Goal: Task Accomplishment & Management: Complete application form

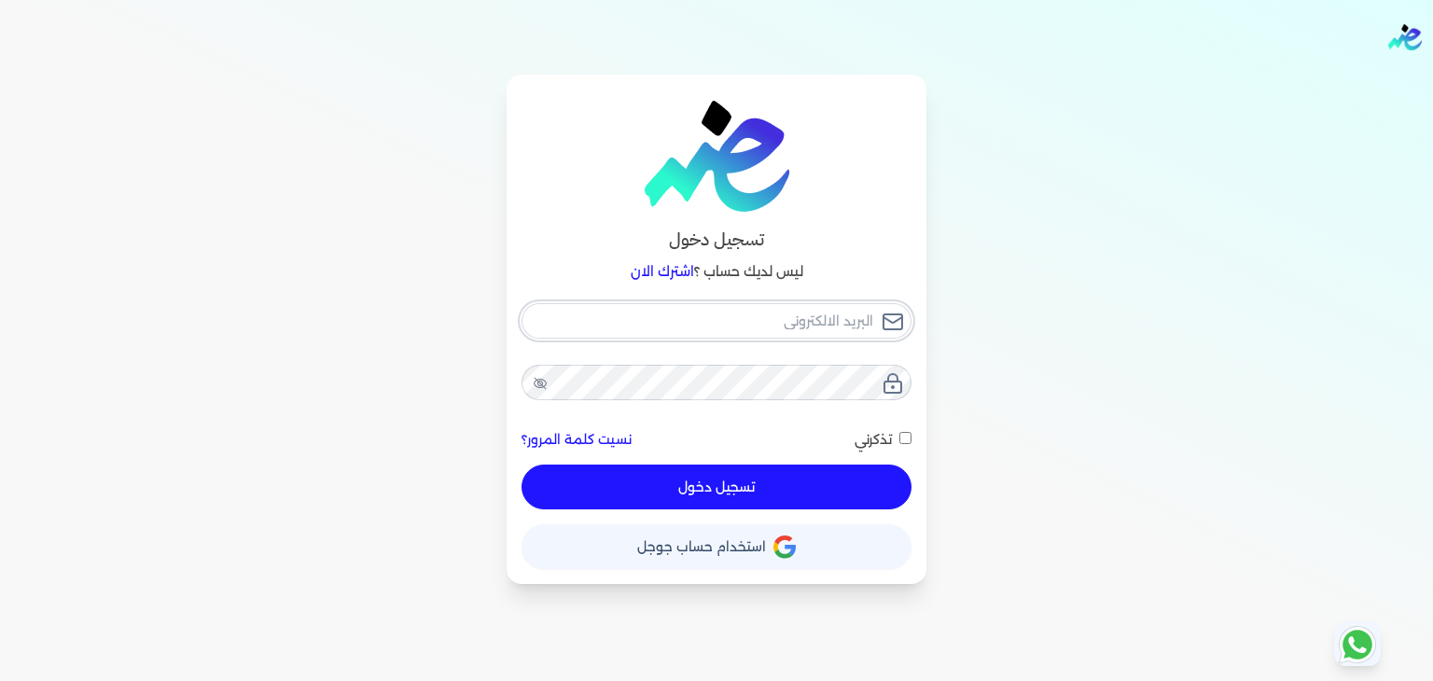
type input "[EMAIL_ADDRESS][DOMAIN_NAME]"
click at [905, 436] on div "pansseeforcosmetics2022@gmail.com نسيت كلمة المرور؟ تذكرني تسجيل دخول" at bounding box center [716, 406] width 390 height 207
click at [903, 443] on span at bounding box center [902, 439] width 20 height 17
click at [907, 438] on input "تذكرني" at bounding box center [905, 438] width 12 height 12
checkbox input "true"
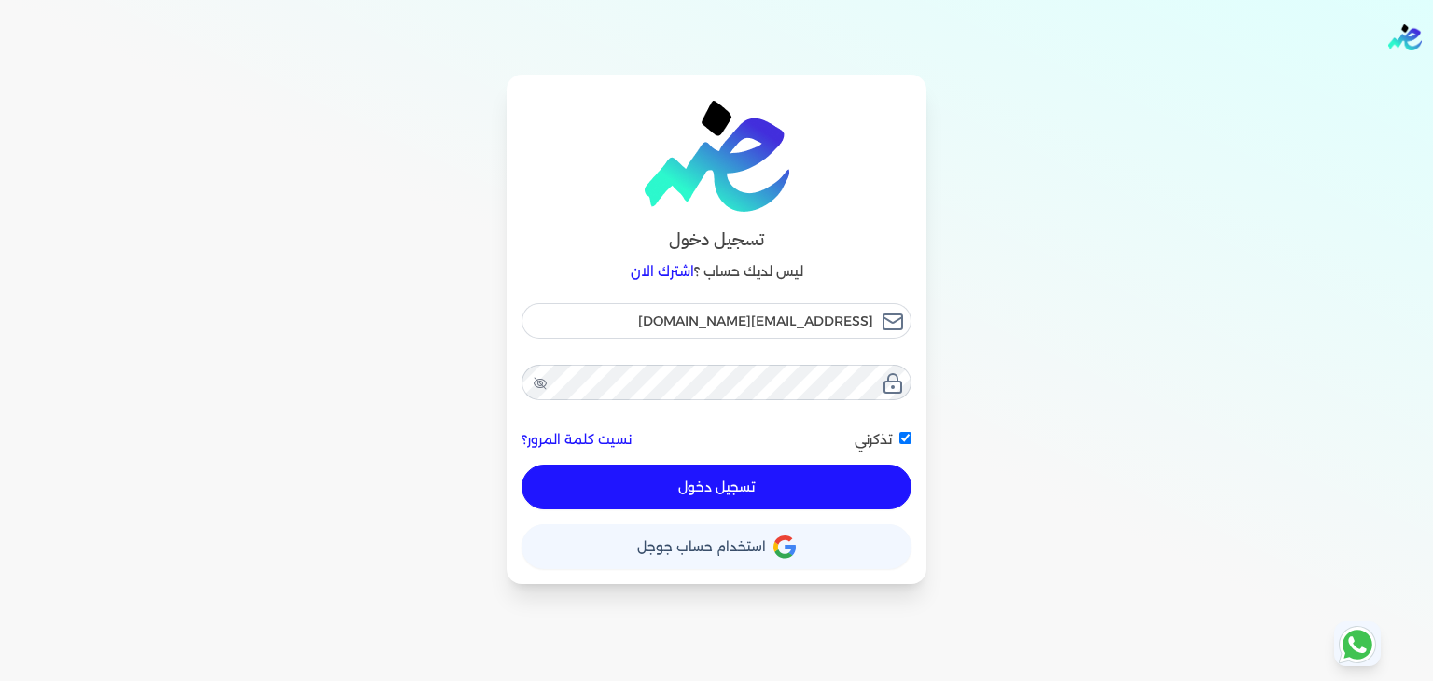
click at [852, 486] on button "تسجيل دخول" at bounding box center [716, 486] width 390 height 45
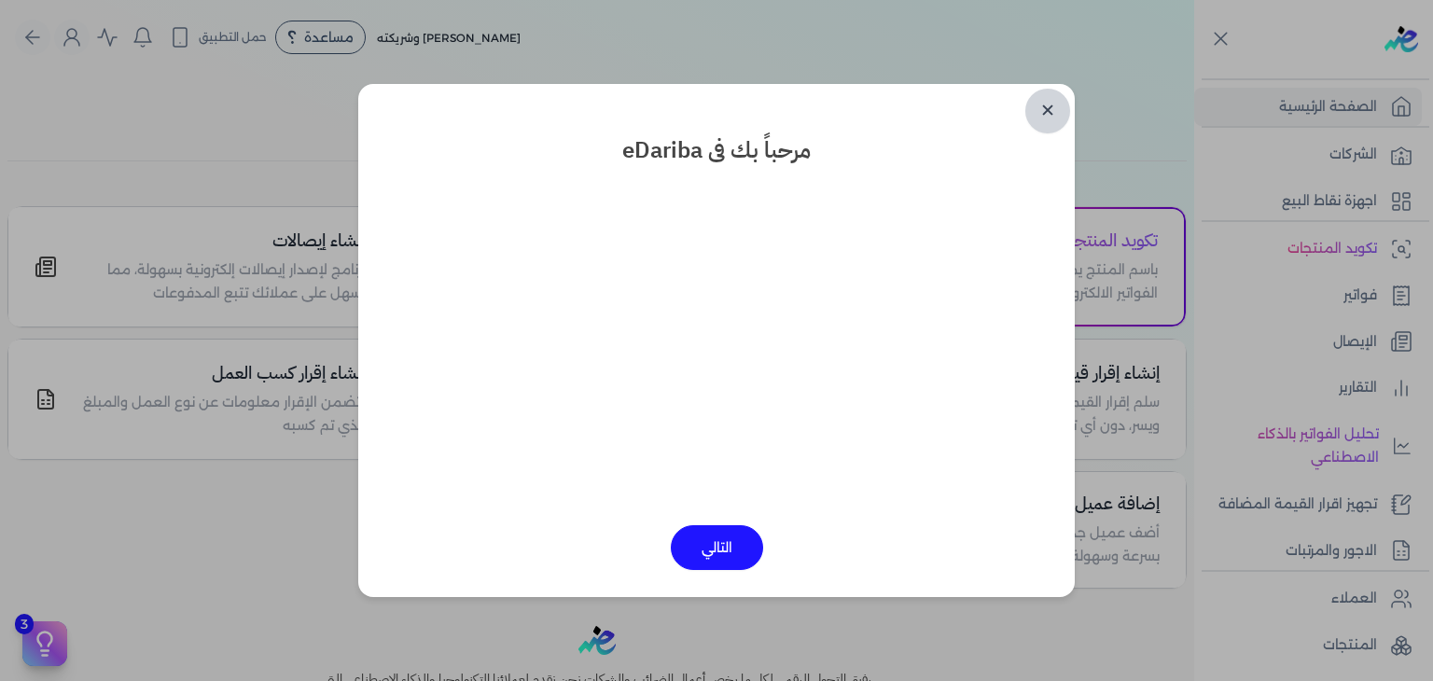
click at [1050, 105] on link "✕" at bounding box center [1047, 111] width 45 height 45
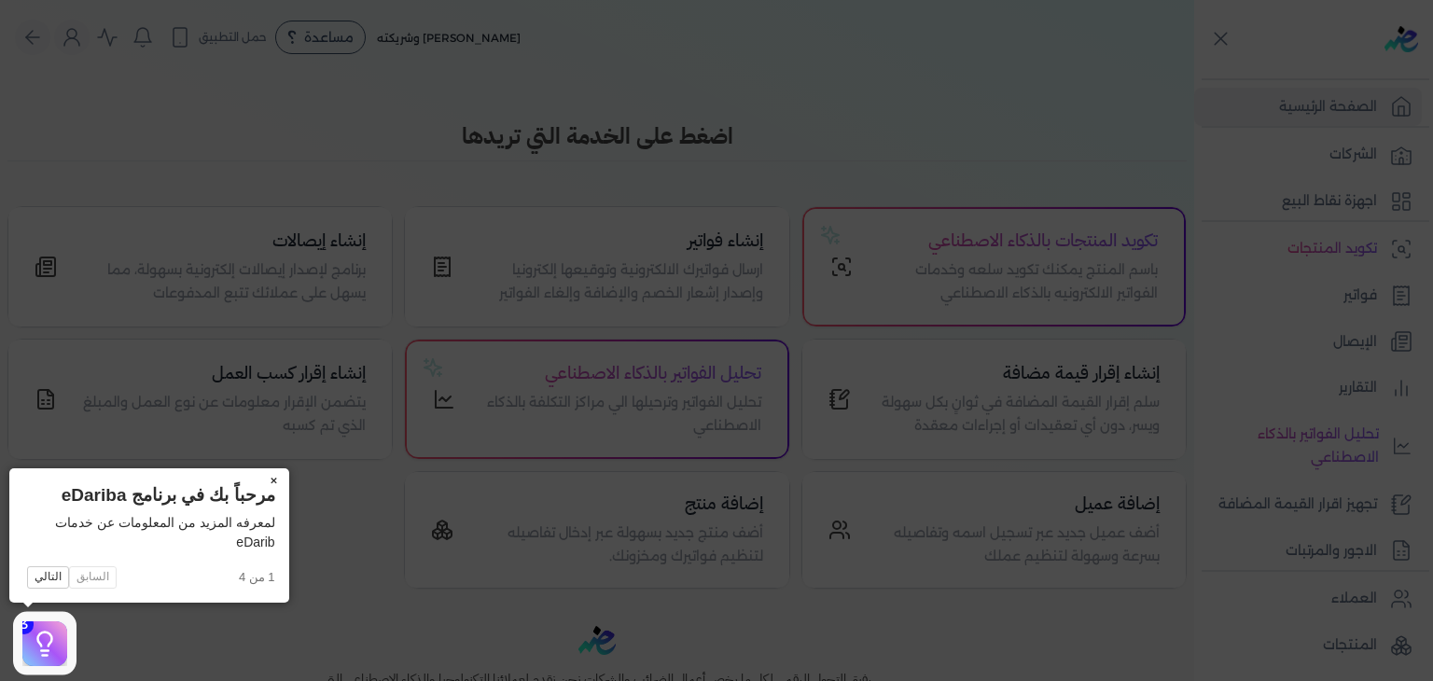
click at [275, 475] on button "×" at bounding box center [274, 481] width 30 height 26
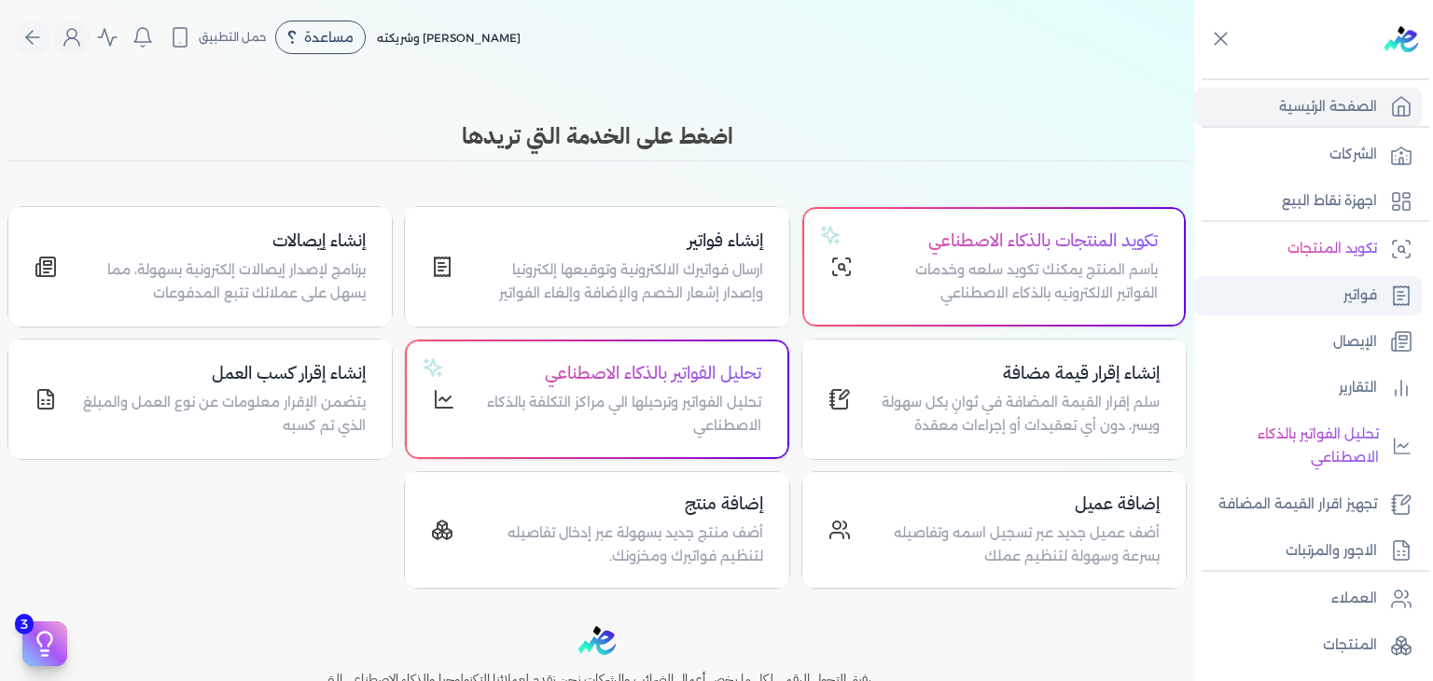
click at [1313, 311] on link "فواتير" at bounding box center [1308, 295] width 228 height 39
click at [1393, 294] on icon at bounding box center [1400, 295] width 15 height 19
click at [715, 262] on p "ارسال فواتيرك الالكترونية وتوقيعها إلكترونيا وإصدار إشعار الخصم والإضافة وإلغاء…" at bounding box center [619, 282] width 286 height 48
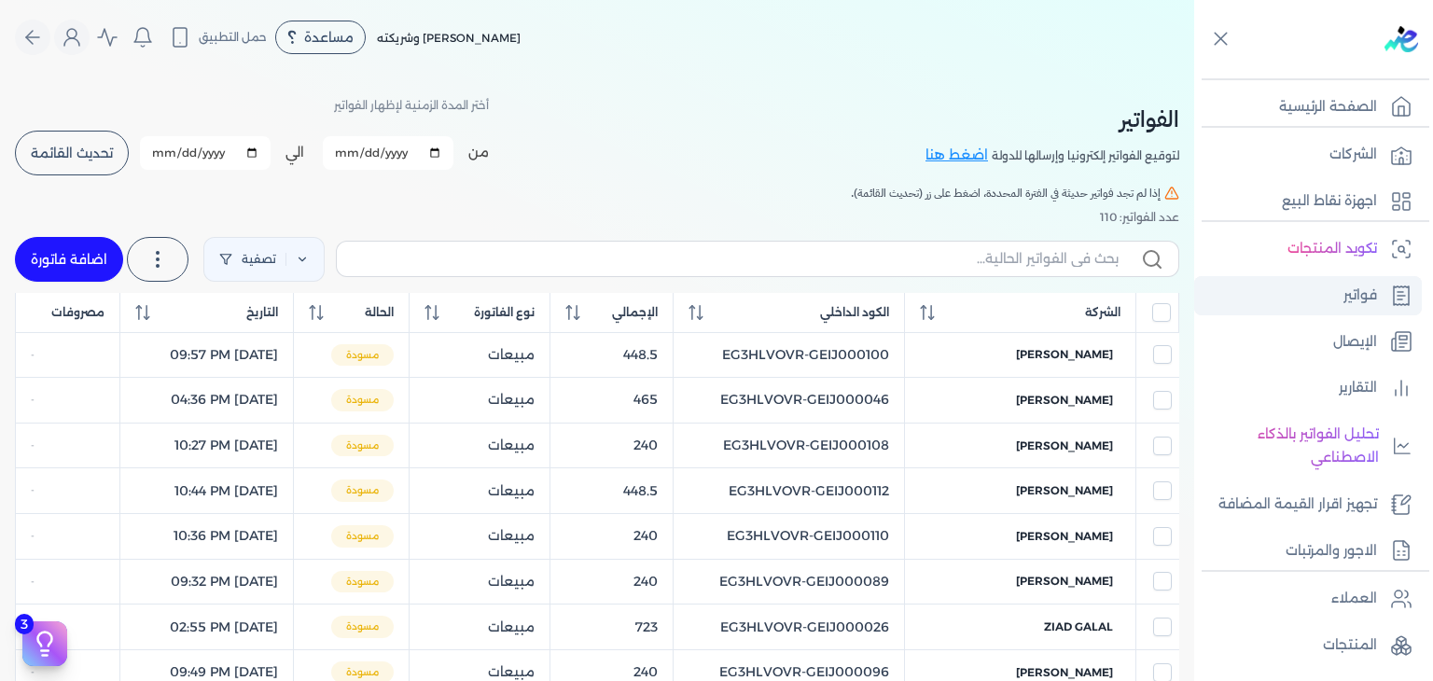
click at [1356, 287] on p "فواتير" at bounding box center [1360, 296] width 34 height 24
click at [841, 268] on input "text" at bounding box center [735, 259] width 767 height 20
paste input "EG3HLVOVR-GEIJ000165"
type input "EG3HLVOVR-GEIJ000165"
checkbox input "false"
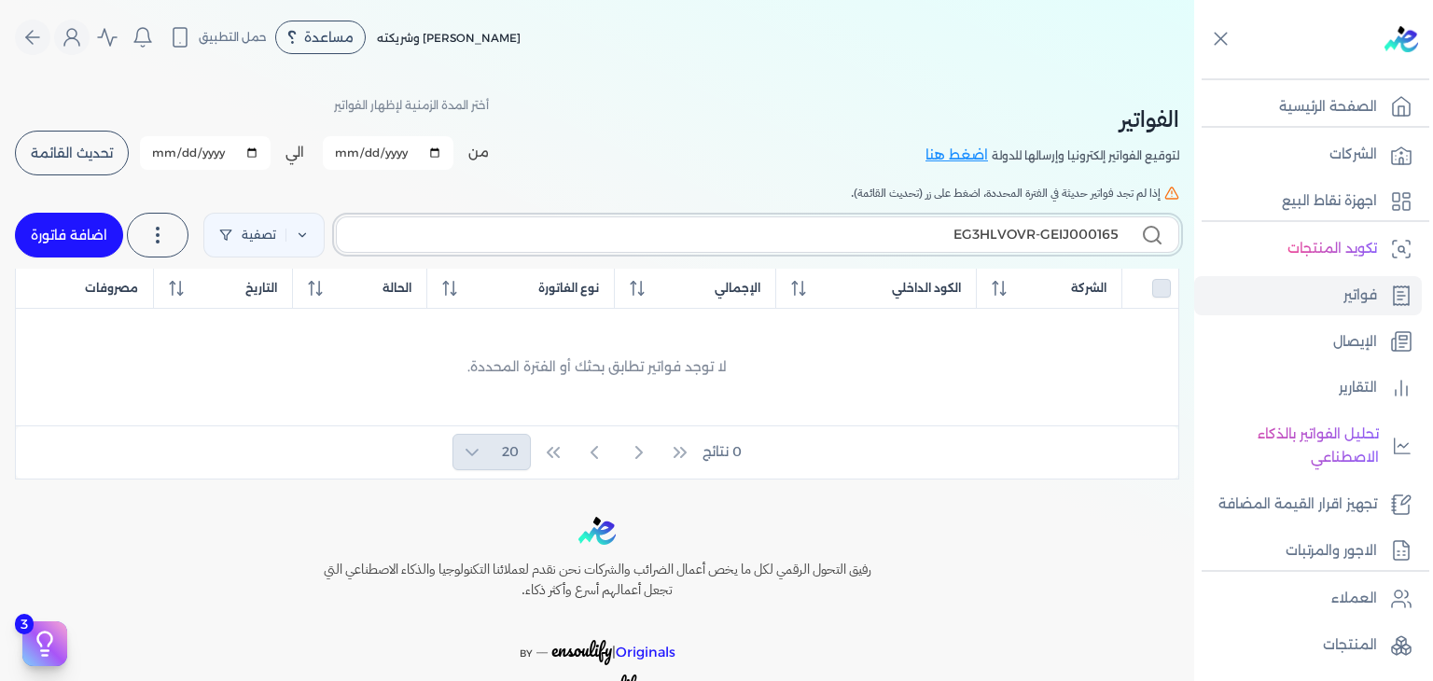
type input "EG3HLVOVR-GEIJ000165"
click at [101, 242] on link "اضافة فاتورة" at bounding box center [69, 235] width 108 height 45
select select "EGP"
select select "B"
select select "EGS"
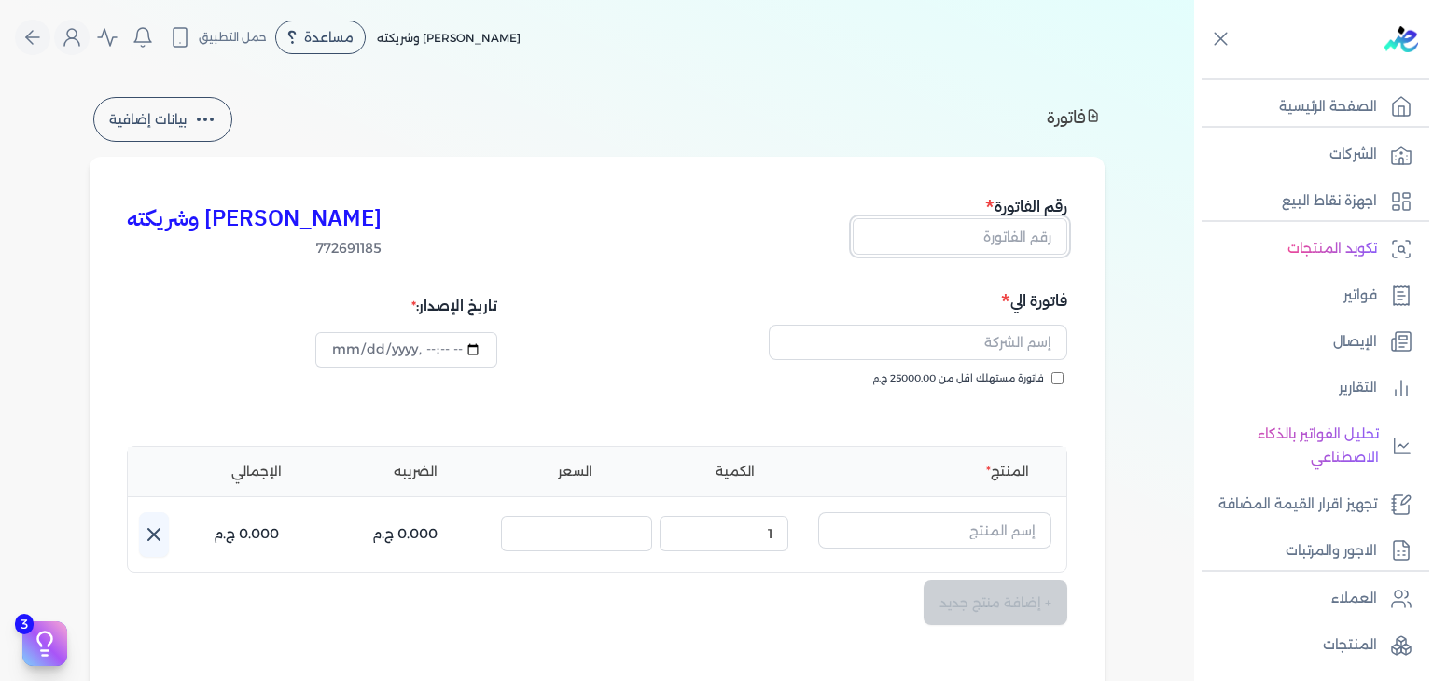
drag, startPoint x: 996, startPoint y: 243, endPoint x: 1016, endPoint y: 266, distance: 29.7
click at [996, 243] on input "text" at bounding box center [959, 235] width 215 height 35
paste input "EG3HLVOVR-GEIJ000165"
type input "EG3HLVOVR-GEIJ000165"
click at [1055, 380] on input "فاتورة مستهلك اقل من 25000.00 ج.م" at bounding box center [1057, 378] width 12 height 12
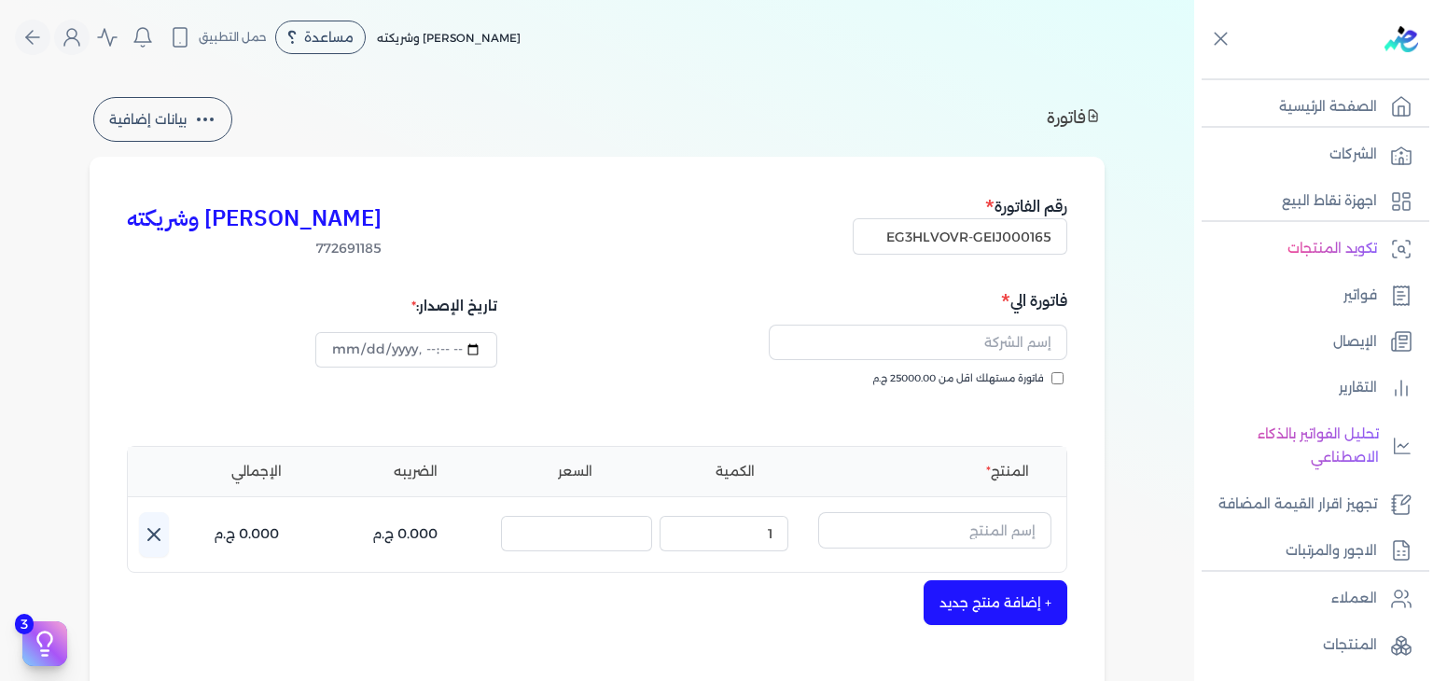
checkbox input "true"
click at [954, 348] on input "text" at bounding box center [918, 342] width 298 height 35
paste input "على حسين علي"
type input "على حسين علي"
click at [923, 533] on input "text" at bounding box center [934, 529] width 233 height 35
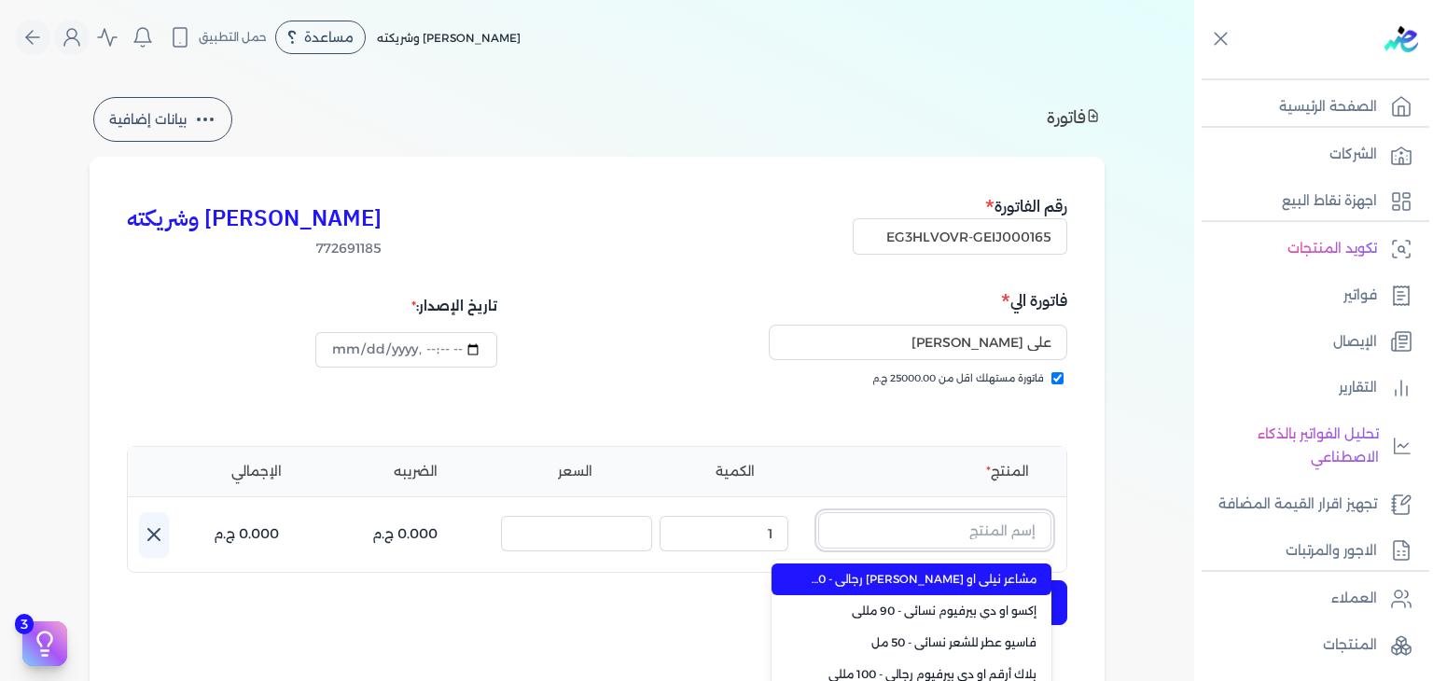
paste input "بلو زون او دي بيرفيوم رجالي - 100 مللي"
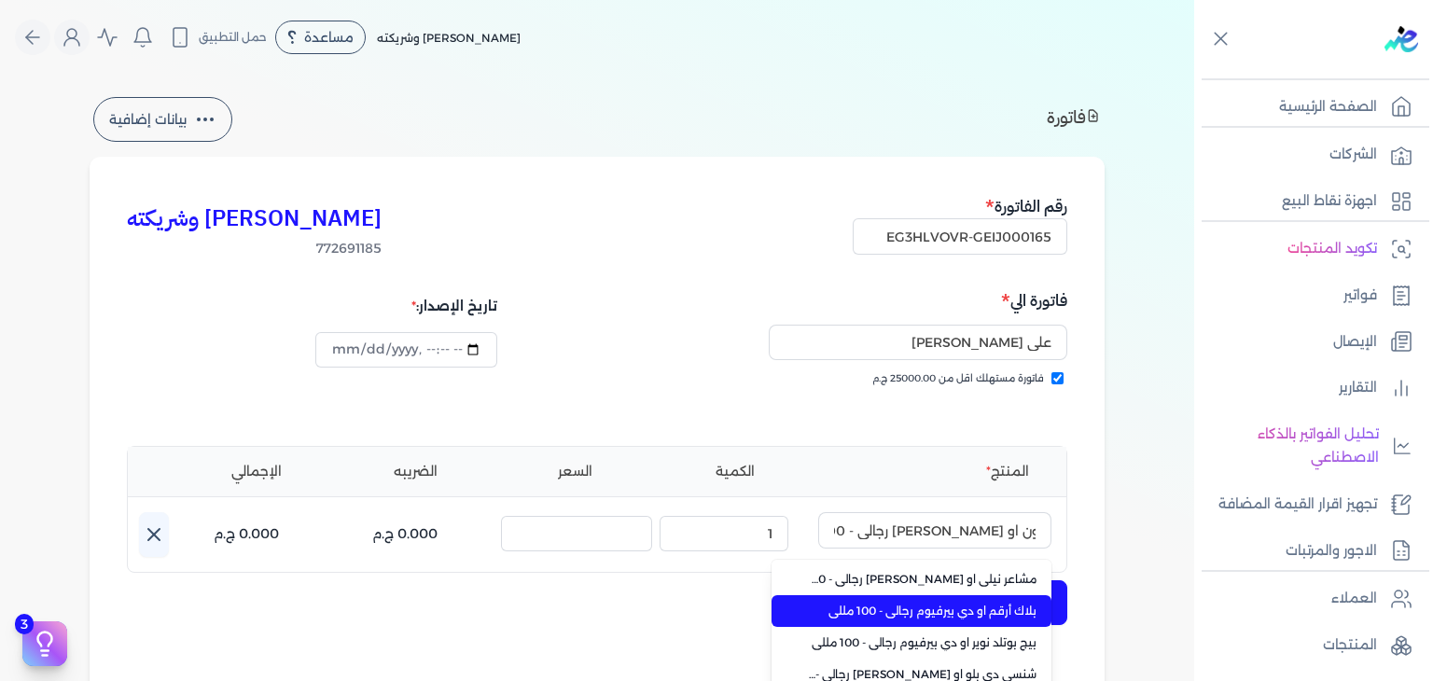
click at [996, 604] on span "بلاك أرقم او دي بيرفيوم رجالي - 100 مللي" at bounding box center [923, 611] width 228 height 17
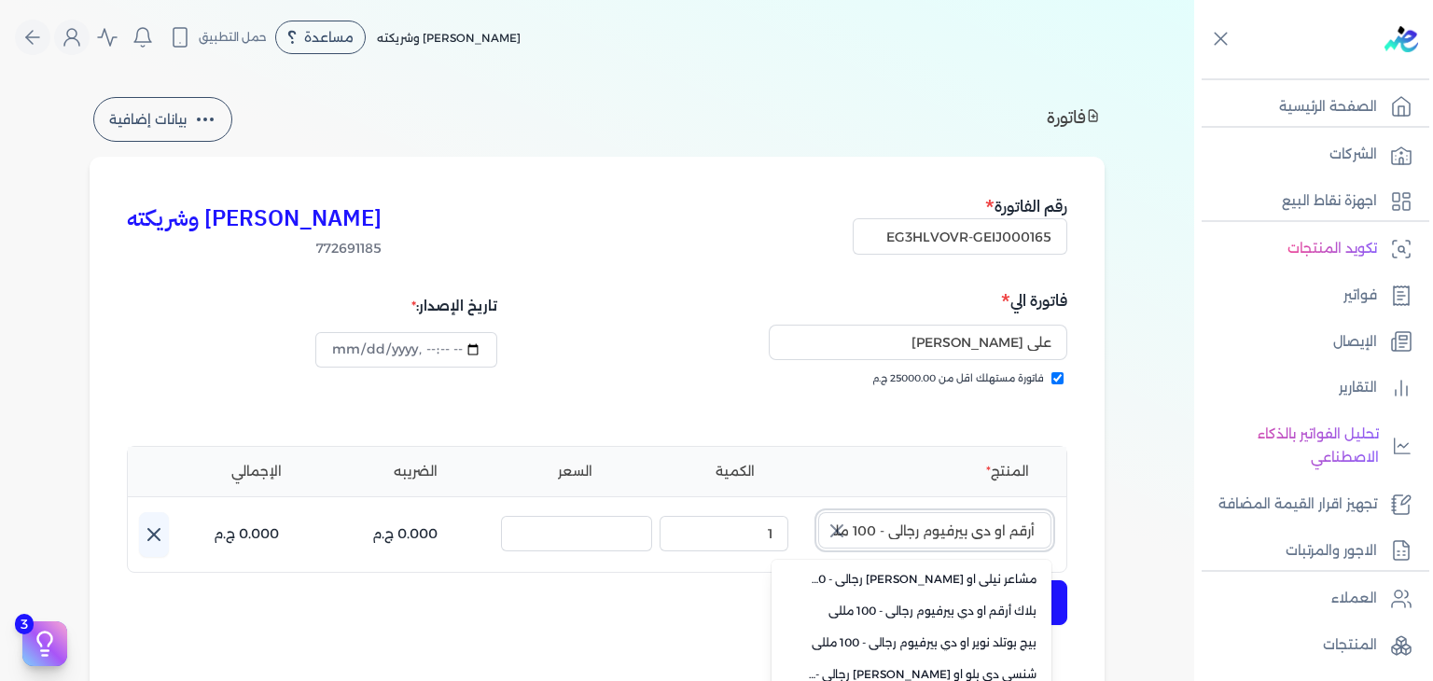
scroll to position [0, 0]
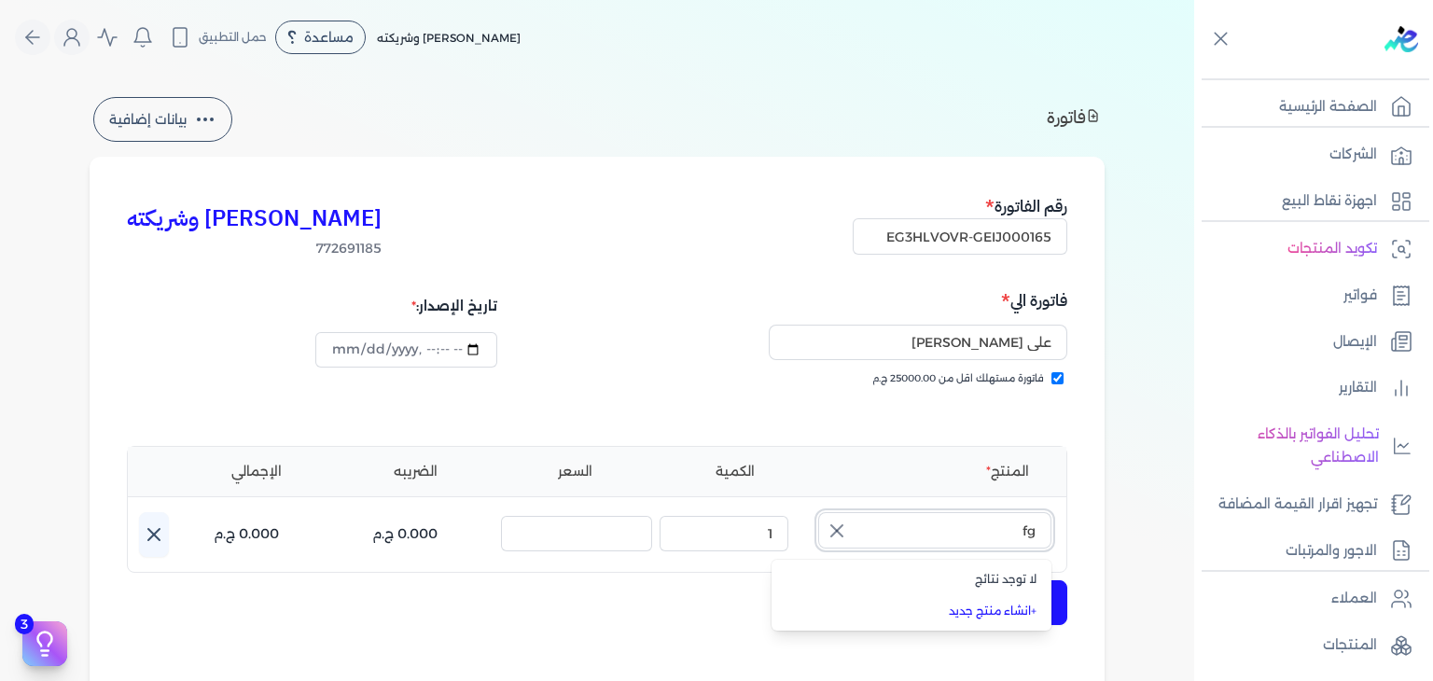
type input "f"
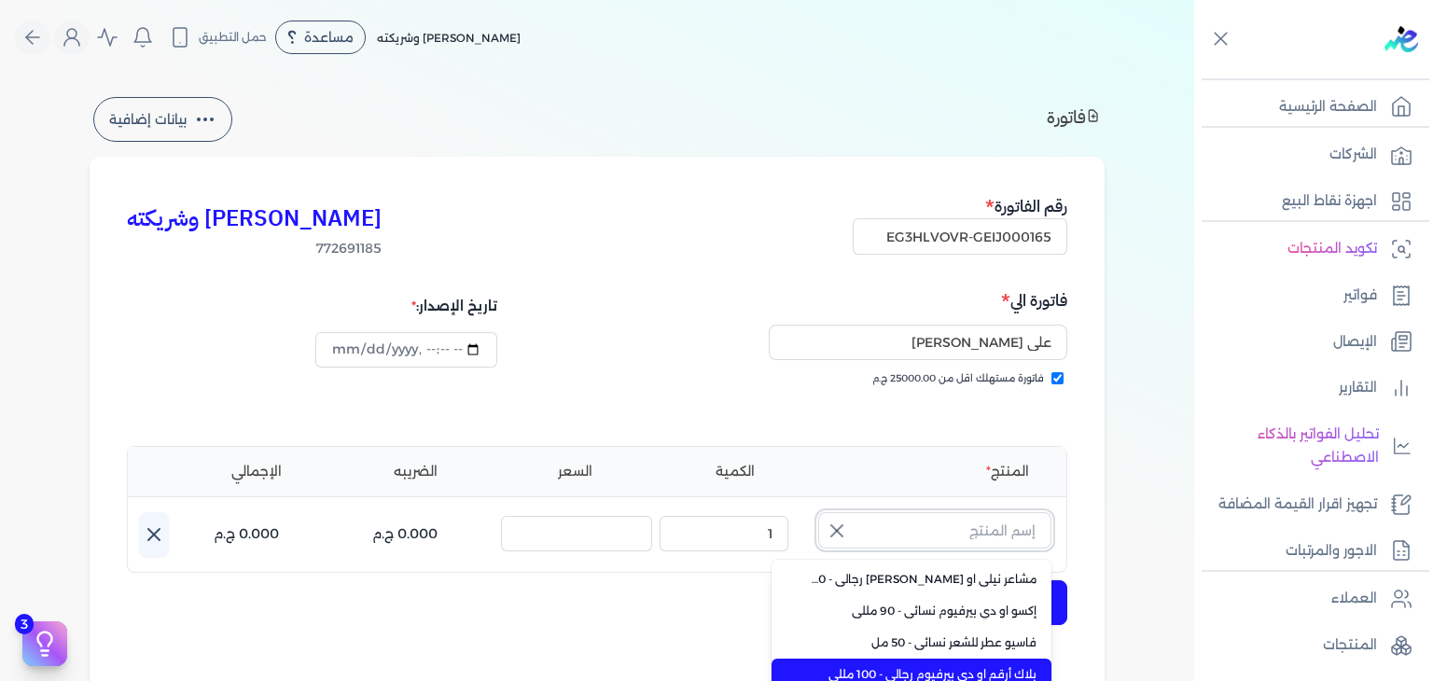
scroll to position [8, 0]
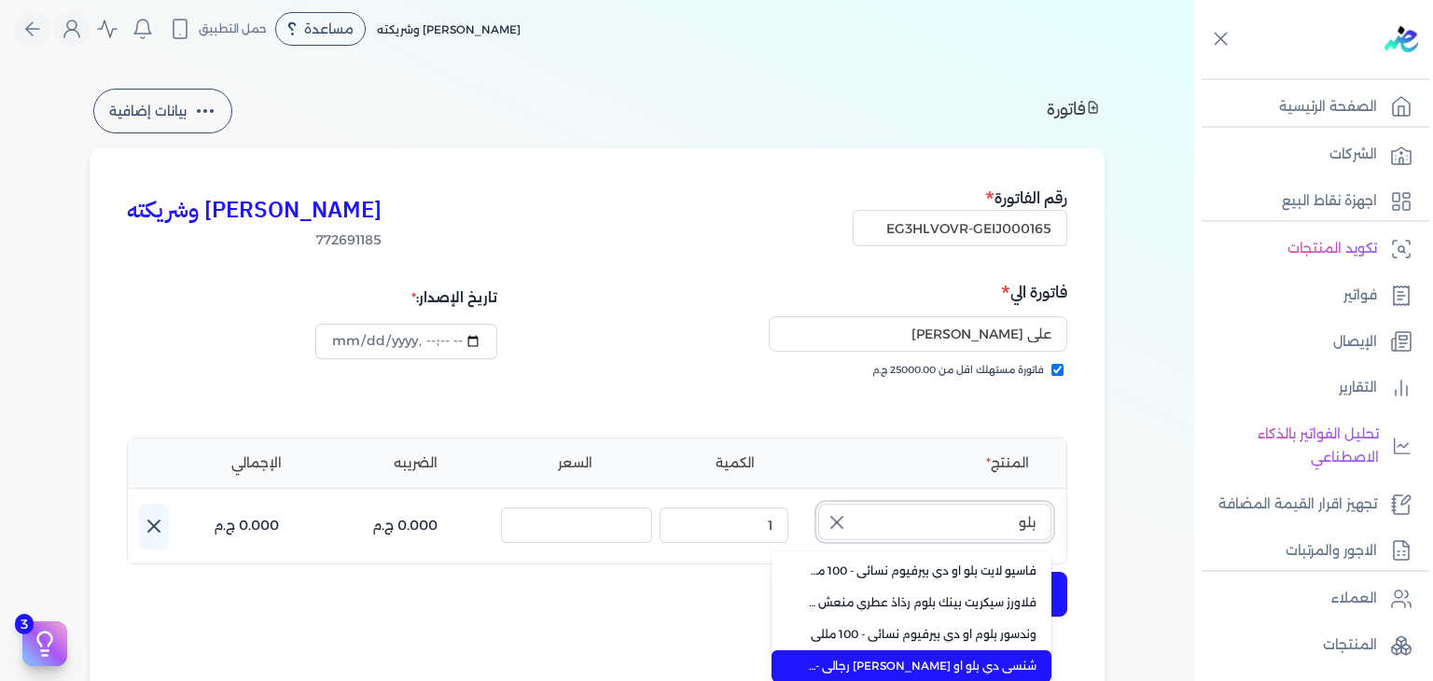
click at [818, 504] on button "بلو" at bounding box center [934, 525] width 233 height 43
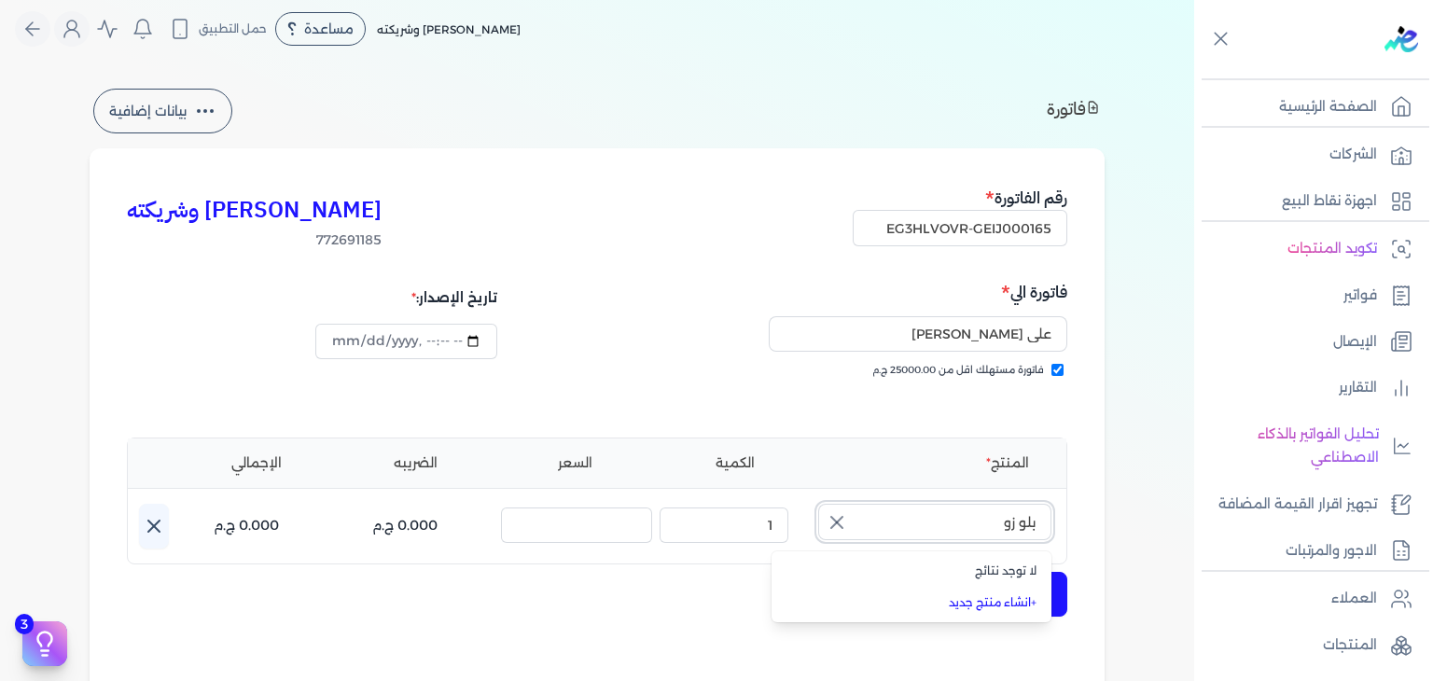
type input "بلو زو"
type input "2025-10-10T14:21:20"
click at [1018, 341] on input "على حسين علي" at bounding box center [918, 333] width 298 height 35
click at [1018, 232] on input "EG3HLVOVR-GEIJ000165" at bounding box center [959, 227] width 215 height 35
paste input "6"
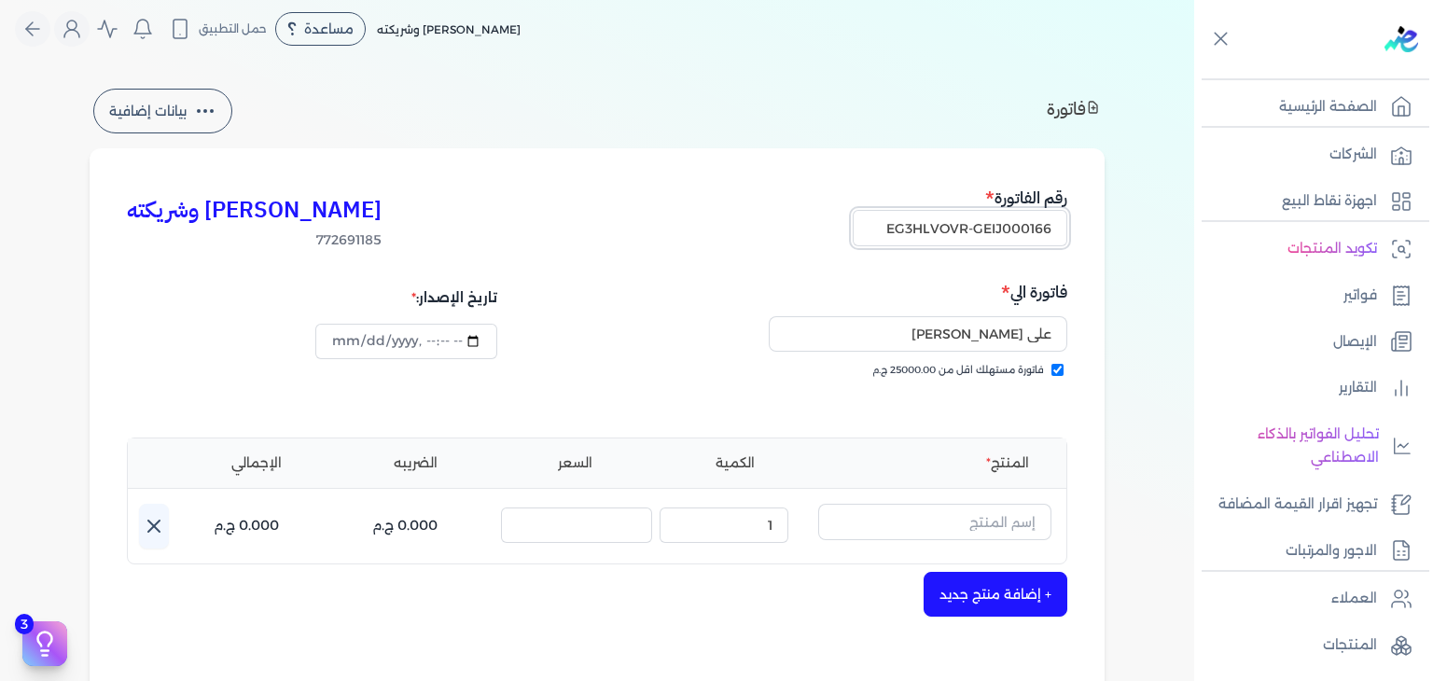
type input "EG3HLVOVR-GEIJ000166"
click at [1028, 340] on input "على حسين علي" at bounding box center [918, 333] width 298 height 35
paste input "روق سيد السبعاو"
type input "شروق [PERSON_NAME]"
click at [997, 506] on input "text" at bounding box center [934, 521] width 233 height 35
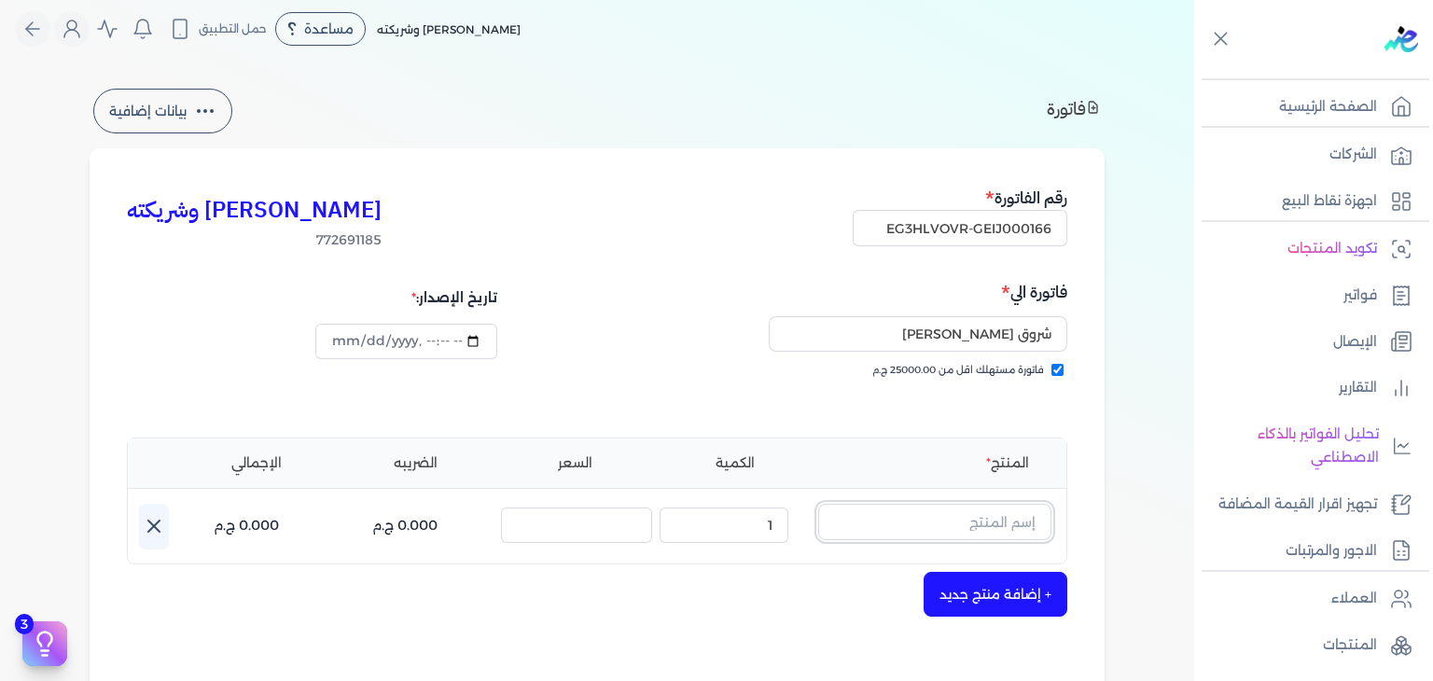
paste input "يارا بودي سبلاش نسائي - 250 مللي"
type input "يارا بودي سبلاش نسائي - 250 مللي"
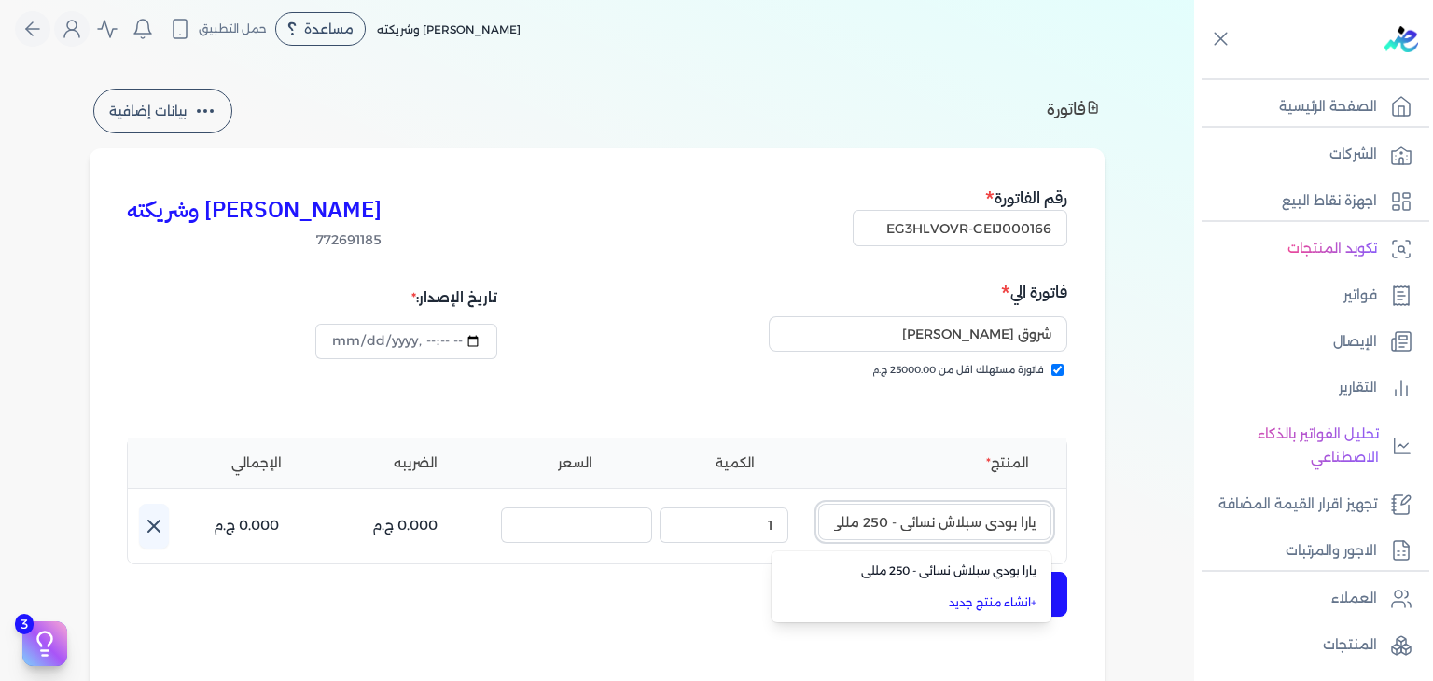
scroll to position [0, -4]
click at [997, 573] on span "يارا بودي سبلاش نسائي - 250 مللي" at bounding box center [923, 570] width 228 height 17
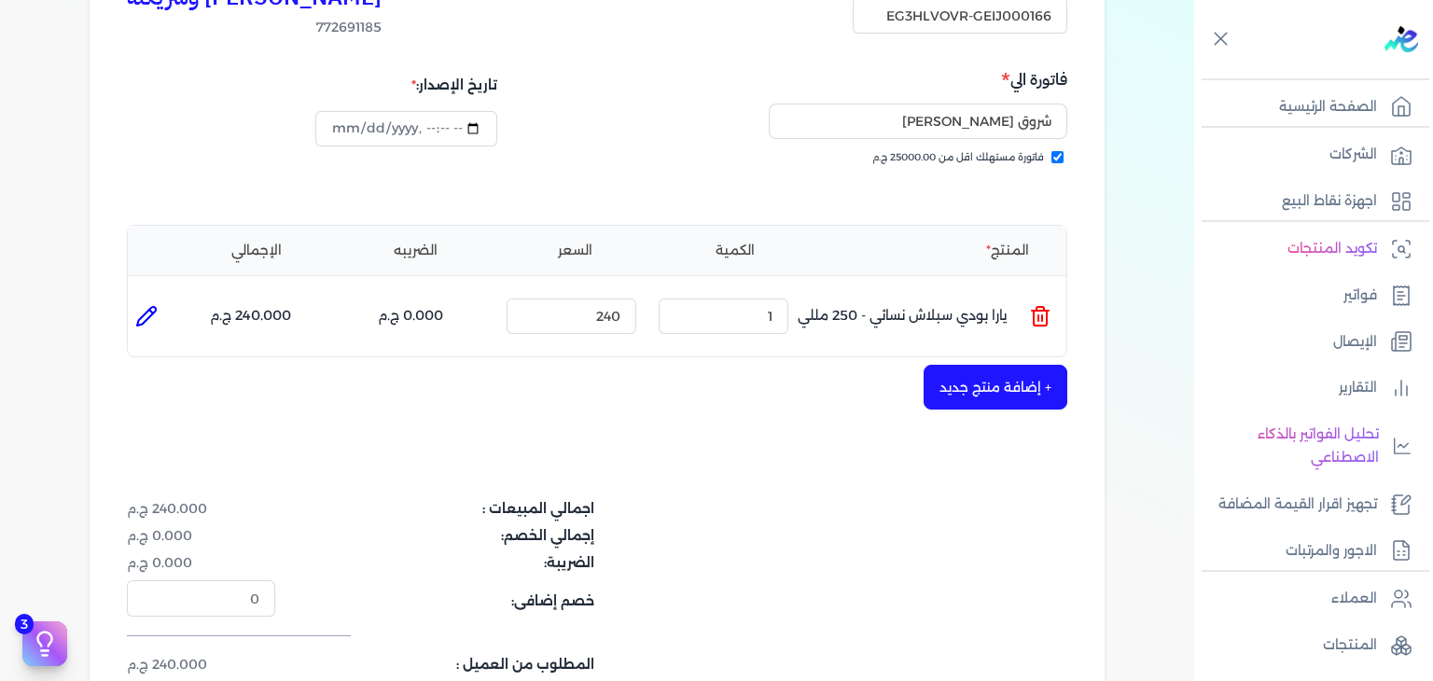
scroll to position [288, 0]
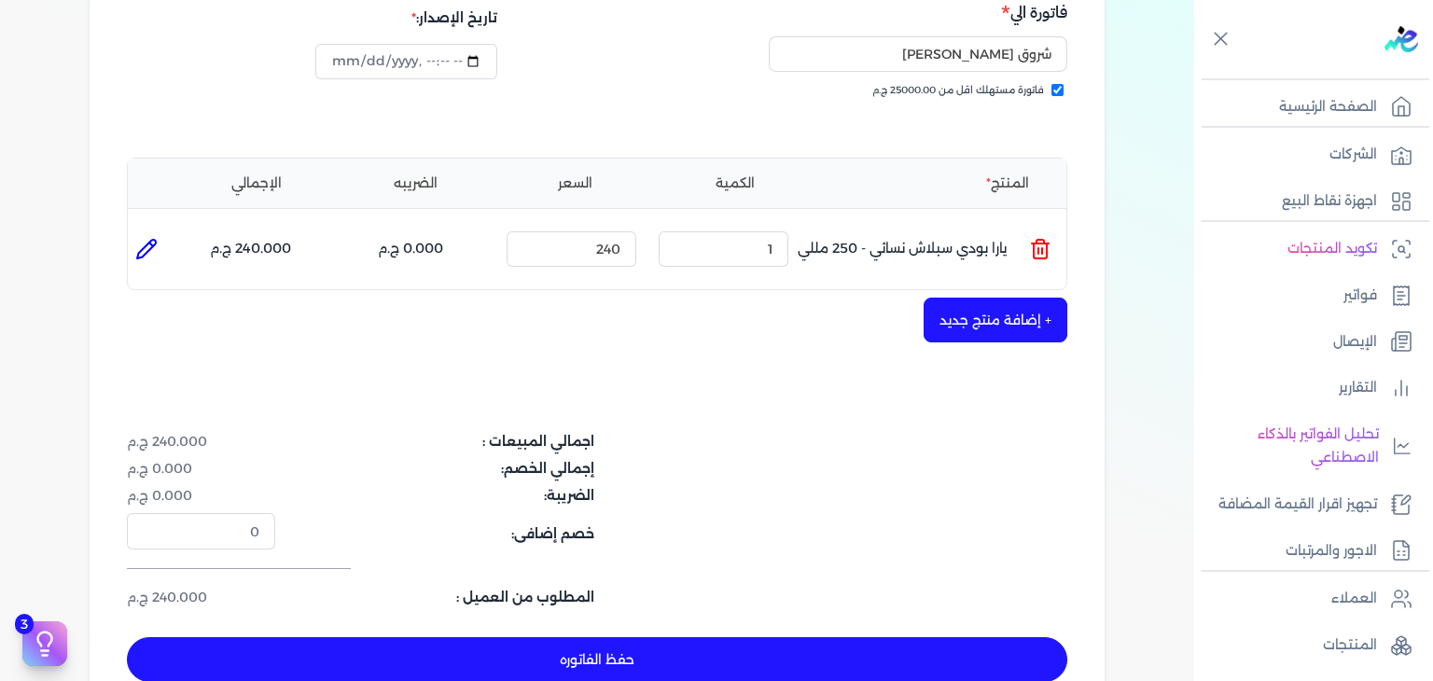
click at [717, 656] on button "حفظ الفاتوره" at bounding box center [597, 659] width 940 height 45
type input "[DATE]"
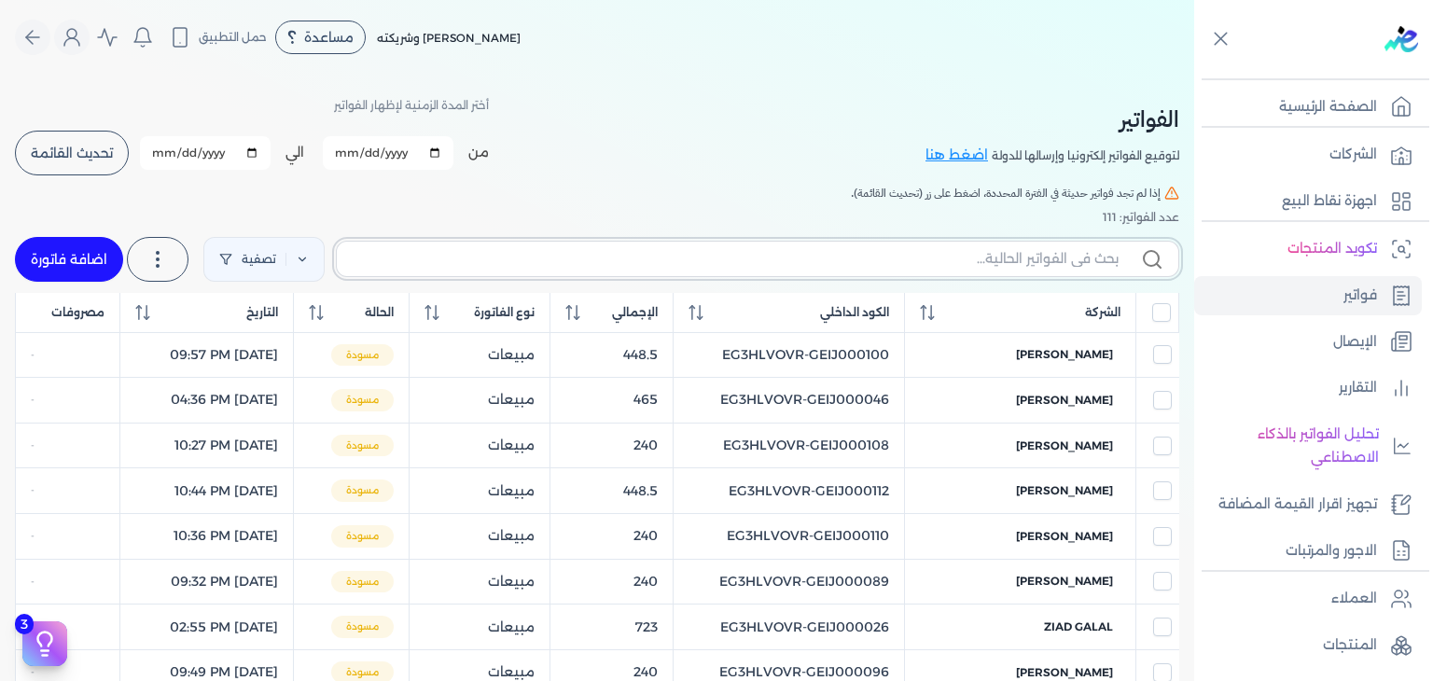
click at [1028, 254] on input "text" at bounding box center [735, 259] width 767 height 20
paste input "EG3HLVOVR-GEIJ000166"
type input "EG3HLVOVR-GEIJ000166"
checkbox input "false"
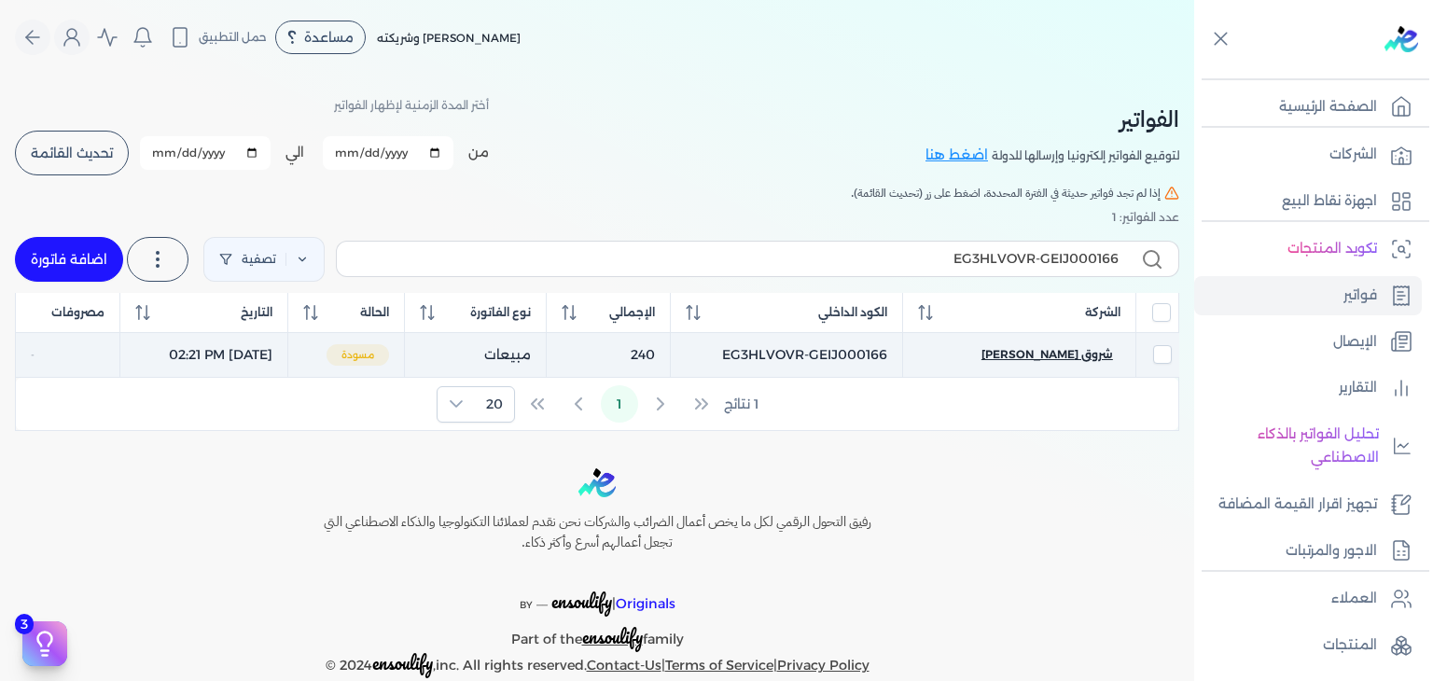
click at [1074, 357] on span "شروق [PERSON_NAME]" at bounding box center [1047, 354] width 132 height 17
select select "EGP"
select select "B"
select select "EGS"
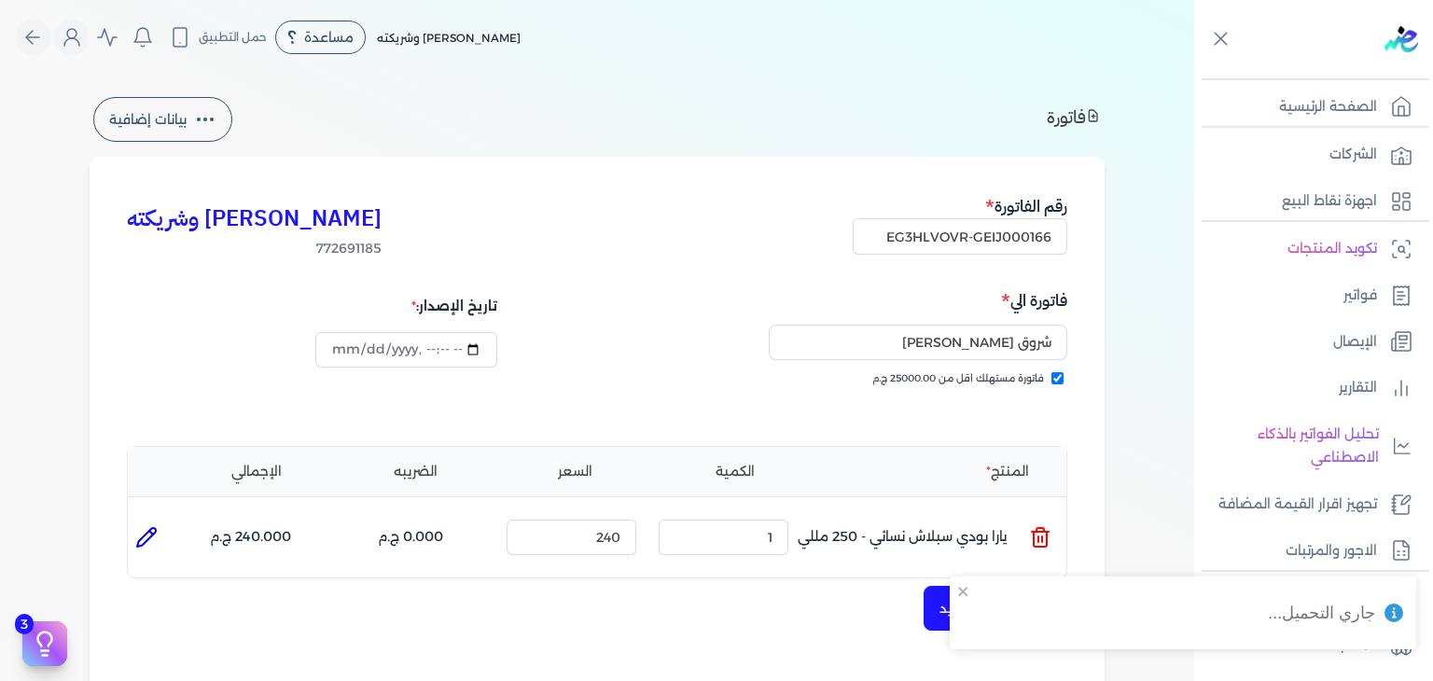
scroll to position [466, 0]
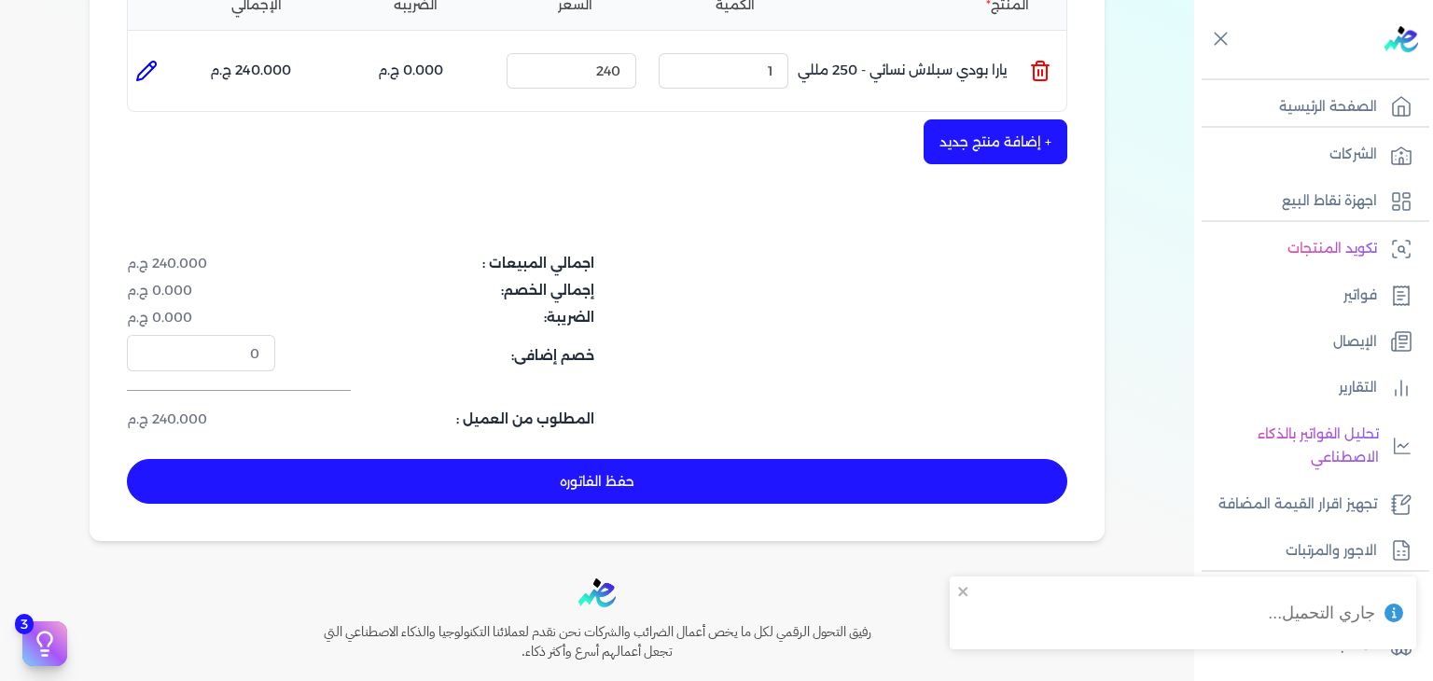
click at [670, 468] on button "حفظ الفاتوره" at bounding box center [597, 481] width 940 height 45
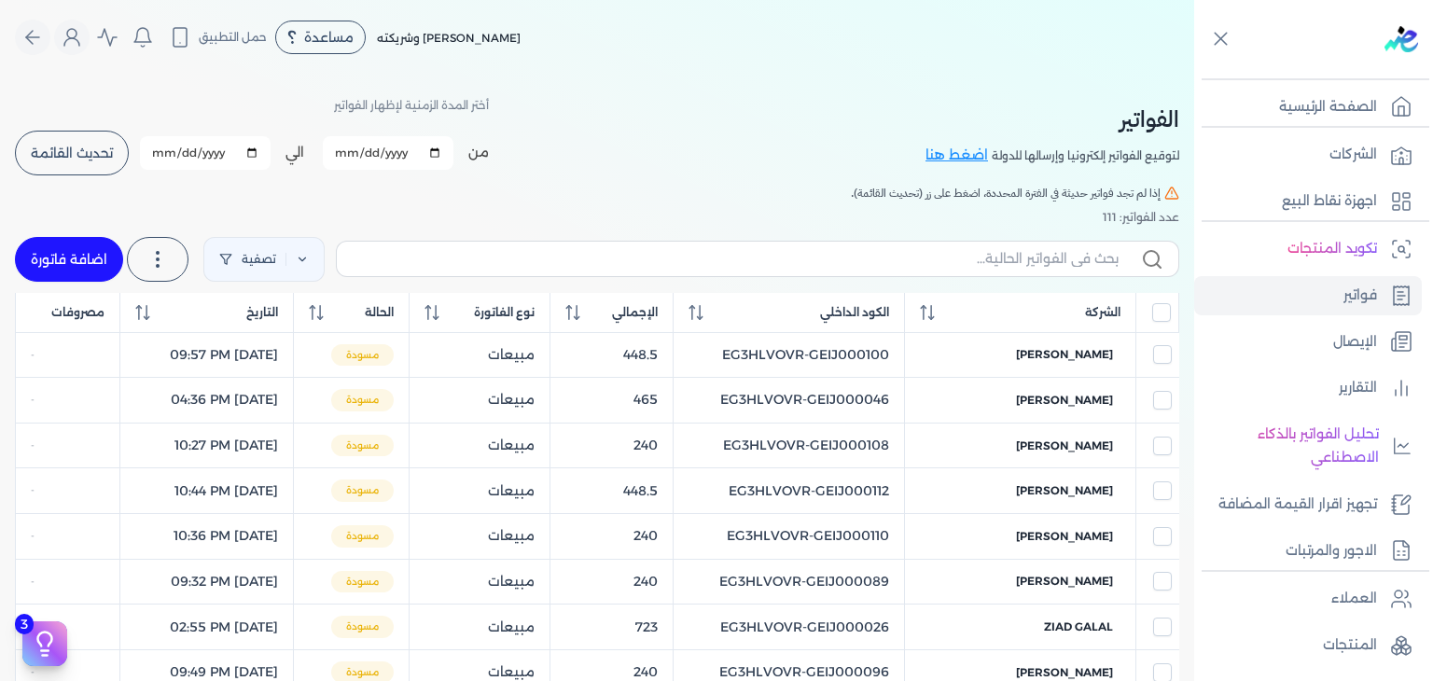
click at [992, 269] on label at bounding box center [757, 258] width 843 height 35
click at [992, 269] on input "text" at bounding box center [735, 259] width 767 height 20
paste input "EG3HLVOVR-GEIJ000167"
type input "EG3HLVOVR-GEIJ000167"
checkbox input "false"
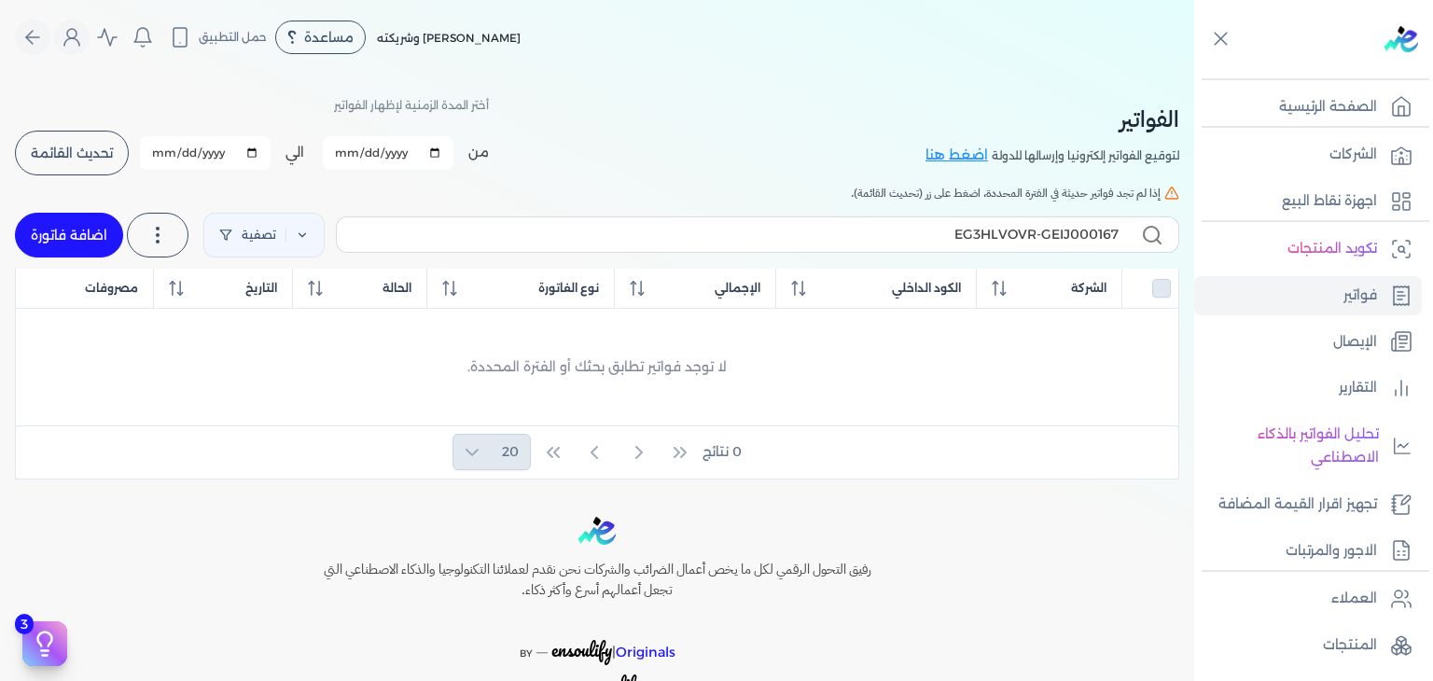
click at [93, 240] on link "اضافة فاتورة" at bounding box center [69, 235] width 108 height 45
select select "EGP"
select select "B"
select select "EGS"
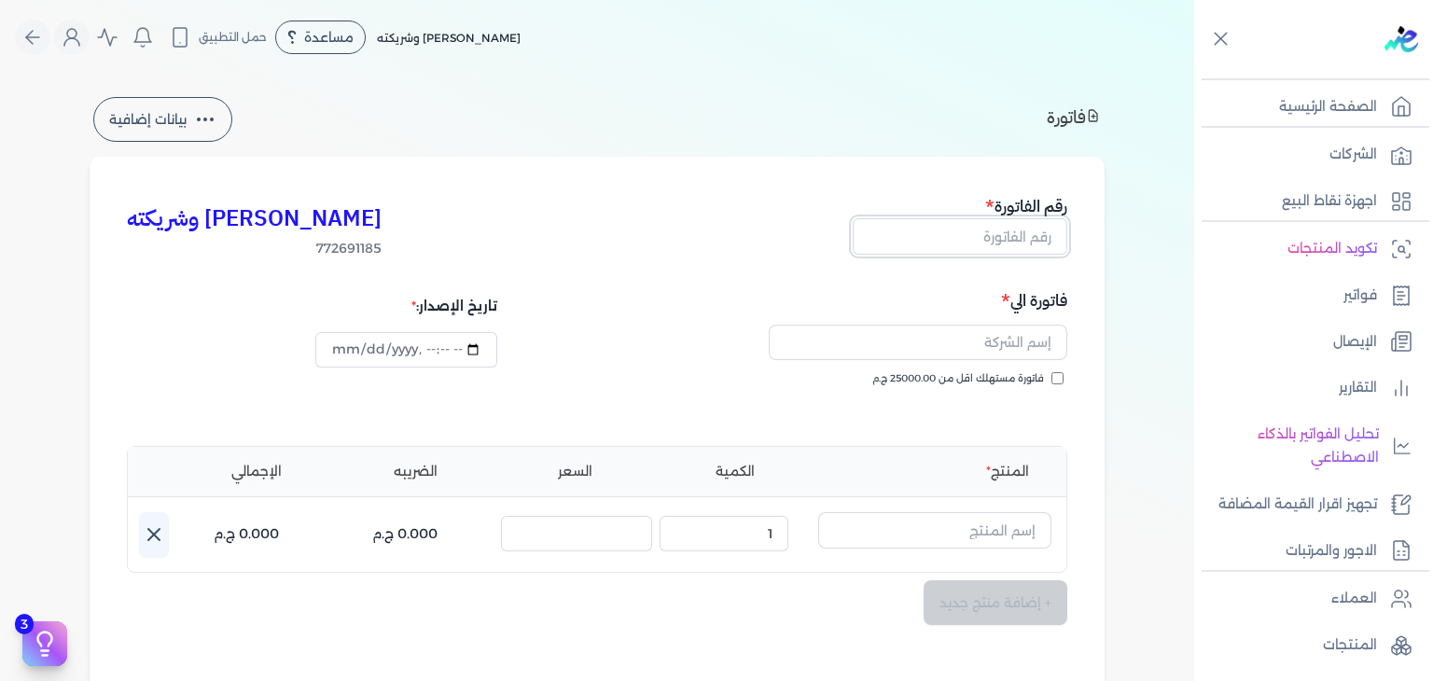
click at [1039, 247] on input "text" at bounding box center [959, 235] width 215 height 35
paste input "EG3HLVOVR-GEIJ000167"
type input "EG3HLVOVR-GEIJ000167"
click at [1060, 377] on input "فاتورة مستهلك اقل من 25000.00 ج.م" at bounding box center [1057, 378] width 12 height 12
checkbox input "true"
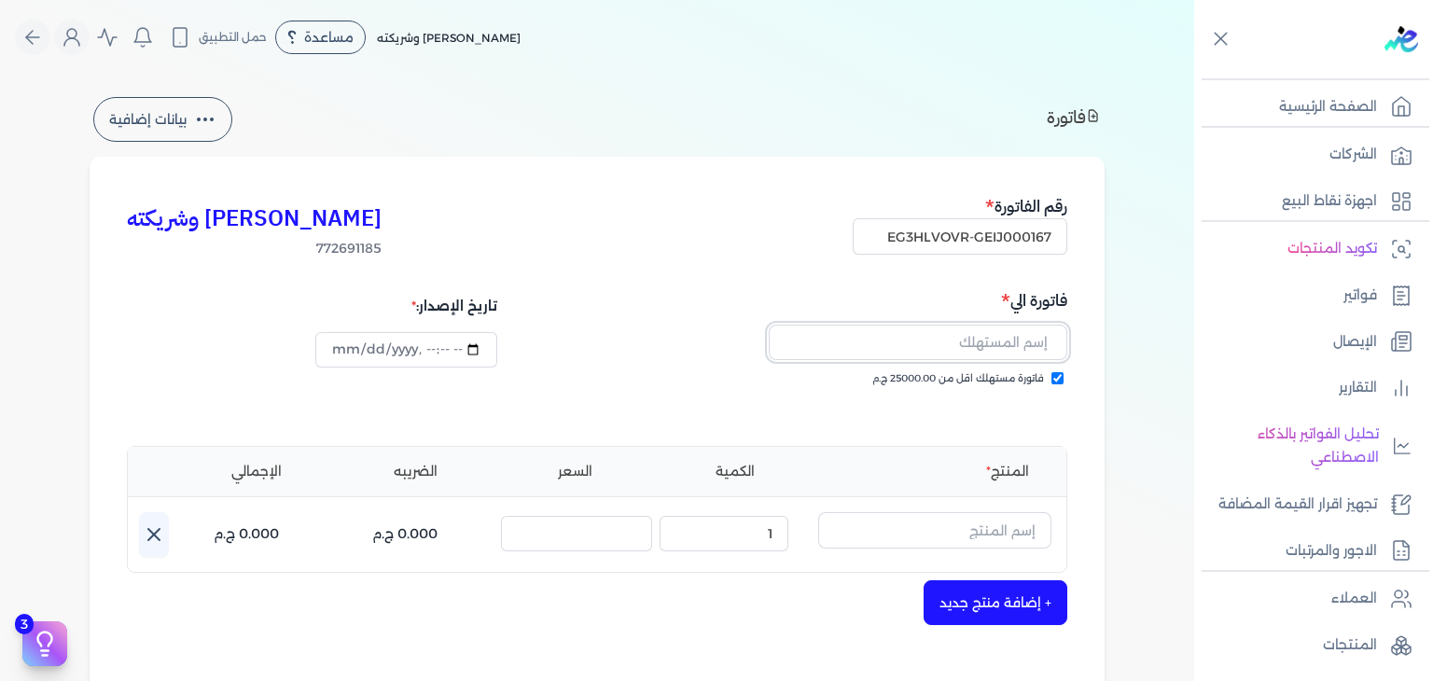
click at [1014, 326] on input "text" at bounding box center [918, 342] width 298 height 35
paste input "[PERSON_NAME]"
type input "[PERSON_NAME]"
click at [1030, 523] on input "text" at bounding box center [934, 529] width 233 height 35
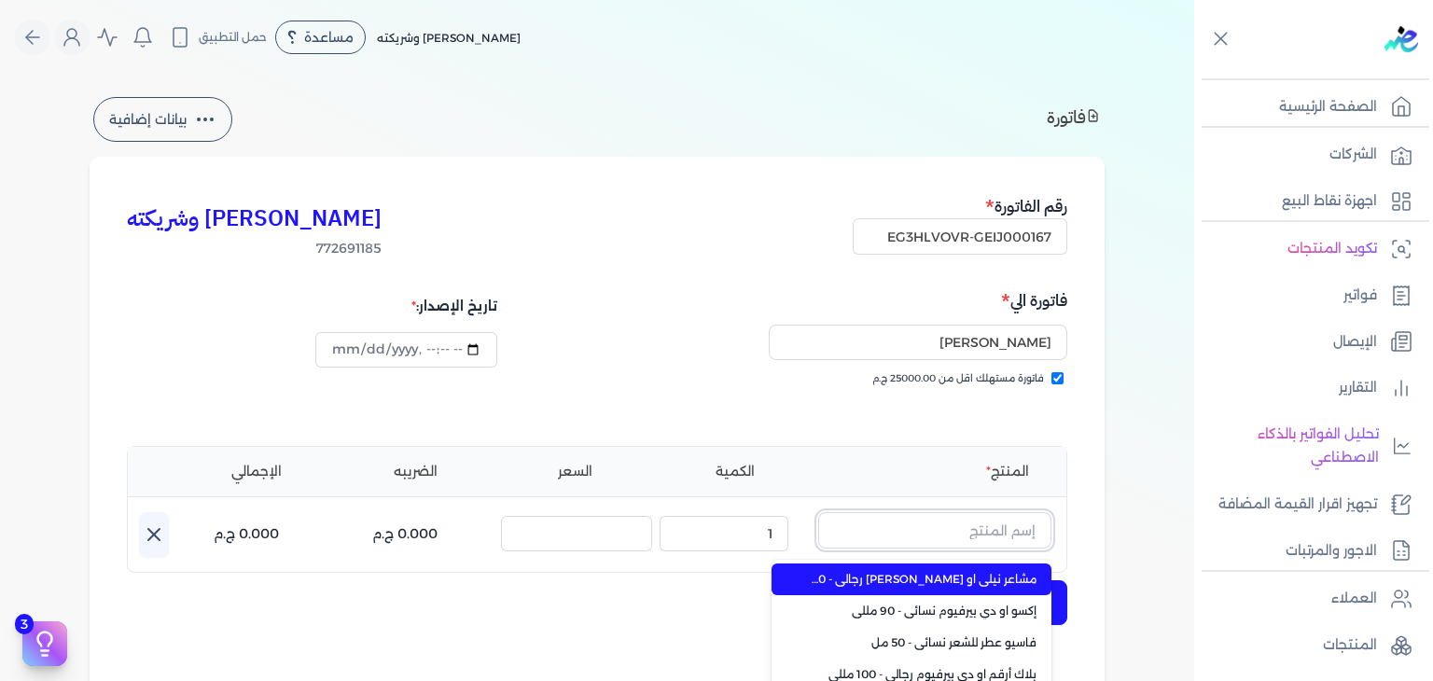
paste input "إيديال رذاذ عطري منعش نسائي - 250 مللي"
type input "إيديال رذاذ عطري منعش نسائي - 250 مللي"
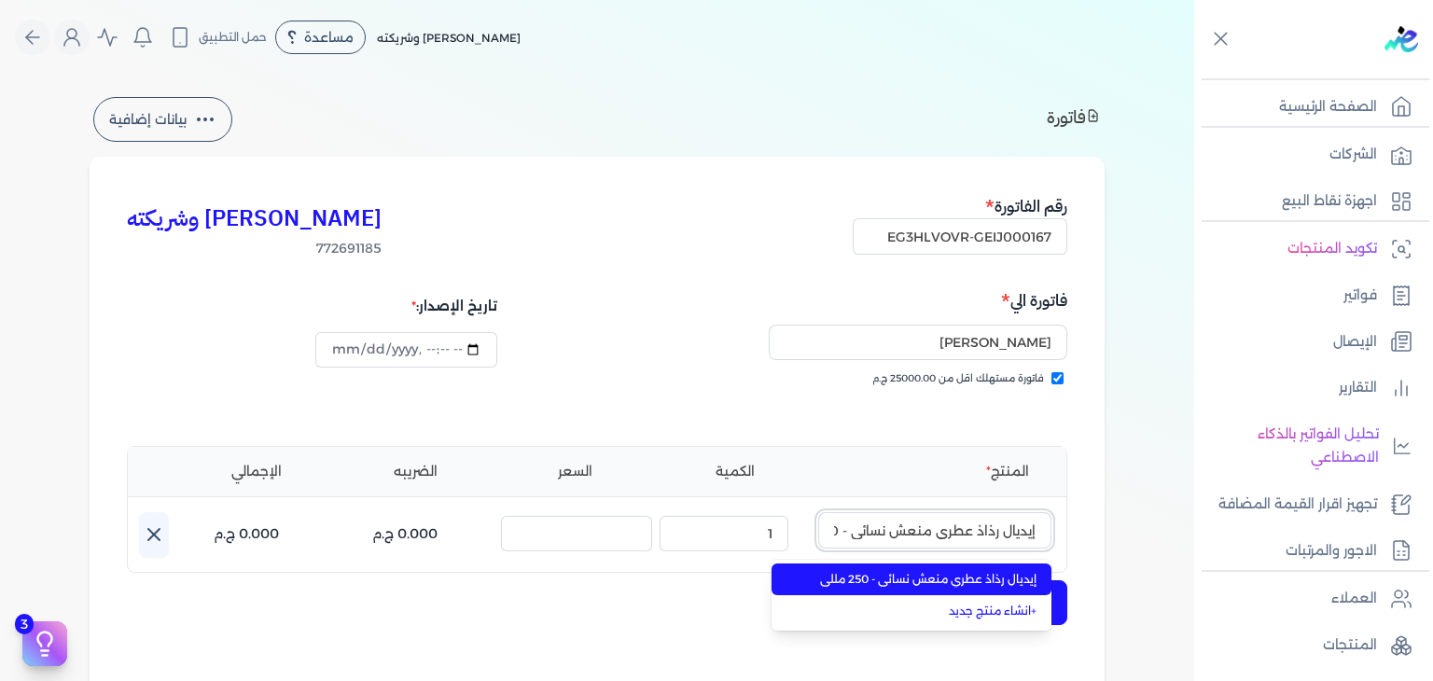
scroll to position [0, -52]
click at [1005, 577] on span "إيديال رذاذ عطري منعش نسائي - 250 مللي" at bounding box center [923, 579] width 228 height 17
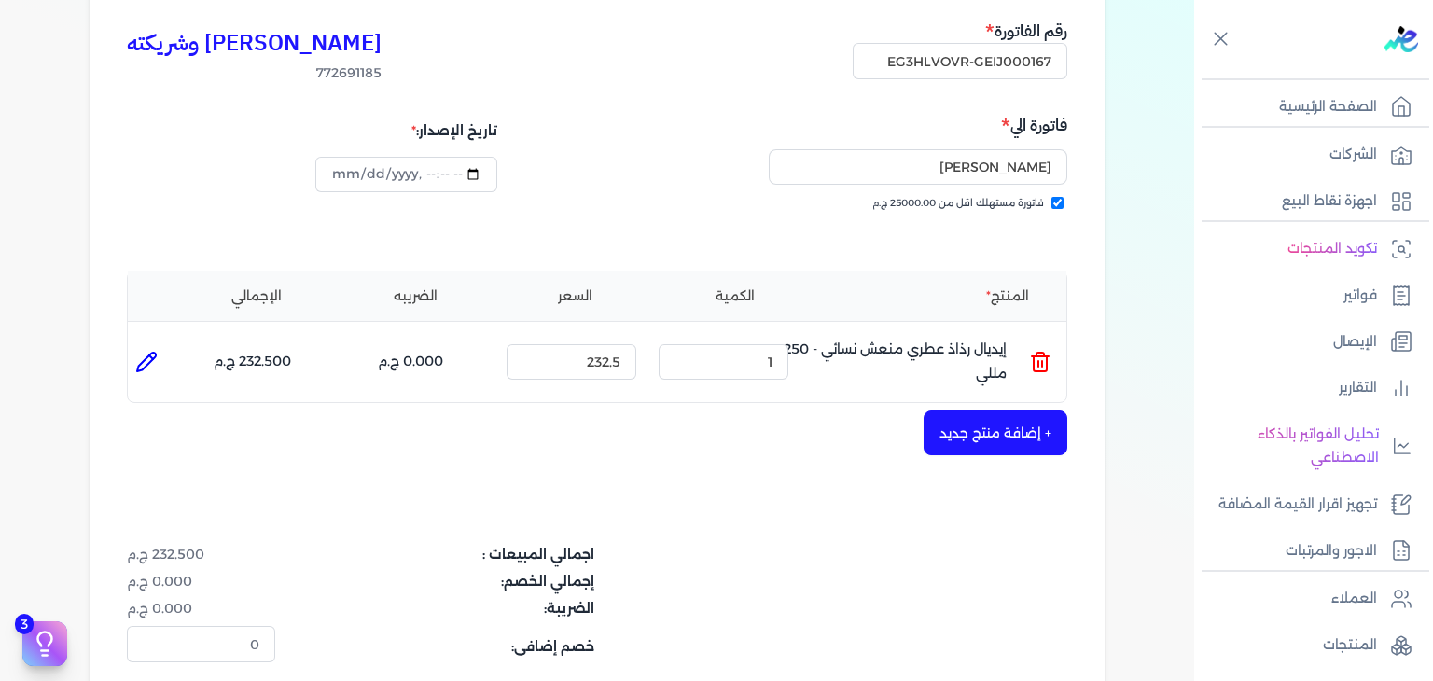
scroll to position [373, 0]
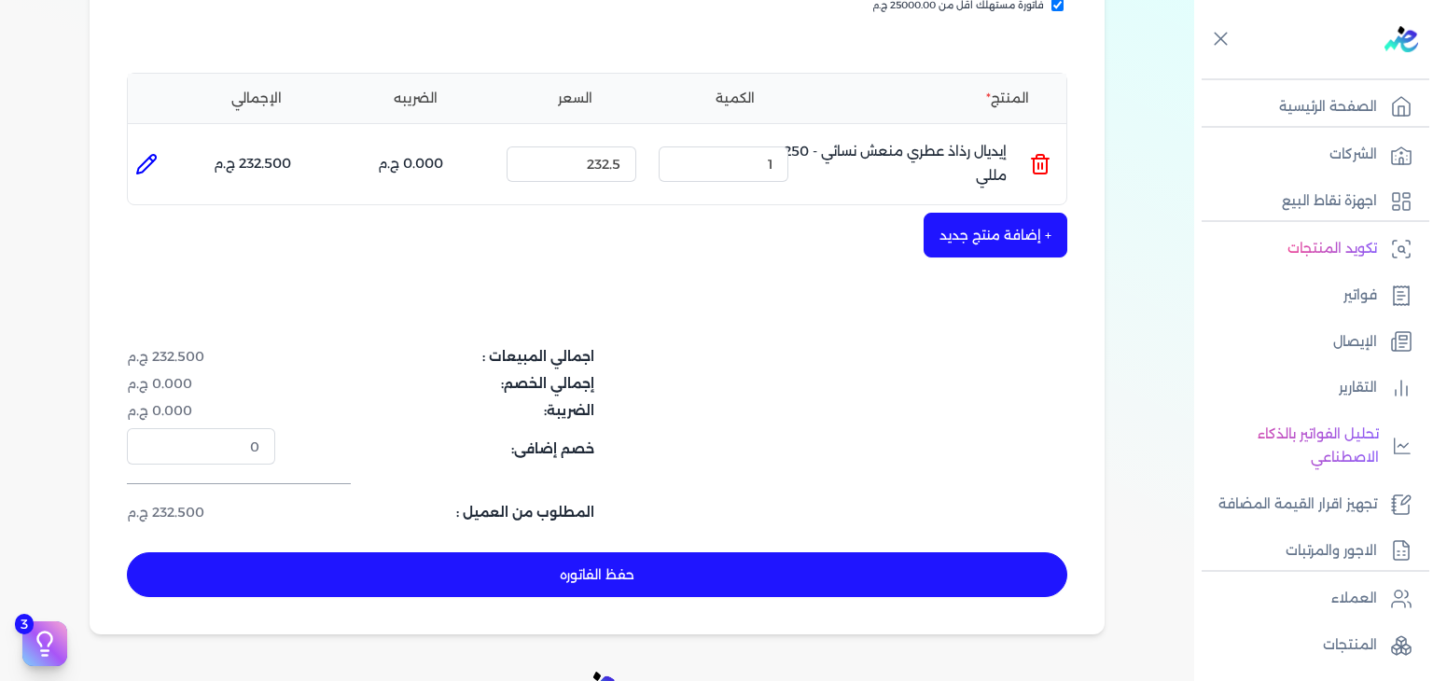
drag, startPoint x: 761, startPoint y: 575, endPoint x: 852, endPoint y: 607, distance: 95.9
click at [761, 575] on button "حفظ الفاتوره" at bounding box center [597, 574] width 940 height 45
type input "[DATE]"
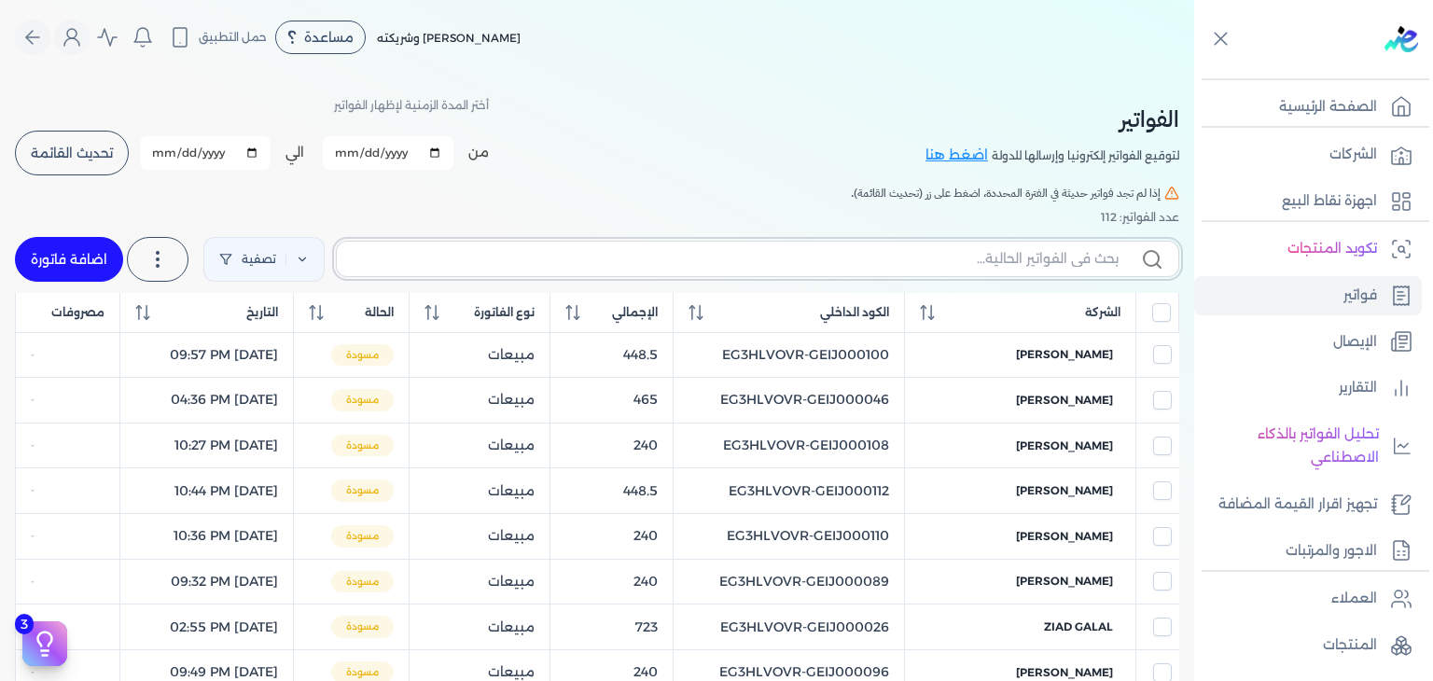
click at [999, 266] on input "text" at bounding box center [735, 259] width 767 height 20
paste input "EG3HLVOVR-GEIJ000167"
type input "EG3HLVOVR-GEIJ000167"
checkbox input "false"
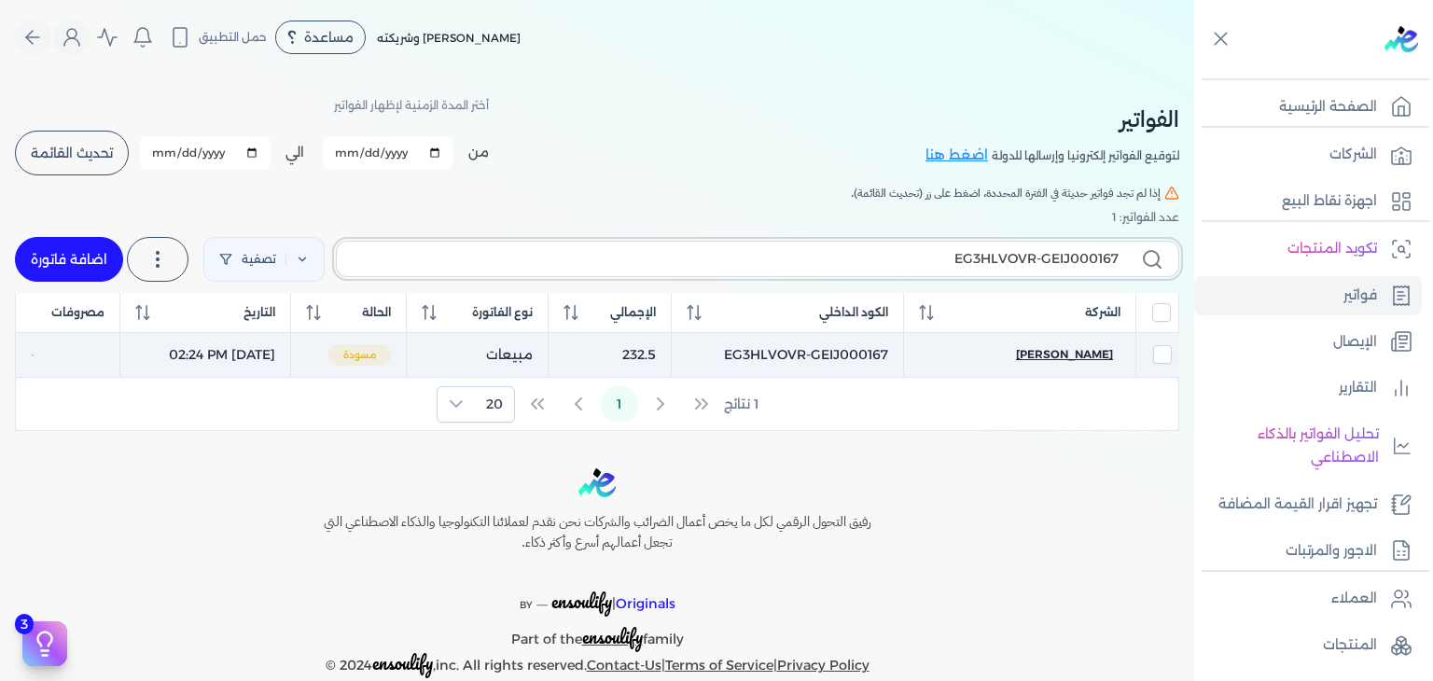
type input "EG3HLVOVR-GEIJ000167"
click at [1082, 353] on span "[PERSON_NAME]" at bounding box center [1064, 354] width 97 height 17
select select "EGP"
select select "B"
select select "EGS"
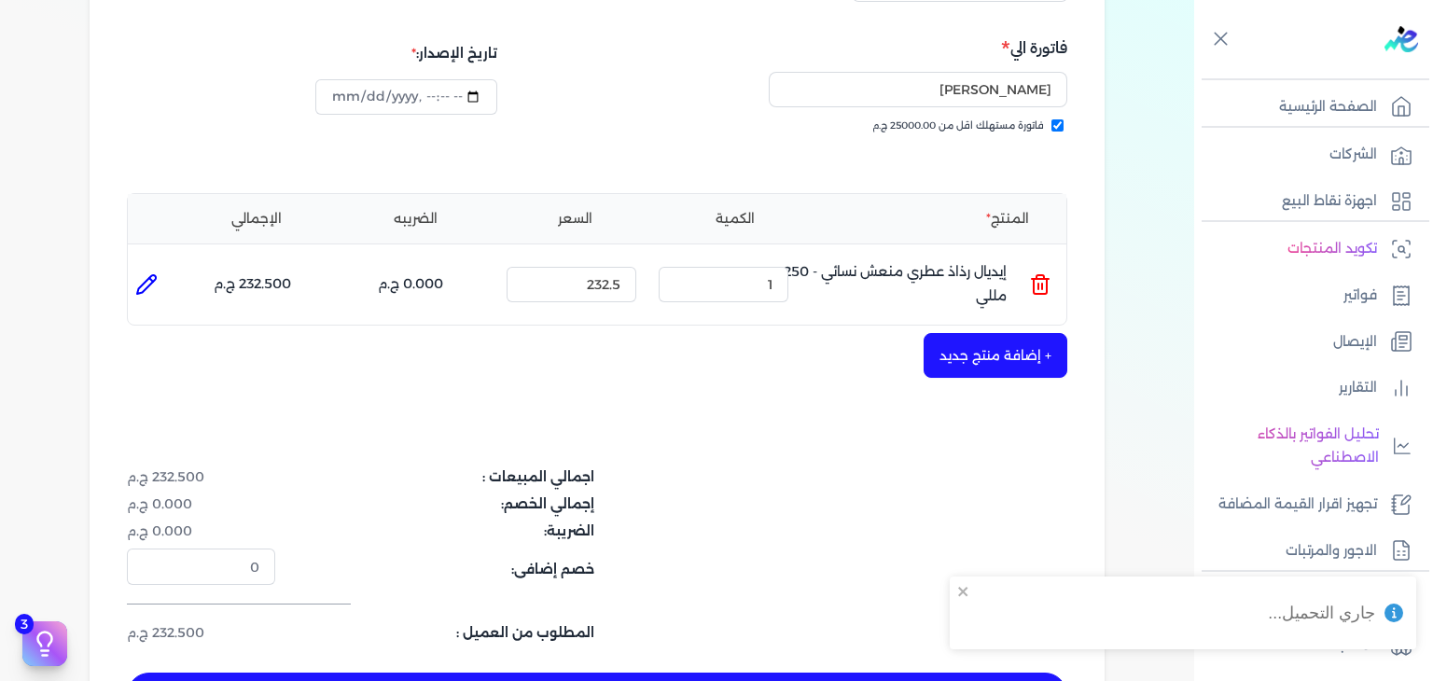
scroll to position [280, 0]
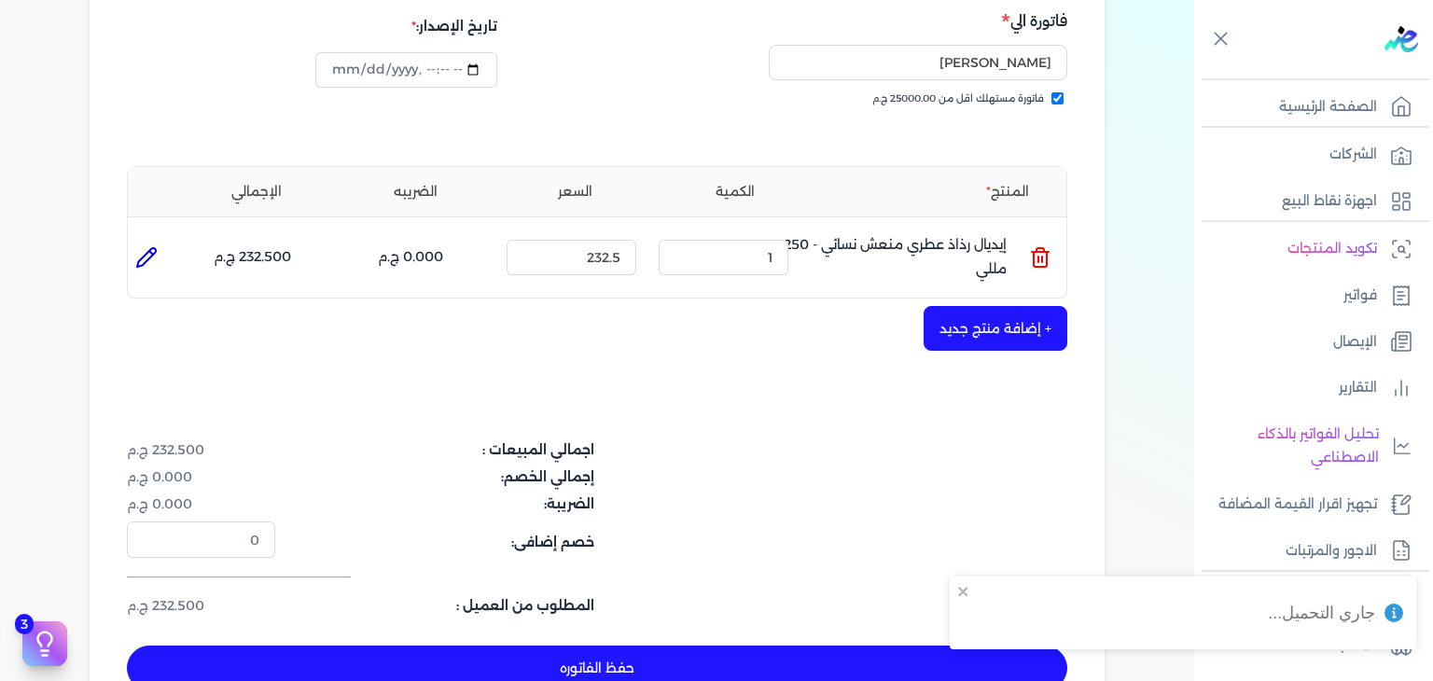
click at [727, 646] on button "حفظ الفاتوره" at bounding box center [597, 667] width 940 height 45
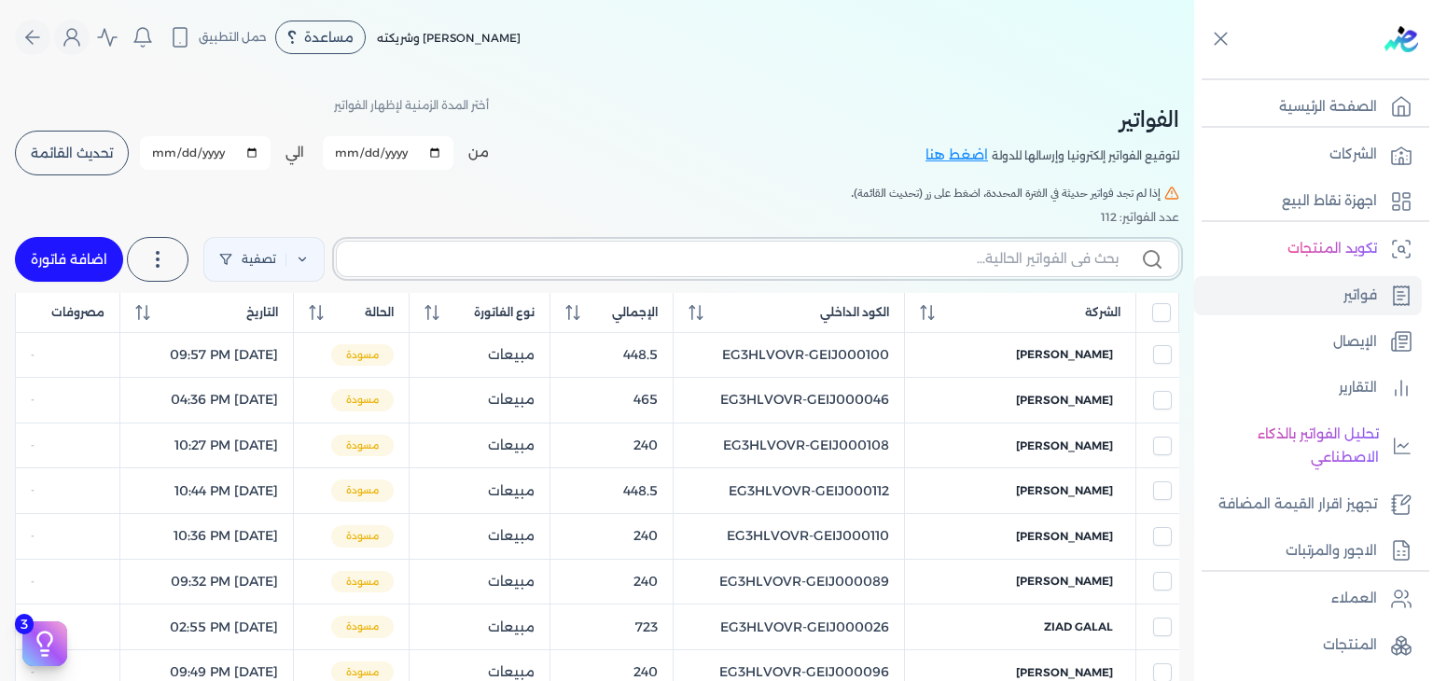
click at [595, 254] on input "text" at bounding box center [735, 259] width 767 height 20
paste input "EG3HLVOVR-GEIJ000168"
type input "EG3HLVOVR-GEIJ000168"
checkbox input "false"
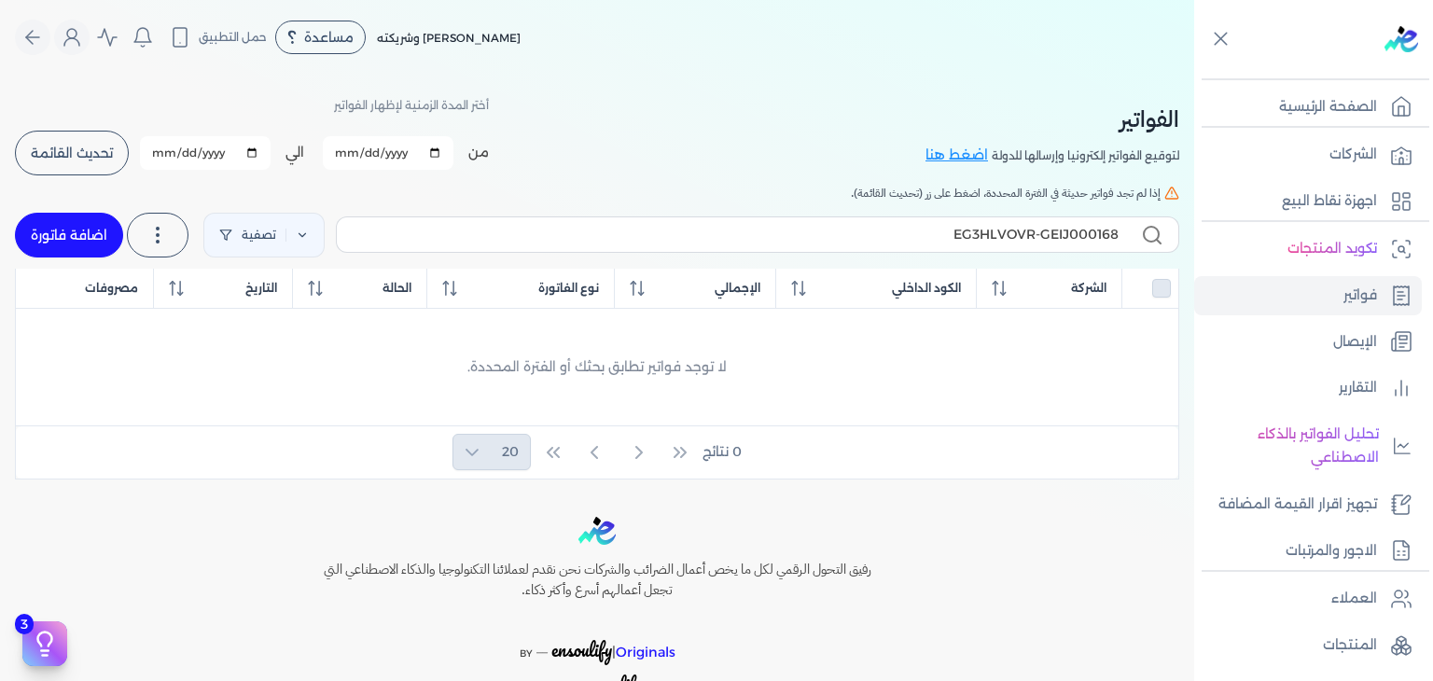
click at [86, 247] on link "اضافة فاتورة" at bounding box center [69, 235] width 108 height 45
select select "EGP"
select select "B"
select select "EGS"
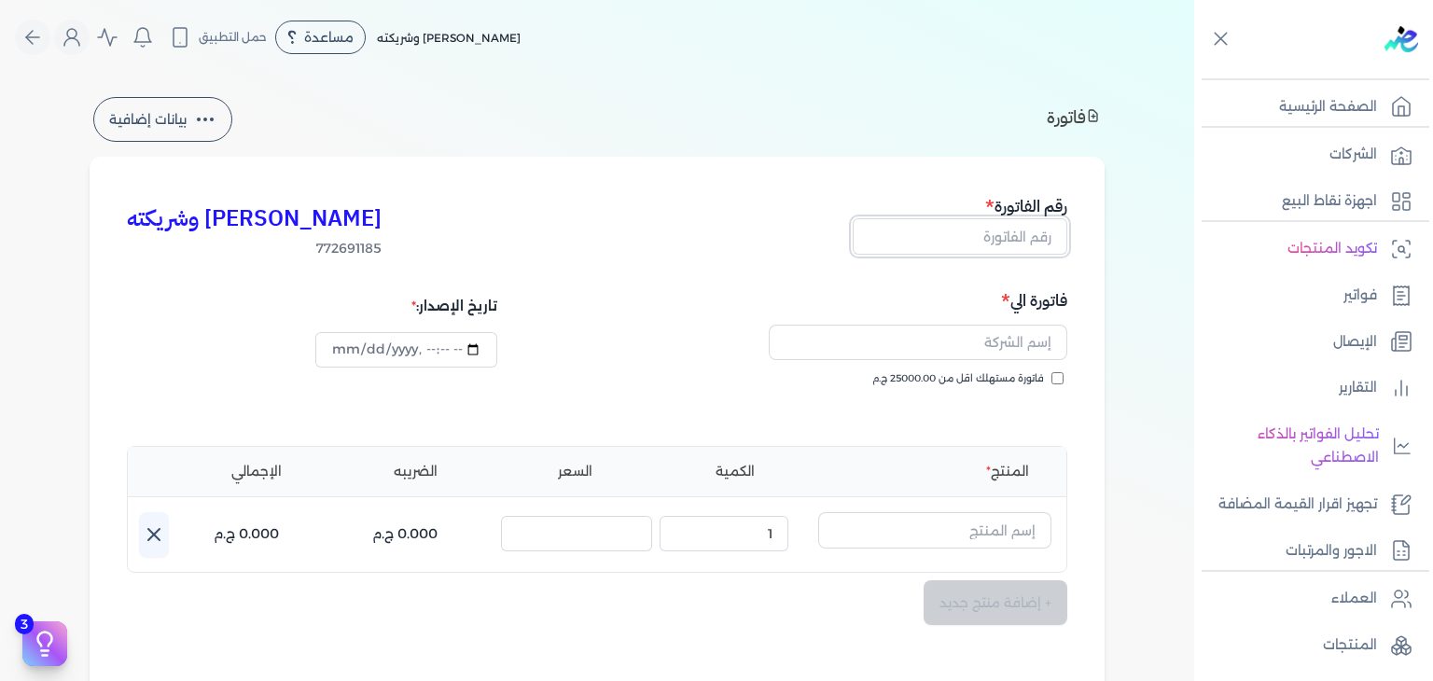
click at [1012, 245] on input "text" at bounding box center [959, 235] width 215 height 35
paste input "EG3HLVOVR-GEIJ000168"
type input "EG3HLVOVR-GEIJ000168"
click at [1060, 379] on input "فاتورة مستهلك اقل من 25000.00 ج.م" at bounding box center [1057, 378] width 12 height 12
checkbox input "true"
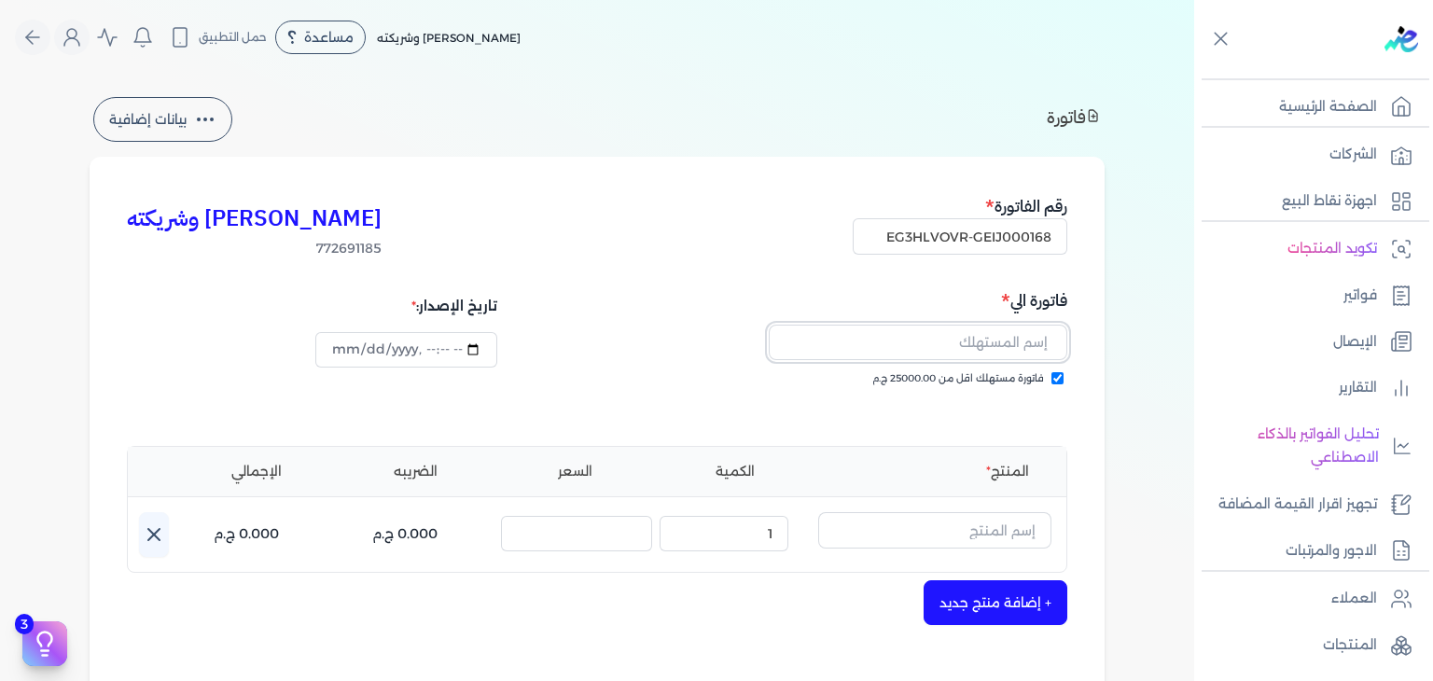
drag, startPoint x: 1022, startPoint y: 332, endPoint x: 1022, endPoint y: 348, distance: 15.9
click at [1022, 332] on input "text" at bounding box center [918, 342] width 298 height 35
paste input "[PERSON_NAME]"
type input "[PERSON_NAME]"
type input "2025-10-10T14:27:39"
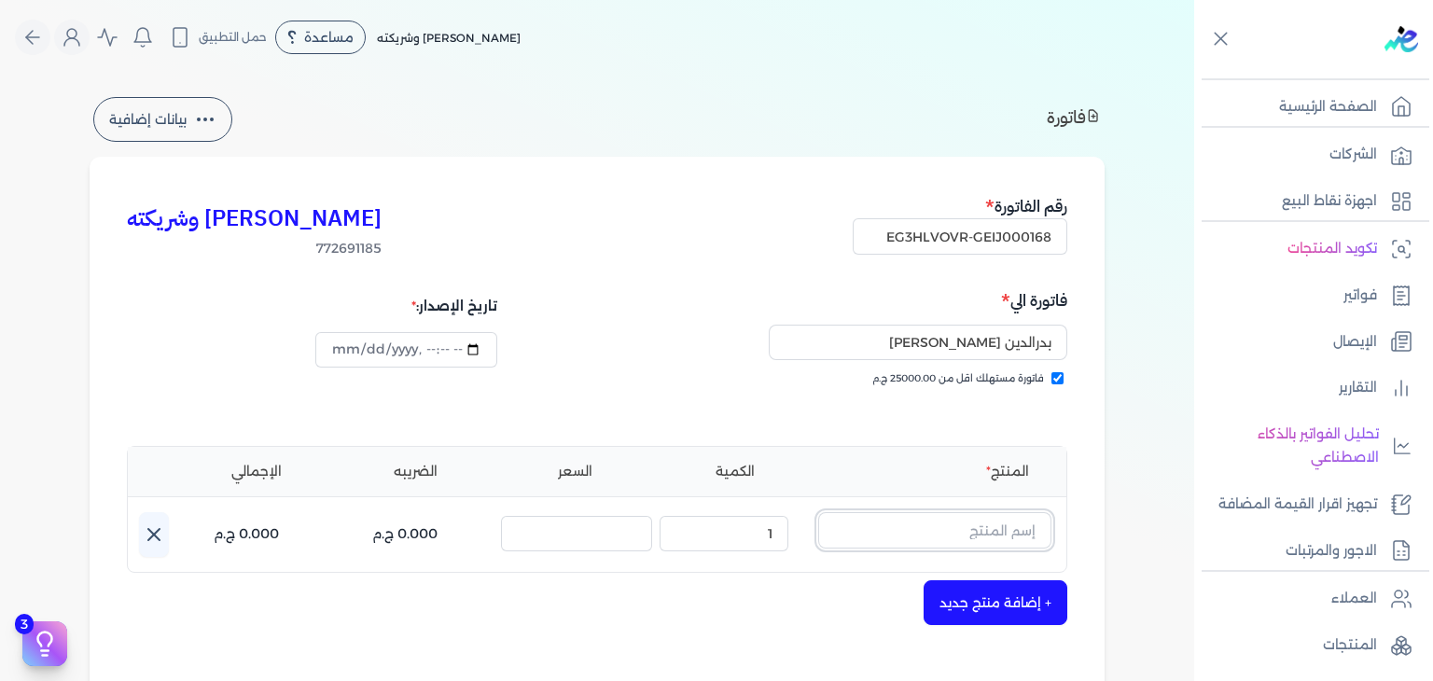
click at [1003, 531] on input "text" at bounding box center [934, 529] width 233 height 35
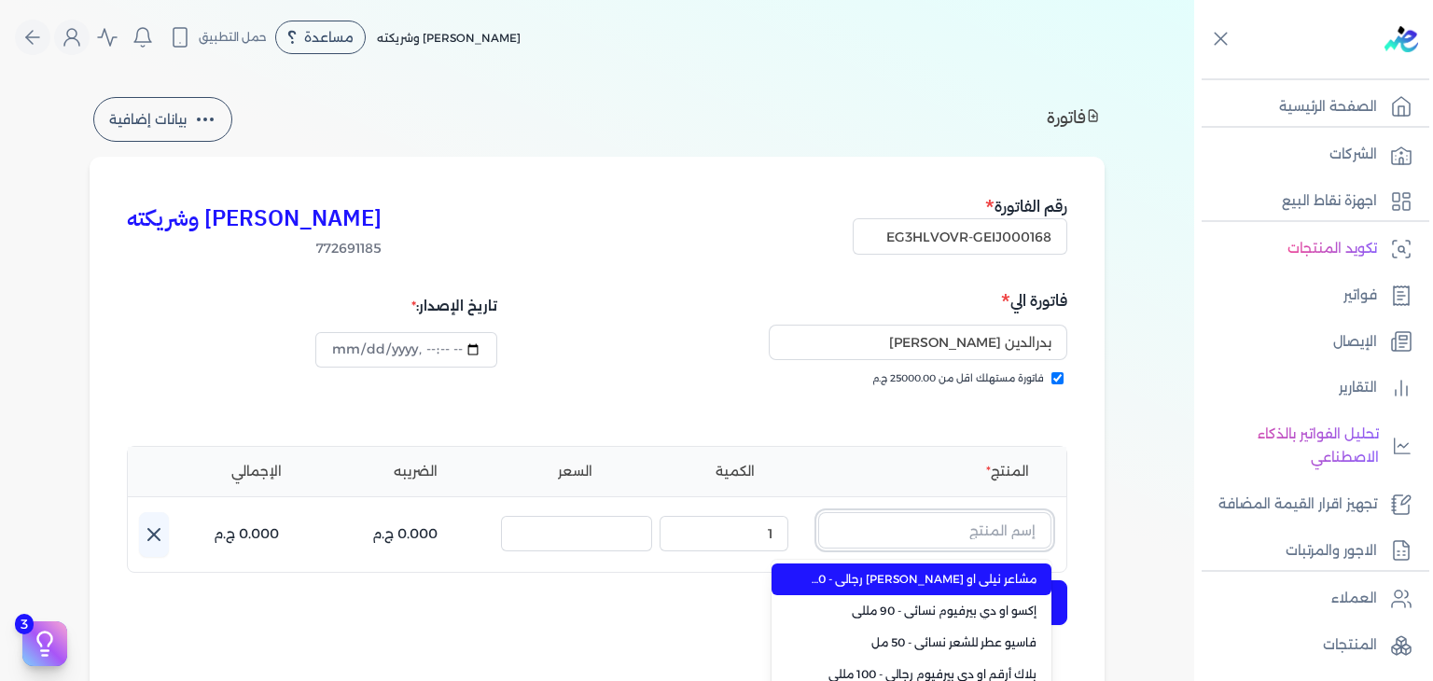
paste input "ميس سينو رذاذ عطري منعش نسائي - 250 مللي"
type input "ميس سينو رذاذ عطري منعش نسائي - 250 مللي"
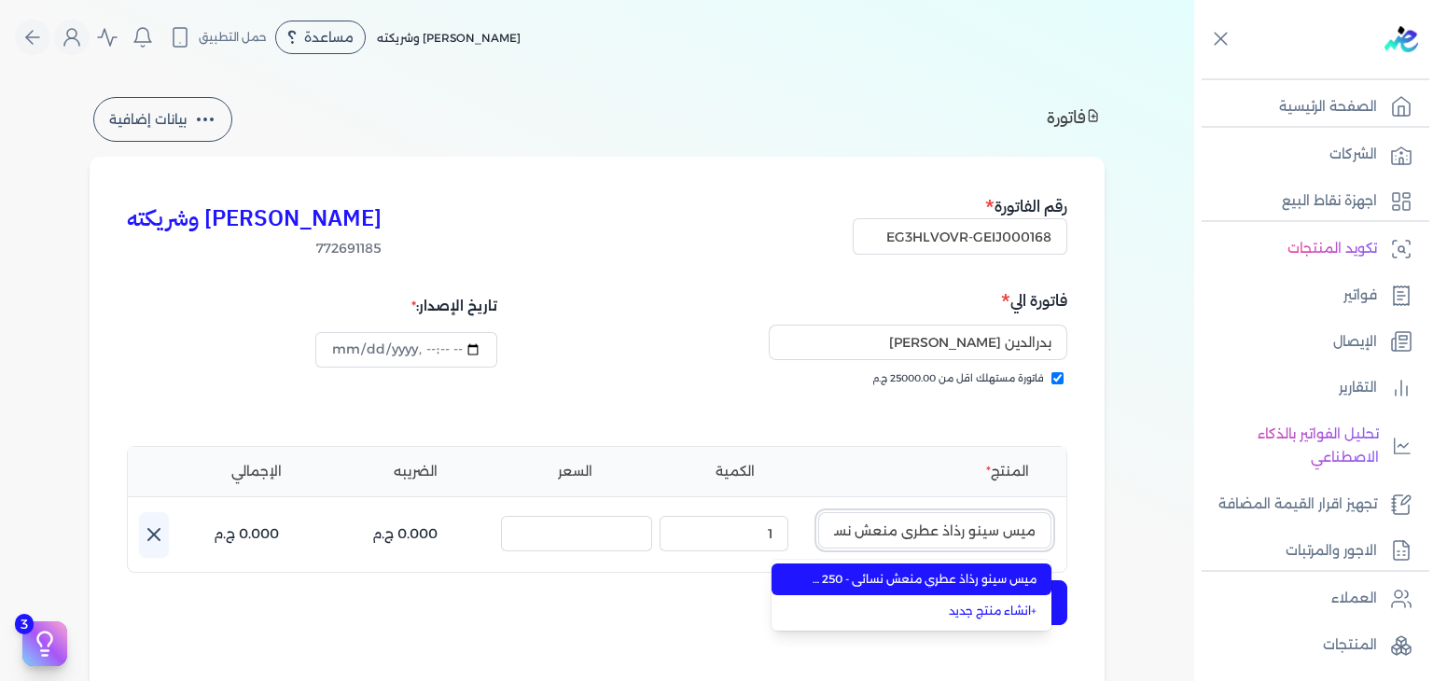
scroll to position [0, -84]
click at [973, 577] on span "ميس سينو رذاذ عطري منعش نسائي - 250 مللي" at bounding box center [923, 579] width 228 height 17
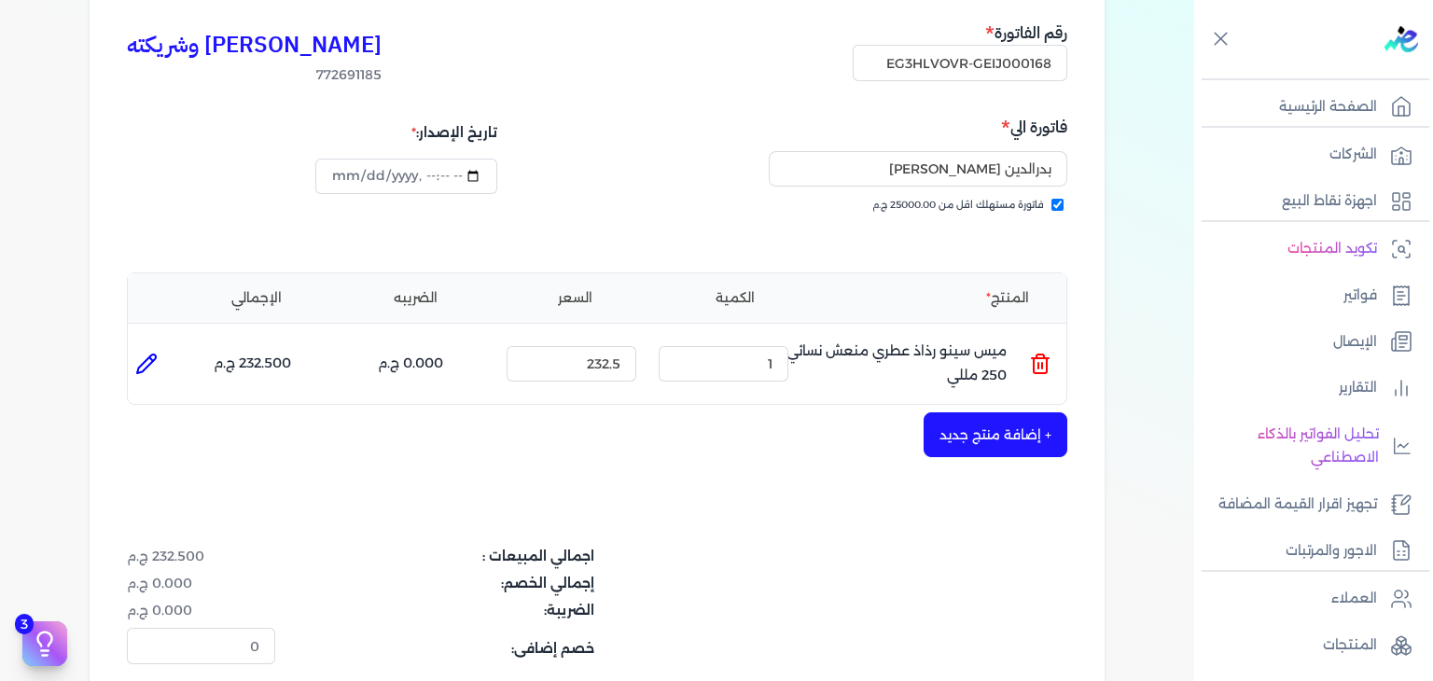
scroll to position [280, 0]
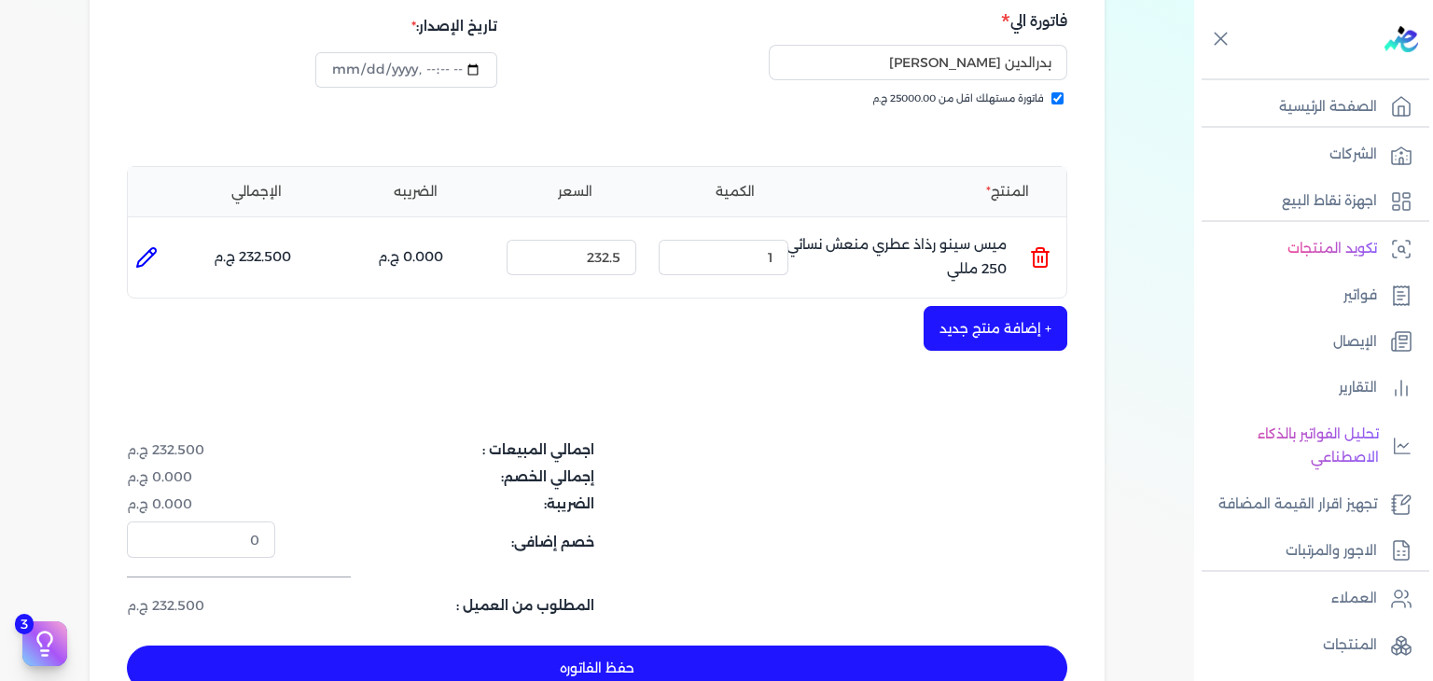
click at [804, 656] on button "حفظ الفاتوره" at bounding box center [597, 667] width 940 height 45
type input "[DATE]"
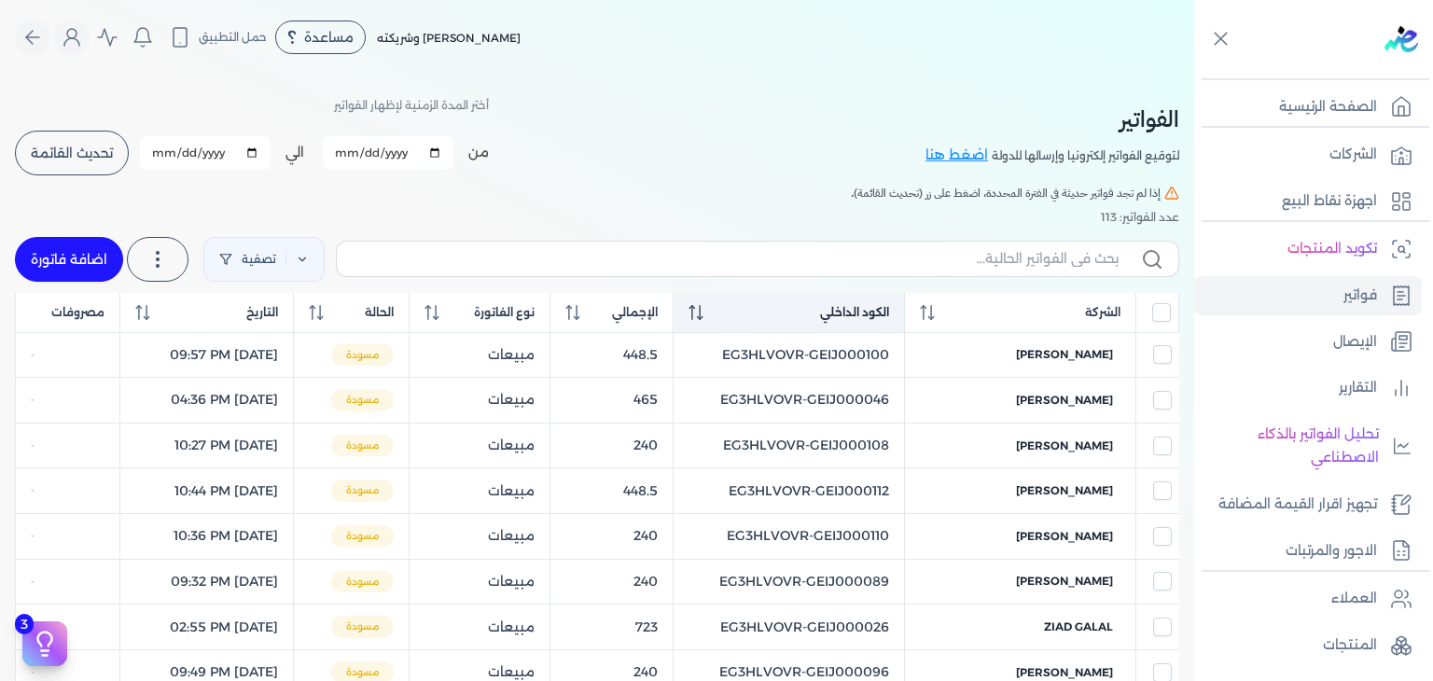
click at [703, 318] on icon at bounding box center [695, 312] width 15 height 15
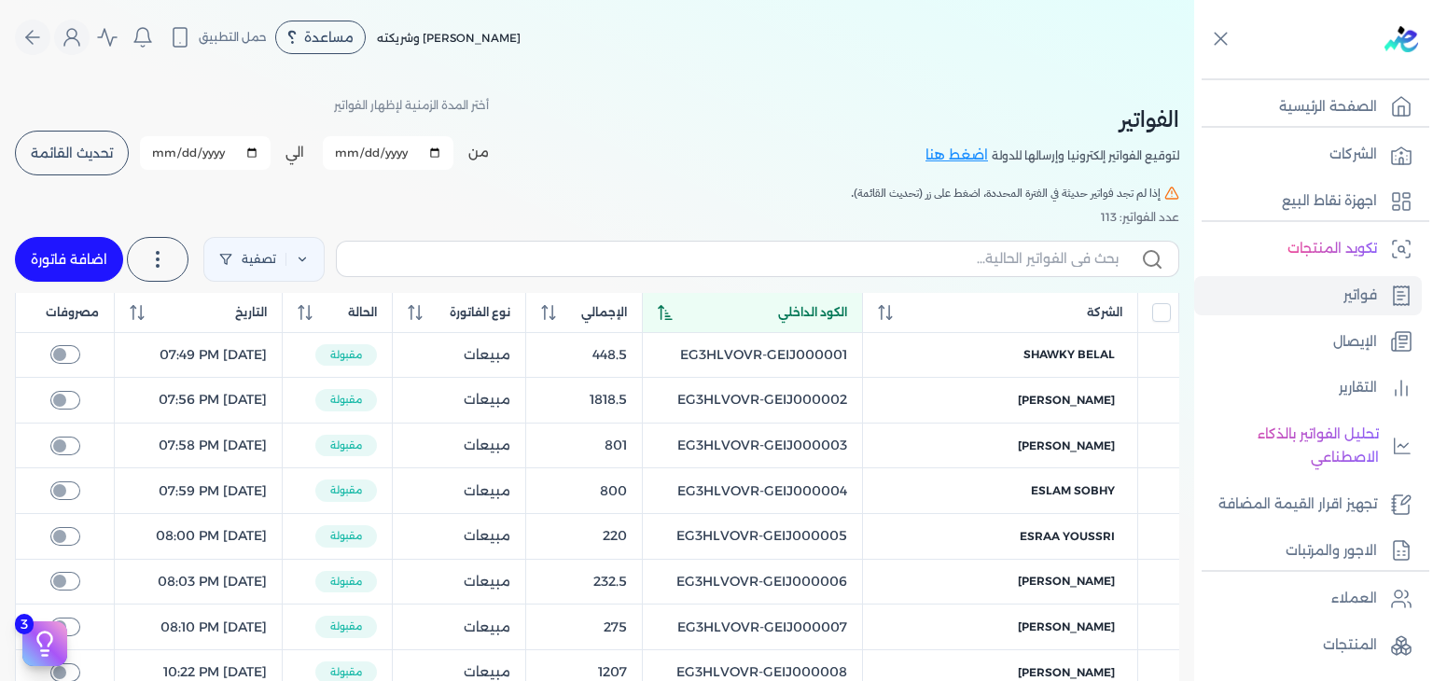
click at [724, 318] on div "الكود الداخلي" at bounding box center [752, 312] width 189 height 17
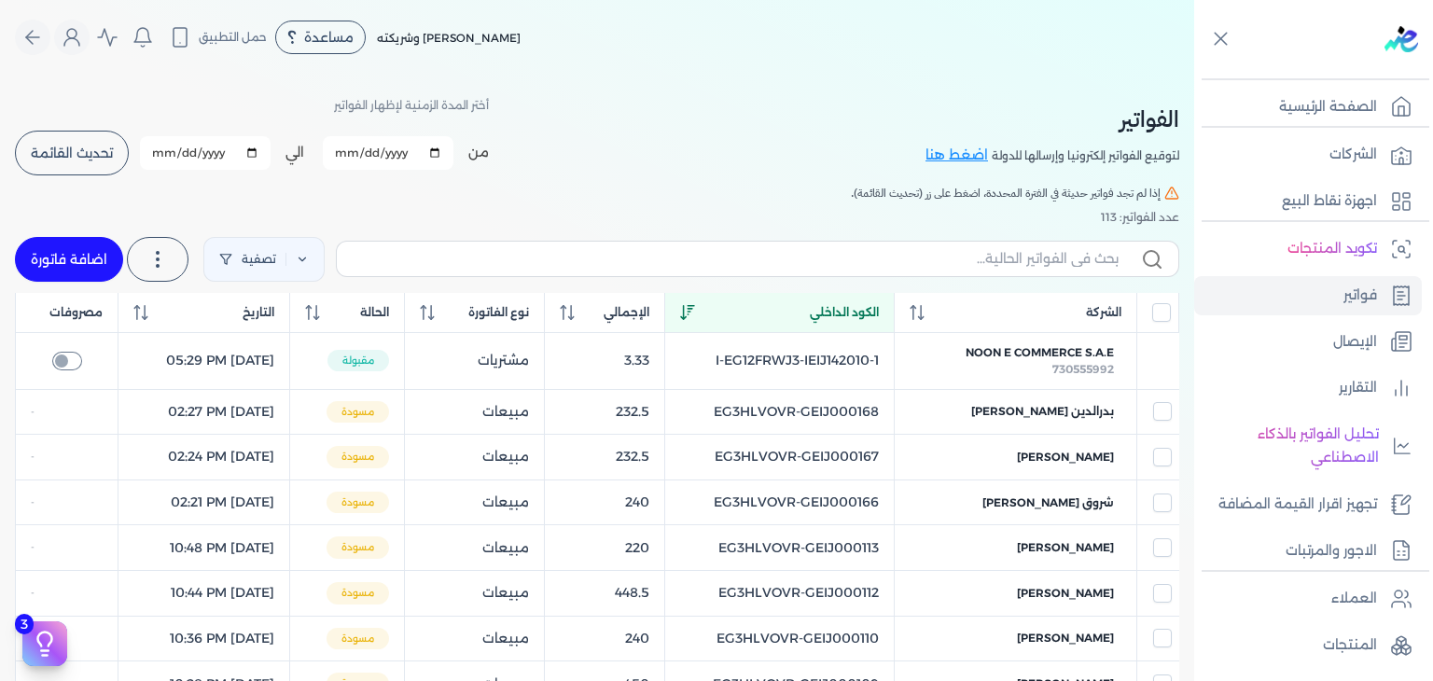
click at [1167, 67] on nav "Toggle Navigation الاسعار العمولات مساعدة خدمة العملاء دليل المستخدم تسجيل الدخ…" at bounding box center [597, 37] width 1194 height 75
click at [104, 163] on button "تحديث القائمة" at bounding box center [72, 153] width 114 height 45
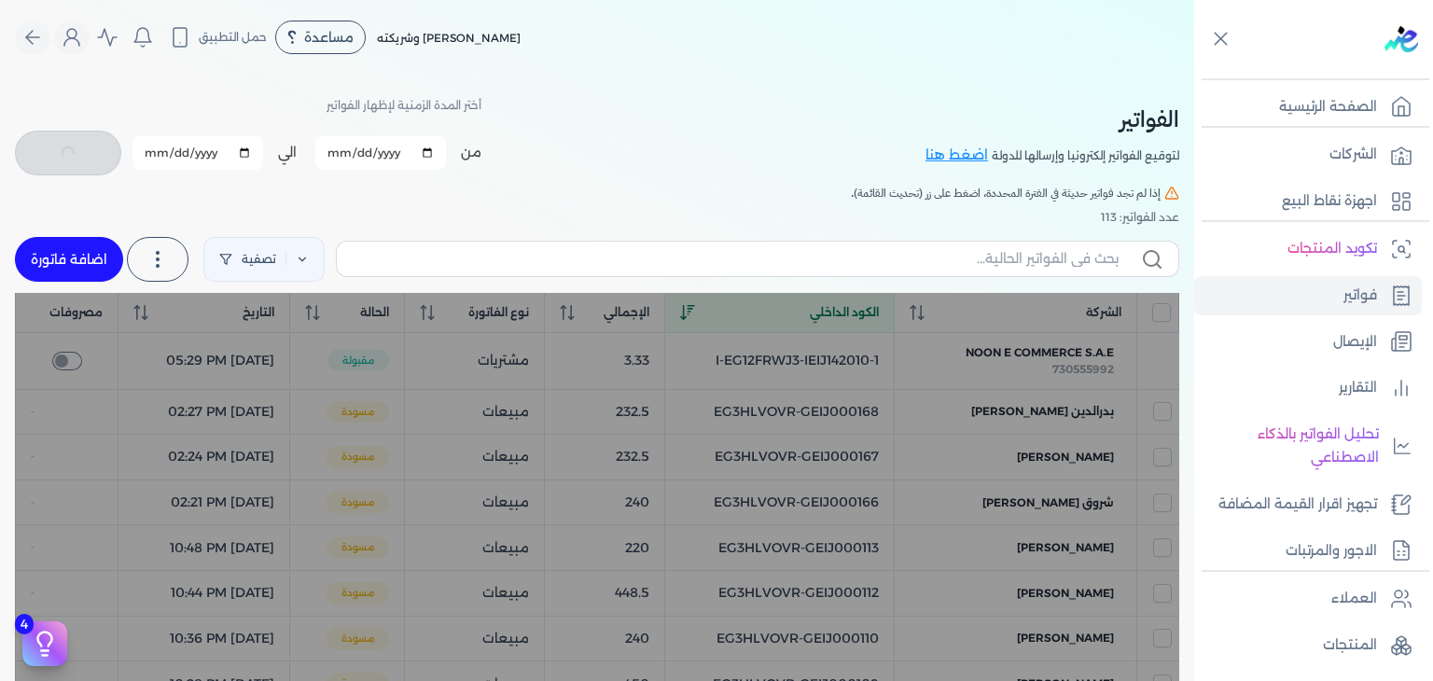
checkbox input "false"
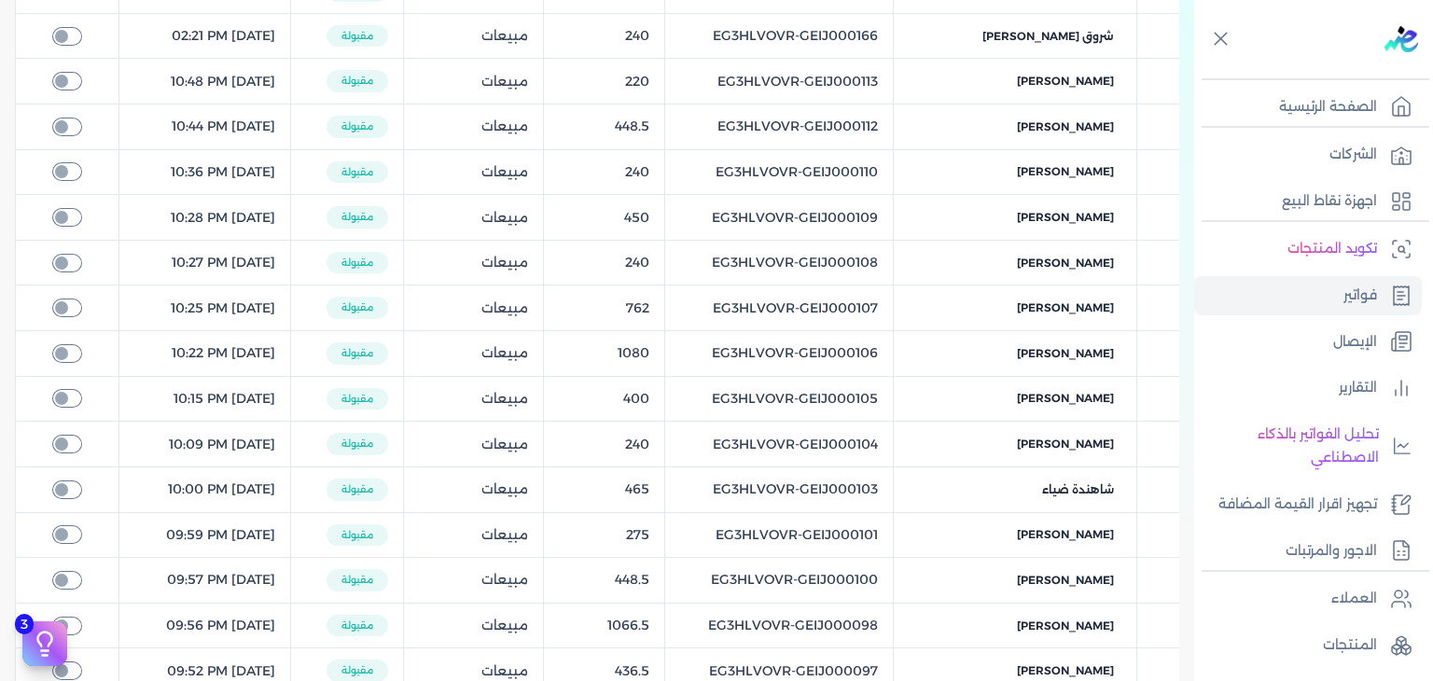
scroll to position [901, 0]
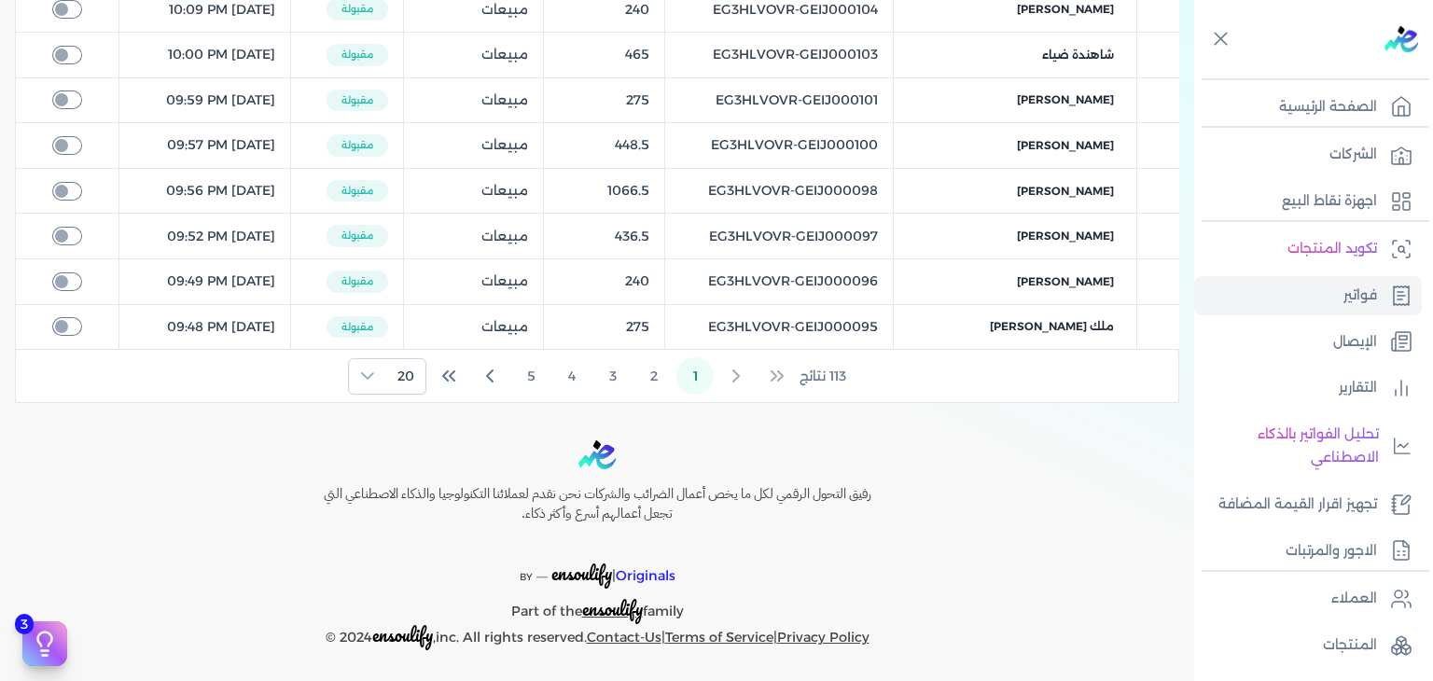
click at [350, 359] on div "113 نتائج 1 2 3 4 5 20" at bounding box center [597, 376] width 1162 height 52
click at [380, 368] on div at bounding box center [367, 376] width 37 height 35
click at [391, 487] on span "100" at bounding box center [401, 487] width 23 height 20
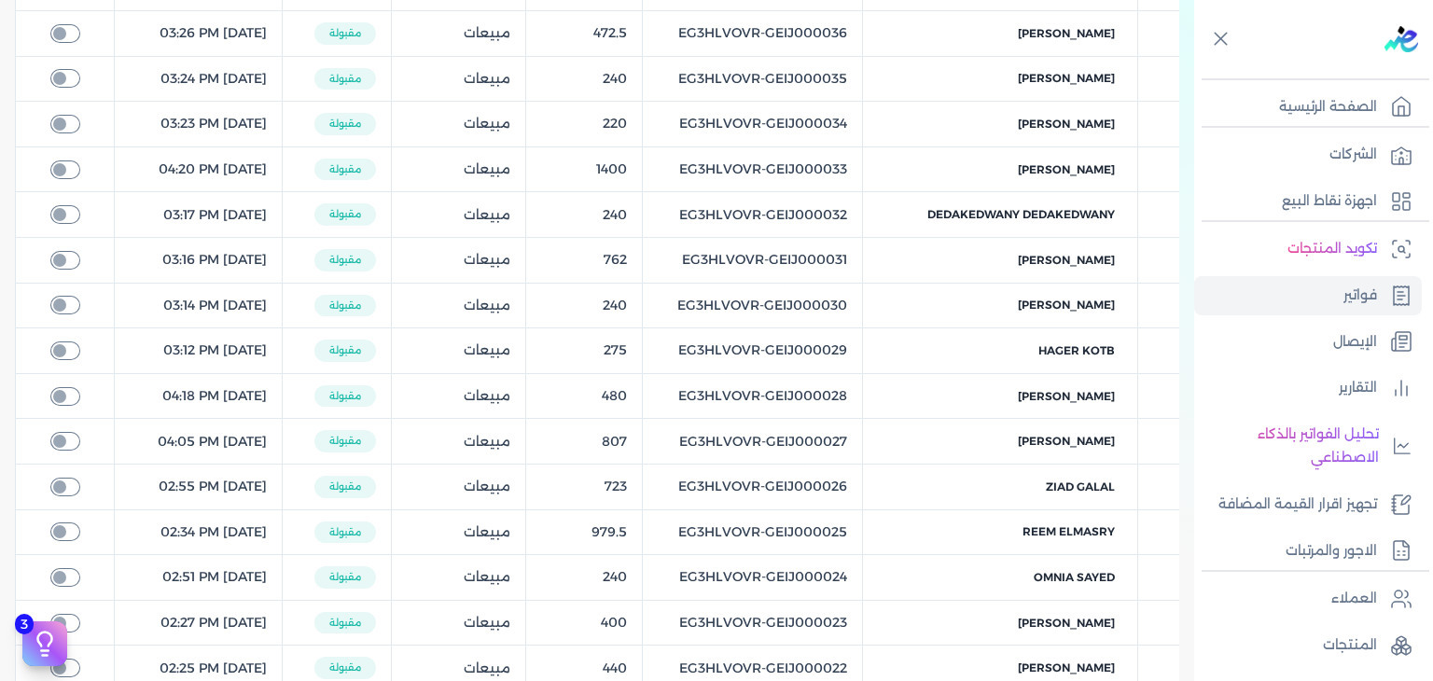
scroll to position [4512, 0]
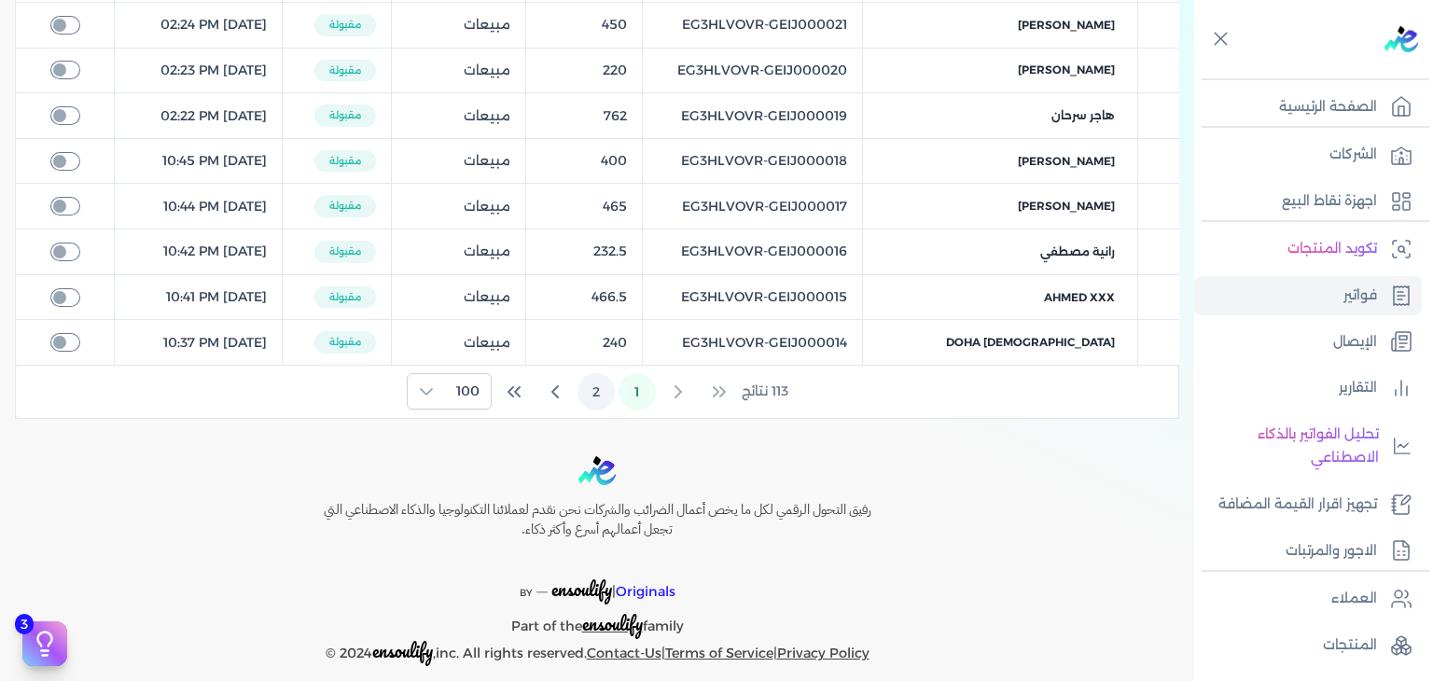
click at [598, 378] on button "2" at bounding box center [595, 391] width 37 height 37
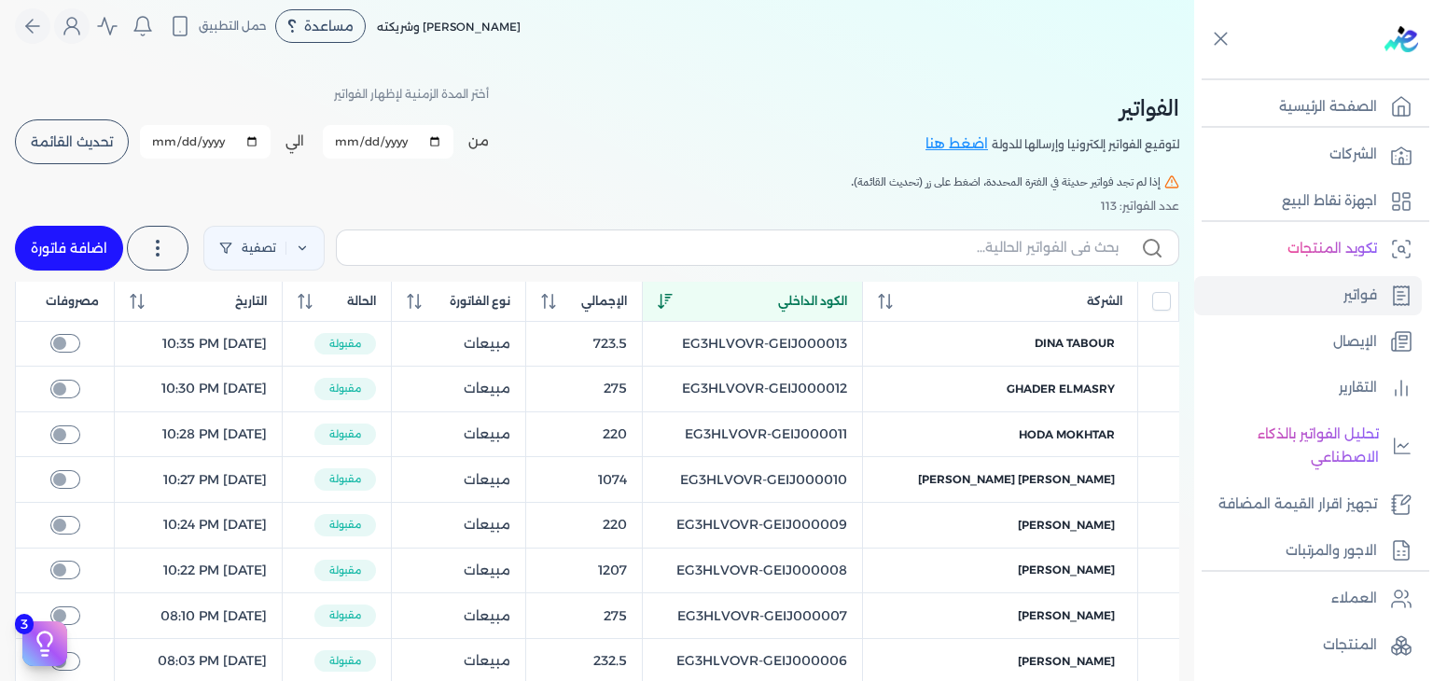
scroll to position [0, 0]
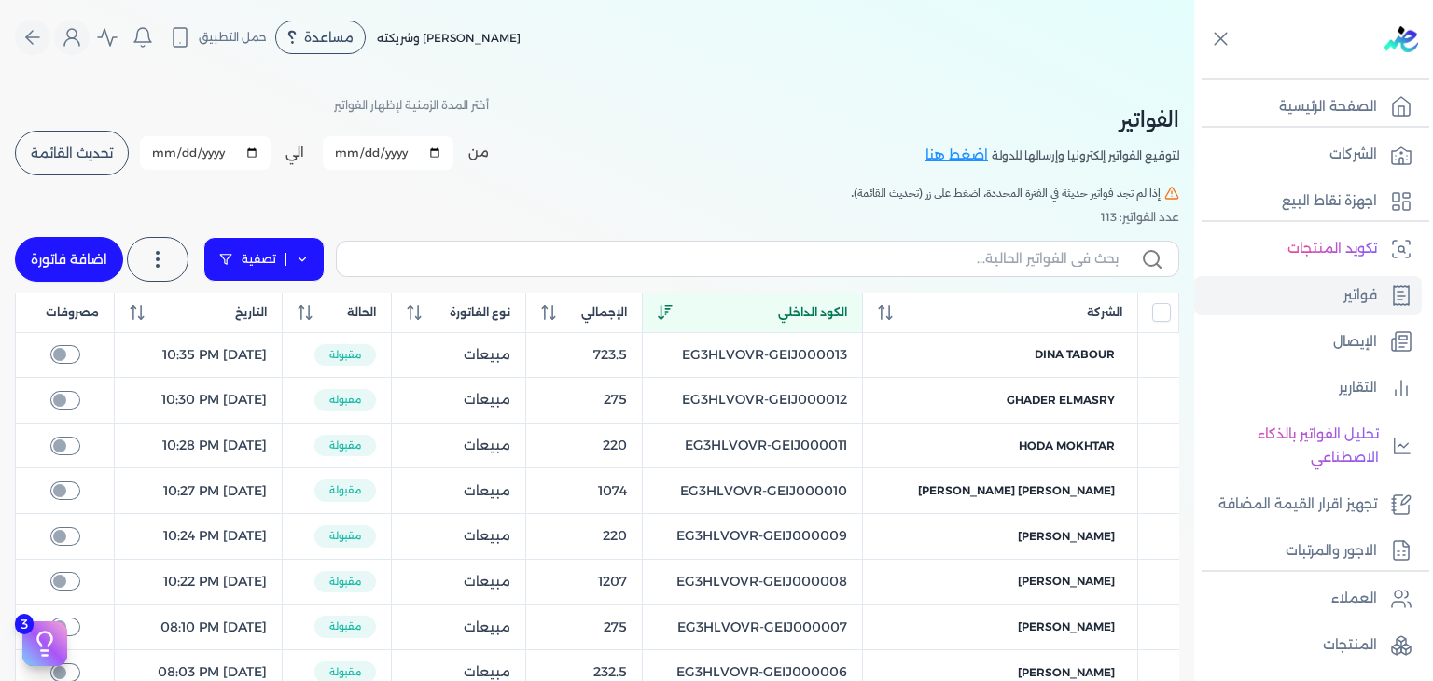
click at [222, 245] on link "تصفية" at bounding box center [263, 259] width 121 height 45
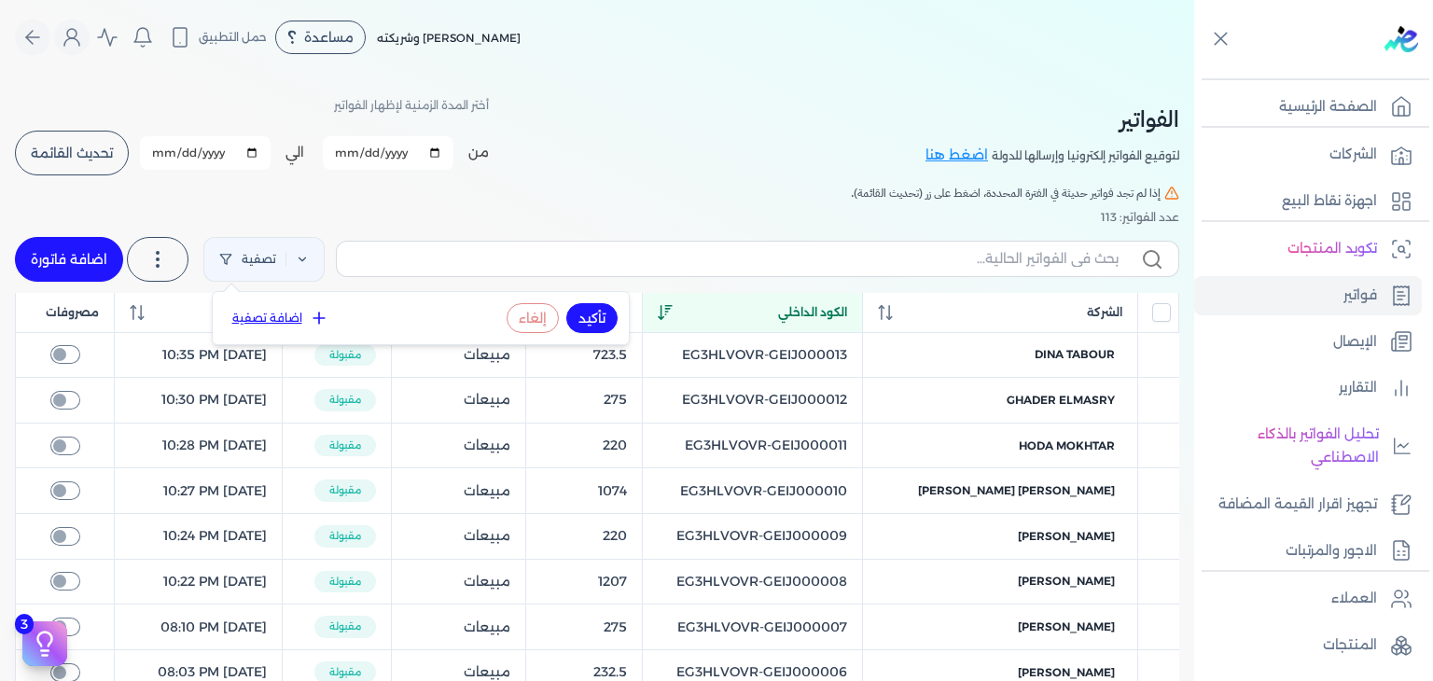
click at [316, 312] on icon at bounding box center [319, 318] width 19 height 19
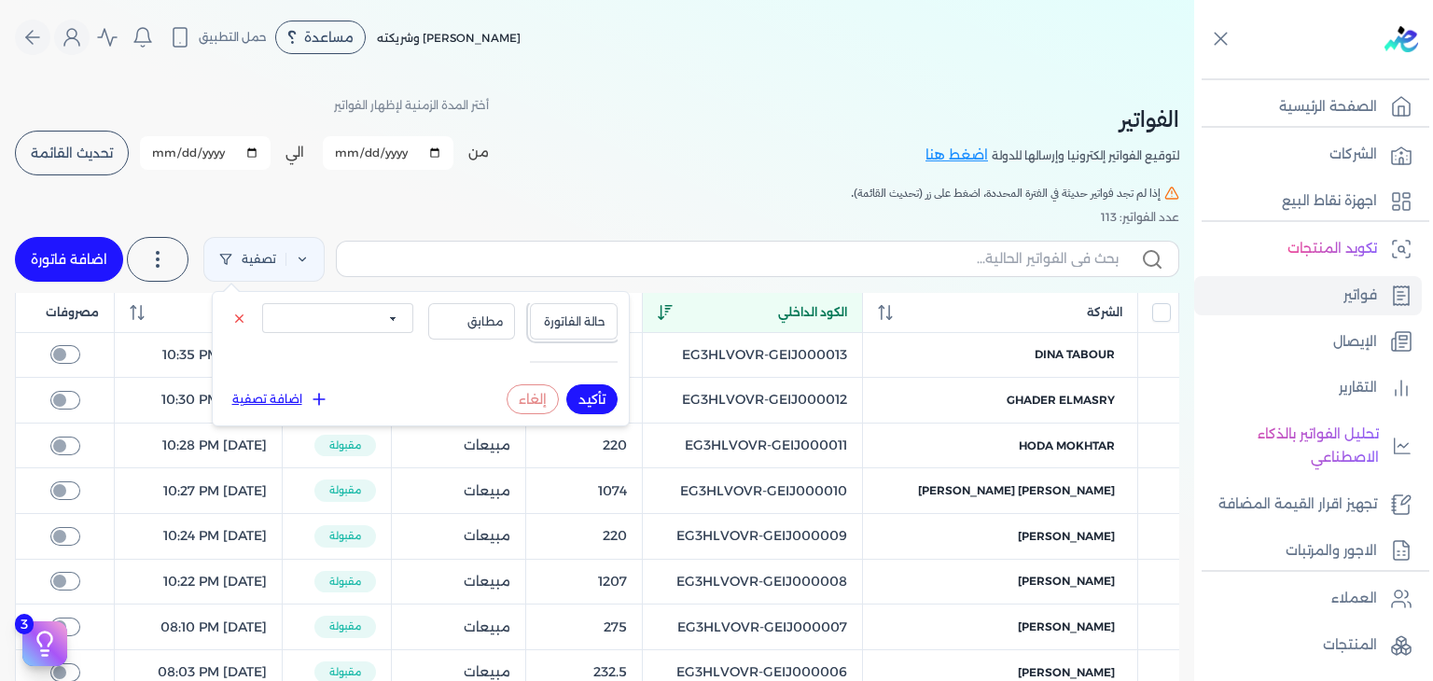
click at [573, 327] on span "حالة الفاتورة" at bounding box center [573, 321] width 63 height 17
click at [567, 364] on li "حالة الفاتورة" at bounding box center [535, 362] width 142 height 17
click at [482, 322] on span "مطابق" at bounding box center [471, 321] width 63 height 17
click at [582, 326] on span "حالة الفاتورة" at bounding box center [573, 321] width 63 height 17
click at [568, 376] on li "نوع الفاتورة" at bounding box center [535, 379] width 142 height 17
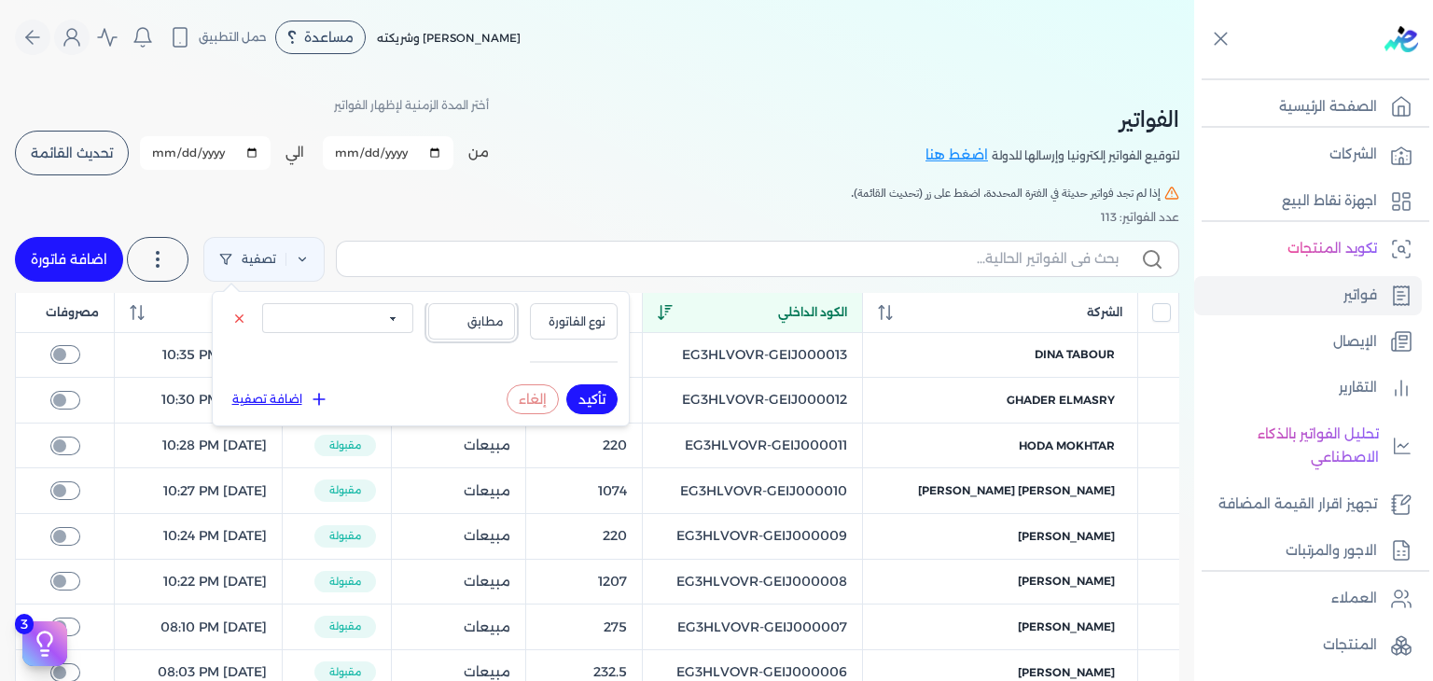
click at [489, 325] on span "مطابق" at bounding box center [471, 321] width 63 height 17
click at [343, 313] on select "الكل مبيعات مشتريات" at bounding box center [337, 318] width 151 height 30
select select "true"
click at [262, 303] on select "الكل مبيعات مشتريات" at bounding box center [337, 318] width 151 height 30
click at [466, 313] on span "مطابق" at bounding box center [471, 321] width 63 height 17
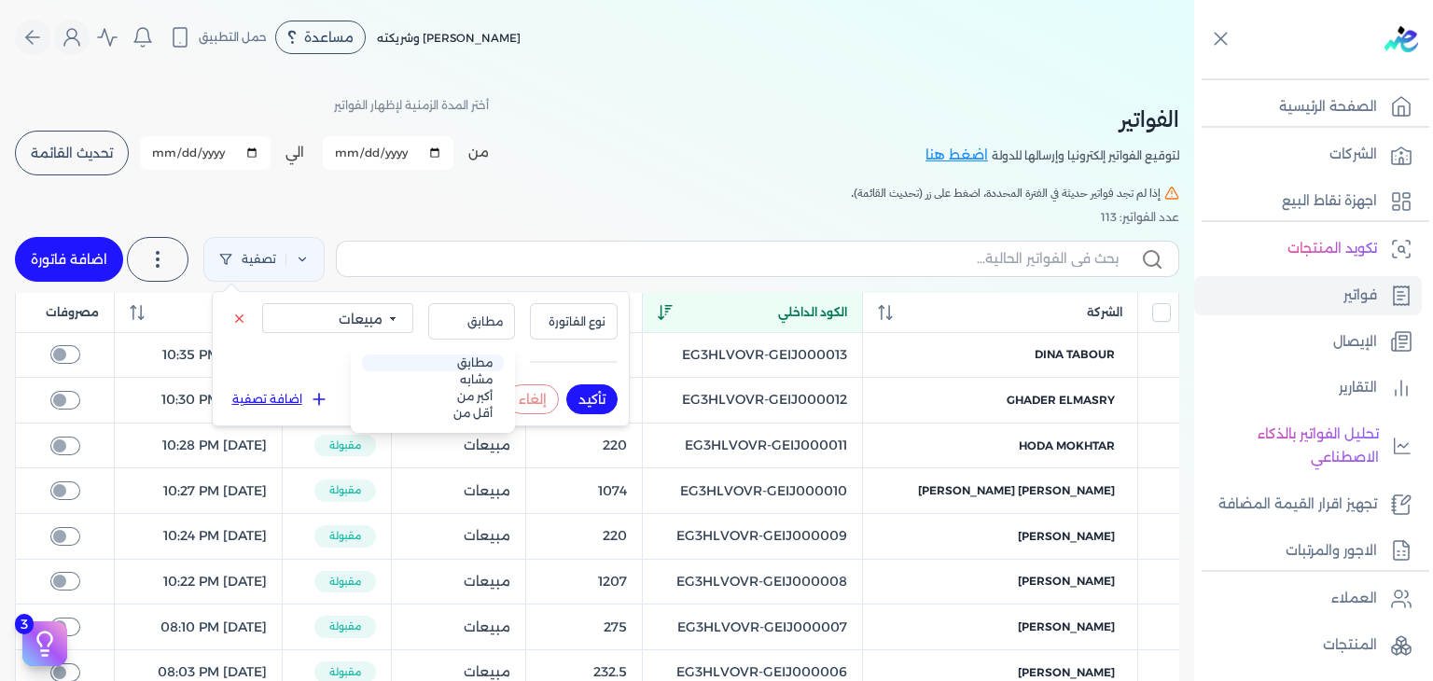
click at [469, 367] on li "مطابق" at bounding box center [433, 362] width 142 height 17
click at [590, 408] on button "تأكيد" at bounding box center [591, 399] width 51 height 30
checkbox input "false"
click at [537, 222] on div "عدد الفواتير: 112" at bounding box center [597, 217] width 1164 height 17
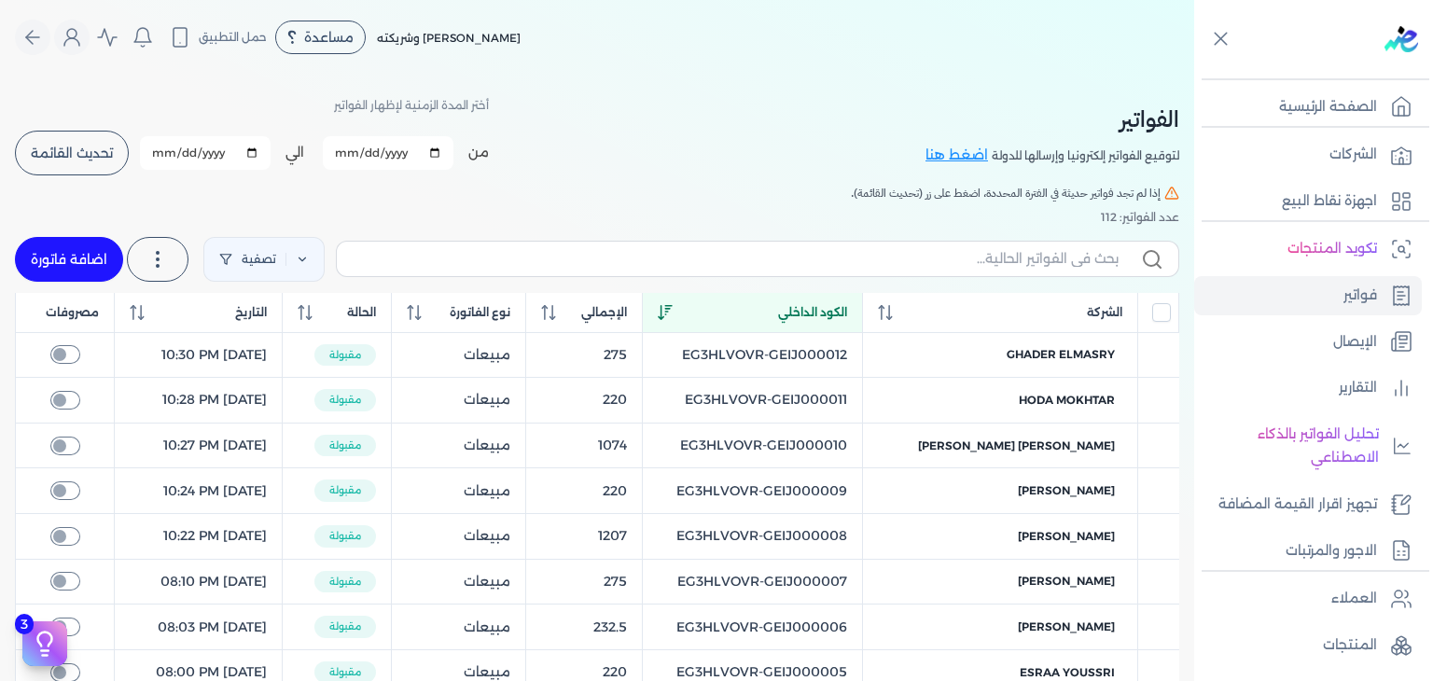
click at [672, 317] on icon at bounding box center [665, 312] width 15 height 15
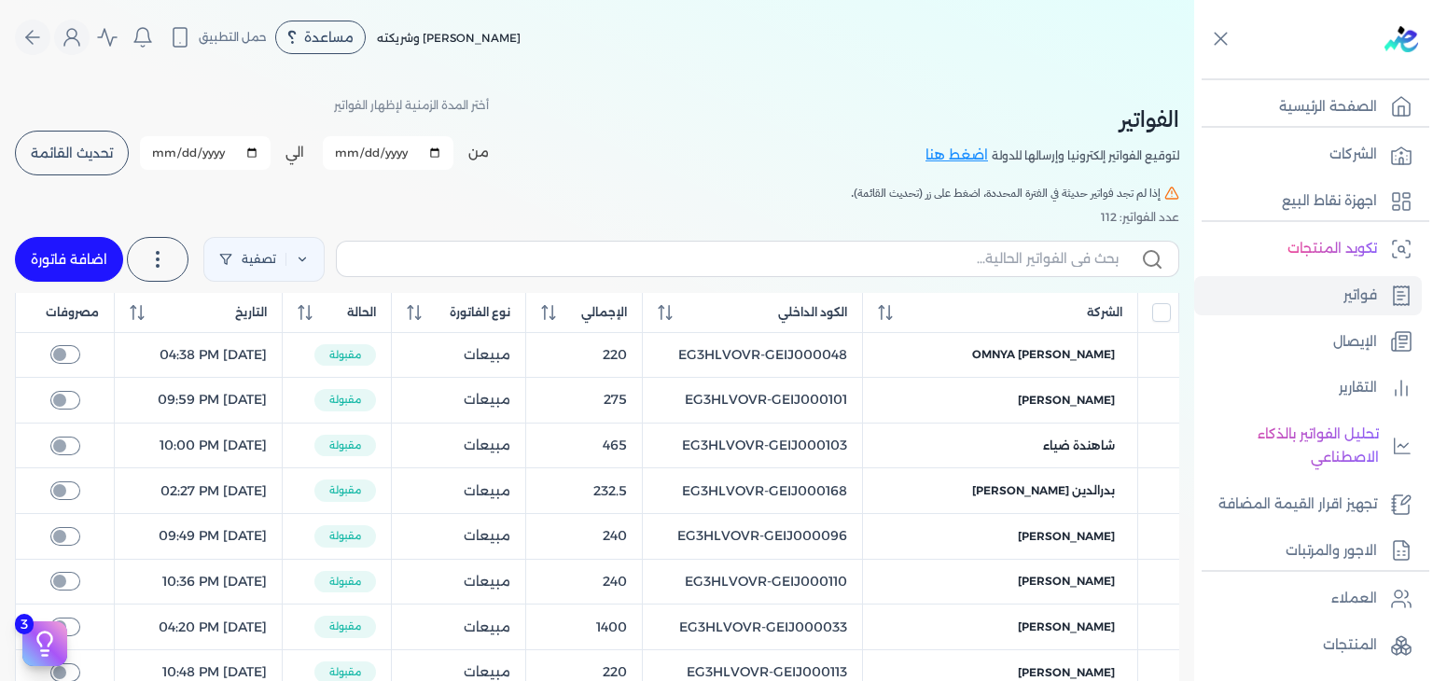
click at [672, 311] on icon at bounding box center [665, 312] width 15 height 15
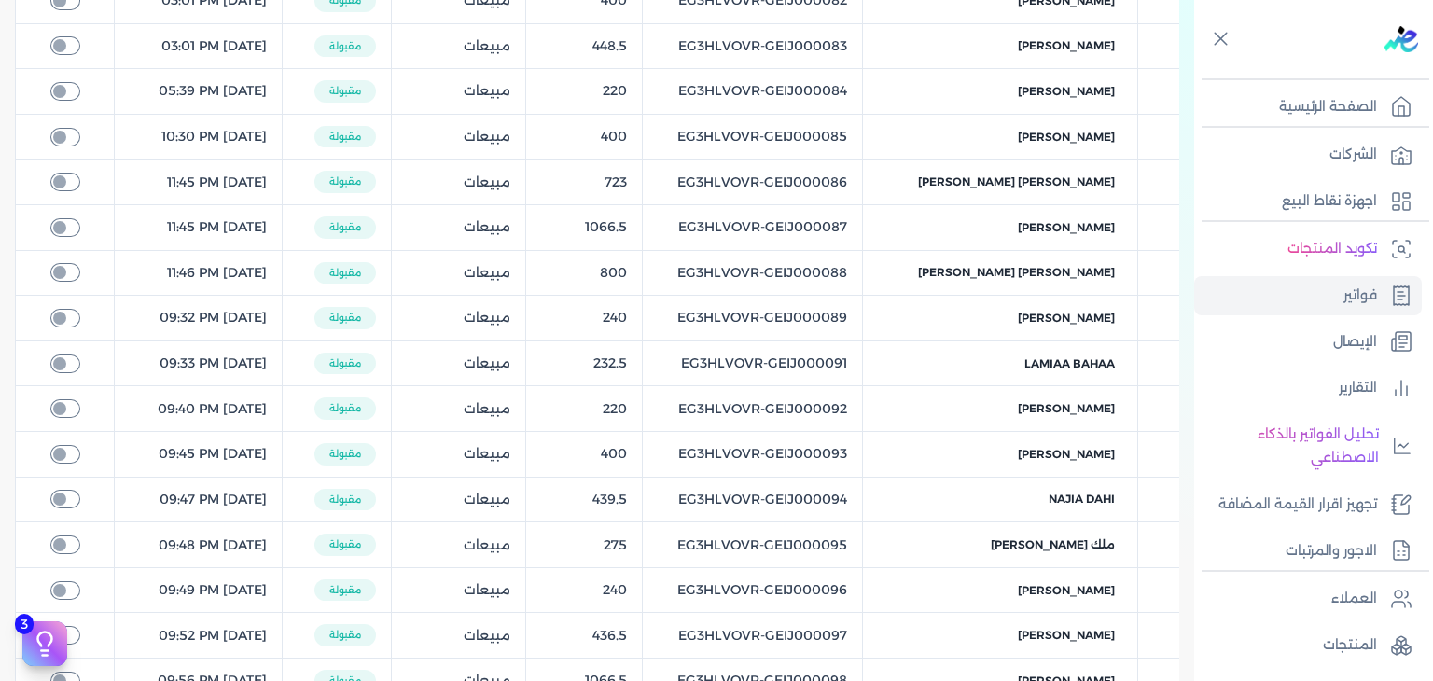
scroll to position [4501, 0]
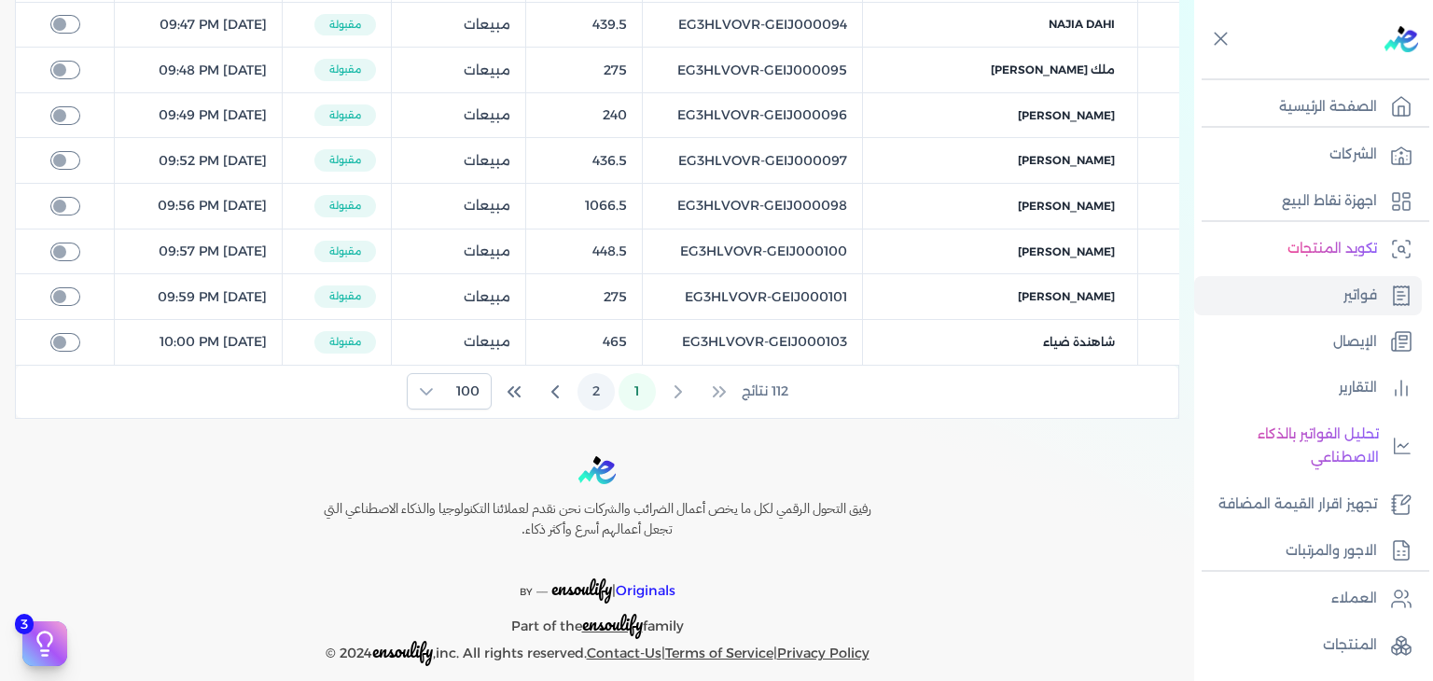
click at [600, 373] on button "2" at bounding box center [595, 391] width 37 height 37
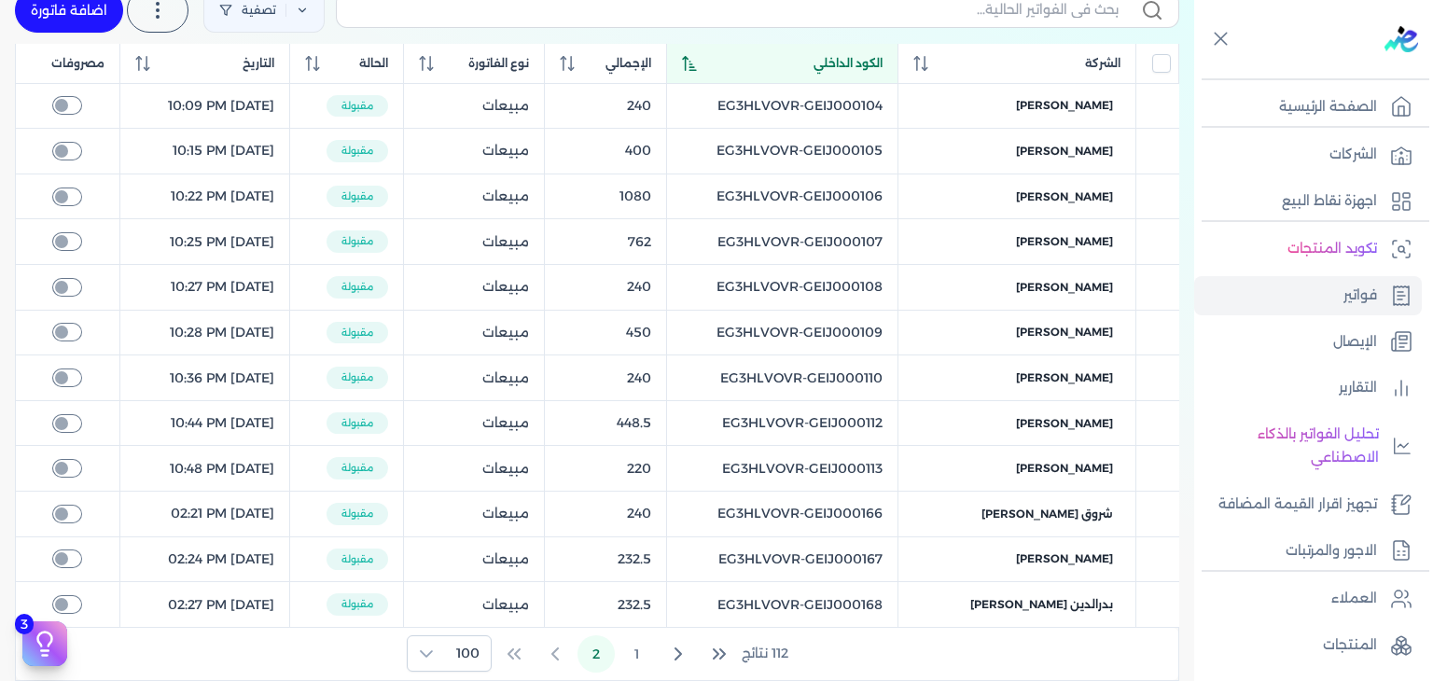
scroll to position [0, 0]
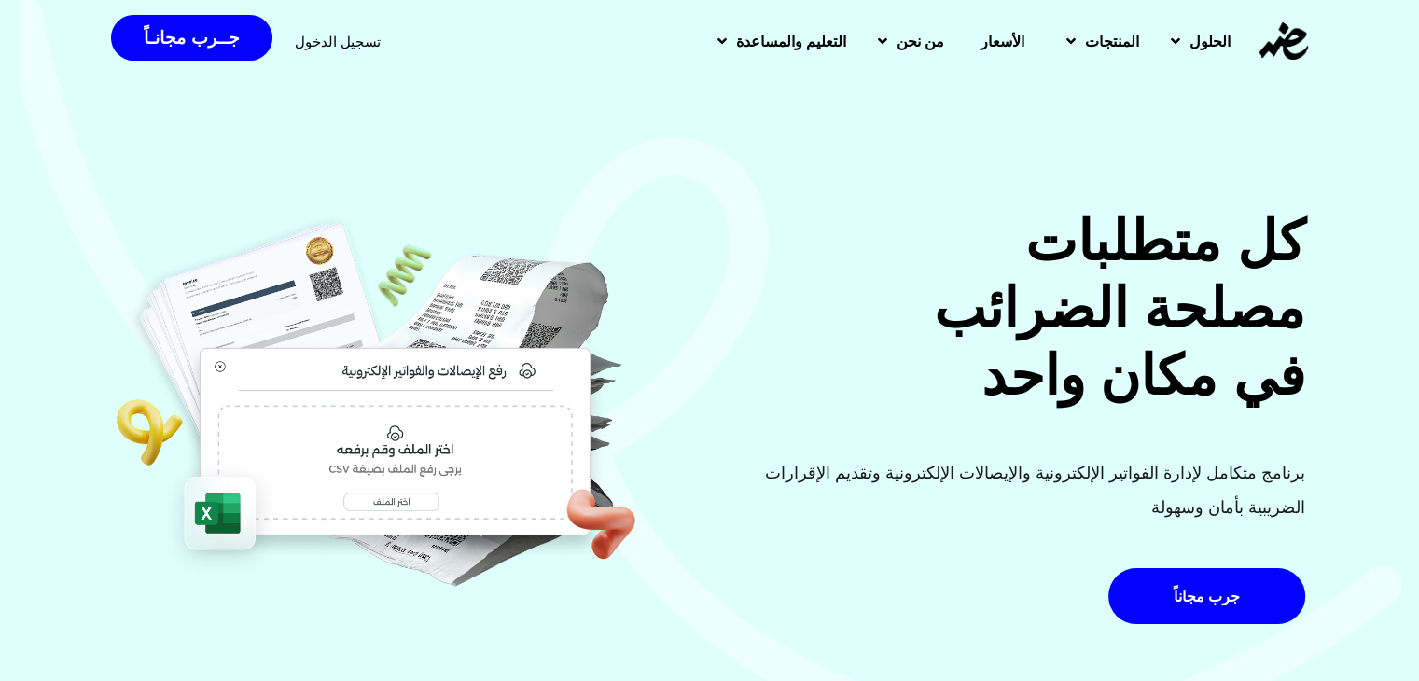
click at [380, 46] on div "تسجيل الدخول" at bounding box center [345, 41] width 101 height 35
click at [346, 45] on span "تسجيل الدخول" at bounding box center [338, 42] width 86 height 14
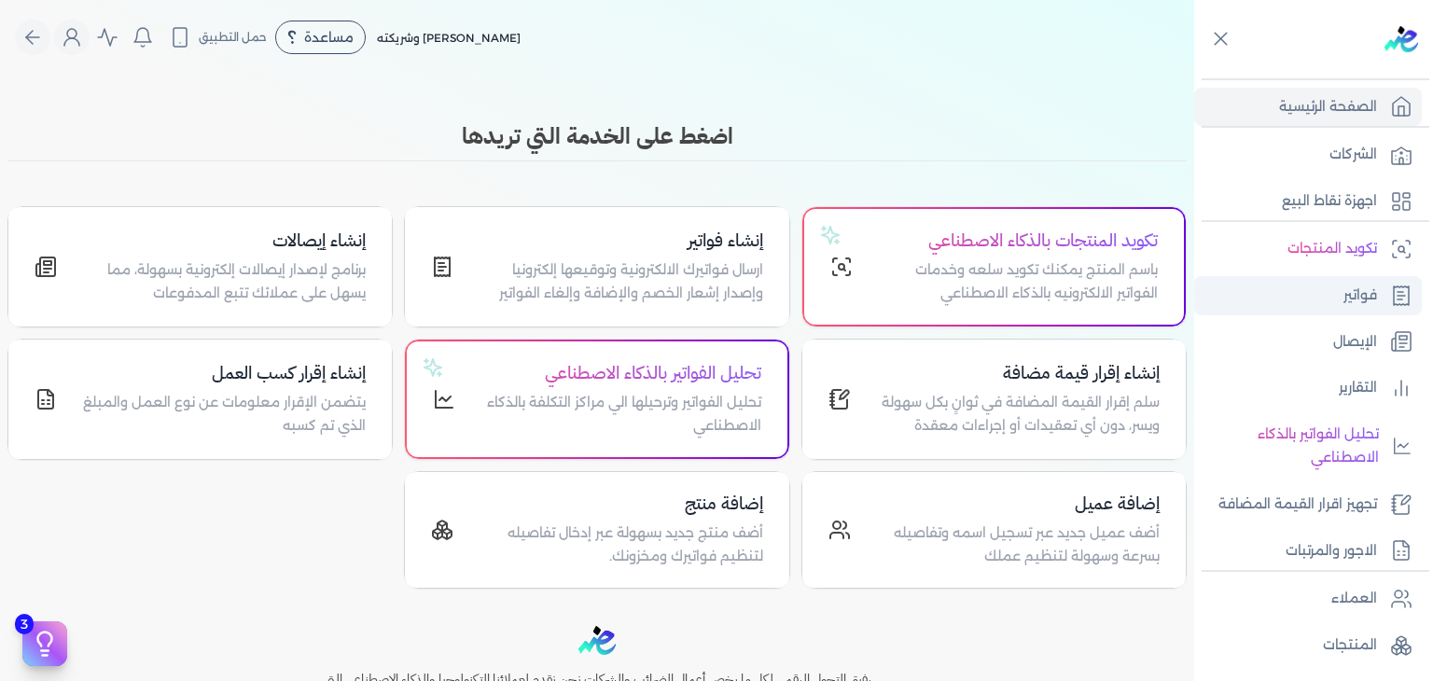
click at [1294, 309] on link "فواتير" at bounding box center [1308, 295] width 228 height 39
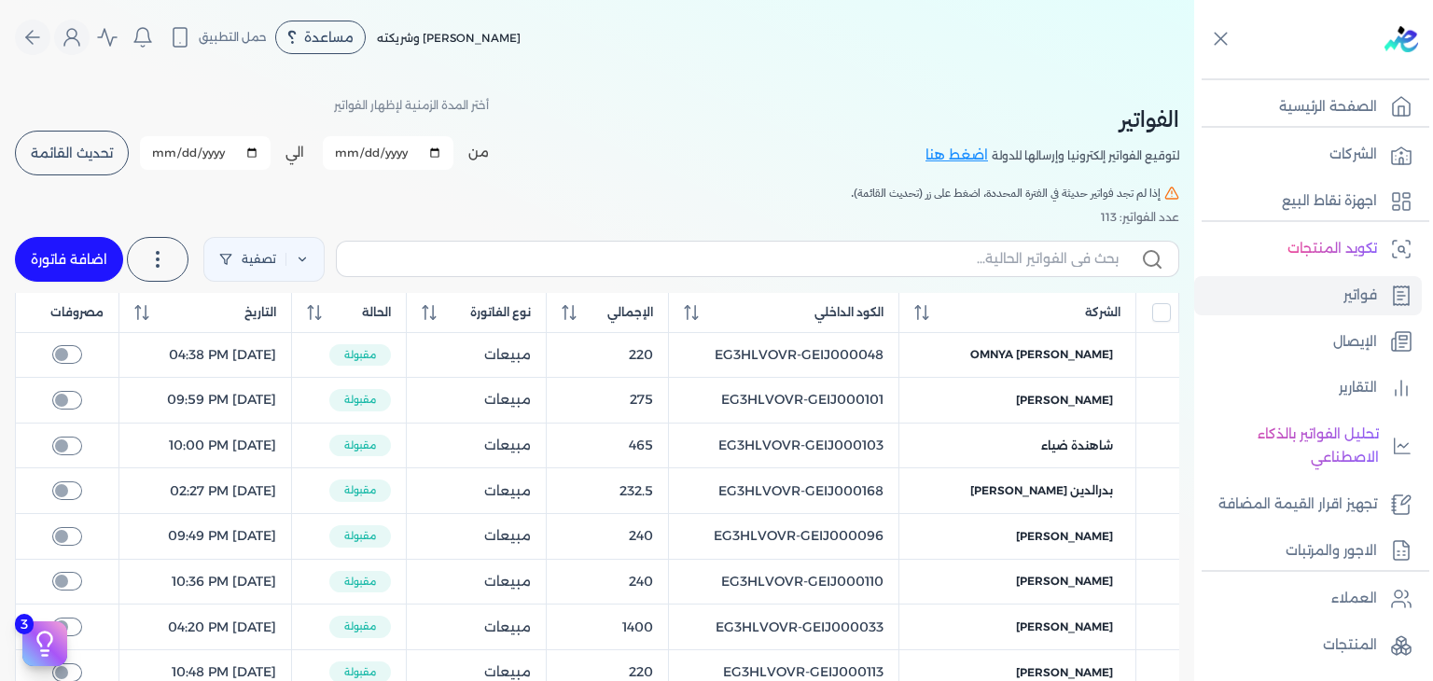
click at [349, 154] on input "[DATE]" at bounding box center [388, 153] width 131 height 34
click at [309, 263] on icon at bounding box center [302, 259] width 13 height 13
click at [307, 317] on button "اضافة تصفية" at bounding box center [280, 318] width 113 height 22
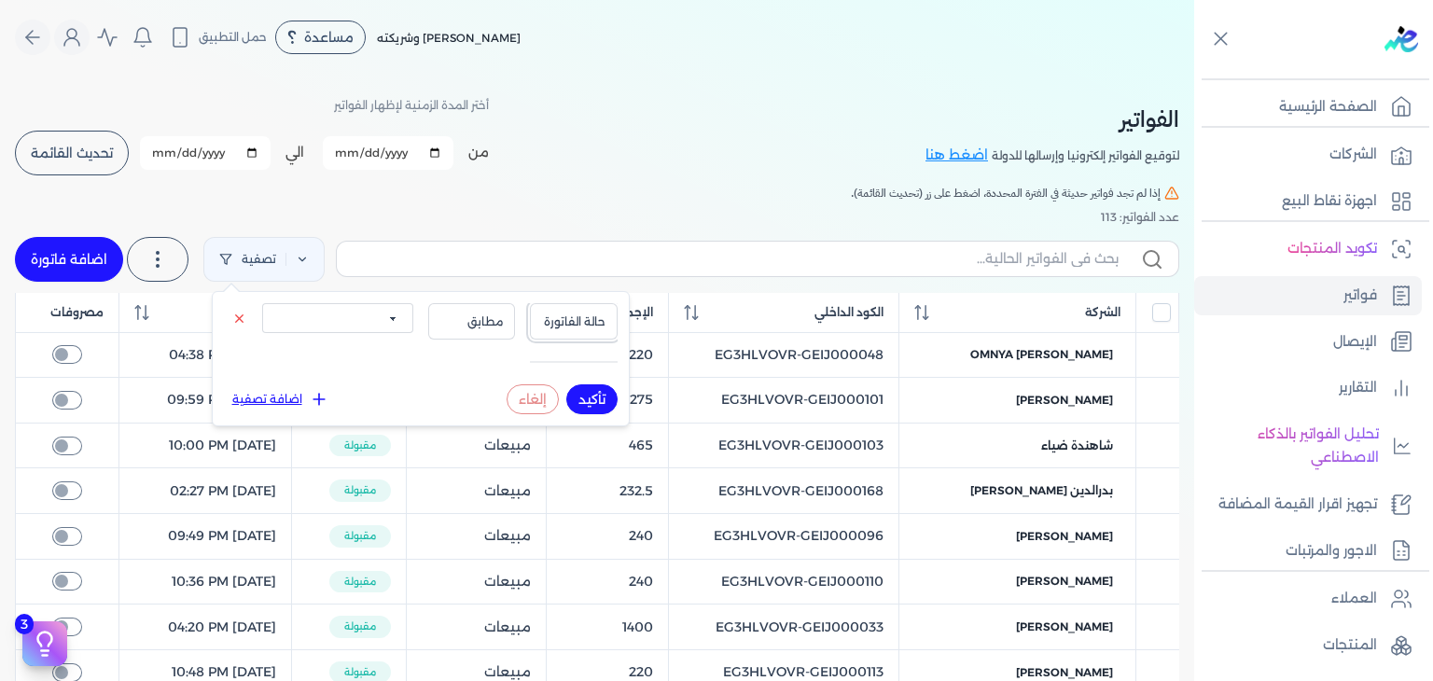
click at [560, 333] on button "حالة الفاتورة" at bounding box center [574, 320] width 88 height 35
click at [565, 378] on li "نوع الفاتورة" at bounding box center [535, 379] width 142 height 17
click at [469, 326] on span "مطابق" at bounding box center [471, 321] width 63 height 17
click at [384, 325] on select "الكل مبيعات مشتريات" at bounding box center [337, 318] width 151 height 30
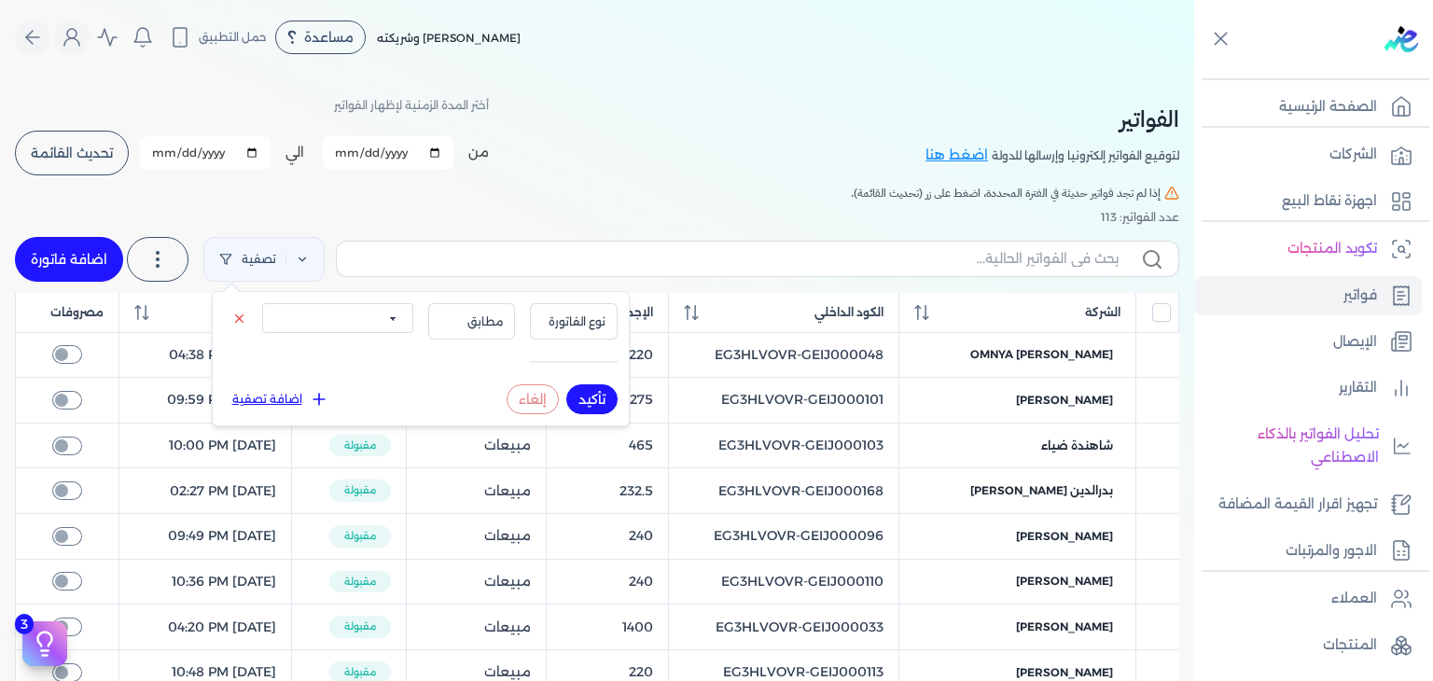
select select "true"
click at [262, 303] on select "الكل مبيعات مشتريات" at bounding box center [337, 318] width 151 height 30
click at [575, 393] on button "تأكيد" at bounding box center [591, 399] width 51 height 30
checkbox input "false"
click at [591, 396] on button "تأكيد" at bounding box center [591, 399] width 51 height 30
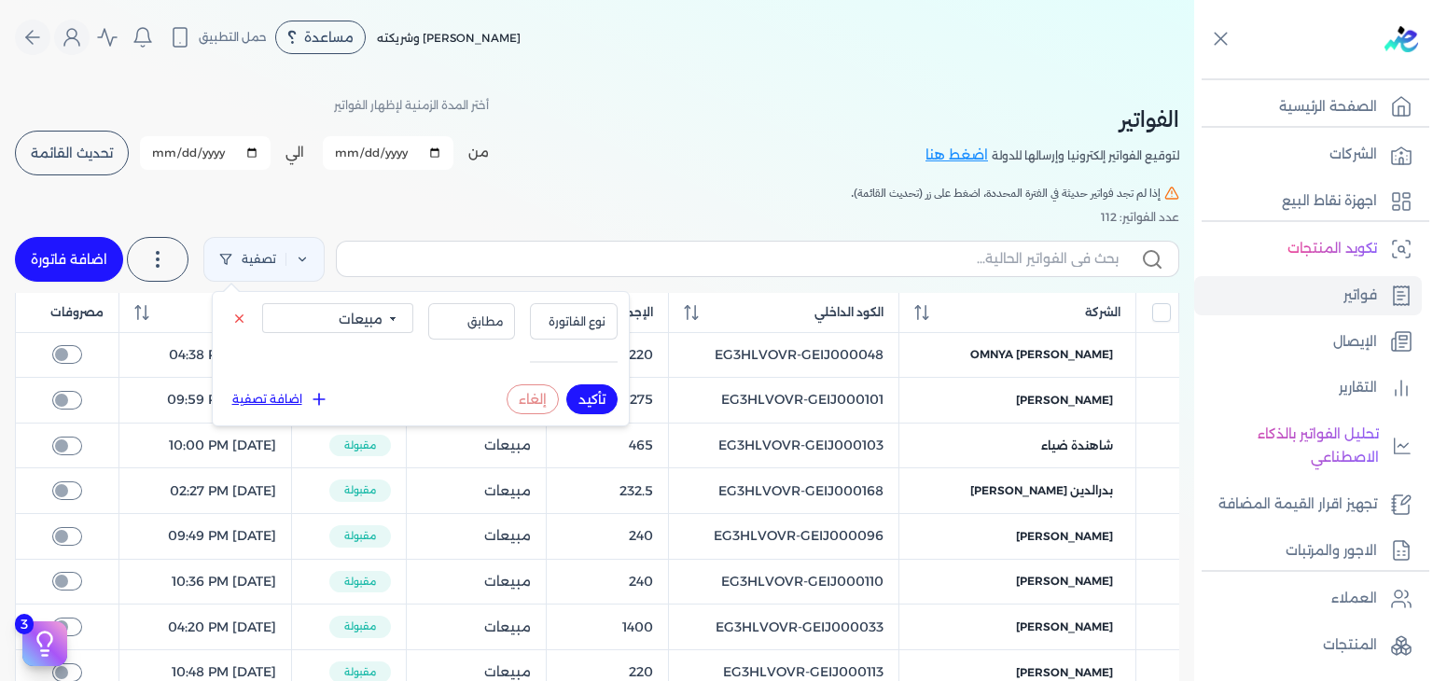
click at [593, 398] on button "تأكيد" at bounding box center [591, 399] width 51 height 30
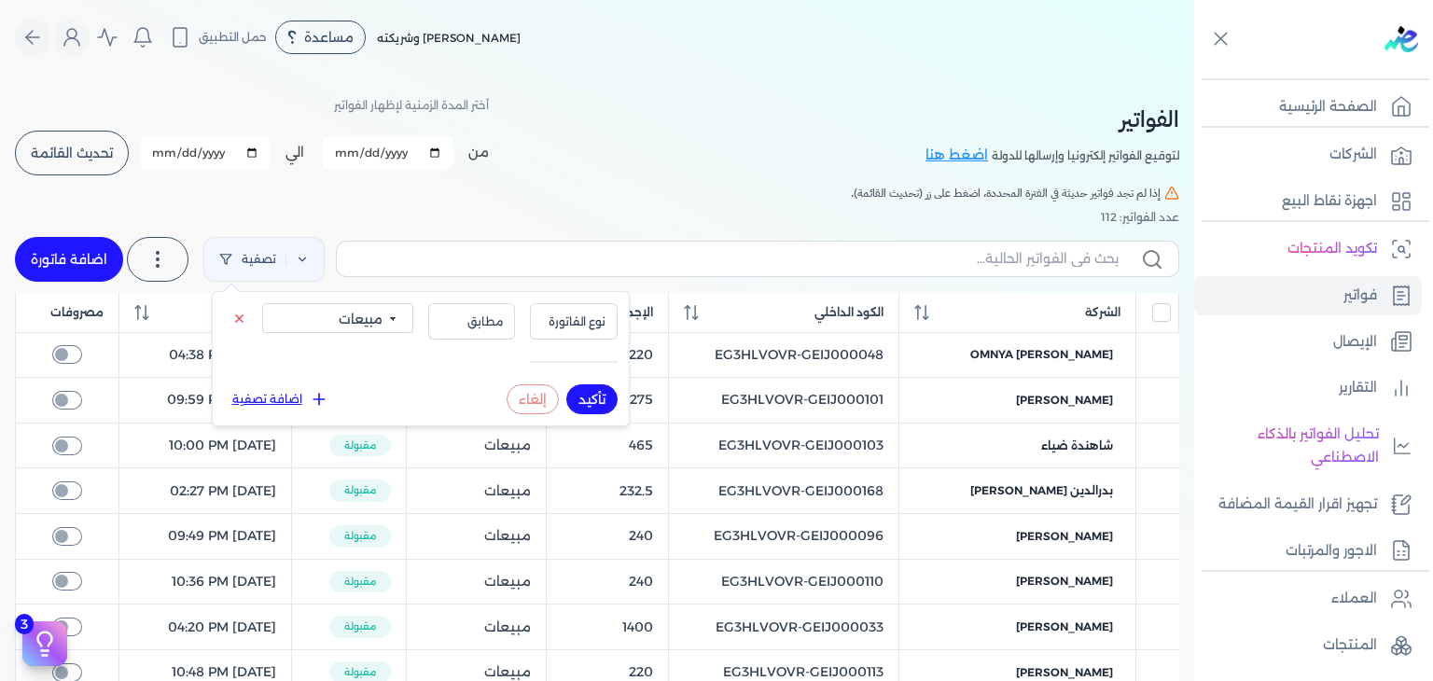
click at [593, 398] on button "تأكيد" at bounding box center [591, 399] width 51 height 30
click at [573, 392] on button "تأكيد" at bounding box center [591, 399] width 51 height 30
click at [293, 389] on button "اضافة تصفية" at bounding box center [280, 399] width 113 height 22
select select
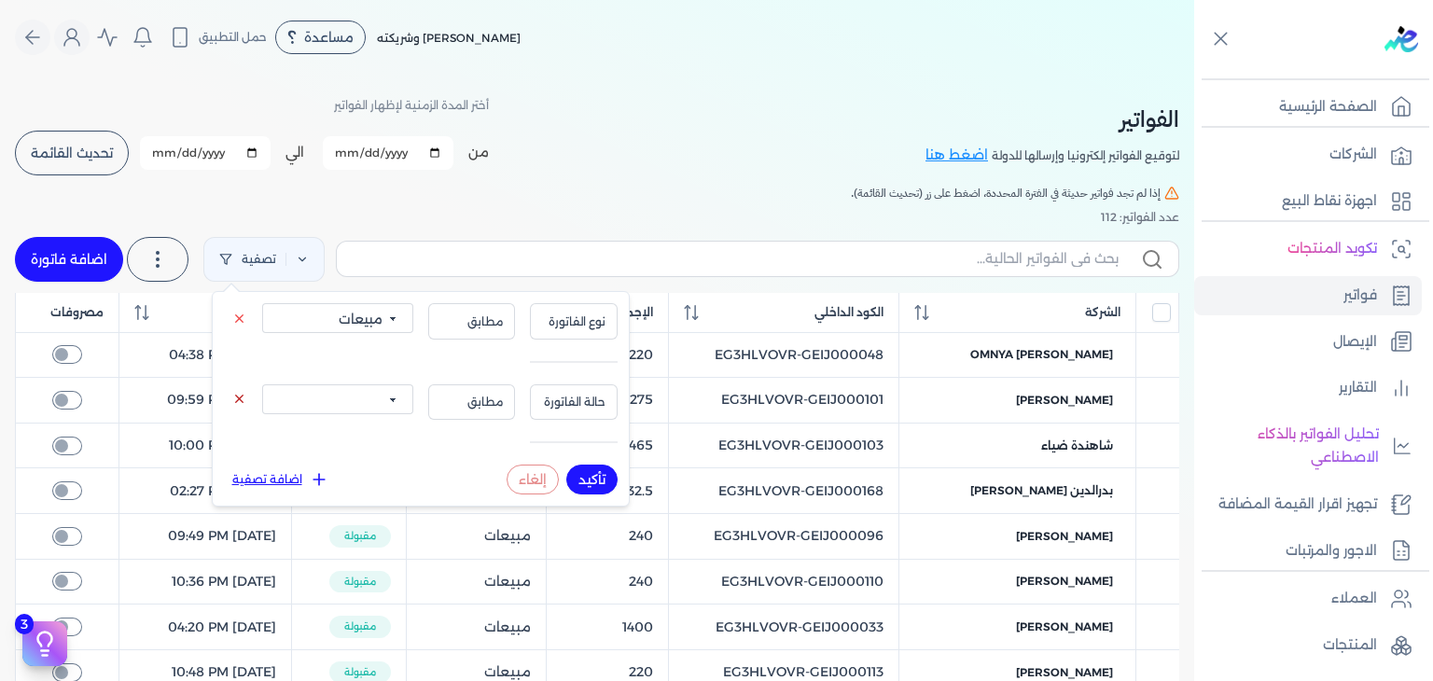
click at [241, 393] on icon at bounding box center [239, 399] width 14 height 14
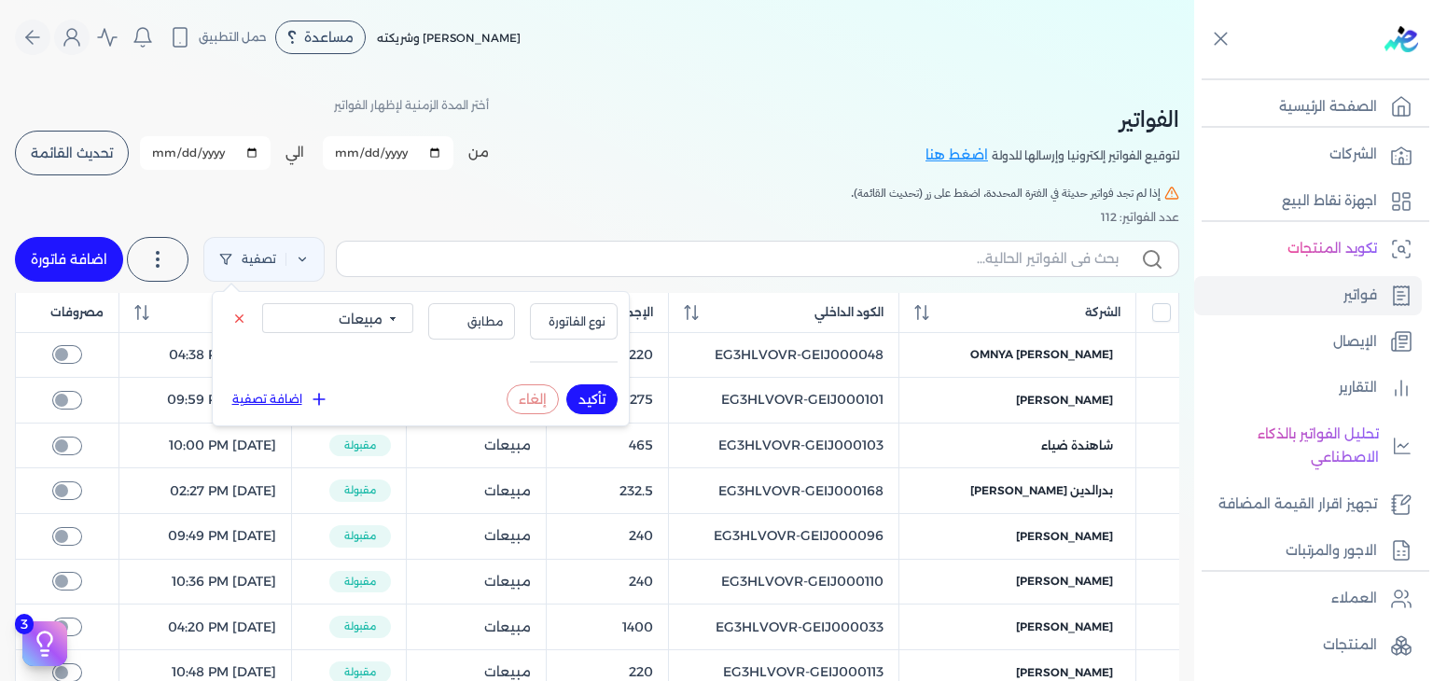
click at [616, 400] on button "تأكيد" at bounding box center [591, 399] width 51 height 30
click at [568, 333] on button "نوع الفاتورة" at bounding box center [574, 320] width 88 height 35
click at [567, 376] on li "نوع الفاتورة" at bounding box center [535, 379] width 142 height 17
click at [495, 320] on span "مطابق" at bounding box center [471, 321] width 63 height 17
click at [488, 363] on li "مطابق" at bounding box center [433, 362] width 142 height 17
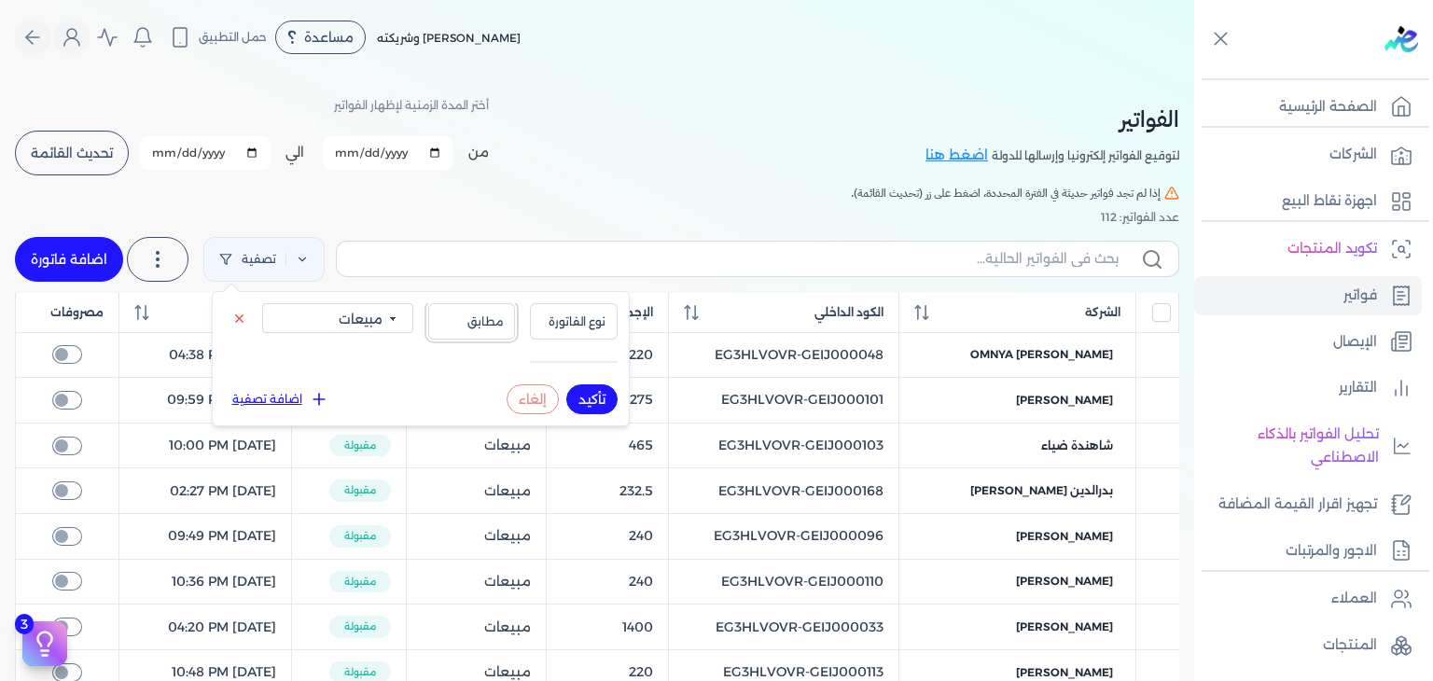
click at [478, 324] on span "مطابق" at bounding box center [471, 321] width 63 height 17
click at [466, 377] on li "مشابه" at bounding box center [433, 379] width 142 height 17
click at [597, 408] on button "تأكيد" at bounding box center [591, 399] width 51 height 30
click at [593, 405] on button "تأكيد" at bounding box center [591, 399] width 51 height 30
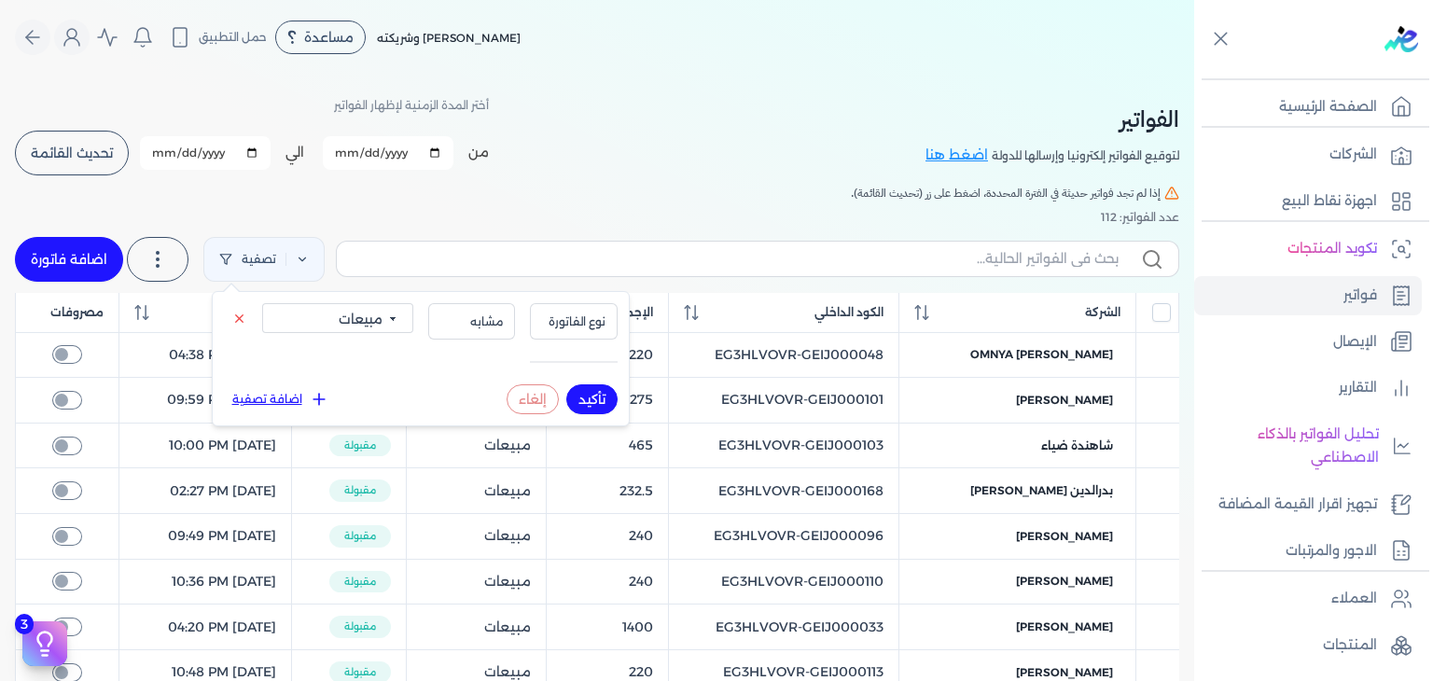
click at [593, 405] on button "تأكيد" at bounding box center [591, 399] width 51 height 30
click at [535, 410] on button "إلغاء" at bounding box center [532, 399] width 52 height 30
checkbox input "false"
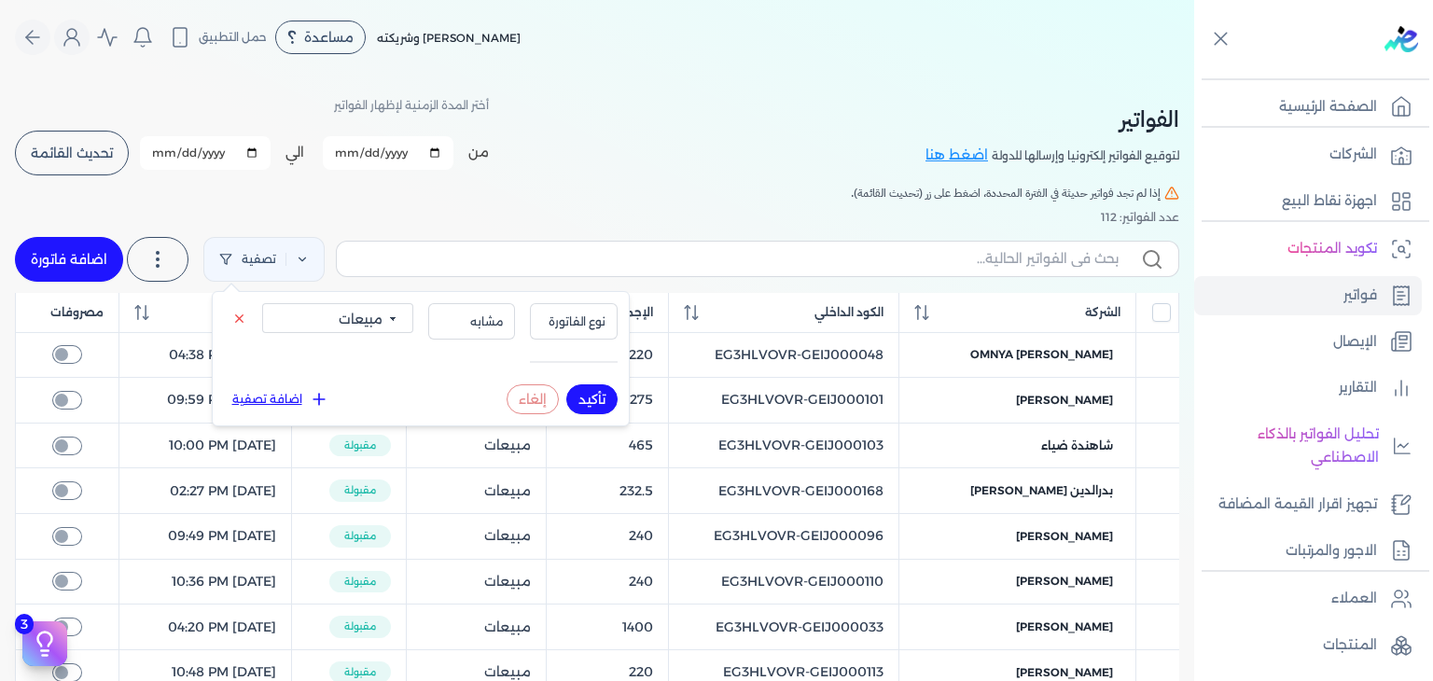
select select
click at [1307, 111] on p "الصفحة الرئيسية" at bounding box center [1328, 107] width 98 height 24
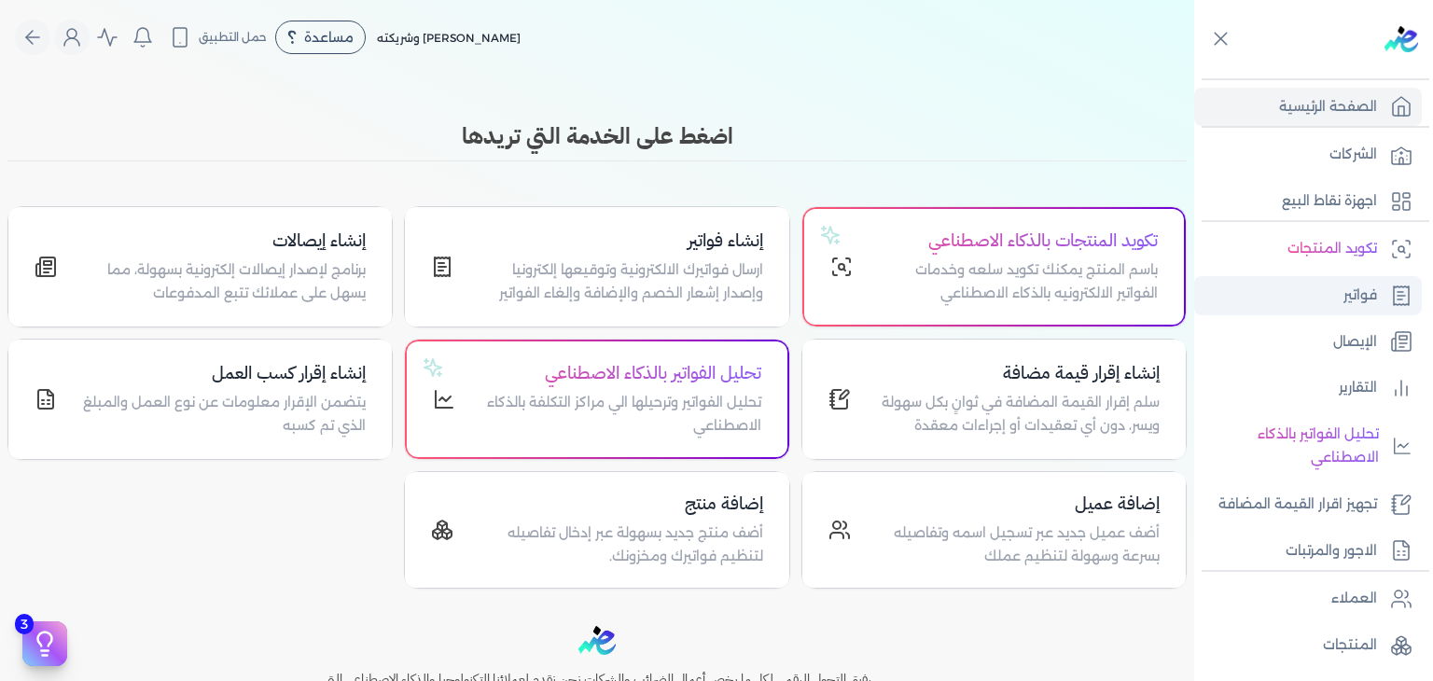
click at [1332, 298] on link "فواتير" at bounding box center [1308, 295] width 228 height 39
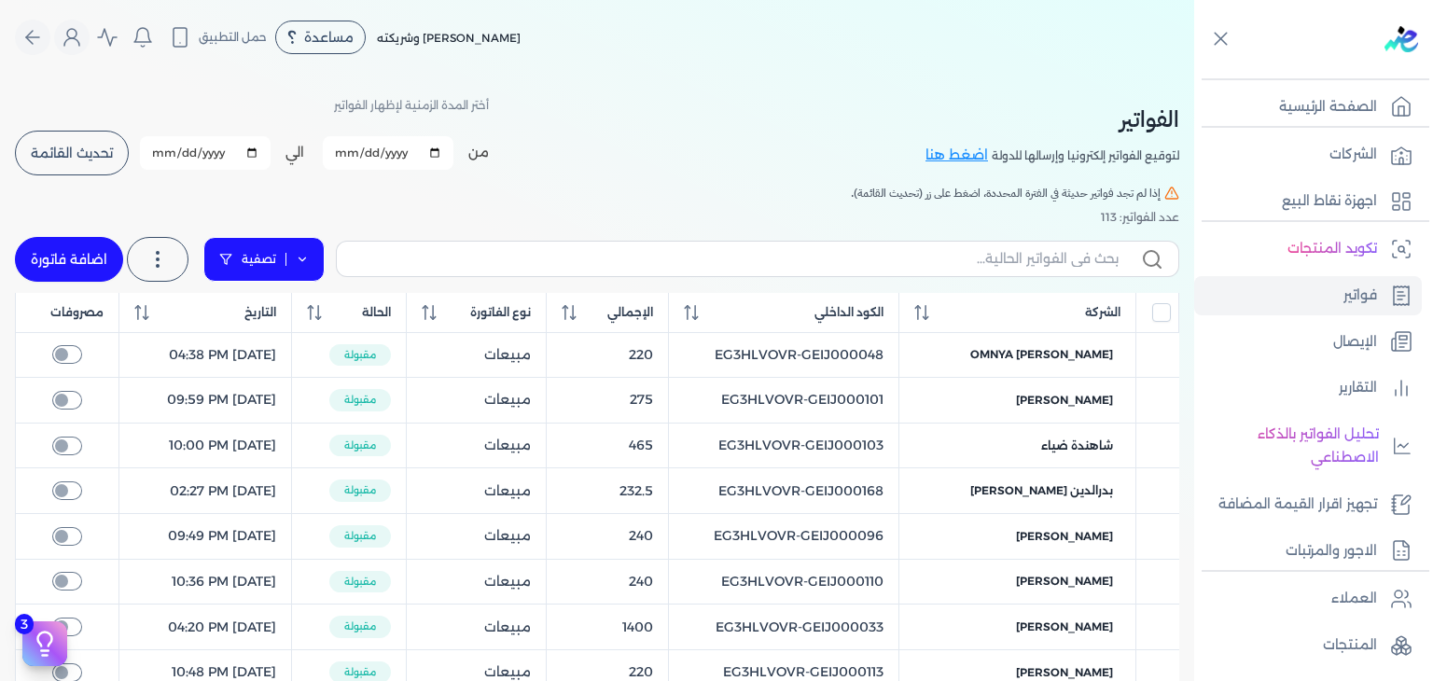
click at [309, 266] on link "تصفية" at bounding box center [263, 259] width 121 height 45
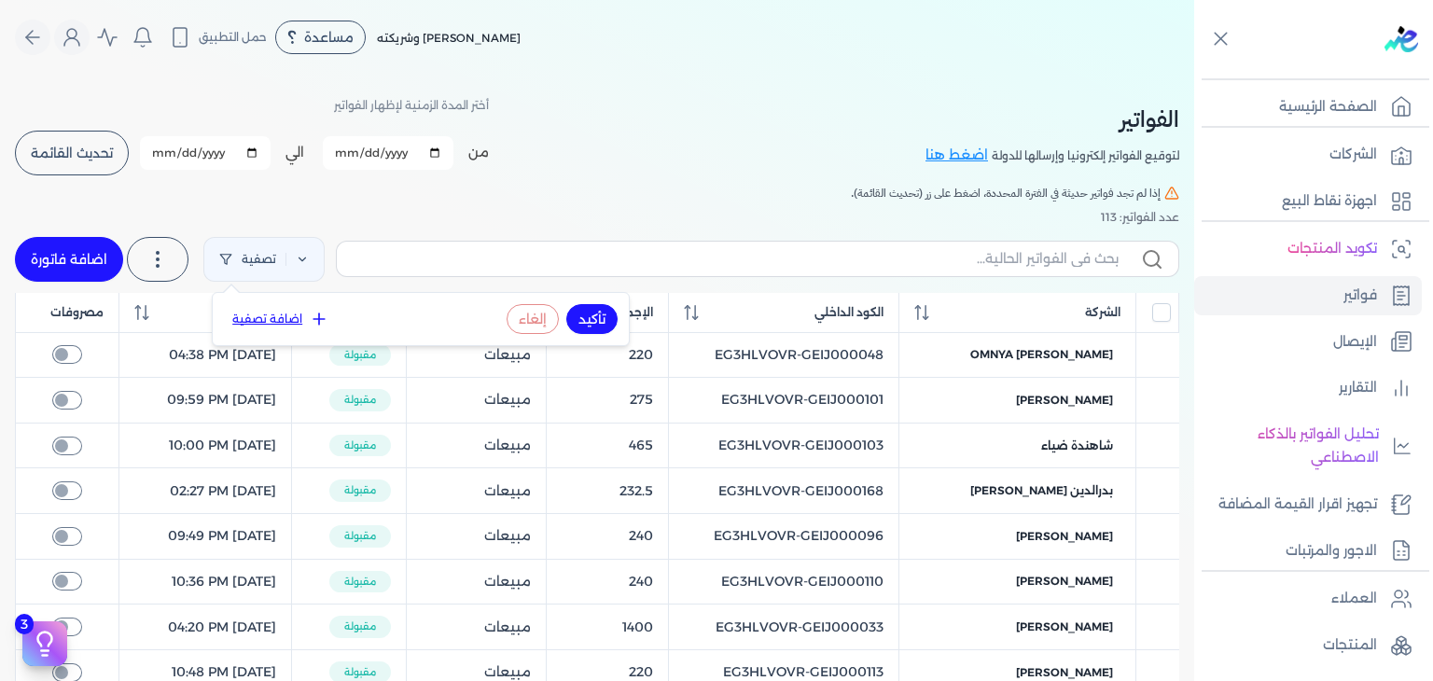
click at [596, 313] on button "تأكيد" at bounding box center [591, 319] width 51 height 30
click at [271, 318] on button "اضافة تصفية" at bounding box center [280, 319] width 113 height 22
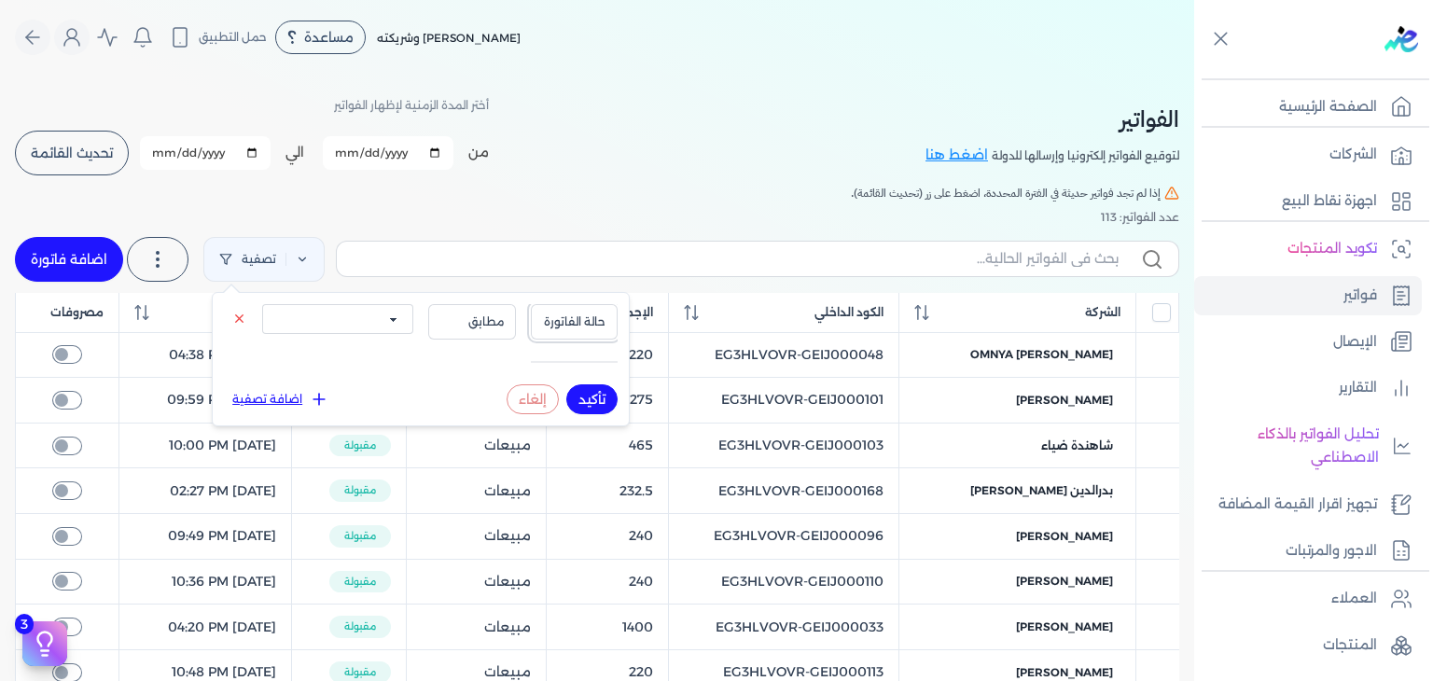
click at [577, 323] on span "حالة الفاتورة" at bounding box center [574, 321] width 63 height 17
click at [582, 379] on li "نوع الفاتورة" at bounding box center [535, 379] width 142 height 17
click at [382, 329] on select "الكل مبيعات مشتريات" at bounding box center [337, 319] width 151 height 30
select select "true"
click at [262, 304] on select "الكل مبيعات مشتريات" at bounding box center [337, 319] width 151 height 30
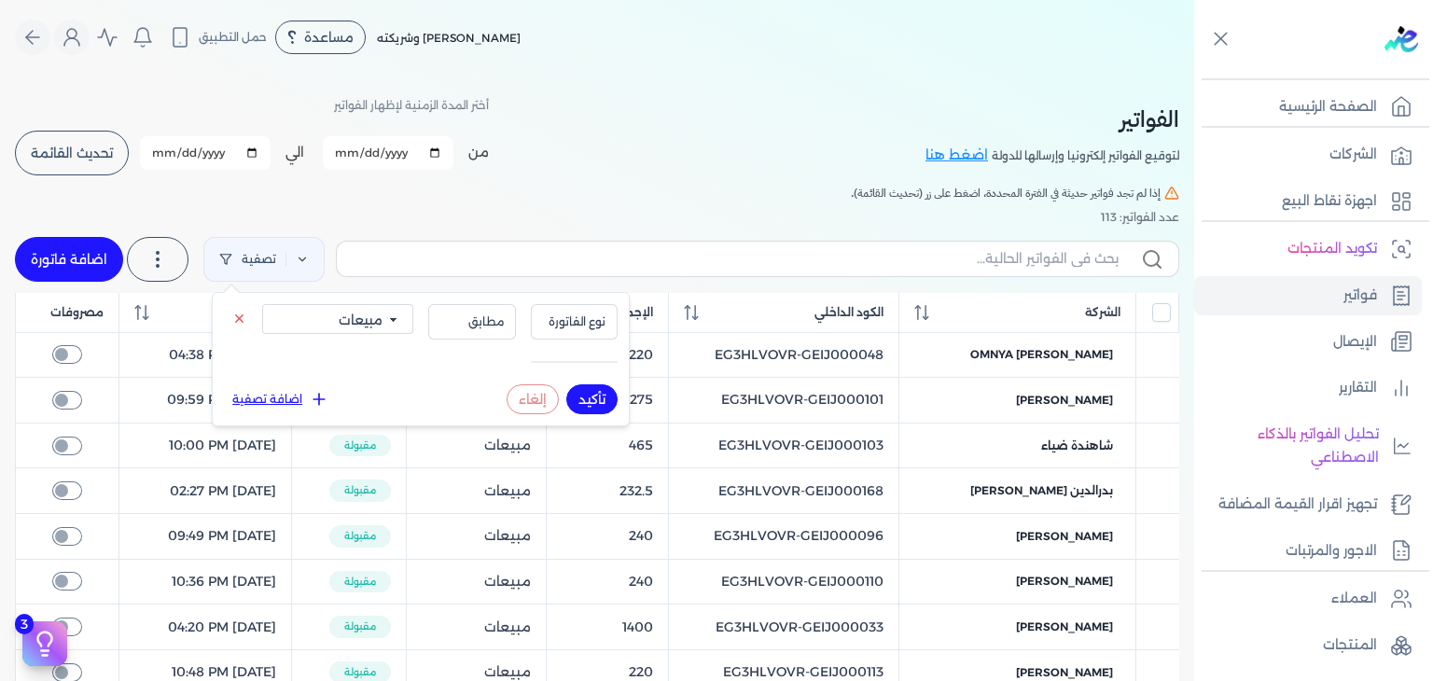
click at [589, 387] on button "تأكيد" at bounding box center [591, 399] width 51 height 30
checkbox input "false"
click at [490, 331] on button "مطابق" at bounding box center [472, 321] width 88 height 35
click at [481, 376] on li "مشابه" at bounding box center [434, 379] width 142 height 17
click at [606, 396] on button "تأكيد" at bounding box center [591, 399] width 51 height 30
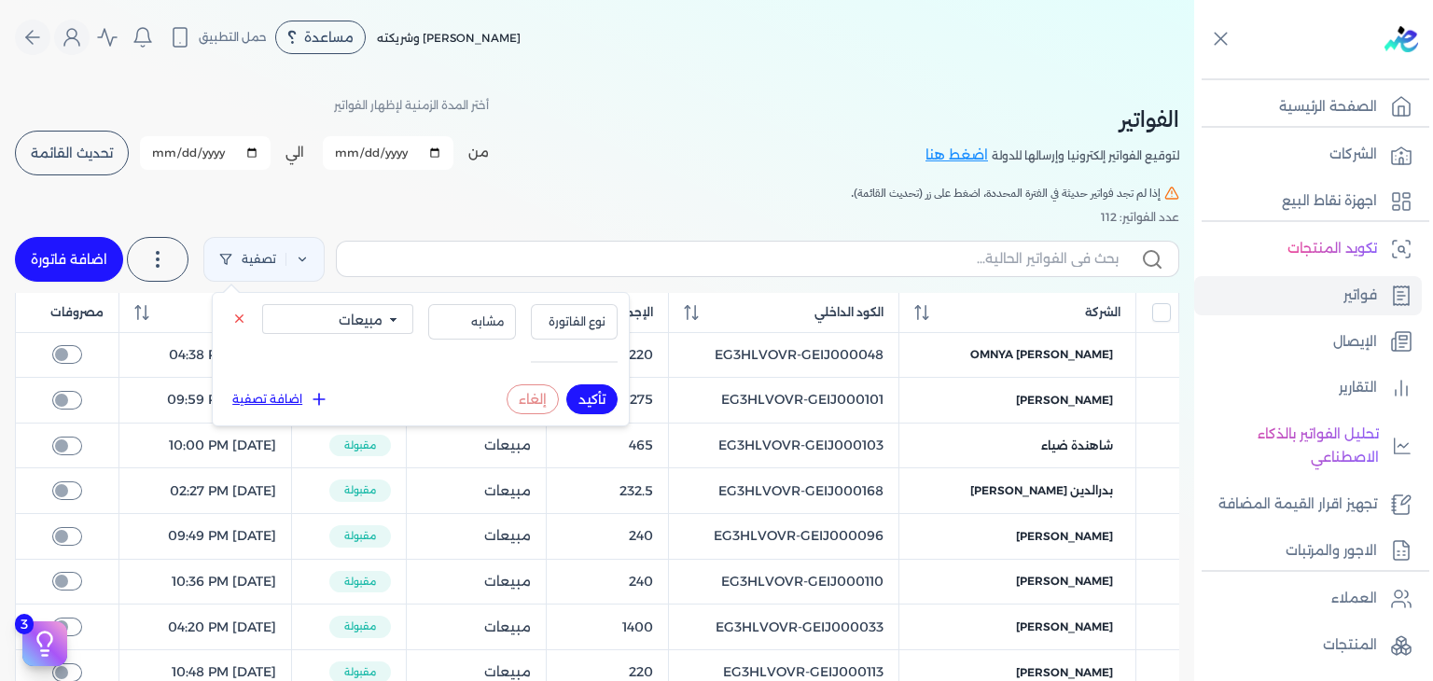
click at [589, 399] on button "تأكيد" at bounding box center [591, 399] width 51 height 30
click at [589, 398] on button "تأكيد" at bounding box center [591, 399] width 51 height 30
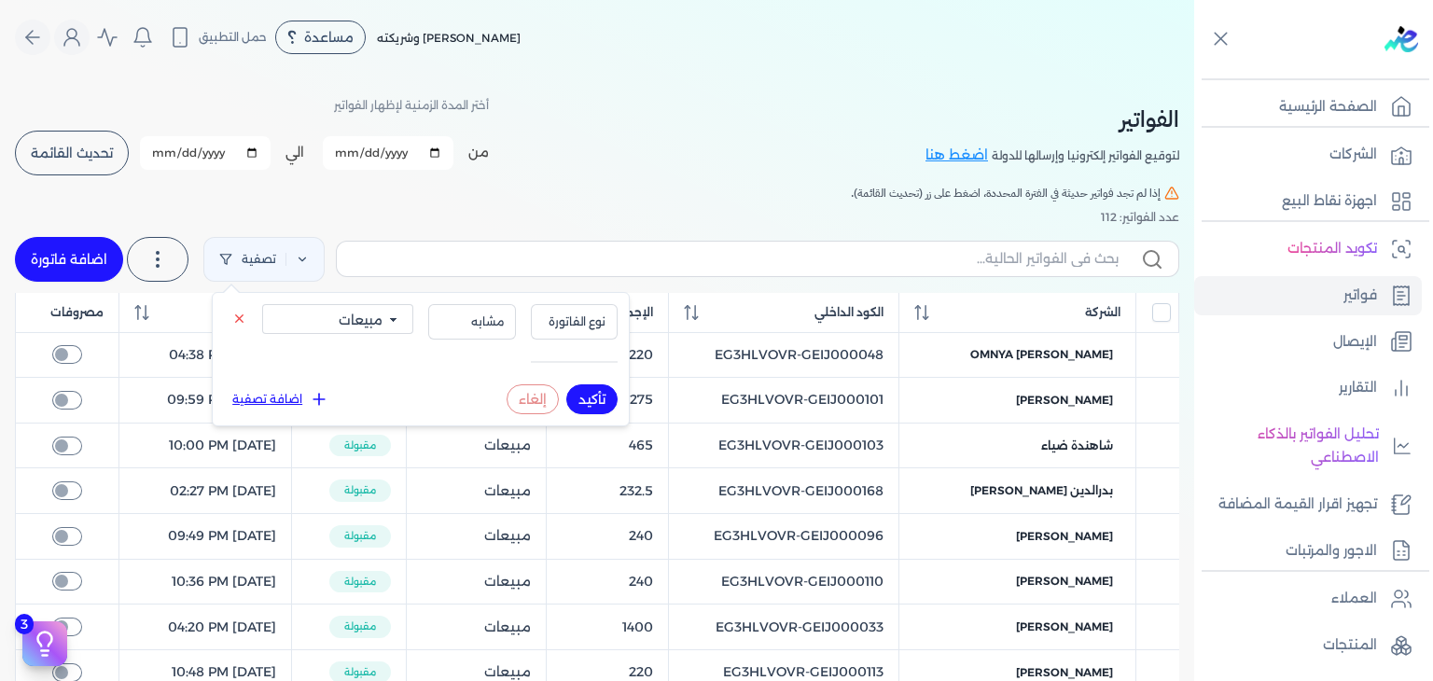
click at [589, 398] on button "تأكيد" at bounding box center [591, 399] width 51 height 30
click at [611, 229] on div "تصفية استخرج العملاء استخرج المنتجات اضافة فاتورة" at bounding box center [597, 259] width 1164 height 67
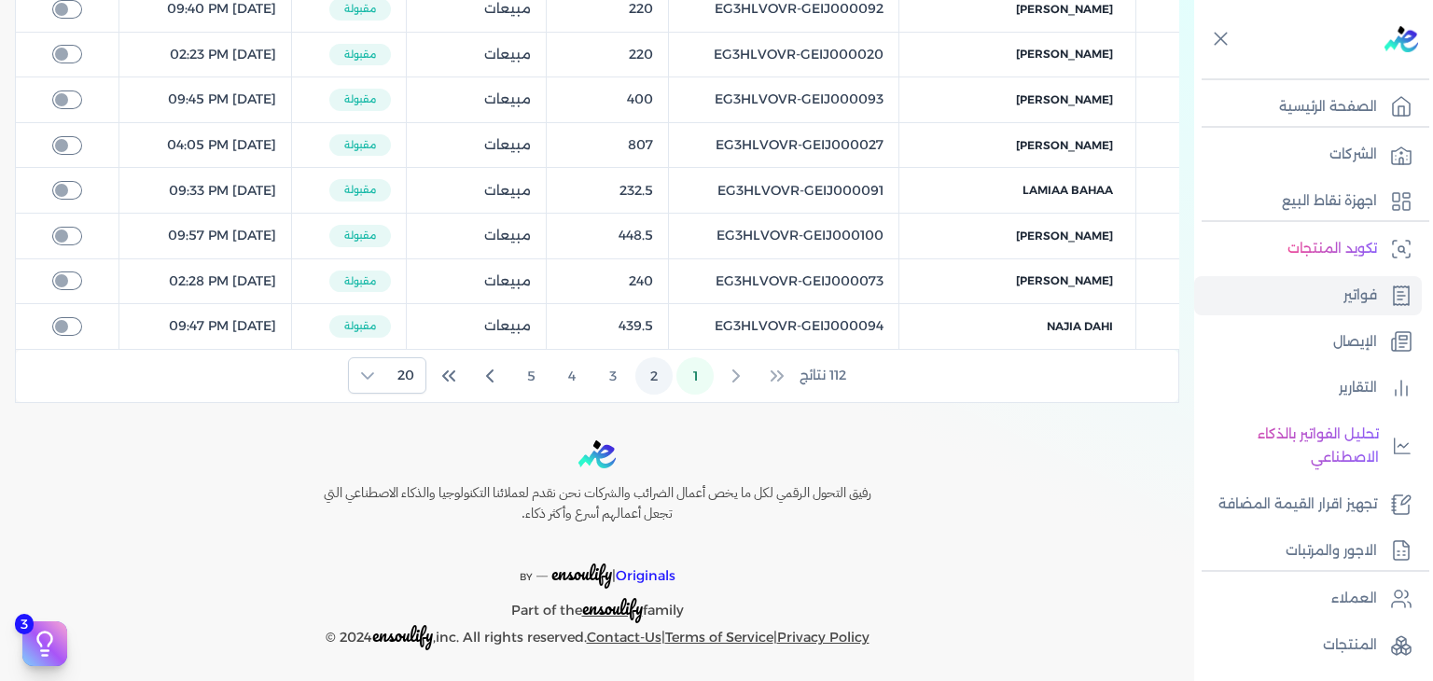
scroll to position [703, 0]
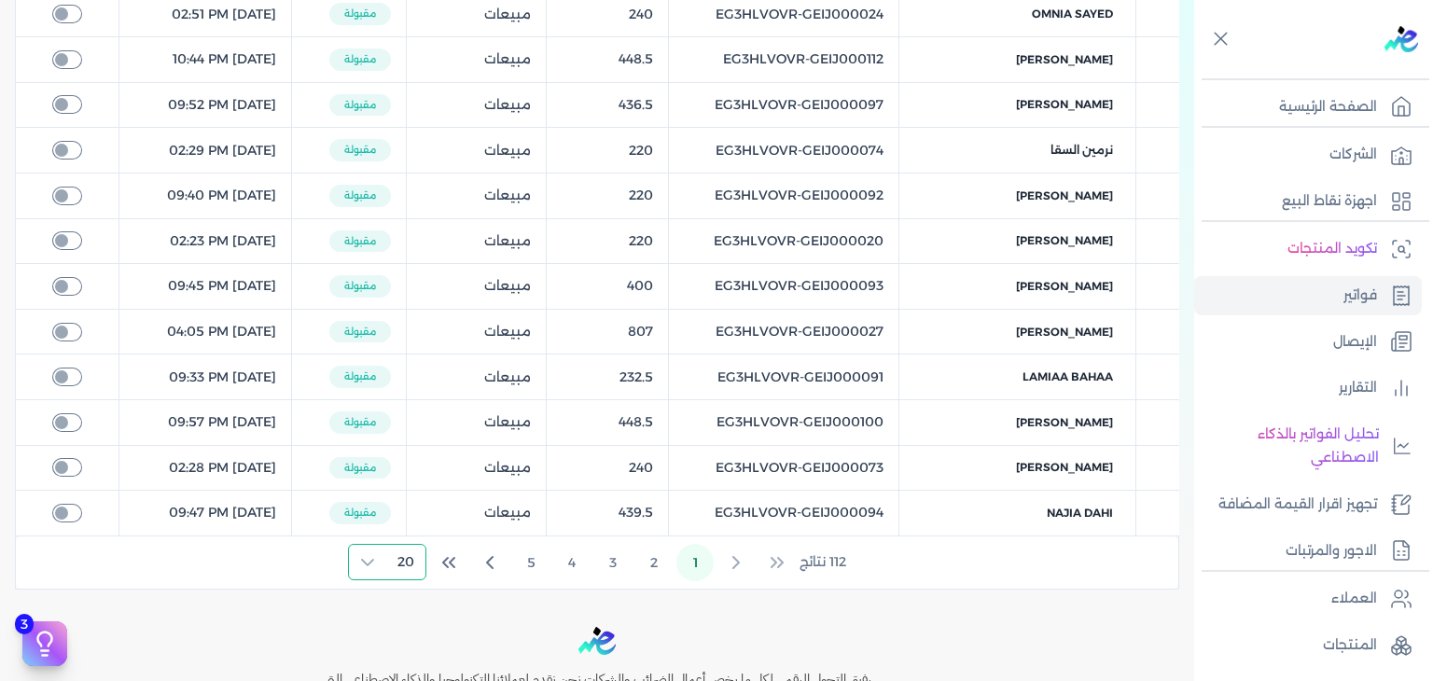
click at [395, 550] on span "20" at bounding box center [405, 562] width 39 height 35
click at [401, 521] on span "100" at bounding box center [401, 516] width 23 height 20
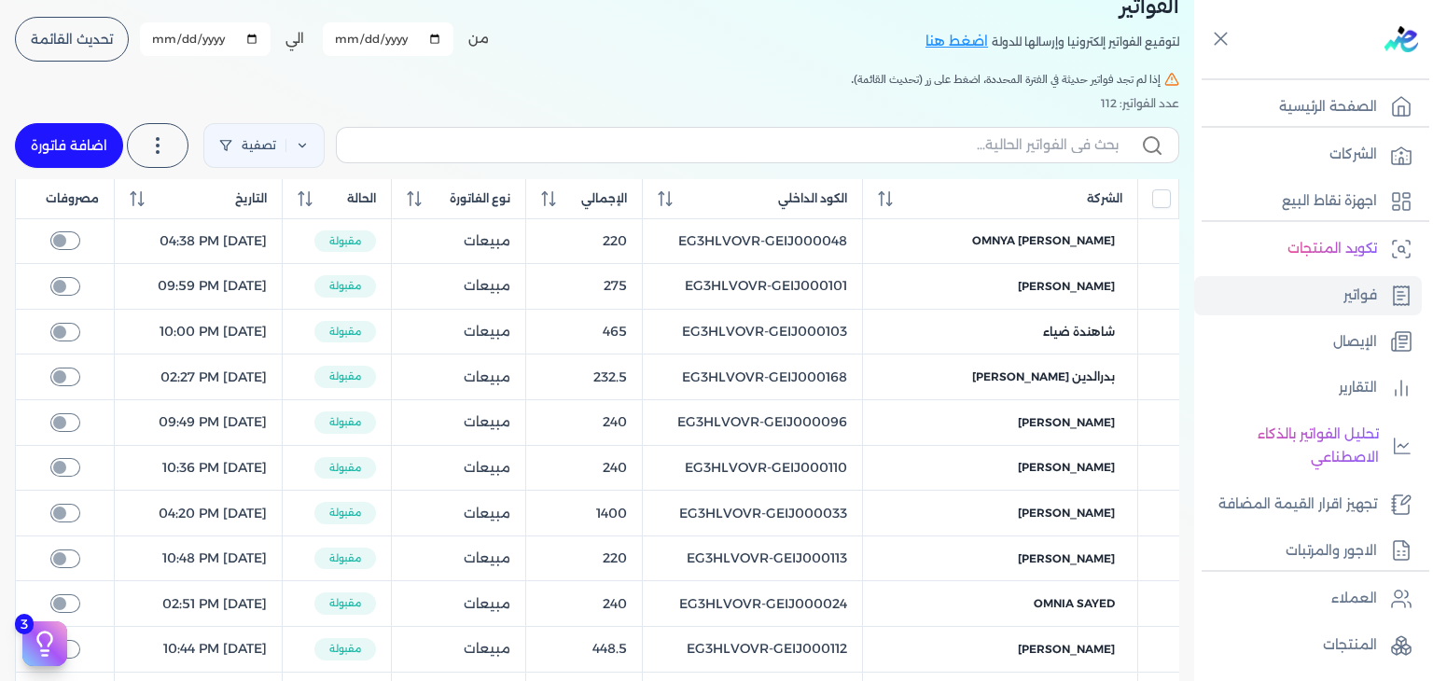
scroll to position [0, 0]
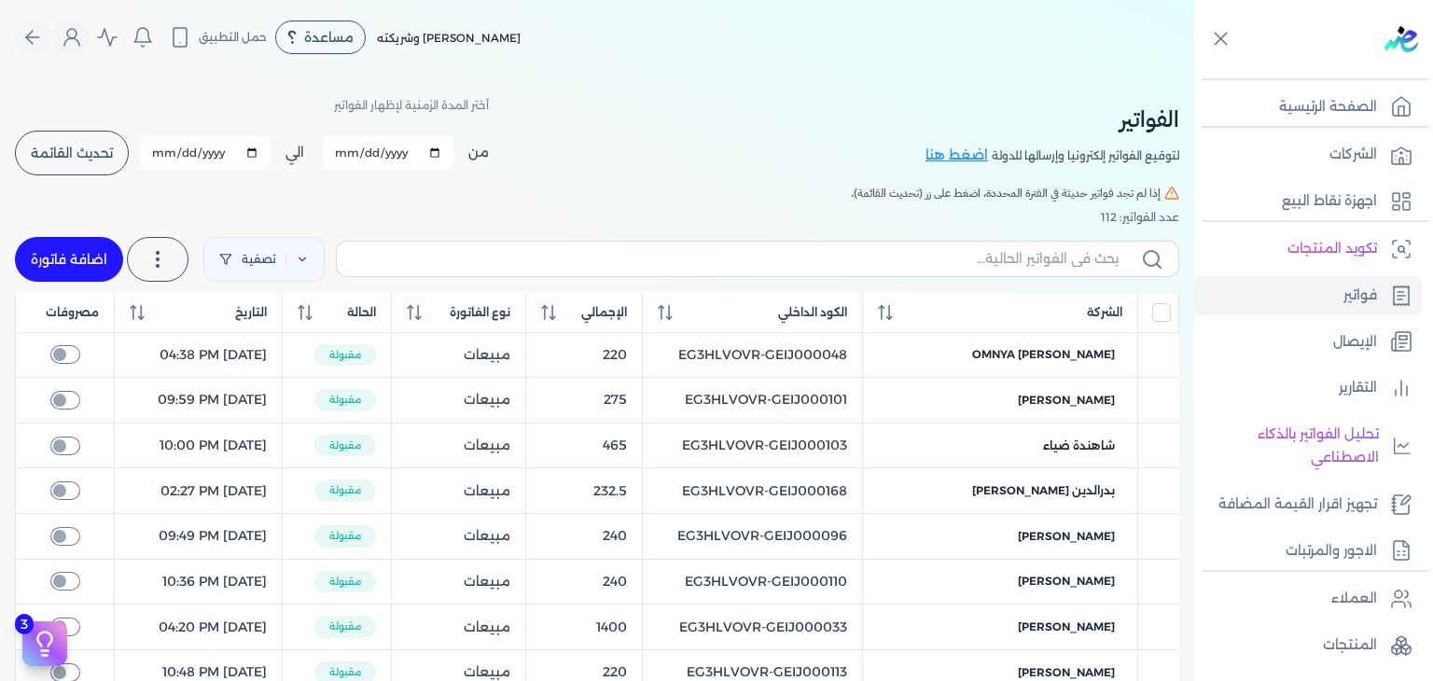
click at [163, 155] on input "[DATE]" at bounding box center [205, 153] width 131 height 34
type input "[DATE]"
click at [113, 151] on span "تحديث القائمة" at bounding box center [72, 152] width 82 height 13
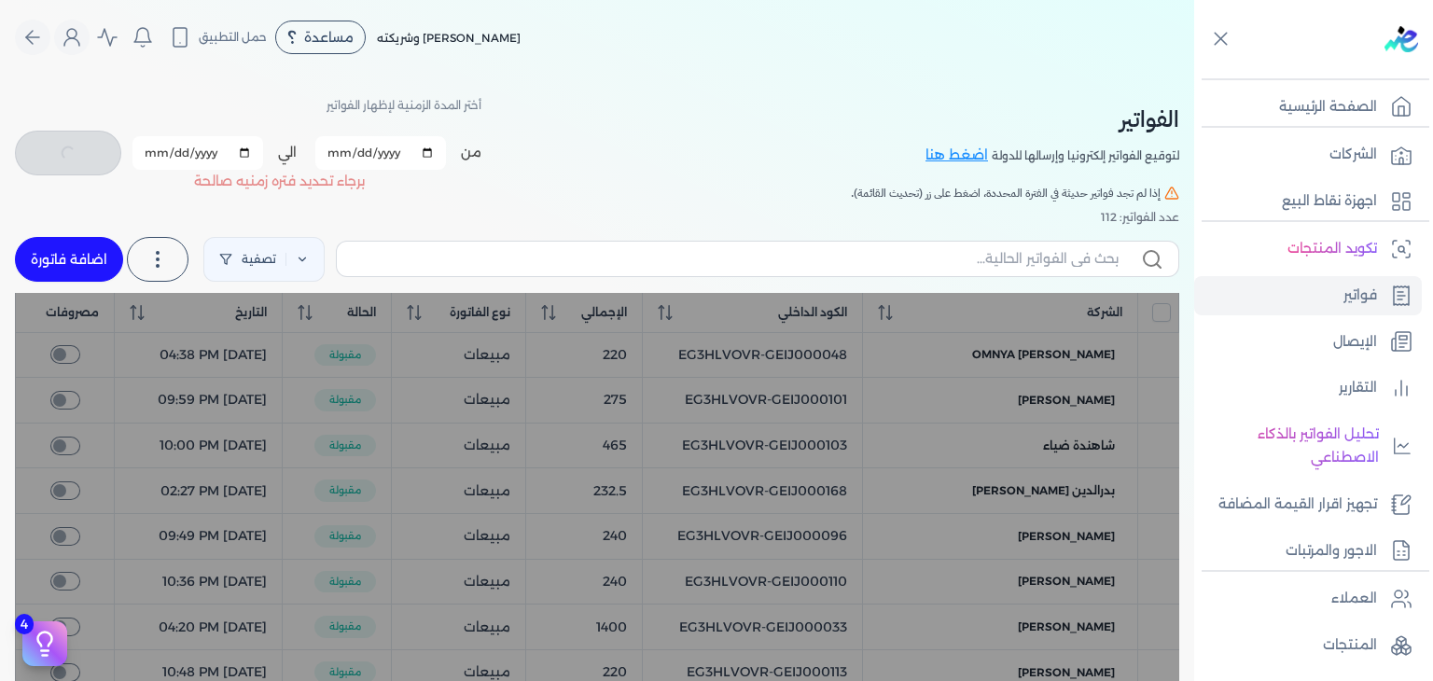
checkbox input "false"
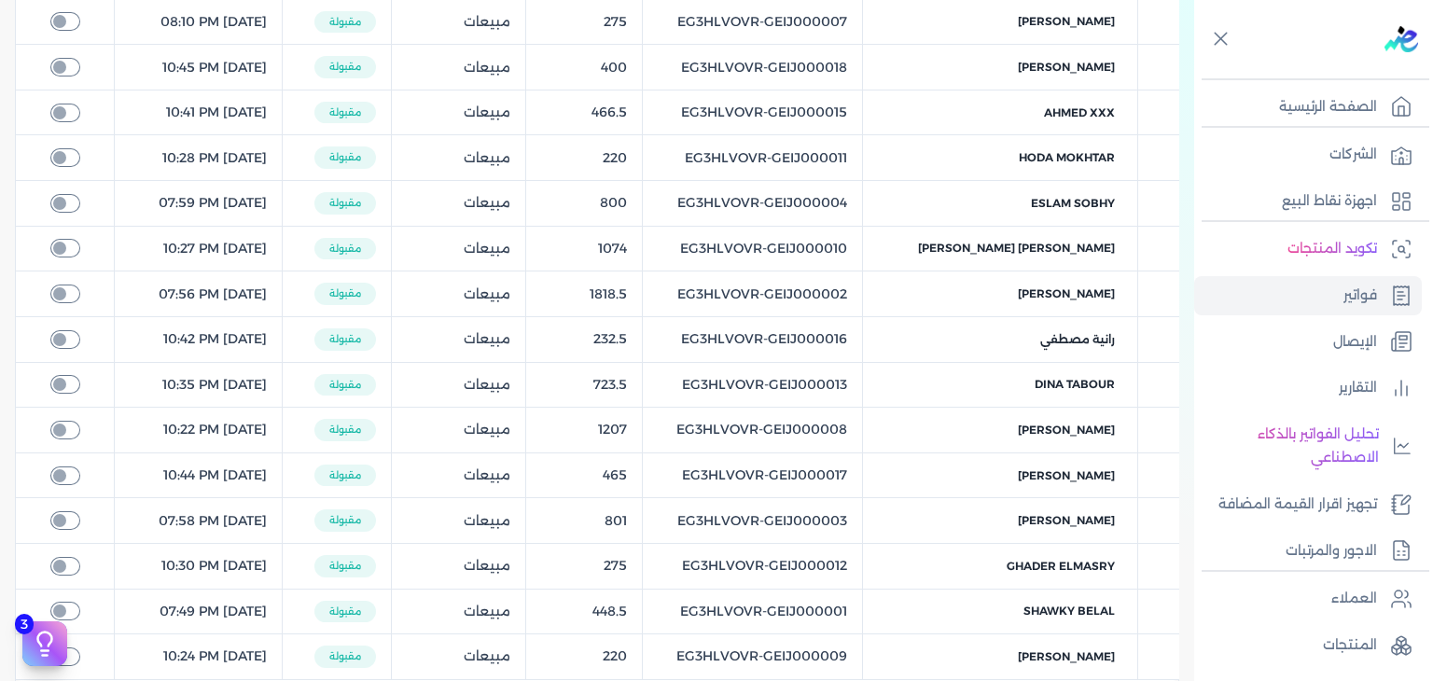
scroll to position [890, 0]
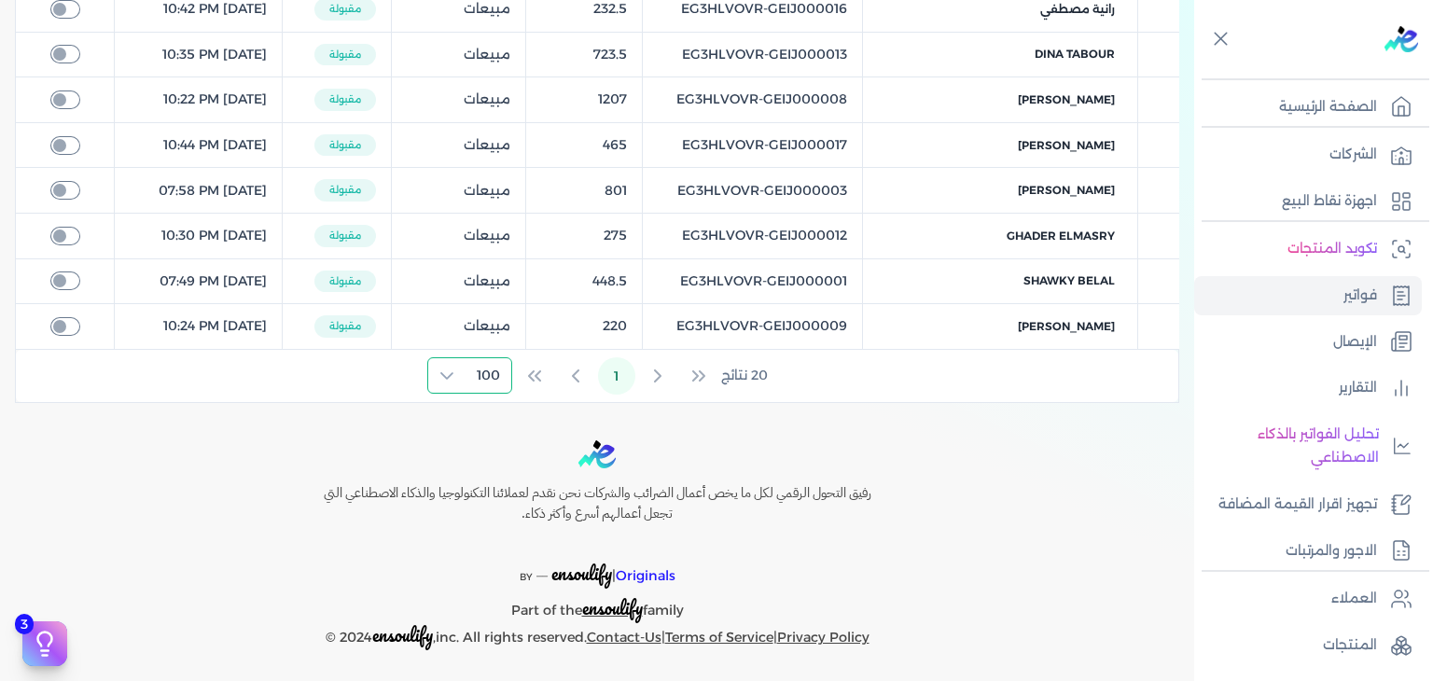
click at [482, 374] on span "100" at bounding box center [488, 375] width 46 height 35
click at [617, 428] on div "Toggle Navigation الاسعار العمولات مساعدة خدمة العملاء دليل المستخدم تسجيل الدخ…" at bounding box center [597, 340] width 1194 height 681
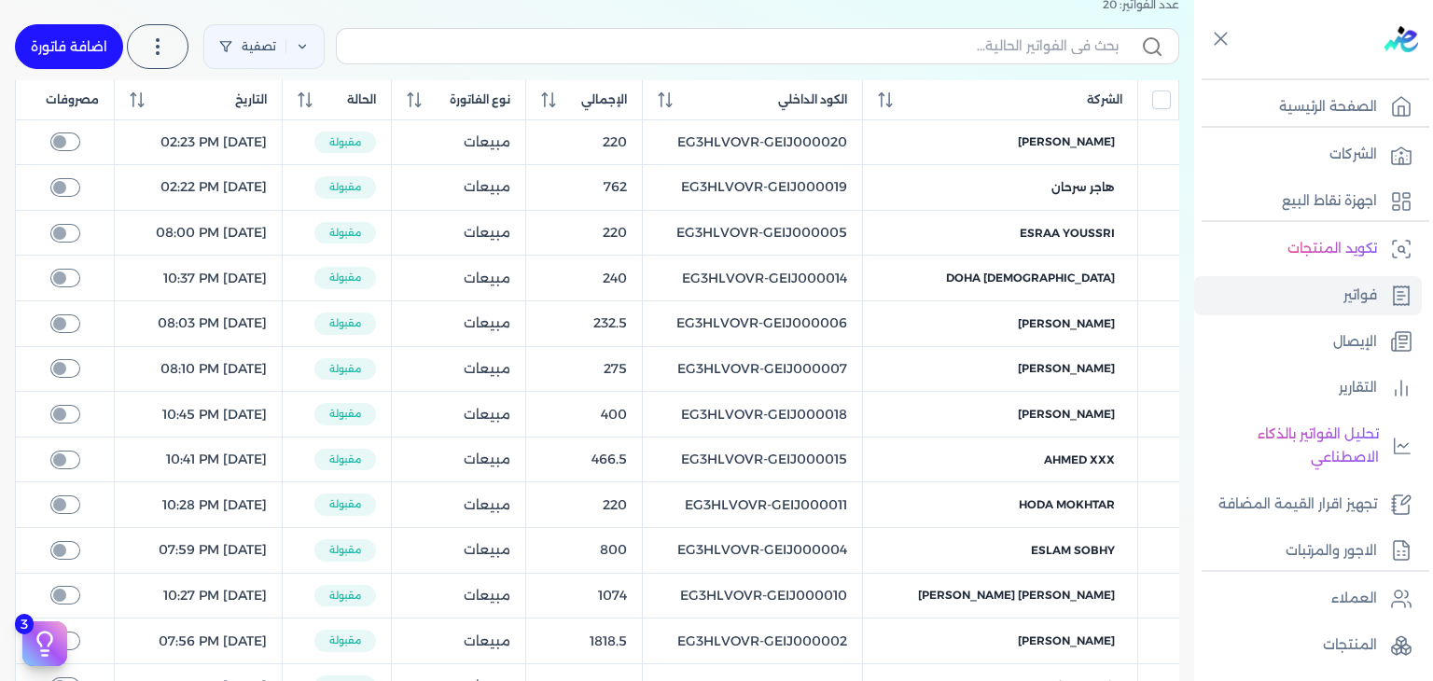
scroll to position [50, 0]
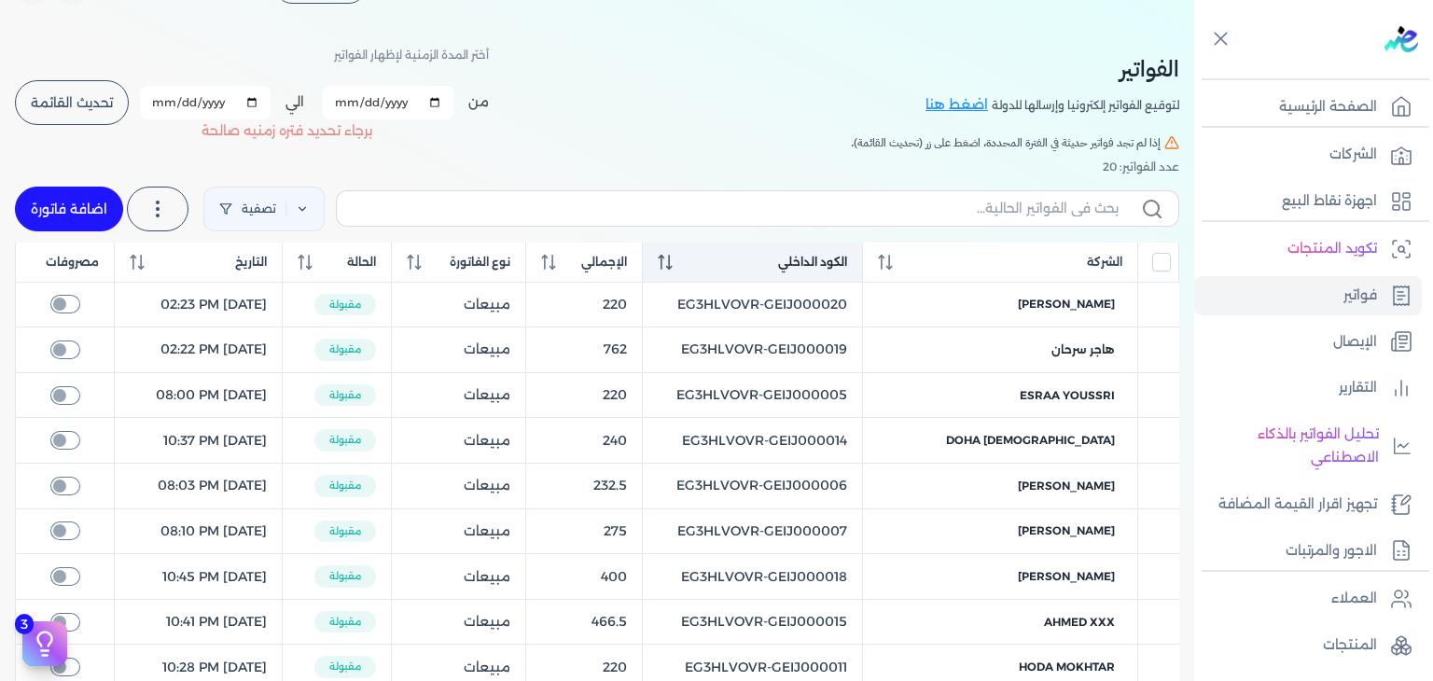
click at [672, 269] on icon at bounding box center [665, 262] width 15 height 15
click at [672, 269] on icon at bounding box center [665, 262] width 14 height 15
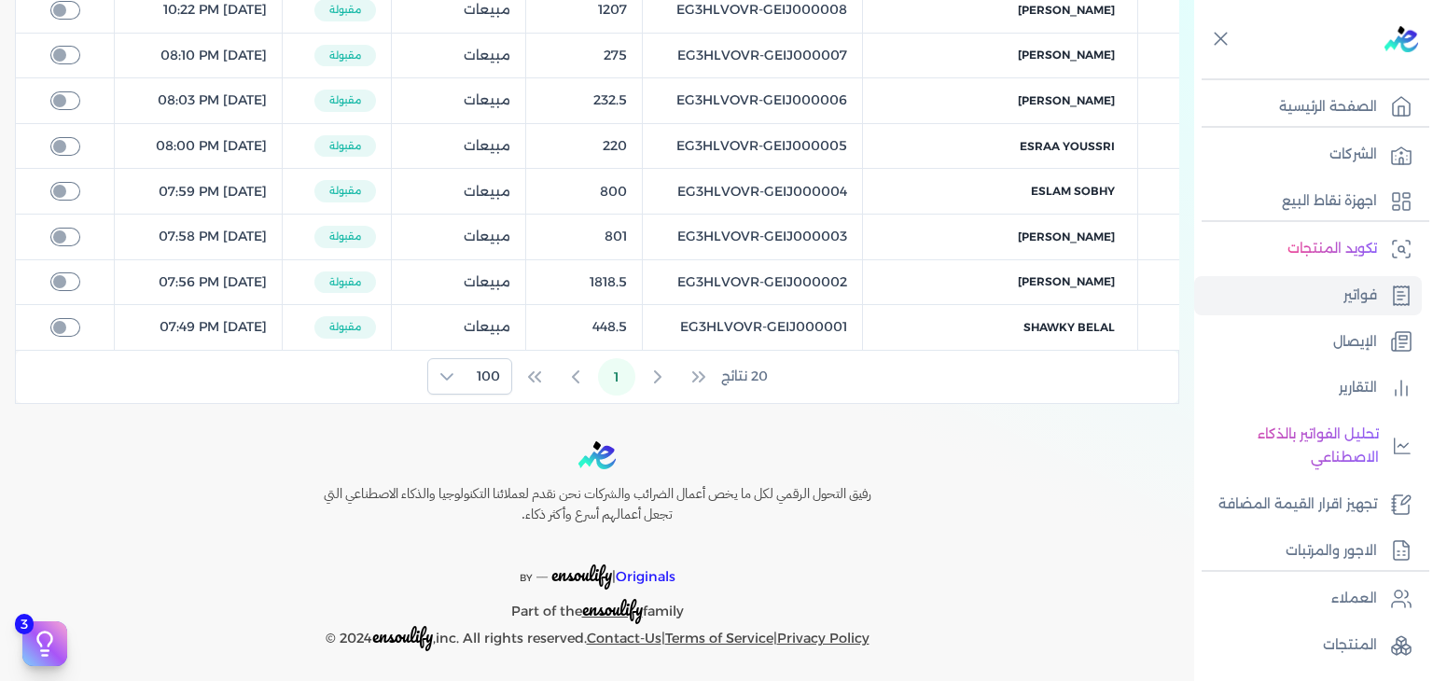
scroll to position [890, 0]
click at [887, 421] on div "Toggle Navigation الاسعار العمولات مساعدة خدمة العملاء دليل المستخدم تسجيل الدخ…" at bounding box center [597, 340] width 1194 height 681
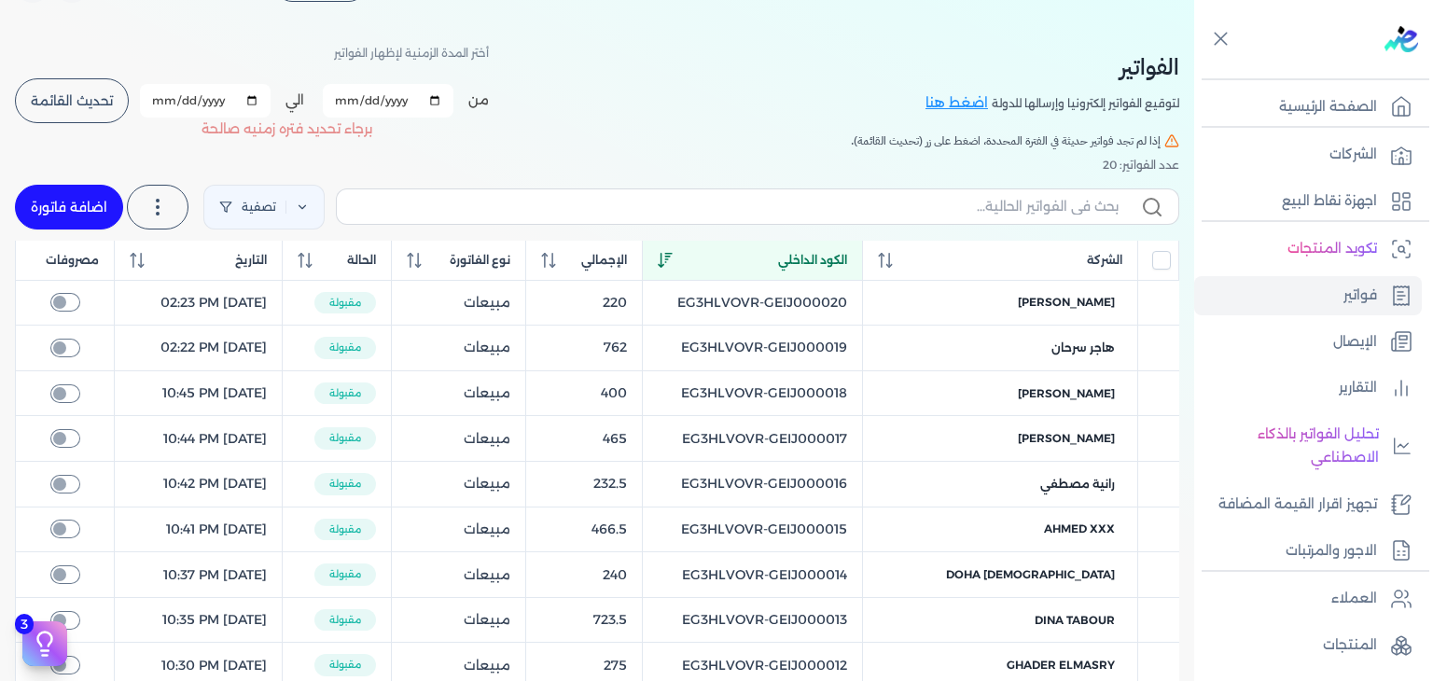
scroll to position [0, 0]
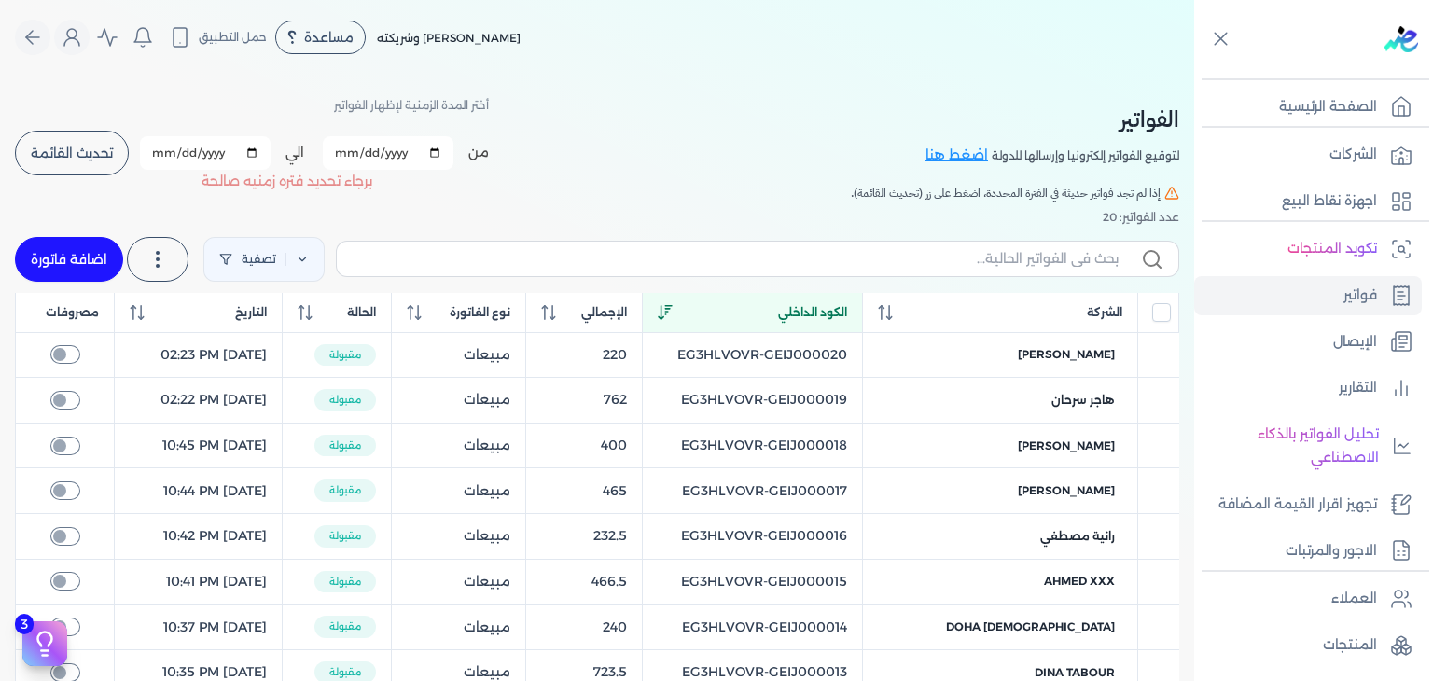
click at [349, 154] on input "[DATE]" at bounding box center [388, 153] width 131 height 34
type input "2025-10-02"
drag, startPoint x: 158, startPoint y: 145, endPoint x: 176, endPoint y: 192, distance: 51.1
click at [158, 145] on input "[DATE]" at bounding box center [205, 153] width 131 height 34
type input "2025-10-02"
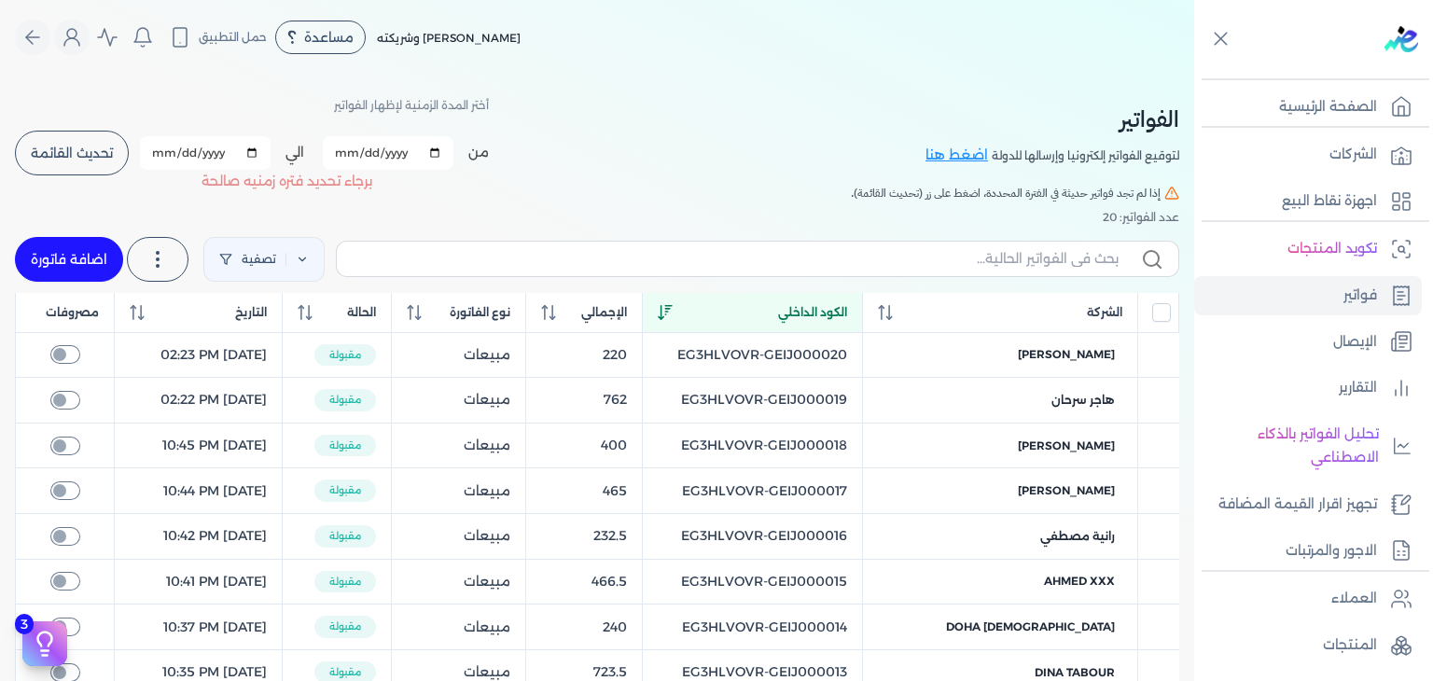
click at [103, 157] on span "تحديث القائمة" at bounding box center [72, 152] width 82 height 13
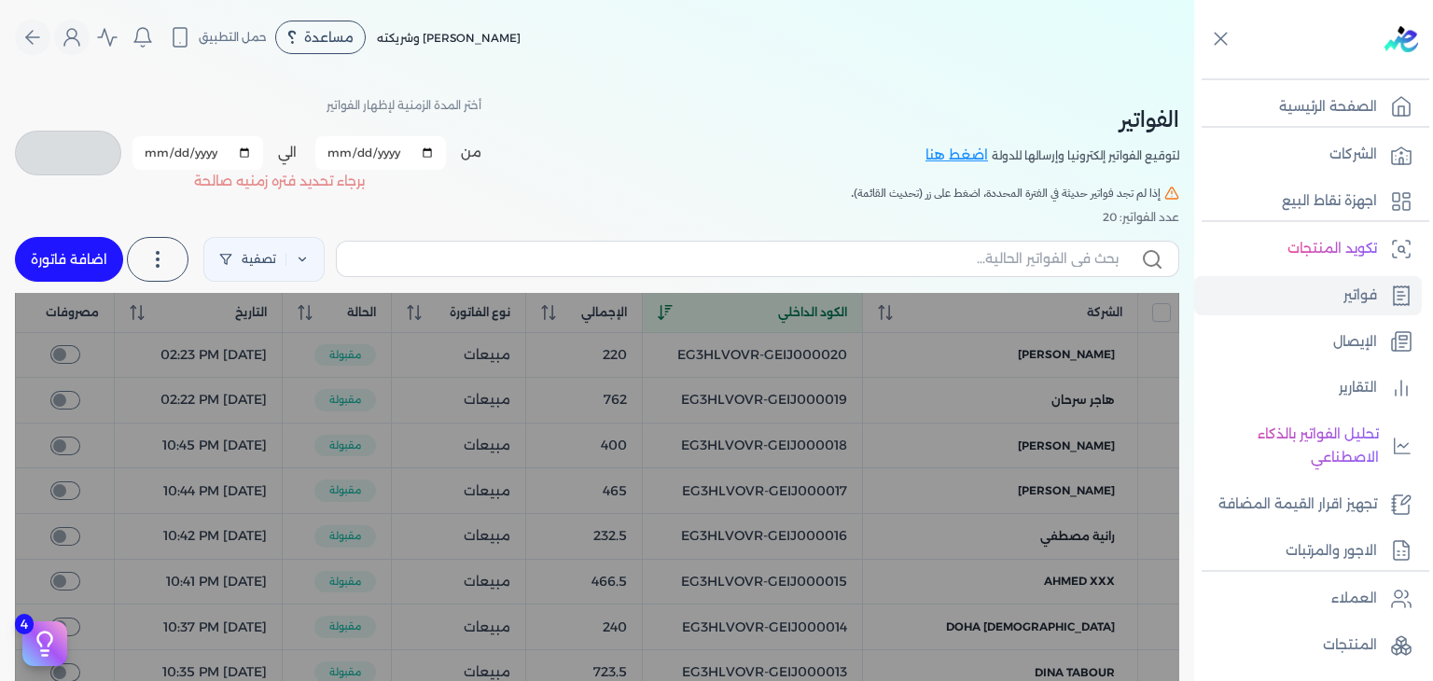
checkbox input "false"
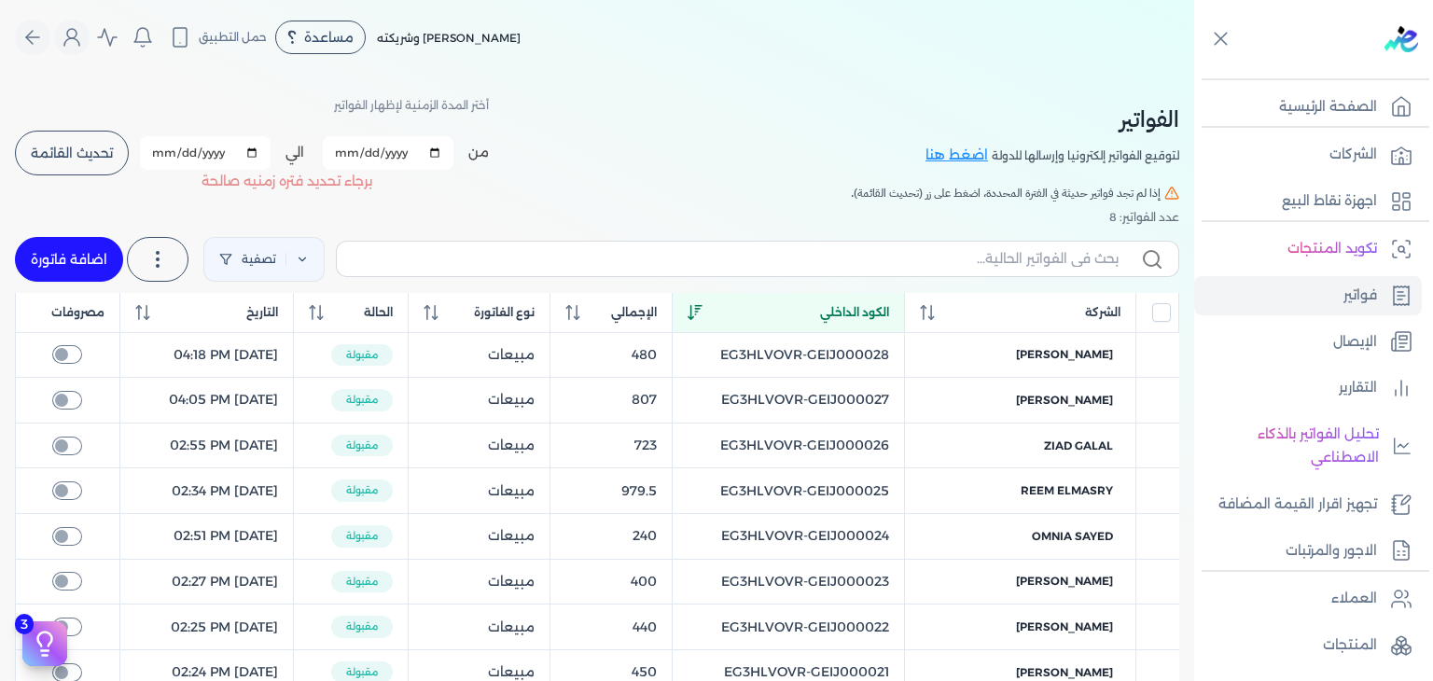
click at [350, 158] on input "2025-10-02" at bounding box center [388, 153] width 131 height 34
type input "2025-10-03"
click at [164, 155] on input "2025-10-02" at bounding box center [205, 153] width 131 height 34
type input "2025-10-03"
click at [61, 156] on span "تحديث القائمة" at bounding box center [72, 152] width 82 height 13
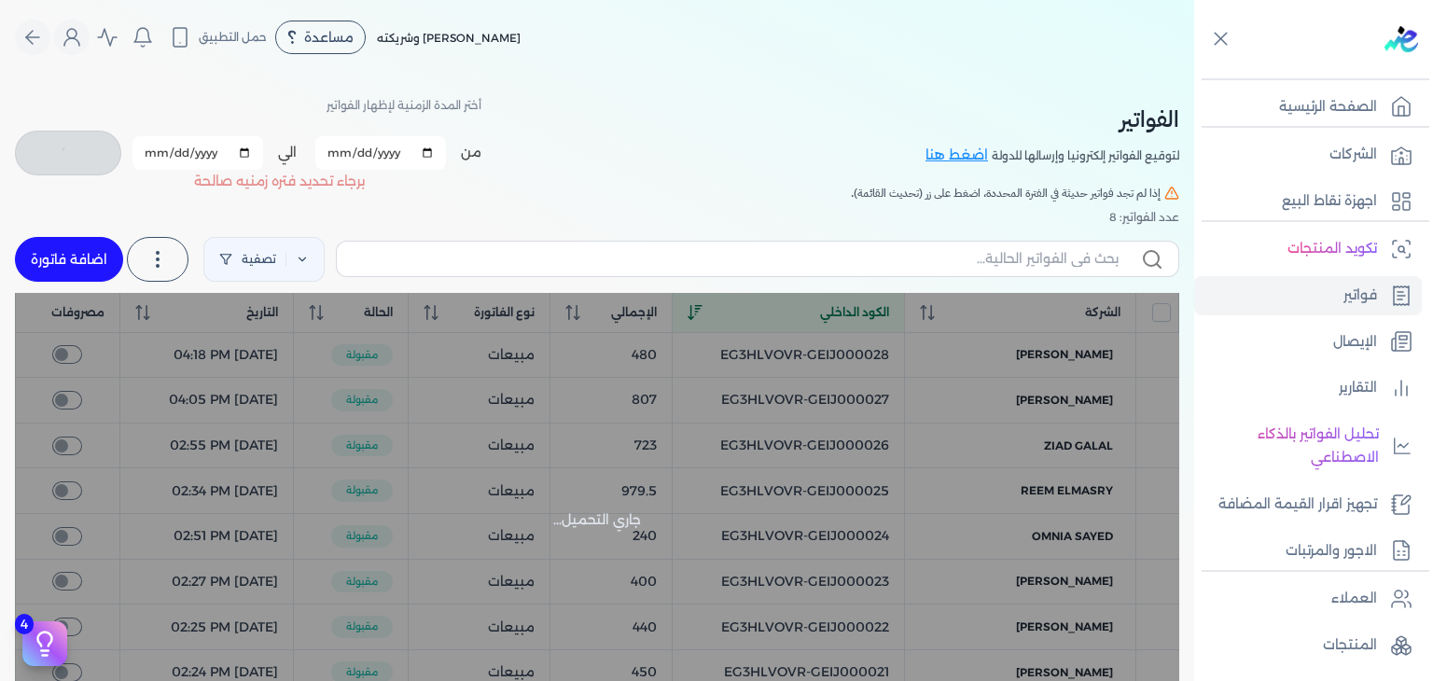
checkbox input "false"
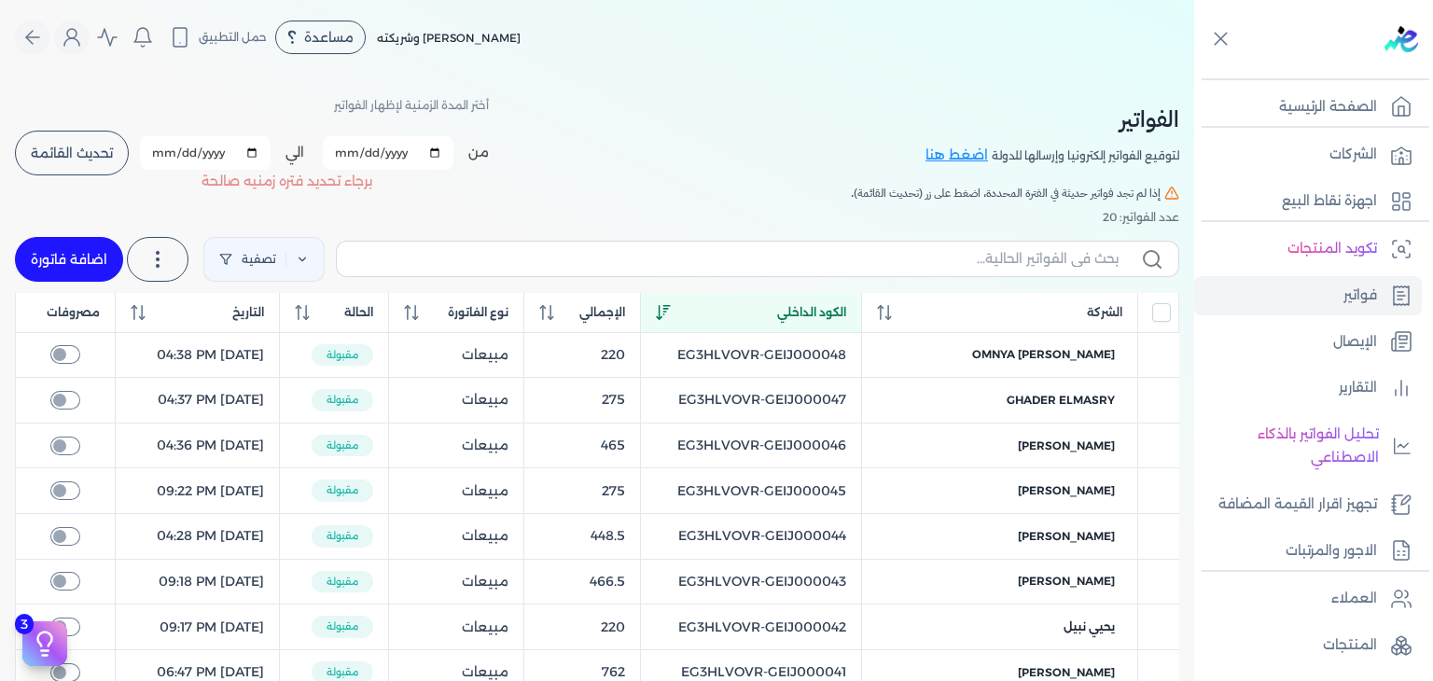
click at [325, 206] on div "الفواتير لتوقيع الفواتير إلكترونيا وإرسالها للدولة اضغط هنا أختر المدة الزمنية …" at bounding box center [597, 684] width 1194 height 1218
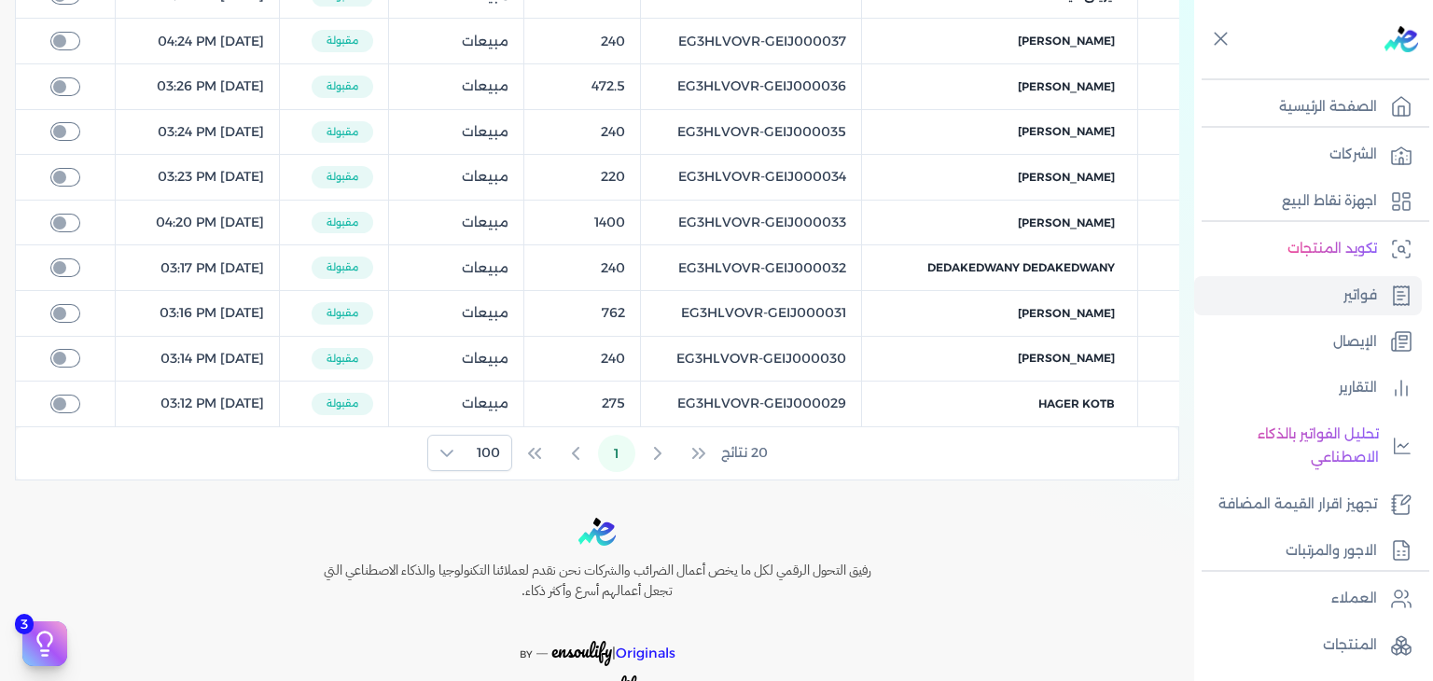
scroll to position [703, 0]
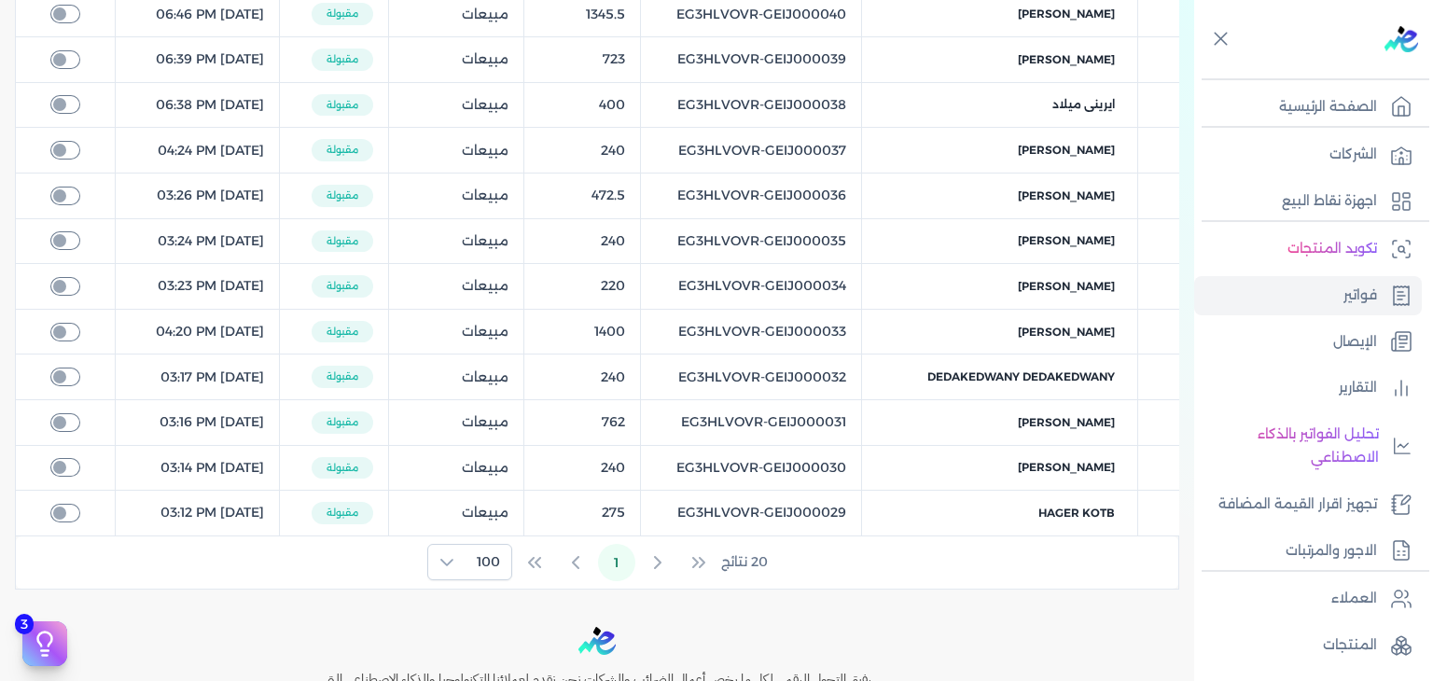
click at [861, 551] on div "20 نتائج 1 100" at bounding box center [597, 562] width 1162 height 52
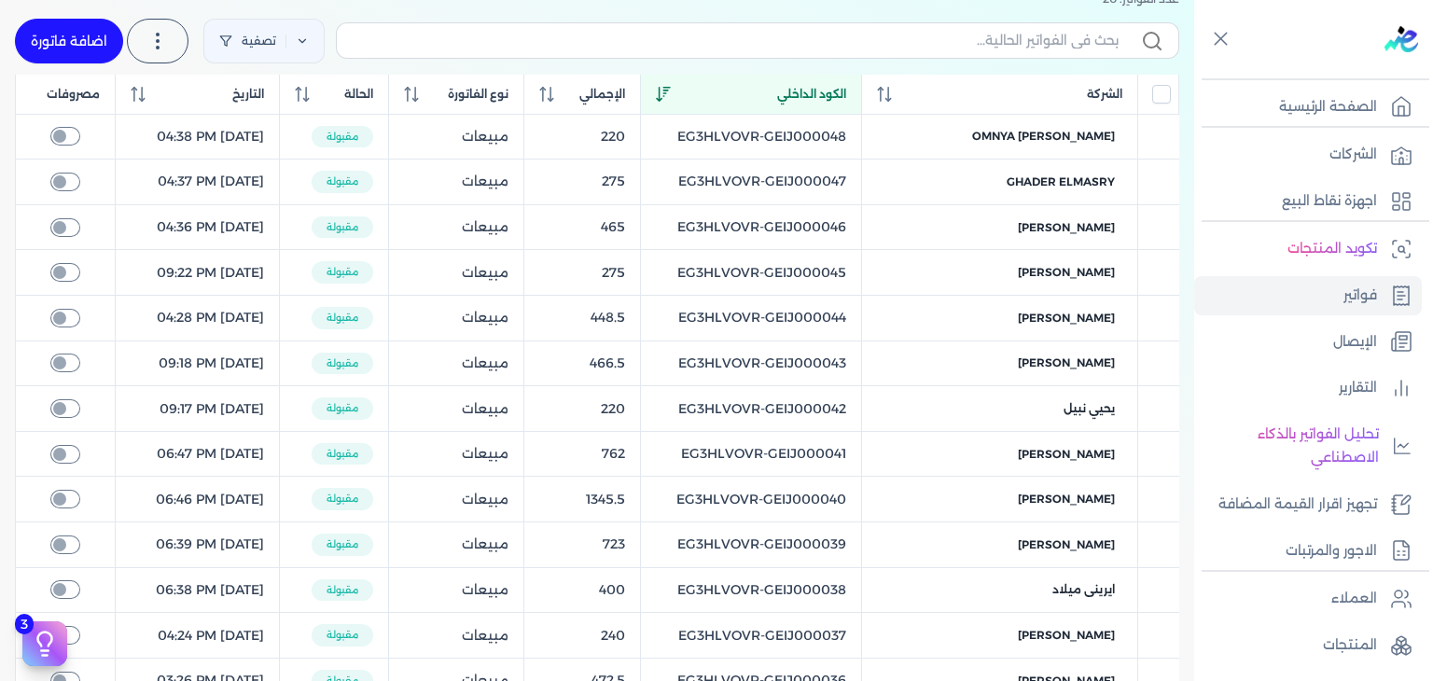
scroll to position [0, 0]
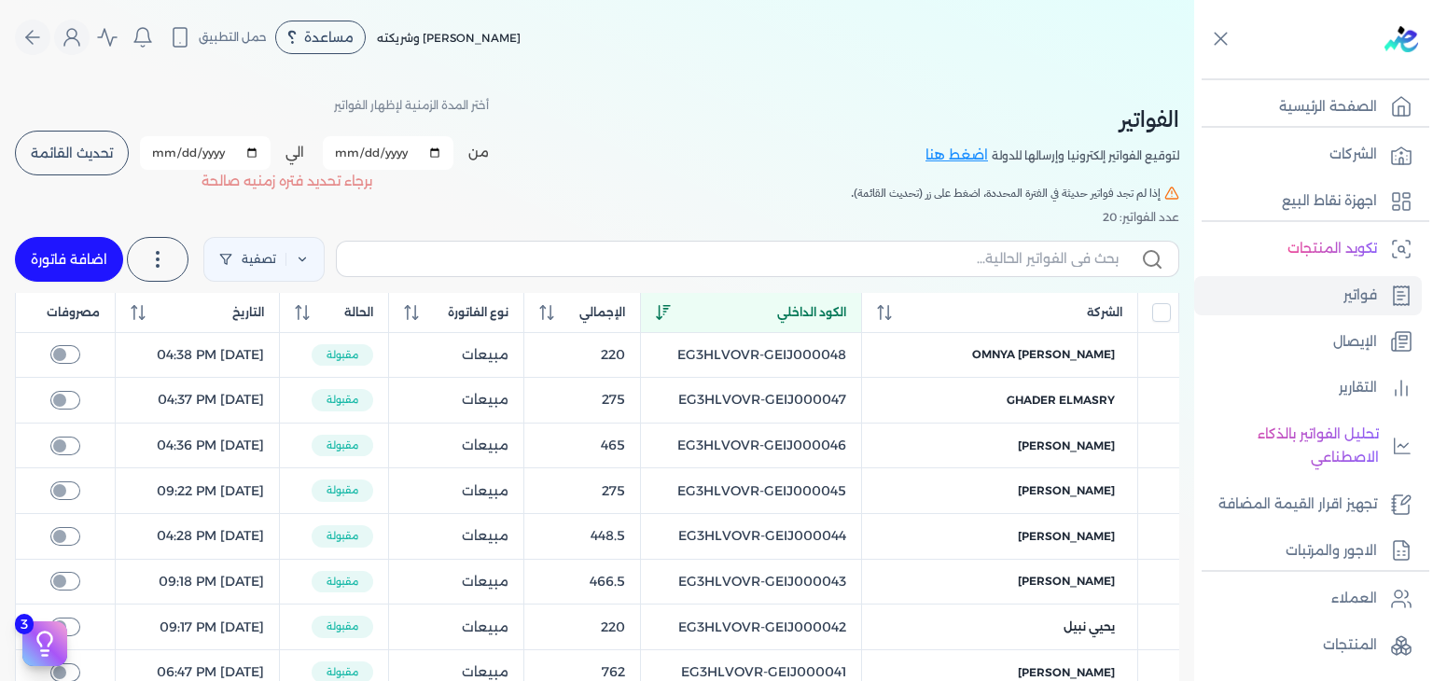
click at [343, 155] on input "2025-10-03" at bounding box center [388, 153] width 131 height 34
type input "2025-10-04"
click at [162, 161] on input "2025-10-03" at bounding box center [205, 153] width 131 height 34
type input "2025-10-04"
click at [85, 165] on button "تحديث القائمة" at bounding box center [72, 153] width 114 height 45
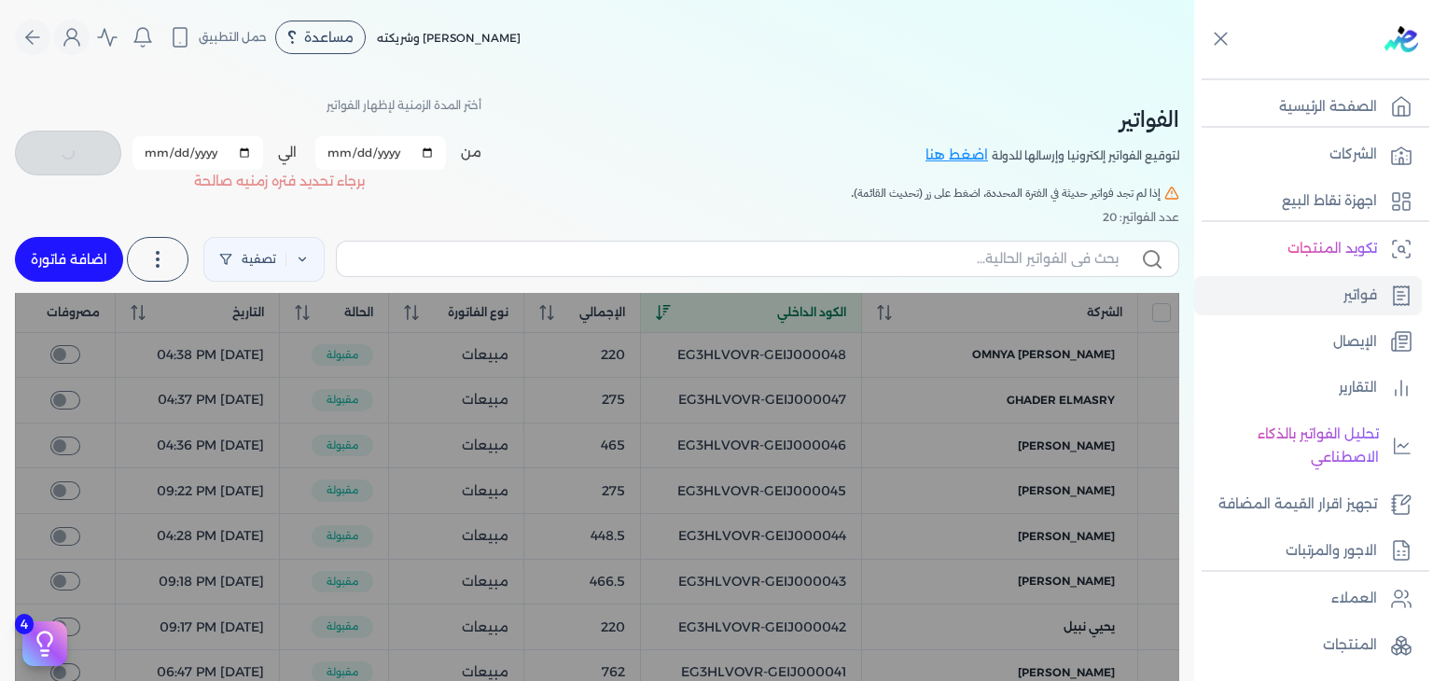
checkbox input "false"
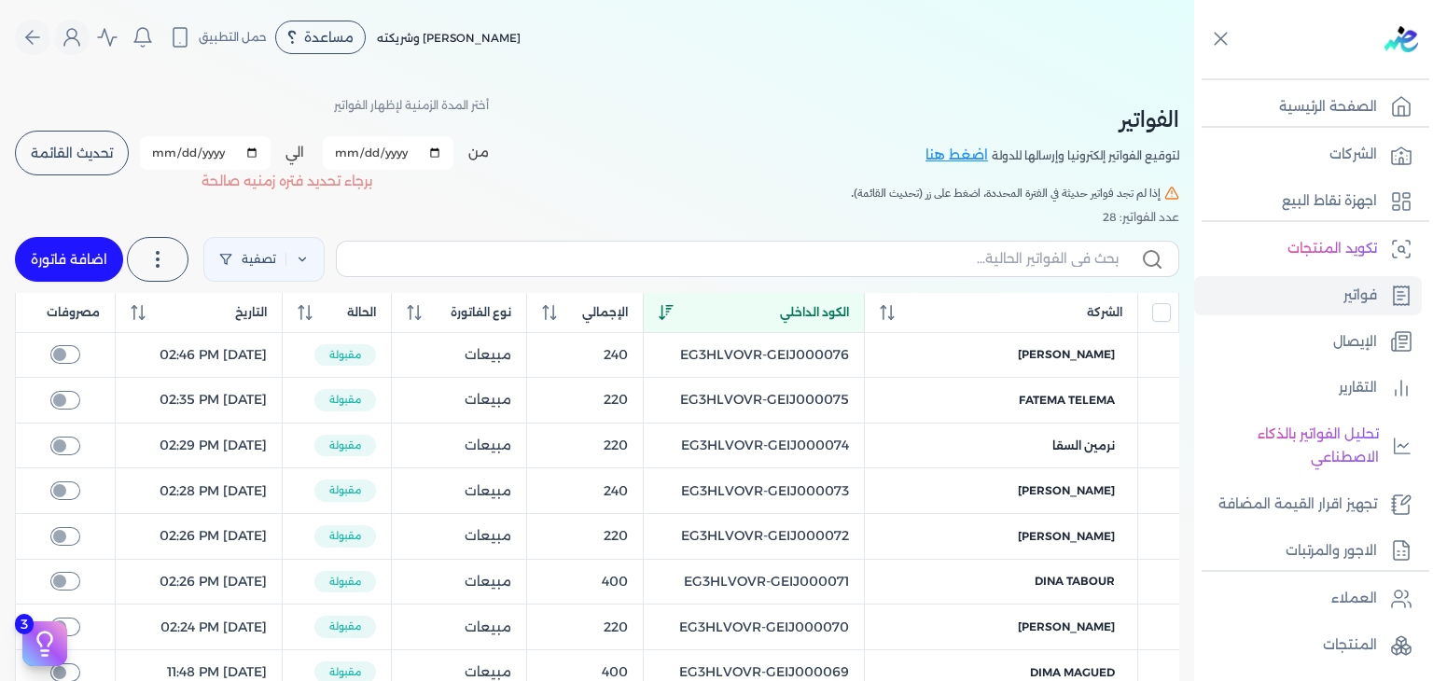
click at [374, 223] on div "عدد الفواتير: 28" at bounding box center [597, 217] width 1164 height 17
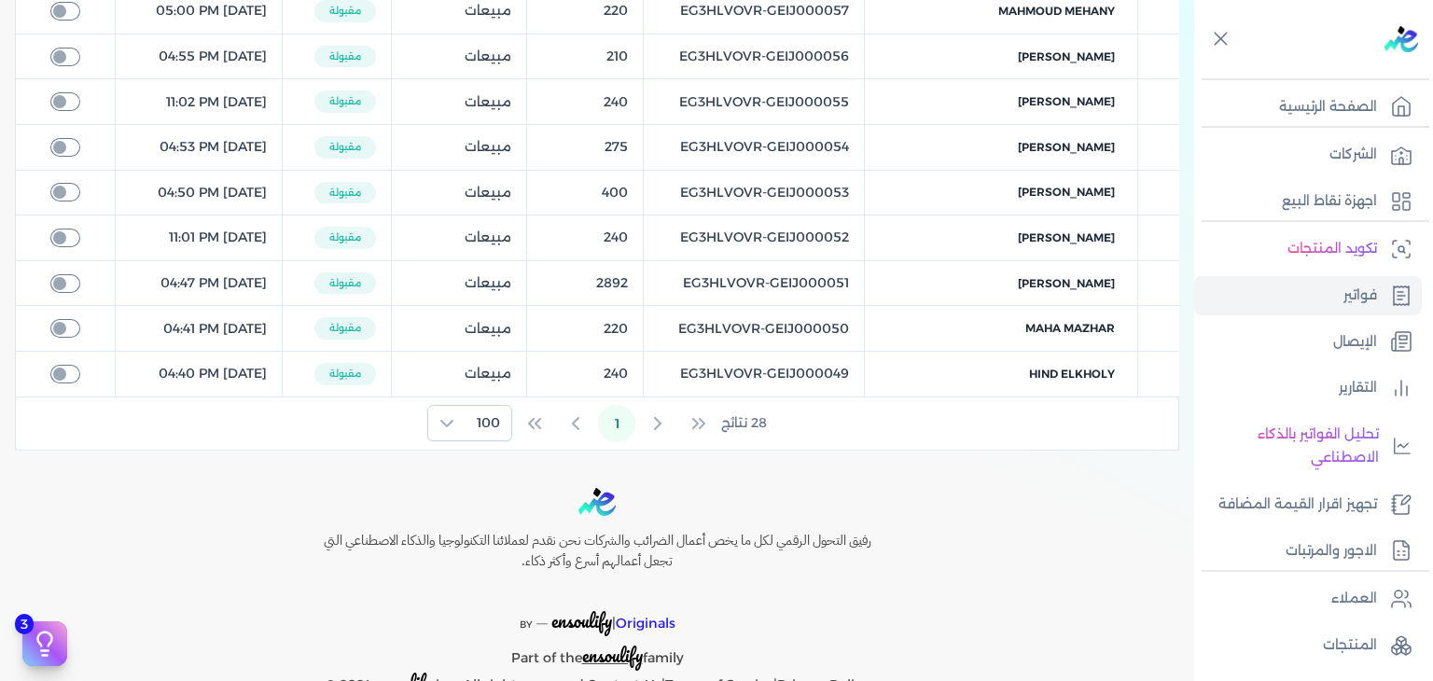
scroll to position [1251, 0]
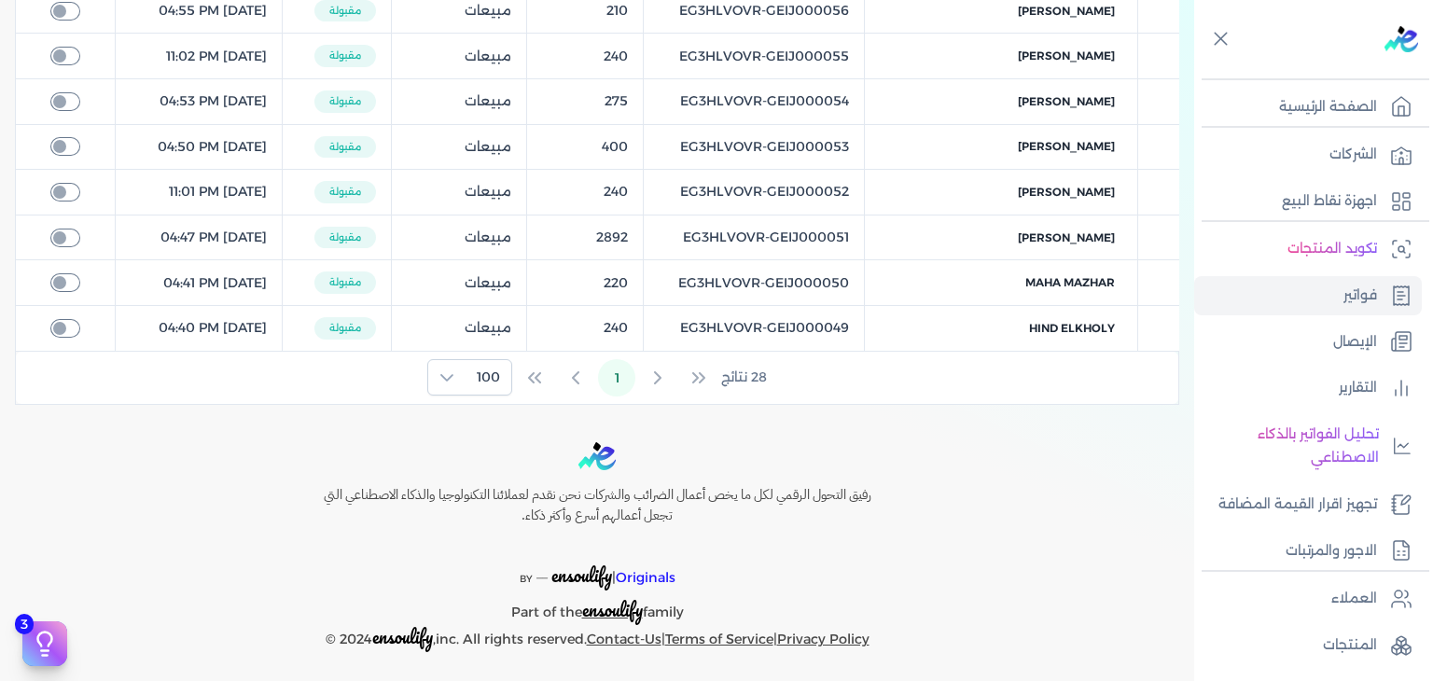
click at [907, 395] on div "28 نتائج 1 100" at bounding box center [597, 378] width 1162 height 52
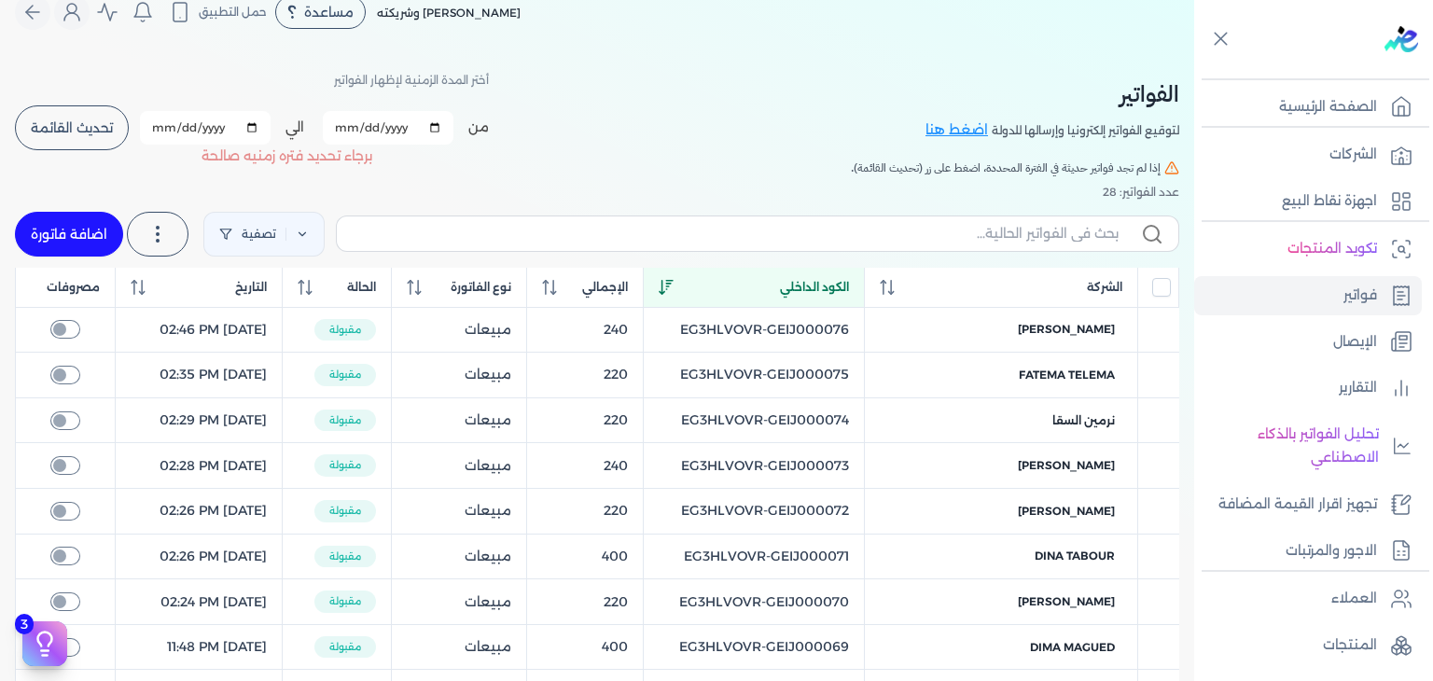
scroll to position [0, 0]
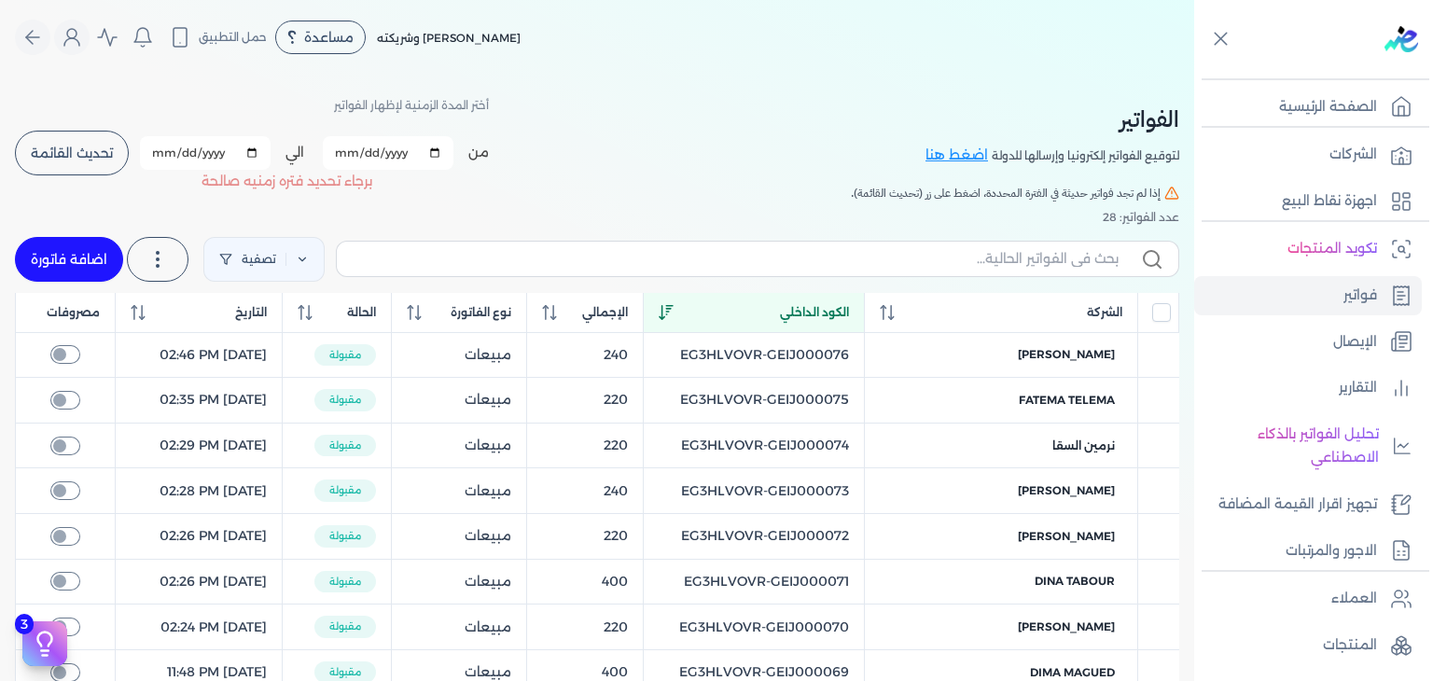
click at [347, 148] on input "2025-10-04" at bounding box center [388, 153] width 131 height 34
type input "2025-10-05"
click at [167, 143] on input "2025-10-04" at bounding box center [205, 153] width 131 height 34
type input "2025-10-05"
click at [90, 132] on button "تحديث القائمة" at bounding box center [72, 153] width 114 height 45
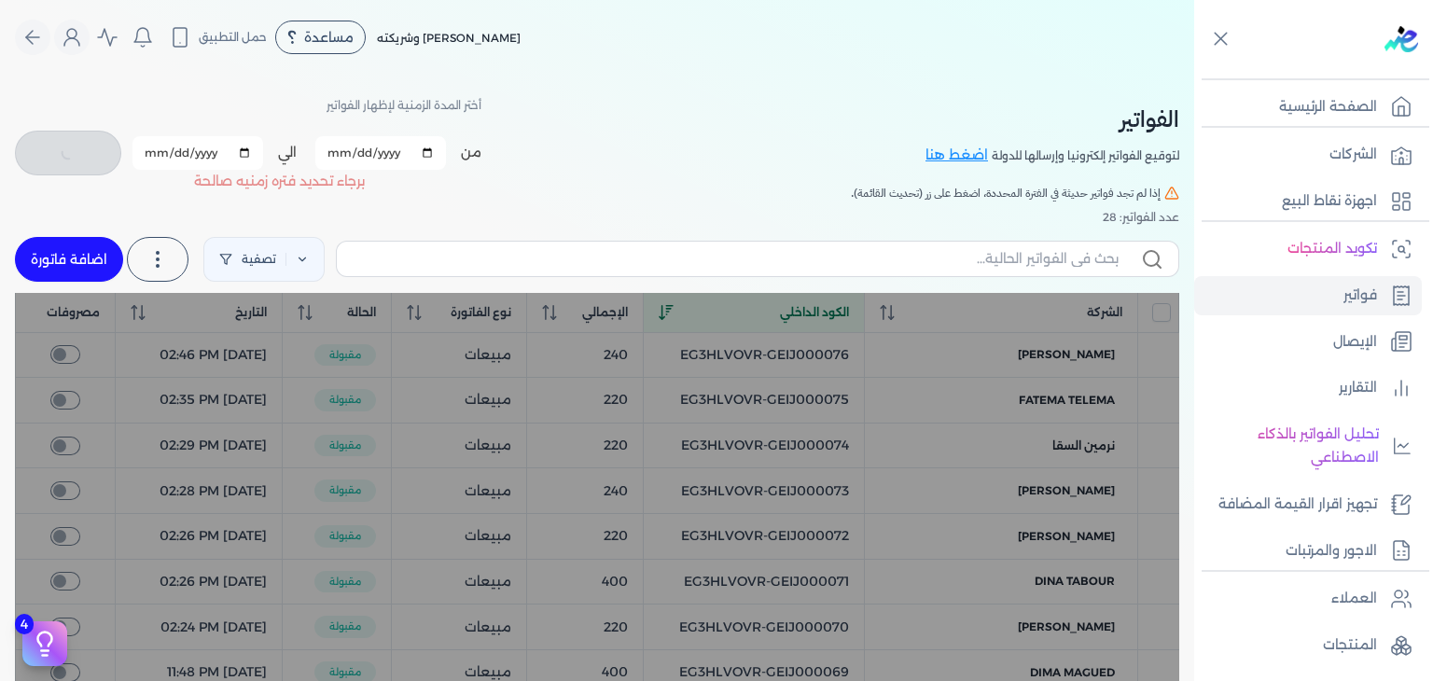
checkbox input "false"
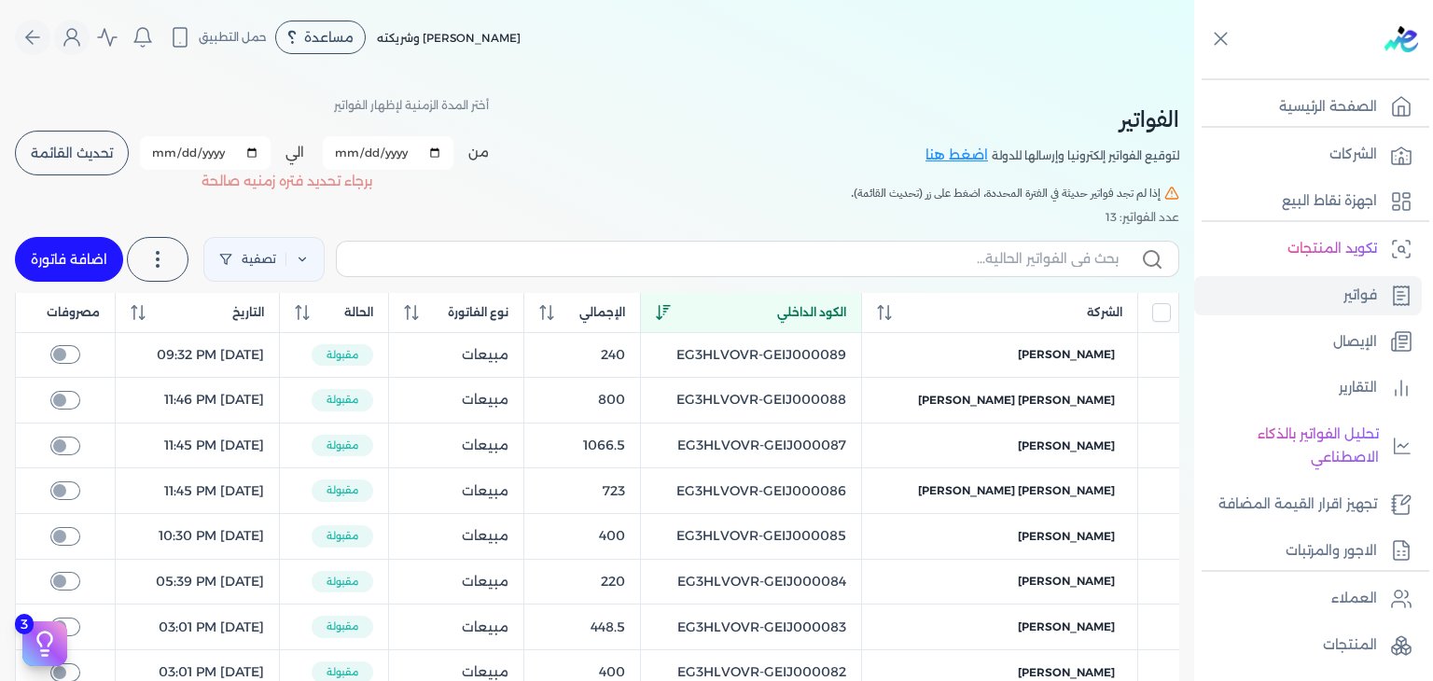
click at [350, 218] on div "عدد الفواتير: 13" at bounding box center [597, 217] width 1164 height 17
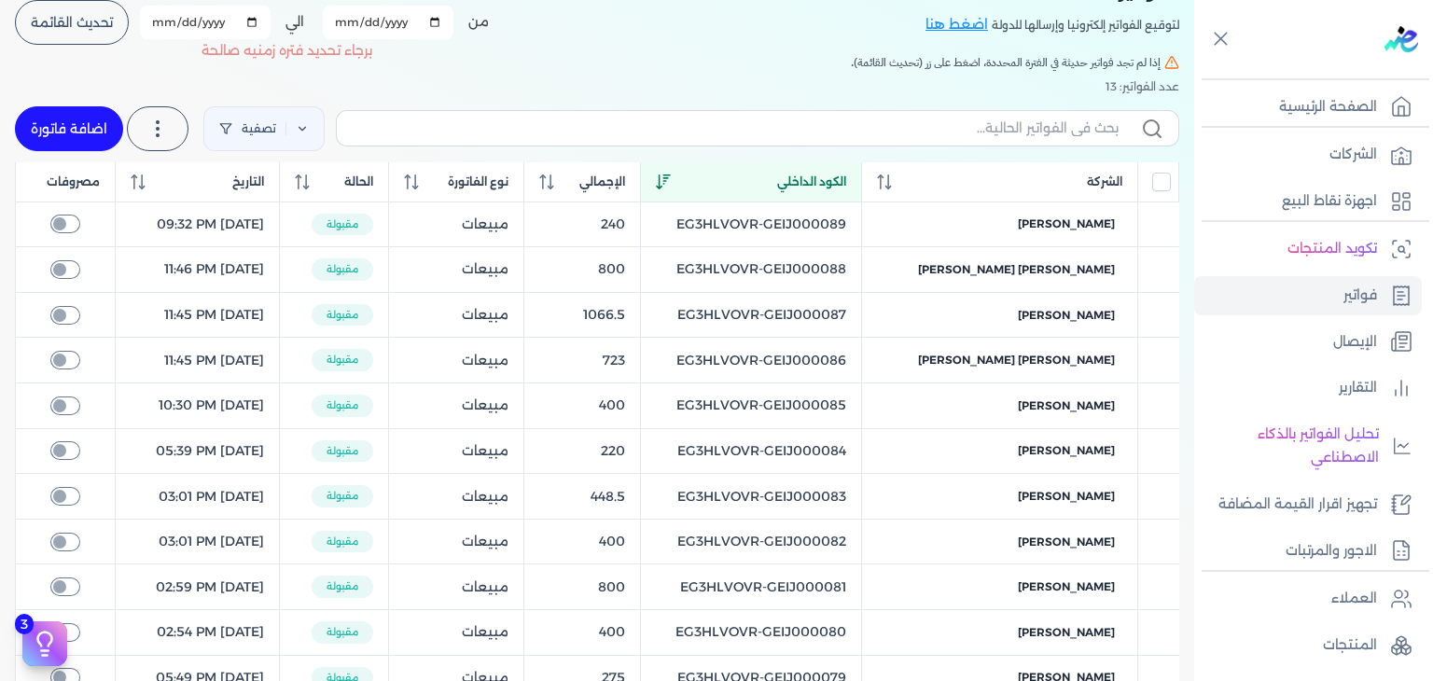
scroll to position [14, 0]
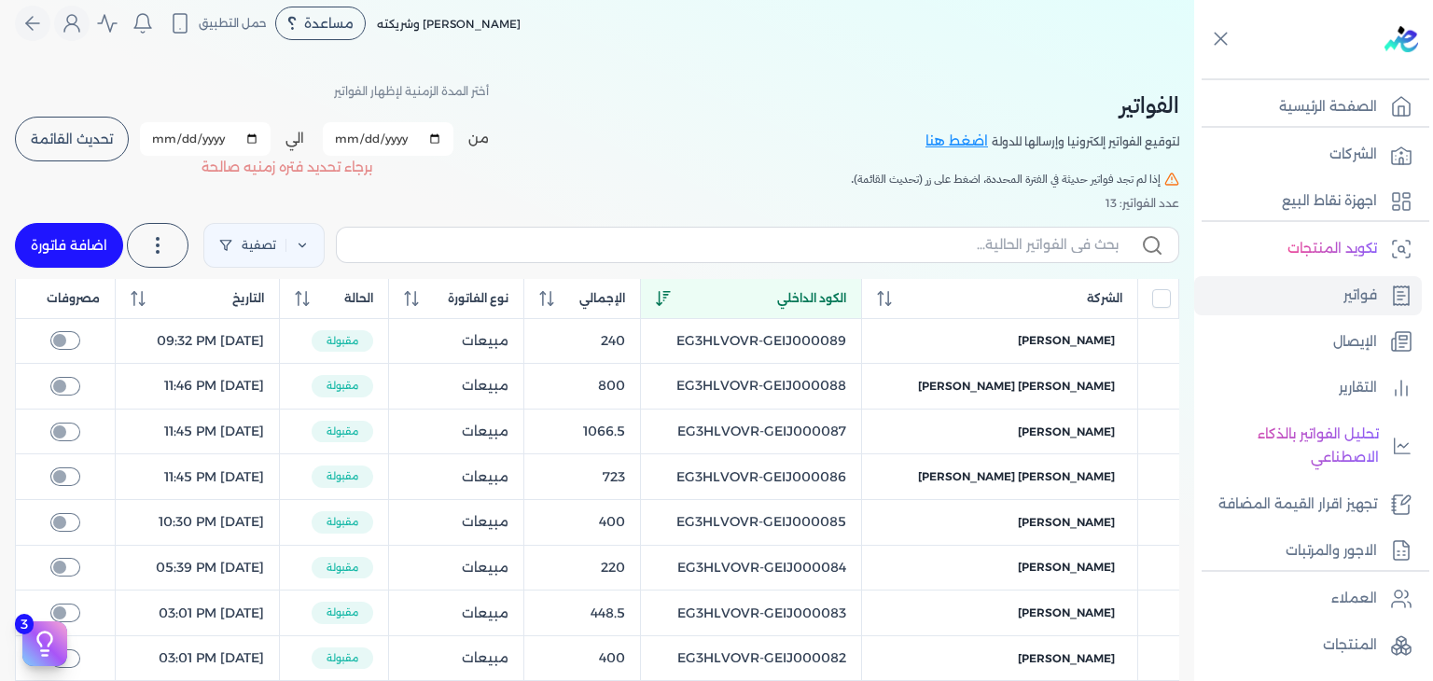
click at [350, 135] on input "2025-10-05" at bounding box center [388, 139] width 131 height 34
type input "[DATE]"
click at [158, 132] on input "2025-10-05" at bounding box center [205, 139] width 131 height 34
type input "[DATE]"
click at [101, 145] on button "تحديث القائمة" at bounding box center [72, 139] width 114 height 45
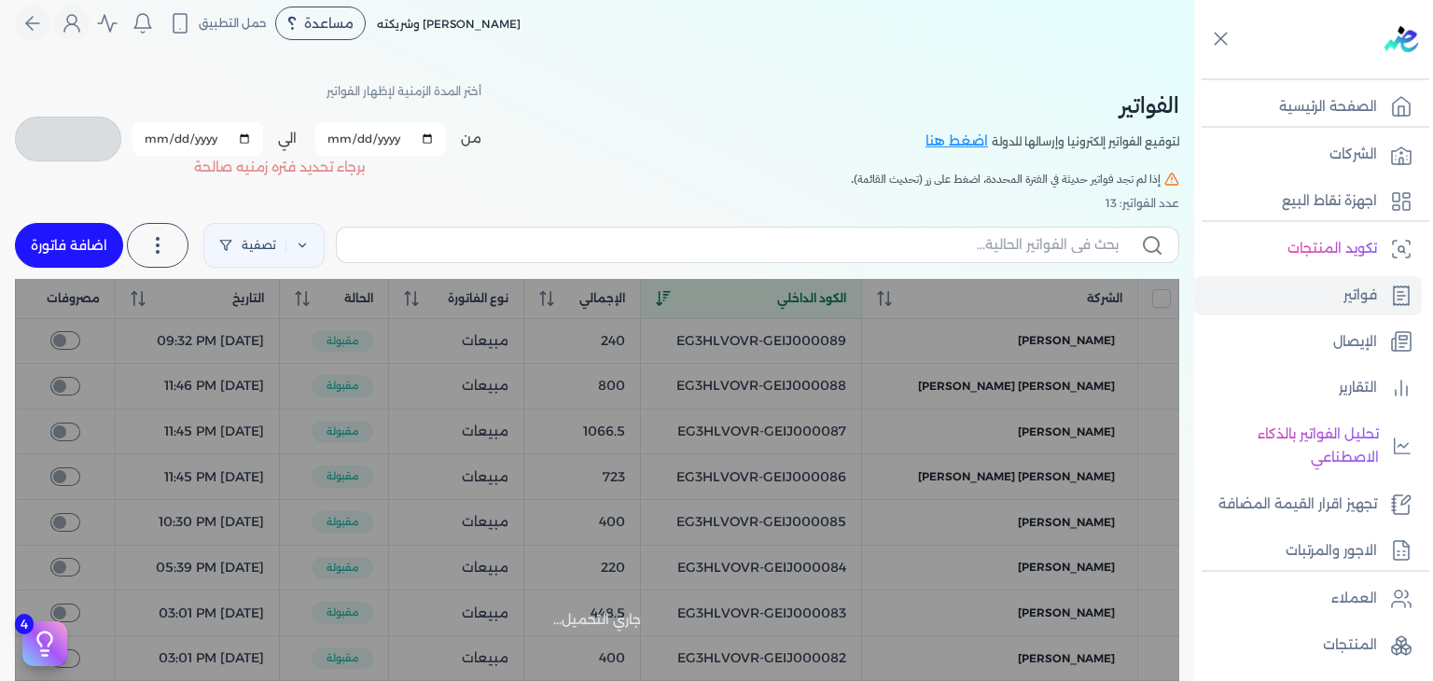
checkbox input "false"
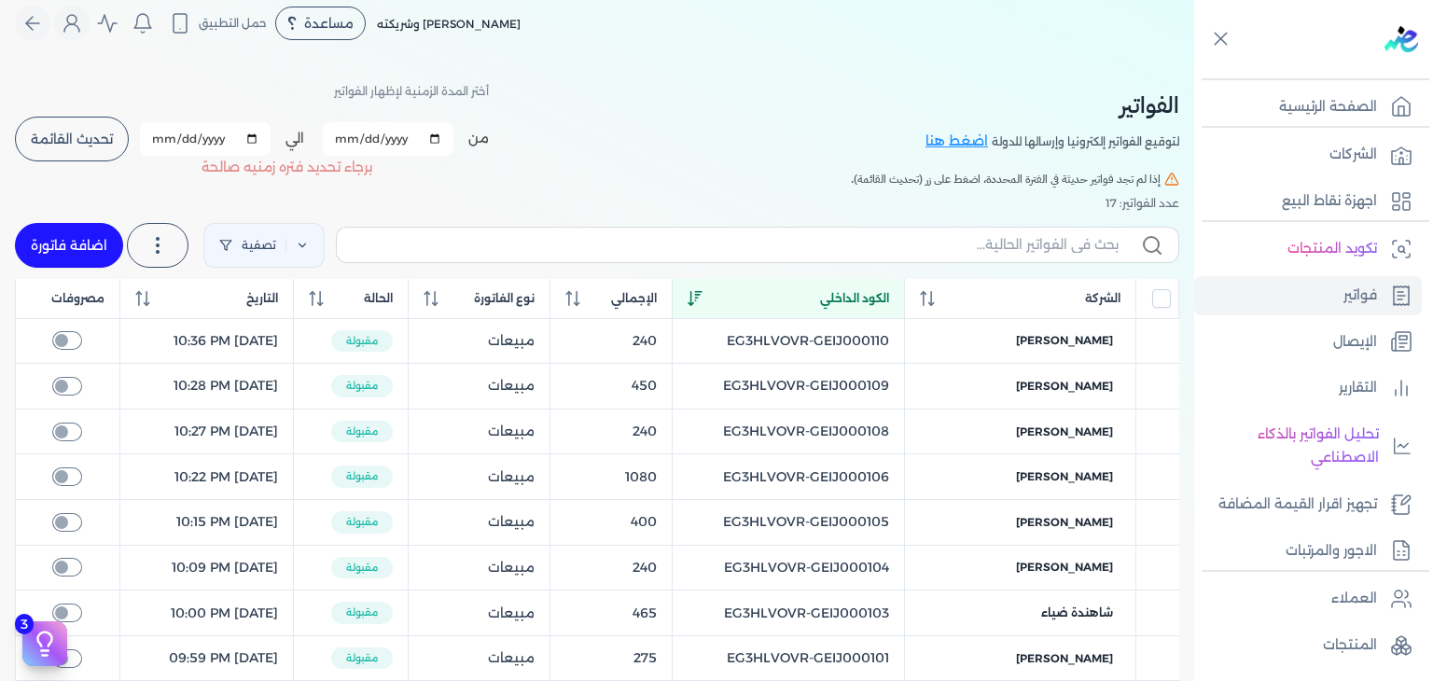
click at [353, 218] on div "تصفية استخرج العملاء استخرج المنتجات اضافة فاتورة" at bounding box center [597, 245] width 1164 height 67
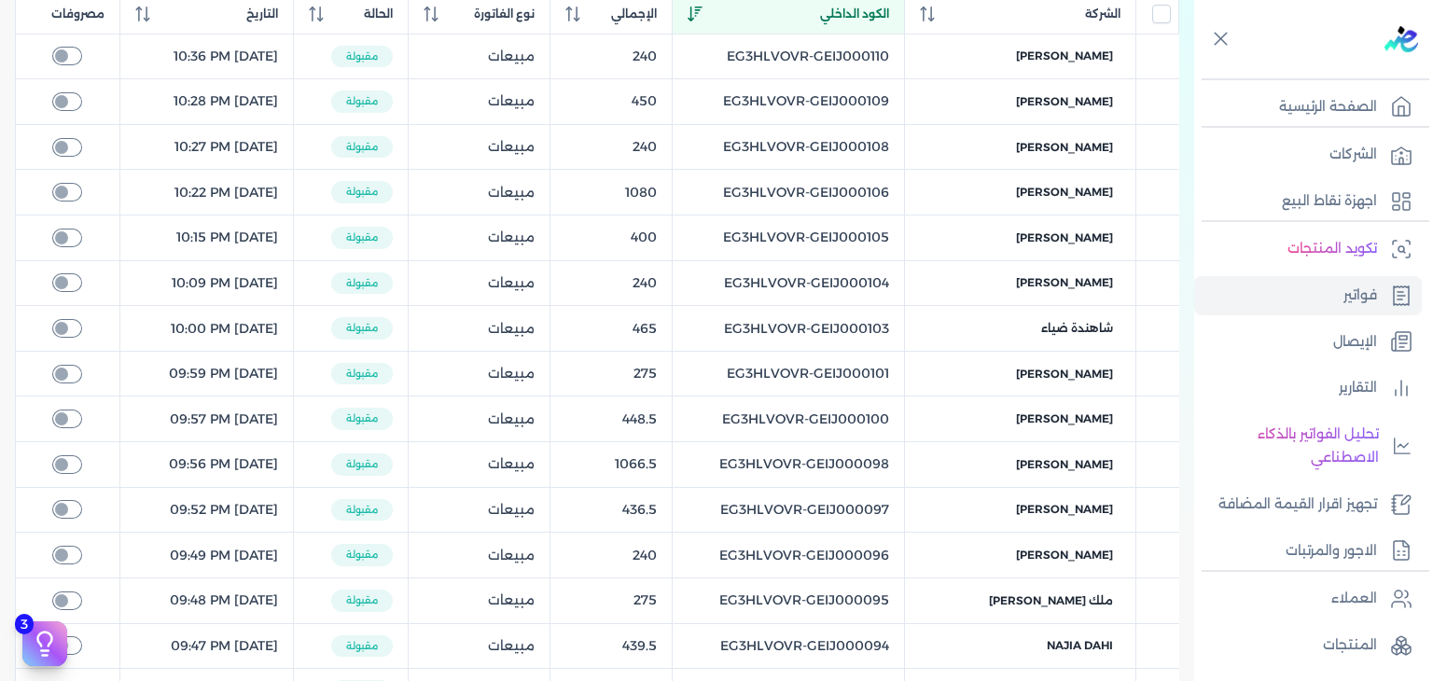
scroll to position [754, 0]
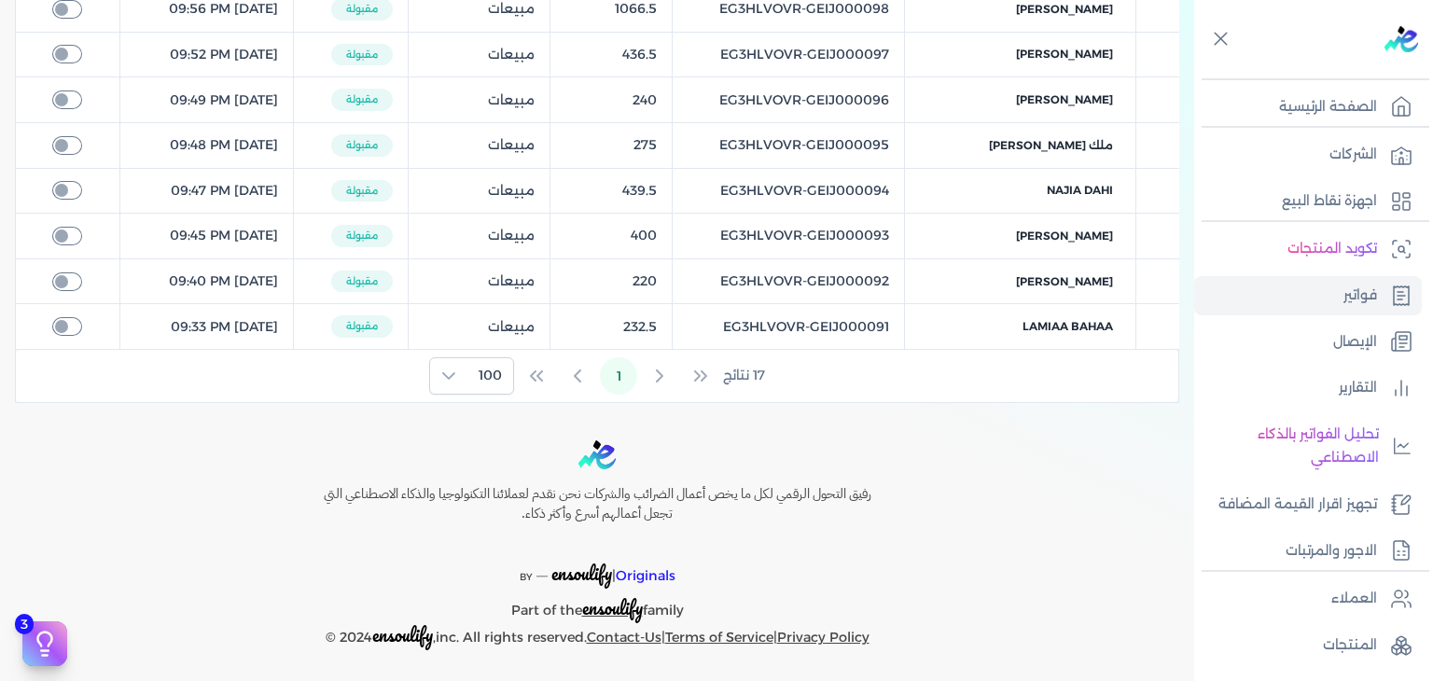
click at [326, 374] on div "17 نتائج 1 100" at bounding box center [597, 376] width 1162 height 52
click at [926, 365] on div "17 نتائج 1 100" at bounding box center [597, 376] width 1162 height 52
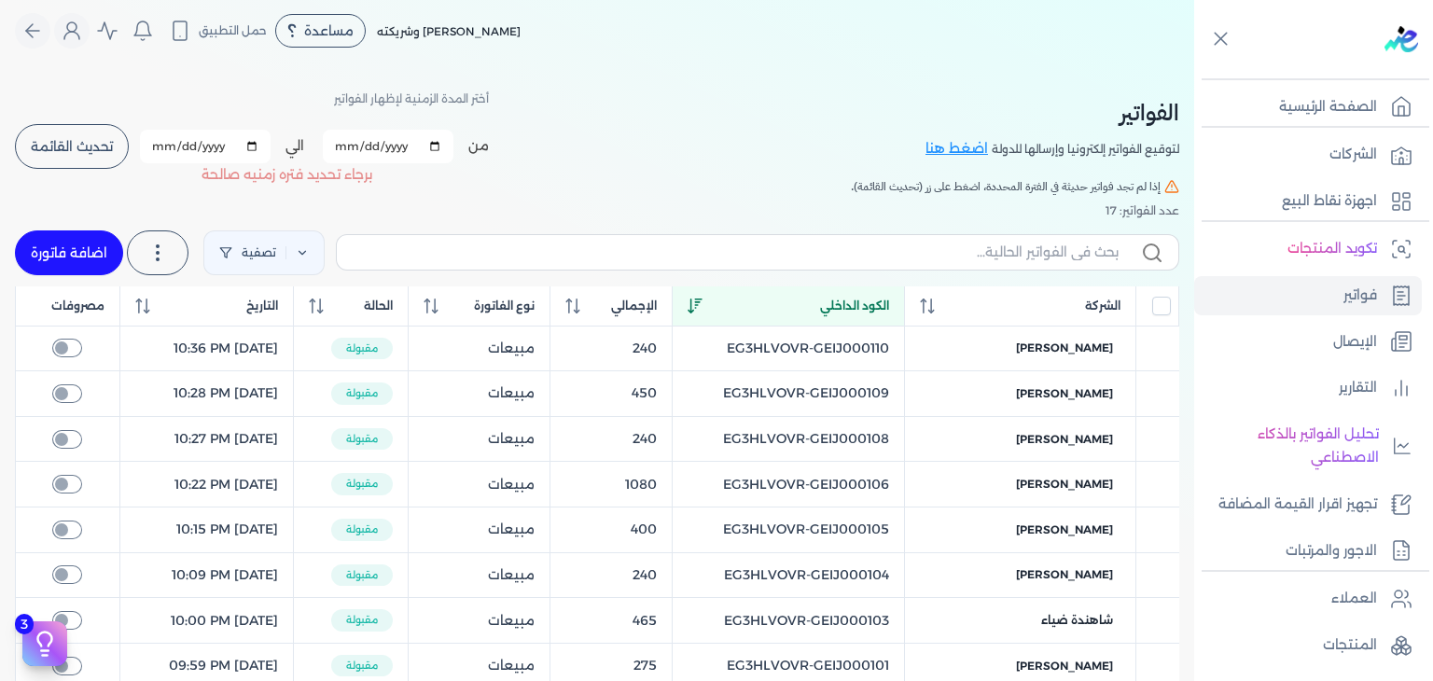
scroll to position [0, 0]
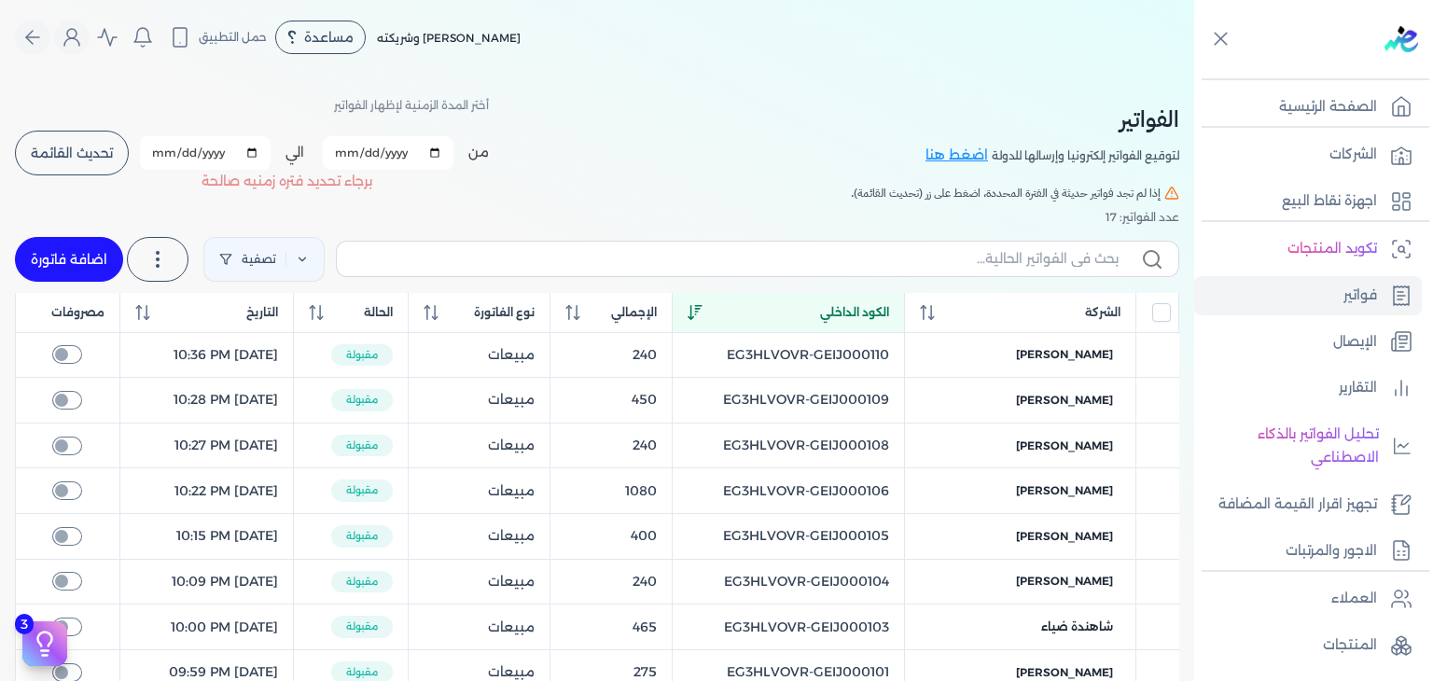
click at [352, 150] on input "[DATE]" at bounding box center [388, 153] width 131 height 34
type input "[DATE]"
click at [168, 155] on input "[DATE]" at bounding box center [205, 153] width 131 height 34
type input "[DATE]"
click at [72, 154] on span "تحديث القائمة" at bounding box center [72, 152] width 82 height 13
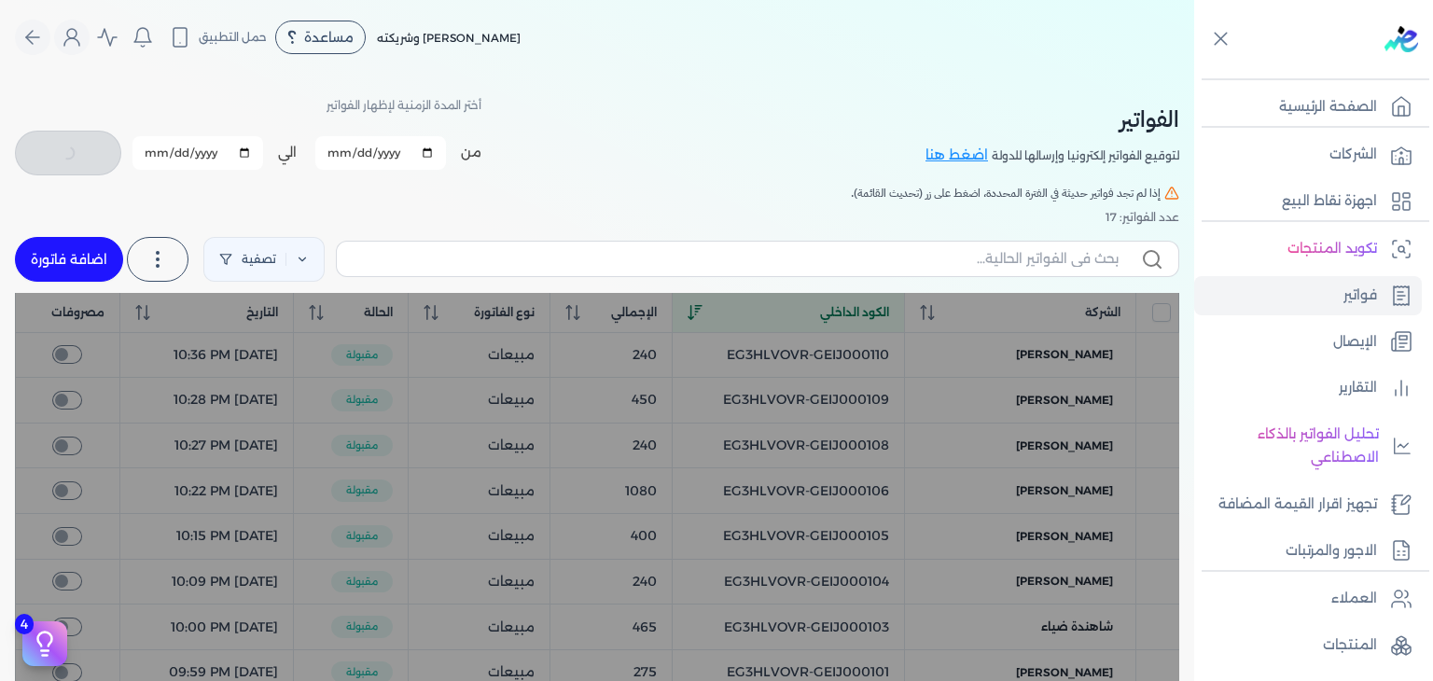
checkbox input "false"
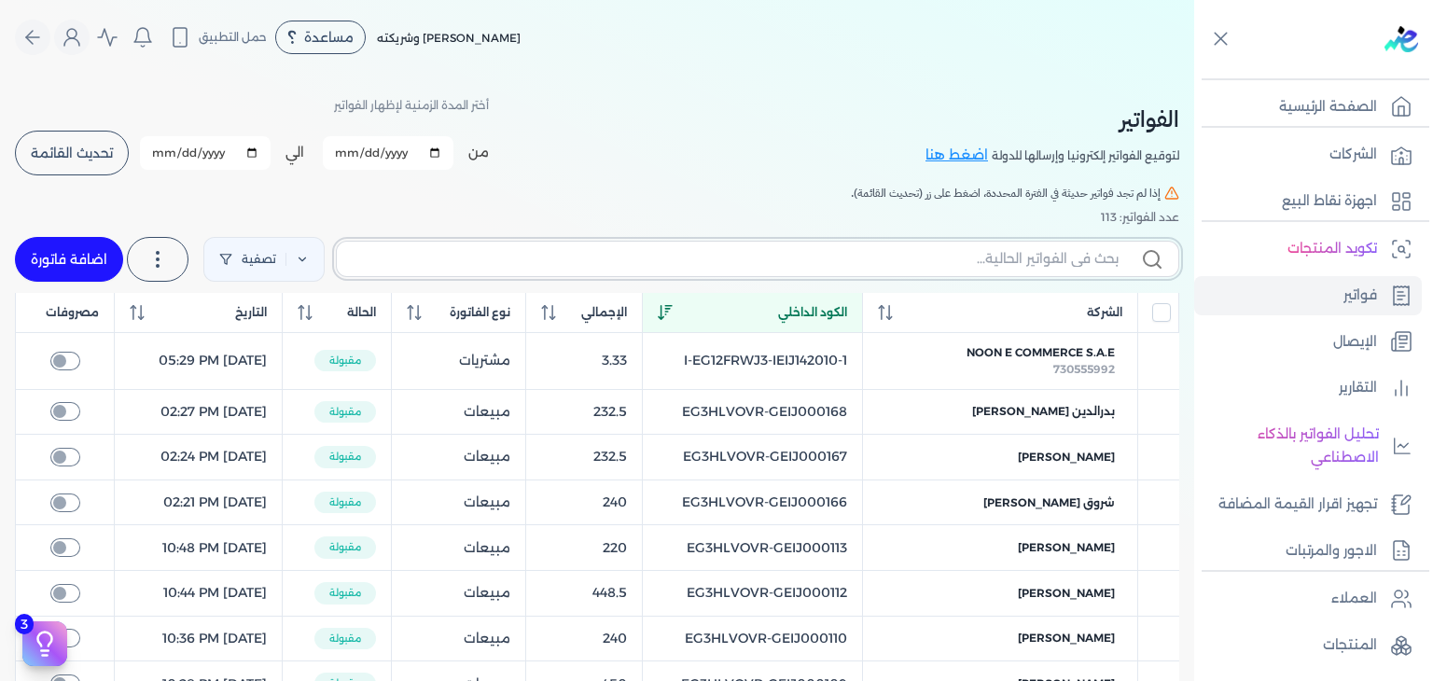
click at [572, 253] on input "text" at bounding box center [735, 259] width 767 height 20
paste input "EG3HLVOVR-GEIJ000090"
type input "EG3HLVOVR-GEIJ000090"
checkbox input "false"
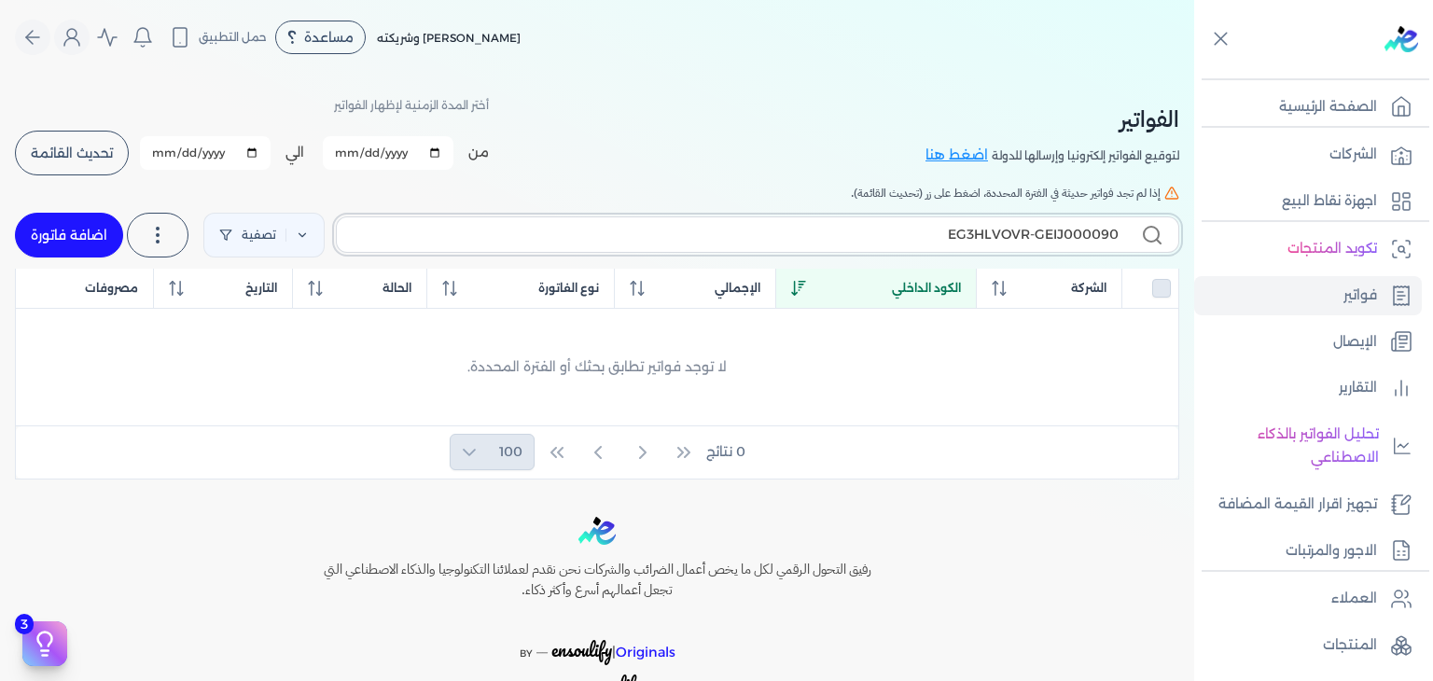
type input "EG3HLVOVR-GEIJ000090"
click at [63, 240] on link "اضافة فاتورة" at bounding box center [69, 235] width 108 height 45
click at [98, 247] on link "اضافة فاتورة" at bounding box center [69, 235] width 108 height 45
click at [95, 219] on link "اضافة فاتورة" at bounding box center [69, 235] width 108 height 45
select select "EGP"
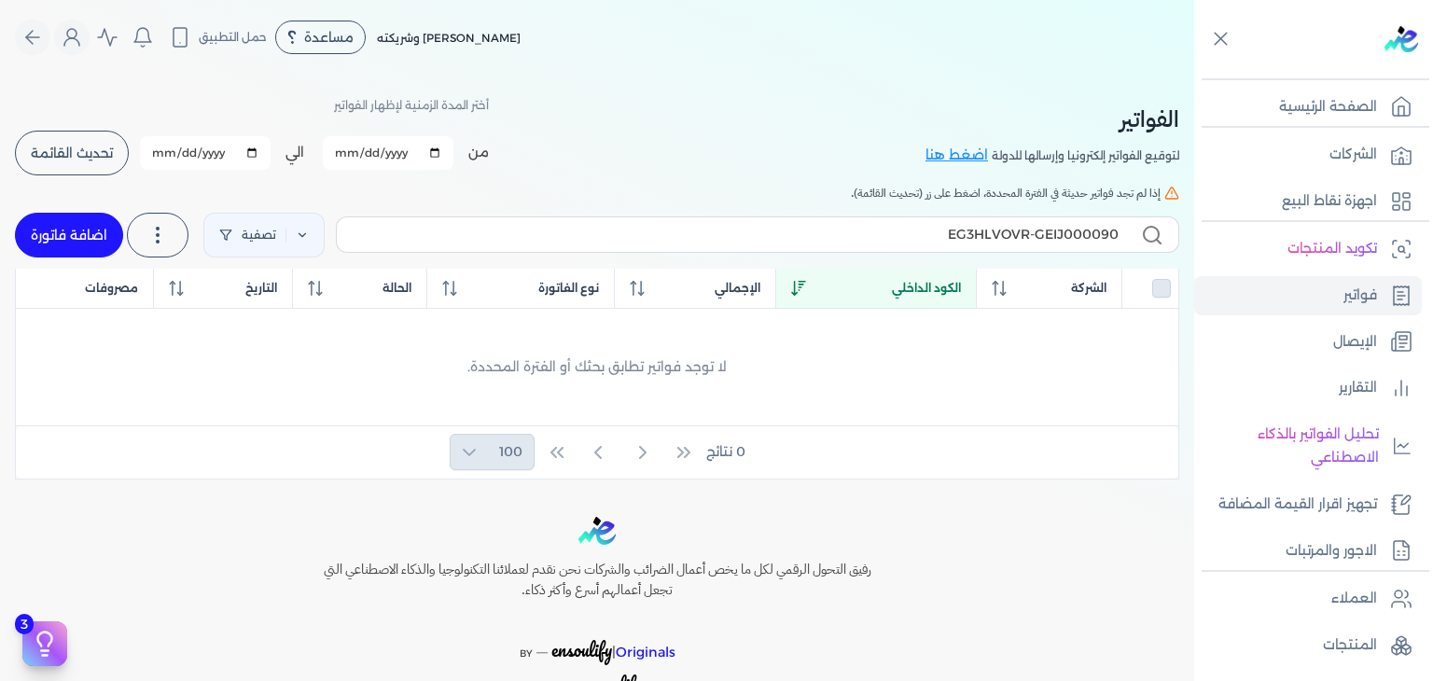
select select "B"
select select "EGS"
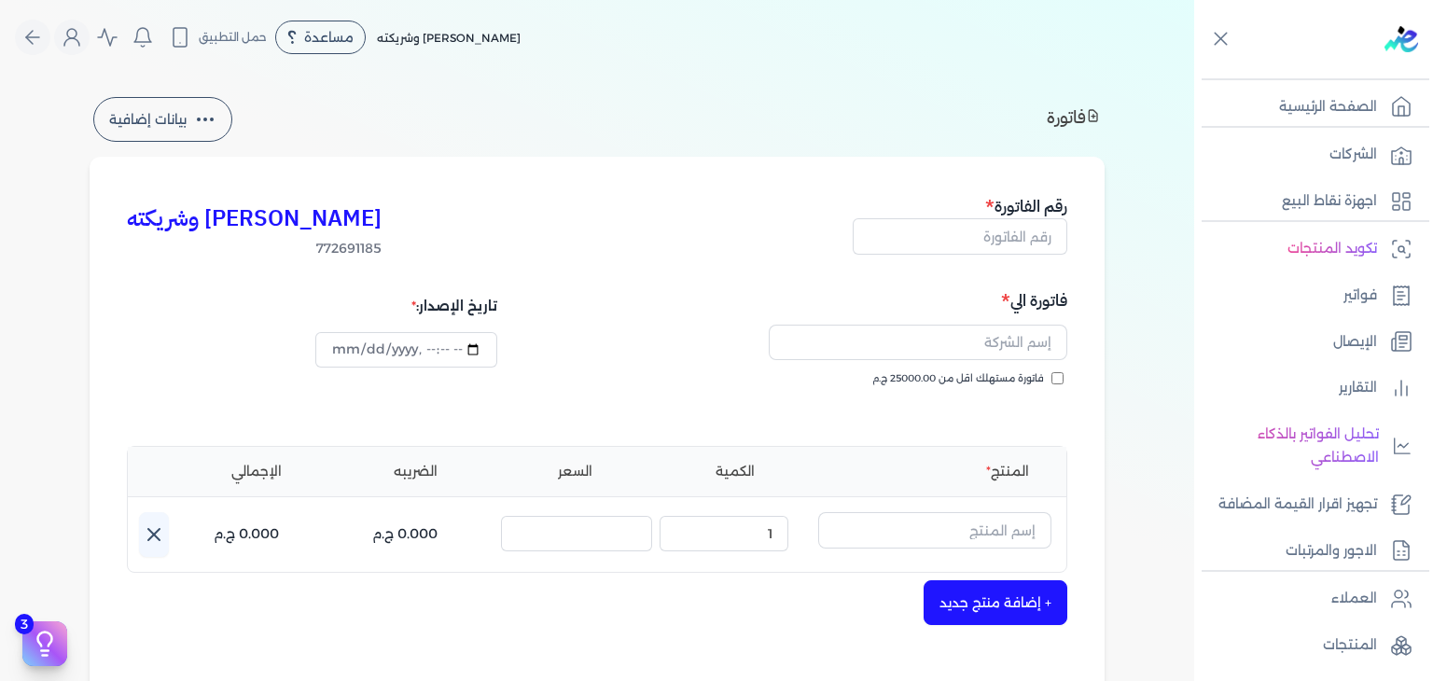
click at [1014, 255] on div "رقم الفاتورة" at bounding box center [959, 226] width 215 height 64
click at [1011, 237] on input "text" at bounding box center [959, 235] width 215 height 35
paste input "EG3HLVOVR-GEIJ000090"
type input "EG3HLVOVR-GEIJ000090"
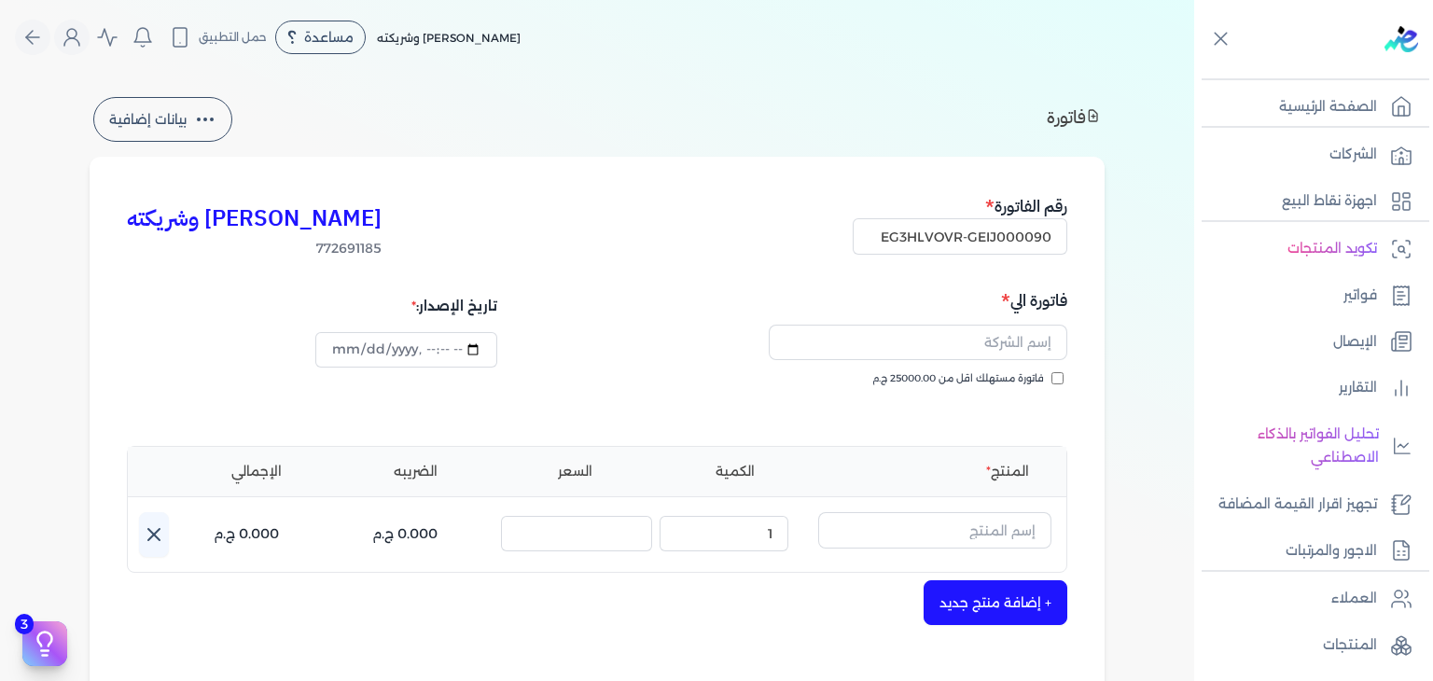
click at [1057, 377] on input "فاتورة مستهلك اقل من 25000.00 ج.م" at bounding box center [1057, 378] width 12 height 12
checkbox input "true"
type input "2025-10-10T15:49:31"
click at [1019, 245] on input "EG3HLVOVR-GEIJ000090" at bounding box center [959, 235] width 215 height 35
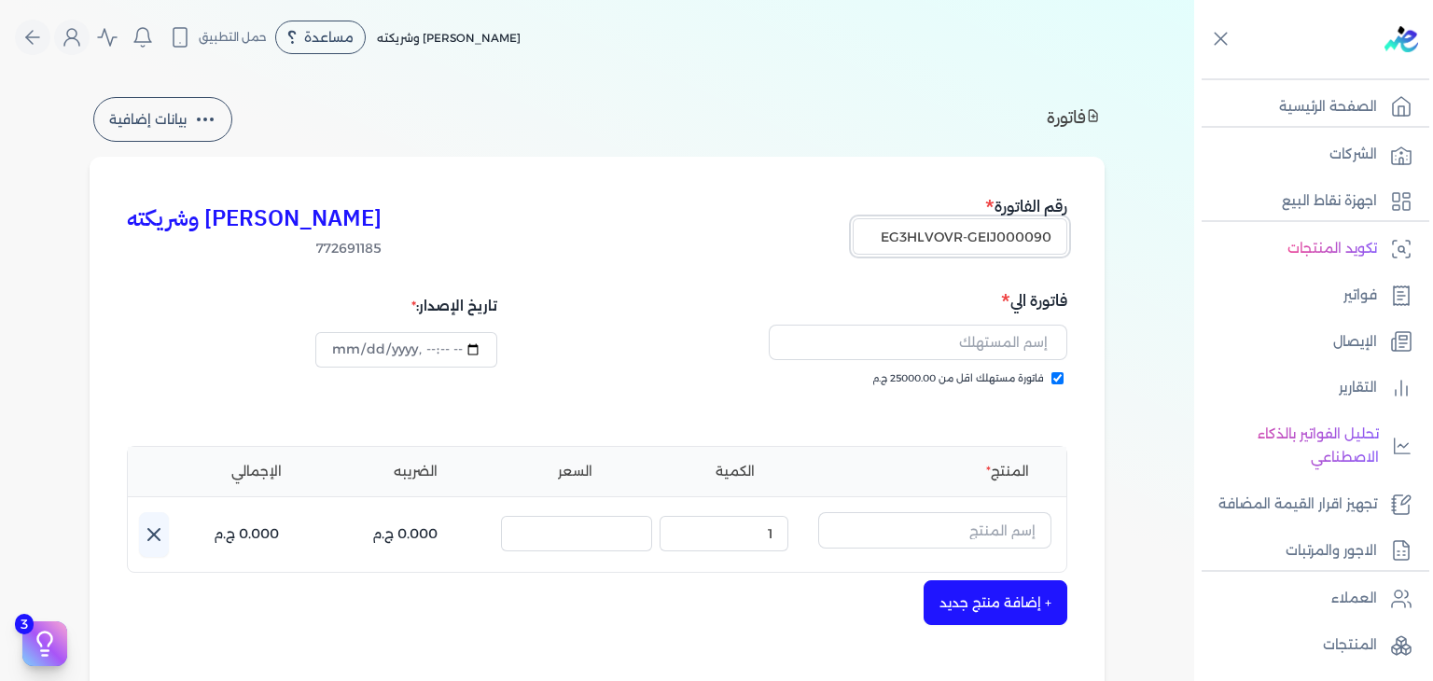
paste input "9"
type input "EG3HLVOVR-GEIJ000099"
drag, startPoint x: 1027, startPoint y: 348, endPoint x: 1026, endPoint y: 357, distance: 9.4
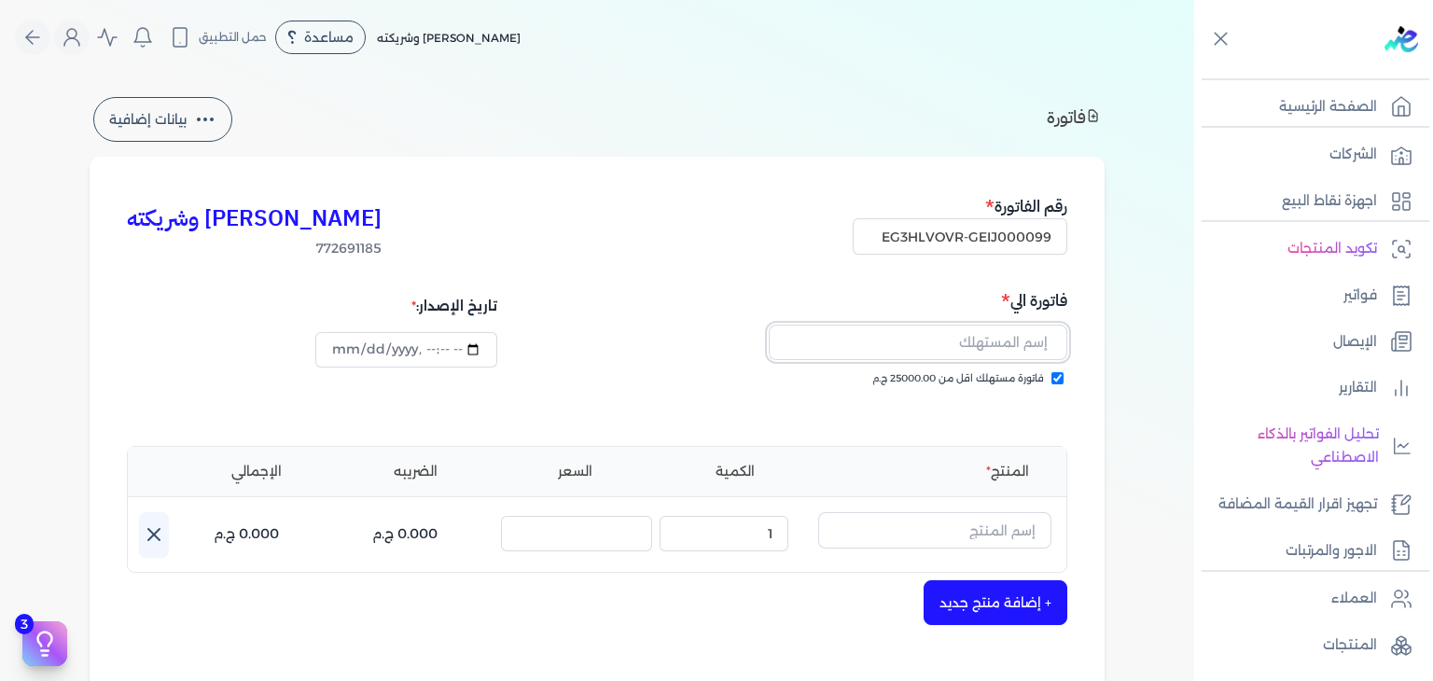
click at [1027, 348] on input "text" at bounding box center [918, 342] width 298 height 35
paste input "[DATE][PERSON_NAME]"
type input "[DATE][PERSON_NAME]"
click at [1006, 523] on input "text" at bounding box center [934, 529] width 233 height 35
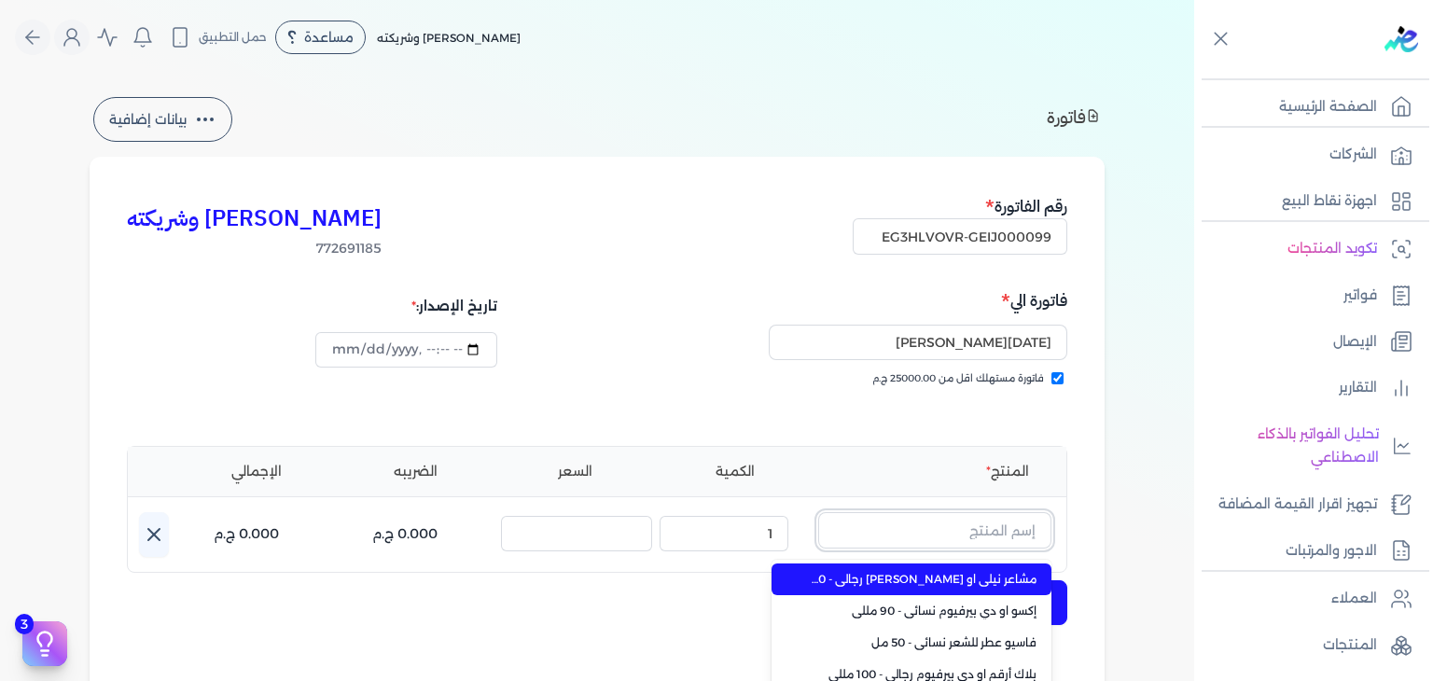
paste input "بيور كانز او دي بيرفيوم نسائي - 100 مللي"
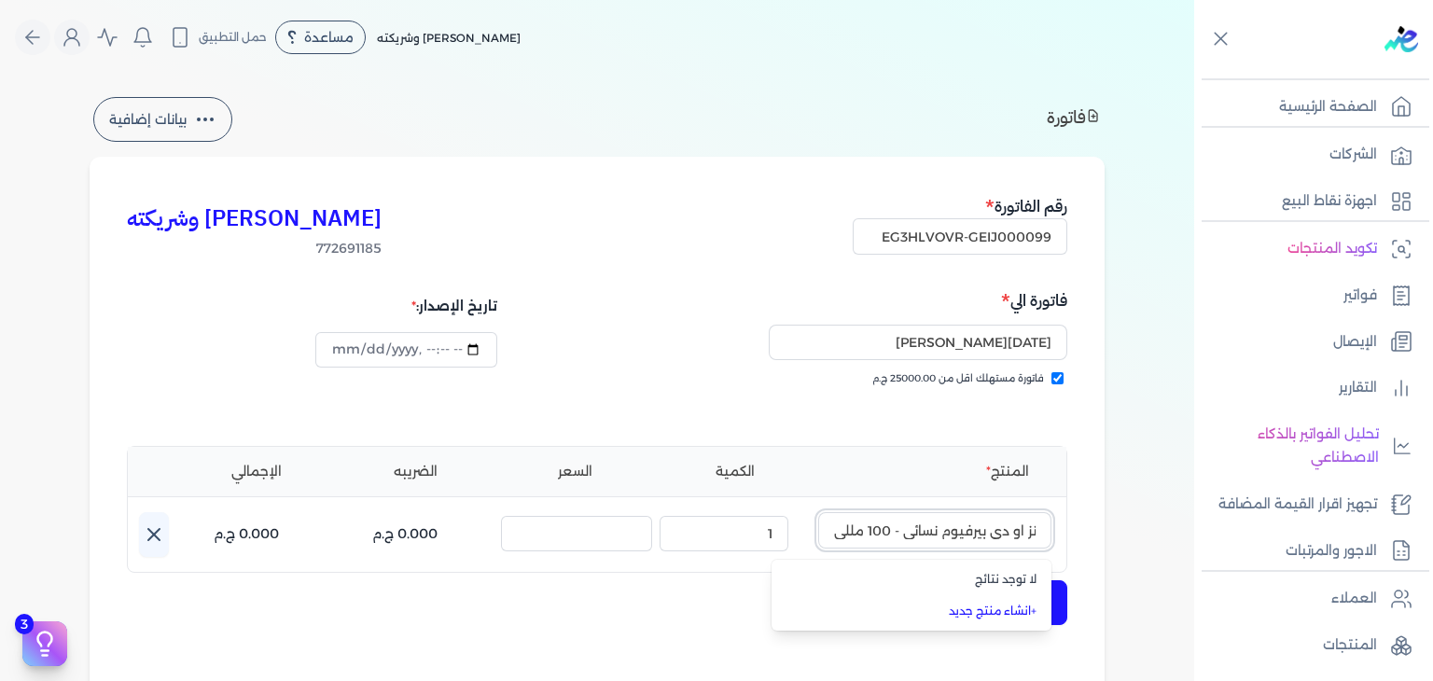
type input "بيور كانز او دي بيرفيوم نسائي - 100 مللي"
click at [1006, 229] on input "EG3HLVOVR-GEIJ000099" at bounding box center [959, 235] width 215 height 35
paste input "102"
type input "EG3HLVOVR-GEIJ000102"
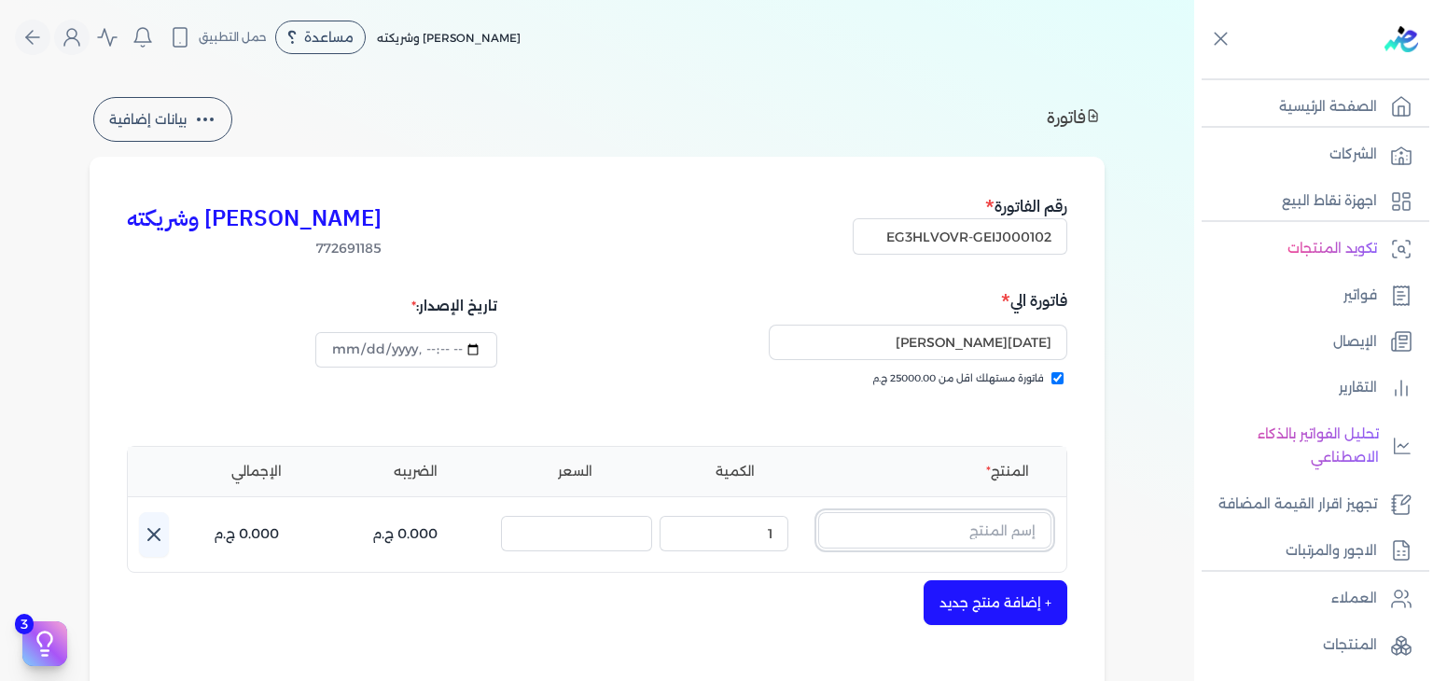
click at [1004, 527] on input "text" at bounding box center [934, 529] width 233 height 35
paste input "[PERSON_NAME] معطر نسائي - 250 مللي"
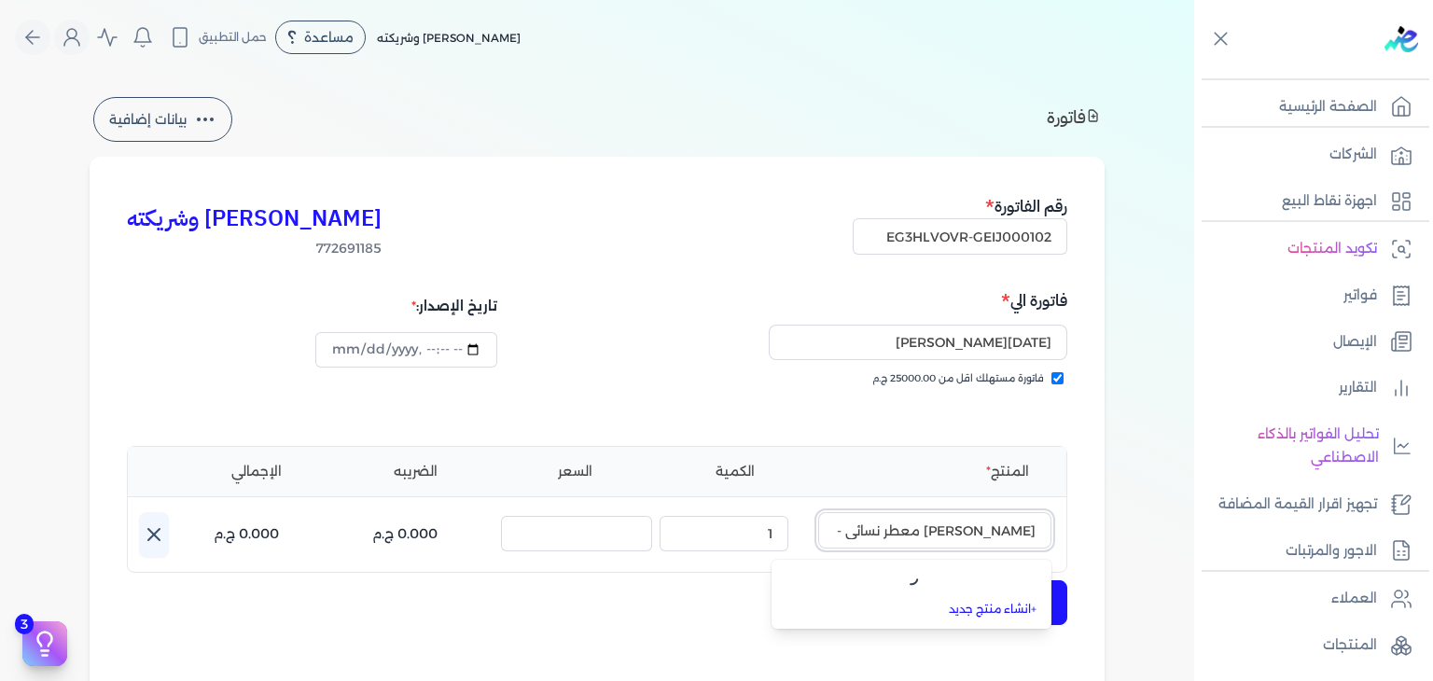
scroll to position [0, -32]
type input "[PERSON_NAME] معطر نسائي - 250 مللي"
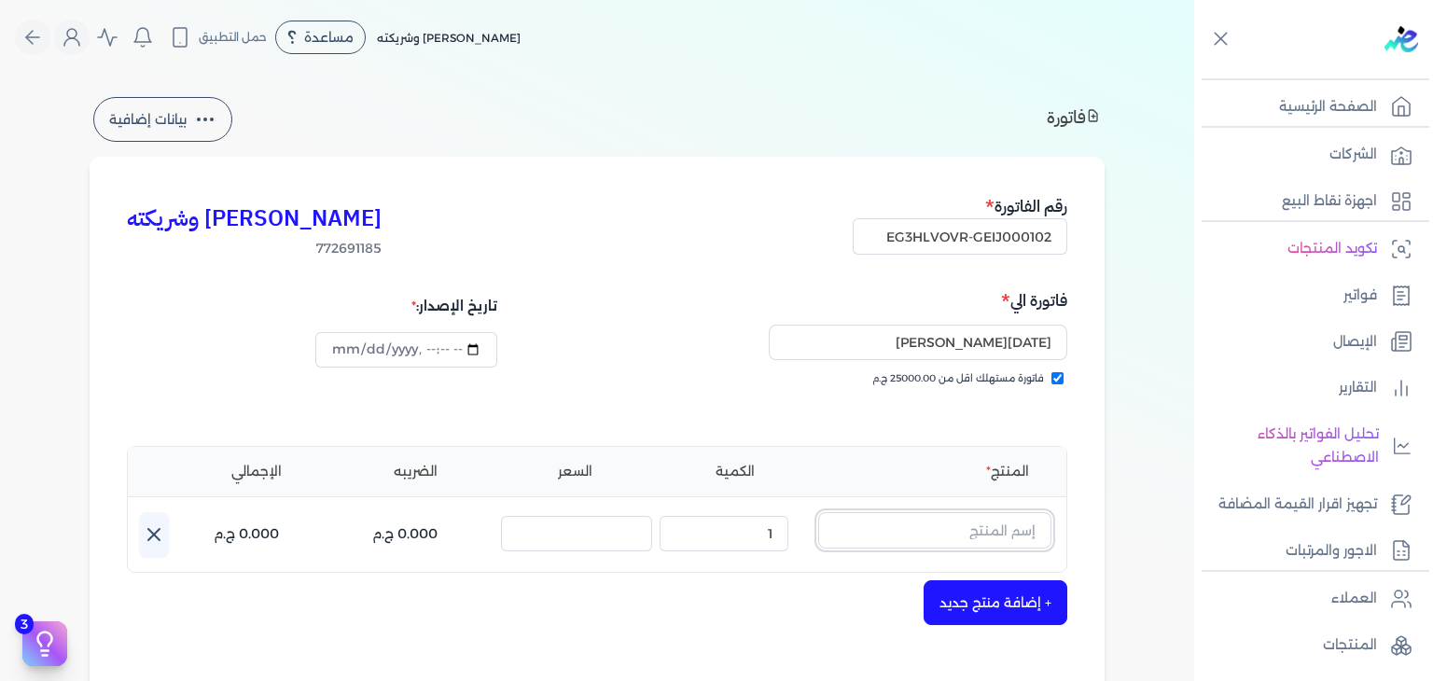
scroll to position [0, 0]
click at [1006, 247] on input "EG3HLVOVR-GEIJ000102" at bounding box center [959, 235] width 215 height 35
paste input "7"
type input "EG3HLVOVR-GEIJ000107"
click at [1030, 340] on input "[DATE][PERSON_NAME]" at bounding box center [918, 342] width 298 height 35
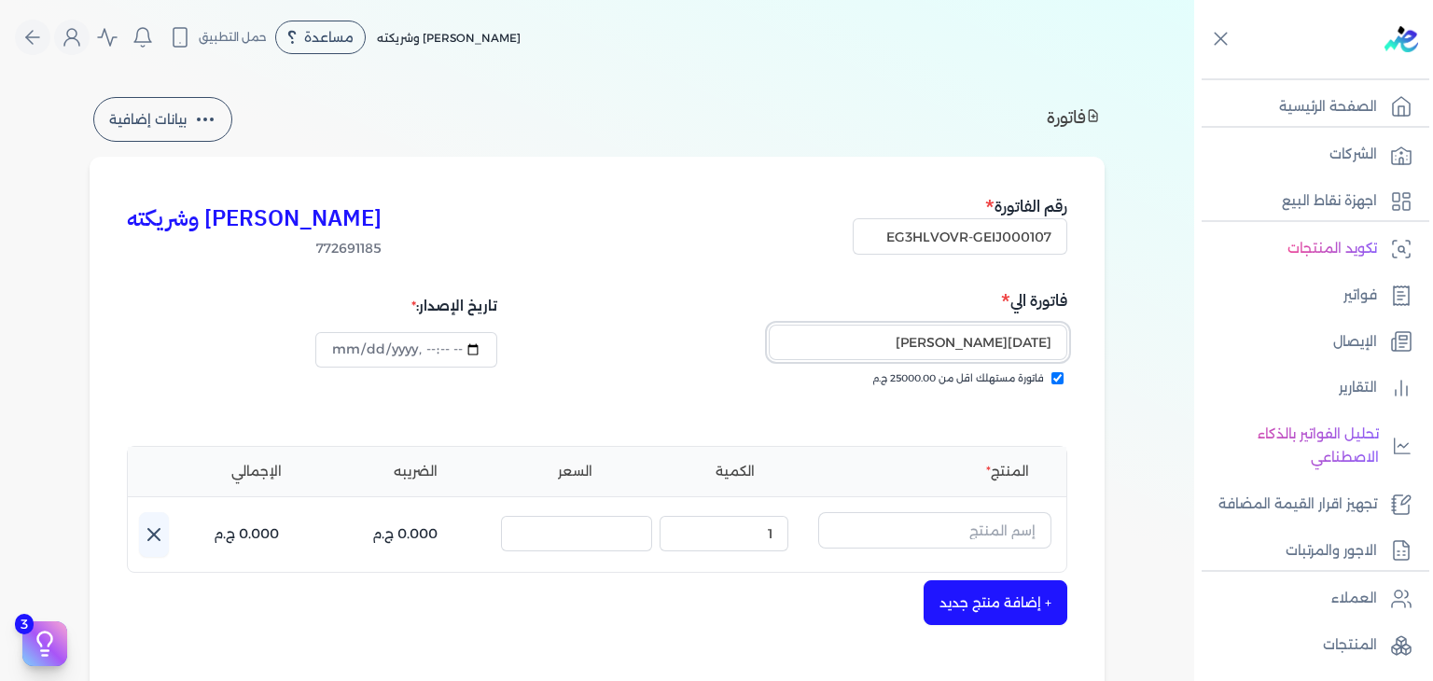
paste input "وسن البردويل"
type input "سوسن البردويل"
click at [1014, 526] on input "text" at bounding box center [934, 529] width 233 height 35
paste input "طقم هدايا فاسيو مكون من ( او دي بيرفيوم 100مللي - سبراي بيرفيوم 200مللي) نسائي"
type input "طقم هدايا فاسيو مكون من ( او دي بيرفيوم 100مللي - سبراي بيرفيوم 200مللي) نسائي"
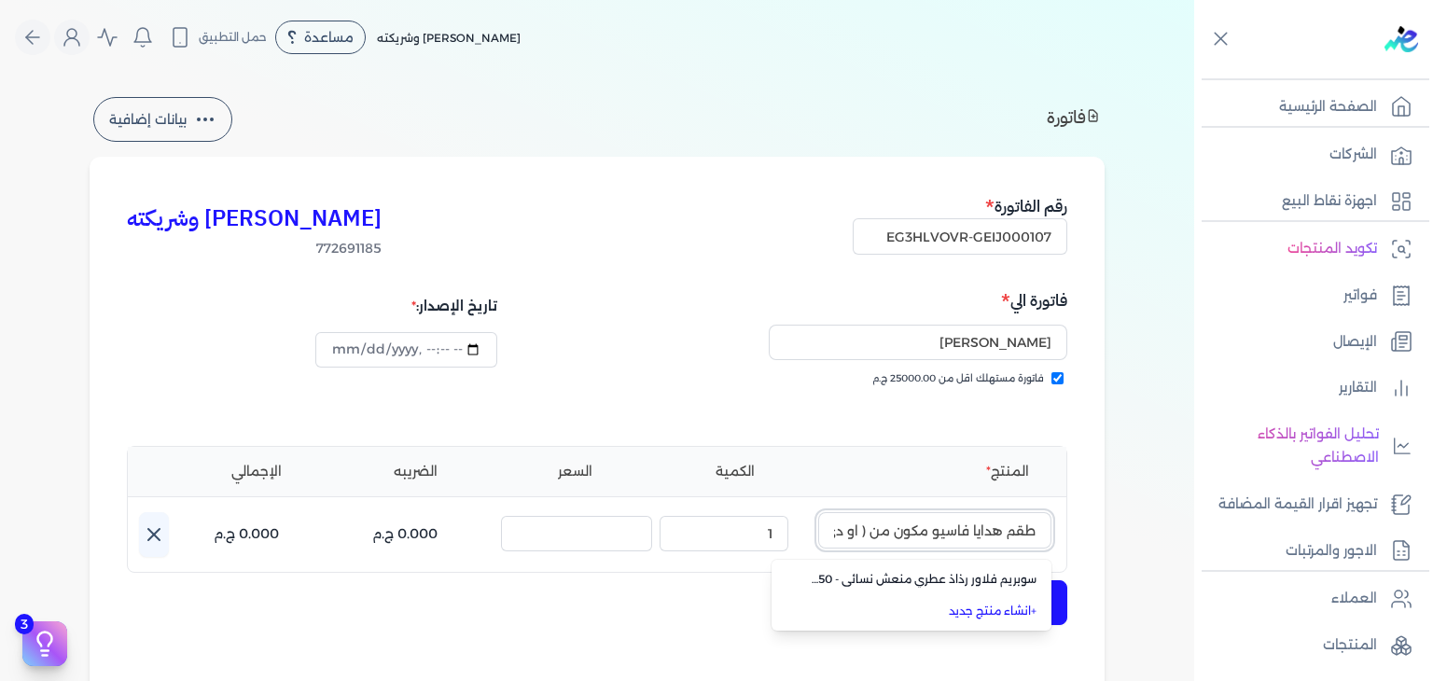
scroll to position [0, -309]
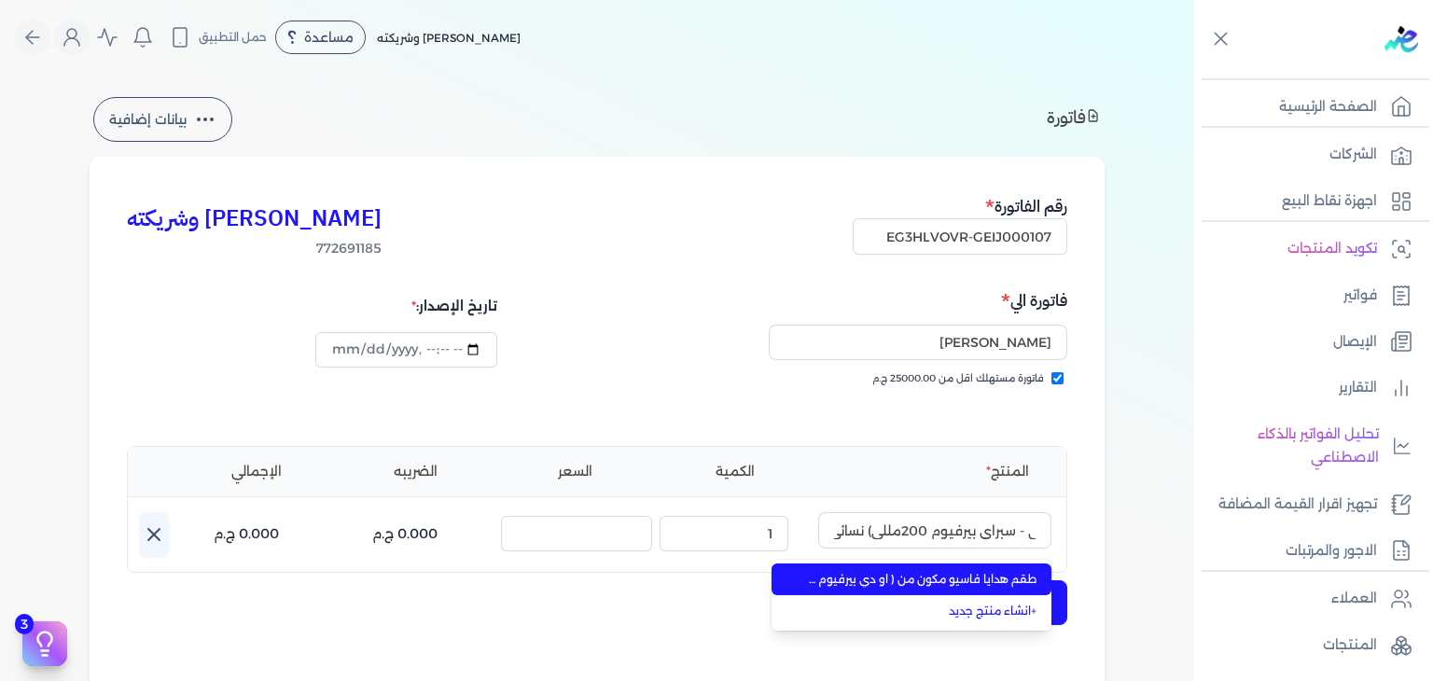
click at [989, 575] on span "طقم هدايا فاسيو مكون من ( او دي بيرفيوم 100مللي - سبراي بيرفيوم 200مللي) نسائي" at bounding box center [923, 579] width 228 height 17
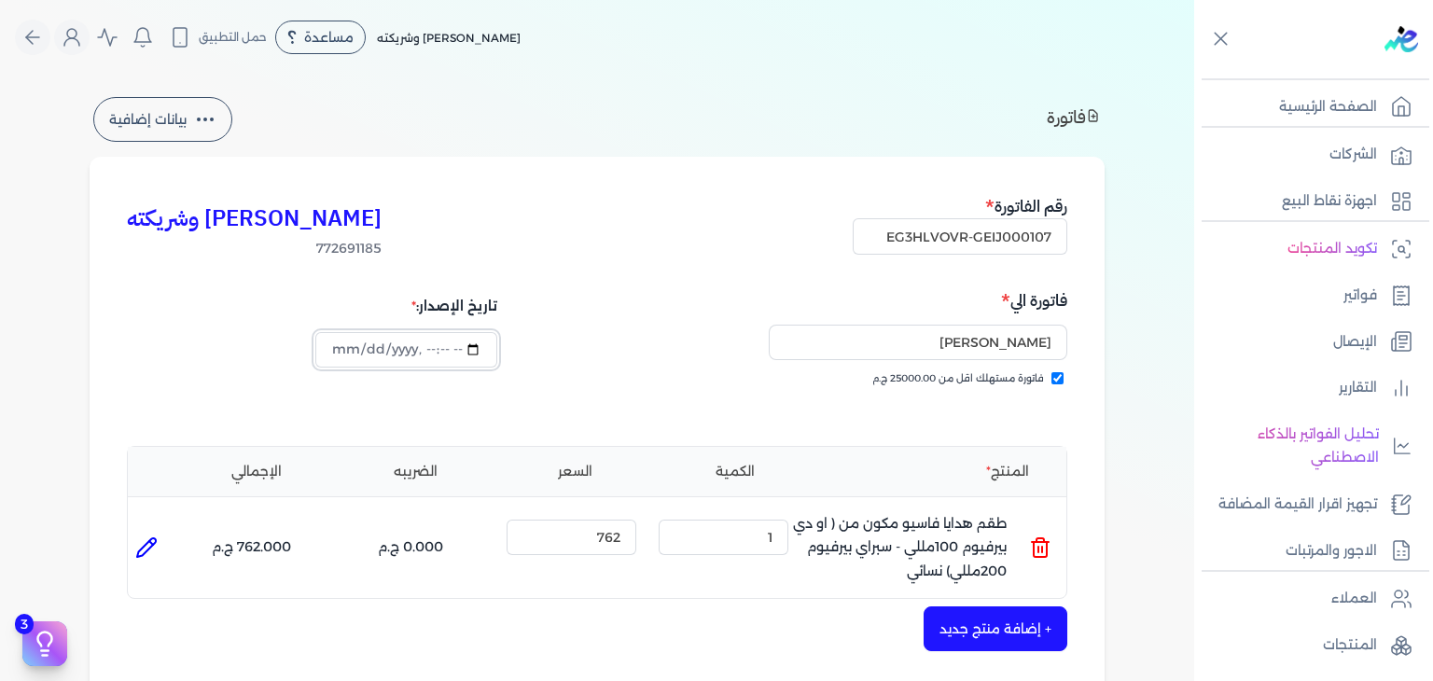
click at [332, 352] on input "datetime-local" at bounding box center [405, 349] width 181 height 35
type input "2025-10-06T15:49:31"
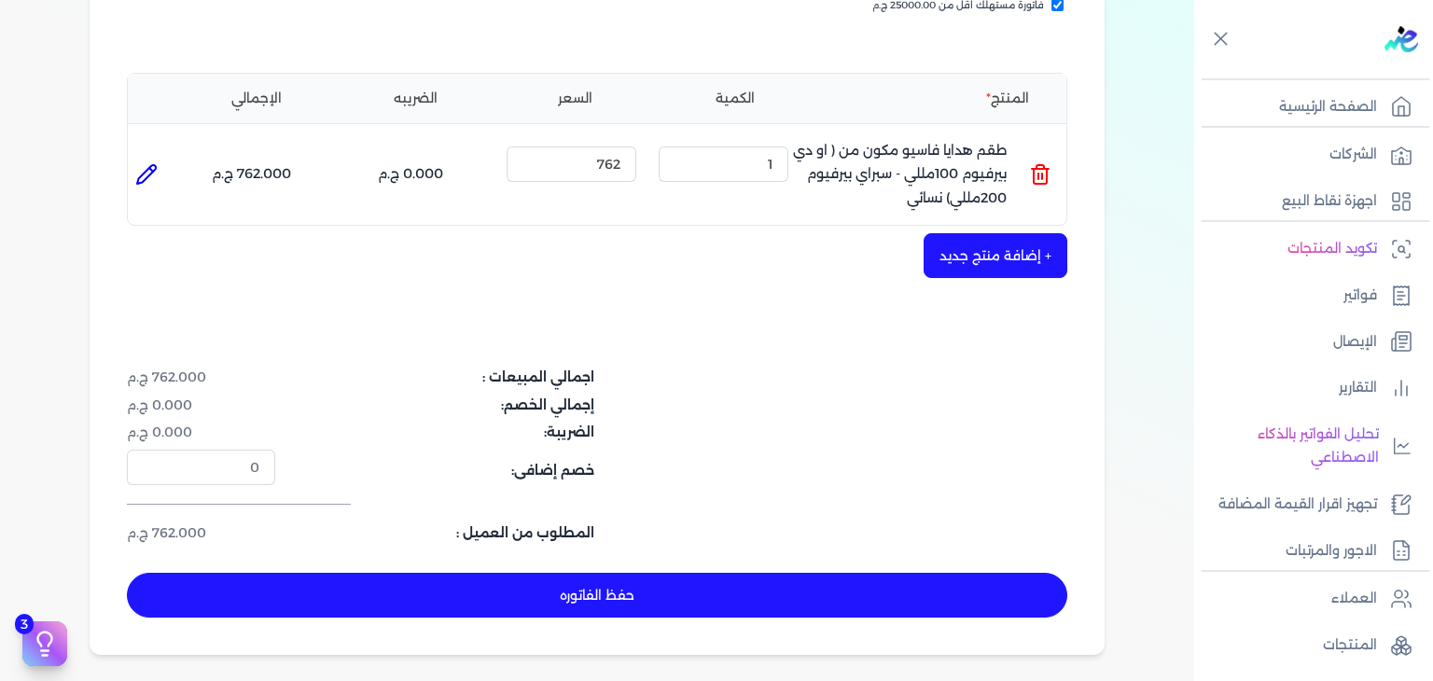
scroll to position [466, 0]
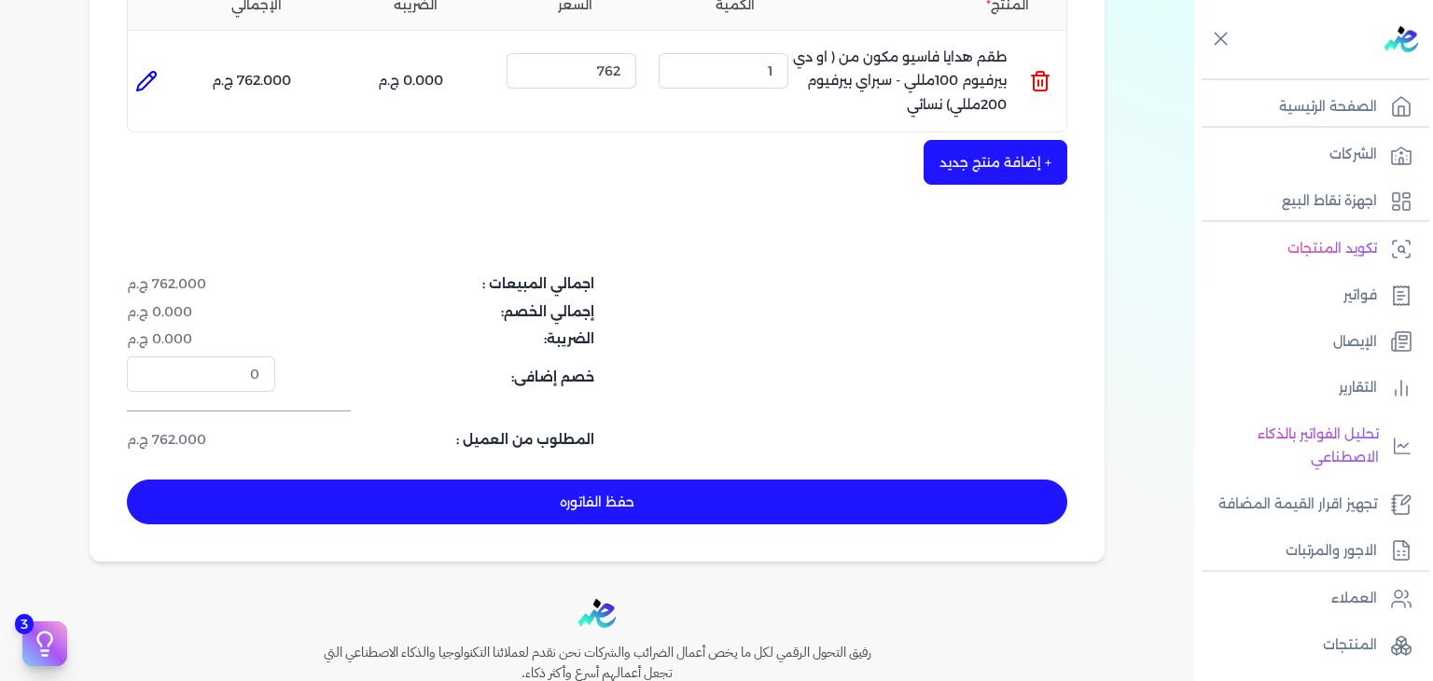
click at [707, 492] on button "حفظ الفاتوره" at bounding box center [597, 501] width 940 height 45
type input "[DATE]"
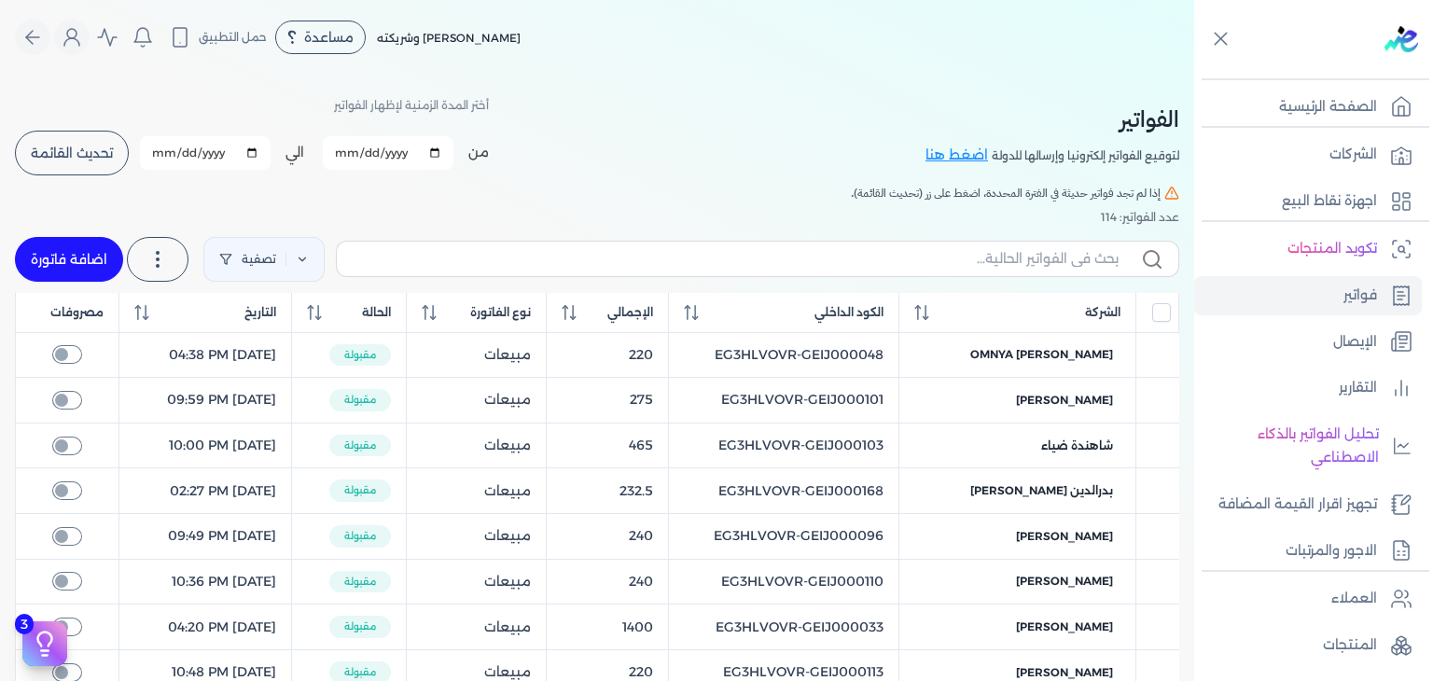
click at [919, 246] on label at bounding box center [757, 258] width 843 height 35
click at [919, 249] on input "text" at bounding box center [735, 259] width 767 height 20
paste input "EG3HLVOVR-GEIJ000107"
type input "EG3HLVOVR-GEIJ000107"
checkbox input "false"
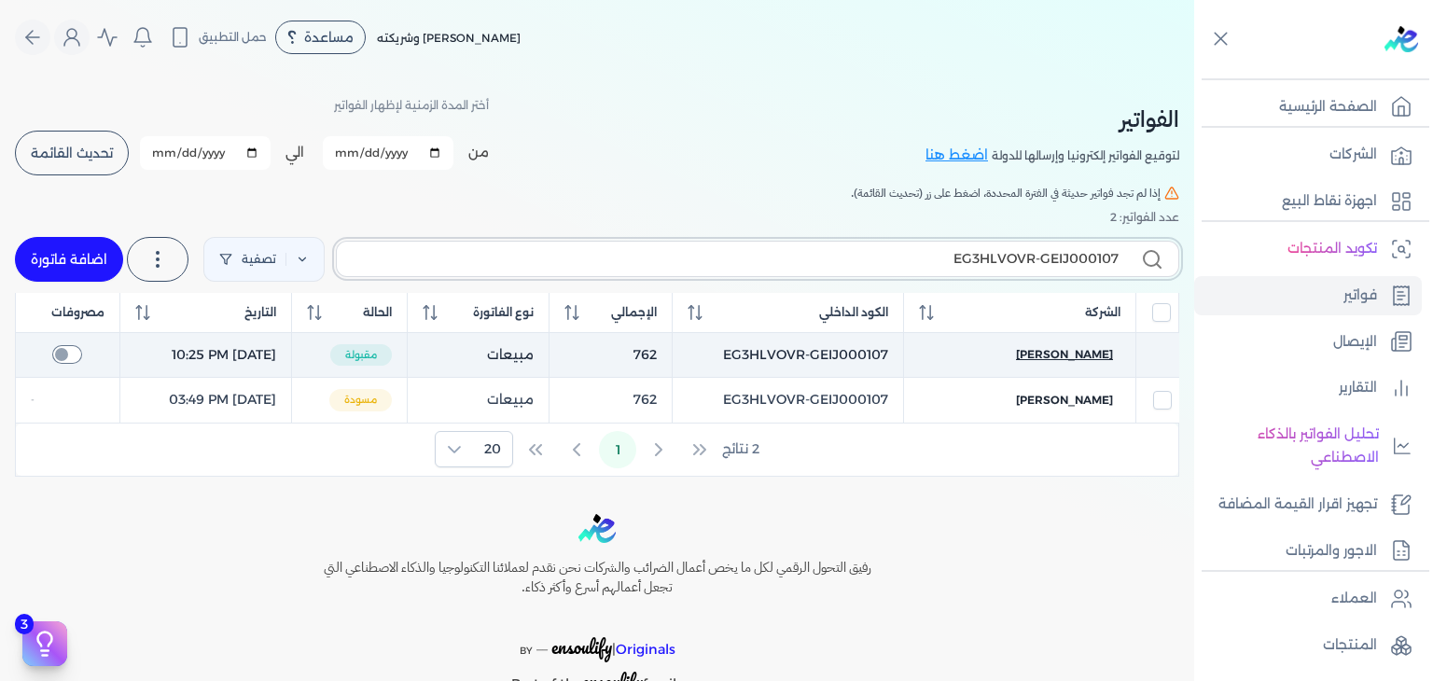
type input "EG3HLVOVR-GEIJ000107"
click at [1067, 353] on span "سوسن البردويل" at bounding box center [1064, 354] width 97 height 17
checkbox input "false"
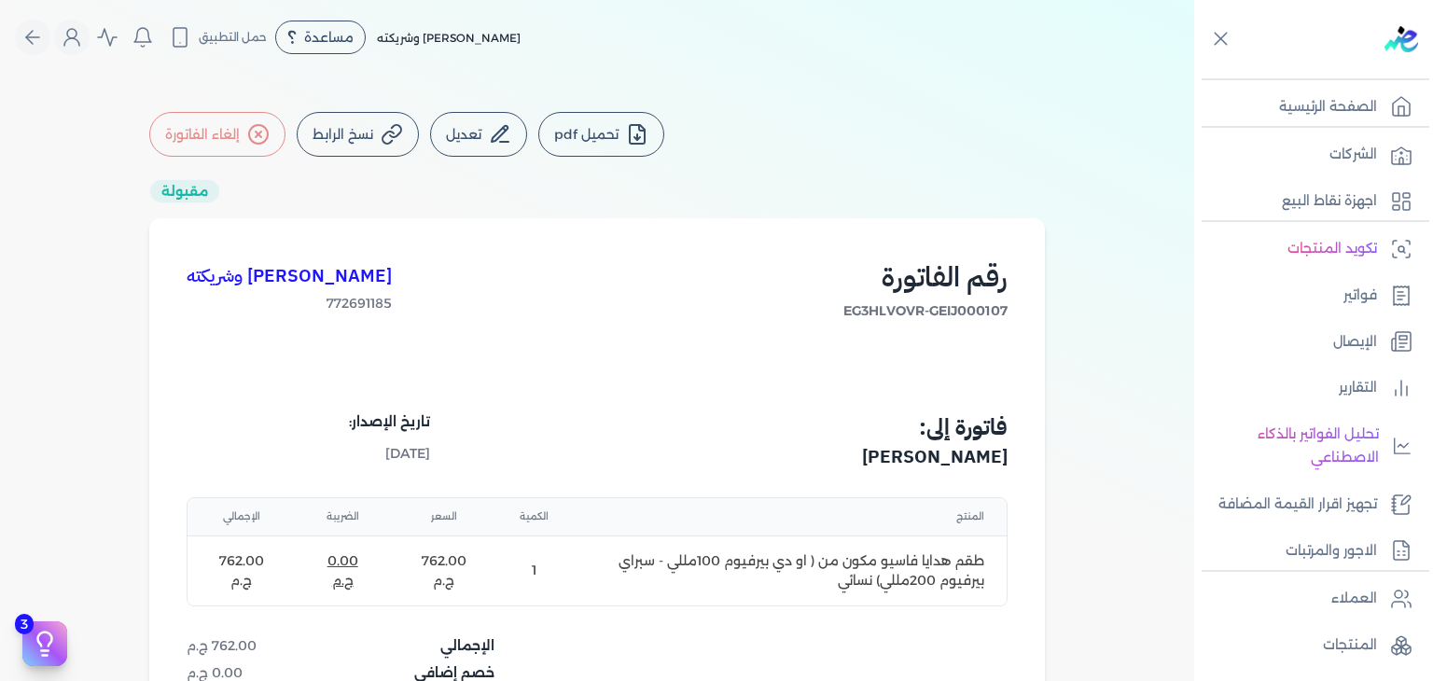
click at [228, 143] on button "إلغاء الفاتورة" at bounding box center [217, 134] width 136 height 45
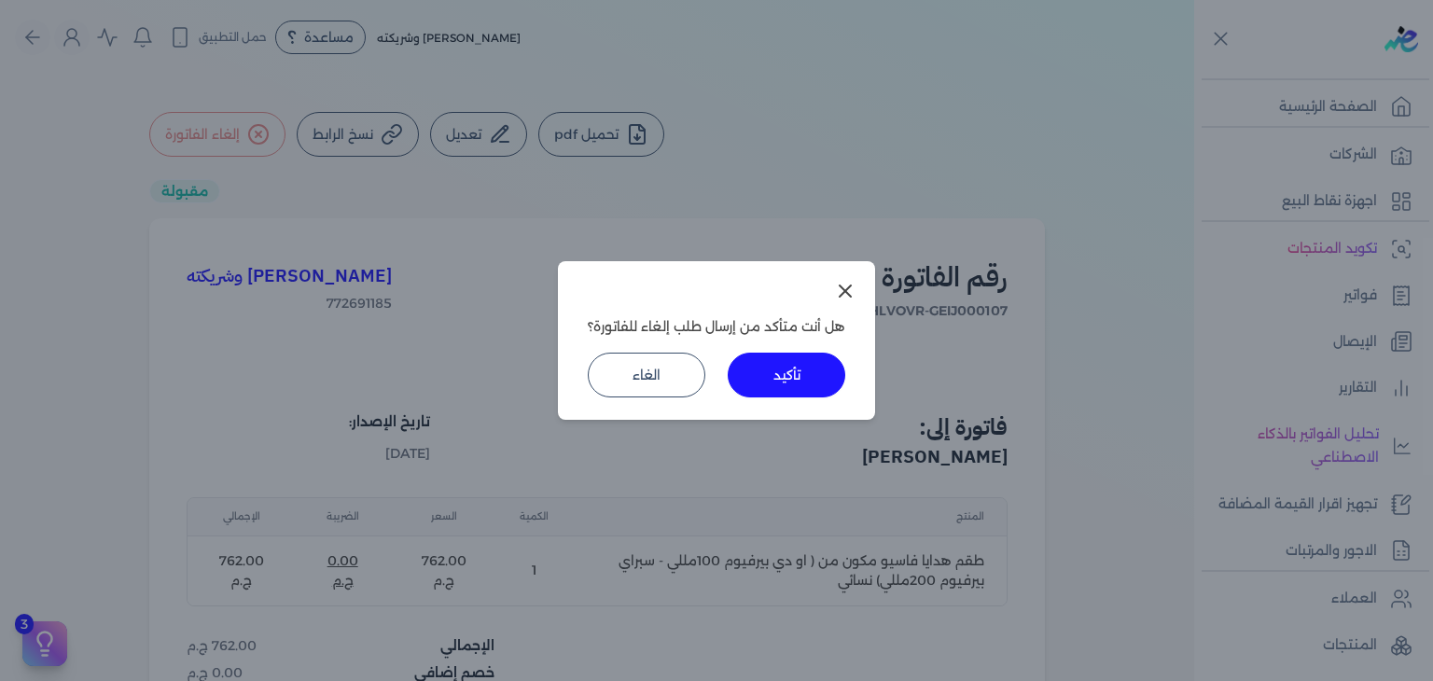
click at [784, 390] on button "تأكيد" at bounding box center [786, 375] width 118 height 45
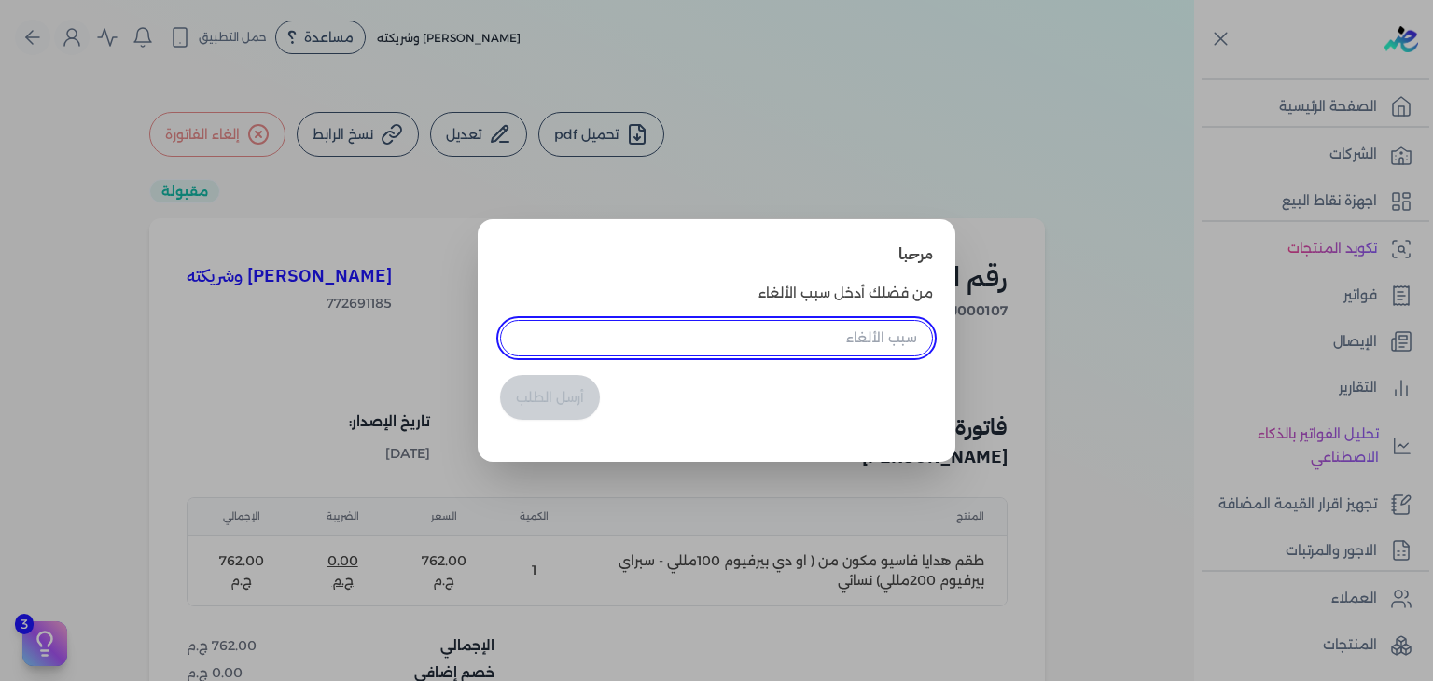
click at [811, 340] on input "text" at bounding box center [716, 337] width 433 height 35
type input "l"
type input "مكرر"
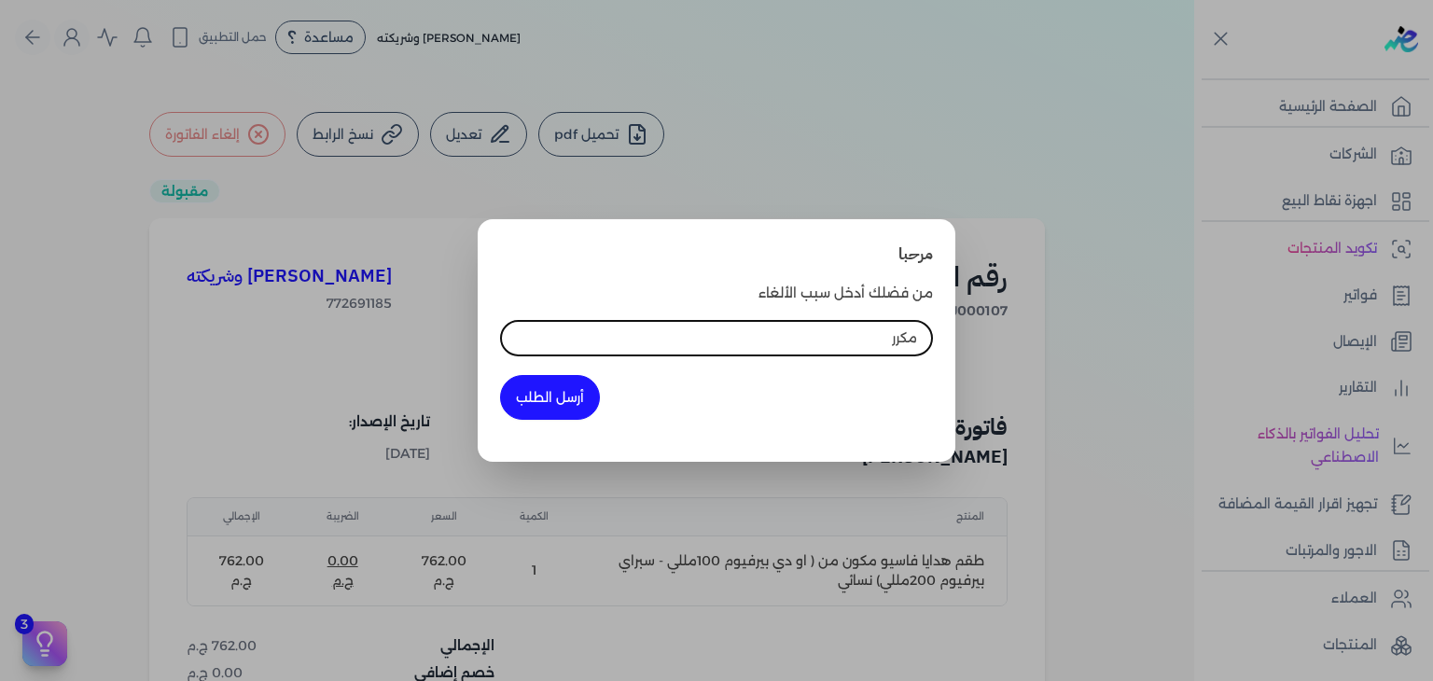
click at [538, 403] on button "أرسل الطلب" at bounding box center [550, 397] width 100 height 45
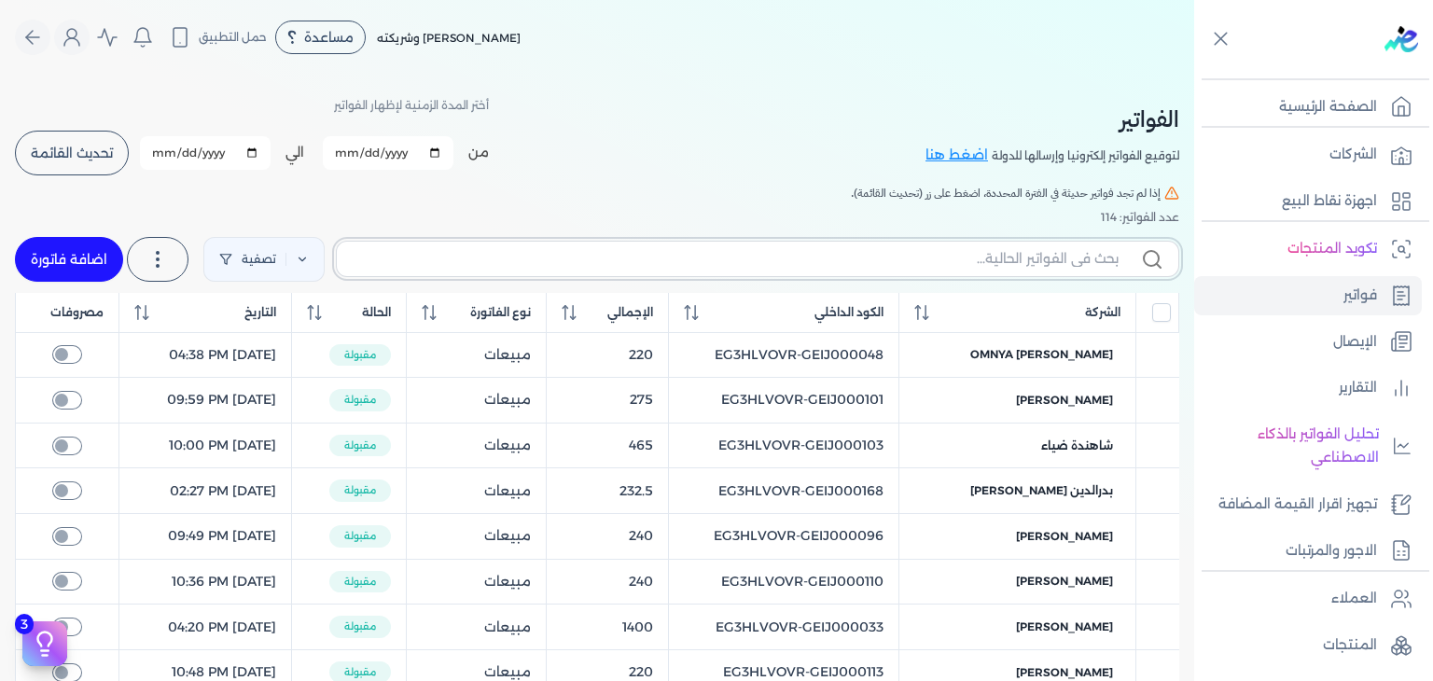
click at [698, 267] on input "text" at bounding box center [735, 259] width 767 height 20
paste input "EG3HLVOVR-GEIJ000107"
type input "EG3HLVOVR-GEIJ000107"
checkbox input "false"
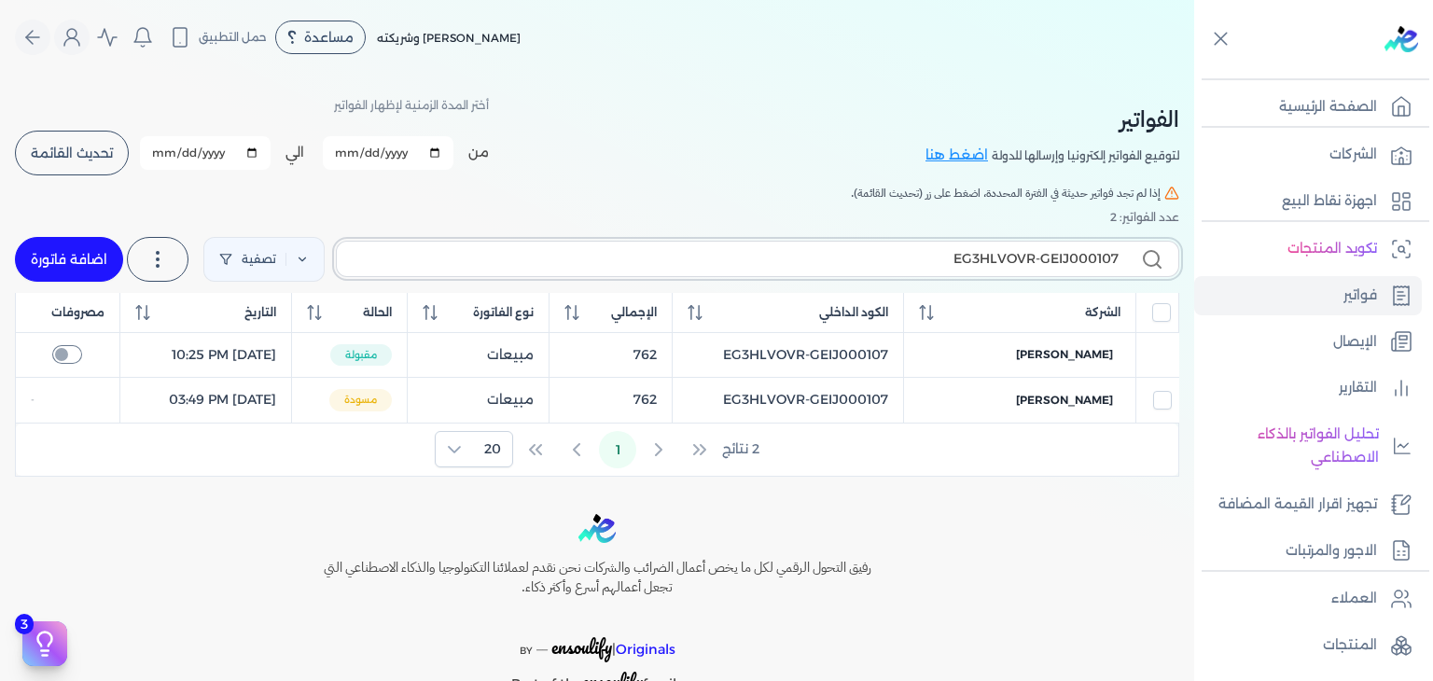
type input "EG3HLVOVR-GEIJ000107"
click at [103, 163] on button "تحديث القائمة" at bounding box center [72, 153] width 114 height 45
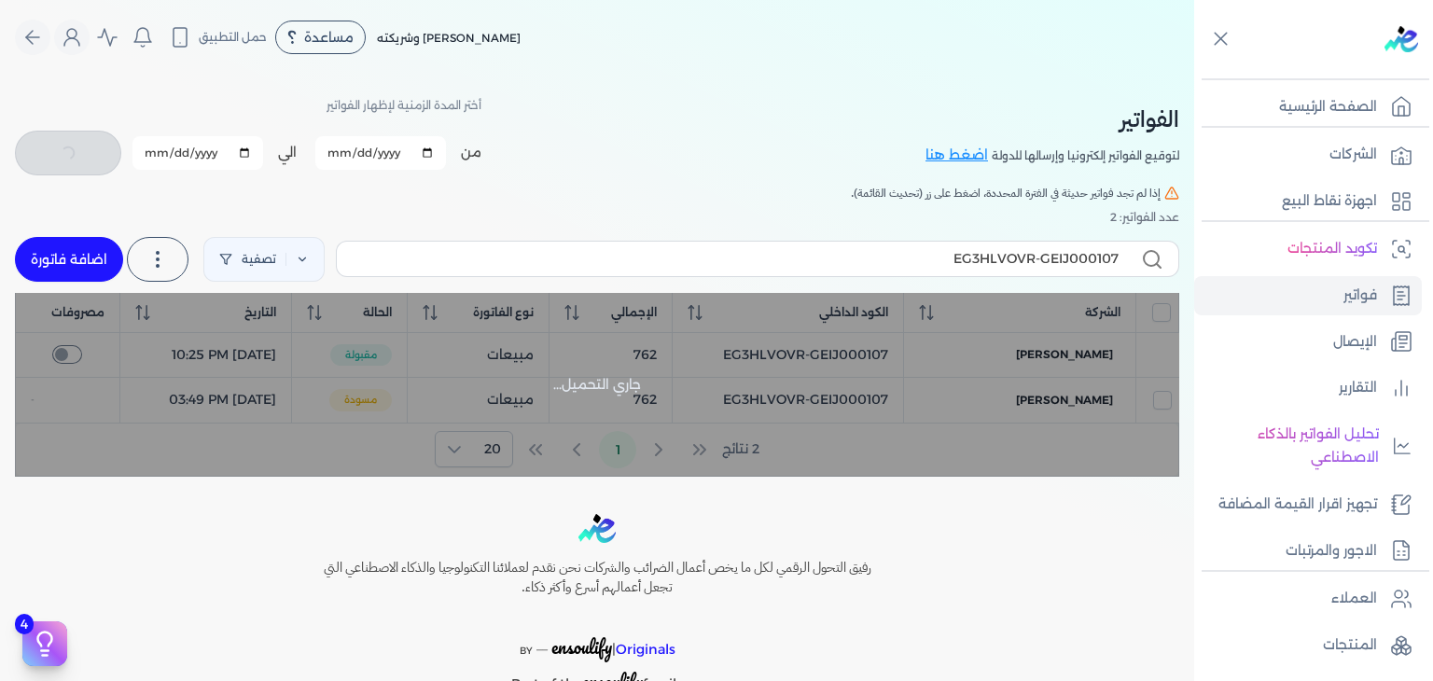
checkbox input "false"
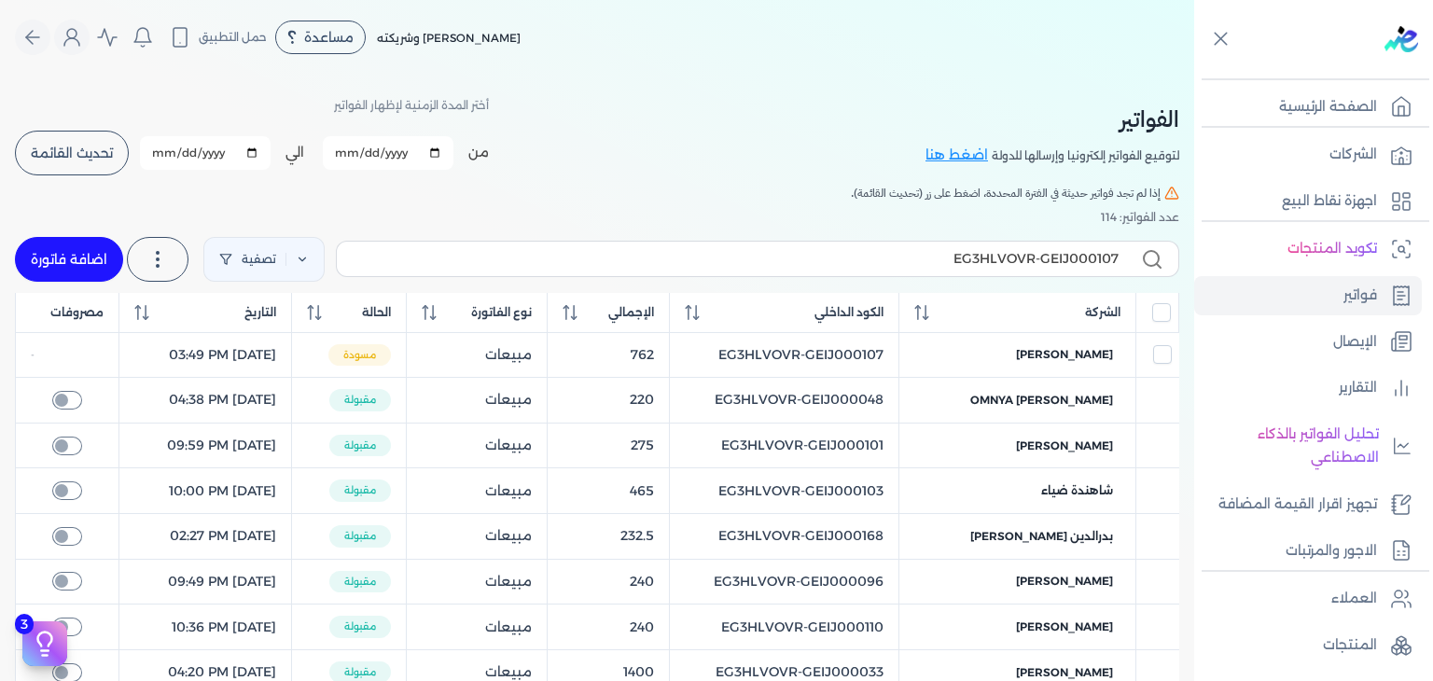
click at [925, 270] on label "EG3HLVOVR-GEIJ000107" at bounding box center [757, 258] width 843 height 35
click at [925, 269] on input "EG3HLVOVR-GEIJ000107" at bounding box center [735, 259] width 767 height 20
type input "EG3HLVOVR-GEIJ00010"
checkbox input "false"
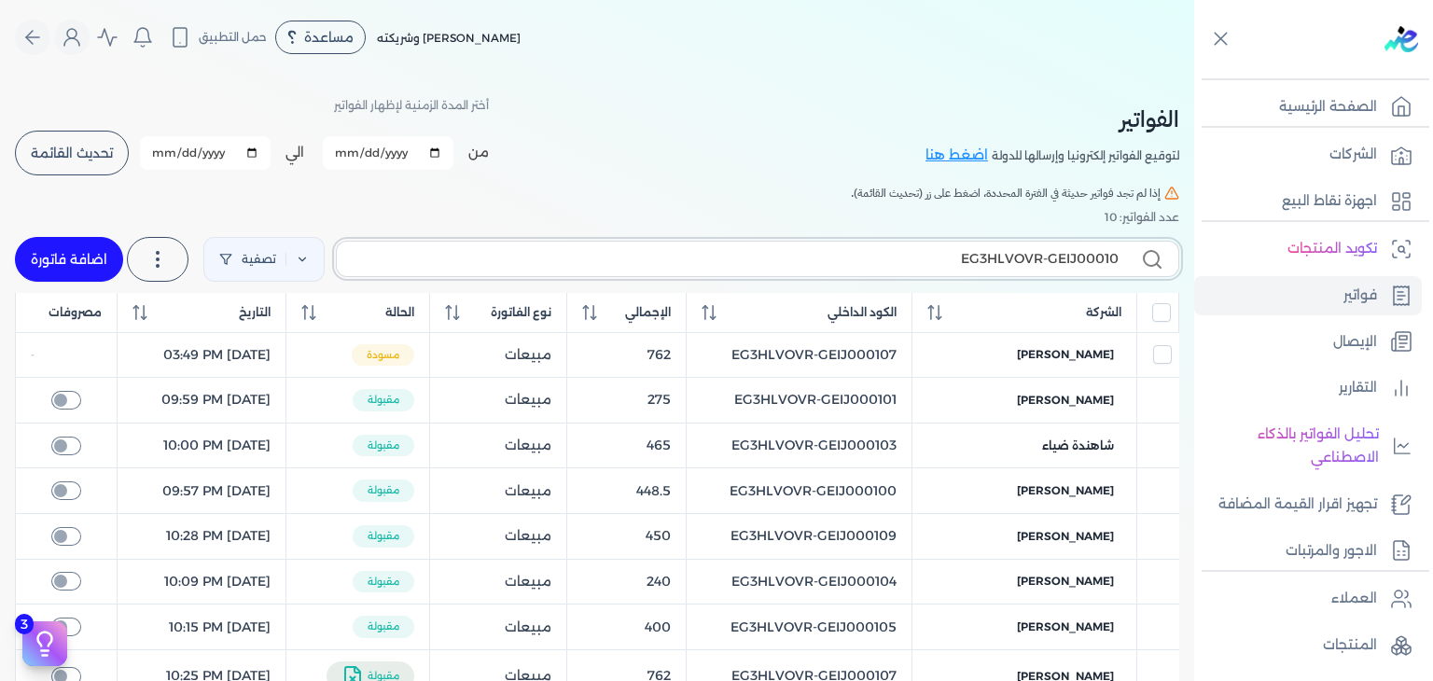
type input "EG3HLVOVR-GEIJ000107"
checkbox input "false"
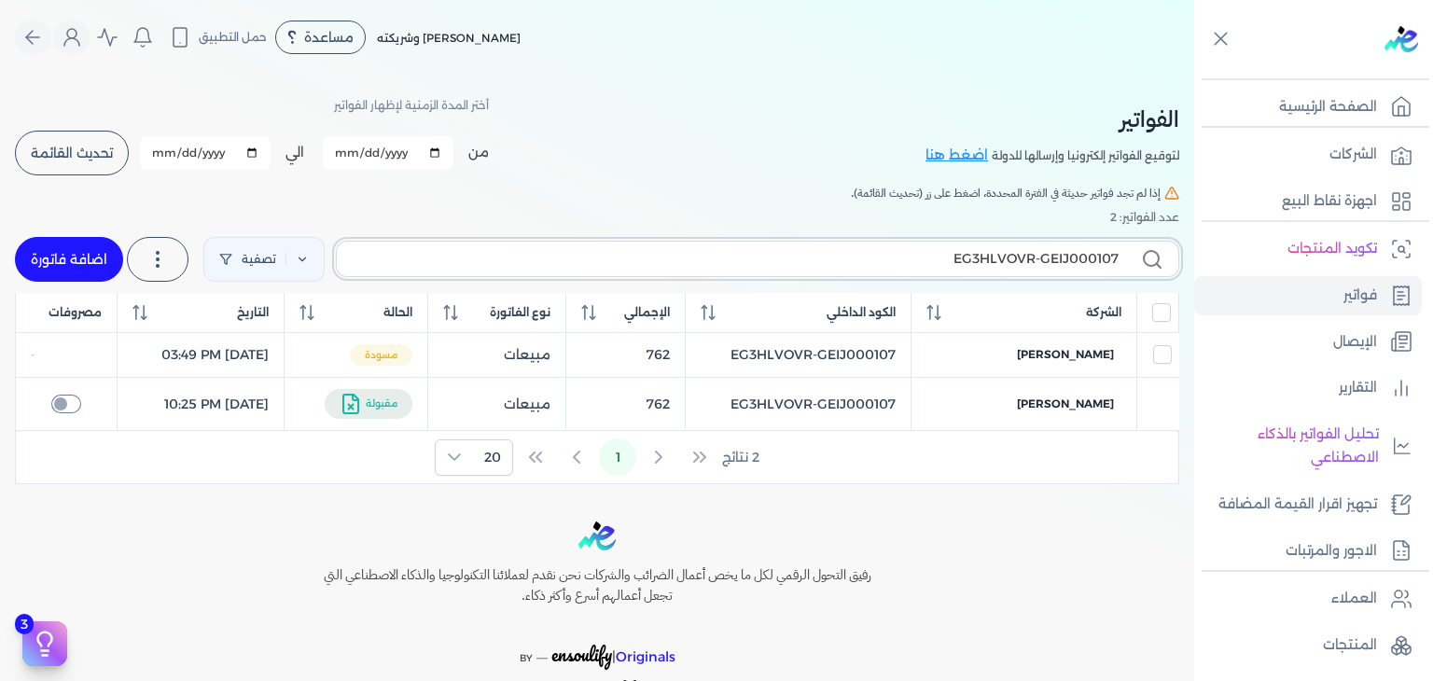
click at [1056, 258] on input "EG3HLVOVR-GEIJ000107" at bounding box center [735, 259] width 767 height 20
paste input "11"
type input "EG3HLVOVR-GEIJ000111"
checkbox input "false"
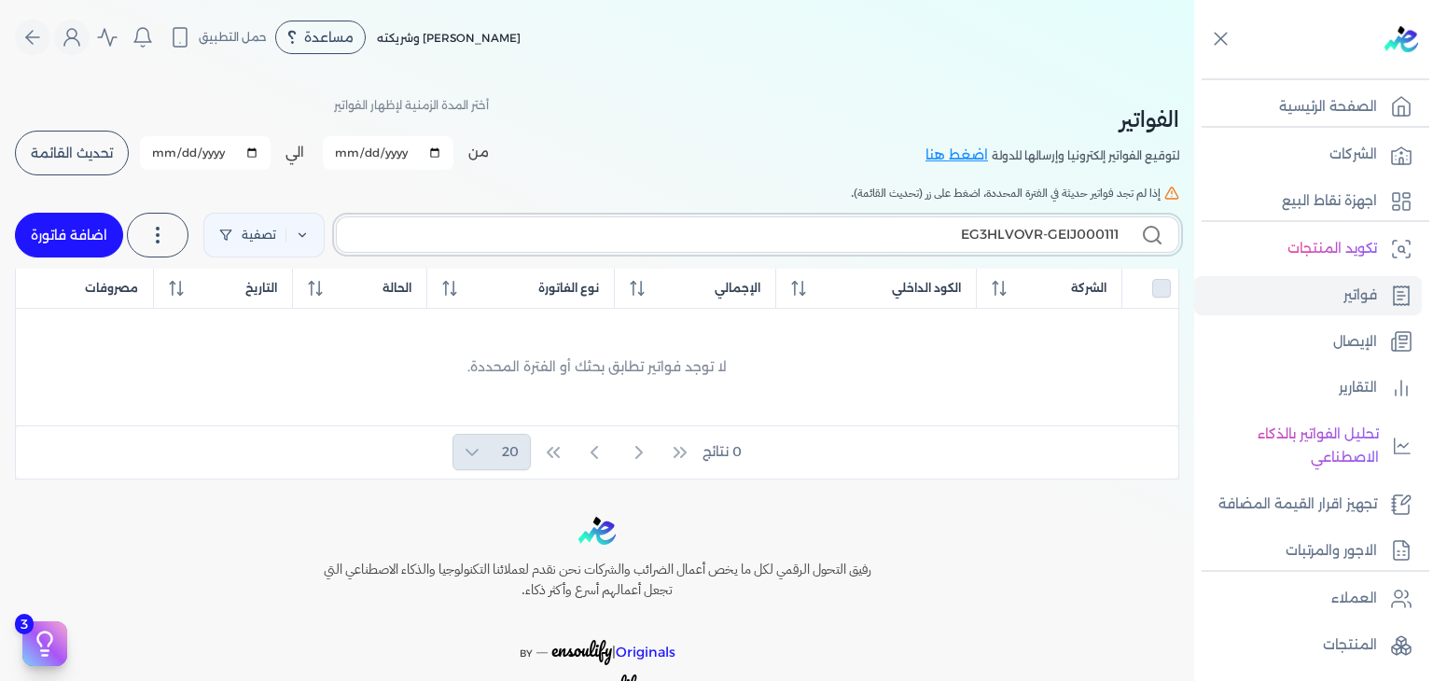
type input "EG3HLVOVR-GEIJ000111"
click at [78, 239] on link "اضافة فاتورة" at bounding box center [69, 235] width 108 height 45
select select "EGP"
select select "B"
select select "EGS"
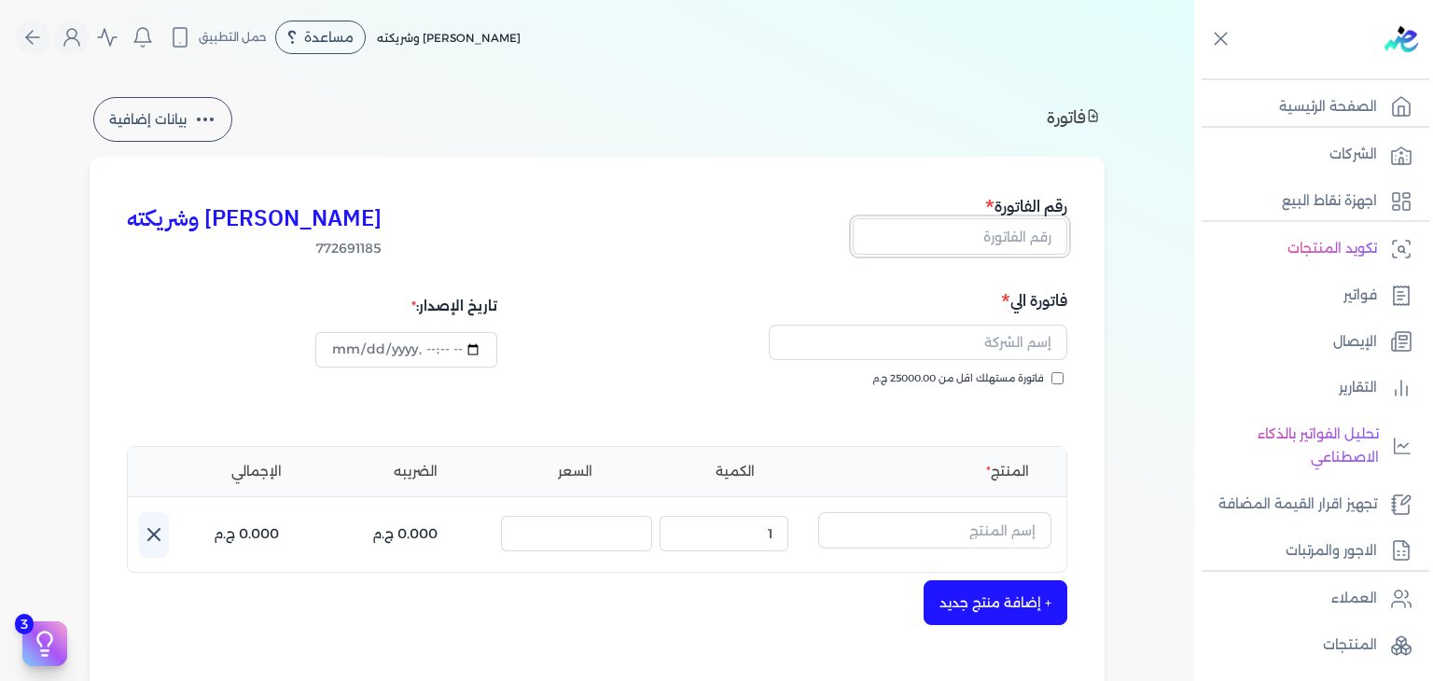
click at [996, 224] on input "text" at bounding box center [959, 235] width 215 height 35
paste input "EG3HLVOVR-GEIJ000111"
type input "EG3HLVOVR-GEIJ000111"
click at [1063, 374] on input "فاتورة مستهلك اقل من 25000.00 ج.م" at bounding box center [1057, 378] width 12 height 12
checkbox input "true"
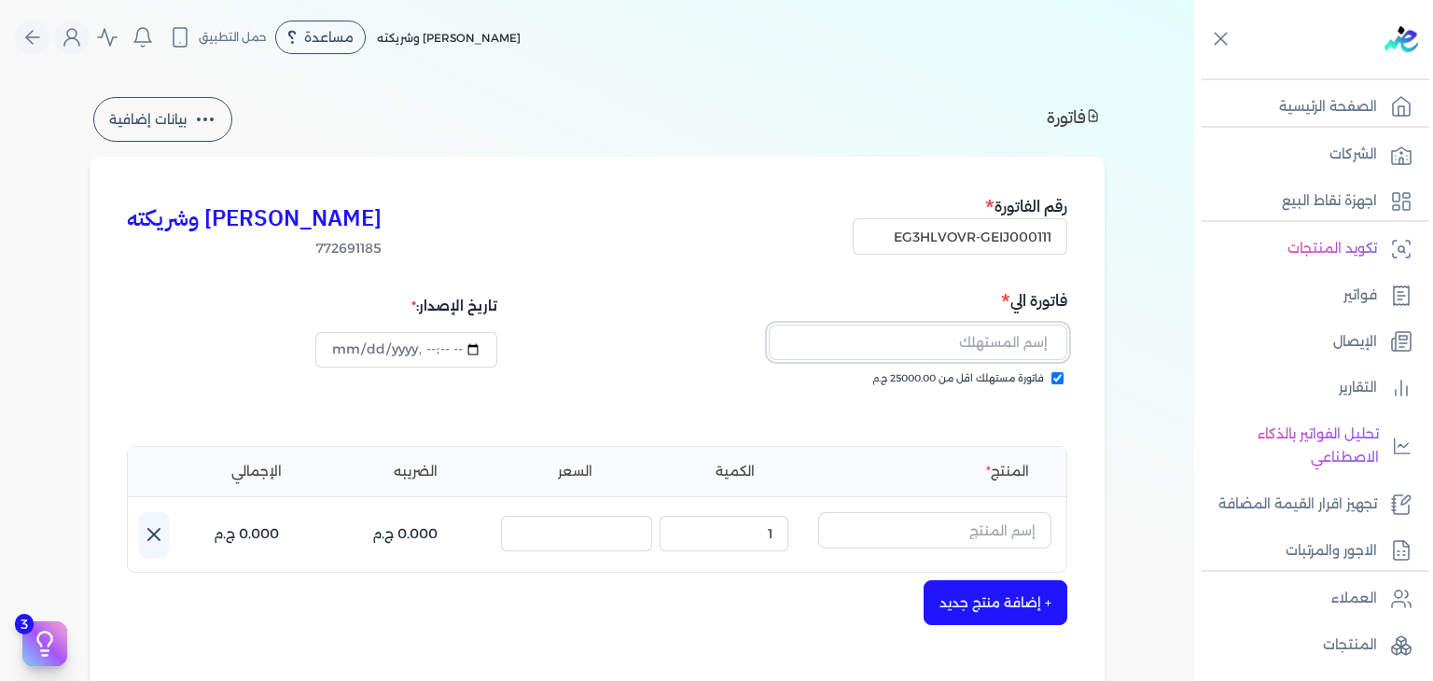
click at [1048, 340] on input "text" at bounding box center [918, 342] width 298 height 35
paste input "[PERSON_NAME]"
type input "[PERSON_NAME]"
type input "2025-10-10T15:56:55"
click at [1011, 538] on input "text" at bounding box center [934, 529] width 233 height 35
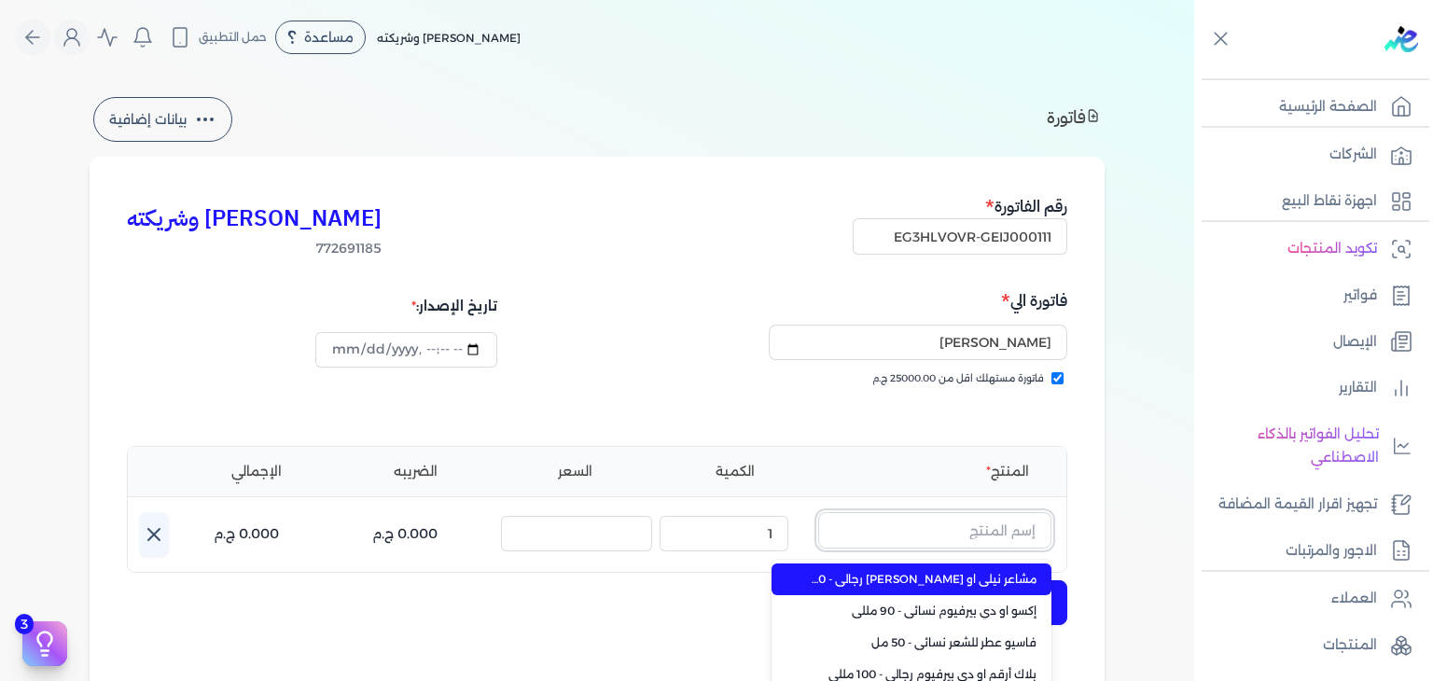
paste input "EG-772691185-EPCF-MP-EDP-M-100-1"
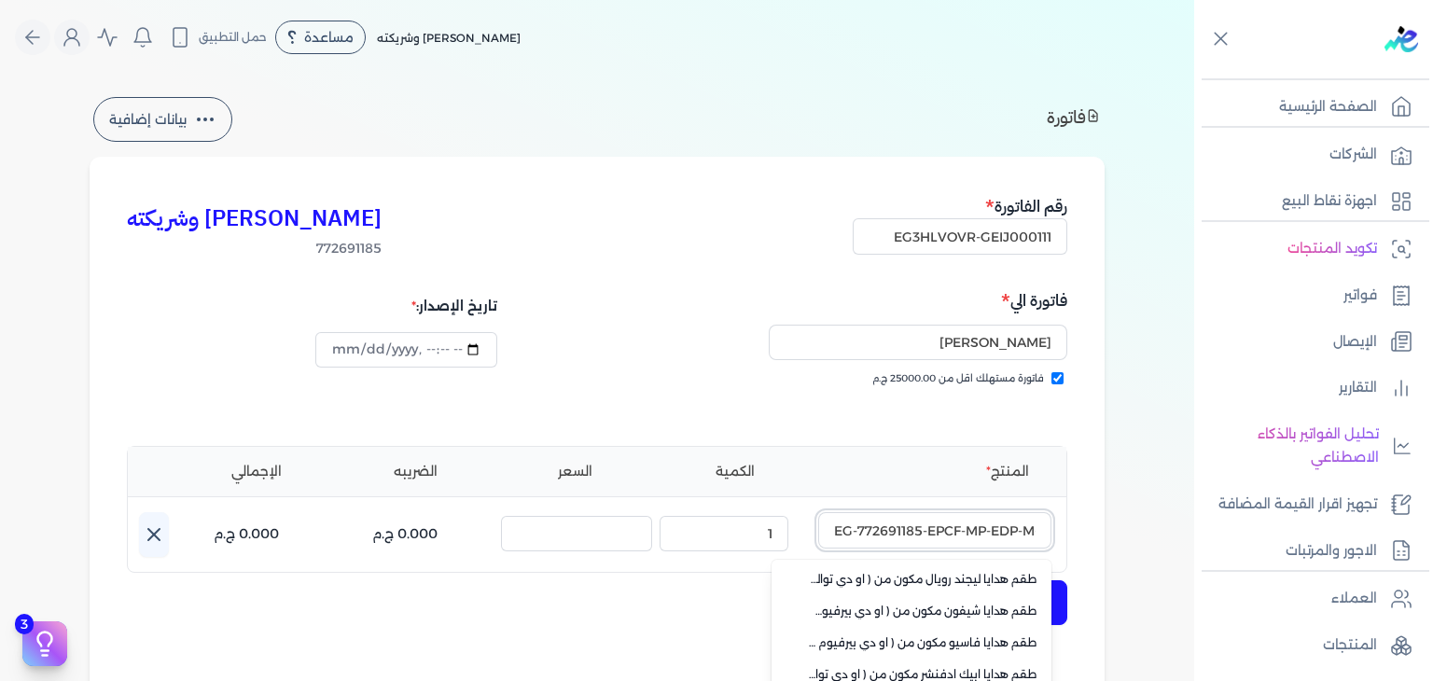
scroll to position [280, 0]
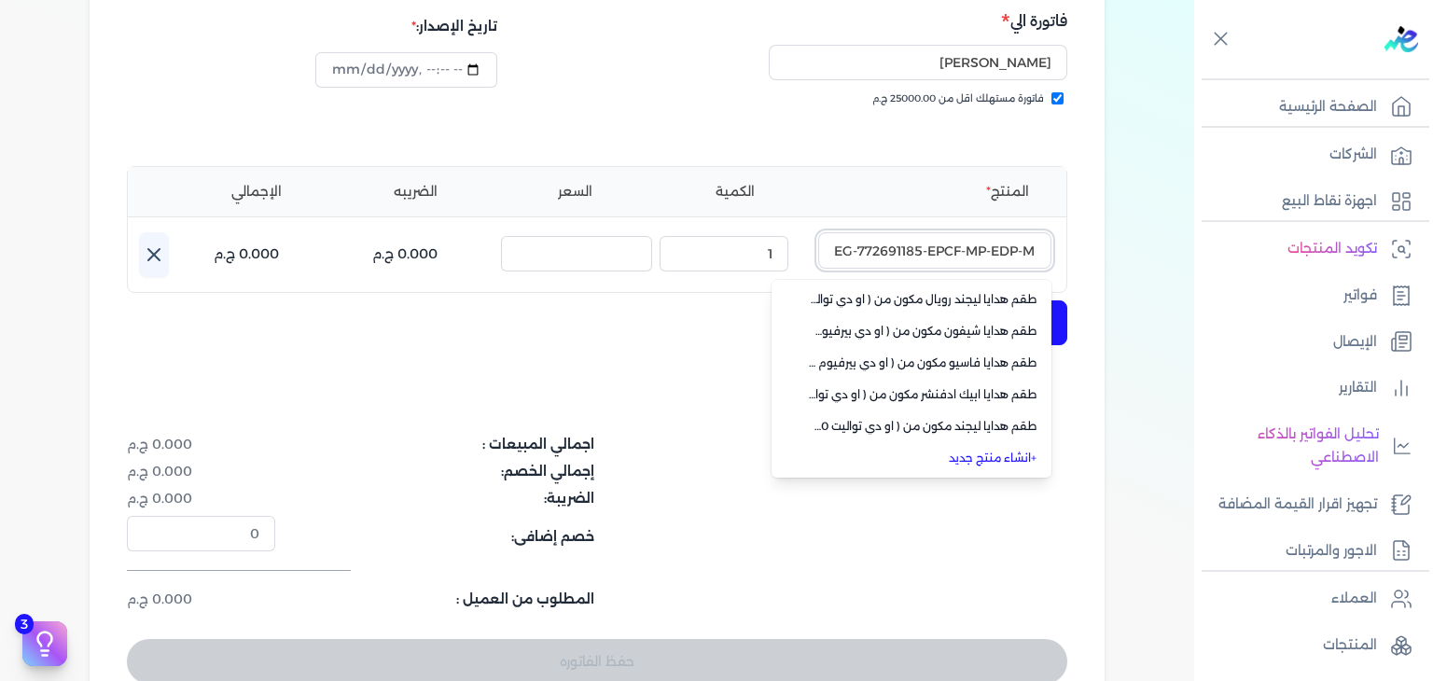
type input "EG-772691185-EPCF-MP-EDP-M-100-1"
click at [1012, 460] on link "+ انشاء منتج جديد" at bounding box center [923, 458] width 228 height 17
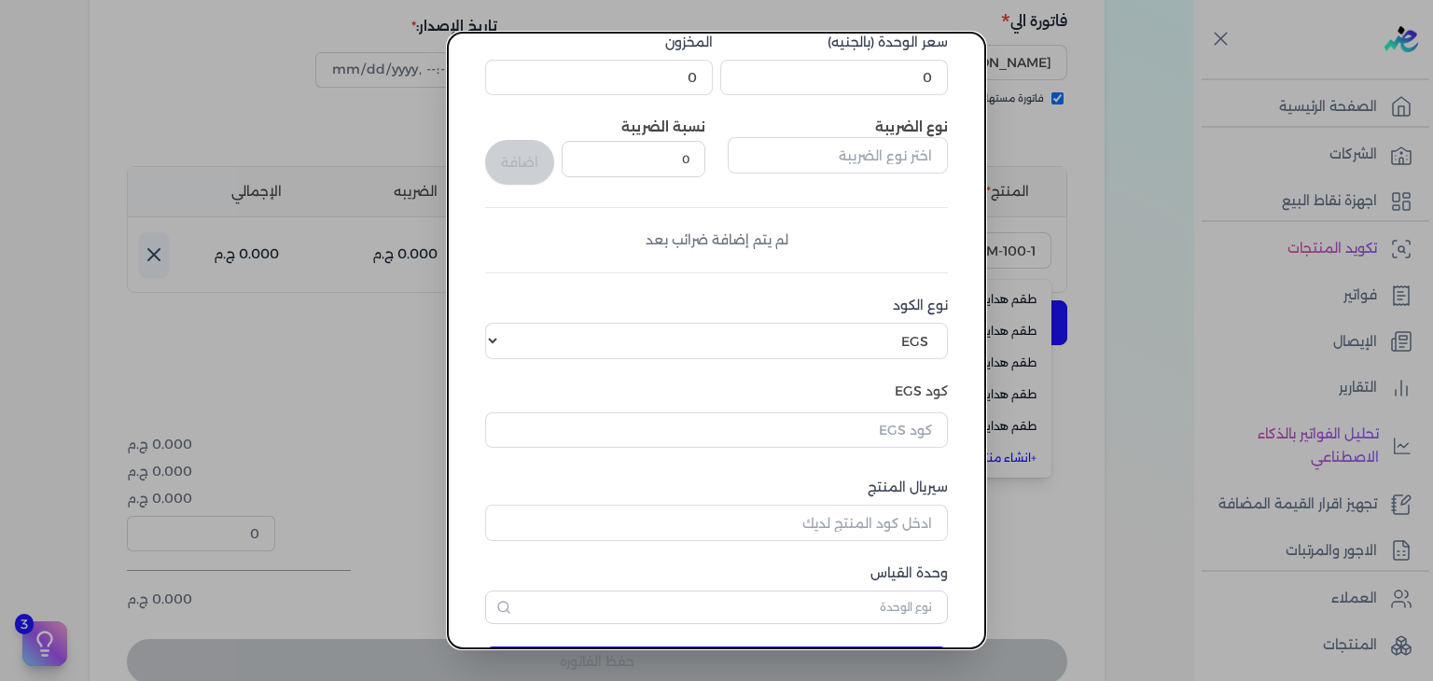
scroll to position [285, 0]
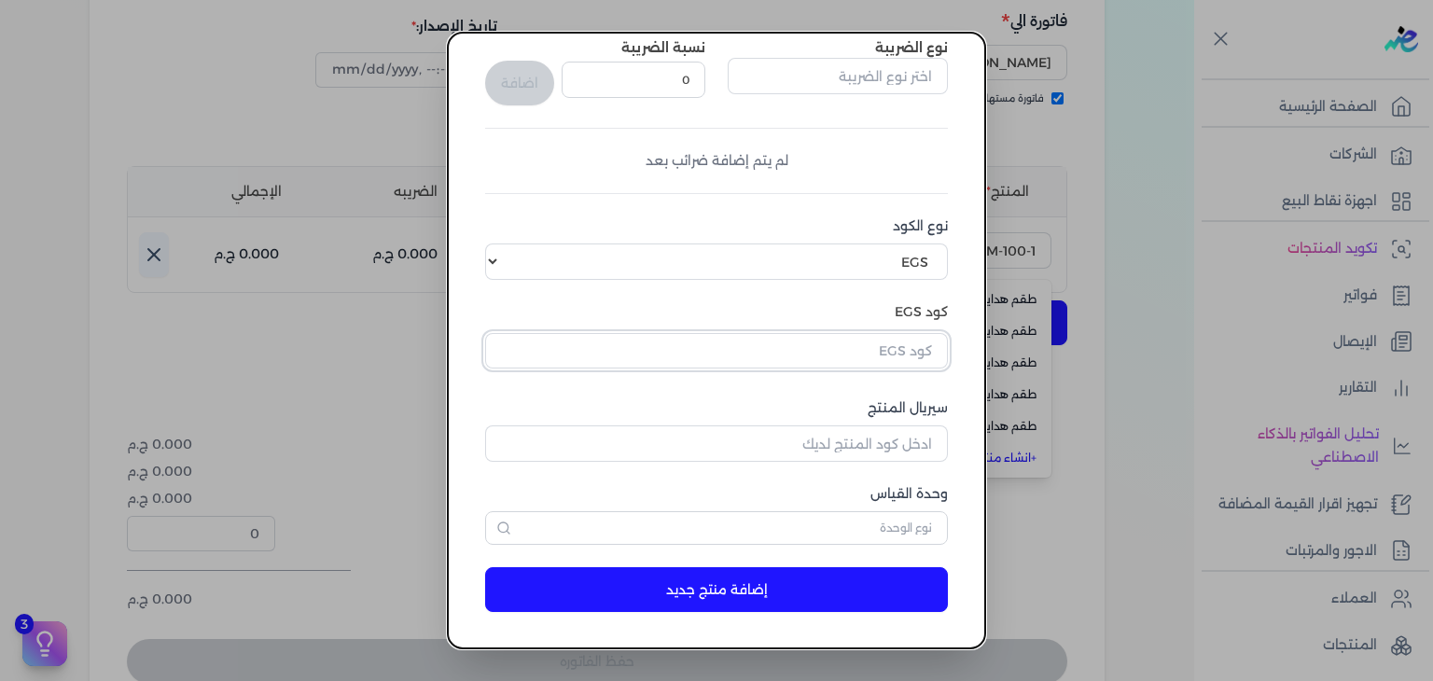
drag, startPoint x: 929, startPoint y: 341, endPoint x: 933, endPoint y: 362, distance: 20.9
click at [929, 341] on input "text" at bounding box center [716, 350] width 463 height 35
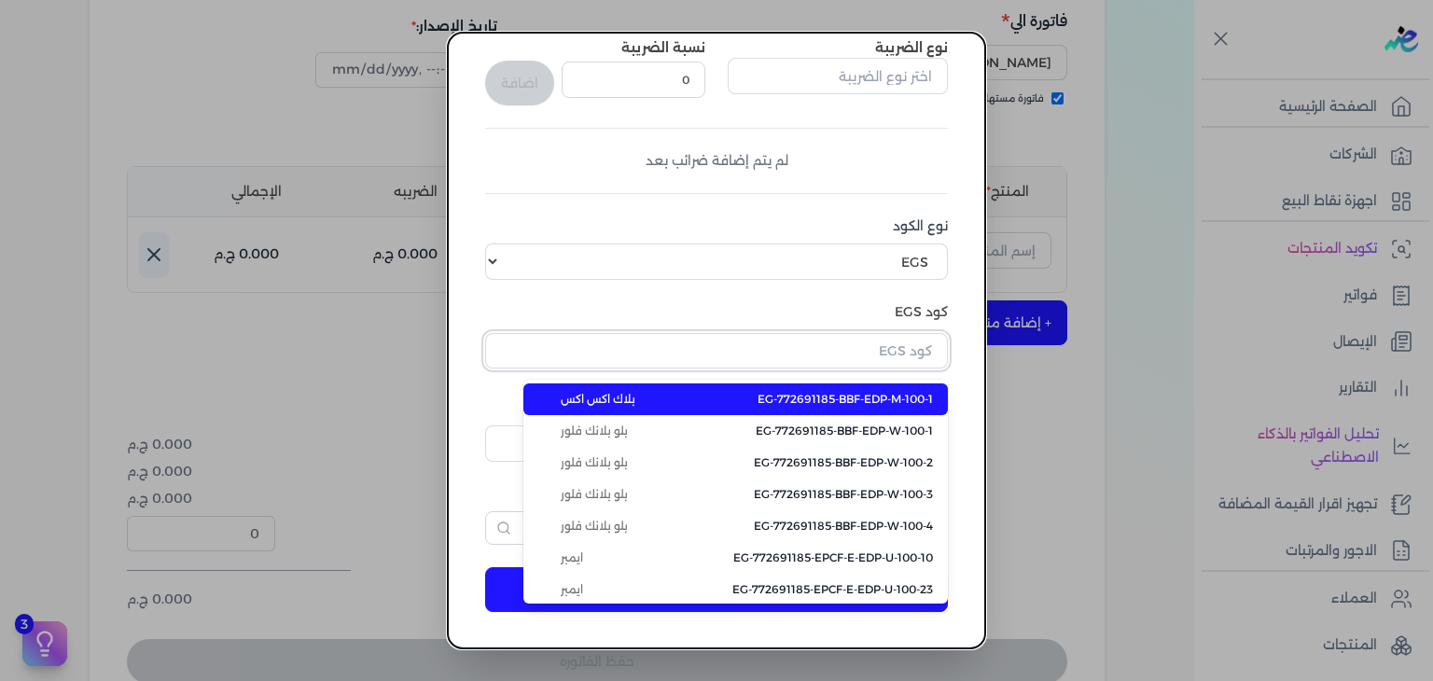
paste input "EG-772691185-EPCF-MP-EDP-M-100-1"
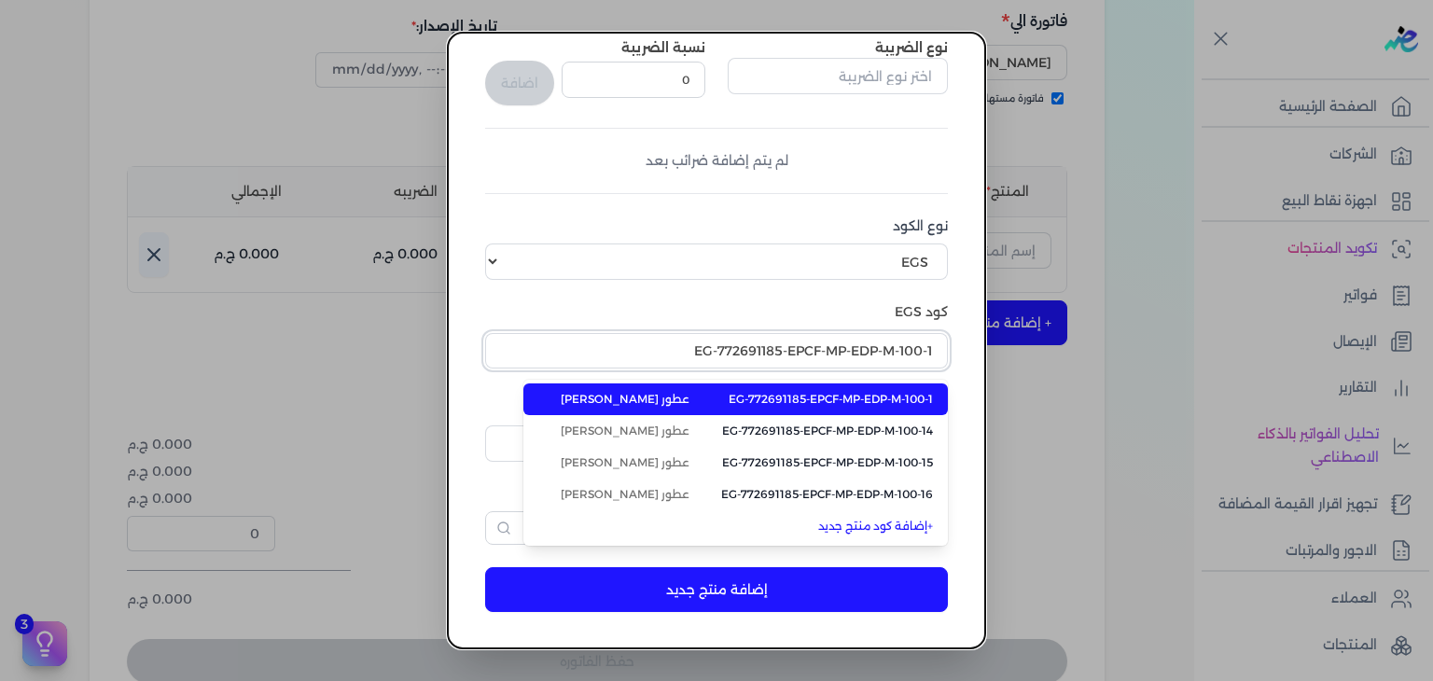
type input "EG-772691185-EPCF-MP-EDP-M-100-1"
click at [895, 402] on span "EG-772691185-EPCF-MP-EDP-M-100-1" at bounding box center [830, 399] width 204 height 17
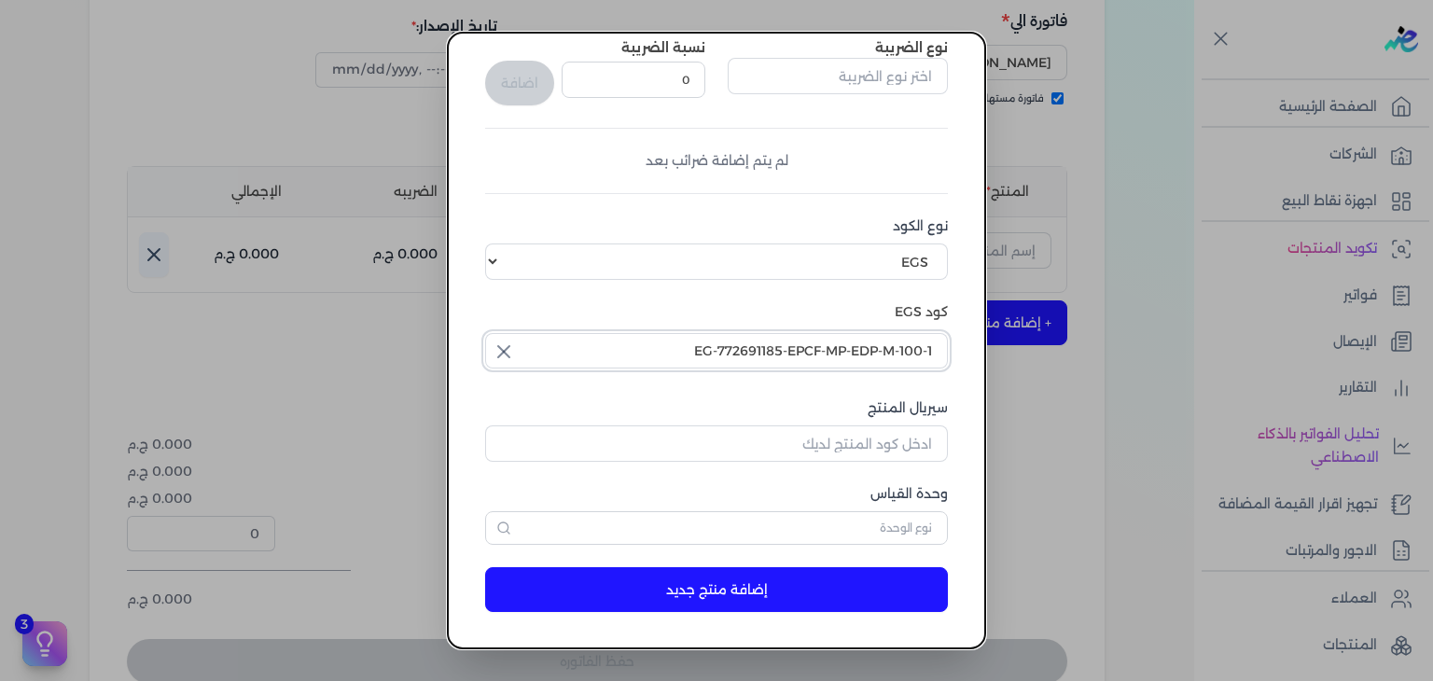
scroll to position [0, 0]
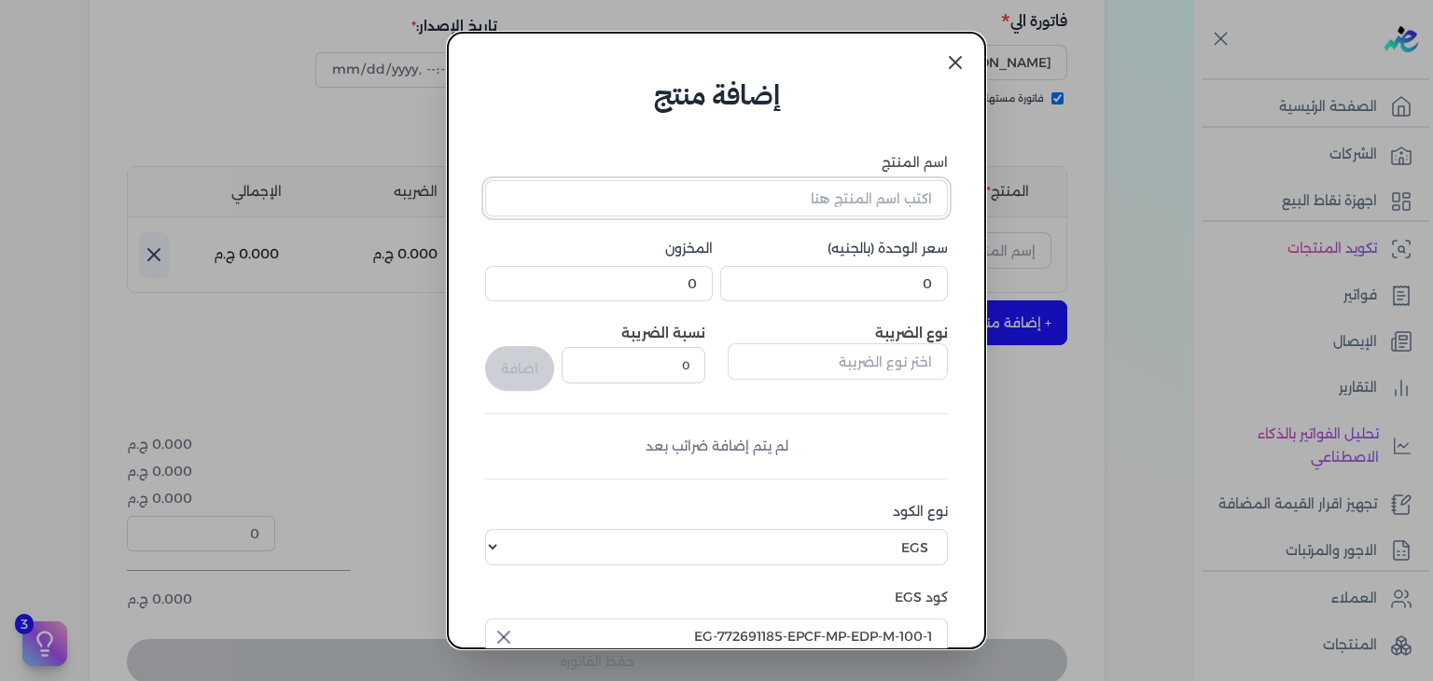
click at [906, 202] on input "اسم المنتج" at bounding box center [716, 197] width 463 height 35
paste input "بيج بوتلد كلاسيك او دي بيرفيوم رجالي - 100 مللي"
type input "بيج بوتلد كلاسيك او دي بيرفيوم رجالي - 100 مللي"
click at [915, 273] on input "0" at bounding box center [834, 283] width 228 height 35
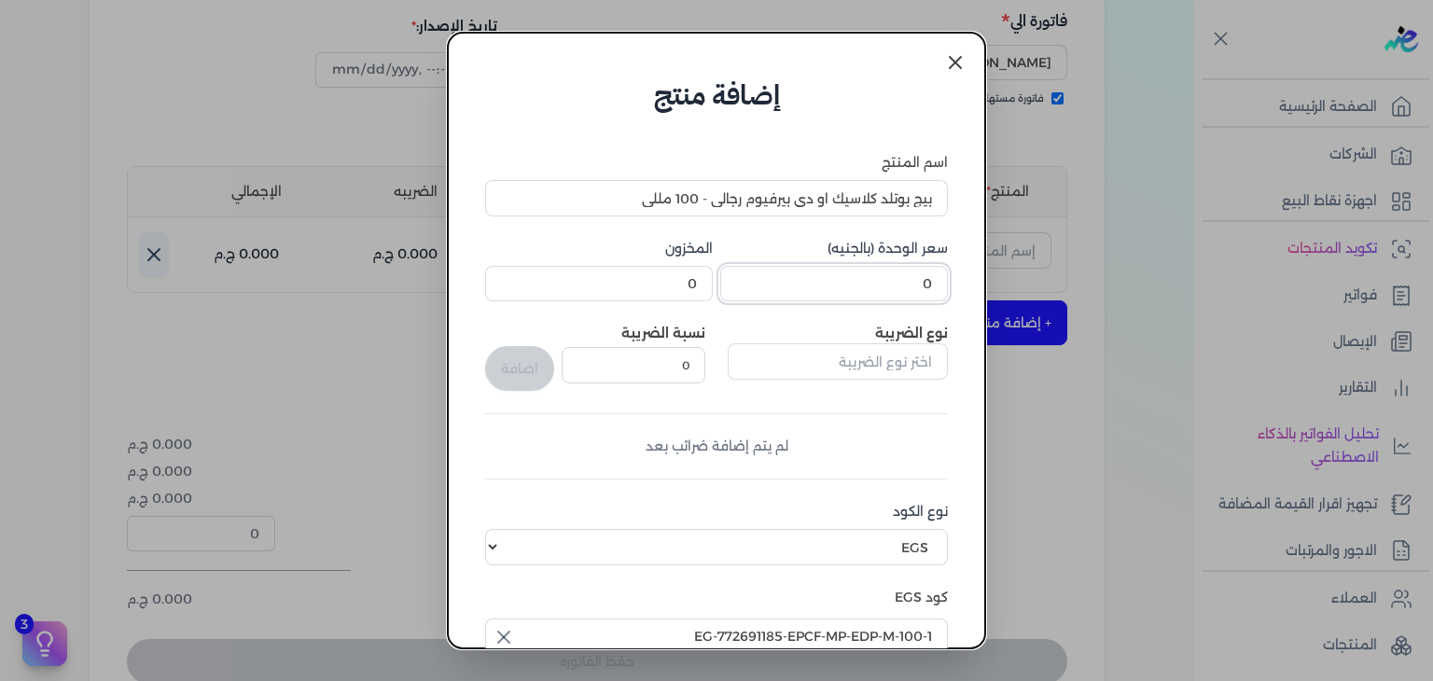
click at [915, 273] on input "0" at bounding box center [834, 283] width 228 height 35
type input "807"
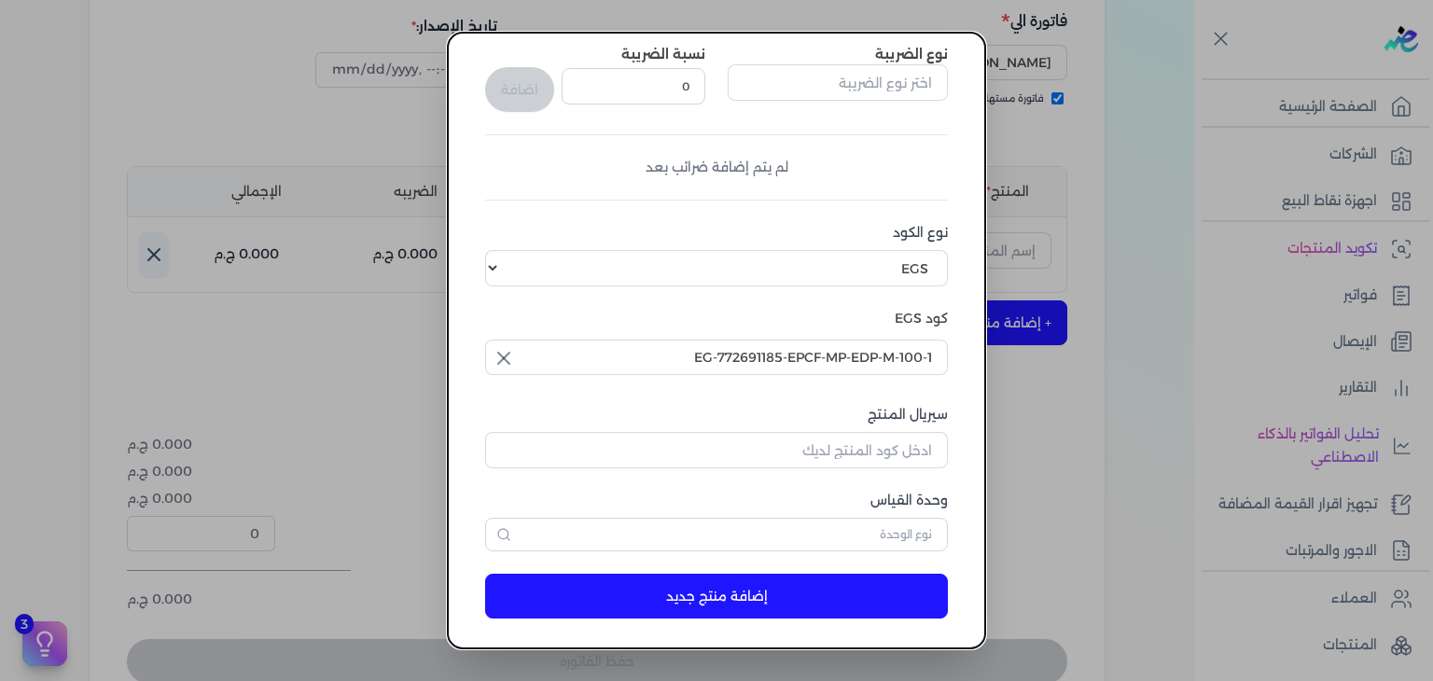
scroll to position [280, 0]
click at [907, 464] on input "سيريال المنتج" at bounding box center [716, 448] width 463 height 35
paste input "ZE6E09D763D917873134AZ-1"
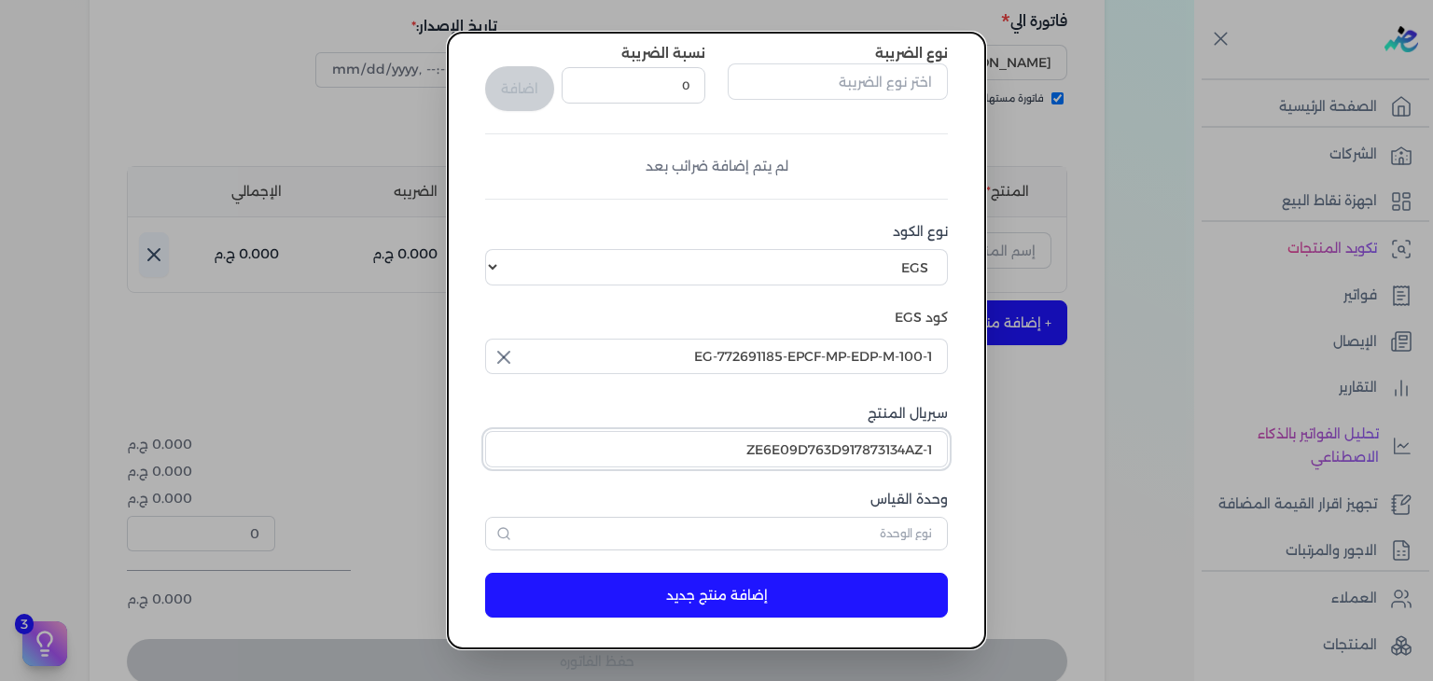
type input "ZE6E09D763D917873134AZ-1"
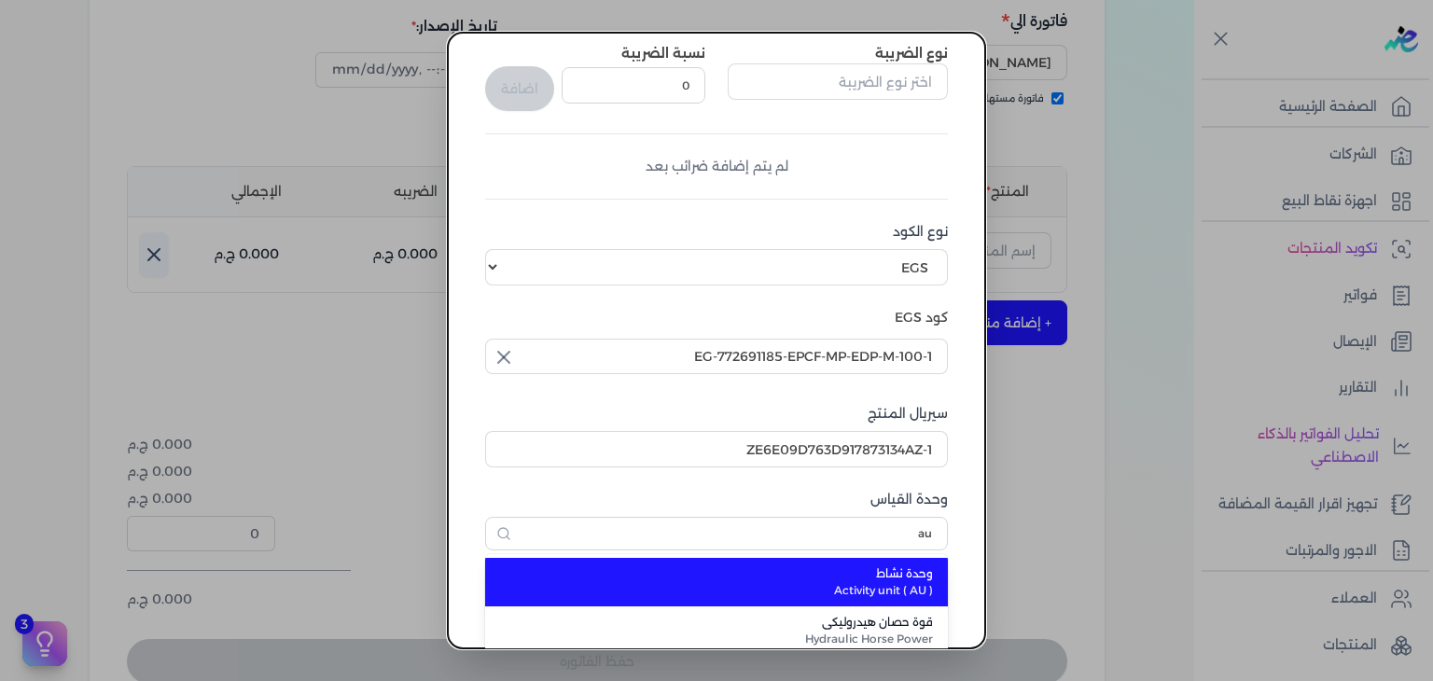
click at [874, 582] on span "Activity unit ( AU )" at bounding box center [727, 590] width 410 height 17
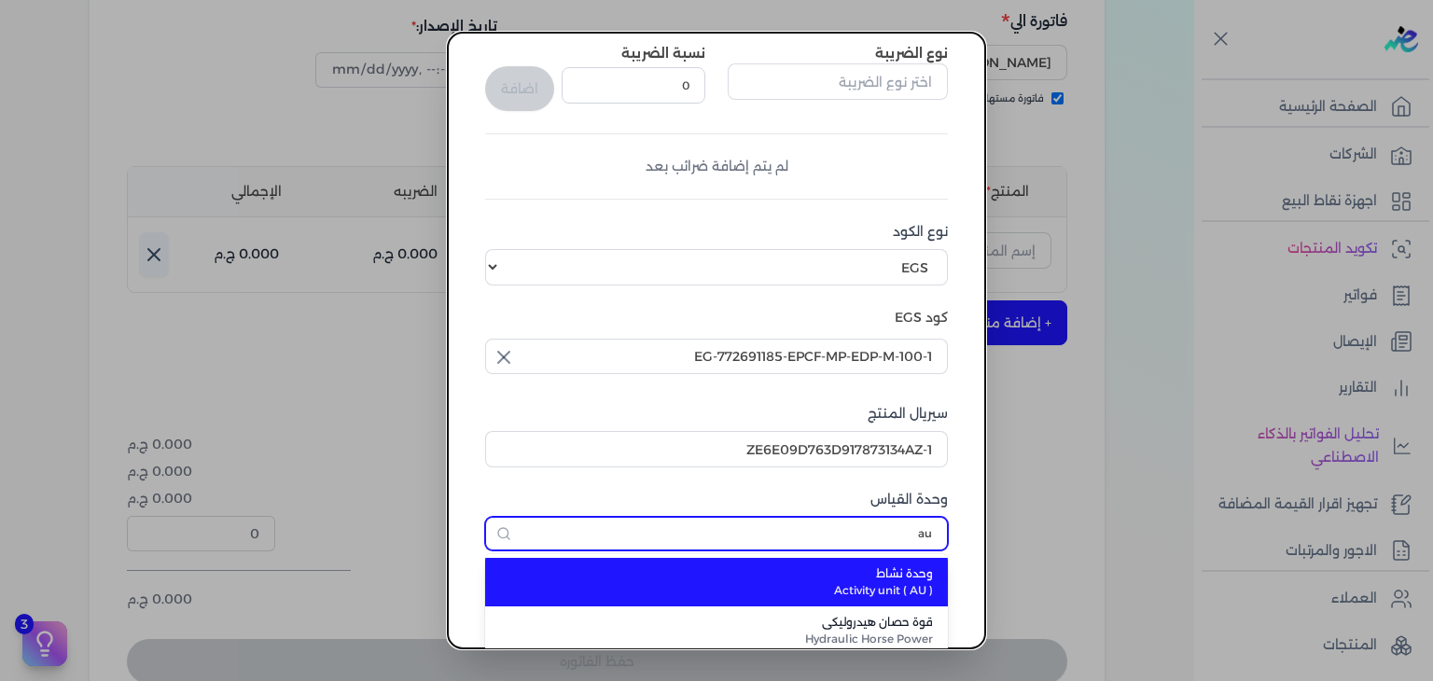
type input "وحدة نشاط"
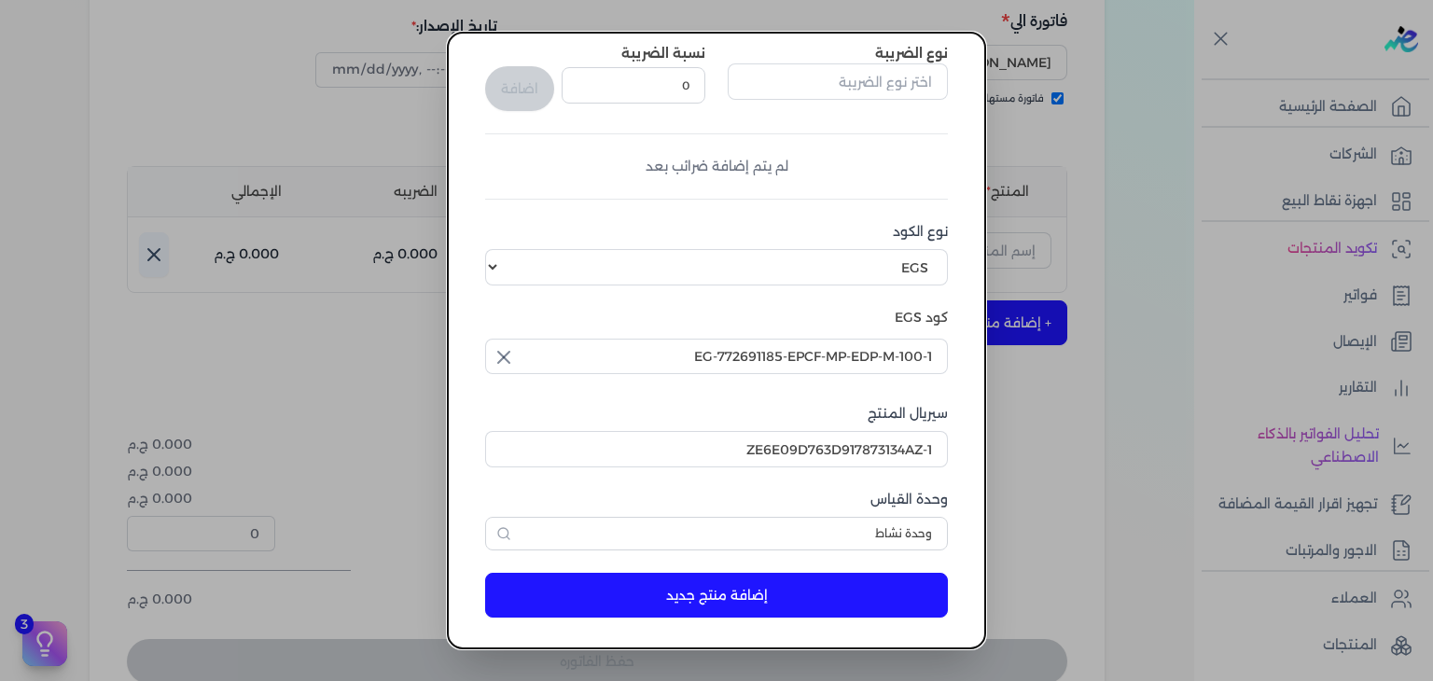
click at [809, 603] on button "إضافة منتج جديد" at bounding box center [716, 595] width 463 height 45
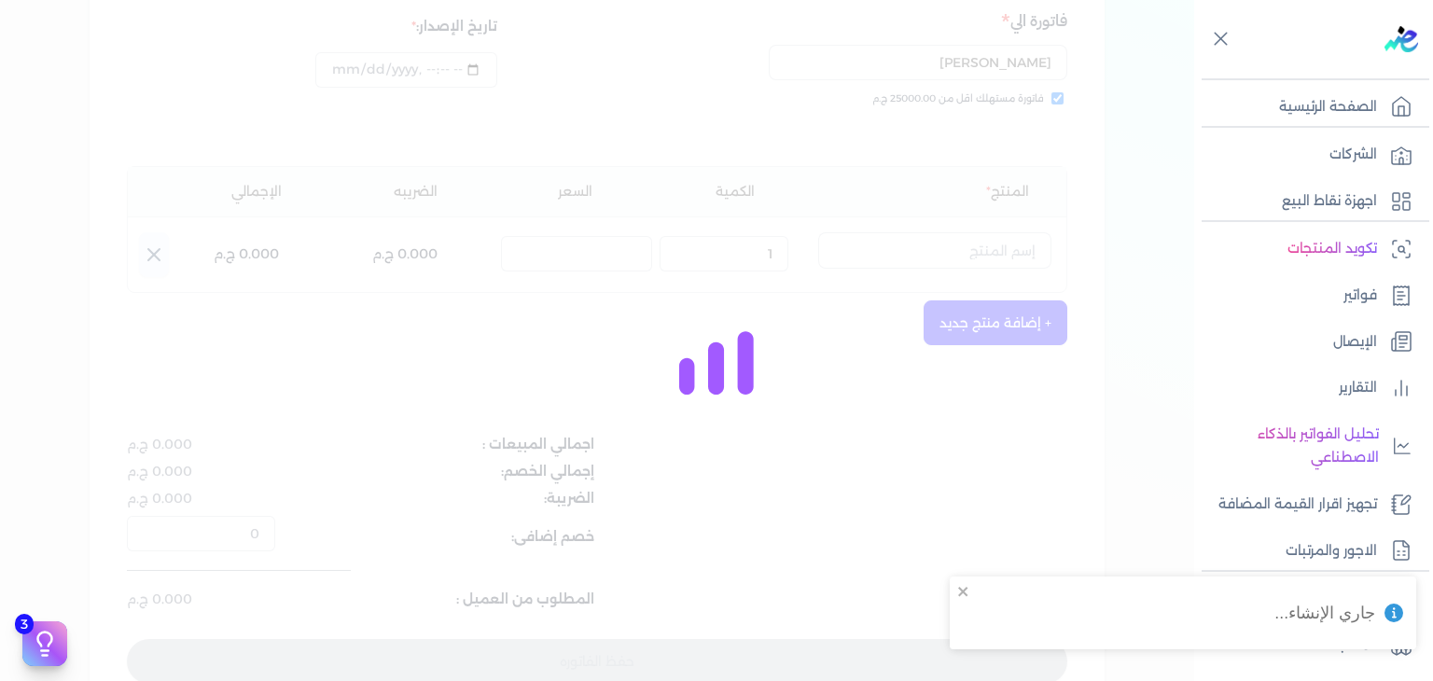
select select "EGS"
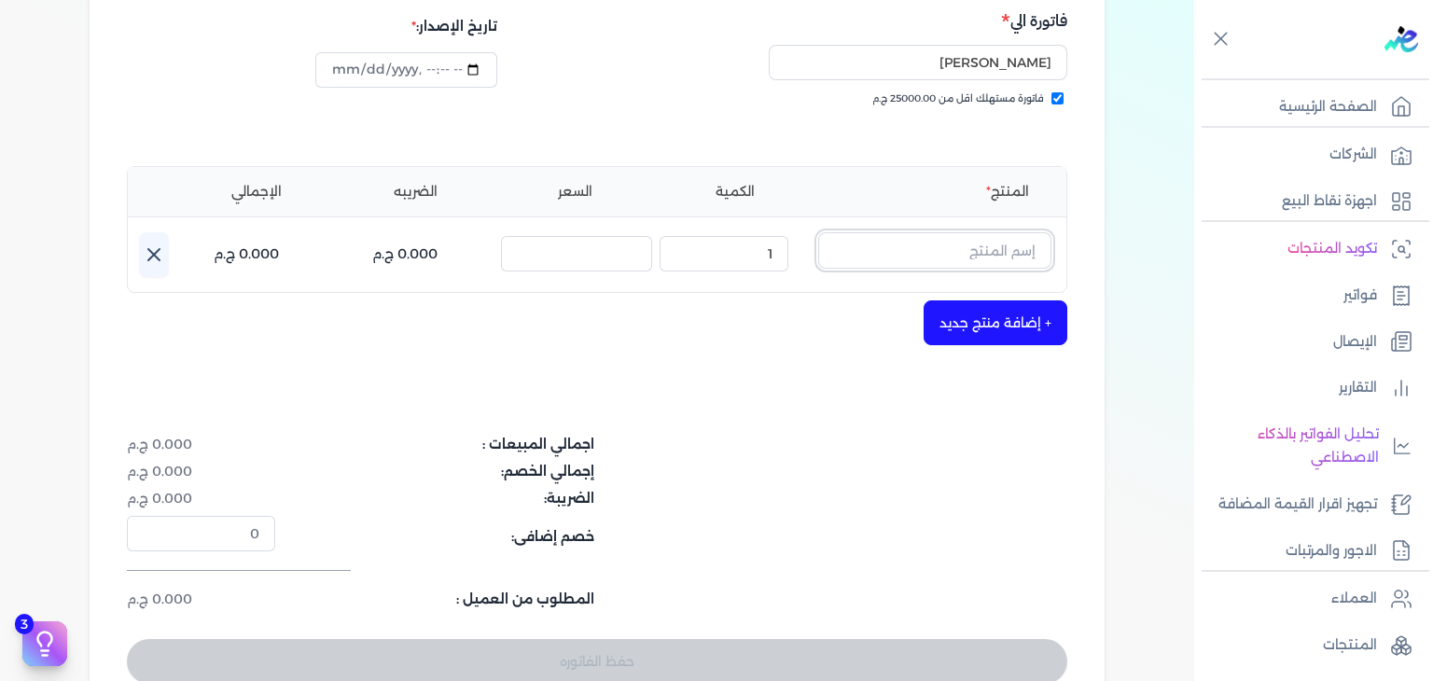
click at [991, 243] on input "text" at bounding box center [934, 249] width 233 height 35
type input "f"
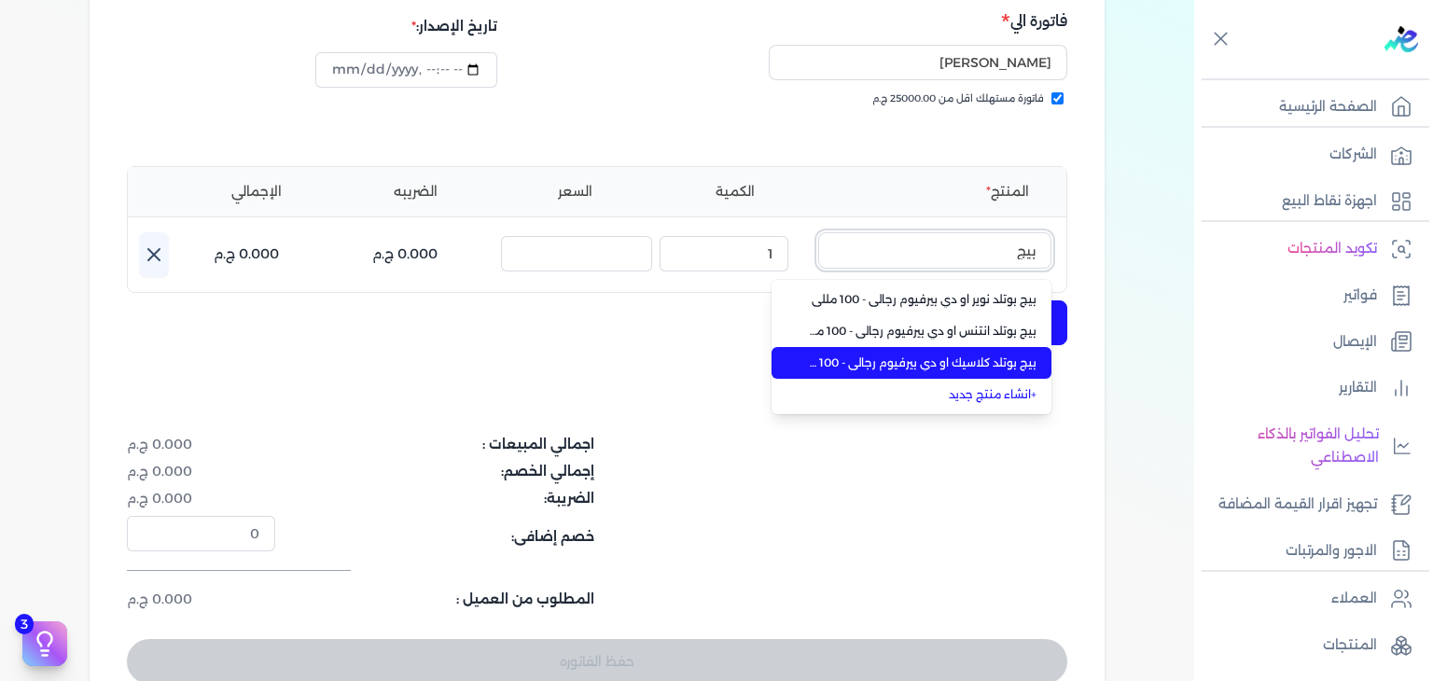
type input "بيج"
click at [981, 367] on span "بيج بوتلد كلاسيك او دي بيرفيوم رجالي - 100 مللي" at bounding box center [923, 362] width 228 height 17
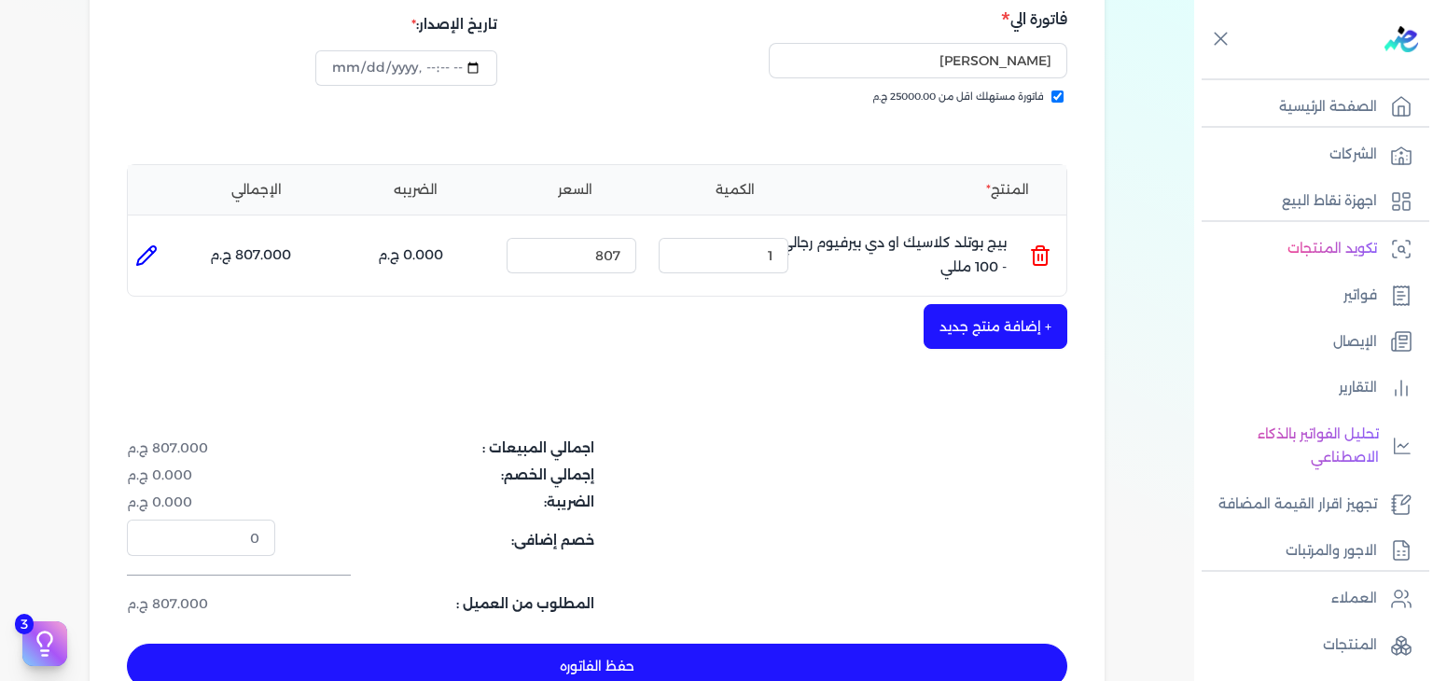
scroll to position [142, 0]
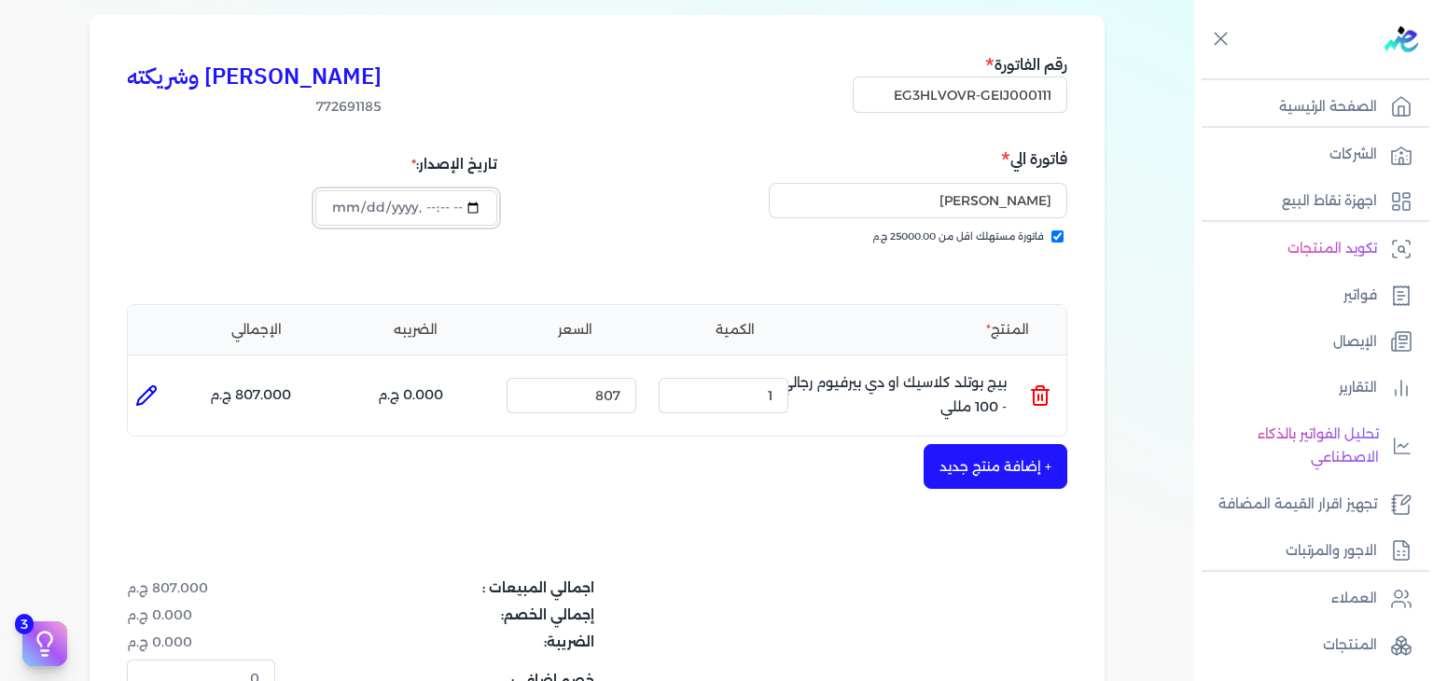
click at [343, 212] on input "datetime-local" at bounding box center [405, 207] width 181 height 35
type input "2025-10-06T15:56:55"
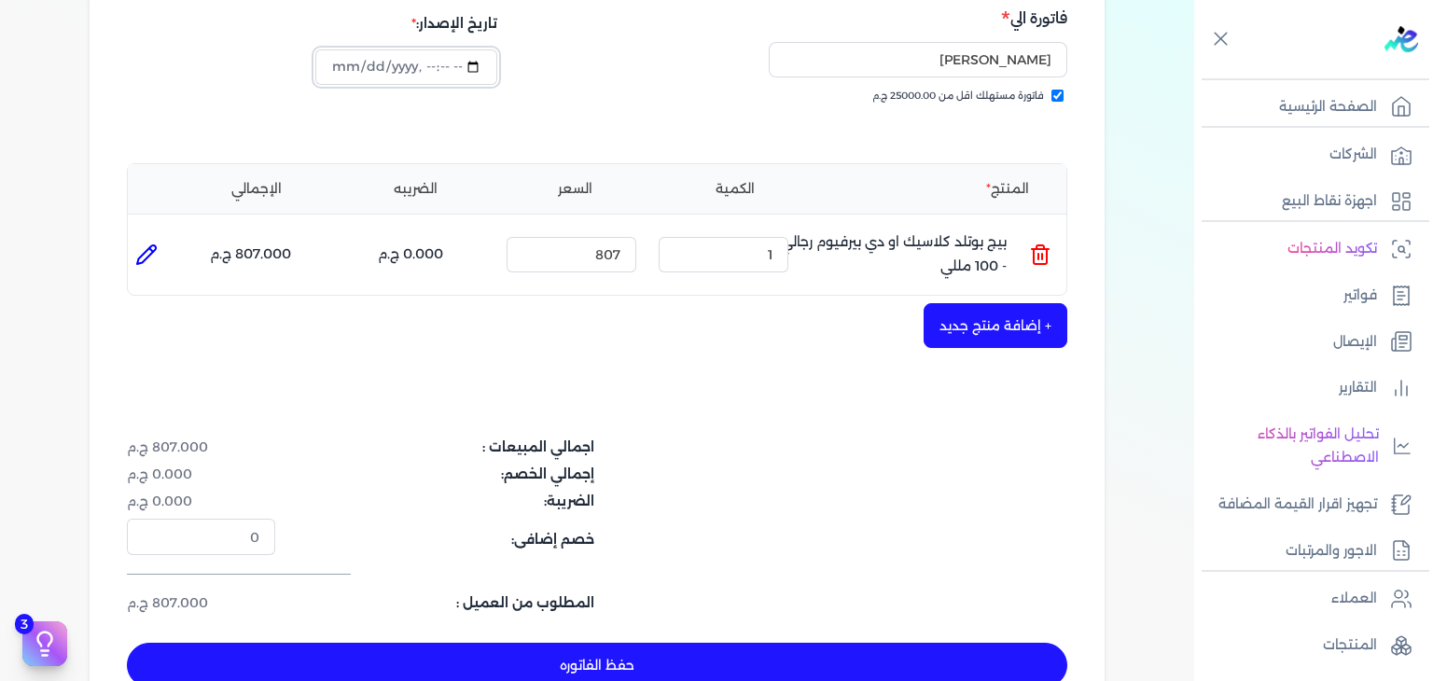
scroll to position [515, 0]
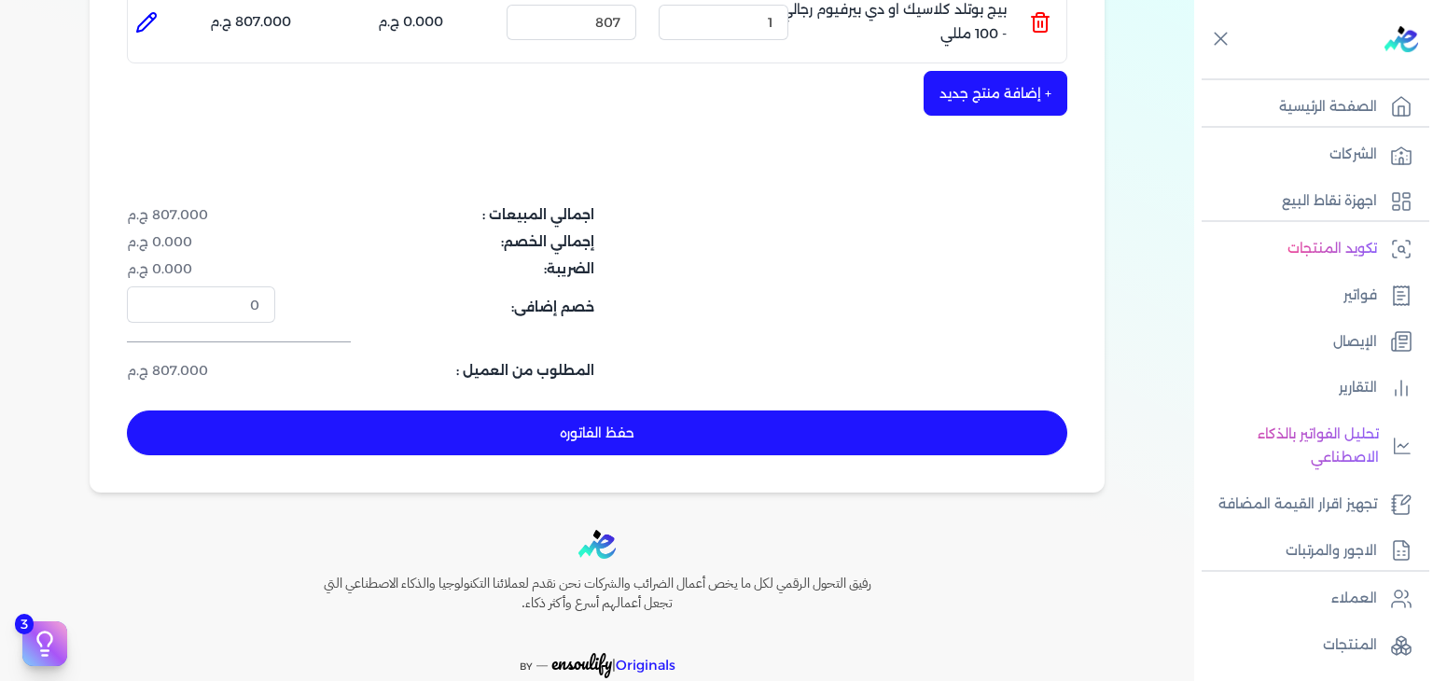
click at [646, 443] on button "حفظ الفاتوره" at bounding box center [597, 432] width 940 height 45
type input "[DATE]"
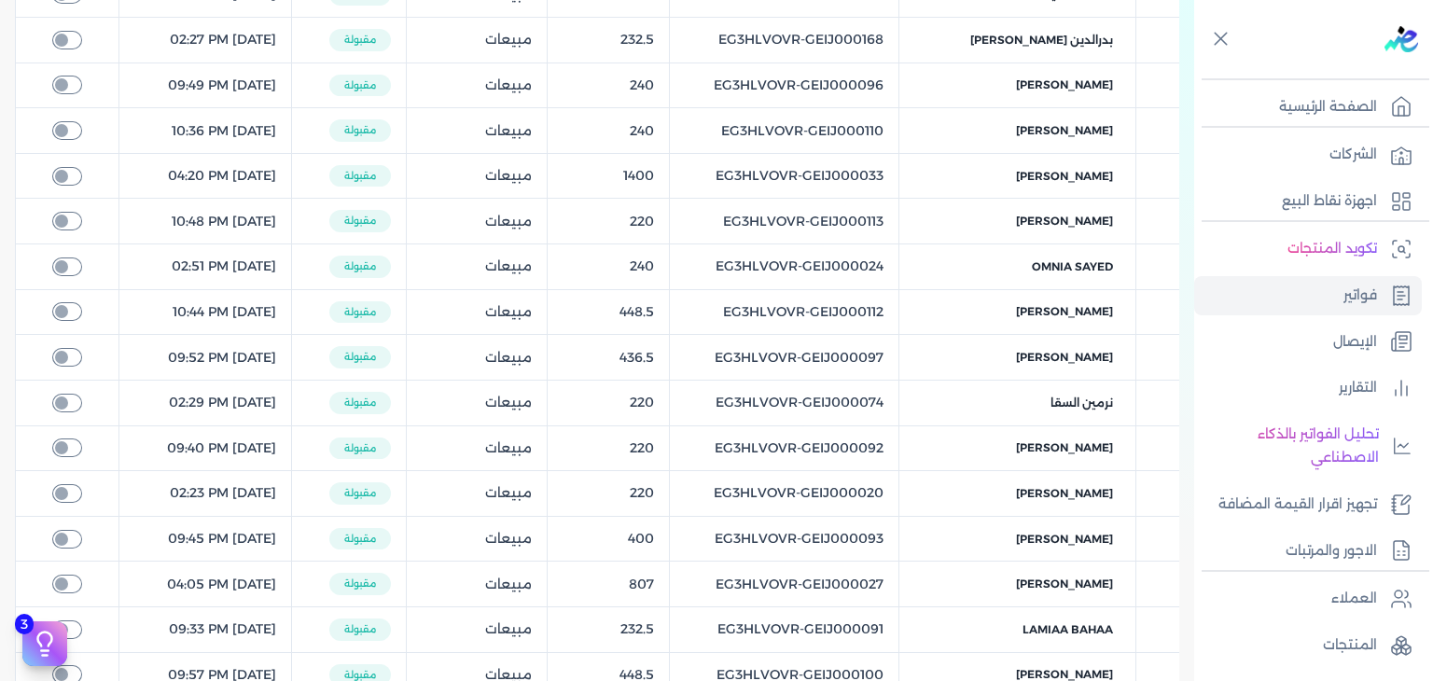
scroll to position [216, 0]
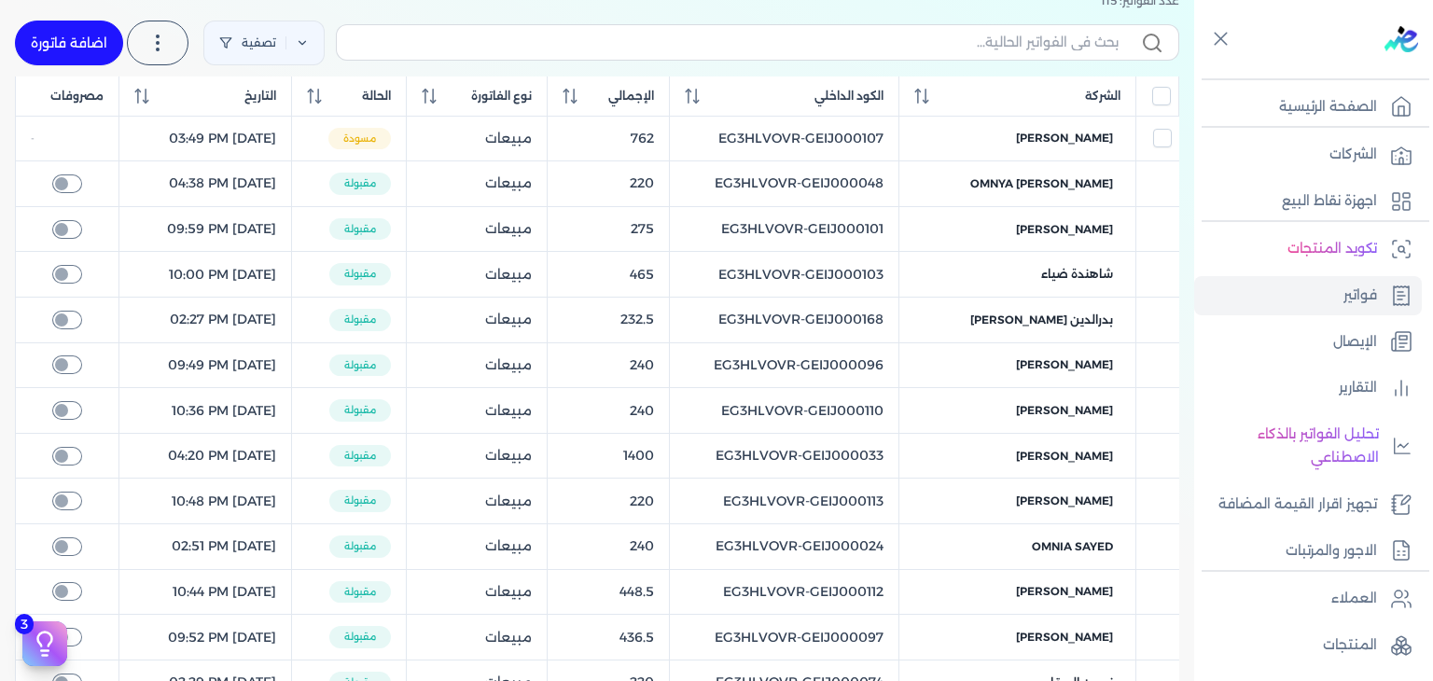
click at [1025, 31] on label at bounding box center [757, 41] width 843 height 35
click at [1025, 33] on input "text" at bounding box center [735, 43] width 767 height 20
paste input "EG3HLVOVR-GEIJ000111"
type input "EG3HLVOVR-GEIJ000111"
checkbox input "false"
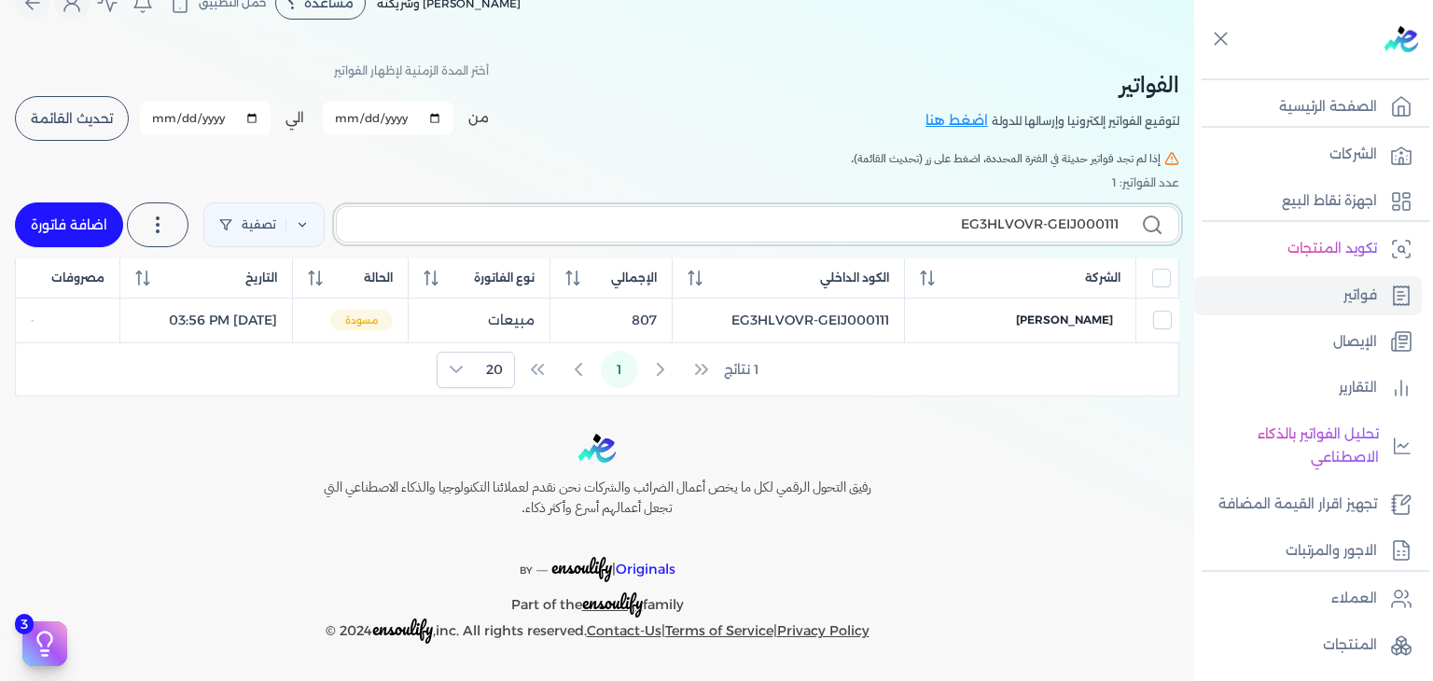
scroll to position [32, 0]
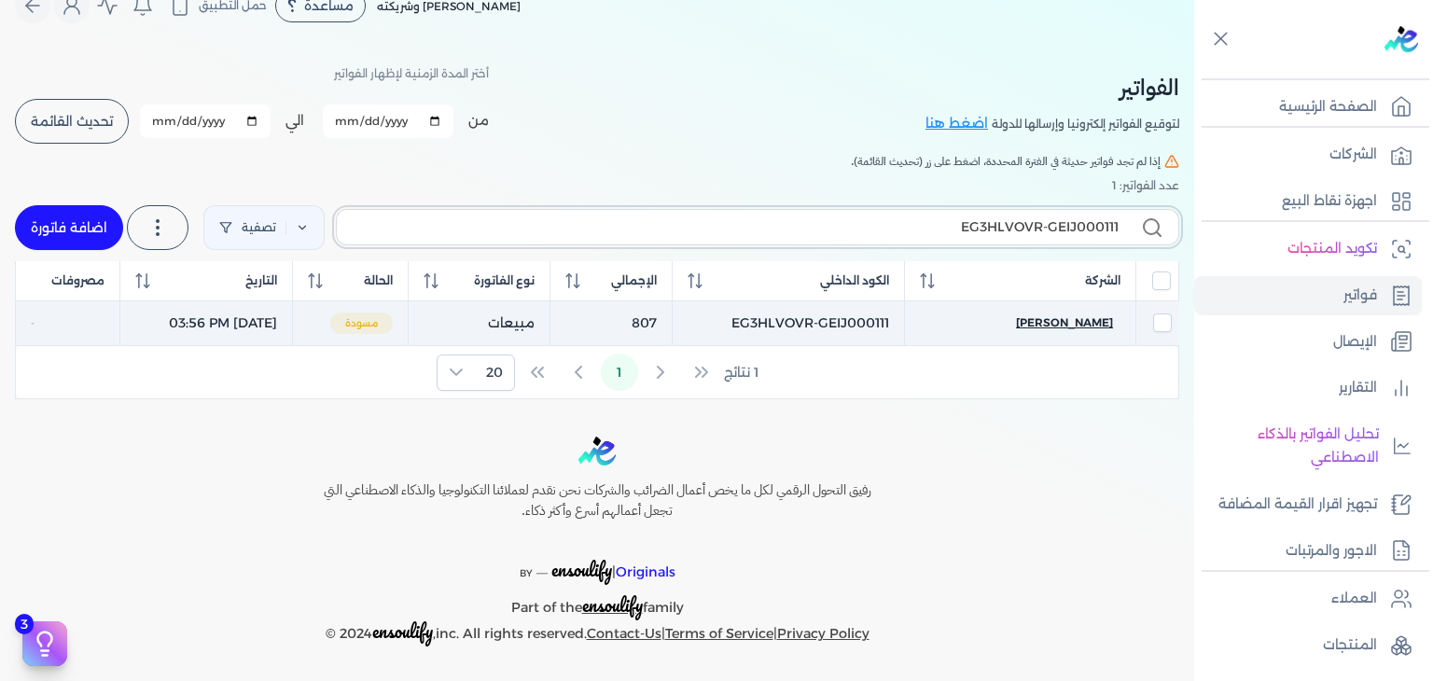
type input "EG3HLVOVR-GEIJ000111"
click at [1073, 320] on span "[PERSON_NAME]" at bounding box center [1064, 322] width 97 height 17
select select "EGP"
select select "B"
select select "EGS"
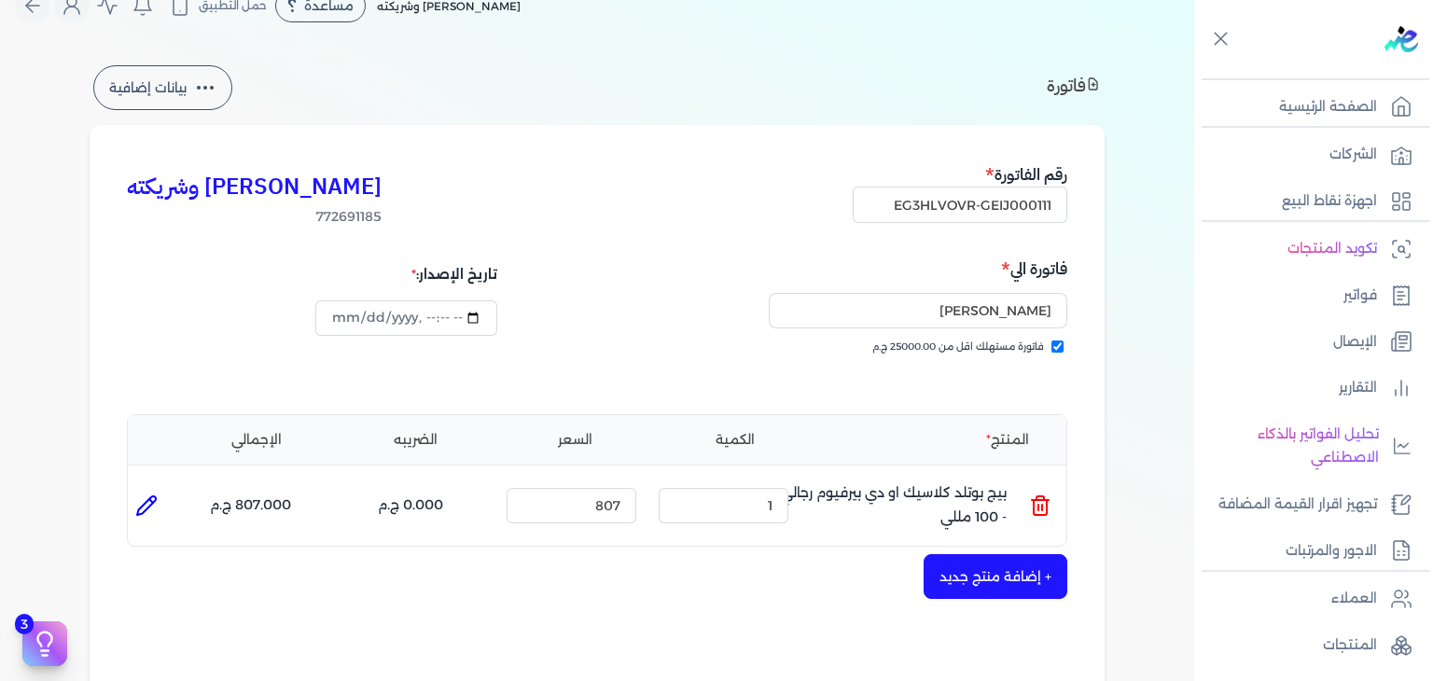
scroll to position [591, 0]
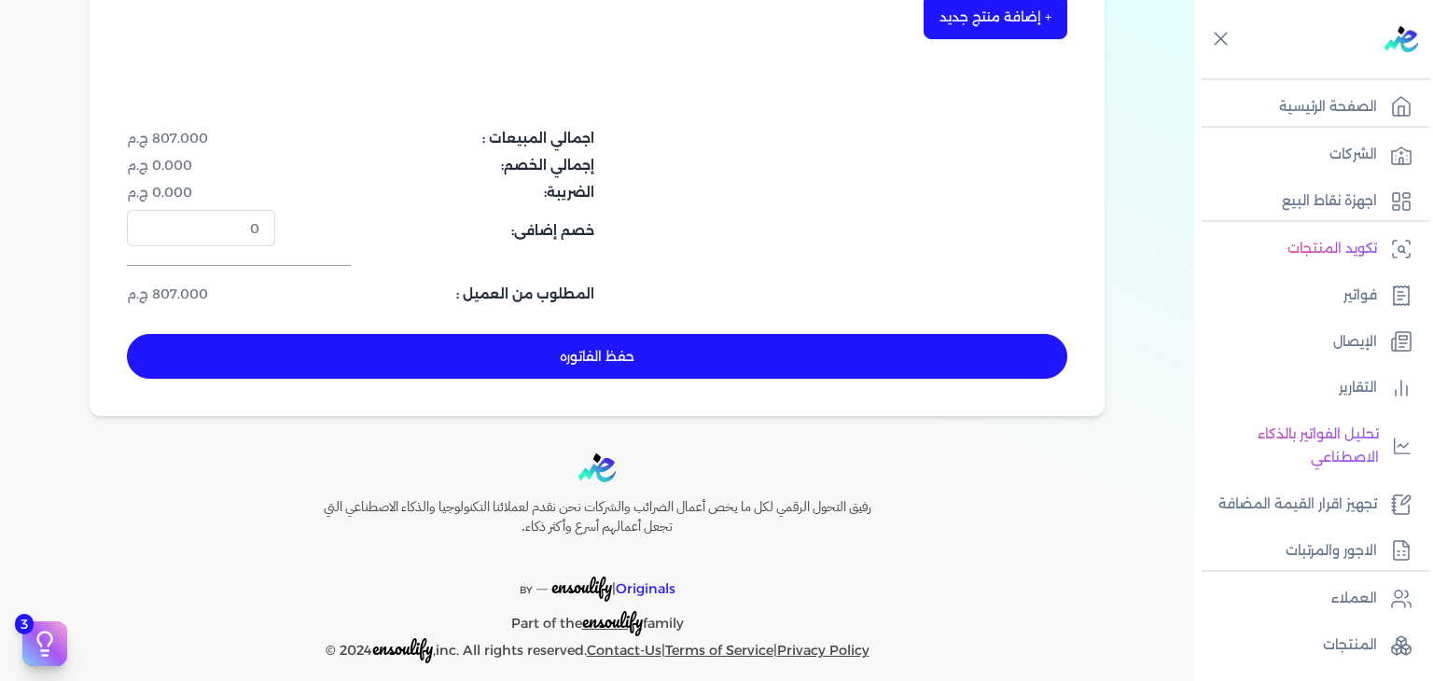
click at [763, 352] on button "حفظ الفاتوره" at bounding box center [597, 356] width 940 height 45
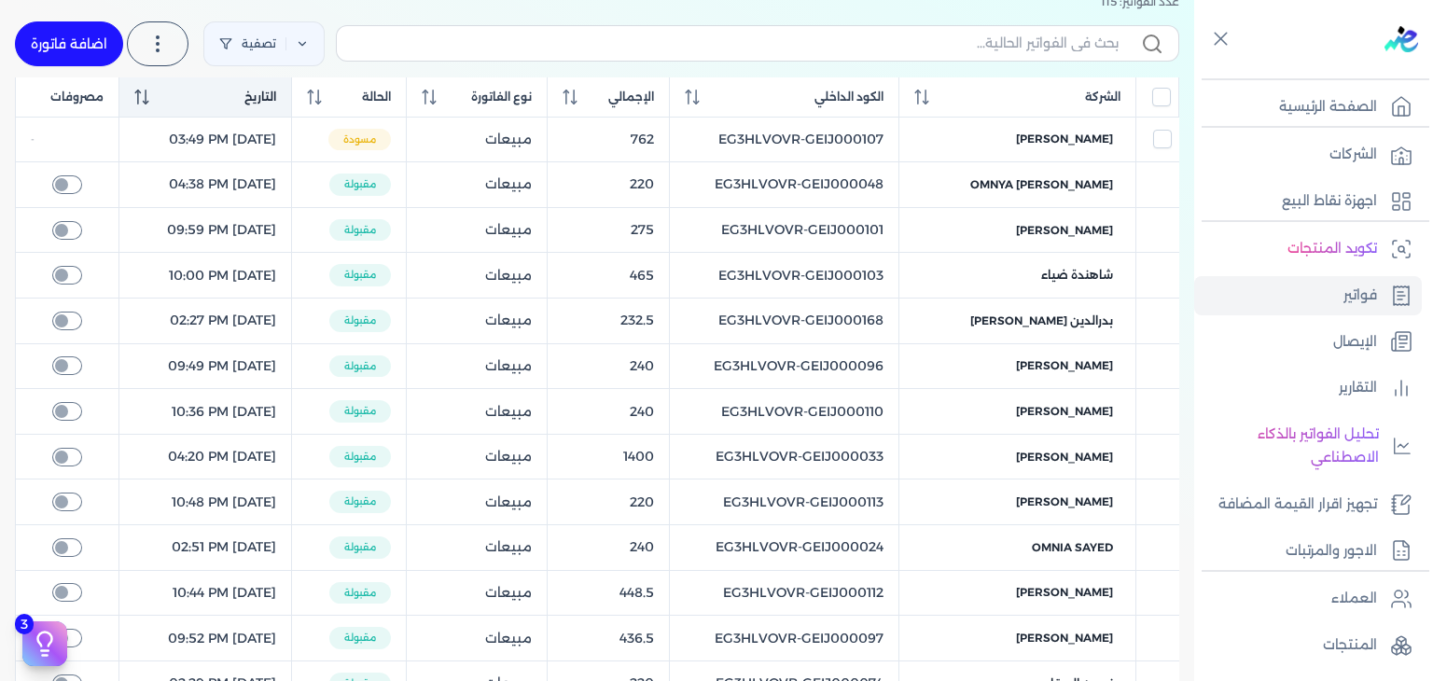
scroll to position [13, 0]
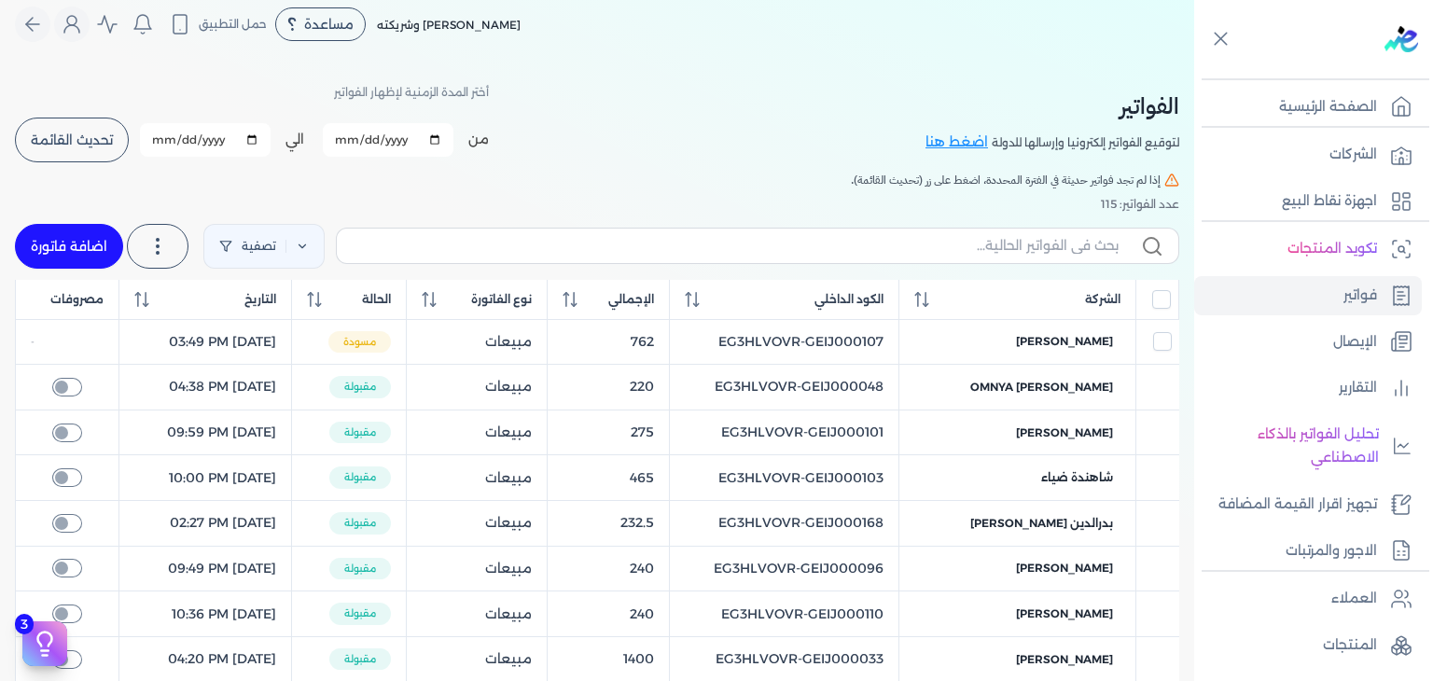
click at [552, 257] on label at bounding box center [757, 245] width 843 height 35
click at [552, 256] on input "text" at bounding box center [735, 246] width 767 height 20
paste input "EG3HLVOVR-GEIJ000112"
type input "EG3HLVOVR-GEIJ000112"
checkbox input "false"
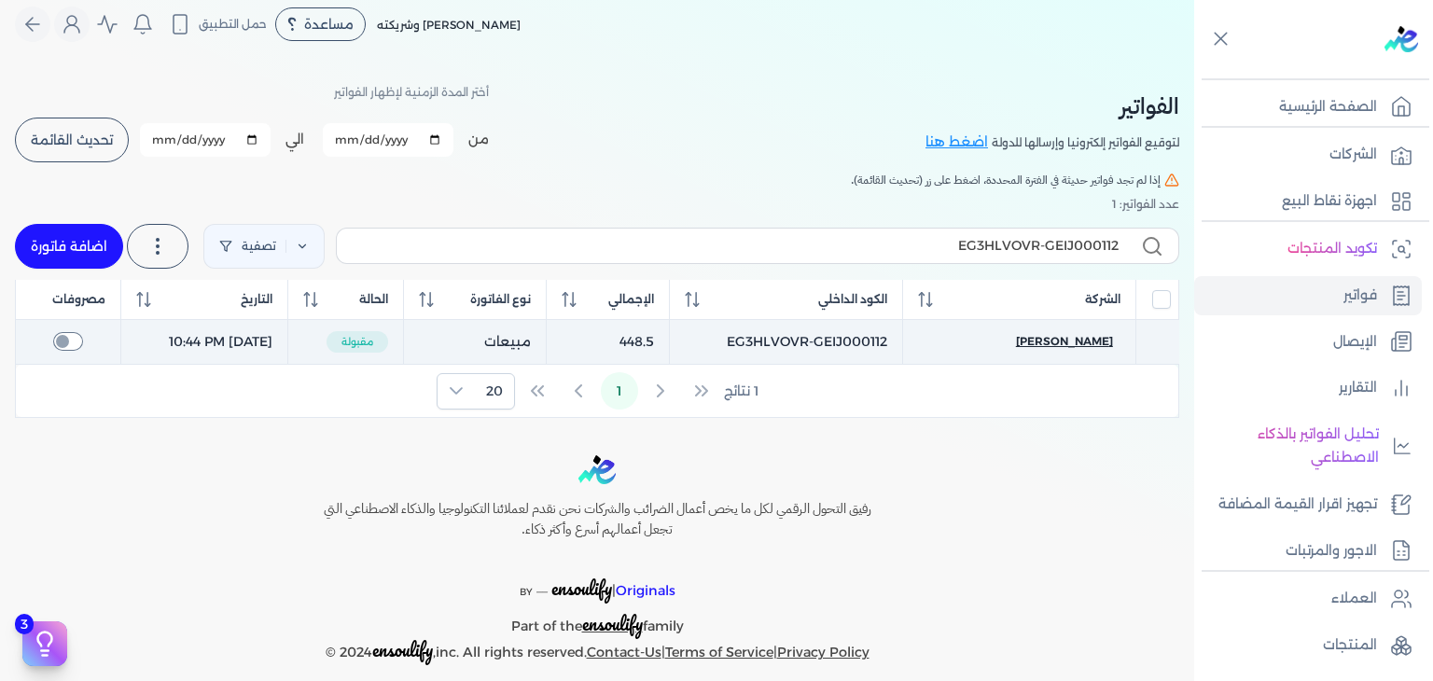
click at [1097, 345] on span "[PERSON_NAME]" at bounding box center [1064, 341] width 97 height 17
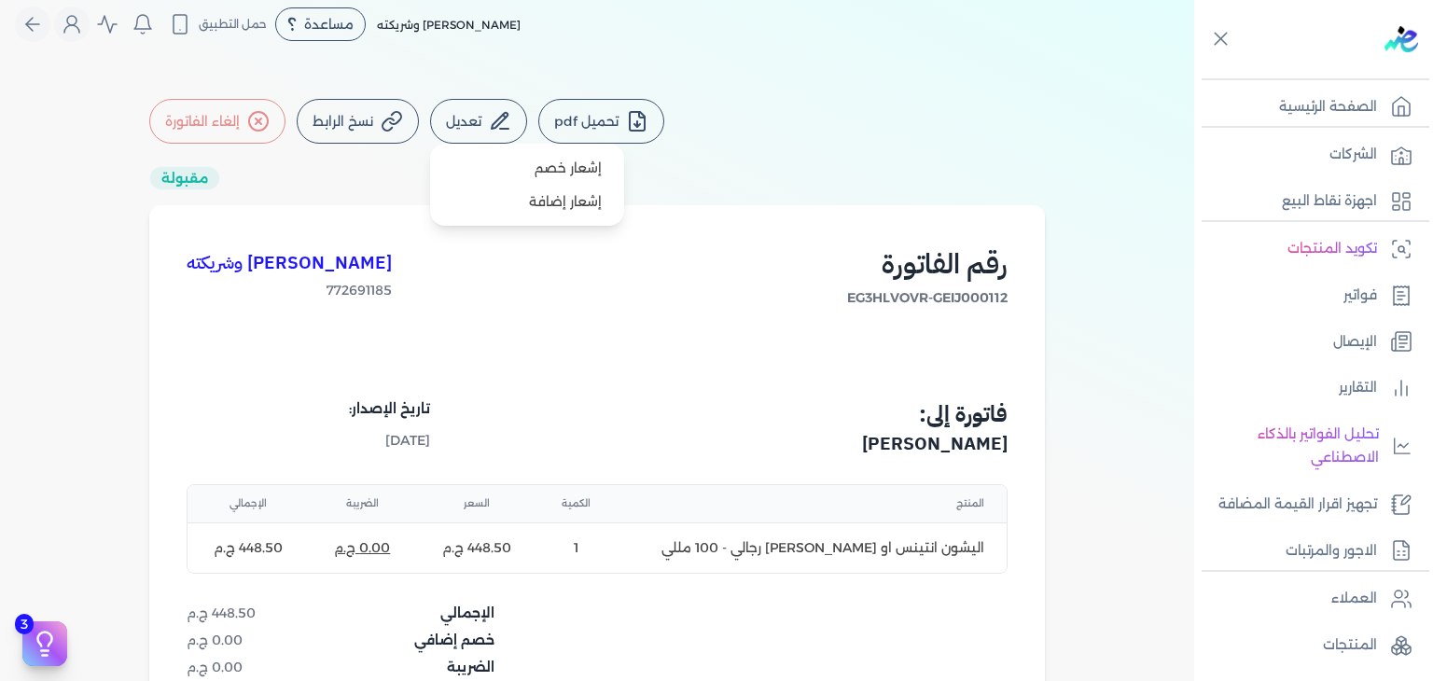
click at [488, 136] on button "تعديل" at bounding box center [478, 121] width 97 height 45
click at [240, 116] on button "إلغاء الفاتورة" at bounding box center [217, 121] width 136 height 45
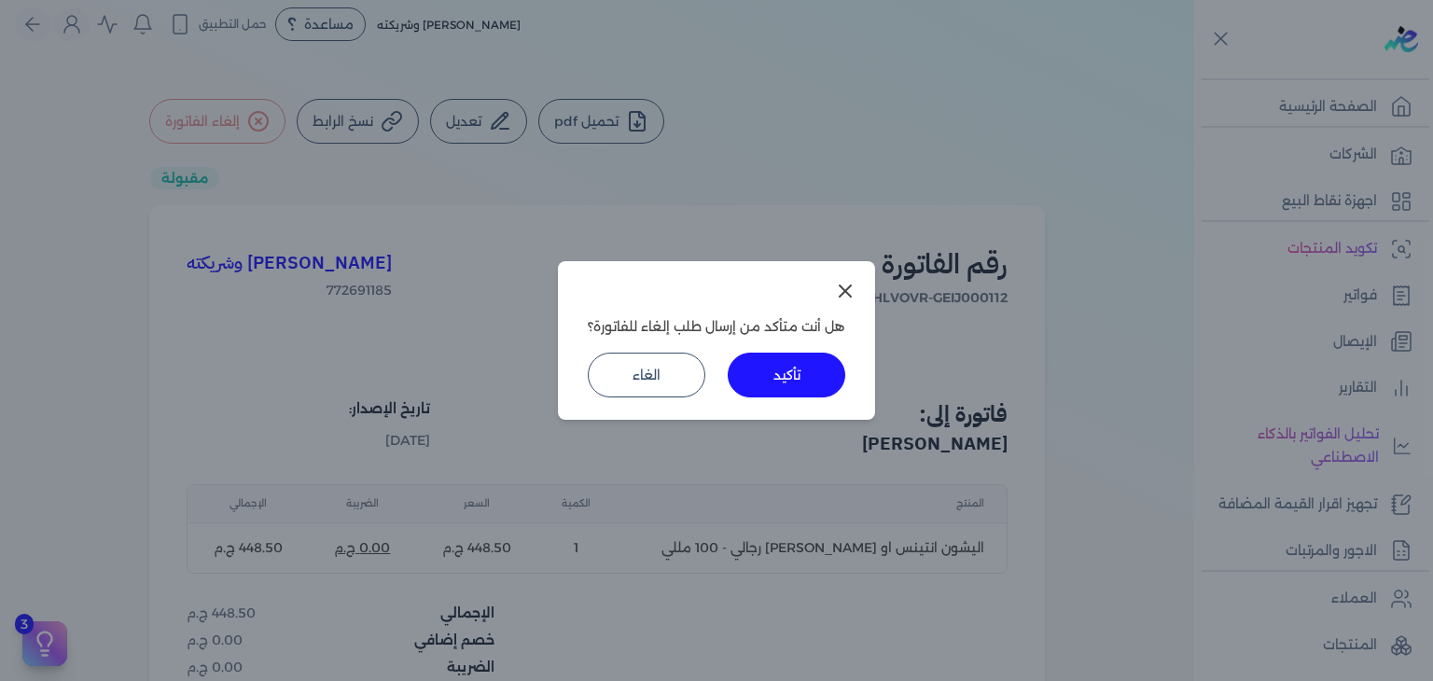
click at [787, 368] on button "تأكيد" at bounding box center [786, 375] width 118 height 45
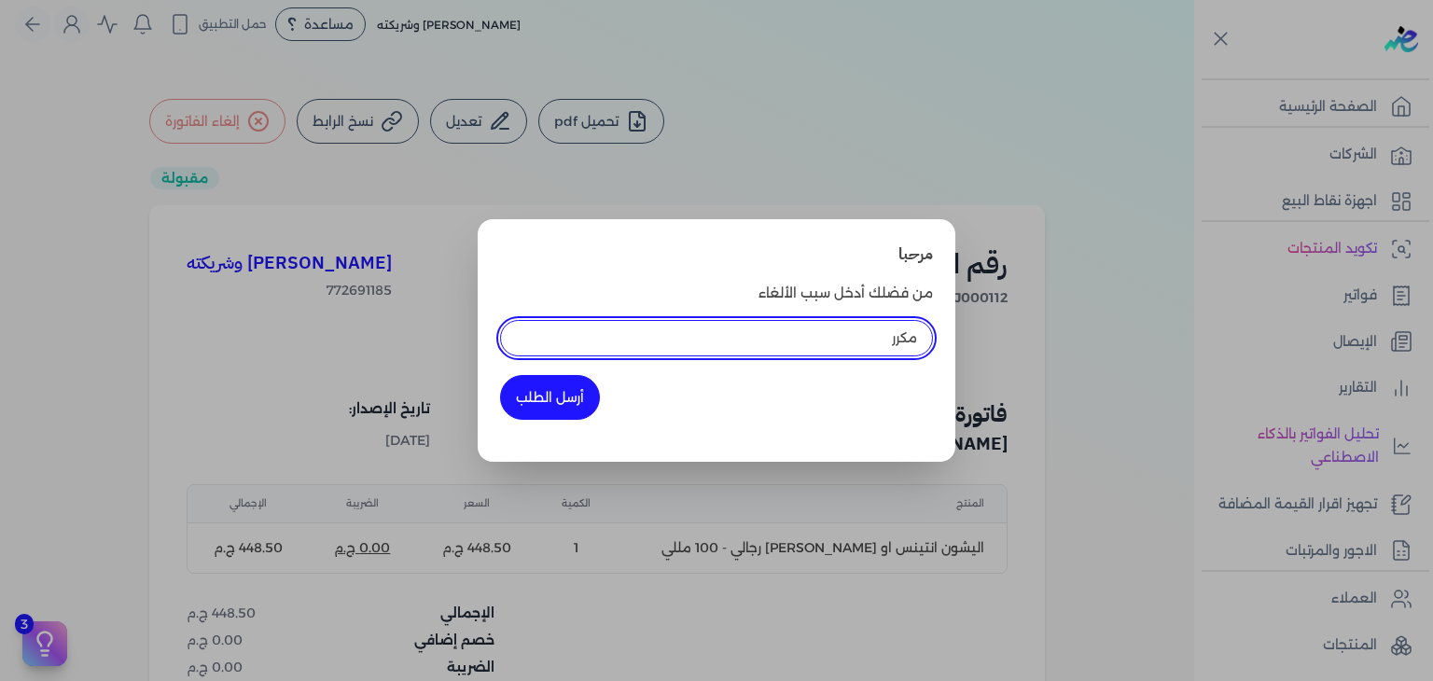
type input "مكرر"
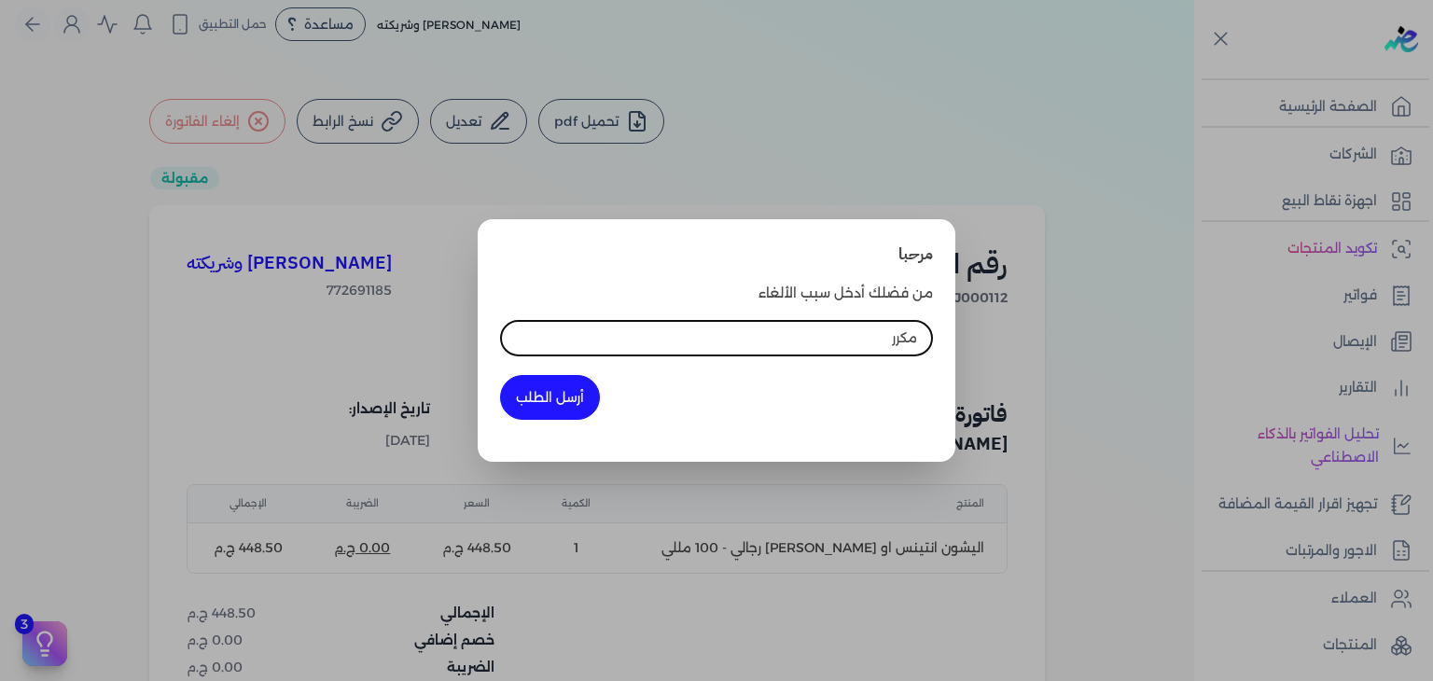
click at [526, 402] on button "أرسل الطلب" at bounding box center [550, 397] width 100 height 45
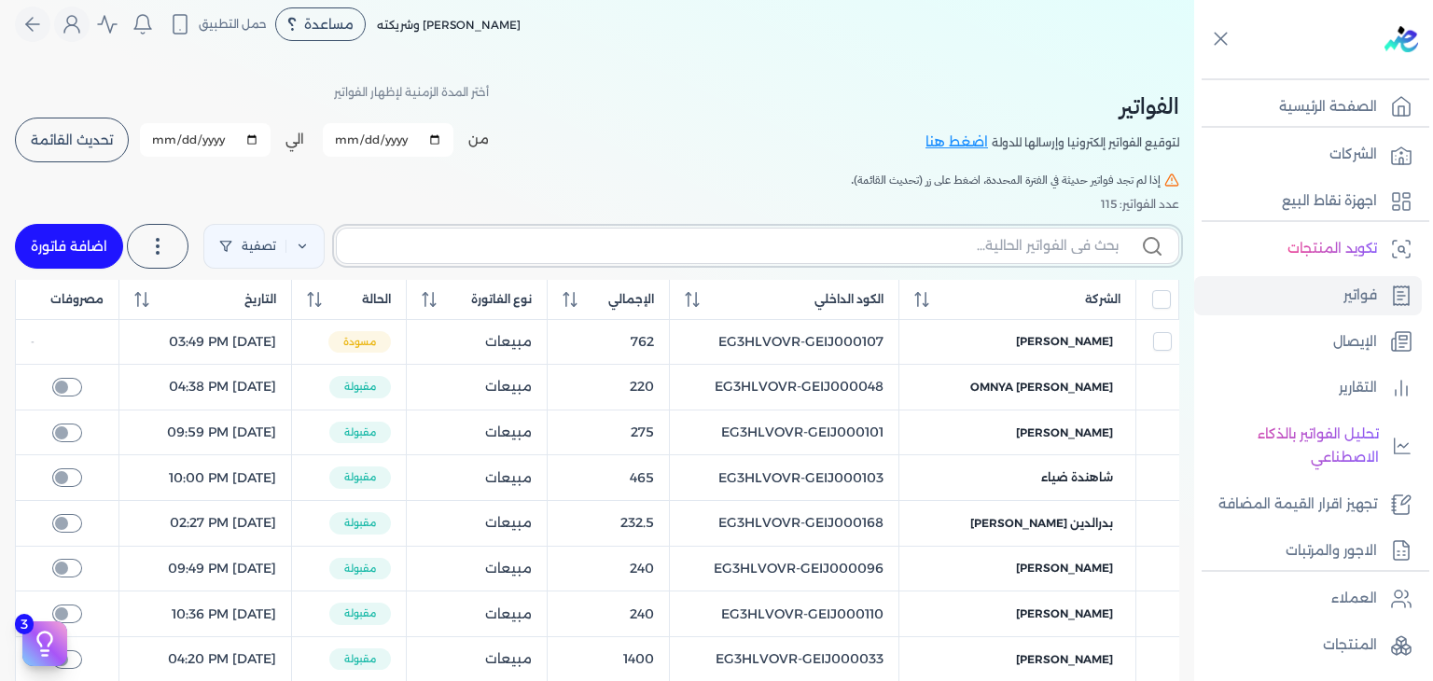
click at [1036, 240] on input "text" at bounding box center [735, 246] width 767 height 20
paste input "EG3HLVOVR-GEIJ000112"
type input "EG3HLVOVR-GEIJ000112"
checkbox input "false"
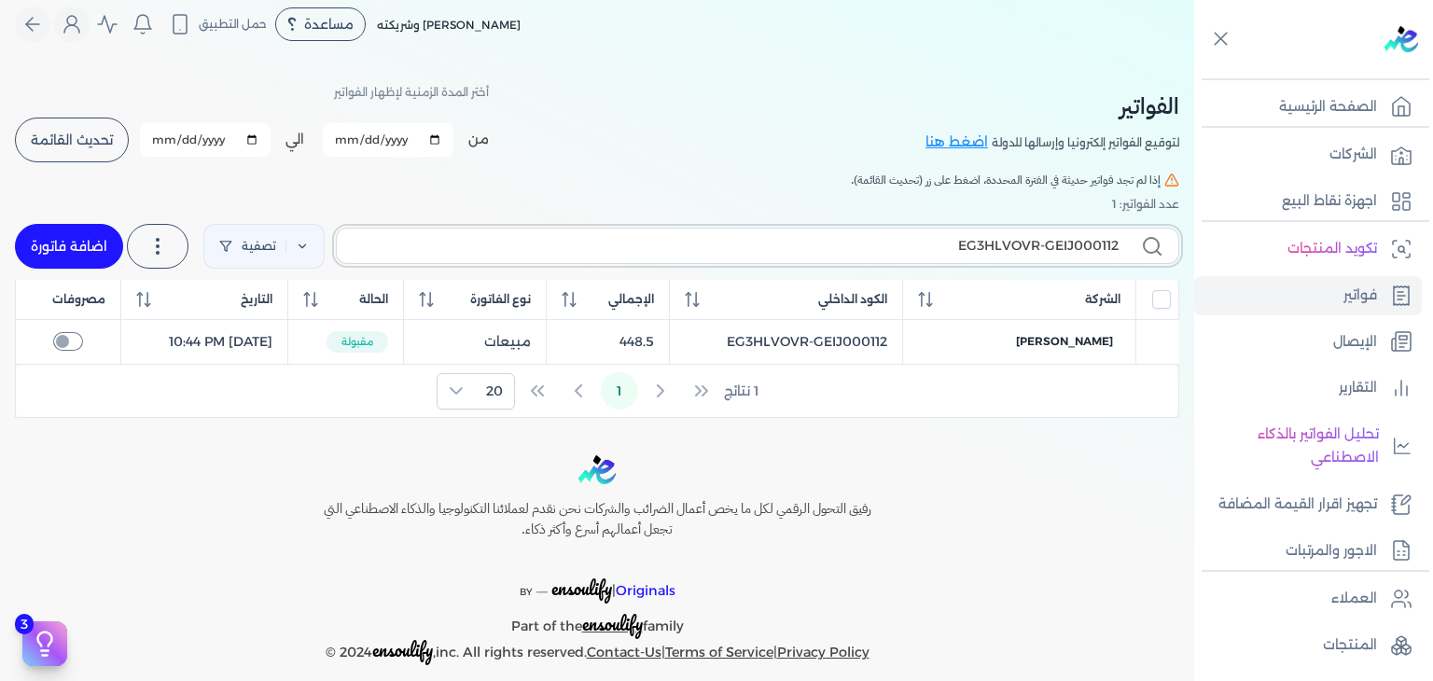
type input "EG3HLVOVR-GEIJ000112"
click at [76, 139] on span "تحديث القائمة" at bounding box center [72, 139] width 82 height 13
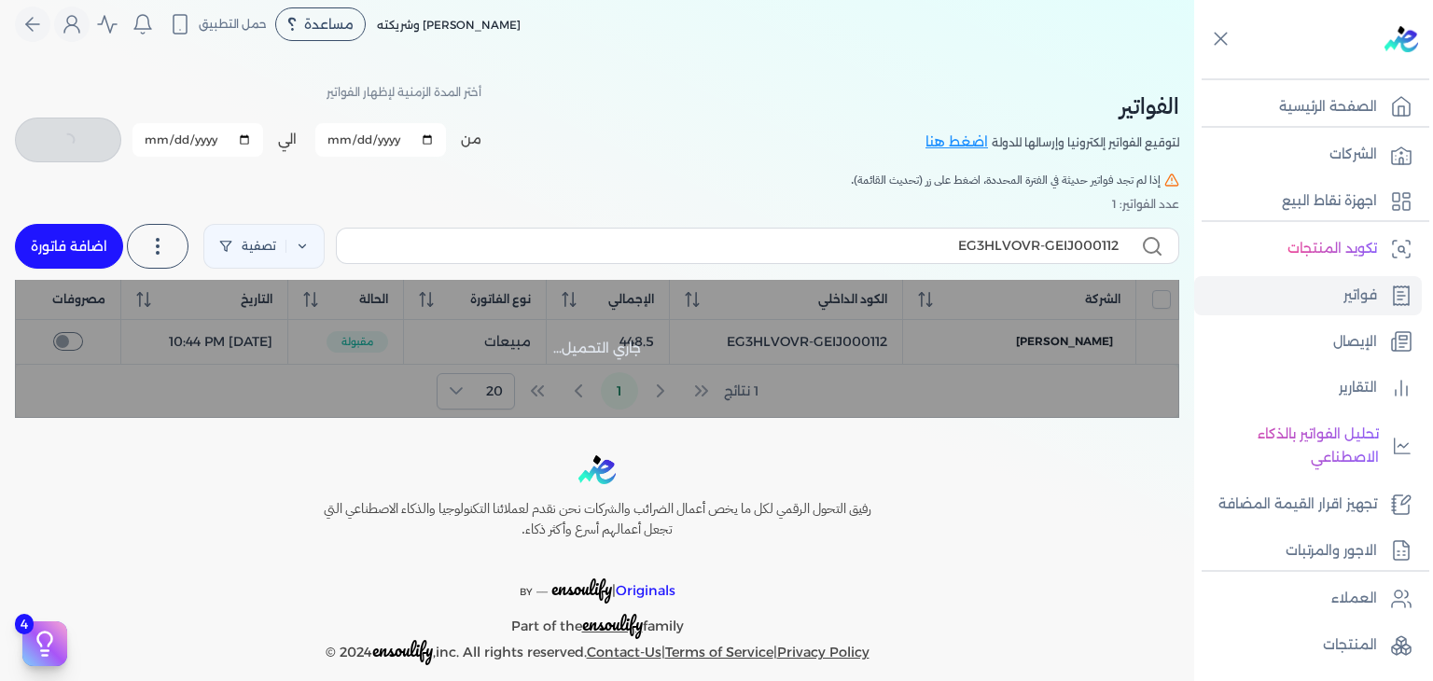
checkbox input "false"
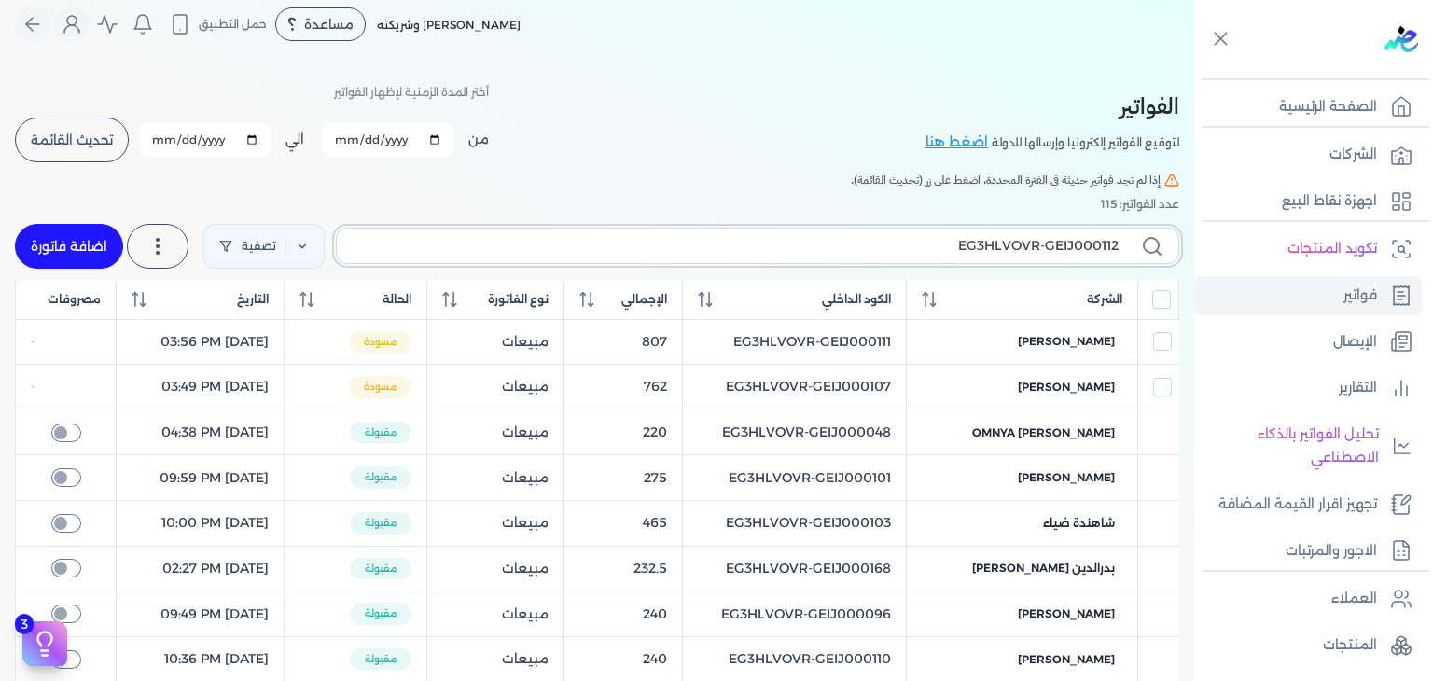
click at [913, 244] on input "EG3HLVOVR-GEIJ000112" at bounding box center [735, 246] width 767 height 20
type input "EG3HLVOVR-GEIJ00011"
checkbox input "false"
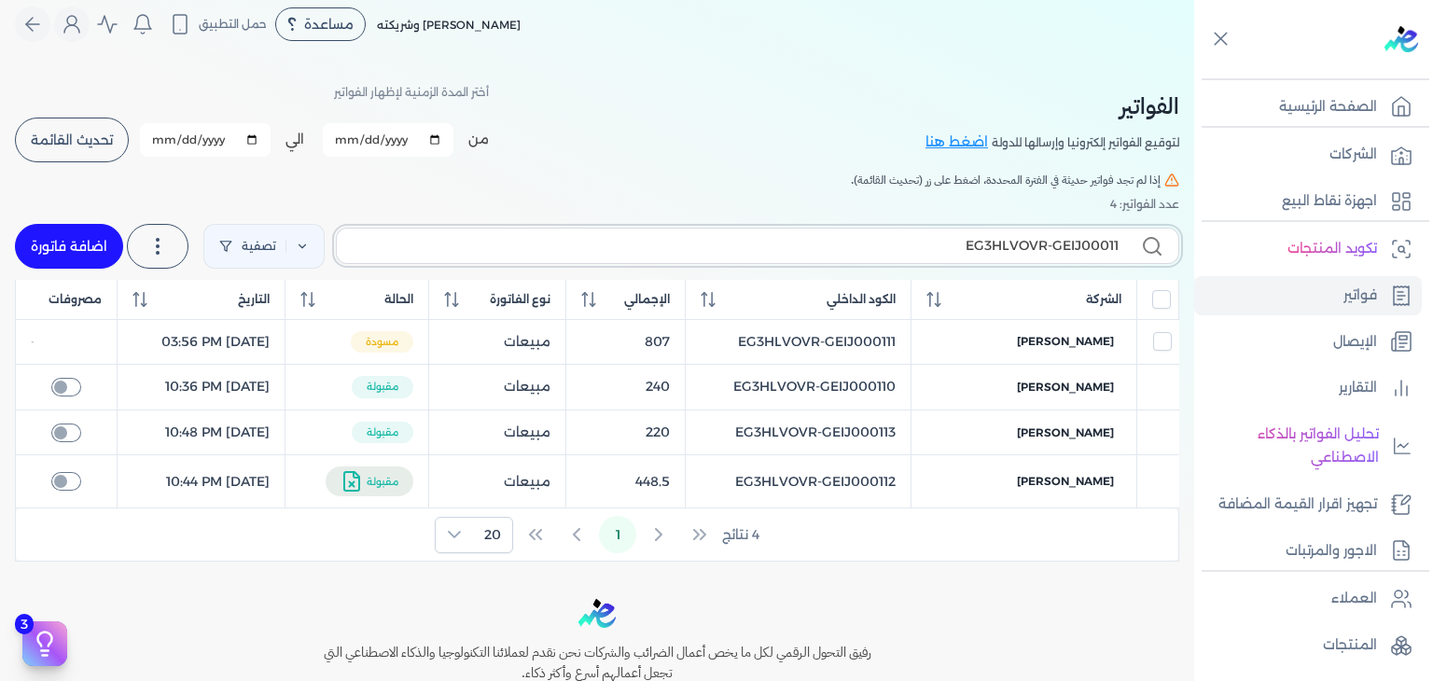
type input "EG3HLVOVR-GEIJ000112"
checkbox input "false"
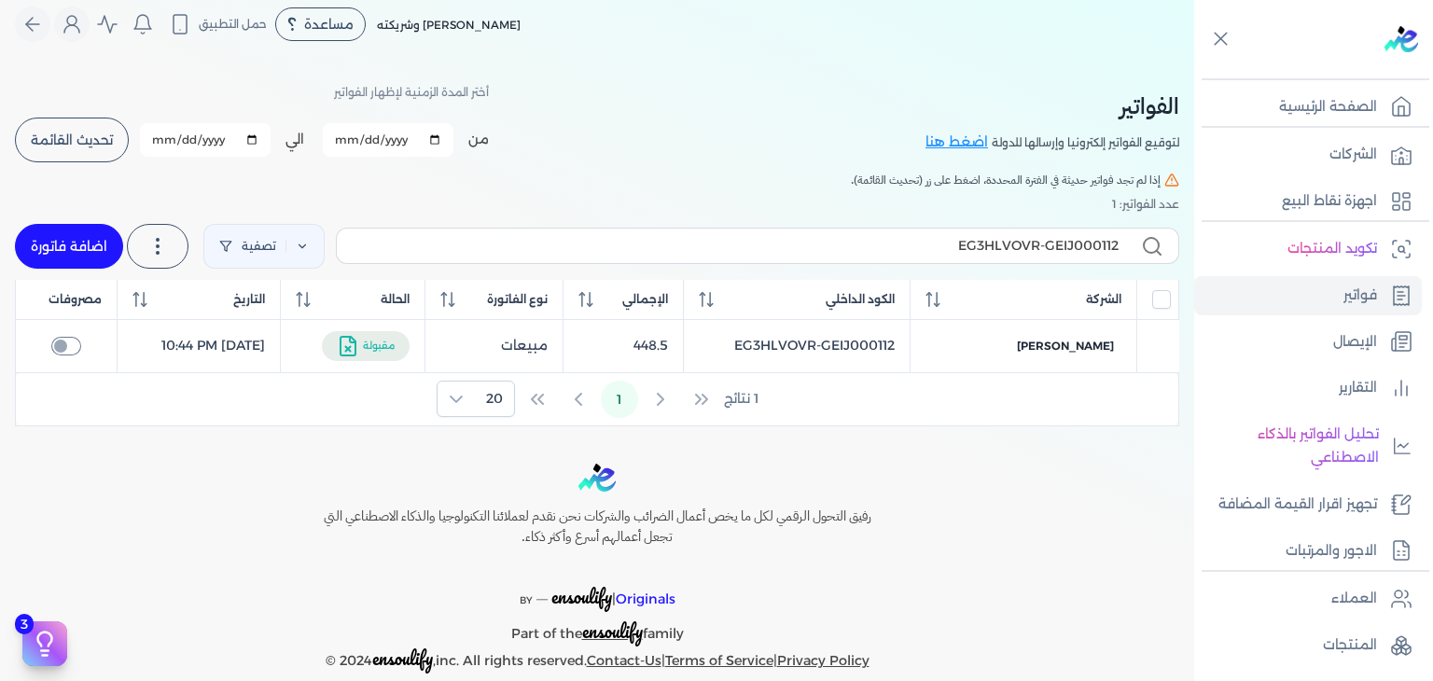
click at [102, 243] on link "اضافة فاتورة" at bounding box center [69, 246] width 108 height 45
select select "EGP"
select select "B"
select select "EGS"
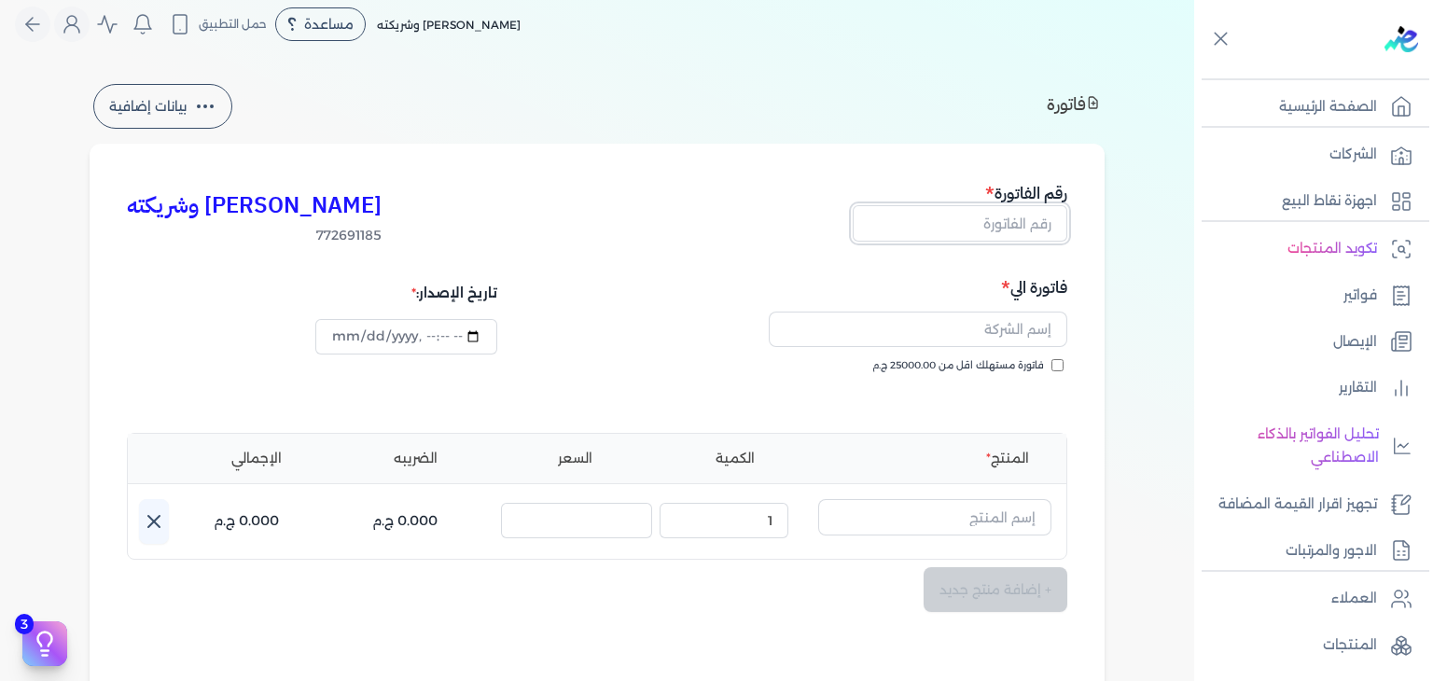
click at [985, 225] on input "text" at bounding box center [959, 222] width 215 height 35
paste input "EG3HLVOVR-GEIJ000112"
type input "EG3HLVOVR-GEIJ000112"
click at [1055, 367] on input "فاتورة مستهلك اقل من 25000.00 ج.م" at bounding box center [1057, 365] width 12 height 12
checkbox input "true"
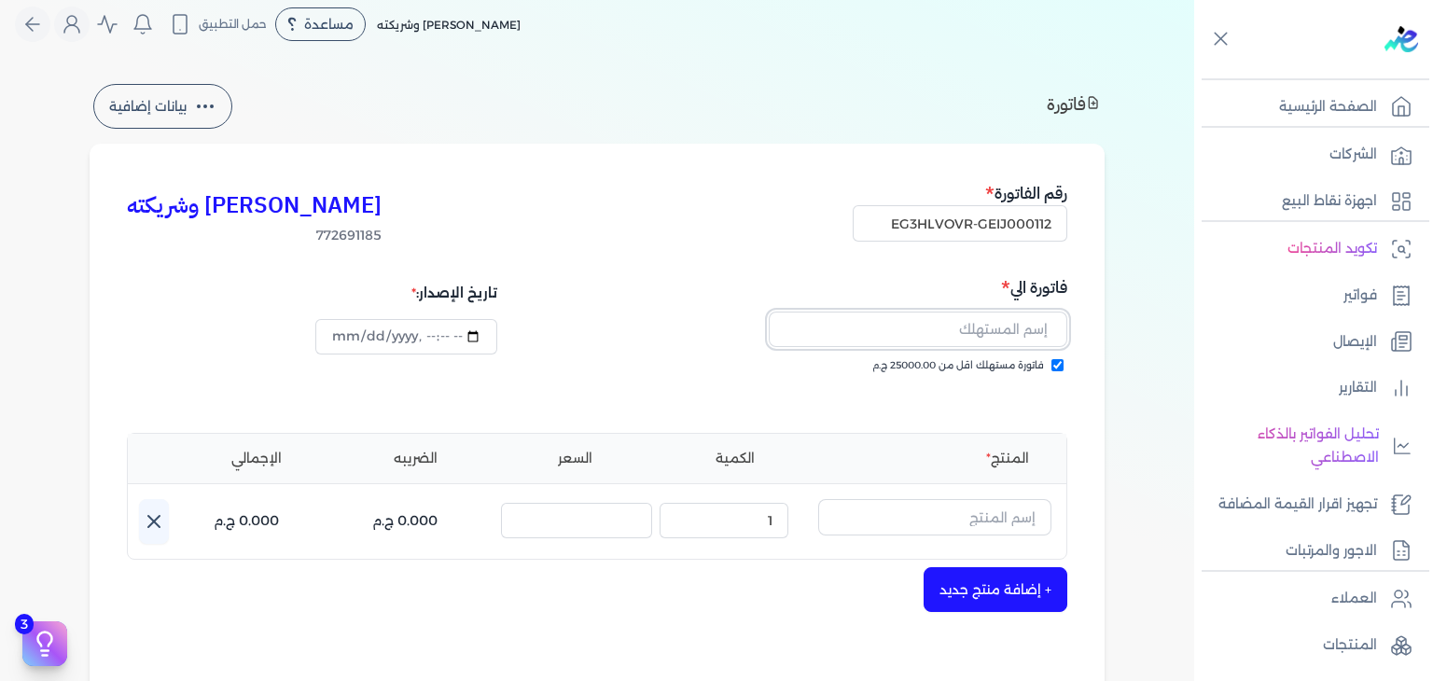
click at [1020, 324] on input "text" at bounding box center [918, 329] width 298 height 35
paste input "[PERSON_NAME]"
type input "[PERSON_NAME]"
click at [1004, 519] on input "text" at bounding box center [934, 516] width 233 height 35
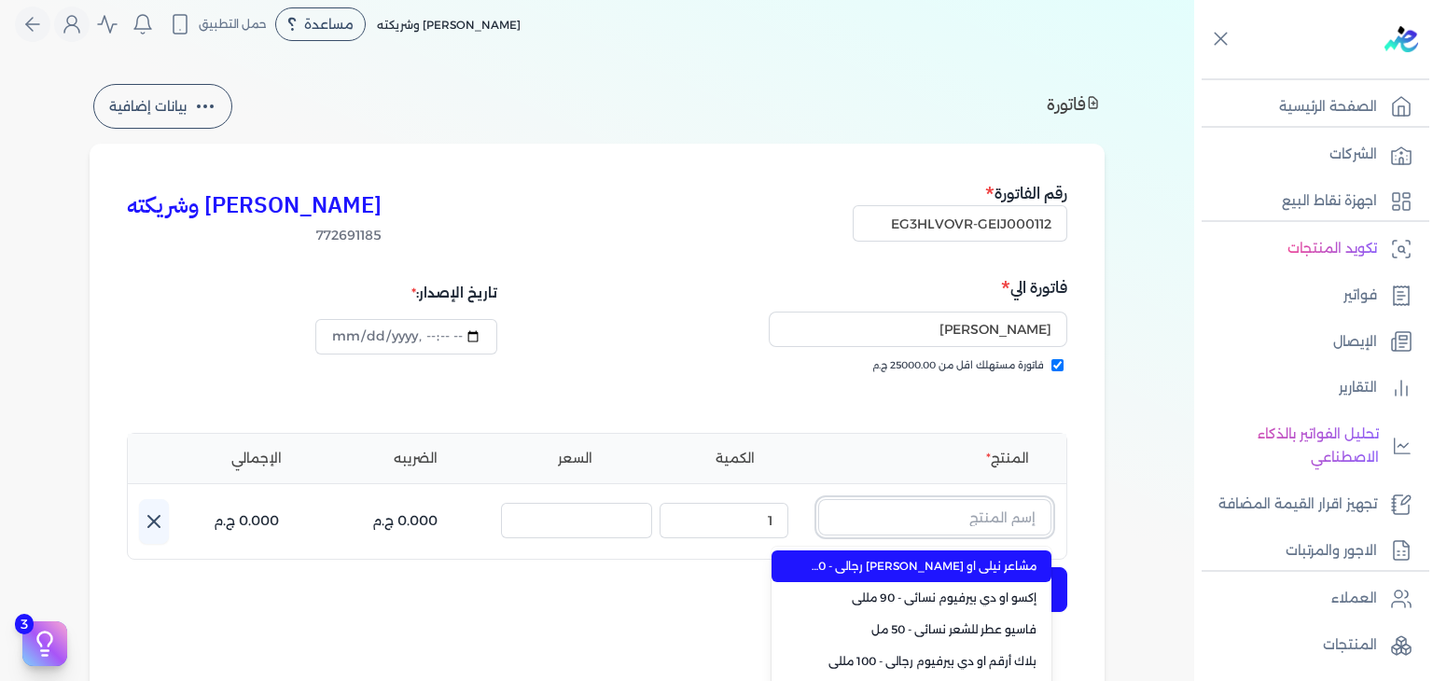
paste input "اليشون انتينس او [PERSON_NAME] رجالي - 100 مللي"
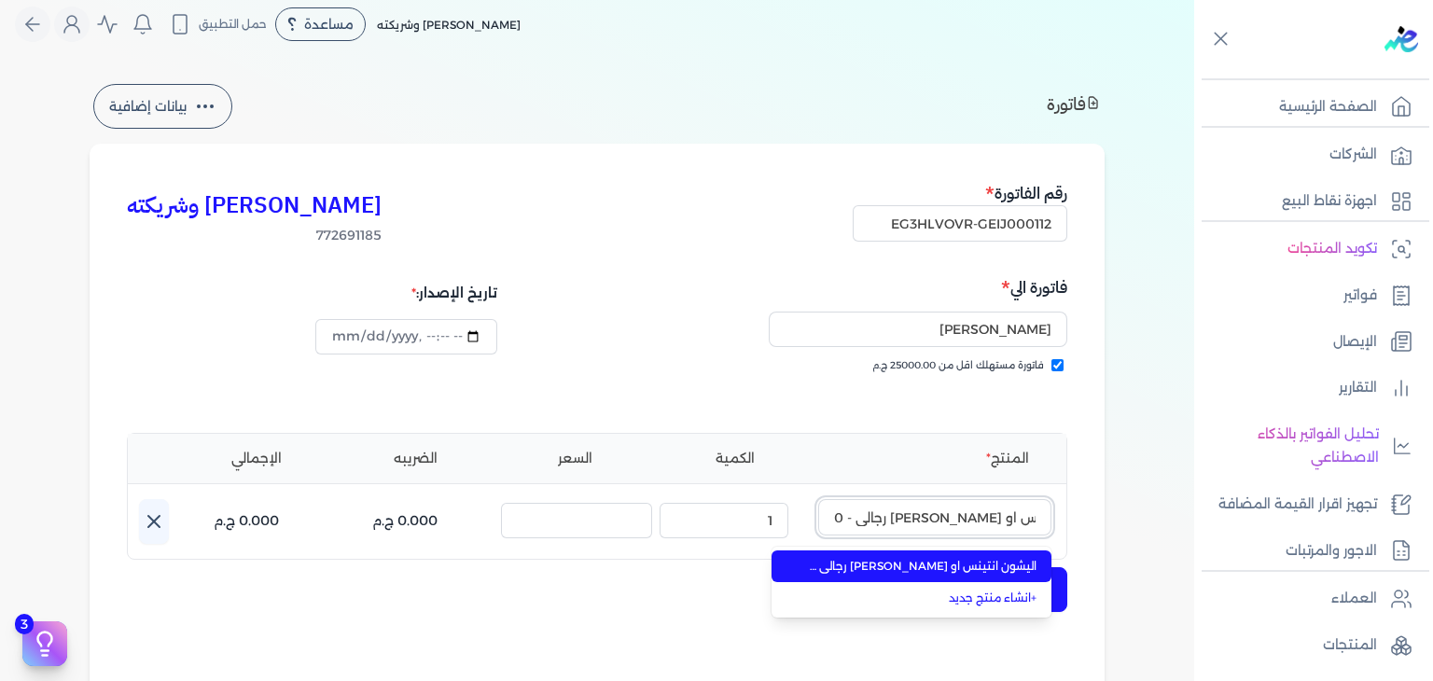
type input "اليشون انتينس او [PERSON_NAME] رجالي - 100 مللي"
click at [968, 564] on span "اليشون انتينس او [PERSON_NAME] رجالي - 100 مللي" at bounding box center [923, 566] width 228 height 17
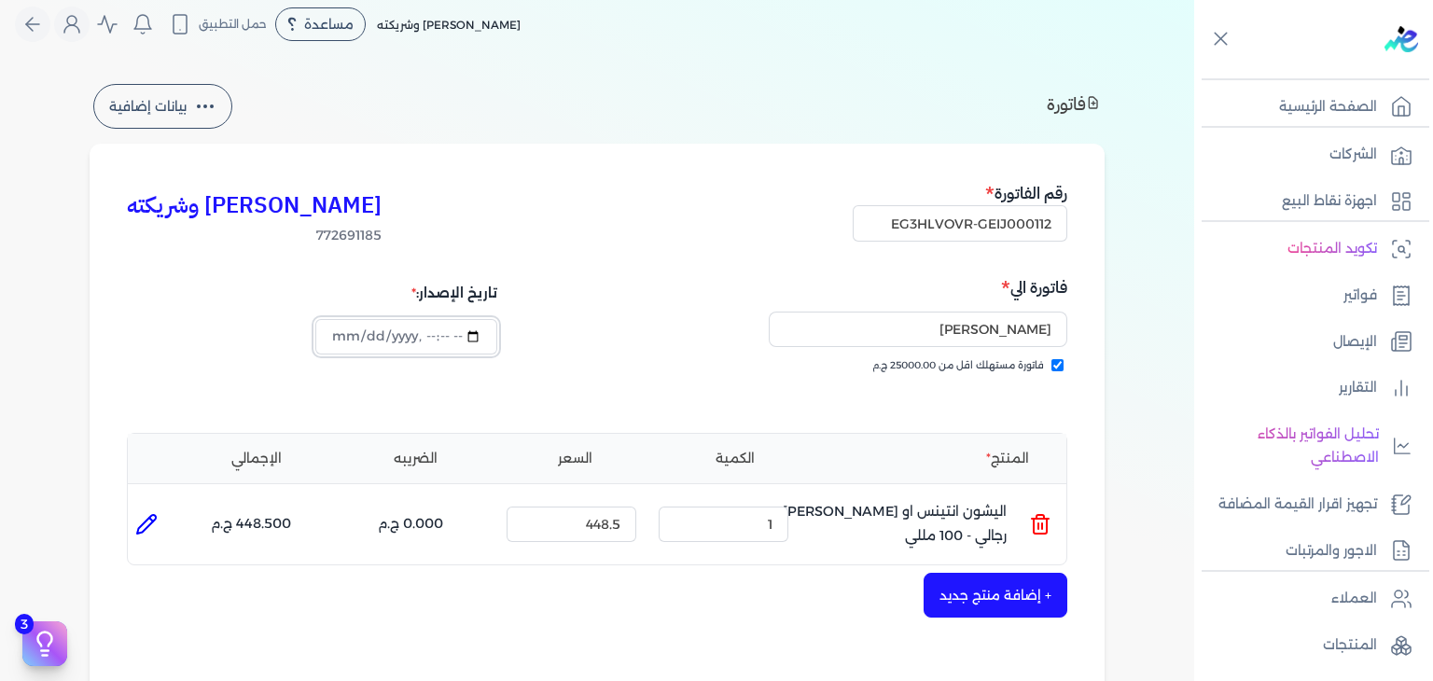
click at [347, 339] on input "datetime-local" at bounding box center [405, 336] width 181 height 35
type input "2025-10-06T16:00:04"
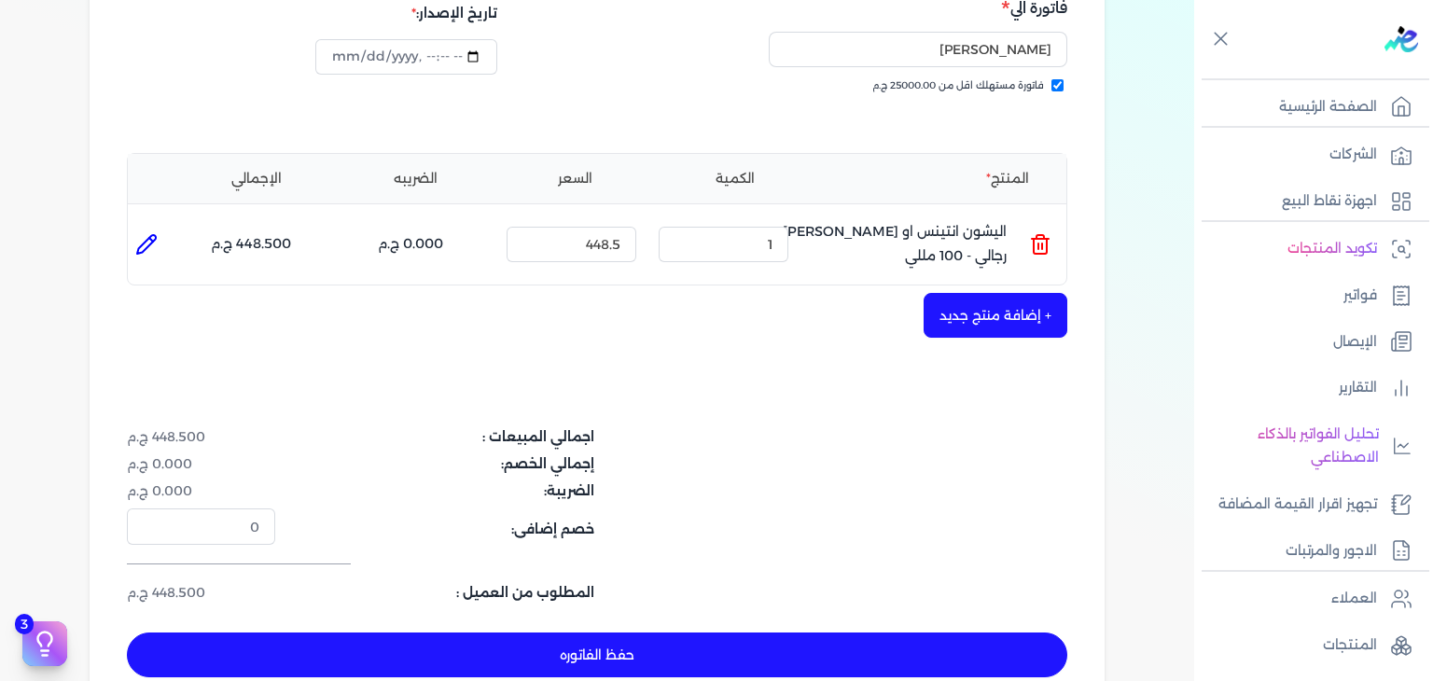
click at [664, 654] on button "حفظ الفاتوره" at bounding box center [597, 654] width 940 height 45
type input "[DATE]"
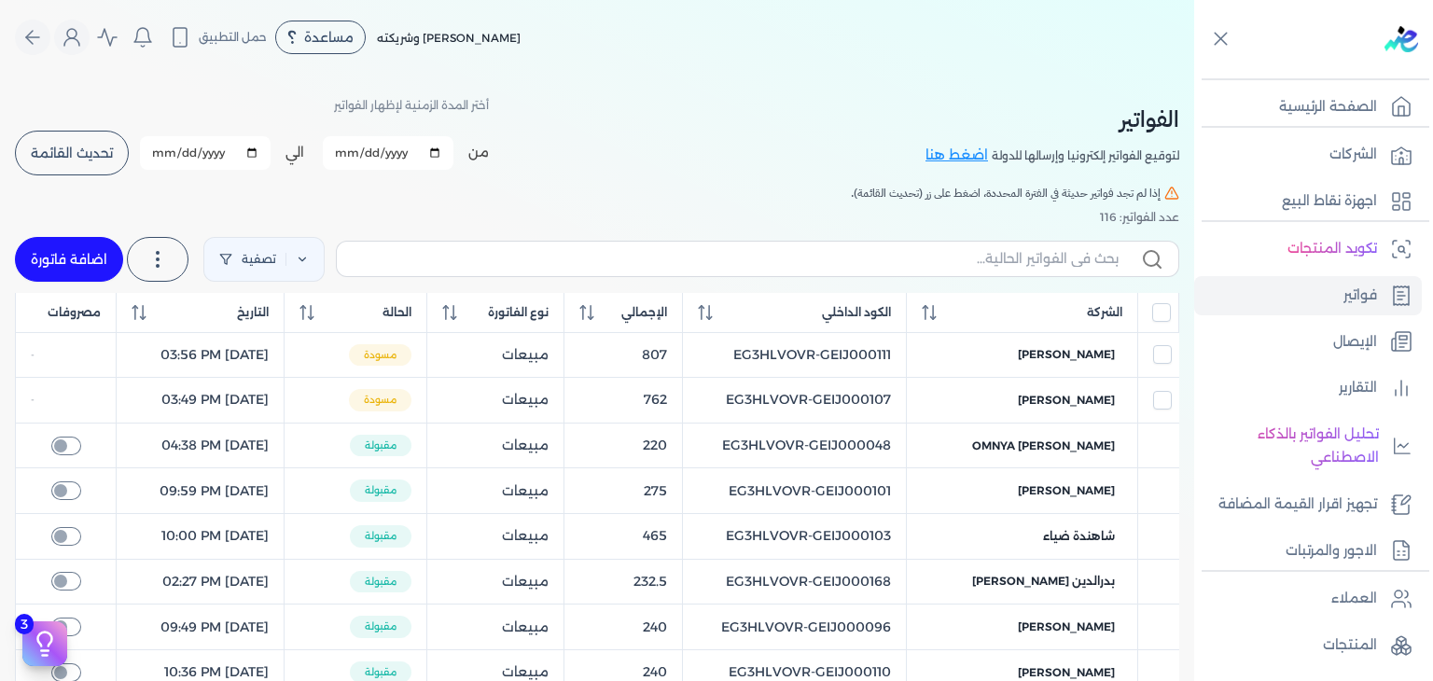
click at [960, 275] on label at bounding box center [757, 258] width 843 height 35
click at [960, 269] on input "text" at bounding box center [735, 259] width 767 height 20
paste input "اليشون انتينس او [PERSON_NAME] رجالي - 100 مللي"
type input "اليشون انتينس او [PERSON_NAME] رجالي - 100 مللي"
checkbox input "false"
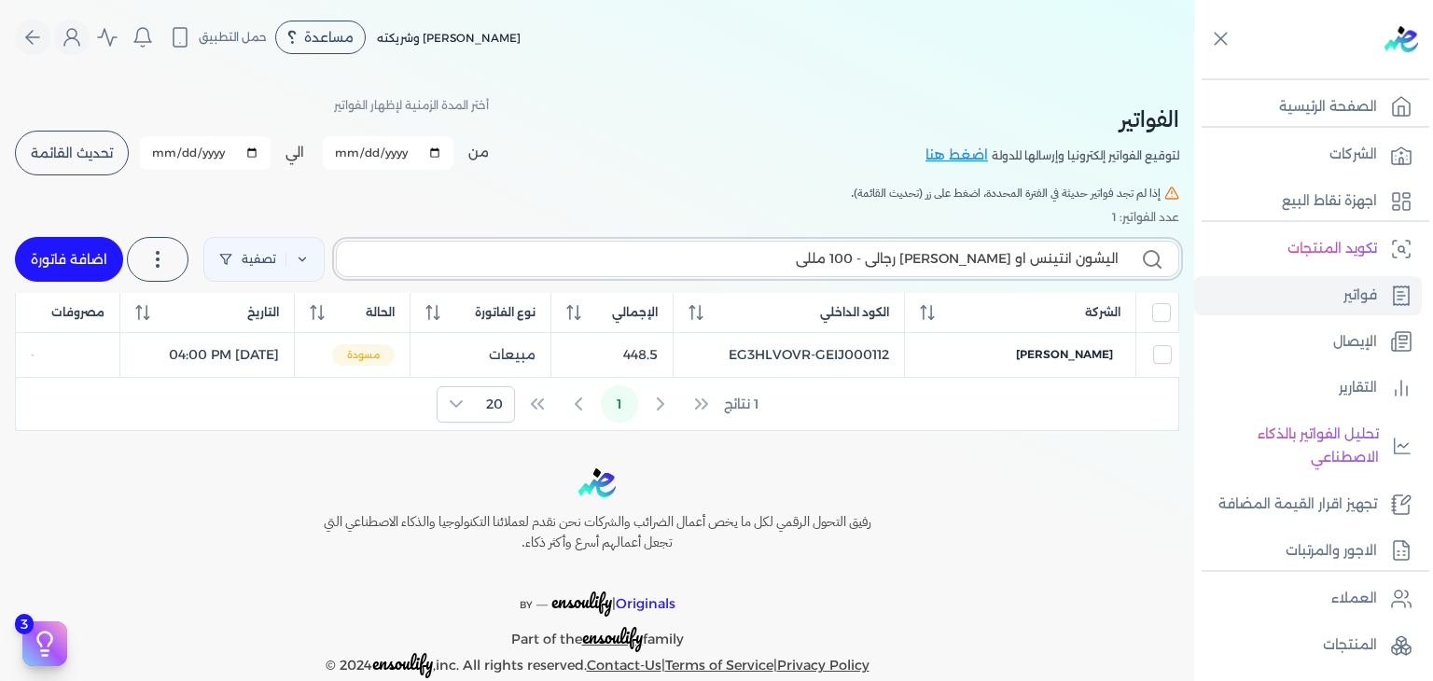
click at [1070, 262] on input "اليشون انتينس او [PERSON_NAME] رجالي - 100 مللي" at bounding box center [735, 259] width 767 height 20
paste input "EG3HLVOVR-GEIJ000112"
type input "EG3HLVOVR-GEIJ000112"
checkbox input "false"
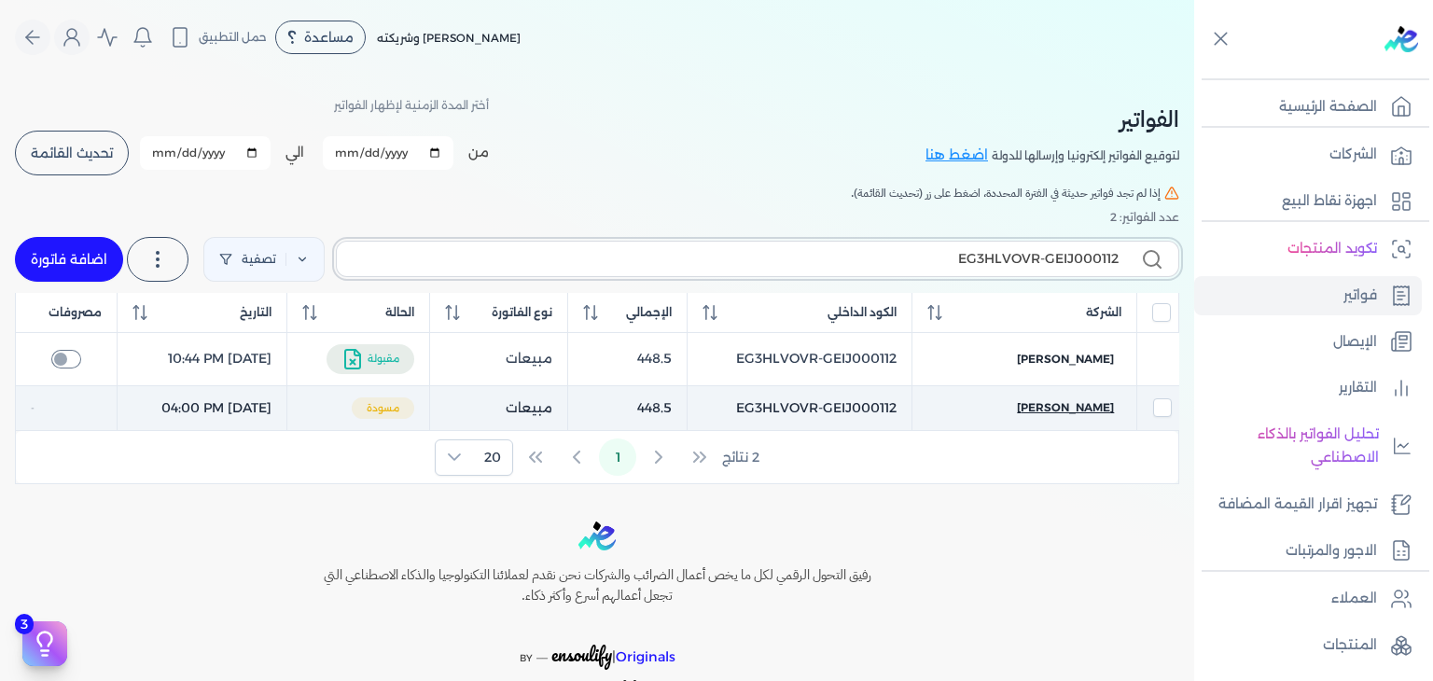
type input "EG3HLVOVR-GEIJ000112"
click at [1071, 400] on span "[PERSON_NAME]" at bounding box center [1065, 407] width 97 height 17
select select "EGP"
select select "B"
select select "EGS"
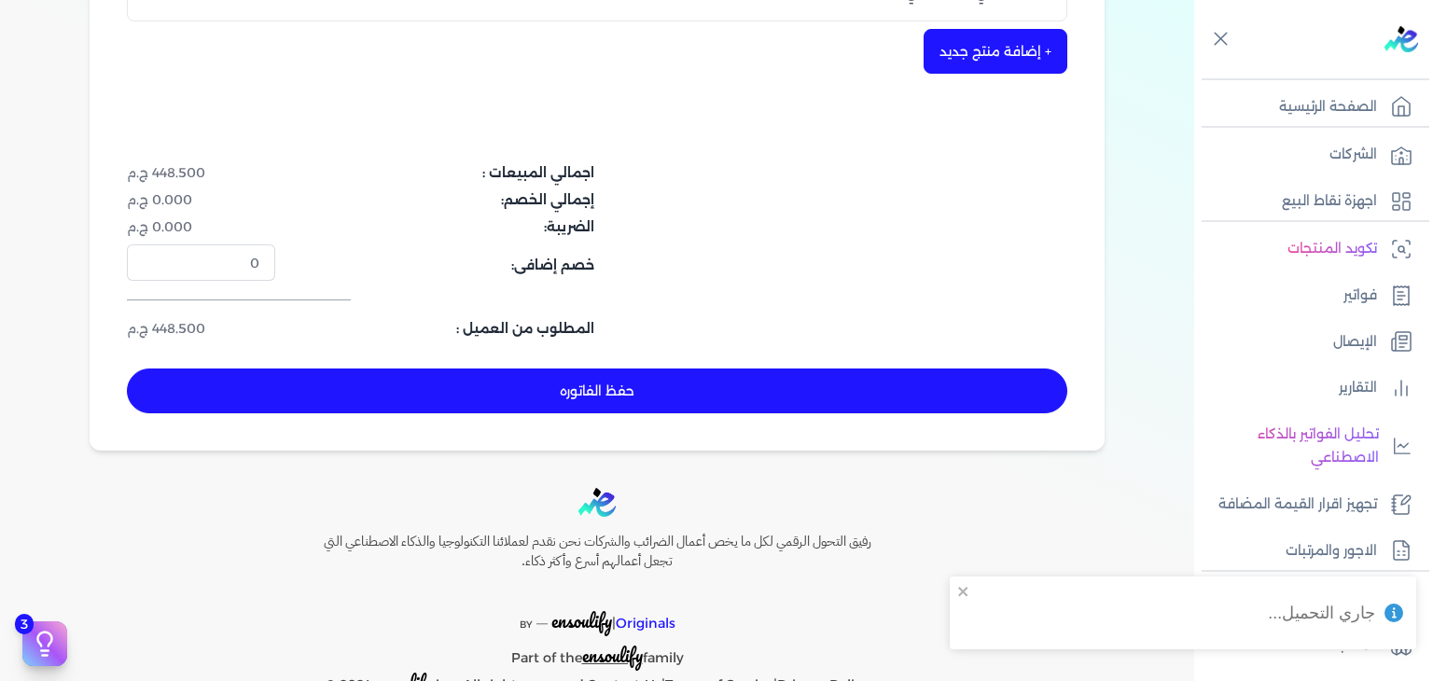
scroll to position [560, 0]
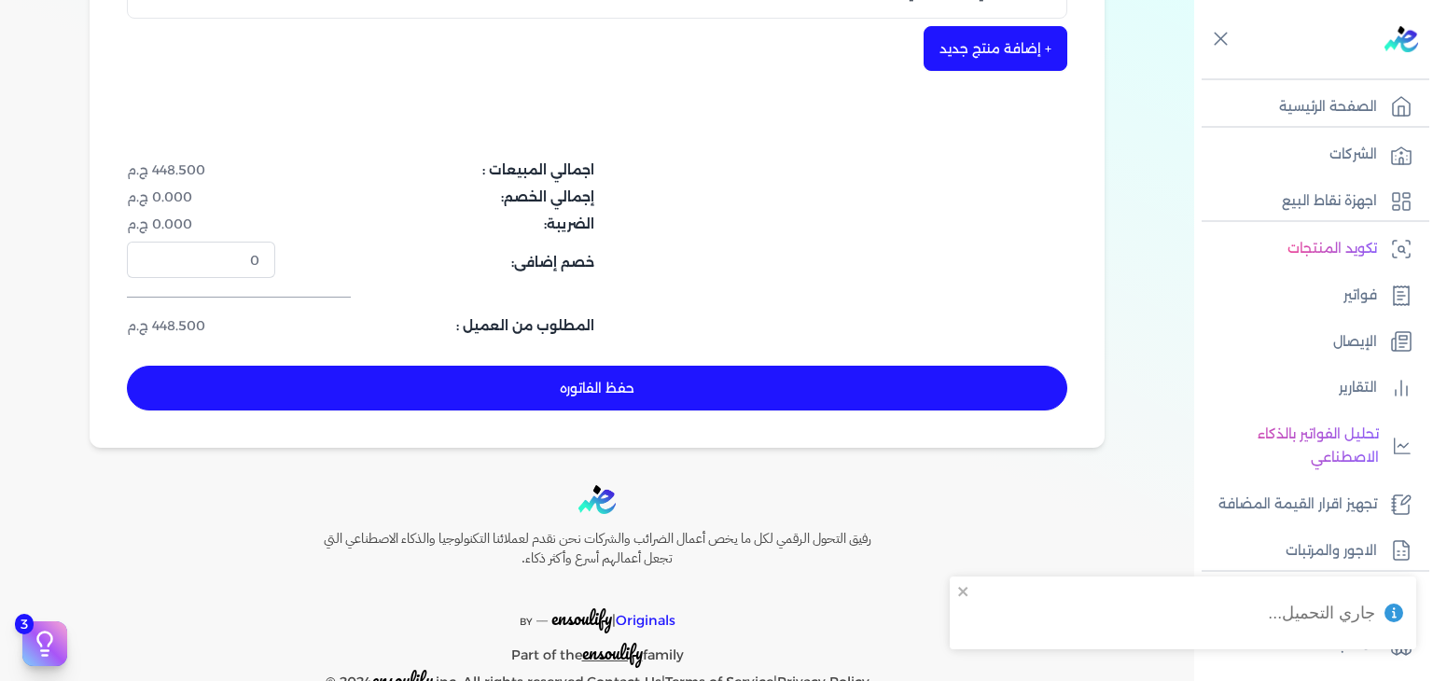
drag, startPoint x: 852, startPoint y: 385, endPoint x: 1067, endPoint y: 433, distance: 219.7
click at [852, 385] on button "حفظ الفاتوره" at bounding box center [597, 388] width 940 height 45
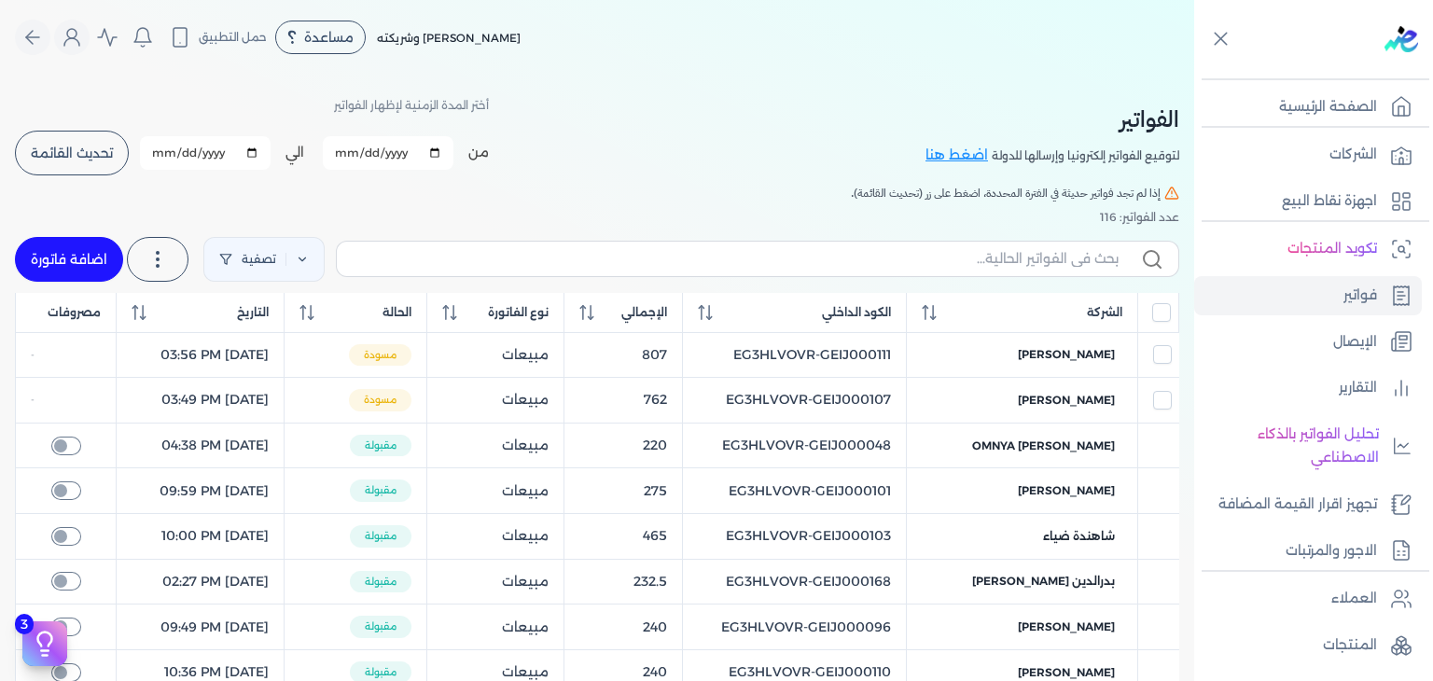
click at [351, 147] on input "[DATE]" at bounding box center [388, 153] width 131 height 34
click at [110, 161] on button "تحديث القائمة" at bounding box center [72, 153] width 114 height 45
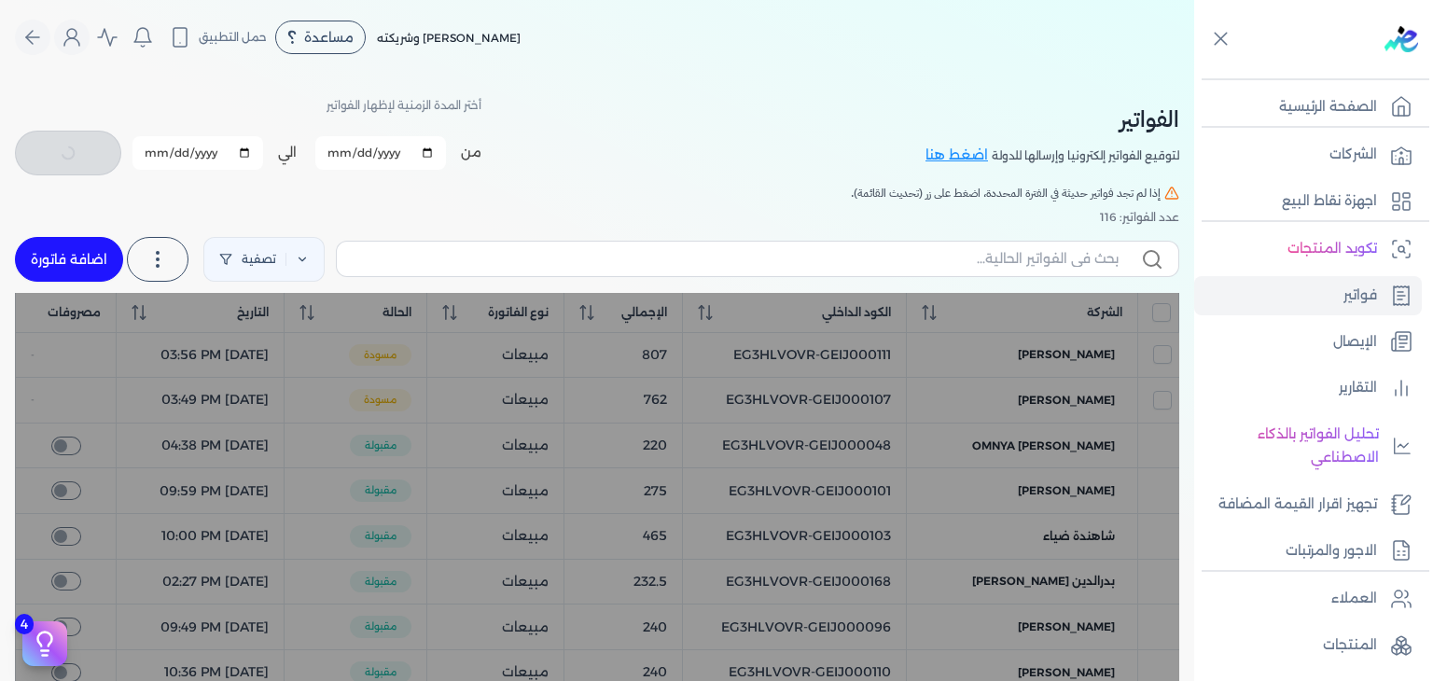
checkbox input "false"
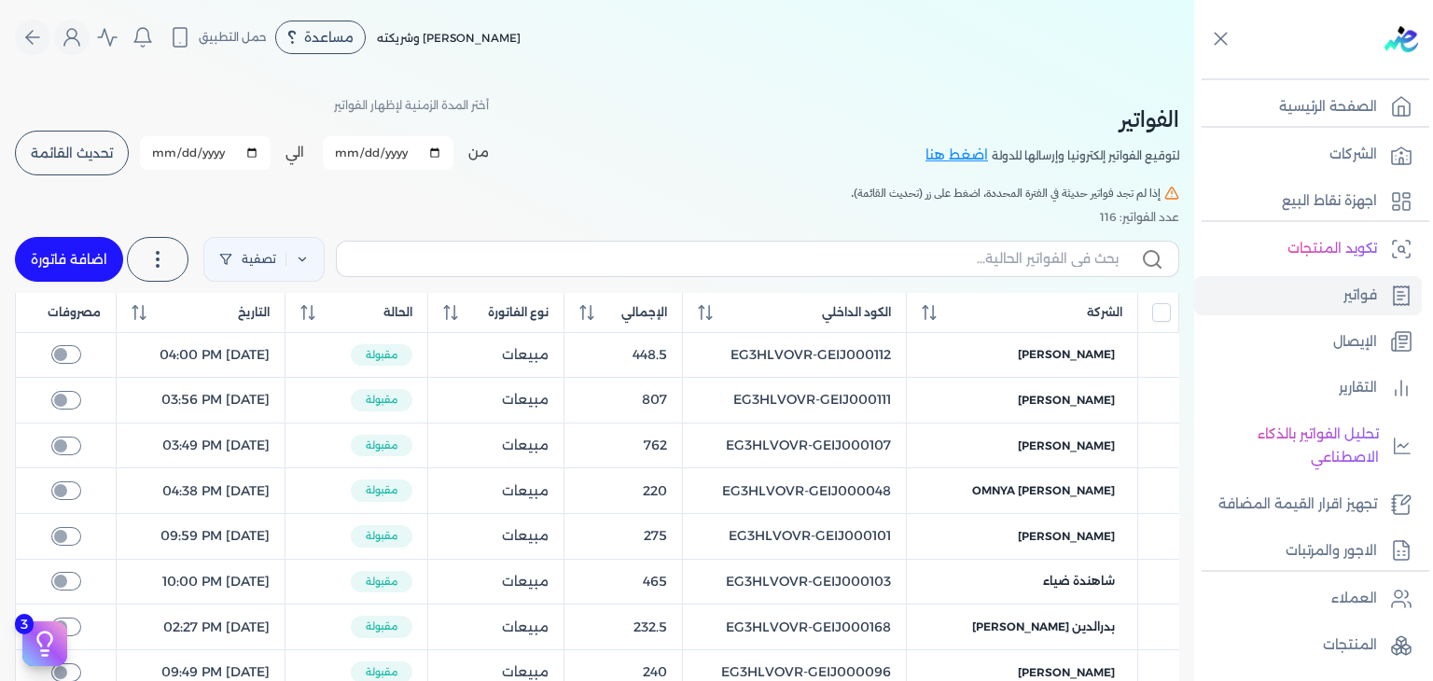
click at [348, 154] on input "[DATE]" at bounding box center [388, 153] width 131 height 34
type input "[DATE]"
click at [168, 152] on input "[DATE]" at bounding box center [205, 153] width 131 height 34
type input "[DATE]"
click at [101, 166] on button "تحديث القائمة" at bounding box center [72, 153] width 114 height 45
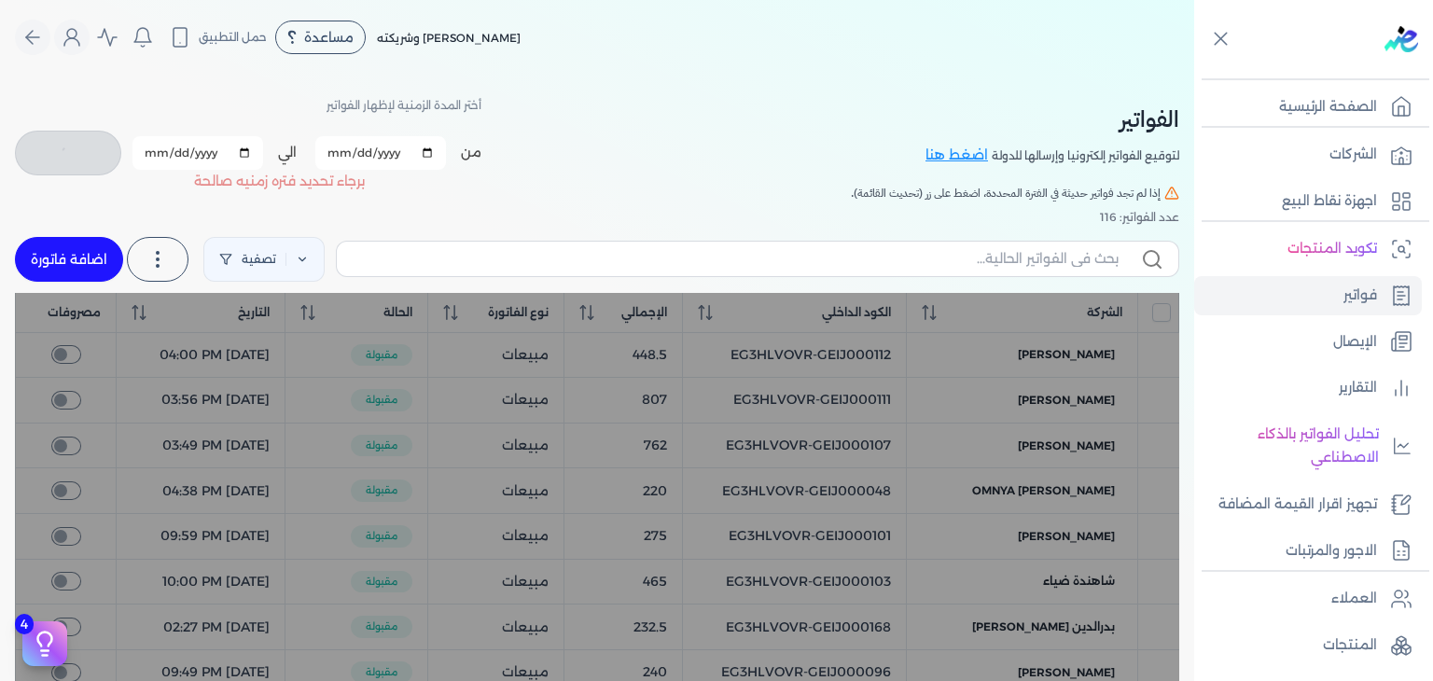
checkbox input "false"
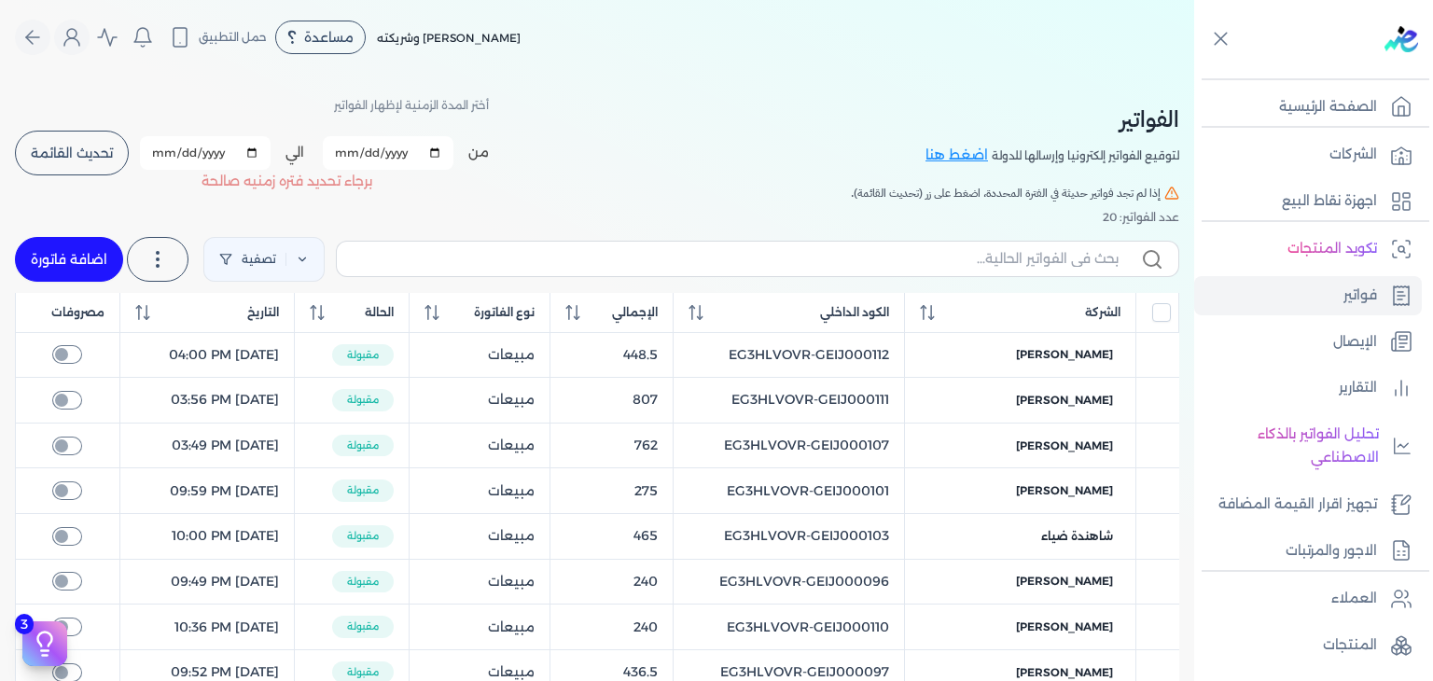
click at [903, 271] on label at bounding box center [757, 258] width 843 height 35
click at [903, 269] on input "text" at bounding box center [735, 259] width 767 height 20
click at [909, 259] on input "text" at bounding box center [735, 259] width 767 height 20
paste input "EG3HLVOVR-GEIJ000099"
type input "EG3HLVOVR-GEIJ000099"
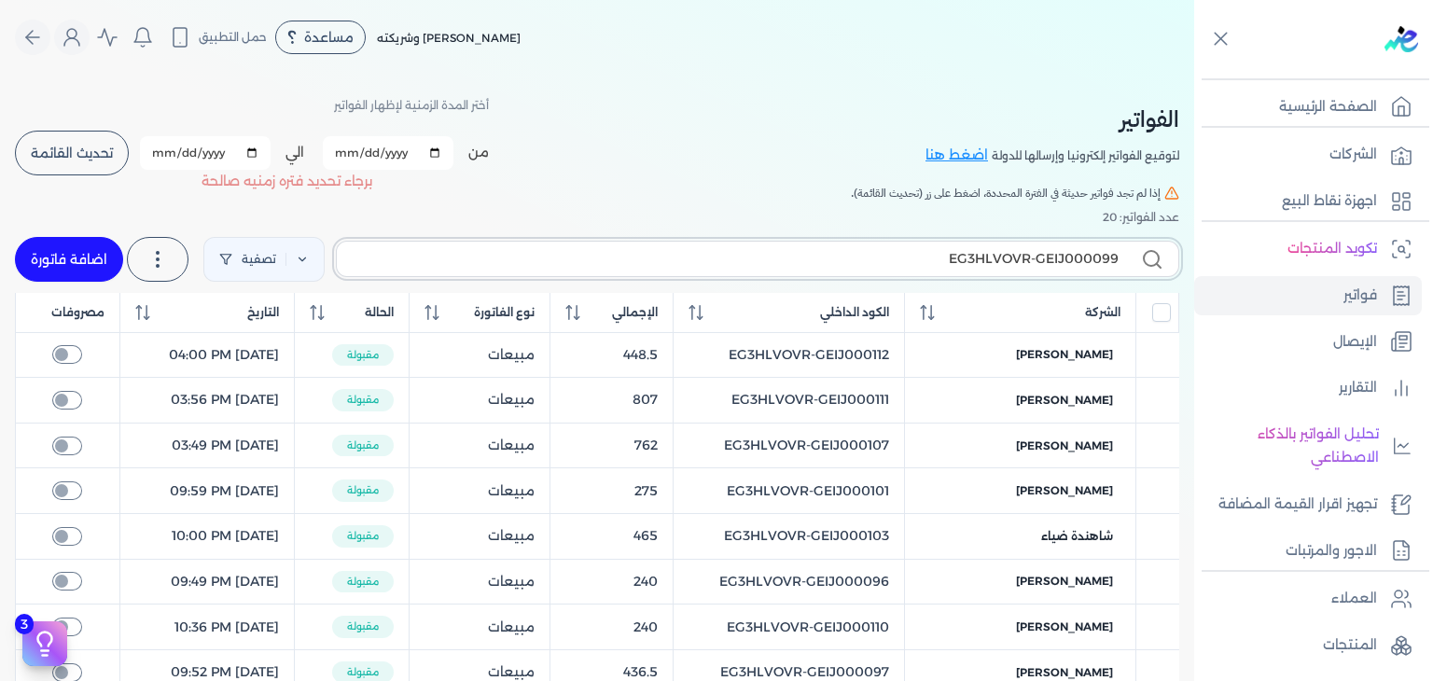
checkbox input "false"
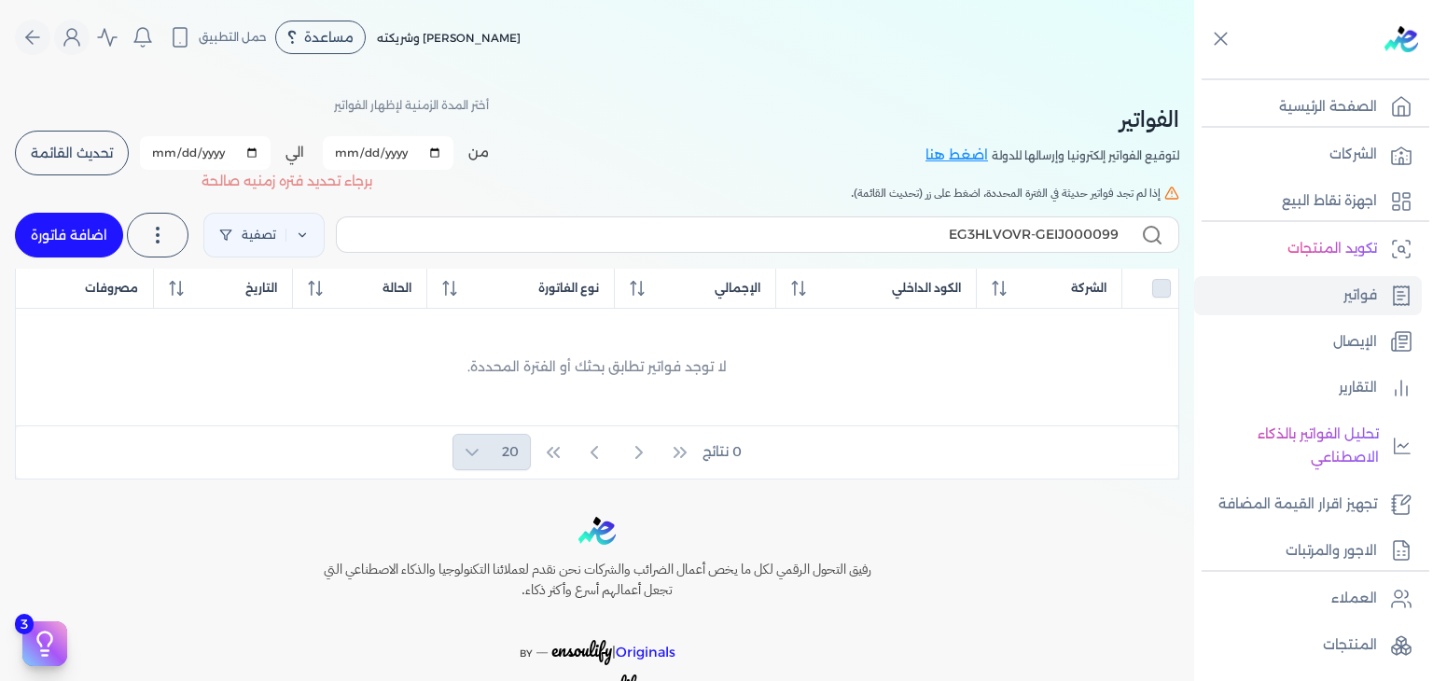
click at [63, 240] on link "اضافة فاتورة" at bounding box center [69, 235] width 108 height 45
select select "EGP"
select select "B"
select select "EGS"
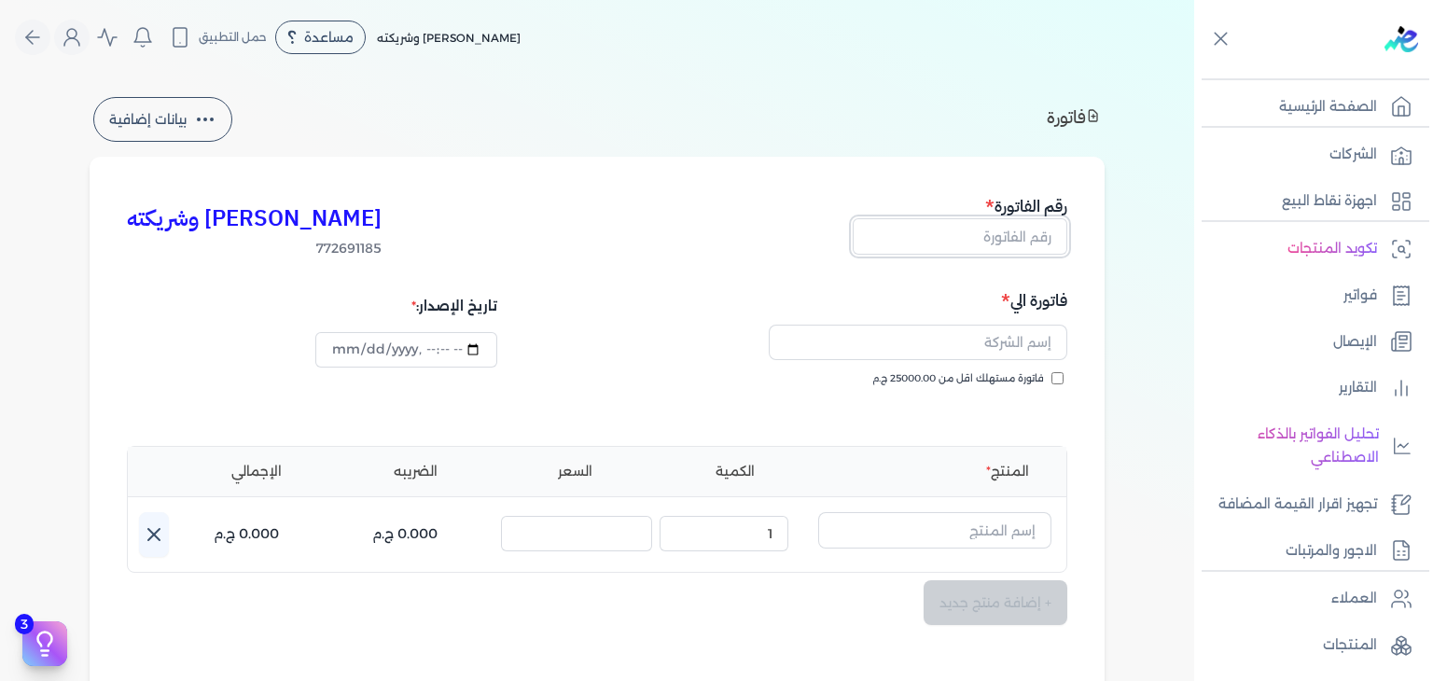
click at [1015, 242] on input "text" at bounding box center [959, 235] width 215 height 35
paste input "EG3HLVOVR-GEIJ000099"
type input "EG3HLVOVR-GEIJ000099"
click at [1060, 374] on input "فاتورة مستهلك اقل من 25000.00 ج.م" at bounding box center [1057, 378] width 12 height 12
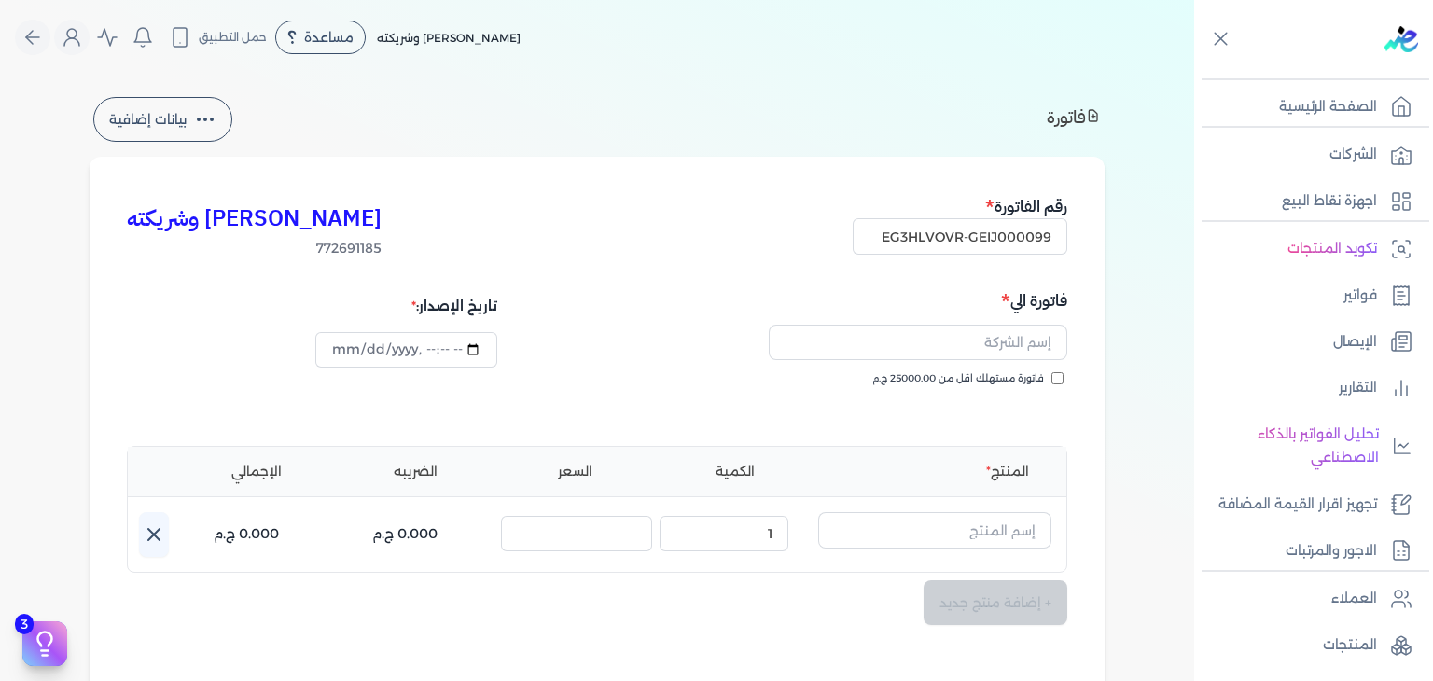
checkbox input "true"
drag, startPoint x: 1001, startPoint y: 348, endPoint x: 985, endPoint y: 378, distance: 33.8
click at [1001, 348] on input "text" at bounding box center [918, 342] width 298 height 35
paste input "[DATE][PERSON_NAME]"
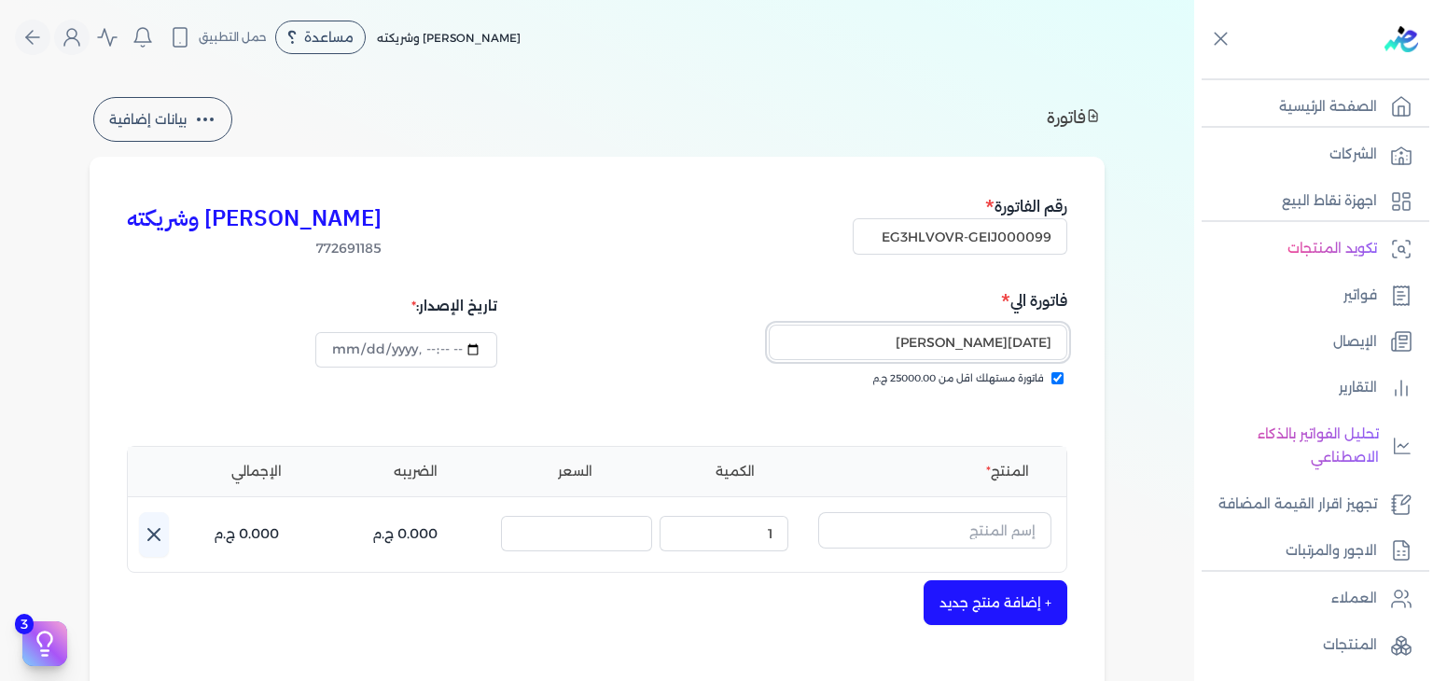
type input "[DATE][PERSON_NAME]"
type input "2025-10-10T16:07:33"
click at [984, 520] on input "text" at bounding box center [934, 529] width 233 height 35
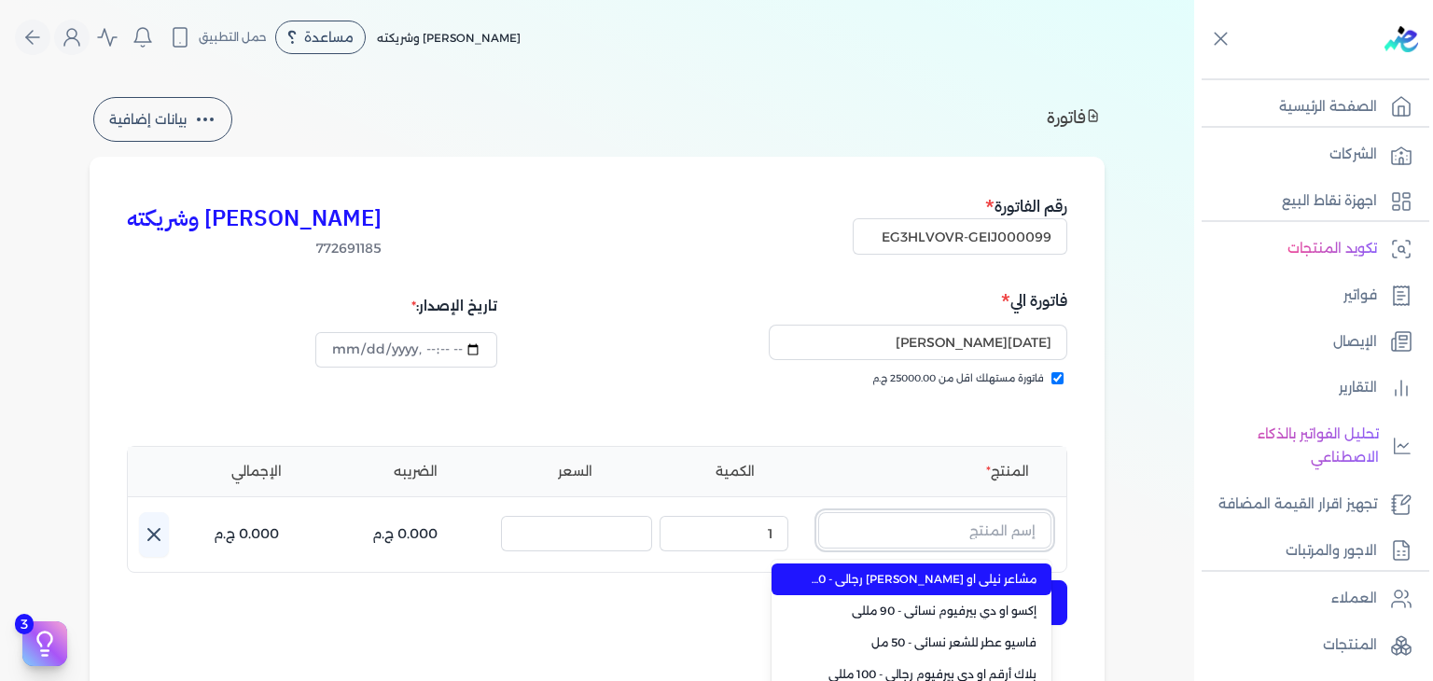
paste input "EG-772691185-EPCF-P-EDP-W-100-18"
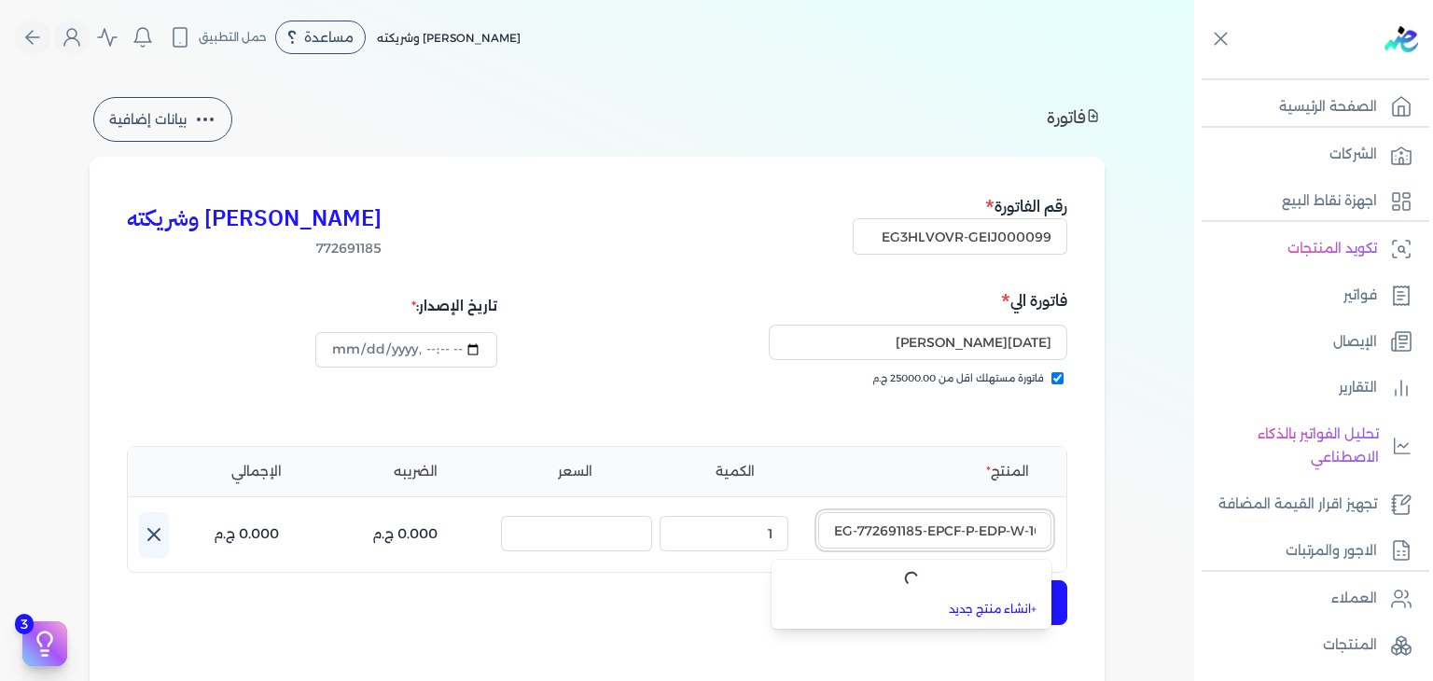
scroll to position [280, 0]
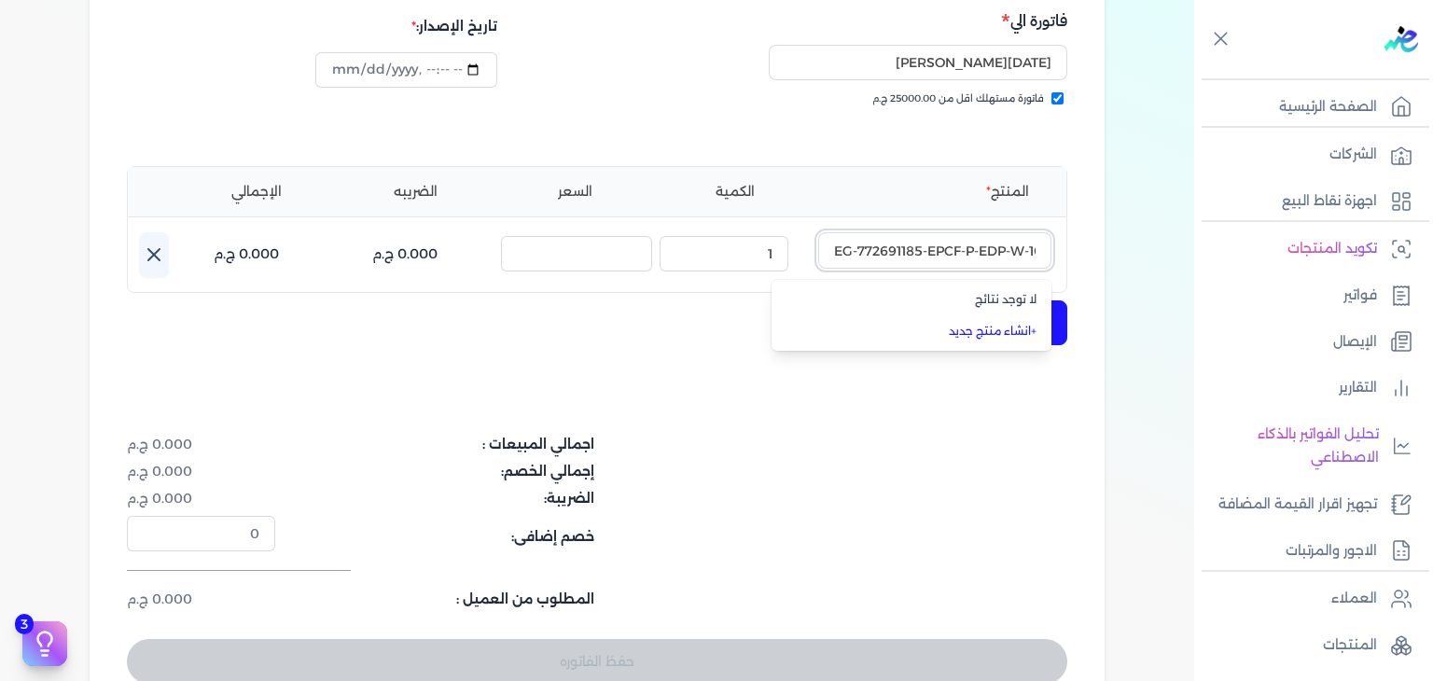
type input "EG-772691185-EPCF-P-EDP-W-100-18"
click at [1020, 335] on link "+ انشاء منتج جديد" at bounding box center [923, 331] width 228 height 17
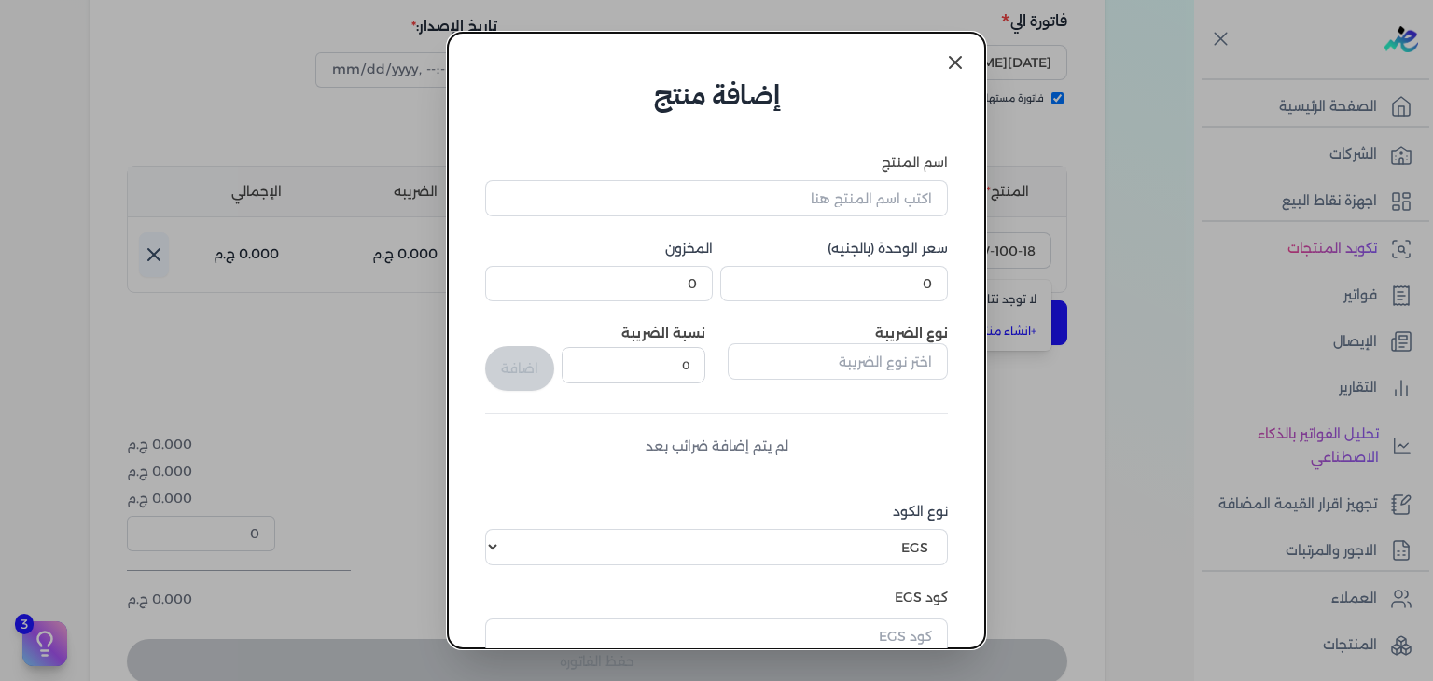
scroll to position [285, 0]
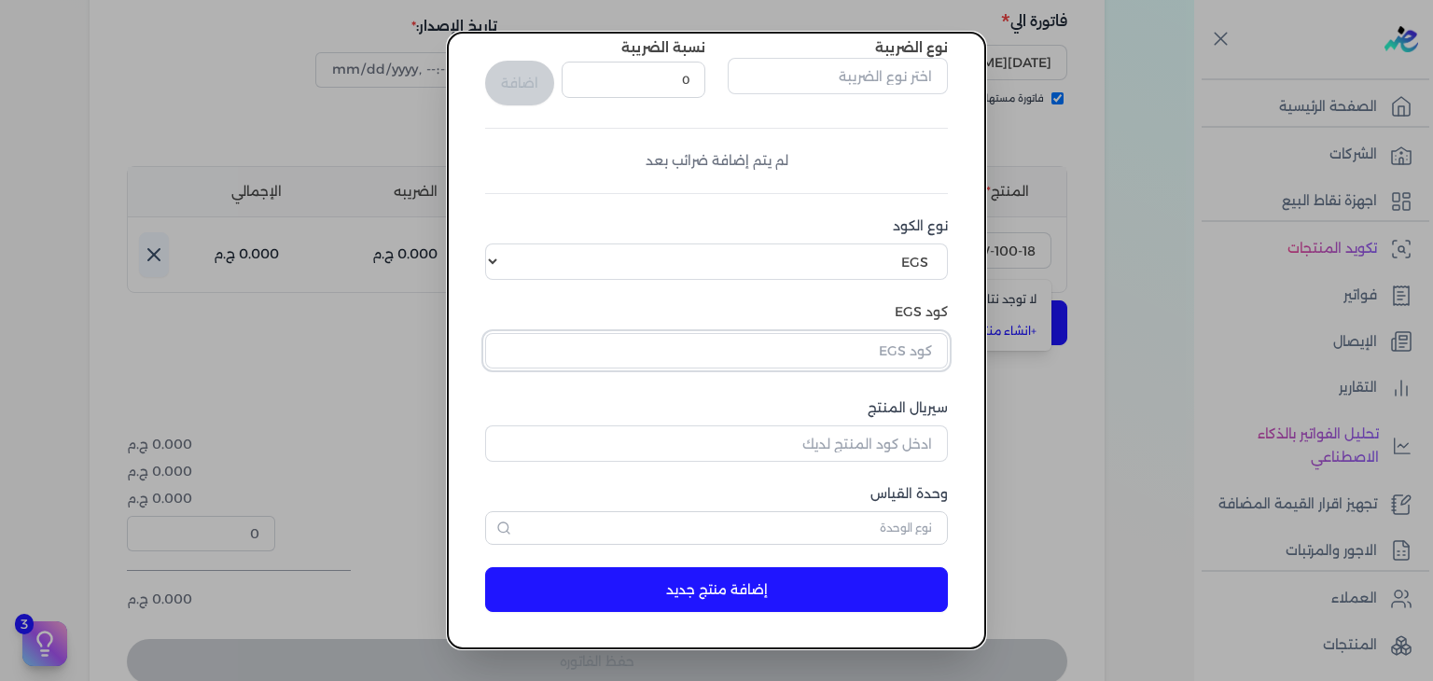
click at [912, 363] on input "text" at bounding box center [716, 350] width 463 height 35
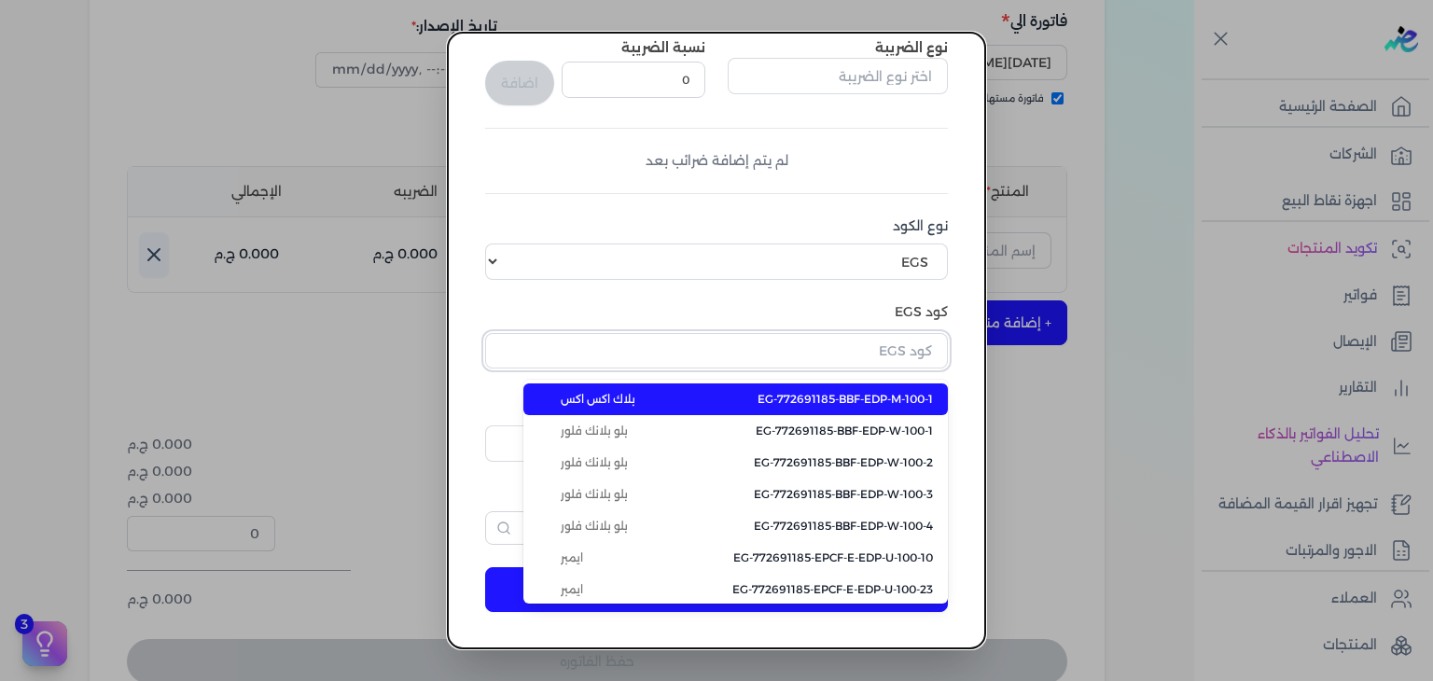
paste input "EG-772691185-EPCF-P-EDP-W-100-18"
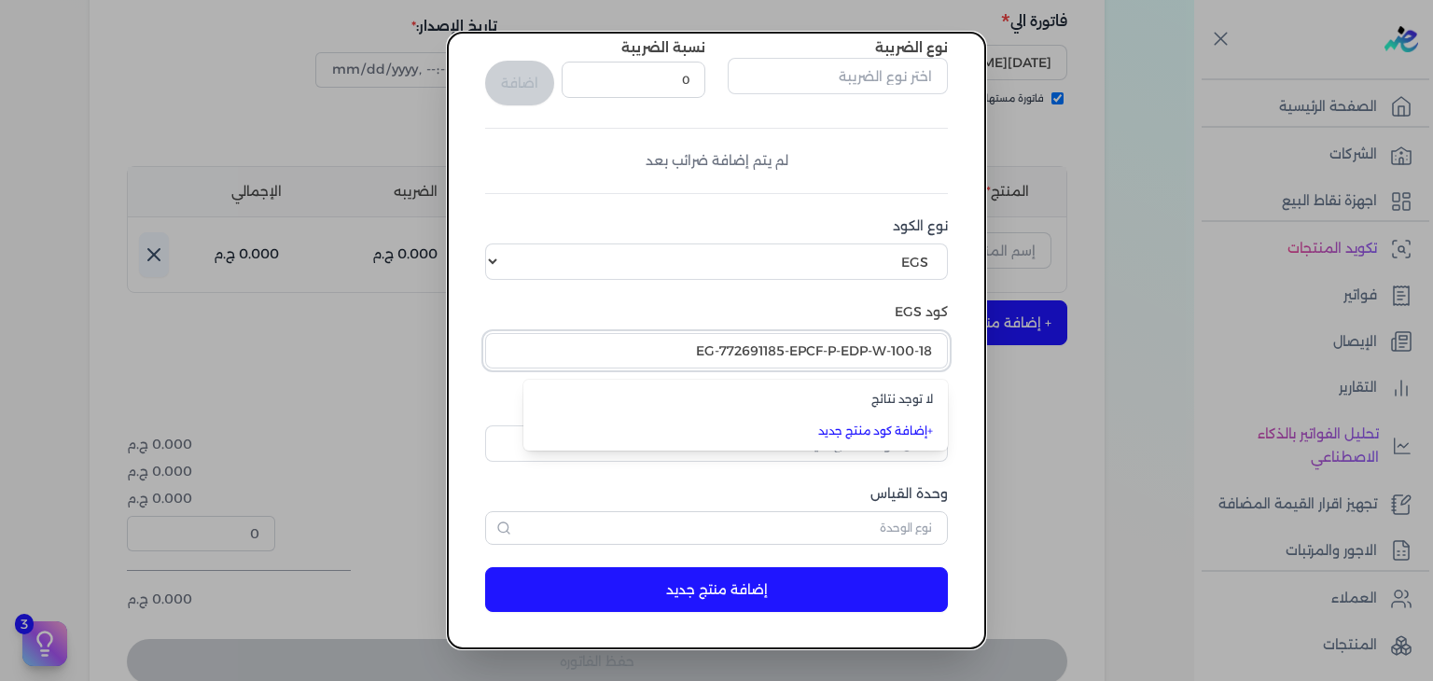
type input "EG-772691185-EPCF-P-EDP-W-100-18"
click at [263, 137] on dialog "إضافة منتج اسم المنتج سعر الوحدة (بالجنيه) 0 المخزون 0 نوع الضريبة نسبة الضريبة…" at bounding box center [716, 340] width 1433 height 681
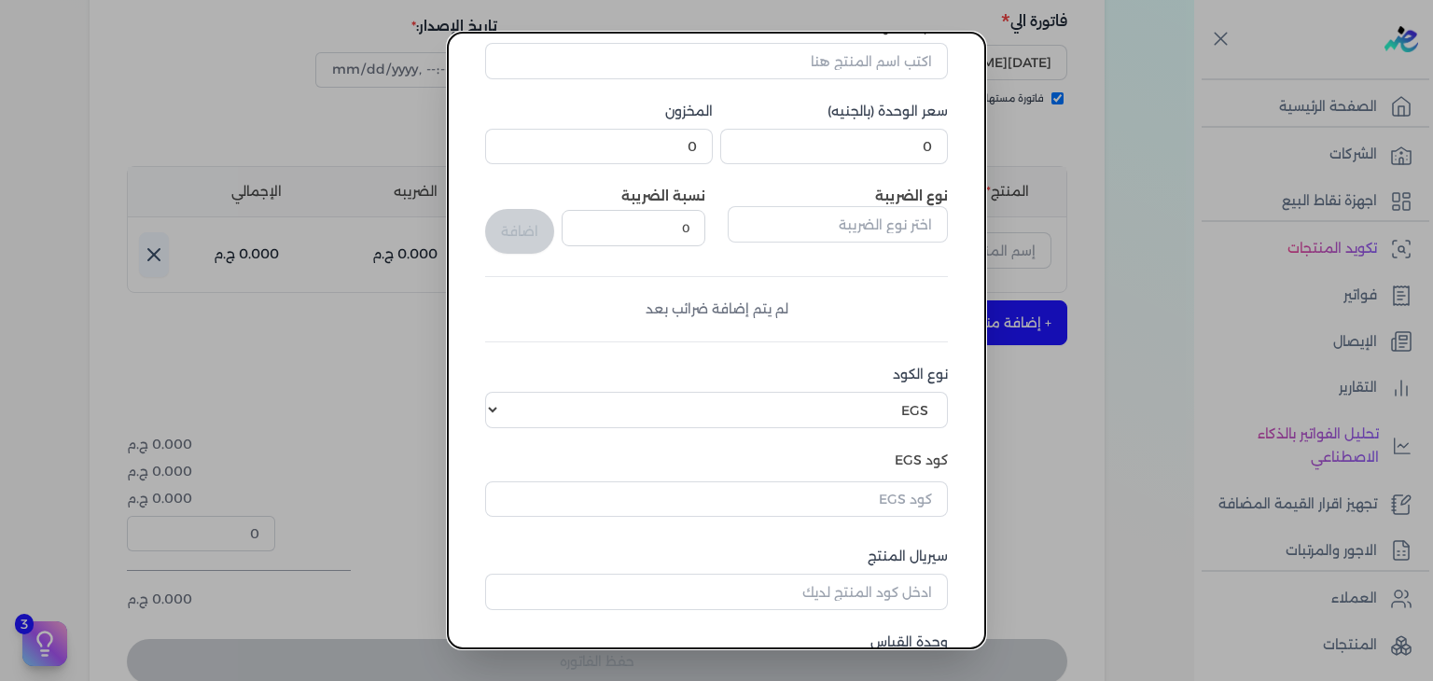
scroll to position [0, 0]
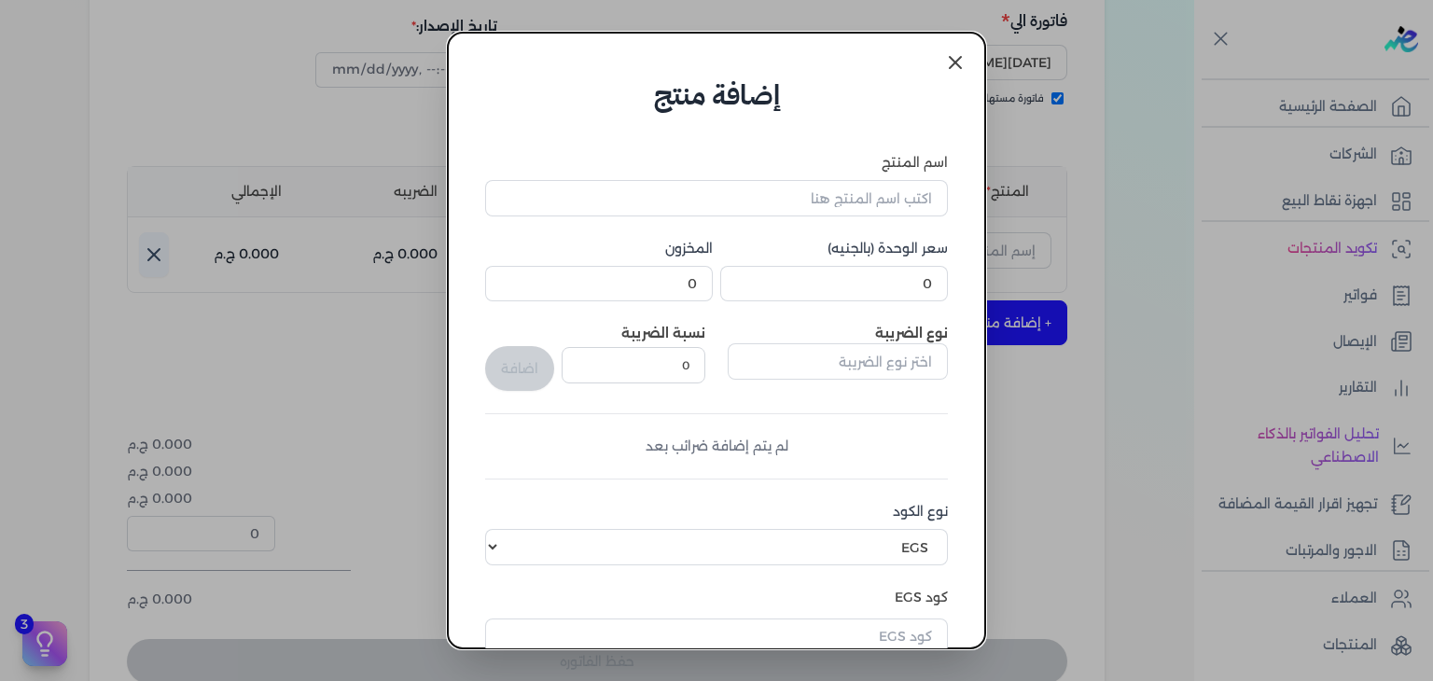
click at [951, 66] on icon at bounding box center [954, 62] width 11 height 11
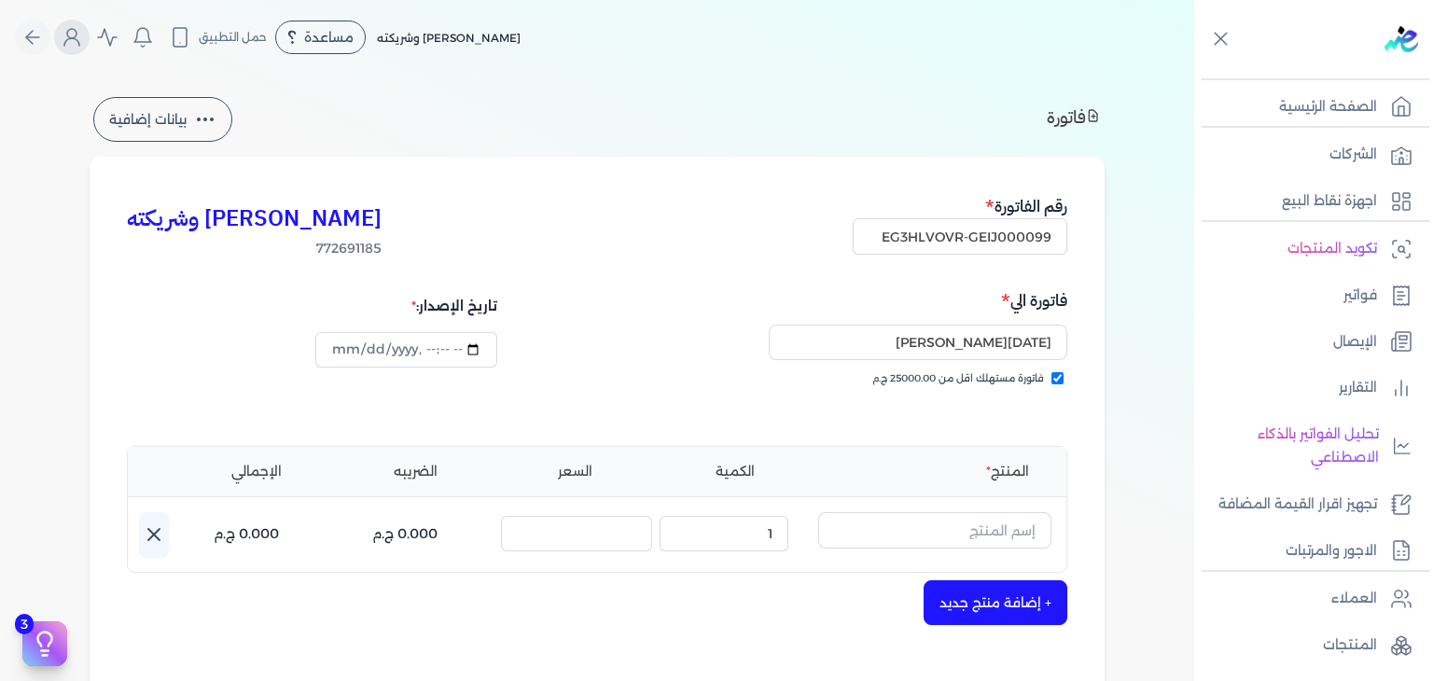
click at [66, 36] on button "Global" at bounding box center [71, 37] width 35 height 35
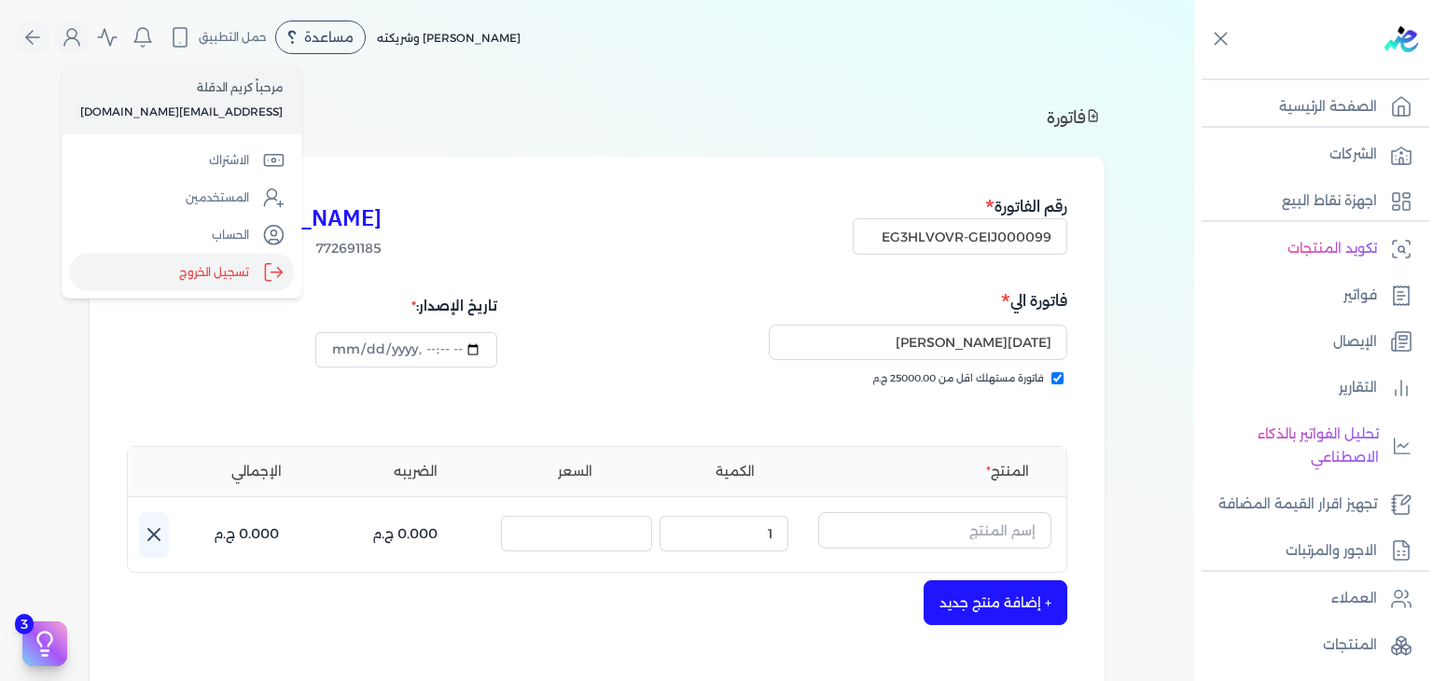
click at [244, 270] on label "تسجيل الخروج" at bounding box center [181, 272] width 225 height 37
click at [1194, 75] on input "Close" at bounding box center [1194, 75] width 0 height 0
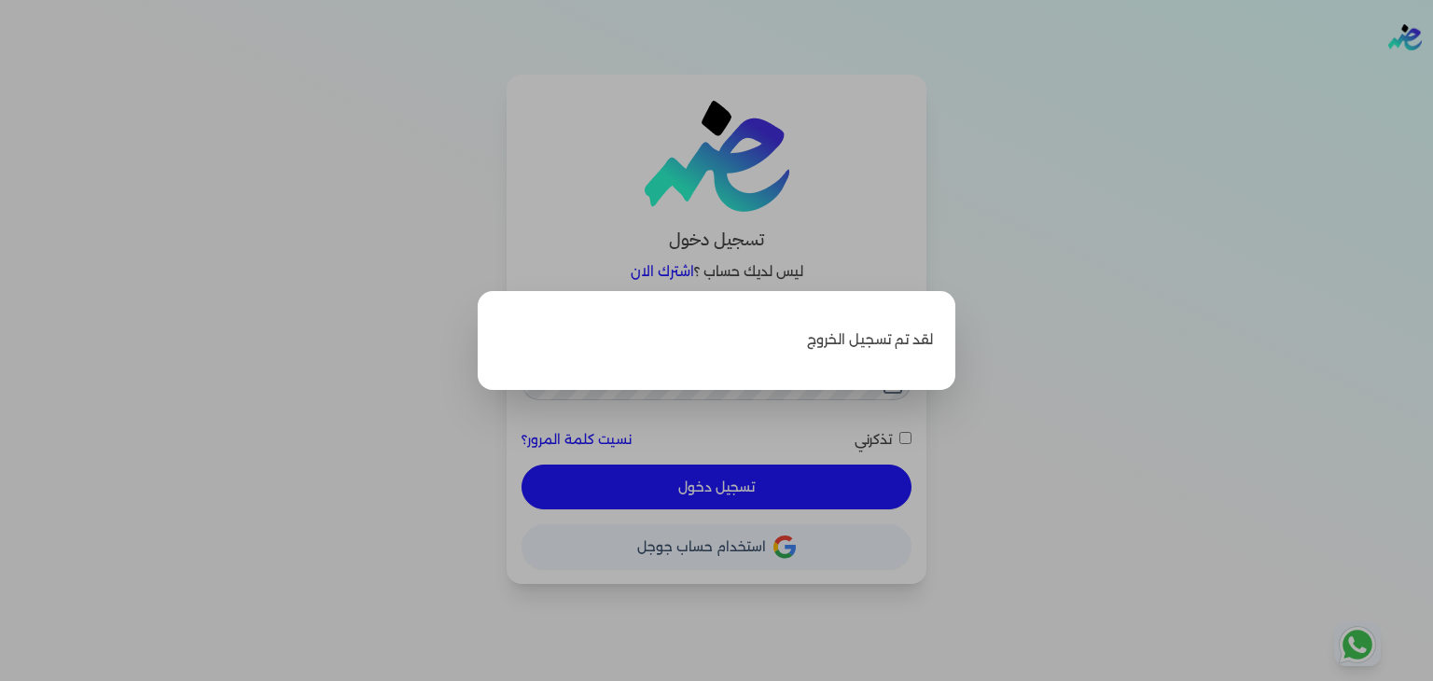
type input "[EMAIL_ADDRESS][DOMAIN_NAME]"
click at [1070, 369] on label "Close" at bounding box center [716, 340] width 1433 height 681
click at [1432, 75] on input "Close" at bounding box center [1433, 75] width 0 height 0
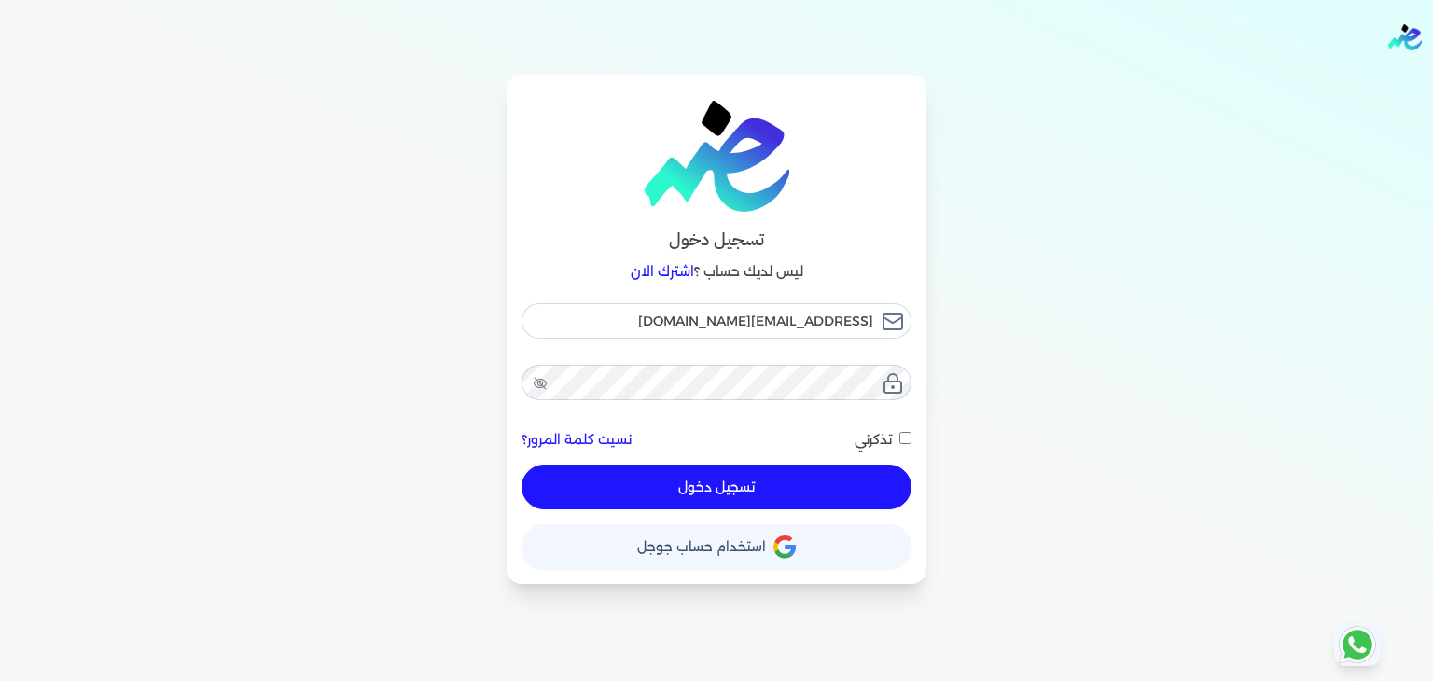
click at [905, 437] on input "تذكرني" at bounding box center [905, 438] width 12 height 12
checkbox input "true"
click at [893, 474] on button "تسجيل دخول" at bounding box center [716, 486] width 390 height 45
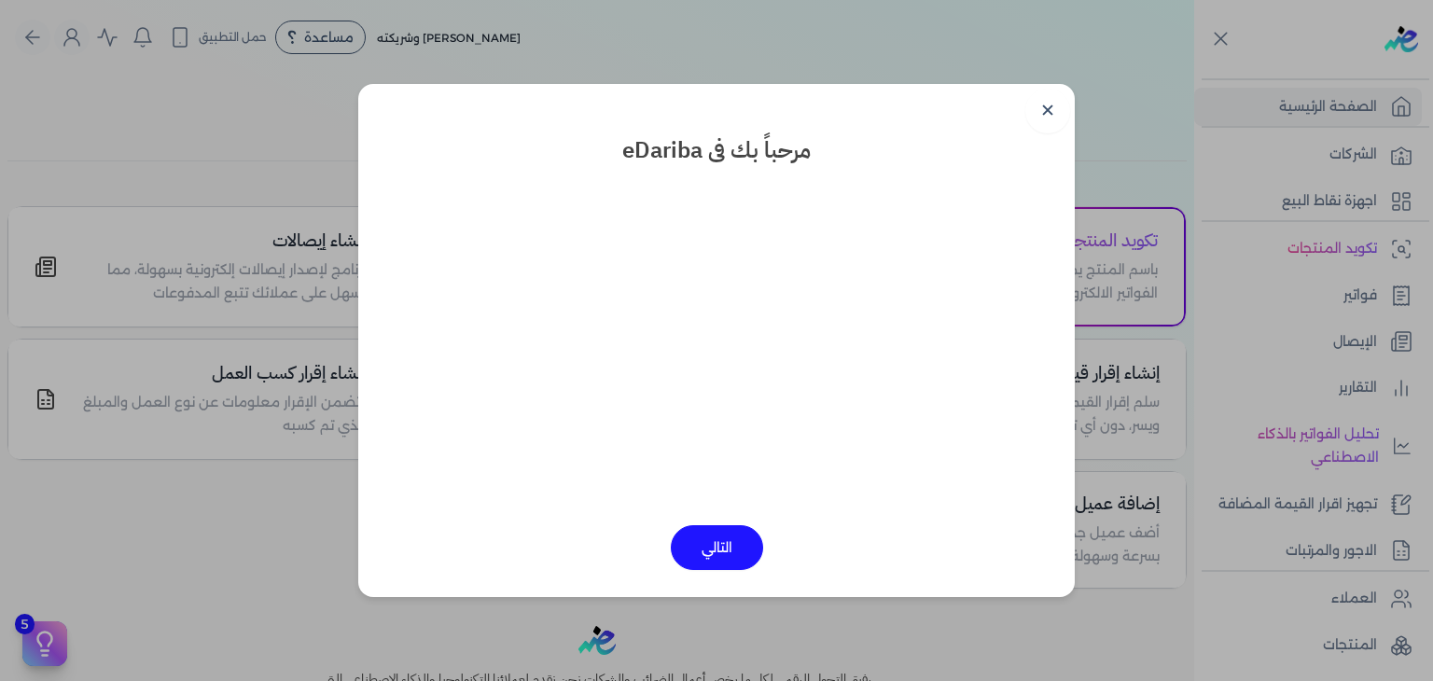
click at [1054, 113] on link "✕" at bounding box center [1047, 111] width 45 height 45
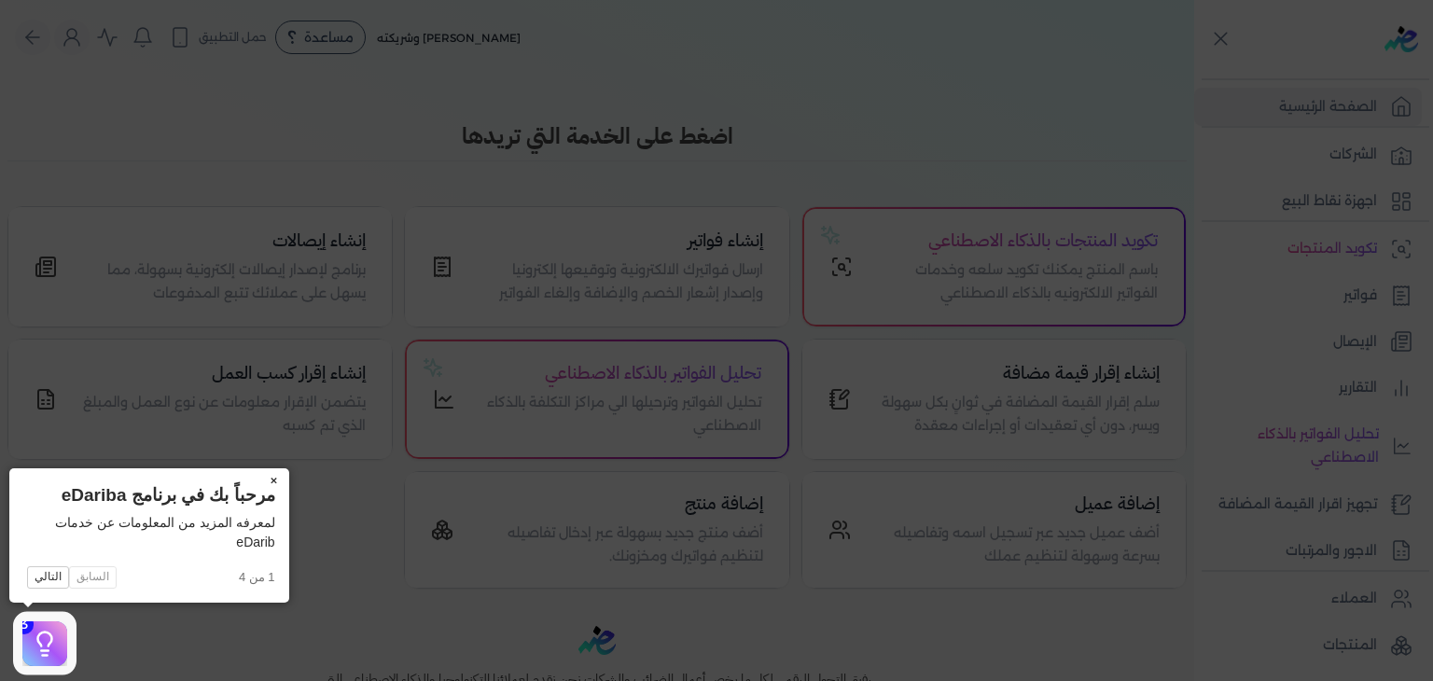
click at [272, 476] on button "×" at bounding box center [274, 481] width 30 height 26
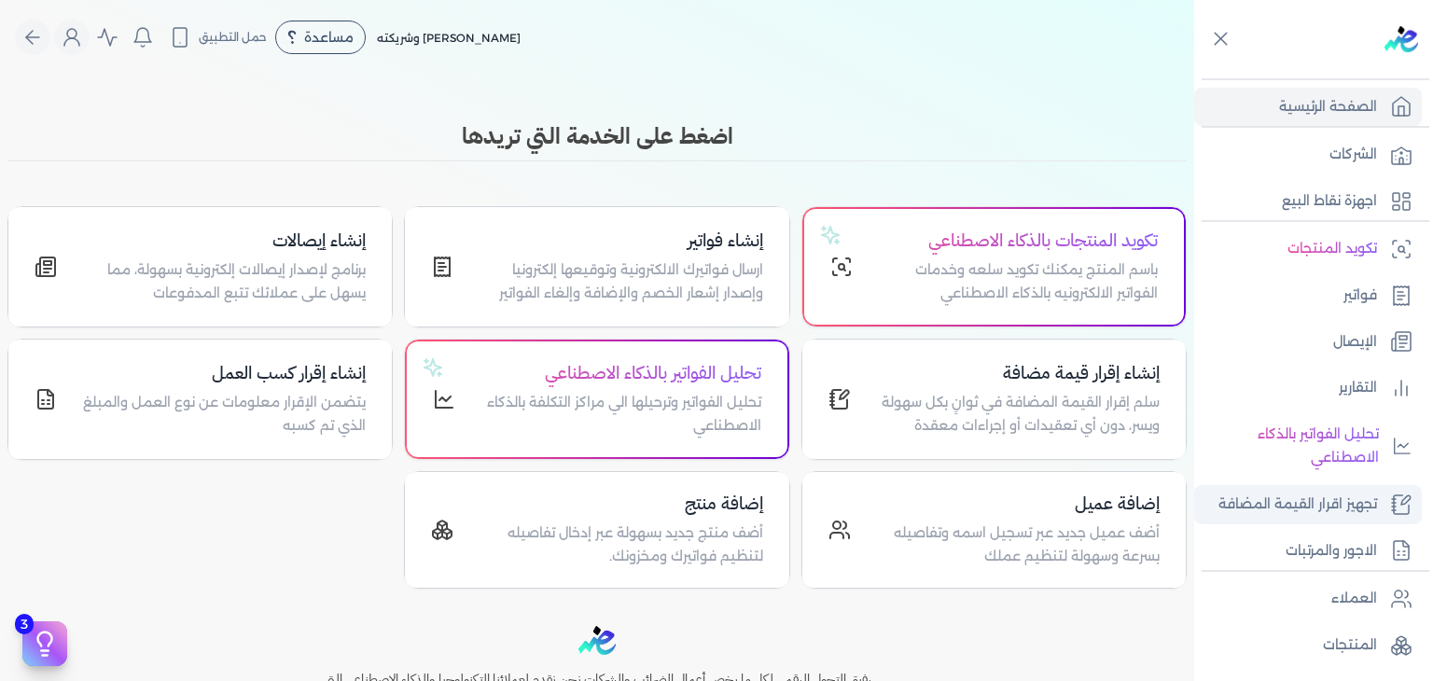
scroll to position [186, 0]
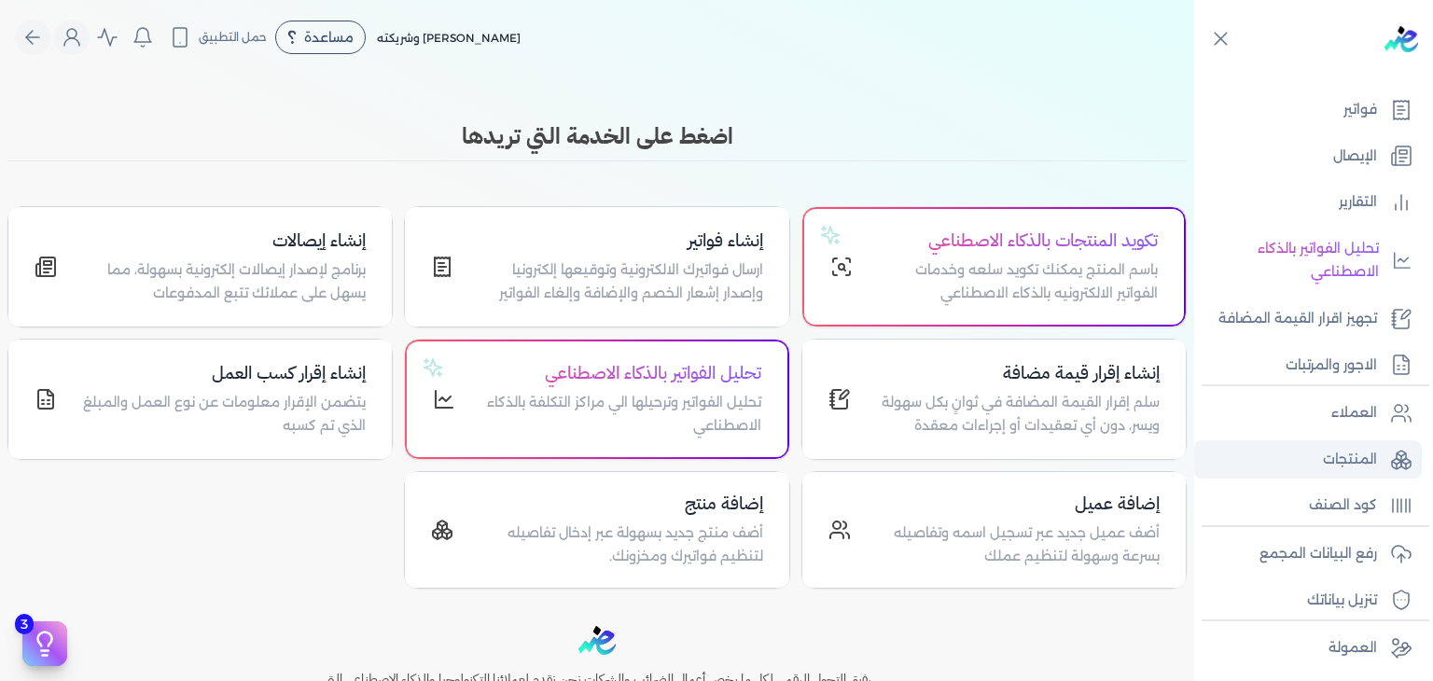
click at [1346, 451] on p "المنتجات" at bounding box center [1350, 460] width 54 height 24
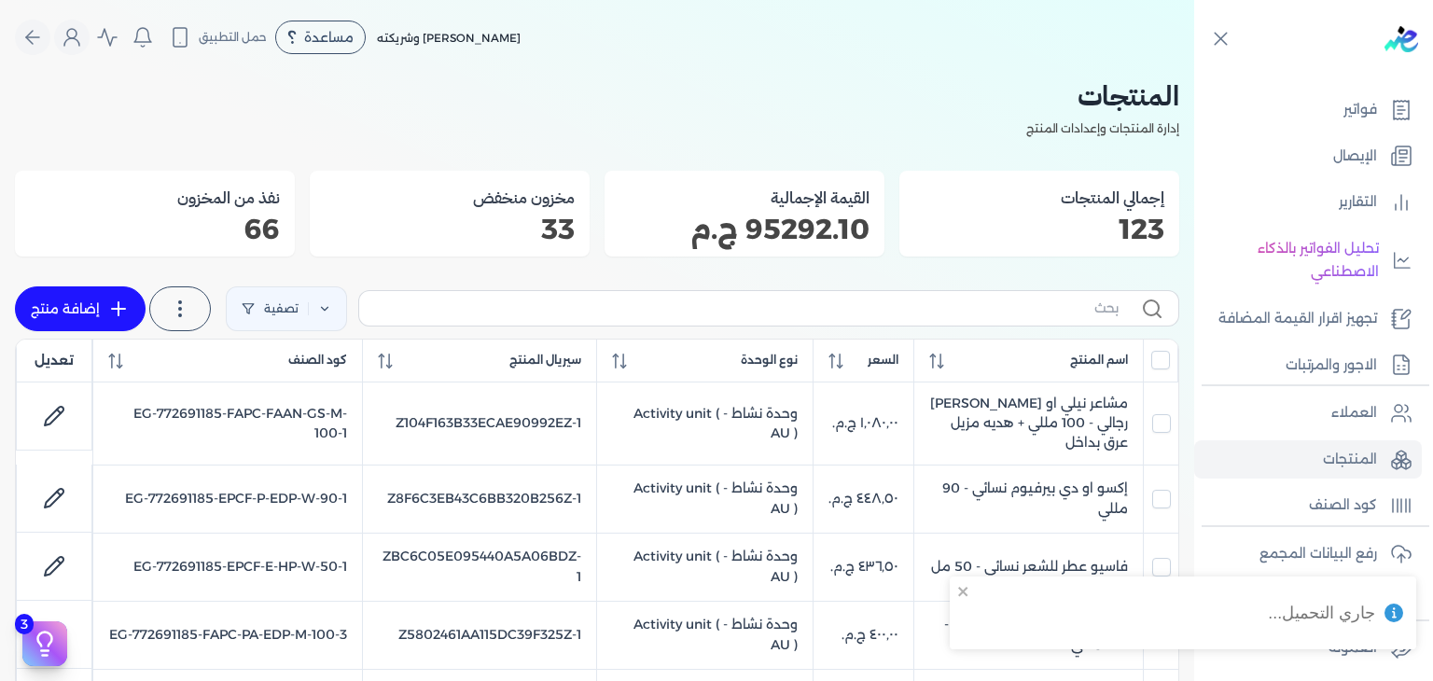
click at [980, 323] on label at bounding box center [768, 307] width 821 height 35
click at [980, 318] on input "text" at bounding box center [746, 308] width 744 height 20
click at [990, 310] on input "text" at bounding box center [746, 308] width 744 height 20
paste input "EG-772691185-EPCF-P-EDP-W-100-18"
type input "EG-772691185-EPCF-P-EDP-W-100-18"
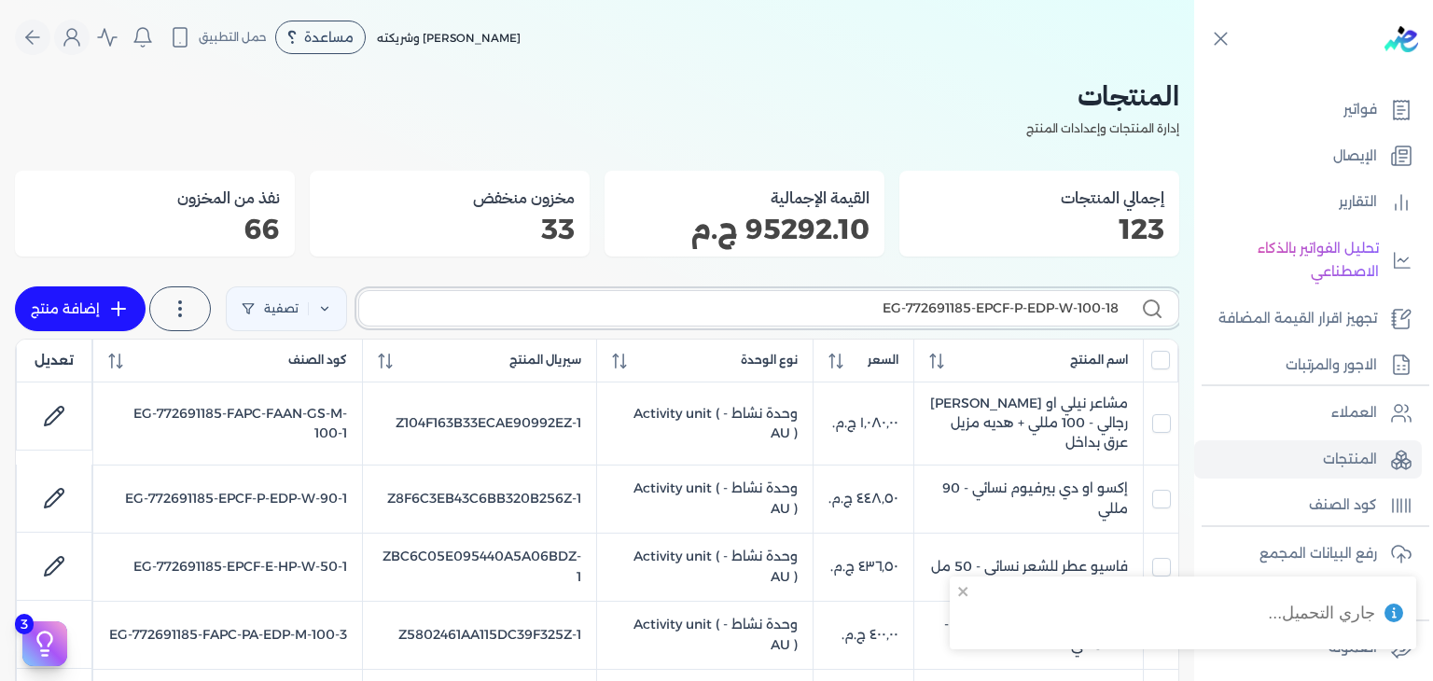
checkbox input "false"
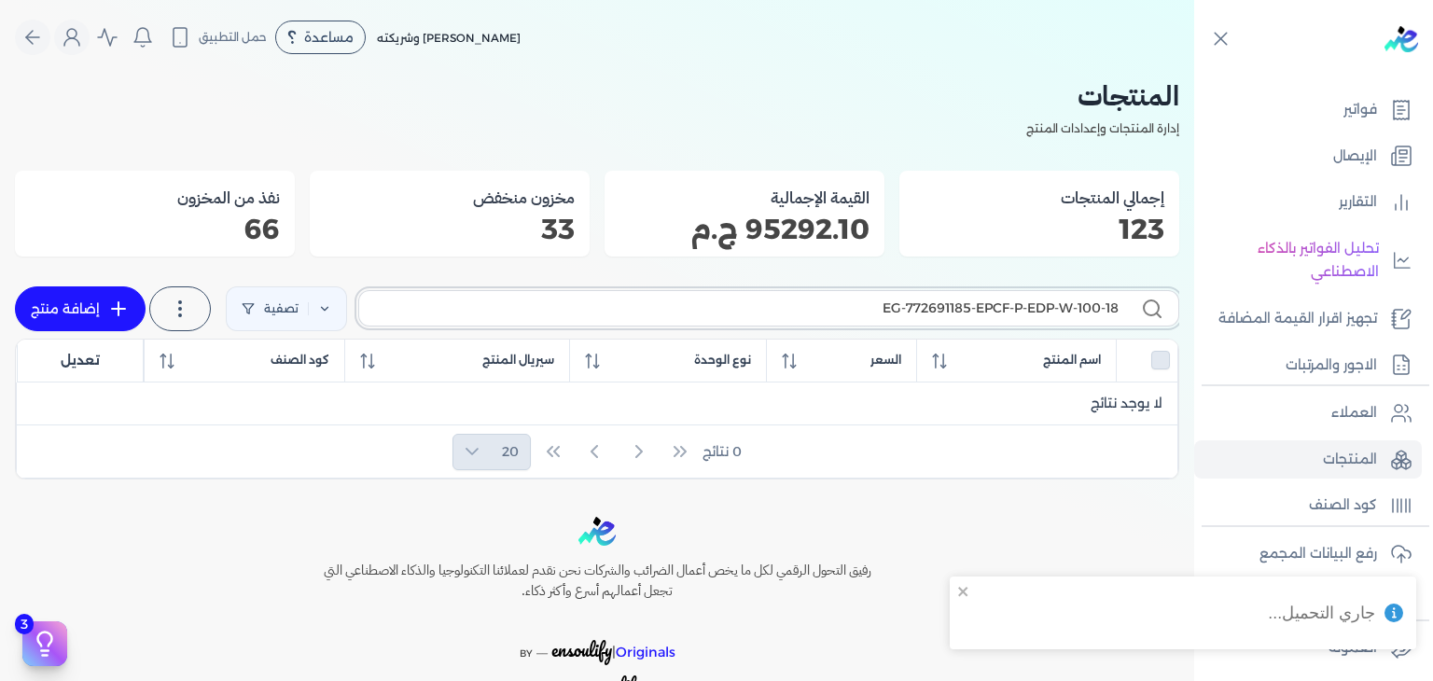
type input "EG-772691185-EPCF-P-EDP-W-100-18"
click at [63, 300] on link "إضافة منتج" at bounding box center [80, 308] width 131 height 45
select select "EGS"
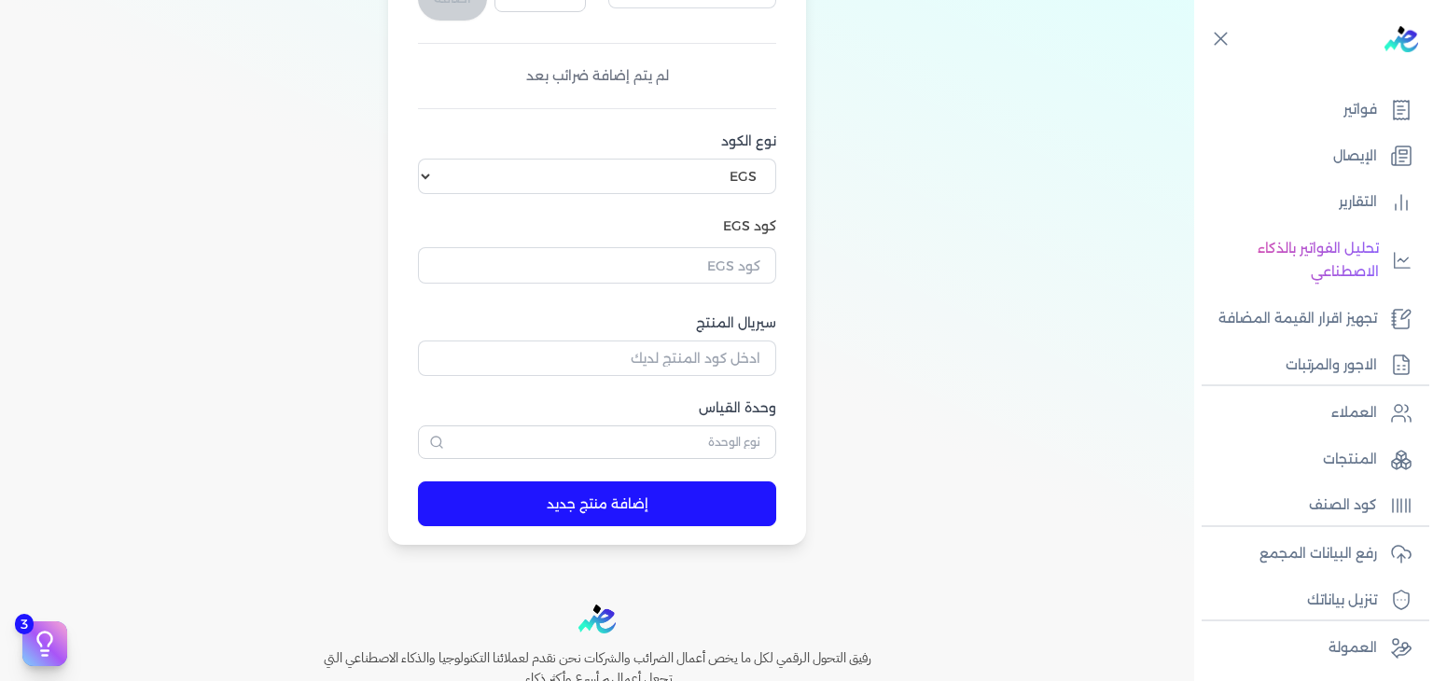
scroll to position [560, 0]
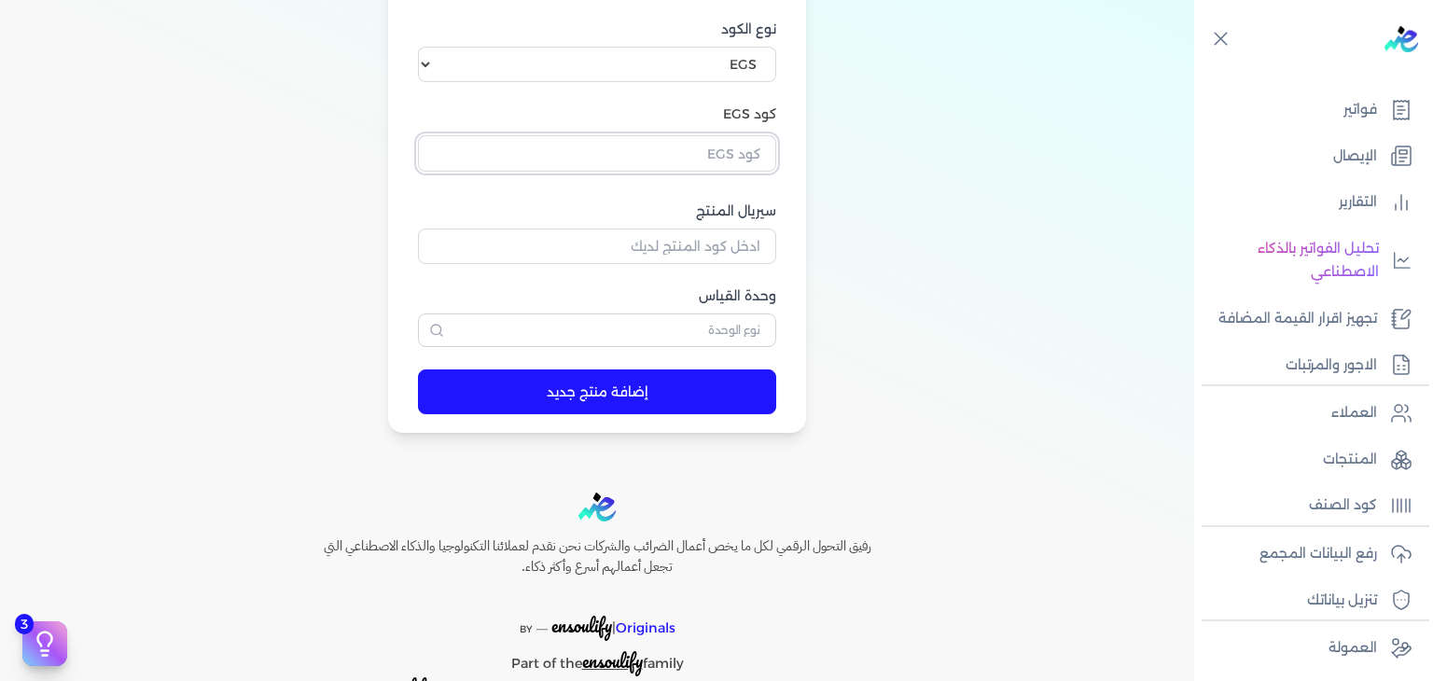
click at [746, 153] on input "text" at bounding box center [597, 152] width 358 height 35
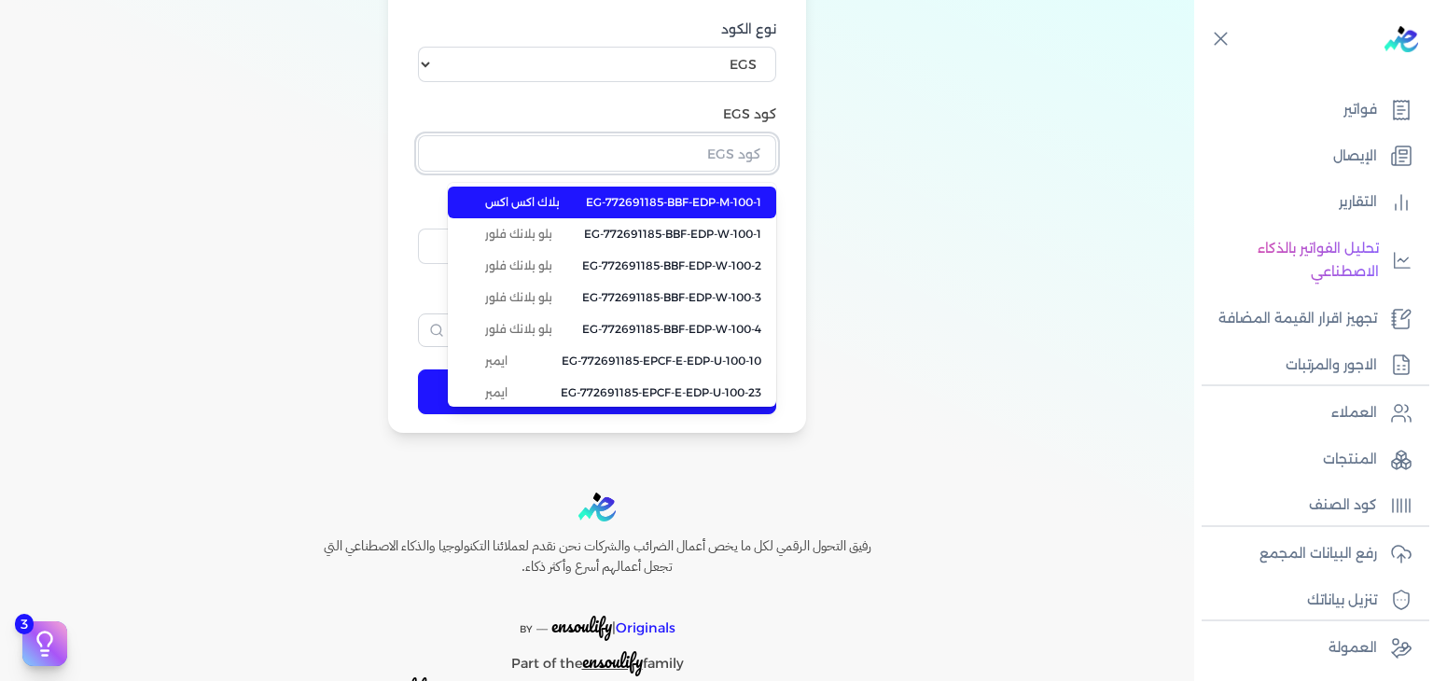
paste input "EG-772691185-EPCF-P-EDP-W-100-18"
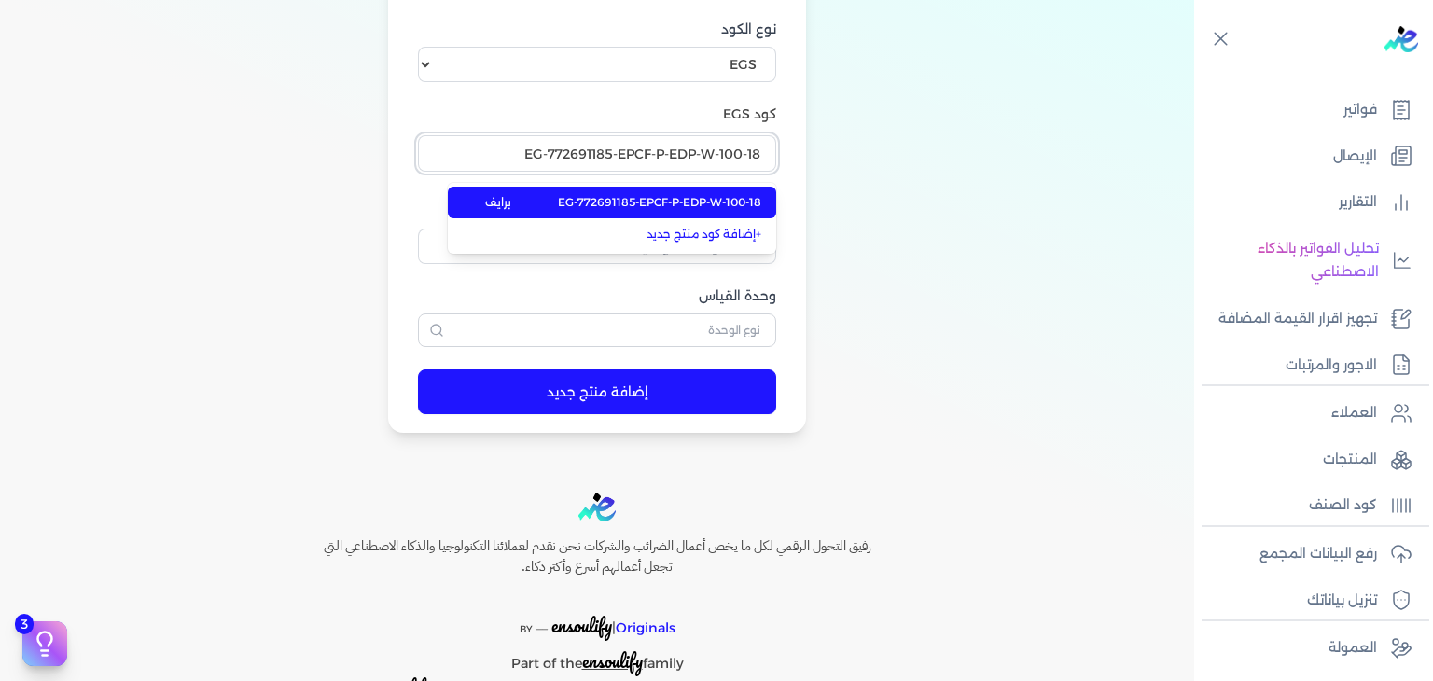
type input "EG-772691185-EPCF-P-EDP-W-100-18"
click at [736, 197] on span "EG-772691185-EPCF-P-EDP-W-100-18" at bounding box center [659, 202] width 203 height 17
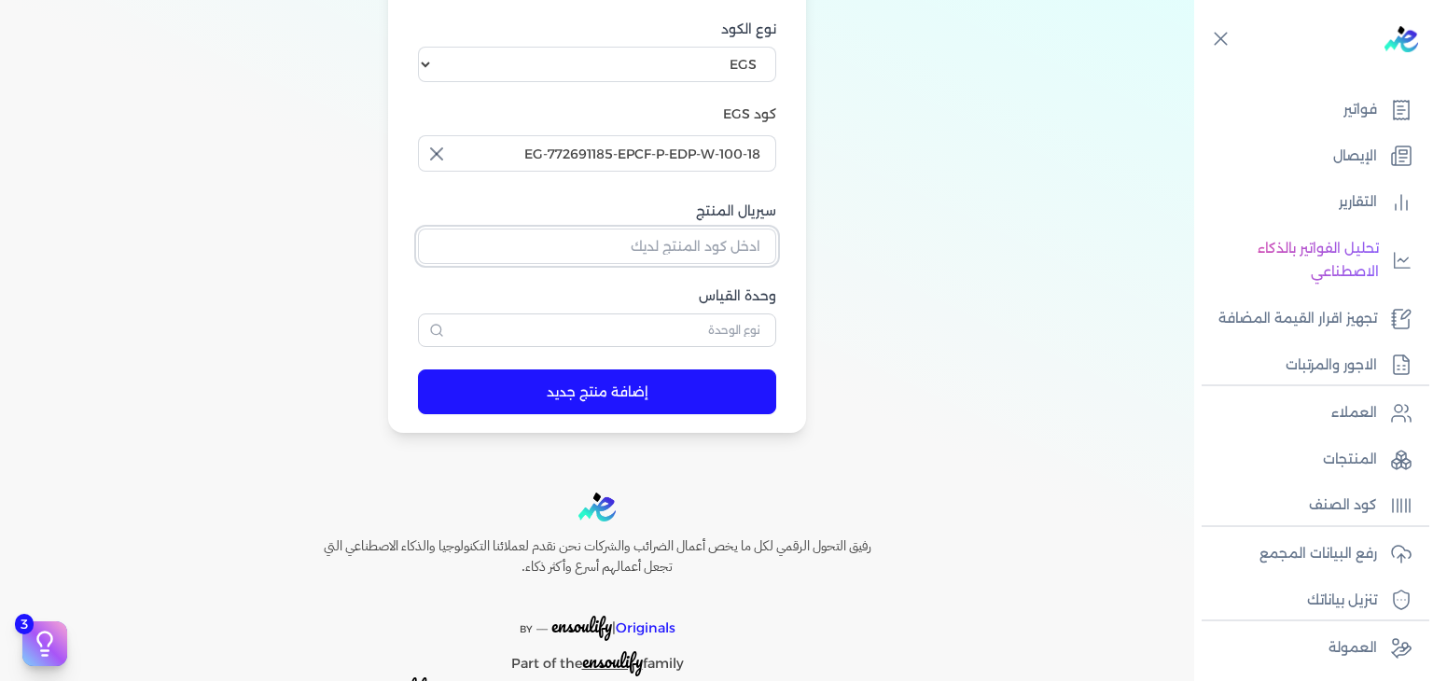
click at [727, 236] on input "سيريال المنتج" at bounding box center [597, 246] width 358 height 35
paste input "Z056F4DE94D4A87043854Z-1"
type input "Z056F4DE94D4A87043854Z-1"
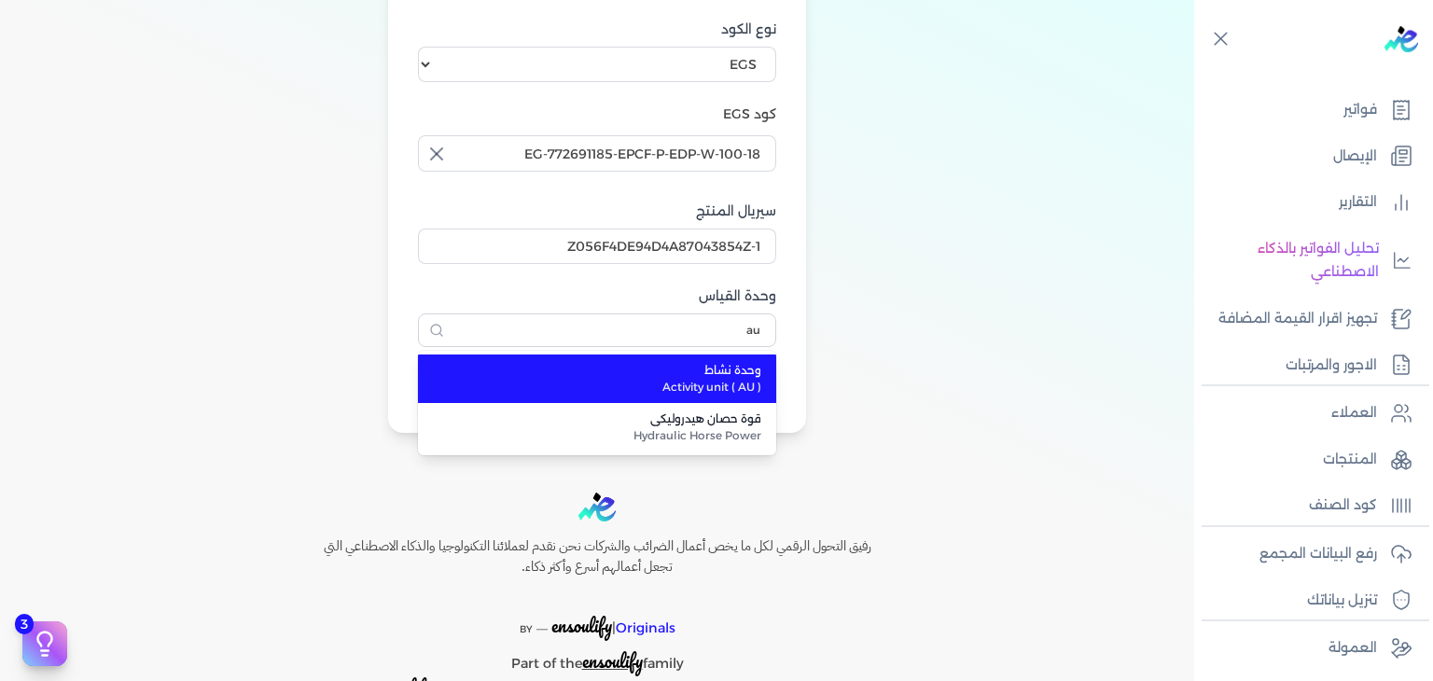
click at [703, 371] on span "وحدة نشاط" at bounding box center [608, 370] width 306 height 17
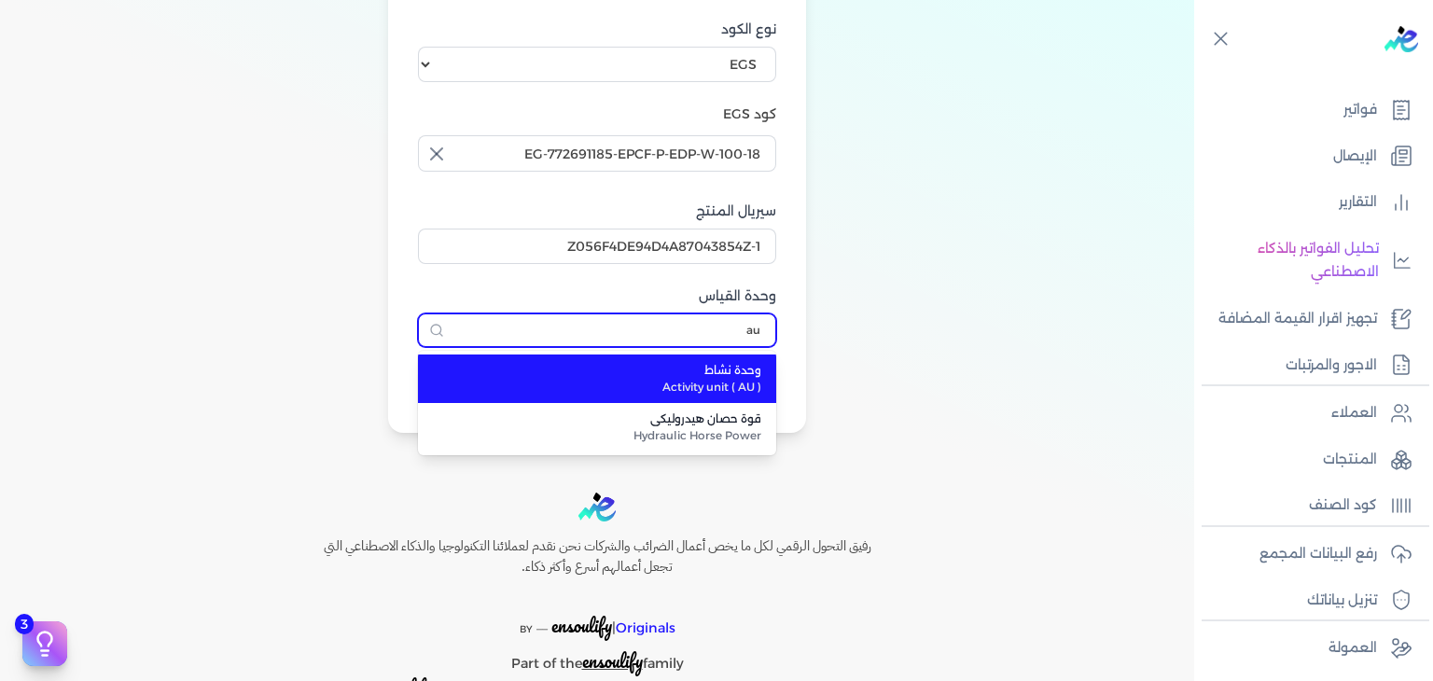
type input "وحدة نشاط"
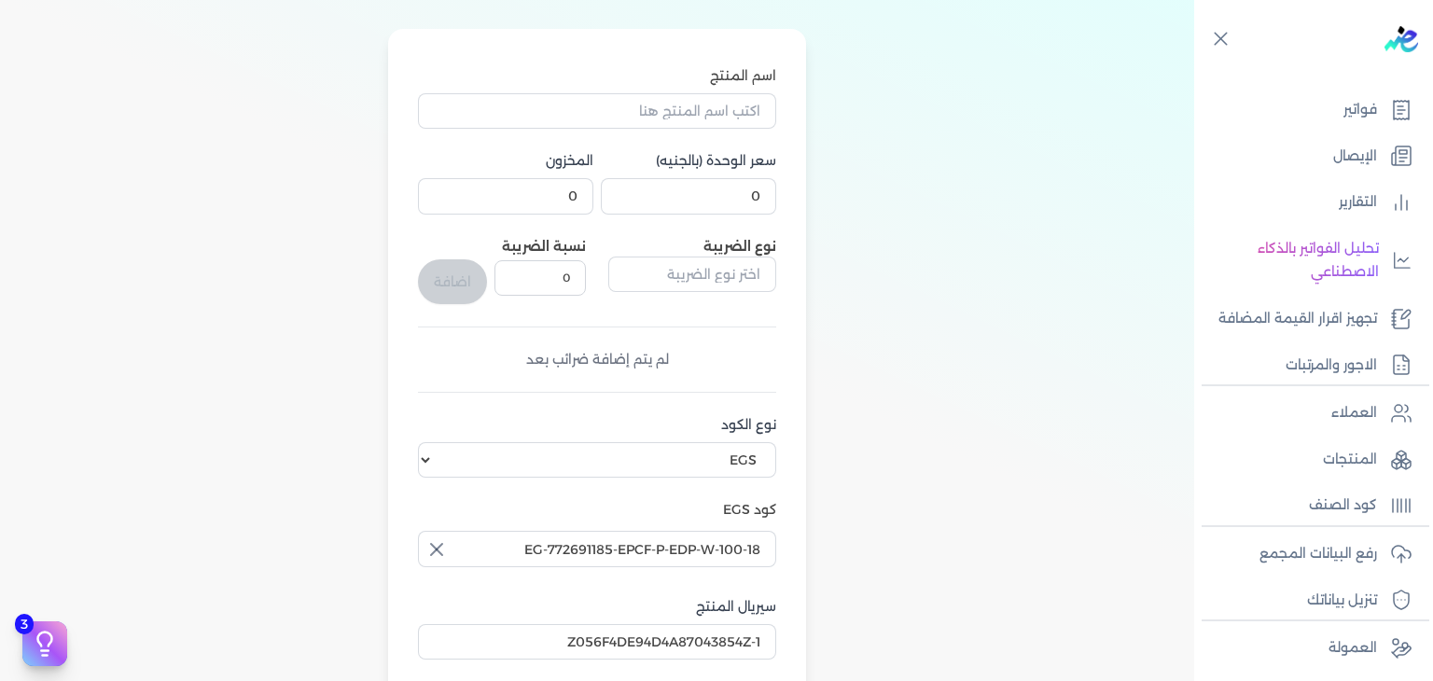
scroll to position [0, 0]
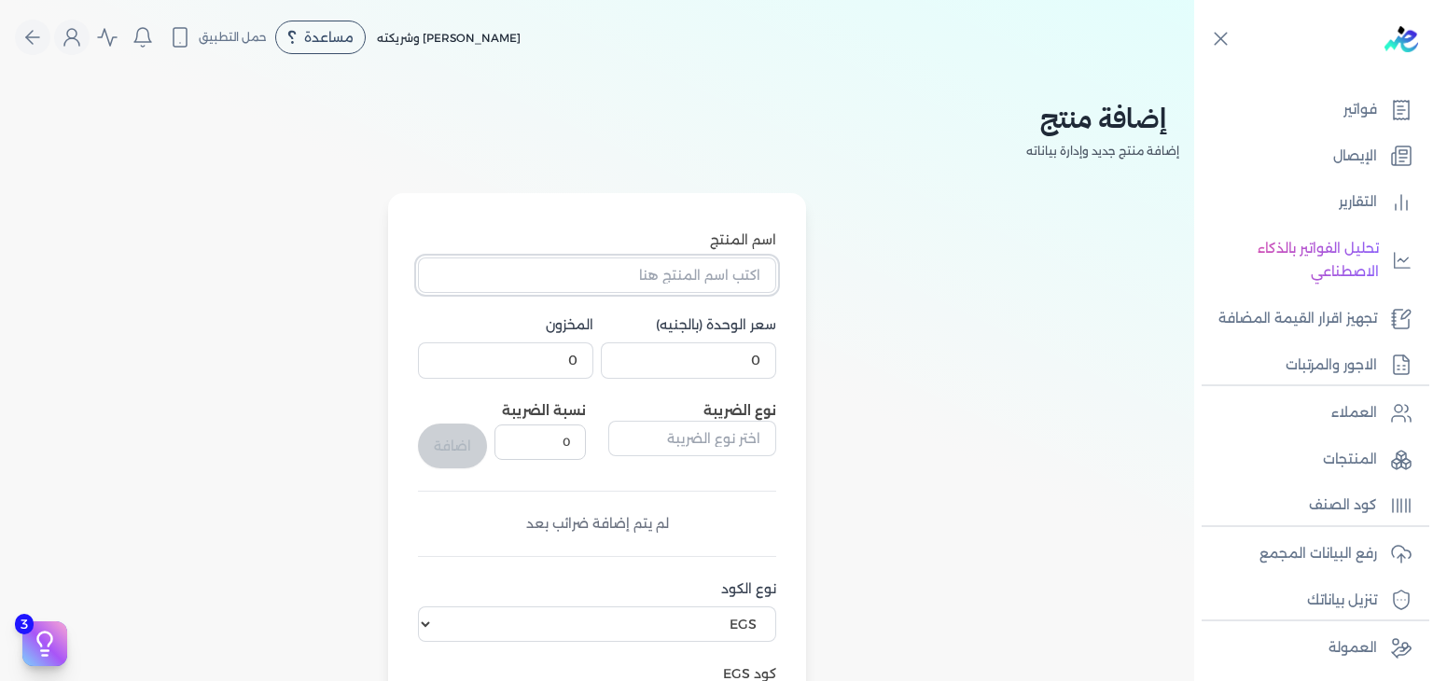
click at [724, 273] on input "اسم المنتج" at bounding box center [597, 274] width 358 height 35
paste input "بيور كانز او دي بيرفيوم نسائي - 100 مللي"
type input "بيور كانز او دي بيرفيوم نسائي - 100 مللي"
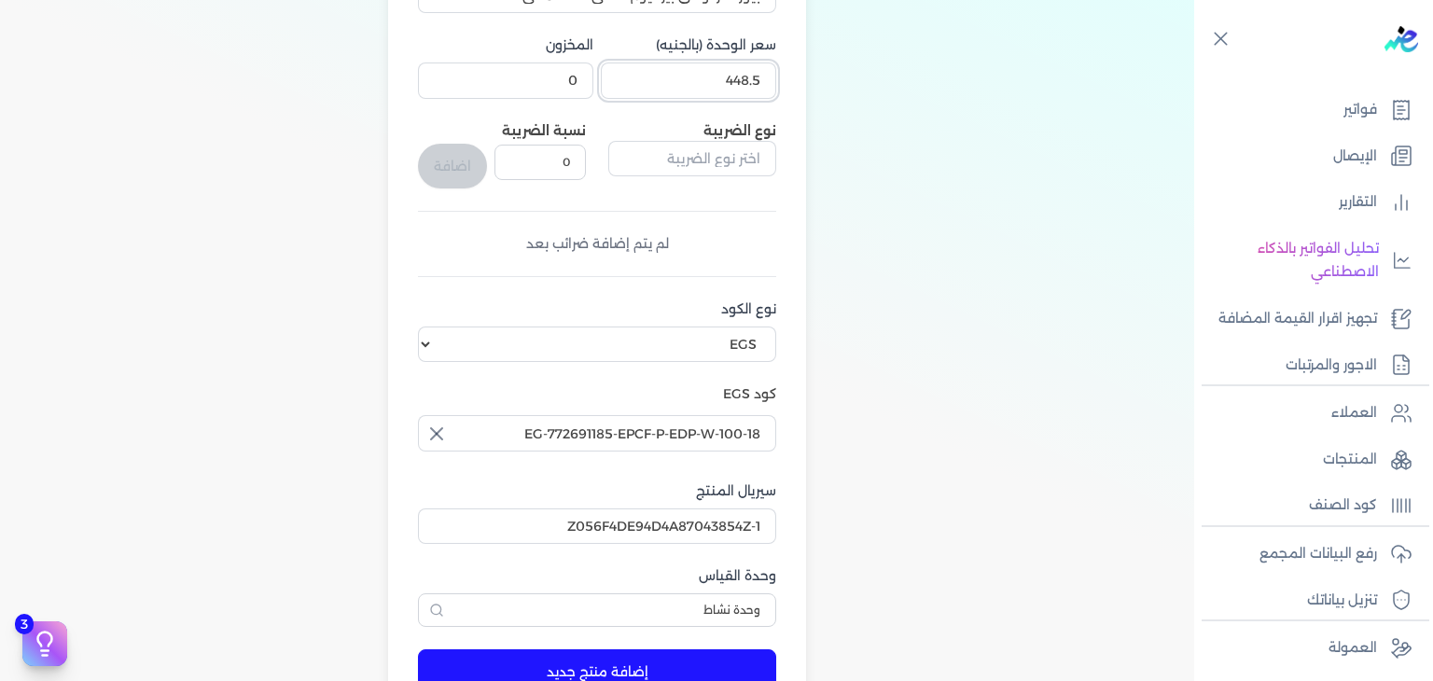
scroll to position [616, 0]
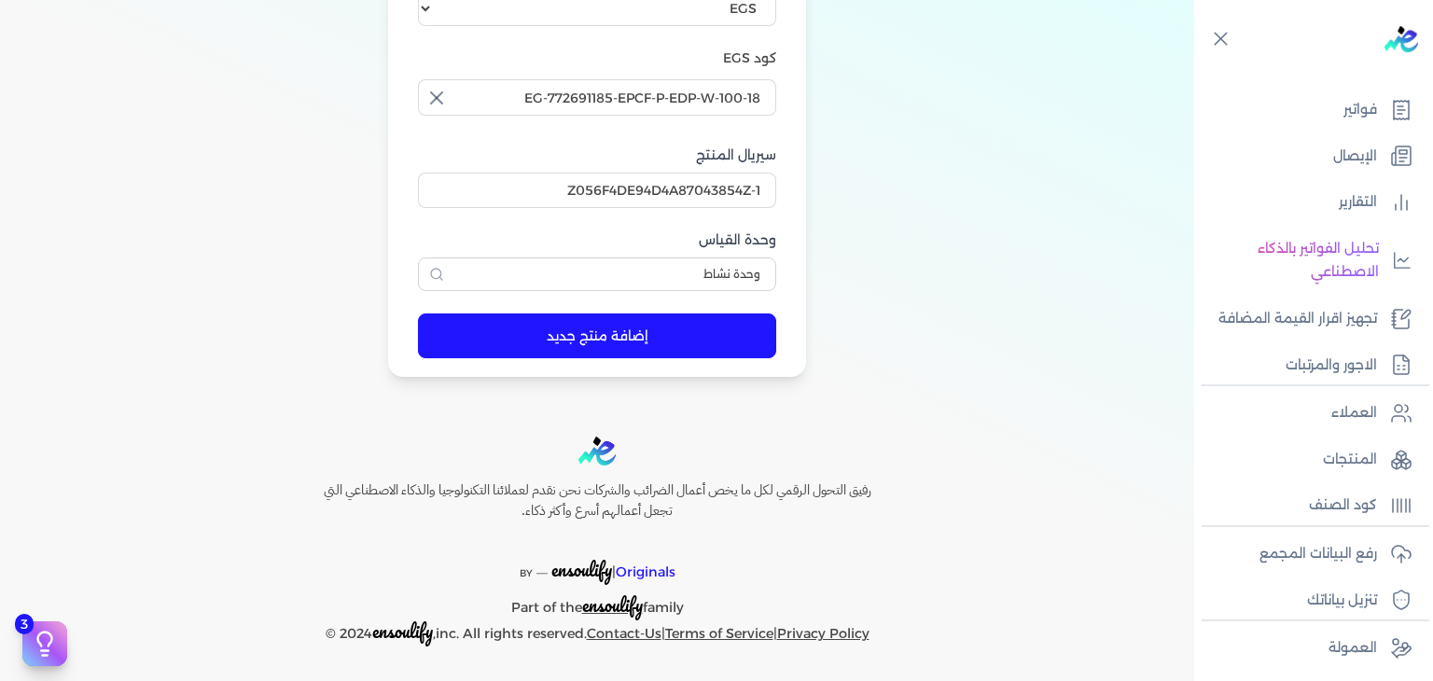
type input "448.5"
click at [694, 347] on button "إضافة منتج جديد" at bounding box center [597, 335] width 358 height 45
click at [1365, 117] on p "فواتير" at bounding box center [1360, 110] width 34 height 24
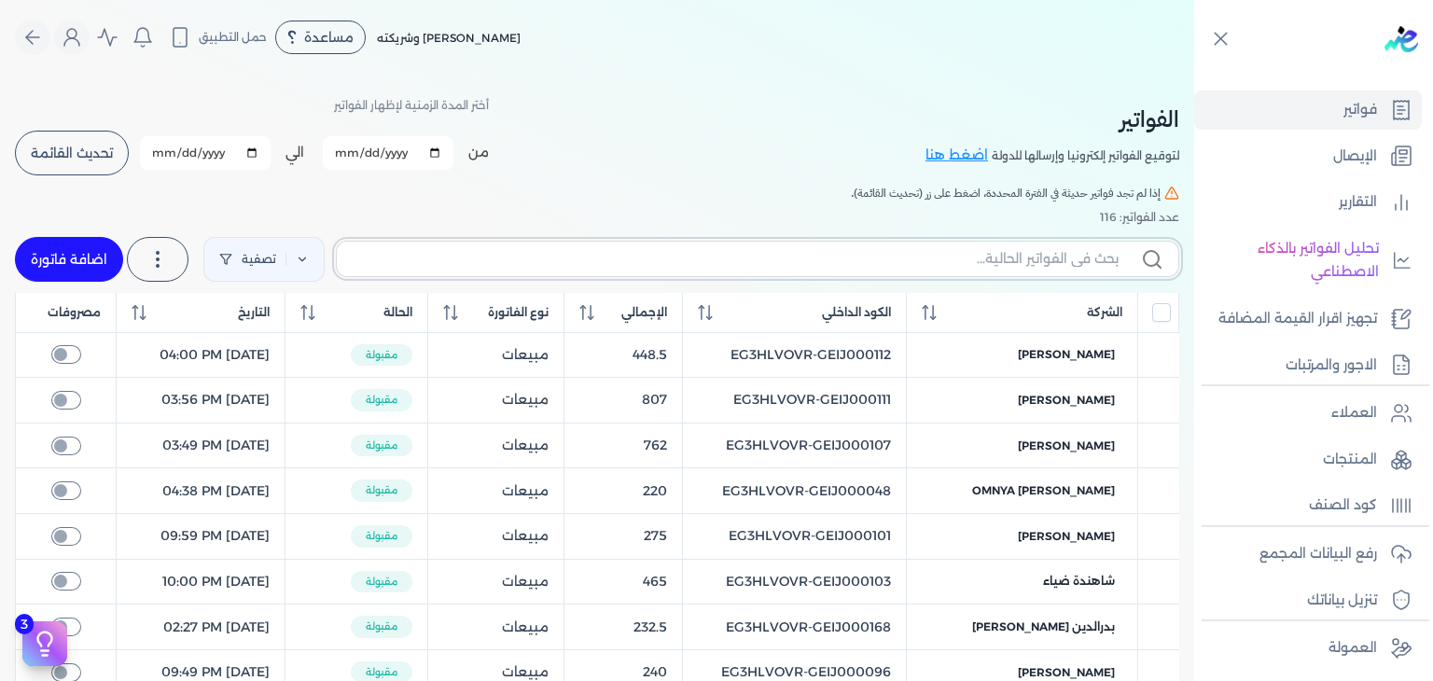
click at [977, 262] on input "text" at bounding box center [735, 259] width 767 height 20
paste input "EG3HLVOVR-GEIJ000099"
type input "EG3HLVOVR-GEIJ000099"
checkbox input "false"
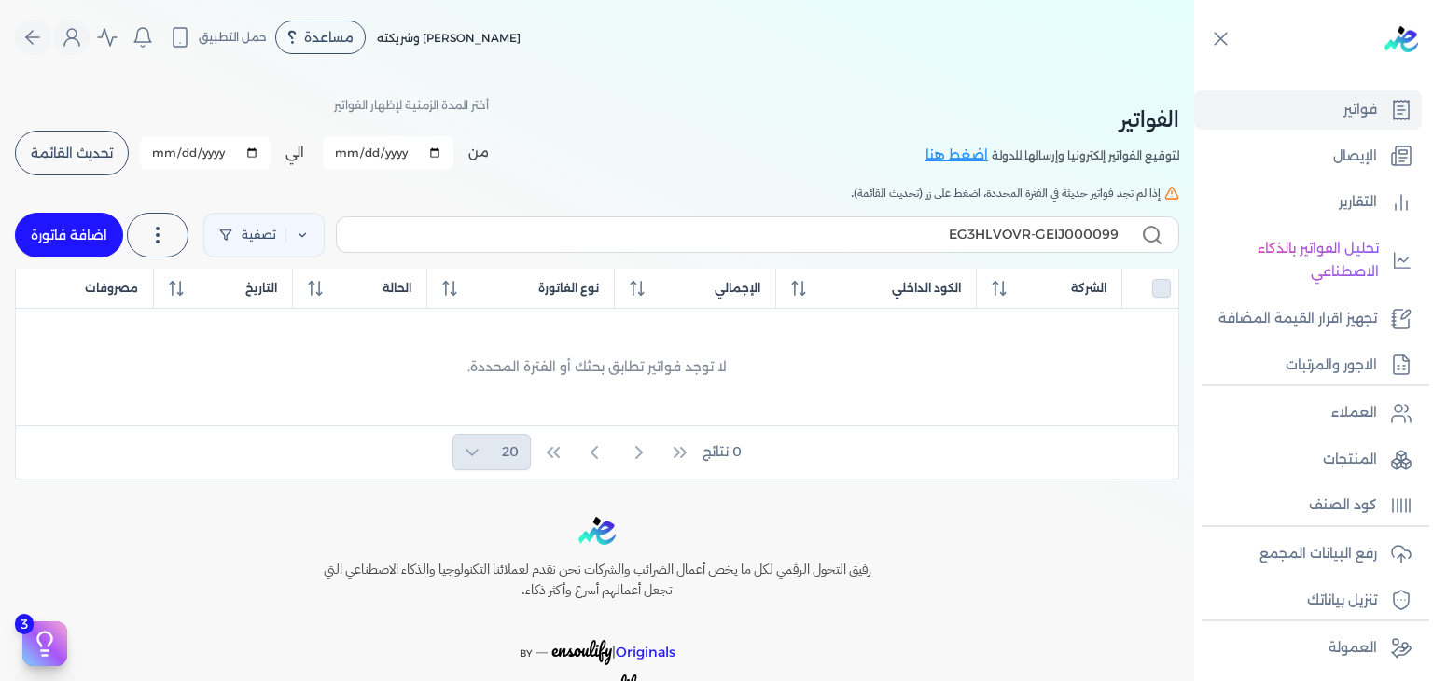
click at [73, 227] on link "اضافة فاتورة" at bounding box center [69, 235] width 108 height 45
select select "EGP"
select select "B"
select select "EGS"
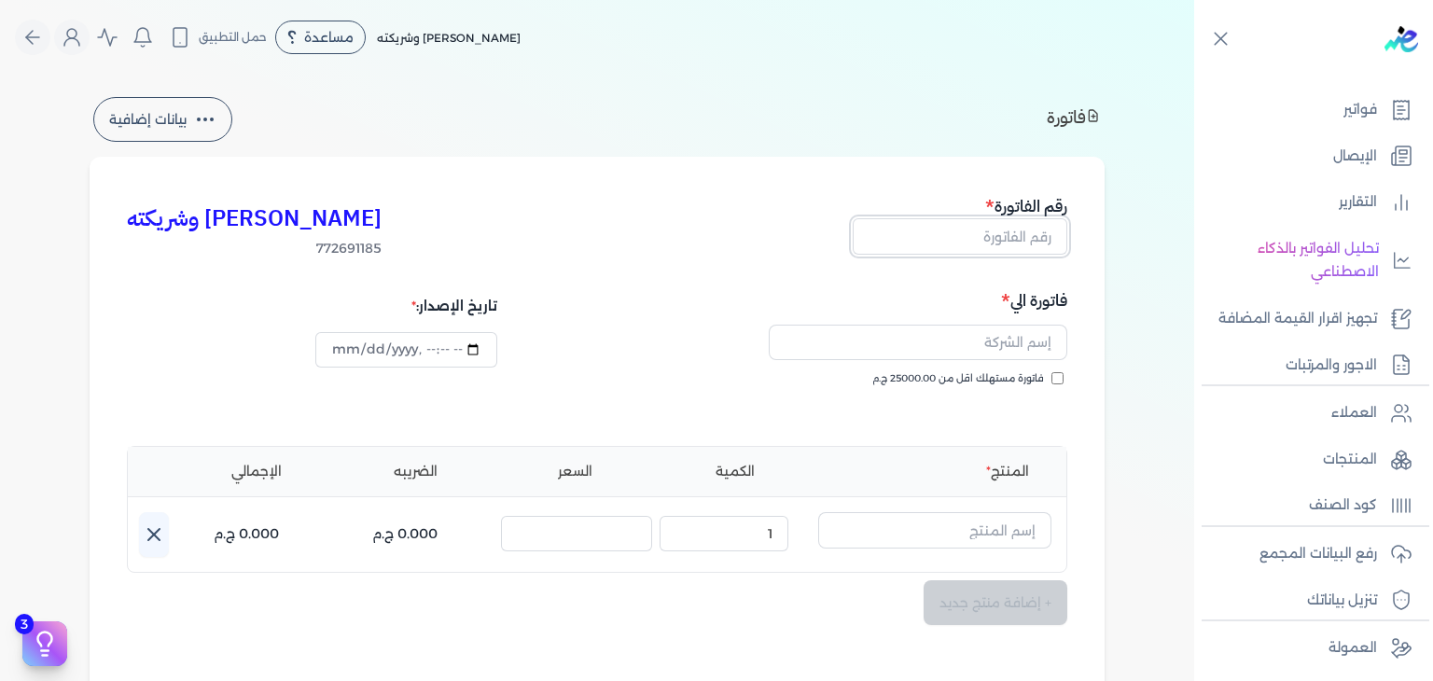
click at [1023, 242] on input "text" at bounding box center [959, 235] width 215 height 35
paste input "EG3HLVOVR-GEIJ000099"
type input "EG3HLVOVR-GEIJ000099"
click at [1058, 374] on input "فاتورة مستهلك اقل من 25000.00 ج.م" at bounding box center [1057, 378] width 12 height 12
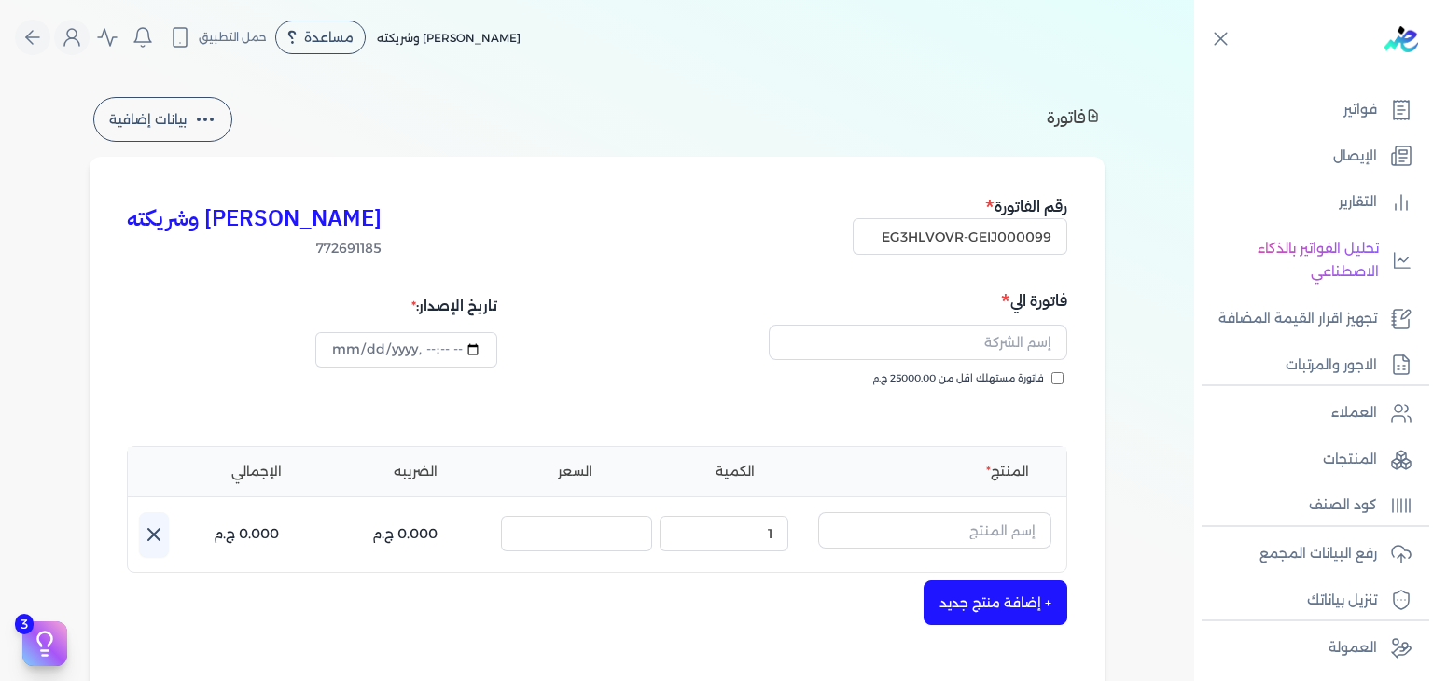
checkbox input "true"
click at [988, 343] on input "text" at bounding box center [918, 342] width 298 height 35
paste input "[DATE][PERSON_NAME]"
type input "[DATE][PERSON_NAME]"
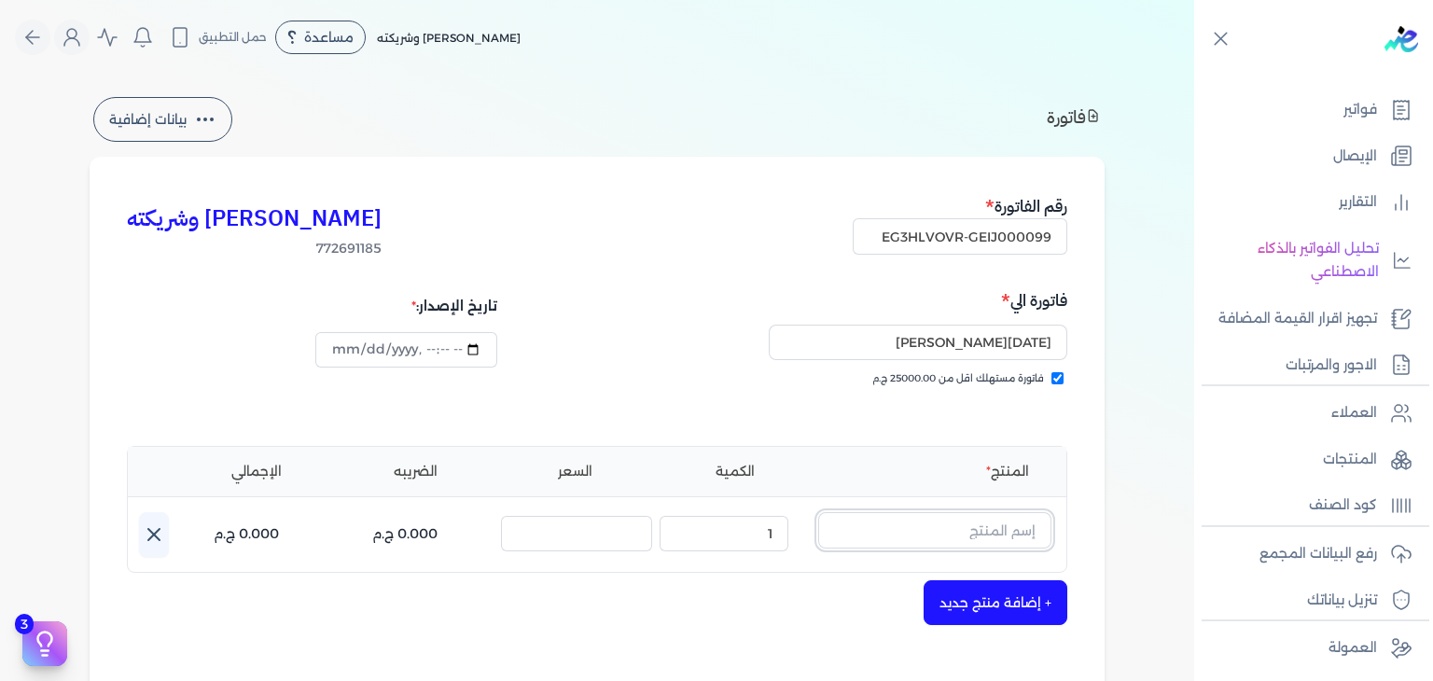
click at [998, 529] on input "text" at bounding box center [934, 529] width 233 height 35
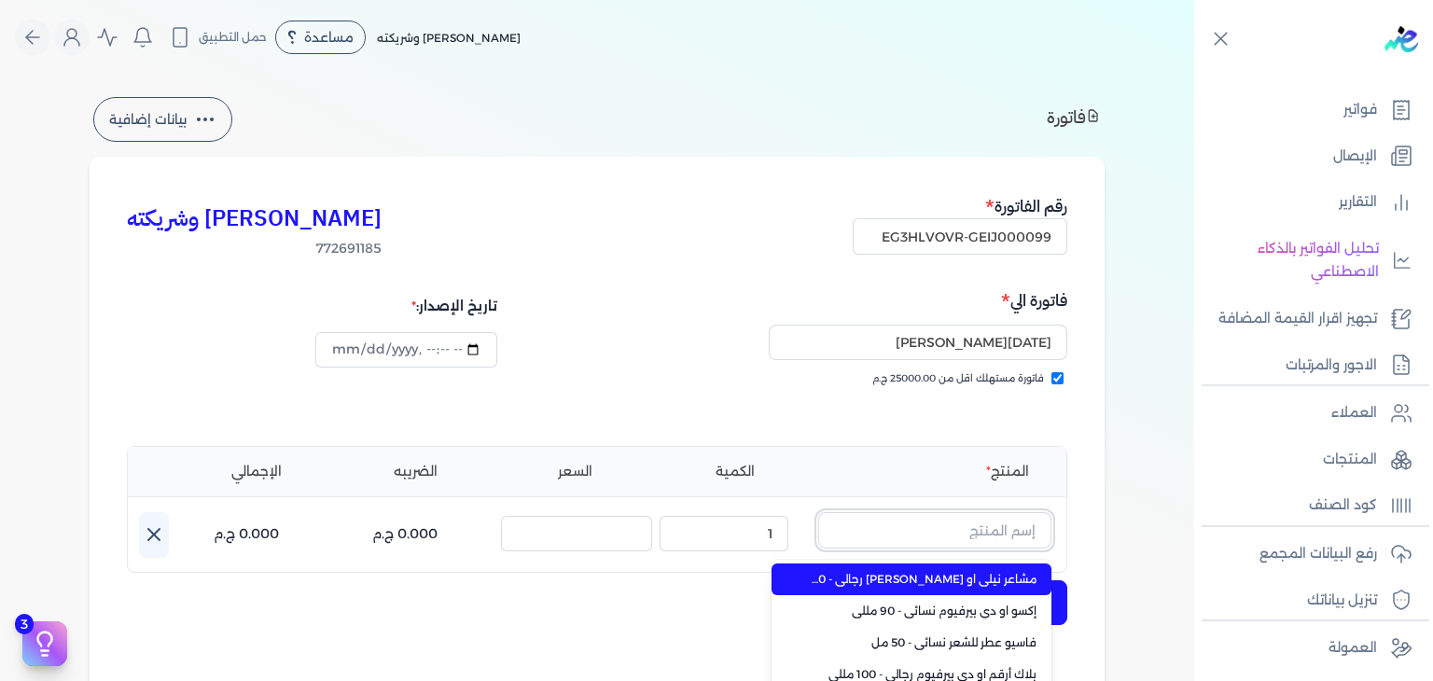
type input "ي"
type input "بيور"
click at [970, 568] on li "بيور كانز او دي بيرفيوم نسائي - 100 مللي" at bounding box center [911, 579] width 280 height 32
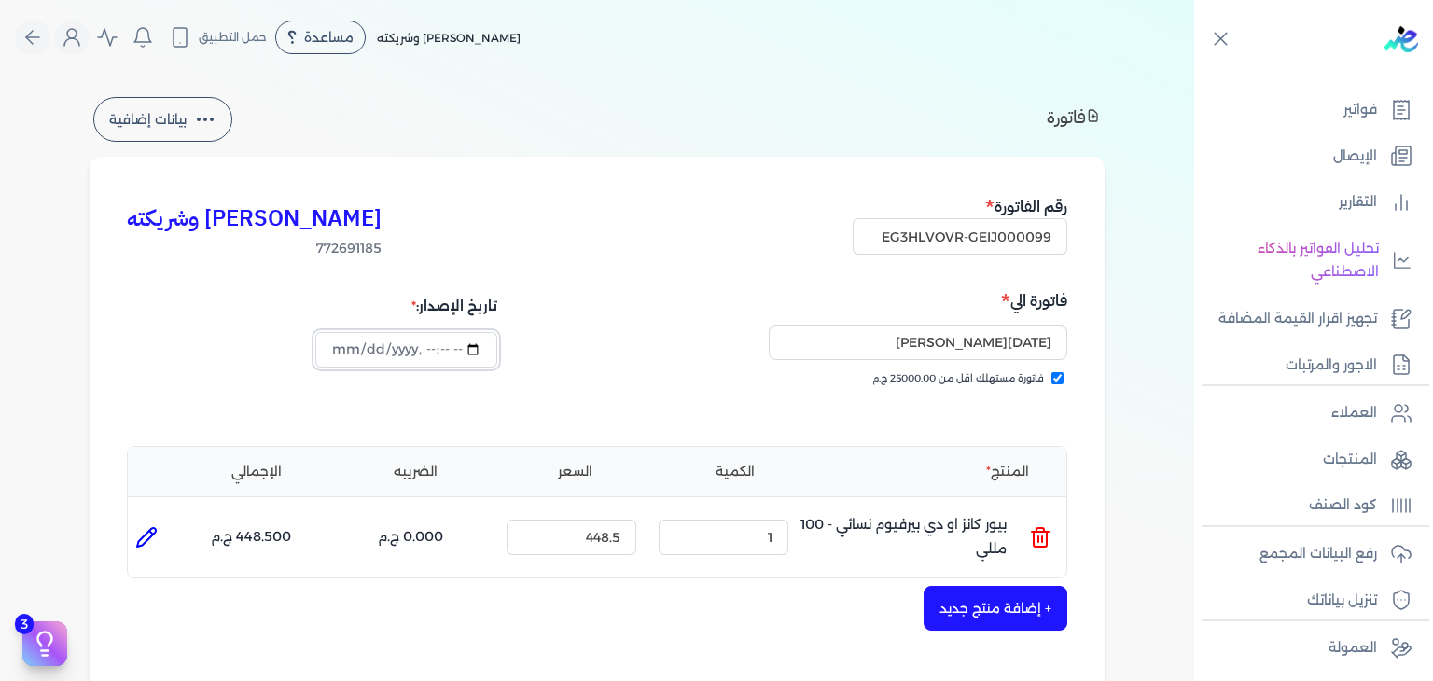
click at [345, 355] on input "datetime-local" at bounding box center [405, 349] width 181 height 35
type input "2025-10-06T16:09:48"
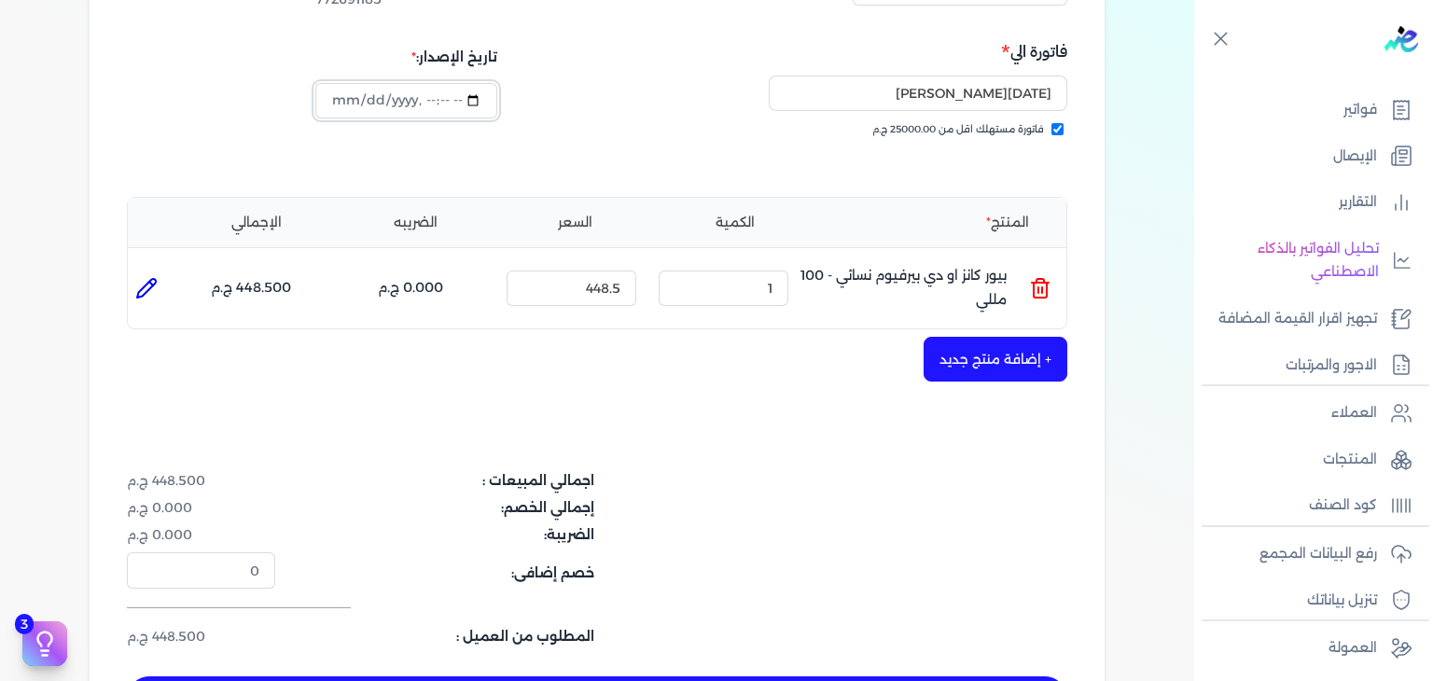
scroll to position [373, 0]
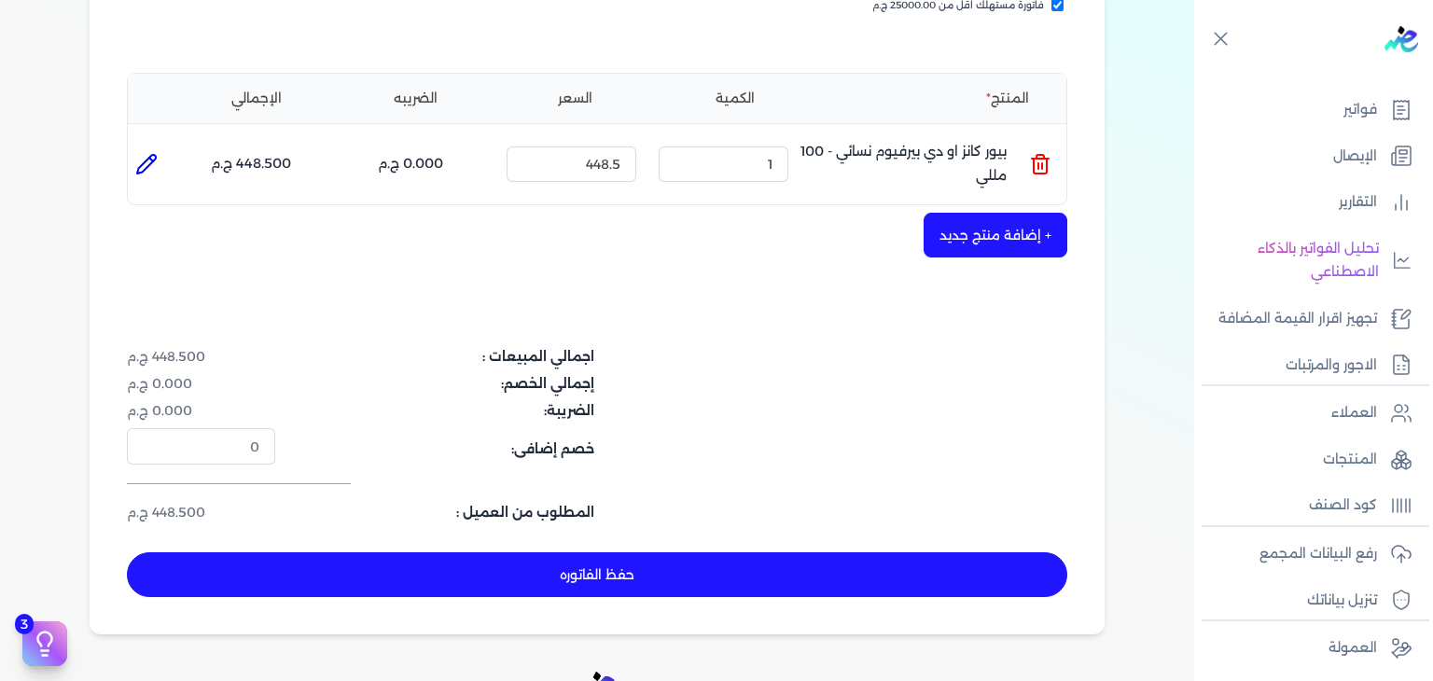
click at [744, 575] on button "حفظ الفاتوره" at bounding box center [597, 574] width 940 height 45
type input "[DATE]"
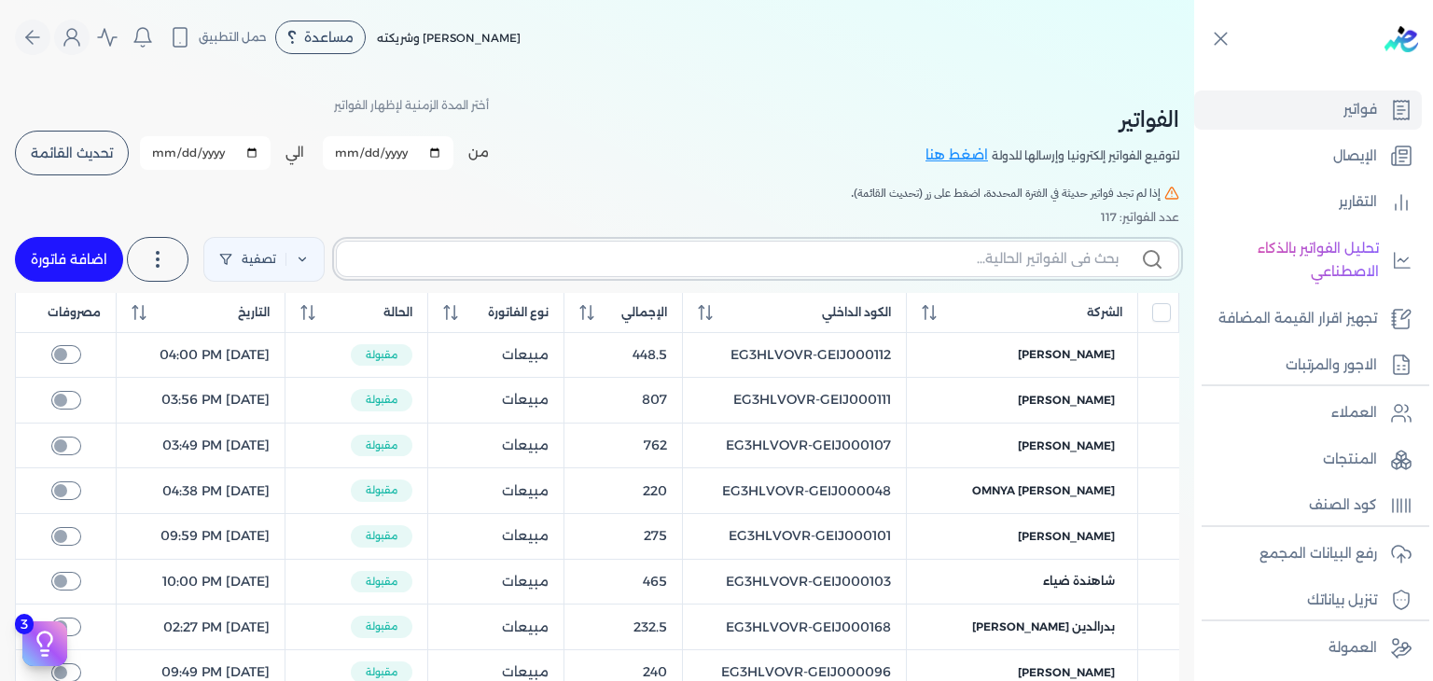
click at [1060, 253] on input "text" at bounding box center [735, 259] width 767 height 20
paste input "EG3HLVOVR-GEIJ000099"
type input "EG3HLVOVR-GEIJ000099"
checkbox input "false"
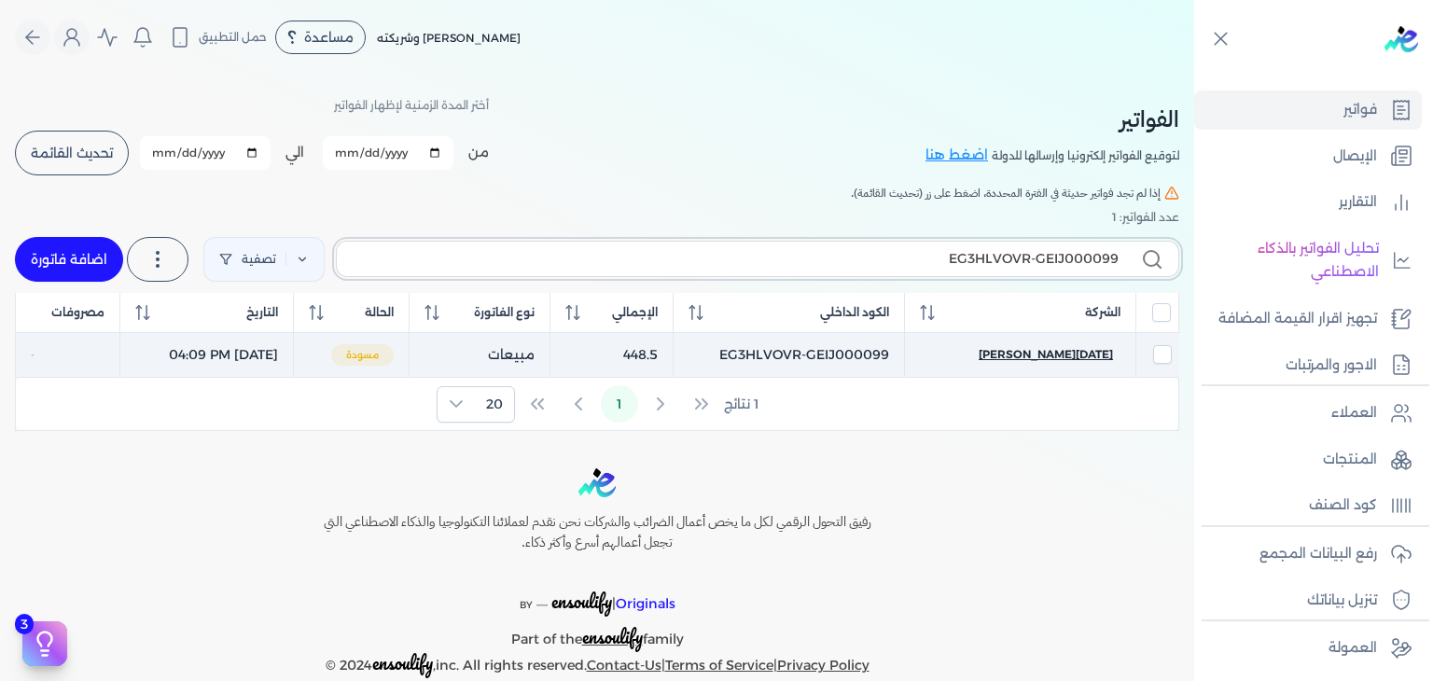
type input "EG3HLVOVR-GEIJ000099"
click at [1072, 350] on span "[DATE][PERSON_NAME]" at bounding box center [1045, 354] width 134 height 17
select select "EGP"
select select "B"
select select "EGS"
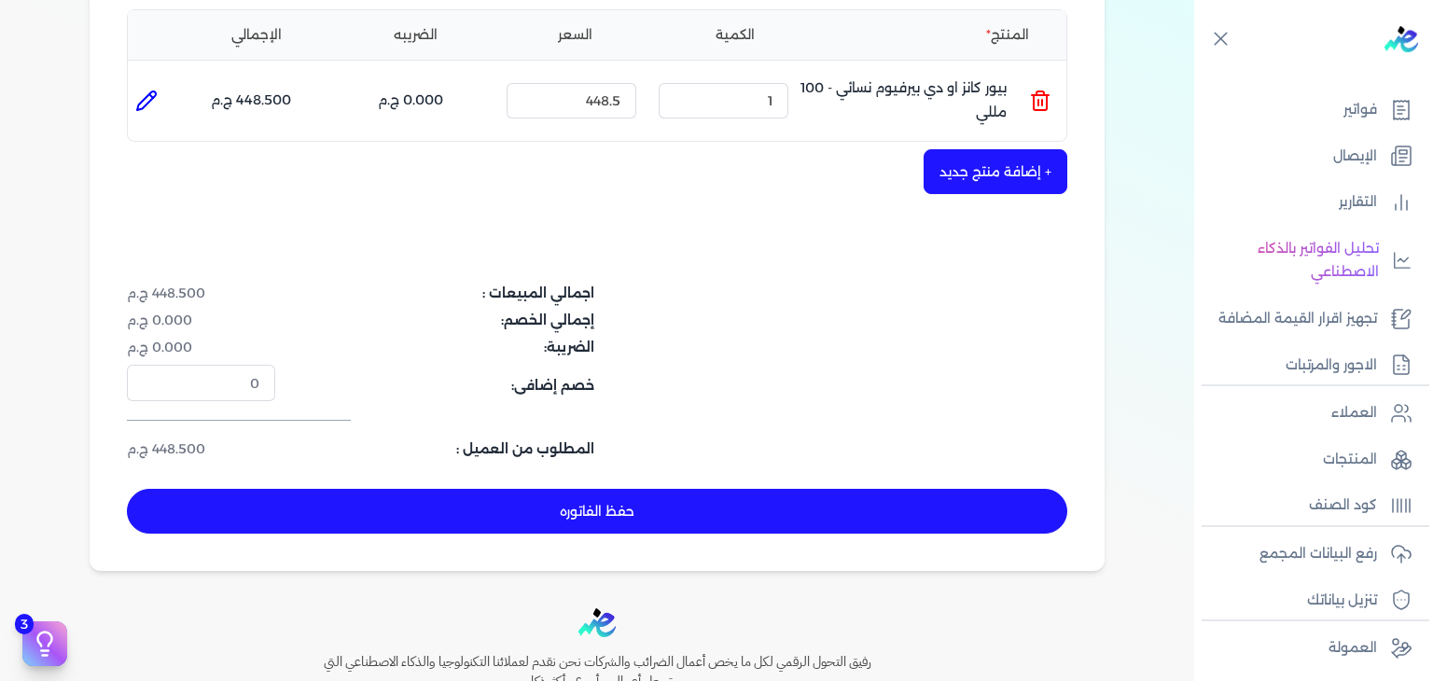
scroll to position [560, 0]
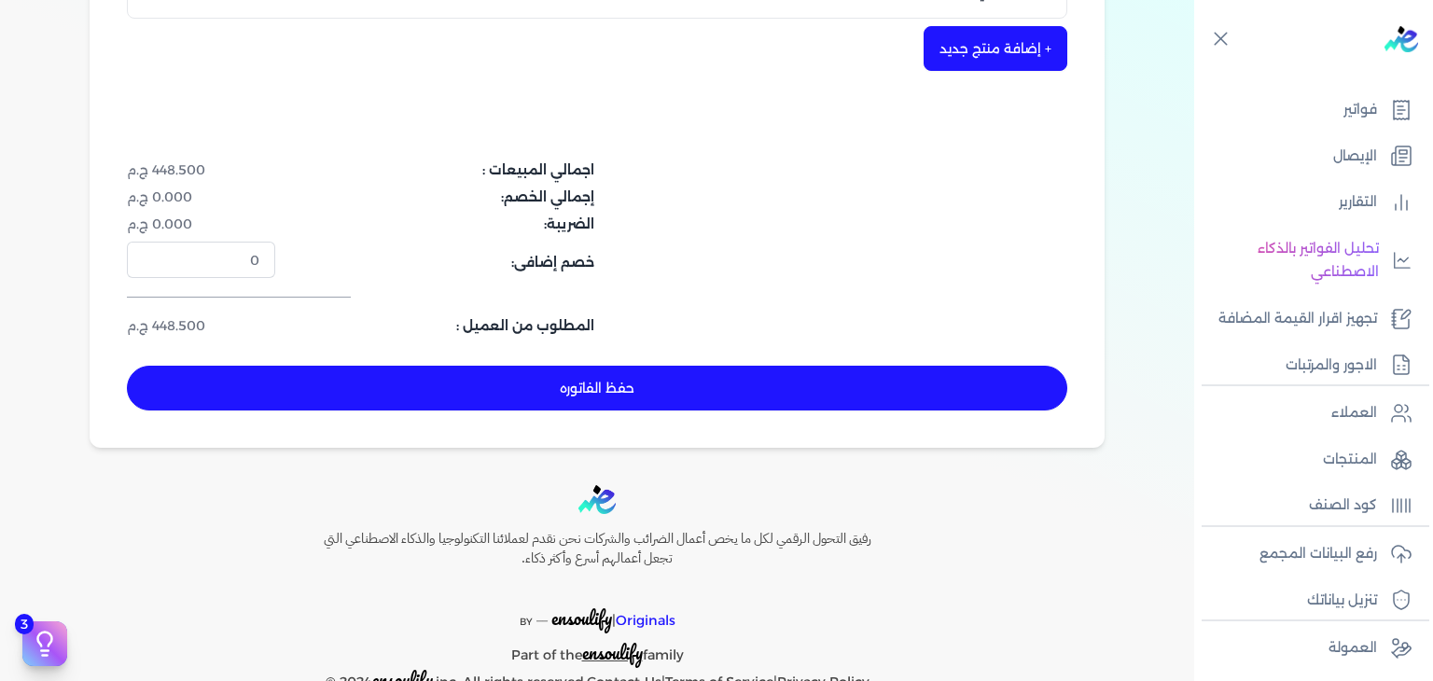
click at [690, 381] on button "حفظ الفاتوره" at bounding box center [597, 388] width 940 height 45
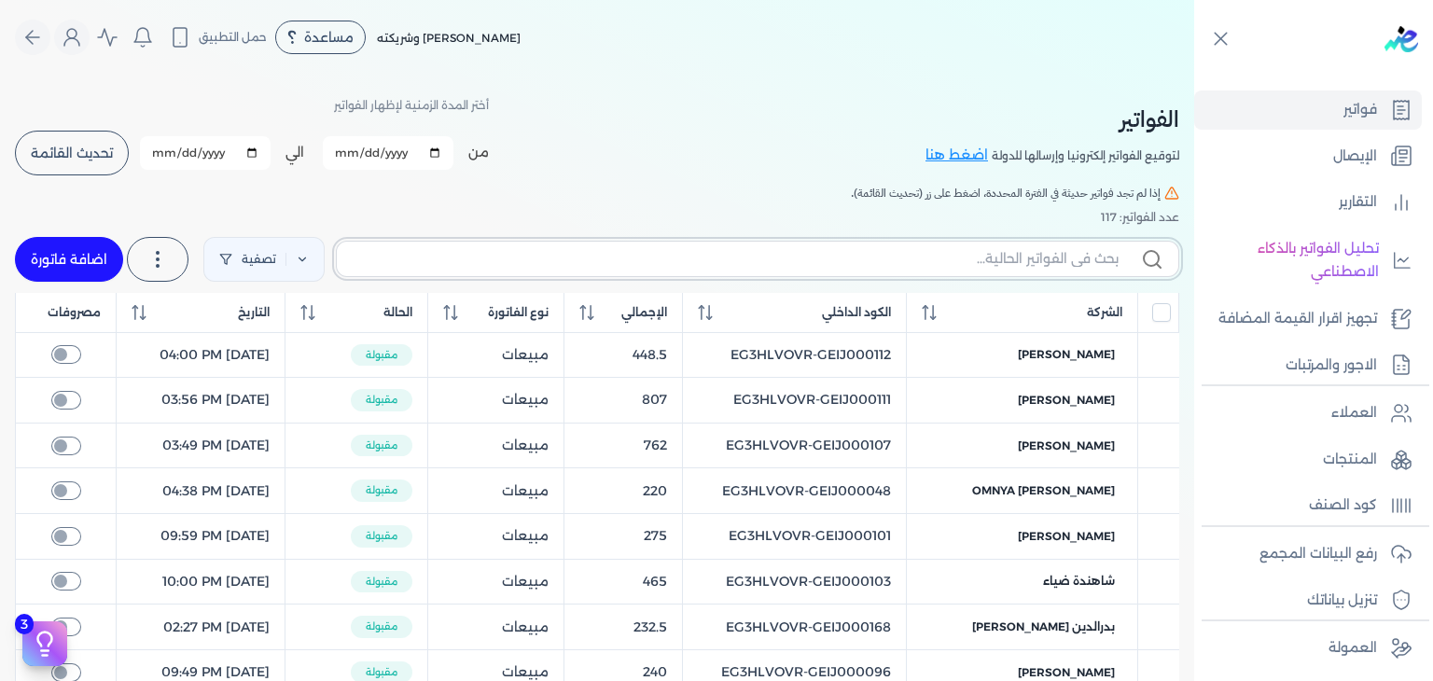
click at [1041, 254] on input "text" at bounding box center [735, 259] width 767 height 20
paste input "EG3HLVOVR-GEIJ000099"
type input "EG3HLVOVR-GEIJ000099"
checkbox input "false"
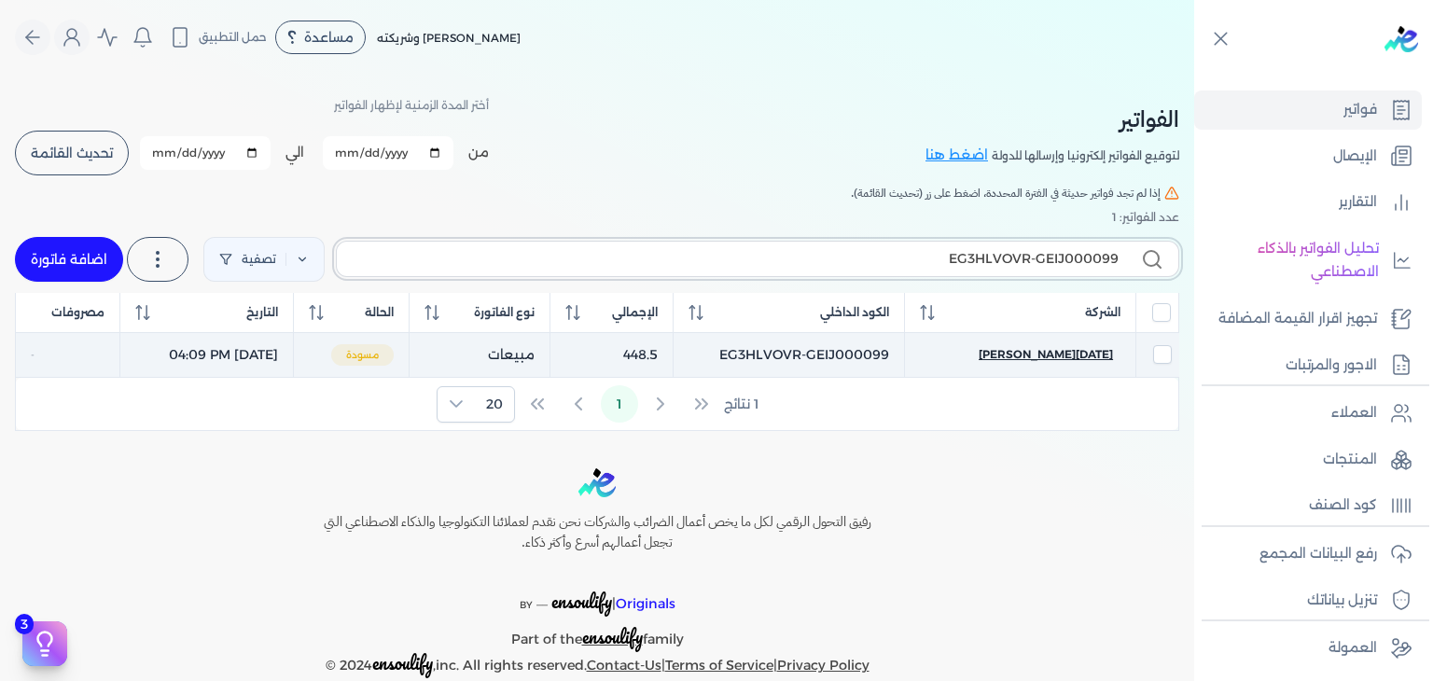
type input "EG3HLVOVR-GEIJ000099"
click at [1093, 359] on span "[DATE][PERSON_NAME]" at bounding box center [1045, 354] width 134 height 17
select select "EGP"
select select "B"
select select "EGS"
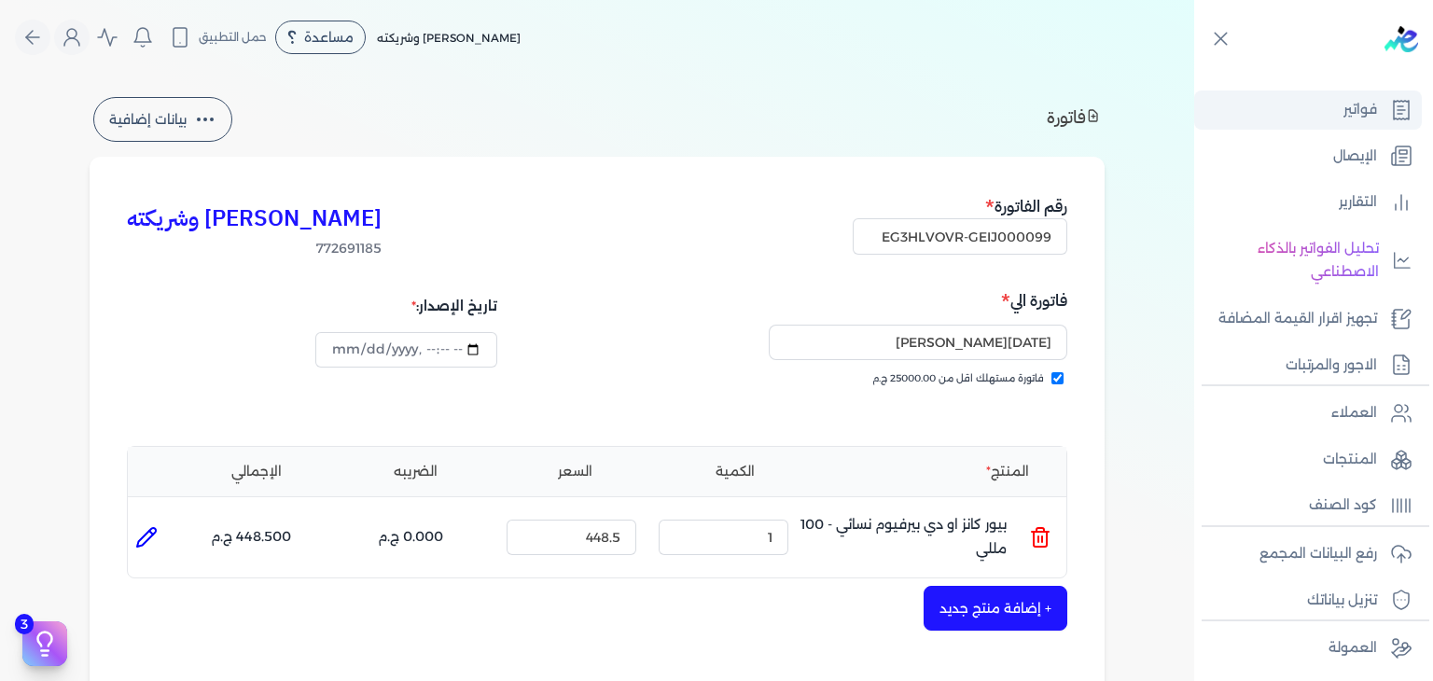
click at [1343, 125] on link "فواتير" at bounding box center [1308, 109] width 228 height 39
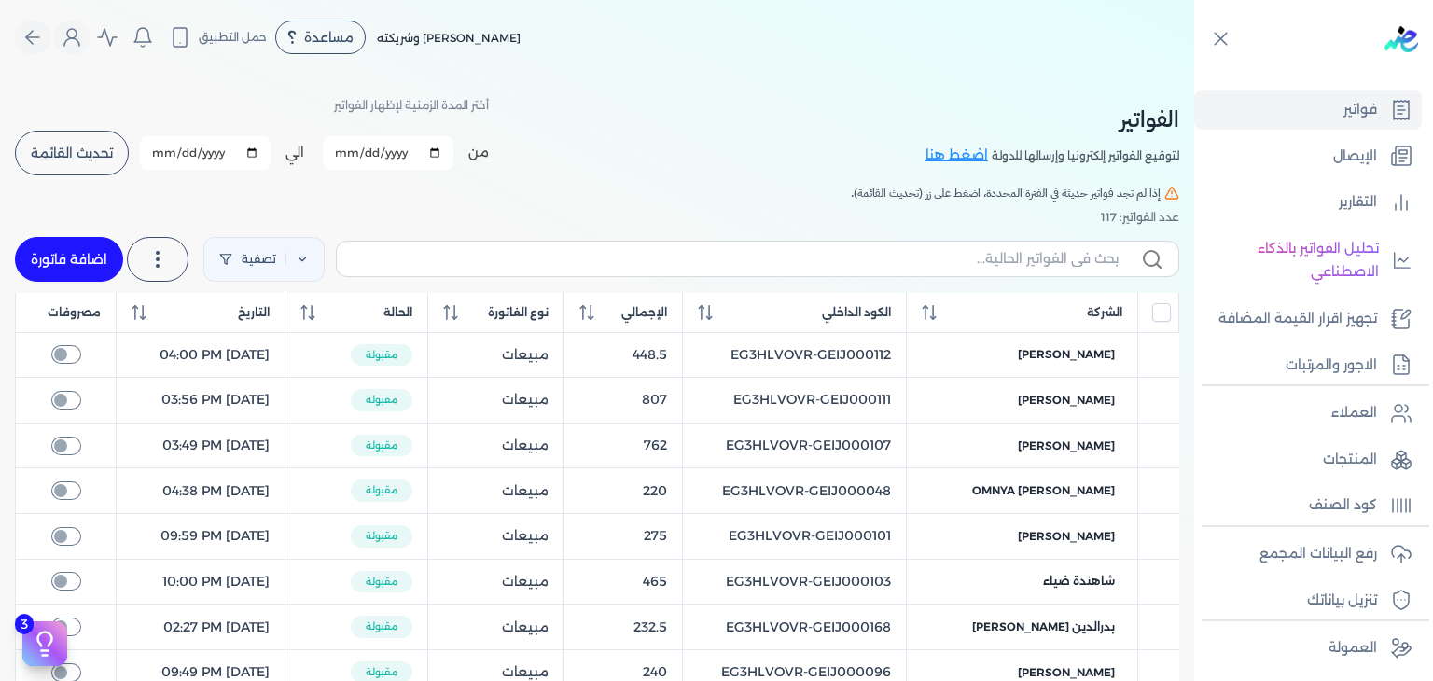
click at [340, 150] on input "[DATE]" at bounding box center [388, 153] width 131 height 34
type input "[DATE]"
click at [163, 149] on input "[DATE]" at bounding box center [205, 153] width 131 height 34
type input "[DATE]"
click at [106, 162] on button "تحديث القائمة" at bounding box center [72, 153] width 114 height 45
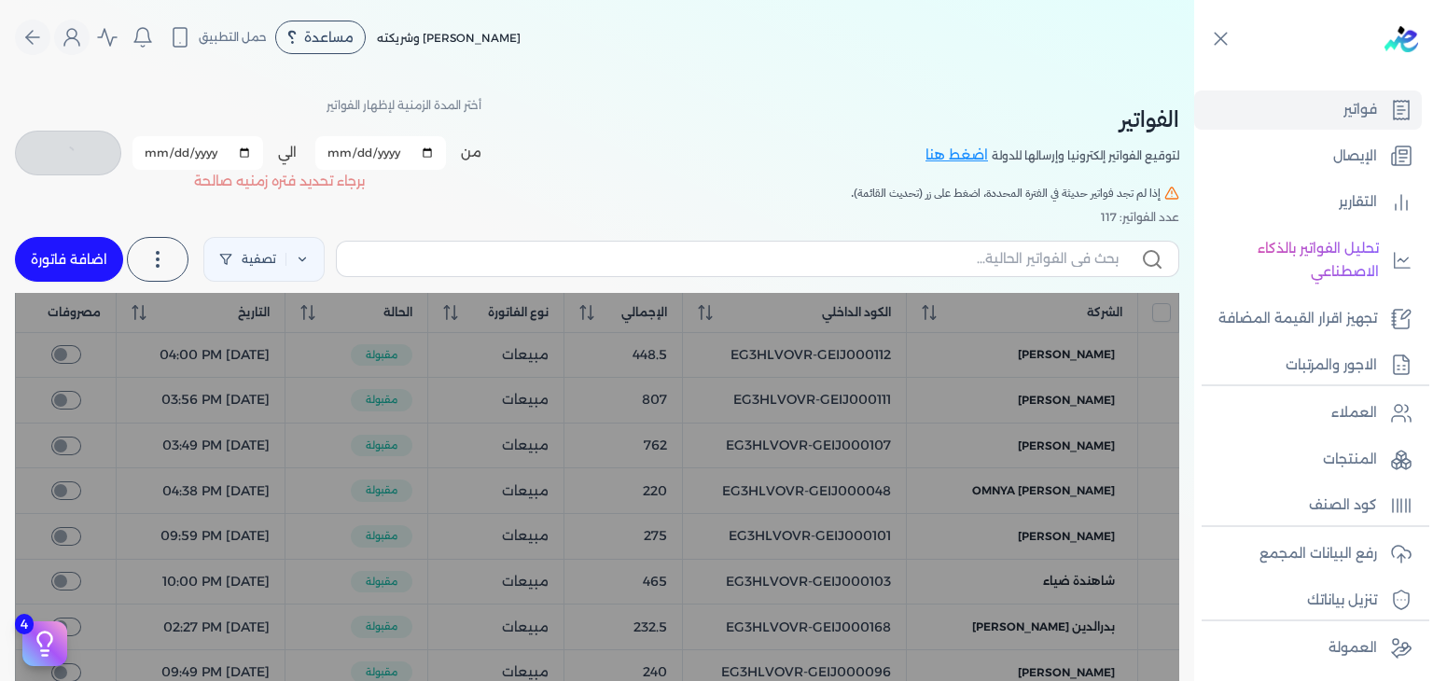
checkbox input "false"
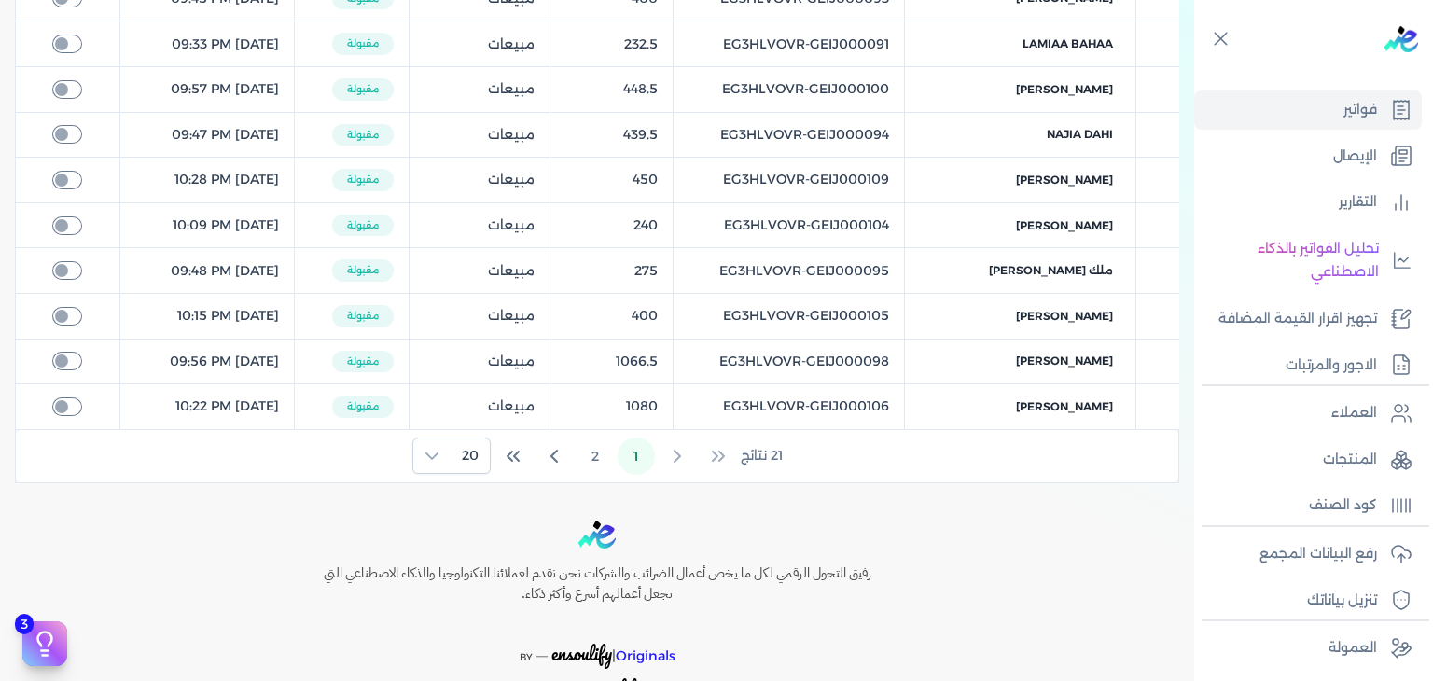
scroll to position [890, 0]
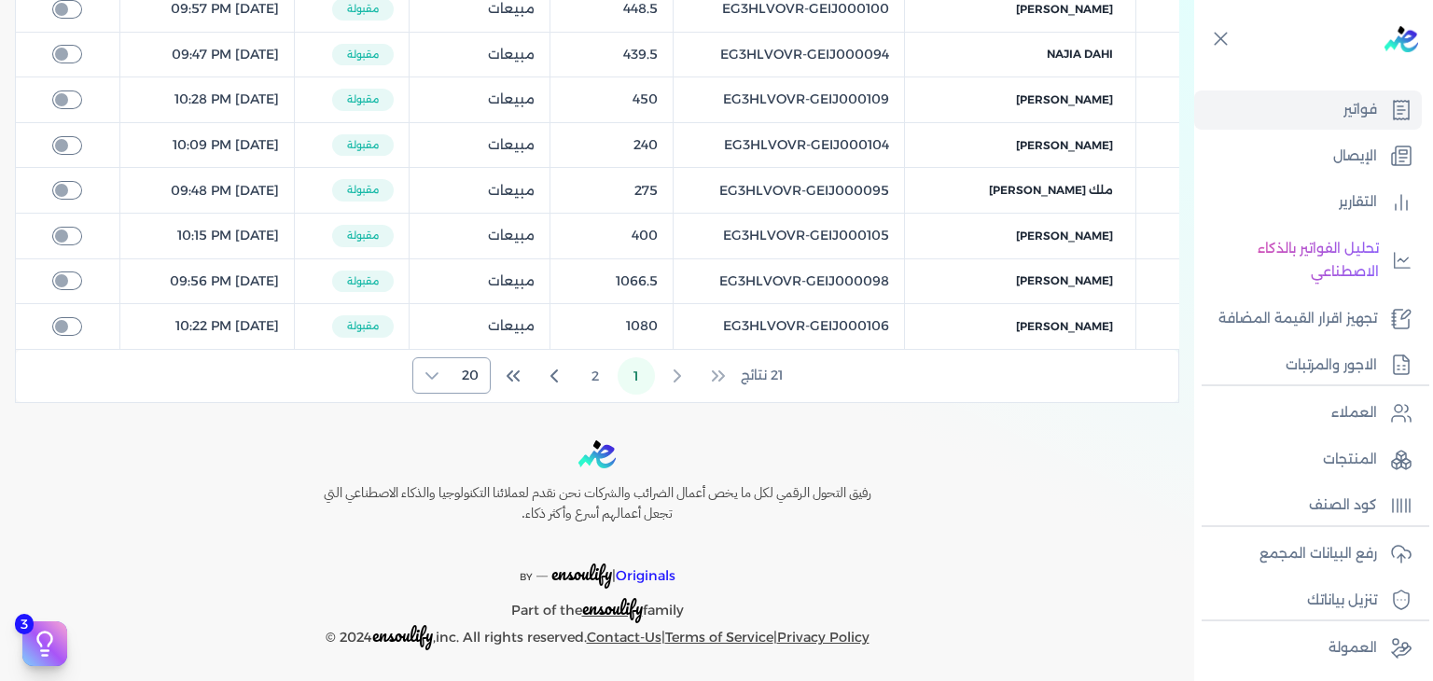
click at [462, 361] on span "20" at bounding box center [469, 375] width 39 height 35
click at [466, 482] on span "100" at bounding box center [465, 487] width 23 height 20
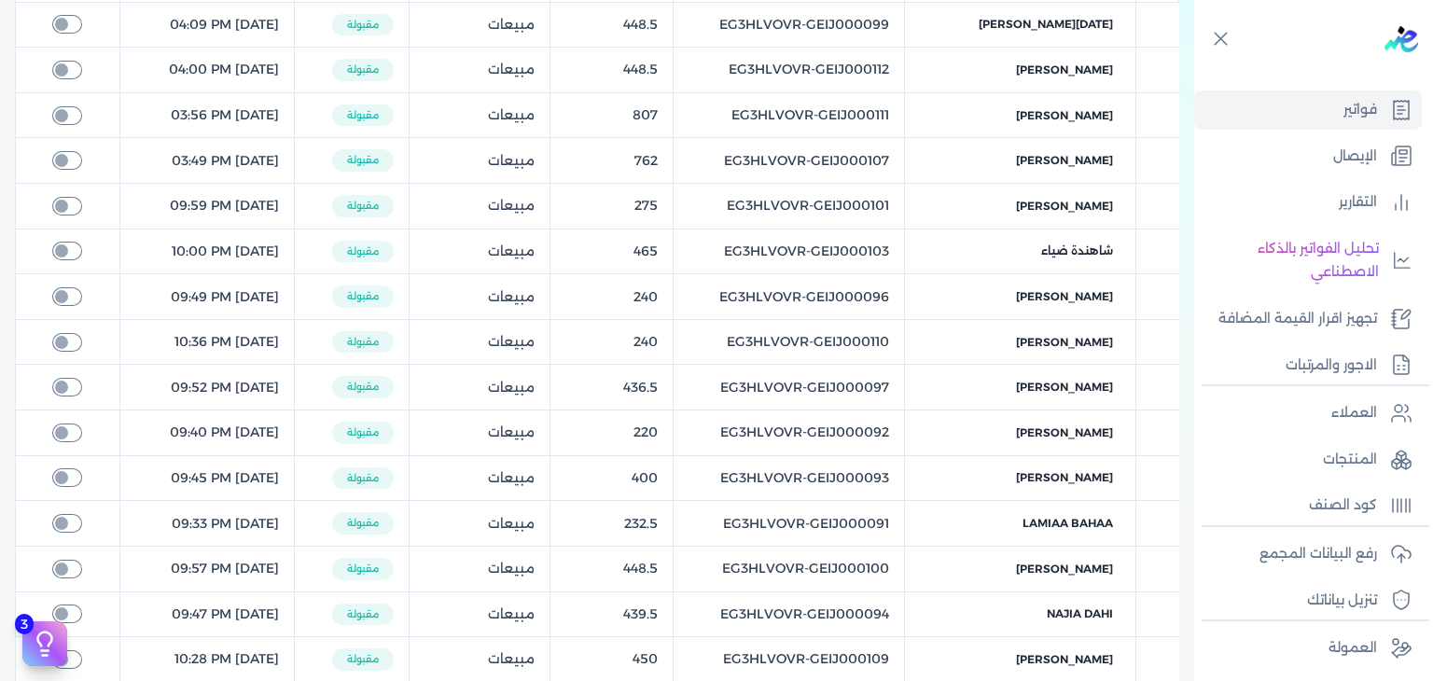
scroll to position [0, 0]
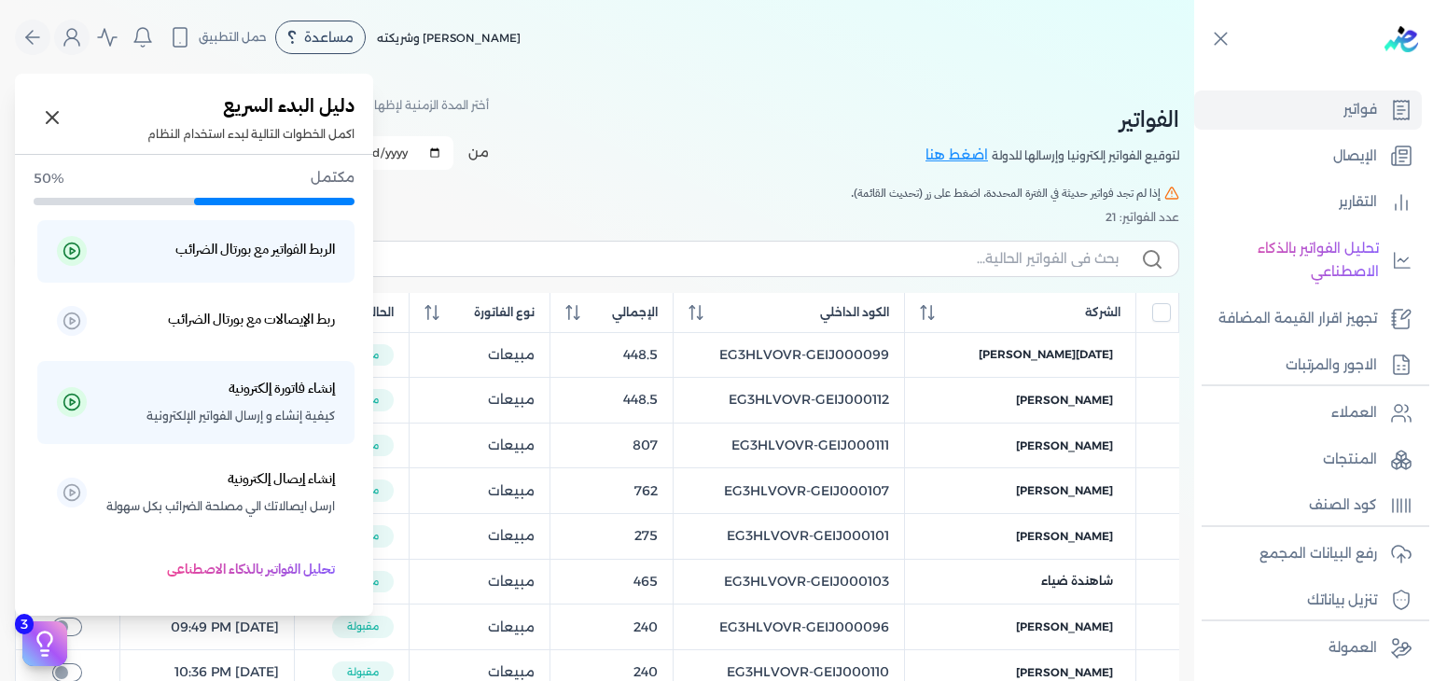
click at [40, 636] on icon at bounding box center [45, 644] width 28 height 28
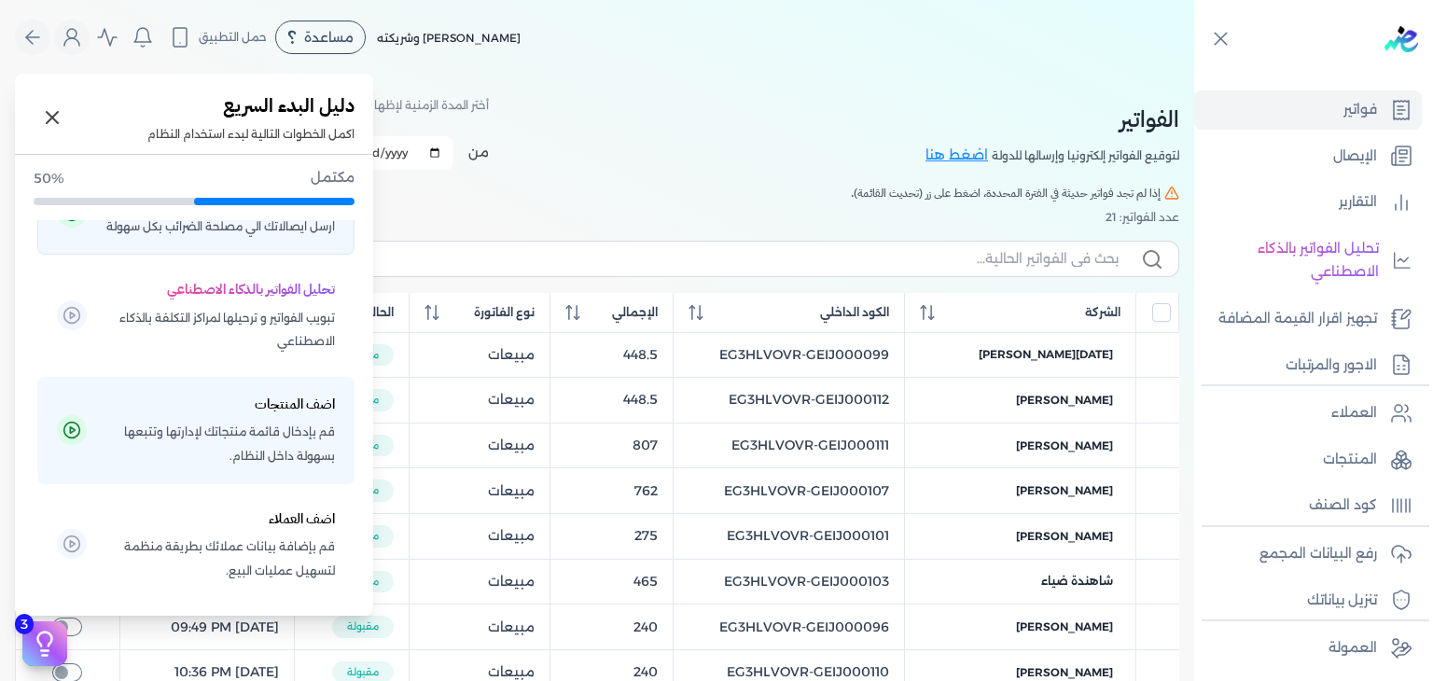
scroll to position [530, 0]
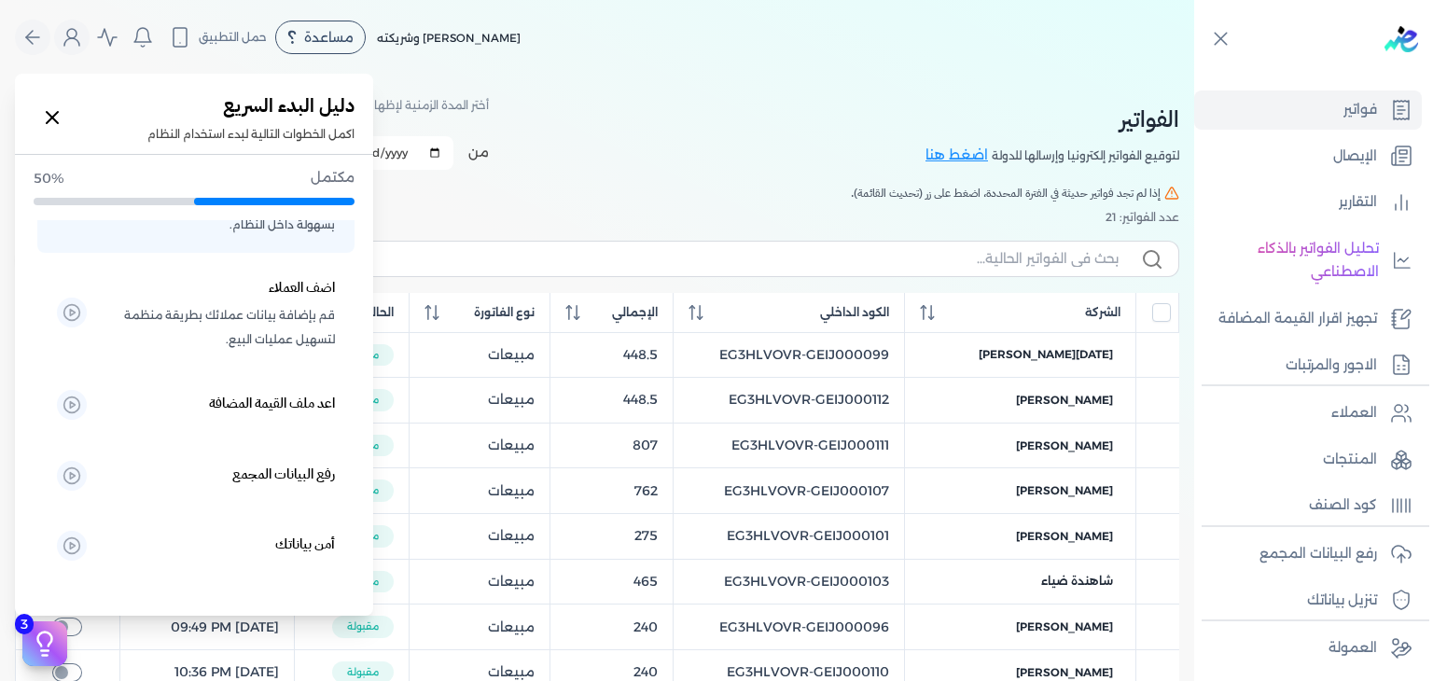
click at [42, 118] on icon at bounding box center [52, 117] width 22 height 22
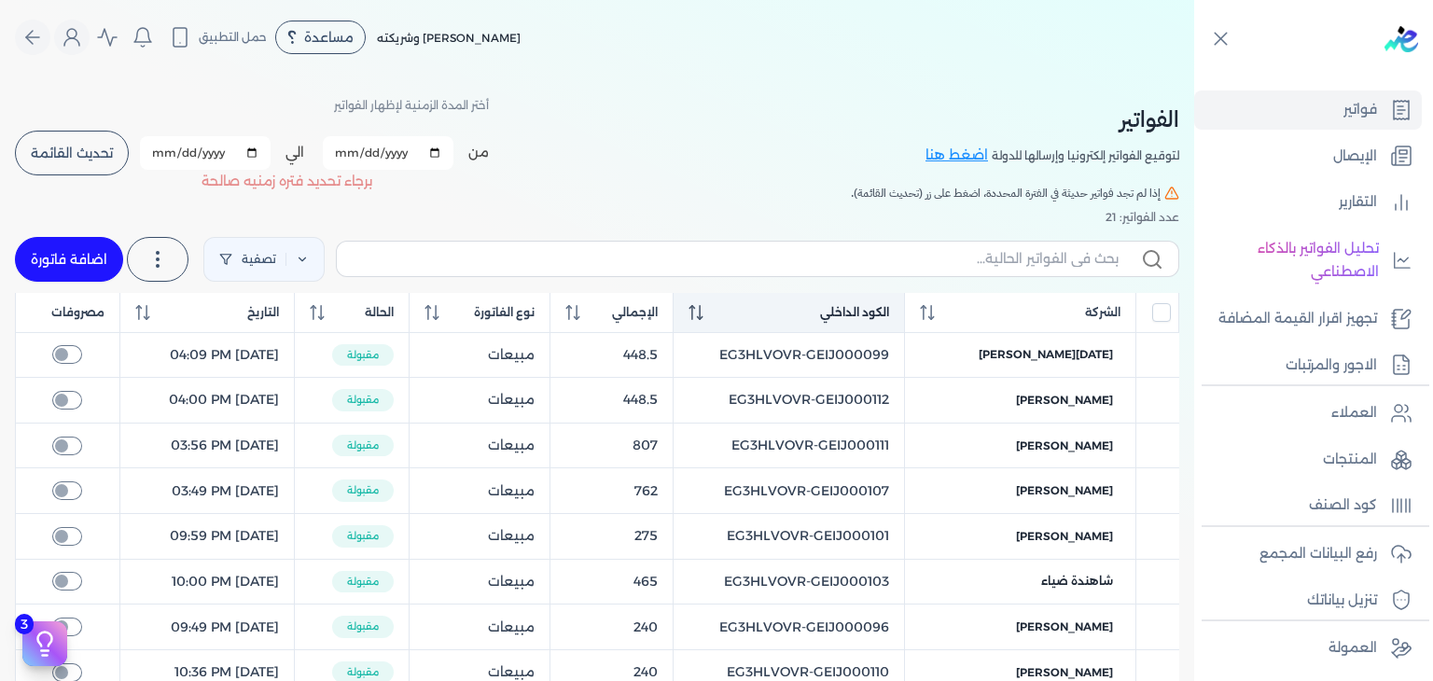
click at [738, 312] on div "الكود الداخلي" at bounding box center [788, 312] width 201 height 17
click at [737, 312] on div "الكود الداخلي" at bounding box center [788, 312] width 201 height 17
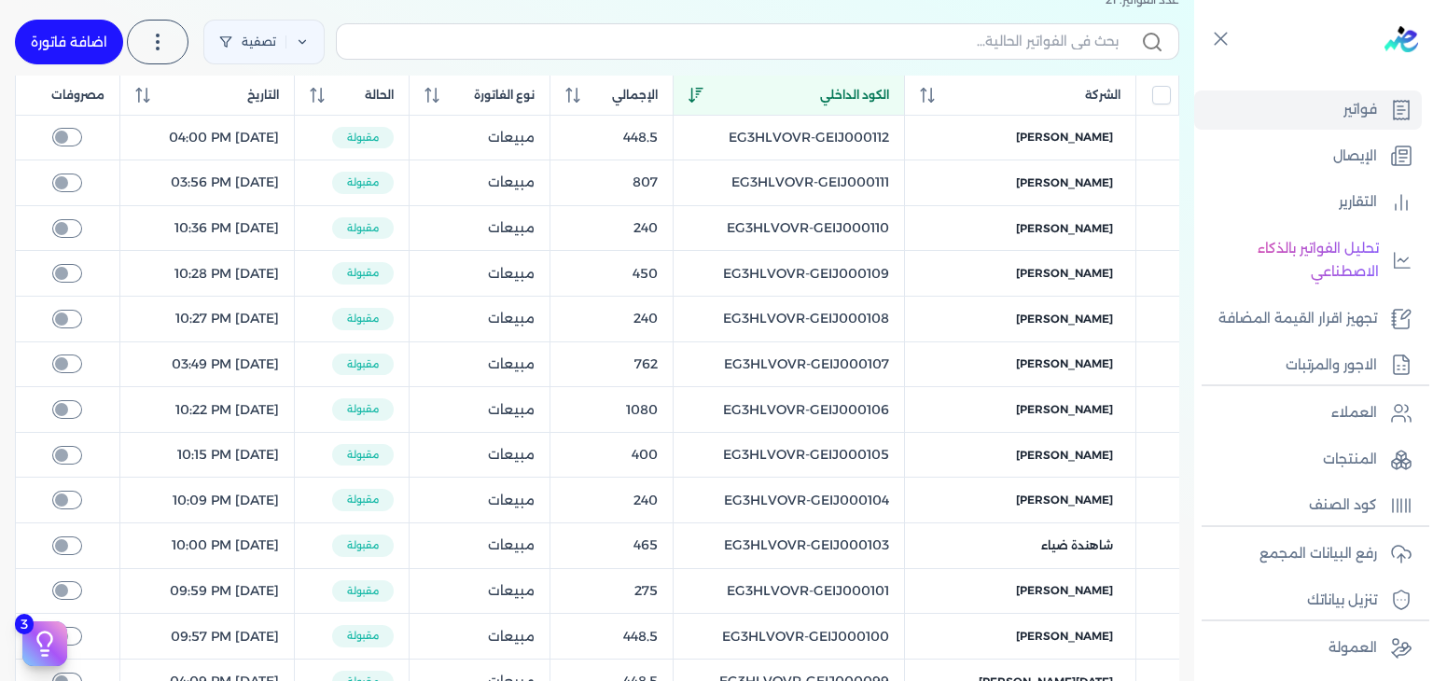
scroll to position [0, 0]
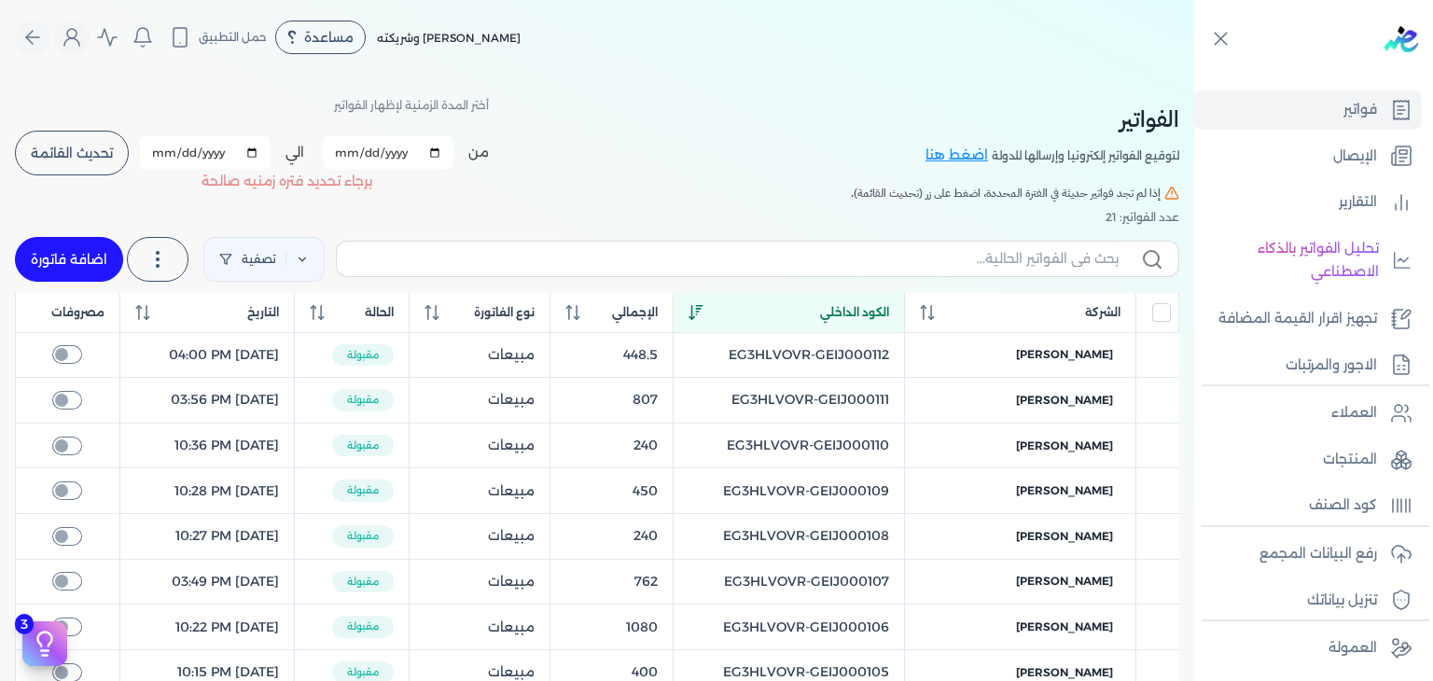
click at [347, 154] on input "[DATE]" at bounding box center [388, 153] width 131 height 34
type input "[DATE]"
click at [159, 156] on input "[DATE]" at bounding box center [205, 153] width 131 height 34
type input "[DATE]"
click at [114, 134] on button "تحديث القائمة" at bounding box center [72, 153] width 114 height 45
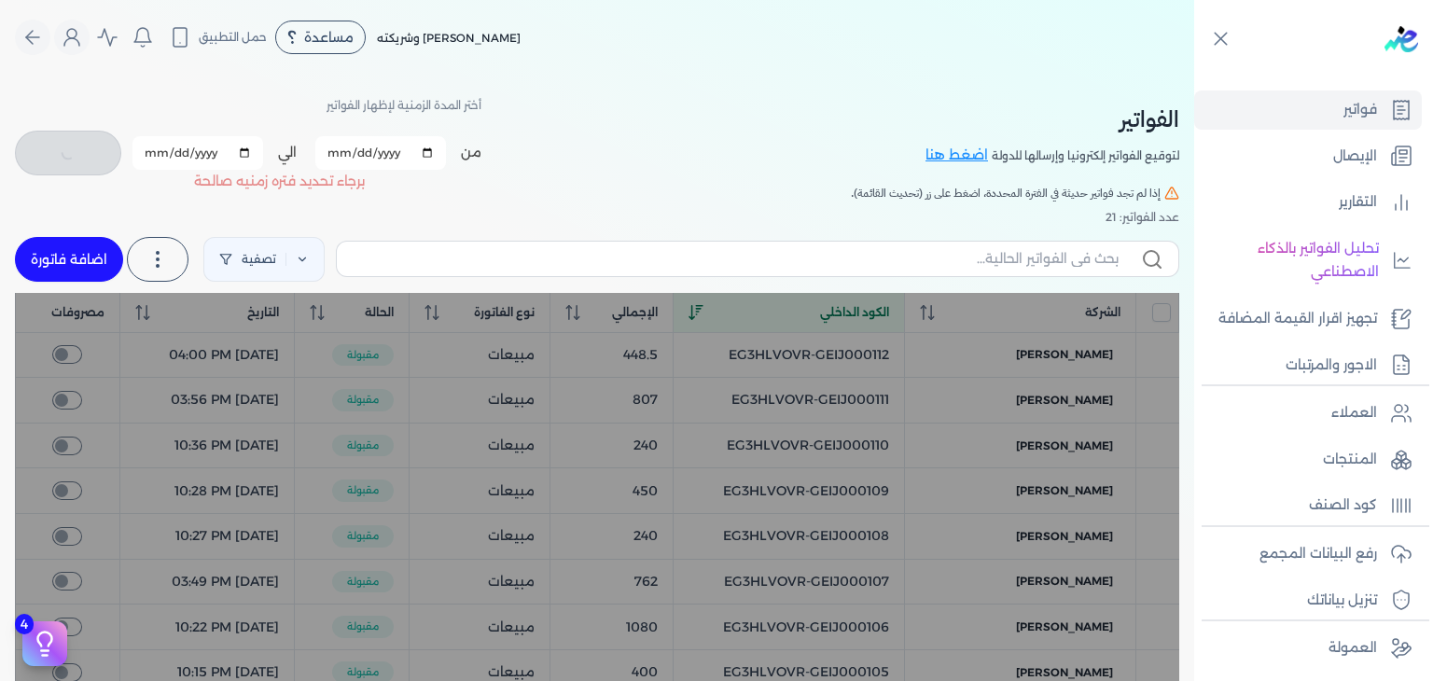
checkbox input "false"
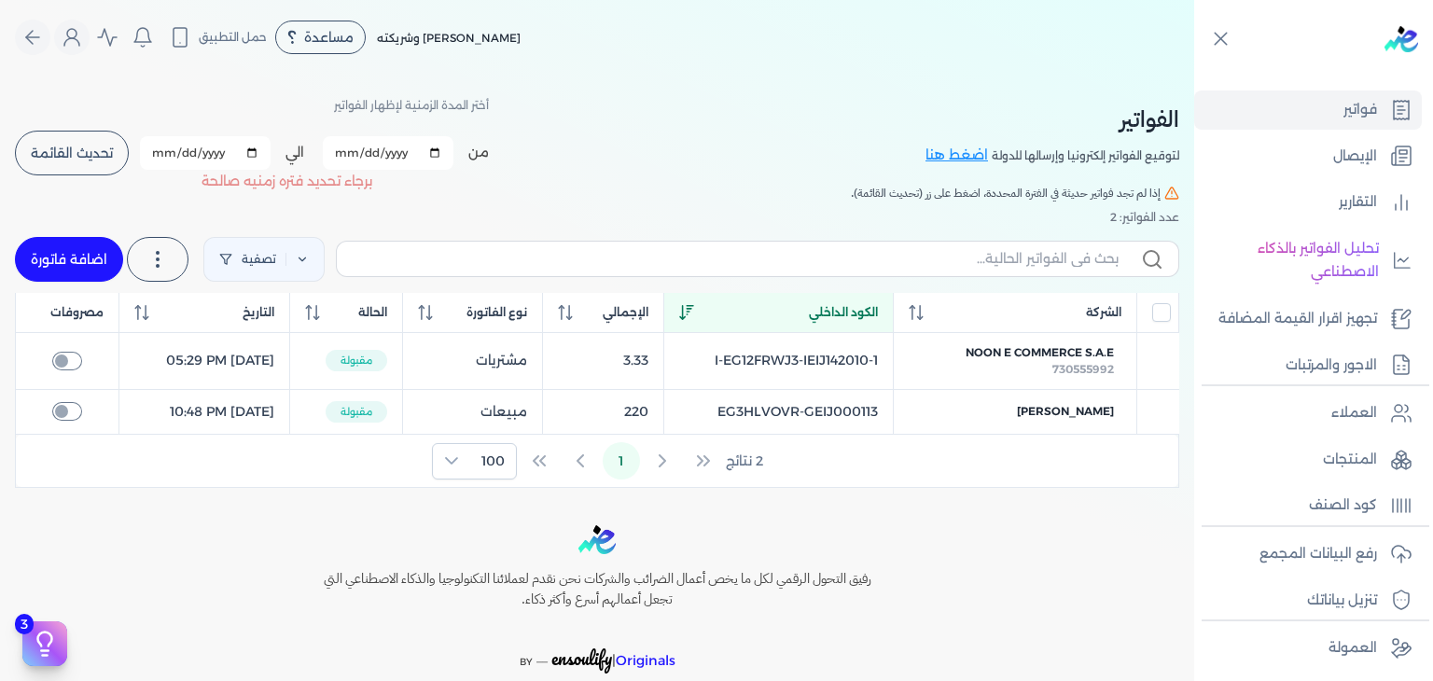
click at [345, 154] on input "[DATE]" at bounding box center [388, 153] width 131 height 34
type input "[DATE]"
click at [164, 156] on input "[DATE]" at bounding box center [205, 153] width 131 height 34
type input "[DATE]"
click at [122, 161] on button "تحديث القائمة" at bounding box center [72, 153] width 114 height 45
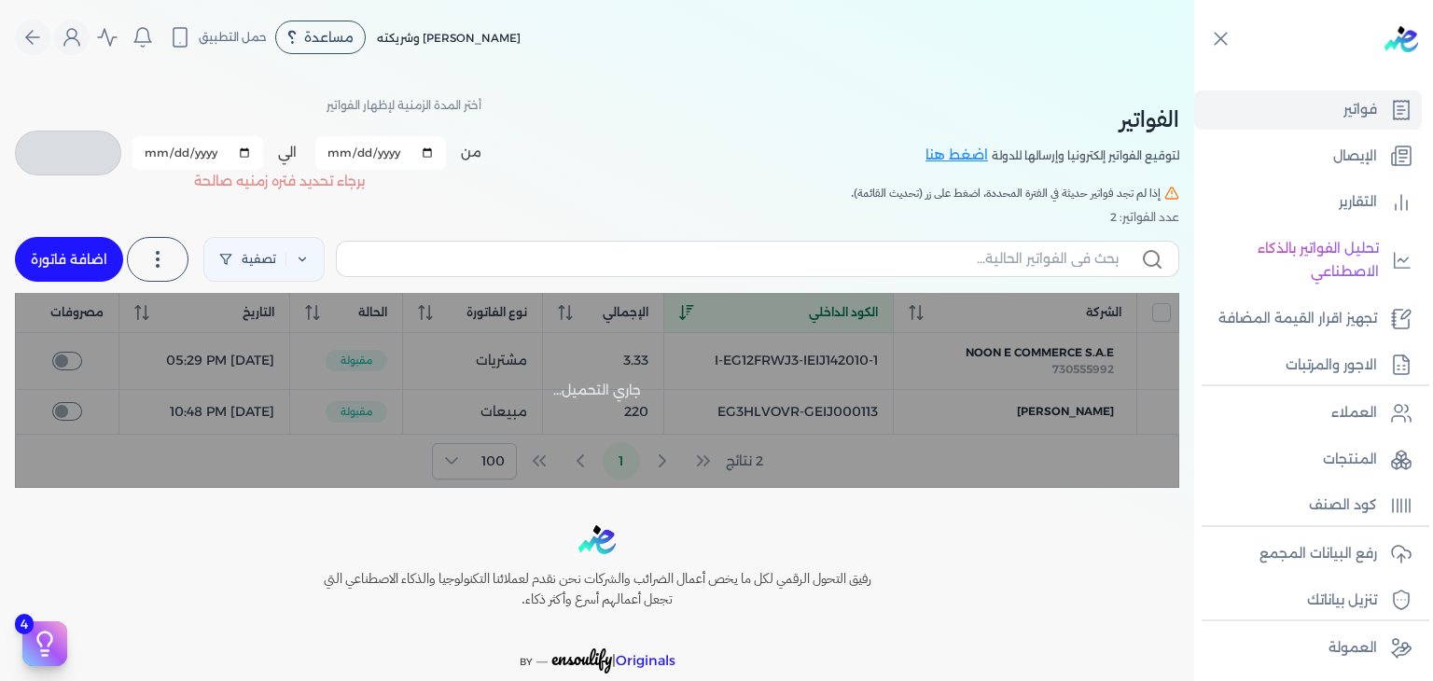
checkbox input "false"
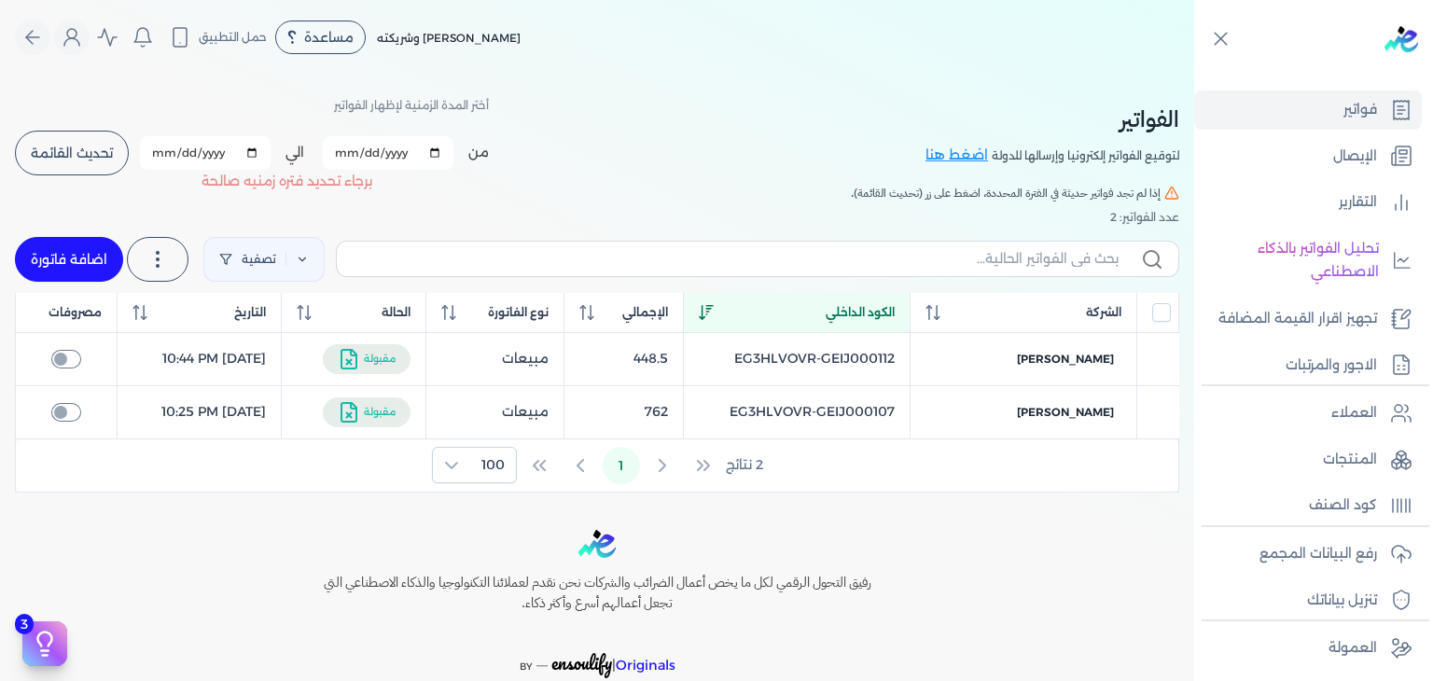
drag, startPoint x: 345, startPoint y: 150, endPoint x: 407, endPoint y: 236, distance: 105.6
click at [345, 151] on input "[DATE]" at bounding box center [388, 153] width 131 height 34
type input "2025-10-09"
click at [159, 154] on input "[DATE]" at bounding box center [205, 153] width 131 height 34
type input "2025-10-09"
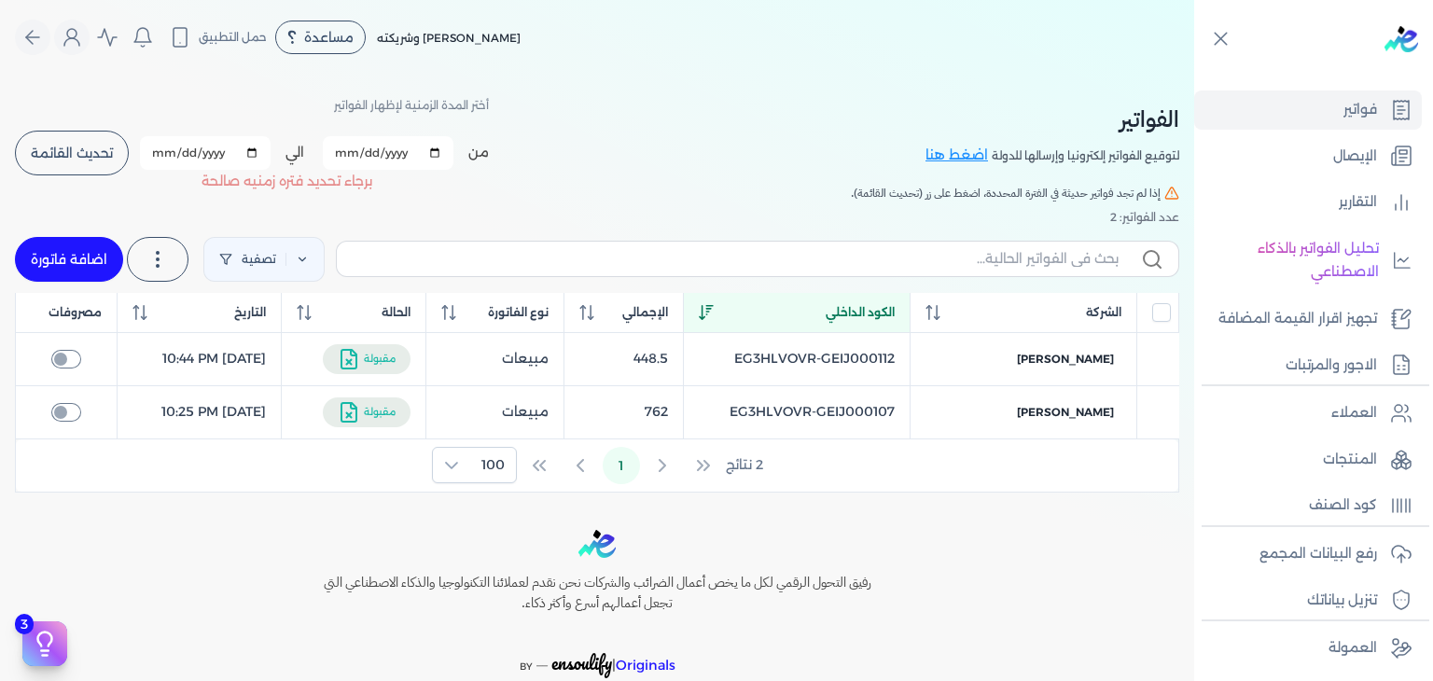
click at [97, 171] on button "تحديث القائمة" at bounding box center [72, 153] width 114 height 45
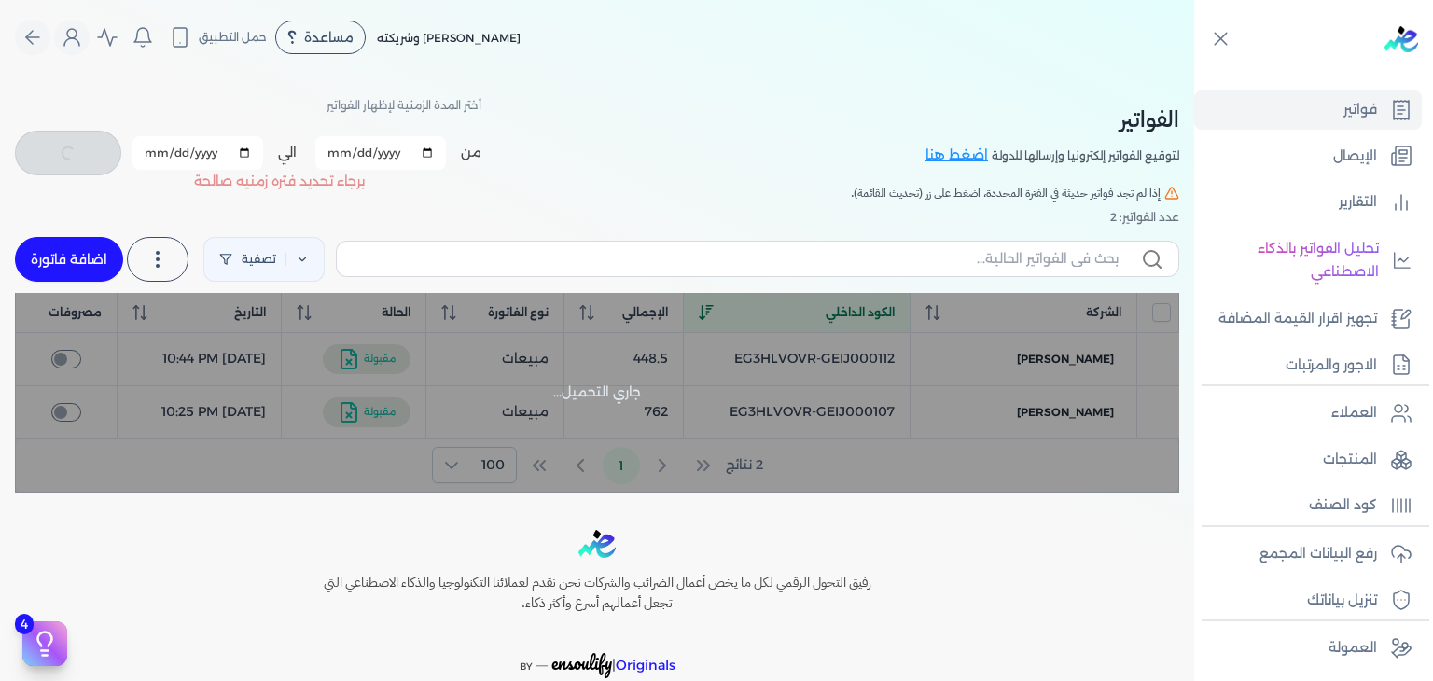
checkbox input "false"
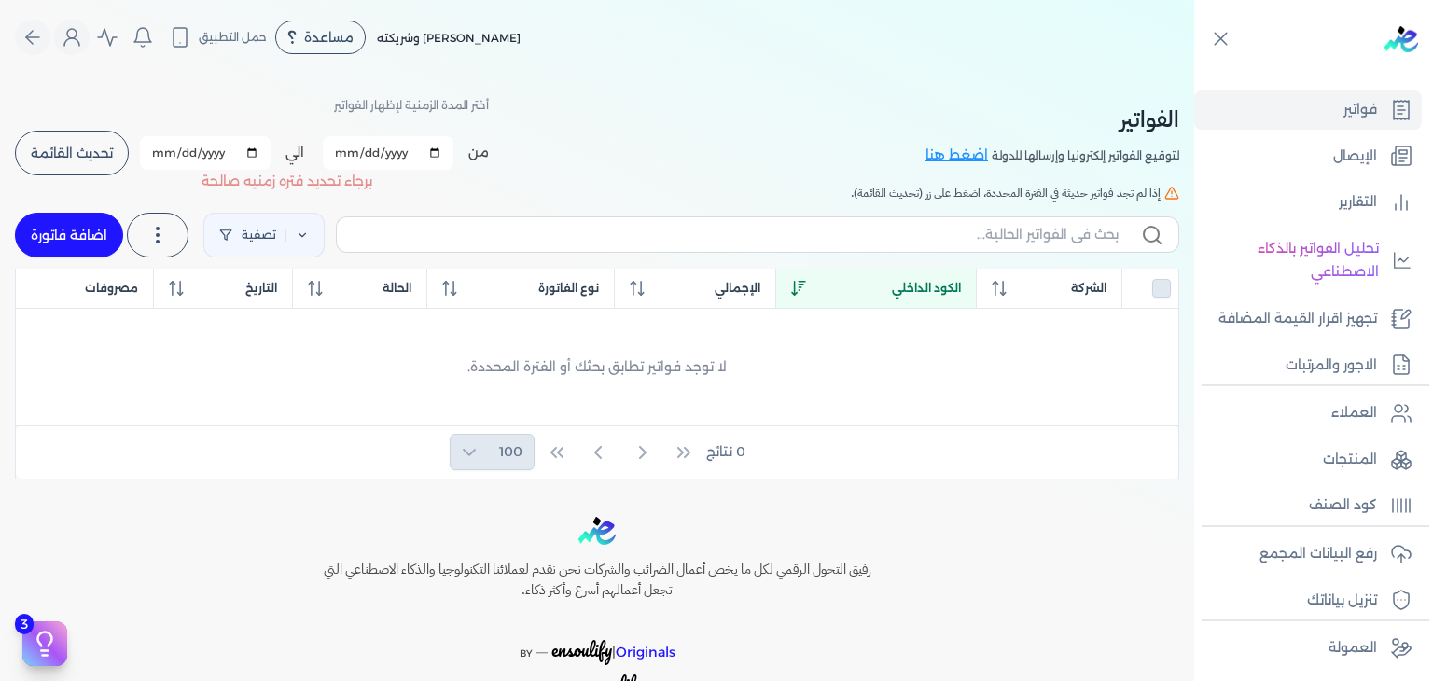
click at [343, 154] on input "2025-10-09" at bounding box center [388, 153] width 131 height 34
type input "[DATE]"
click at [176, 154] on input "2025-10-09" at bounding box center [205, 153] width 131 height 34
type input "[DATE]"
click at [64, 153] on span "تحديث القائمة" at bounding box center [72, 152] width 82 height 13
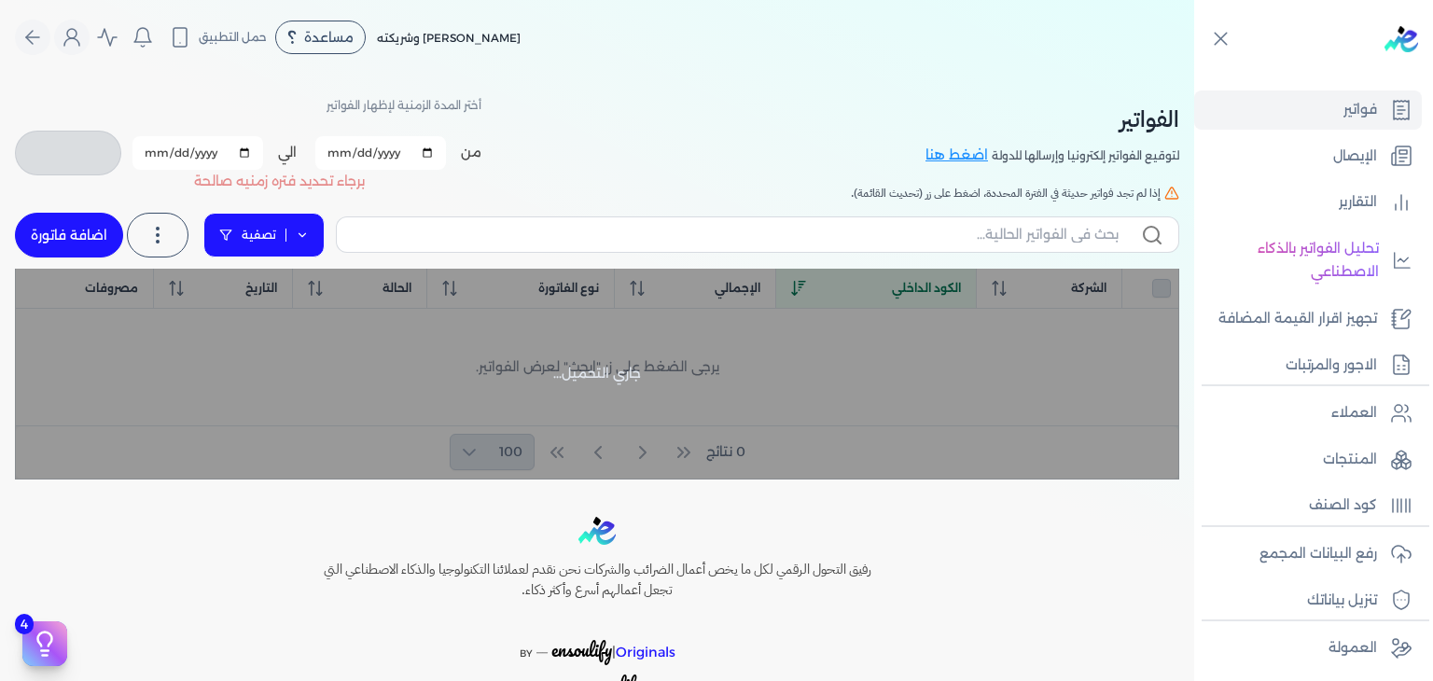
checkbox input "false"
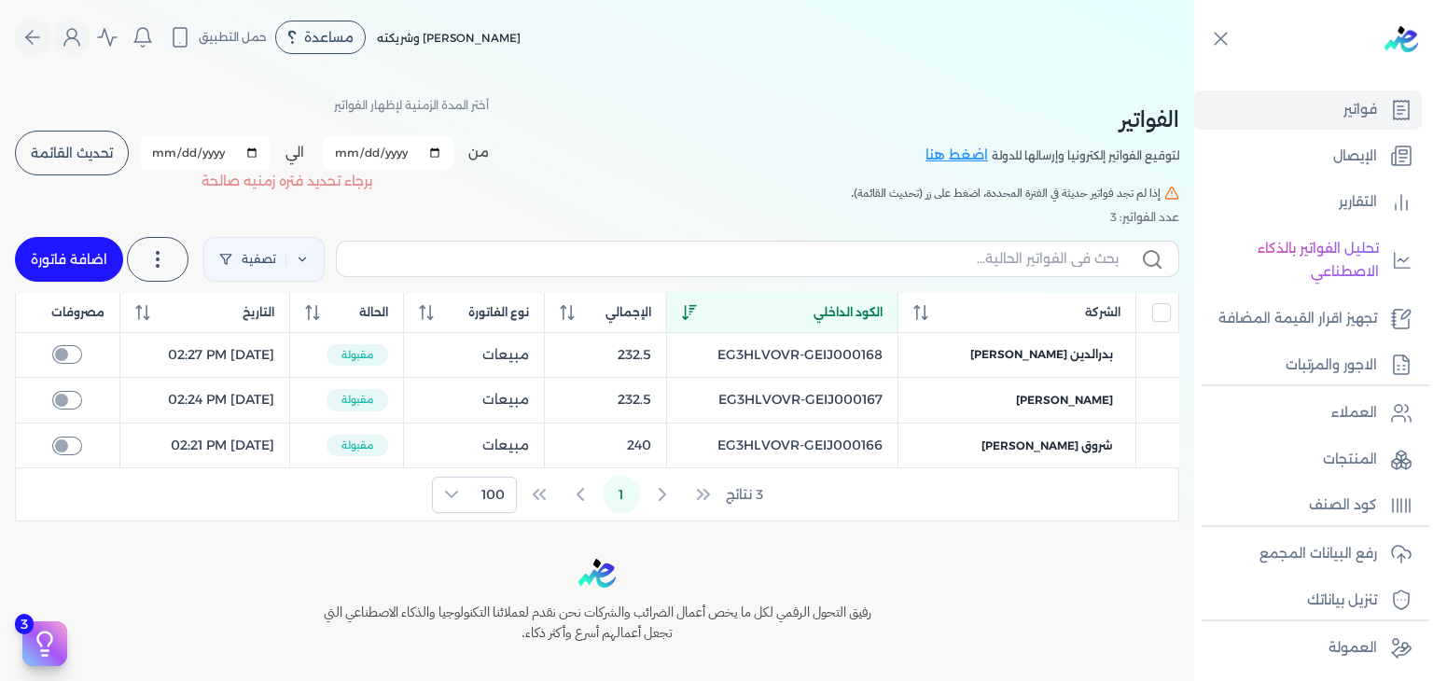
click at [336, 161] on input "[DATE]" at bounding box center [388, 153] width 131 height 34
type input "2025-10-09"
click at [161, 152] on input "[DATE]" at bounding box center [205, 153] width 131 height 34
type input "2025-10-09"
click at [111, 170] on button "تحديث القائمة" at bounding box center [72, 153] width 114 height 45
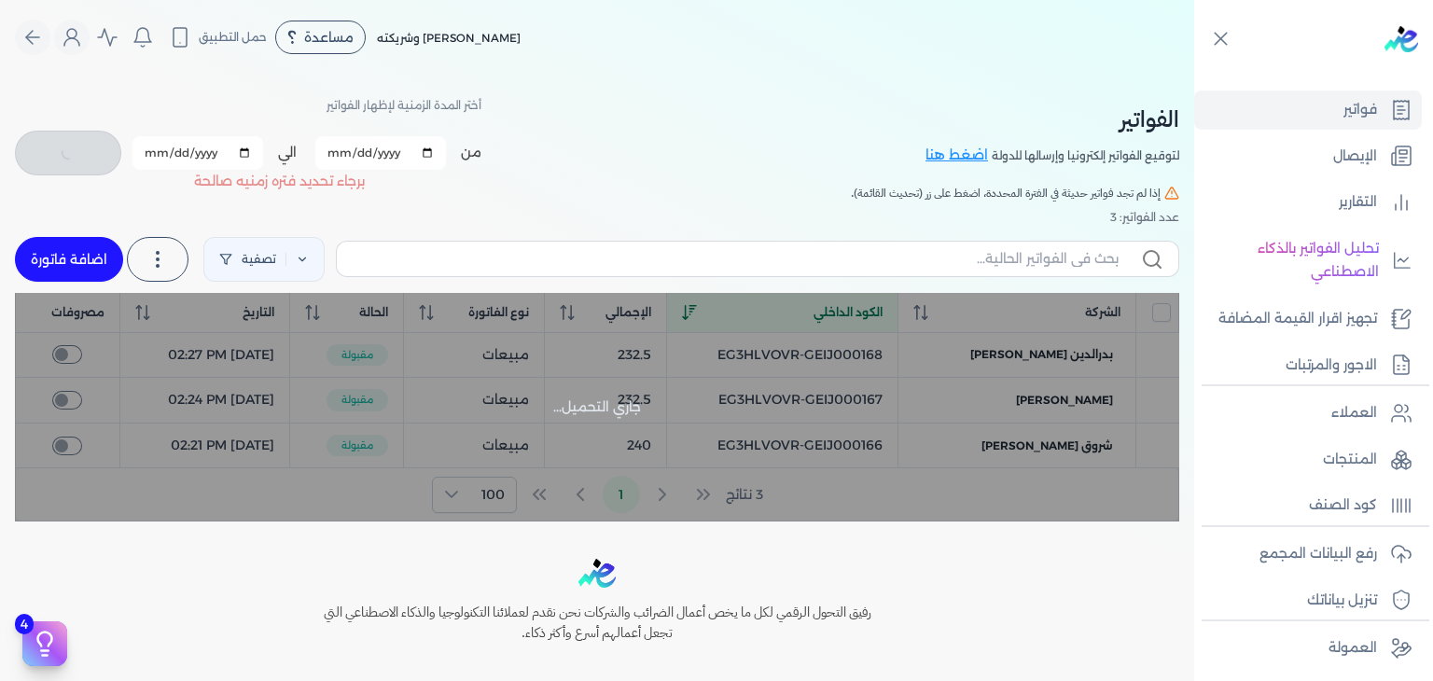
checkbox input "false"
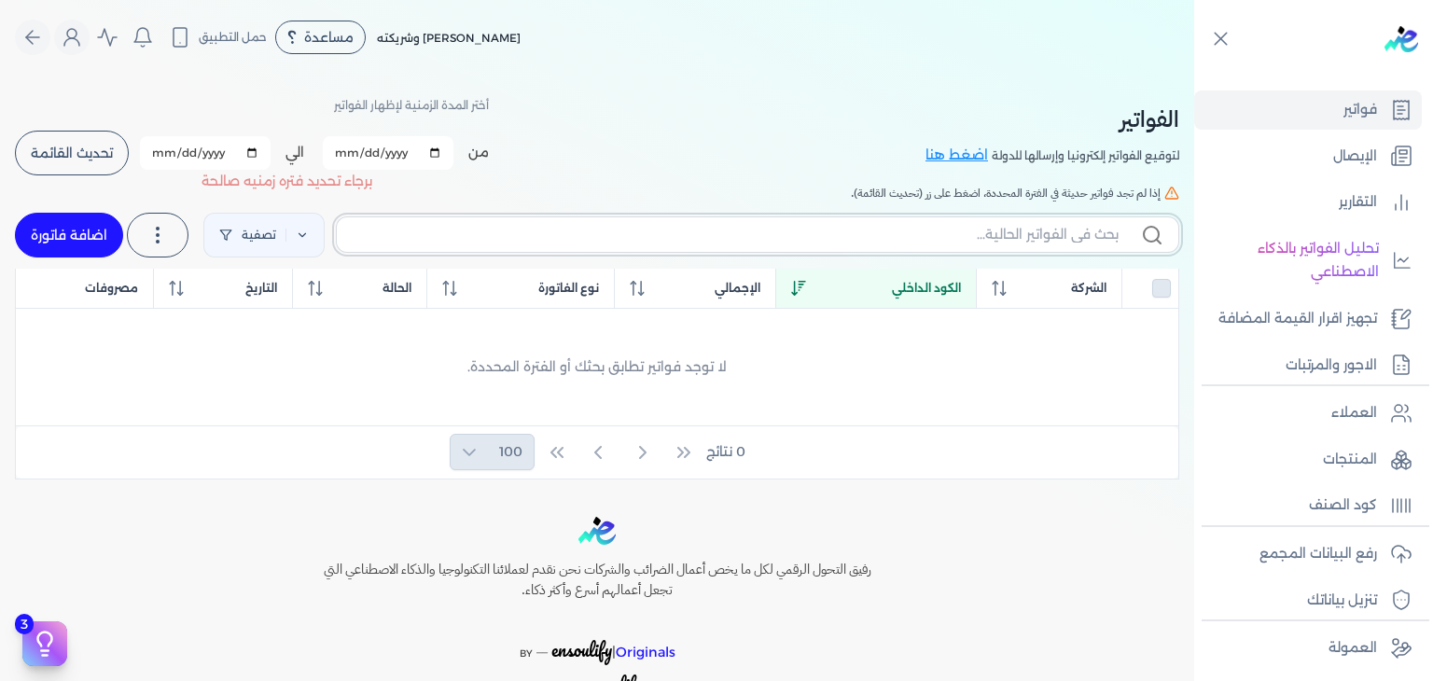
click at [994, 232] on input "text" at bounding box center [735, 235] width 767 height 20
paste input "EG3HLVOVR-GEIJ000165"
type input "EG3HLVOVR-GEIJ000165"
click at [349, 149] on input "2025-10-09" at bounding box center [388, 153] width 131 height 34
type input "[DATE]"
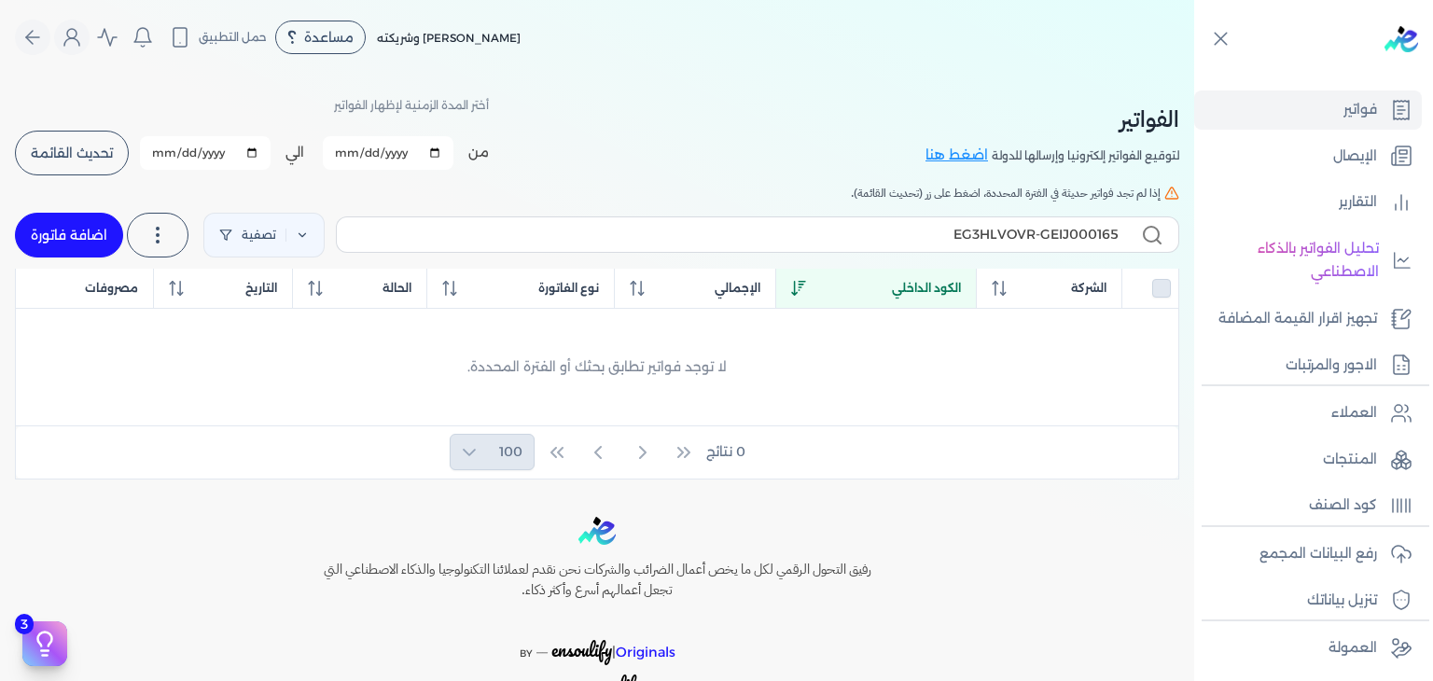
click at [173, 151] on input "2025-10-09" at bounding box center [205, 153] width 131 height 34
type input "[DATE]"
click at [112, 159] on span "تحديث القائمة" at bounding box center [72, 152] width 82 height 13
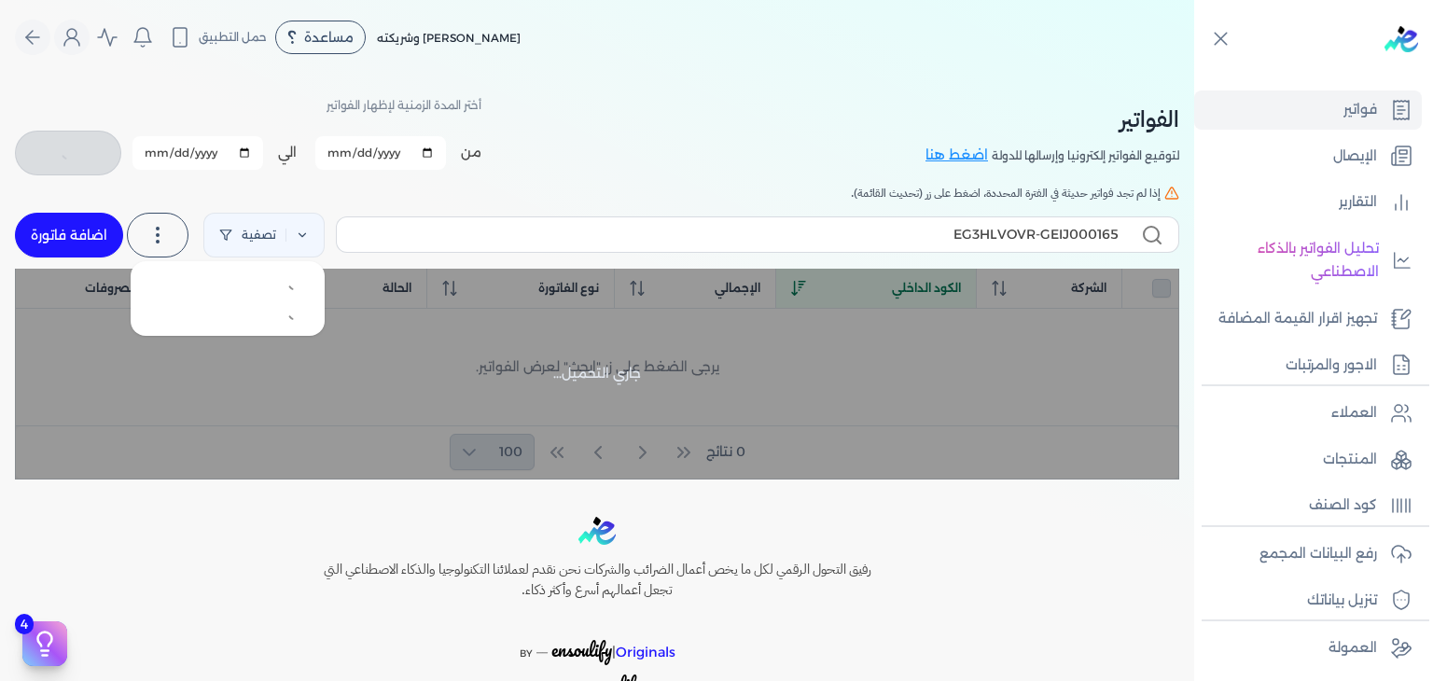
click at [169, 238] on icon at bounding box center [157, 235] width 22 height 22
checkbox input "false"
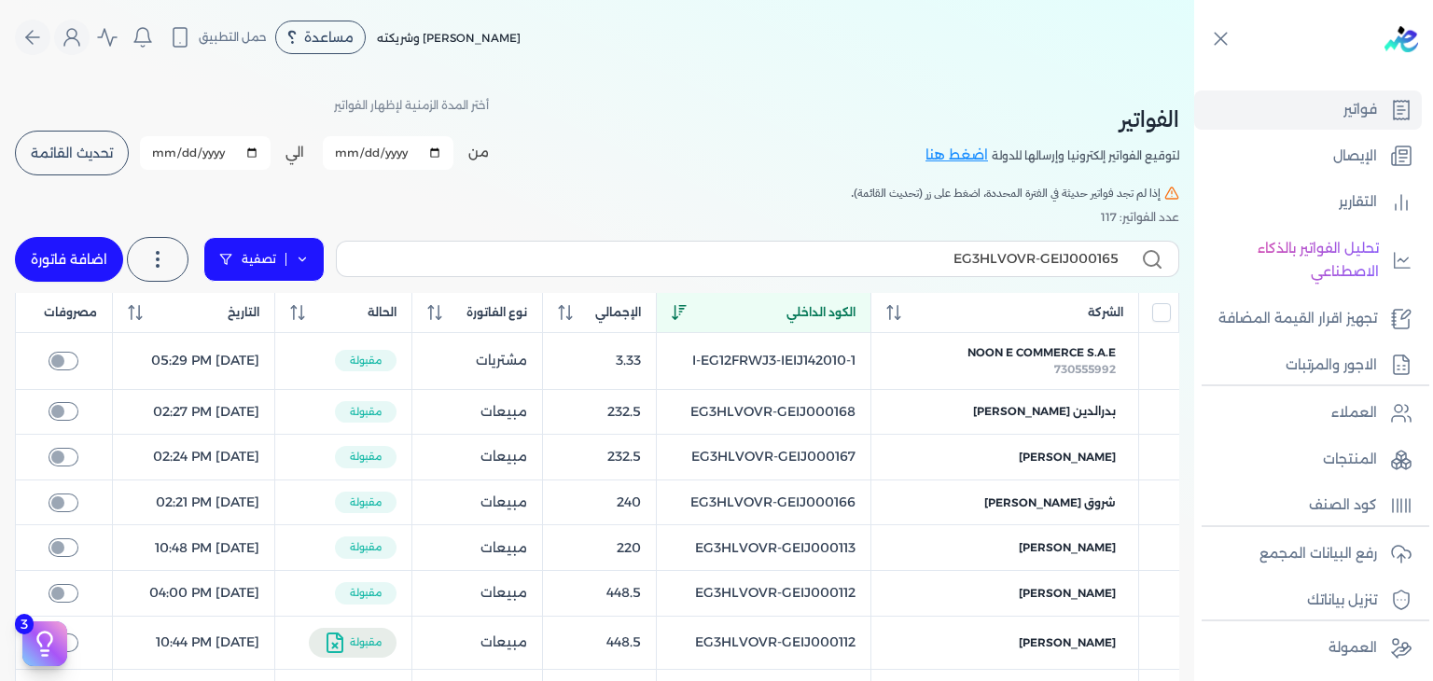
click at [220, 264] on link "تصفية" at bounding box center [263, 259] width 121 height 45
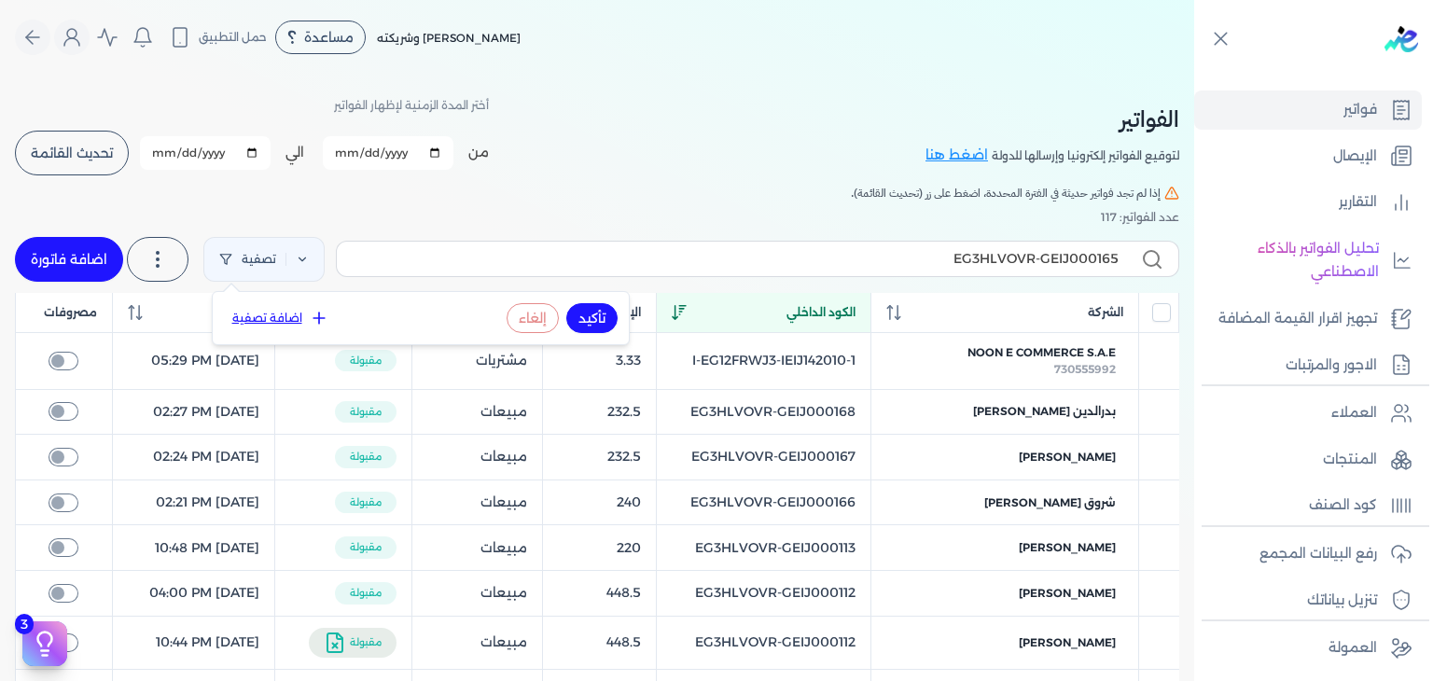
click at [520, 316] on button "إلغاء" at bounding box center [532, 318] width 52 height 30
select select
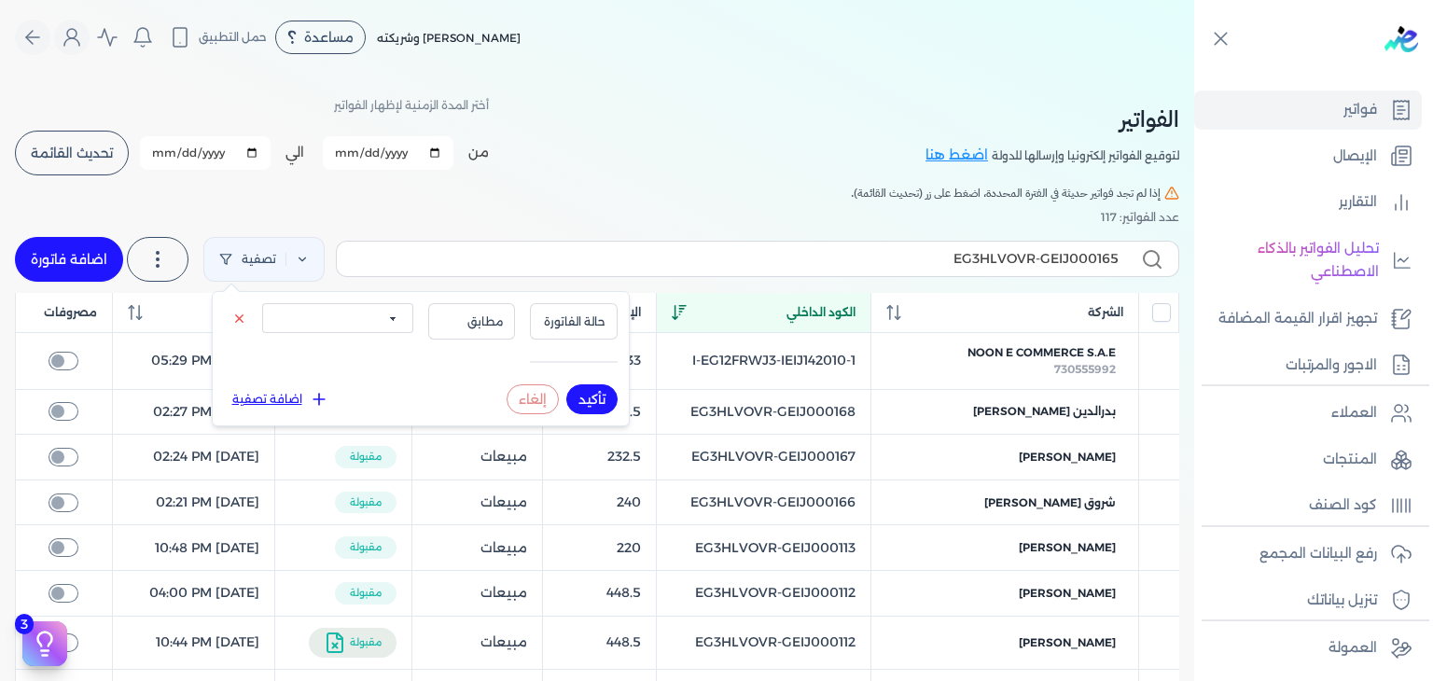
click at [537, 395] on button "إلغاء" at bounding box center [532, 399] width 52 height 30
click at [314, 266] on link "تصفية" at bounding box center [263, 259] width 121 height 45
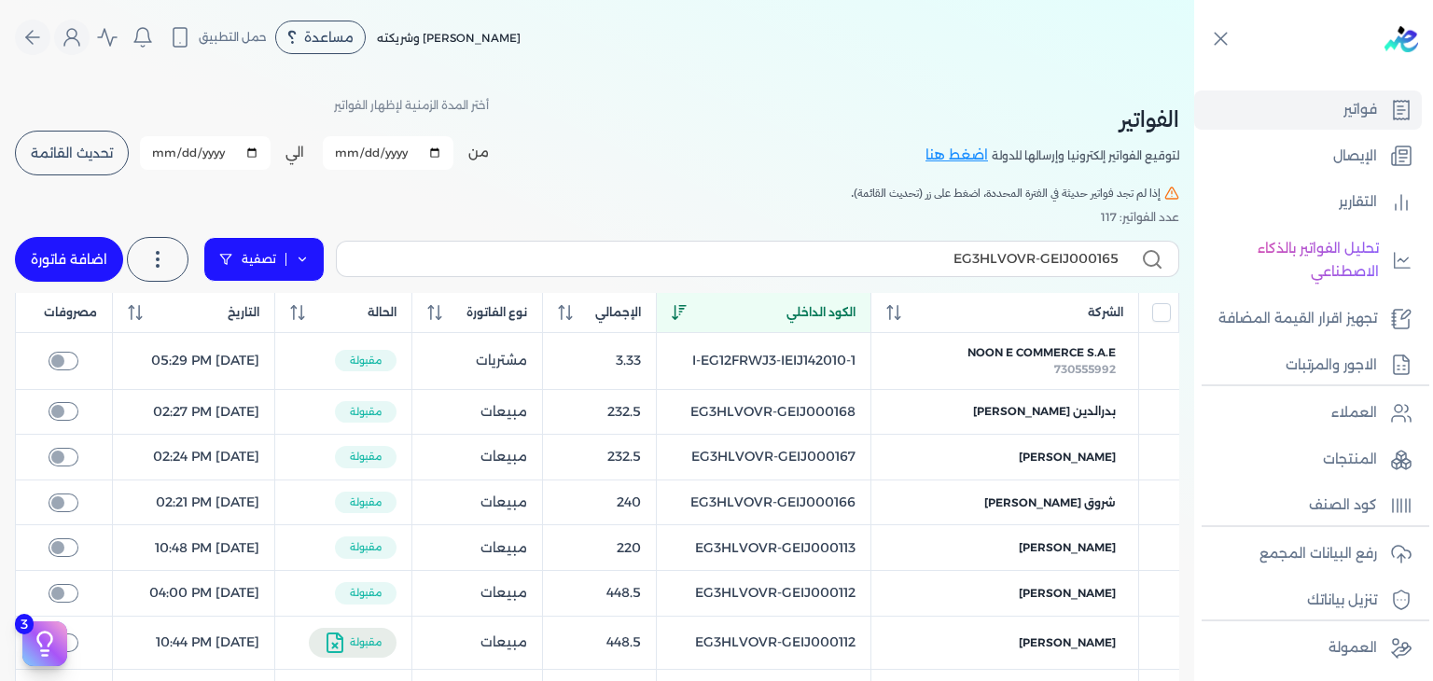
click at [318, 270] on link "تصفية" at bounding box center [263, 259] width 121 height 45
select select
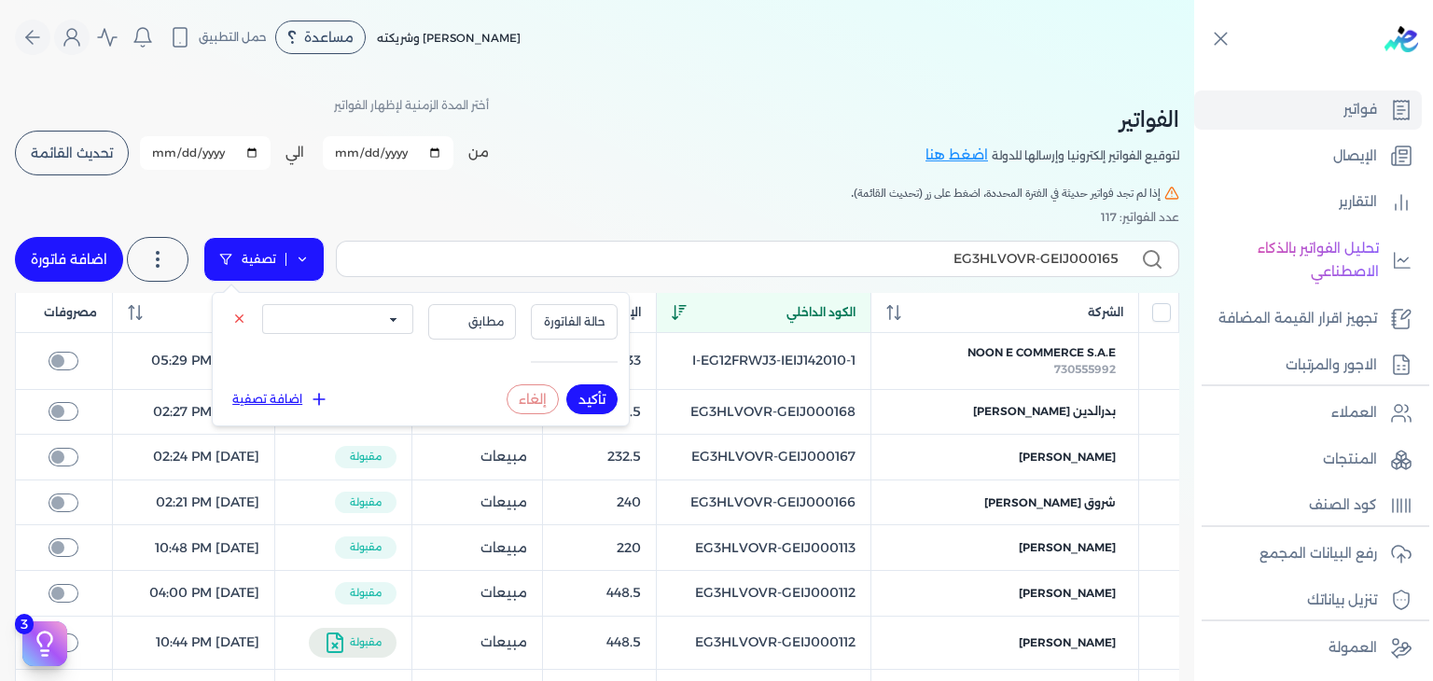
click at [317, 271] on link "تصفية" at bounding box center [263, 259] width 121 height 45
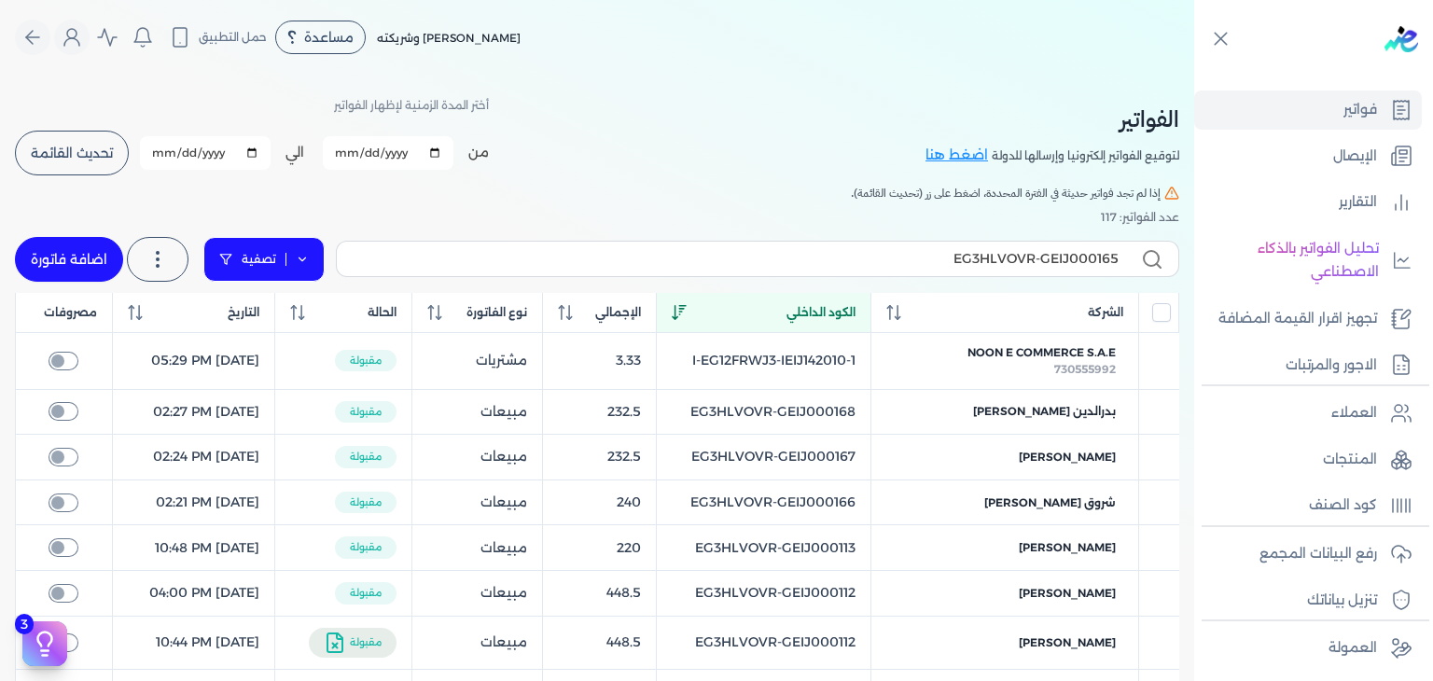
click at [232, 261] on icon at bounding box center [225, 259] width 13 height 13
select select
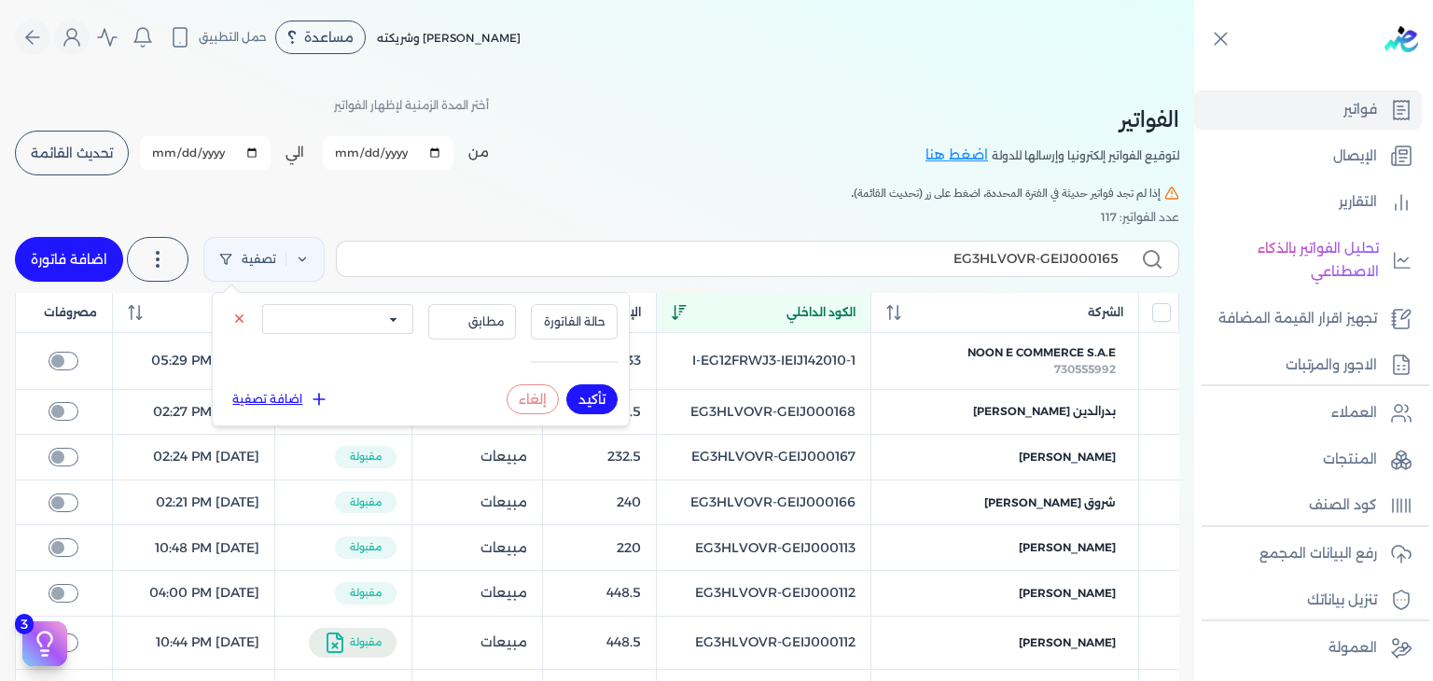
click at [530, 396] on button "إلغاء" at bounding box center [532, 399] width 52 height 30
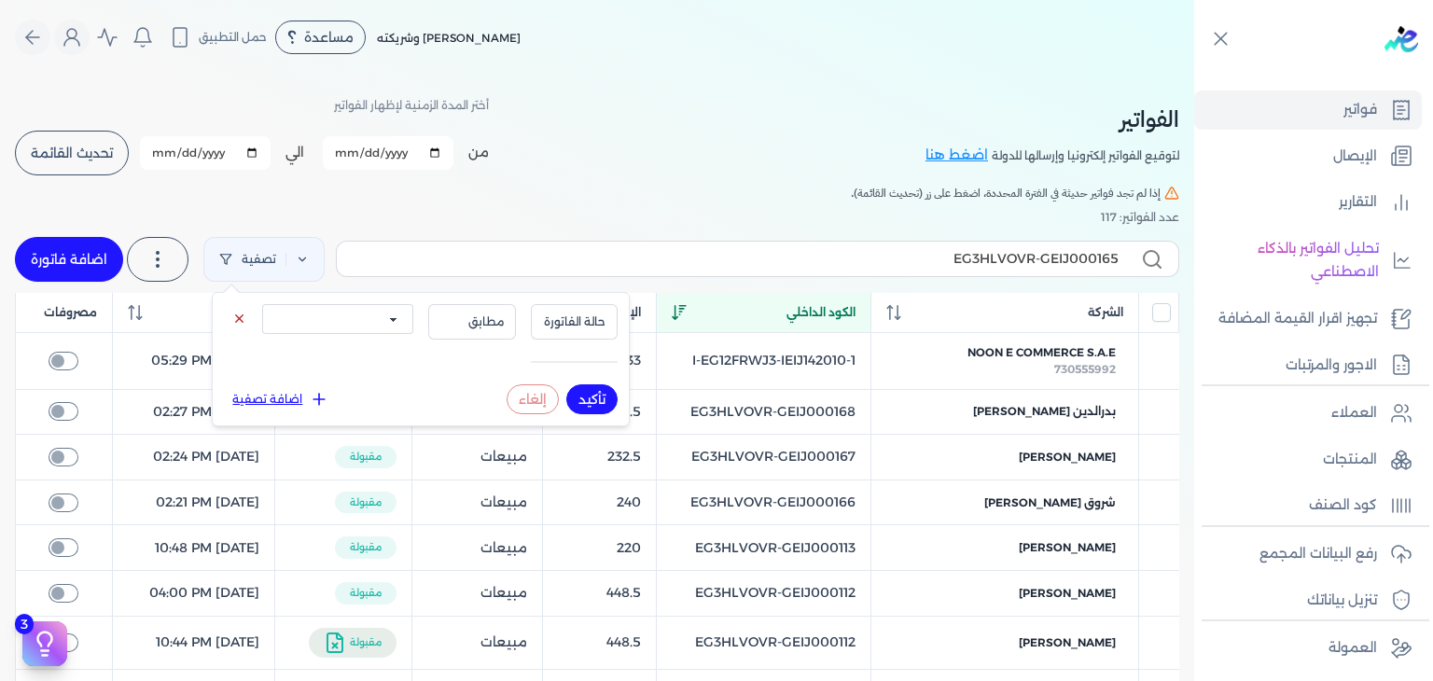
click at [240, 314] on icon at bounding box center [239, 319] width 14 height 14
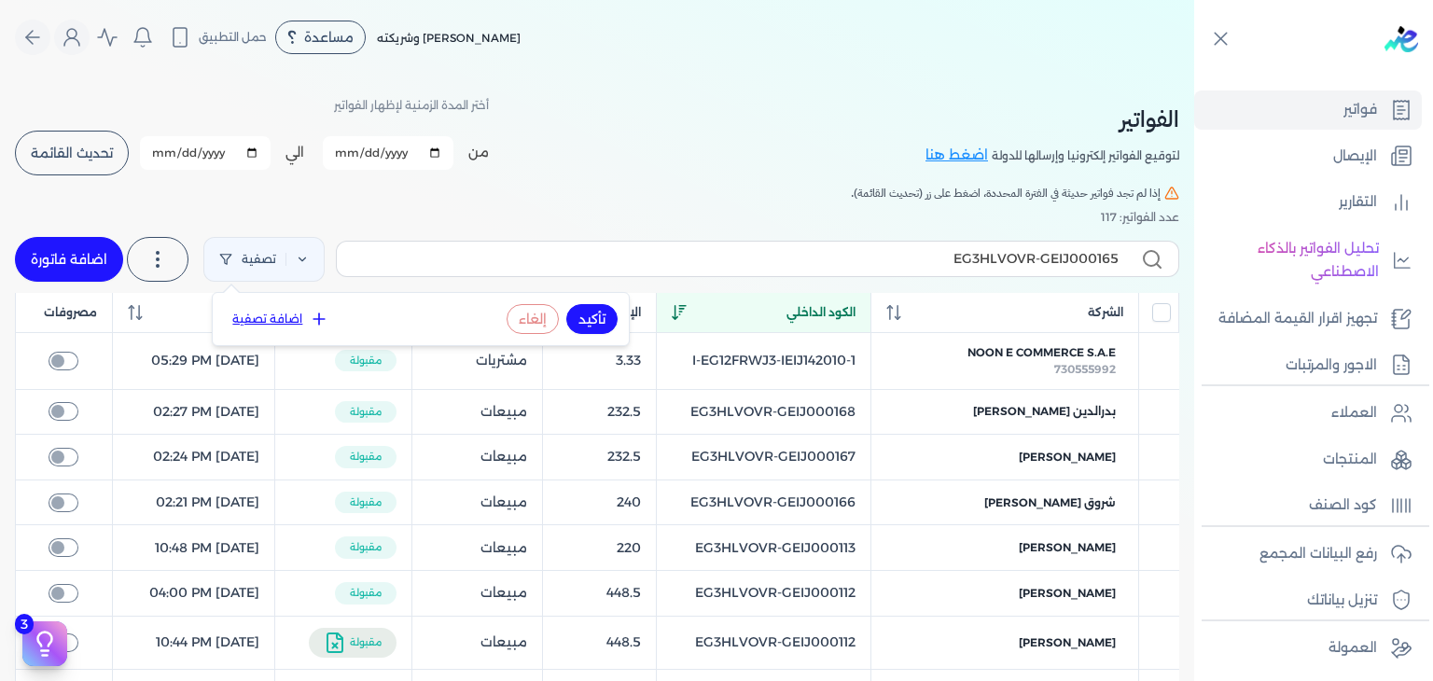
click at [544, 319] on button "إلغاء" at bounding box center [532, 319] width 52 height 30
select select
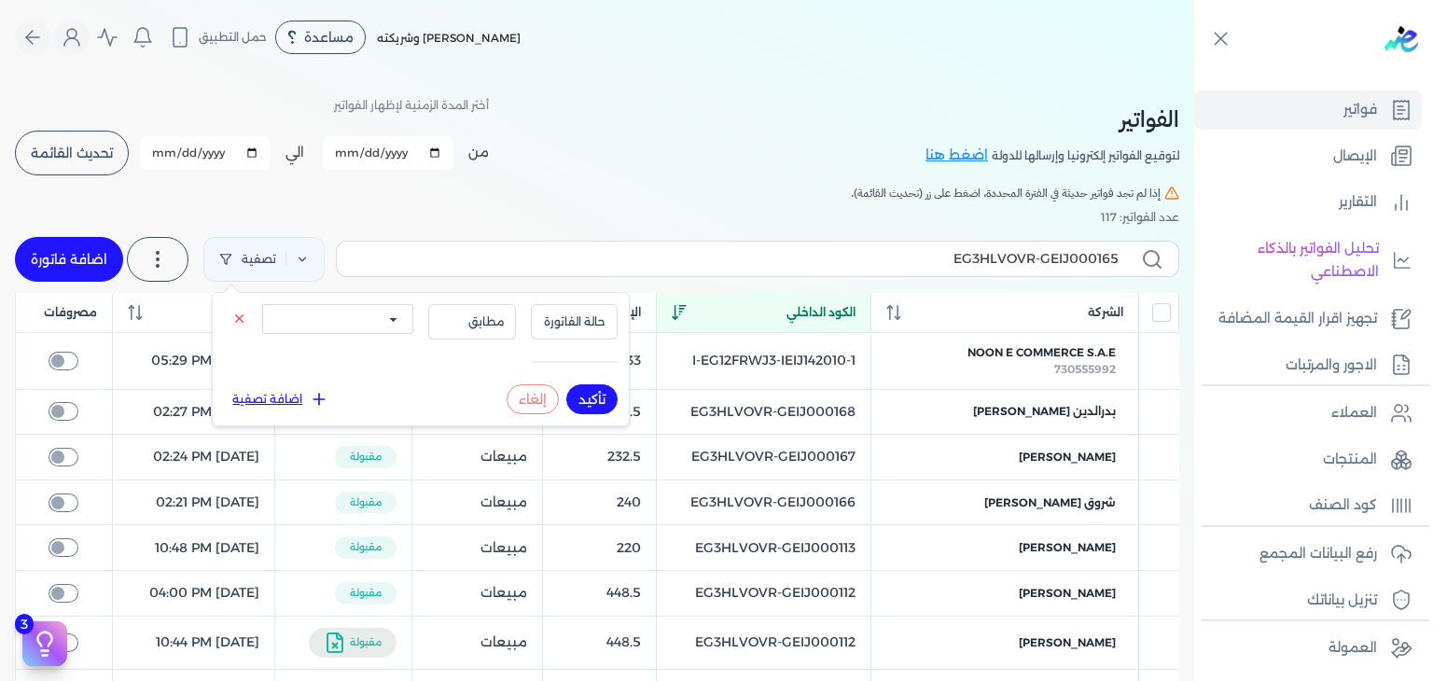
drag, startPoint x: 557, startPoint y: 184, endPoint x: 559, endPoint y: 199, distance: 15.0
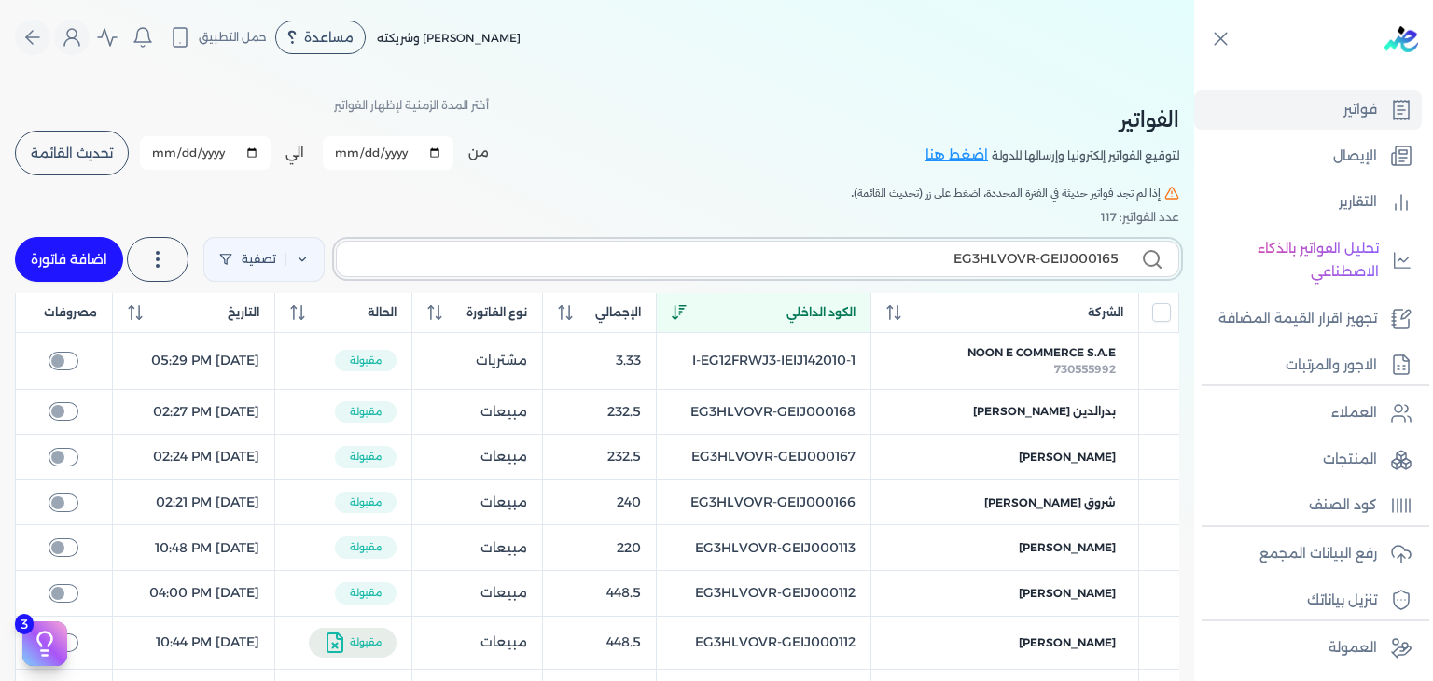
click at [919, 258] on input "EG3HLVOVR-GEIJ000165" at bounding box center [735, 259] width 767 height 20
type input "EG3HLVOVR-GEIJ00016"
checkbox input "false"
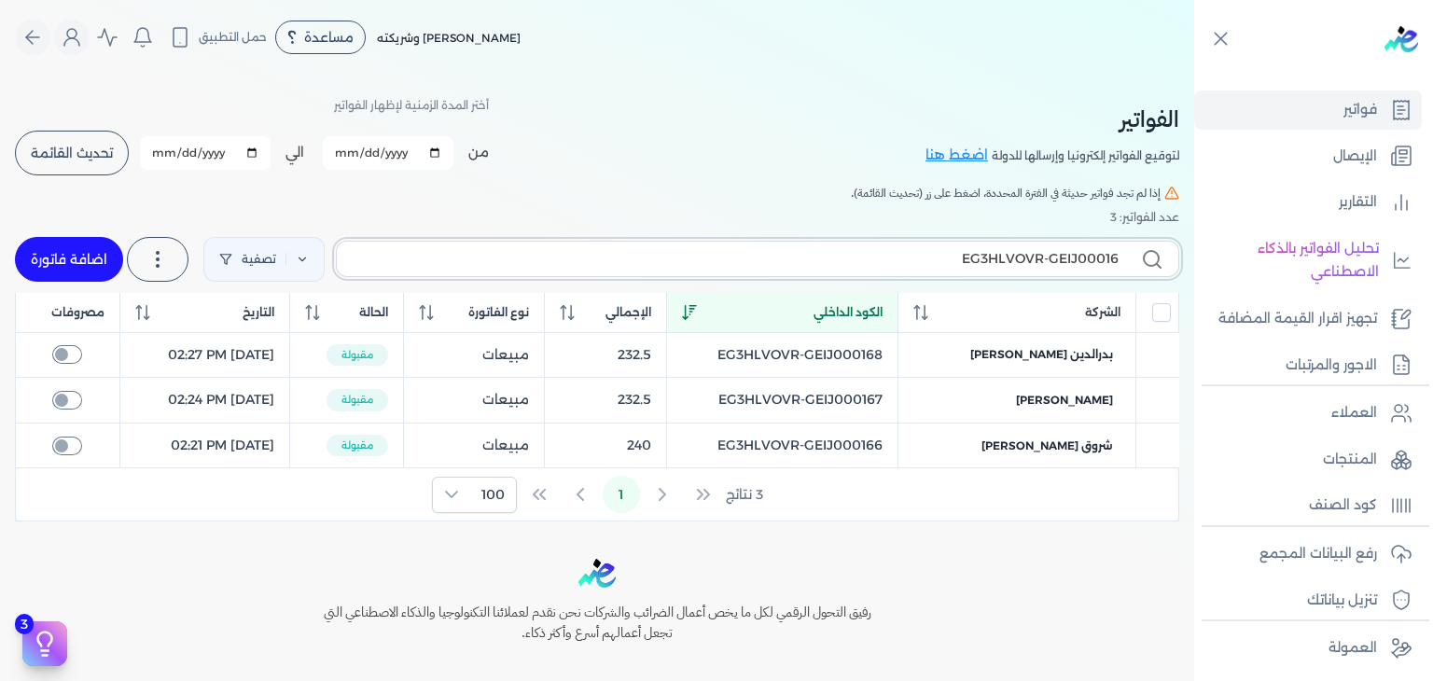
type input "EG3HLVOVR-GEIJ000164"
checkbox input "false"
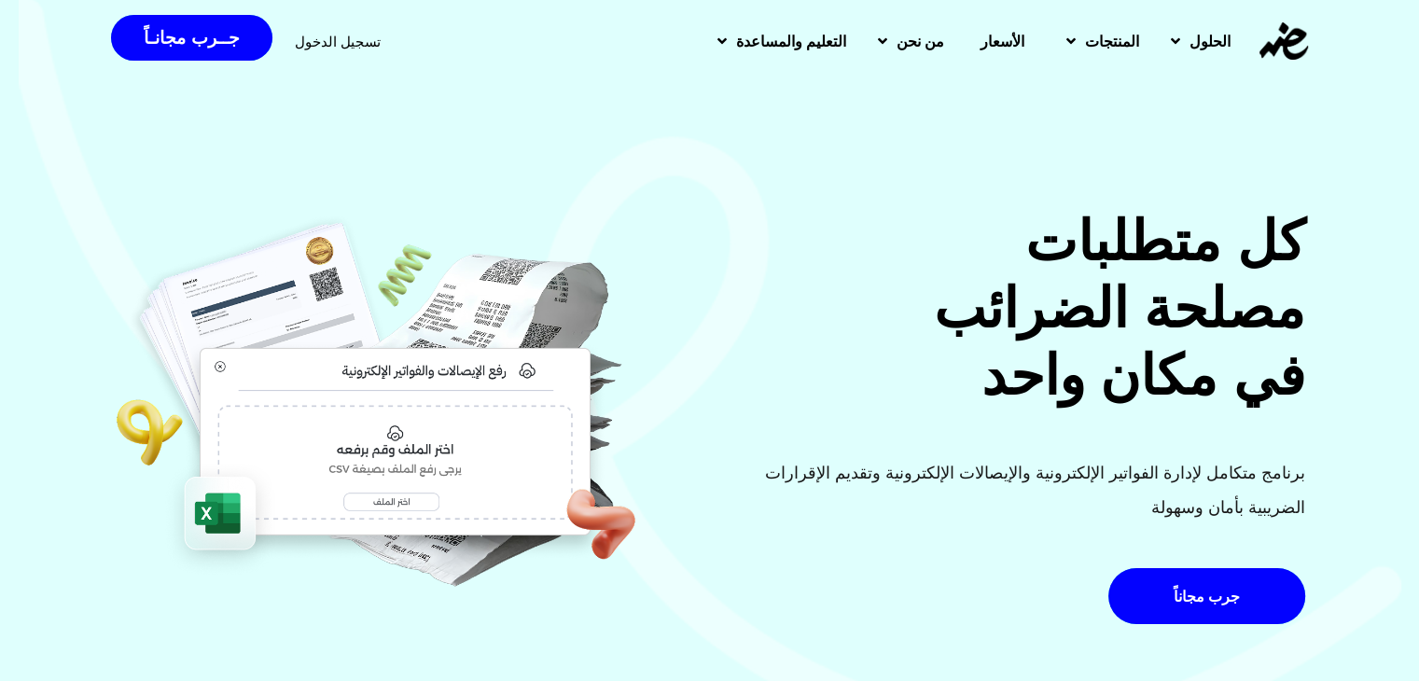
drag, startPoint x: 325, startPoint y: 42, endPoint x: 333, endPoint y: 49, distance: 11.2
click at [325, 42] on span "تسجيل الدخول" at bounding box center [338, 42] width 86 height 14
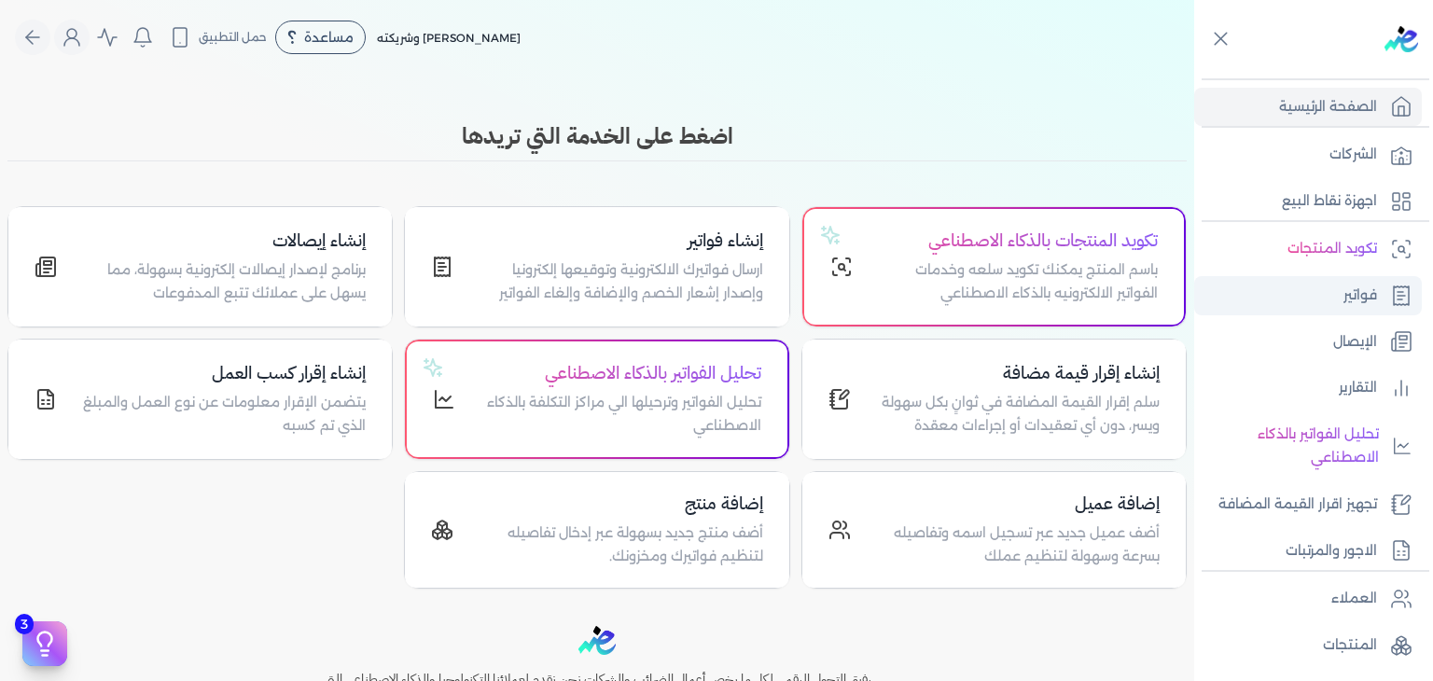
click at [1319, 302] on link "فواتير" at bounding box center [1308, 295] width 228 height 39
click at [1363, 288] on p "فواتير" at bounding box center [1360, 296] width 34 height 24
click at [640, 248] on h4 "إنشاء فواتير" at bounding box center [619, 241] width 286 height 27
click at [1330, 295] on link "فواتير" at bounding box center [1308, 295] width 228 height 39
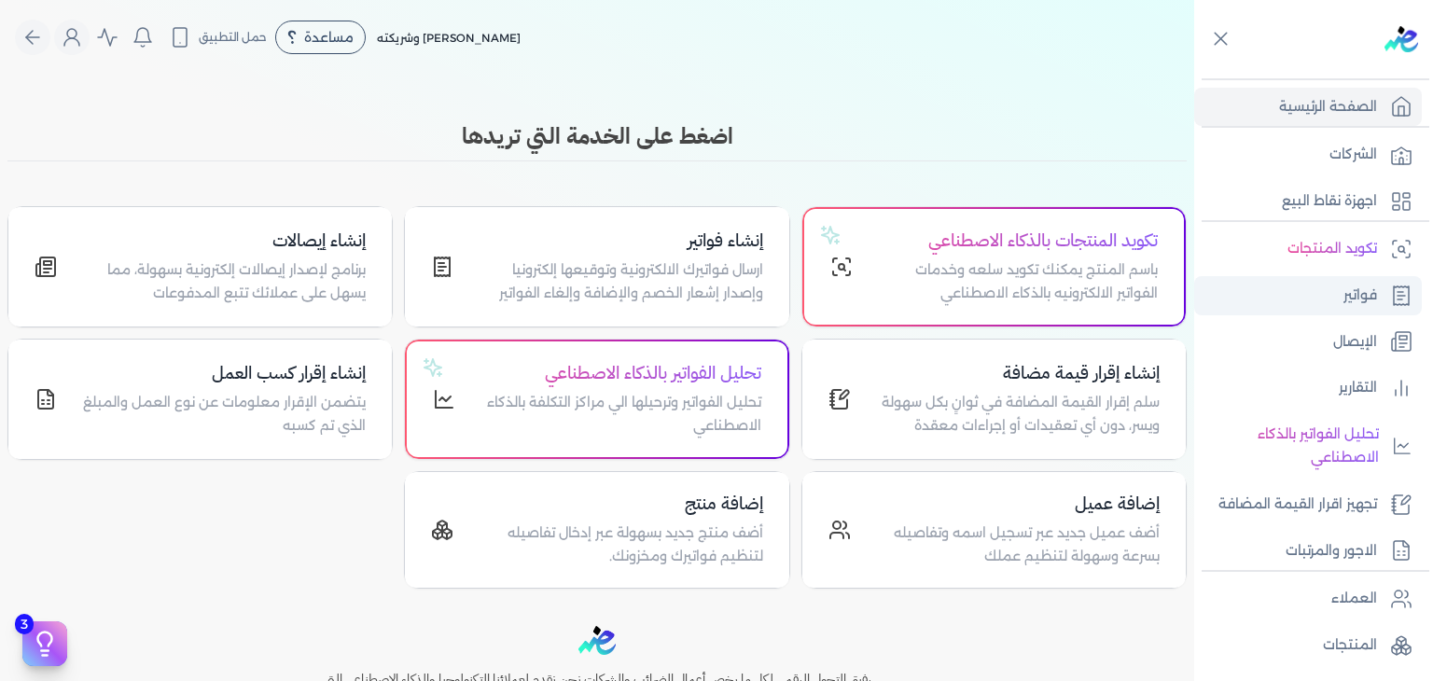
click at [1330, 295] on link "فواتير" at bounding box center [1308, 295] width 228 height 39
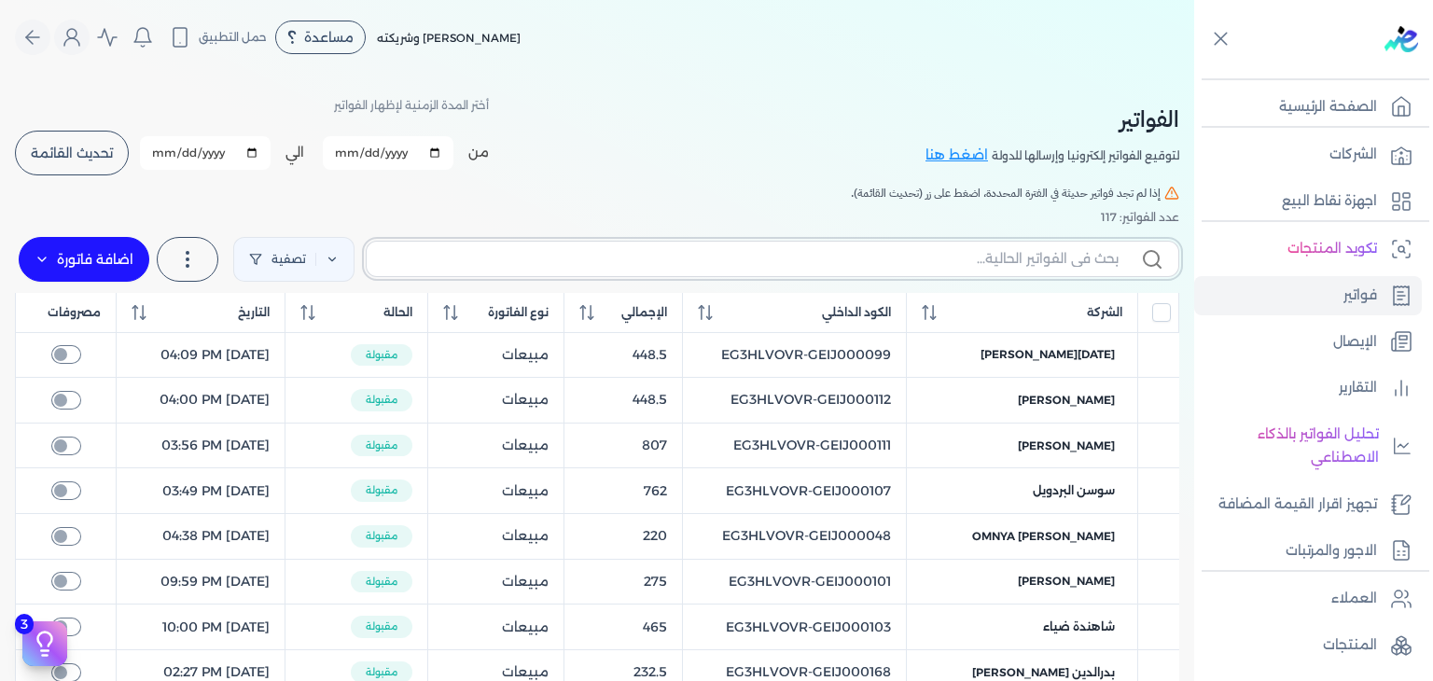
click at [1066, 259] on input "text" at bounding box center [749, 259] width 737 height 20
paste input "EG3HLVOVR-GEIJ000090"
type input "EG3HLVOVR-GEIJ000090"
checkbox input "false"
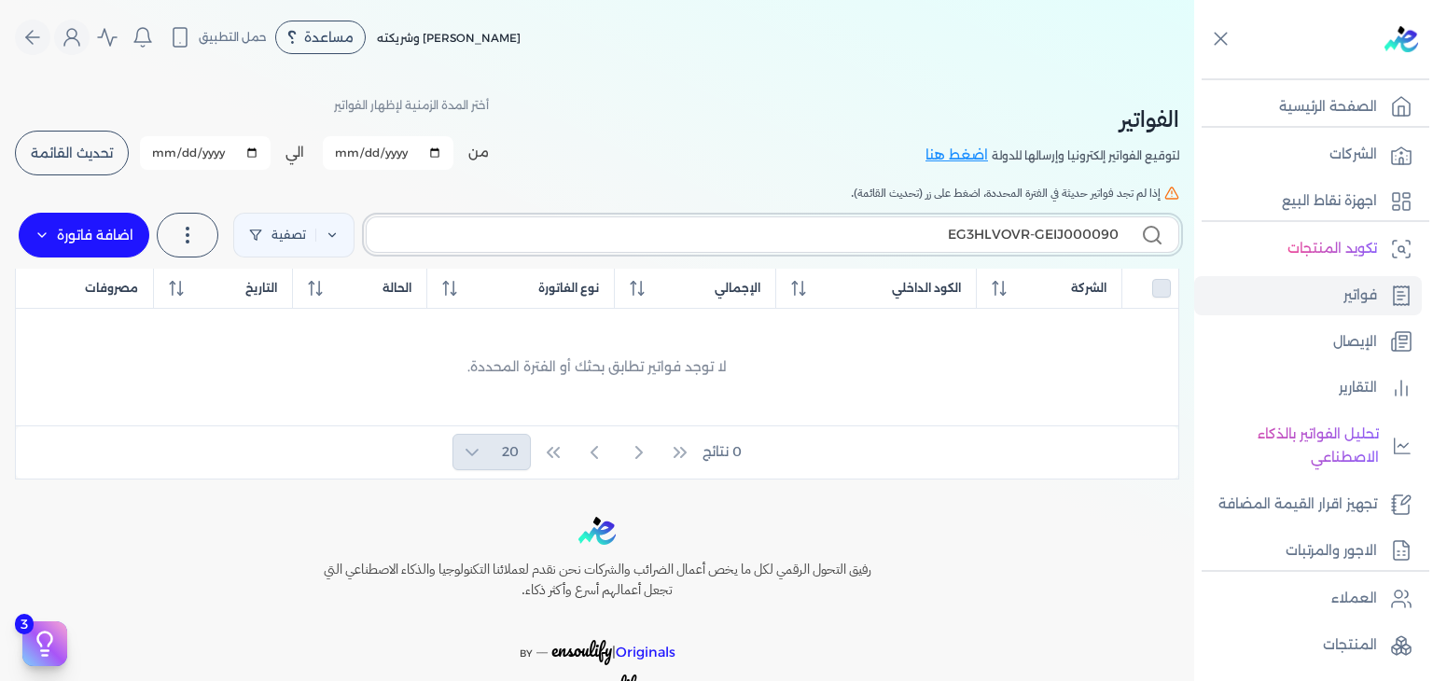
type input "EG3HLVOVR-GEIJ000090"
click at [122, 232] on label "اضافة فاتورة" at bounding box center [84, 235] width 131 height 45
click at [19, 231] on div "الفواتير لتوقيع الفواتير إلكترونيا وإرسالها للدولة اضغط هنا أختر المدة الزمنية …" at bounding box center [597, 277] width 1194 height 405
click at [144, 232] on label "اضافة فاتورة" at bounding box center [84, 235] width 131 height 45
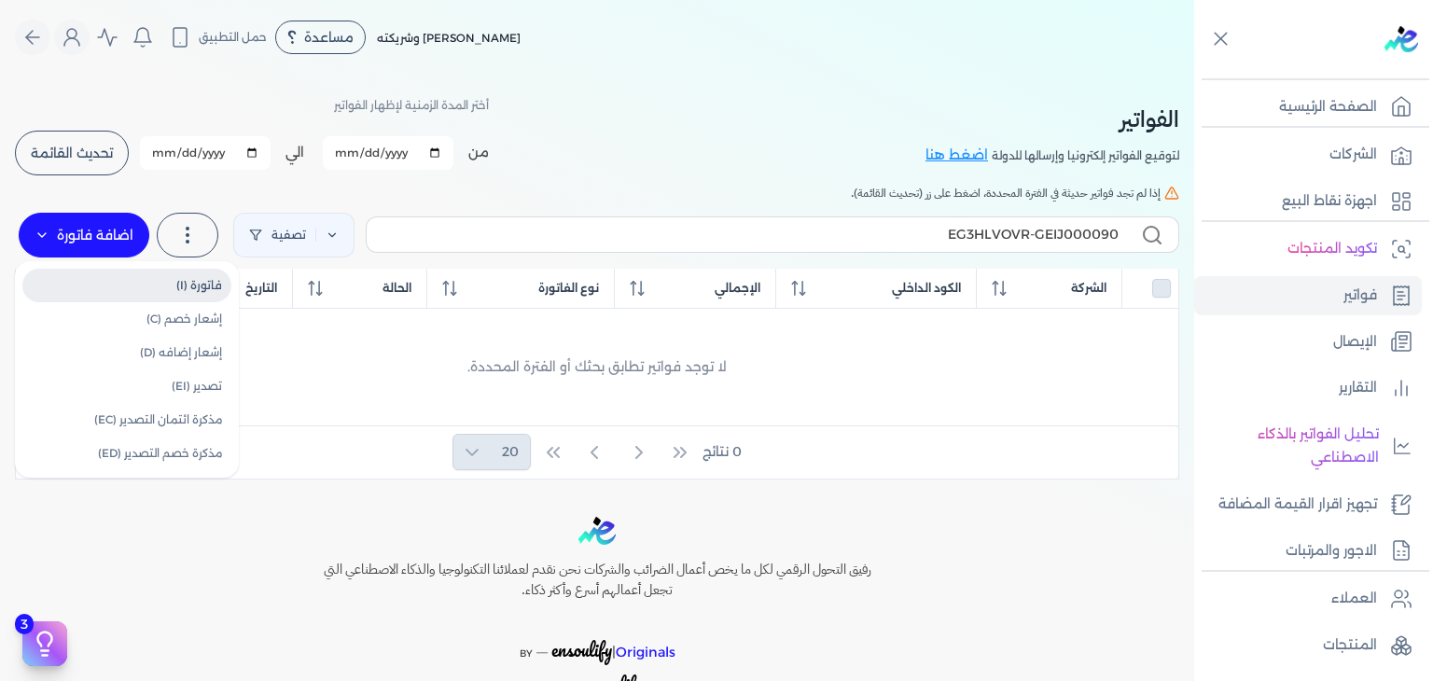
click at [201, 284] on link "فاتورة (I)" at bounding box center [126, 286] width 209 height 34
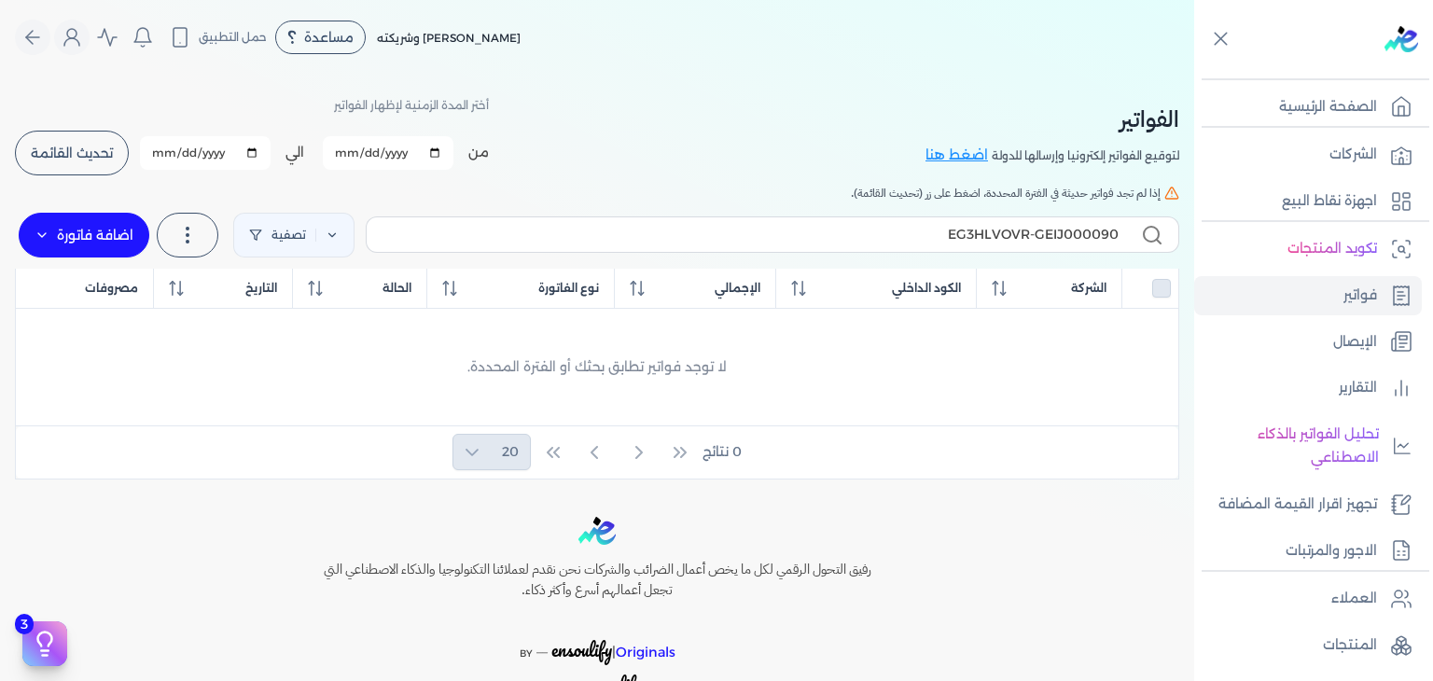
click at [601, 177] on div "الفواتير لتوقيع الفواتير إلكترونيا وإرسالها للدولة اضغط هنا أختر المدة الزمنية …" at bounding box center [597, 277] width 1194 height 405
click at [872, 233] on input "EG3HLVOVR-GEIJ000090" at bounding box center [749, 235] width 737 height 20
click at [78, 231] on label "اضافة فاتورة" at bounding box center [84, 235] width 131 height 45
select select "EGP"
select select "B"
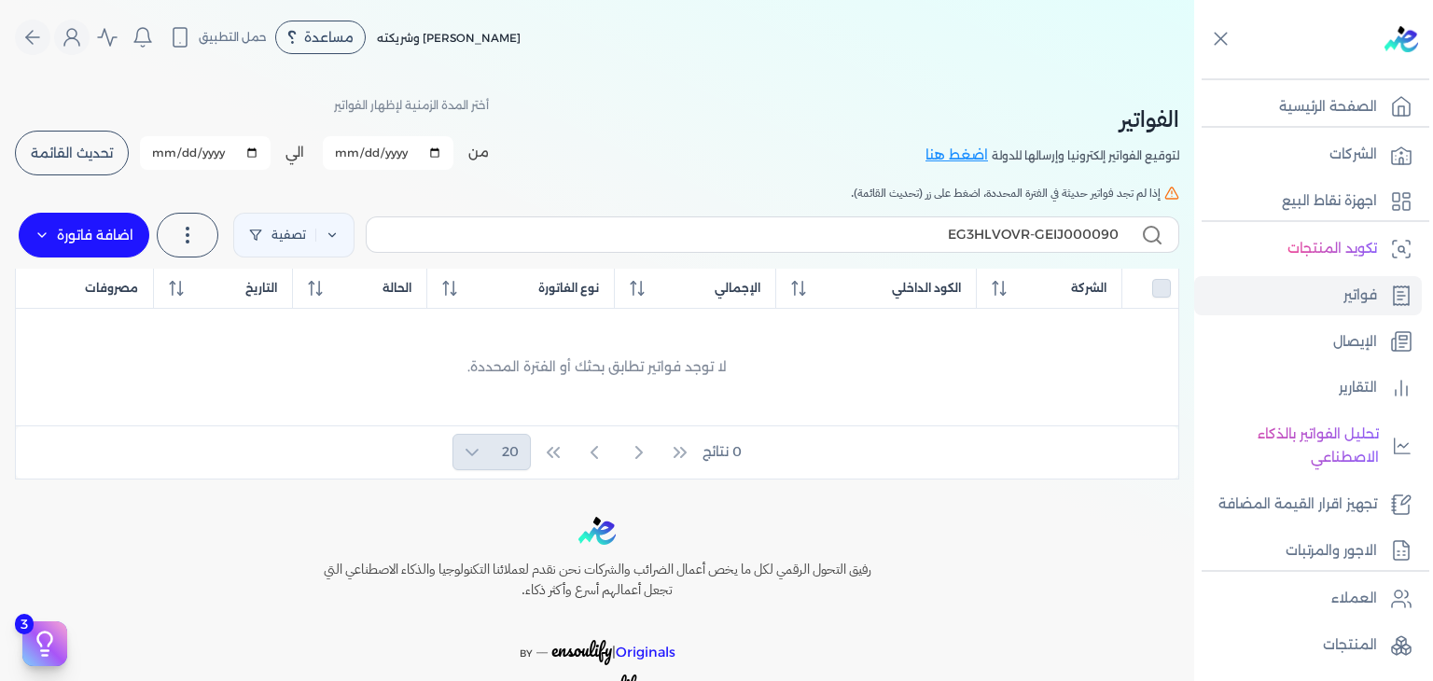
select select "EGS"
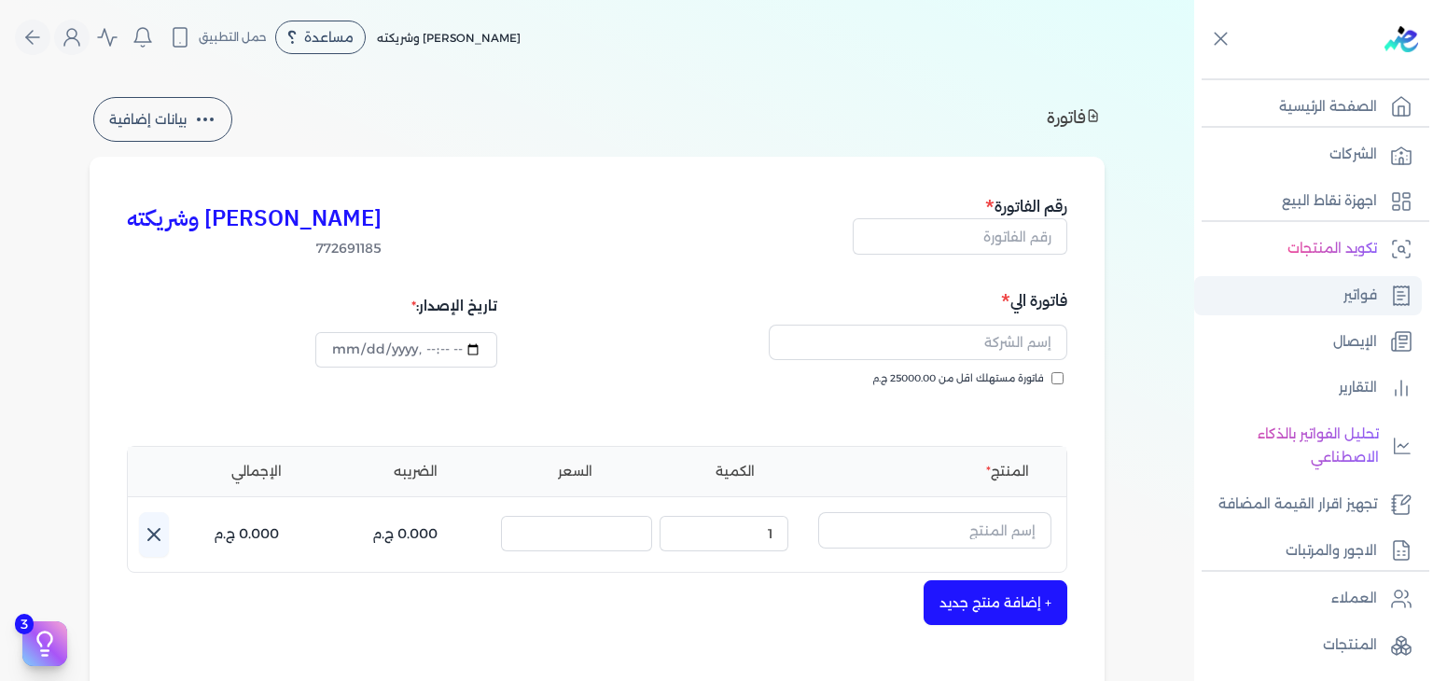
click at [1361, 299] on p "فواتير" at bounding box center [1360, 296] width 34 height 24
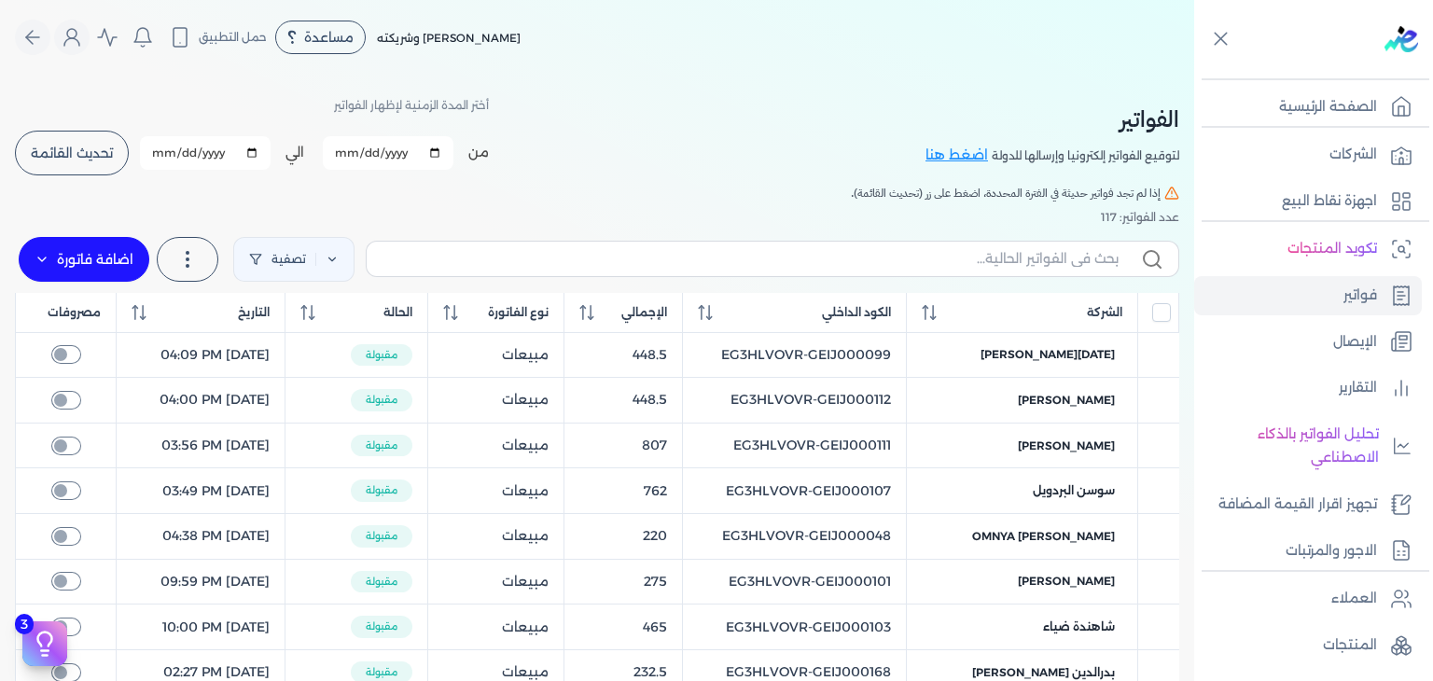
click at [805, 272] on label at bounding box center [772, 258] width 813 height 35
click at [805, 269] on input "text" at bounding box center [749, 259] width 737 height 20
paste input "EG3HLVOVR-GEIJ000090"
type input "EG3HLVOVR-GEIJ000090"
checkbox input "false"
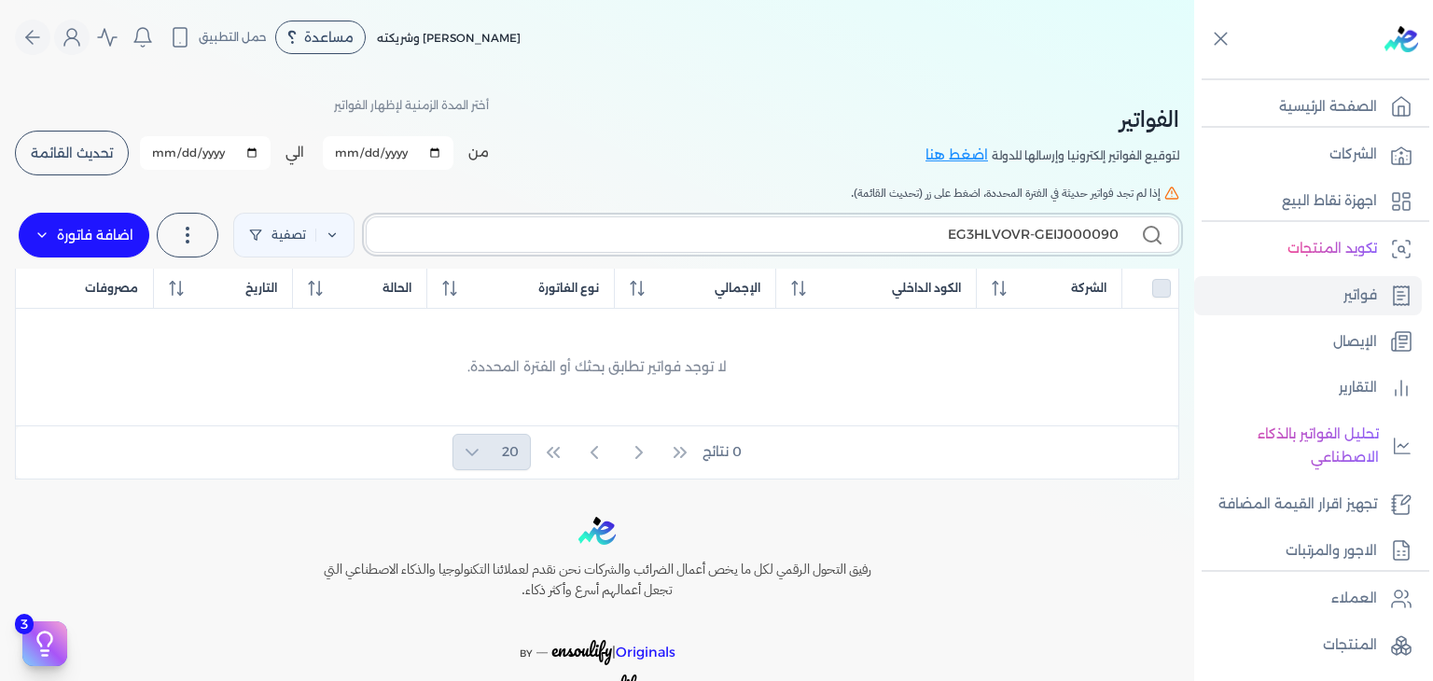
type input "EG3HLVOVR-GEIJ000090"
click at [123, 240] on label "اضافة فاتورة" at bounding box center [84, 235] width 131 height 45
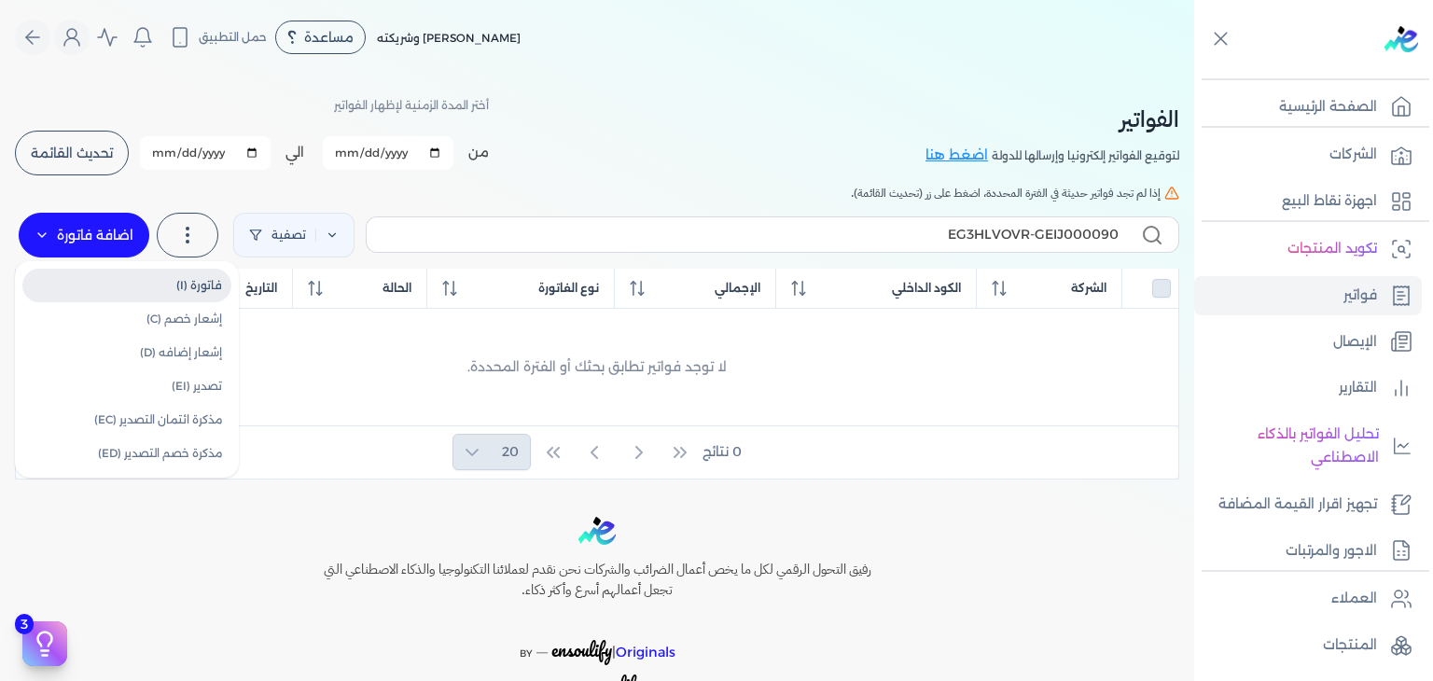
click at [211, 283] on link "فاتورة (I)" at bounding box center [126, 286] width 209 height 34
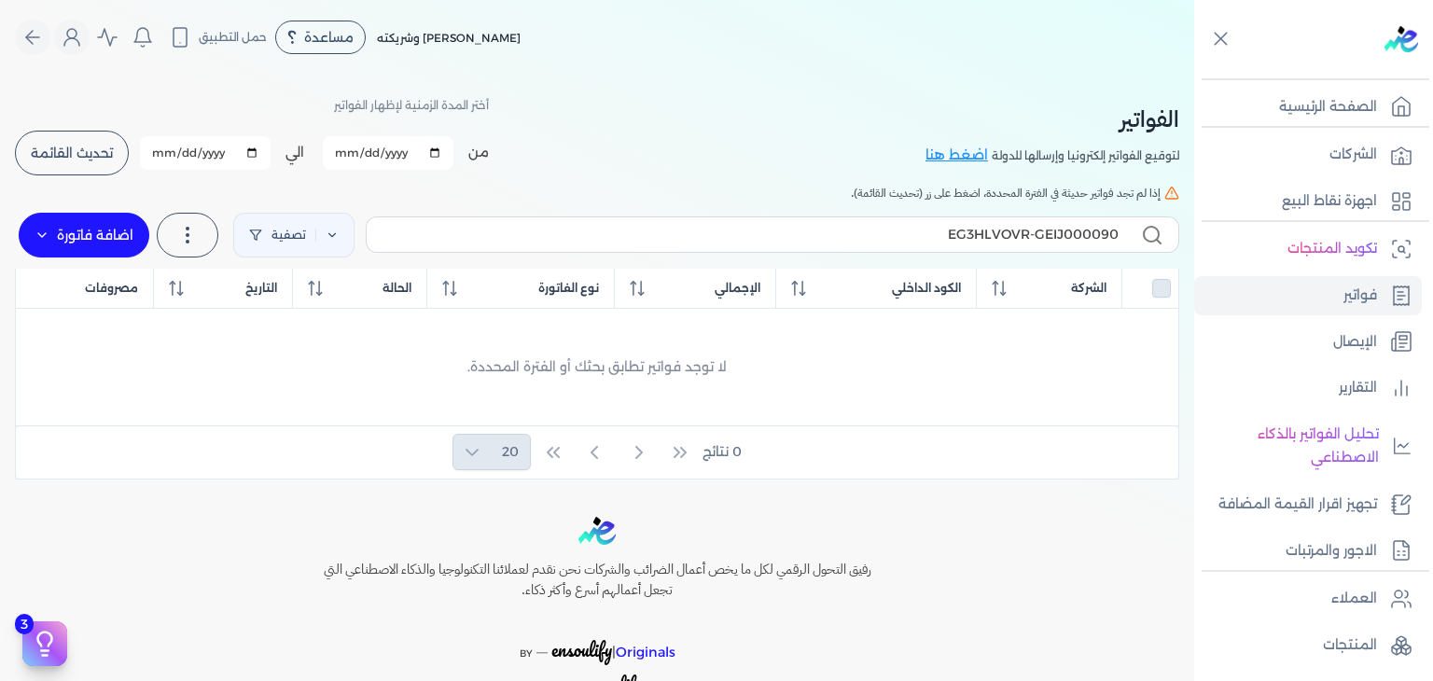
select select "EGP"
select select "B"
select select "EGS"
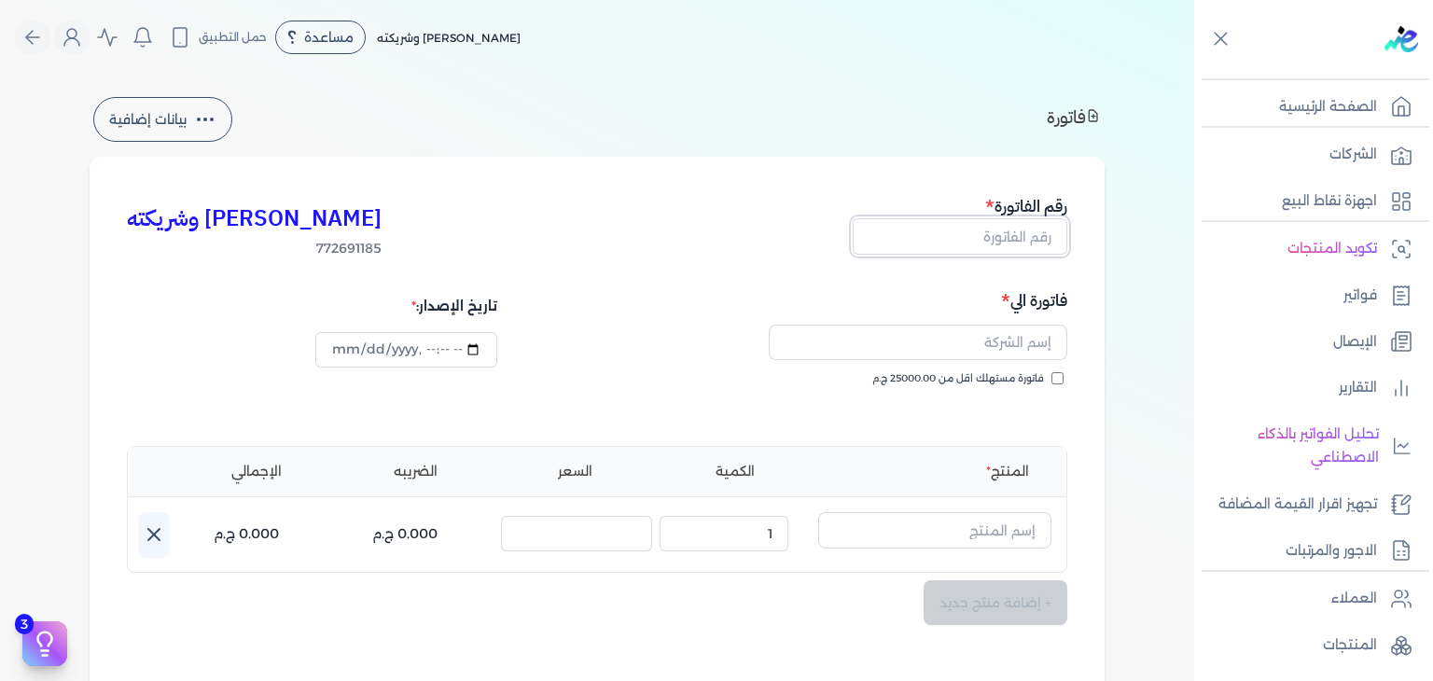
click at [996, 246] on input "text" at bounding box center [959, 235] width 215 height 35
paste input "EG3HLVOVR-GEIJ000090"
type input "EG3HLVOVR-GEIJ000090"
click at [1060, 385] on label "فاتورة مستهلك اقل من 25000.00 ج.م" at bounding box center [967, 378] width 191 height 15
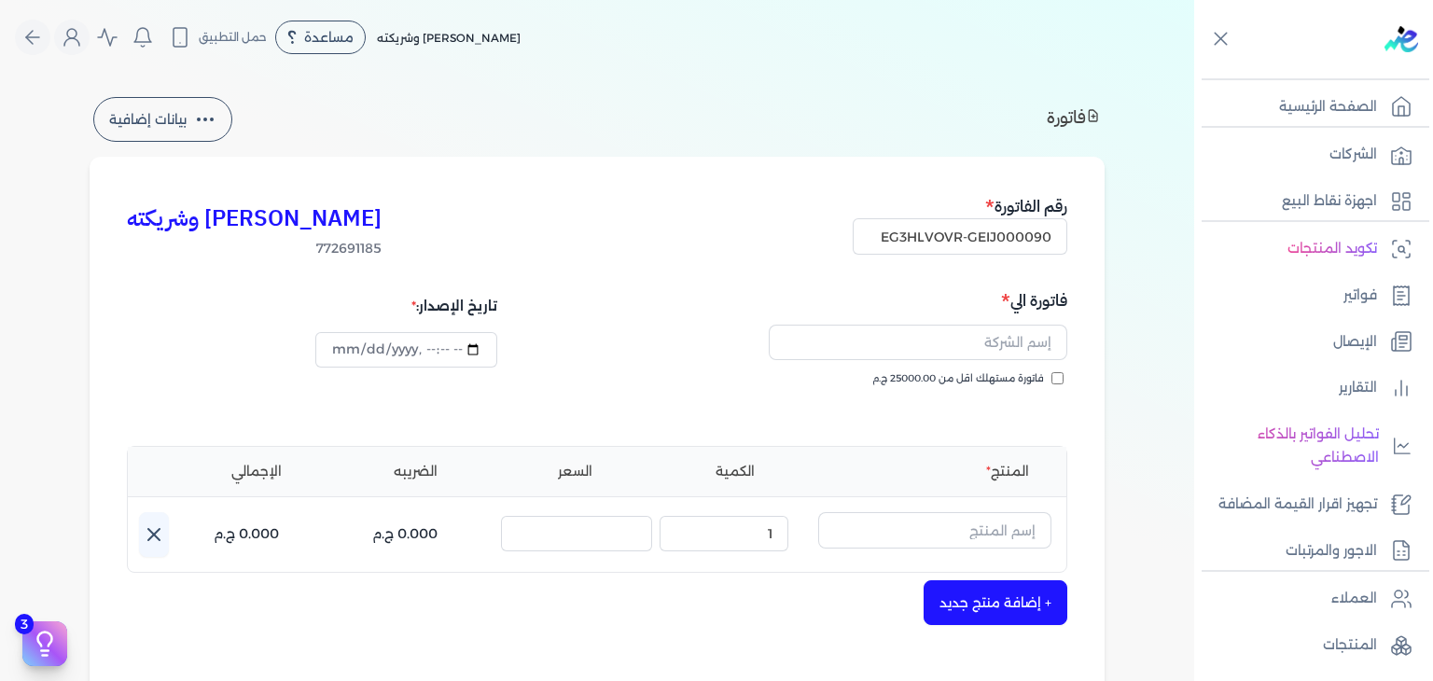
click at [1060, 384] on input "فاتورة مستهلك اقل من 25000.00 ج.م" at bounding box center [1057, 378] width 12 height 12
checkbox input "true"
click at [1031, 359] on div at bounding box center [835, 342] width 464 height 58
click at [1027, 347] on input "text" at bounding box center [918, 342] width 298 height 35
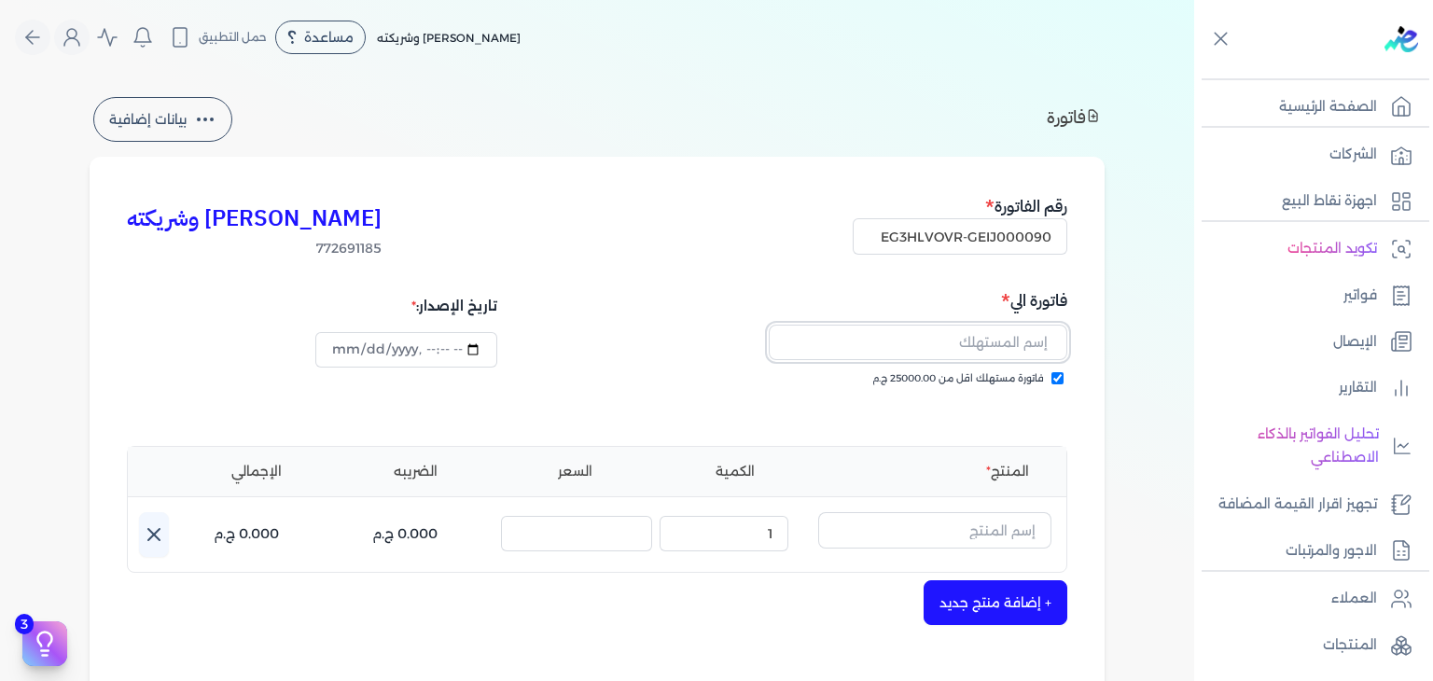
paste input "[PERSON_NAME]"
type input "[PERSON_NAME]"
click at [994, 535] on input "text" at bounding box center [934, 529] width 233 height 35
paste input "EG-772691185-EPCF-P-PS-M-250-3"
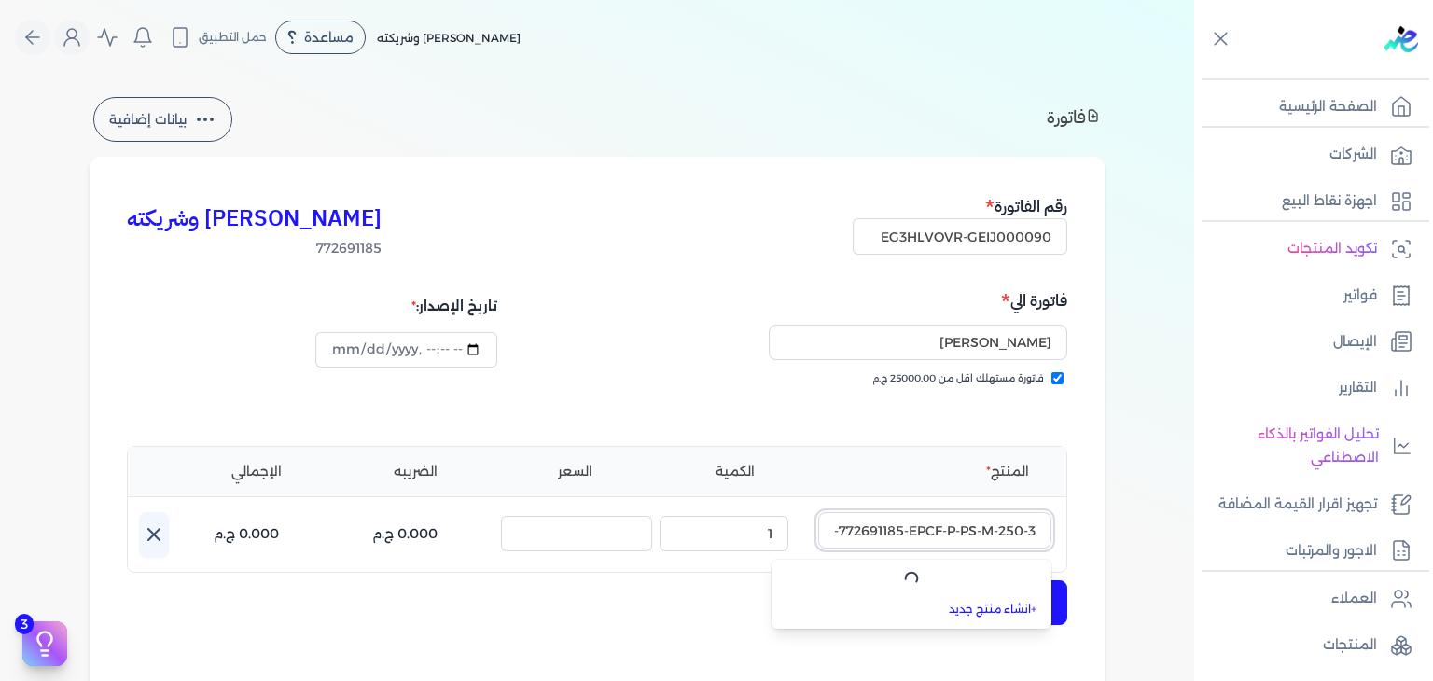
scroll to position [0, -21]
type input "EG-772691185-EPCF-P-PS-M-250-3"
click at [1013, 612] on link "+ انشاء منتج جديد" at bounding box center [923, 609] width 228 height 17
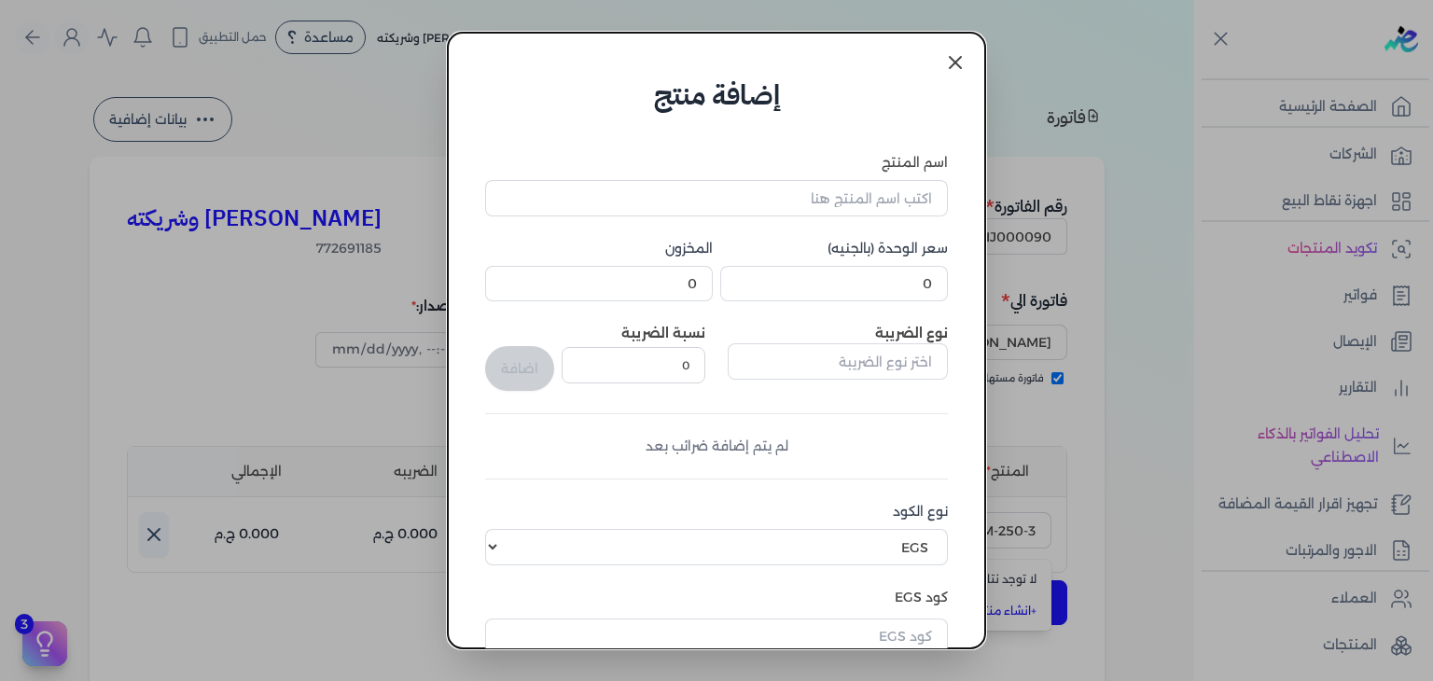
click at [873, 218] on div "اسم المنتج سعر الوحدة (بالجنيه) 0 المخزون 0 نوع الضريبة نسبة الضريبة 0 اضافة لم…" at bounding box center [716, 491] width 463 height 677
click at [875, 199] on input "اسم المنتج" at bounding box center [716, 197] width 463 height 35
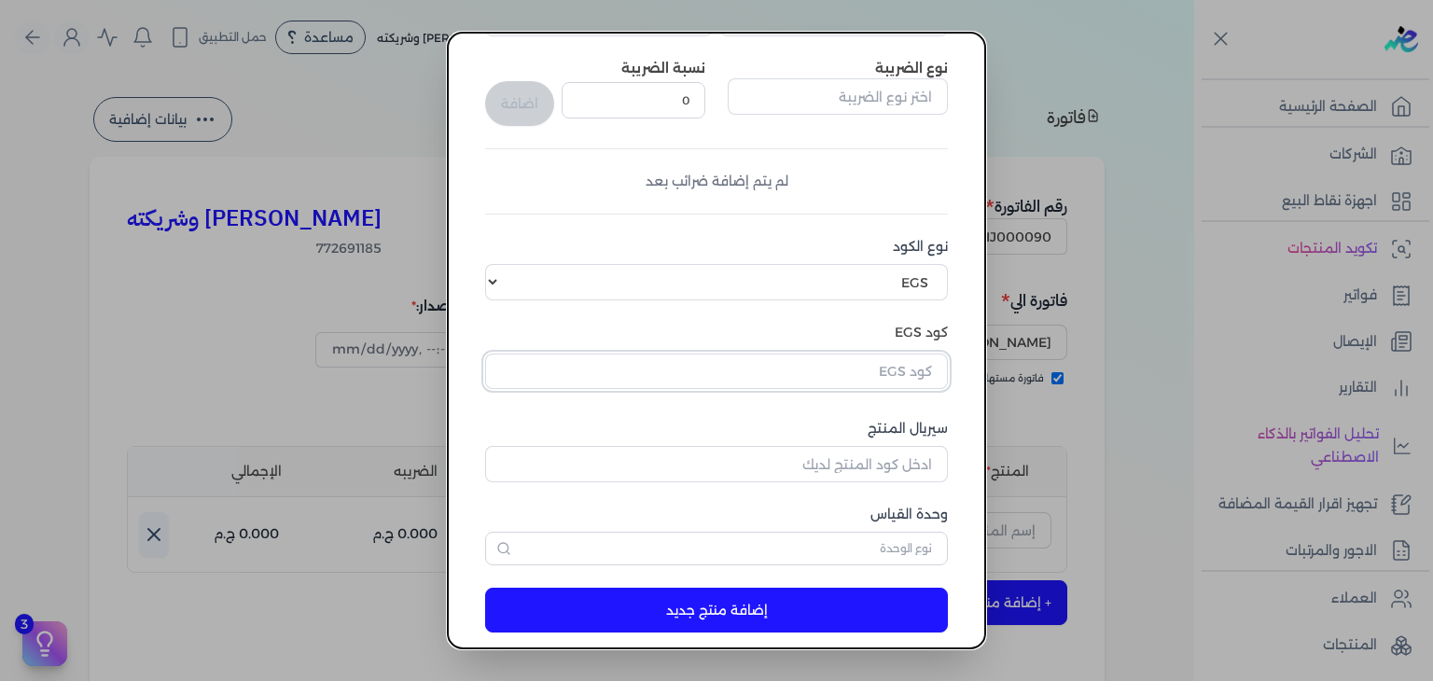
click at [895, 361] on input "text" at bounding box center [716, 370] width 463 height 35
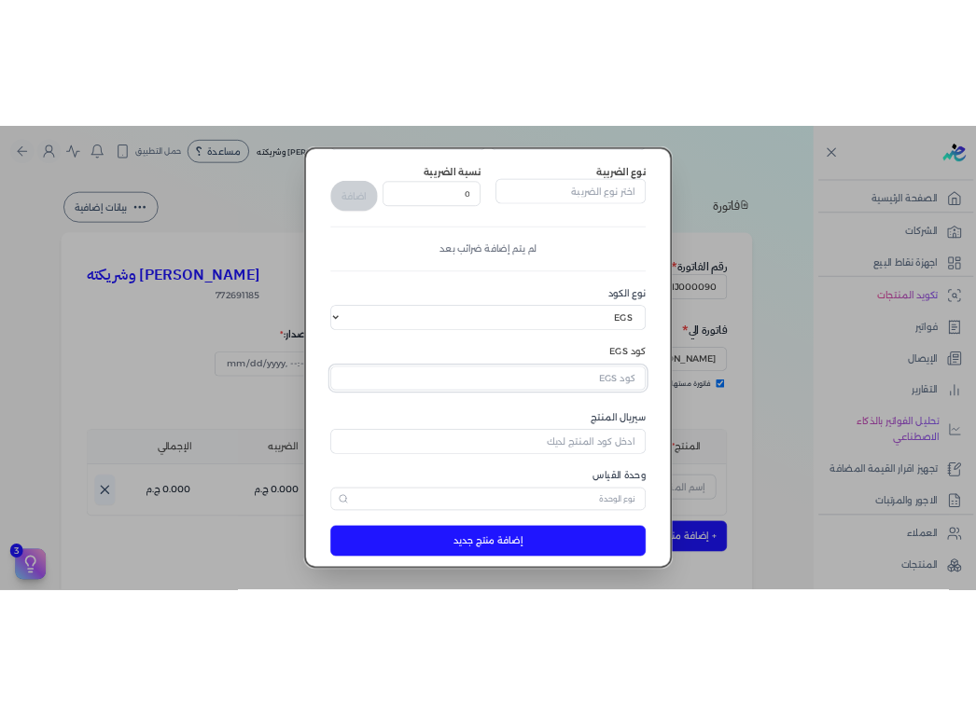
scroll to position [306, 0]
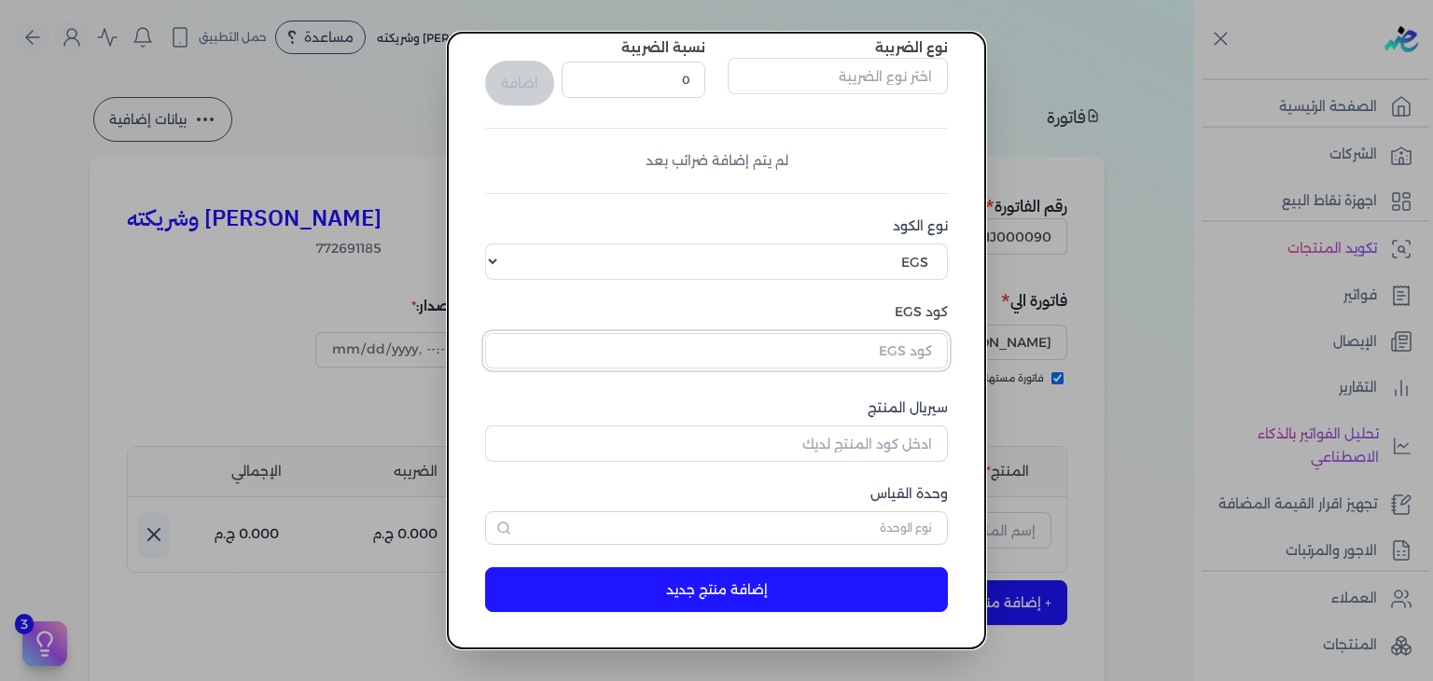
paste input "EG-772691185-EPCF-P-PS-M-250-3"
type input "EG-772691185-EPCF-P-PS-M-250-3"
click at [1258, 389] on dialog "إضافة منتج اسم المنتج برجاء ادخال أسم المنتج سعر الوحدة (بالجنيه) 0 المخزون 0 ن…" at bounding box center [716, 340] width 1433 height 681
click at [287, 105] on dialog "إضافة منتج اسم المنتج برجاء ادخال أسم المنتج سعر الوحدة (بالجنيه) 0 المخزون 0 ن…" at bounding box center [716, 340] width 1433 height 681
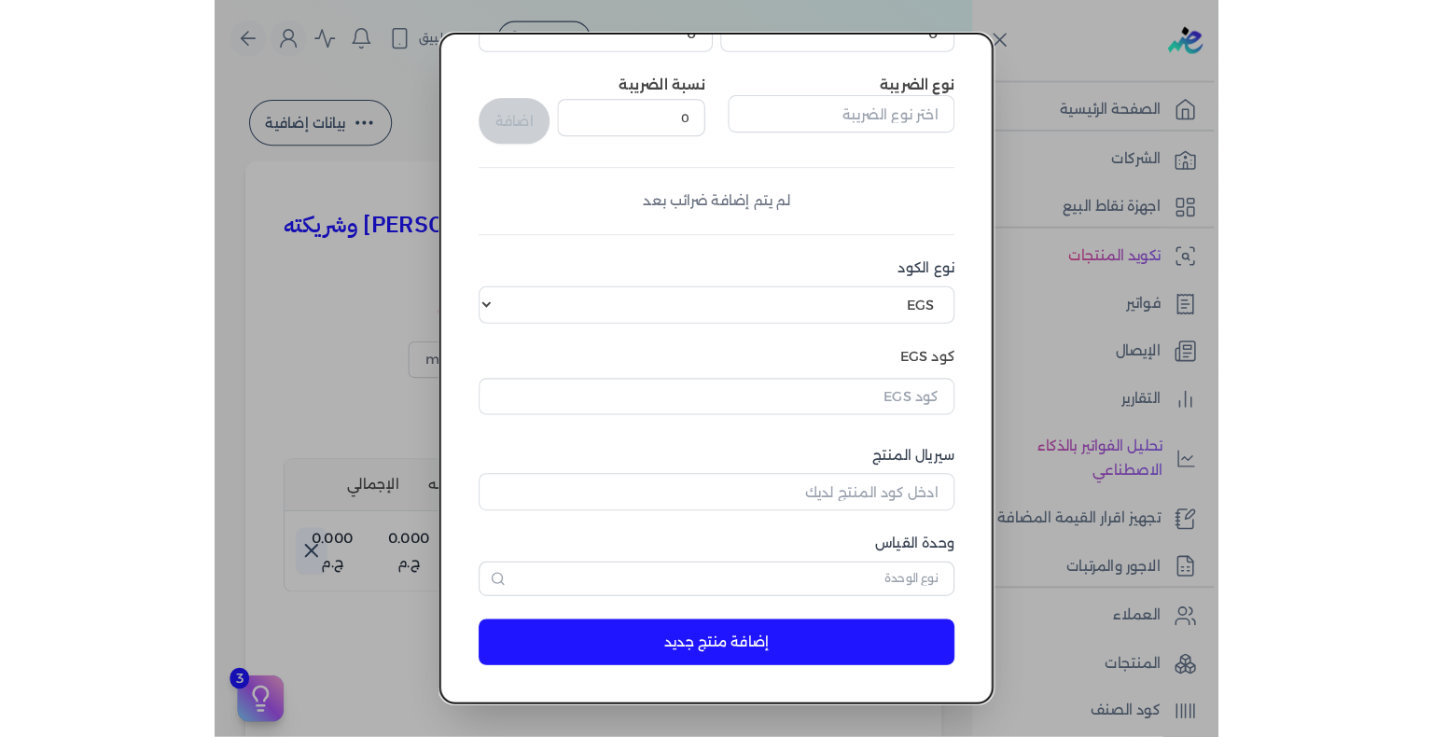
scroll to position [270, 0]
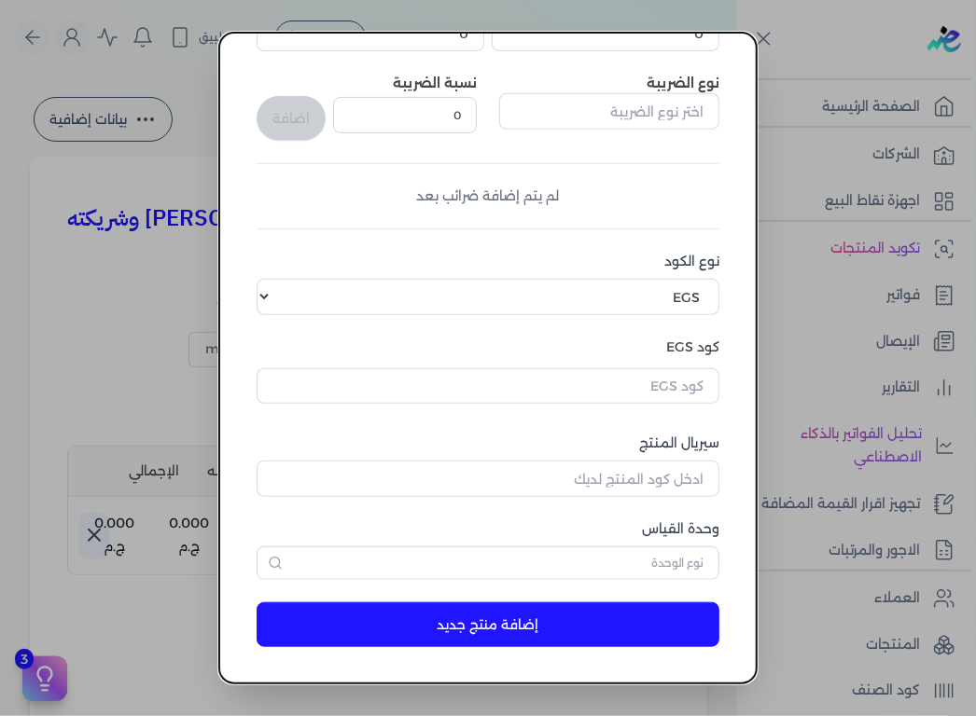
type input "2025-10-10T16:42:54"
click at [150, 193] on dialog "إضافة منتج اسم المنتج برجاء ادخال أسم المنتج سعر الوحدة (بالجنيه) 0 المخزون 0 ن…" at bounding box center [488, 358] width 976 height 716
click at [695, 386] on input "text" at bounding box center [487, 385] width 463 height 35
paste input "EG-772691185-EPCF-P-PS-M-250-3"
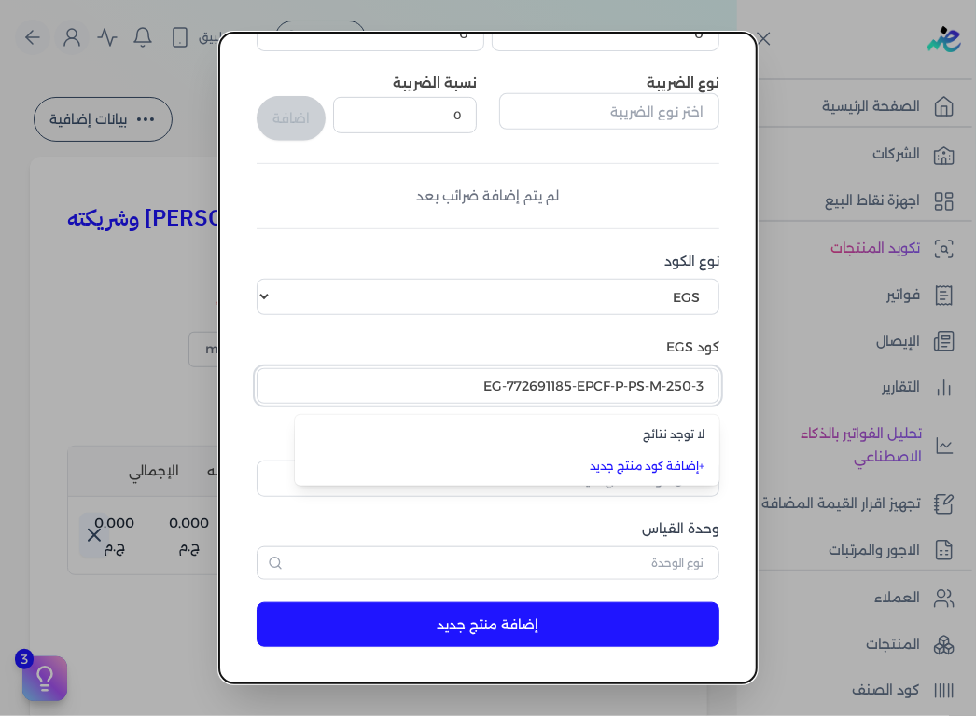
type input "EG-772691185-EPCF-P-PS-M-250-3"
click at [760, 425] on dialog "إضافة منتج اسم المنتج برجاء ادخال أسم المنتج سعر الوحدة (بالجنيه) 0 المخزون 0 ن…" at bounding box center [488, 358] width 976 height 716
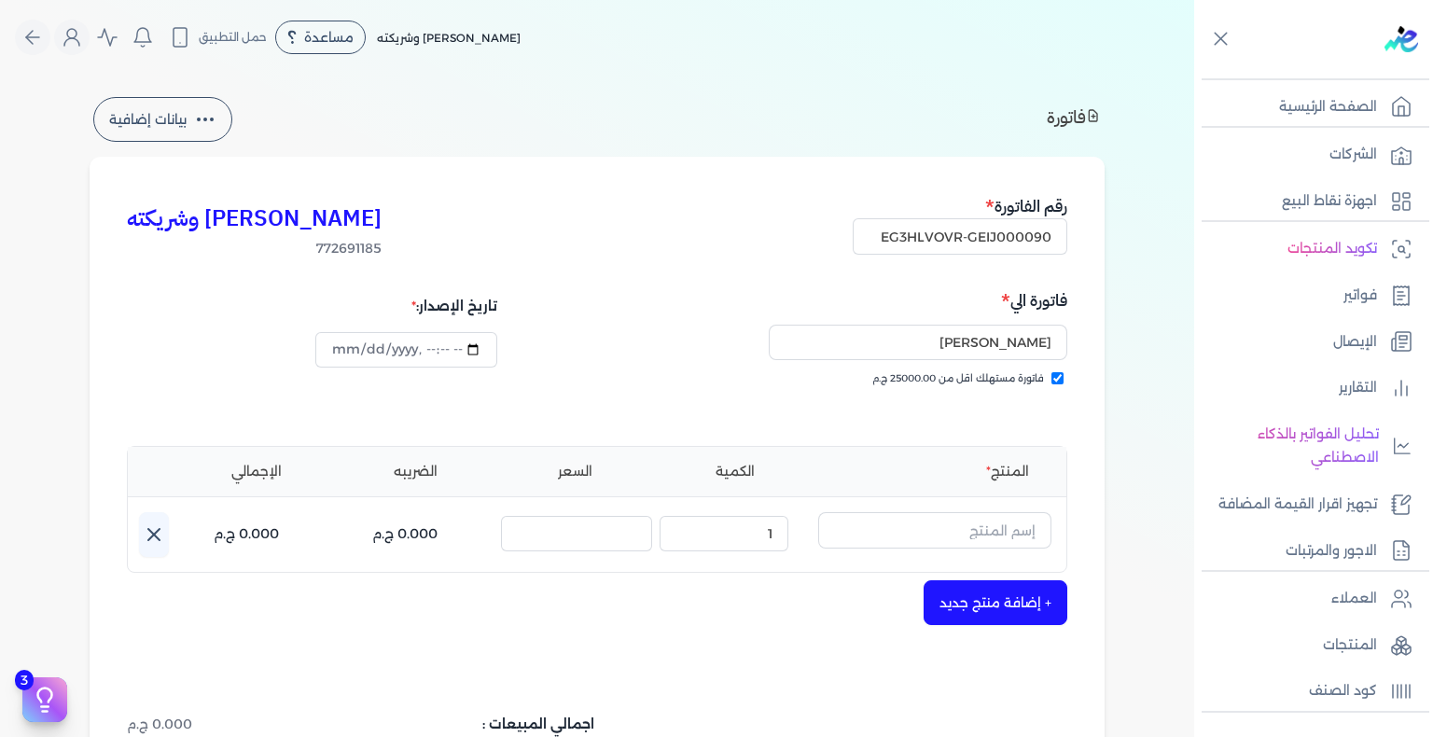
scroll to position [250, 0]
click at [1356, 652] on p "المنتجات" at bounding box center [1350, 645] width 54 height 24
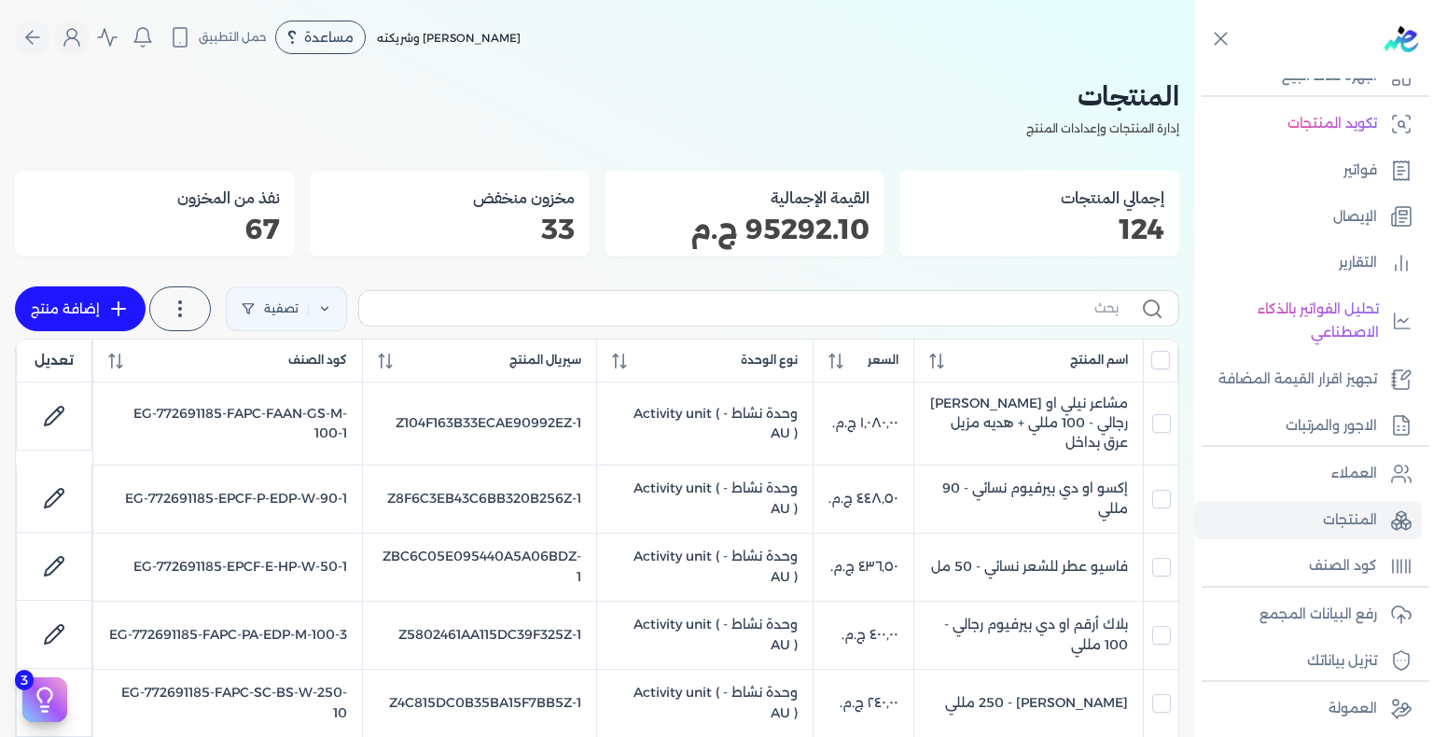
scroll to position [129, 0]
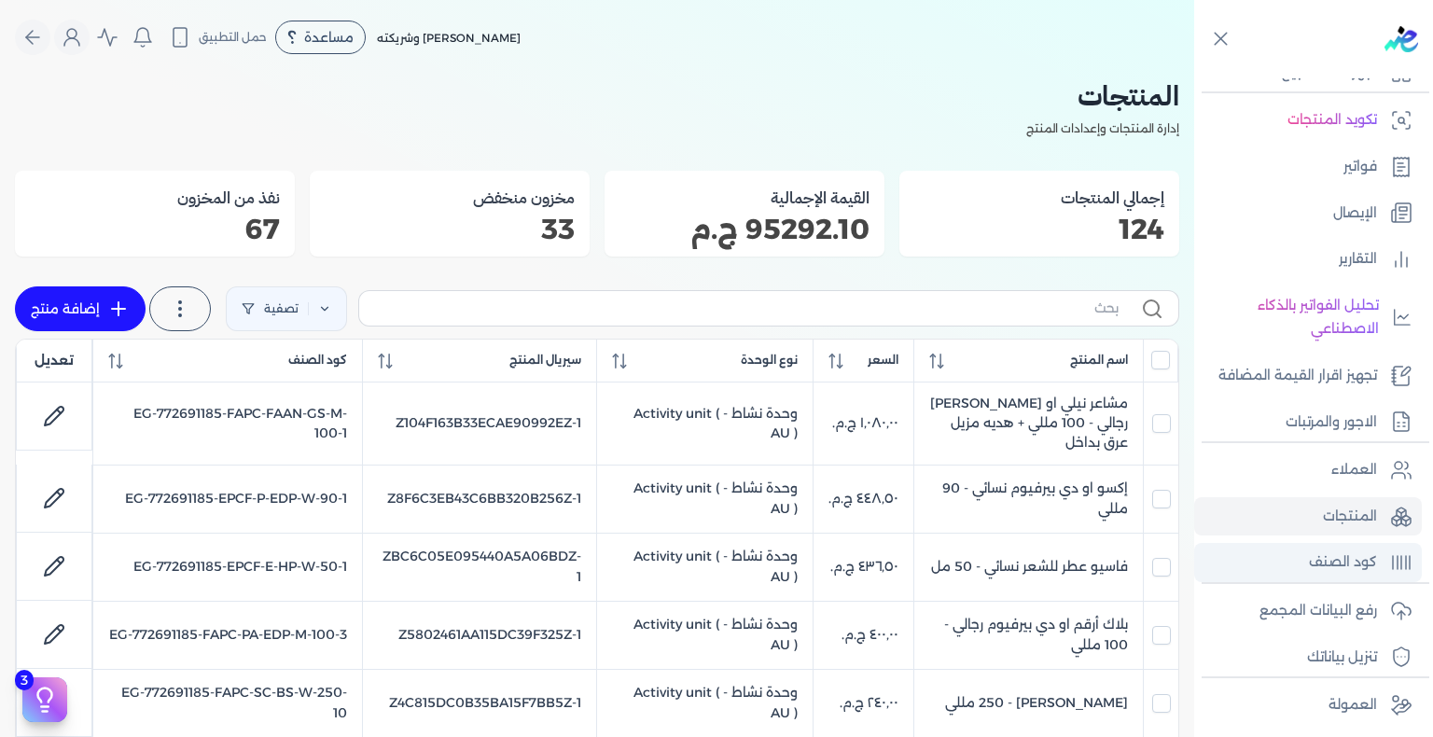
click at [1333, 555] on p "كود الصنف" at bounding box center [1343, 562] width 68 height 24
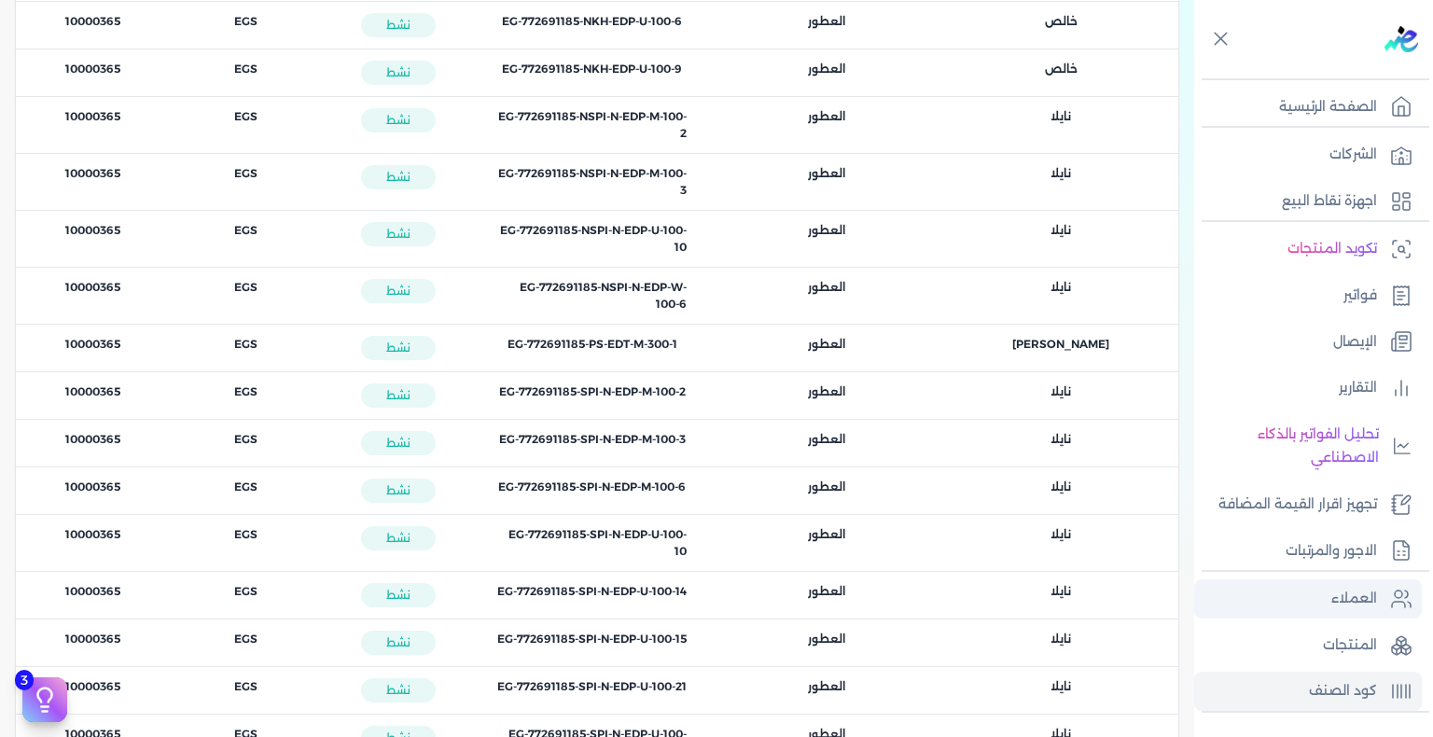
scroll to position [10157, 0]
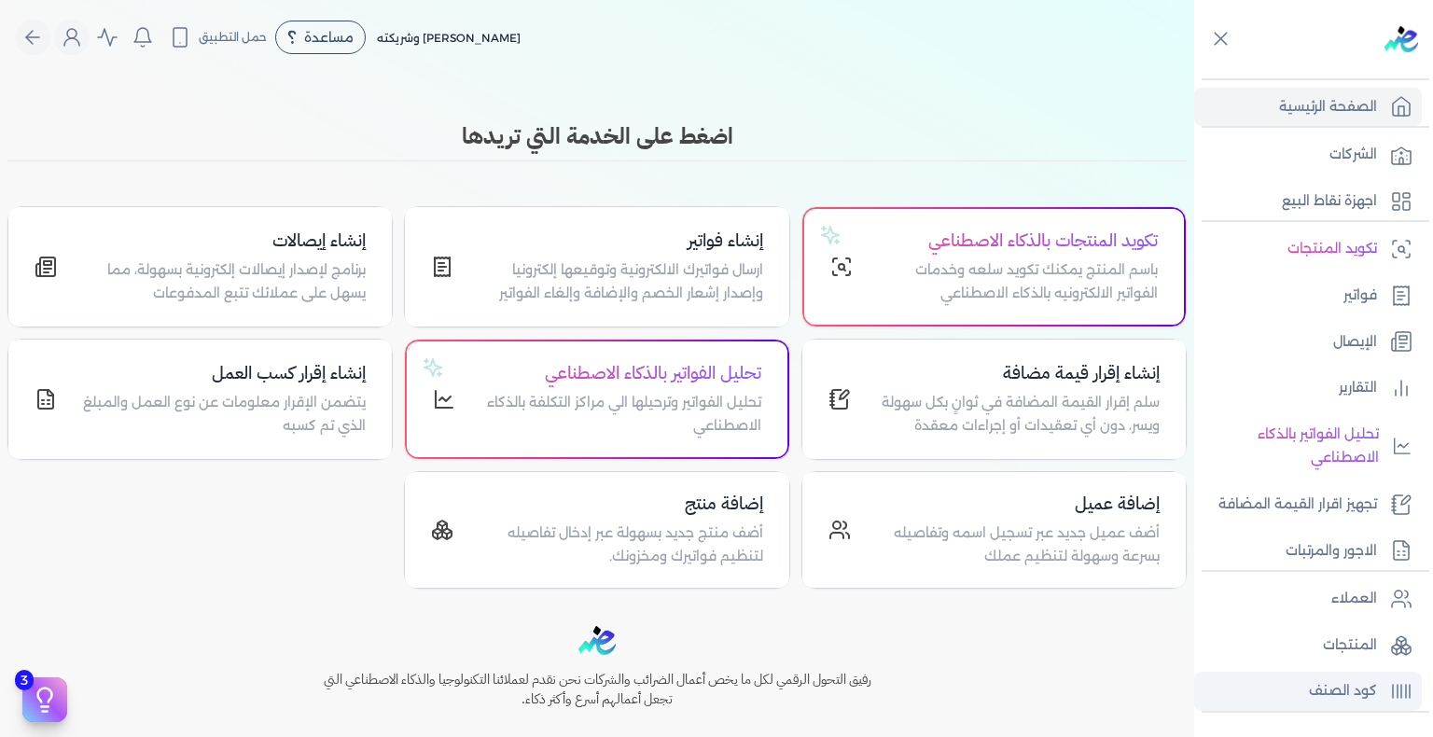
click at [1343, 686] on p "كود الصنف" at bounding box center [1343, 691] width 68 height 24
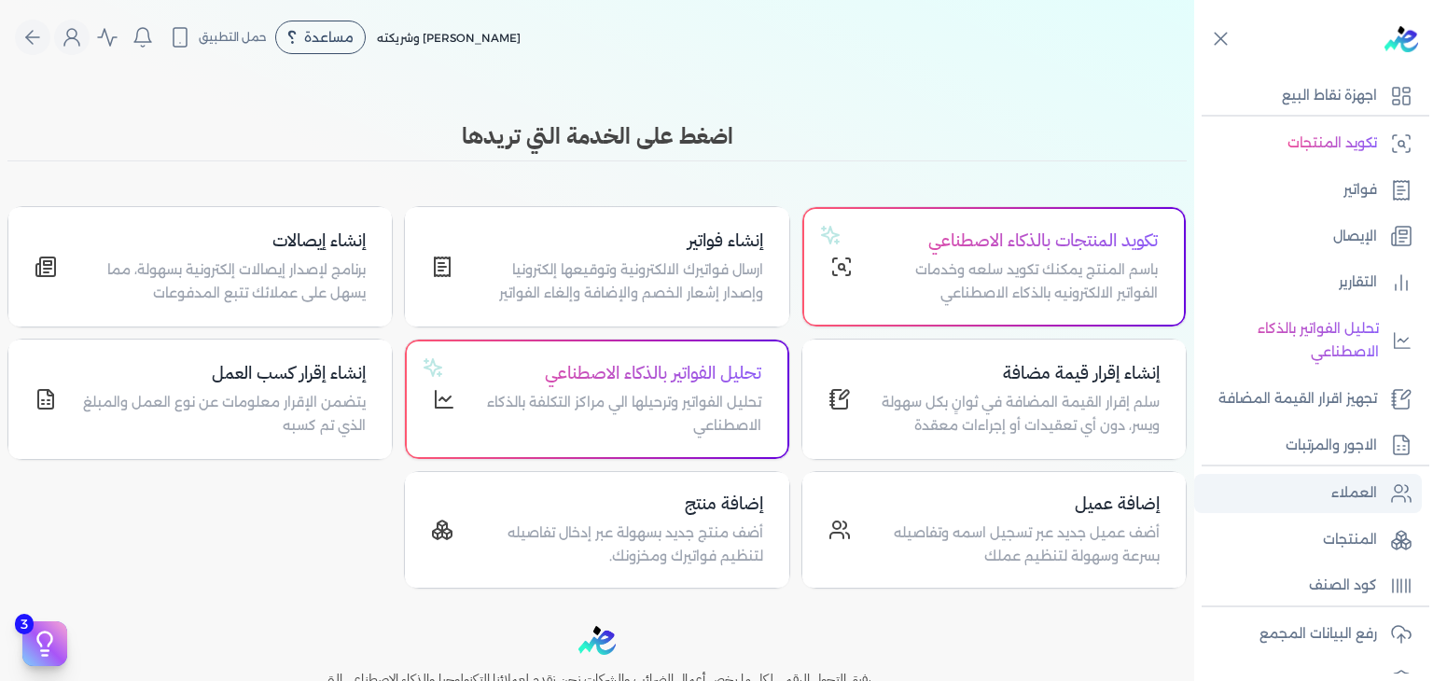
scroll to position [186, 0]
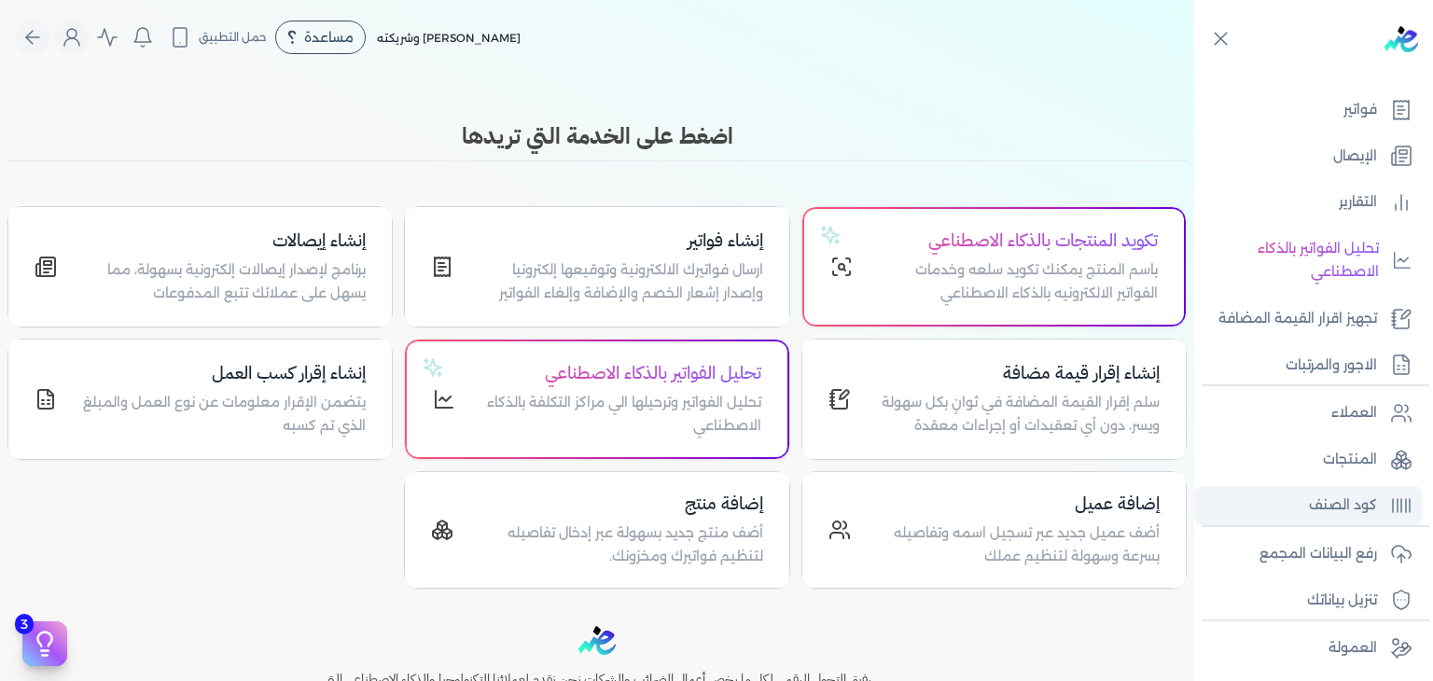
click at [1367, 514] on p "كود الصنف" at bounding box center [1343, 505] width 68 height 24
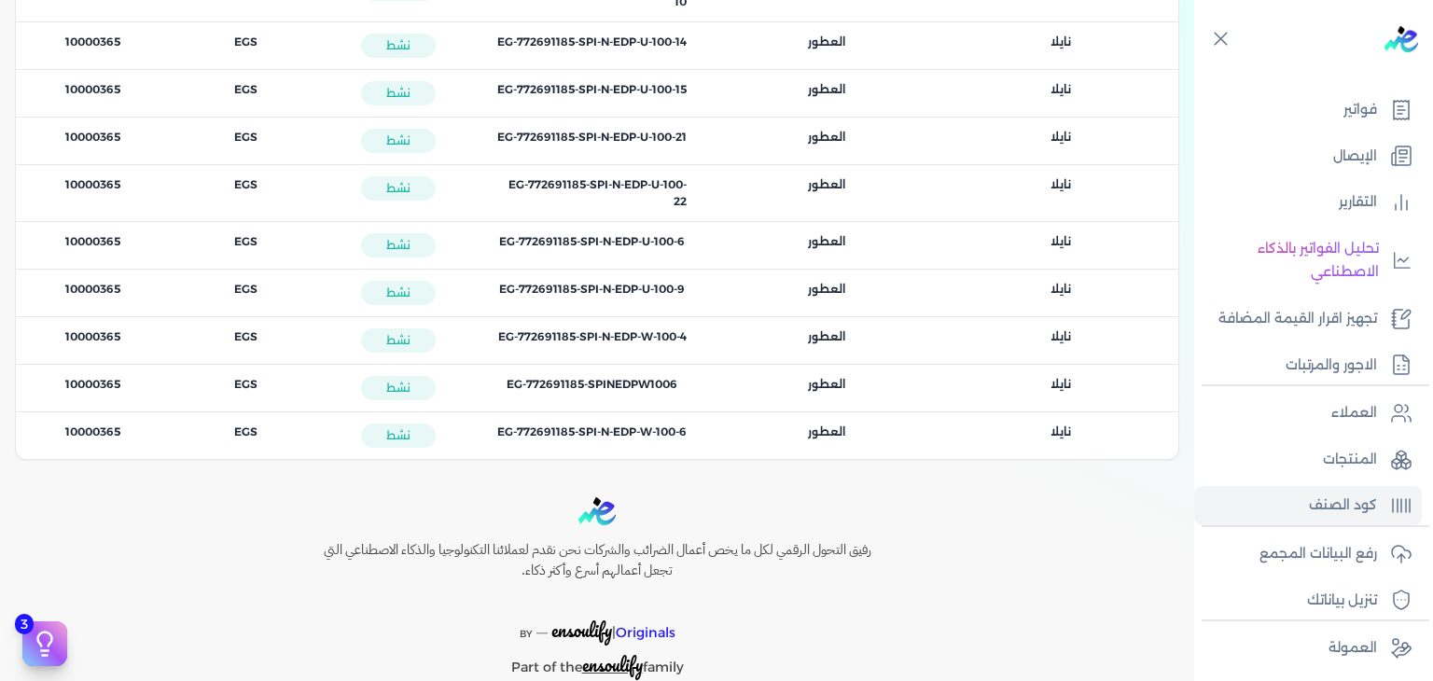
scroll to position [11053, 0]
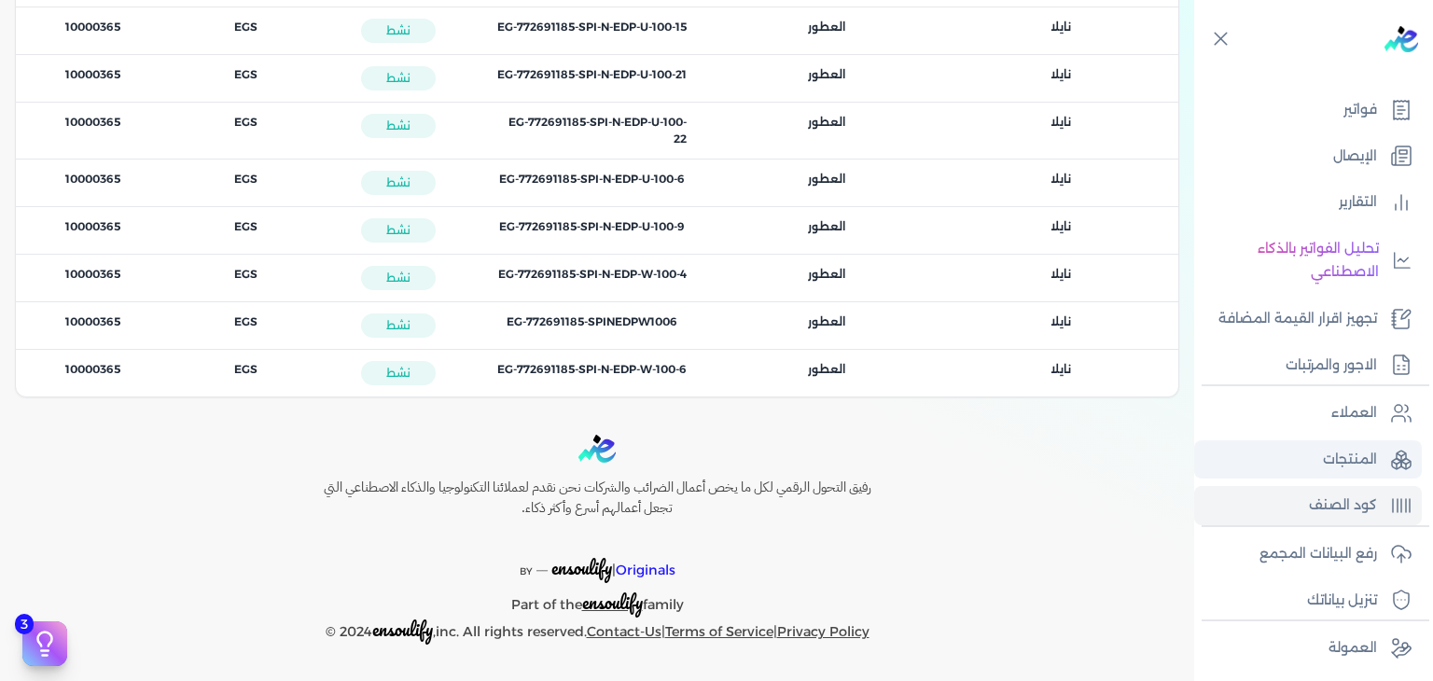
click at [1346, 443] on link "المنتجات" at bounding box center [1308, 459] width 228 height 39
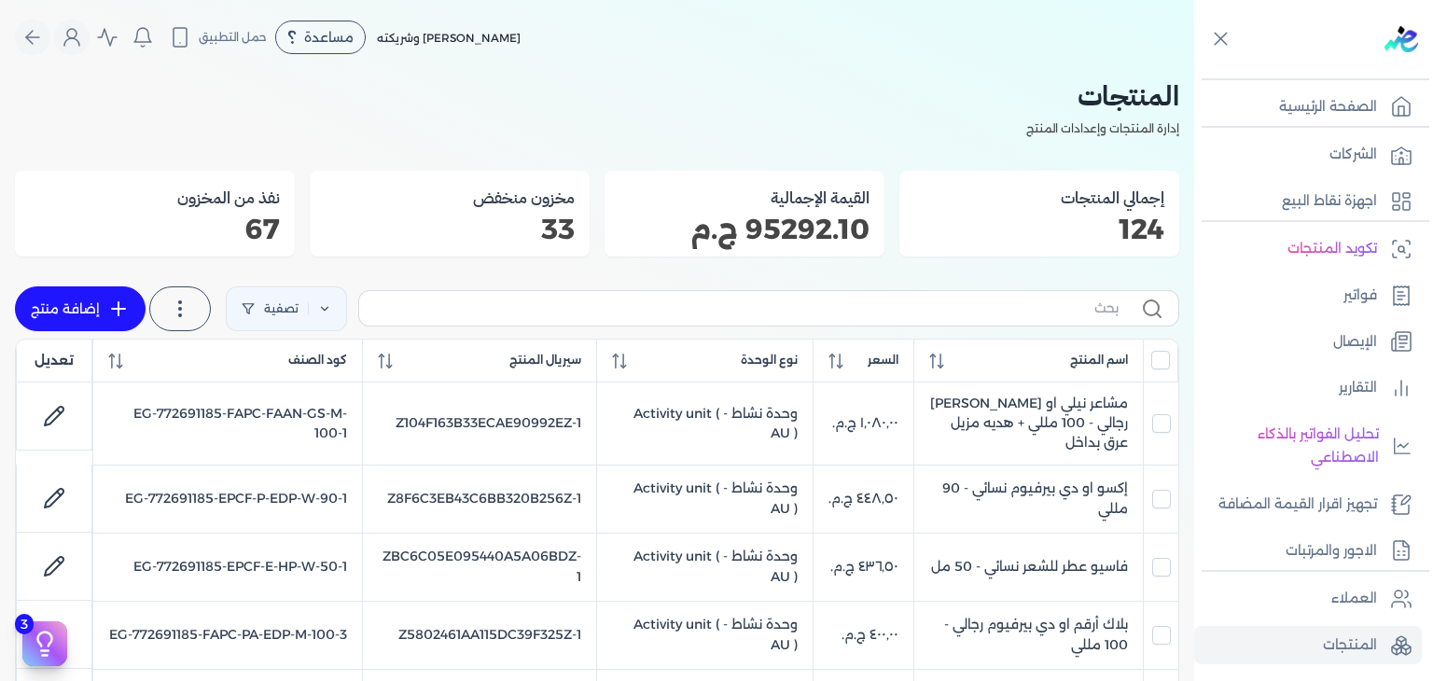
click at [83, 291] on link "إضافة منتج" at bounding box center [80, 308] width 131 height 45
select select "EGS"
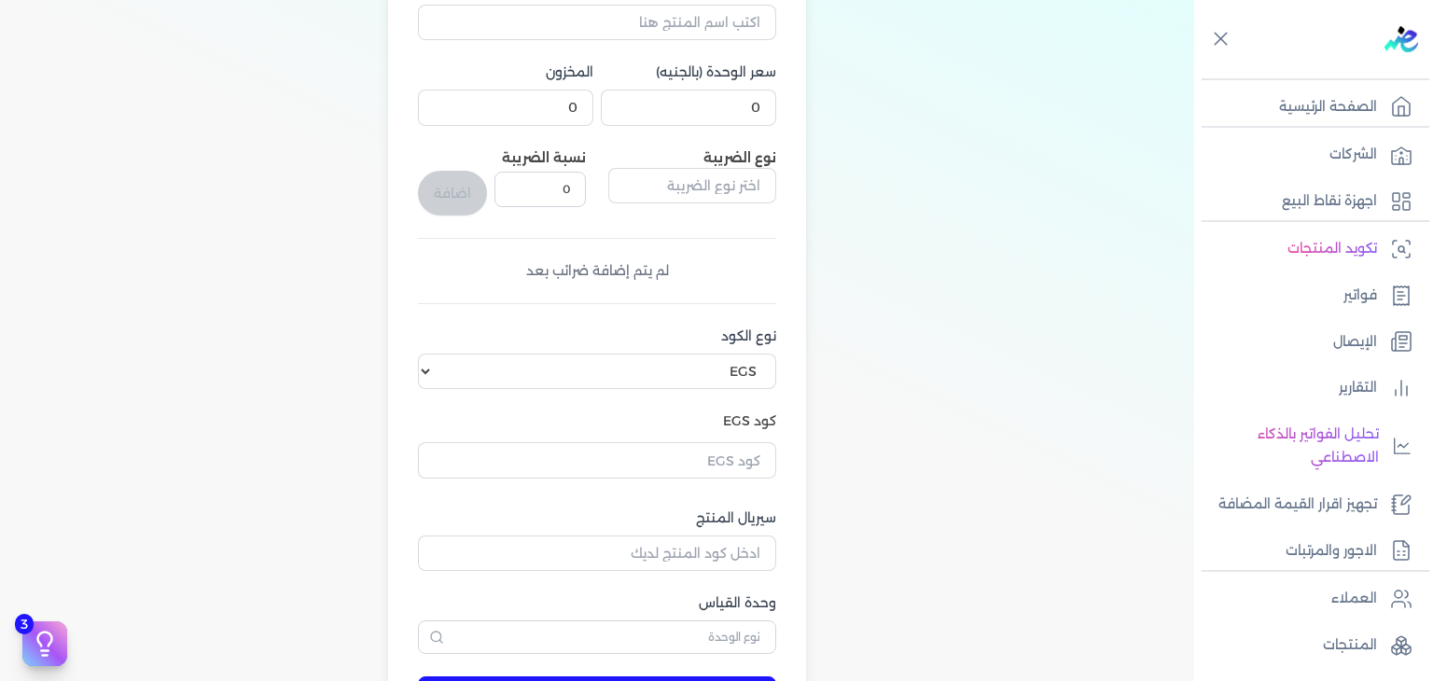
scroll to position [466, 0]
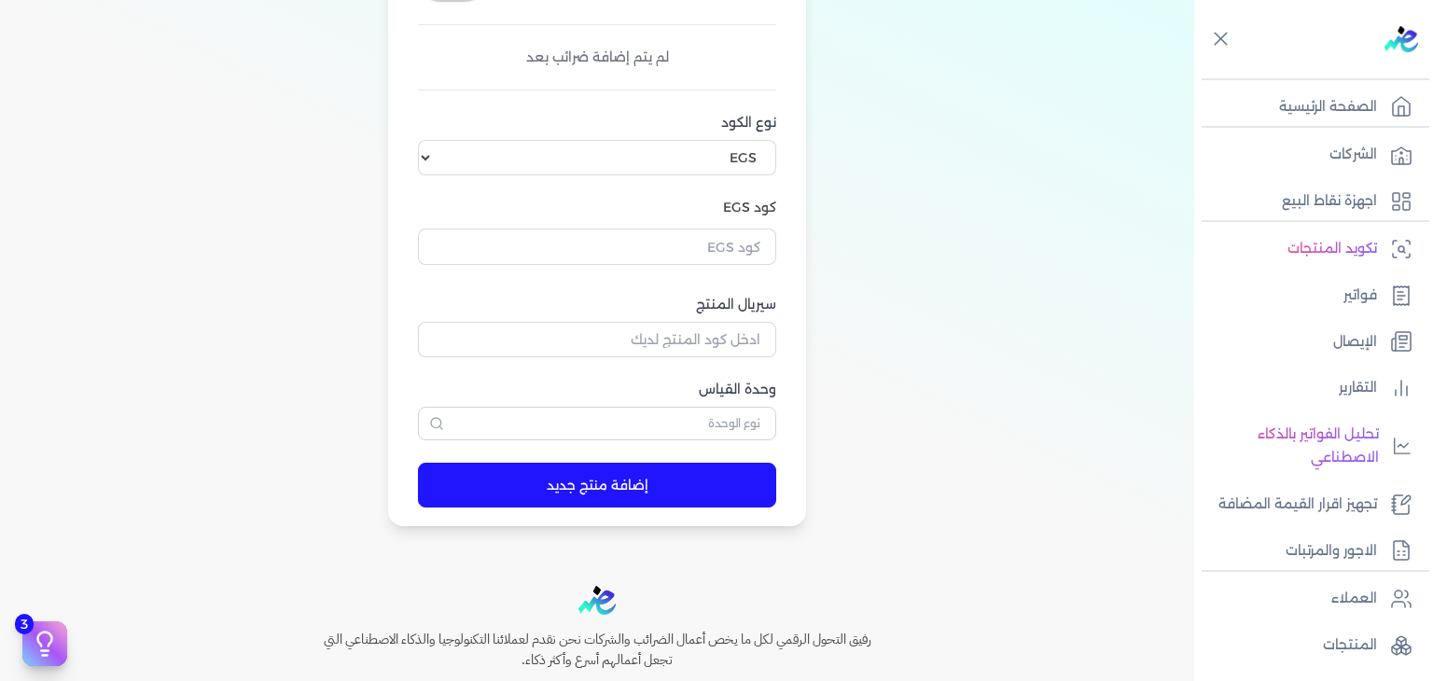
click at [717, 268] on button "button" at bounding box center [597, 250] width 358 height 43
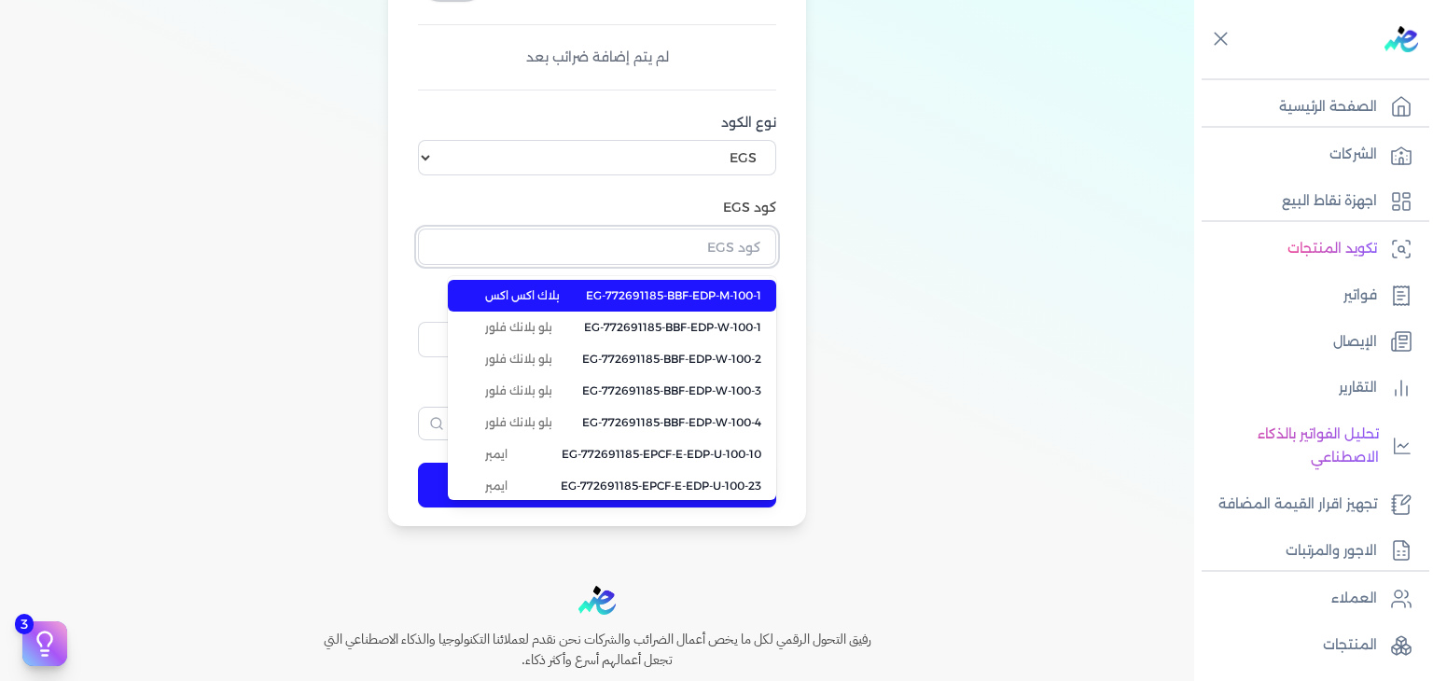
click at [725, 238] on input "text" at bounding box center [597, 246] width 358 height 35
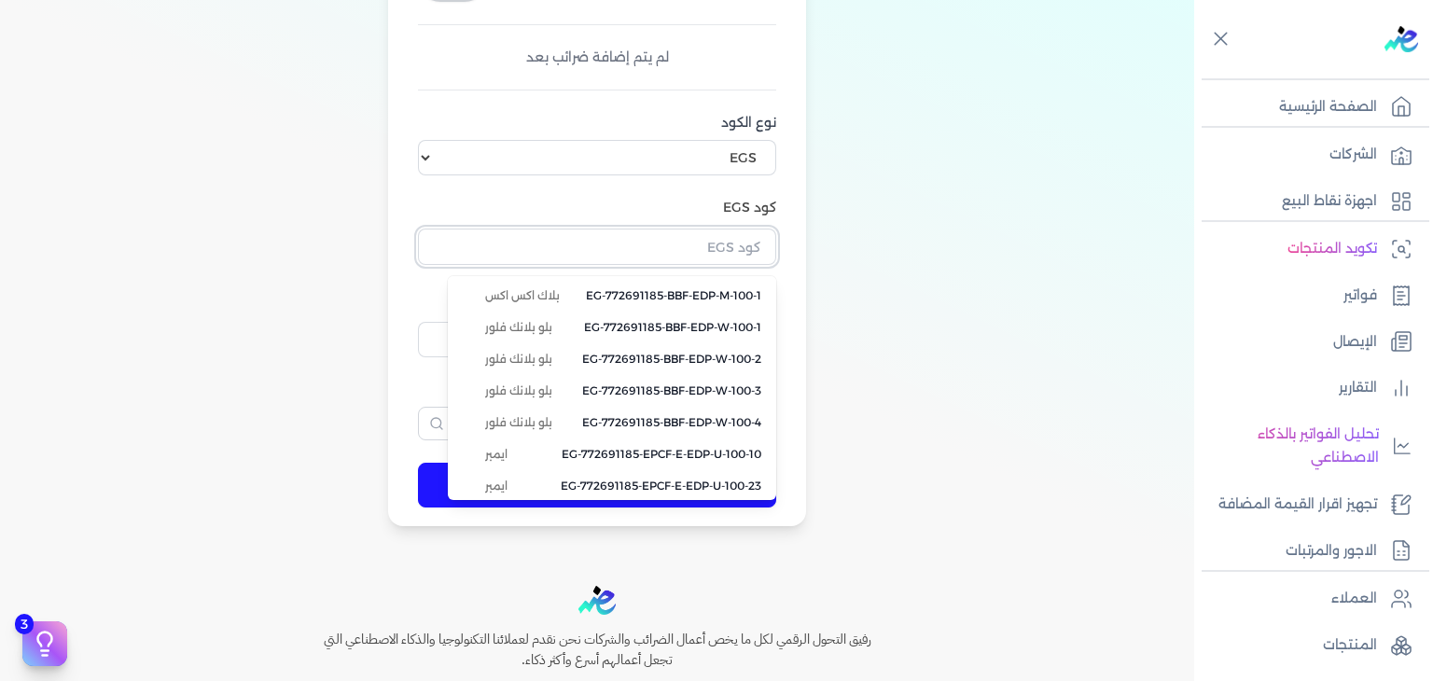
paste input "EG-772691185-EPCF-P-PS-M-250-3"
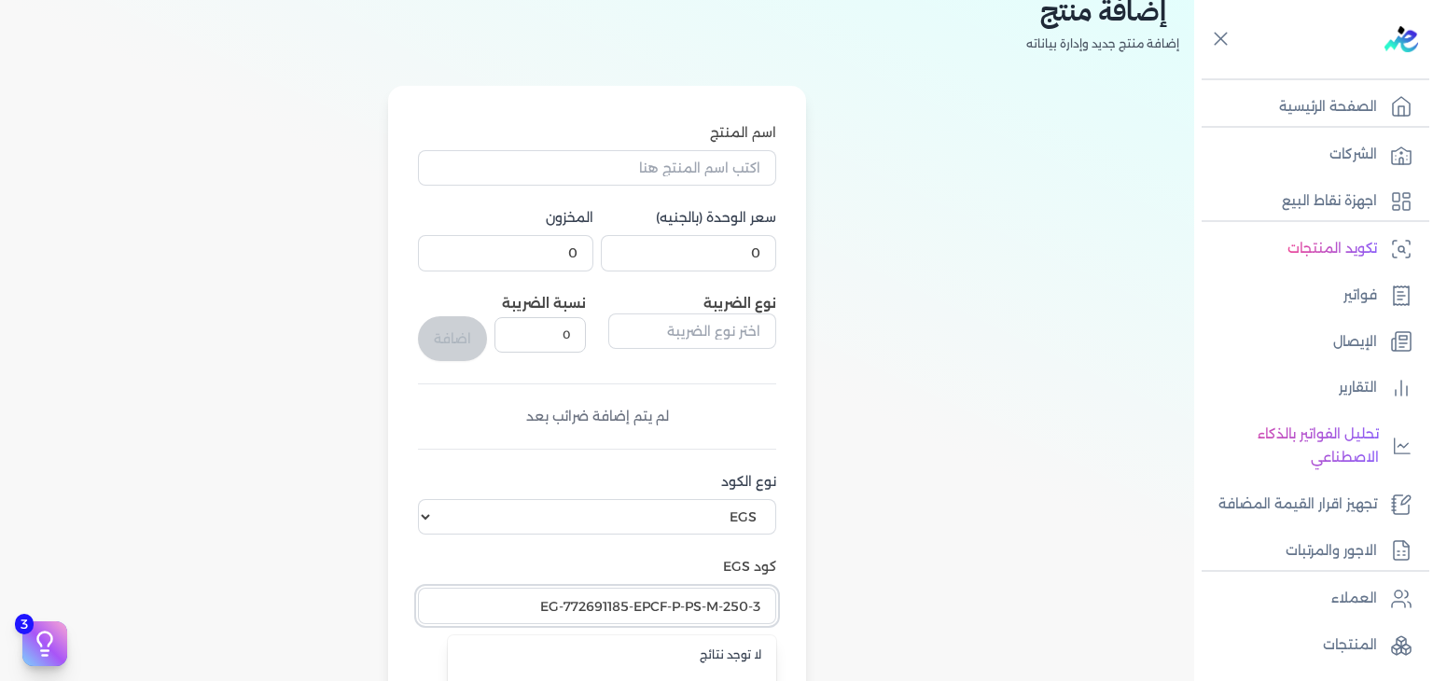
scroll to position [0, 0]
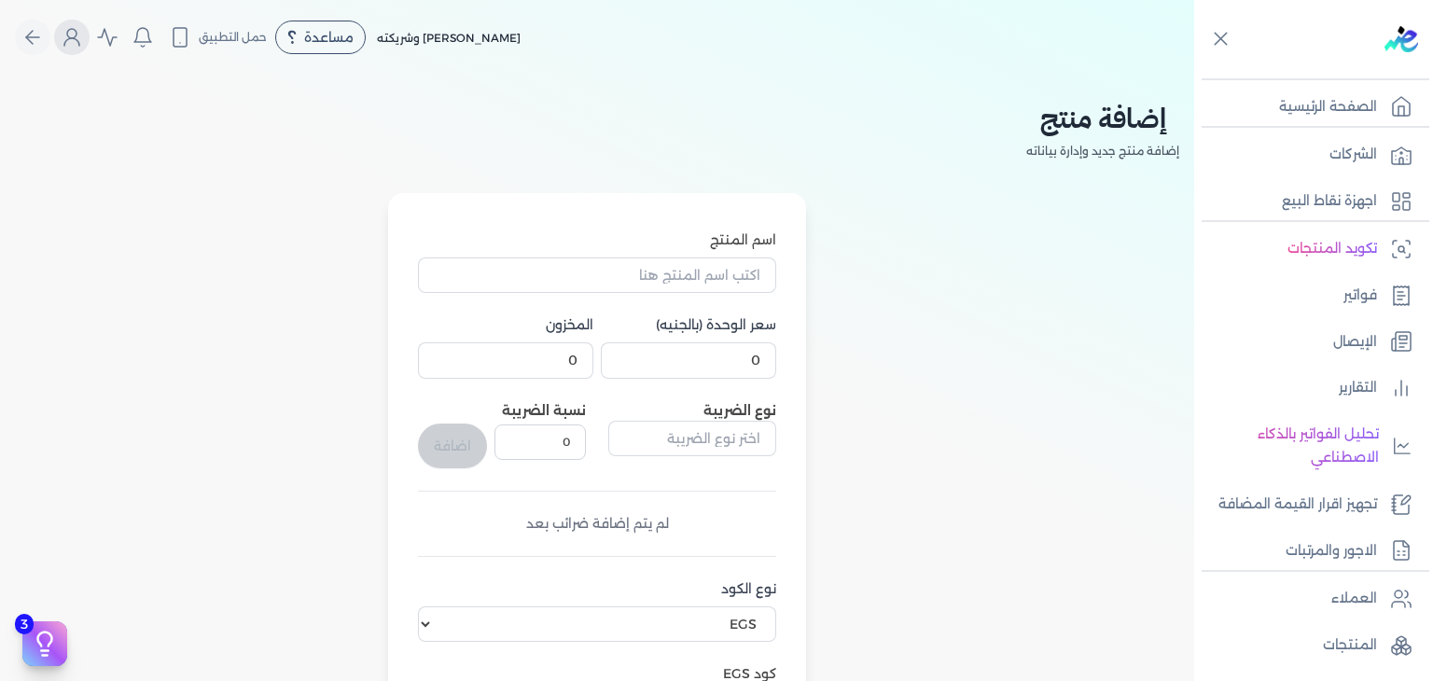
type input "EG-772691185-EPCF-P-PS-M-250-3"
click at [81, 35] on icon "Global" at bounding box center [72, 37] width 22 height 22
click at [239, 273] on label "تسجيل الخروج" at bounding box center [181, 272] width 225 height 37
click at [1194, 75] on input "Close" at bounding box center [1194, 75] width 0 height 0
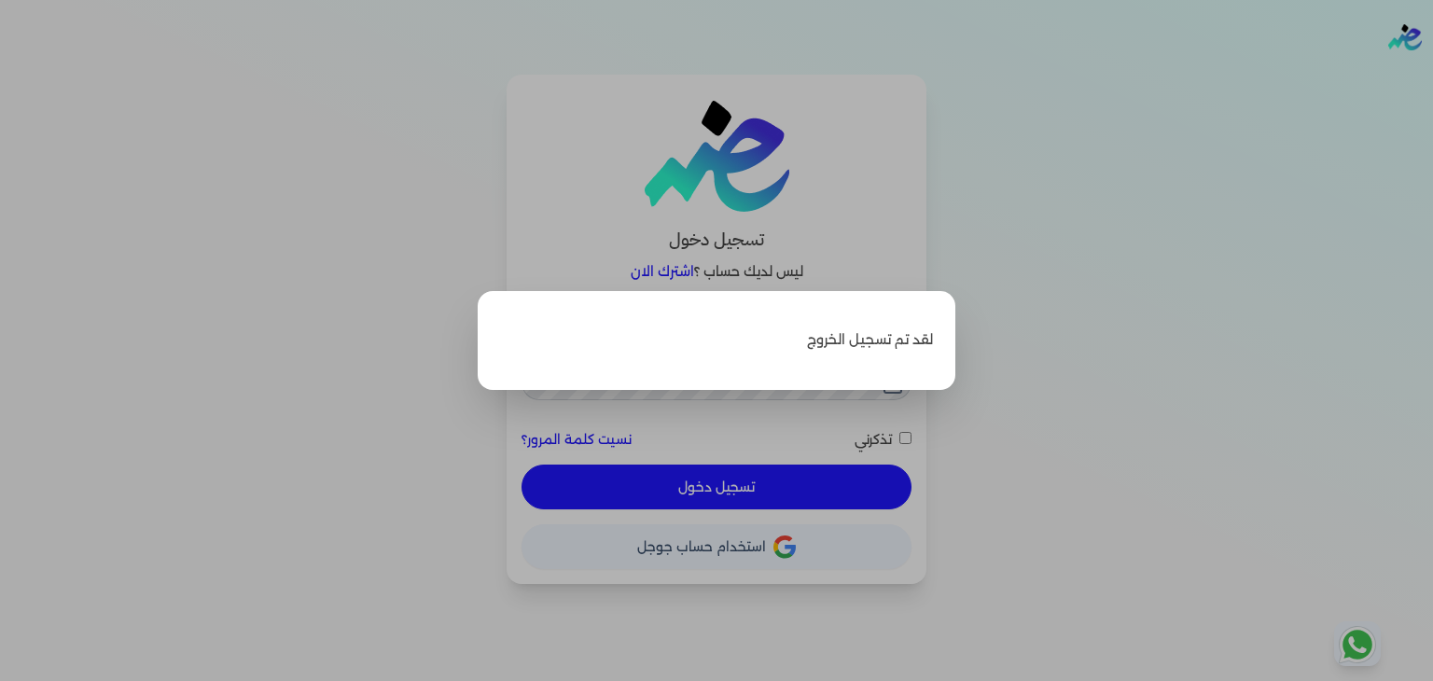
type input "[EMAIL_ADDRESS][DOMAIN_NAME]"
click at [1080, 359] on label "Close" at bounding box center [716, 340] width 1433 height 681
click at [1432, 75] on input "Close" at bounding box center [1433, 75] width 0 height 0
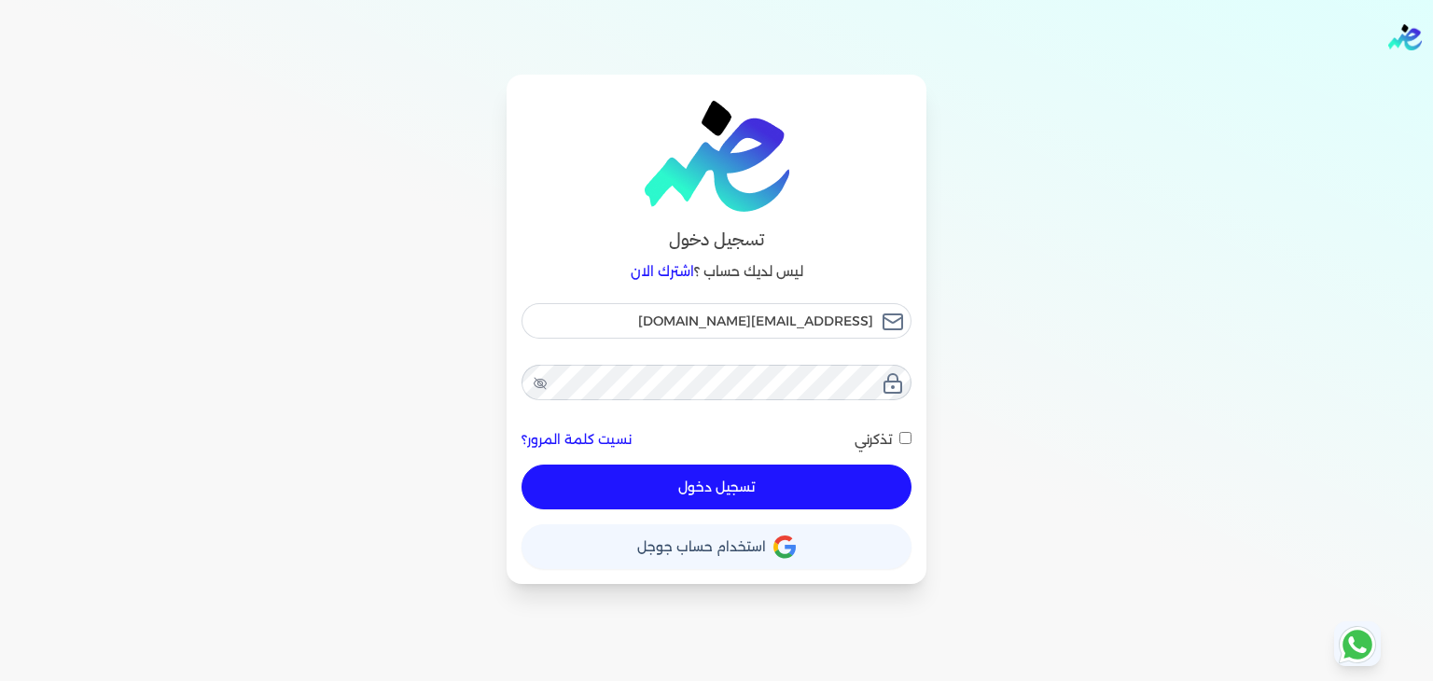
click at [907, 437] on input "تذكرني" at bounding box center [905, 438] width 12 height 12
checkbox input "true"
click at [880, 490] on button "تسجيل دخول" at bounding box center [716, 486] width 390 height 45
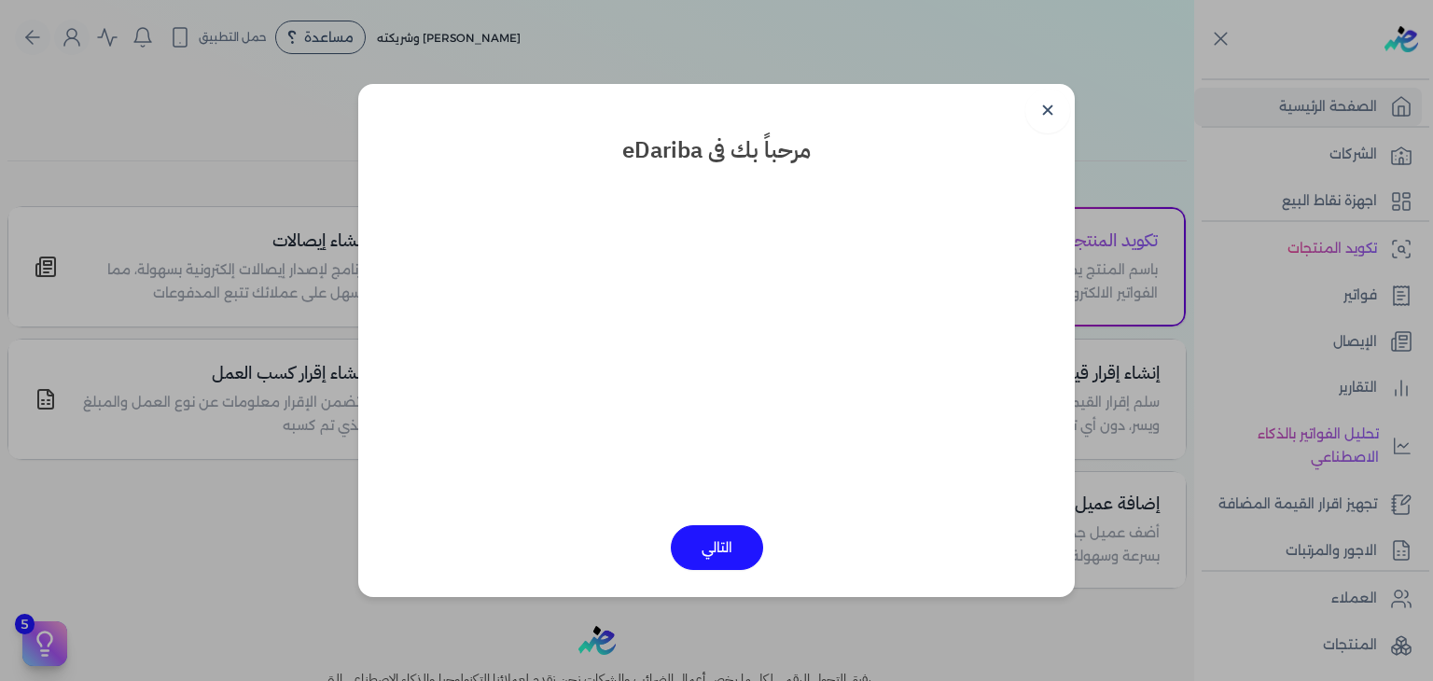
click at [1046, 91] on link "✕" at bounding box center [1047, 111] width 45 height 45
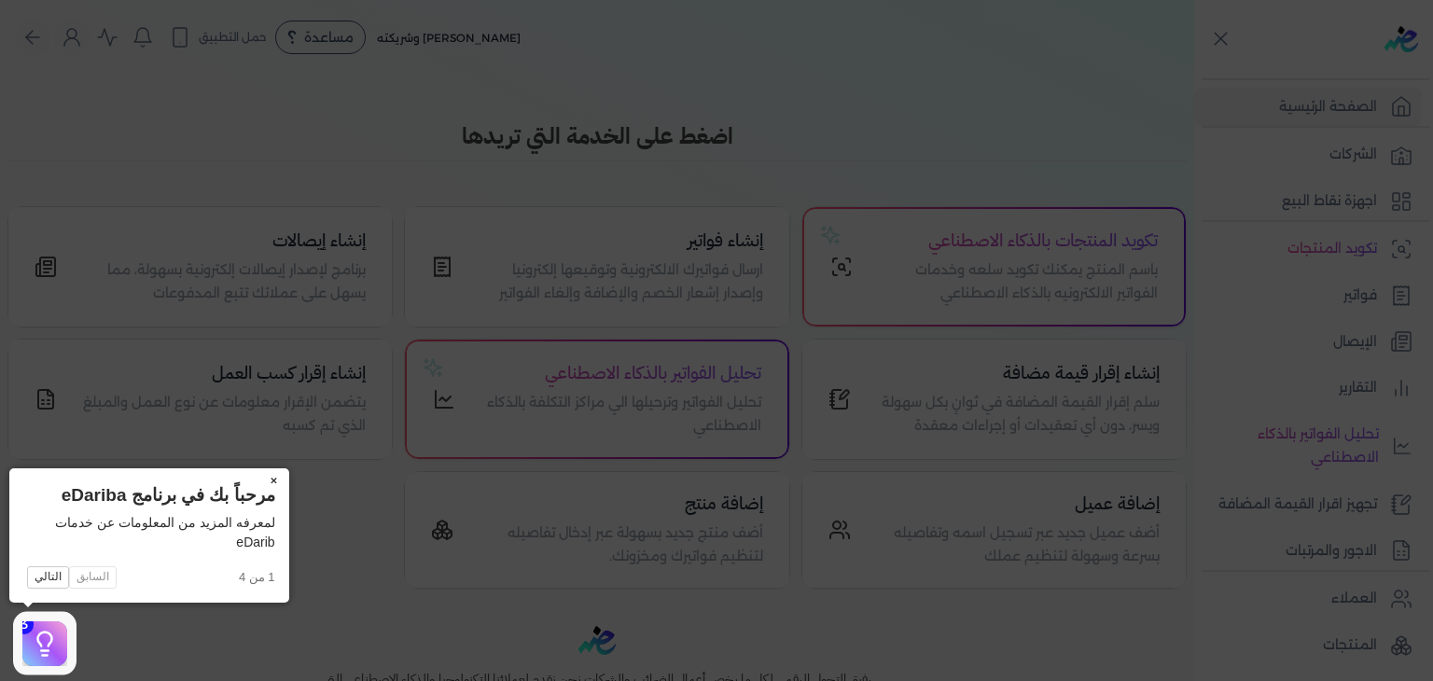
click at [282, 481] on button "×" at bounding box center [274, 481] width 30 height 26
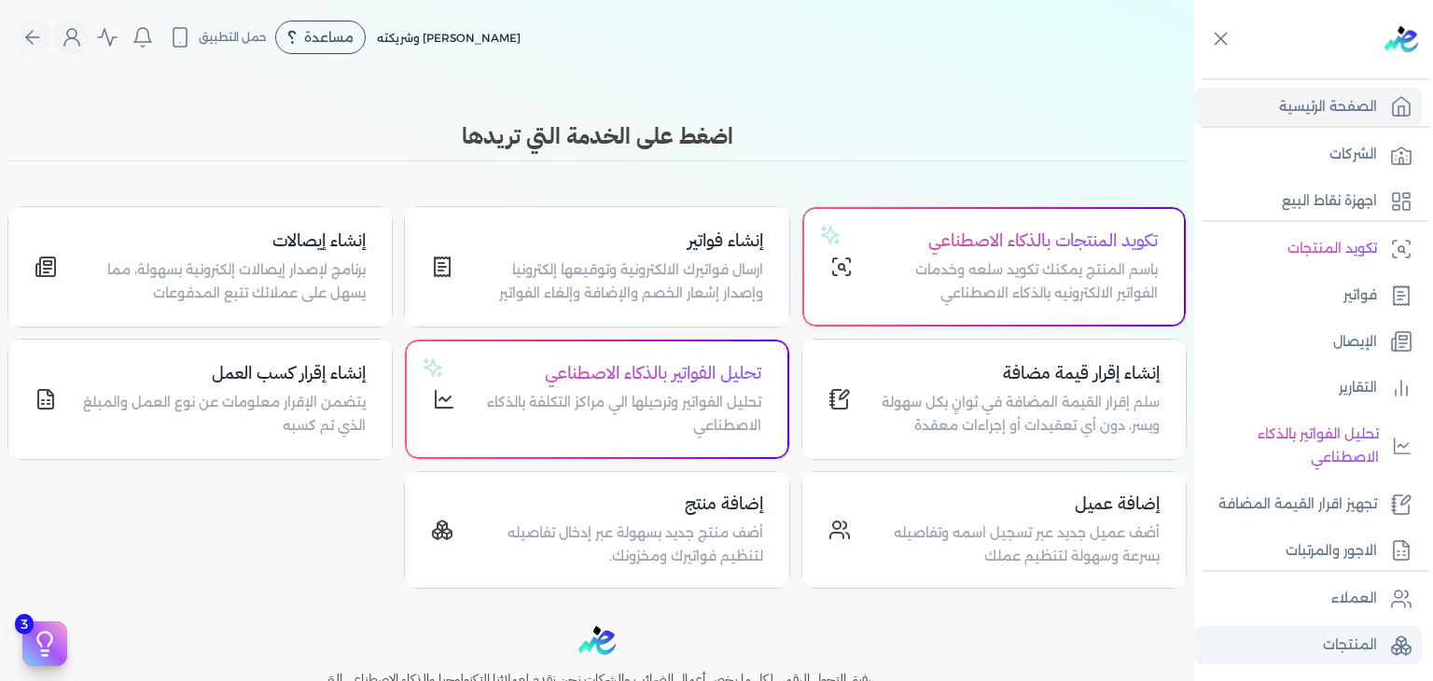
click at [1351, 644] on p "المنتجات" at bounding box center [1350, 645] width 54 height 24
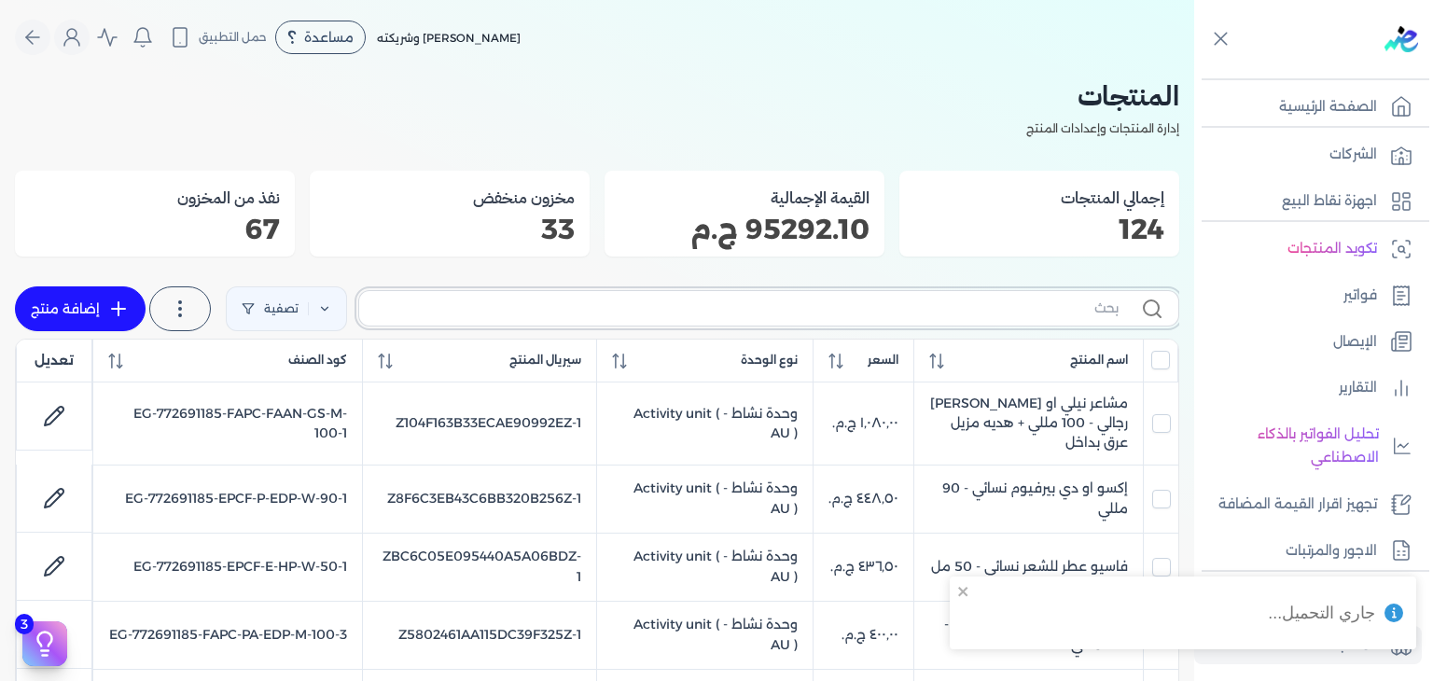
click at [673, 316] on input "text" at bounding box center [746, 308] width 744 height 20
paste input "EG-772691185-EPCF-P-PS-M-250-3"
type input "EG-772691185-EPCF-P-PS-M-250-3"
checkbox input "false"
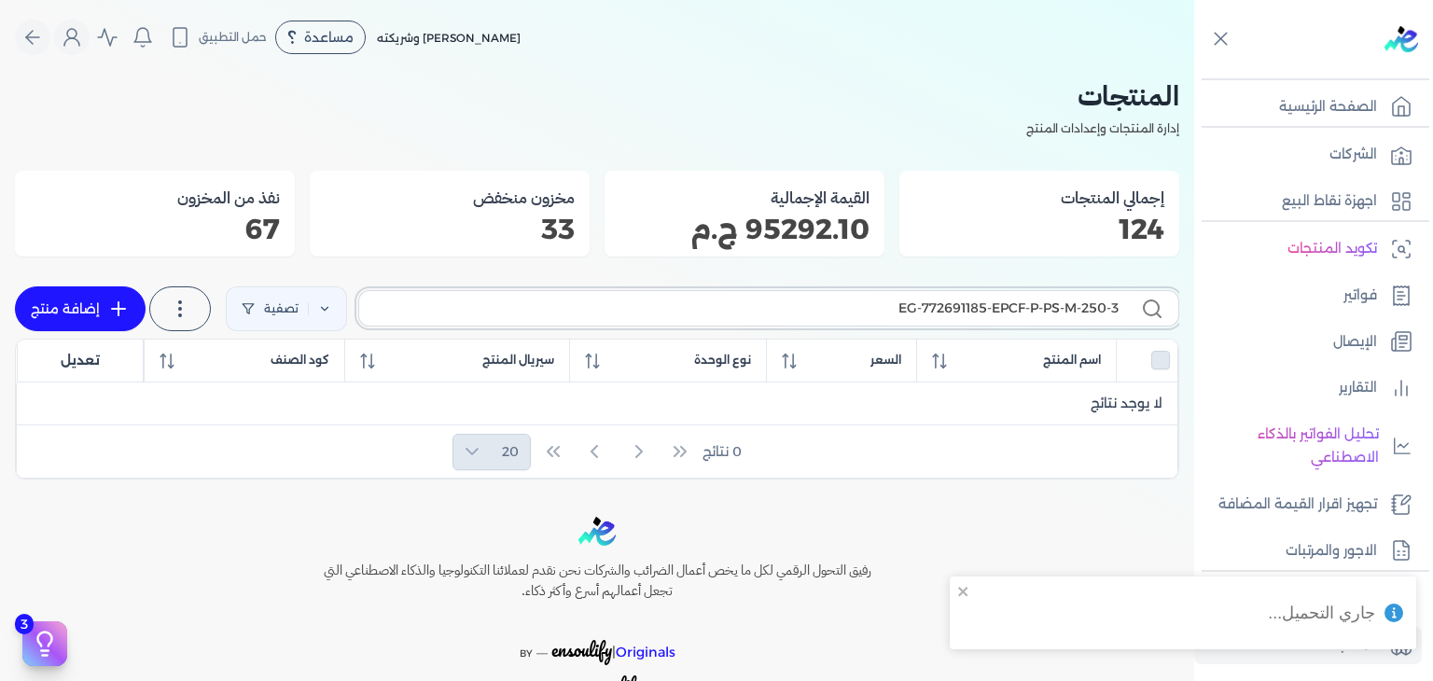
type input "EG-772691185-EPCF-P-PS-M-250-3"
click at [104, 304] on link "إضافة منتج" at bounding box center [80, 308] width 131 height 45
select select "EGS"
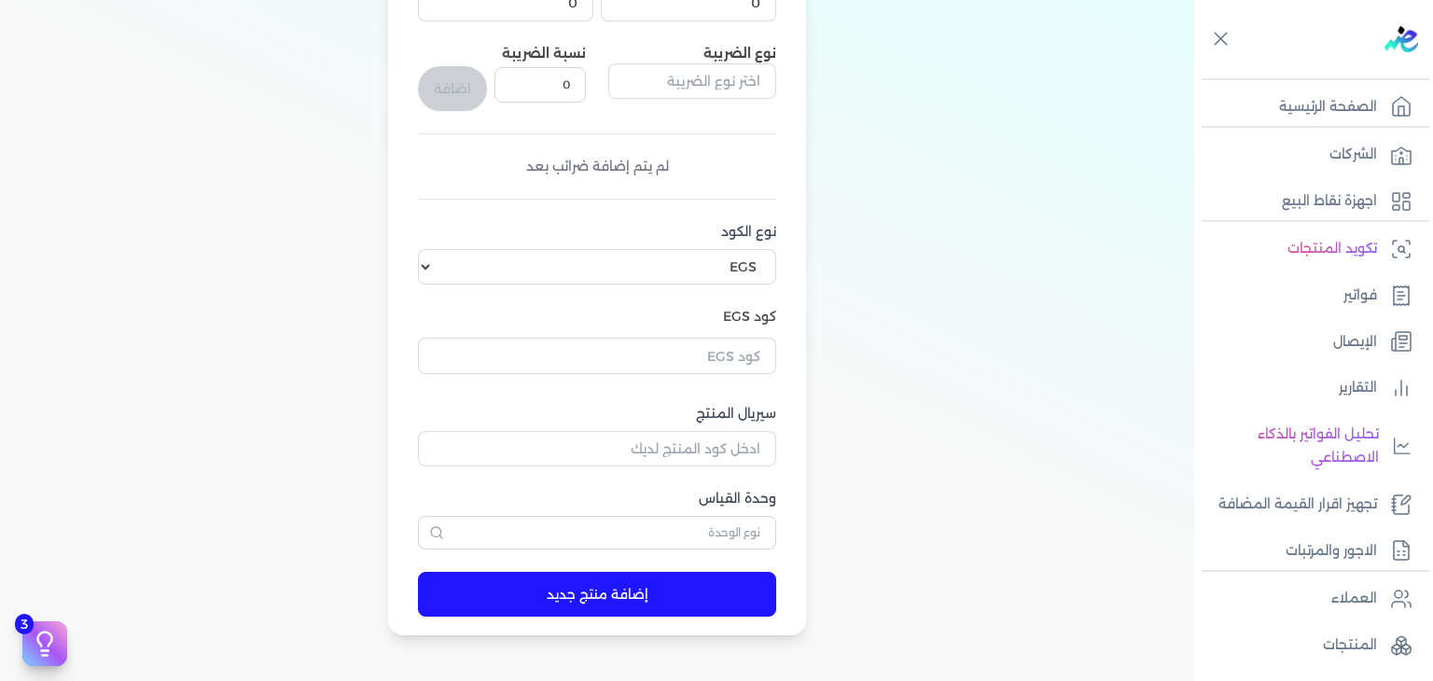
scroll to position [616, 0]
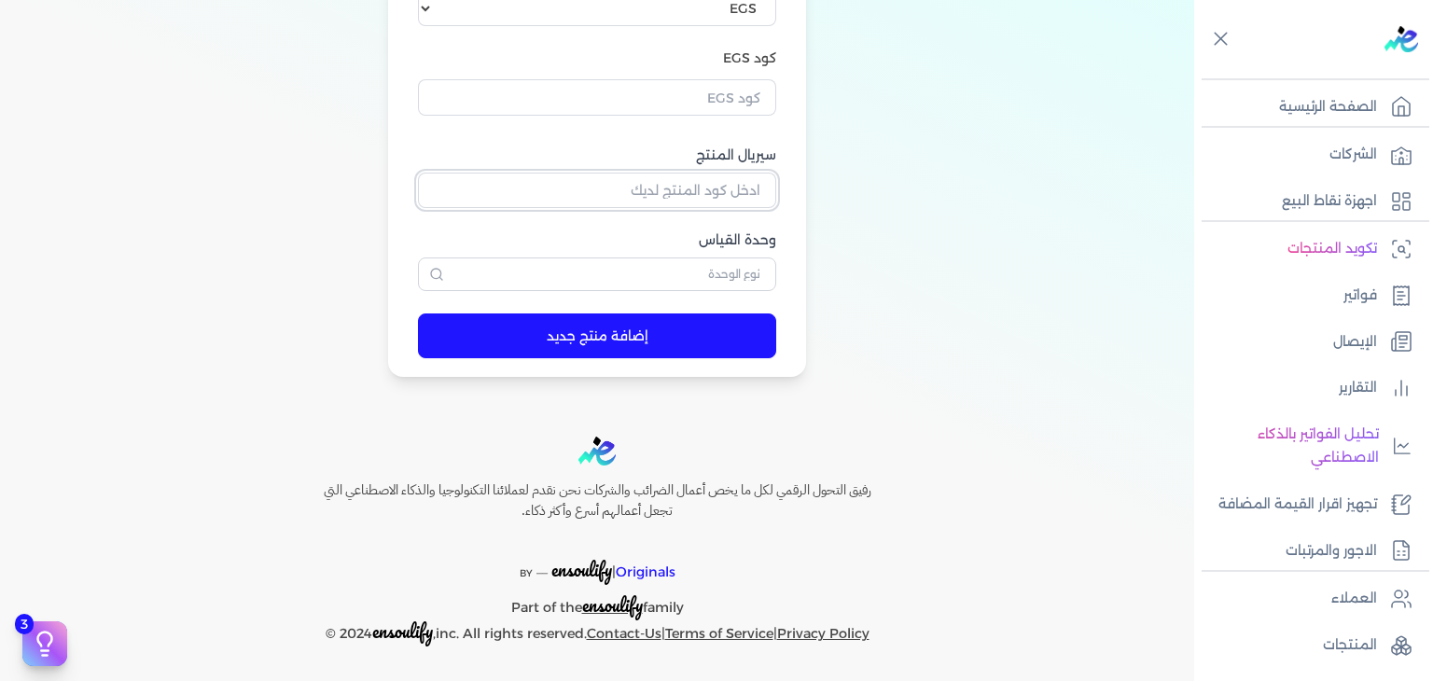
click at [720, 195] on input "سيريال المنتج" at bounding box center [597, 190] width 358 height 35
click at [738, 101] on input "text" at bounding box center [597, 96] width 358 height 35
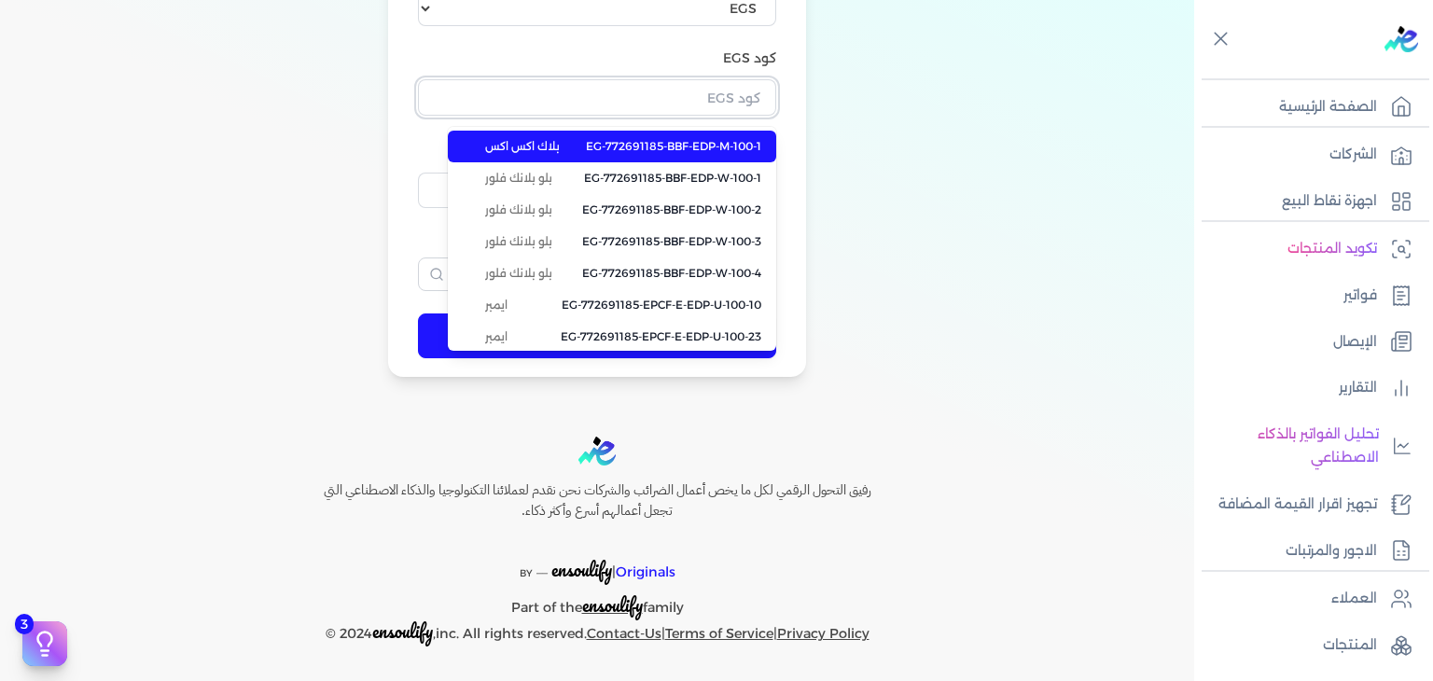
paste input "EG-772691185-EPCF-P-PS-M-250-3"
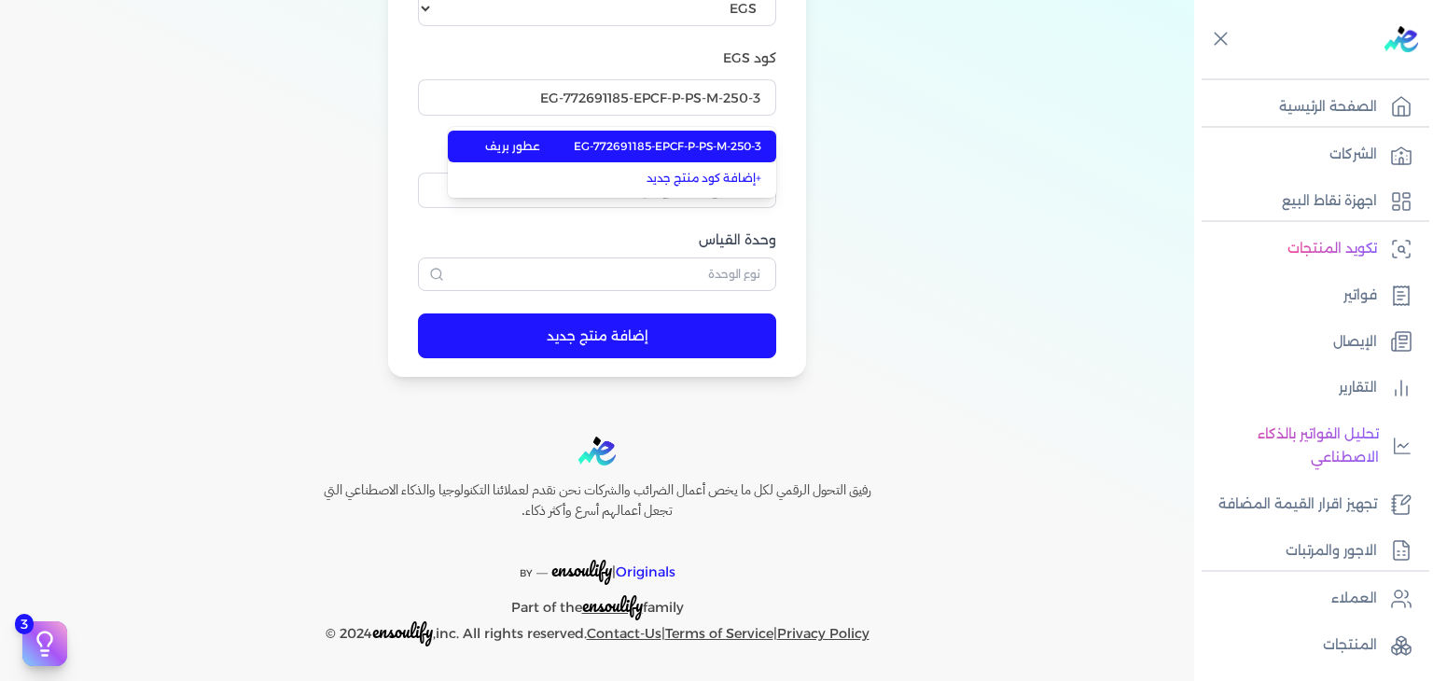
click at [720, 143] on span "EG-772691185-EPCF-P-PS-M-250-3" at bounding box center [667, 146] width 187 height 17
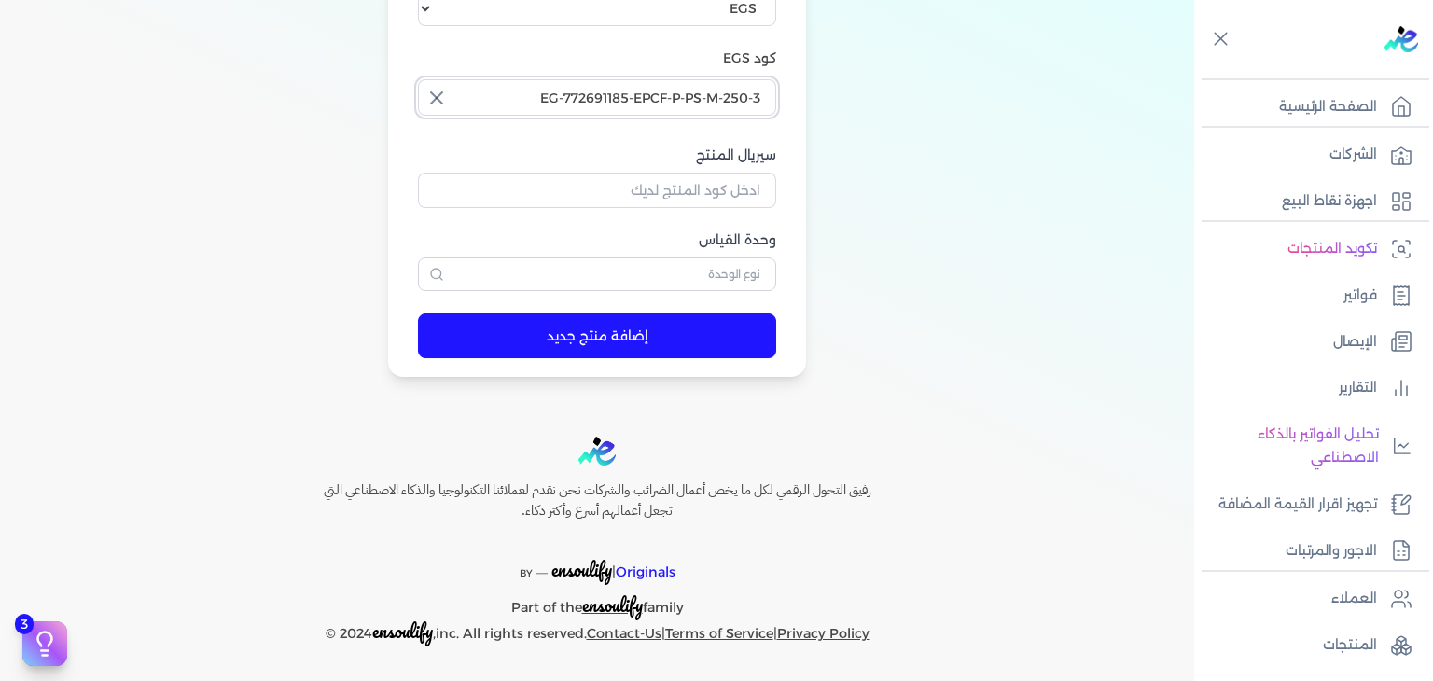
drag, startPoint x: 756, startPoint y: 97, endPoint x: 633, endPoint y: 116, distance: 124.5
click at [633, 116] on button "EG-772691185-EPCF-P-PS-M-250-3" at bounding box center [597, 100] width 358 height 43
type input "EG-772691185-EPCF-P-PS-M-250-3"
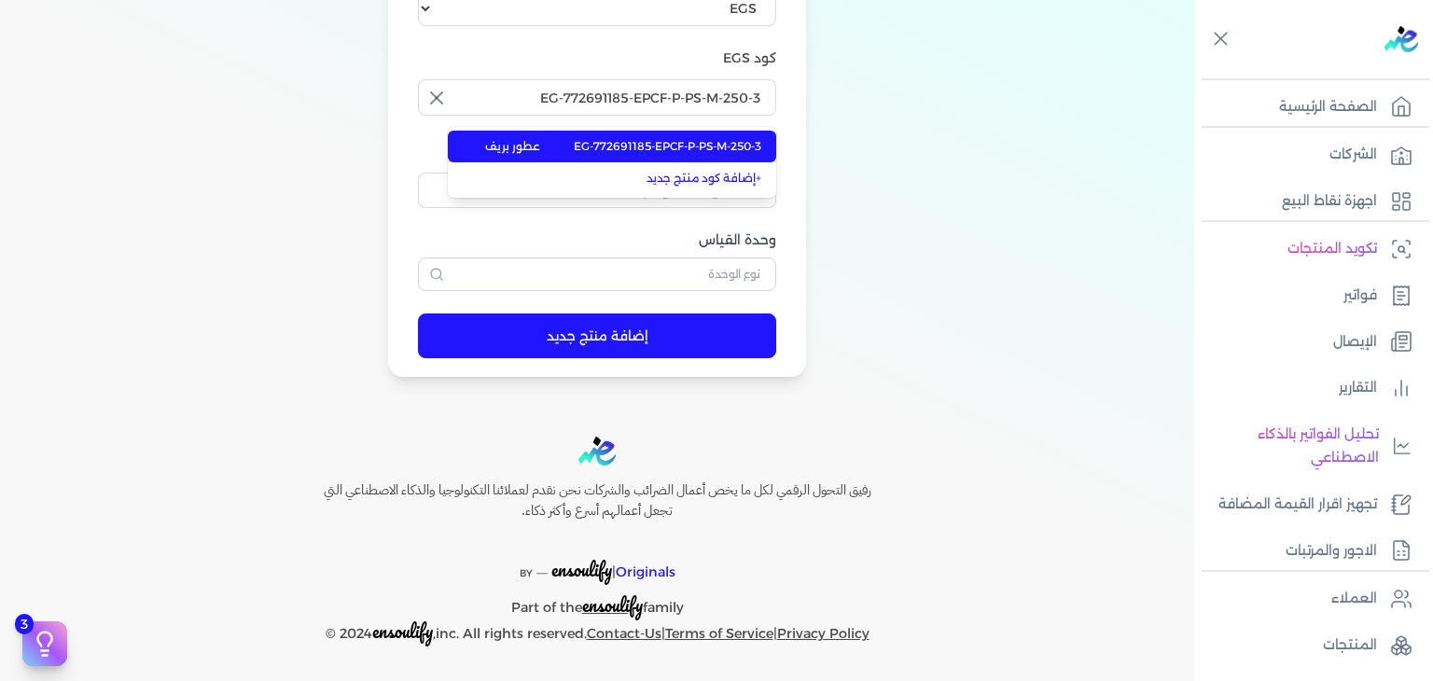
click at [723, 144] on span "EG-772691185-EPCF-P-PS-M-250-3" at bounding box center [667, 146] width 187 height 17
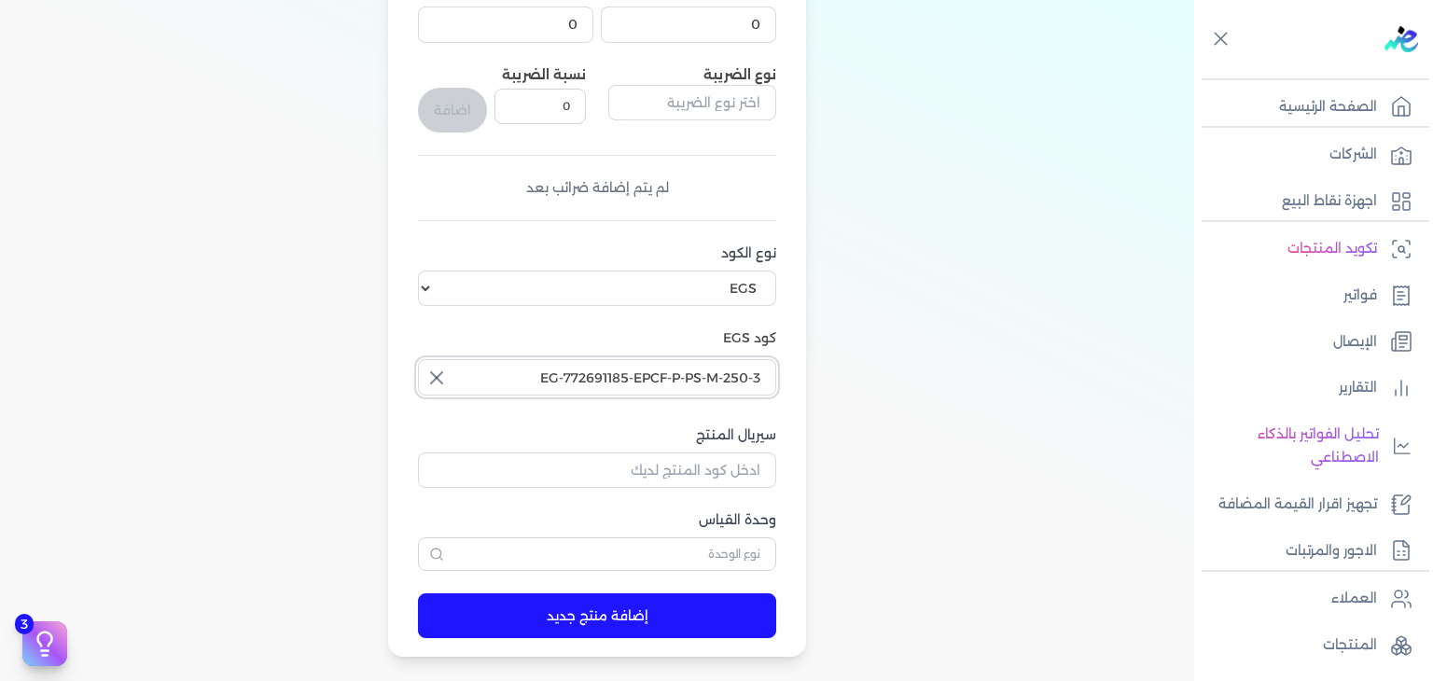
scroll to position [56, 0]
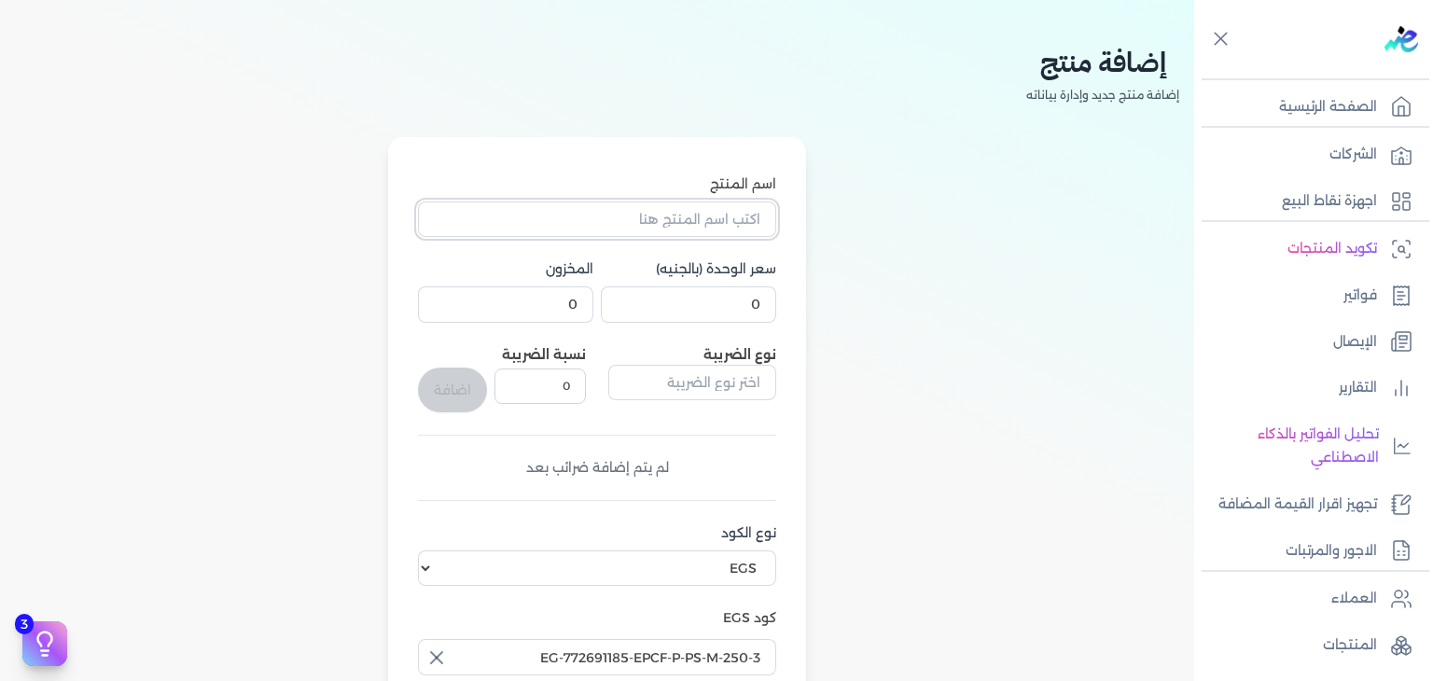
click at [737, 211] on input "اسم المنتج" at bounding box center [597, 218] width 358 height 35
paste input "جريت ايفنت رذاذ معطر رجالي - 250 مللي"
type input "جريت ايفنت رذاذ معطر رجالي - 250 مللي"
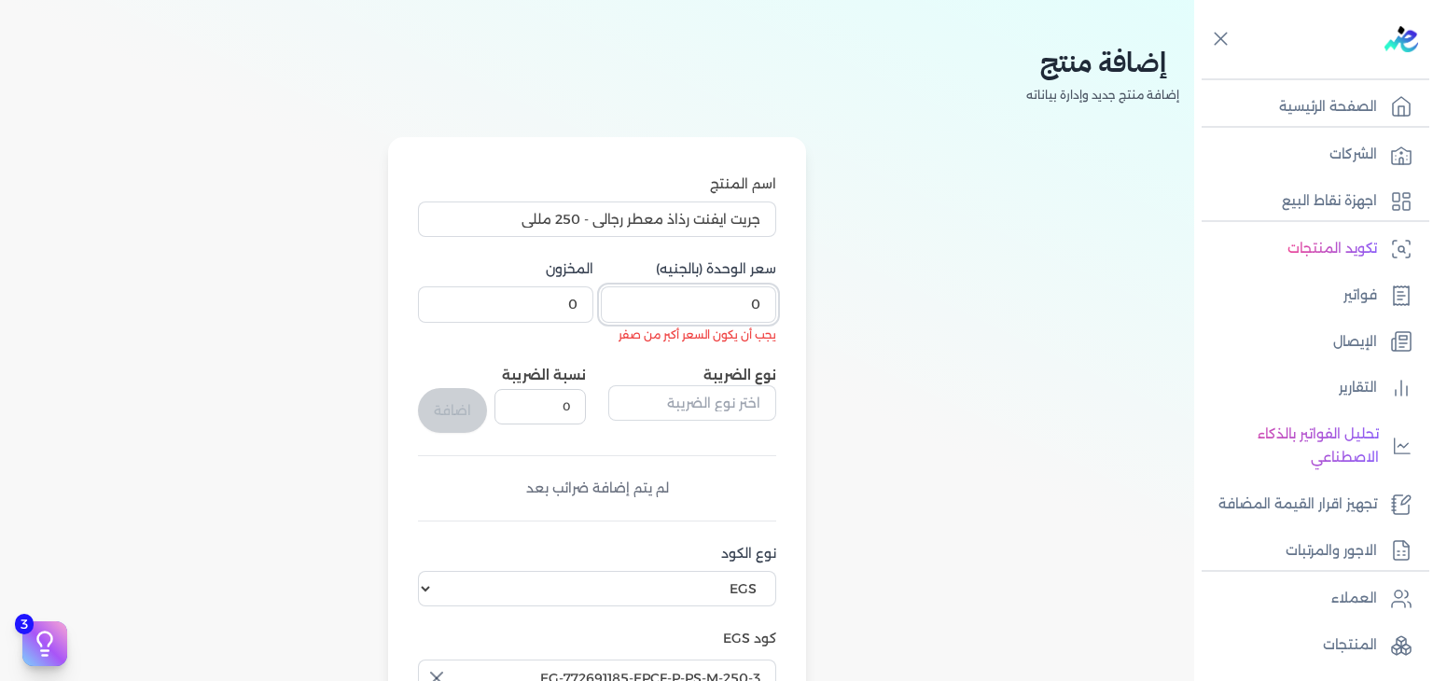
scroll to position [429, 0]
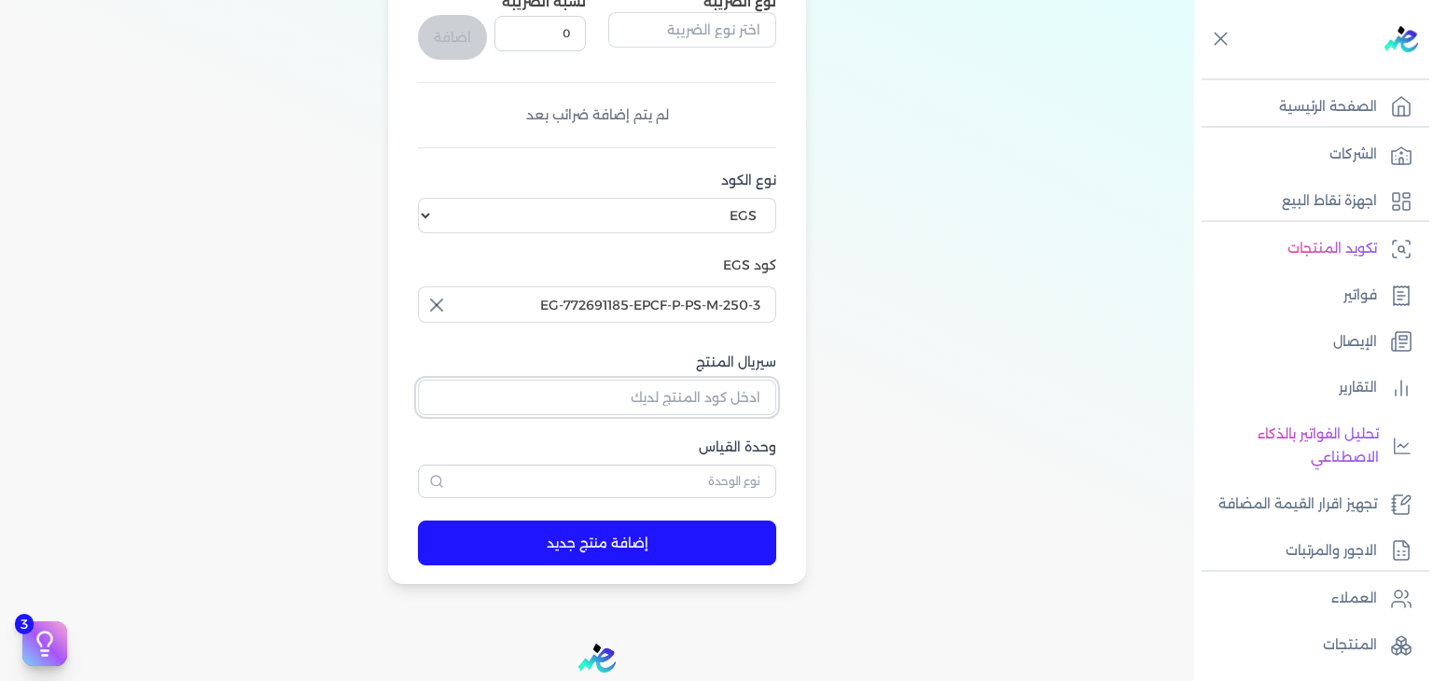
click at [706, 393] on input "سيريال المنتج" at bounding box center [597, 397] width 358 height 35
paste input "Z44E72A72F53EFC823866Z-1"
type input "Z44E72A72F53EFC823866Z-1"
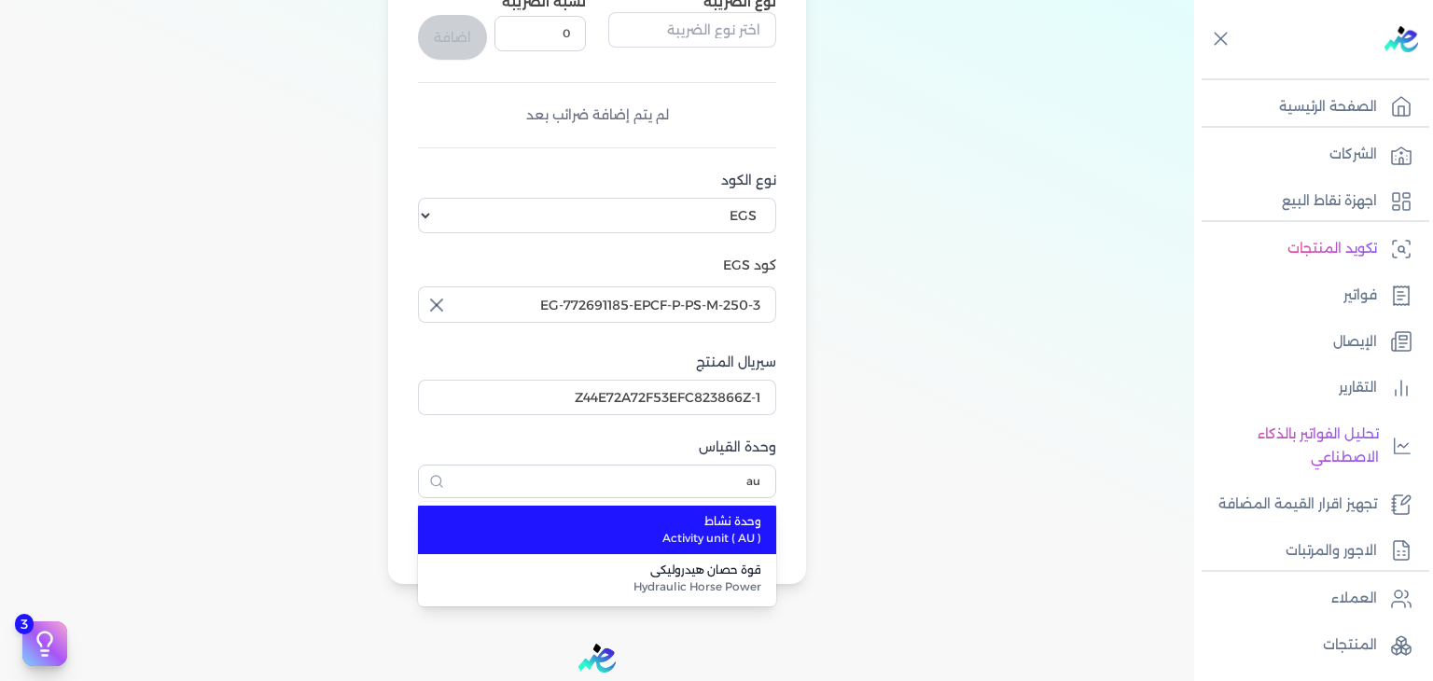
click at [731, 526] on span "وحدة نشاط" at bounding box center [608, 521] width 306 height 17
type input "وحدة نشاط"
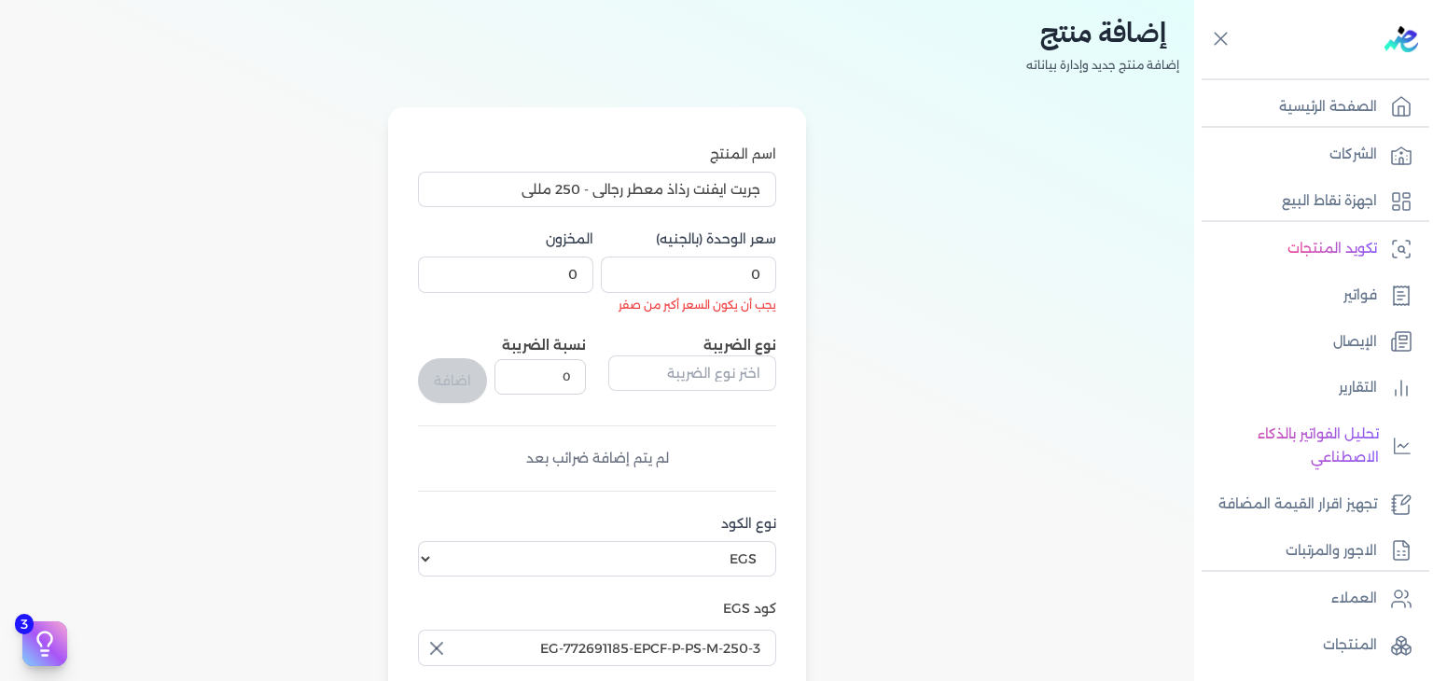
scroll to position [0, 0]
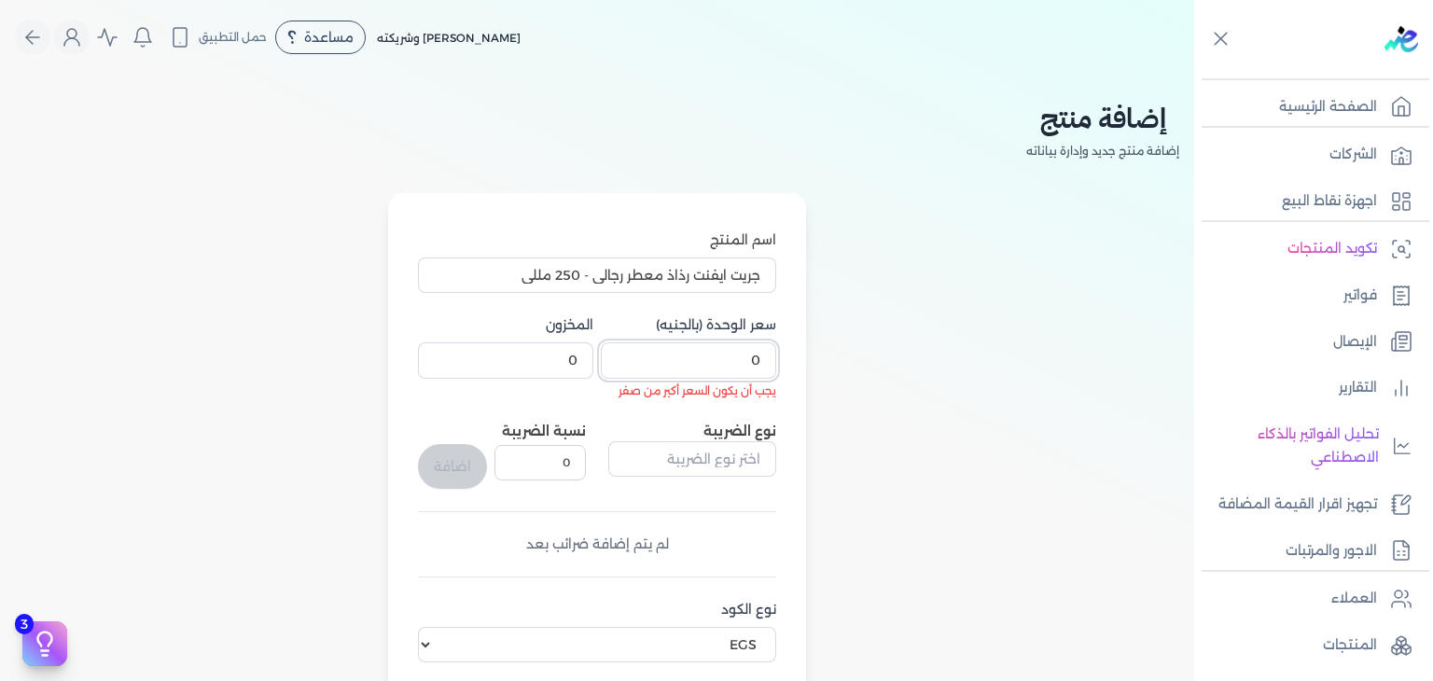
click at [736, 345] on input "0" at bounding box center [688, 359] width 175 height 35
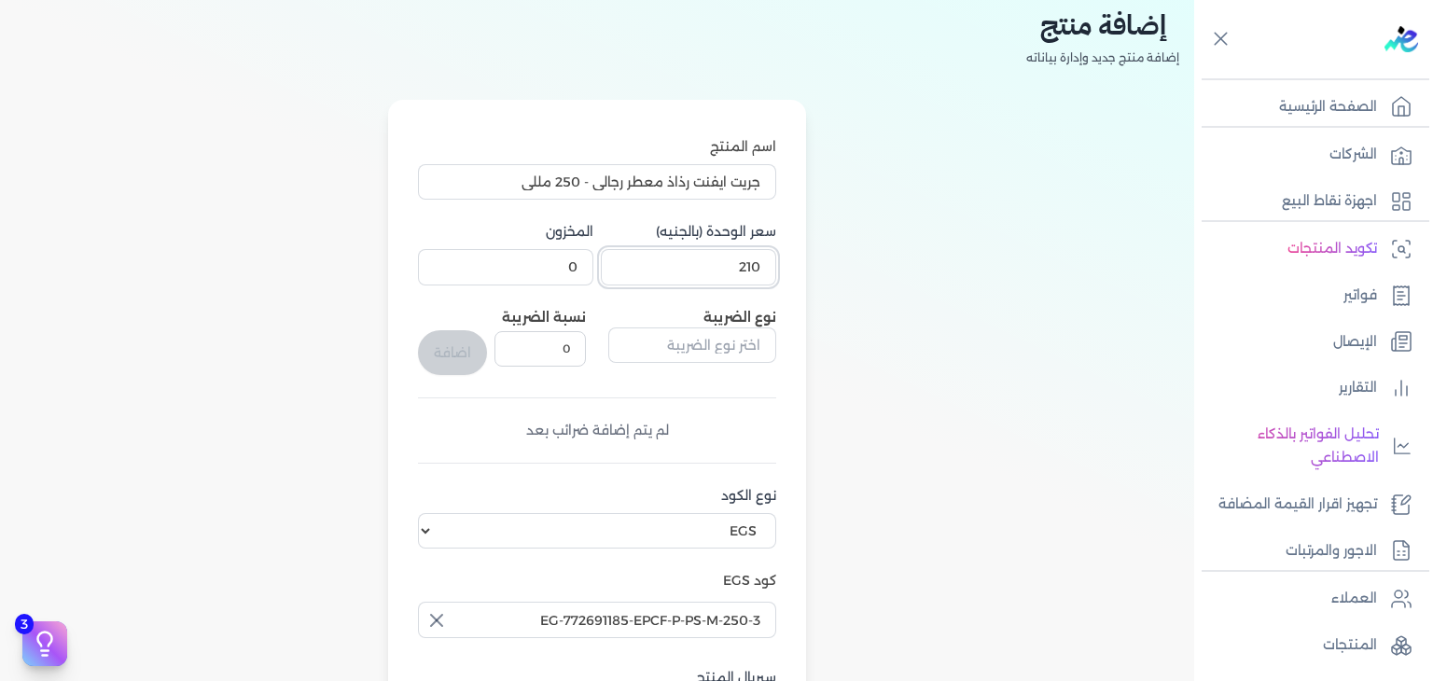
scroll to position [616, 0]
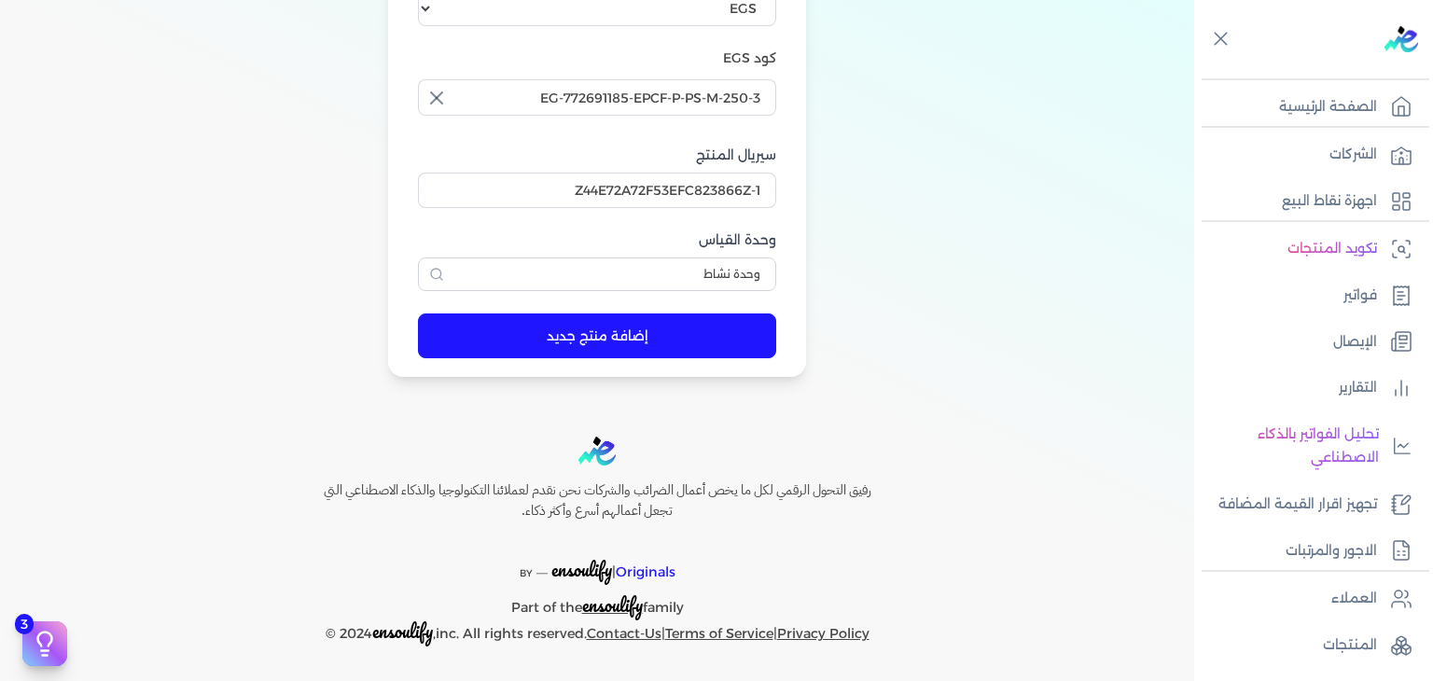
type input "210"
click at [712, 351] on button "إضافة منتج جديد" at bounding box center [597, 335] width 358 height 45
click at [1338, 649] on p "المنتجات" at bounding box center [1350, 645] width 54 height 24
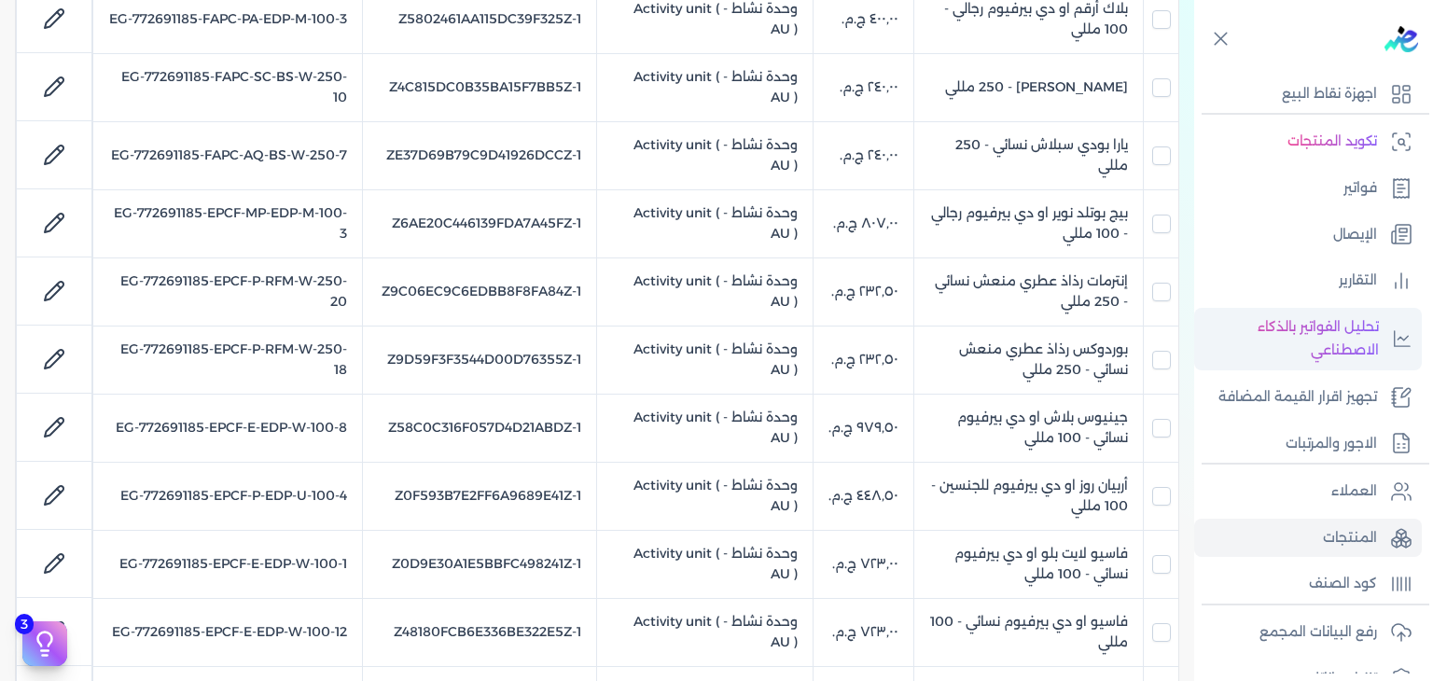
scroll to position [186, 0]
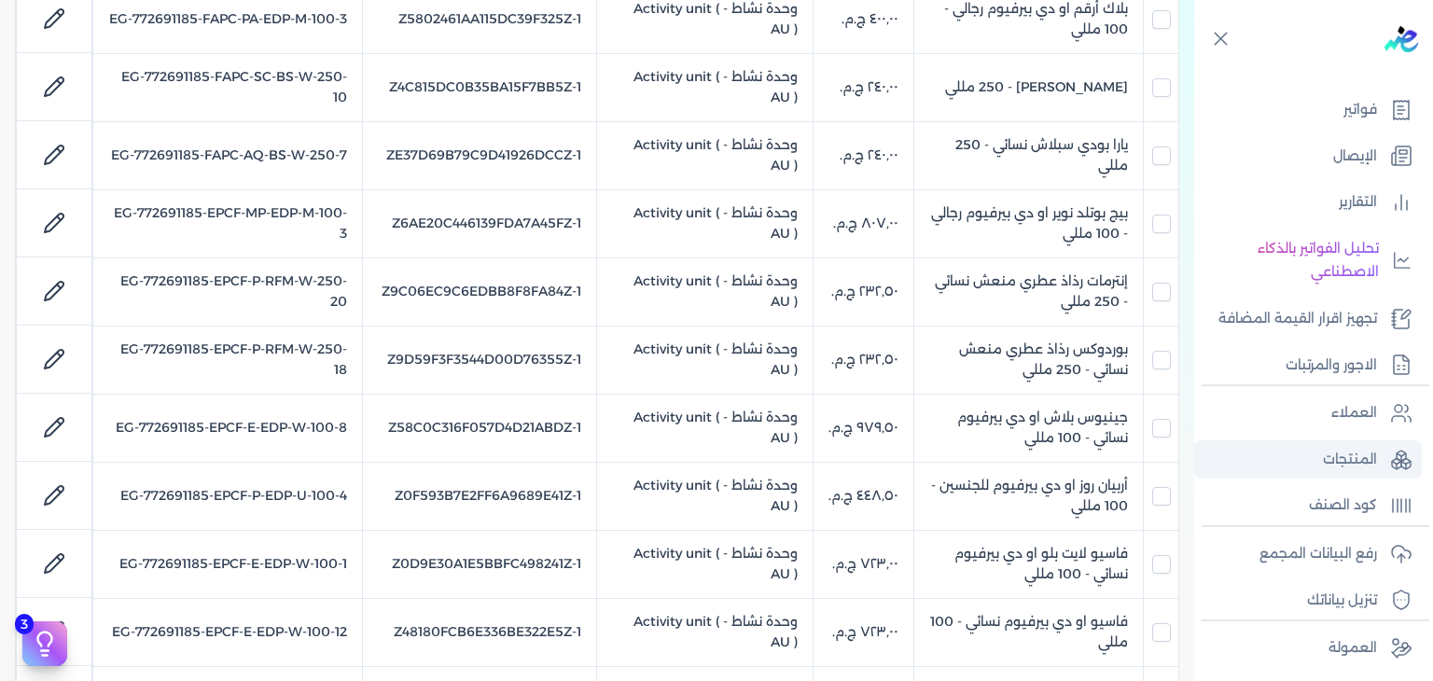
click at [1347, 466] on p "المنتجات" at bounding box center [1350, 460] width 54 height 24
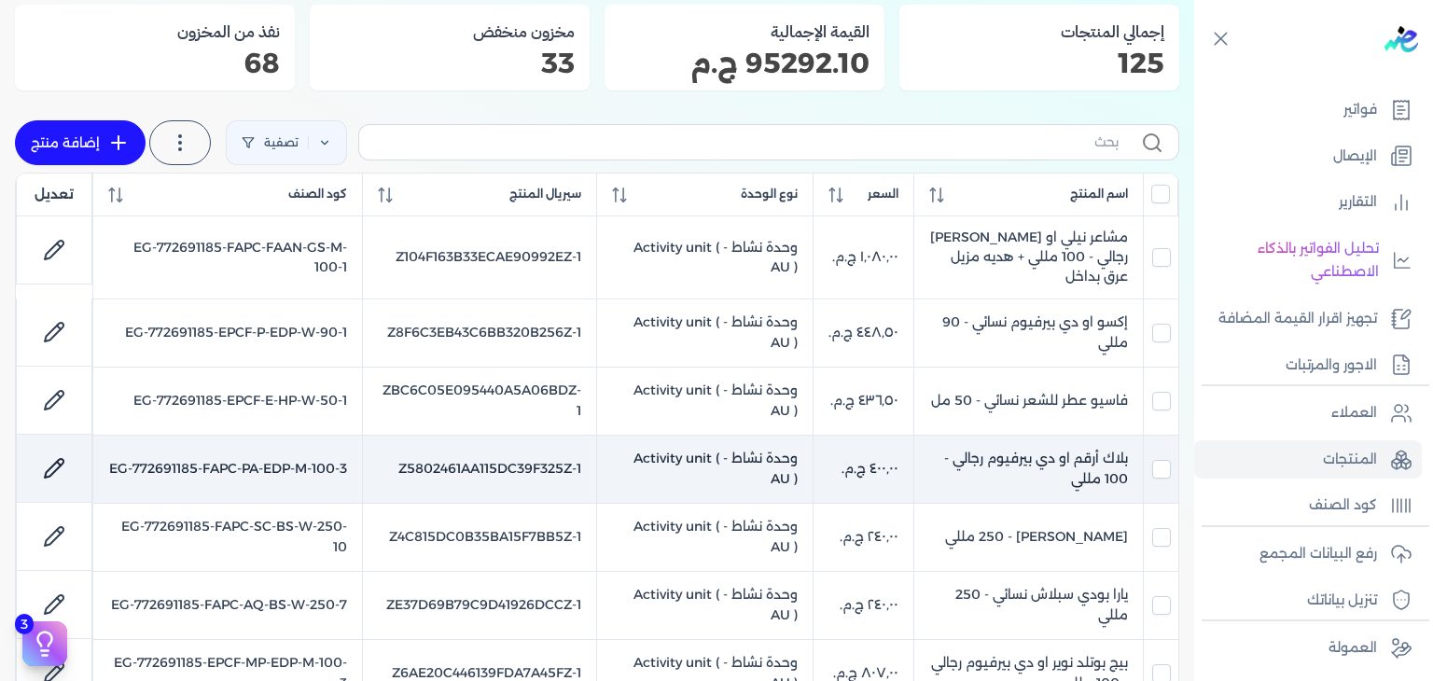
scroll to position [149, 0]
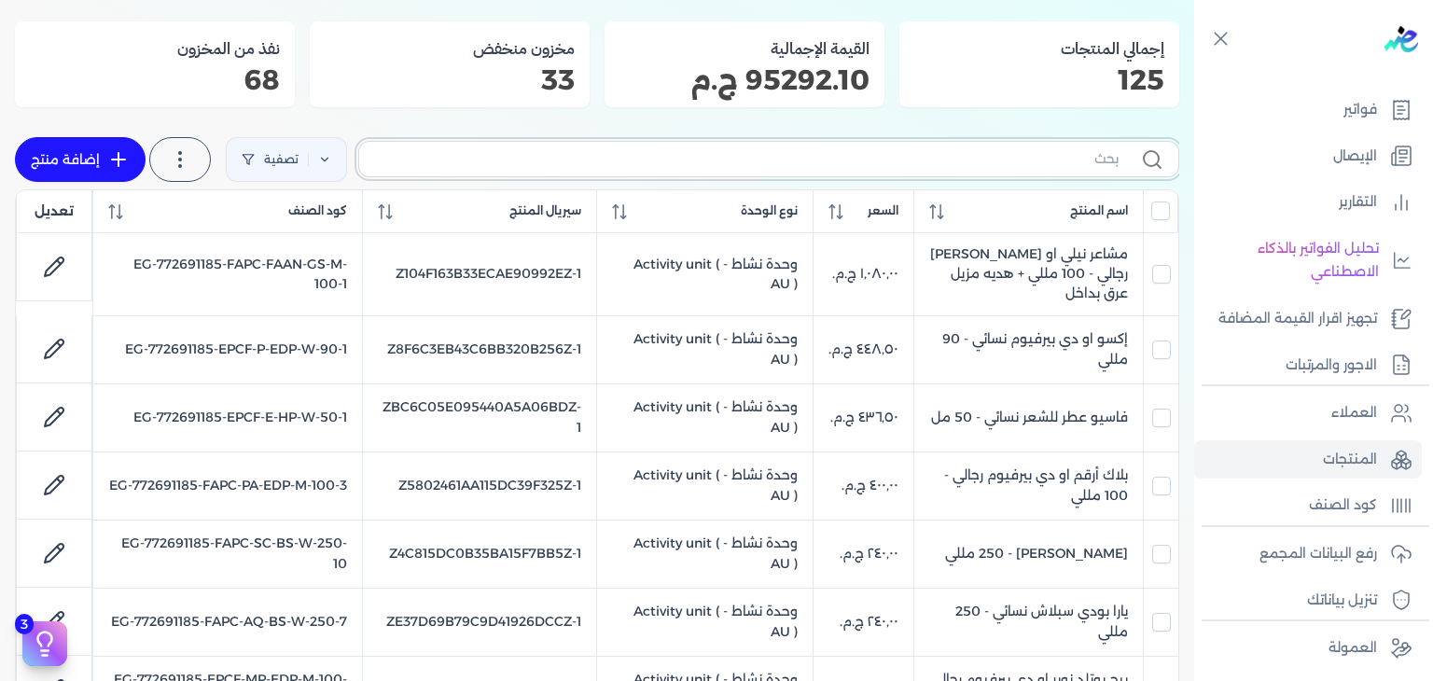
click at [563, 166] on input "text" at bounding box center [746, 159] width 744 height 20
paste input "EG-772691185-EPCF-P-PS-M-250-6"
type input "EG-772691185-EPCF-P-PS-M-250-6"
checkbox input "false"
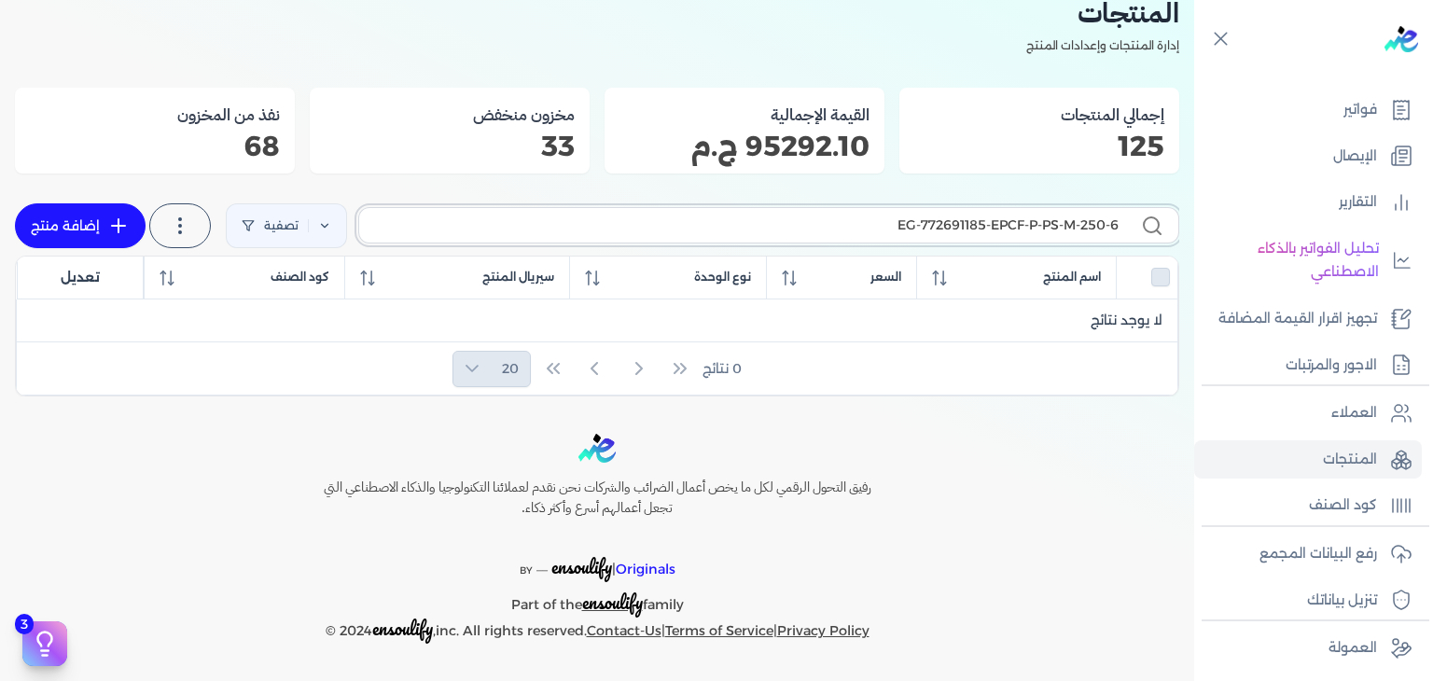
scroll to position [80, 0]
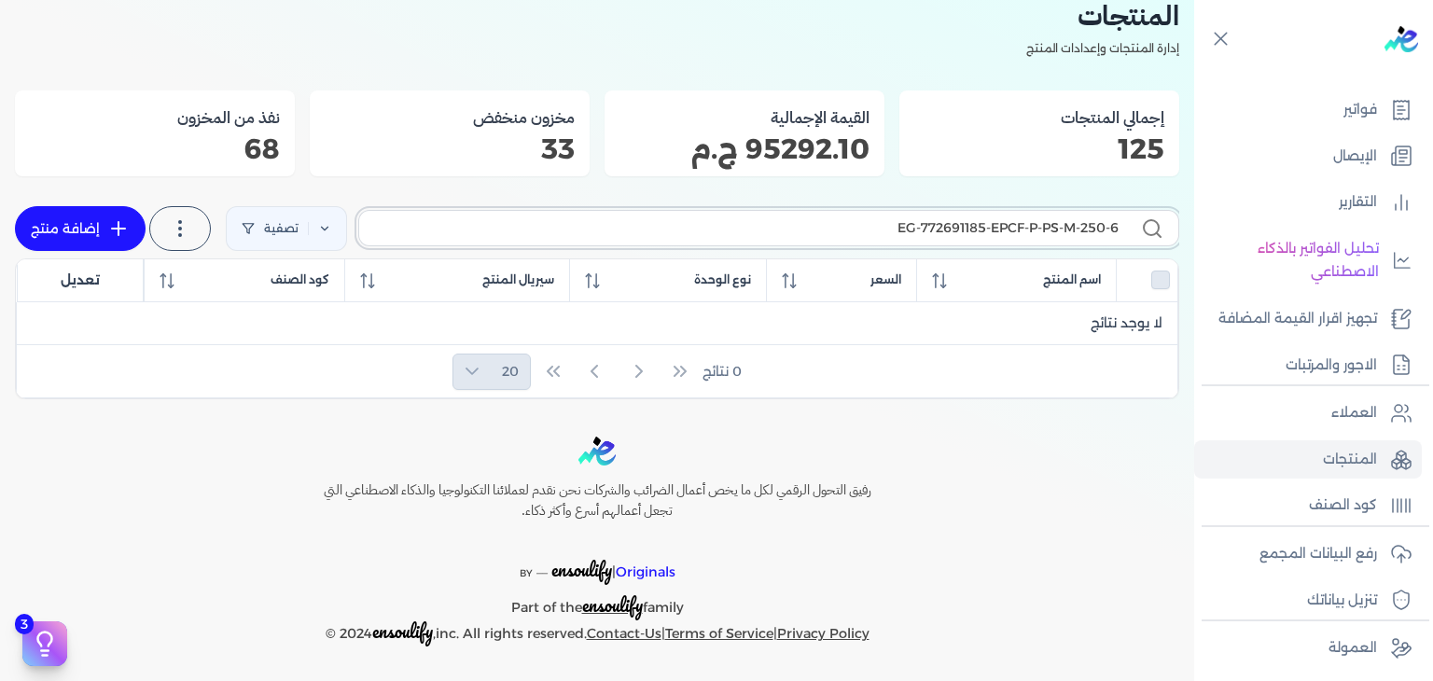
type input "EG-772691185-EPCF-P-PS-M-250-6"
click at [89, 232] on link "إضافة منتج" at bounding box center [80, 228] width 131 height 45
select select "EGS"
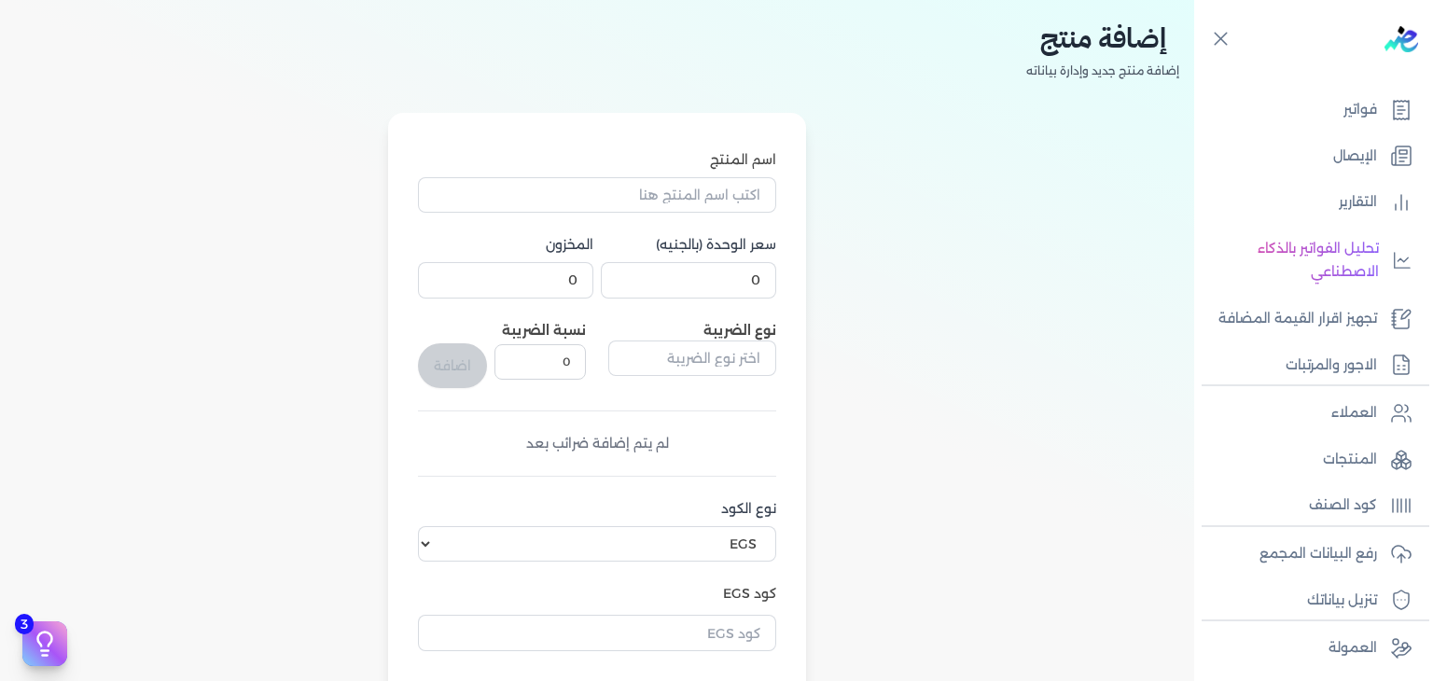
scroll to position [616, 0]
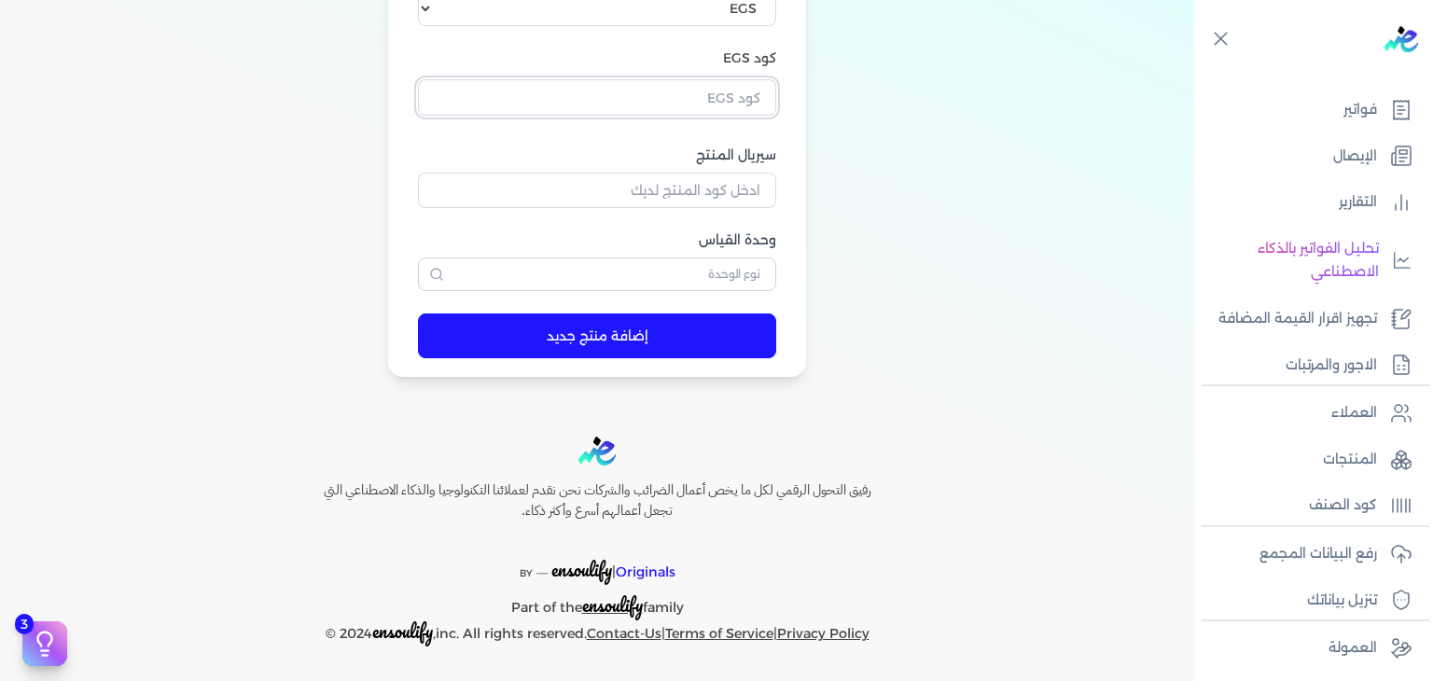
click at [737, 101] on input "text" at bounding box center [597, 96] width 358 height 35
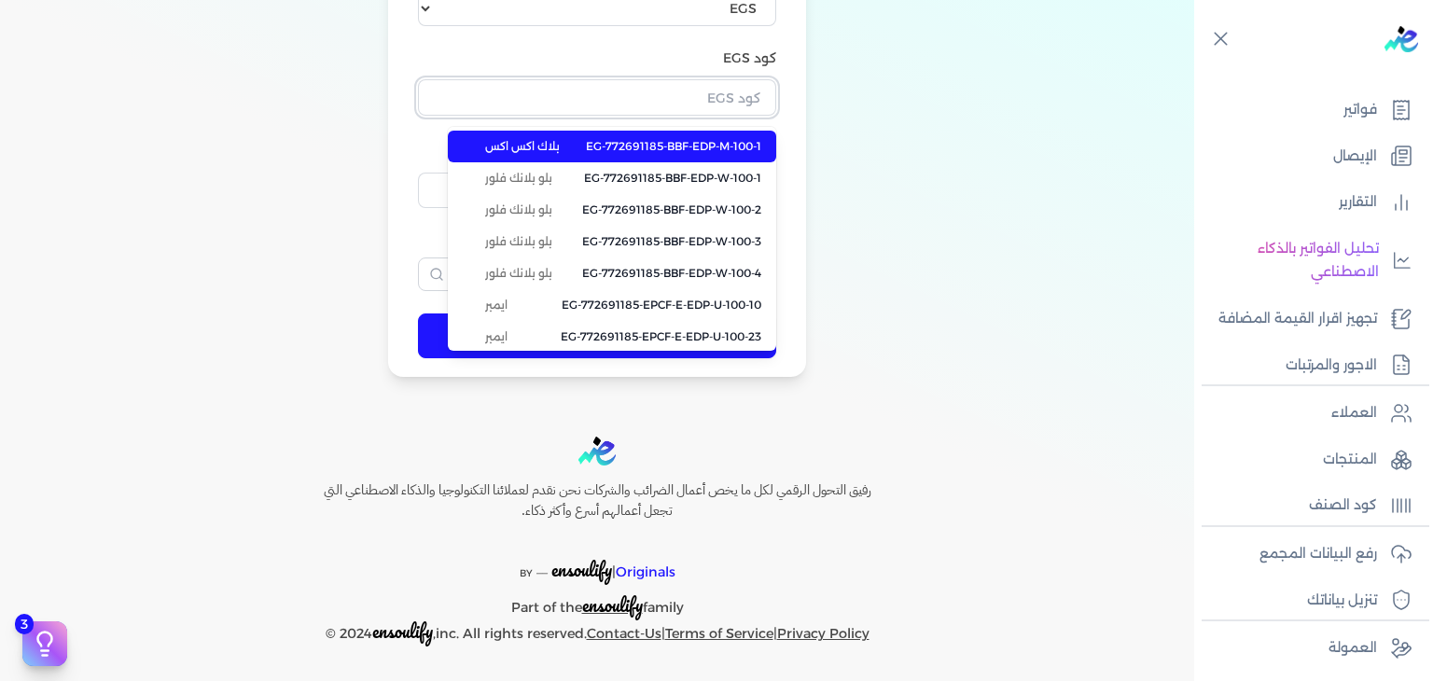
paste input "EG-772691185-EPCF-P-PS-M-250-6"
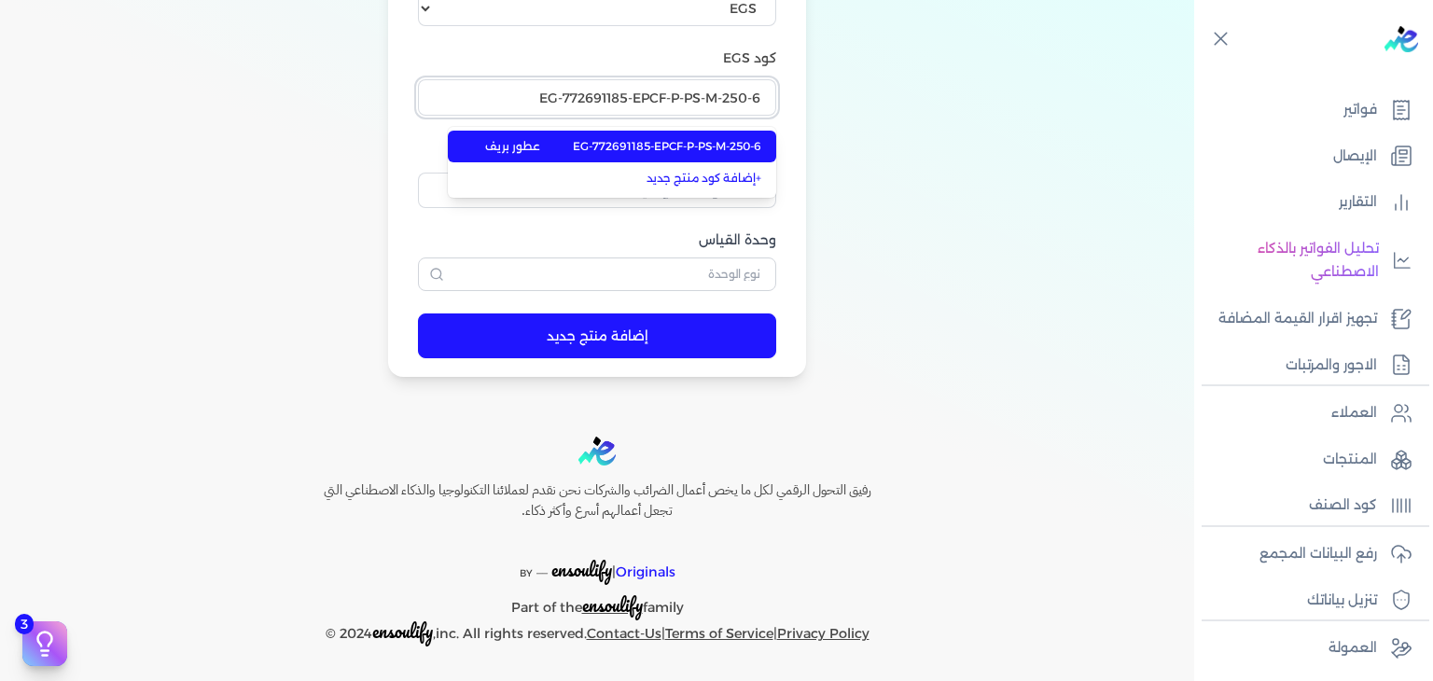
type input "EG-772691185-EPCF-P-PS-M-250-6"
click at [707, 143] on span "EG-772691185-EPCF-P-PS-M-250-6" at bounding box center [667, 146] width 188 height 17
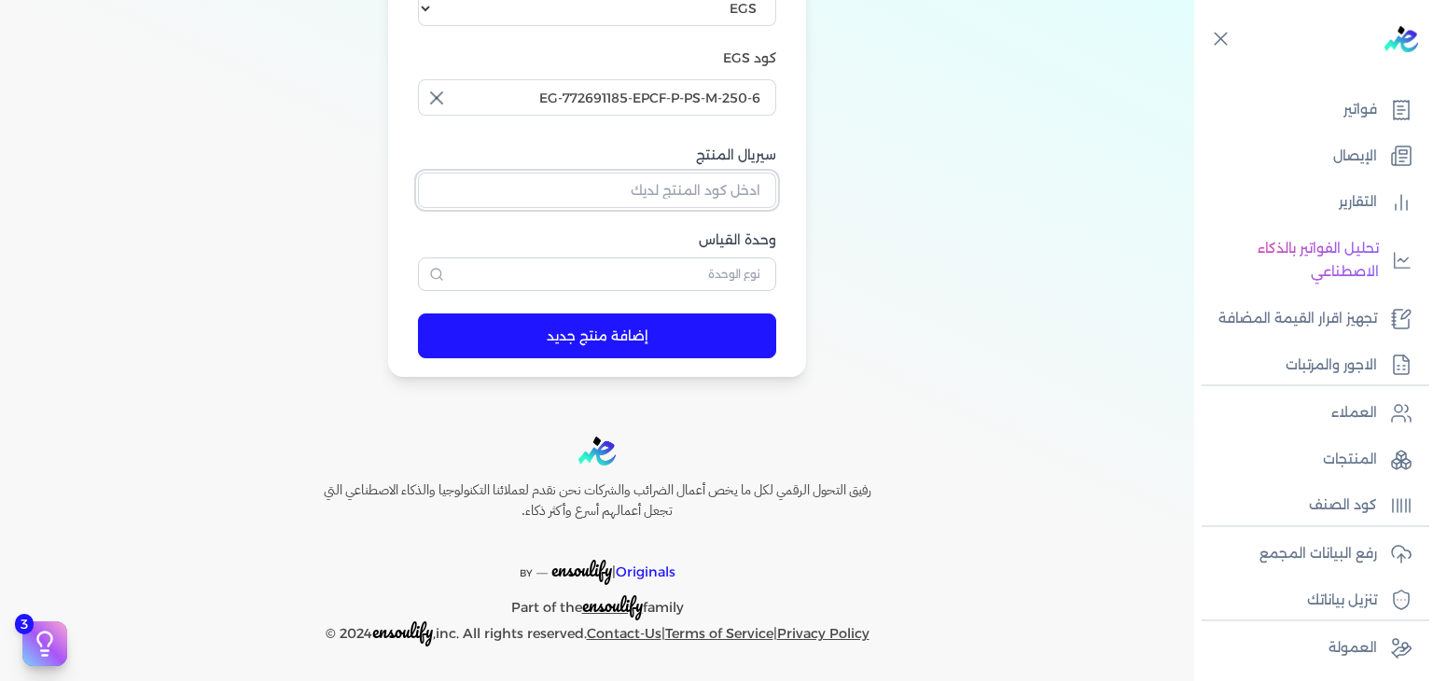
click at [714, 189] on input "سيريال المنتج" at bounding box center [597, 190] width 358 height 35
click at [746, 271] on input "text" at bounding box center [597, 274] width 358 height 34
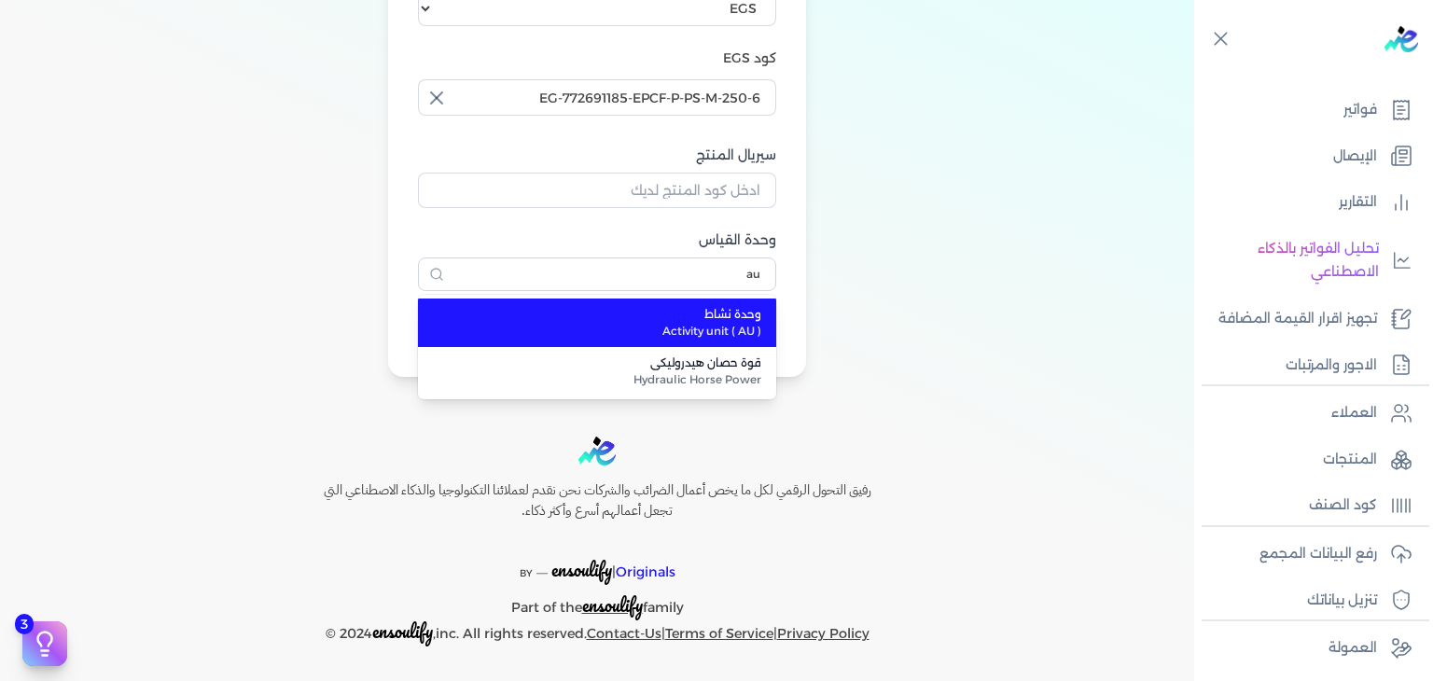
click at [720, 312] on span "وحدة نشاط" at bounding box center [608, 314] width 306 height 17
type input "وحدة نشاط"
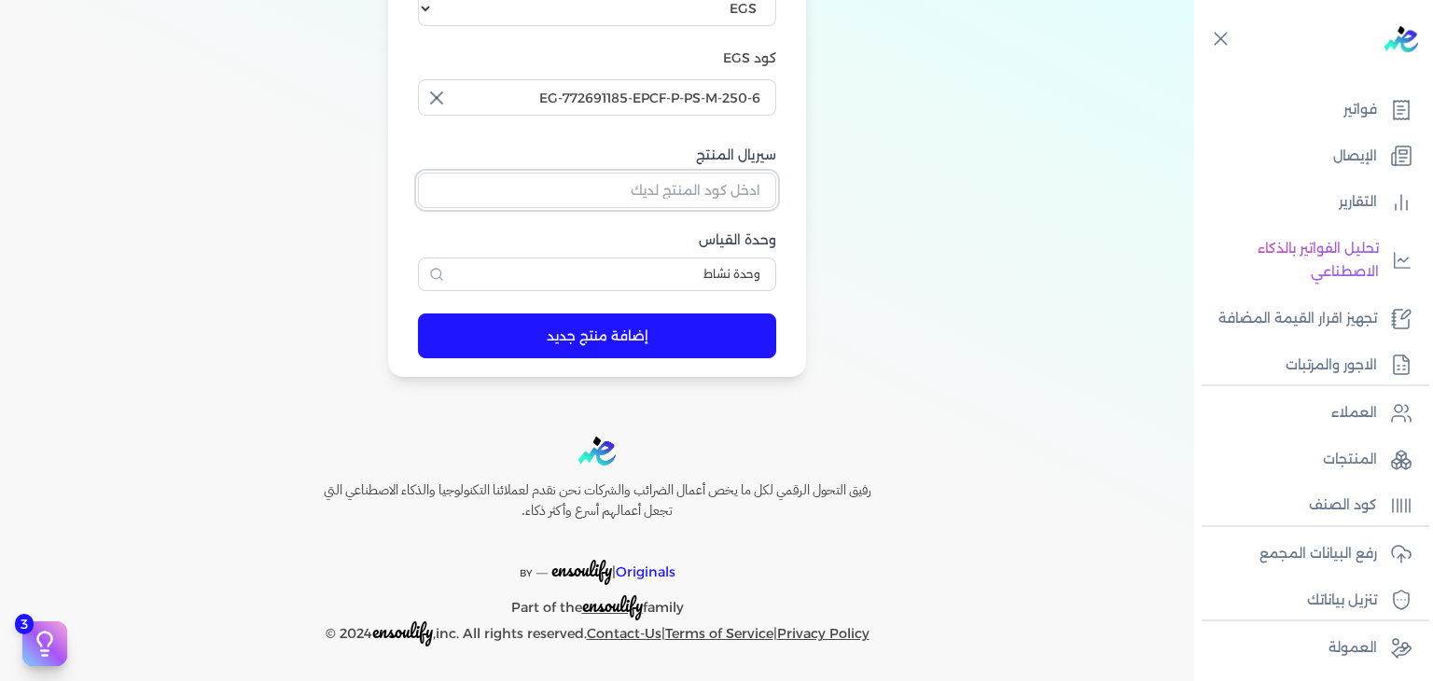
click at [744, 176] on input "سيريال المنتج" at bounding box center [597, 190] width 358 height 35
paste input "ZAF42582CF00A55399E14Z-1"
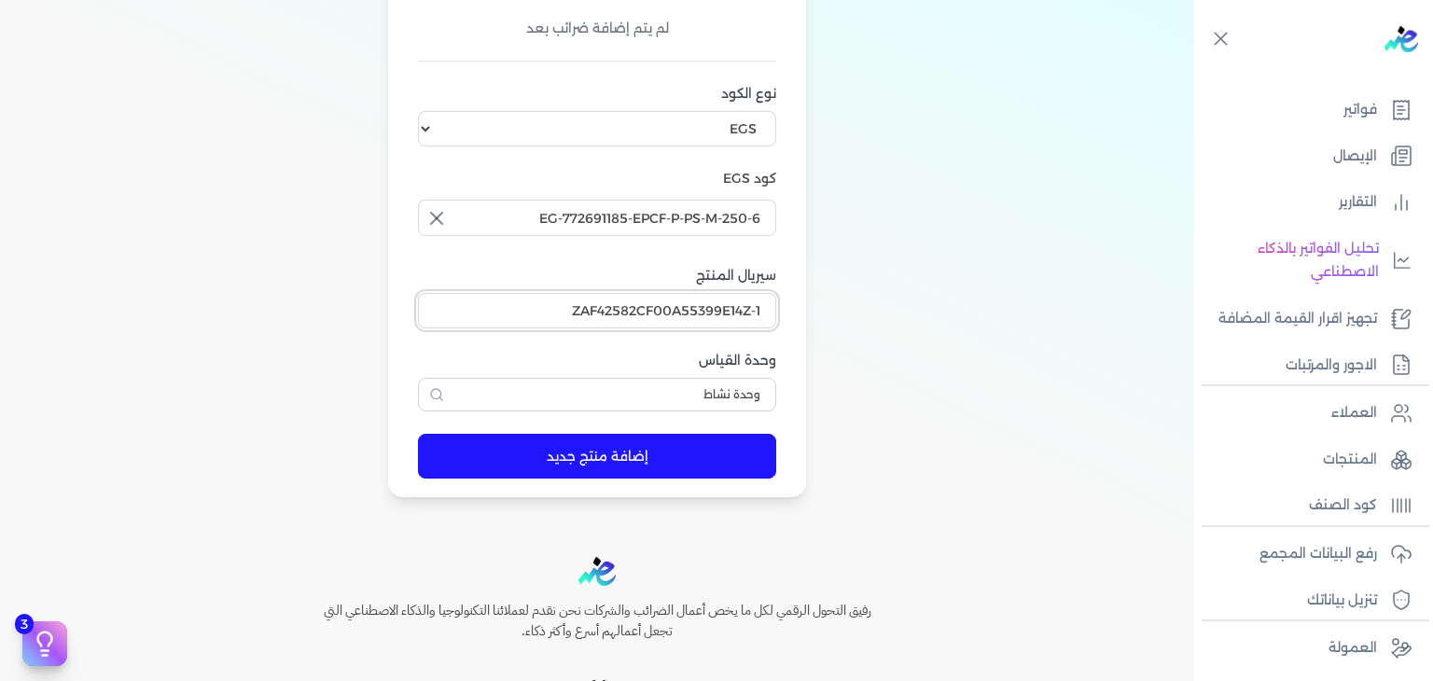
scroll to position [242, 0]
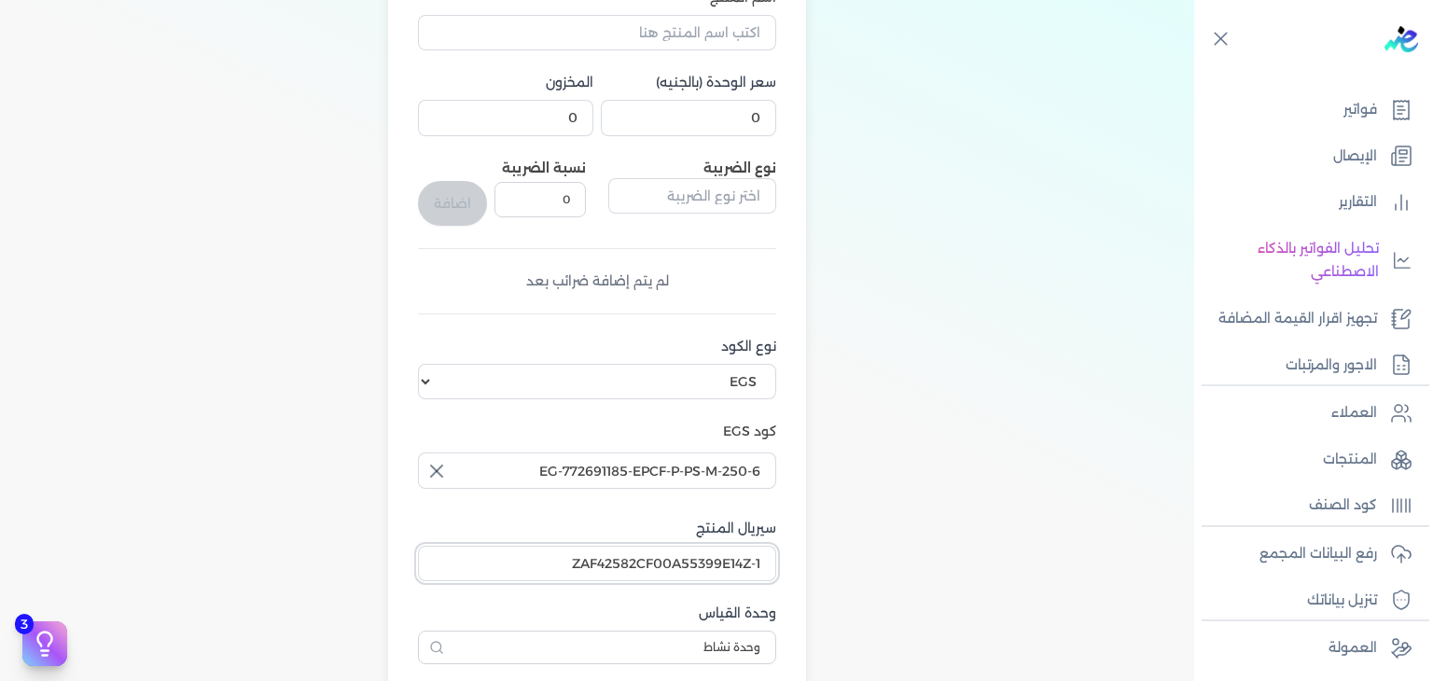
type input "ZAF42582CF00A55399E14Z-1"
click at [751, 131] on input "0" at bounding box center [688, 117] width 175 height 35
type input "210"
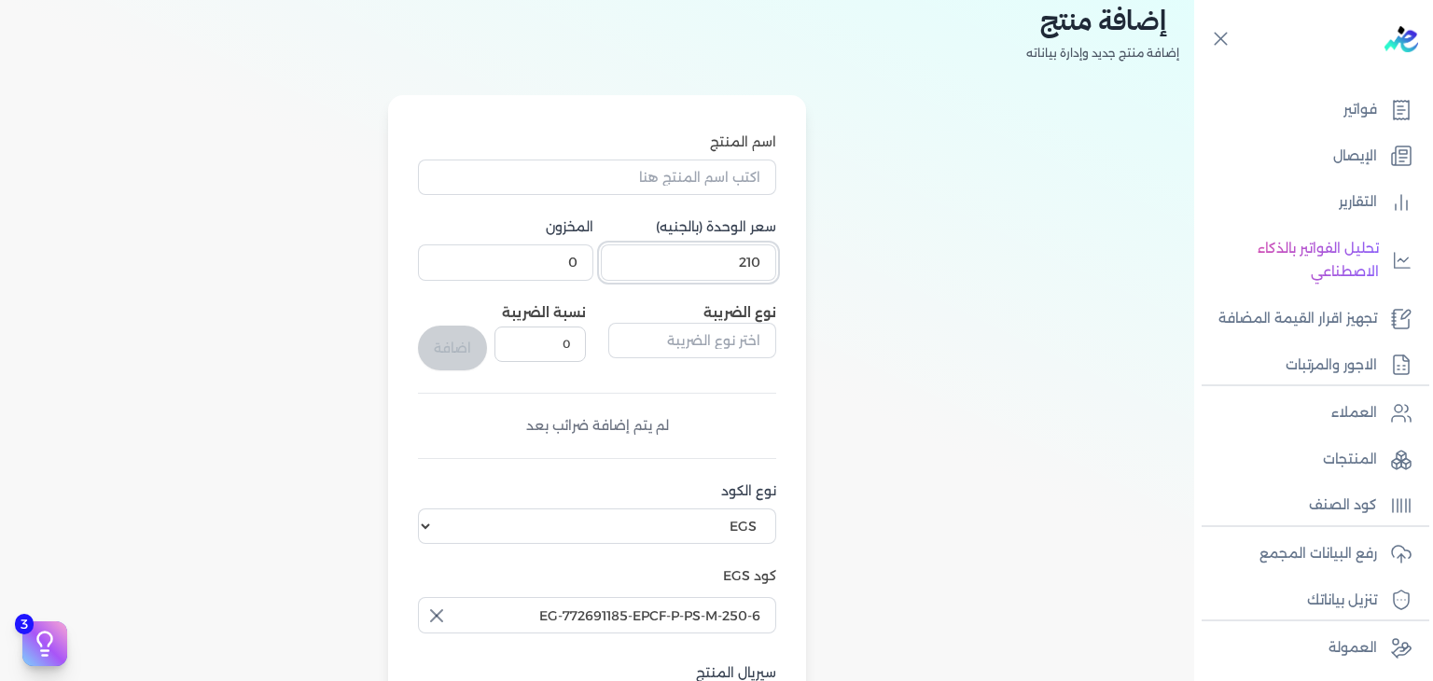
scroll to position [0, 0]
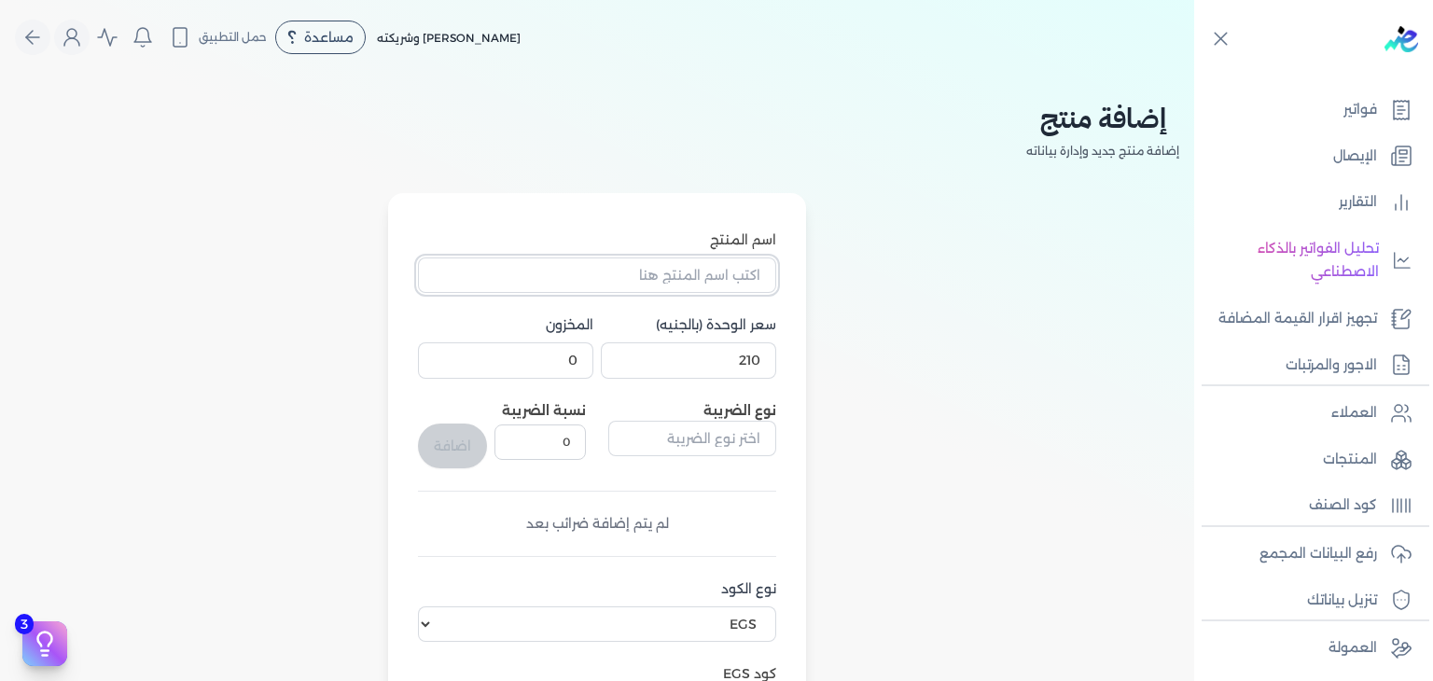
click at [734, 282] on input "اسم المنتج" at bounding box center [597, 274] width 358 height 35
paste input "فينتاج امبرور رذاذ معطر رجالي - 250 مللي"
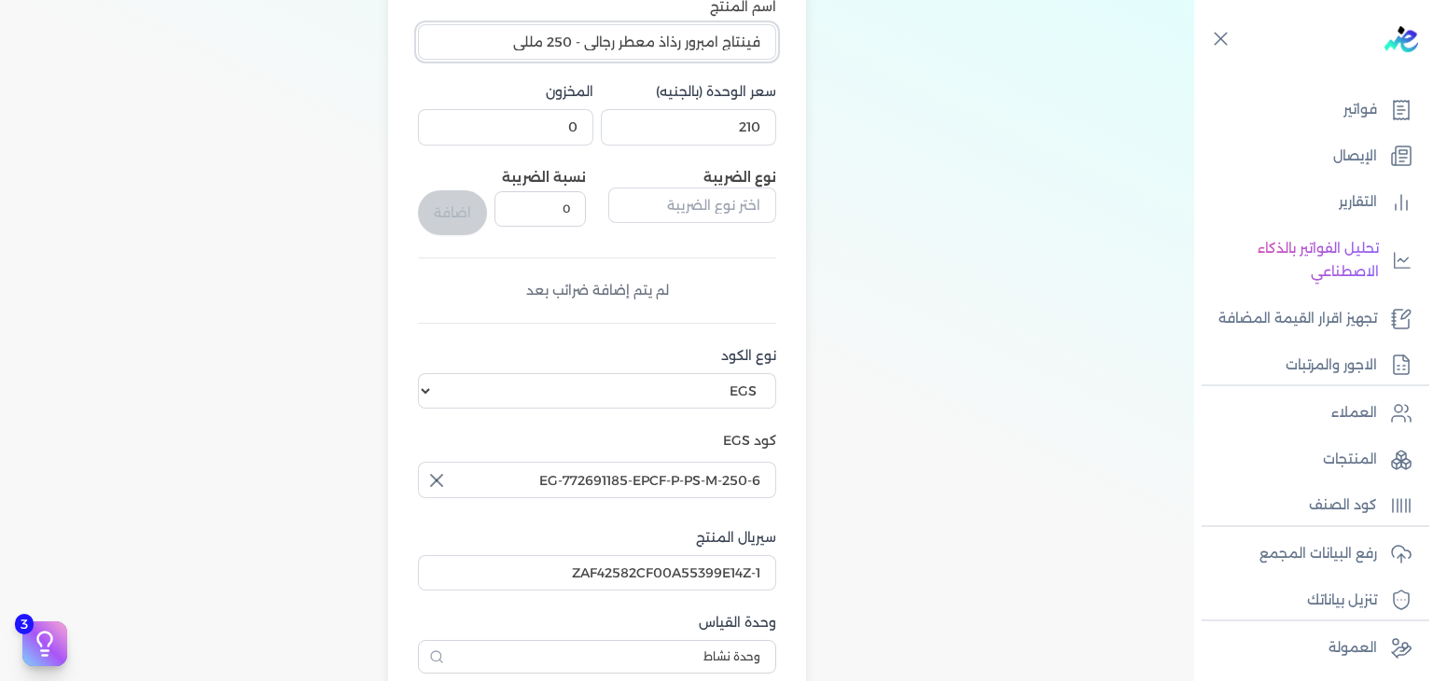
scroll to position [560, 0]
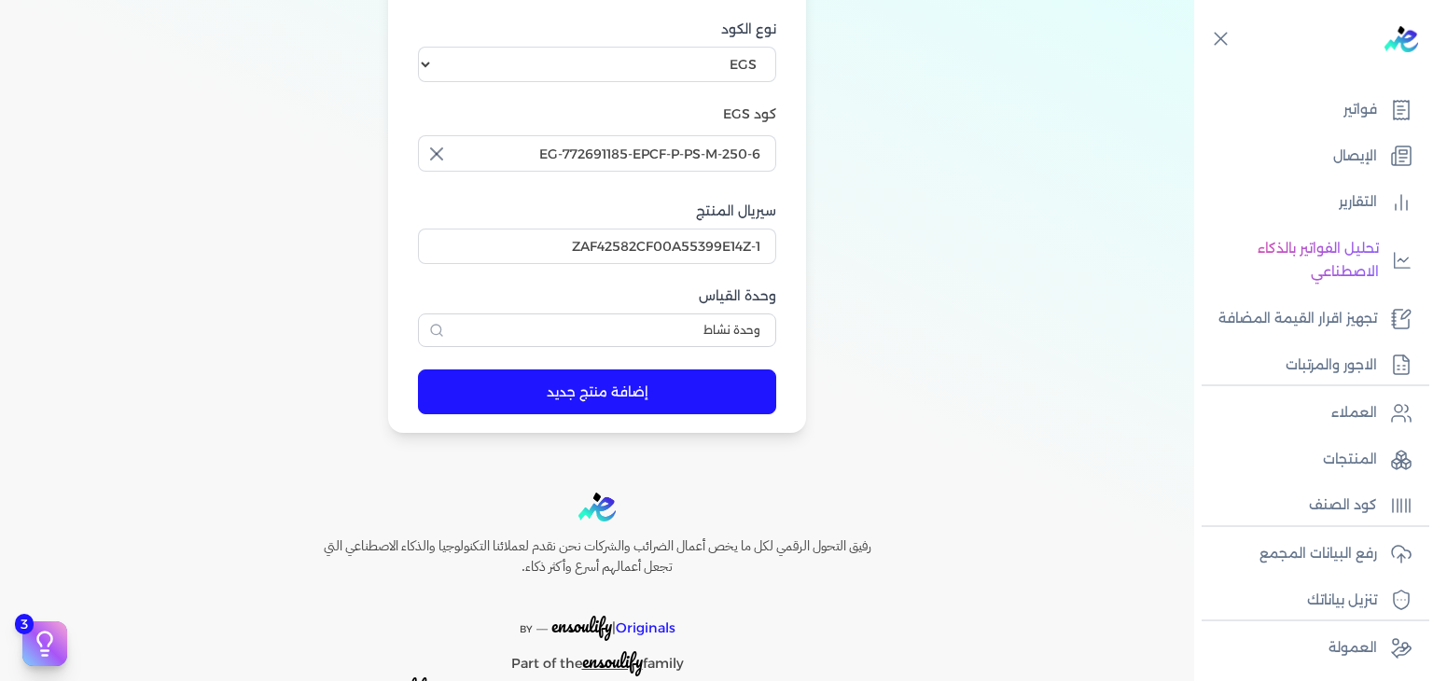
type input "فينتاج امبرور رذاذ معطر رجالي - 250 مللي"
click at [713, 402] on button "إضافة منتج جديد" at bounding box center [597, 391] width 358 height 45
click at [1347, 456] on p "المنتجات" at bounding box center [1350, 460] width 54 height 24
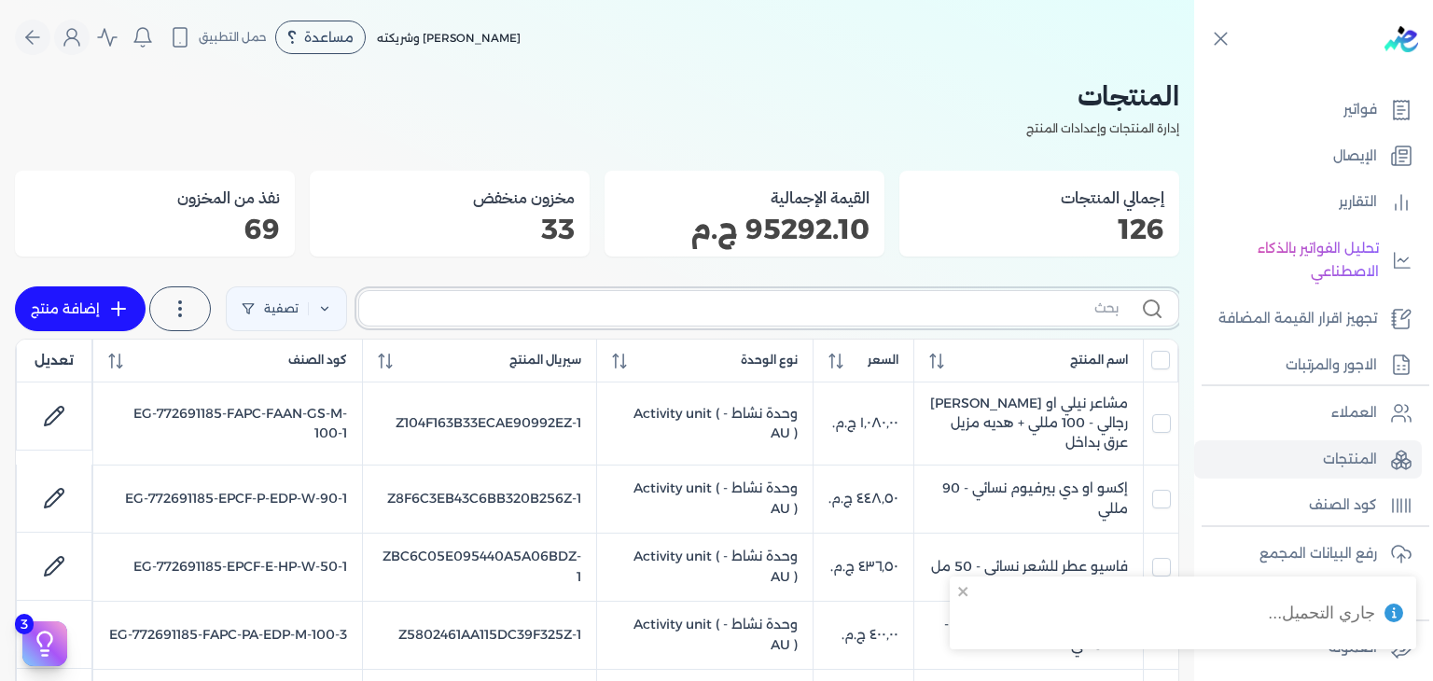
click at [958, 308] on input "text" at bounding box center [746, 308] width 744 height 20
paste input "EG-772691185-EPCF-P-PS-W-250-8"
type input "EG-772691185-EPCF-P-PS-W-250-8"
checkbox input "false"
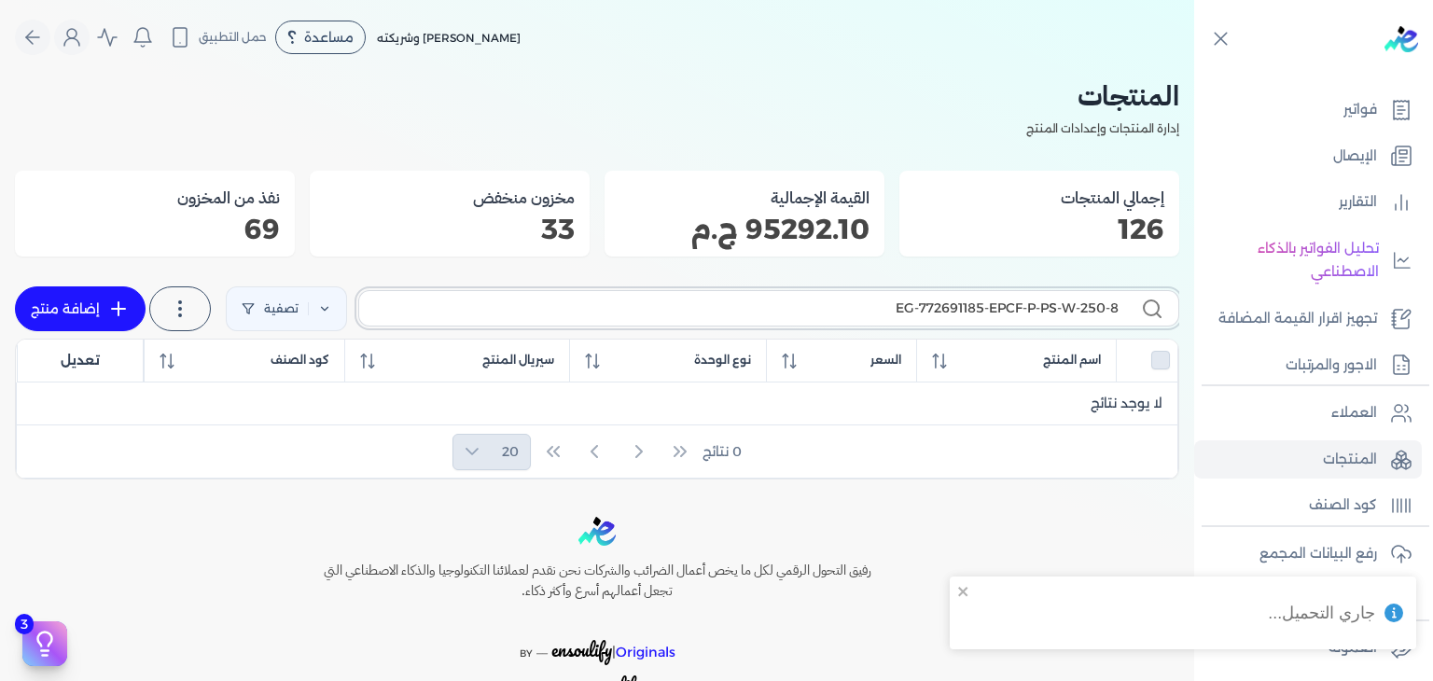
type input "EG-772691185-EPCF-P-PS-W-250-8"
click at [68, 298] on link "إضافة منتج" at bounding box center [80, 308] width 131 height 45
select select "EGS"
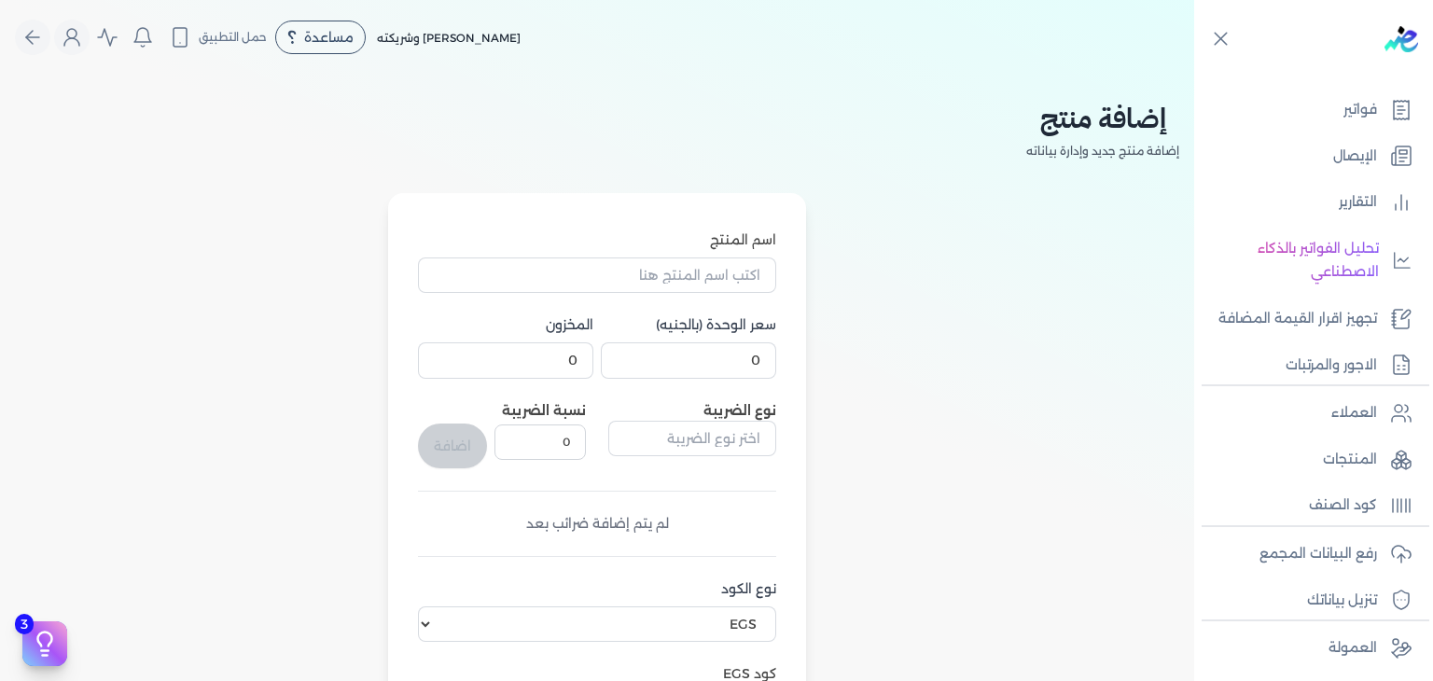
scroll to position [560, 0]
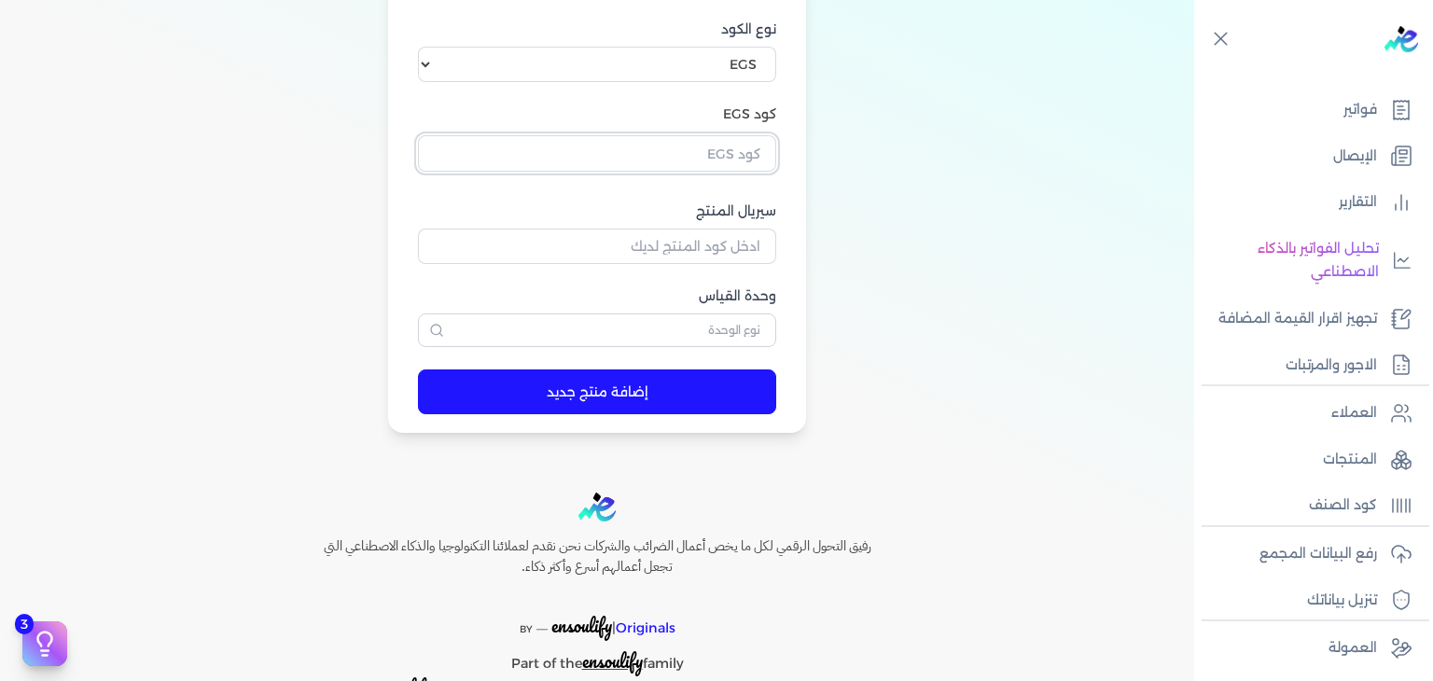
click at [680, 150] on input "text" at bounding box center [597, 152] width 358 height 35
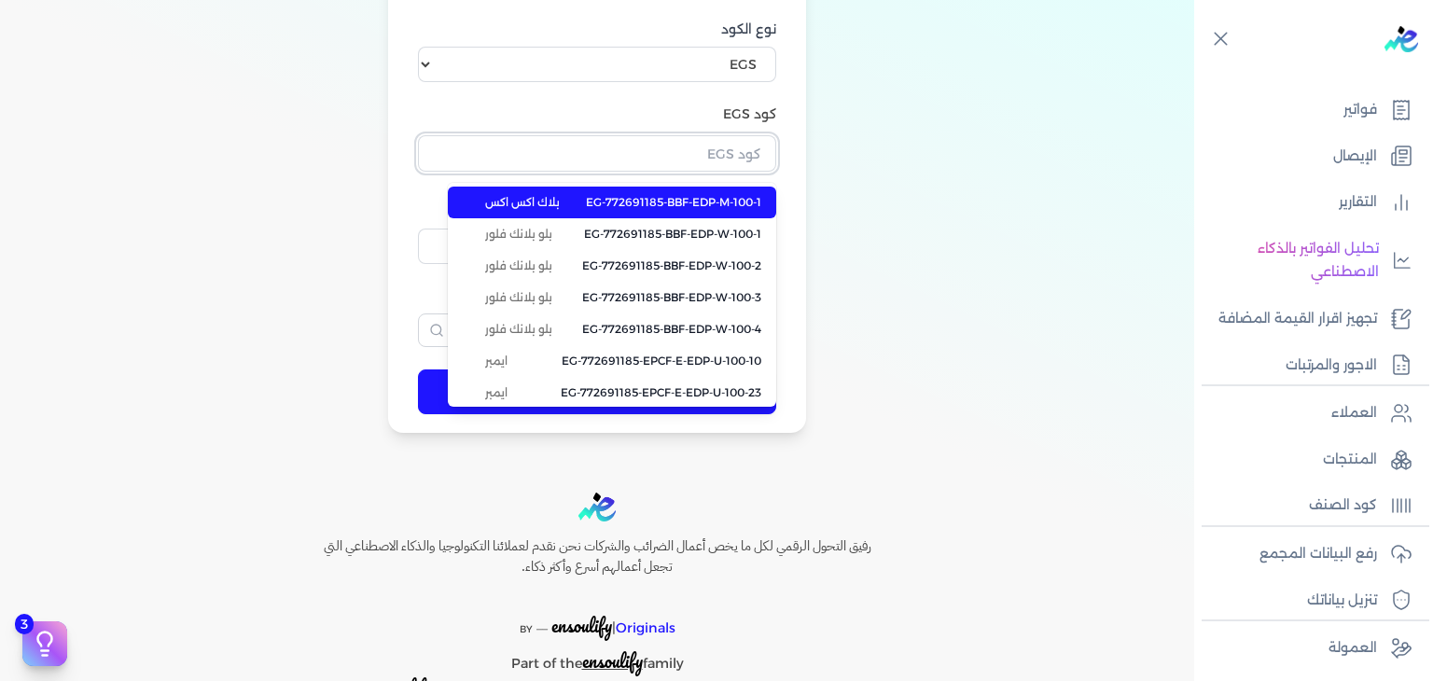
paste input "EG-772691185-EPCF-P-PS-W-250-8"
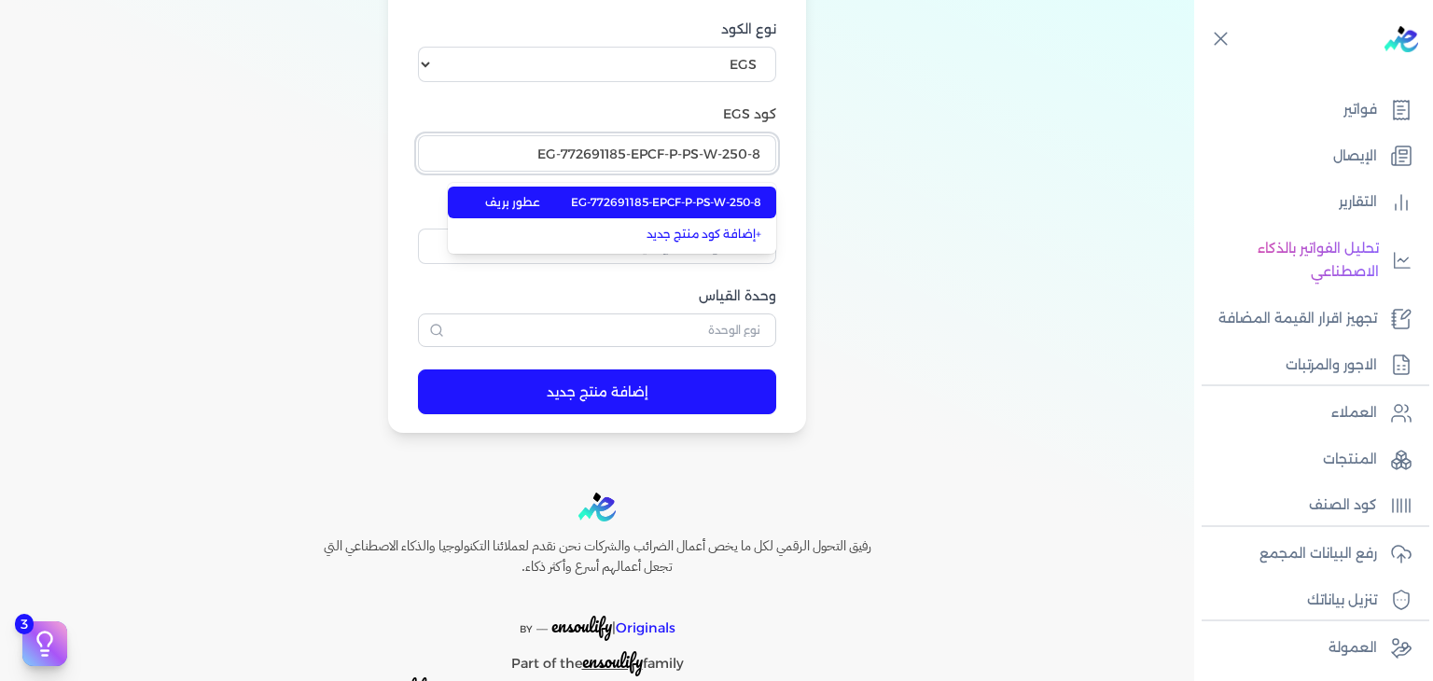
type input "EG-772691185-EPCF-P-PS-W-250-8"
click at [671, 203] on span "EG-772691185-EPCF-P-PS-W-250-8" at bounding box center [666, 202] width 190 height 17
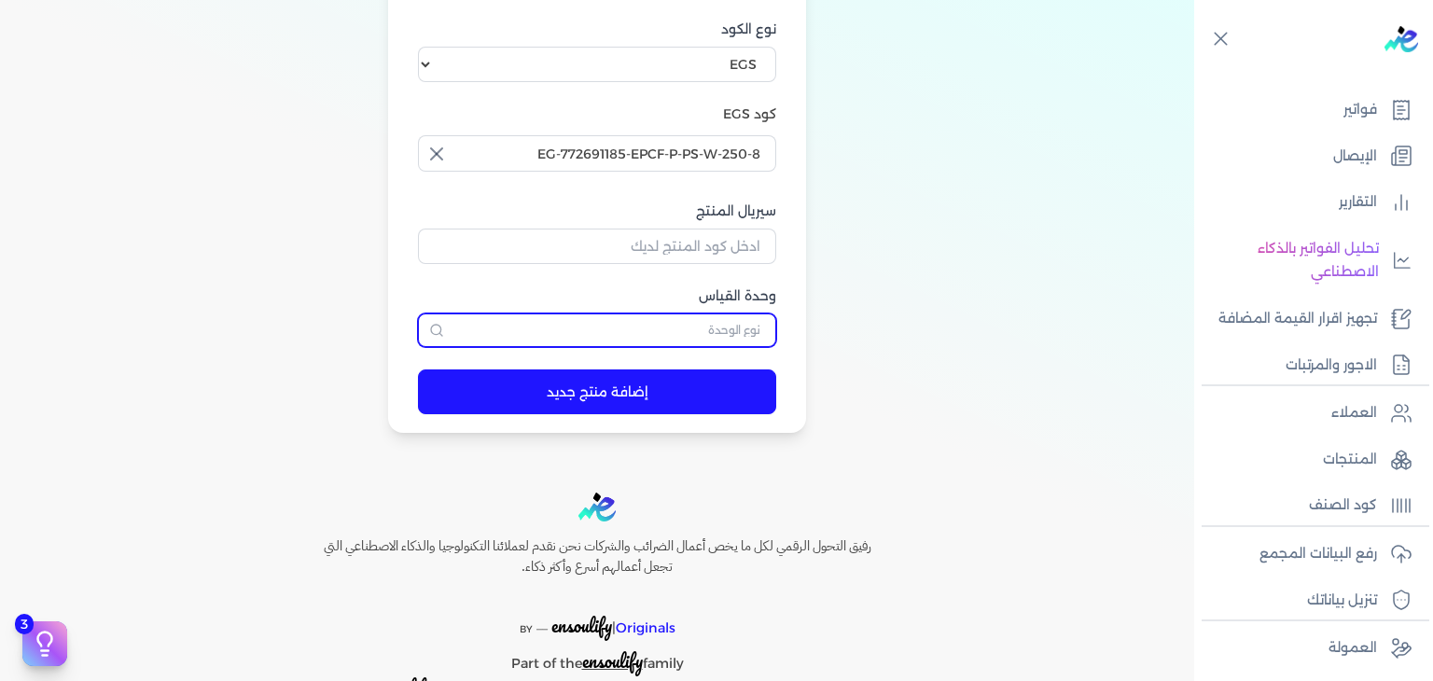
click at [741, 329] on input "text" at bounding box center [597, 330] width 358 height 34
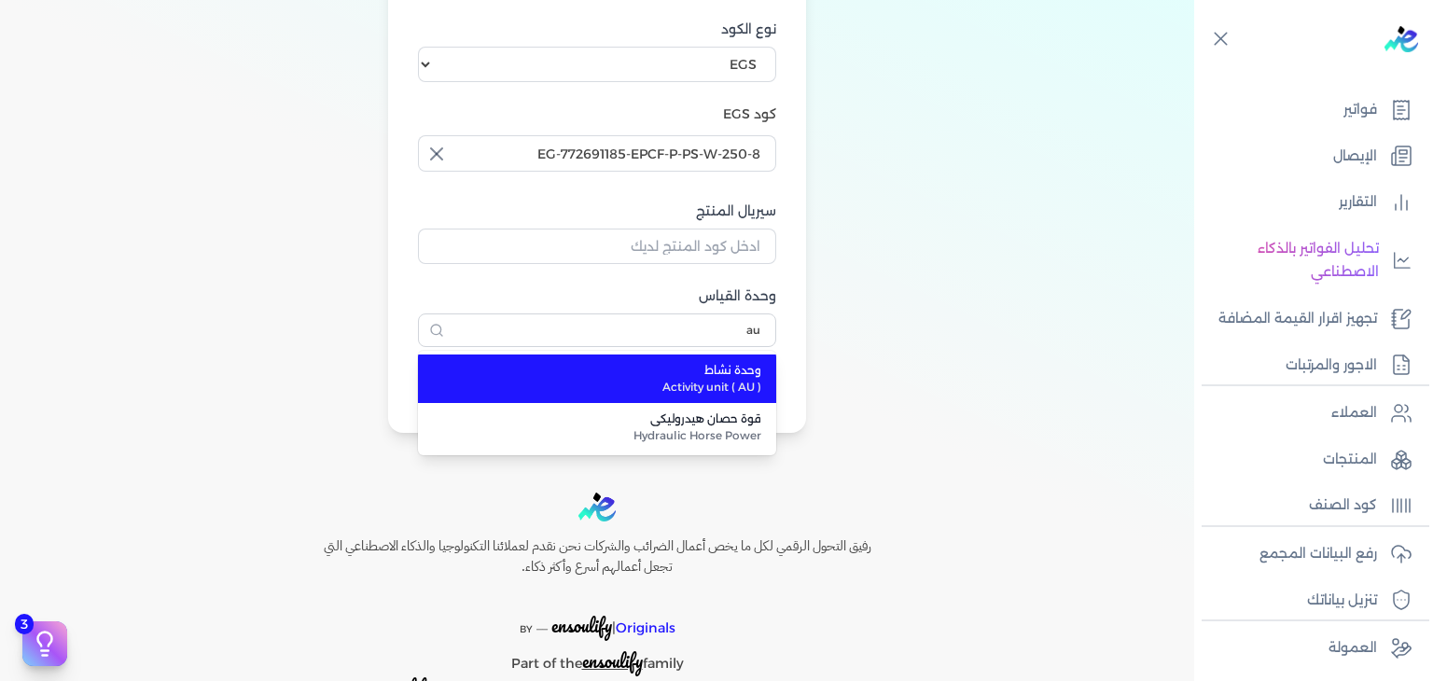
click at [731, 367] on span "وحدة نشاط" at bounding box center [608, 370] width 306 height 17
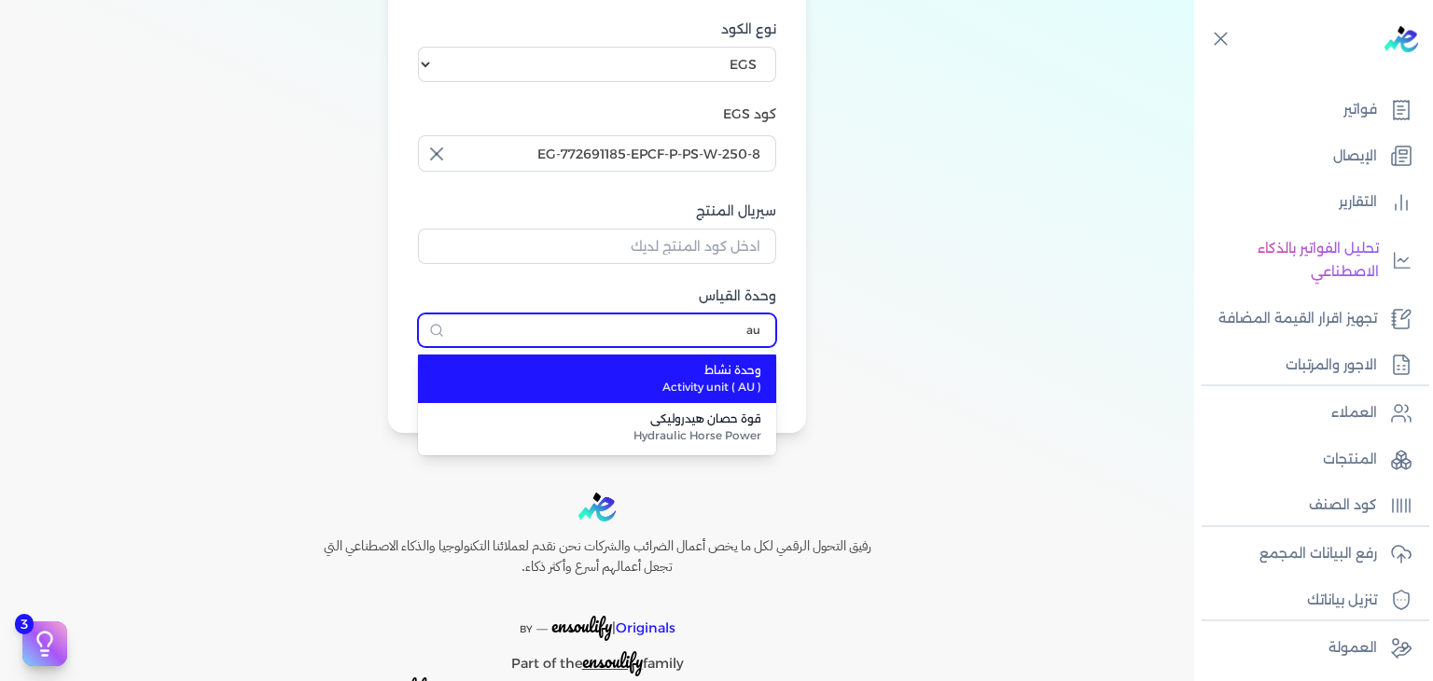
type input "وحدة نشاط"
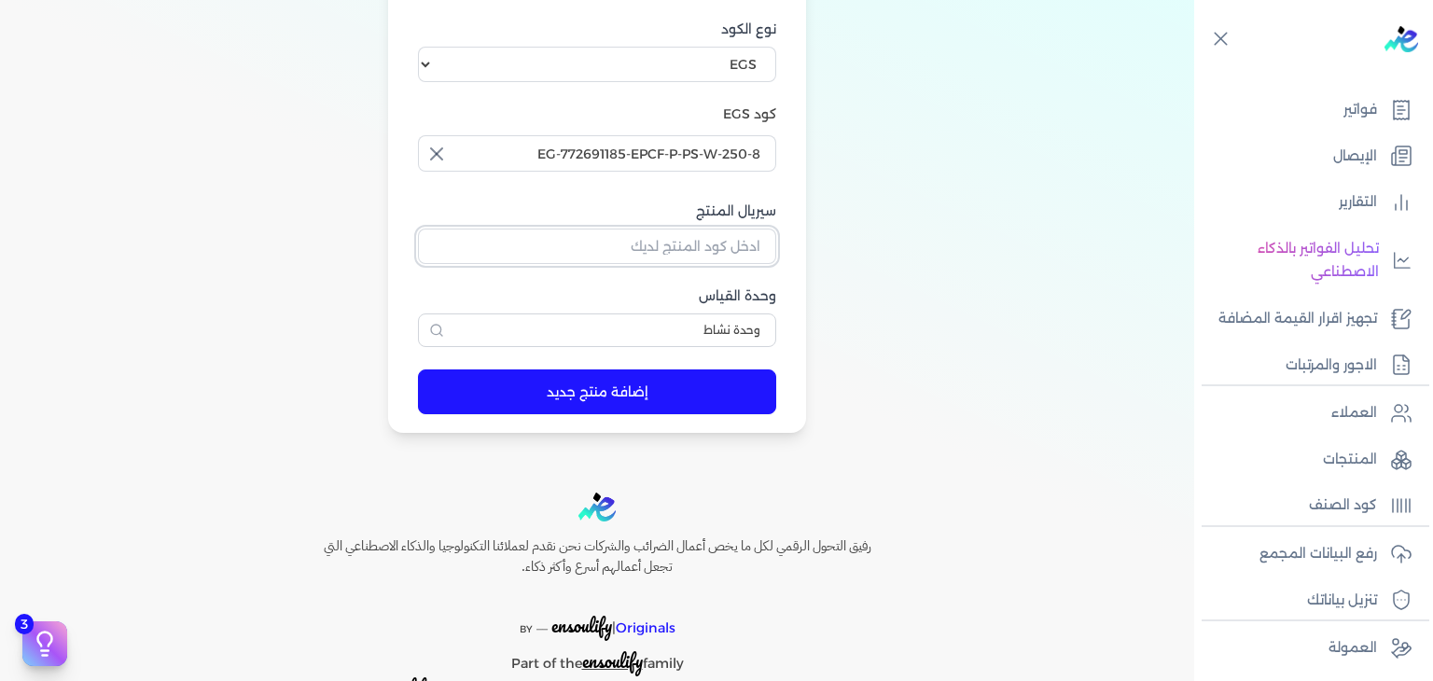
click at [734, 240] on input "سيريال المنتج" at bounding box center [597, 246] width 358 height 35
paste input "ZE51D3F2DBF47501AE028Z-1"
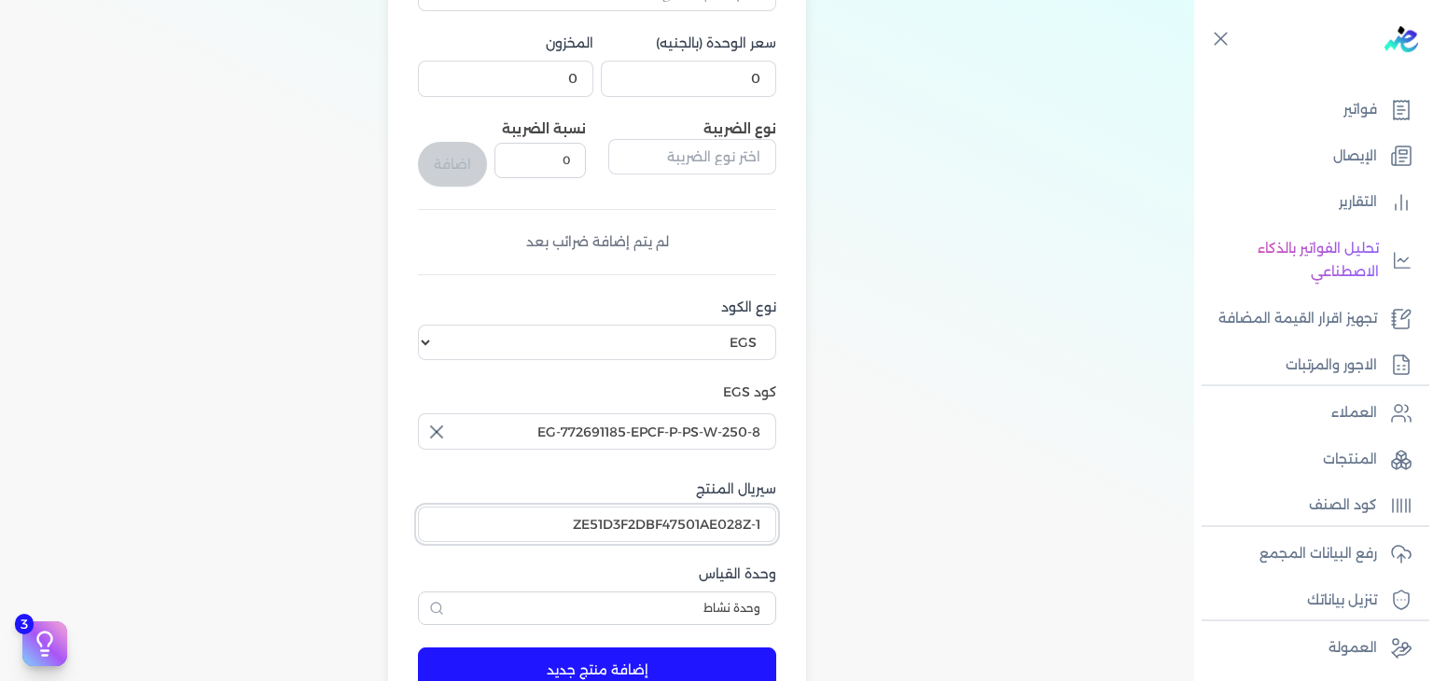
scroll to position [93, 0]
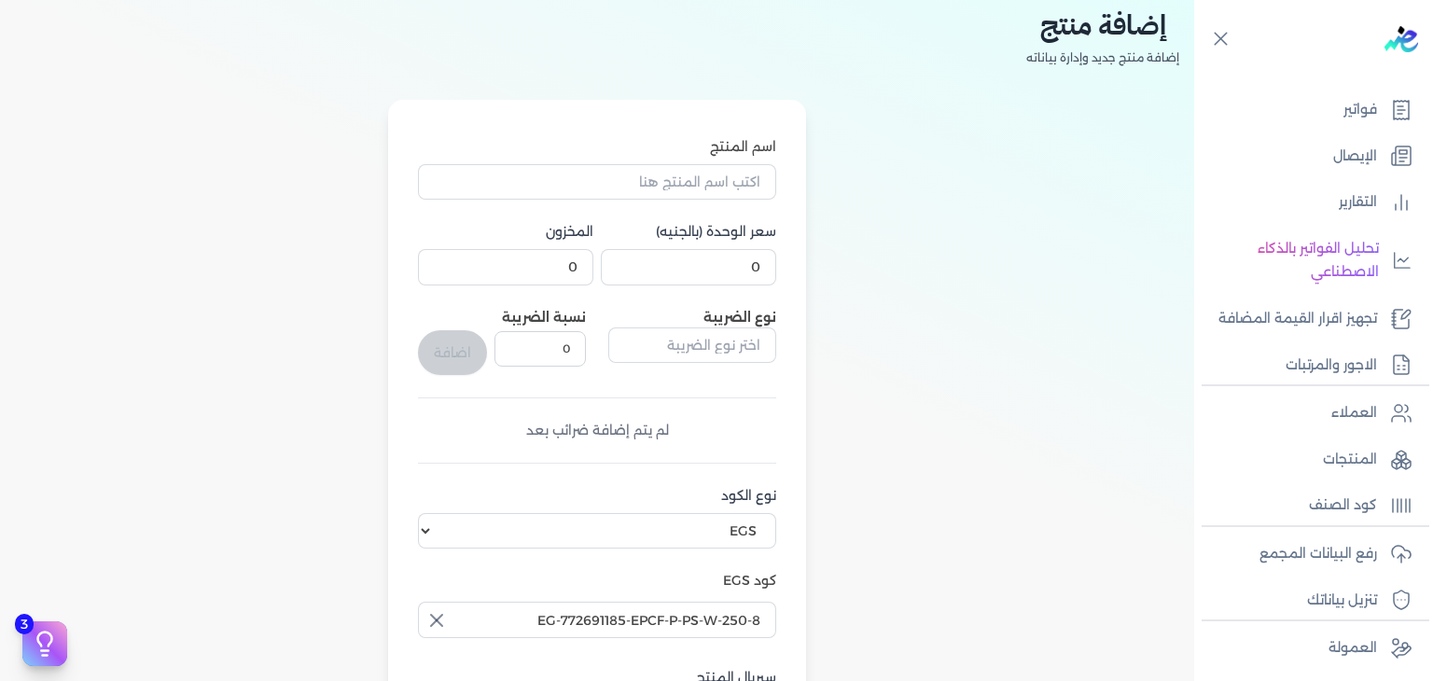
type input "ZE51D3F2DBF47501AE028Z-1"
click at [742, 262] on input "0" at bounding box center [688, 266] width 175 height 35
type input "210"
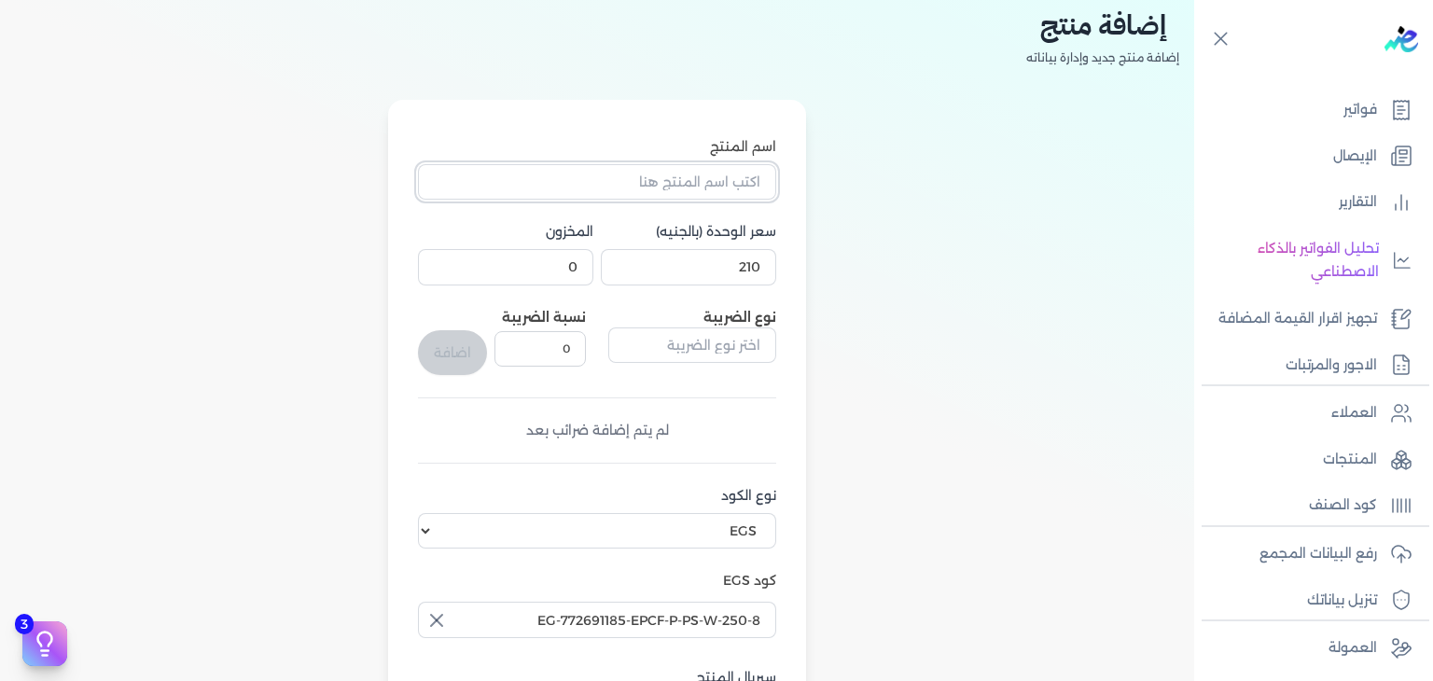
click at [663, 184] on input "اسم المنتج" at bounding box center [597, 181] width 358 height 35
paste input "[PERSON_NAME] معطر نسائي - 250 مللي"
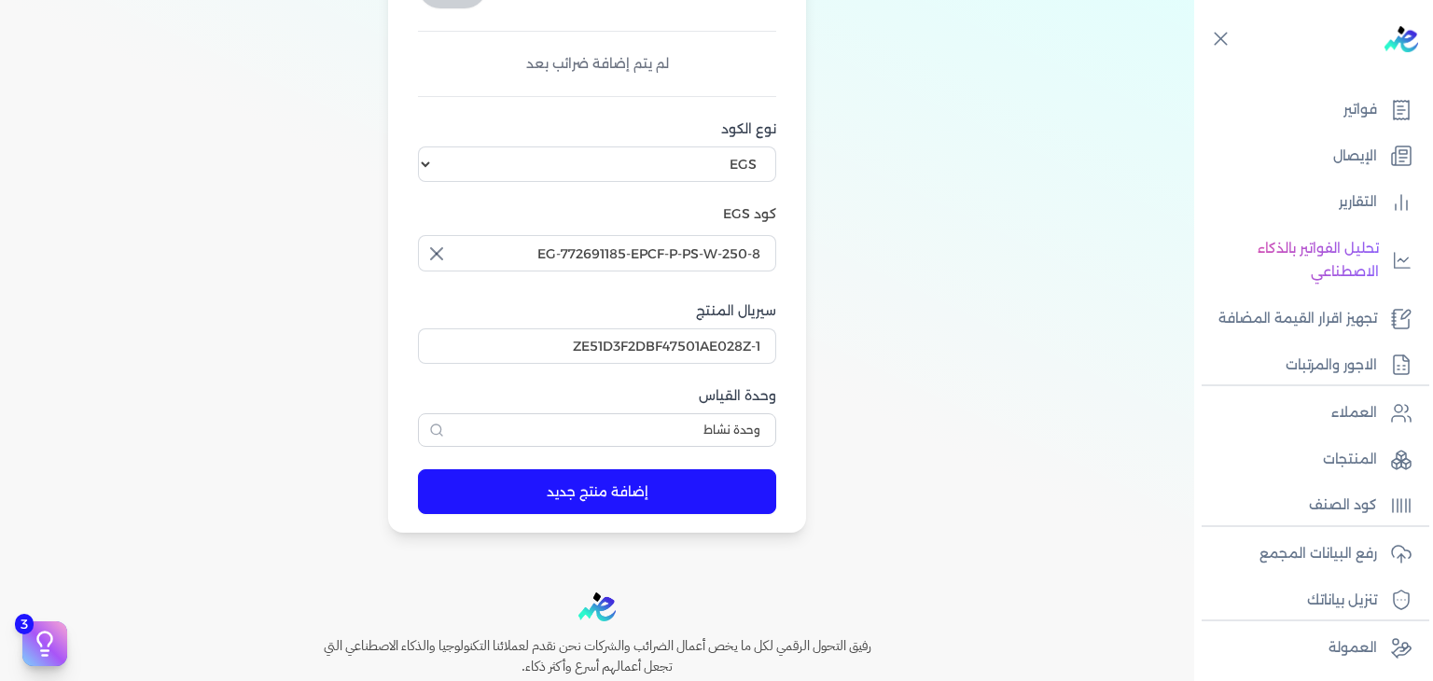
scroll to position [616, 0]
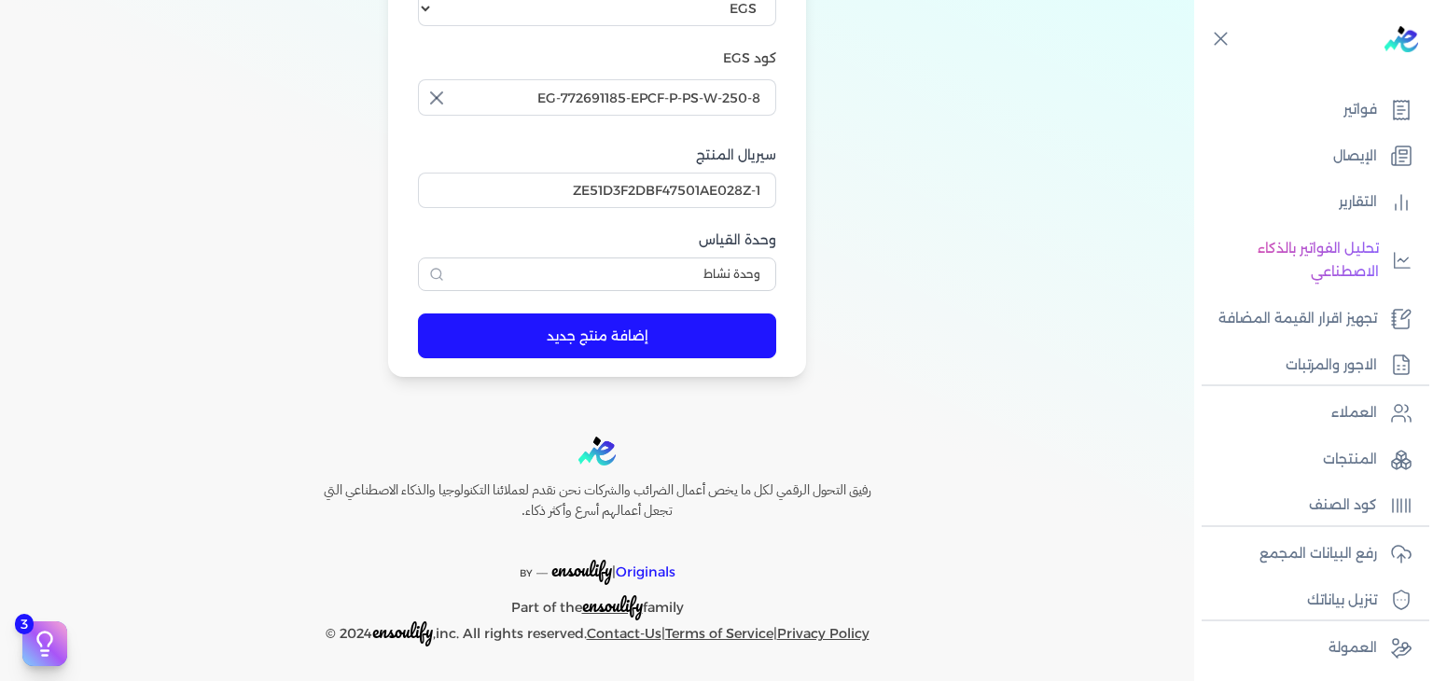
type input "[PERSON_NAME] معطر نسائي - 250 مللي"
click at [603, 337] on button "إضافة منتج جديد" at bounding box center [597, 335] width 358 height 45
click at [1330, 118] on link "فواتير" at bounding box center [1308, 109] width 228 height 39
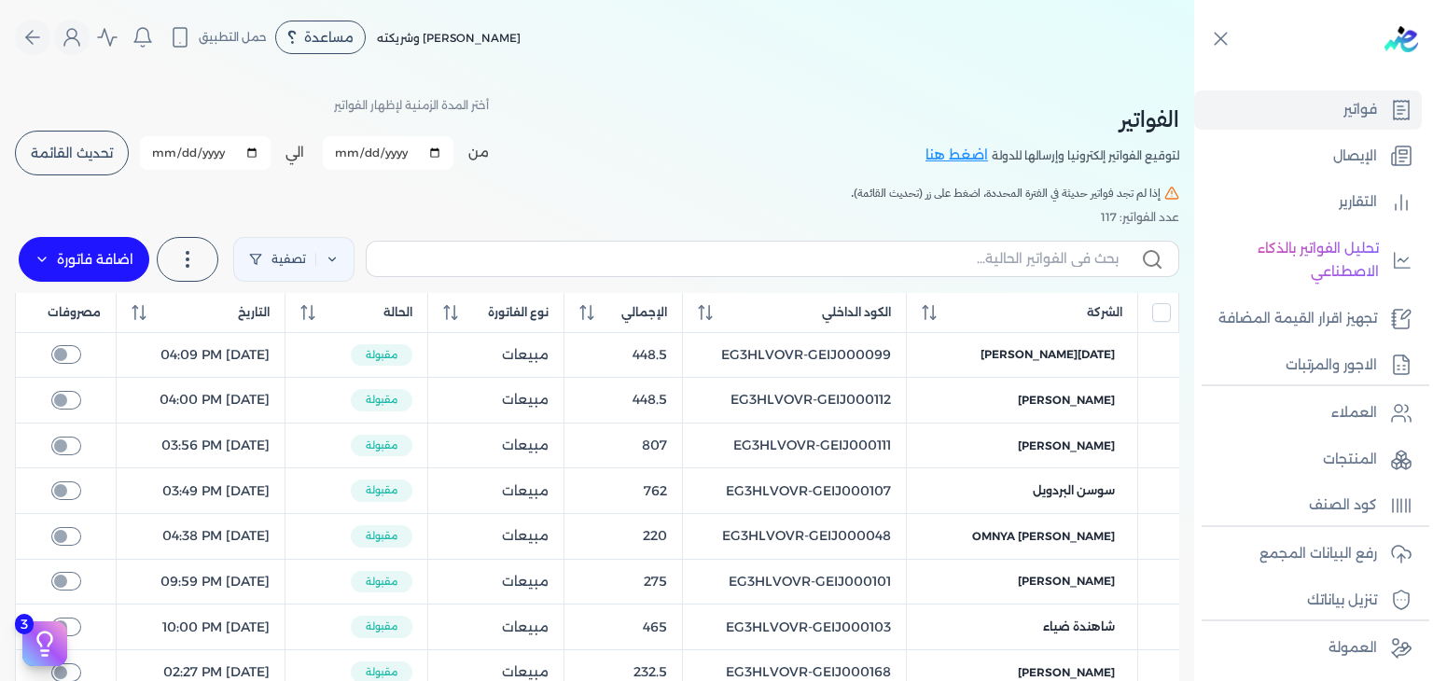
click at [489, 243] on label at bounding box center [772, 258] width 813 height 35
click at [489, 249] on input "text" at bounding box center [749, 259] width 737 height 20
paste input "EG3HLVOVR-GEIJ000090"
type input "EG3HLVOVR-GEIJ000090"
checkbox input "false"
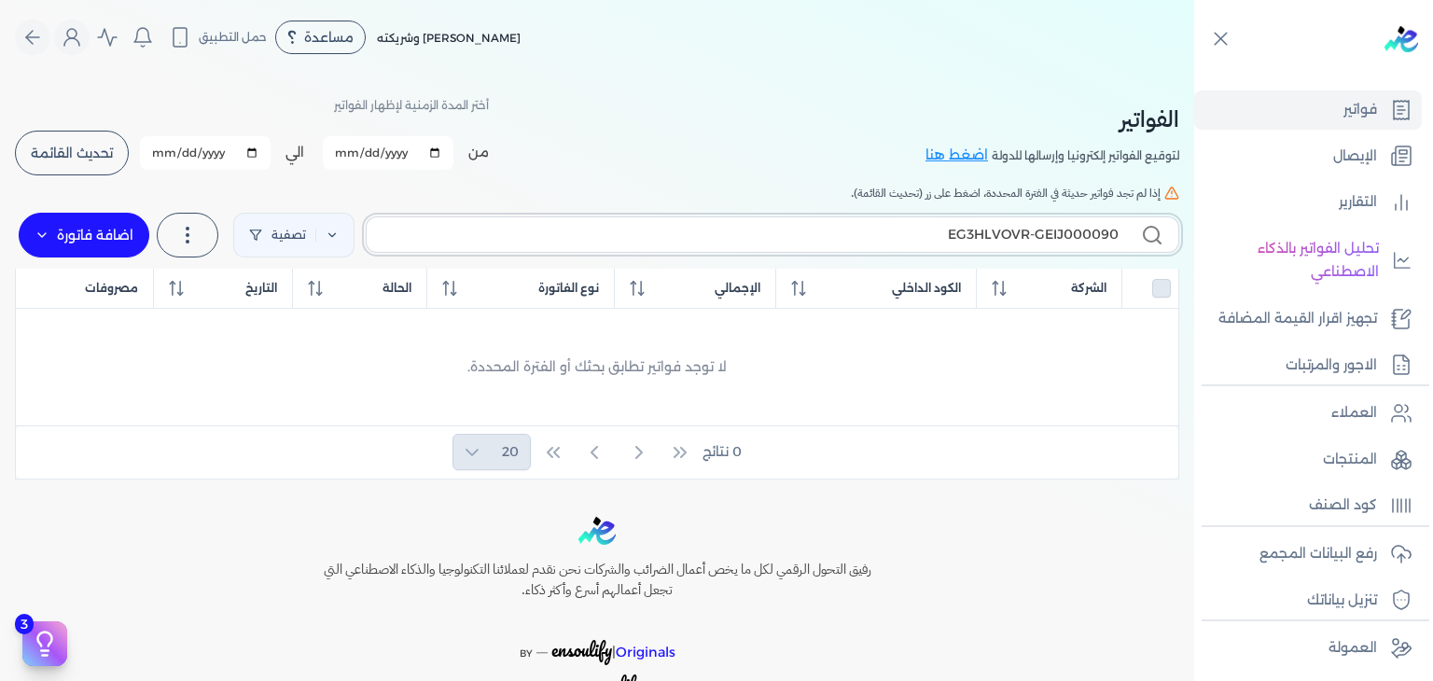
type input "EG3HLVOVR-GEIJ000090"
click at [112, 229] on label "اضافة فاتورة" at bounding box center [84, 235] width 131 height 45
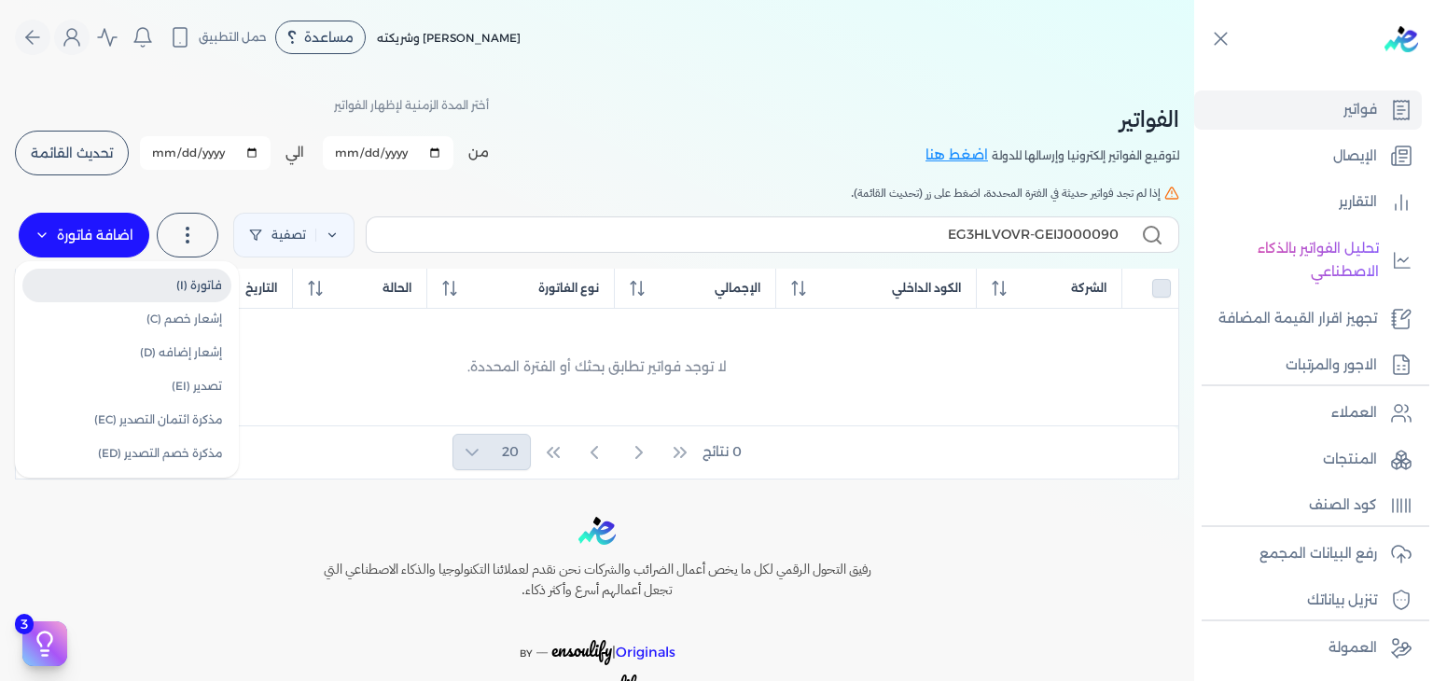
click at [205, 281] on link "فاتورة (I)" at bounding box center [126, 286] width 209 height 34
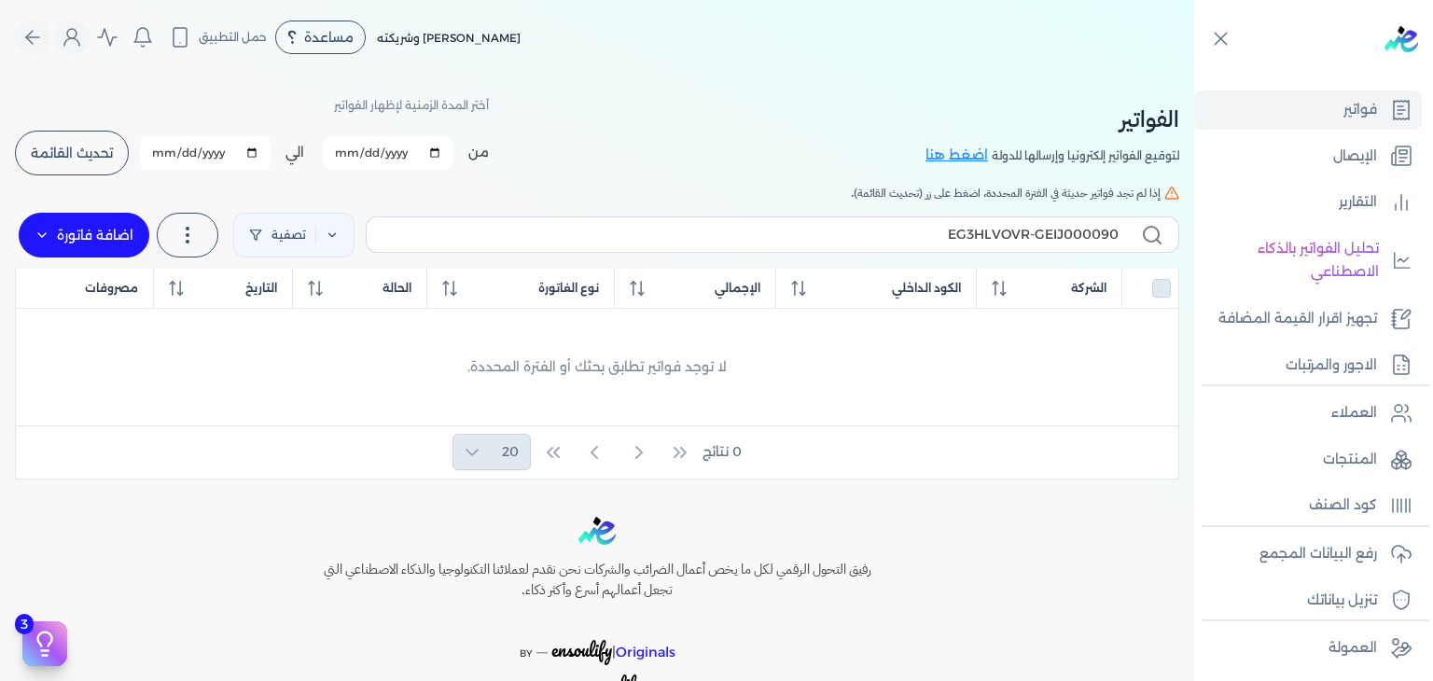
select select "EGP"
select select "B"
select select "EGS"
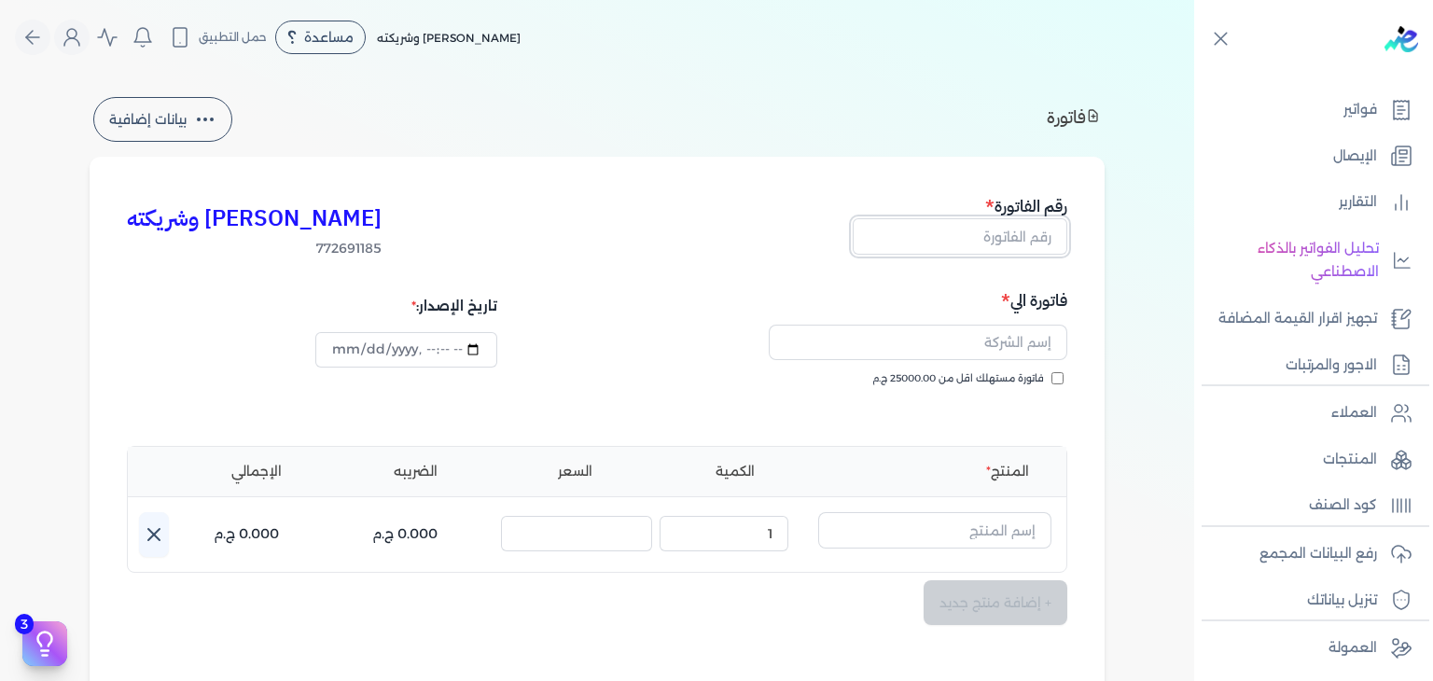
click at [1000, 247] on input "text" at bounding box center [959, 235] width 215 height 35
paste input "EG3HLVOVR-GEIJ000090"
type input "EG3HLVOVR-GEIJ000090"
click at [1058, 376] on input "فاتورة مستهلك اقل من 25000.00 ج.م" at bounding box center [1057, 378] width 12 height 12
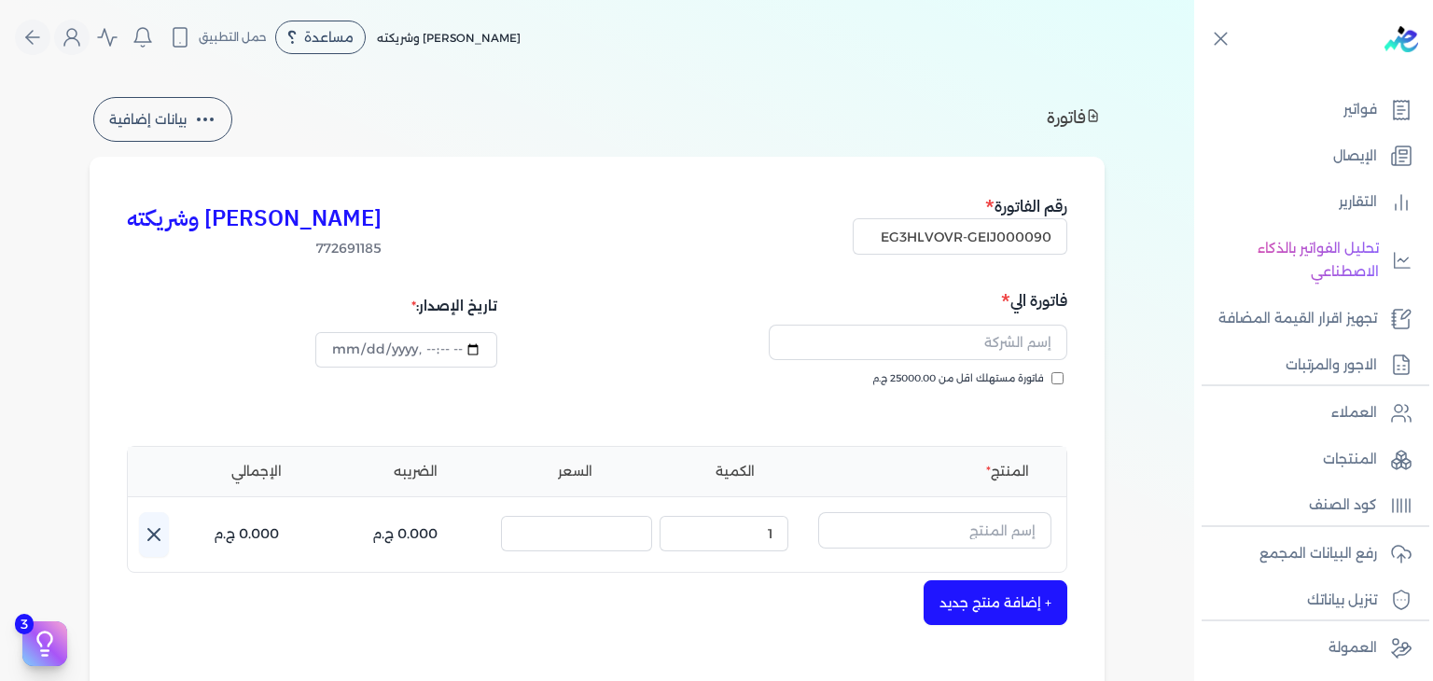
checkbox input "true"
click at [1033, 342] on input "text" at bounding box center [918, 342] width 298 height 35
paste input "[PERSON_NAME]"
type input "[PERSON_NAME]"
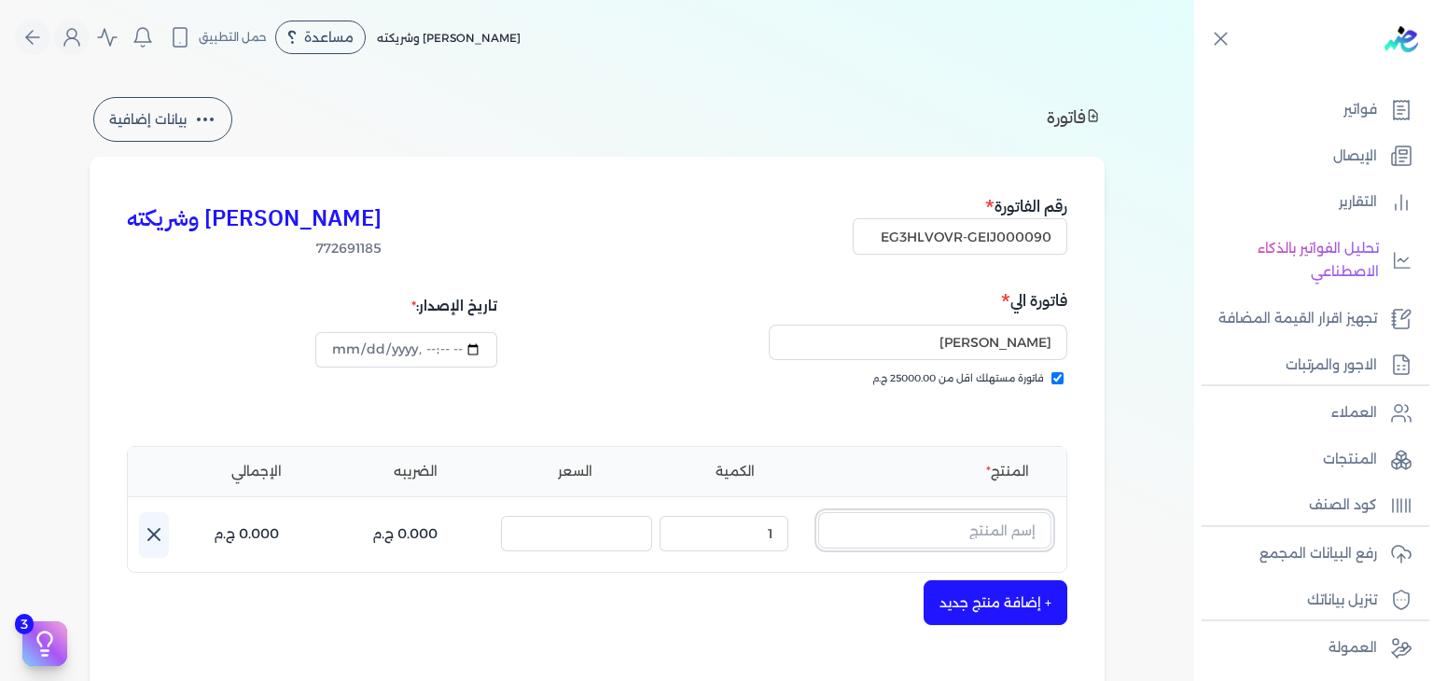
click at [990, 529] on input "text" at bounding box center [934, 529] width 233 height 35
paste input "جريت ايفنت رذاذ معطر رجالي - 250 مللي"
type input "جريت ايفنت رذاذ معطر رجالي - 250 مللي"
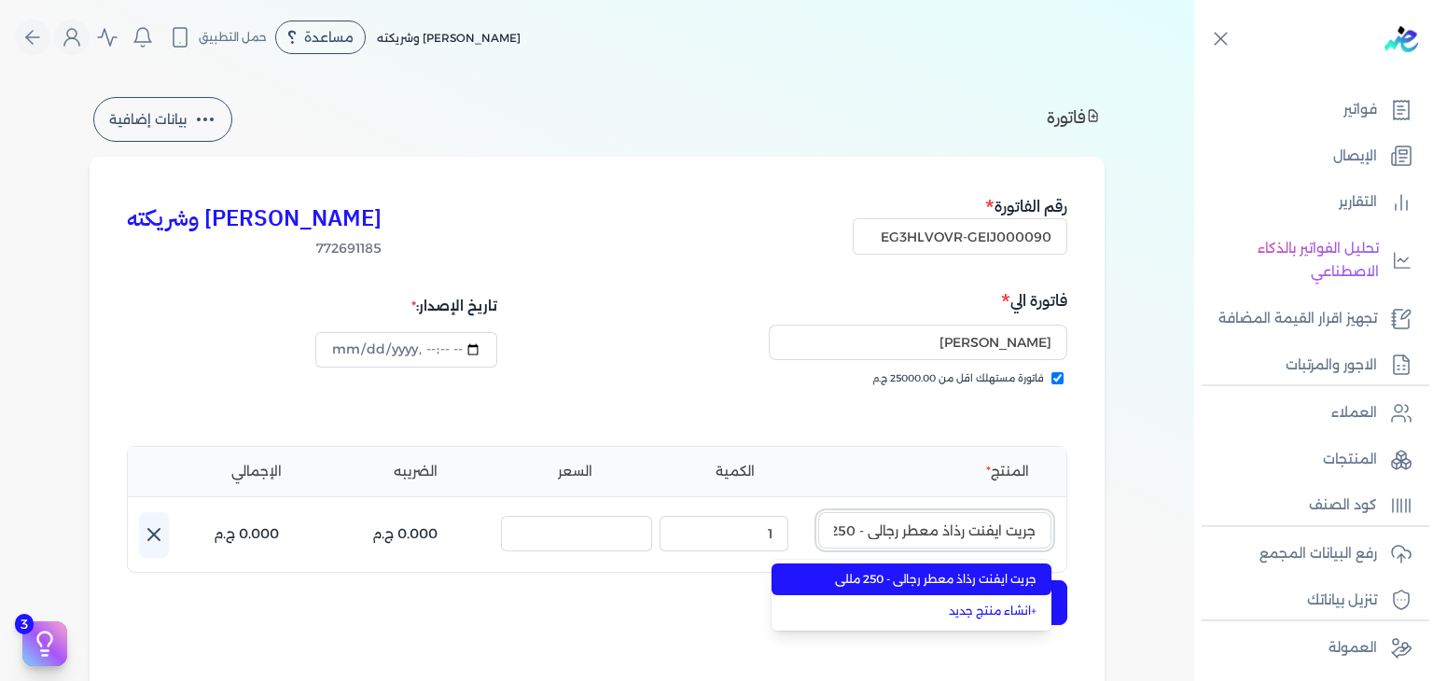
scroll to position [0, -35]
click at [996, 579] on span "جريت ايفنت رذاذ معطر رجالي - 250 مللي" at bounding box center [923, 579] width 228 height 17
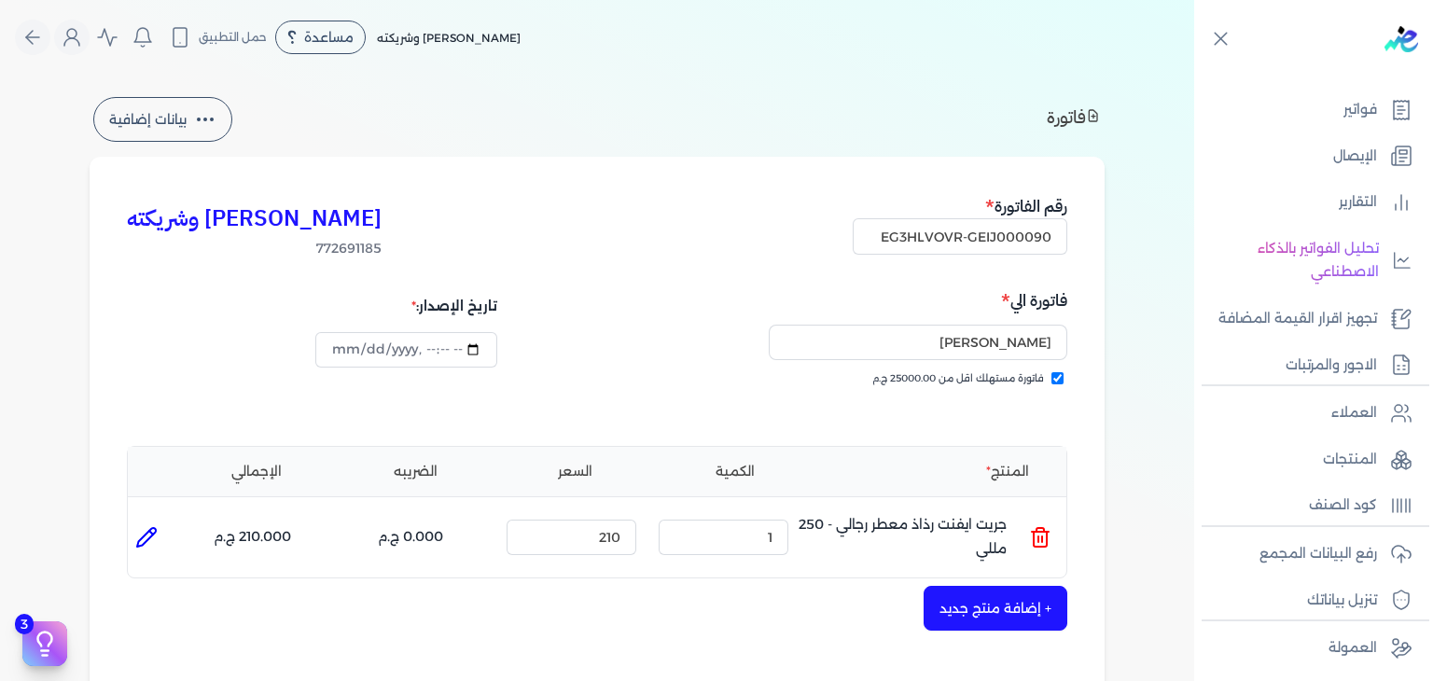
click at [998, 594] on button "+ إضافة منتج جديد" at bounding box center [995, 608] width 144 height 45
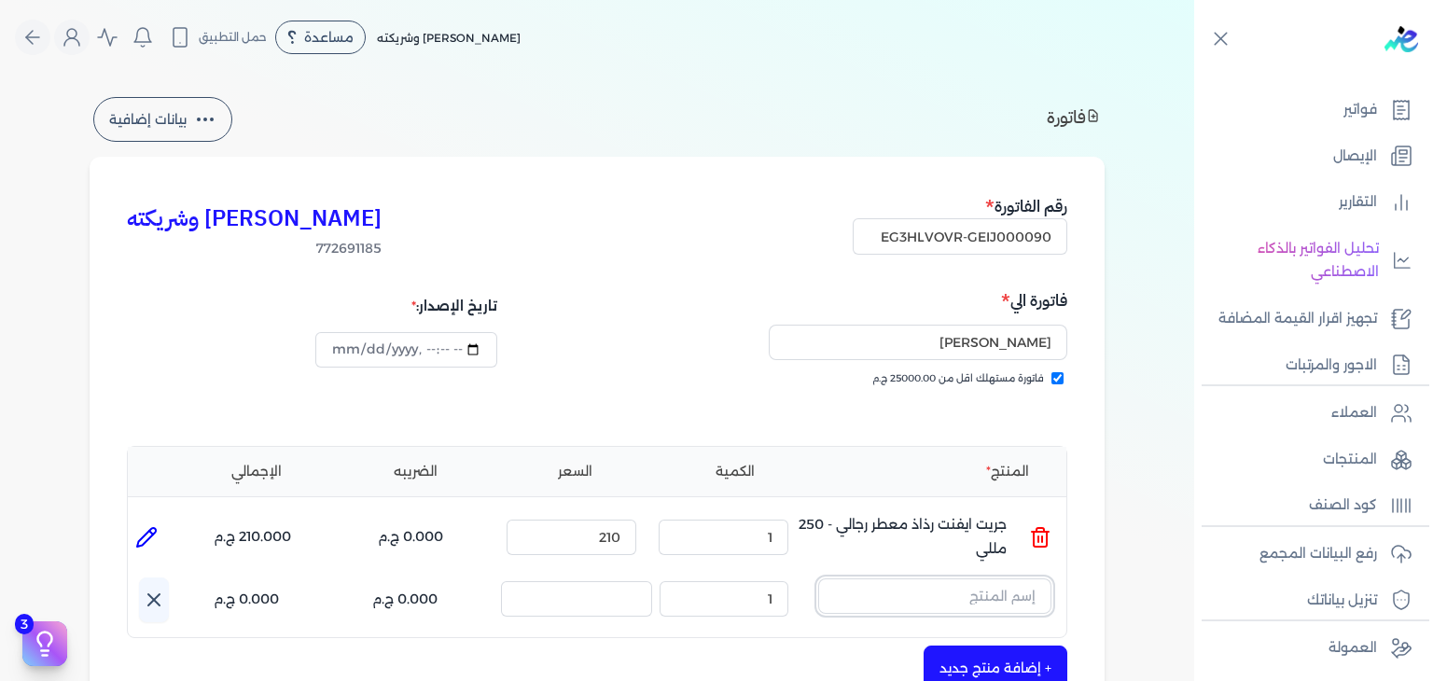
click at [1011, 594] on input "text" at bounding box center [934, 595] width 233 height 35
paste input "فينتاج امبرور رذاذ معطر رجالي - 250 مللي"
type input "فينتاج امبرور رذاذ معطر رجالي - 250 مللي"
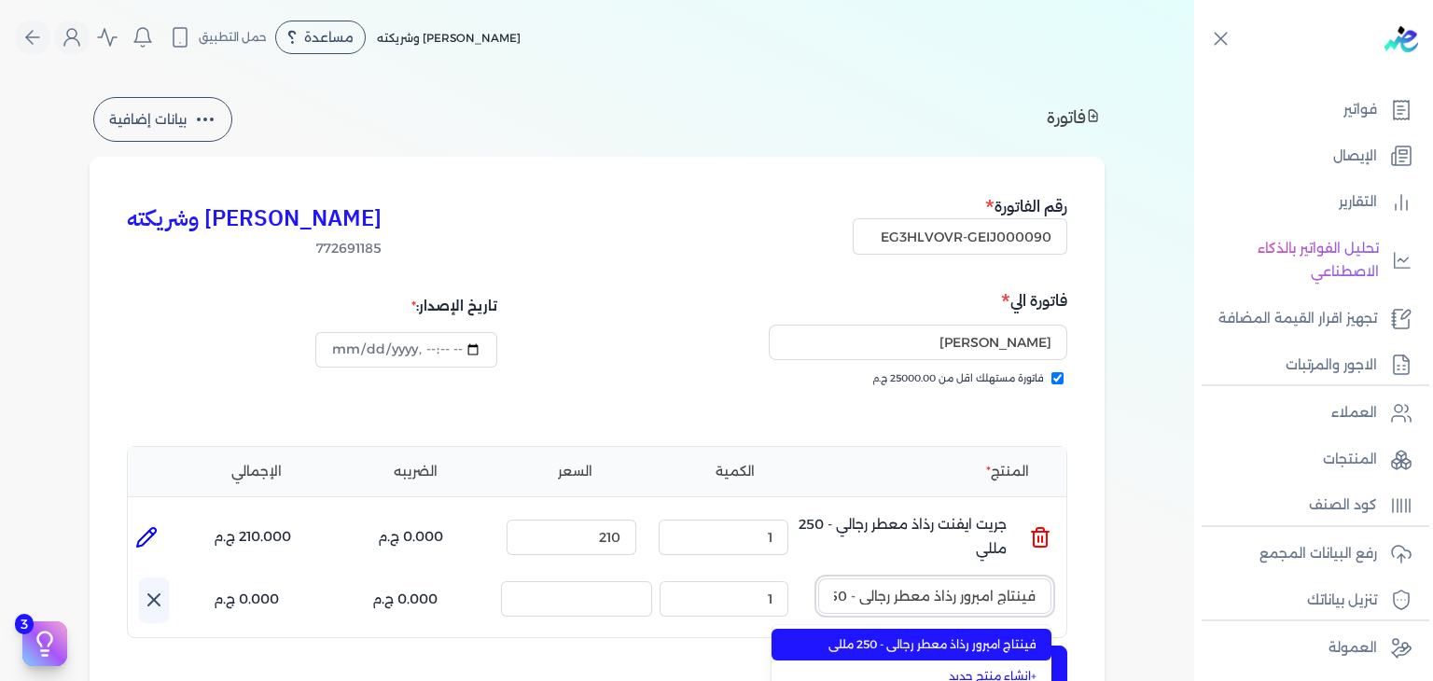
scroll to position [0, -41]
click at [994, 646] on span "فينتاج امبرور رذاذ معطر رجالي - 250 مللي" at bounding box center [923, 644] width 228 height 17
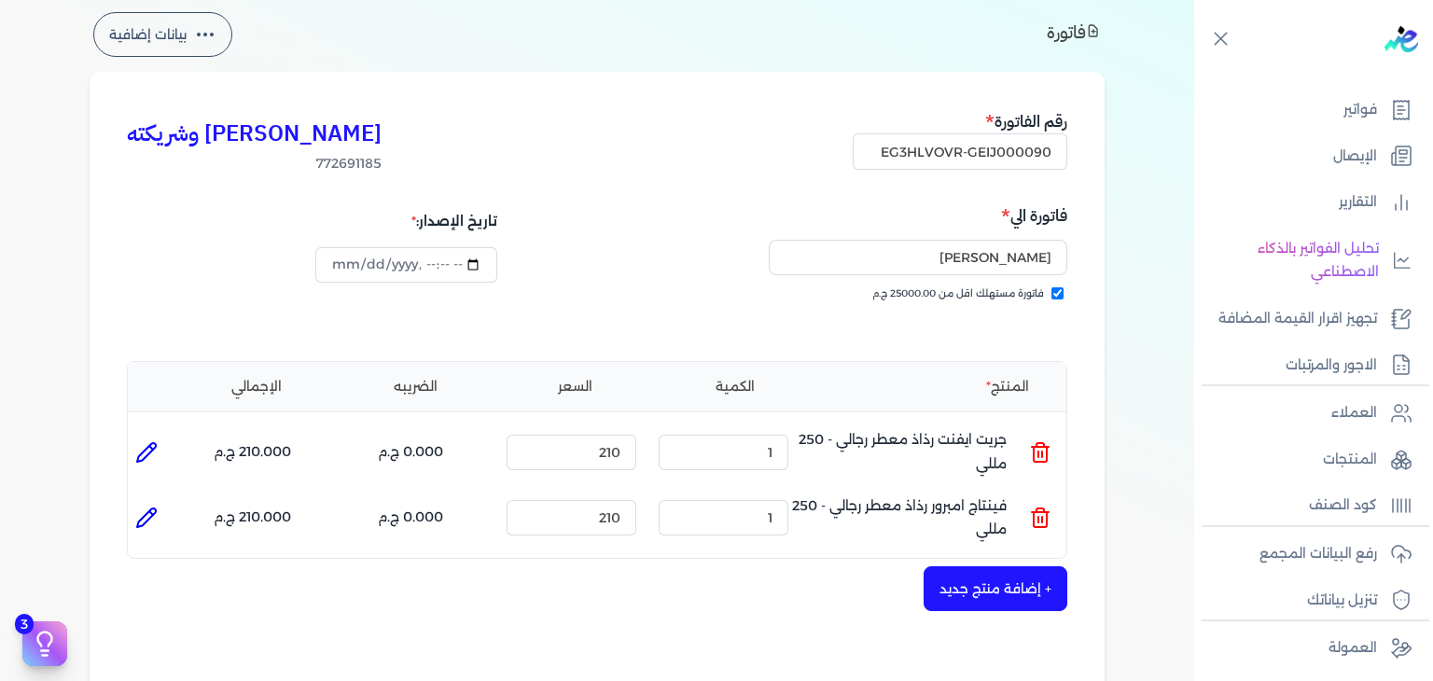
scroll to position [93, 0]
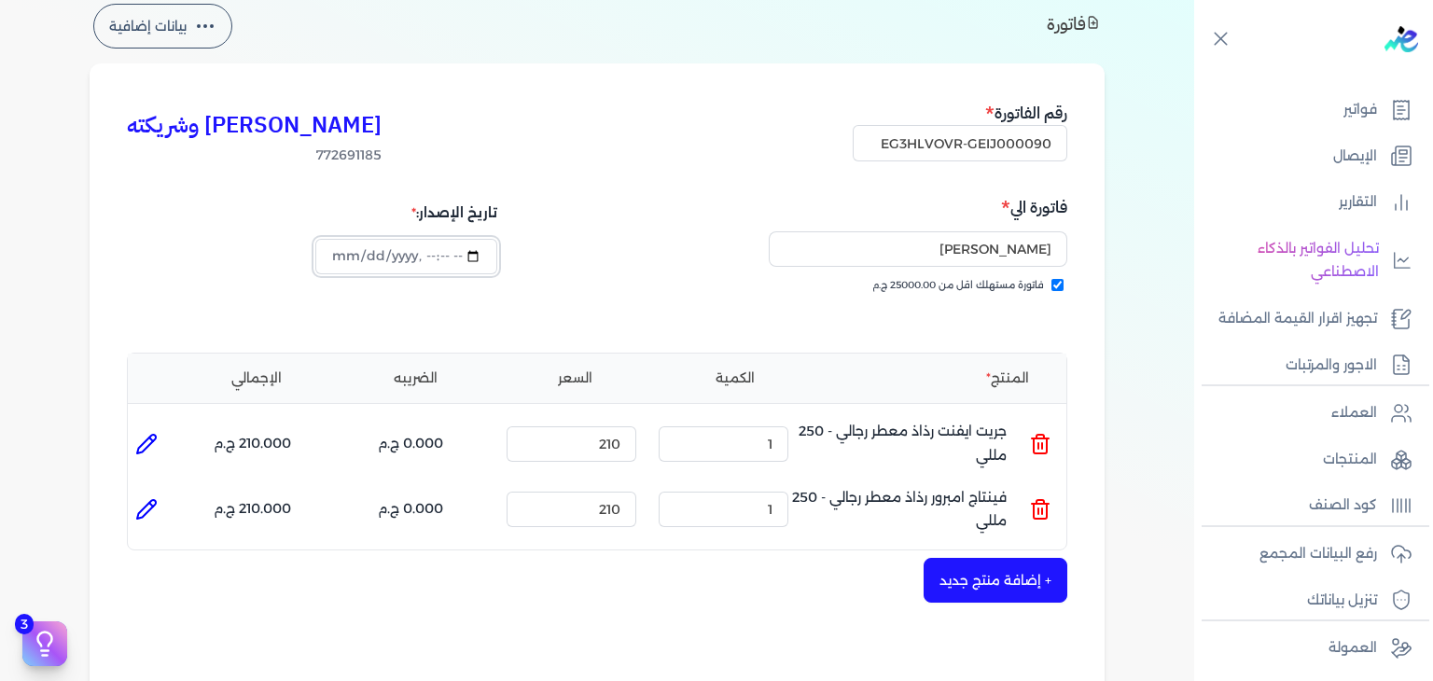
click at [336, 240] on input "datetime-local" at bounding box center [405, 256] width 181 height 35
type input "[DATE]T16:51:57"
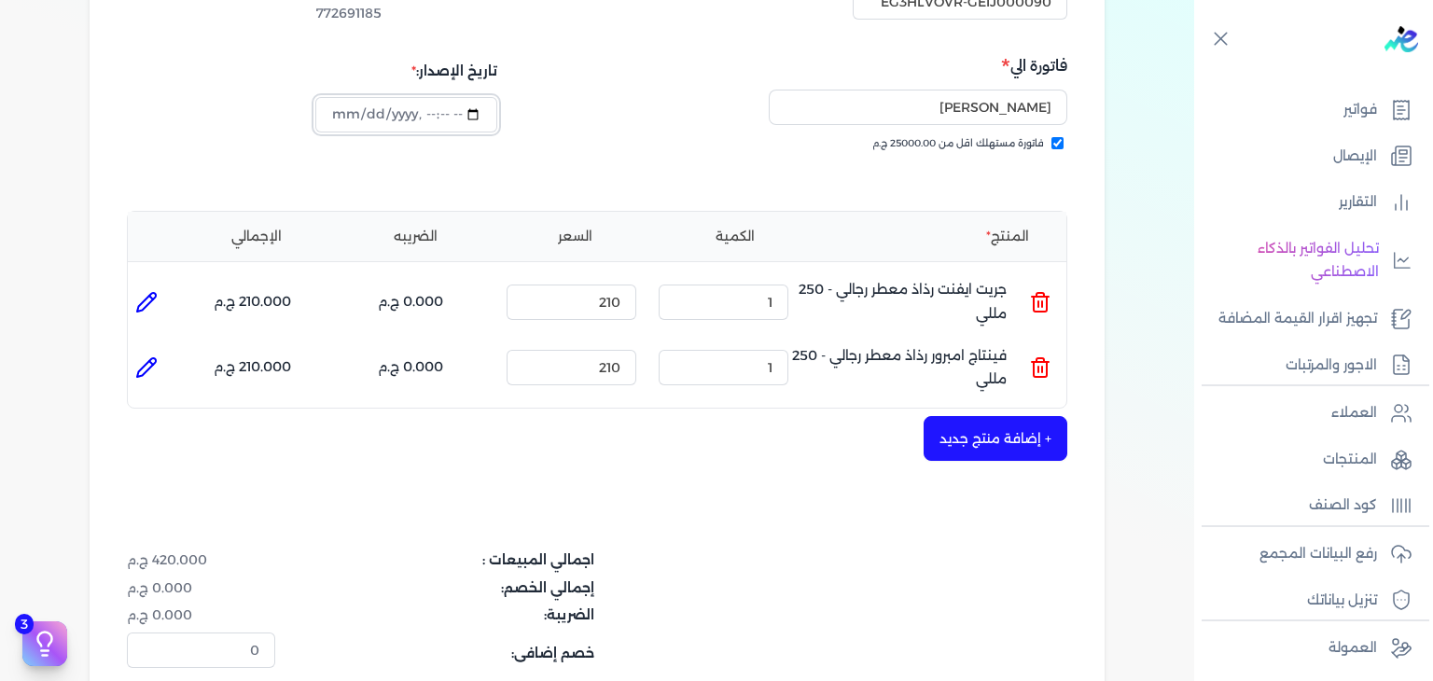
scroll to position [466, 0]
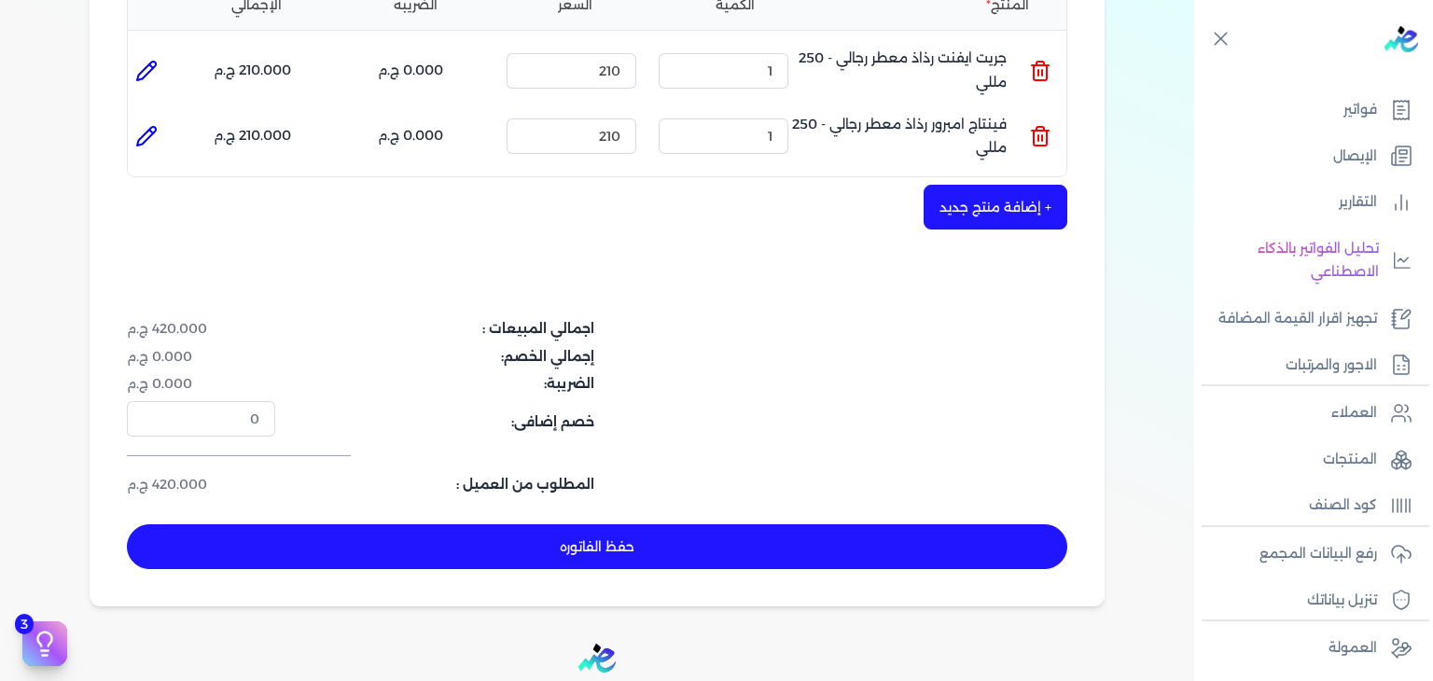
click at [691, 561] on button "حفظ الفاتوره" at bounding box center [597, 546] width 940 height 45
type input "[DATE]"
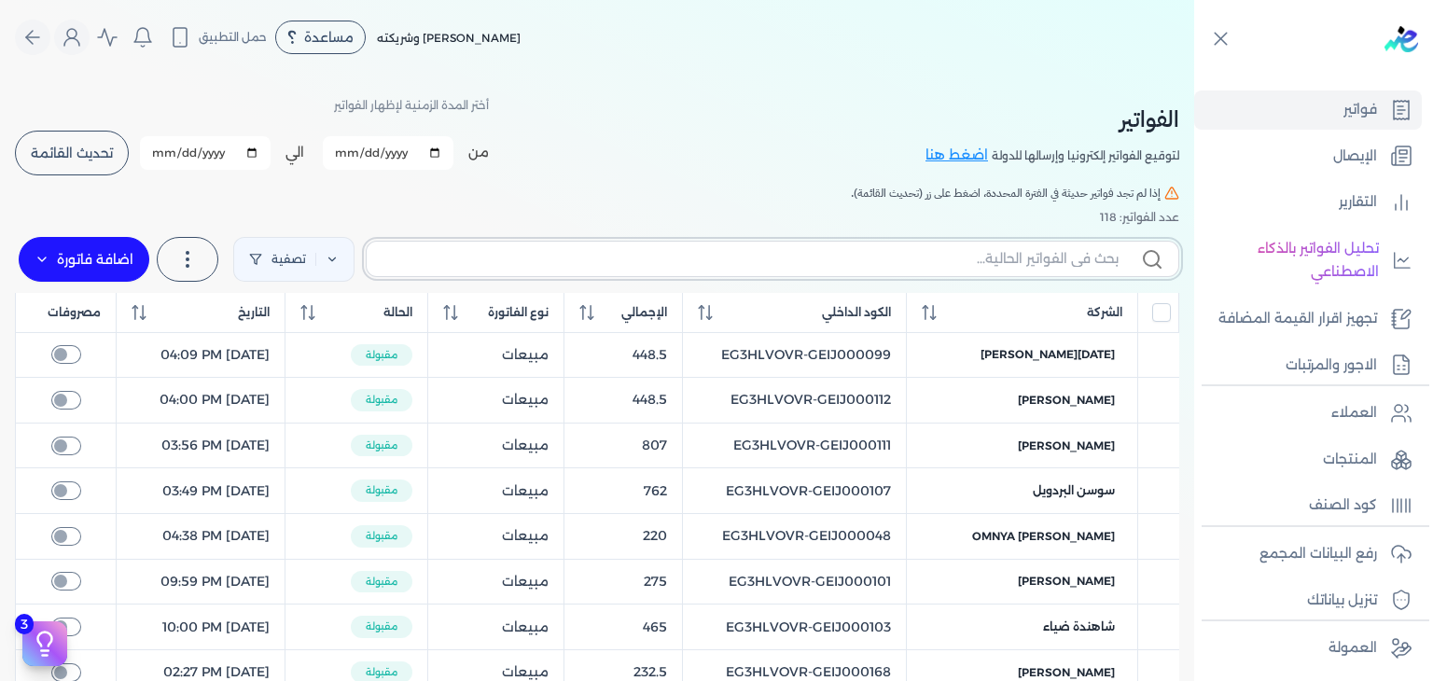
click at [1075, 266] on input "text" at bounding box center [749, 259] width 737 height 20
paste input "EG3HLVOVR-GEIJ000090"
type input "EG3HLVOVR-GEIJ000090"
checkbox input "false"
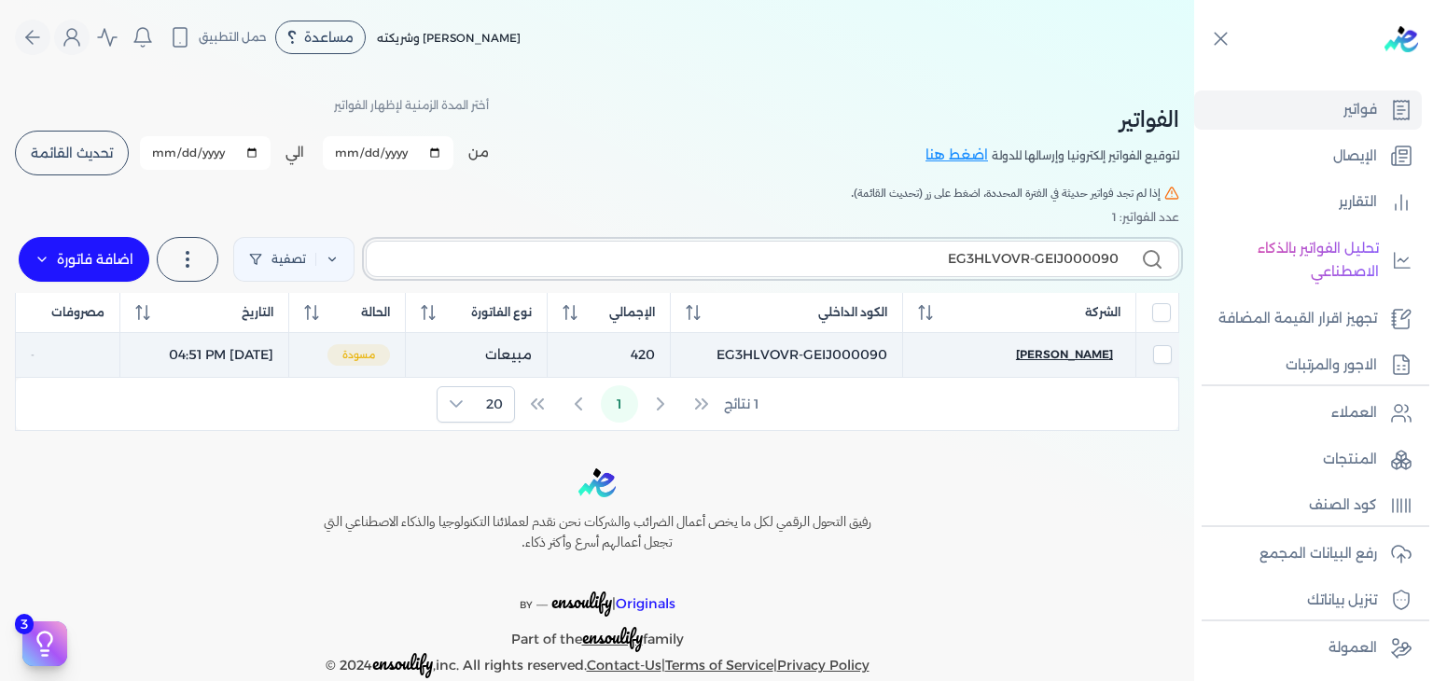
type input "EG3HLVOVR-GEIJ000090"
click at [1080, 352] on span "[PERSON_NAME]" at bounding box center [1064, 354] width 97 height 17
select select "EGP"
select select "B"
select select "EGS"
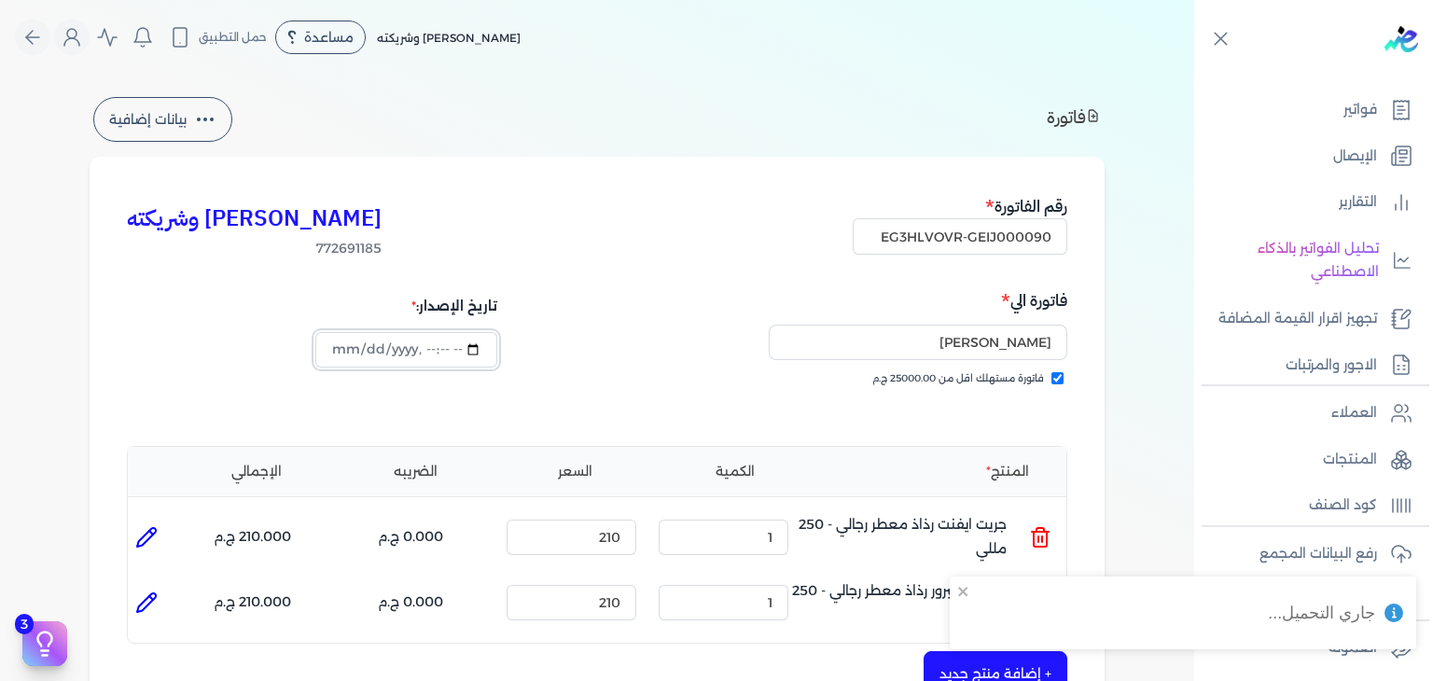
click at [339, 357] on input "datetime-local" at bounding box center [405, 349] width 181 height 35
type input "[DATE]T16:51:57"
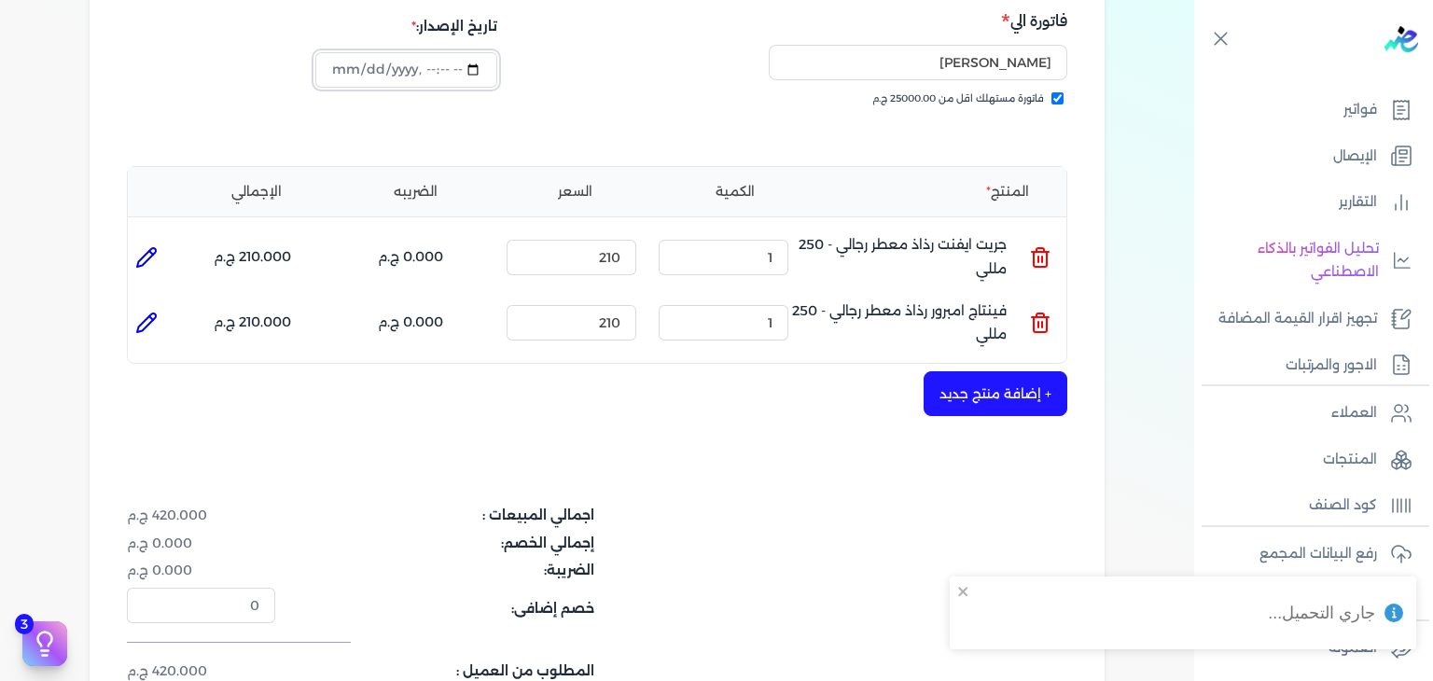
scroll to position [673, 0]
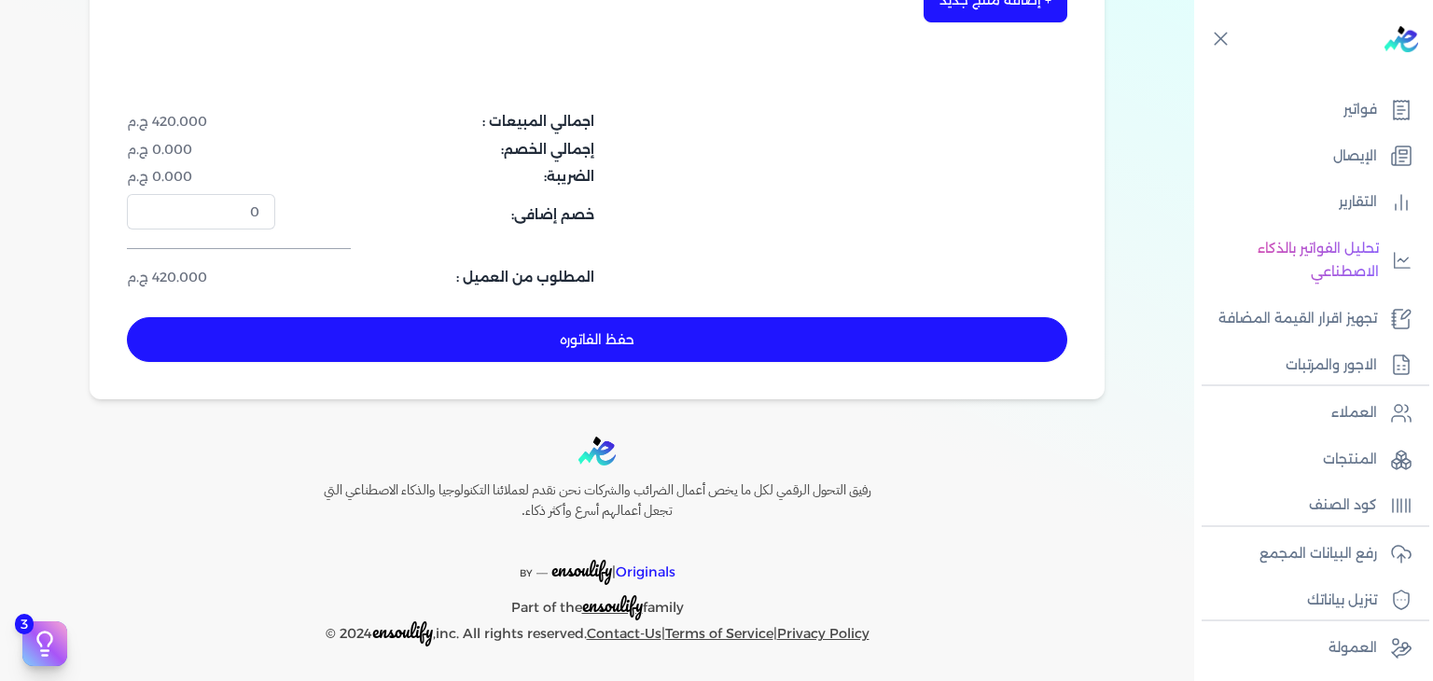
click at [691, 333] on button "حفظ الفاتوره" at bounding box center [597, 339] width 940 height 45
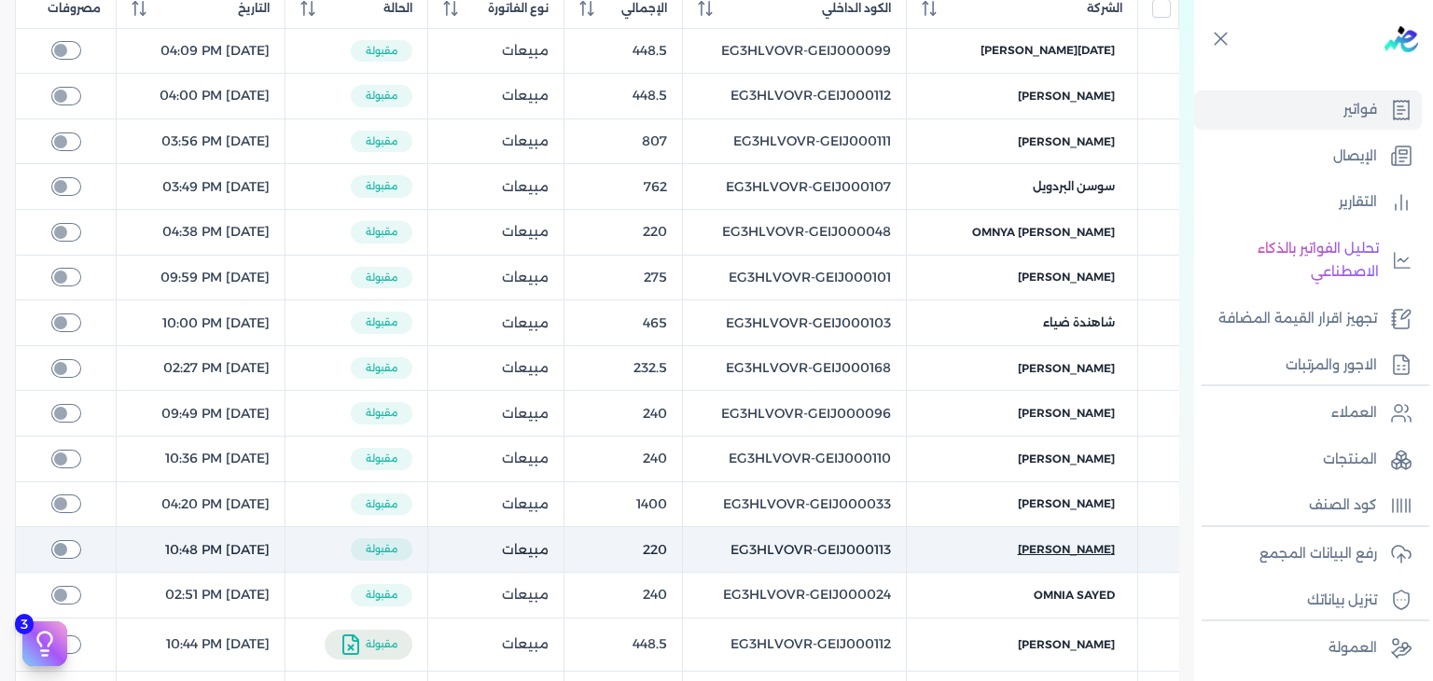
scroll to position [95, 0]
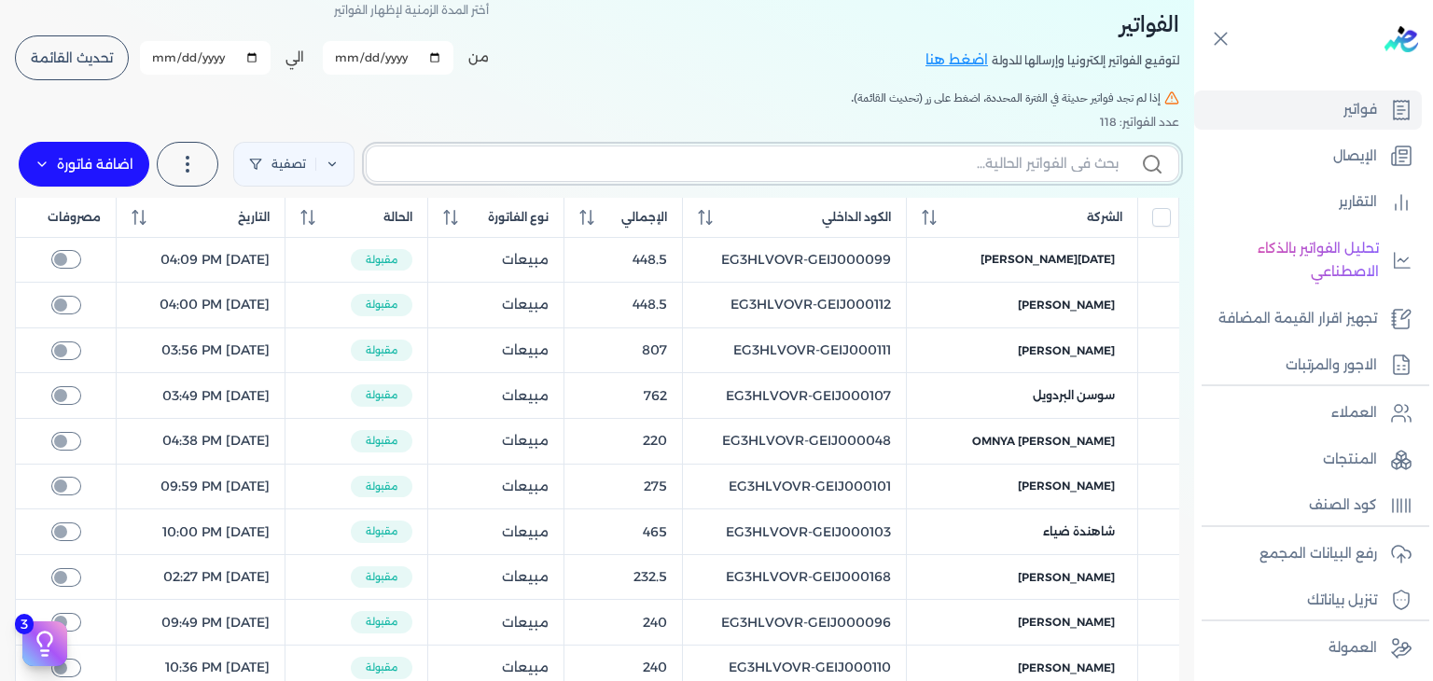
click at [933, 159] on input "text" at bounding box center [749, 164] width 737 height 20
paste input "EG3HLVOVR-GEIJ000090"
type input "EG3HLVOVR-GEIJ000090"
checkbox input "false"
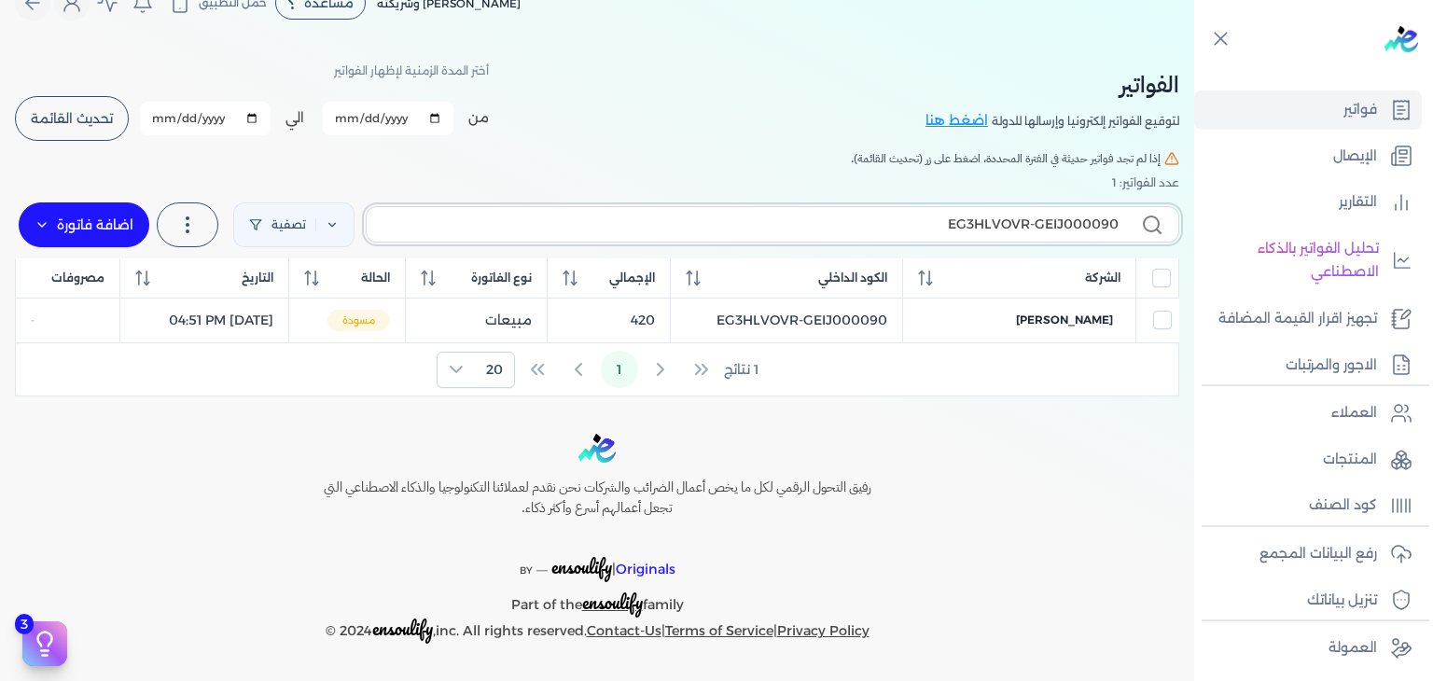
scroll to position [32, 0]
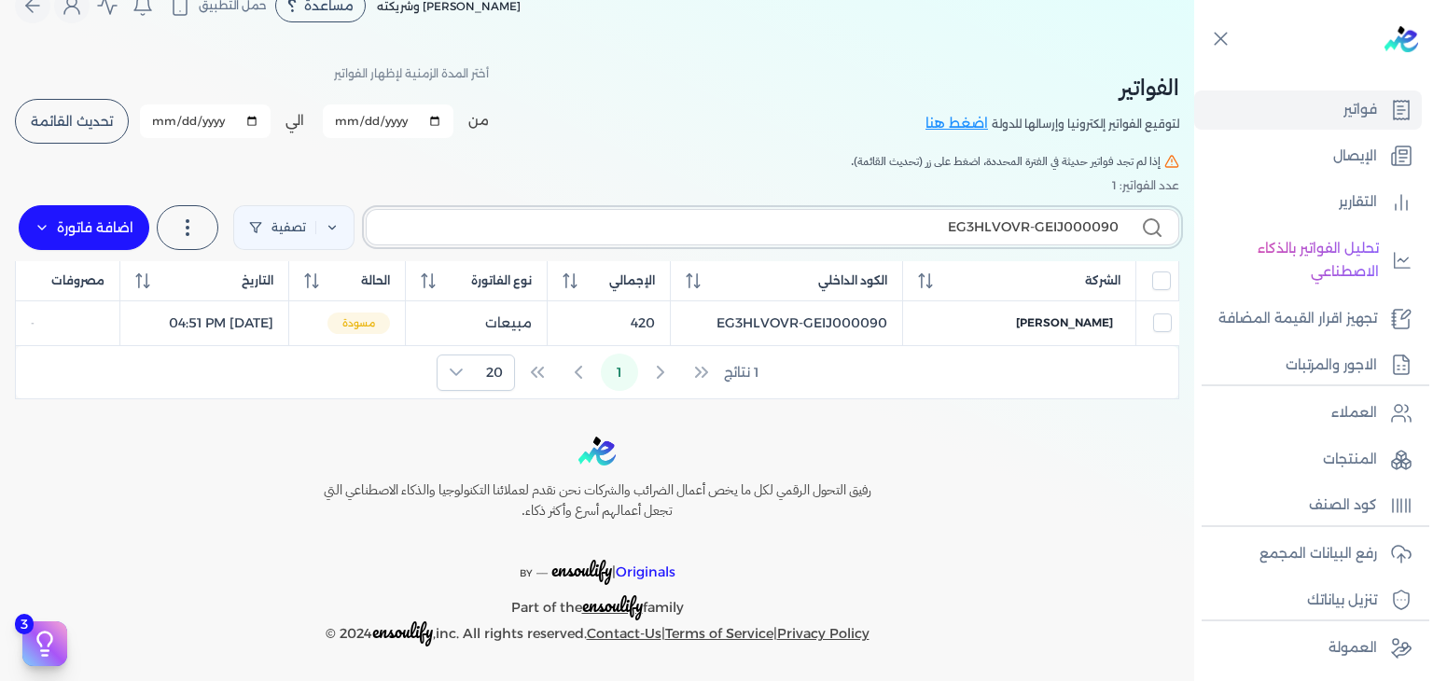
paste input "102"
type input "EG3HLVOVR-GEIJ000102"
checkbox input "false"
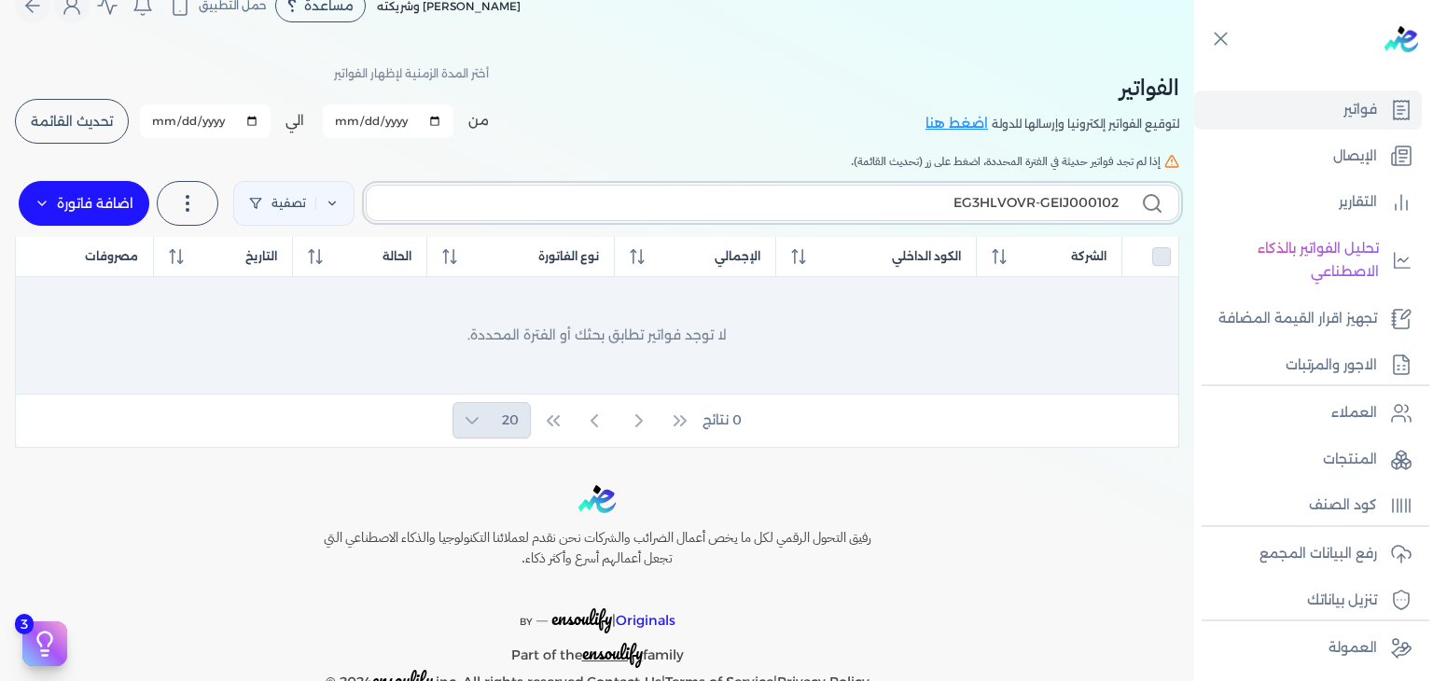
scroll to position [80, 0]
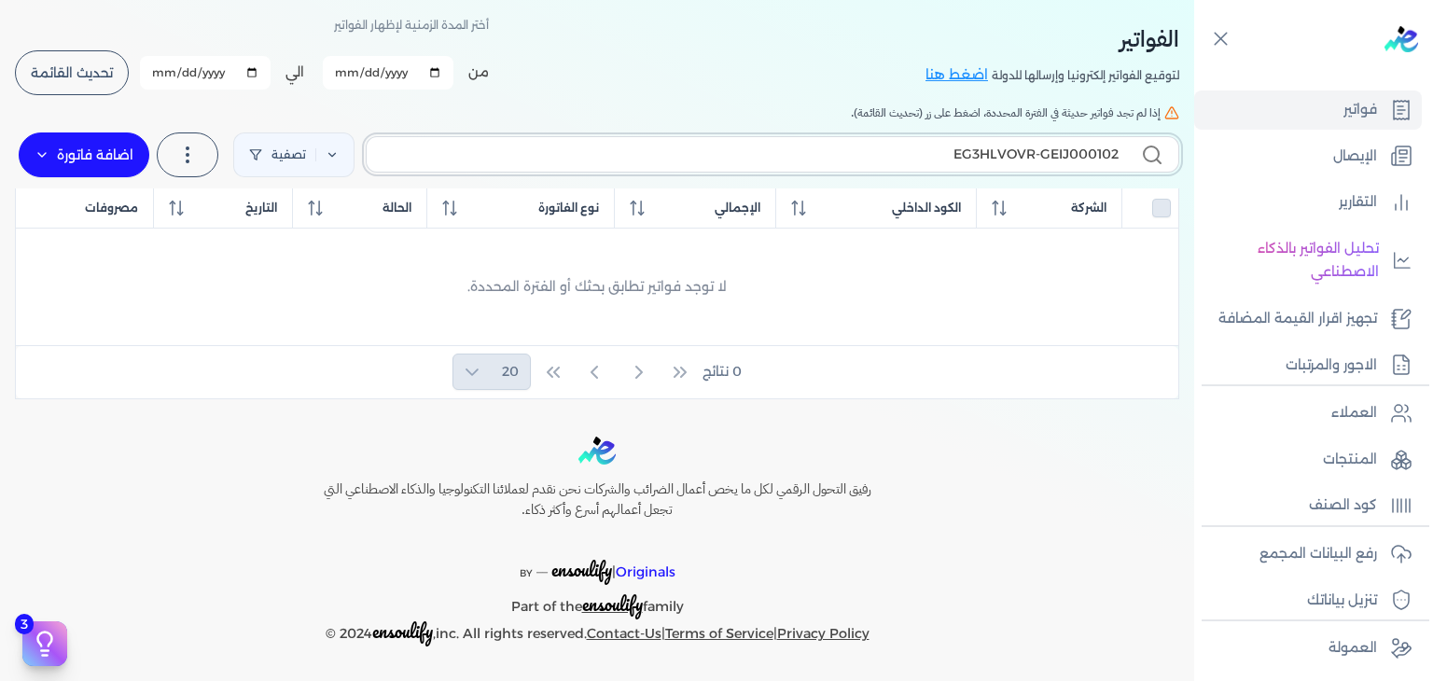
type input "EG3HLVOVR-GEIJ000102"
click at [104, 157] on label "اضافة فاتورة" at bounding box center [84, 154] width 131 height 45
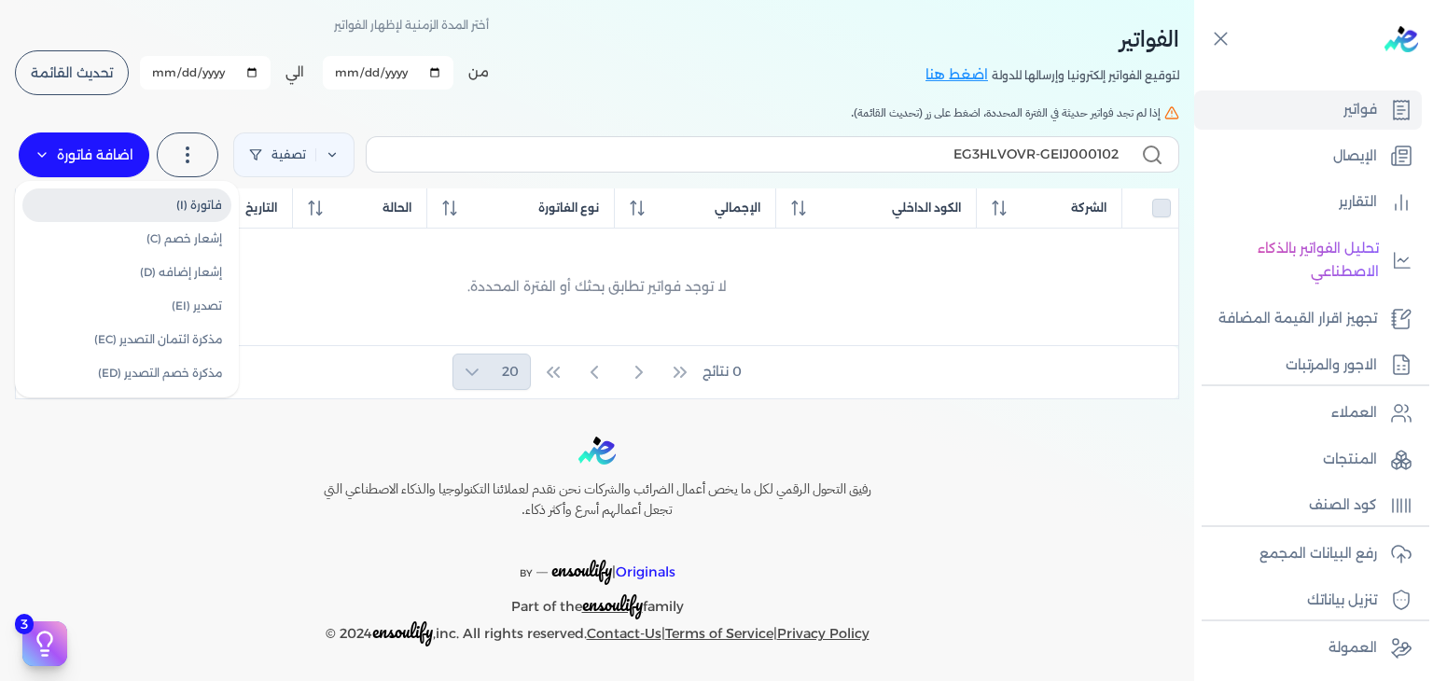
click at [204, 201] on link "فاتورة (I)" at bounding box center [126, 205] width 209 height 34
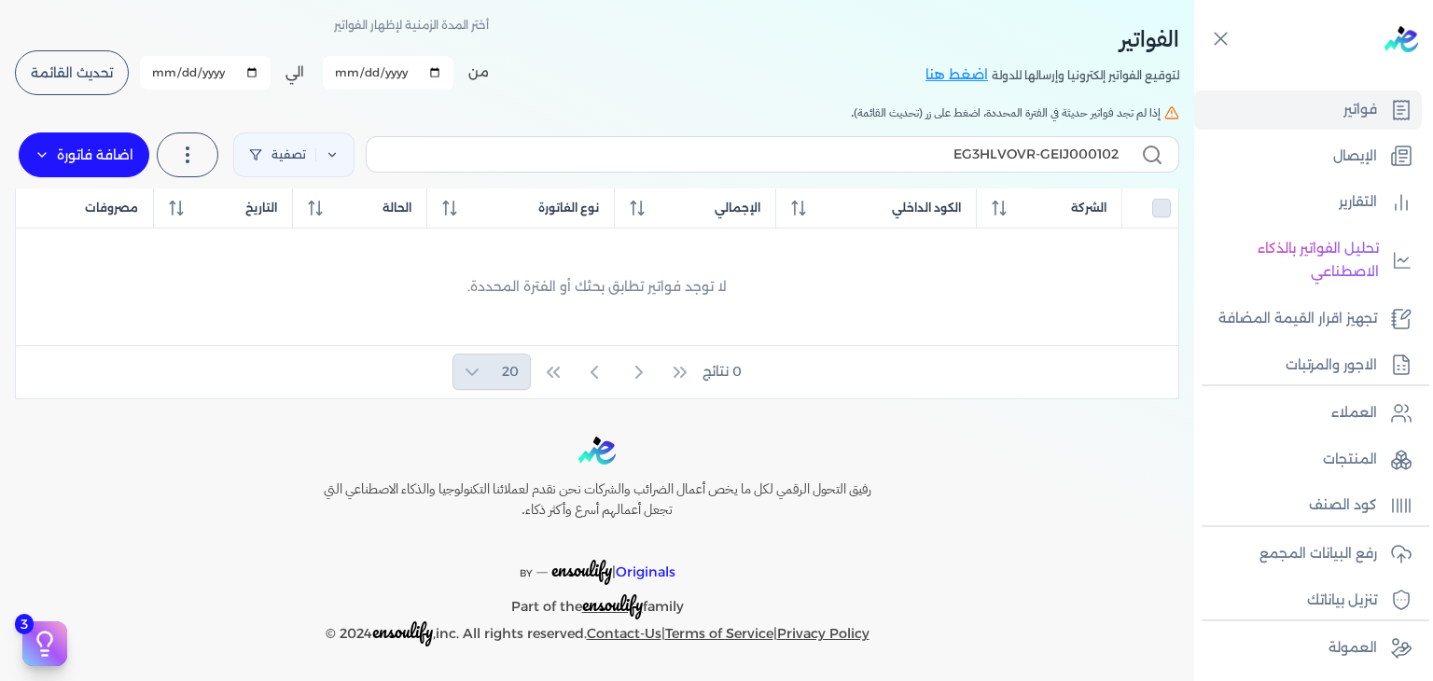
select select "EGP"
select select "B"
select select "EGS"
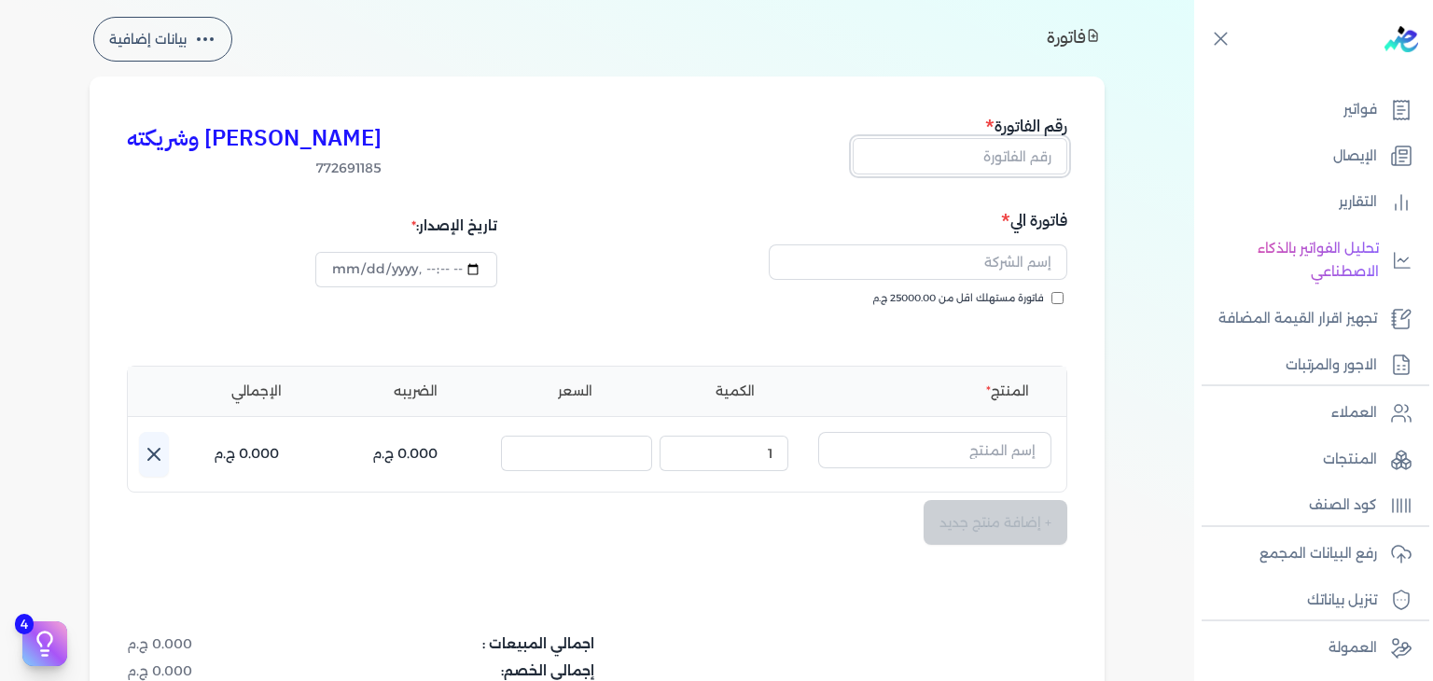
click at [1027, 153] on input "text" at bounding box center [959, 155] width 215 height 35
paste input "EG3HLVOVR-GEIJ000102"
type input "EG3HLVOVR-GEIJ000102"
click at [1007, 250] on input "text" at bounding box center [918, 261] width 298 height 35
paste input "Nazly elazhary"
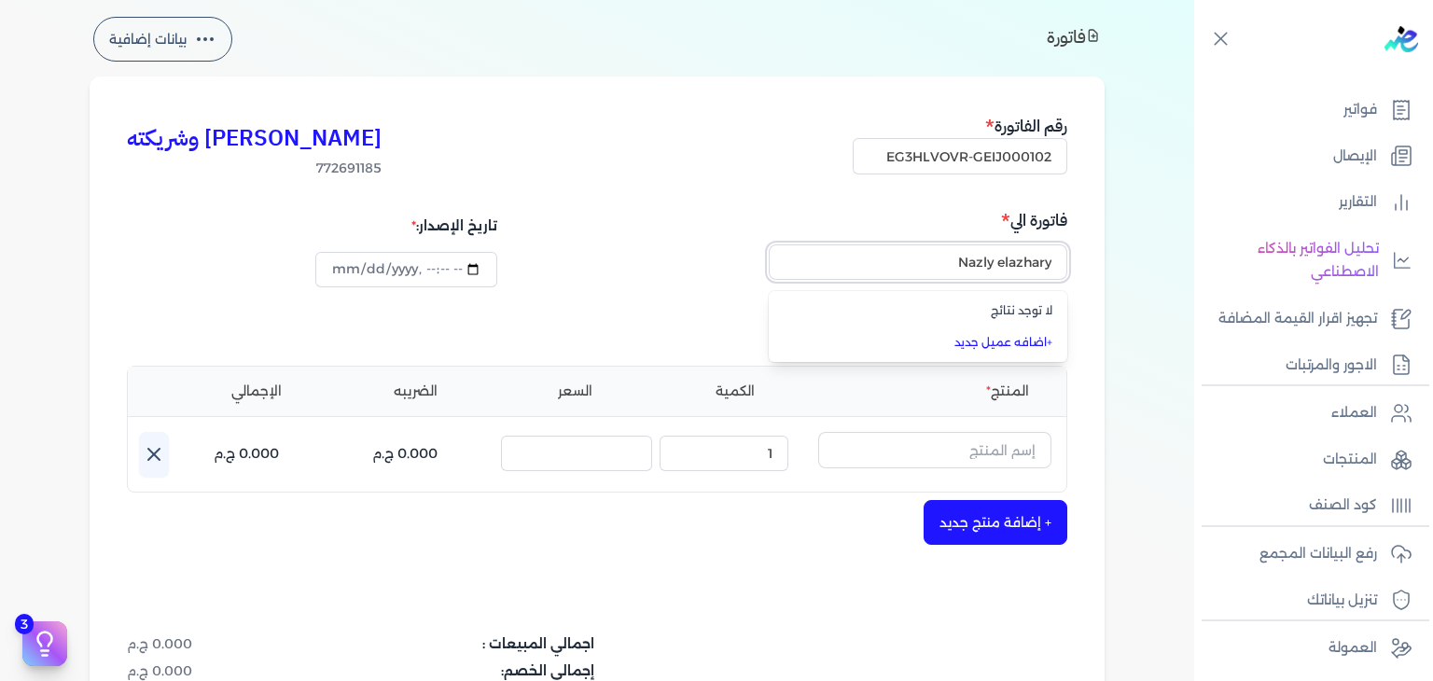
type input "Nazly elazhary"
click at [1101, 272] on div "[PERSON_NAME] وشريكته 772691185 رقم الفاتورة EG3HLVOVR-GEIJ000102 فاتورة الي لا…" at bounding box center [597, 498] width 1015 height 844
click at [1063, 294] on input "فاتورة مستهلك اقل من 25000.00 ج.م" at bounding box center [1057, 298] width 12 height 12
checkbox input "true"
click at [1041, 258] on input "text" at bounding box center [918, 261] width 298 height 35
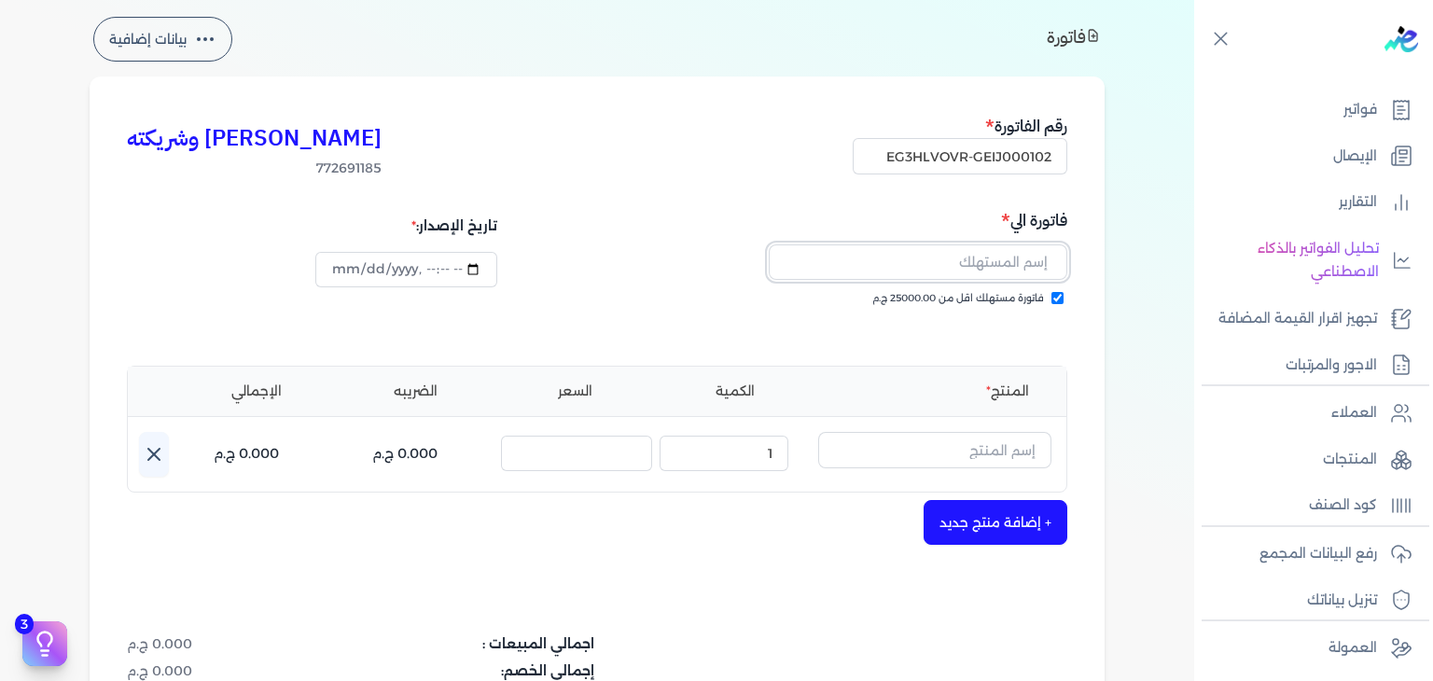
paste input "Nazly elazhary"
type input "Nazly elazhary"
paste input "[PERSON_NAME] معطر نسائي - 250 مللي"
click at [990, 443] on input "text" at bounding box center [934, 449] width 233 height 35
type input "[PERSON_NAME] معطر نسائي - 250 مللي"
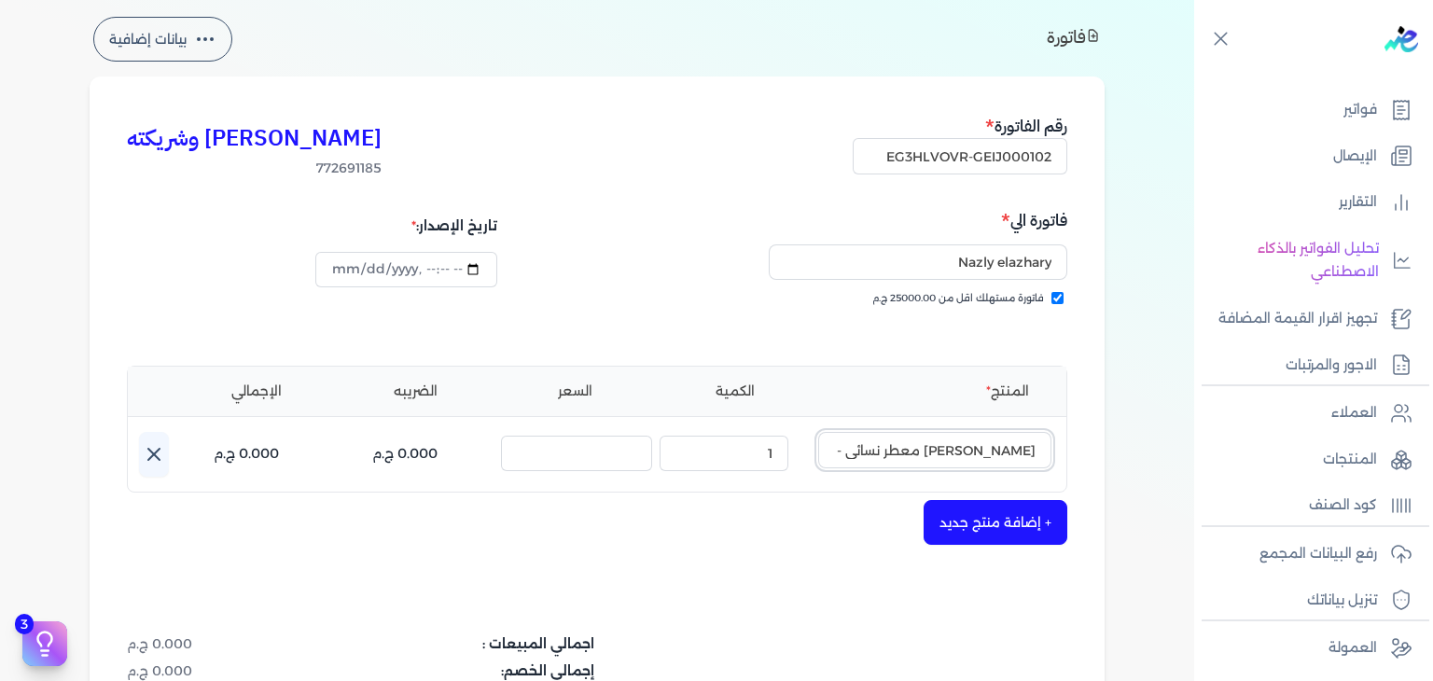
scroll to position [0, -32]
click at [946, 451] on input "[PERSON_NAME] معطر نسائي - 250 مللي" at bounding box center [934, 449] width 233 height 35
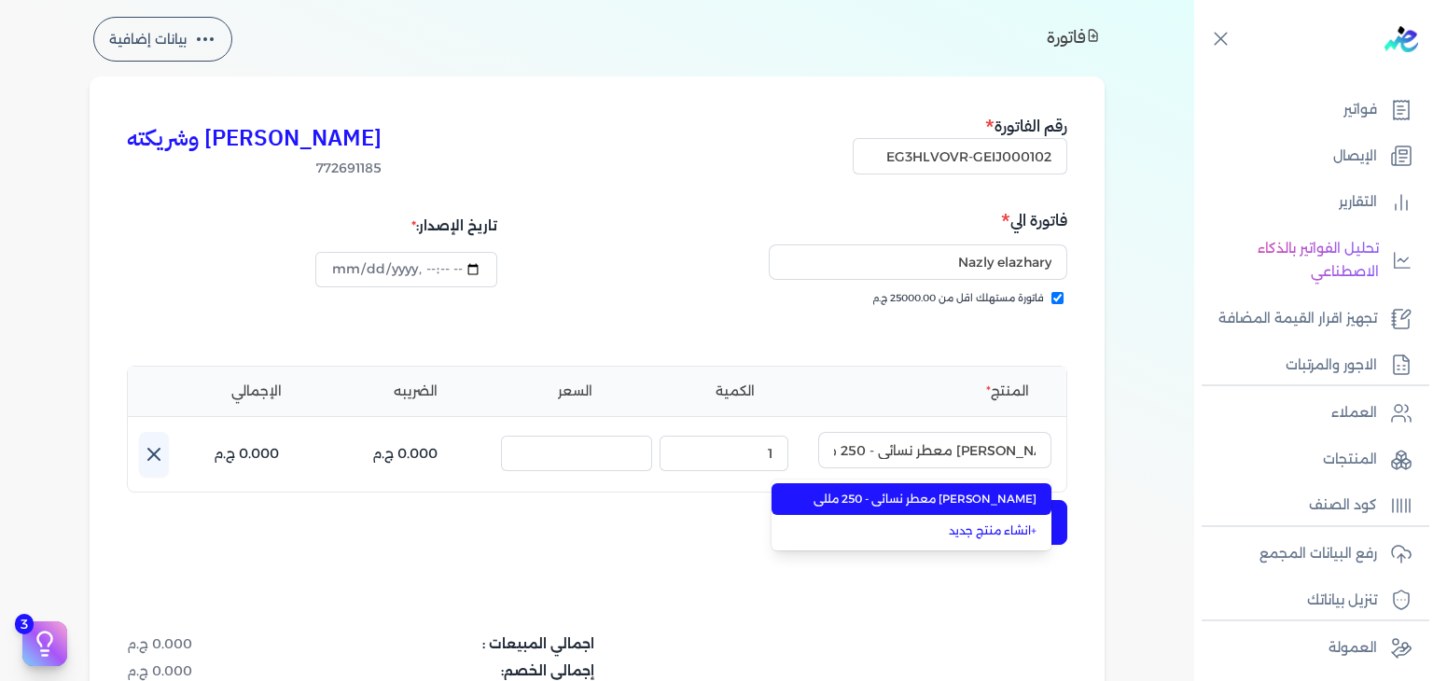
click at [950, 498] on span "[PERSON_NAME] معطر نسائي - 250 مللي" at bounding box center [923, 499] width 228 height 17
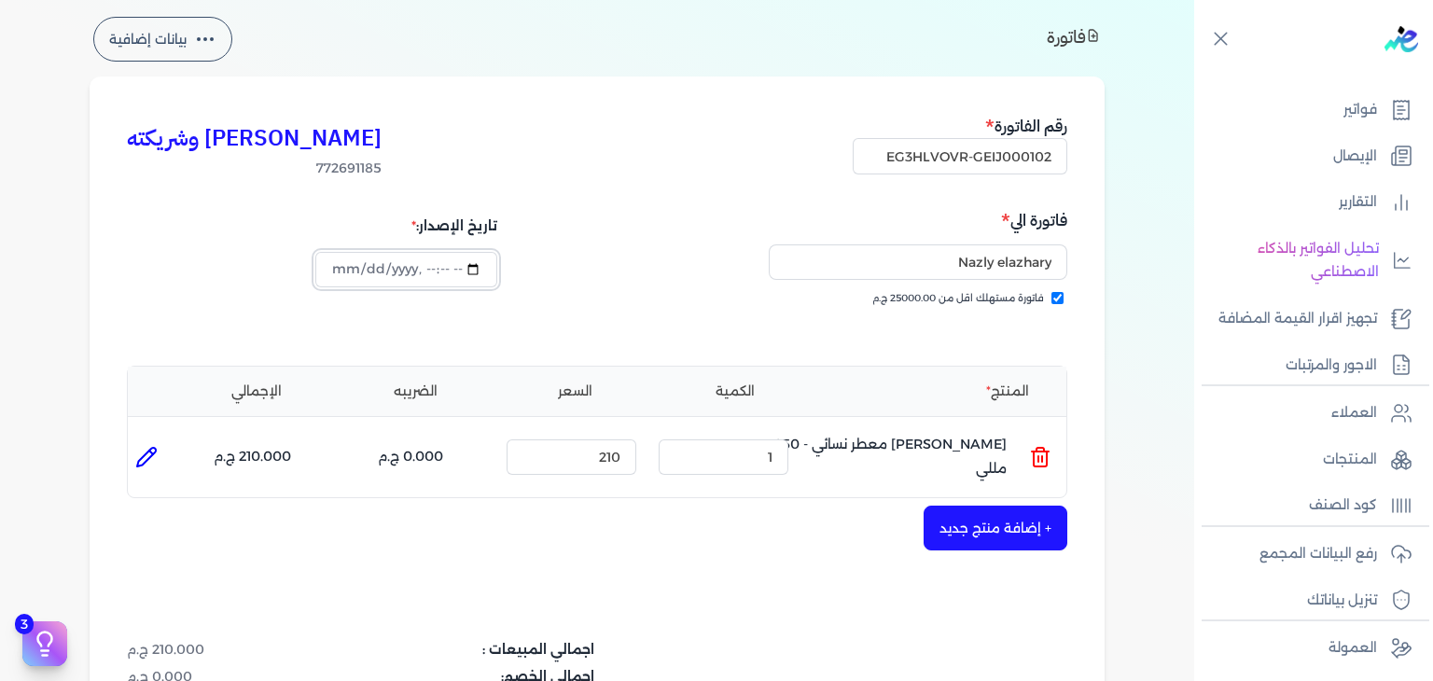
click at [340, 270] on input "datetime-local" at bounding box center [405, 269] width 181 height 35
type input "[DATE]T16:53:31"
click at [624, 561] on div "[PERSON_NAME] وشريكته 772691185 رقم الفاتورة EG3HLVOVR-GEIJ000102 فاتورة الي [P…" at bounding box center [597, 501] width 1015 height 851
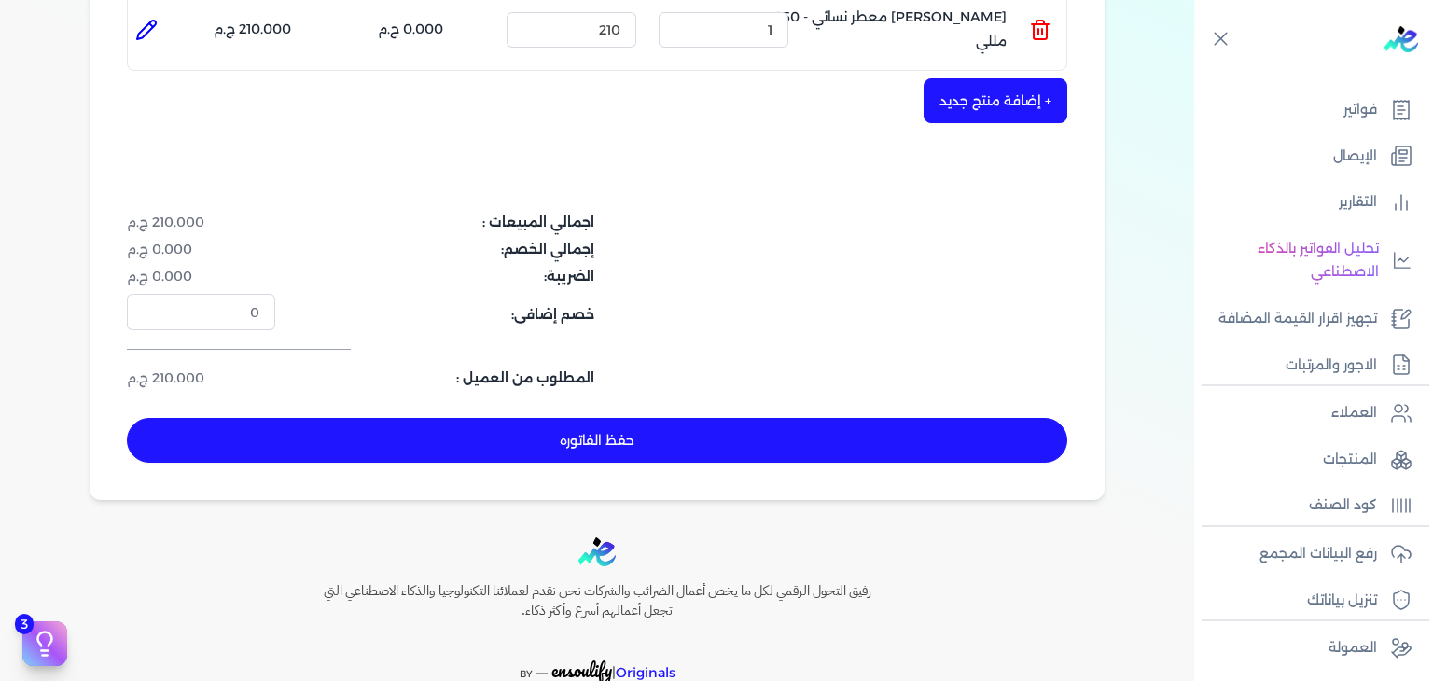
scroll to position [547, 0]
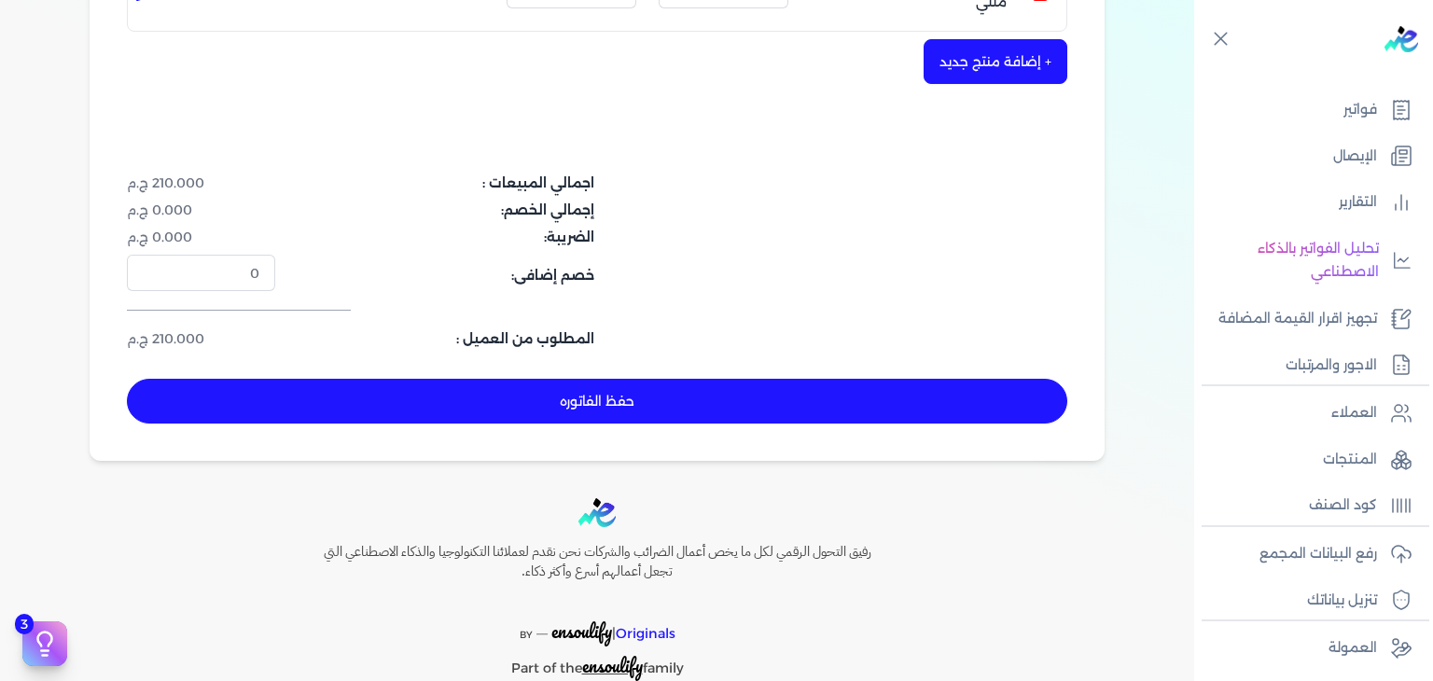
click at [666, 402] on button "حفظ الفاتوره" at bounding box center [597, 401] width 940 height 45
type input "[DATE]"
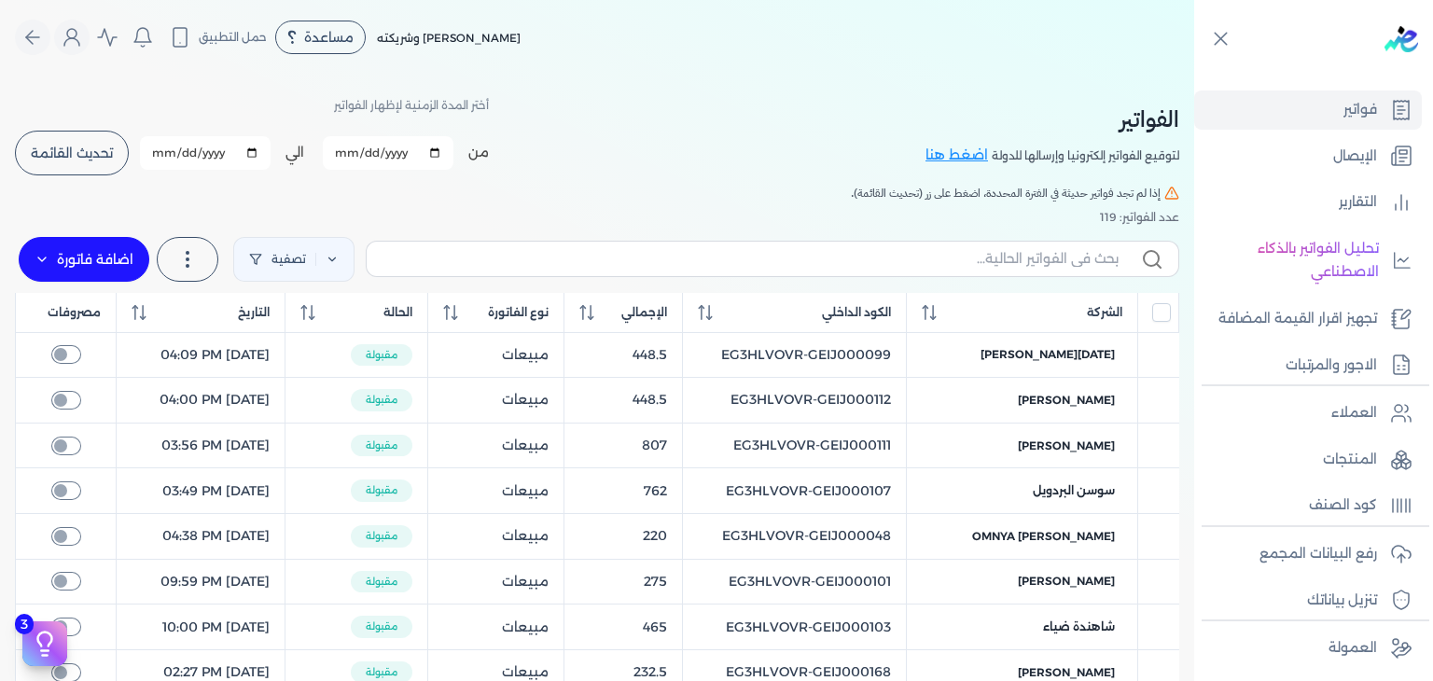
click at [937, 277] on div "تصفية استخرج العملاء استخرج المنتجات اضافة فاتورة فاتورة (I) إشعار خصم (C) إشعا…" at bounding box center [597, 259] width 1164 height 67
click at [941, 257] on input "text" at bounding box center [749, 259] width 737 height 20
paste input "[PERSON_NAME] معطر نسائي - 250 مللي"
type input "[PERSON_NAME] معطر نسائي - 250 مللي"
checkbox input "false"
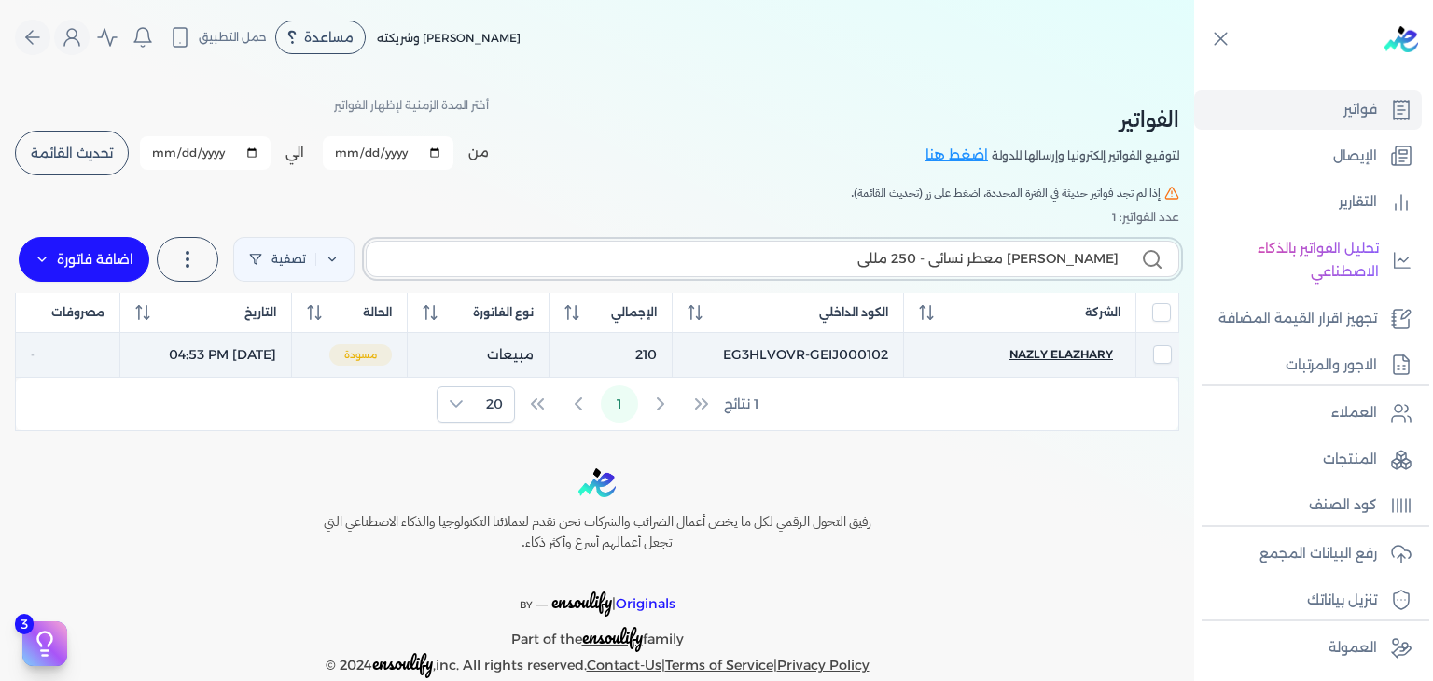
type input "[PERSON_NAME] معطر نسائي - 250 مللي"
click at [1089, 351] on span "Nazly elazhary" at bounding box center [1061, 354] width 104 height 17
select select "EGP"
select select "B"
select select "EGS"
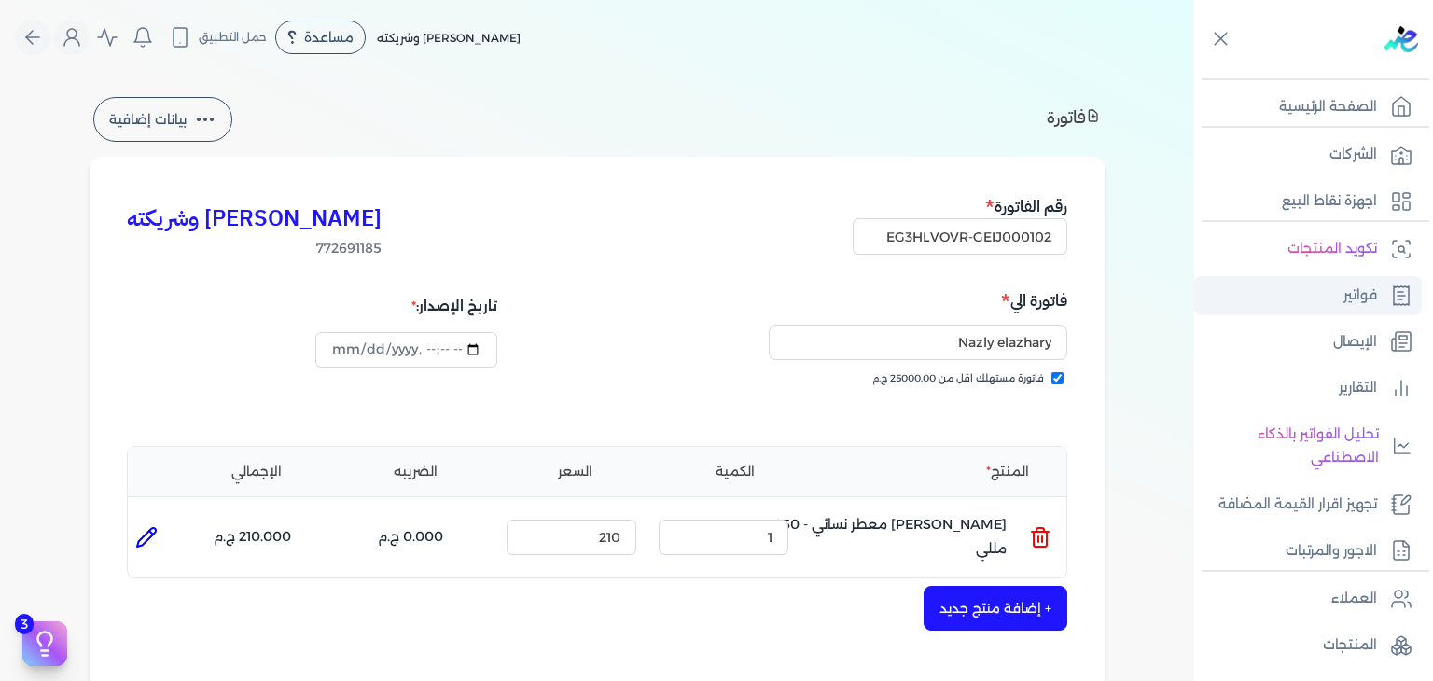
click at [1381, 298] on link "فواتير" at bounding box center [1308, 295] width 228 height 39
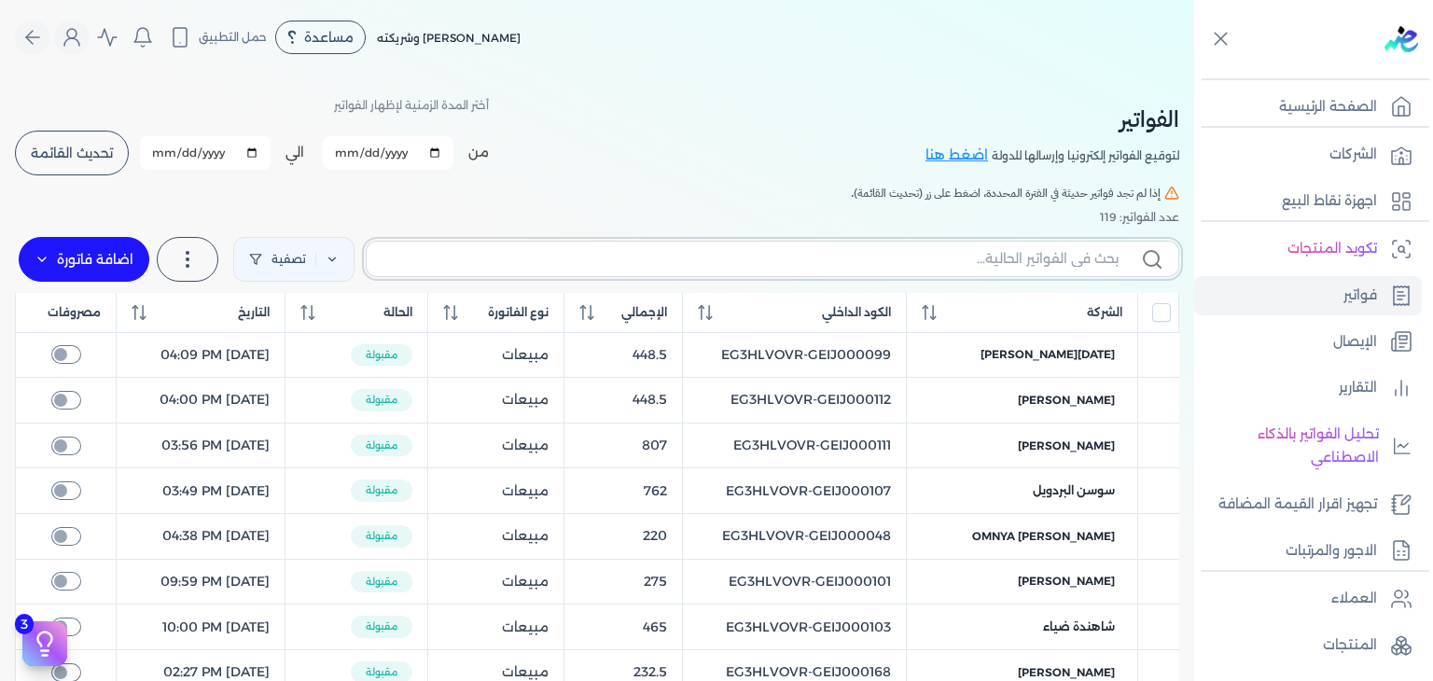
click at [1070, 258] on input "text" at bounding box center [749, 259] width 737 height 20
paste input "EG3HLVOVR-GEIJ000102"
type input "EG3HLVOVR-GEIJ000102"
checkbox input "false"
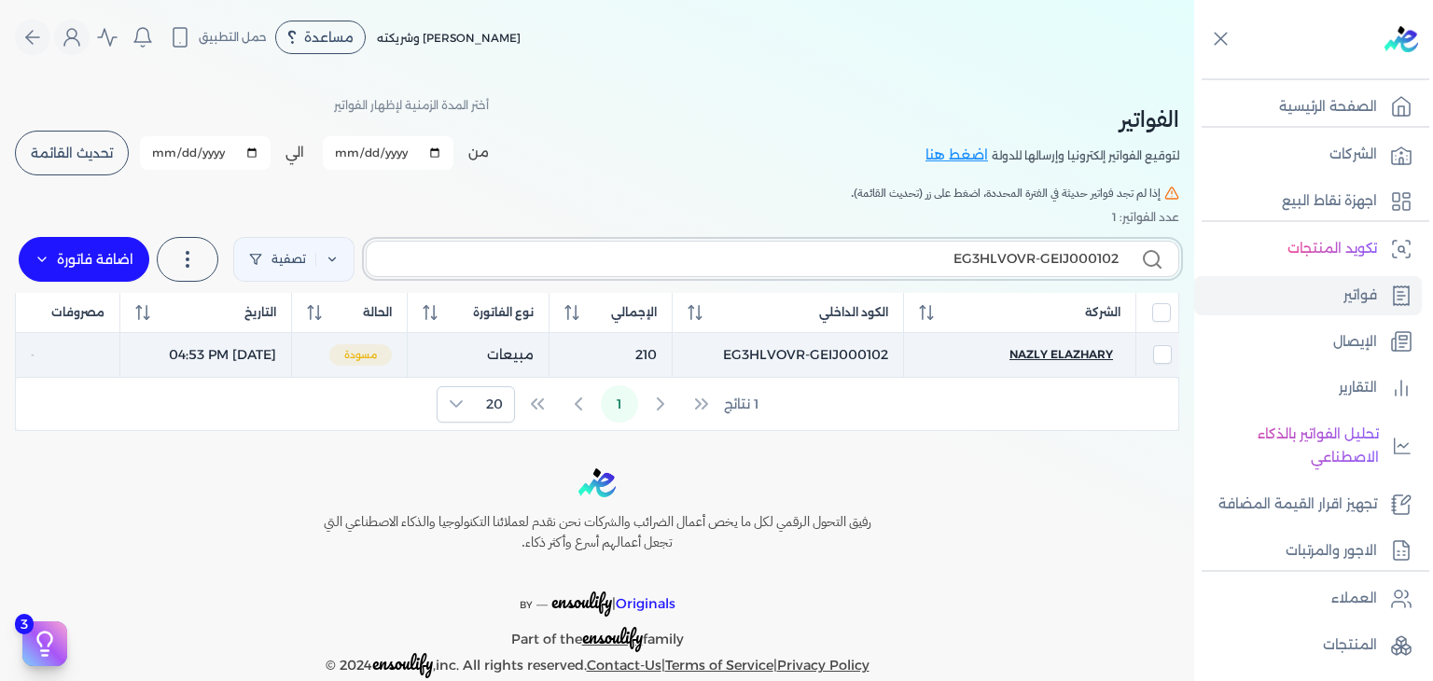
type input "EG3HLVOVR-GEIJ000102"
click at [1088, 355] on span "Nazly elazhary" at bounding box center [1061, 354] width 104 height 17
select select "EGP"
select select "B"
select select "EGS"
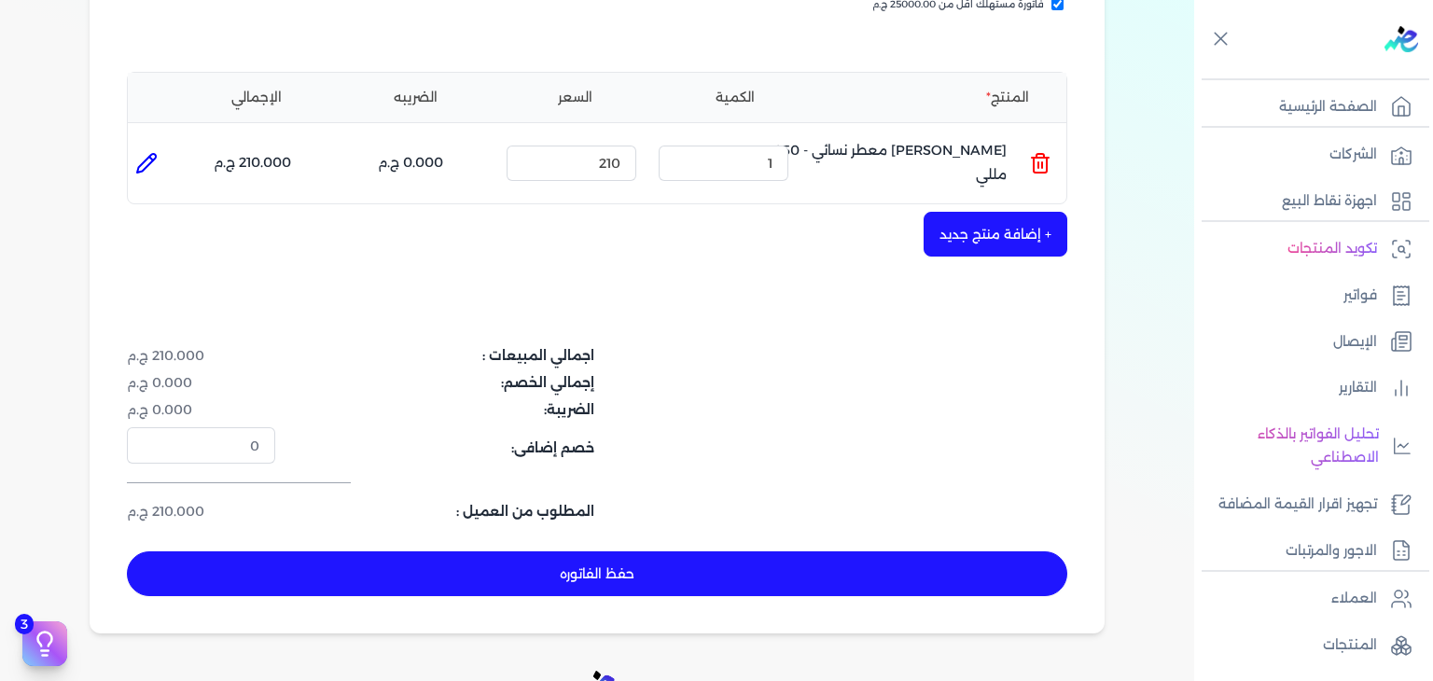
scroll to position [560, 0]
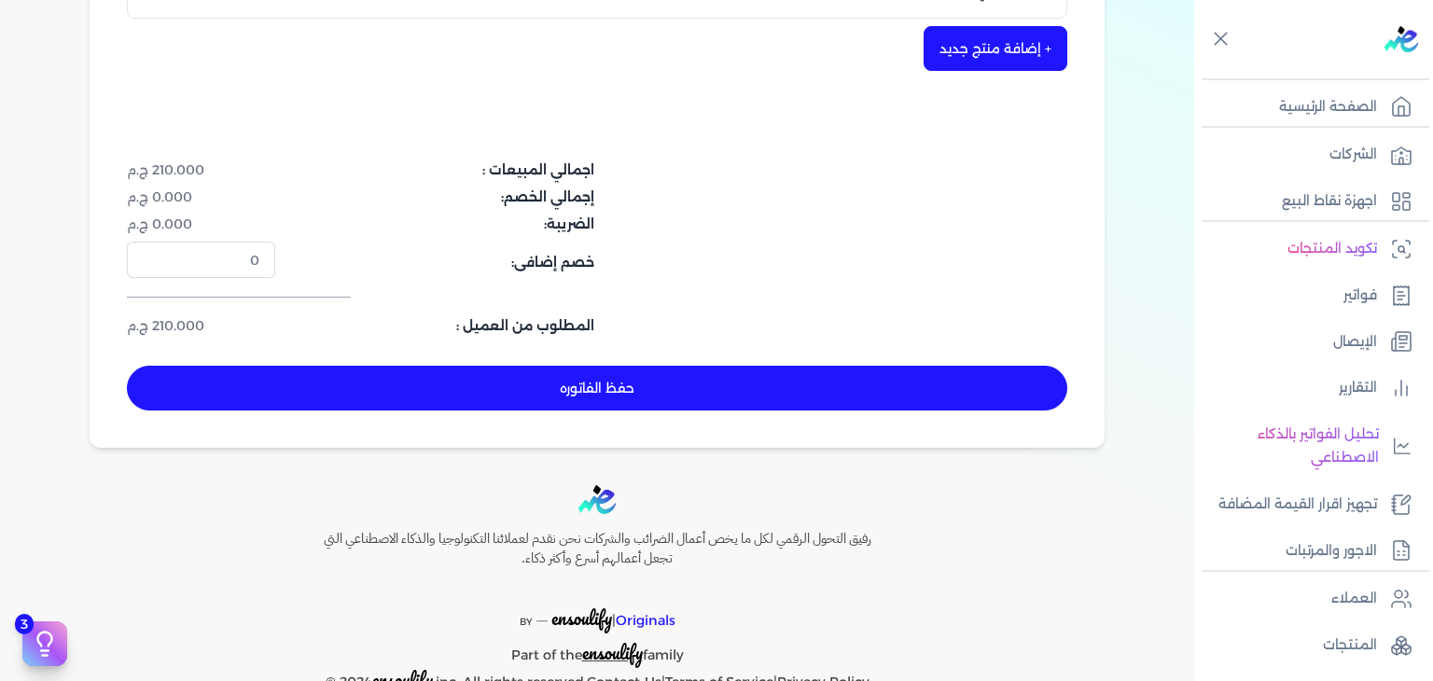
click at [780, 399] on button "حفظ الفاتوره" at bounding box center [597, 388] width 940 height 45
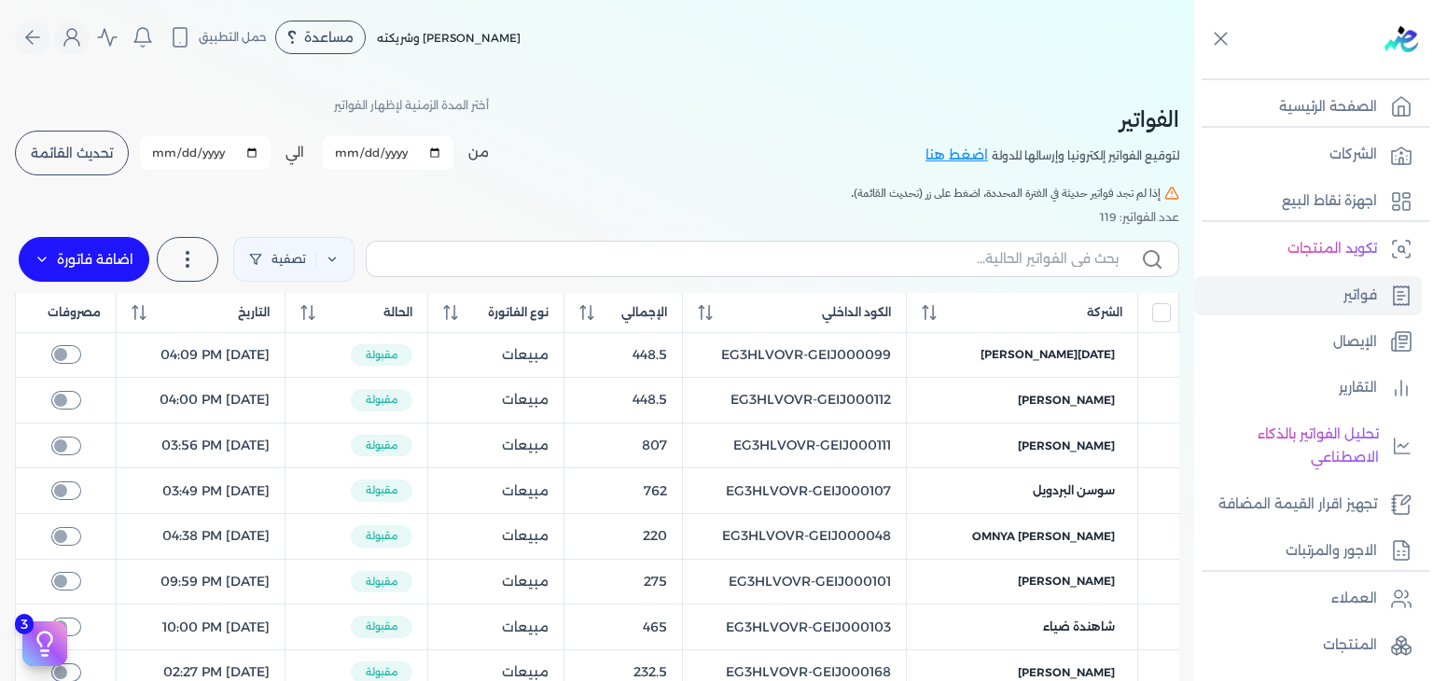
click at [339, 149] on input "[DATE]" at bounding box center [388, 153] width 131 height 34
type input "[DATE]"
click at [101, 162] on button "تحديث القائمة" at bounding box center [72, 153] width 114 height 45
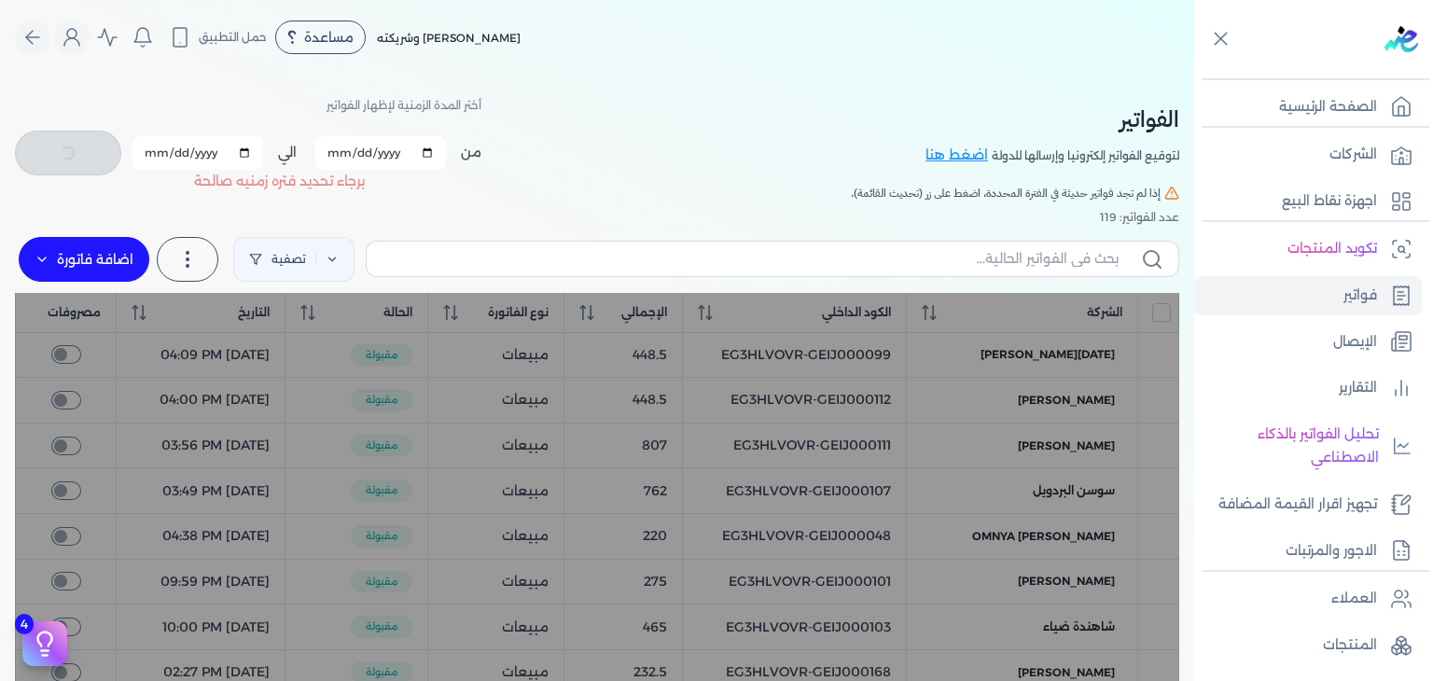
checkbox input "false"
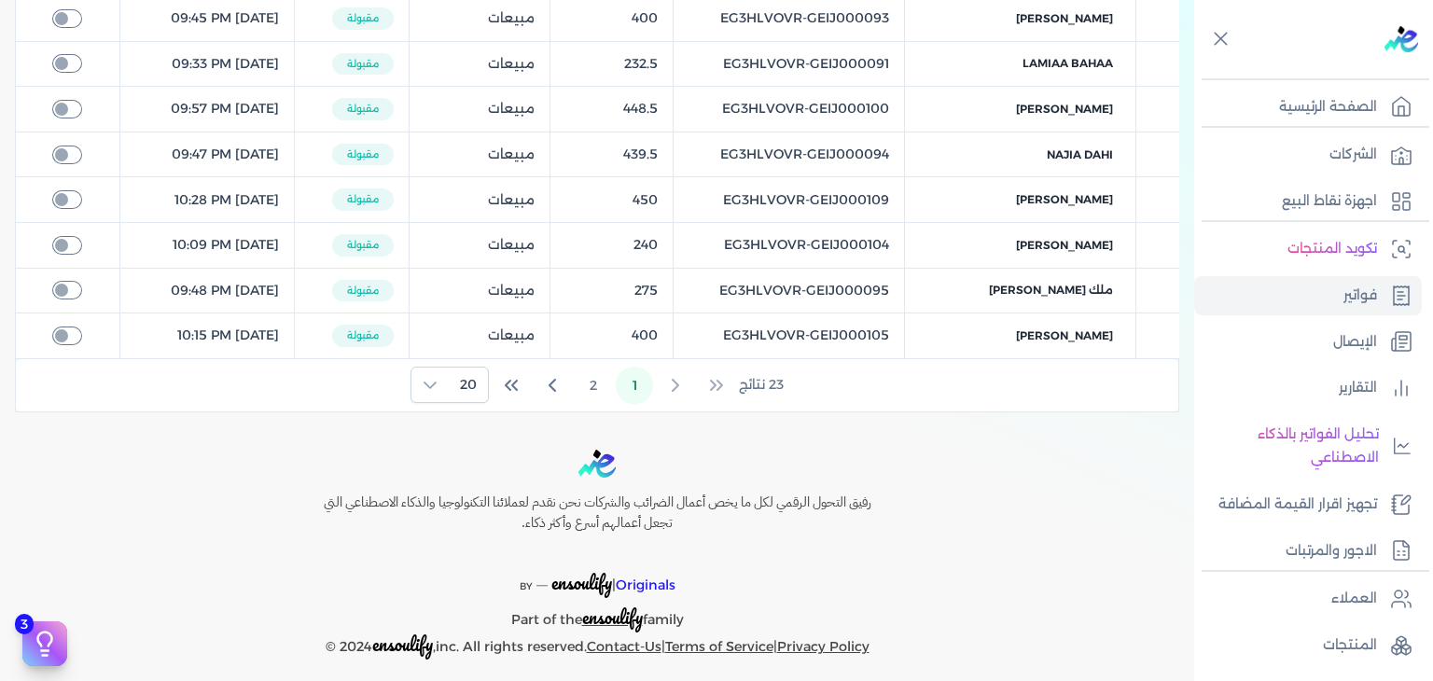
scroll to position [890, 0]
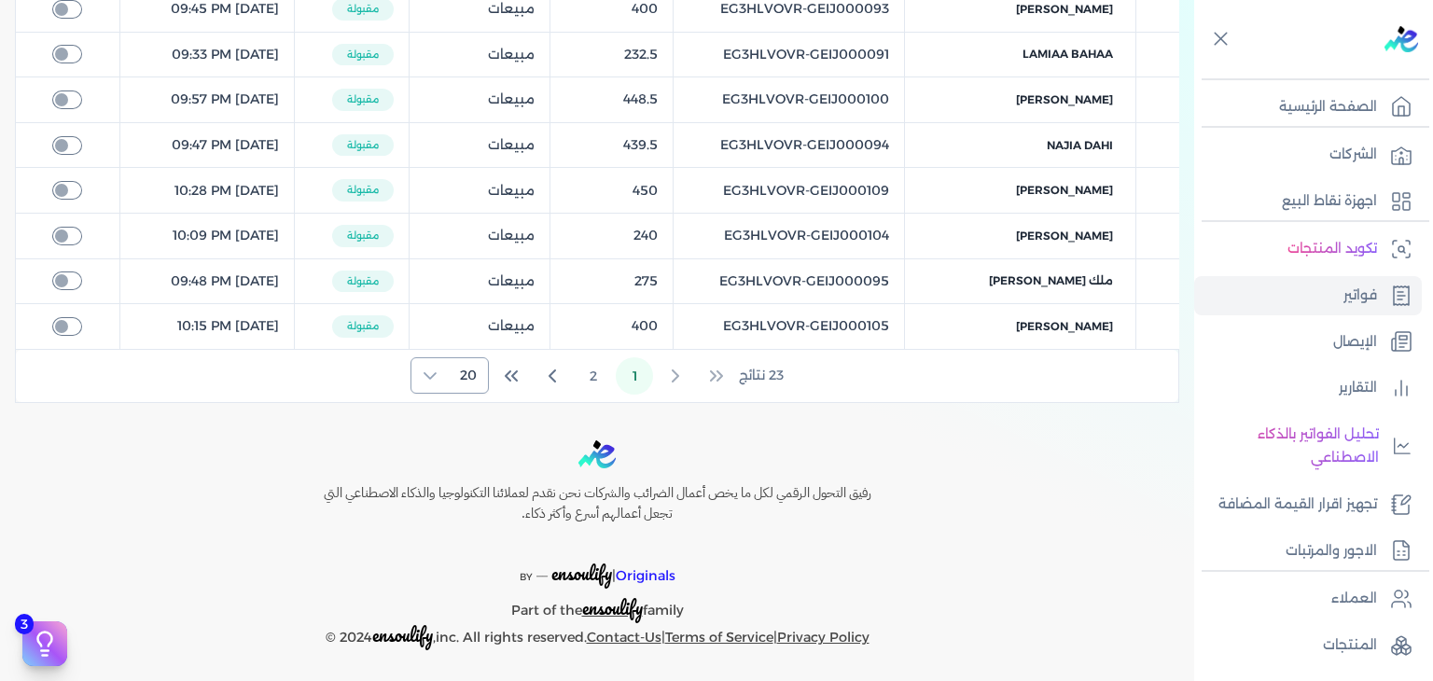
click at [448, 366] on div at bounding box center [429, 375] width 37 height 35
click at [473, 493] on span "100" at bounding box center [463, 487] width 23 height 20
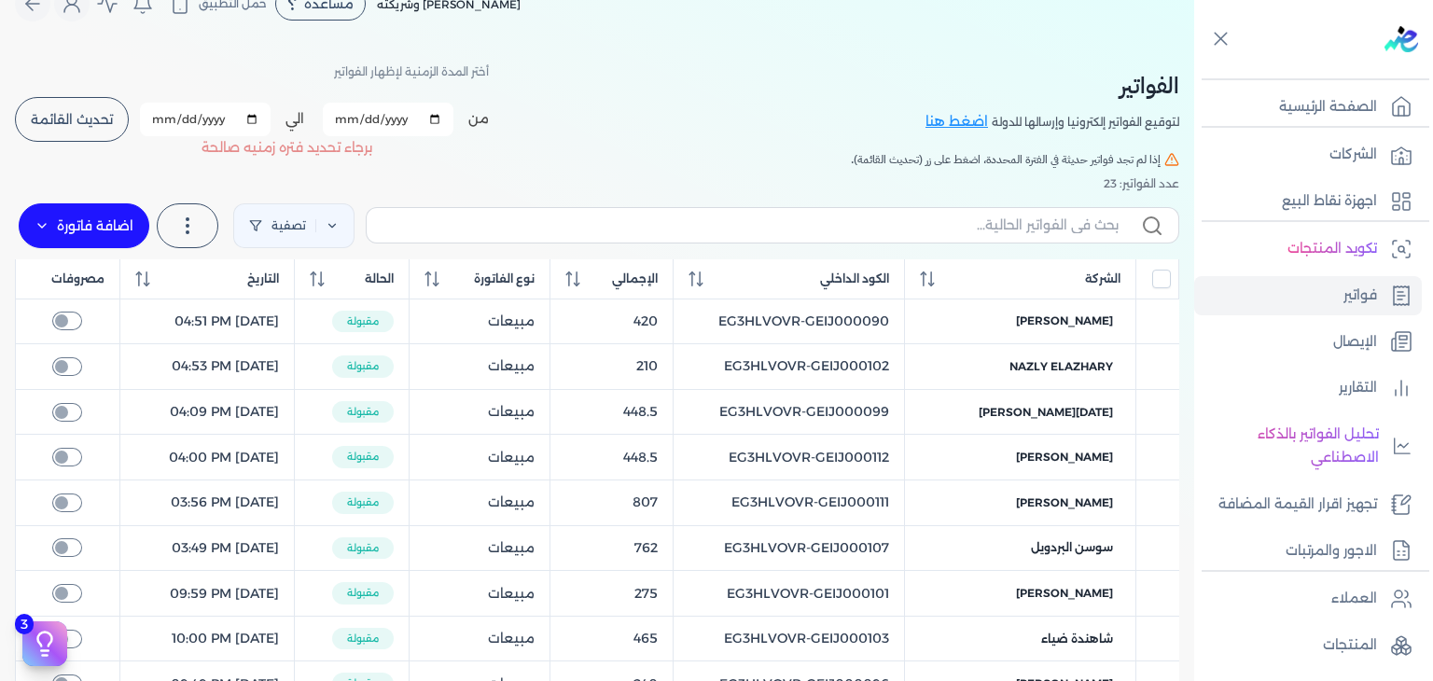
scroll to position [0, 0]
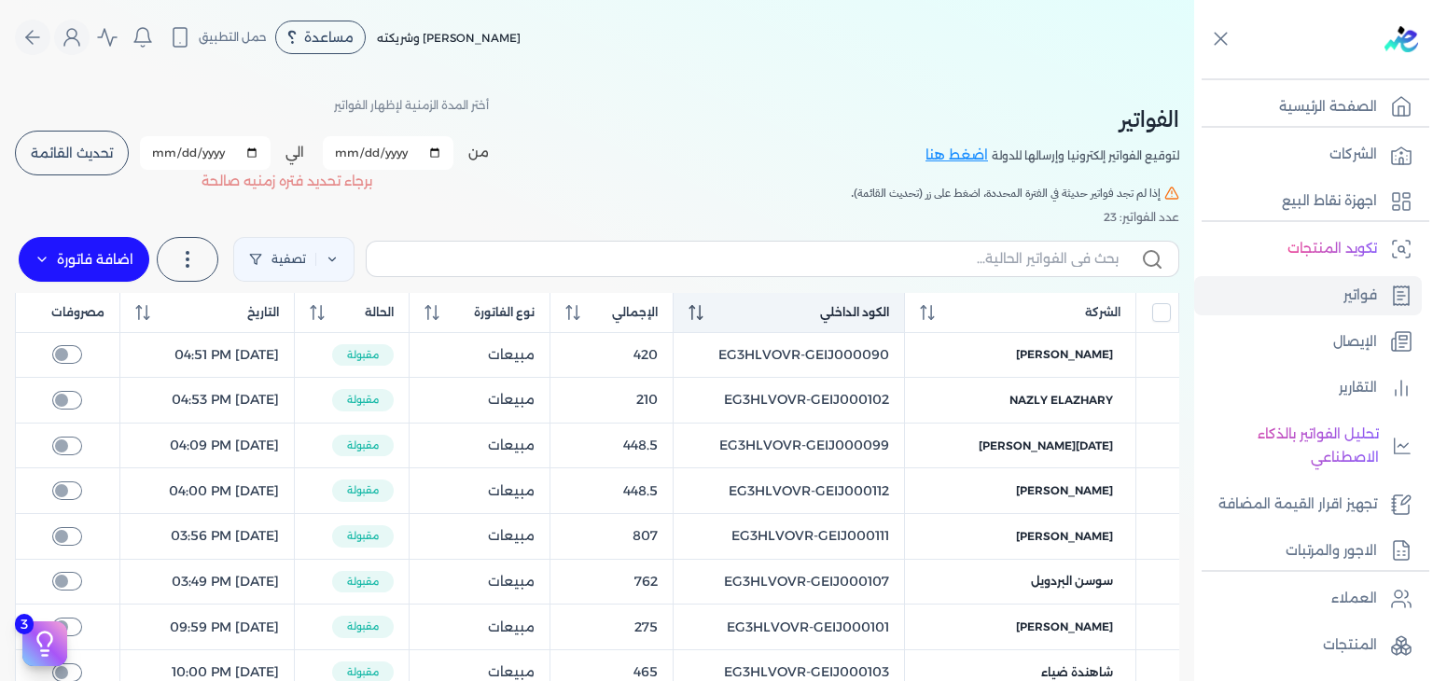
click at [703, 316] on icon at bounding box center [700, 318] width 7 height 4
click at [702, 318] on icon at bounding box center [695, 312] width 14 height 15
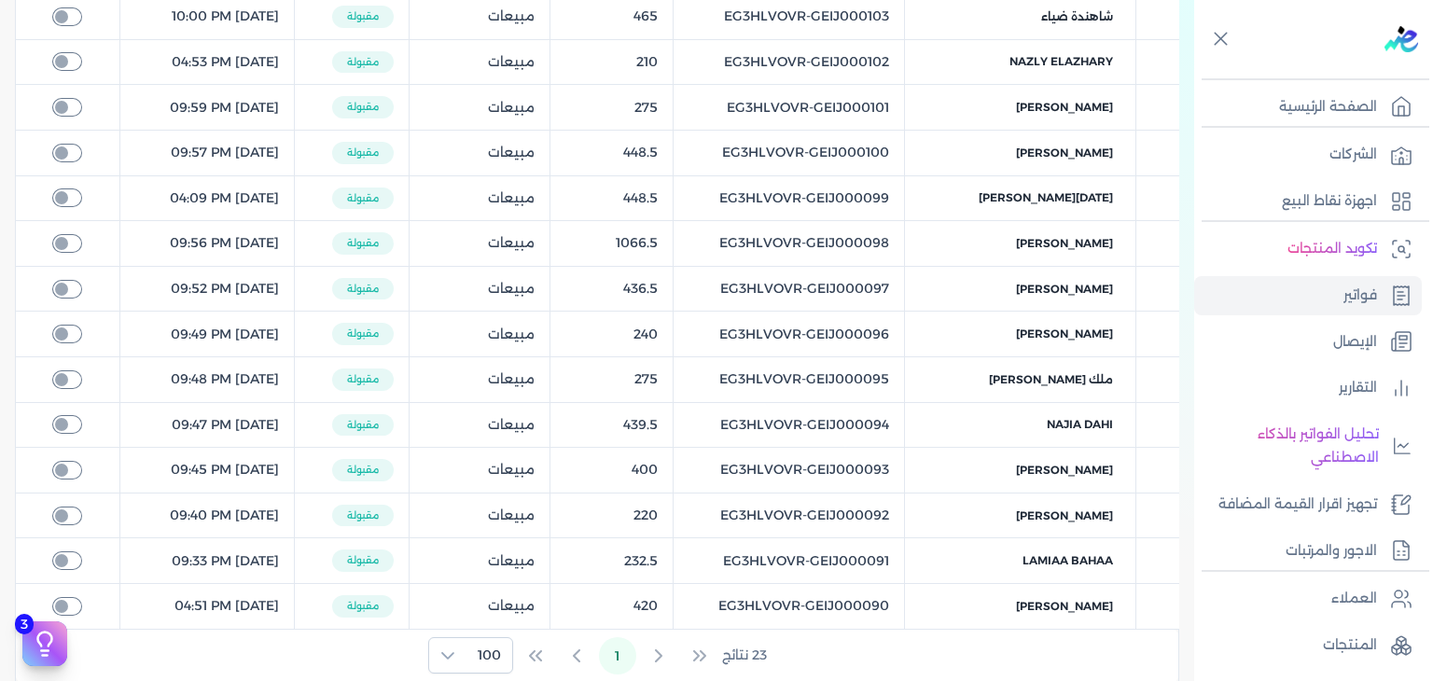
scroll to position [1025, 0]
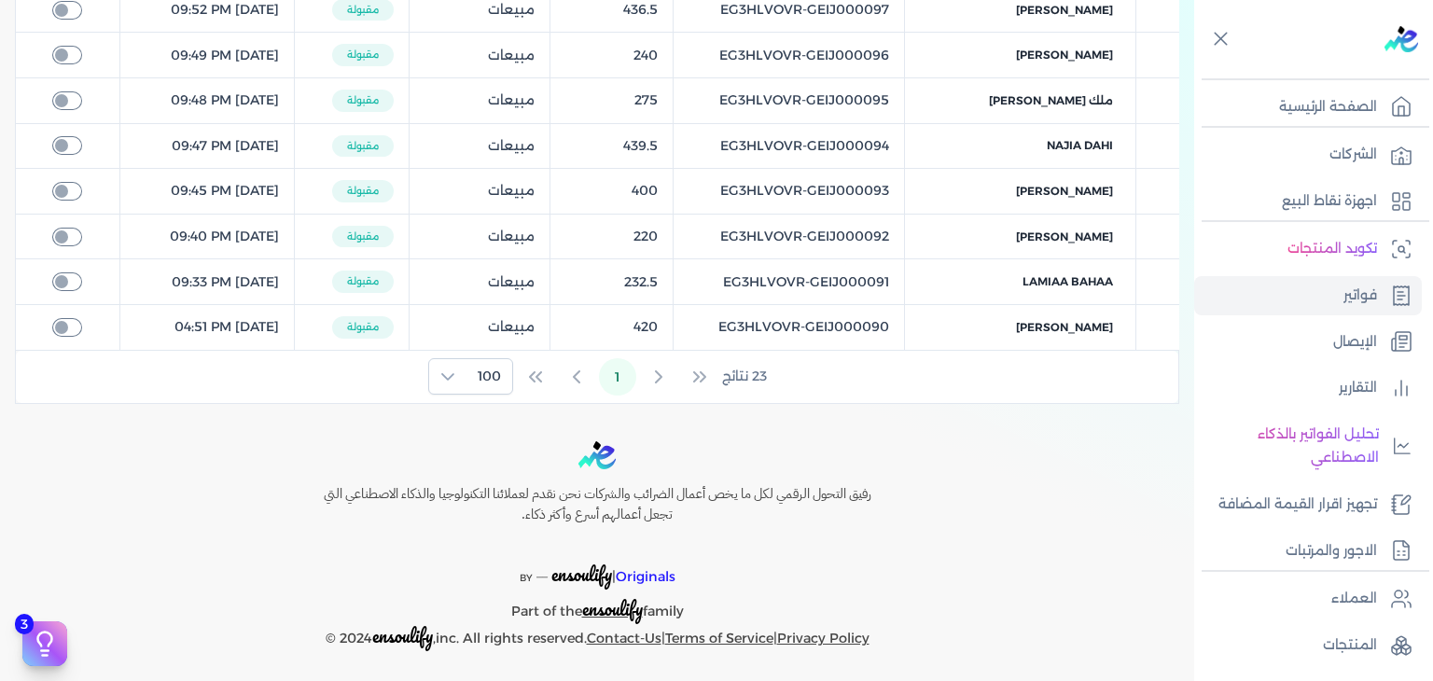
click at [895, 426] on div "Toggle Navigation الاسعار العمولات مساعدة خدمة العملاء دليل المستخدم تسجيل الدخ…" at bounding box center [597, 340] width 1194 height 681
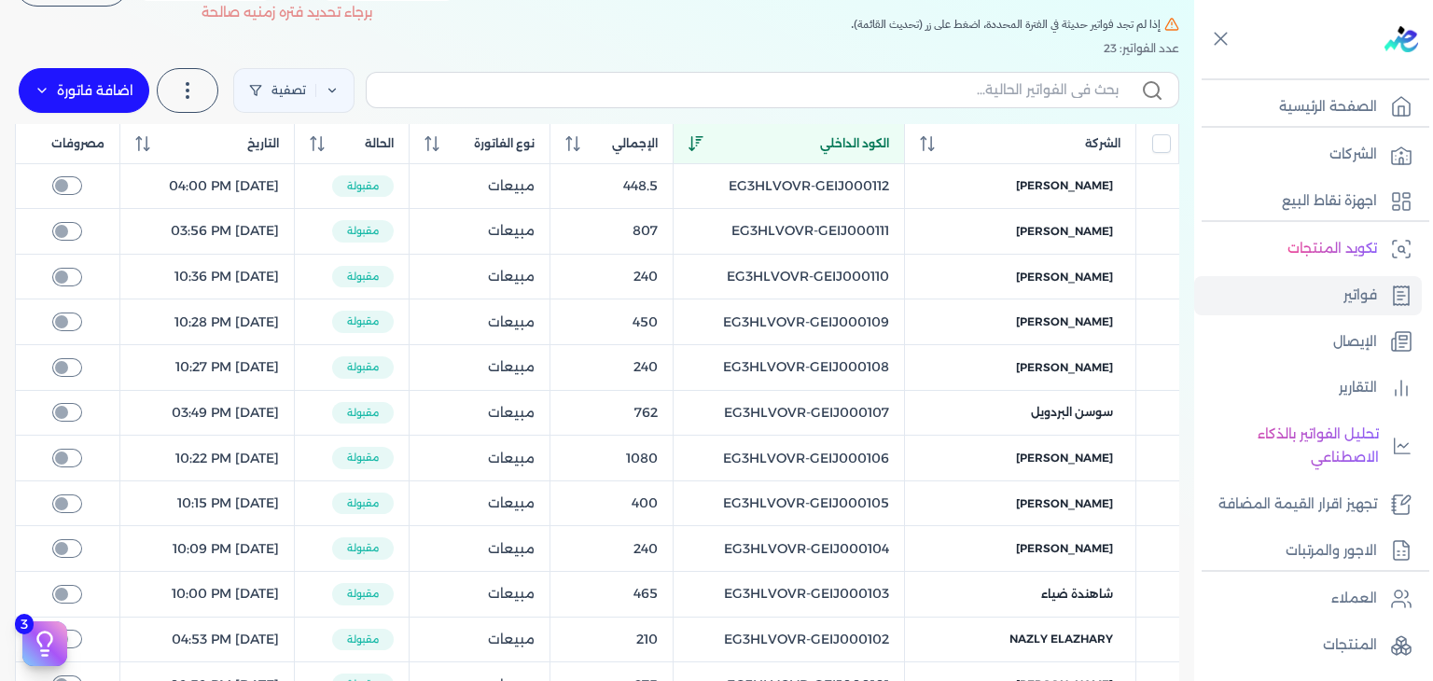
scroll to position [167, 0]
click at [880, 59] on div "تصفية استخرج العملاء استخرج المنتجات اضافة فاتورة فاتورة (I) إشعار خصم (C) إشعا…" at bounding box center [597, 92] width 1164 height 67
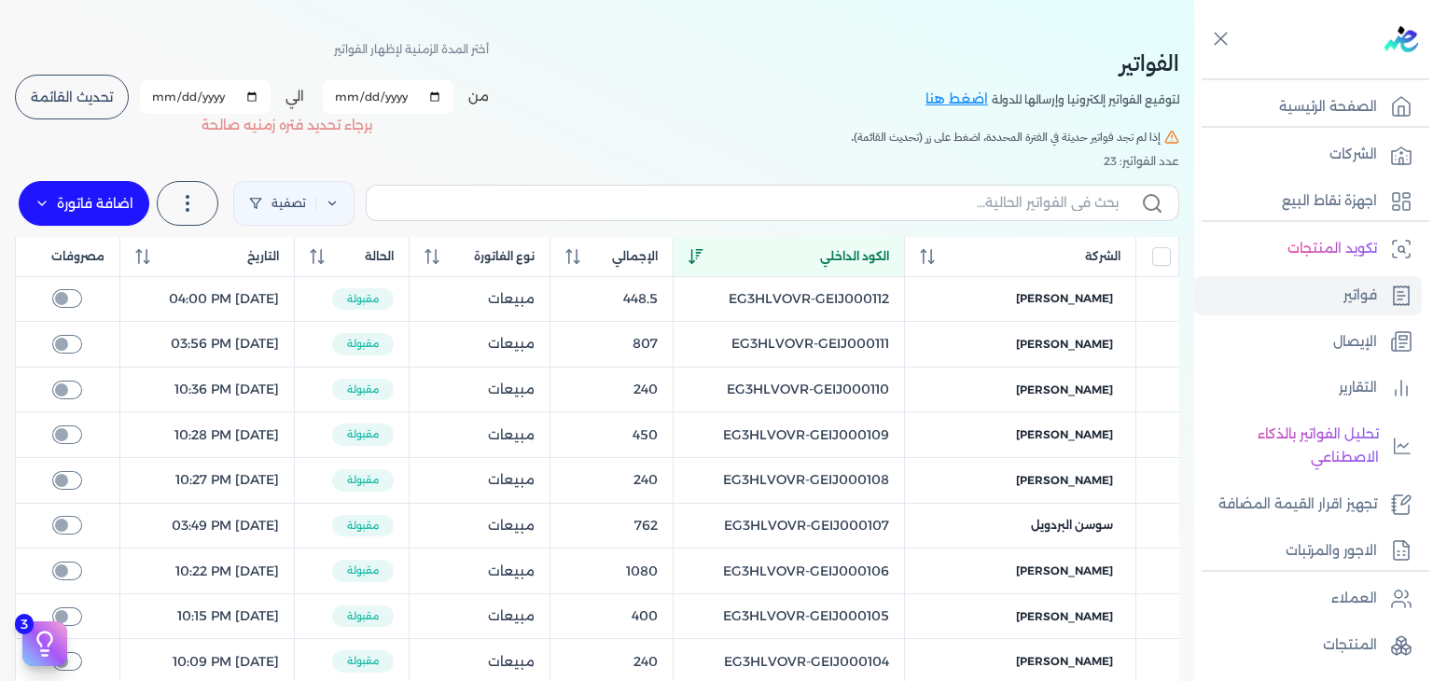
scroll to position [0, 0]
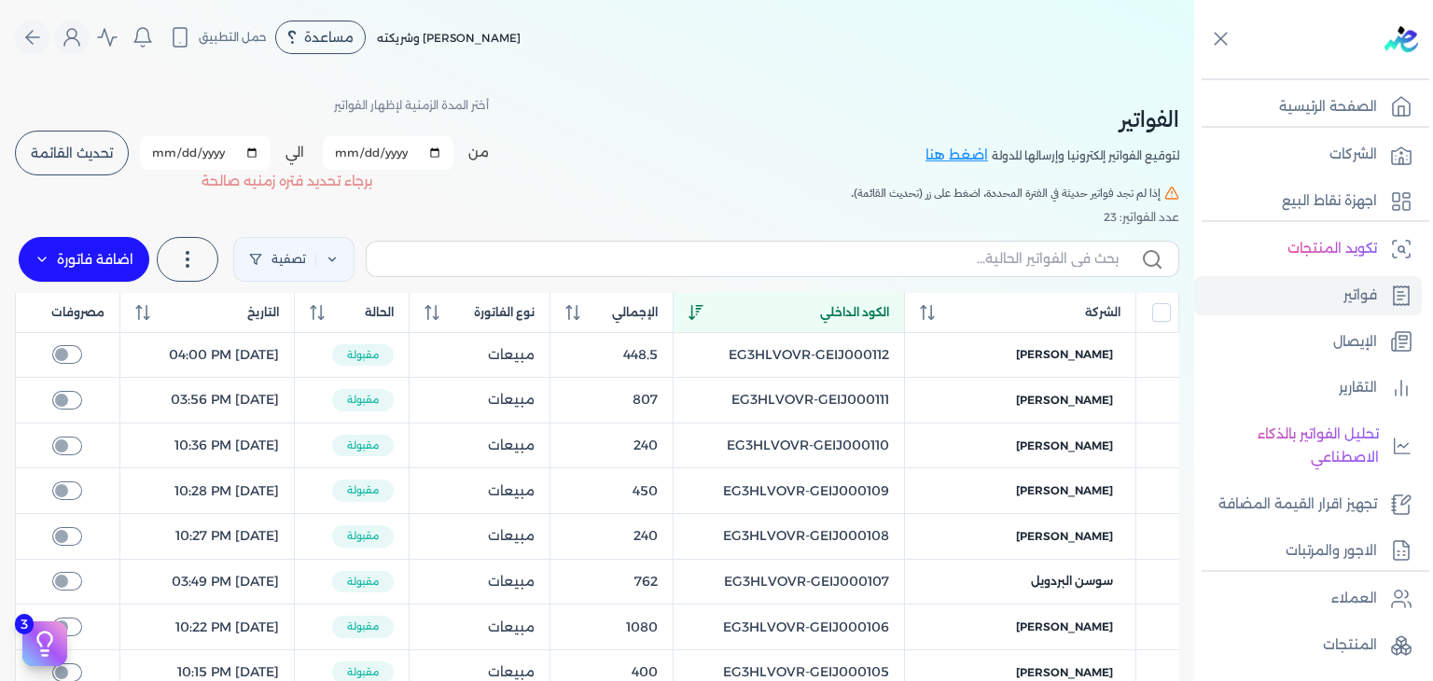
click at [349, 154] on input "[DATE]" at bounding box center [388, 153] width 131 height 34
type input "[DATE]"
click at [164, 150] on input "[DATE]" at bounding box center [205, 153] width 131 height 34
type input "[DATE]"
click at [117, 166] on button "تحديث القائمة" at bounding box center [72, 153] width 114 height 45
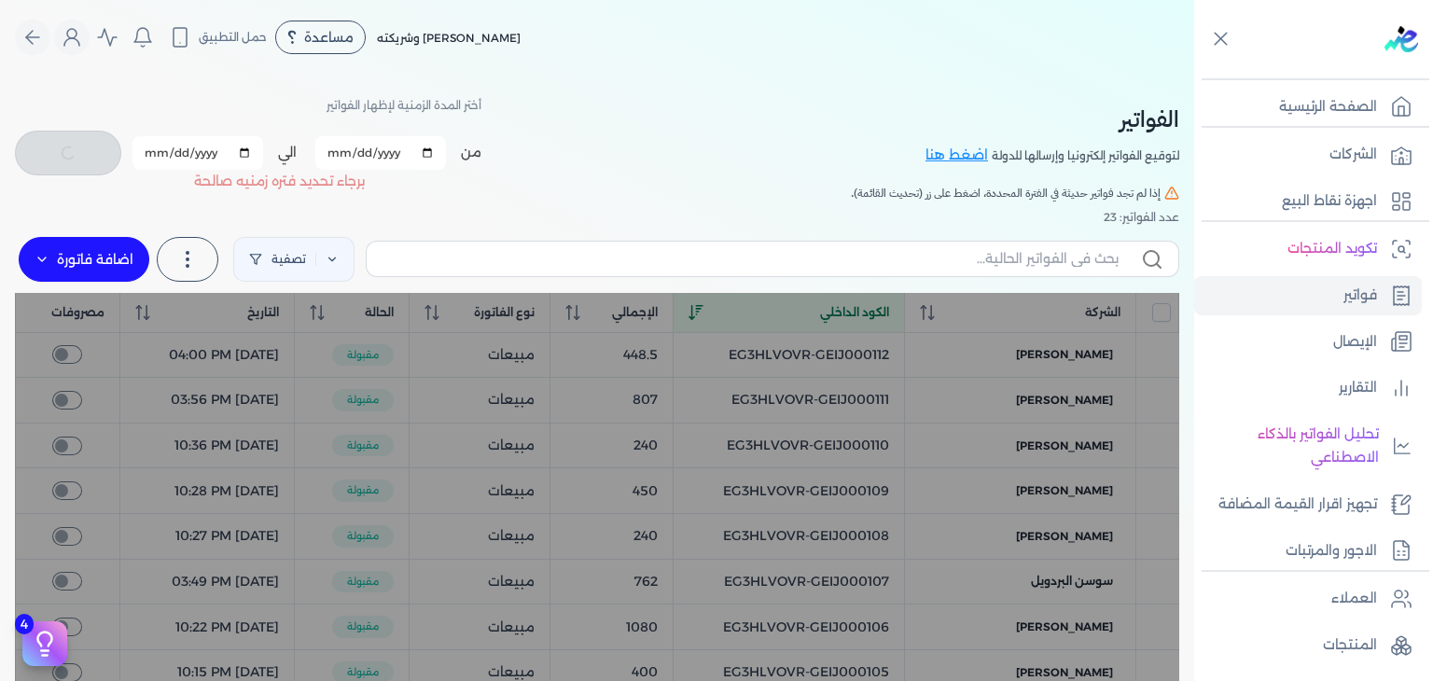
checkbox input "false"
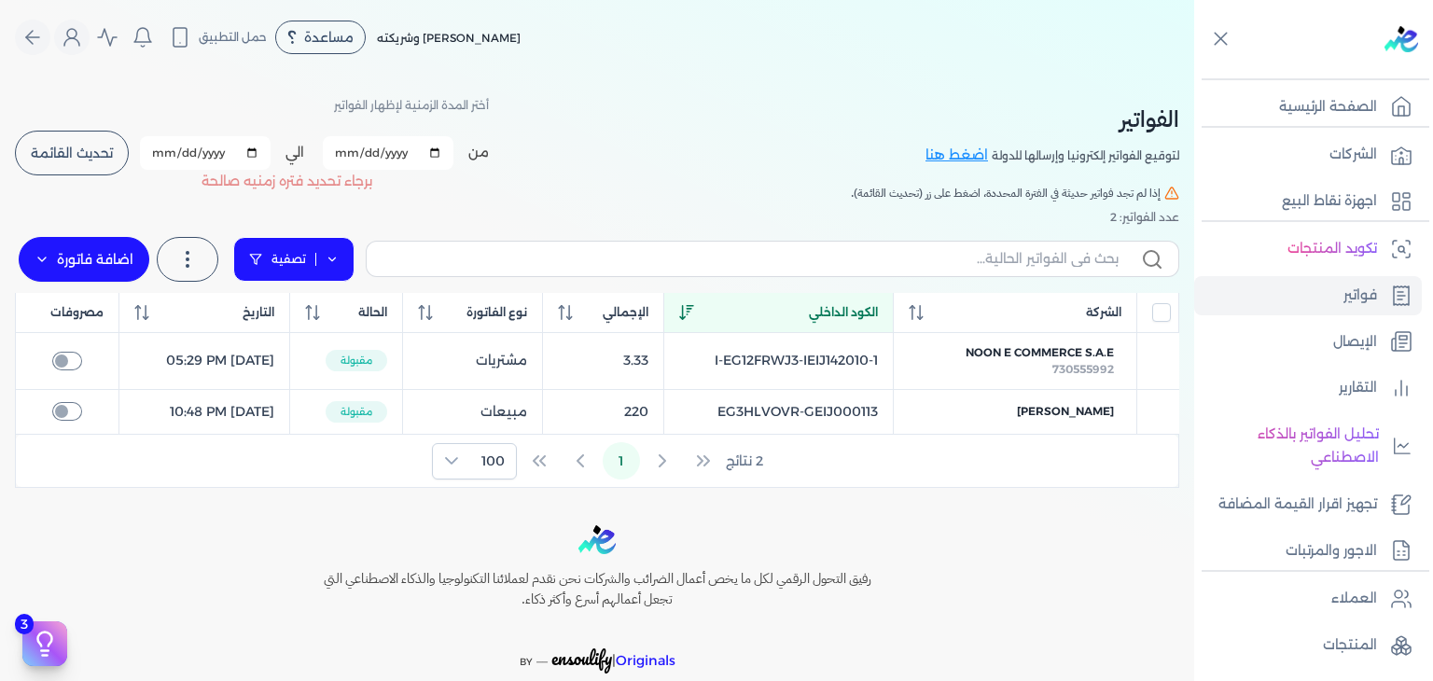
click at [339, 254] on icon at bounding box center [332, 259] width 13 height 13
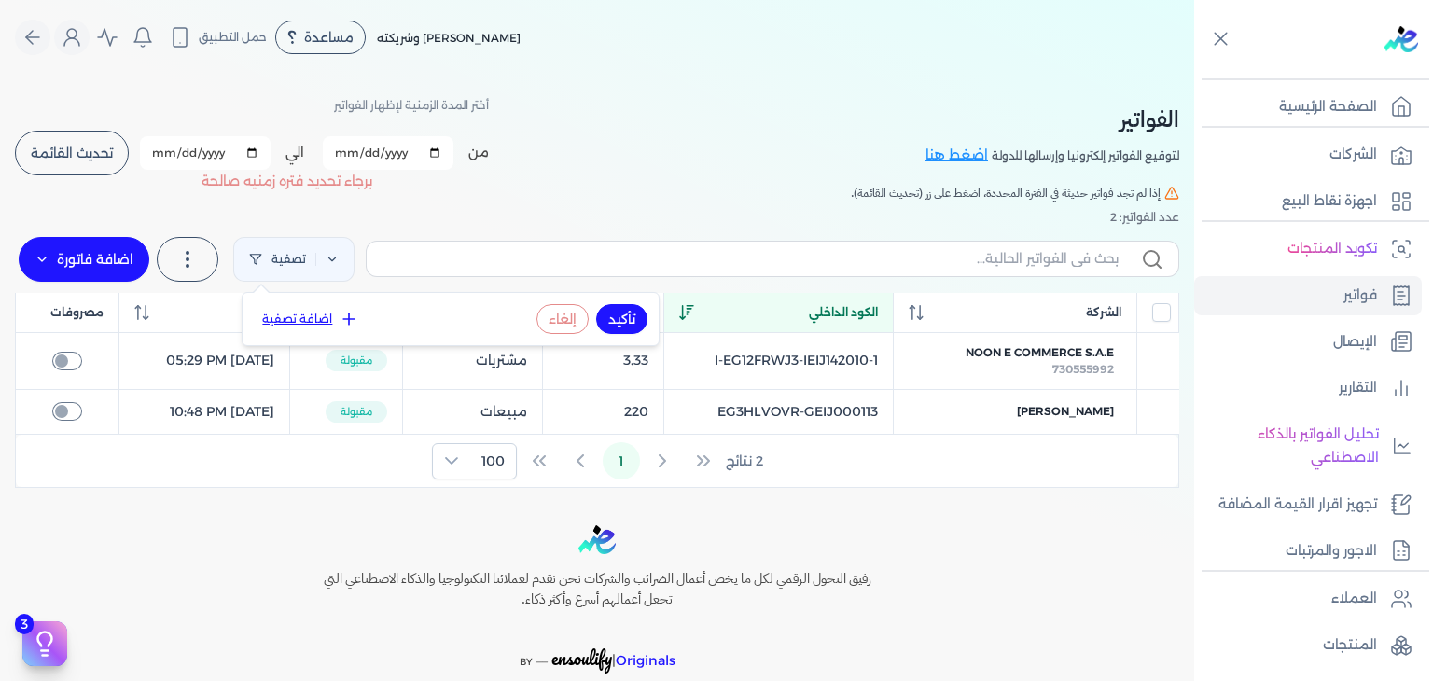
click at [302, 318] on button "اضافة تصفية" at bounding box center [310, 319] width 113 height 22
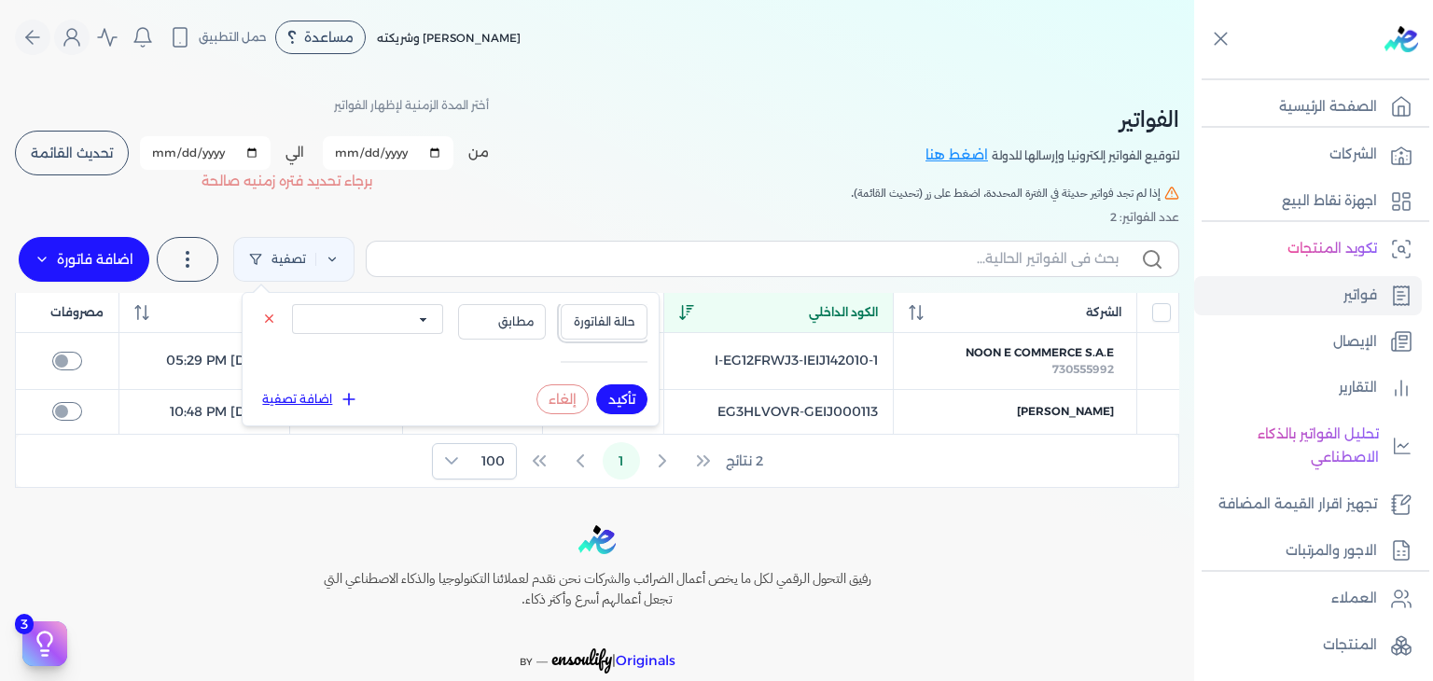
click at [623, 322] on span "حالة الفاتورة" at bounding box center [604, 321] width 63 height 17
click at [609, 385] on li "نوع الفاتورة" at bounding box center [565, 379] width 142 height 17
click at [491, 326] on span "مطابق" at bounding box center [501, 321] width 63 height 17
click at [504, 358] on li "مطابق" at bounding box center [464, 362] width 142 height 17
click at [403, 314] on select "الكل مبيعات مشتريات" at bounding box center [367, 319] width 151 height 30
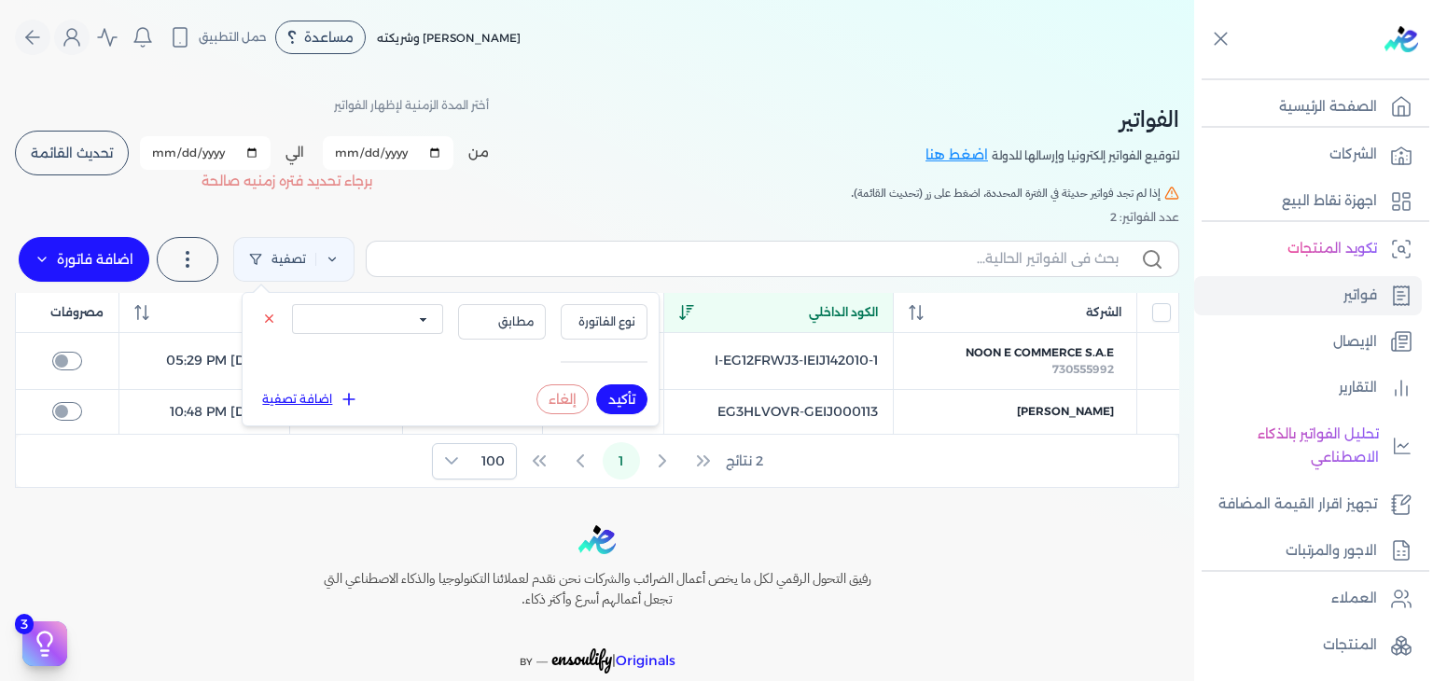
select select "true"
click at [292, 304] on select "الكل مبيعات مشتريات" at bounding box center [367, 319] width 151 height 30
click at [642, 403] on button "تأكيد" at bounding box center [621, 399] width 51 height 30
checkbox input "false"
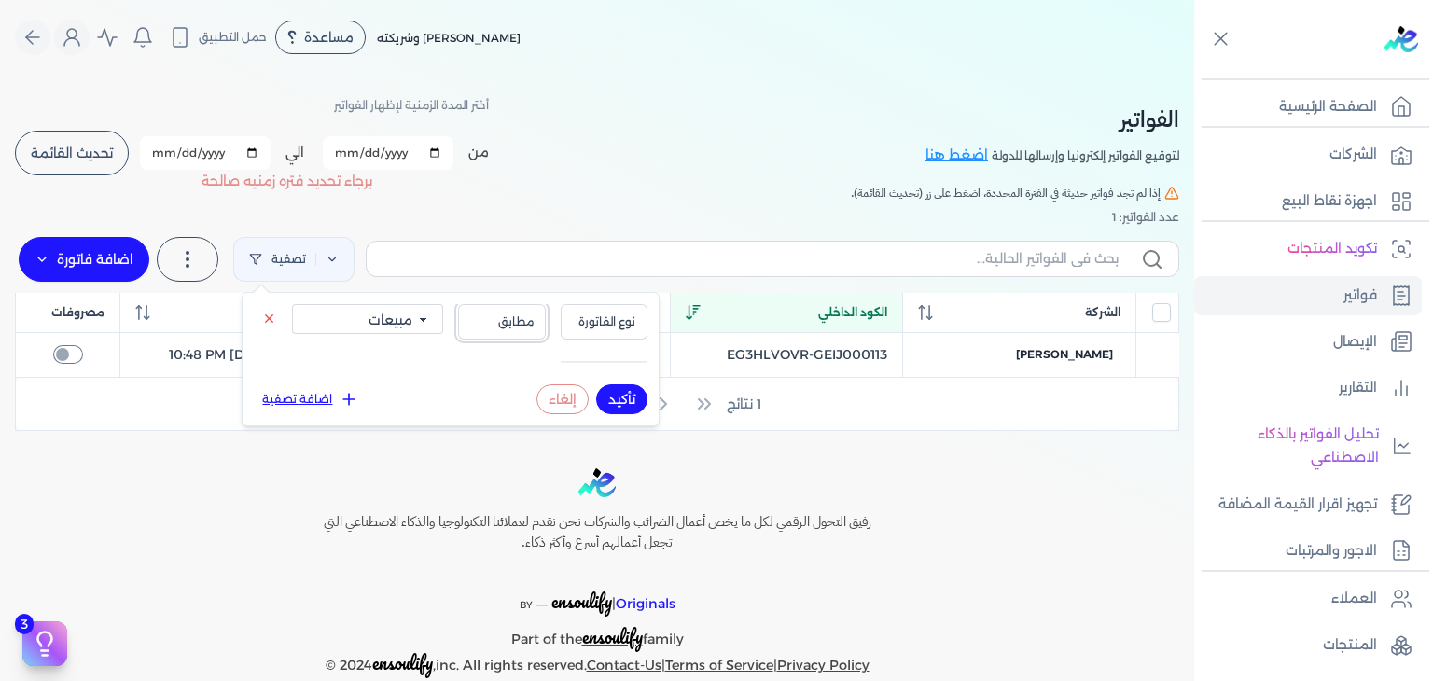
click at [530, 320] on span "مطابق" at bounding box center [501, 321] width 63 height 17
click at [523, 382] on li "مشابه" at bounding box center [464, 379] width 142 height 17
click at [627, 394] on button "تأكيد" at bounding box center [621, 399] width 51 height 30
click at [528, 328] on span "مشابه" at bounding box center [501, 321] width 63 height 17
click at [519, 355] on li "مطابق" at bounding box center [464, 362] width 142 height 17
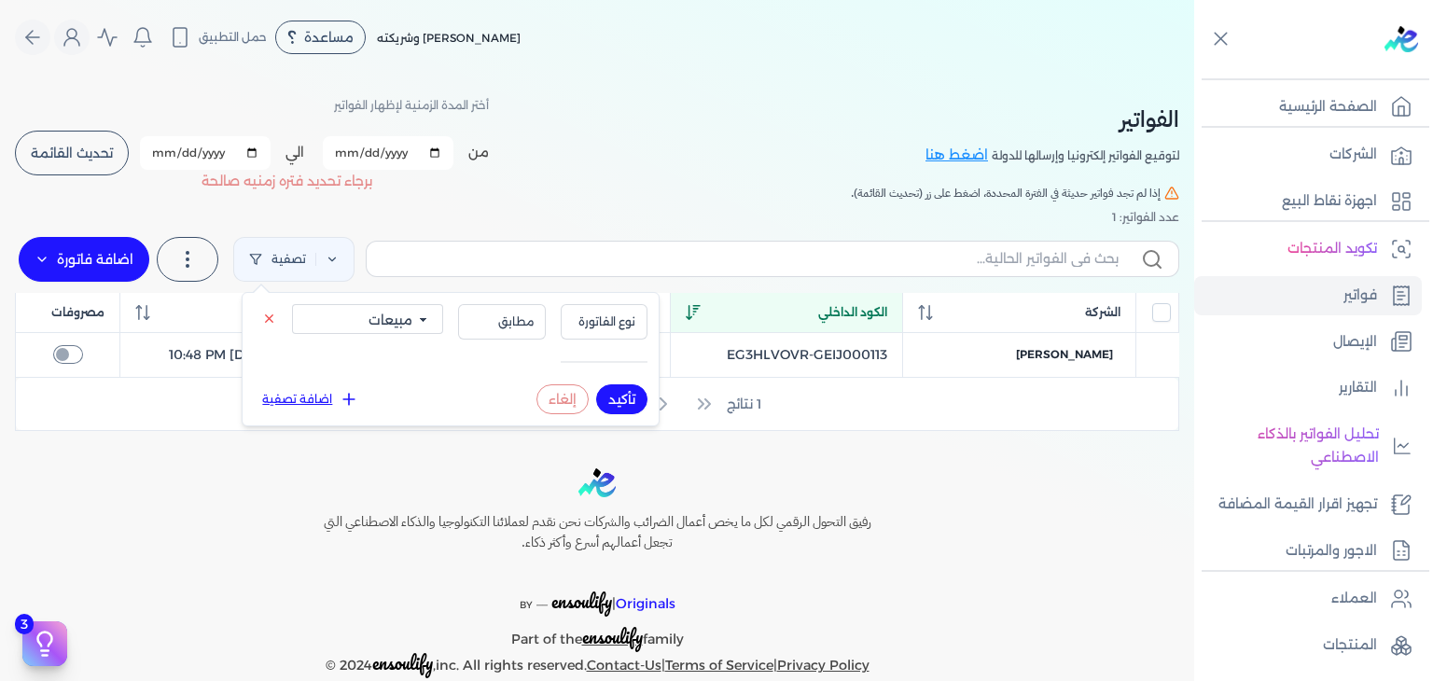
click at [638, 391] on button "تأكيد" at bounding box center [621, 399] width 51 height 30
click at [362, 456] on div "Toggle Navigation الاسعار العمولات مساعدة خدمة العملاء دليل المستخدم تسجيل الدخ…" at bounding box center [597, 340] width 1194 height 681
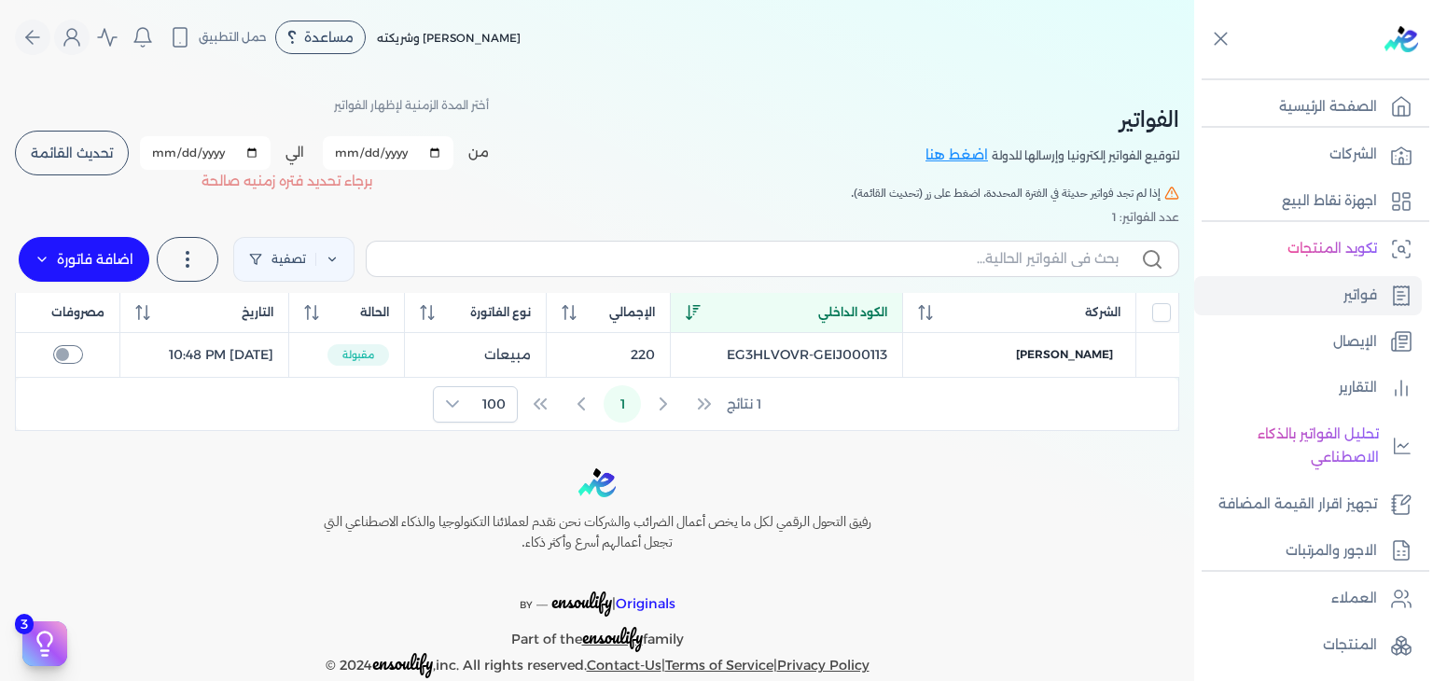
click at [168, 154] on input "[DATE]" at bounding box center [205, 153] width 131 height 34
type input "[DATE]"
click at [101, 163] on button "تحديث القائمة" at bounding box center [72, 153] width 114 height 45
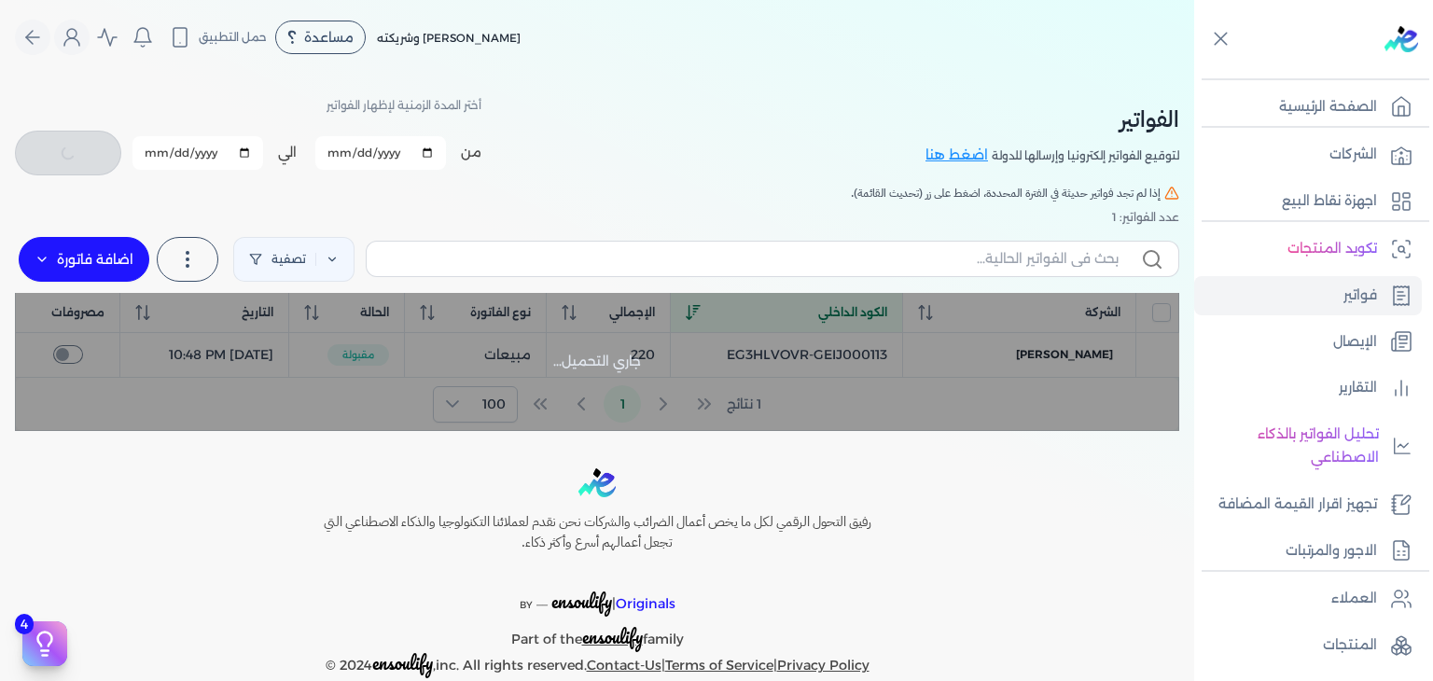
checkbox input "false"
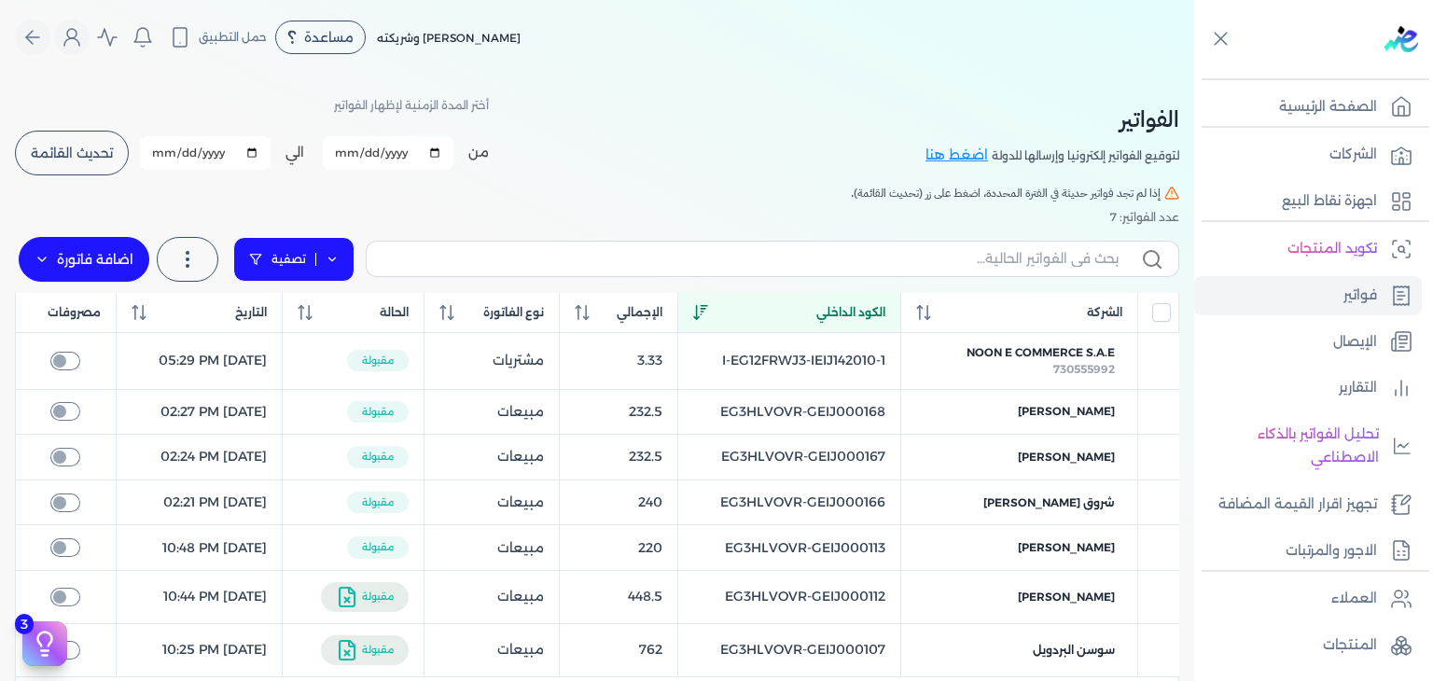
click at [344, 256] on link "تصفية" at bounding box center [293, 259] width 121 height 45
select select "true"
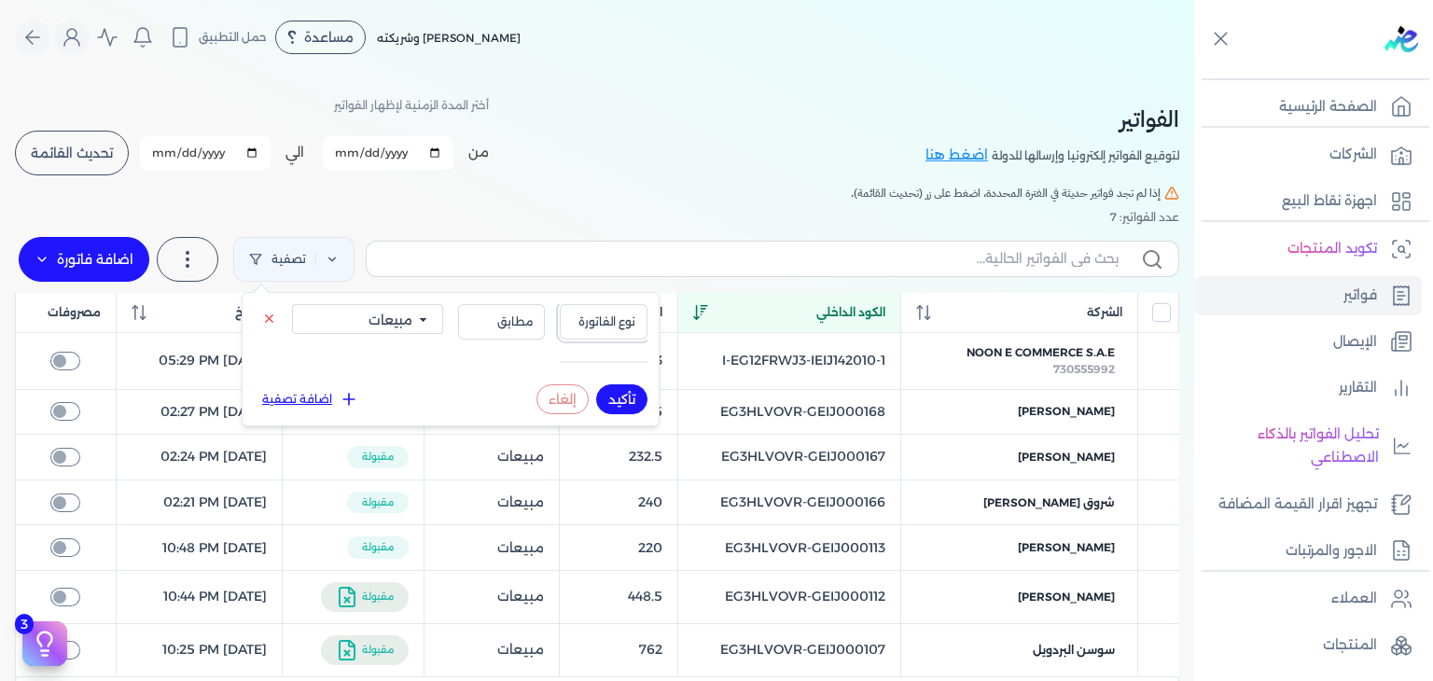
click at [605, 325] on span "نوع الفاتورة" at bounding box center [603, 321] width 63 height 17
click at [604, 381] on li "نوع الفاتورة" at bounding box center [565, 379] width 142 height 17
click at [618, 394] on button "تأكيد" at bounding box center [621, 399] width 51 height 30
checkbox input "false"
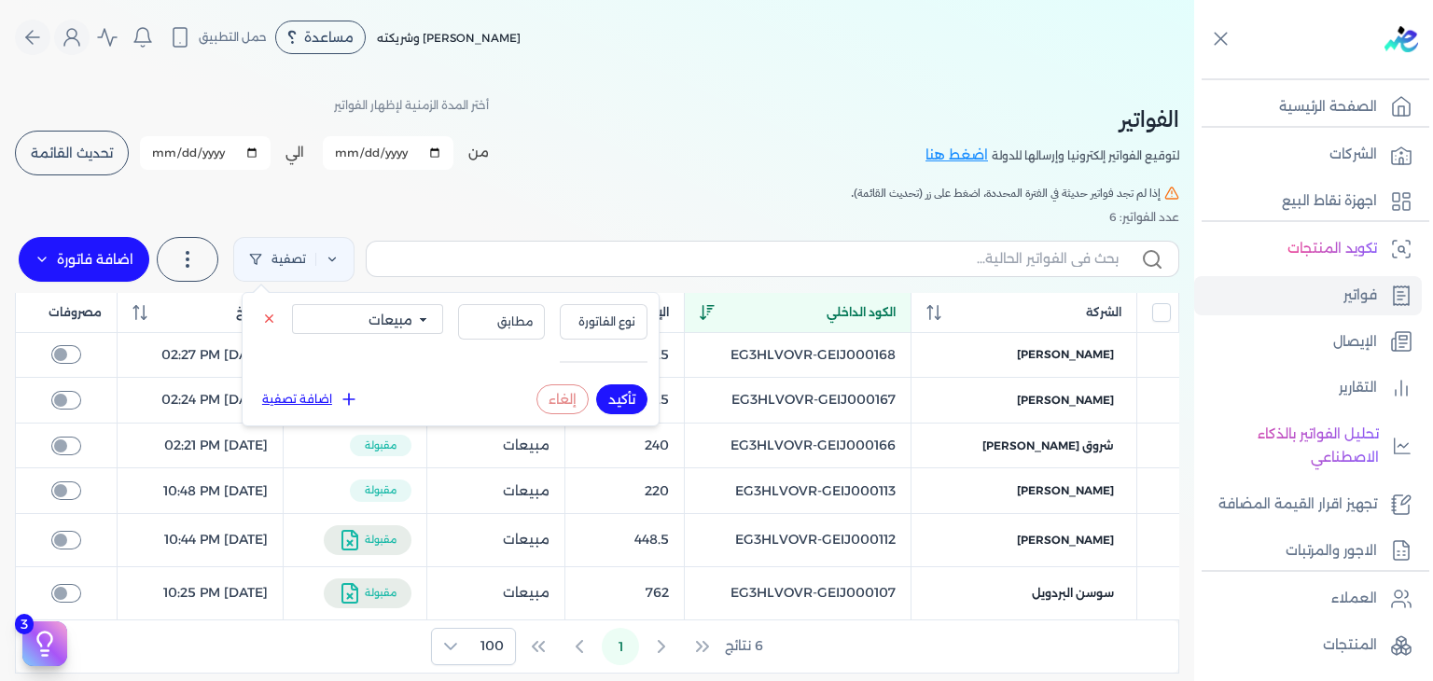
click at [712, 173] on div "الفواتير لتوقيع الفواتير إلكترونيا وإرسالها للدولة اضغط هنا أختر المدة الزمنية …" at bounding box center [597, 135] width 1164 height 84
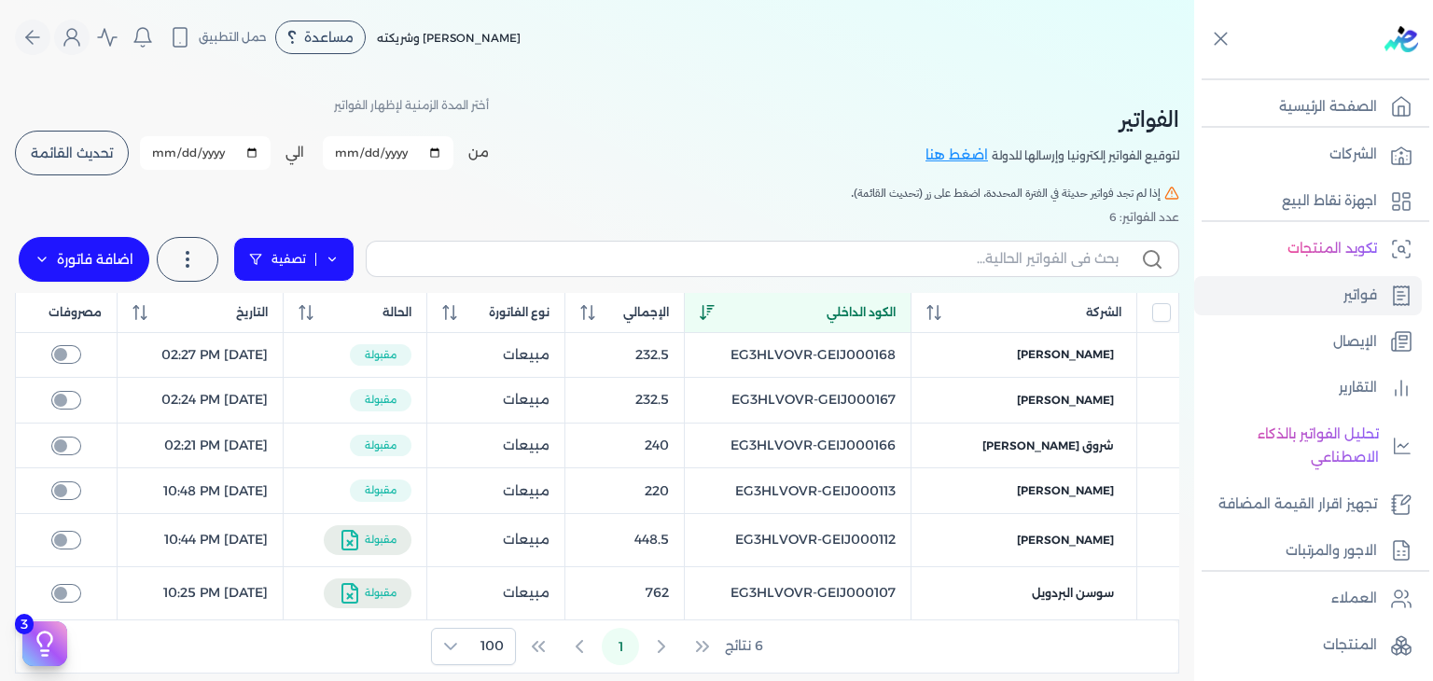
click at [334, 251] on link "تصفية" at bounding box center [293, 259] width 121 height 45
select select "true"
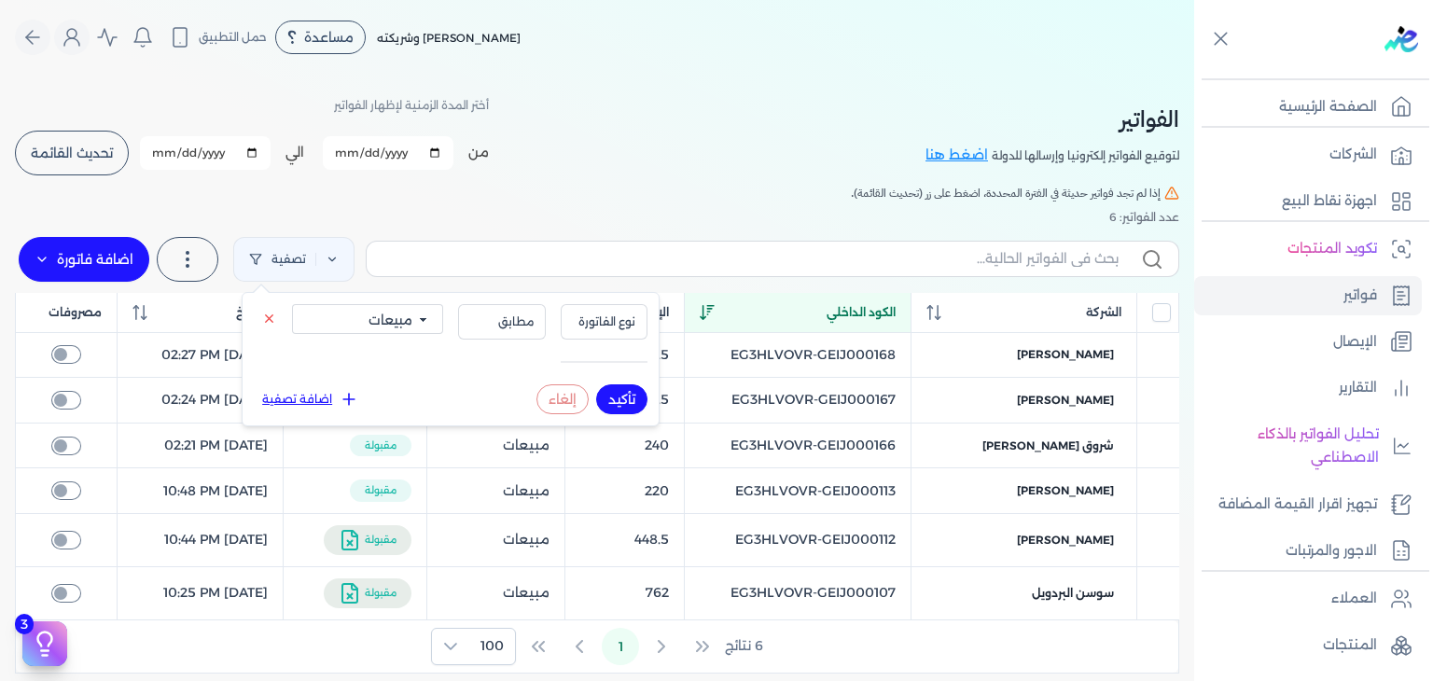
click at [298, 387] on div "تأكيد إلغاء اضافة تصفية" at bounding box center [451, 399] width 394 height 30
click at [325, 406] on button "اضافة تصفية" at bounding box center [310, 399] width 113 height 22
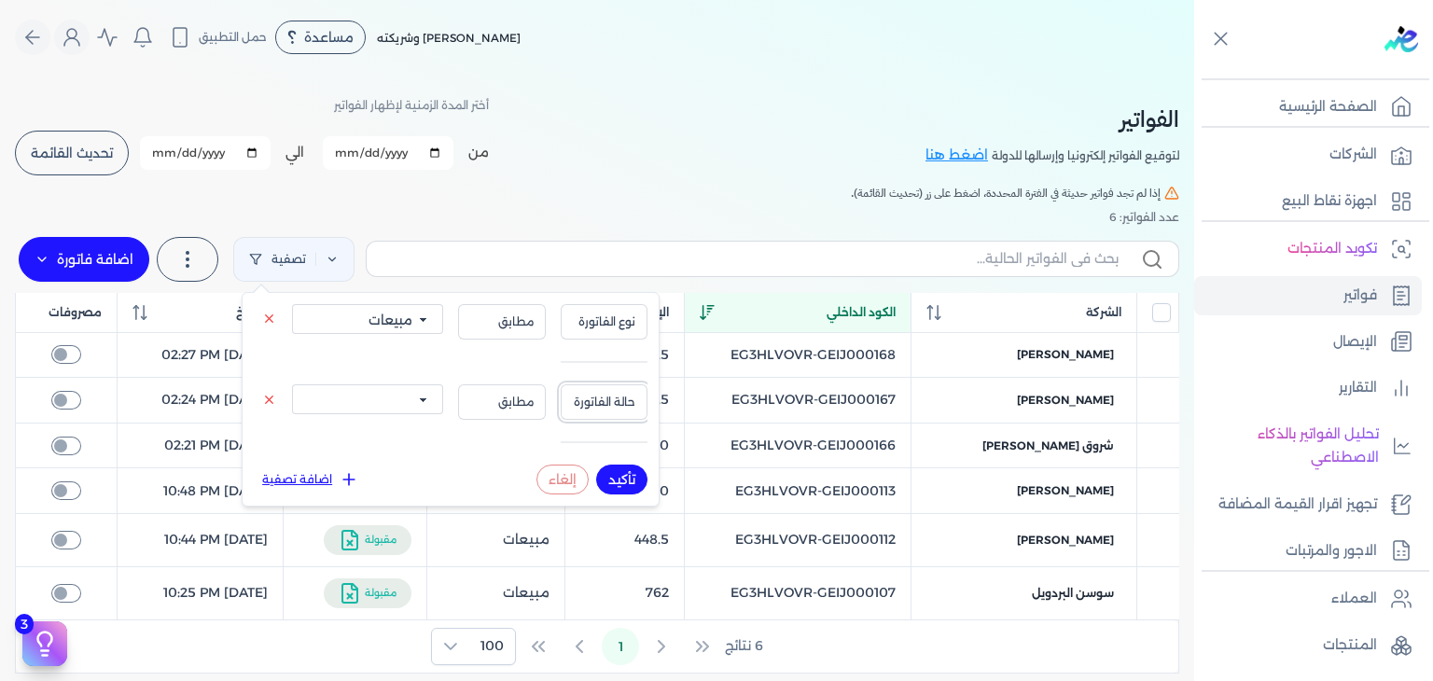
click at [613, 404] on span "حالة الفاتورة" at bounding box center [604, 402] width 63 height 17
click at [620, 449] on li "حالة الفاتورة" at bounding box center [565, 443] width 142 height 17
click at [523, 411] on button "مطابق" at bounding box center [502, 401] width 88 height 35
click at [514, 420] on div "حالة الفاتورة مطابق مطابق مشابه أكبر من أقل من الكل مقبولة غير مقبولة مسجلة ملغ…" at bounding box center [451, 416] width 394 height 65
click at [384, 395] on select "الكل مقبولة غير مقبولة مسجلة ملغية مرفوضة مسودة" at bounding box center [367, 399] width 151 height 30
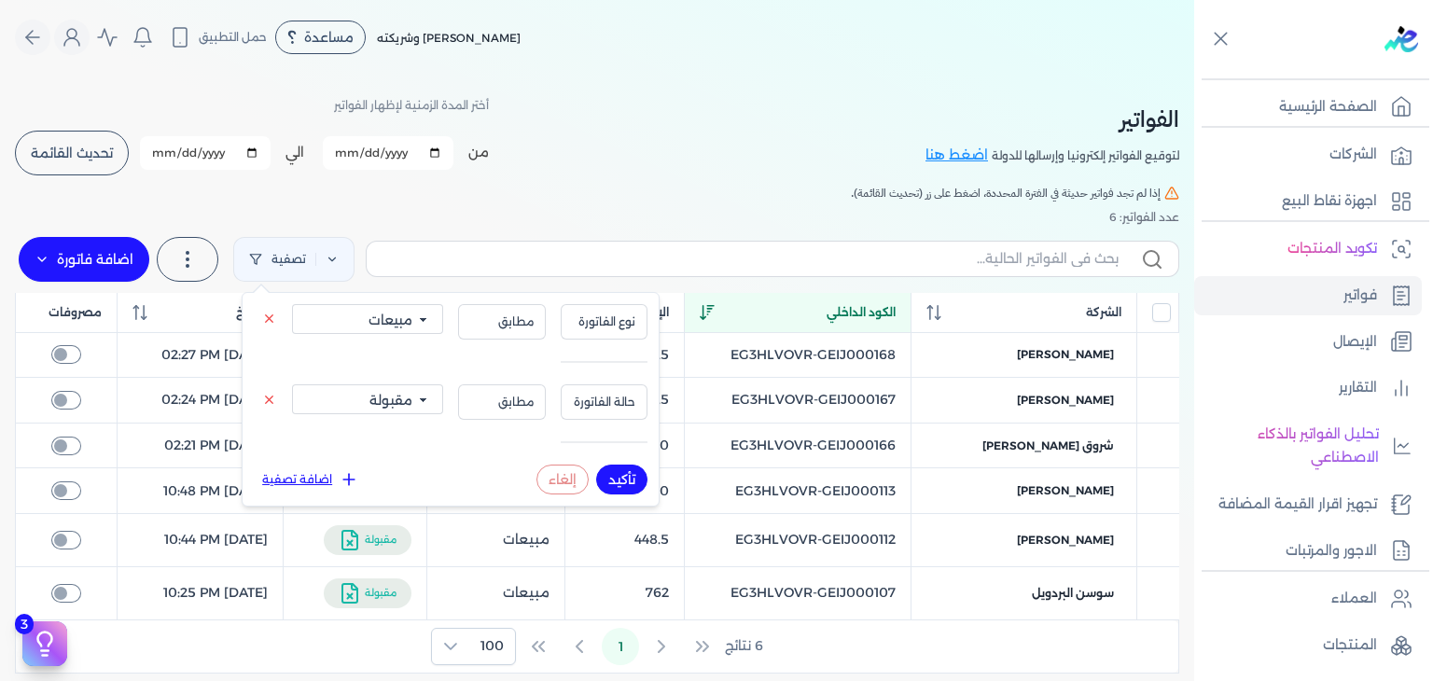
click at [292, 384] on select "الكل مقبولة غير مقبولة مسجلة ملغية مرفوضة مسودة" at bounding box center [367, 399] width 151 height 30
click at [414, 415] on div "حالة الفاتورة مطابق الكل مقبولة غير مقبولة مسجلة ملغية مرفوضة مسودة" at bounding box center [451, 416] width 394 height 65
drag, startPoint x: 408, startPoint y: 403, endPoint x: 413, endPoint y: 411, distance: 10.1
click at [408, 403] on select "الكل مقبولة غير مقبولة مسجلة ملغية مرفوضة مسودة" at bounding box center [367, 399] width 151 height 30
select select "cancelled"
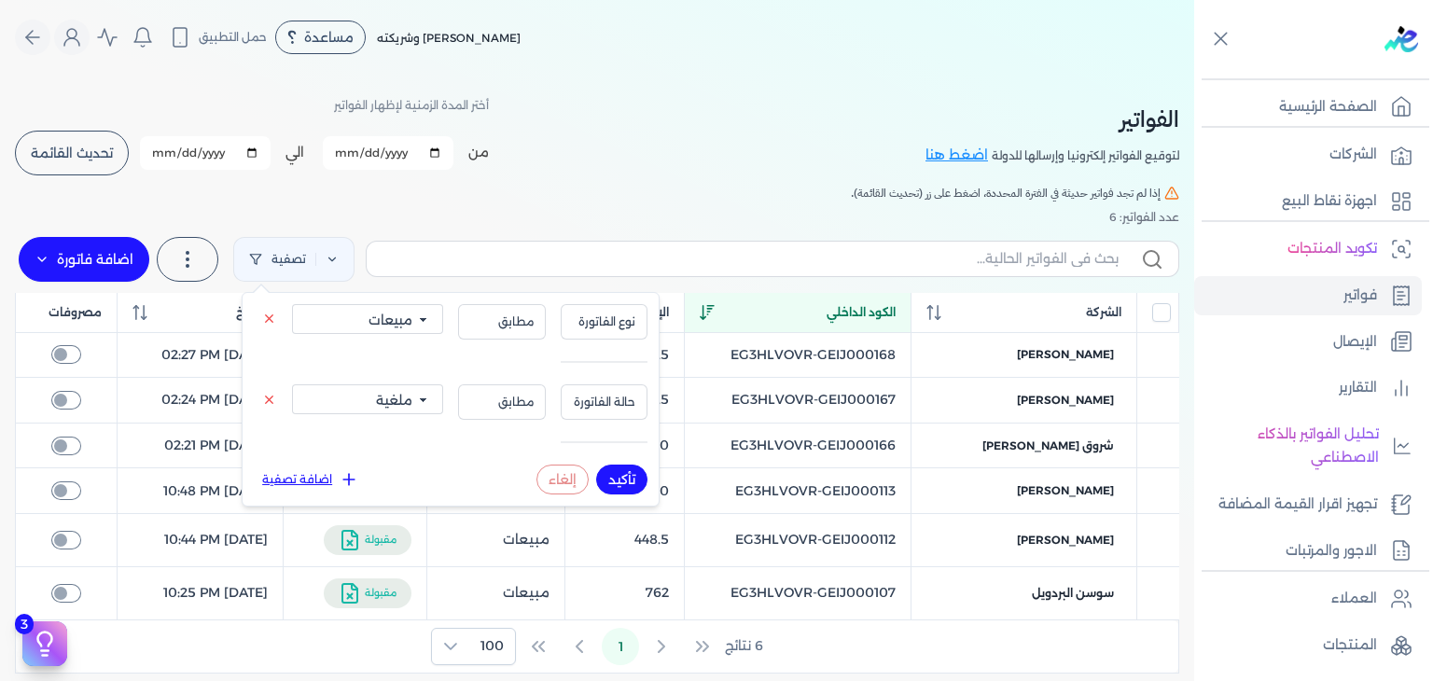
click at [292, 384] on select "الكل مقبولة غير مقبولة مسجلة ملغية مرفوضة مسودة" at bounding box center [367, 399] width 151 height 30
click at [626, 486] on button "تأكيد" at bounding box center [621, 479] width 51 height 30
checkbox input "false"
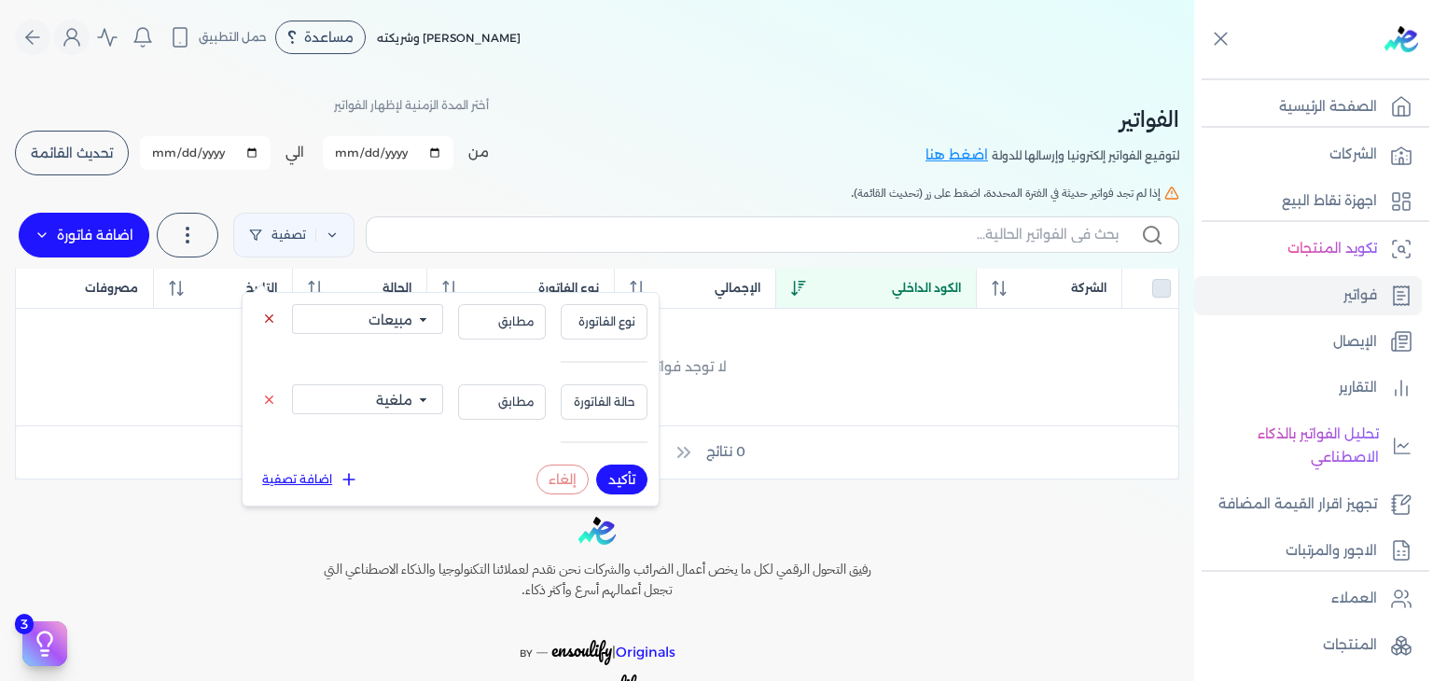
click at [269, 317] on icon at bounding box center [269, 319] width 14 height 14
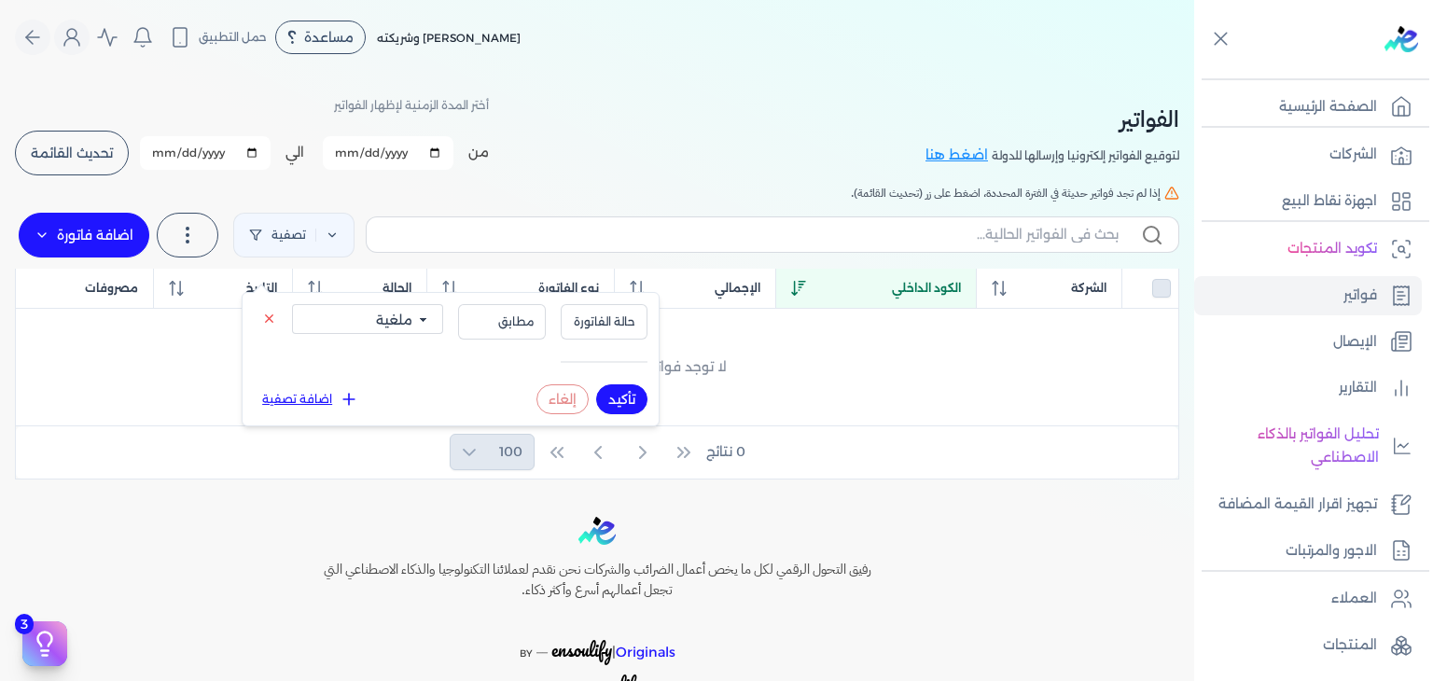
click at [625, 401] on button "تأكيد" at bounding box center [621, 399] width 51 height 30
click at [623, 401] on button "تأكيد" at bounding box center [621, 399] width 51 height 30
click at [411, 316] on select "الكل مقبولة غير مقبولة مسجلة ملغية مرفوضة مسودة" at bounding box center [367, 319] width 151 height 30
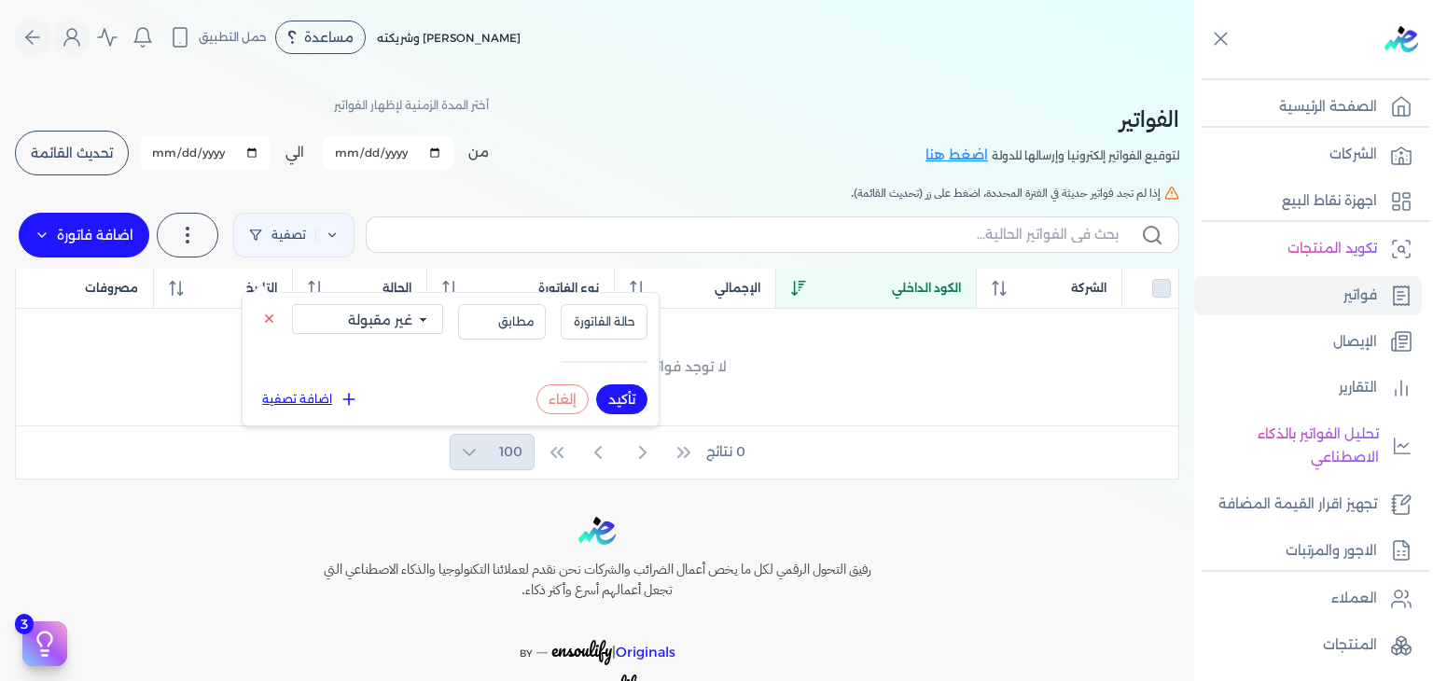
click at [292, 304] on select "الكل مقبولة غير مقبولة مسجلة ملغية مرفوضة مسودة" at bounding box center [367, 319] width 151 height 30
click at [644, 406] on div "تأكيد إلغاء" at bounding box center [591, 399] width 111 height 30
click at [632, 408] on button "تأكيد" at bounding box center [621, 399] width 51 height 30
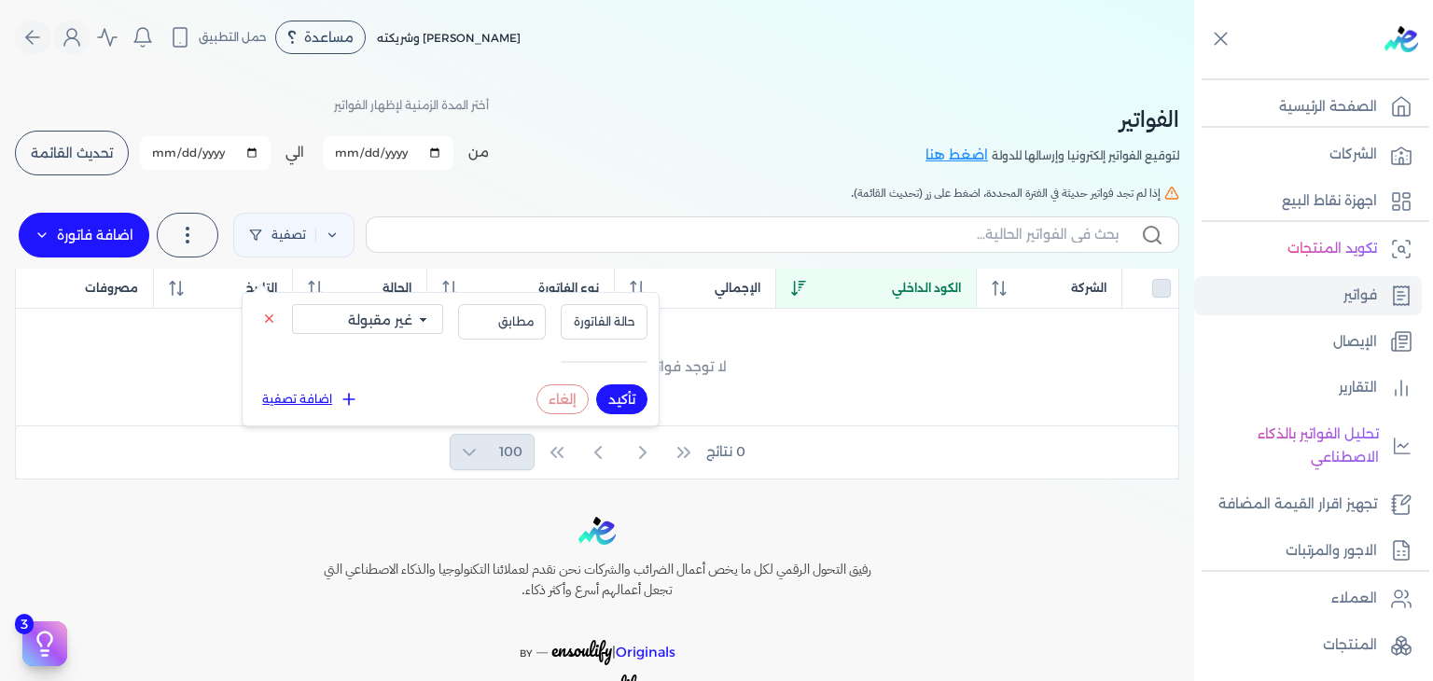
click at [395, 327] on select "الكل مقبولة غير مقبولة مسجلة ملغية مرفوضة مسودة" at bounding box center [367, 319] width 151 height 30
click at [292, 304] on select "الكل مقبولة غير مقبولة مسجلة ملغية مرفوضة مسودة" at bounding box center [367, 319] width 151 height 30
click at [616, 399] on button "تأكيد" at bounding box center [621, 399] width 51 height 30
drag, startPoint x: 407, startPoint y: 320, endPoint x: 406, endPoint y: 329, distance: 9.4
click at [407, 320] on select "الكل مقبولة غير مقبولة مسجلة ملغية مرفوضة مسودة" at bounding box center [367, 319] width 151 height 30
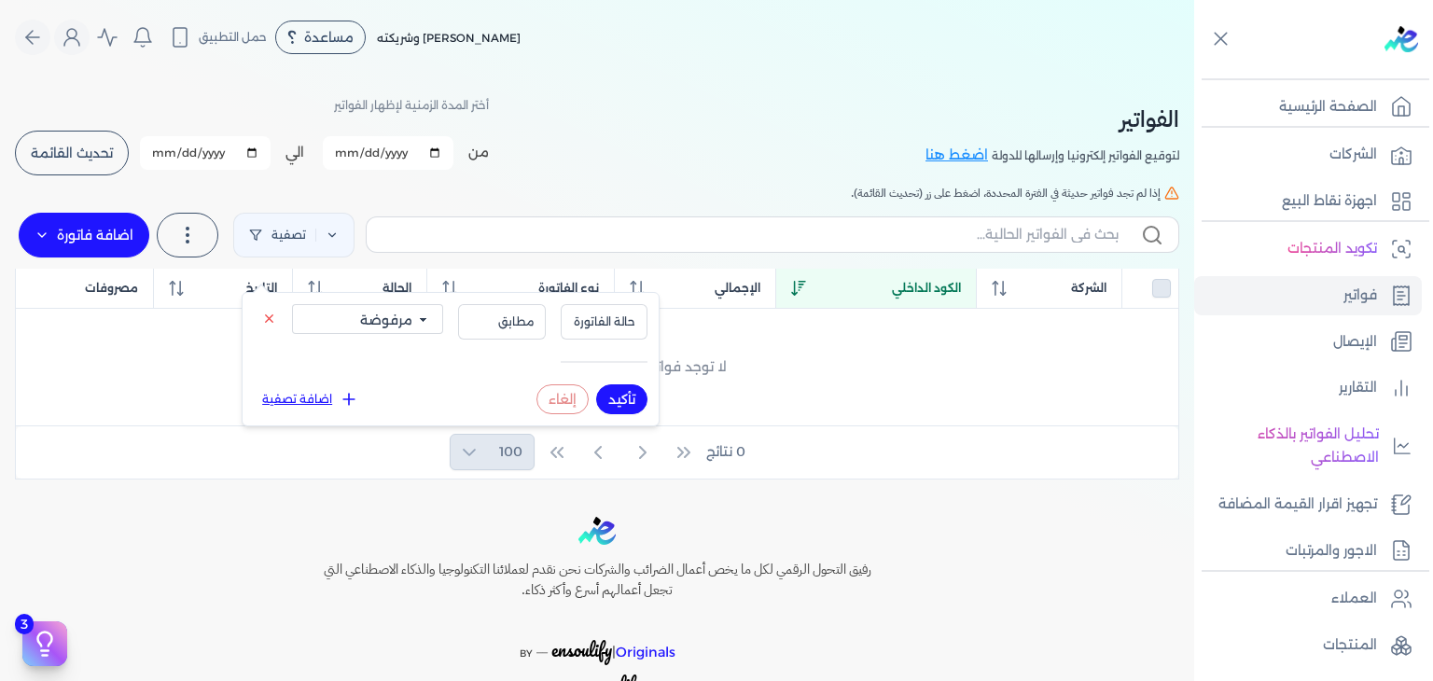
click at [292, 304] on select "الكل مقبولة غير مقبولة مسجلة ملغية مرفوضة مسودة" at bounding box center [367, 319] width 151 height 30
click at [630, 398] on button "تأكيد" at bounding box center [621, 399] width 51 height 30
click at [632, 400] on button "تأكيد" at bounding box center [621, 399] width 51 height 30
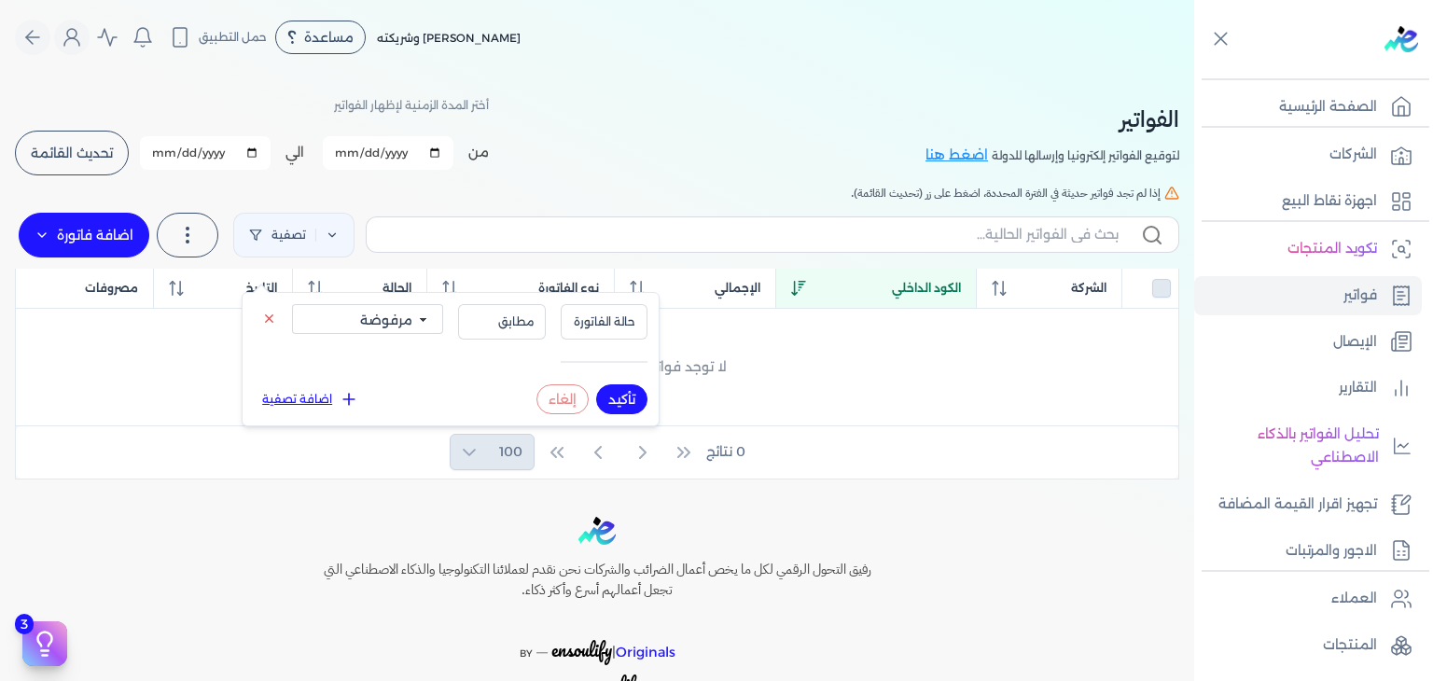
click at [381, 313] on select "الكل مقبولة غير مقبولة مسجلة ملغية مرفوضة مسودة" at bounding box center [367, 319] width 151 height 30
click at [292, 304] on select "الكل مقبولة غير مقبولة مسجلة ملغية مرفوضة مسودة" at bounding box center [367, 319] width 151 height 30
click at [644, 408] on div "تأكيد إلغاء" at bounding box center [591, 399] width 111 height 30
drag, startPoint x: 413, startPoint y: 315, endPoint x: 414, endPoint y: 330, distance: 15.0
click at [413, 315] on select "الكل مقبولة غير مقبولة مسجلة ملغية مرفوضة مسودة" at bounding box center [367, 319] width 151 height 30
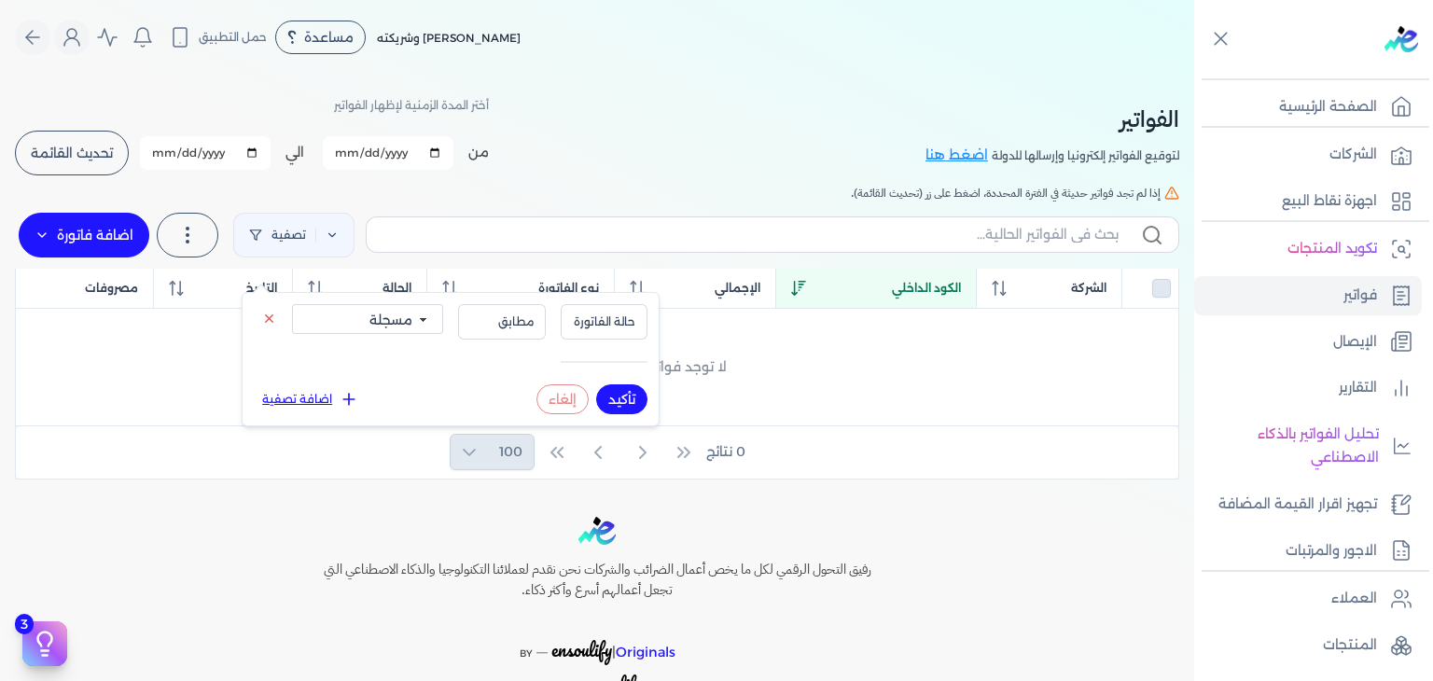
click at [292, 304] on select "الكل مقبولة غير مقبولة مسجلة ملغية مرفوضة مسودة" at bounding box center [367, 319] width 151 height 30
click at [641, 399] on button "تأكيد" at bounding box center [621, 399] width 51 height 30
click at [400, 309] on select "الكل مقبولة غير مقبولة مسجلة ملغية مرفوضة مسودة" at bounding box center [367, 319] width 151 height 30
click at [292, 304] on select "الكل مقبولة غير مقبولة مسجلة ملغية مرفوضة مسودة" at bounding box center [367, 319] width 151 height 30
click at [630, 396] on button "تأكيد" at bounding box center [621, 399] width 51 height 30
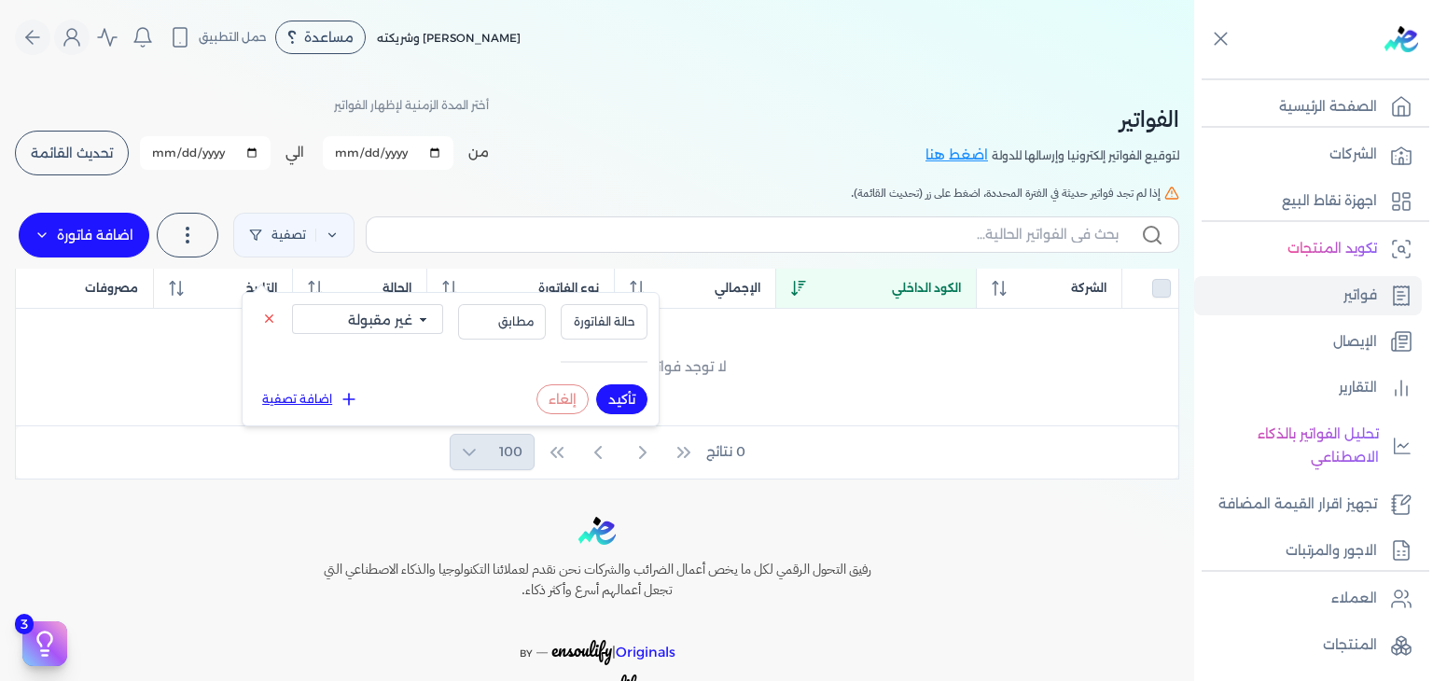
click at [426, 328] on select "الكل مقبولة غير مقبولة مسجلة ملغية مرفوضة مسودة" at bounding box center [367, 319] width 151 height 30
select select "valid"
click at [292, 304] on select "الكل مقبولة غير مقبولة مسجلة ملغية مرفوضة مسودة" at bounding box center [367, 319] width 151 height 30
click at [636, 398] on button "تأكيد" at bounding box center [621, 399] width 51 height 30
checkbox input "false"
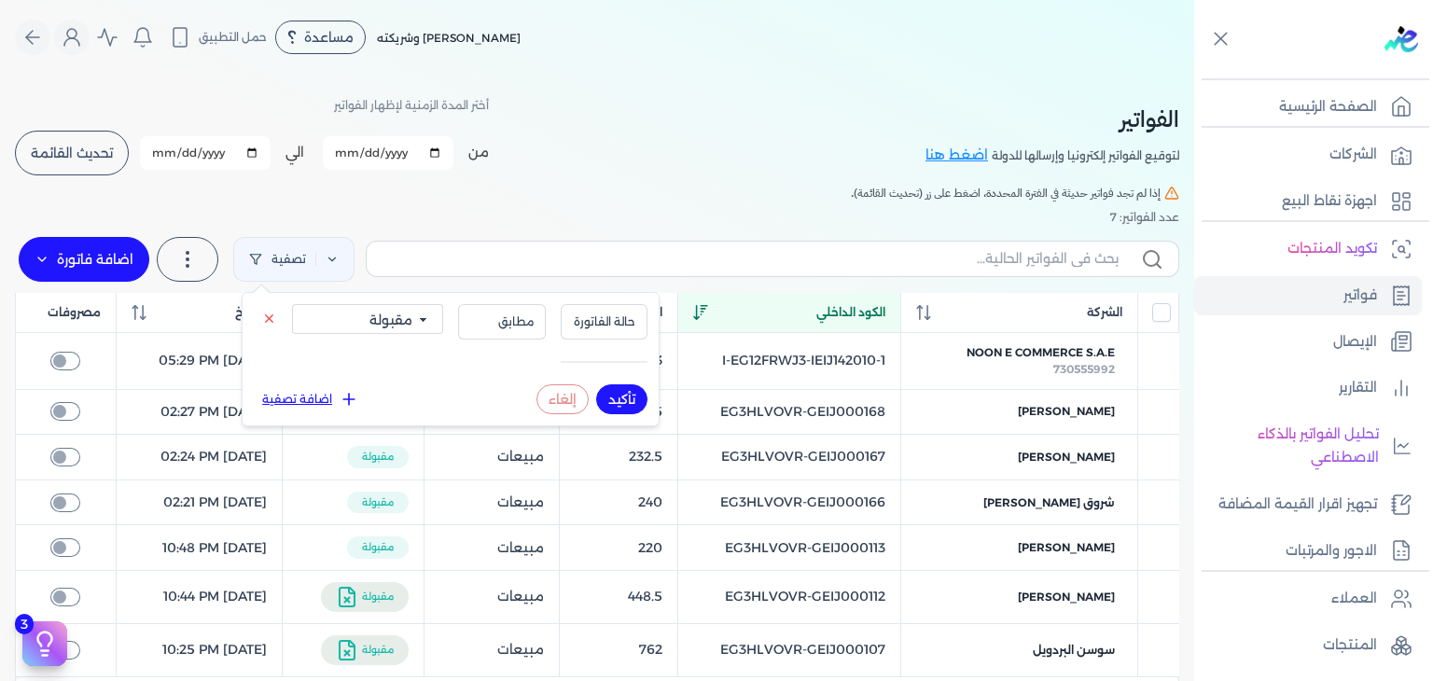
click at [426, 326] on select "الكل مقبولة غير مقبولة مسجلة ملغية مرفوضة مسودة" at bounding box center [367, 319] width 151 height 30
select select "cancelled"
click at [292, 304] on select "الكل مقبولة غير مقبولة مسجلة ملغية مرفوضة مسودة" at bounding box center [367, 319] width 151 height 30
click at [351, 153] on input "[DATE]" at bounding box center [388, 153] width 131 height 34
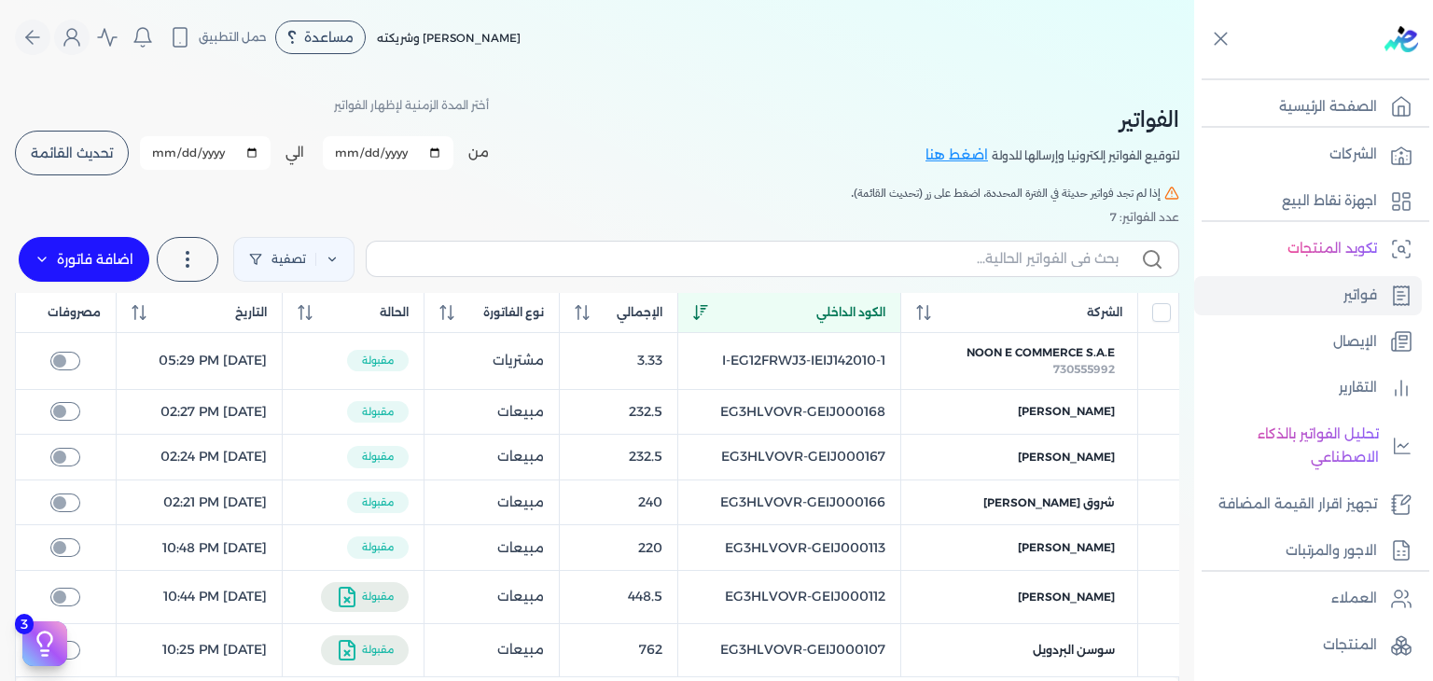
type input "[DATE]"
click at [164, 157] on input "[DATE]" at bounding box center [205, 153] width 131 height 34
type input "[DATE]"
click at [113, 149] on span "تحديث القائمة" at bounding box center [72, 152] width 82 height 13
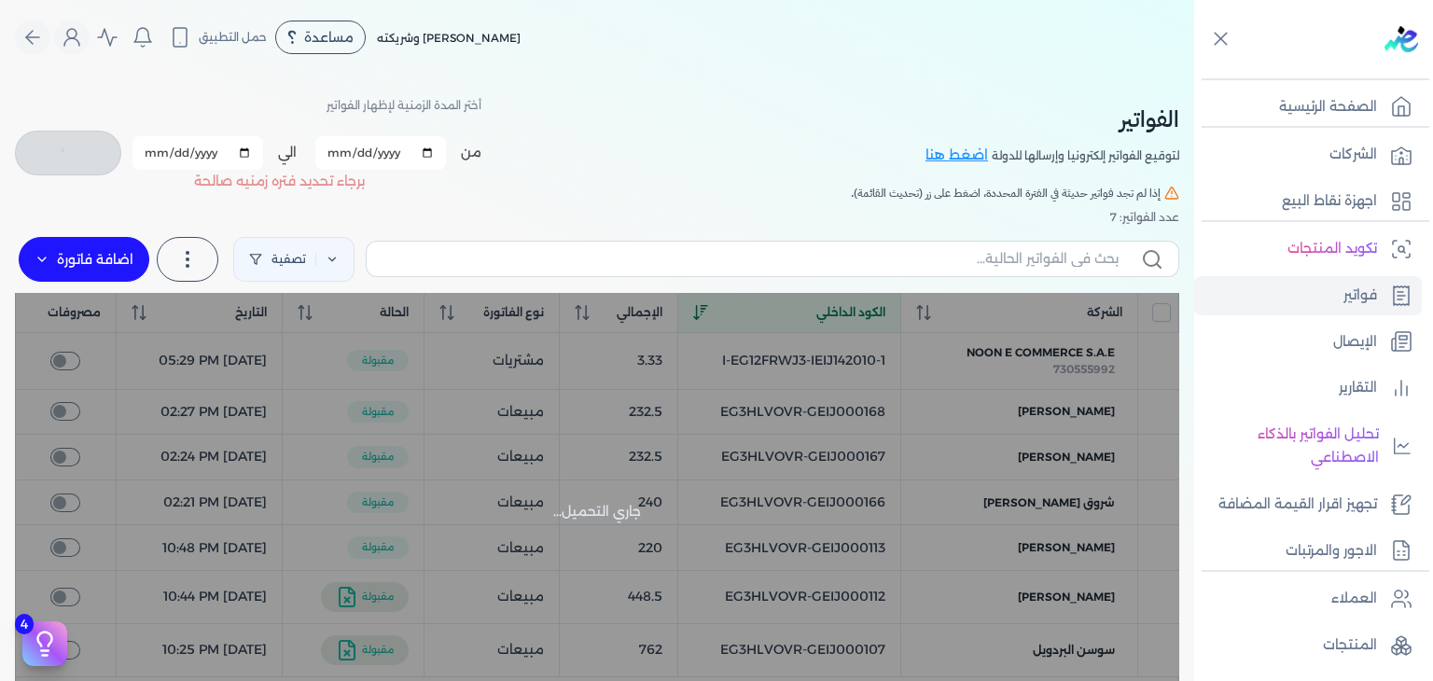
checkbox input "false"
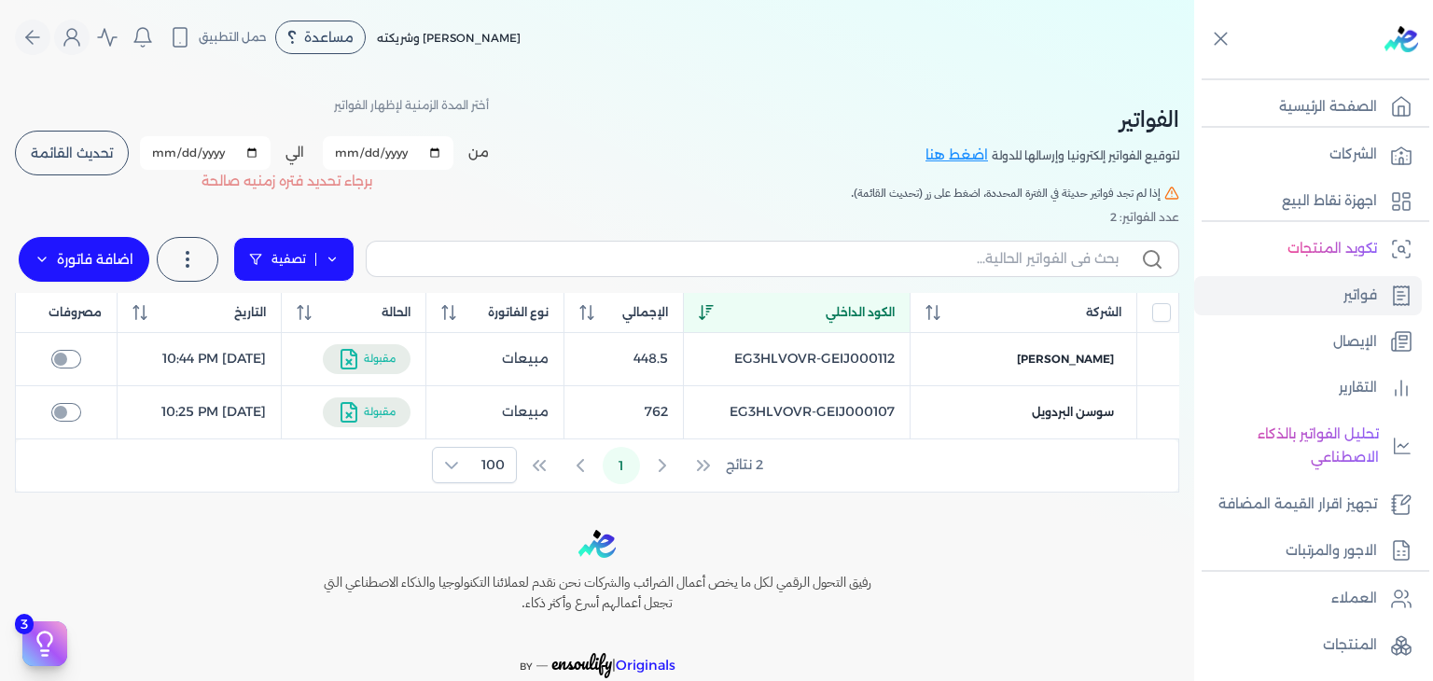
click at [306, 254] on link "تصفية" at bounding box center [293, 259] width 121 height 45
select select "cancelled"
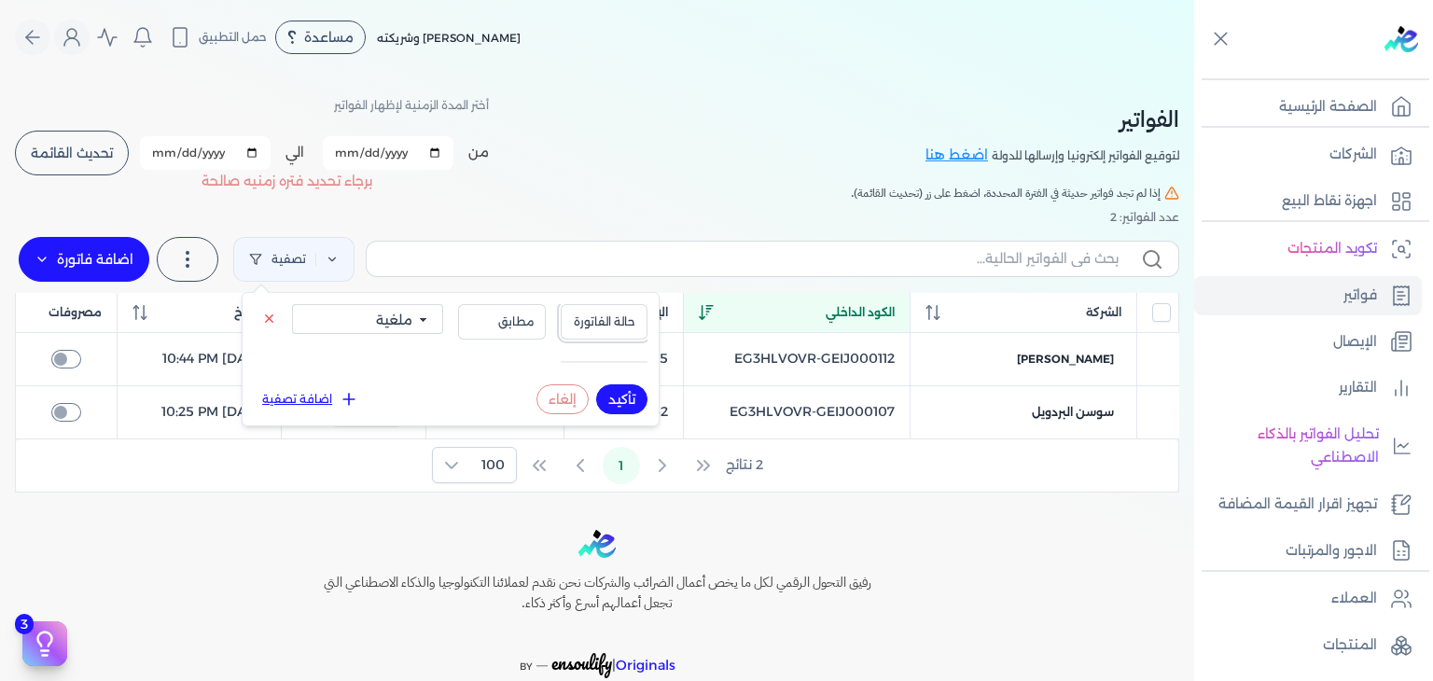
click at [627, 325] on span "حالة الفاتورة" at bounding box center [604, 321] width 63 height 17
click at [626, 325] on span "حالة الفاتورة" at bounding box center [604, 321] width 63 height 17
click at [567, 202] on div "الفواتير لتوقيع الفواتير إلكترونيا وإرسالها للدولة اضغط هنا أختر المدة الزمنية …" at bounding box center [597, 284] width 1194 height 418
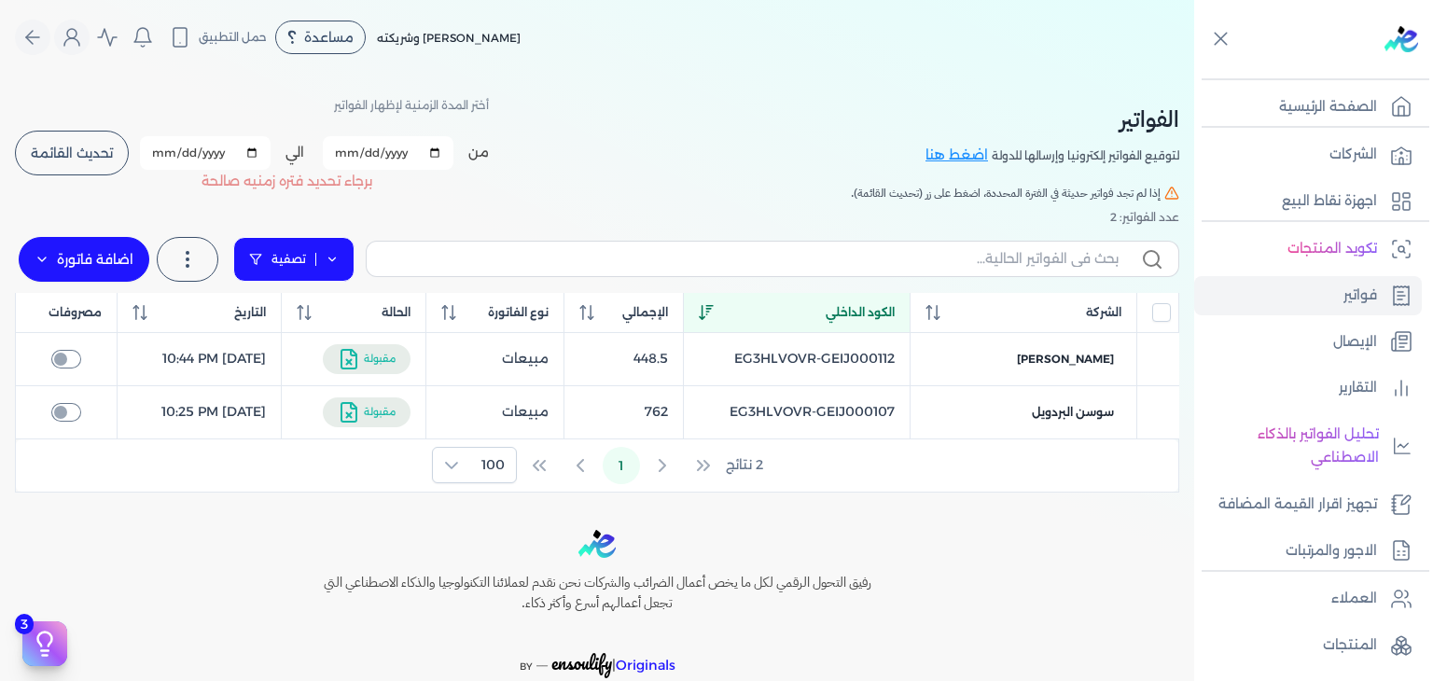
click at [313, 265] on link "تصفية" at bounding box center [293, 259] width 121 height 45
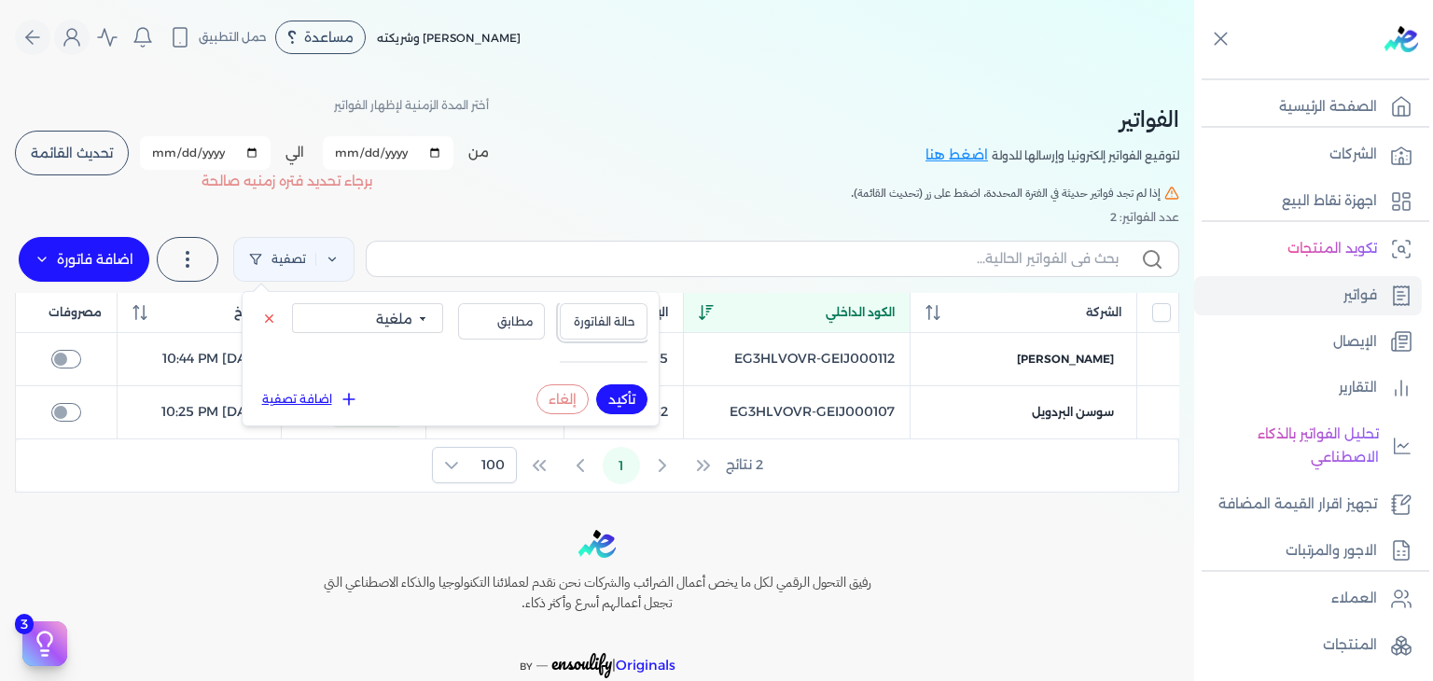
click at [619, 333] on button "حالة الفاتورة" at bounding box center [604, 320] width 88 height 35
click at [607, 360] on li "حالة الفاتورة" at bounding box center [565, 362] width 142 height 17
click at [485, 321] on span "مطابق" at bounding box center [501, 321] width 63 height 17
click at [504, 356] on li "مطابق" at bounding box center [463, 362] width 142 height 17
drag, startPoint x: 392, startPoint y: 316, endPoint x: 406, endPoint y: 326, distance: 16.8
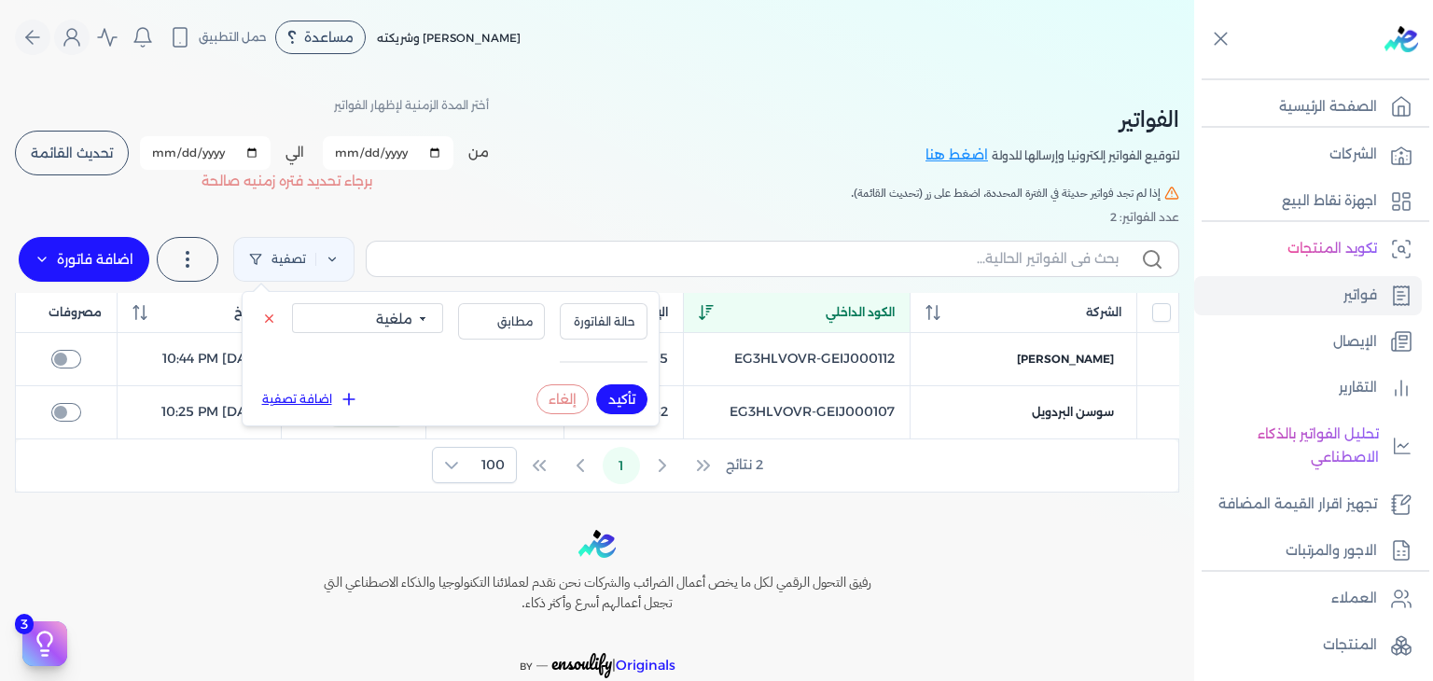
click at [392, 316] on select "الكل مقبولة غير مقبولة مسجلة ملغية مرفوضة مسودة" at bounding box center [367, 318] width 151 height 30
click at [292, 303] on select "الكل مقبولة غير مقبولة مسجلة ملغية مرفوضة مسودة" at bounding box center [367, 318] width 151 height 30
click at [335, 318] on select "الكل مقبولة غير مقبولة مسجلة ملغية مرفوضة مسودة" at bounding box center [367, 318] width 151 height 30
select select "cancelled"
click at [292, 303] on select "الكل مقبولة غير مقبولة مسجلة ملغية مرفوضة مسودة" at bounding box center [367, 318] width 151 height 30
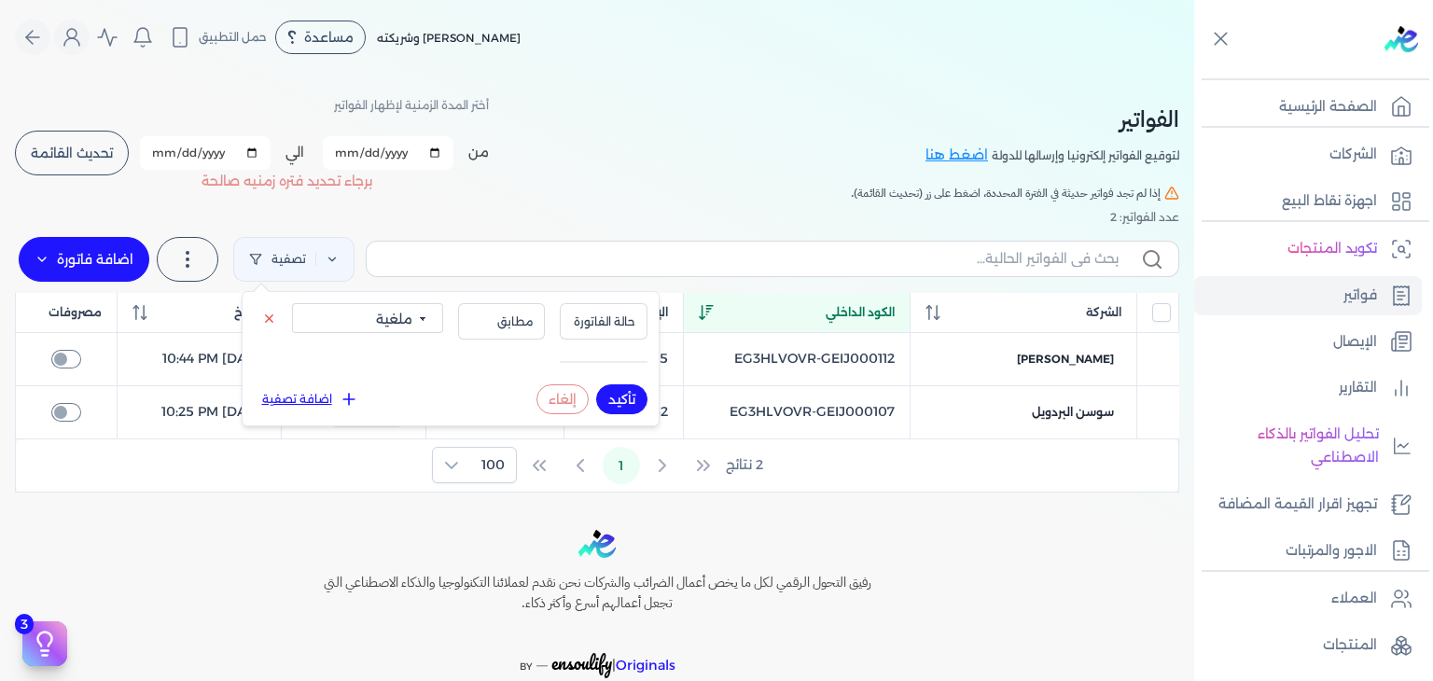
click at [619, 397] on button "تأكيد" at bounding box center [621, 399] width 51 height 30
checkbox input "false"
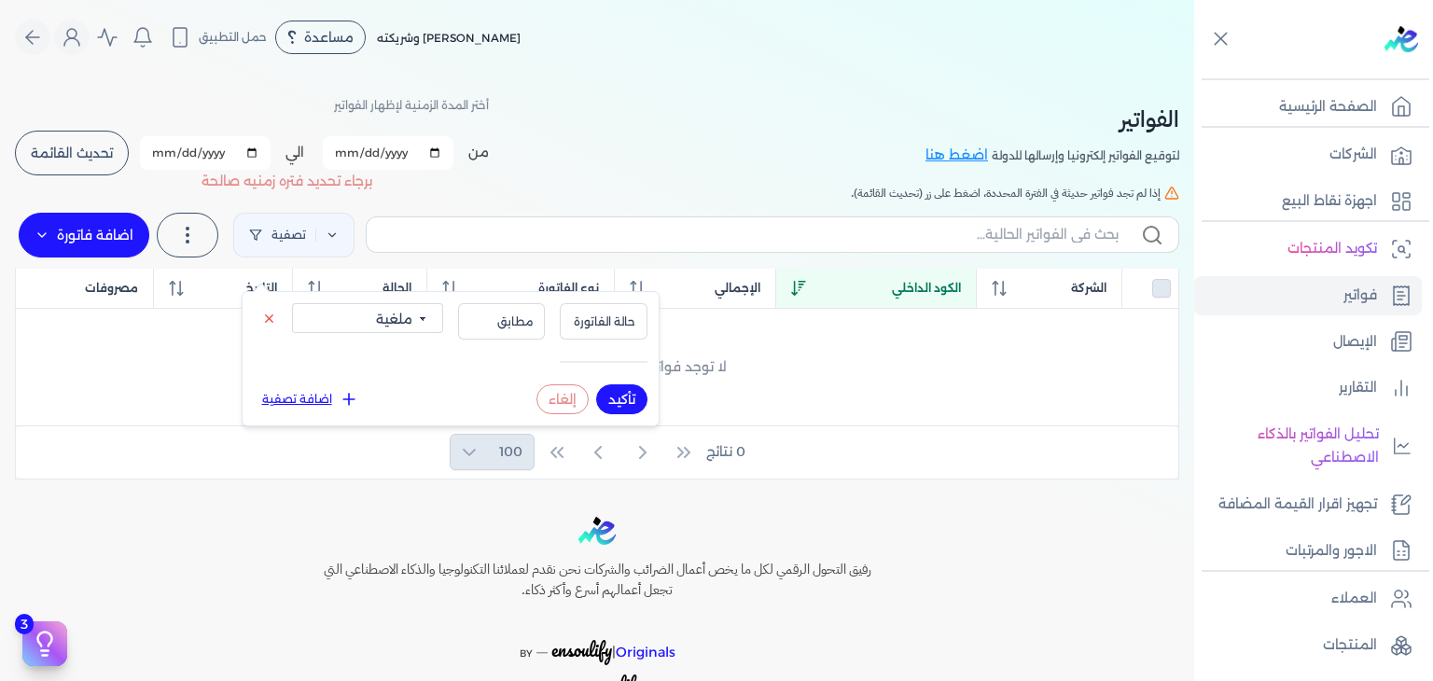
click at [399, 322] on select "الكل مقبولة غير مقبولة مسجلة ملغية مرفوضة مسودة" at bounding box center [367, 318] width 151 height 30
click at [292, 303] on select "الكل مقبولة غير مقبولة مسجلة ملغية مرفوضة مسودة" at bounding box center [367, 318] width 151 height 30
click at [644, 406] on button "تأكيد" at bounding box center [621, 399] width 51 height 30
drag, startPoint x: 359, startPoint y: 317, endPoint x: 372, endPoint y: 330, distance: 18.5
click at [359, 317] on select "الكل مقبولة غير مقبولة مسجلة ملغية مرفوضة مسودة" at bounding box center [367, 318] width 151 height 30
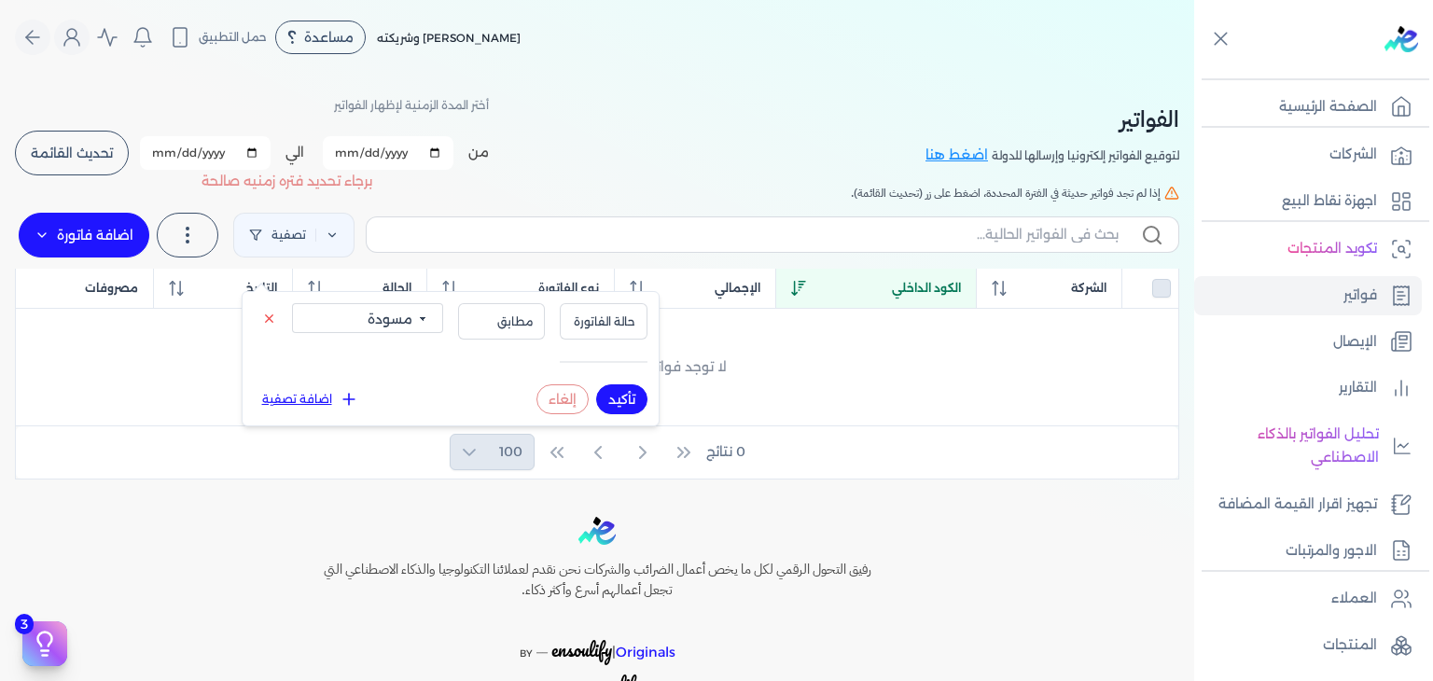
click at [292, 303] on select "الكل مقبولة غير مقبولة مسجلة ملغية مرفوضة مسودة" at bounding box center [367, 318] width 151 height 30
click at [638, 397] on button "تأكيد" at bounding box center [621, 399] width 51 height 30
click at [421, 329] on select "الكل مقبولة غير مقبولة مسجلة ملغية مرفوضة مسودة" at bounding box center [367, 318] width 151 height 30
select select "valid"
click at [292, 303] on select "الكل مقبولة غير مقبولة مسجلة ملغية مرفوضة مسودة" at bounding box center [367, 318] width 151 height 30
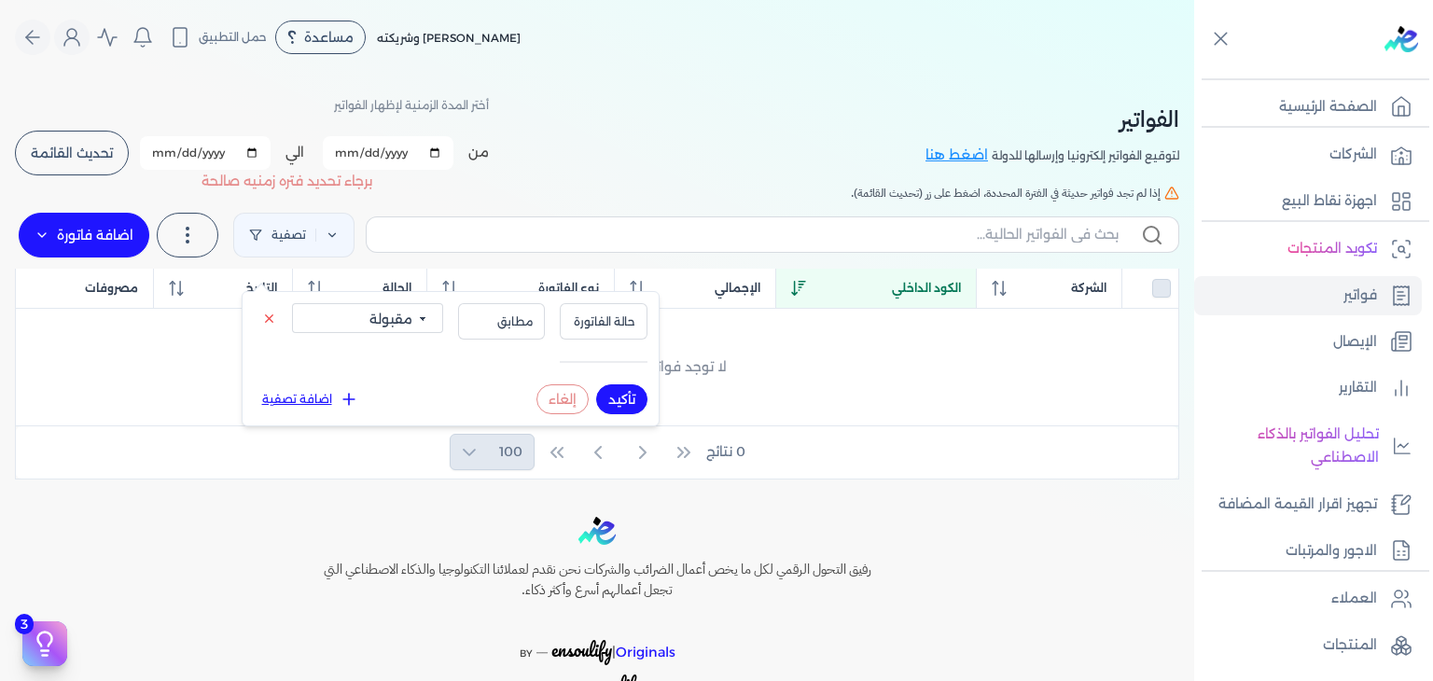
click at [614, 391] on button "تأكيد" at bounding box center [621, 399] width 51 height 30
checkbox input "false"
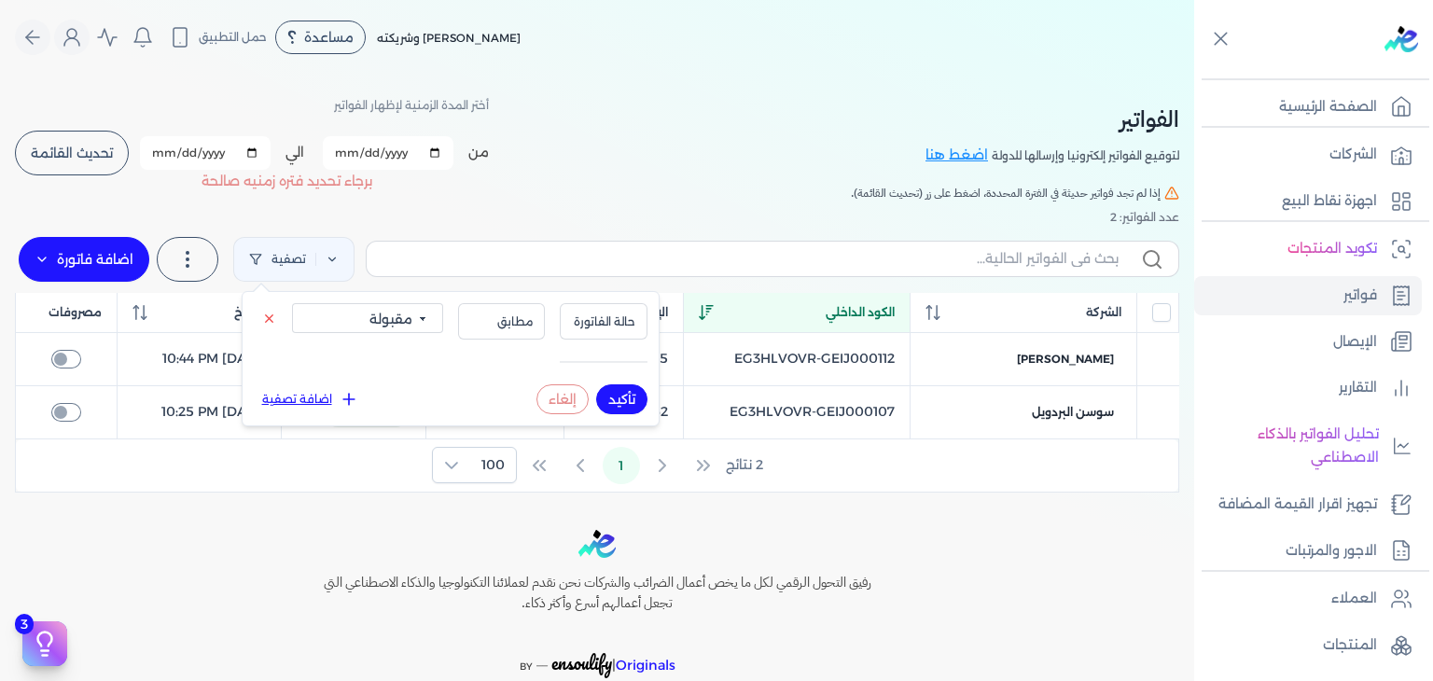
click at [265, 440] on div "2 نتائج 1 100" at bounding box center [597, 465] width 1162 height 52
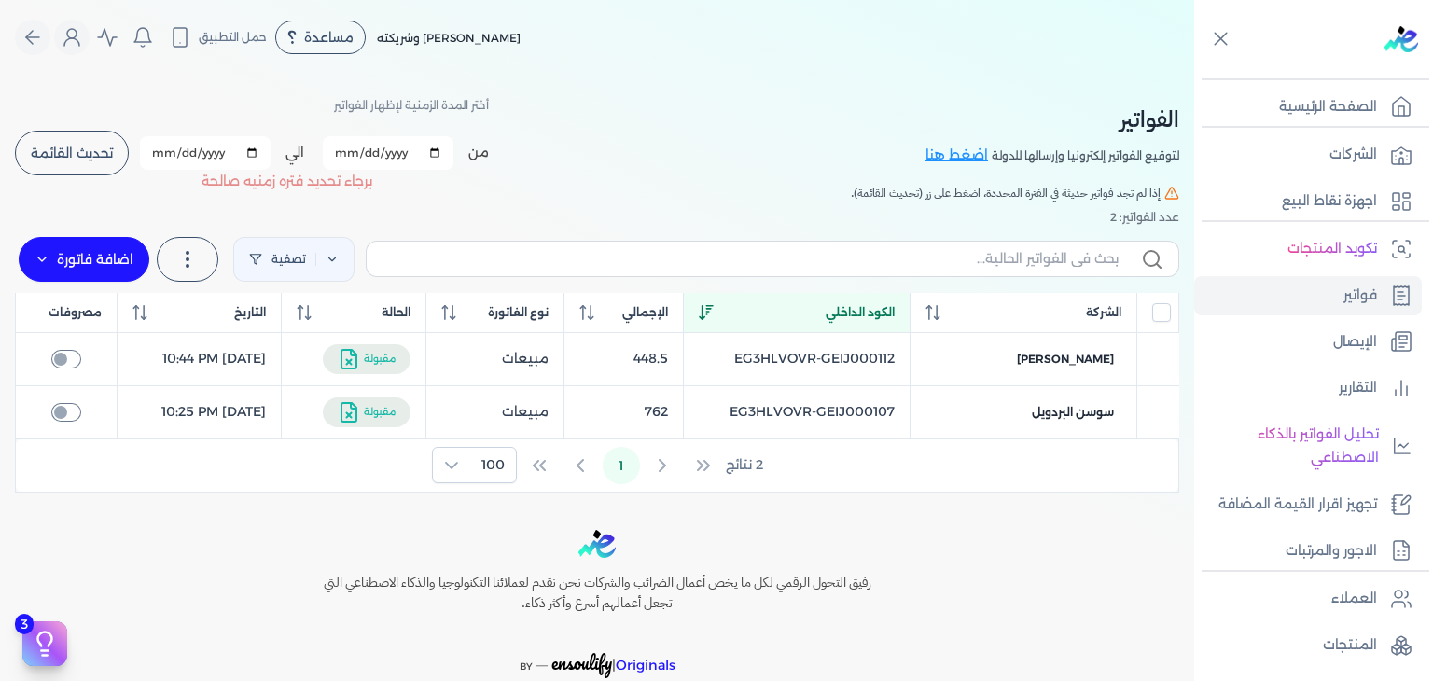
click at [349, 154] on input "[DATE]" at bounding box center [388, 153] width 131 height 34
type input "[DATE]"
click at [164, 151] on input "[DATE]" at bounding box center [205, 153] width 131 height 34
type input "[DATE]"
click at [77, 150] on span "تحديث القائمة" at bounding box center [72, 152] width 82 height 13
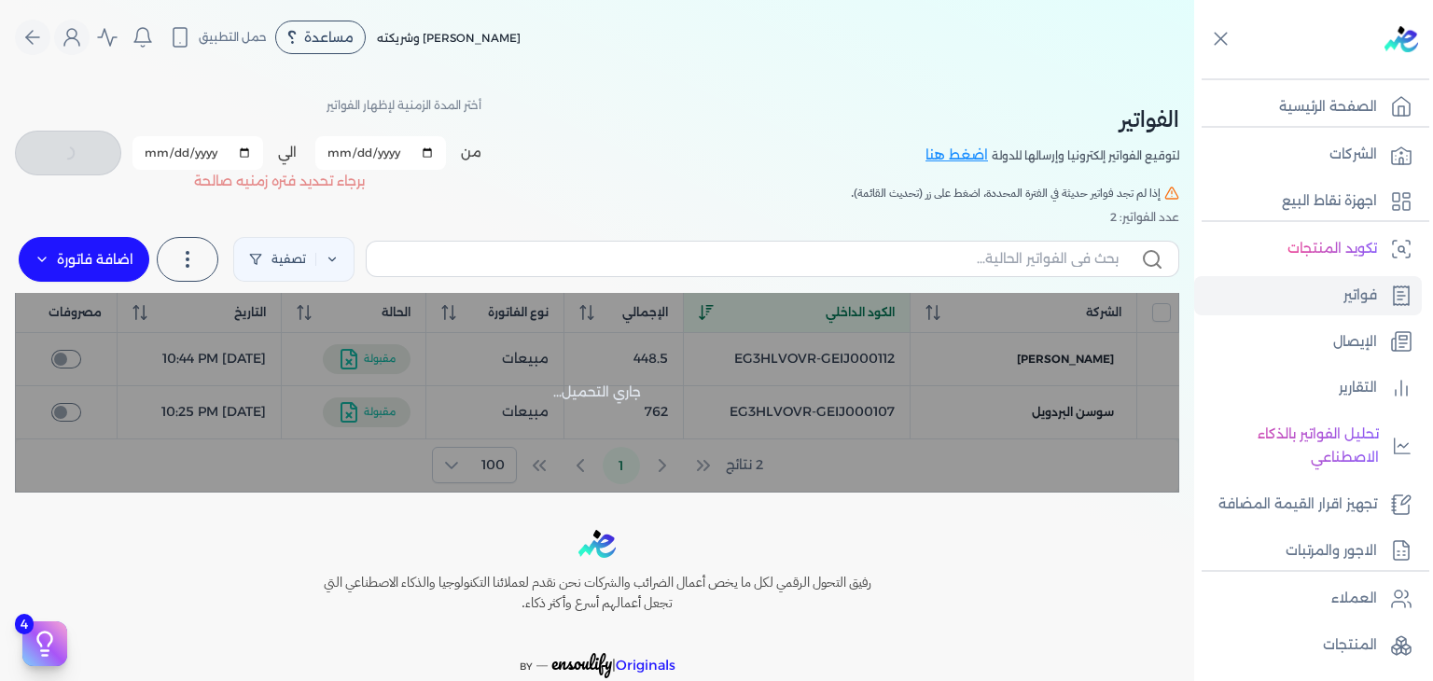
checkbox input "false"
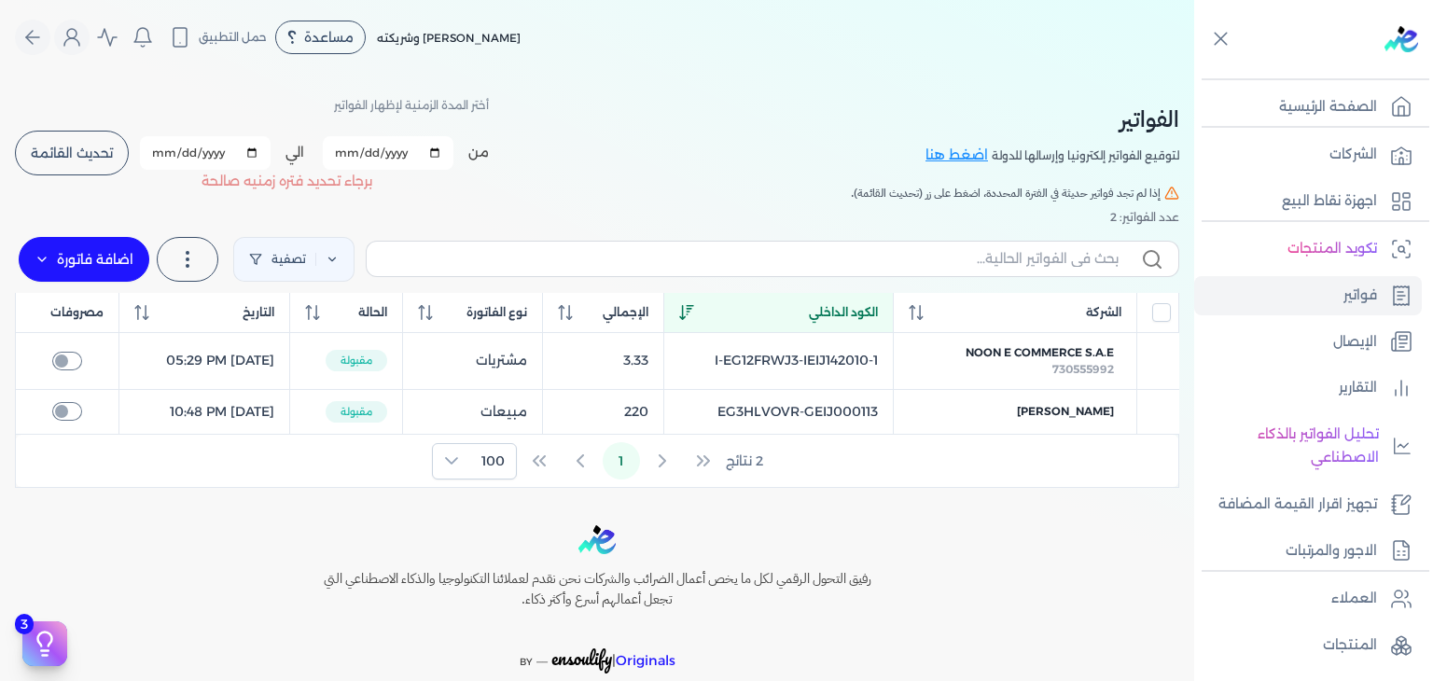
click at [552, 276] on label at bounding box center [772, 258] width 813 height 35
click at [552, 269] on input "text" at bounding box center [749, 259] width 737 height 20
click at [567, 262] on input "text" at bounding box center [749, 259] width 737 height 20
click at [343, 153] on input "[DATE]" at bounding box center [388, 153] width 131 height 34
type input "[DATE]"
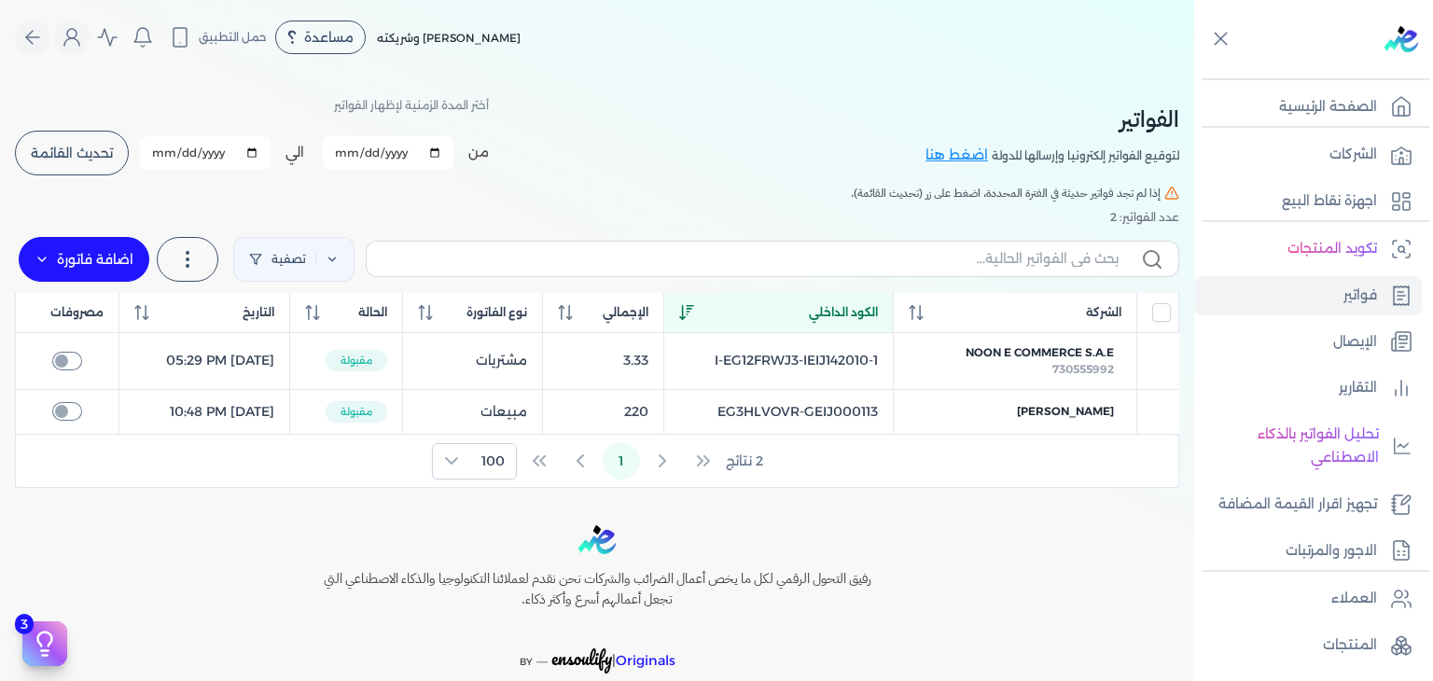
click at [168, 150] on input "[DATE]" at bounding box center [205, 153] width 131 height 34
type input "[DATE]"
click at [67, 153] on span "تحديث القائمة" at bounding box center [72, 152] width 82 height 13
checkbox input "false"
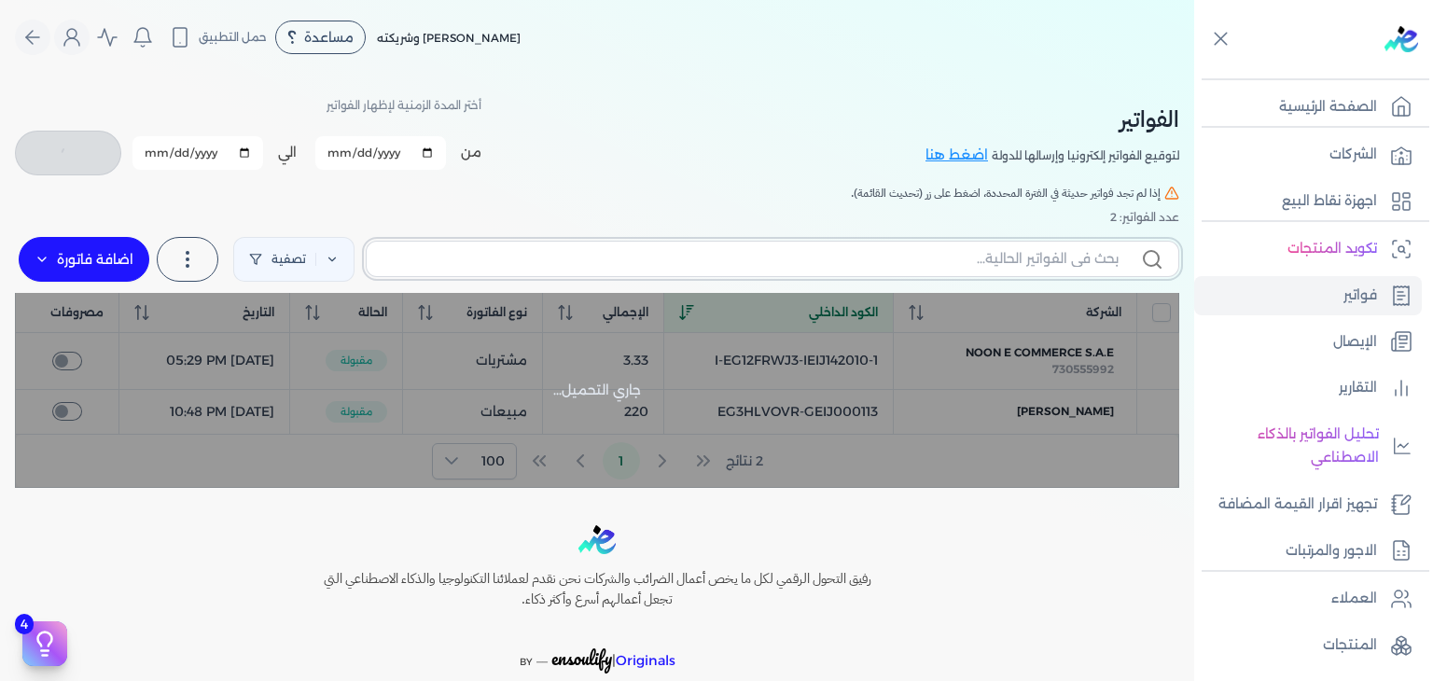
click at [802, 254] on input "text" at bounding box center [749, 259] width 737 height 20
paste input "EG3HLVOVR-GEIJ000114"
type input "EG3HLVOVR-GEIJ000114"
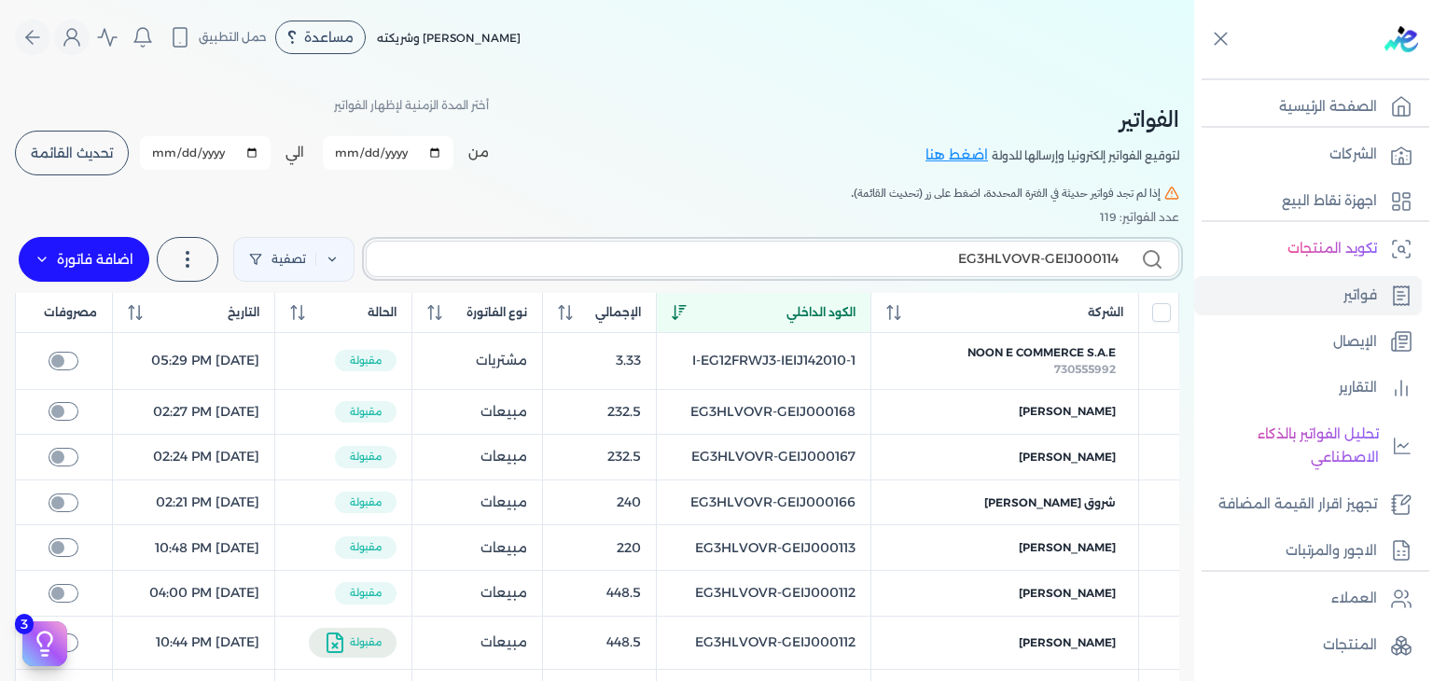
checkbox input "false"
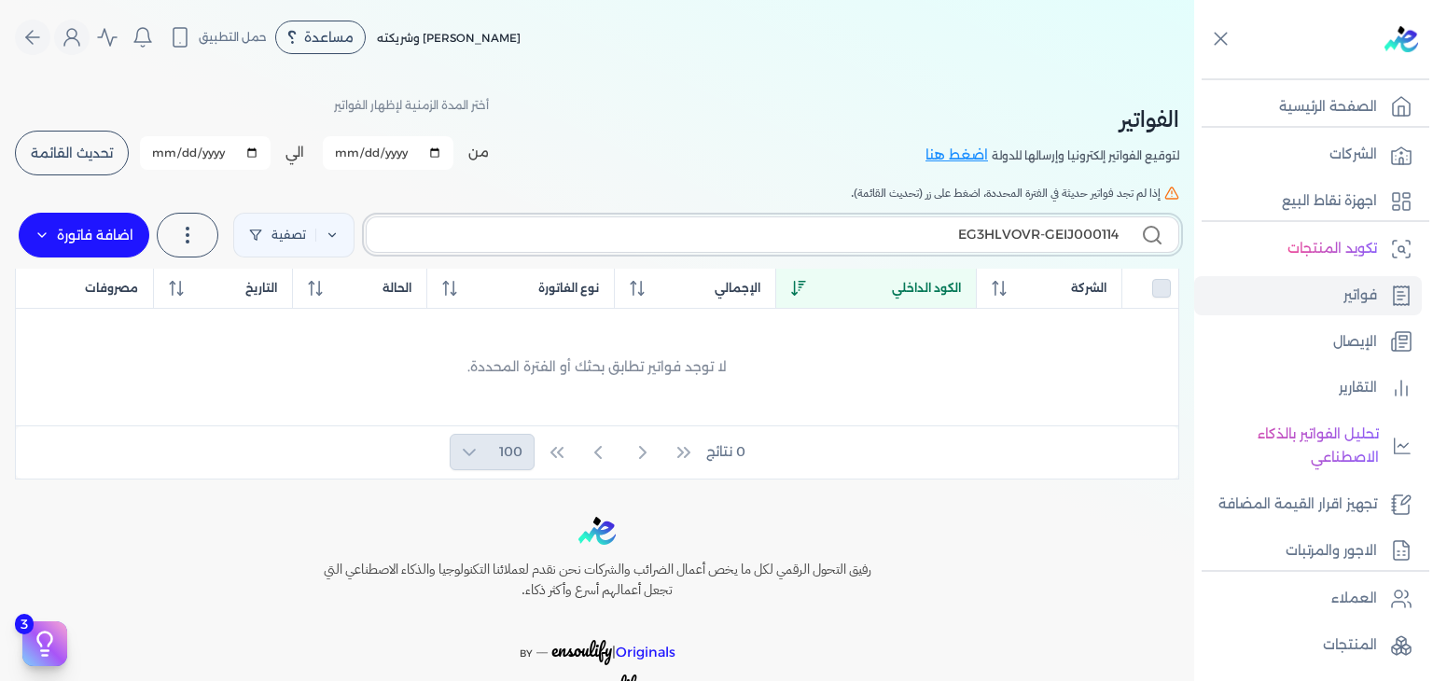
type input "EG3HLVOVR-GEIJ000114"
click at [140, 229] on label "اضافة فاتورة" at bounding box center [84, 235] width 131 height 45
click at [1048, 241] on input "EG3HLVOVR-GEIJ000114" at bounding box center [749, 235] width 737 height 20
click at [107, 237] on label "اضافة فاتورة" at bounding box center [84, 235] width 131 height 45
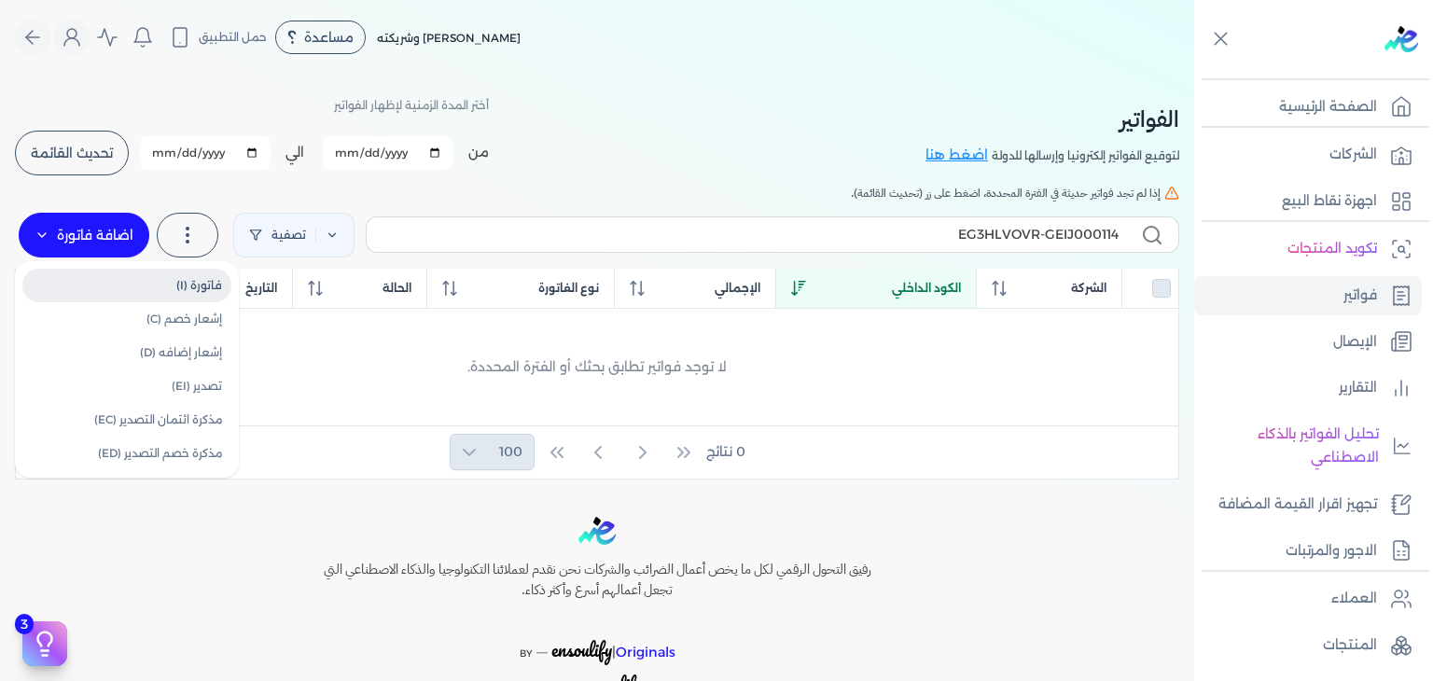
click at [182, 295] on link "فاتورة (I)" at bounding box center [126, 286] width 209 height 34
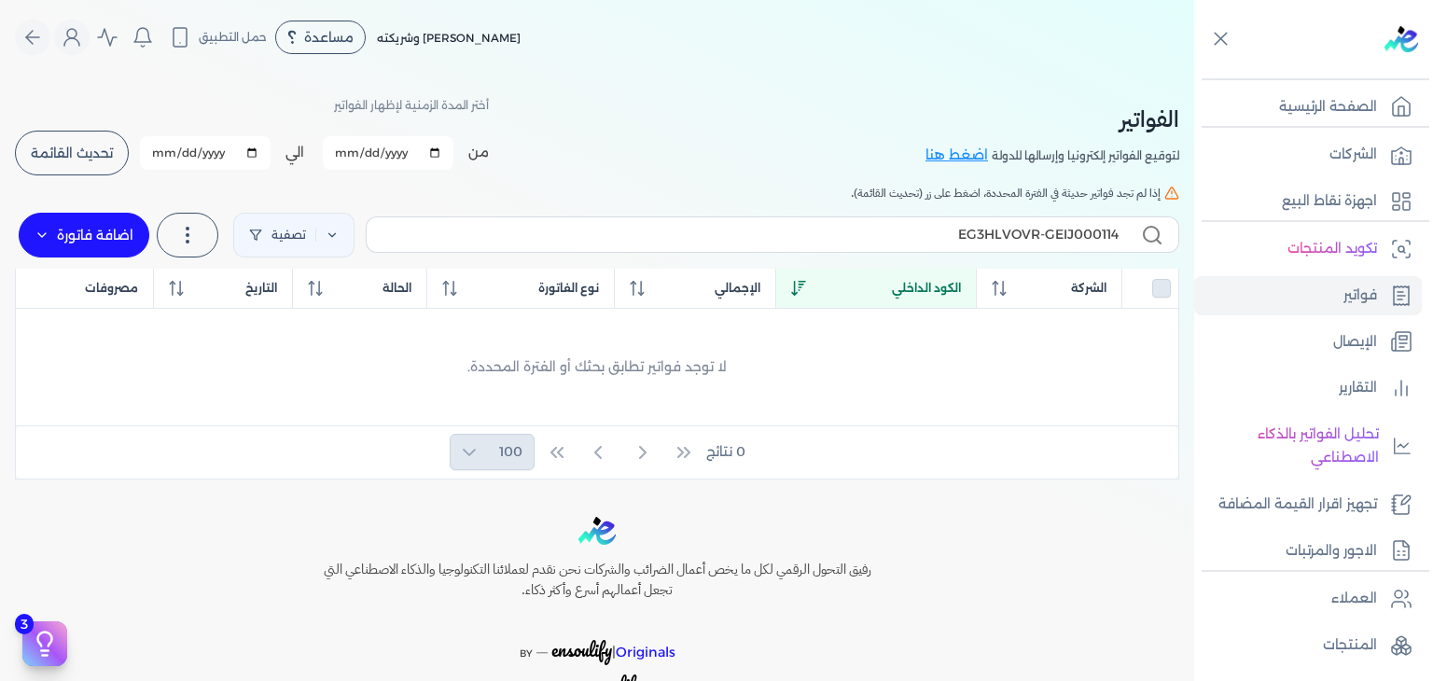
select select "EGP"
select select "B"
select select "EGS"
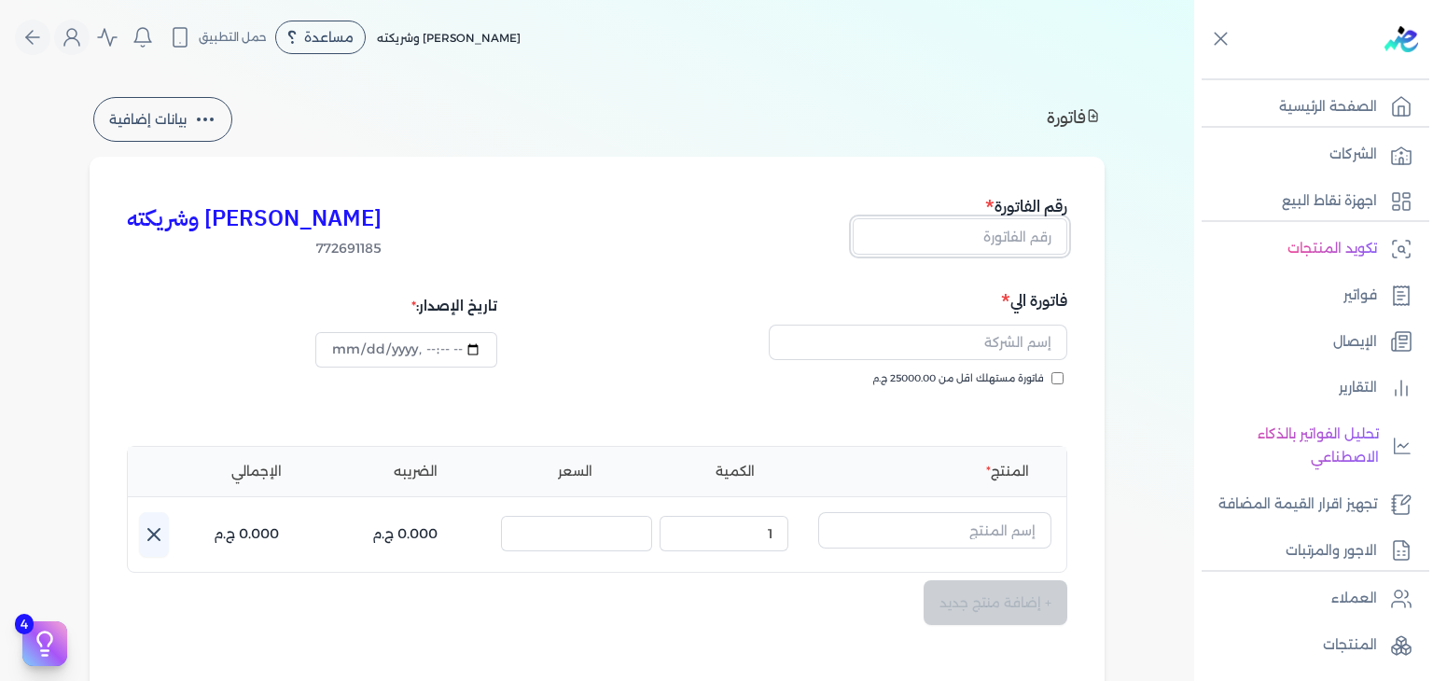
click at [959, 227] on input "text" at bounding box center [959, 235] width 215 height 35
paste input "EG3HLVOVR-GEIJ000114"
type input "EG3HLVOVR-GEIJ000114"
click at [991, 358] on input "text" at bounding box center [918, 342] width 298 height 35
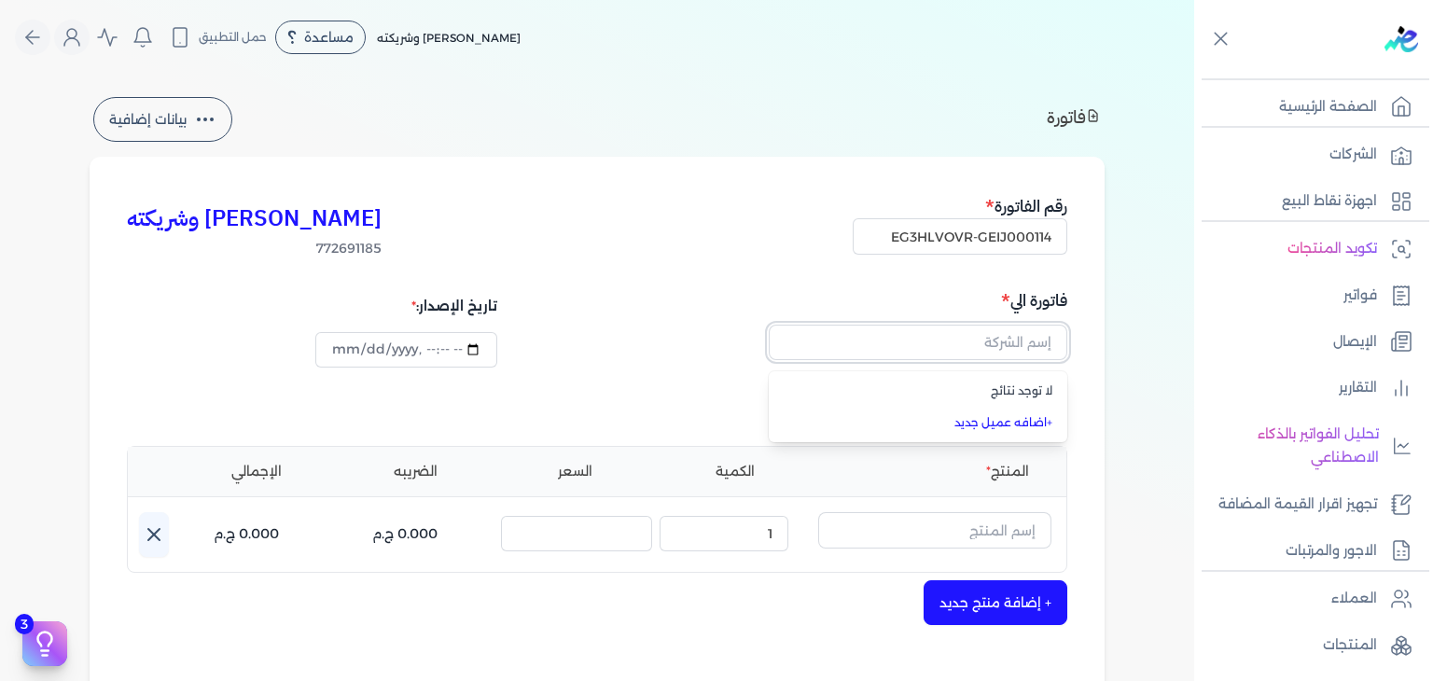
paste input "[PERSON_NAME]"
type input "[PERSON_NAME]"
click at [1087, 347] on div "[PERSON_NAME] وشريكته 772691185 رقم الفاتورة EG3HLVOVR-GEIJ000114 فاتورة الي + …" at bounding box center [597, 579] width 1015 height 844
click at [1060, 374] on input "فاتورة مستهلك اقل من 25000.00 ج.م" at bounding box center [1057, 378] width 12 height 12
checkbox input "true"
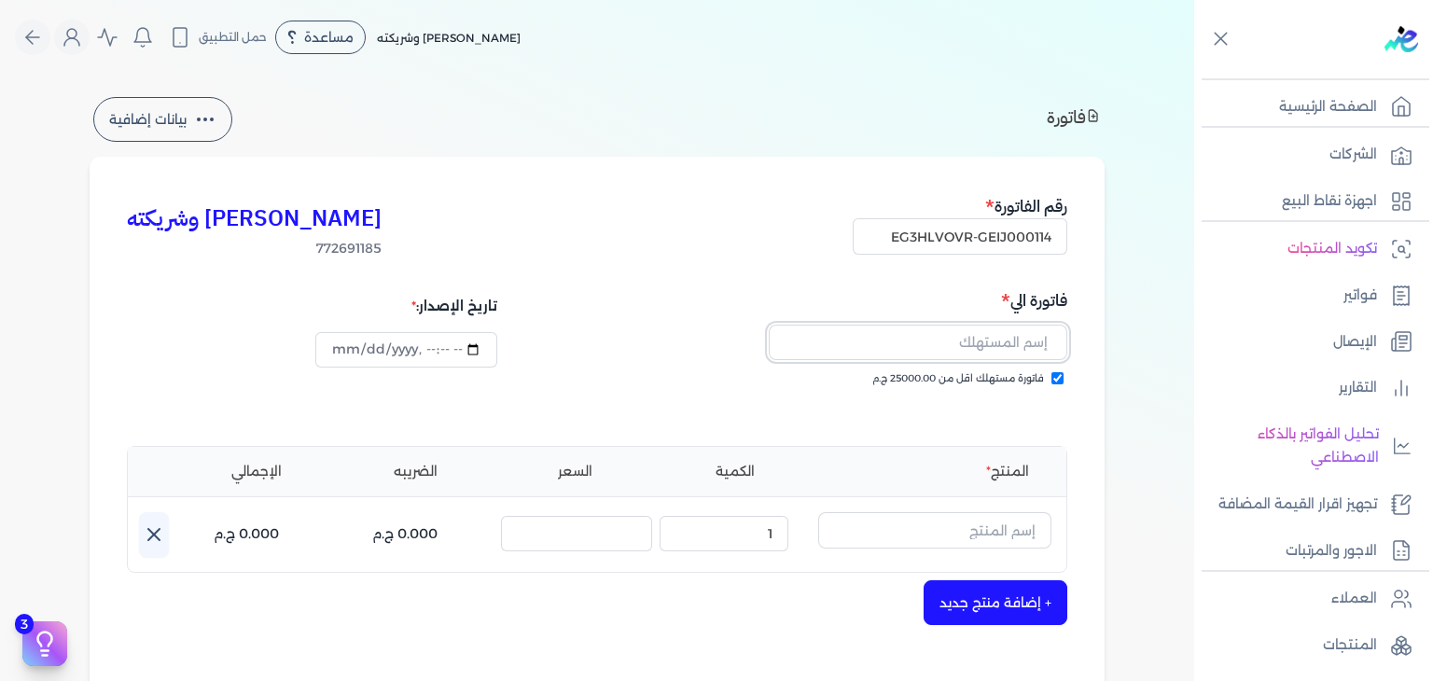
click at [1041, 337] on input "text" at bounding box center [918, 342] width 298 height 35
paste input "[PERSON_NAME]"
type input "[PERSON_NAME]"
click at [1023, 534] on input "text" at bounding box center [934, 529] width 233 height 35
paste input "خمرة رذاذ عطري منعش نسائي - 250 مللي"
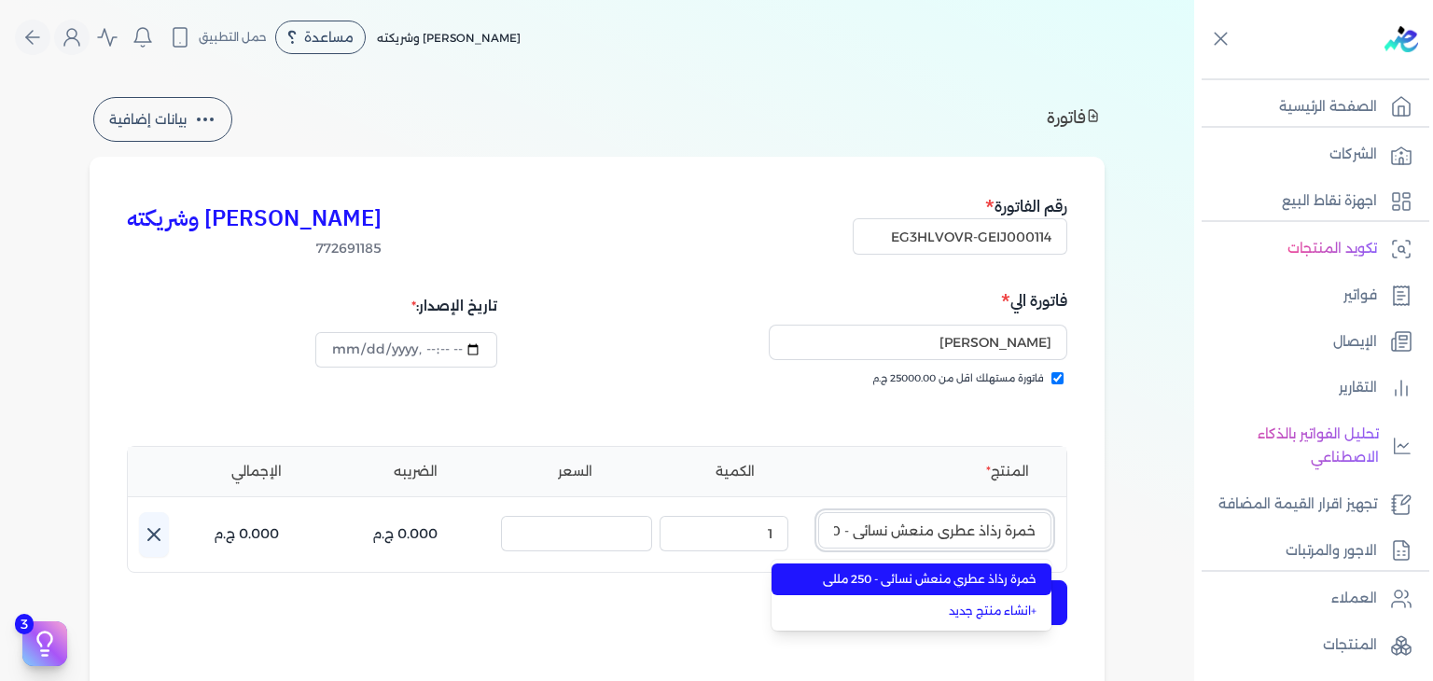
scroll to position [0, -49]
type input "خمرة رذاذ عطري منعش نسائي - 250 مللي"
click at [972, 581] on span "خمرة رذاذ عطري منعش نسائي - 250 مللي" at bounding box center [923, 579] width 228 height 17
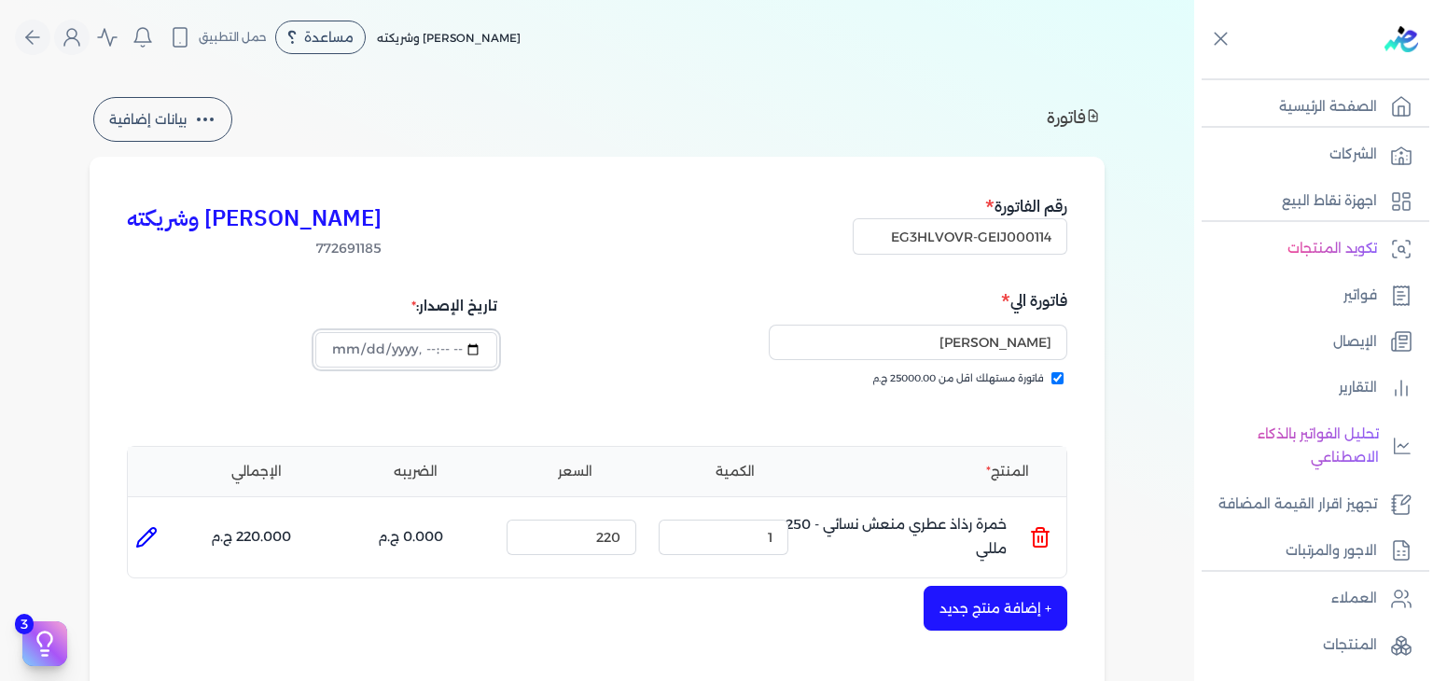
click at [332, 342] on input "datetime-local" at bounding box center [405, 349] width 181 height 35
type input "[DATE]T17:00:52"
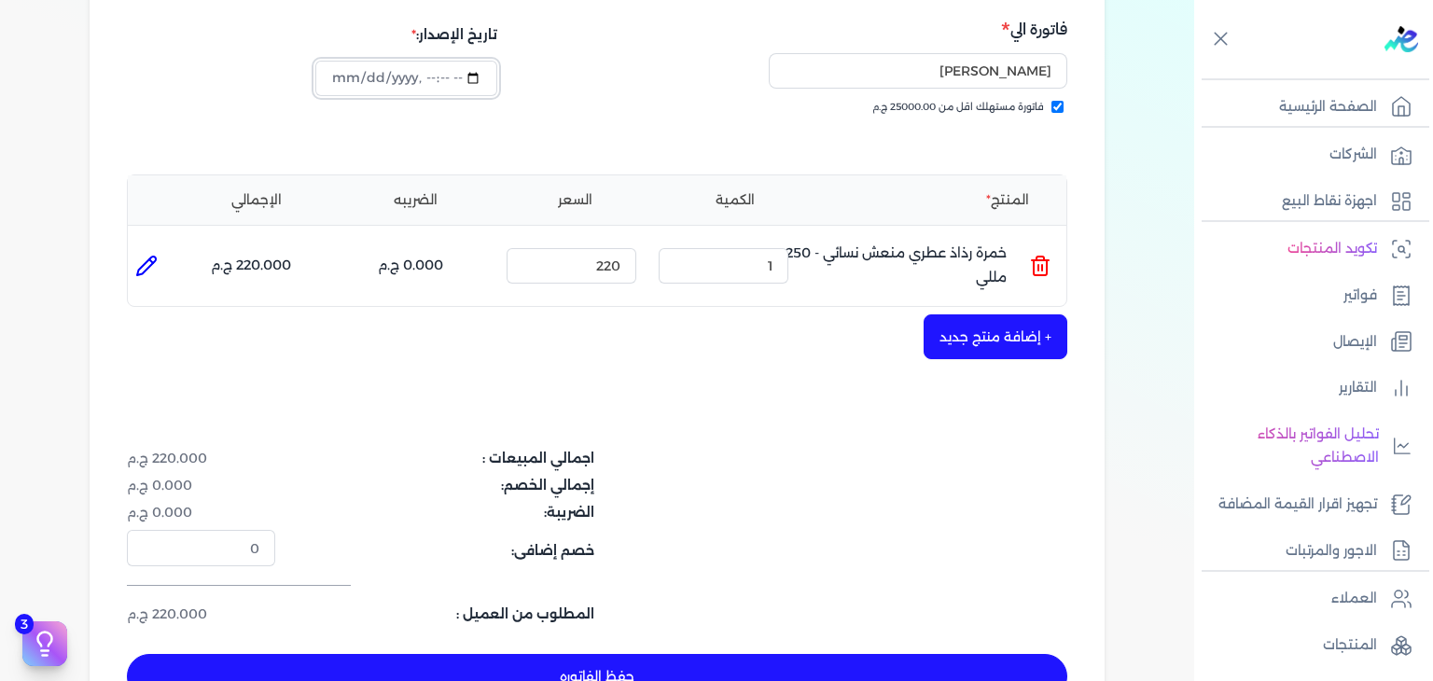
scroll to position [373, 0]
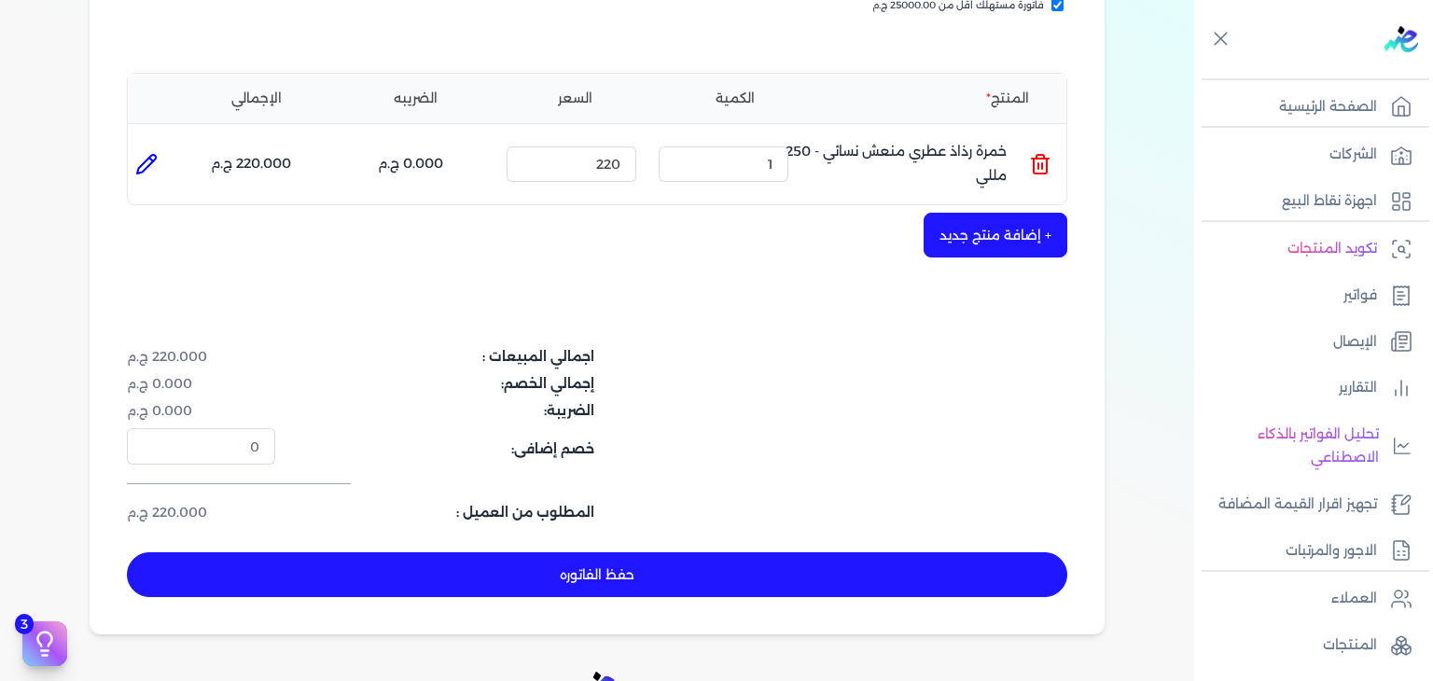
click at [722, 557] on button "حفظ الفاتوره" at bounding box center [597, 574] width 940 height 45
type input "[DATE]"
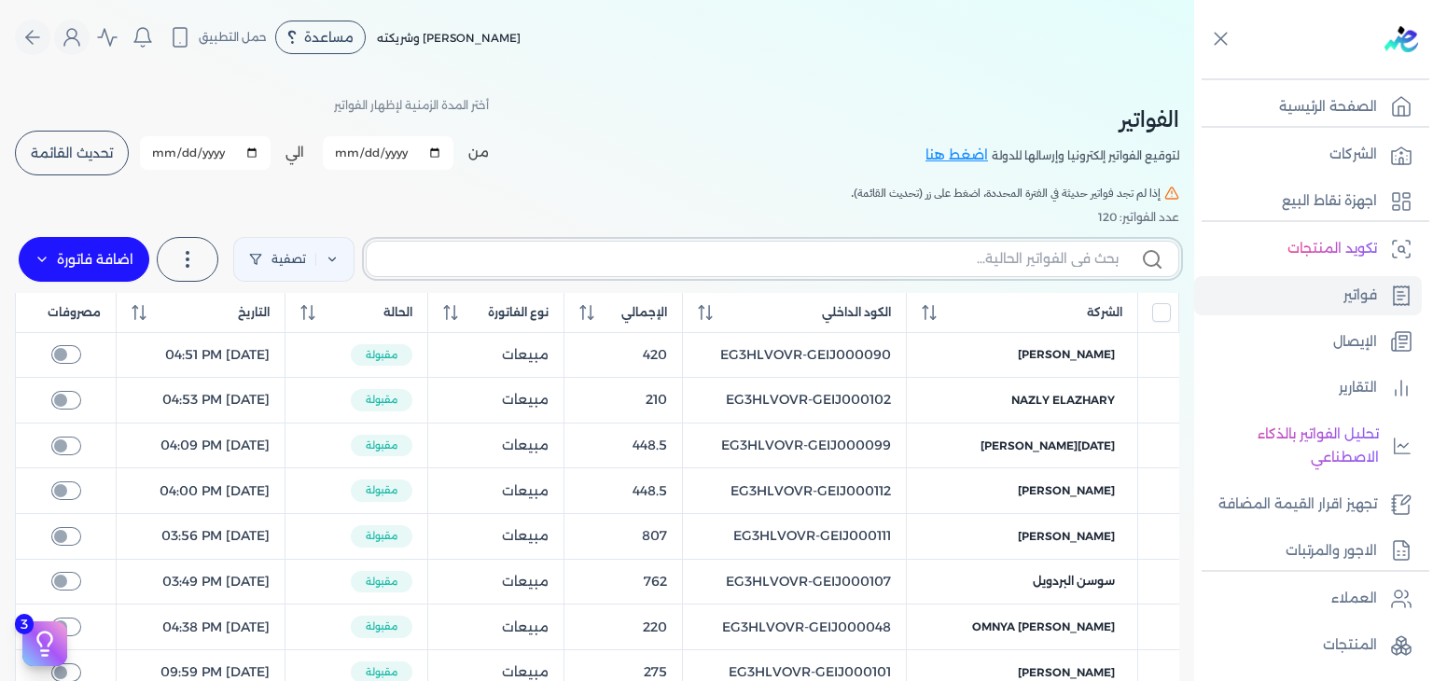
click at [1090, 257] on input "text" at bounding box center [749, 259] width 737 height 20
paste input "EG3HLVOVR-GEIJ000114"
type input "EG3HLVOVR-GEIJ000114"
checkbox input "false"
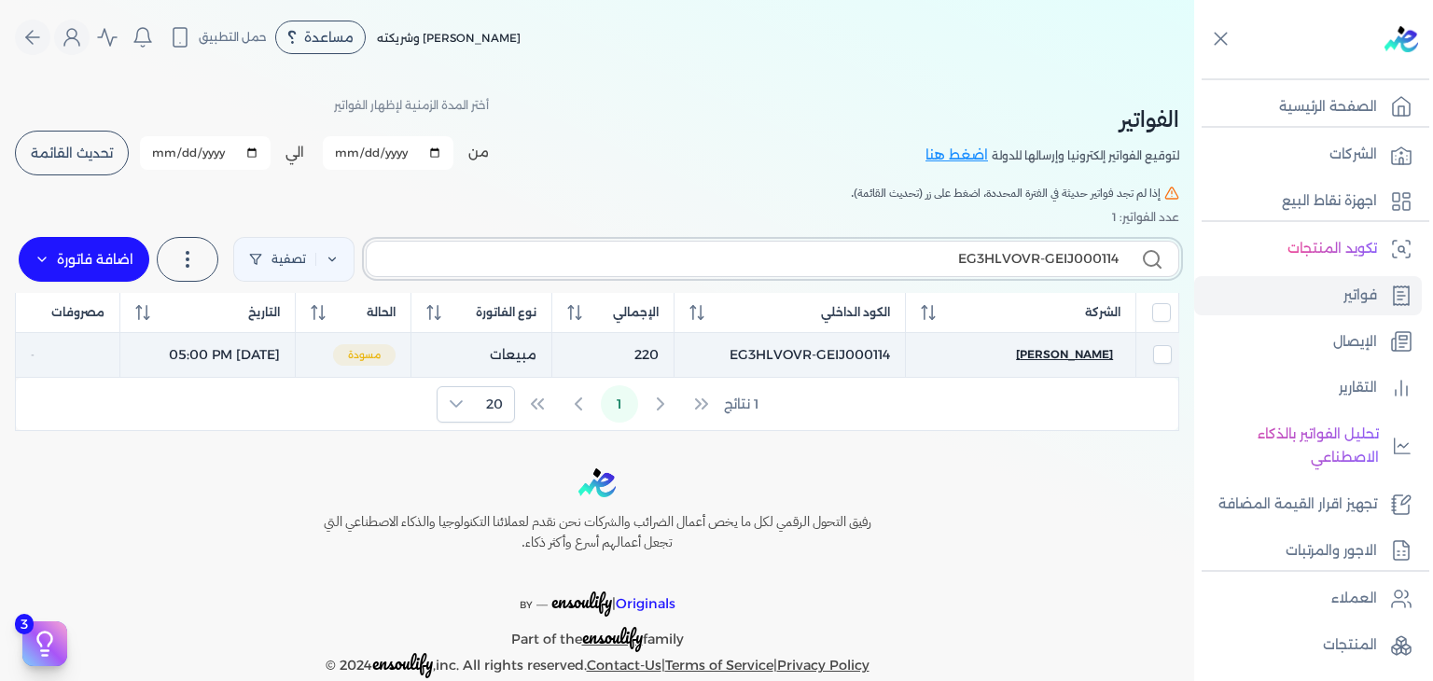
type input "EG3HLVOVR-GEIJ000114"
click at [1083, 359] on span "[PERSON_NAME]" at bounding box center [1064, 354] width 97 height 17
select select "EGP"
select select "B"
select select "EGS"
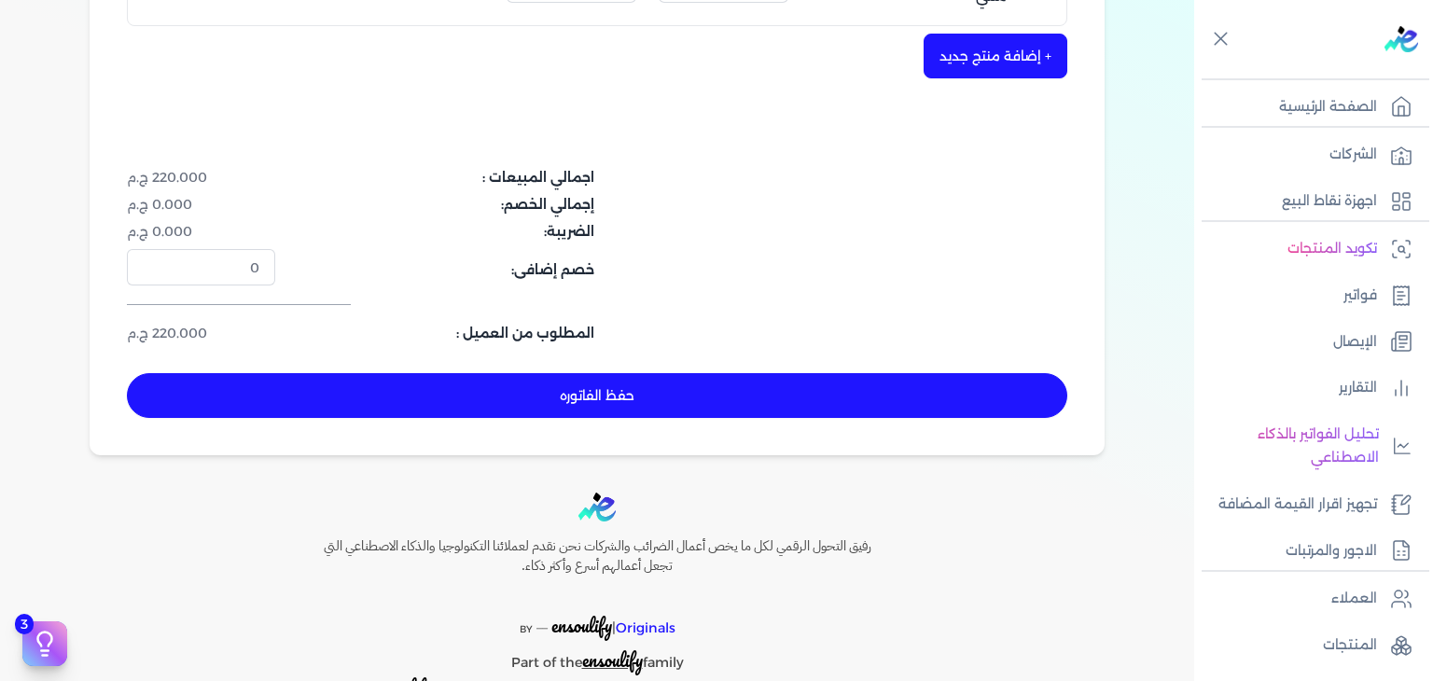
scroll to position [560, 0]
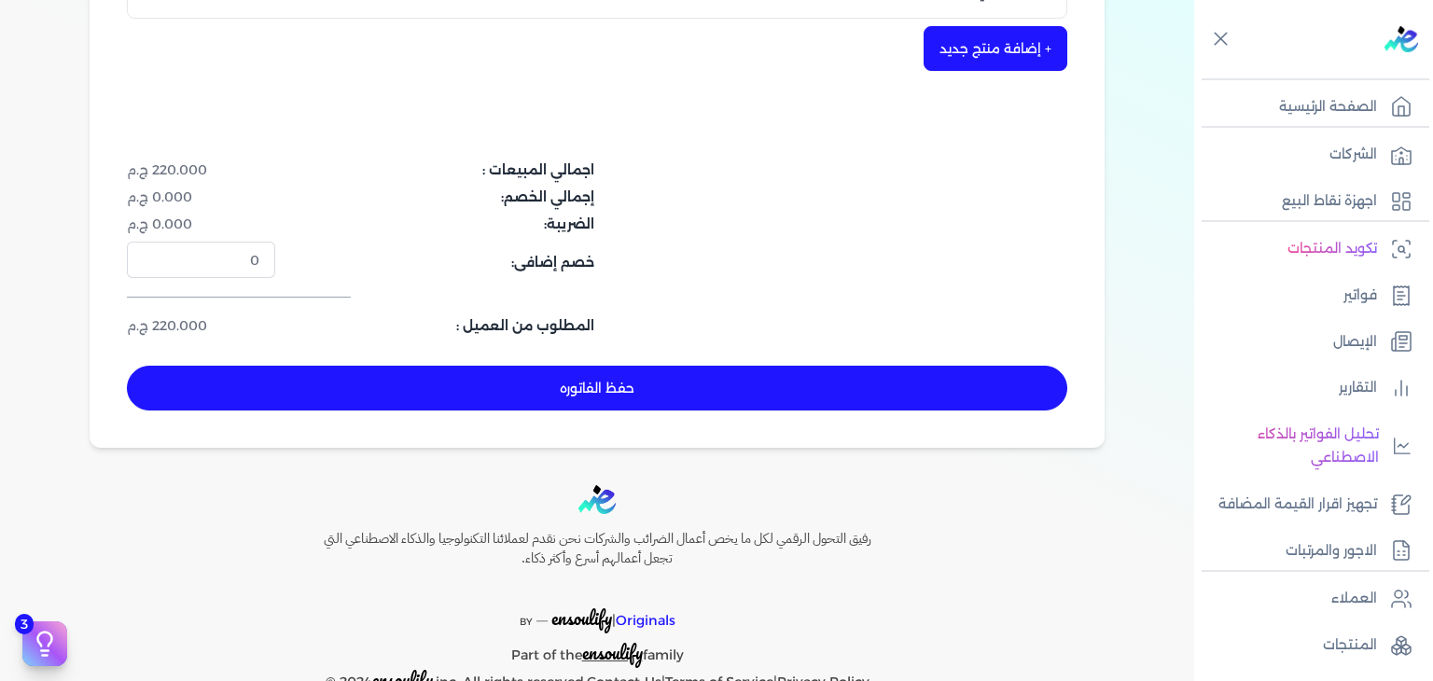
drag, startPoint x: 891, startPoint y: 400, endPoint x: 1033, endPoint y: 424, distance: 144.7
click at [892, 400] on button "حفظ الفاتوره" at bounding box center [597, 388] width 940 height 45
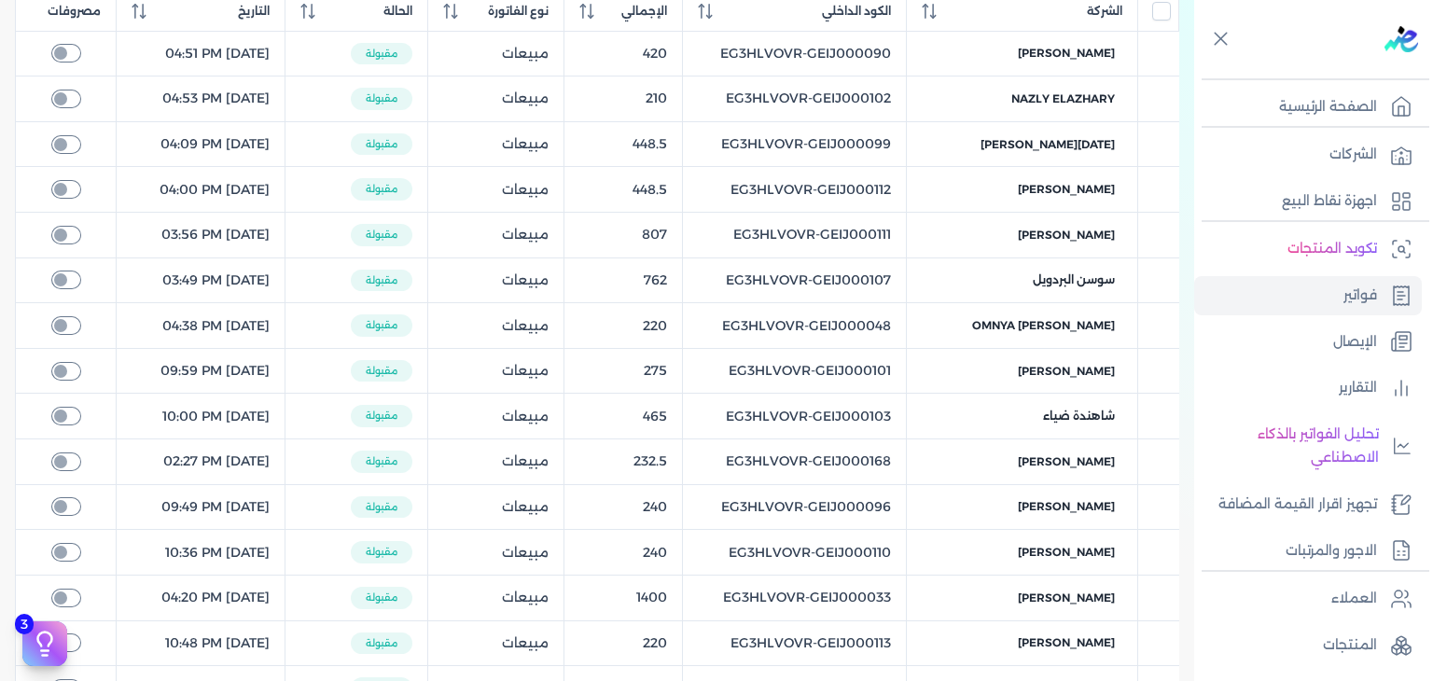
scroll to position [75, 0]
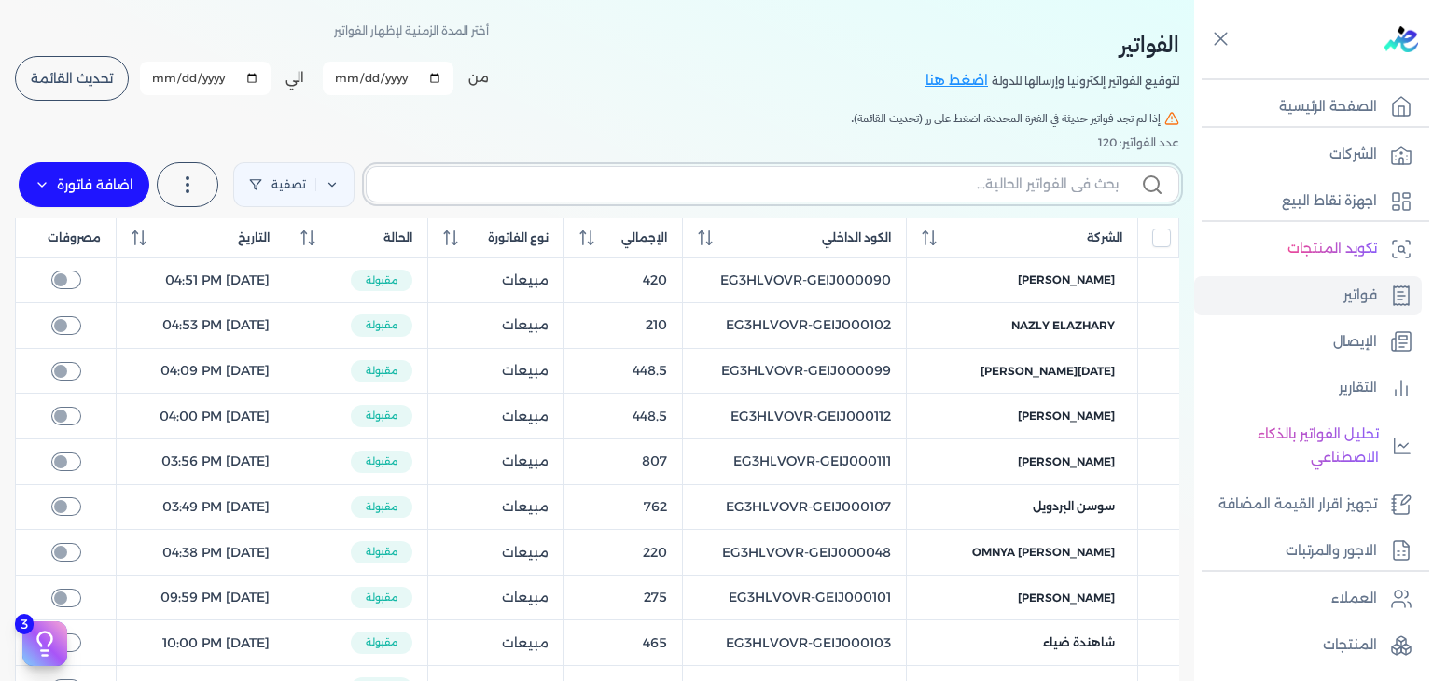
click at [991, 178] on input "text" at bounding box center [749, 184] width 737 height 20
paste input "EG3HLVOVR-GEIJ000115"
type input "EG3HLVOVR-GEIJ000115"
checkbox input "false"
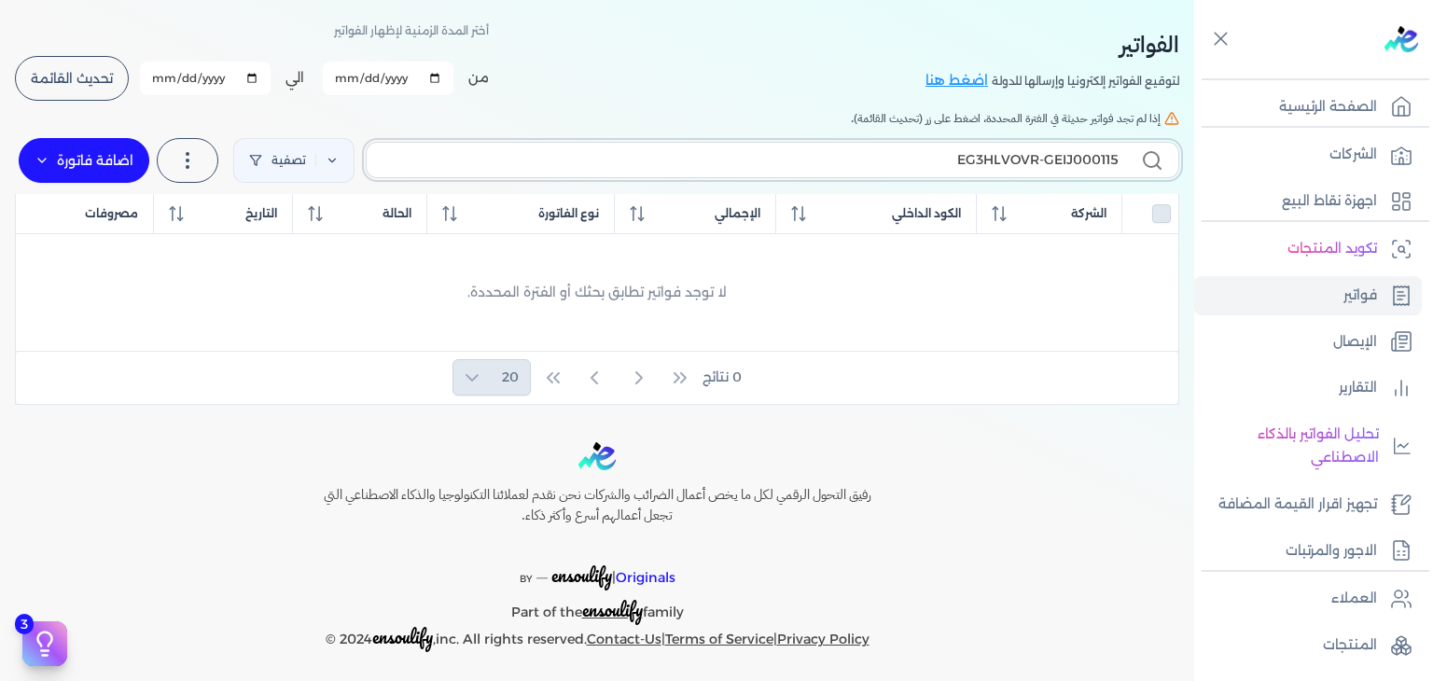
type input "EG3HLVOVR-GEIJ000115"
click at [127, 172] on label "اضافة فاتورة" at bounding box center [84, 160] width 131 height 45
click at [220, 213] on link "فاتورة (I)" at bounding box center [126, 211] width 209 height 34
select select "EGP"
select select "B"
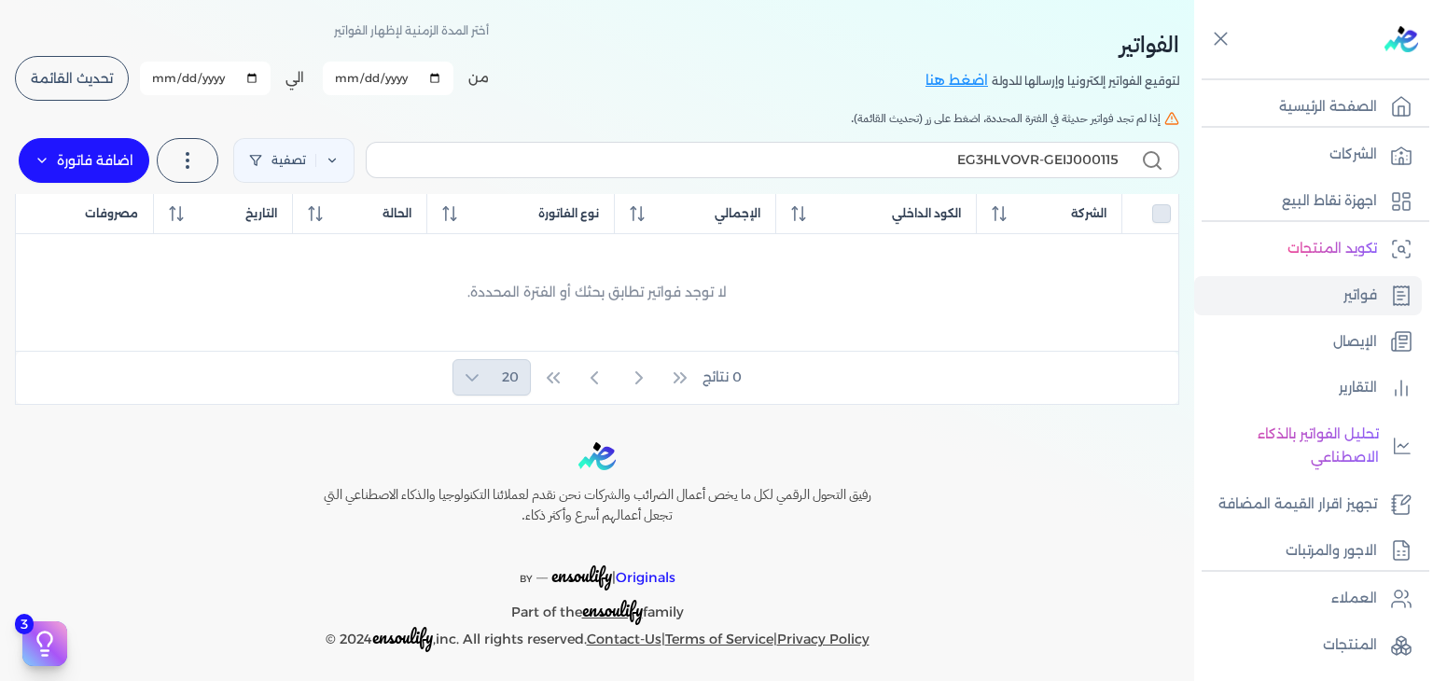
select select "EGS"
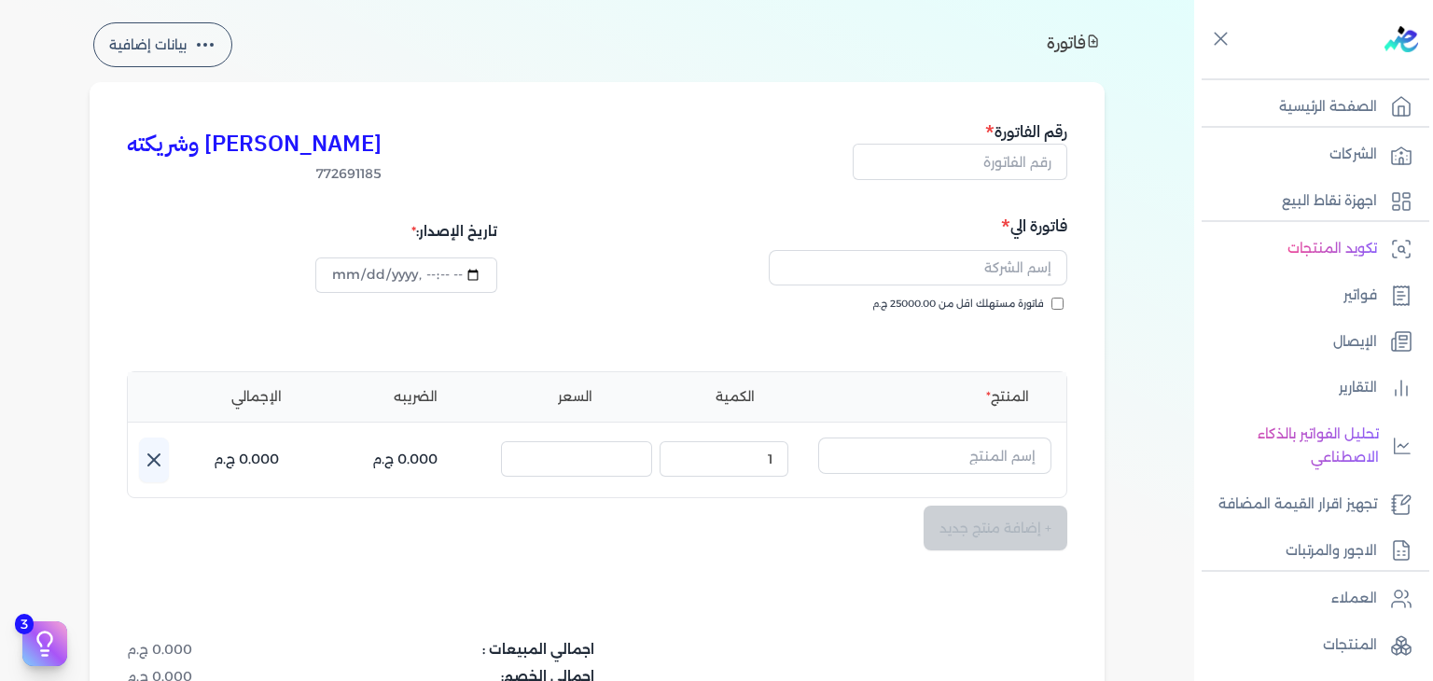
click at [991, 187] on div "[PERSON_NAME] وشريكته 772691185 رقم الفاتورة فاتورة الي فاتورة مستهلك اقل من 25…" at bounding box center [597, 504] width 1015 height 844
type input "[DATE]T17:02:49"
drag, startPoint x: 996, startPoint y: 171, endPoint x: 1004, endPoint y: 183, distance: 14.7
click at [996, 171] on input "text" at bounding box center [959, 161] width 215 height 35
paste input "EG3HLVOVR-GEIJ000115"
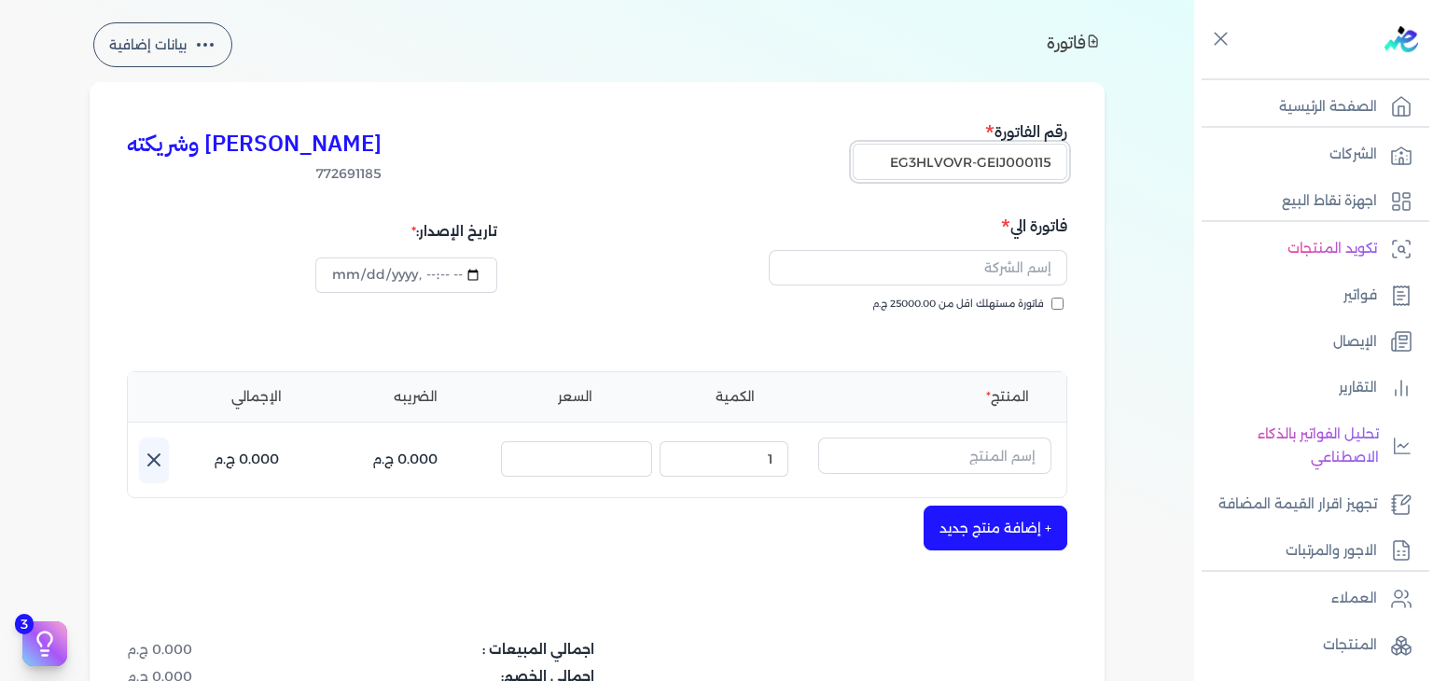
type input "EG3HLVOVR-GEIJ000115"
click at [1059, 312] on div "فاتورة مستهلك اقل من 25000.00 ج.م" at bounding box center [834, 323] width 457 height 52
click at [1060, 302] on input "فاتورة مستهلك اقل من 25000.00 ج.م" at bounding box center [1057, 304] width 12 height 12
checkbox input "true"
paste input "Marwa Emam"
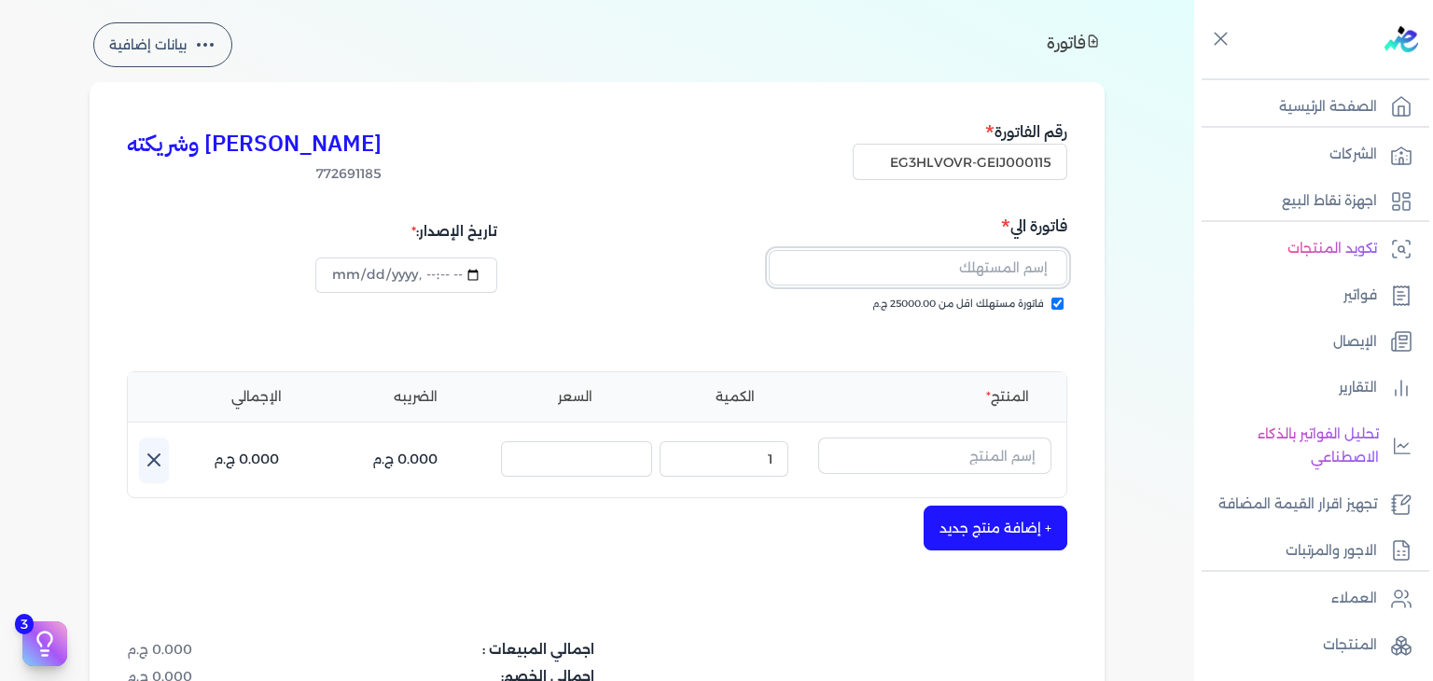
click at [989, 280] on input "text" at bounding box center [918, 267] width 298 height 35
type input "Marwa Emam"
click at [925, 464] on input "text" at bounding box center [934, 454] width 233 height 35
paste input "[PERSON_NAME] عطري منعش نسائي - 250 مللي"
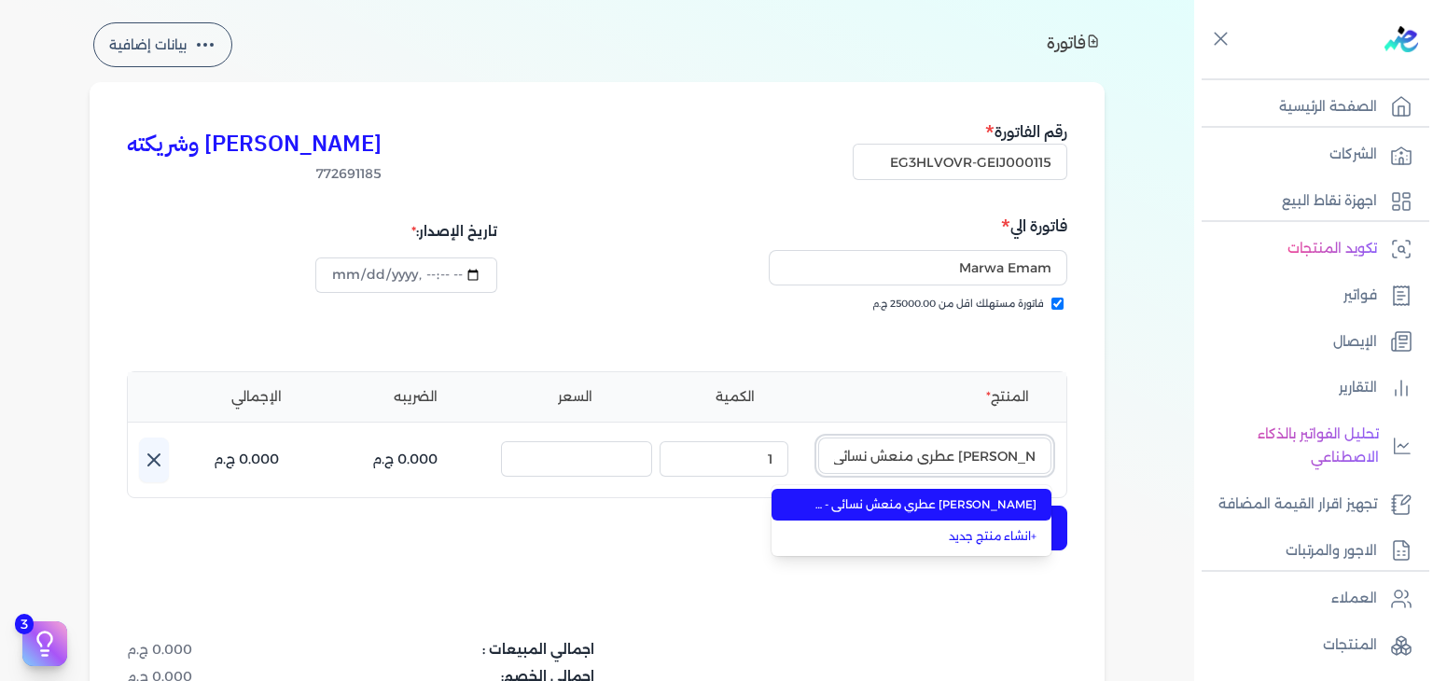
type input "[PERSON_NAME] عطري منعش نسائي - 250 مللي"
click at [911, 502] on span "[PERSON_NAME] عطري منعش نسائي - 250 مللي" at bounding box center [923, 504] width 228 height 17
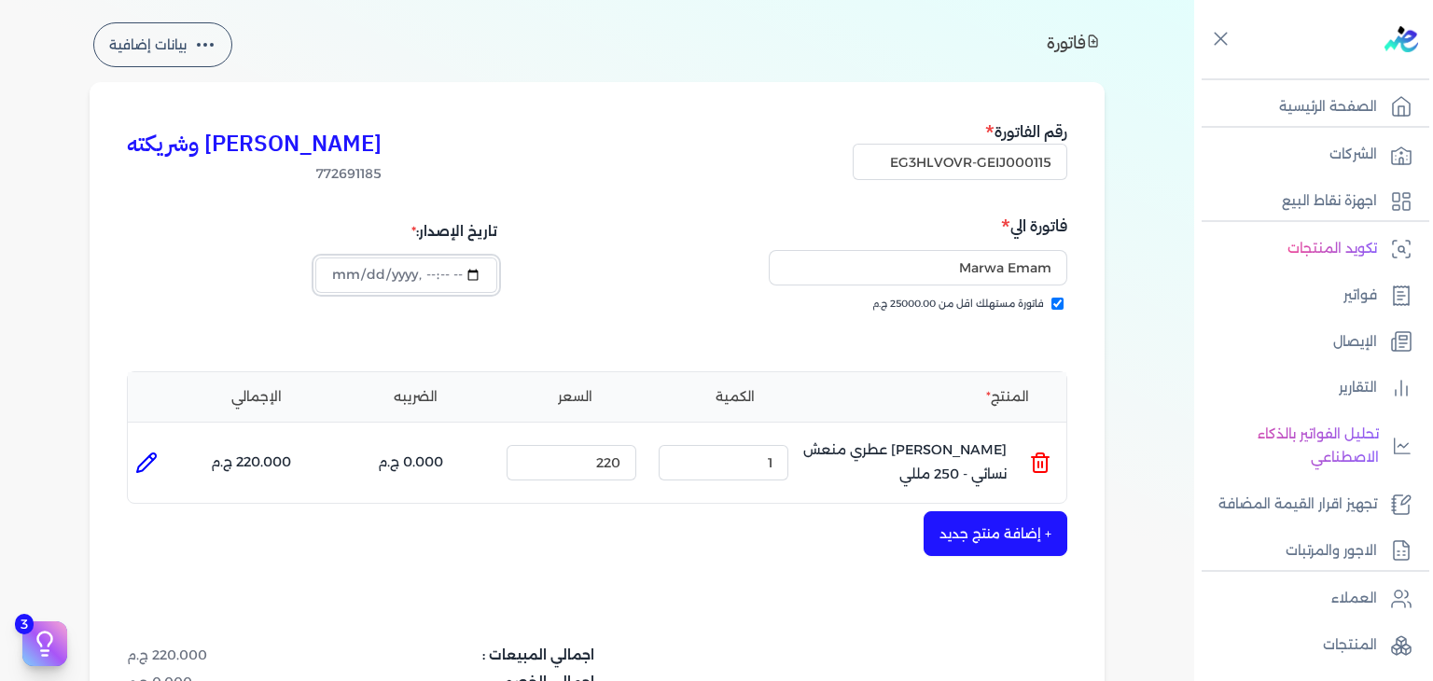
click at [339, 279] on input "datetime-local" at bounding box center [405, 274] width 181 height 35
type input "[DATE]T17:02:49"
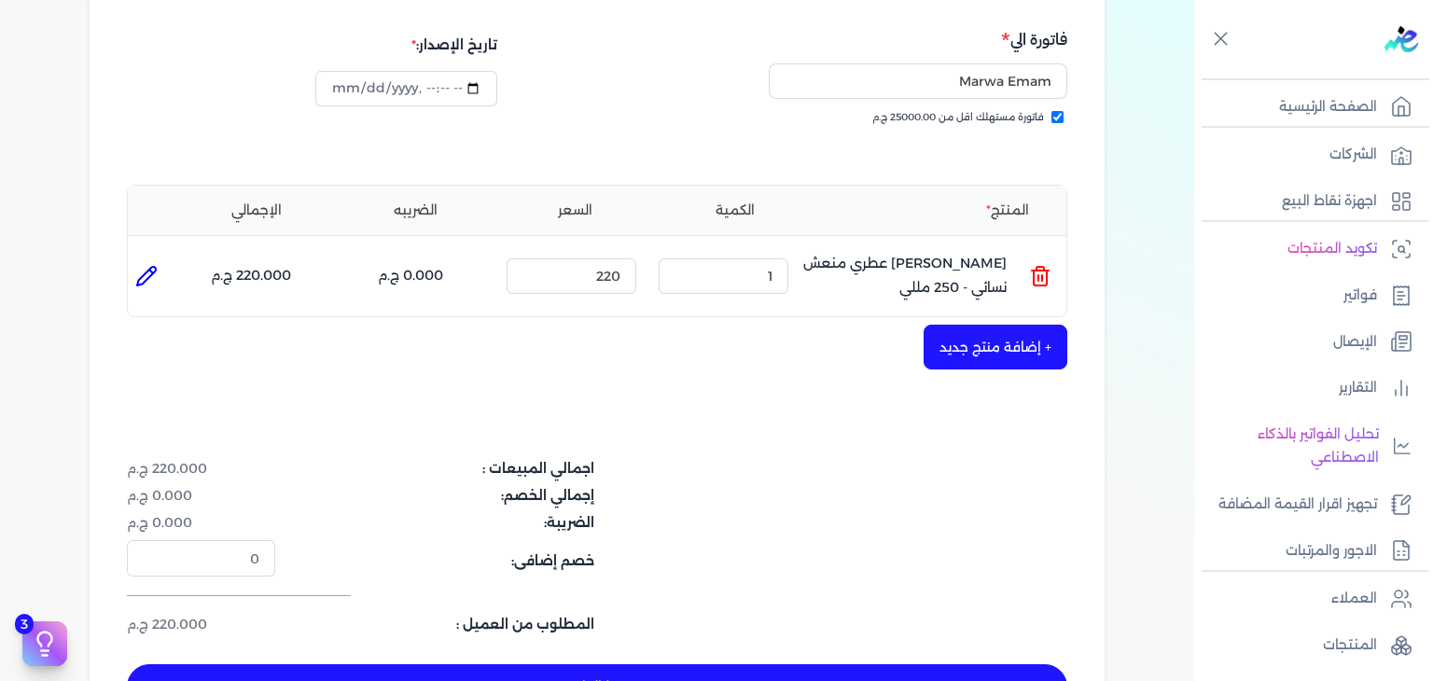
click at [665, 672] on button "حفظ الفاتوره" at bounding box center [597, 686] width 940 height 45
type input "[DATE]"
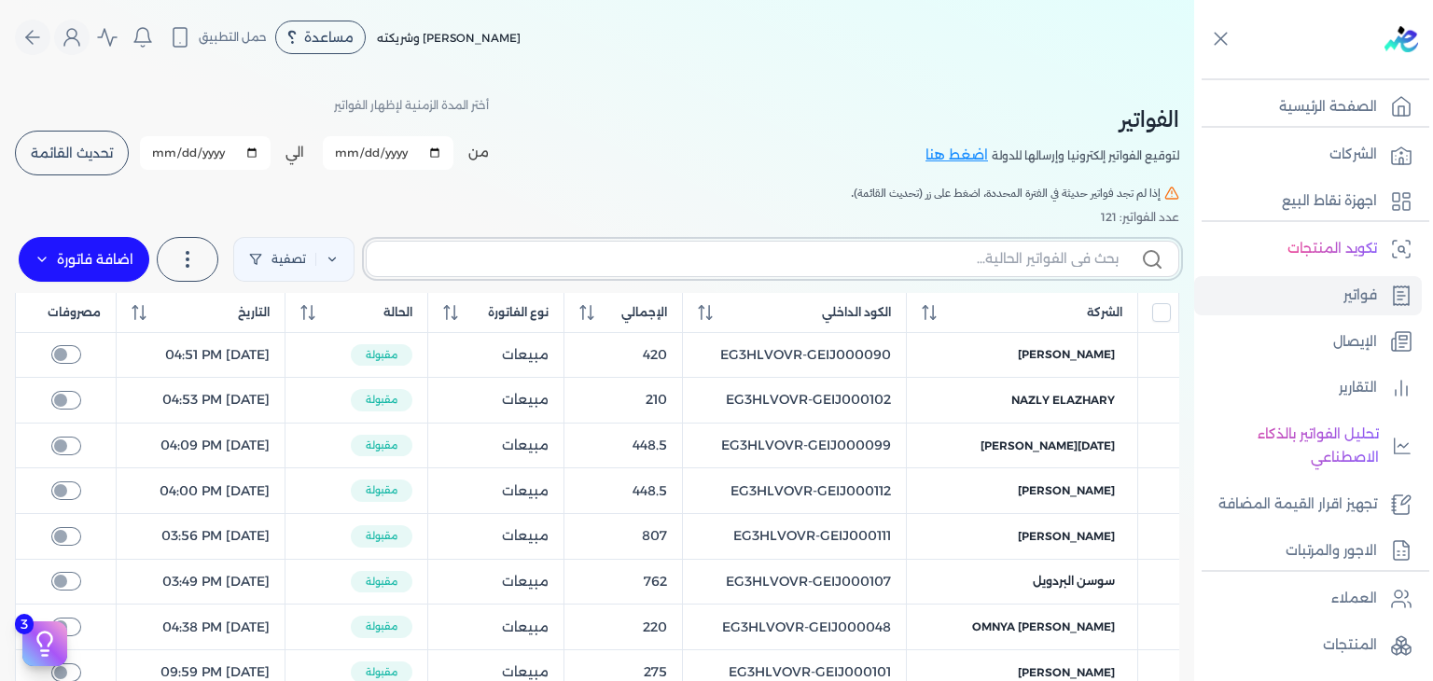
click at [1048, 249] on input "text" at bounding box center [749, 259] width 737 height 20
paste input "[PERSON_NAME] عطري منعش نسائي - 250 مللي"
type input "[PERSON_NAME] عطري منعش نسائي - 250 مللي"
checkbox input "false"
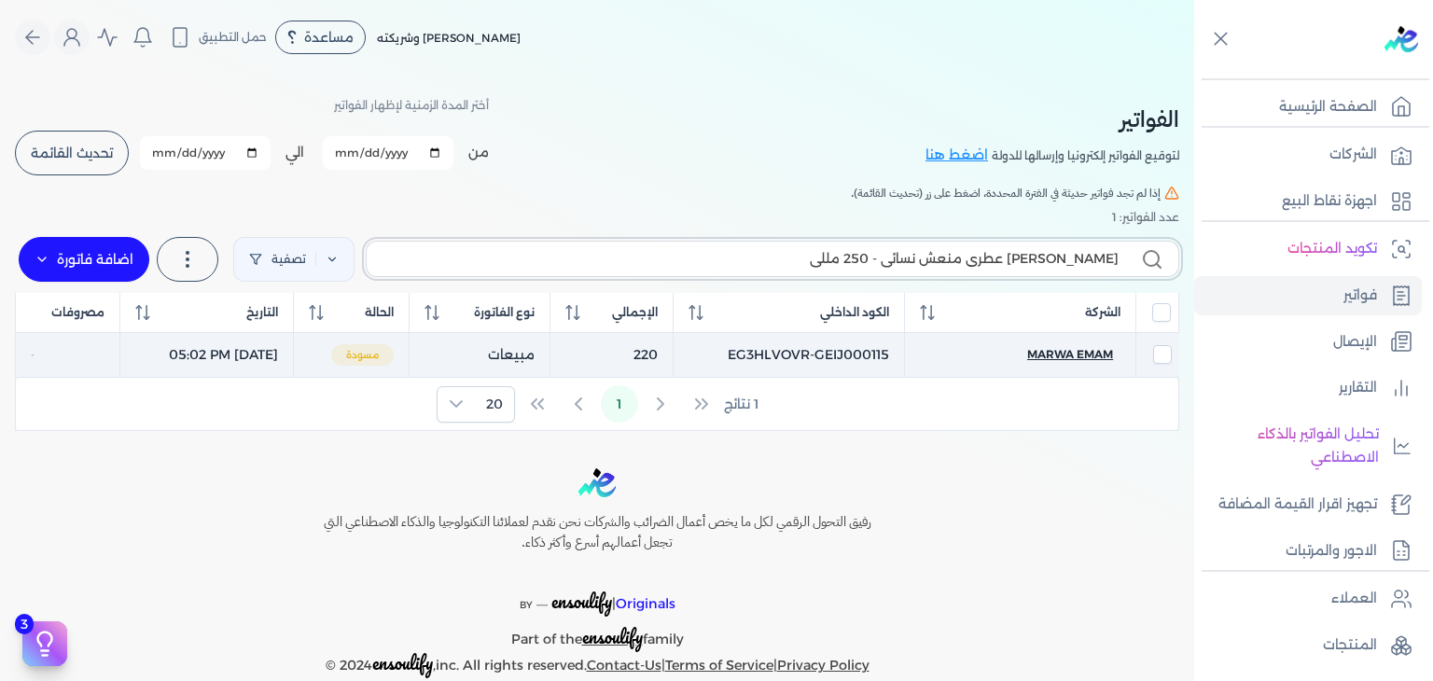
type input "[PERSON_NAME] عطري منعش نسائي - 250 مللي"
click at [1071, 357] on span "Marwa Emam" at bounding box center [1070, 354] width 86 height 17
select select "EGP"
select select "B"
select select "EGS"
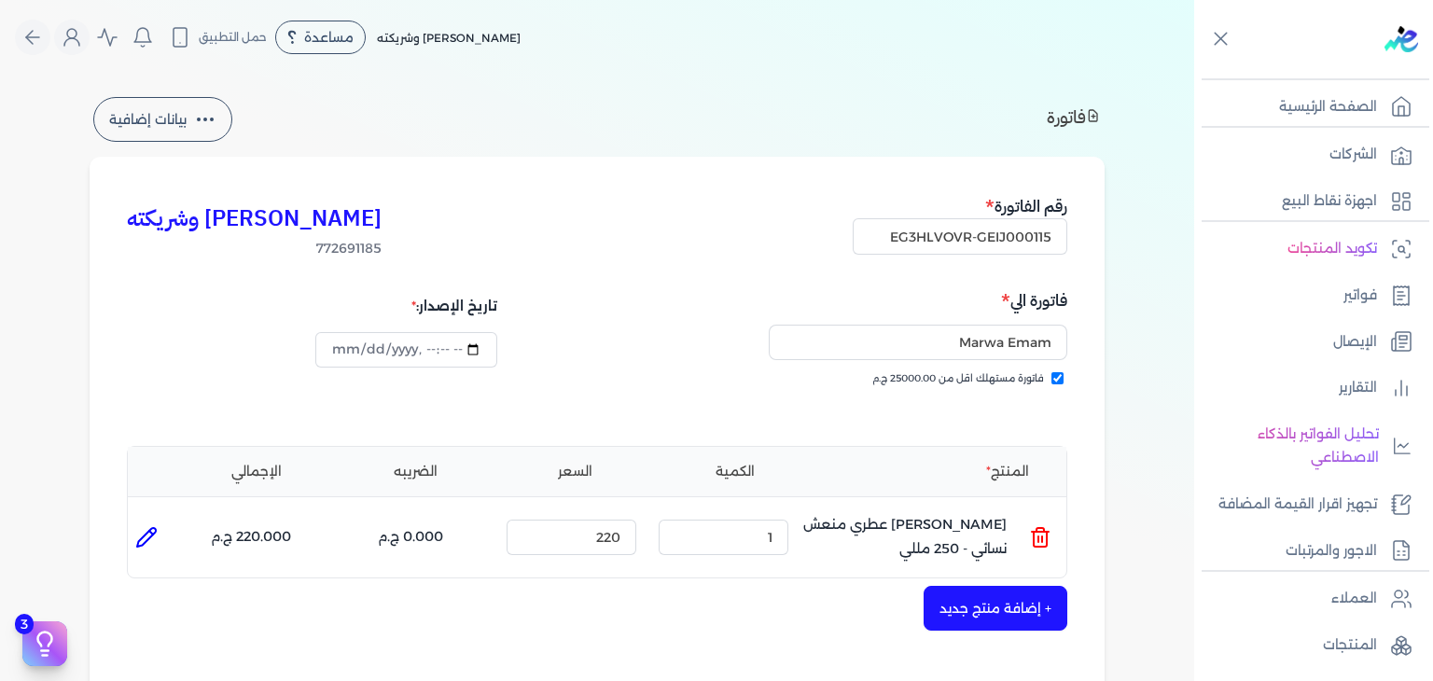
scroll to position [373, 0]
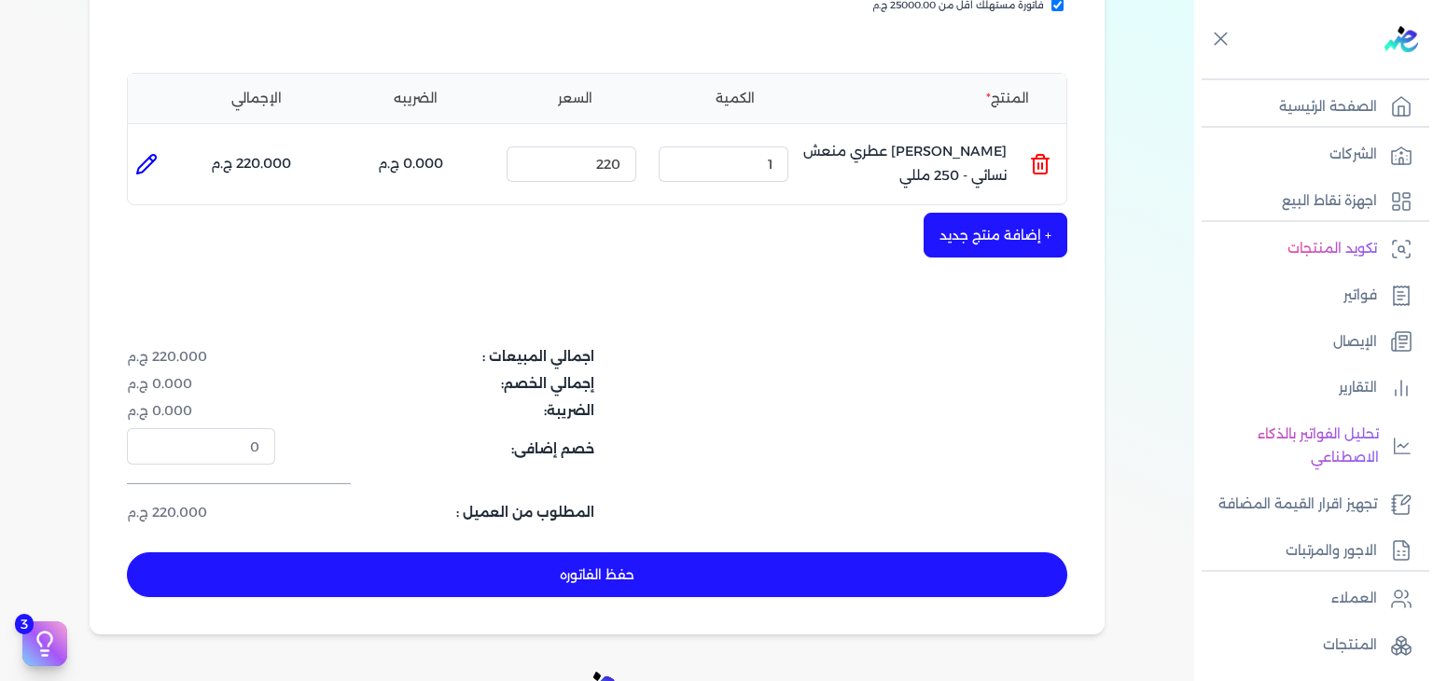
click at [803, 565] on button "حفظ الفاتوره" at bounding box center [597, 574] width 940 height 45
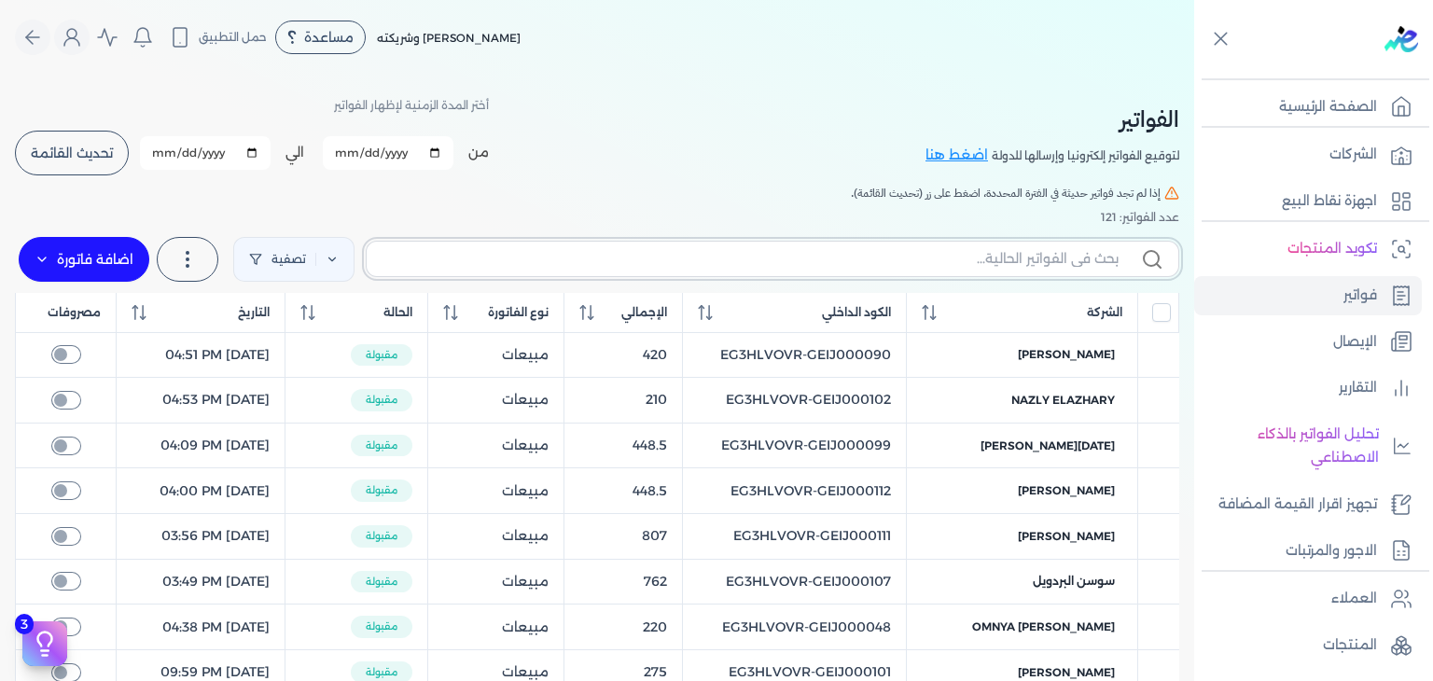
click at [880, 259] on input "text" at bounding box center [749, 259] width 737 height 20
paste input "EG3HLVOVR-GEIJ000116"
type input "EG3HLVOVR-GEIJ000116"
checkbox input "false"
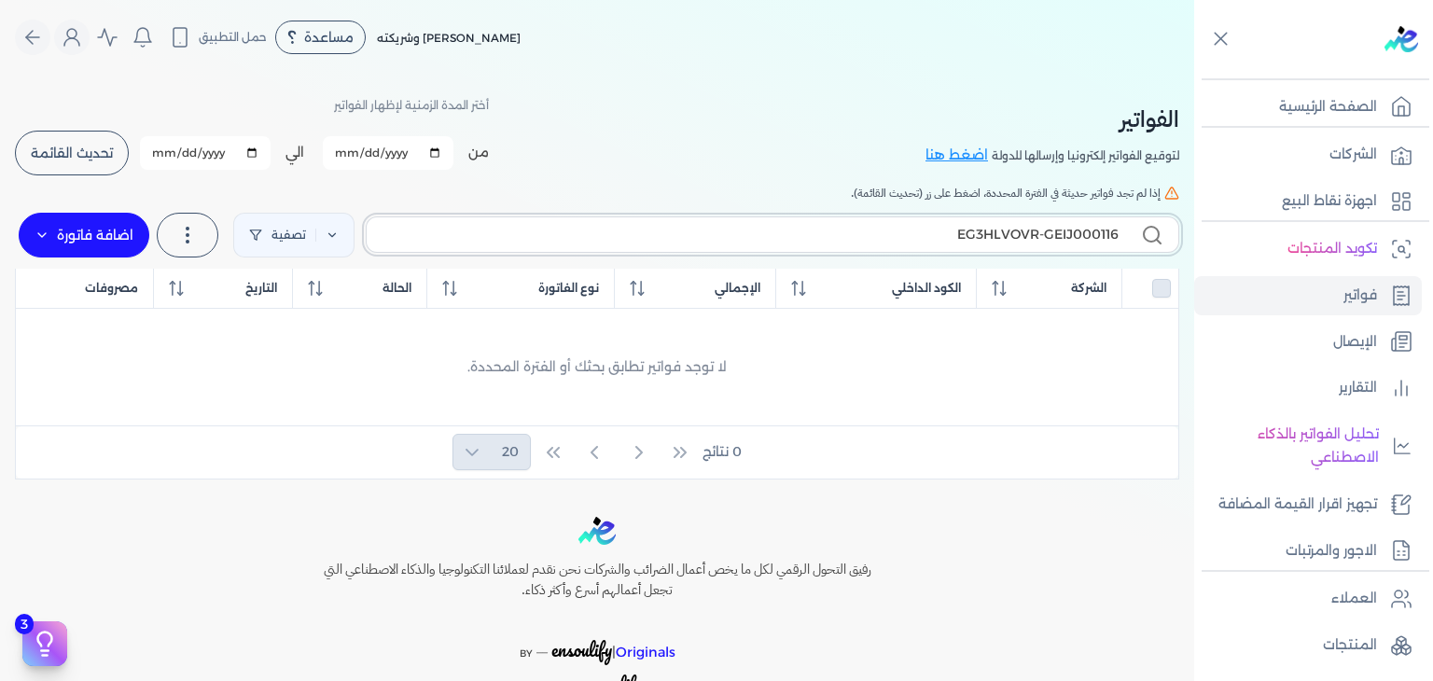
type input "EG3HLVOVR-GEIJ000116"
click at [119, 239] on label "اضافة فاتورة" at bounding box center [84, 235] width 131 height 45
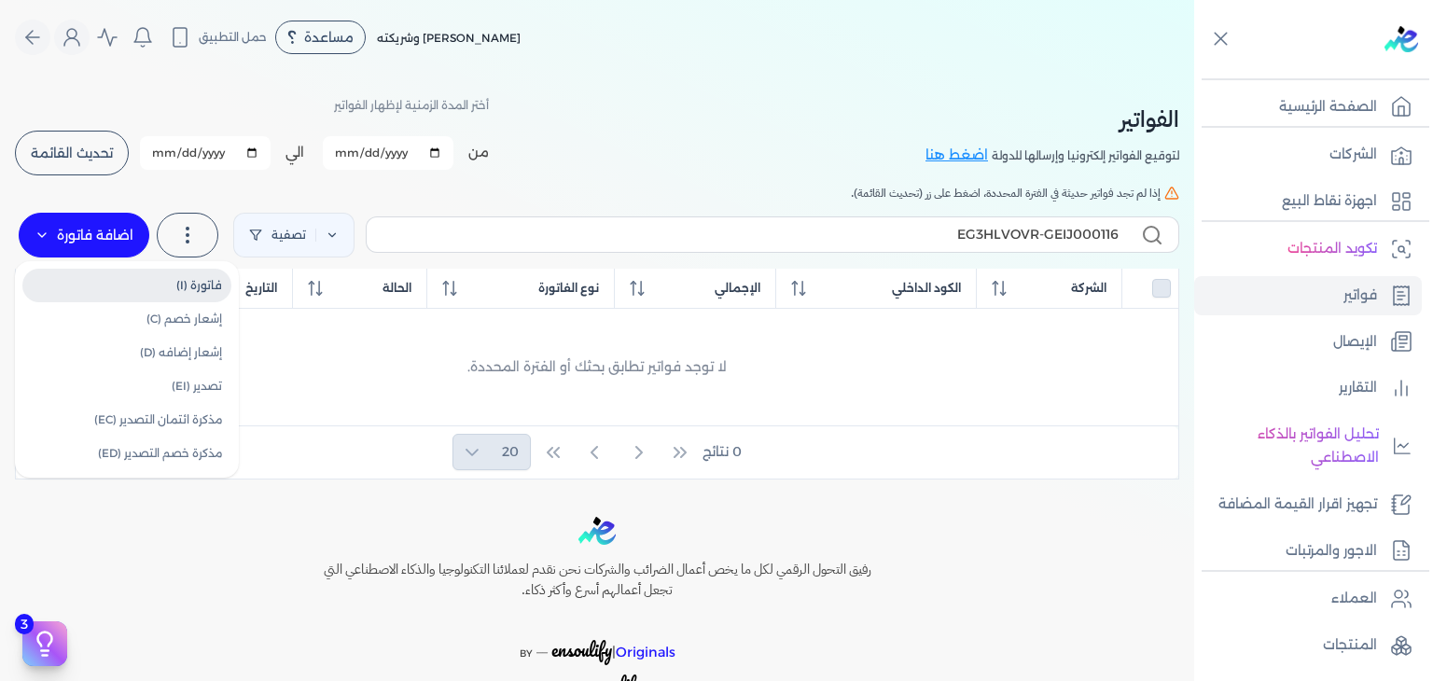
click at [213, 293] on link "فاتورة (I)" at bounding box center [126, 286] width 209 height 34
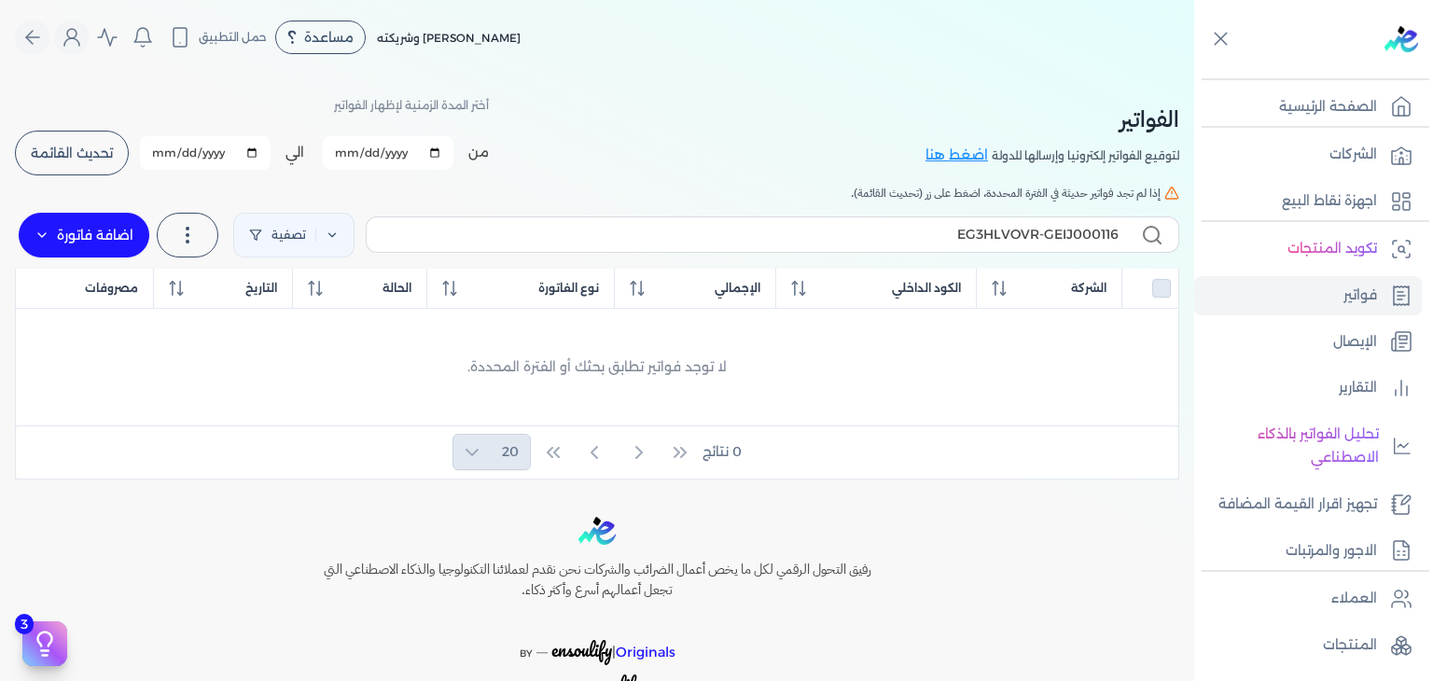
select select "EGP"
select select "B"
select select "EGS"
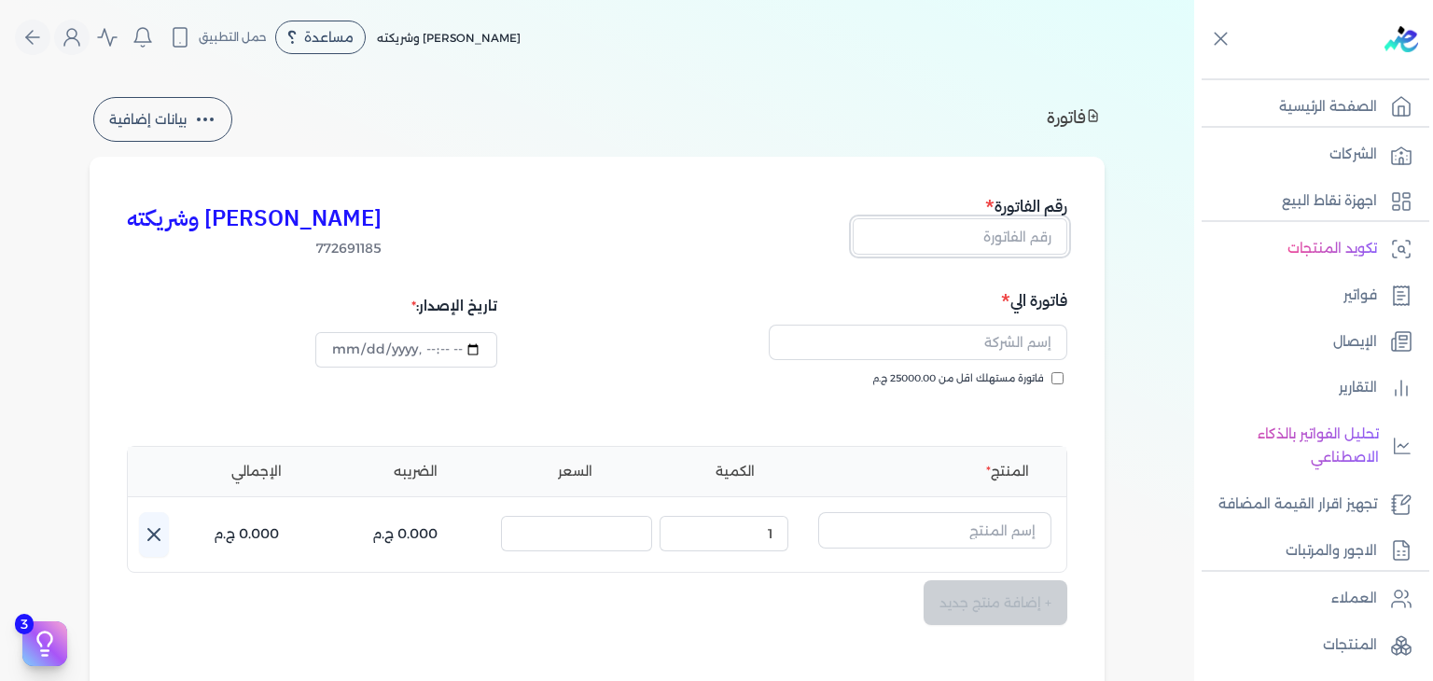
click at [1017, 242] on input "text" at bounding box center [959, 235] width 215 height 35
paste input "EG3HLVOVR-GEIJ000116"
type input "EG3HLVOVR-GEIJ000116"
click at [1061, 379] on input "فاتورة مستهلك اقل من 25000.00 ج.م" at bounding box center [1057, 378] width 12 height 12
checkbox input "true"
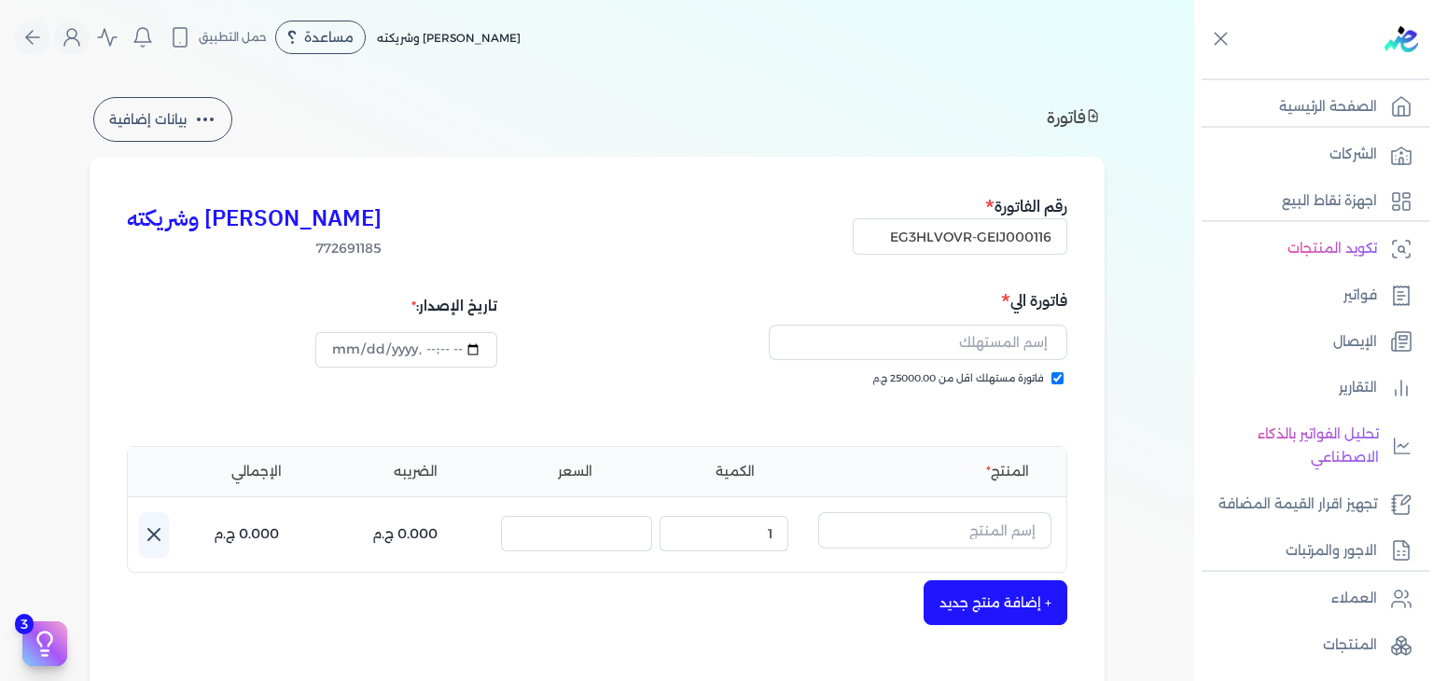
type input "[DATE]T17:03:53"
drag, startPoint x: 985, startPoint y: 336, endPoint x: 990, endPoint y: 363, distance: 27.4
click at [985, 336] on input "text" at bounding box center [918, 342] width 298 height 35
paste input "[PERSON_NAME]"
type input "[PERSON_NAME]"
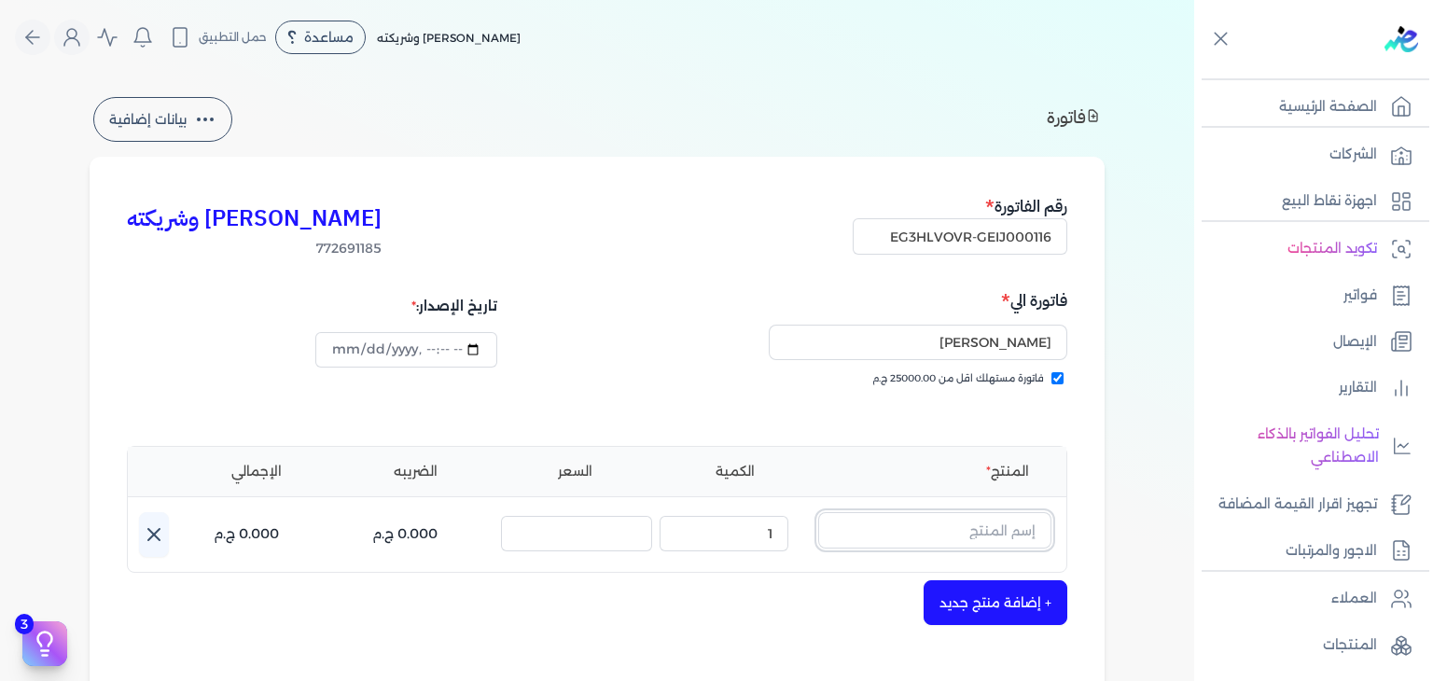
click at [981, 534] on input "text" at bounding box center [934, 529] width 233 height 35
paste input "سكاندل او دي بيرفيوم نسائي - 100 مللي"
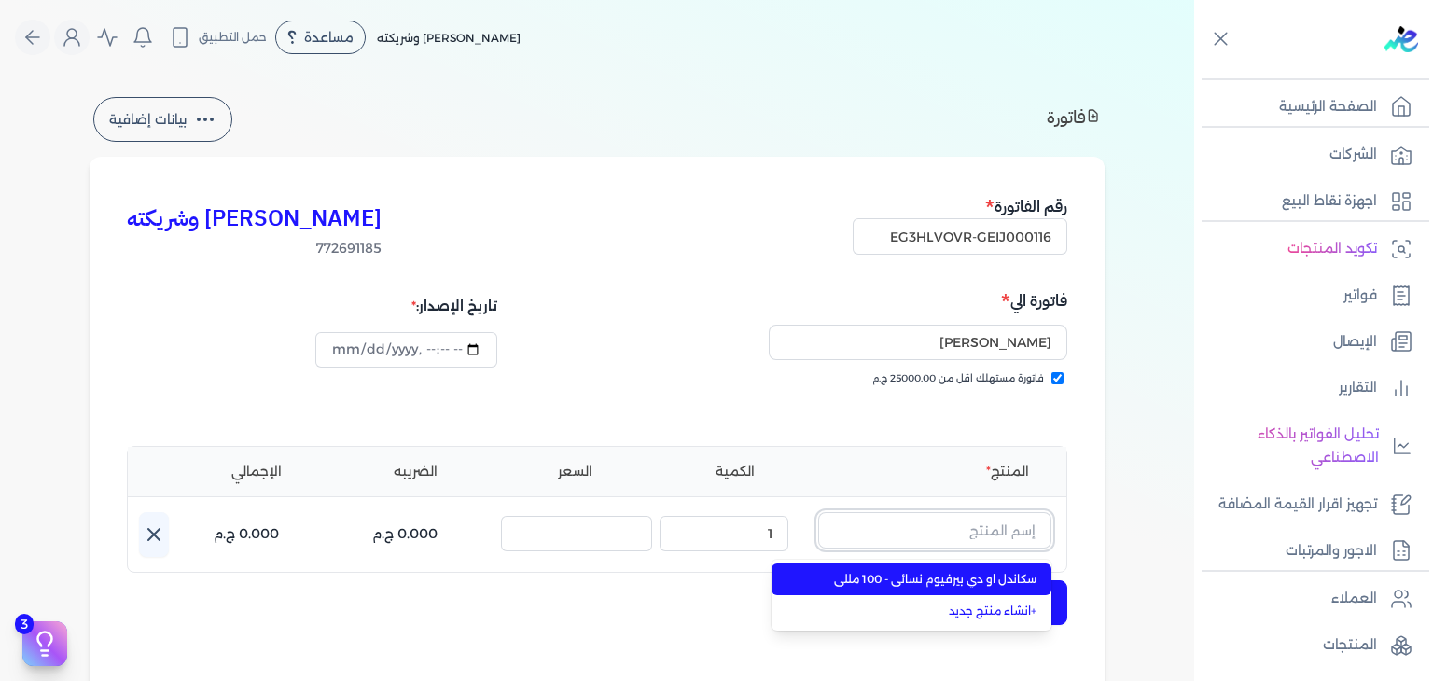
type input "سكاندل او دي بيرفيوم نسائي - 100 مللي"
click at [979, 575] on span "سكاندل او دي بيرفيوم نسائي - 100 مللي" at bounding box center [923, 579] width 228 height 17
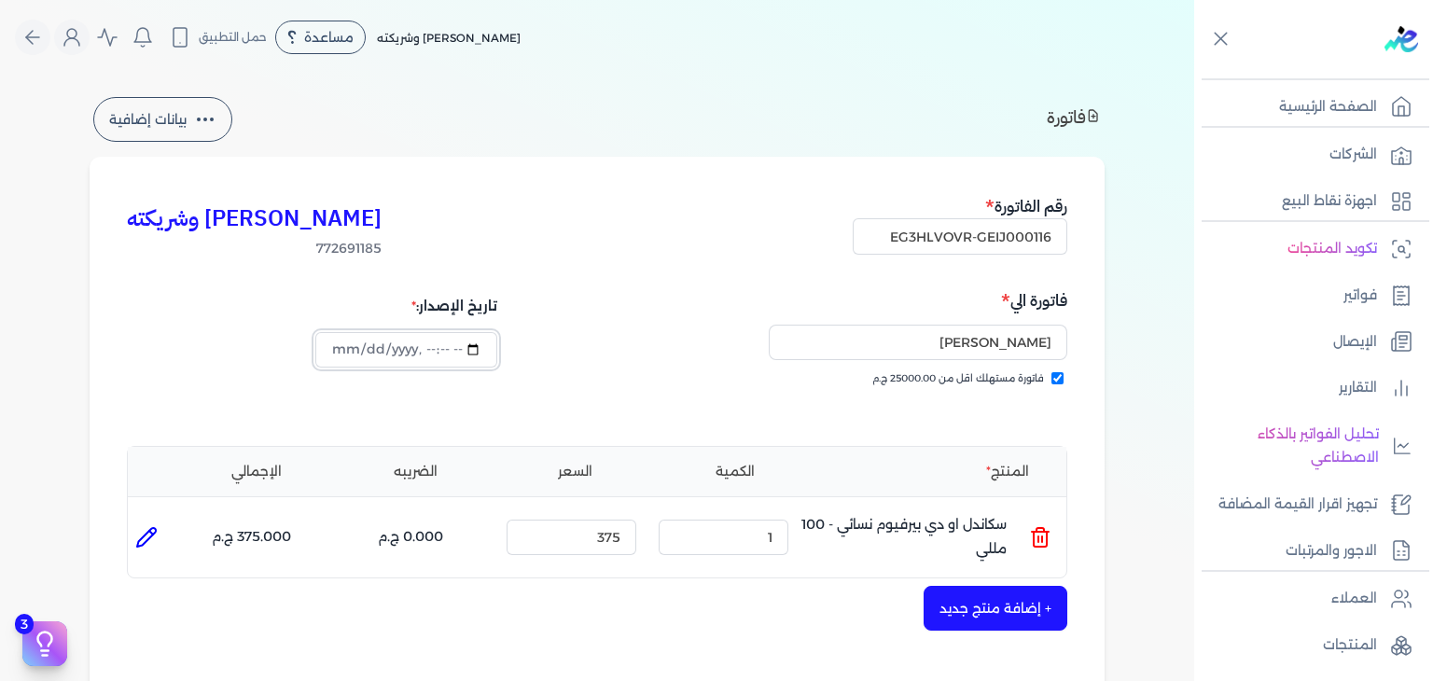
click at [347, 341] on input "datetime-local" at bounding box center [405, 349] width 181 height 35
type input "[DATE]T17:03:53"
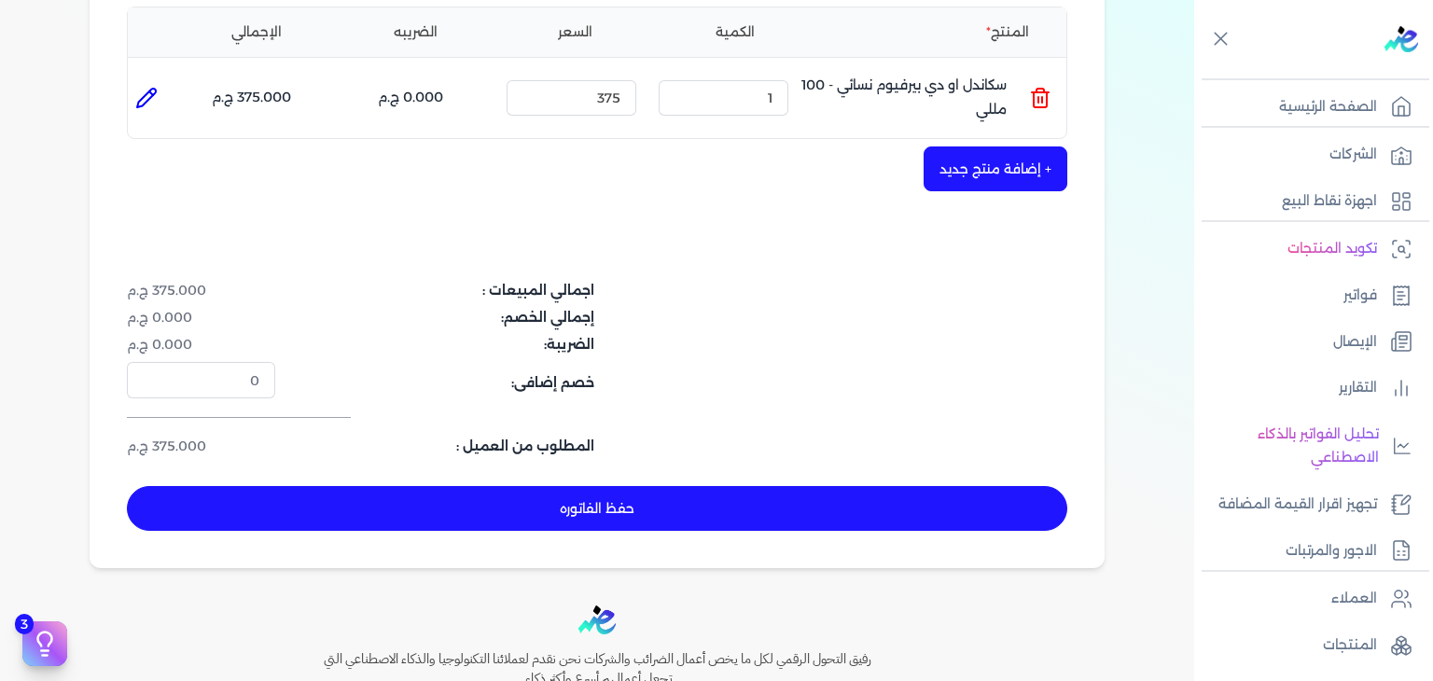
scroll to position [466, 0]
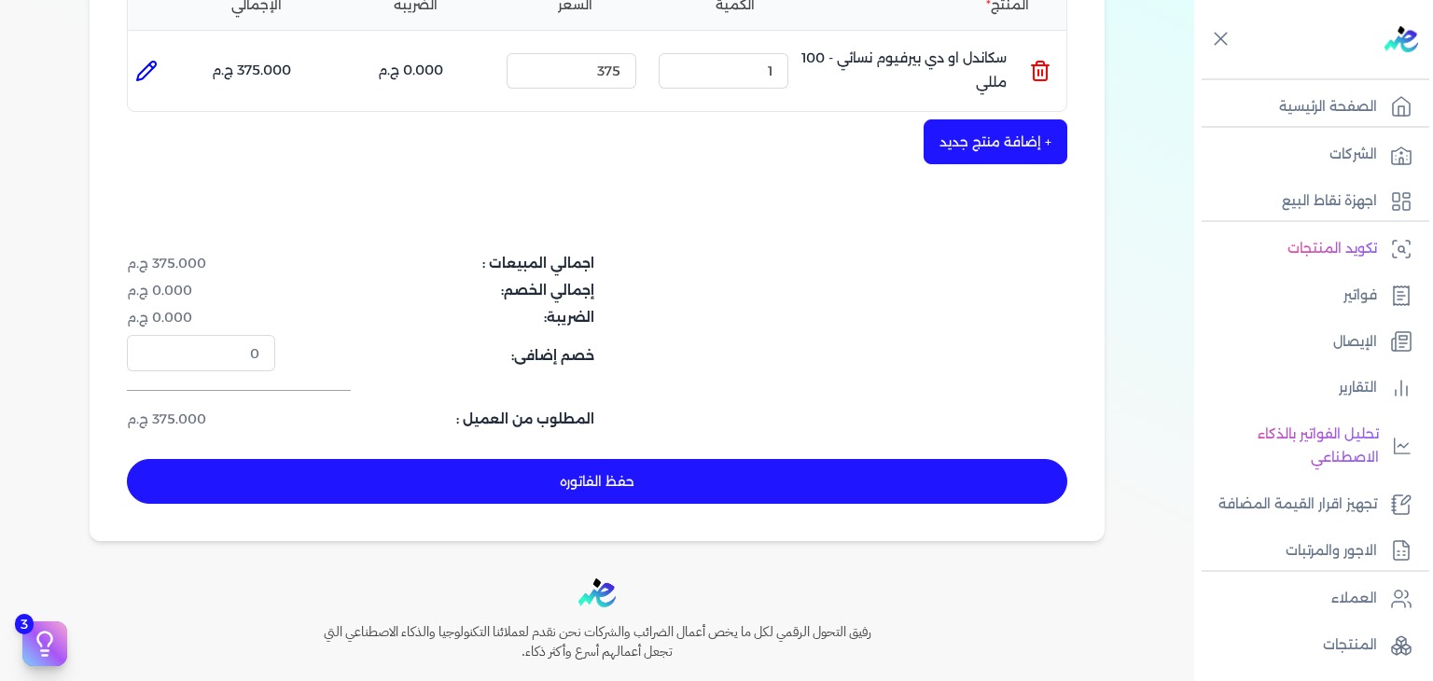
click at [601, 472] on button "حفظ الفاتوره" at bounding box center [597, 481] width 940 height 45
type input "[DATE]"
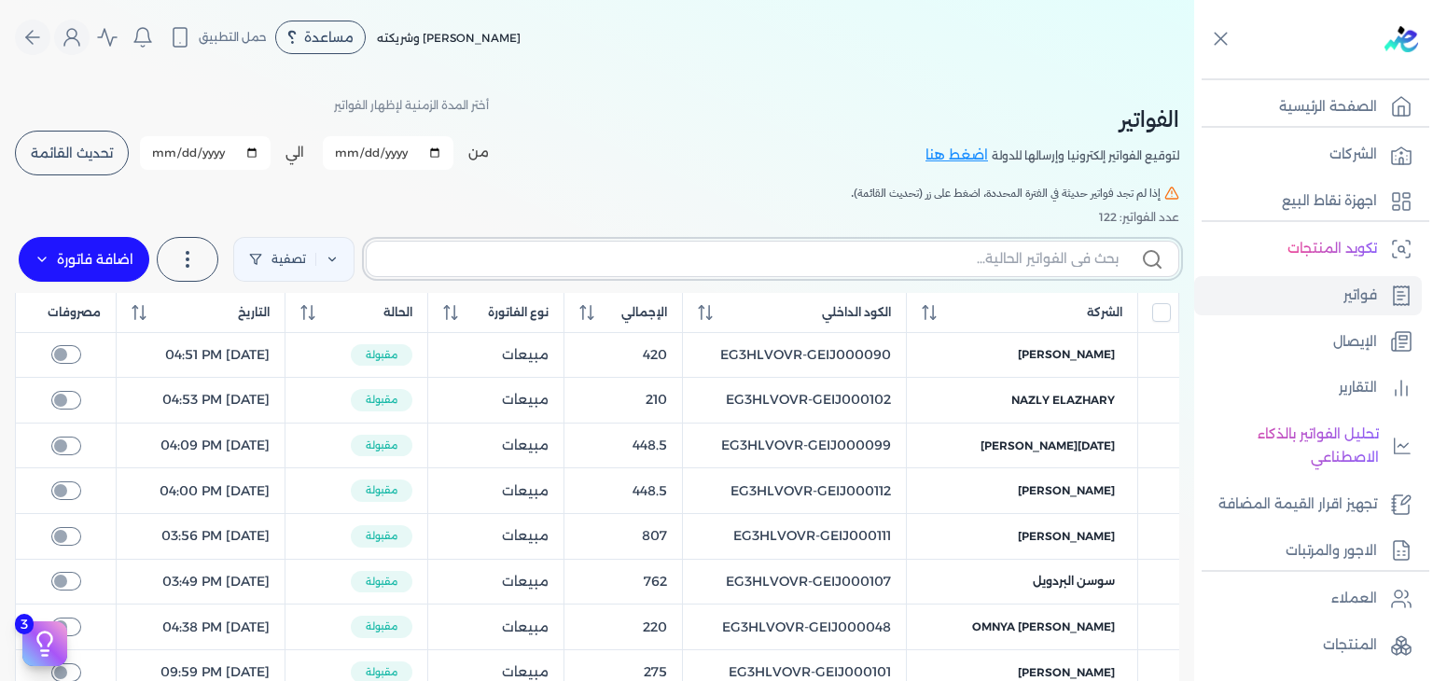
click at [1053, 254] on input "text" at bounding box center [749, 259] width 737 height 20
paste input "EG3HLVOVR-GEIJ000116"
type input "EG3HLVOVR-GEIJ000116"
checkbox input "false"
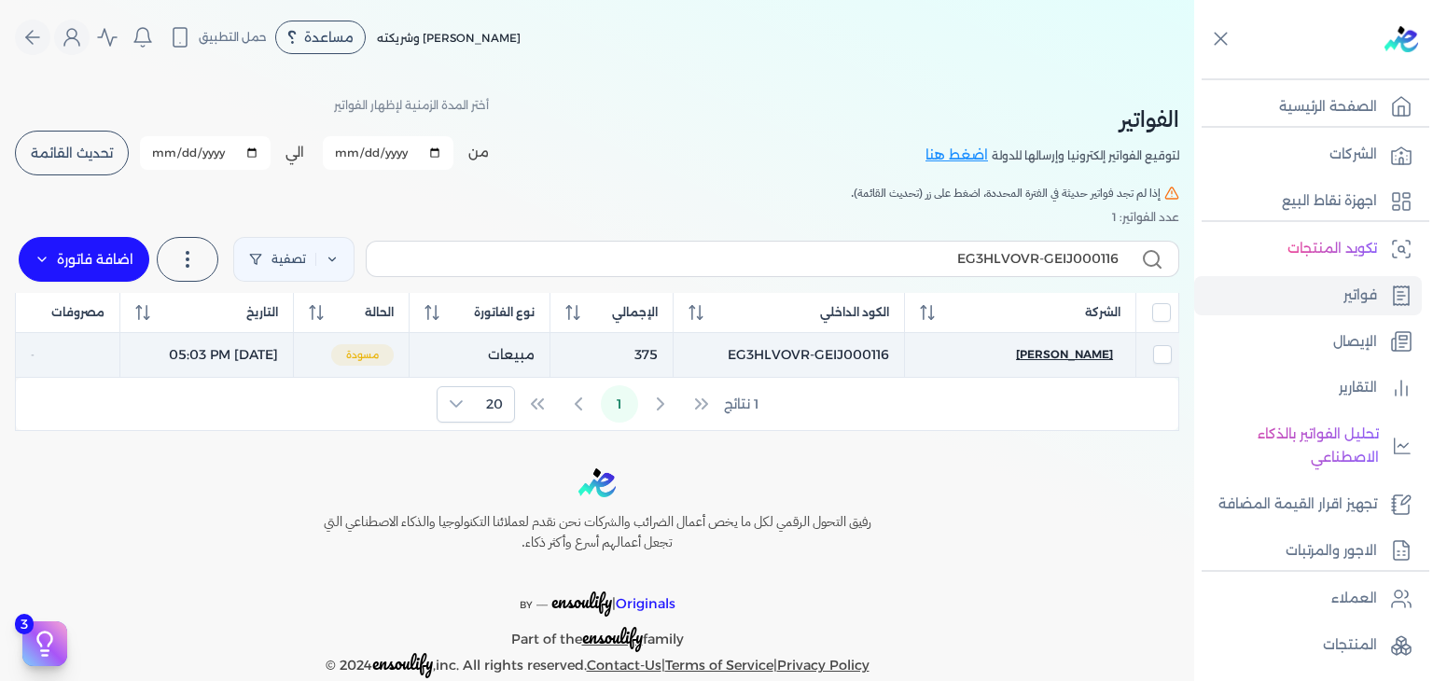
click at [1086, 348] on span "[PERSON_NAME]" at bounding box center [1064, 354] width 97 height 17
select select "EGP"
select select "B"
select select "EGS"
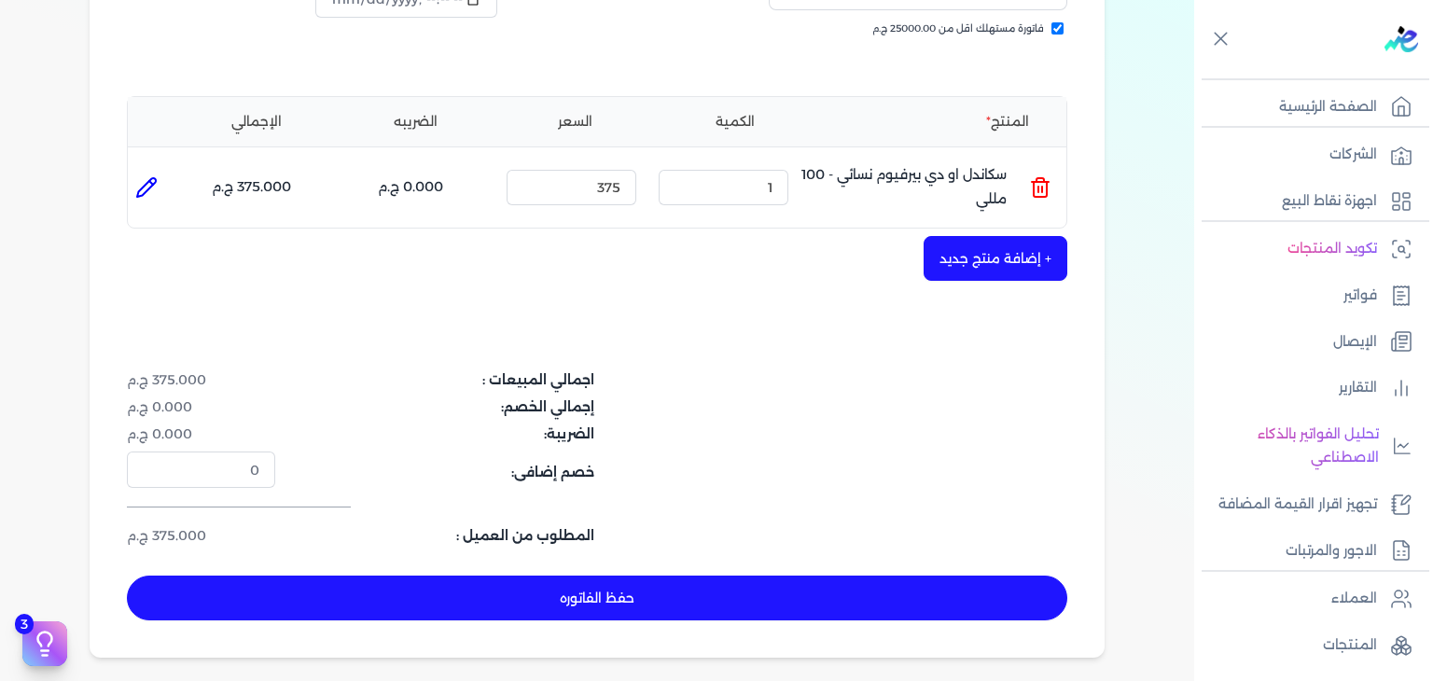
scroll to position [608, 0]
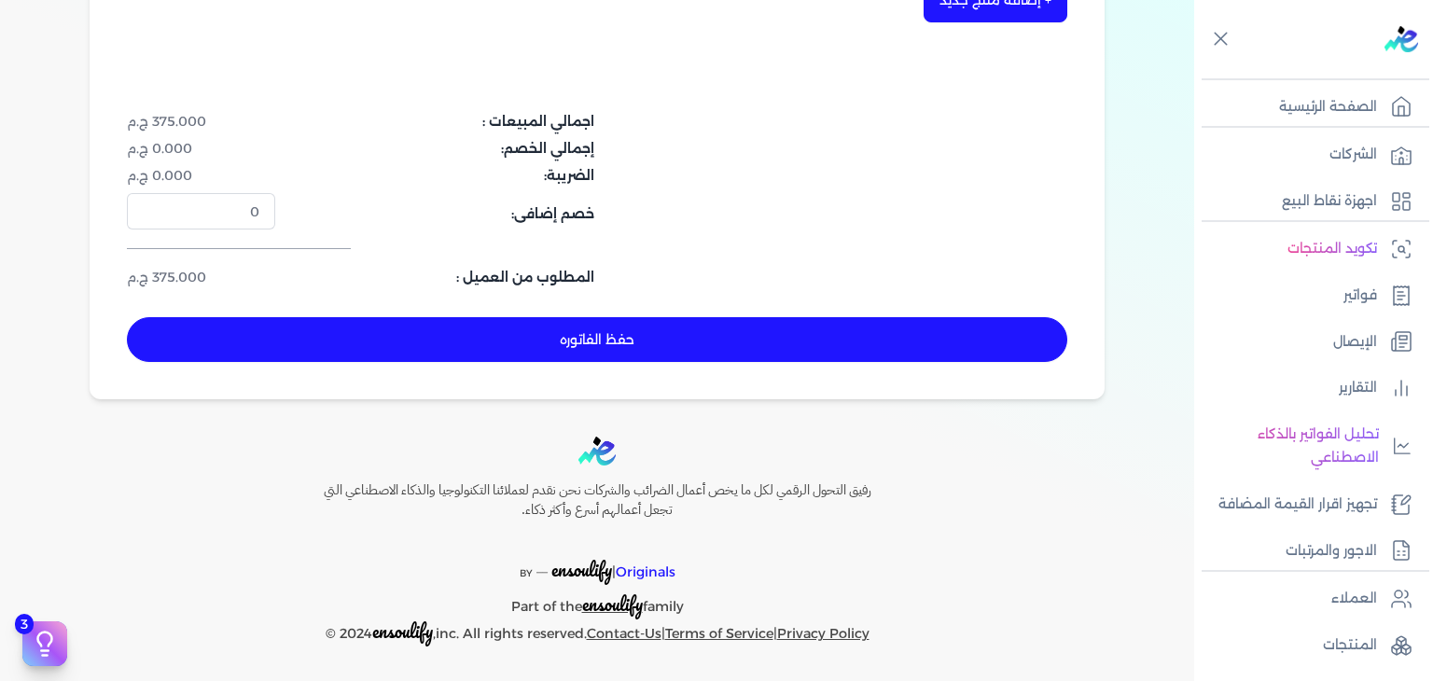
click at [772, 347] on button "حفظ الفاتوره" at bounding box center [597, 339] width 940 height 45
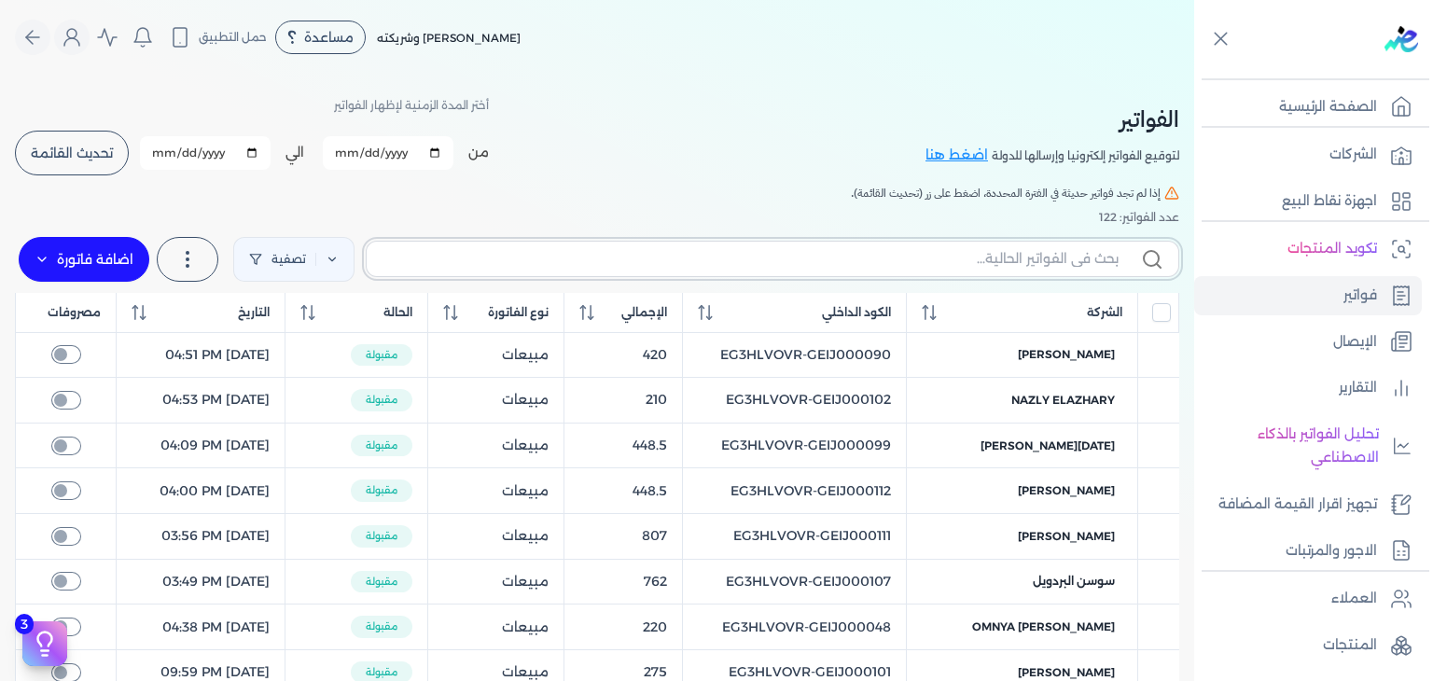
click at [1019, 262] on input "text" at bounding box center [749, 259] width 737 height 20
paste input "EG3HLVOVR-GEIJ000117"
type input "EG3HLVOVR-GEIJ000117"
checkbox input "false"
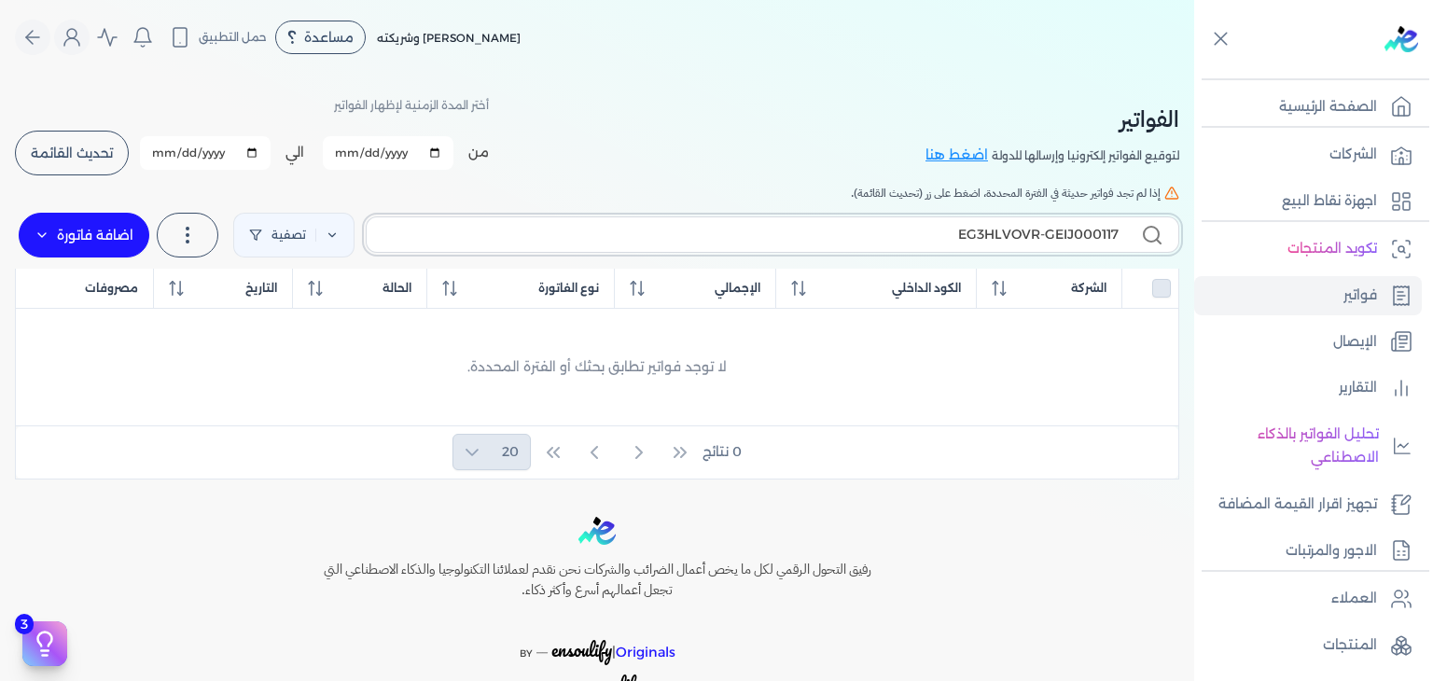
type input "EG3HLVOVR-GEIJ000117"
drag, startPoint x: 75, startPoint y: 229, endPoint x: 209, endPoint y: 280, distance: 143.4
click at [76, 229] on label "اضافة فاتورة" at bounding box center [84, 235] width 131 height 45
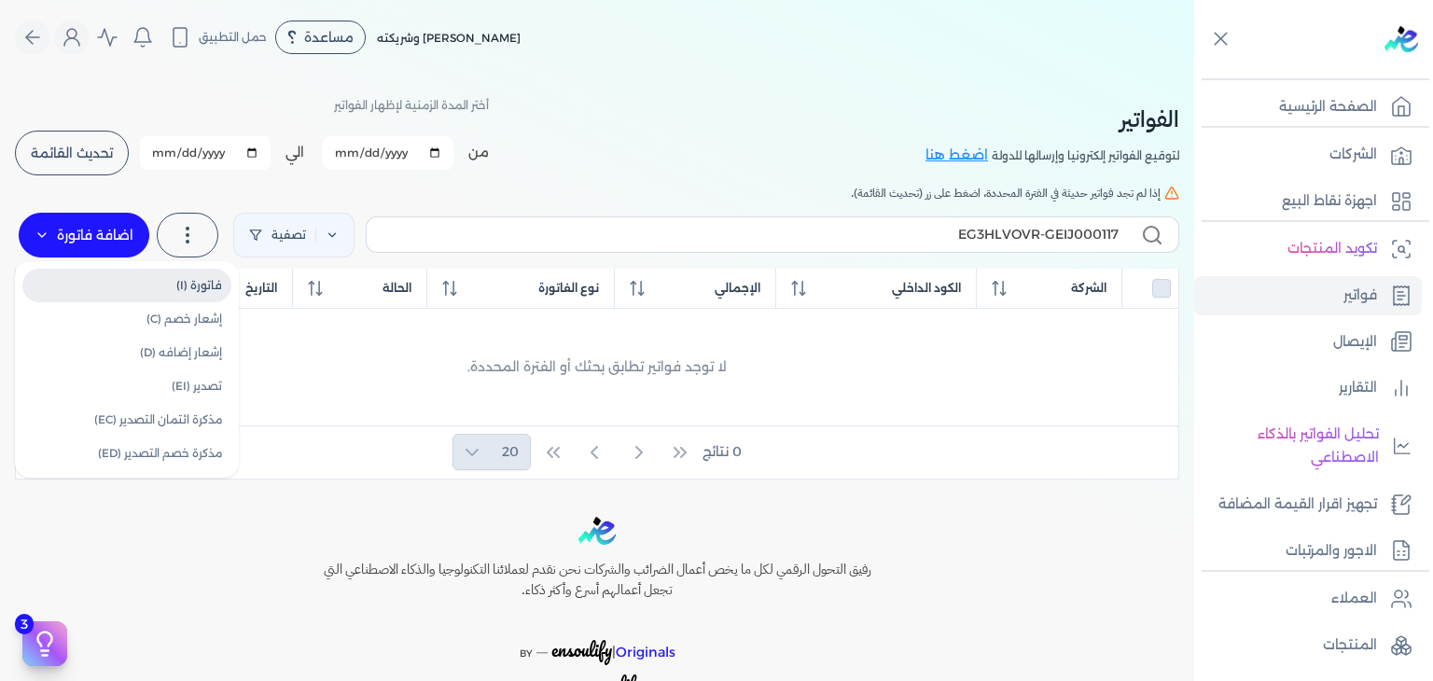
click at [205, 287] on link "فاتورة (I)" at bounding box center [126, 286] width 209 height 34
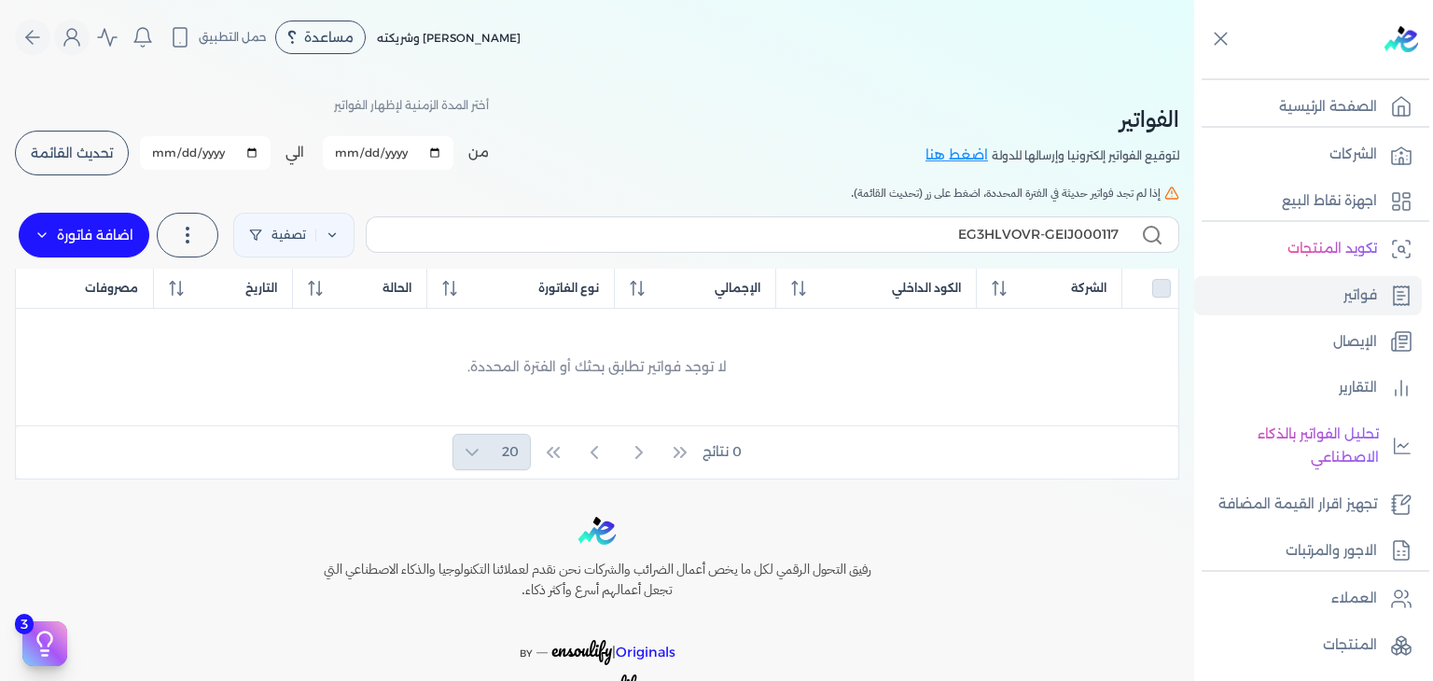
select select "EGP"
select select "B"
select select "EGS"
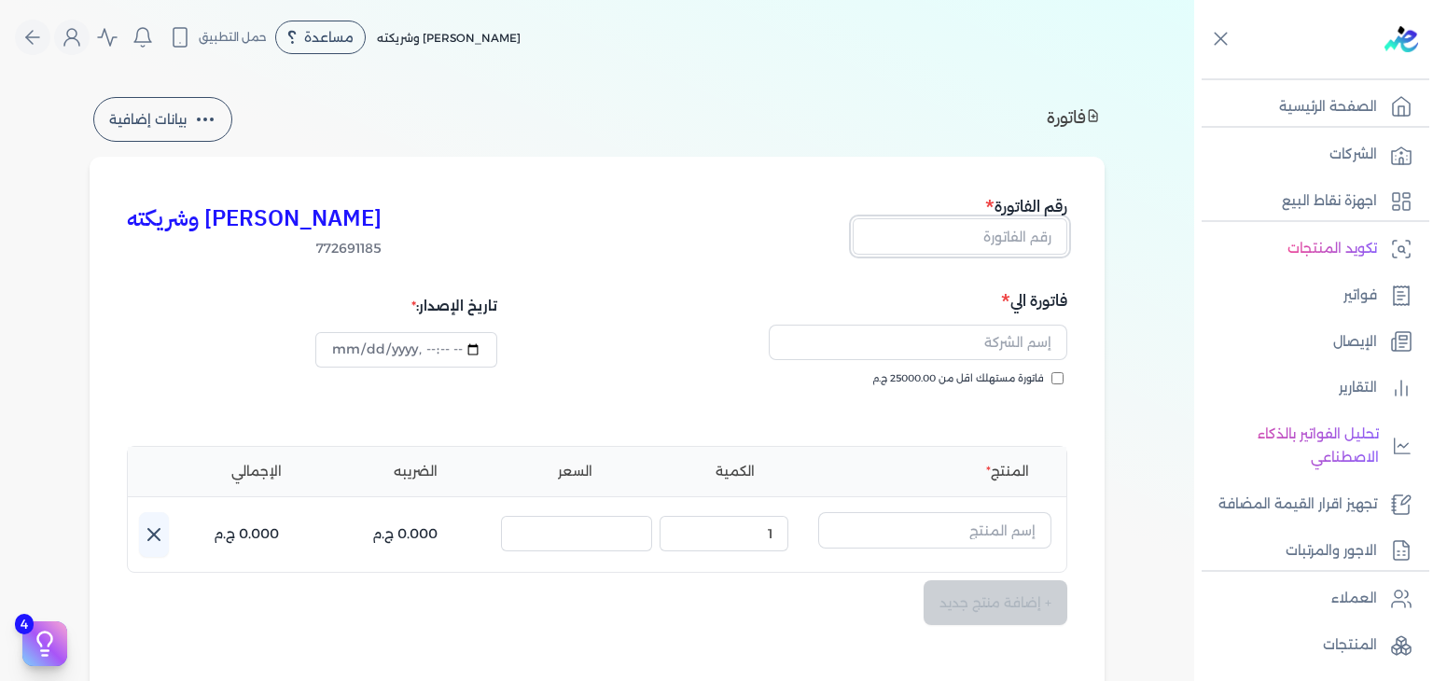
click at [983, 231] on input "text" at bounding box center [959, 235] width 215 height 35
paste input "EG3HLVOVR-GEIJ000117"
type input "EG3HLVOVR-GEIJ000117"
click at [1060, 379] on input "فاتورة مستهلك اقل من 25000.00 ج.م" at bounding box center [1057, 378] width 12 height 12
checkbox input "true"
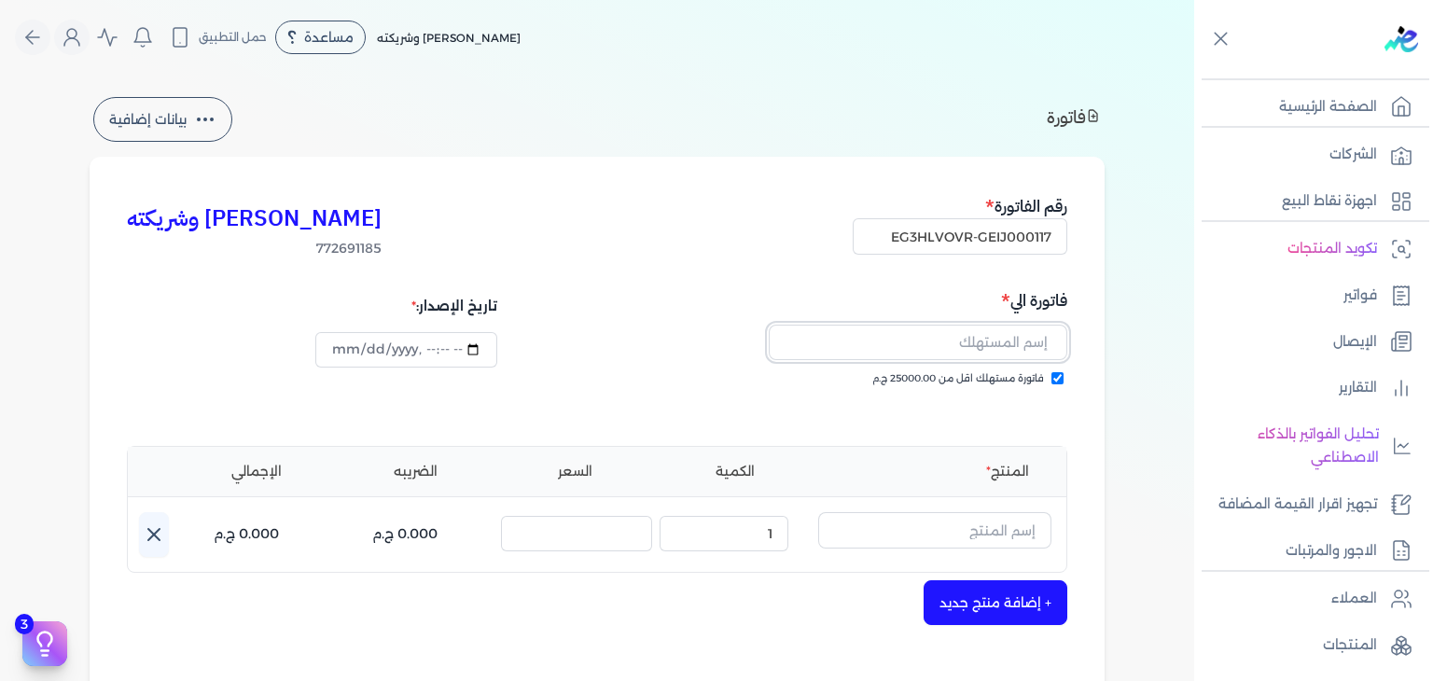
click at [959, 339] on input "text" at bounding box center [918, 342] width 298 height 35
paste input "nehal elzieny"
type input "nehal elzieny"
click at [974, 523] on input "text" at bounding box center [934, 529] width 233 height 35
paste input "[PERSON_NAME] بودي سبلاش نسائي - 250 مللي"
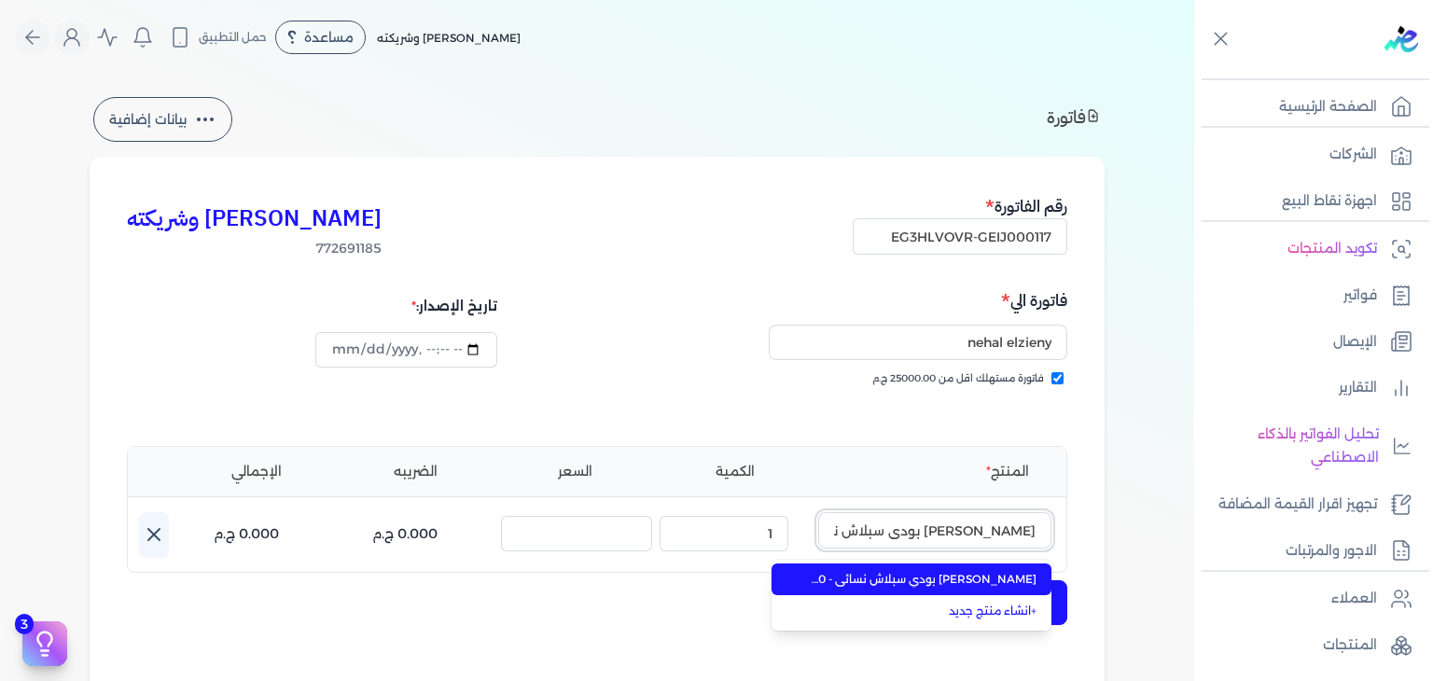
scroll to position [0, -53]
type input "[PERSON_NAME] بودي سبلاش نسائي - 250 مللي"
click at [957, 579] on span "[PERSON_NAME] بودي سبلاش نسائي - 250 مللي" at bounding box center [923, 579] width 228 height 17
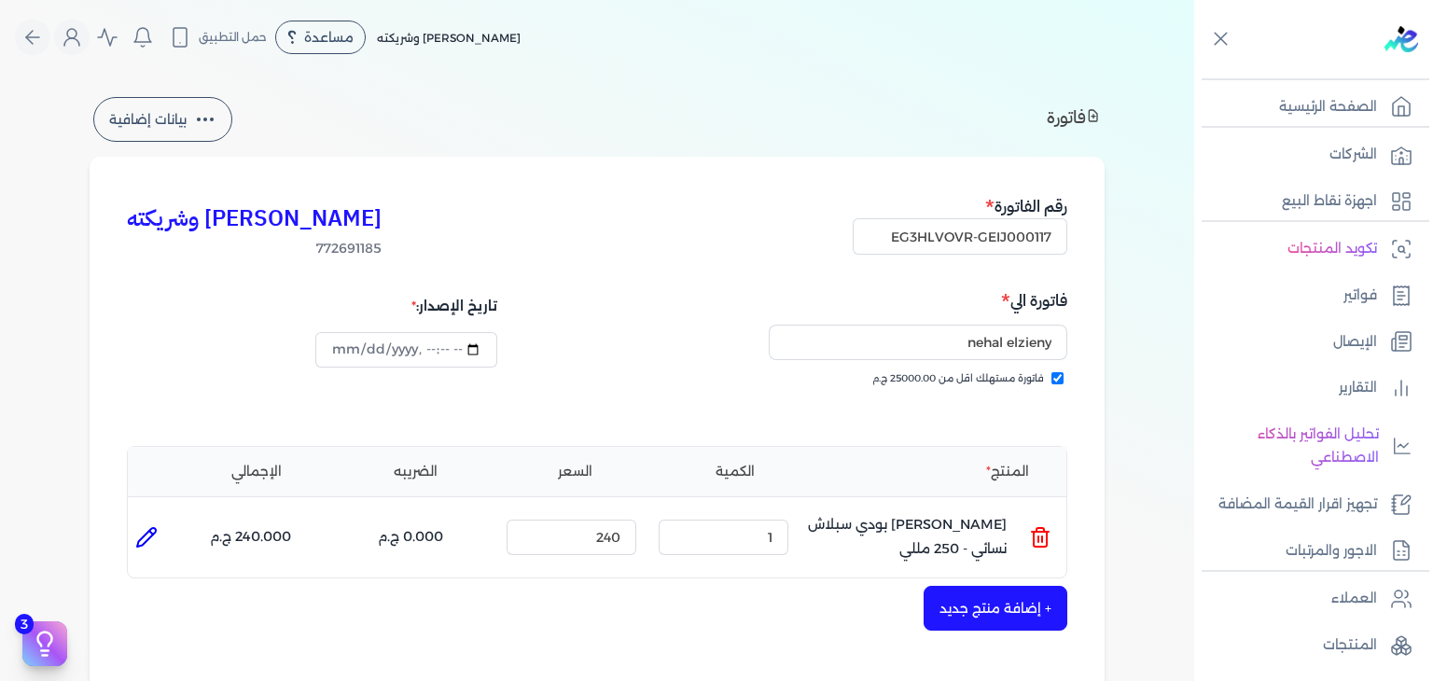
type input "[DATE]T17:05:05"
click at [339, 353] on input "datetime-local" at bounding box center [405, 349] width 181 height 35
type input "[DATE]T17:05:05"
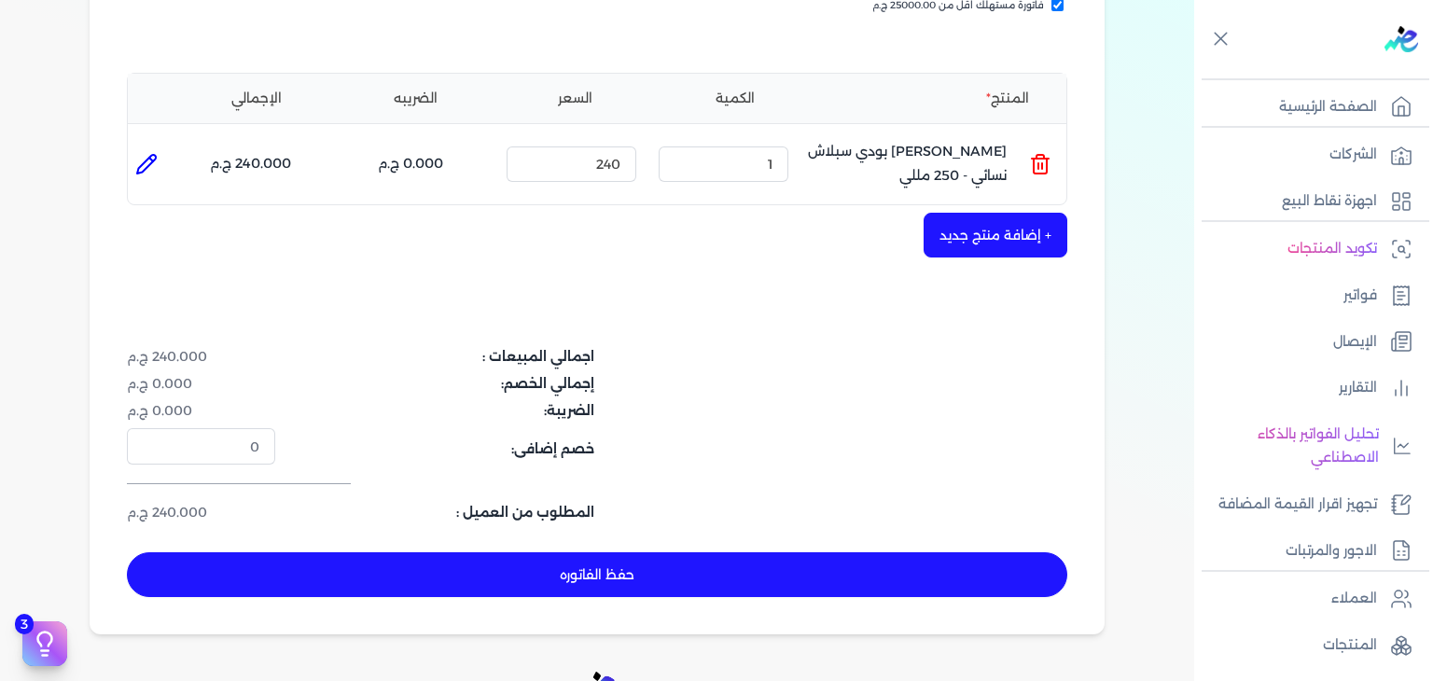
click at [601, 549] on div "[PERSON_NAME] وشريكته 772691185 رقم الفاتورة EG3HLVOVR-GEIJ000117 فاتورة الي [P…" at bounding box center [597, 209] width 1015 height 851
click at [618, 572] on button "حفظ الفاتوره" at bounding box center [597, 574] width 940 height 45
type input "[DATE]"
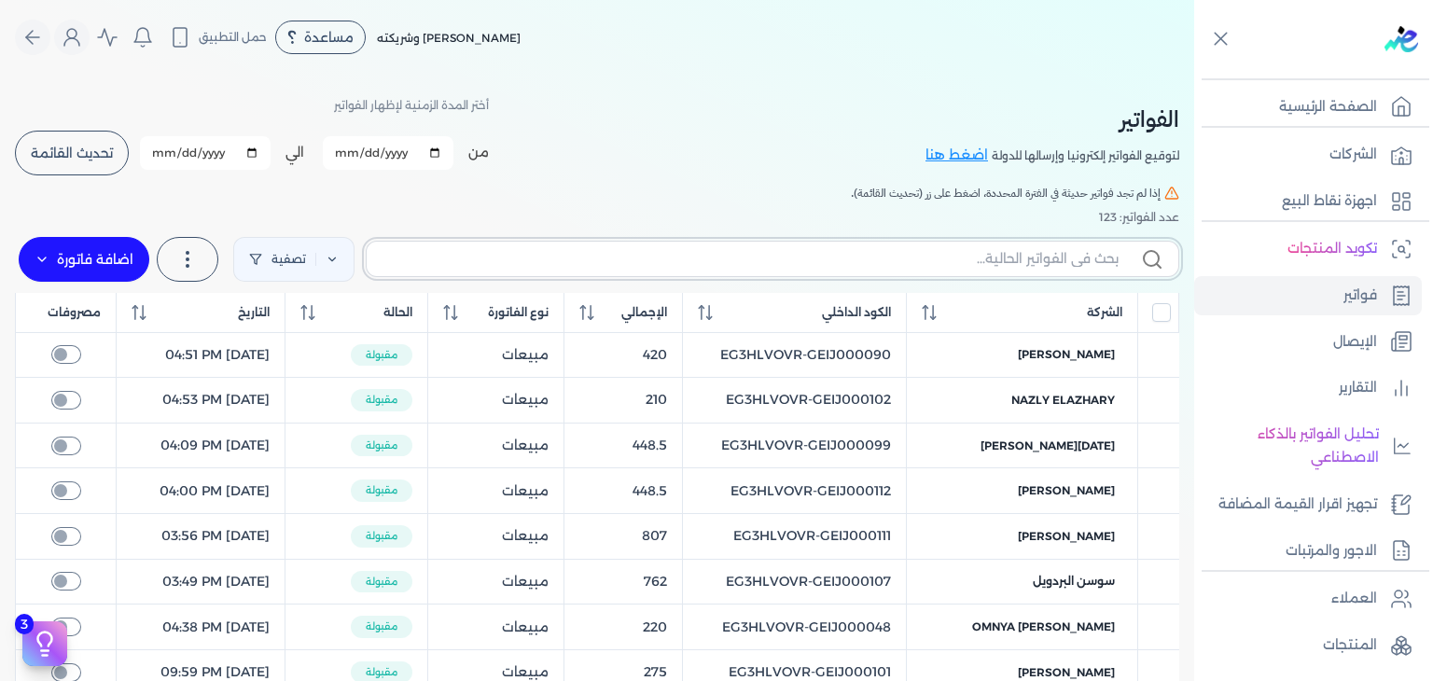
click at [1015, 255] on input "text" at bounding box center [749, 259] width 737 height 20
paste input "EG3HLVOVR-GEIJ000117"
type input "EG3HLVOVR-GEIJ000117"
checkbox input "false"
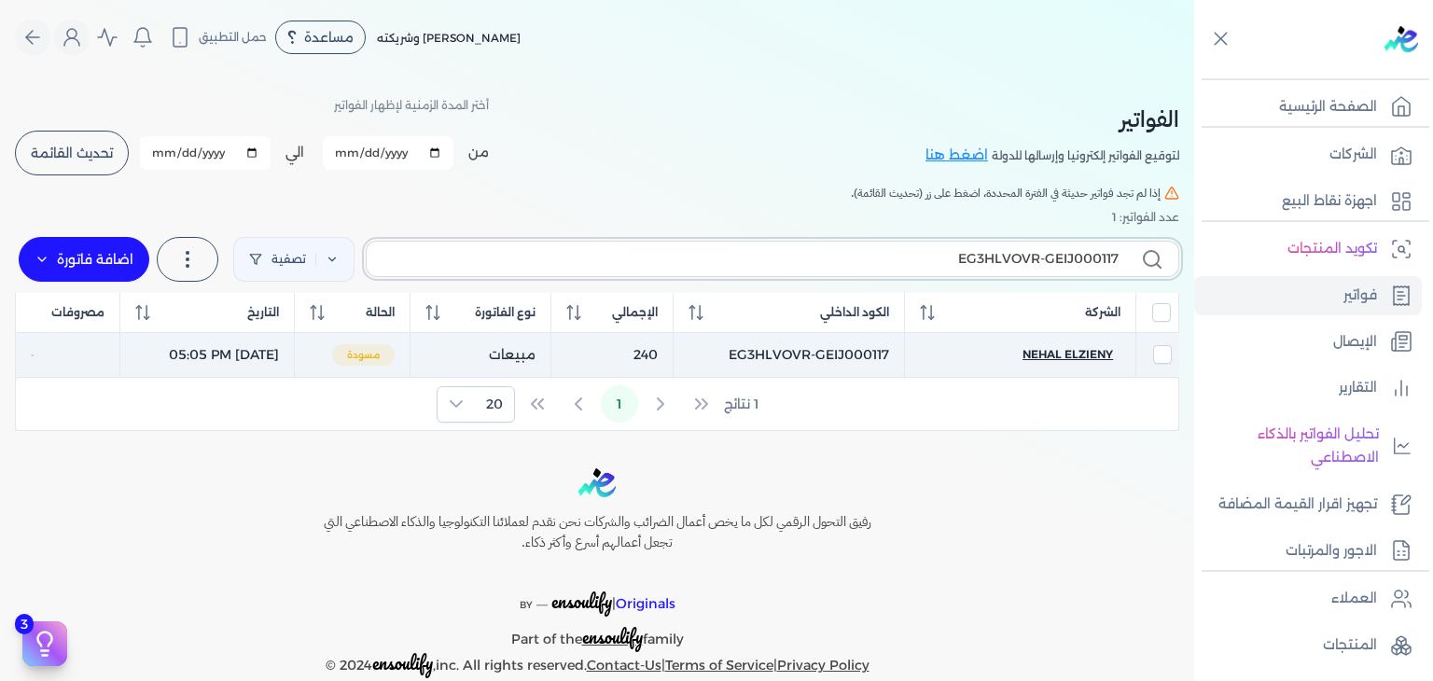
type input "EG3HLVOVR-GEIJ000117"
click at [1066, 356] on span "nehal elzieny" at bounding box center [1067, 354] width 90 height 17
select select "EGP"
select select "B"
select select "EGS"
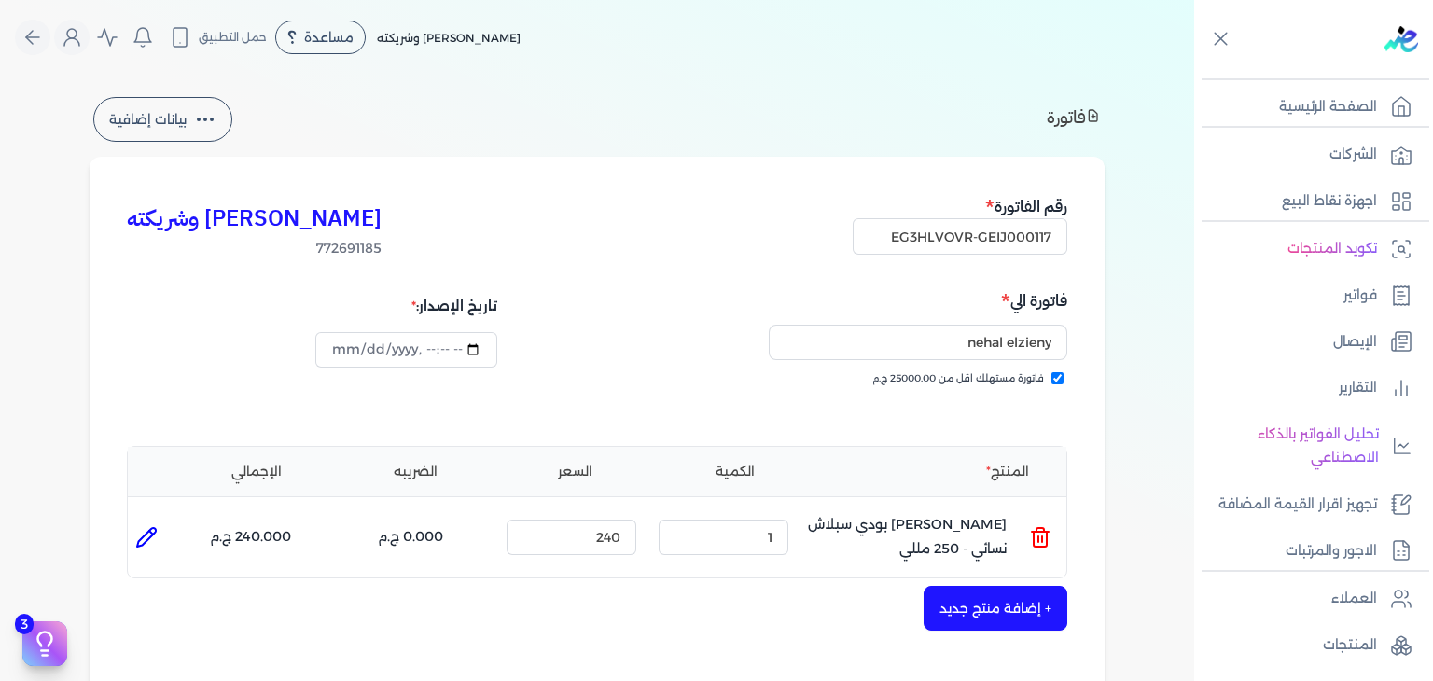
scroll to position [280, 0]
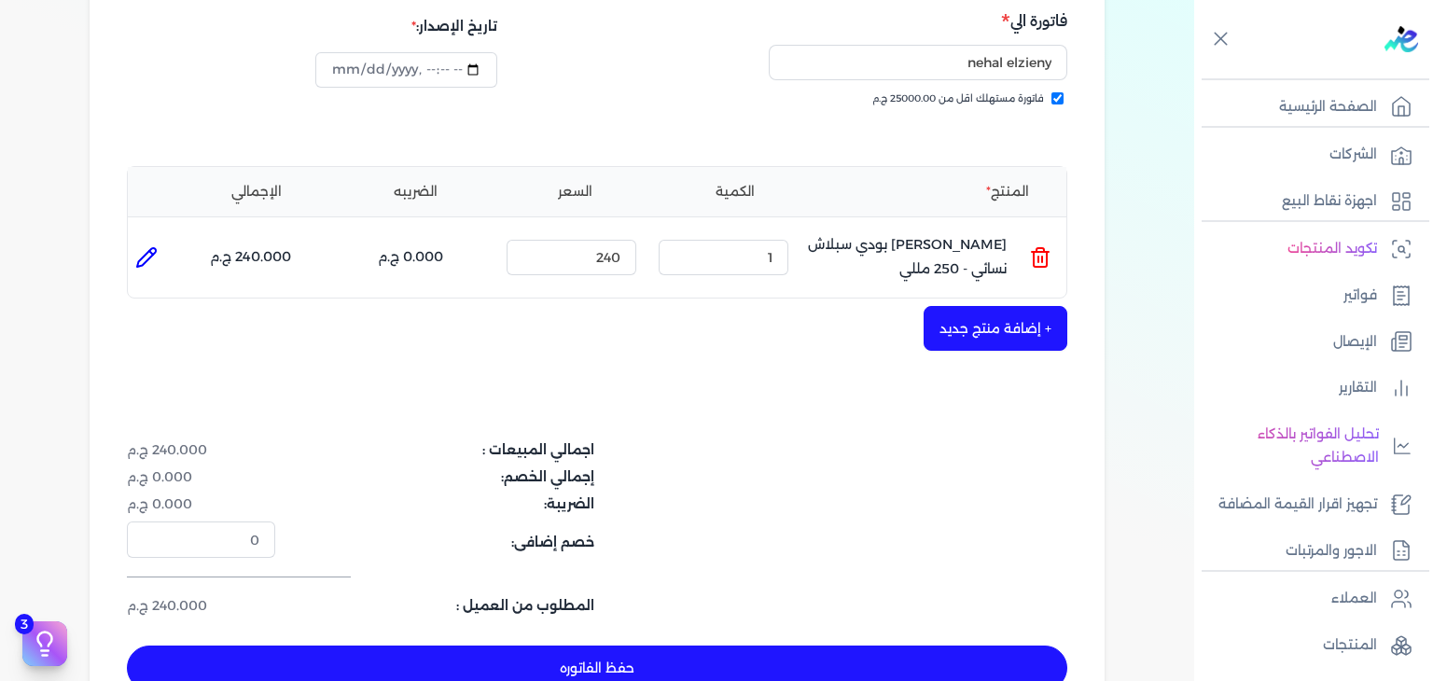
click at [750, 654] on button "حفظ الفاتوره" at bounding box center [597, 667] width 940 height 45
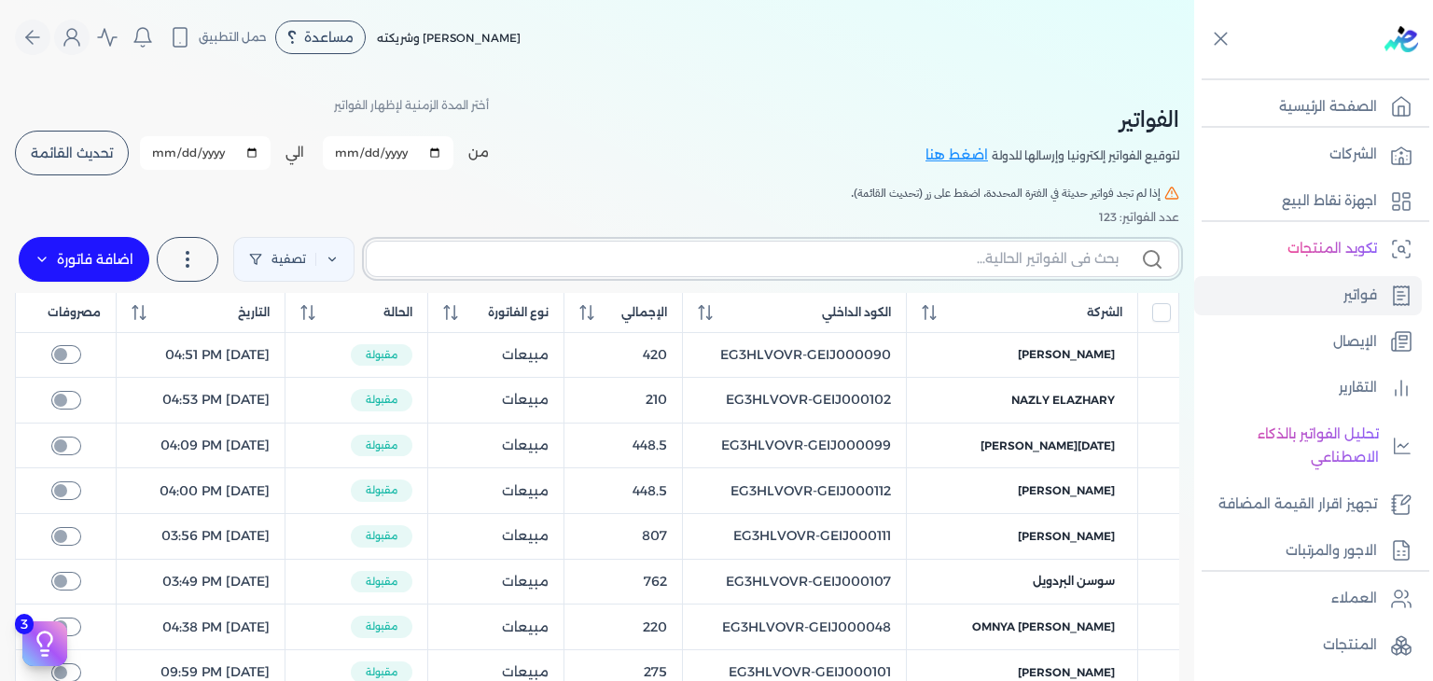
click at [917, 260] on input "text" at bounding box center [749, 259] width 737 height 20
paste input "EG3HLVOVR-GEIJ000118"
type input "EG3HLVOVR-GEIJ000118"
checkbox input "false"
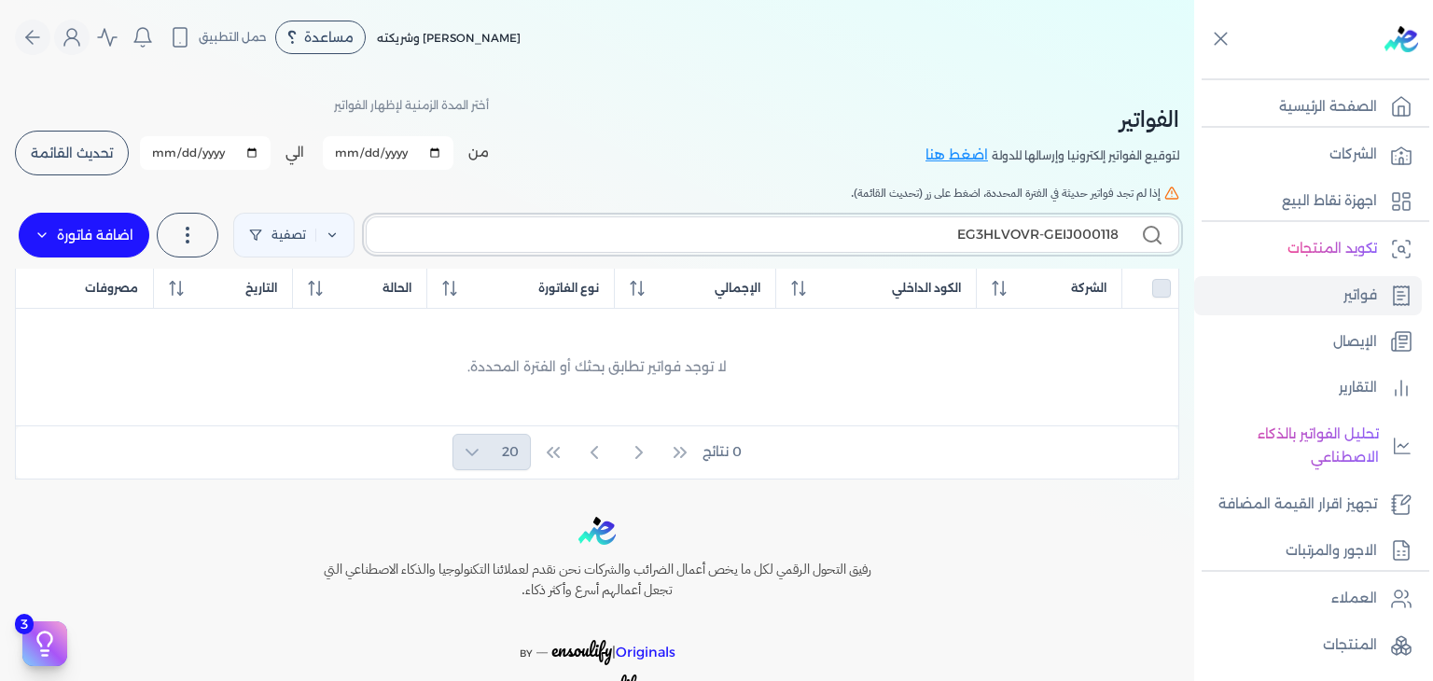
type input "EG3HLVOVR-GEIJ000118"
click at [125, 232] on label "اضافة فاتورة" at bounding box center [84, 235] width 131 height 45
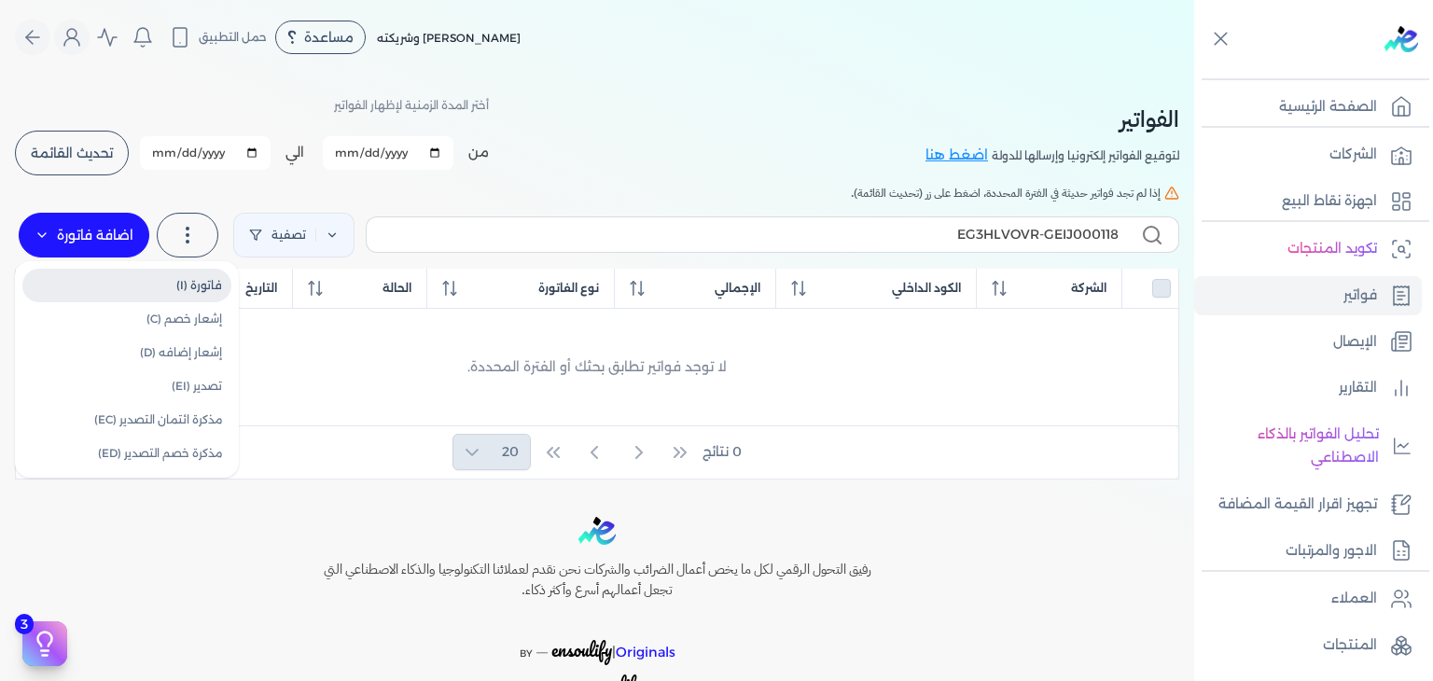
click at [217, 284] on link "فاتورة (I)" at bounding box center [126, 286] width 209 height 34
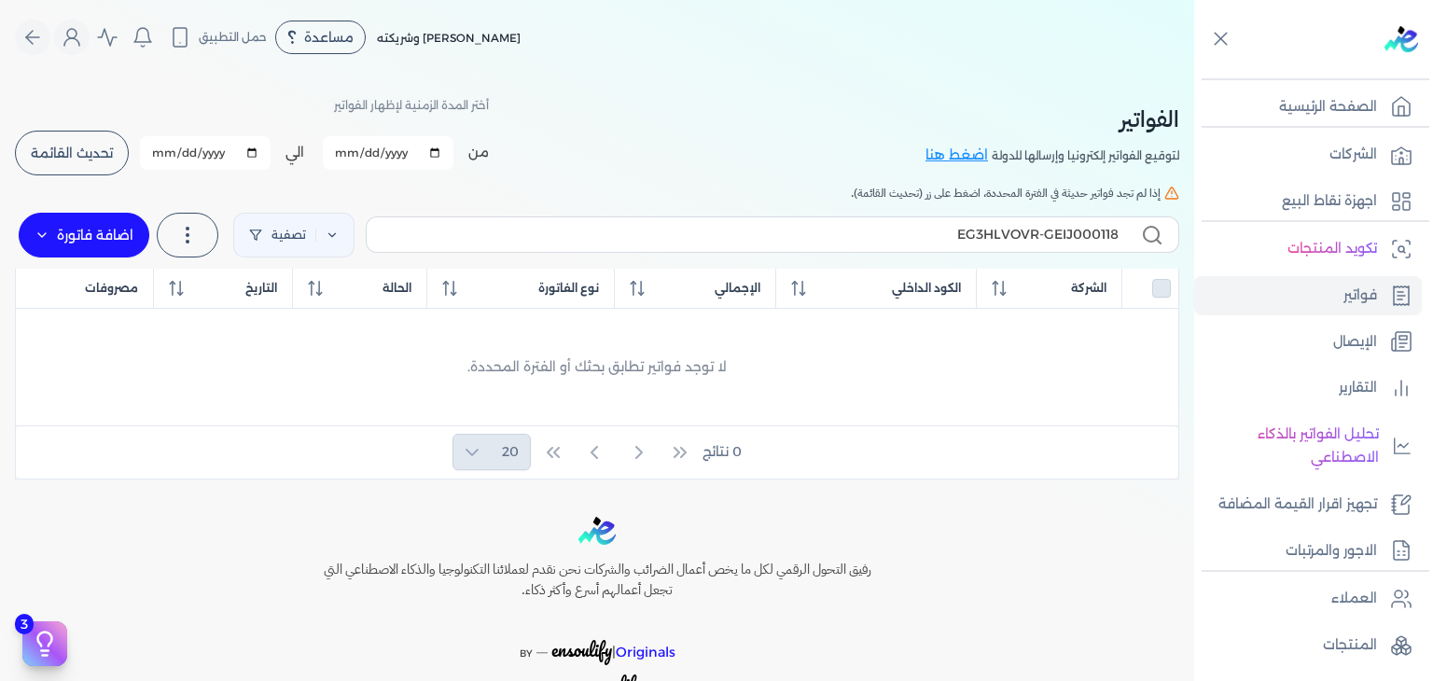
select select "EGP"
select select "B"
select select "EGS"
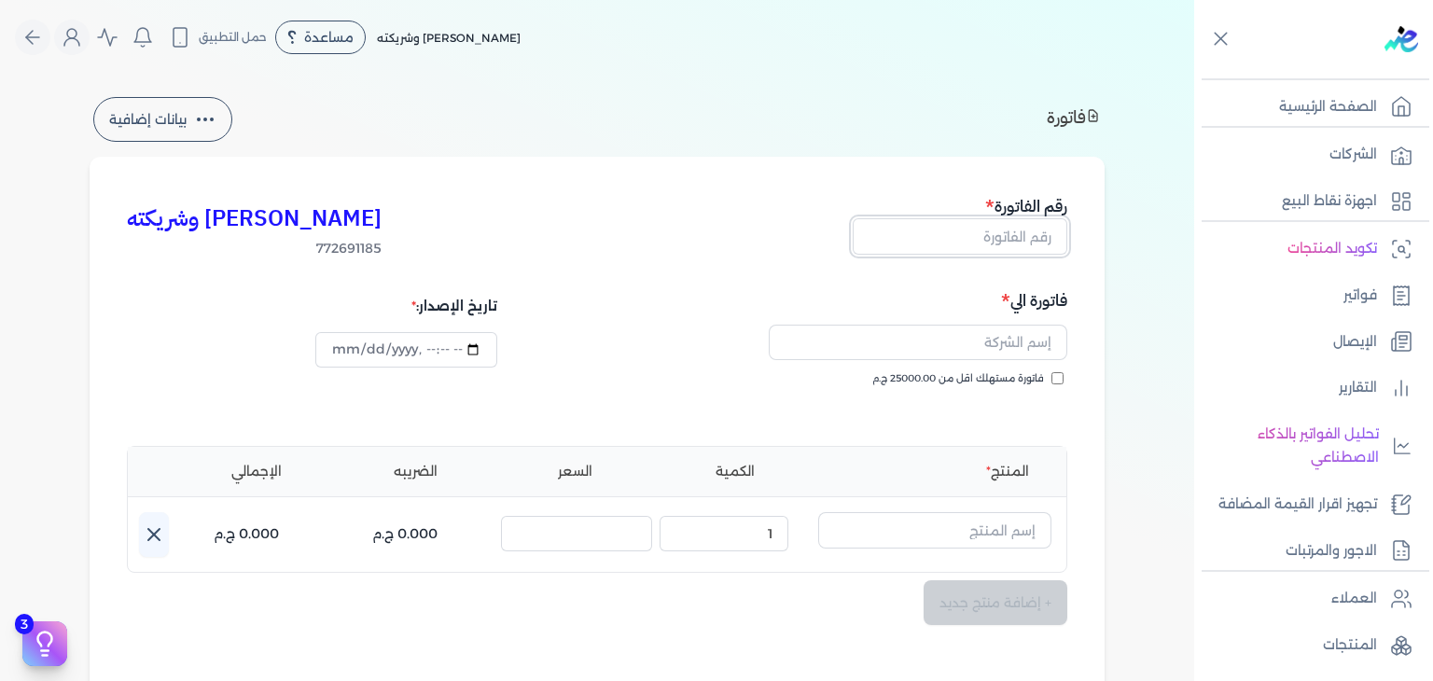
click at [1032, 219] on input "text" at bounding box center [959, 235] width 215 height 35
paste input "EG3HLVOVR-GEIJ000118"
type input "EG3HLVOVR-GEIJ000118"
type input "[DATE]T17:05:46"
type input "EG3HLVOVR-GEIJ000118"
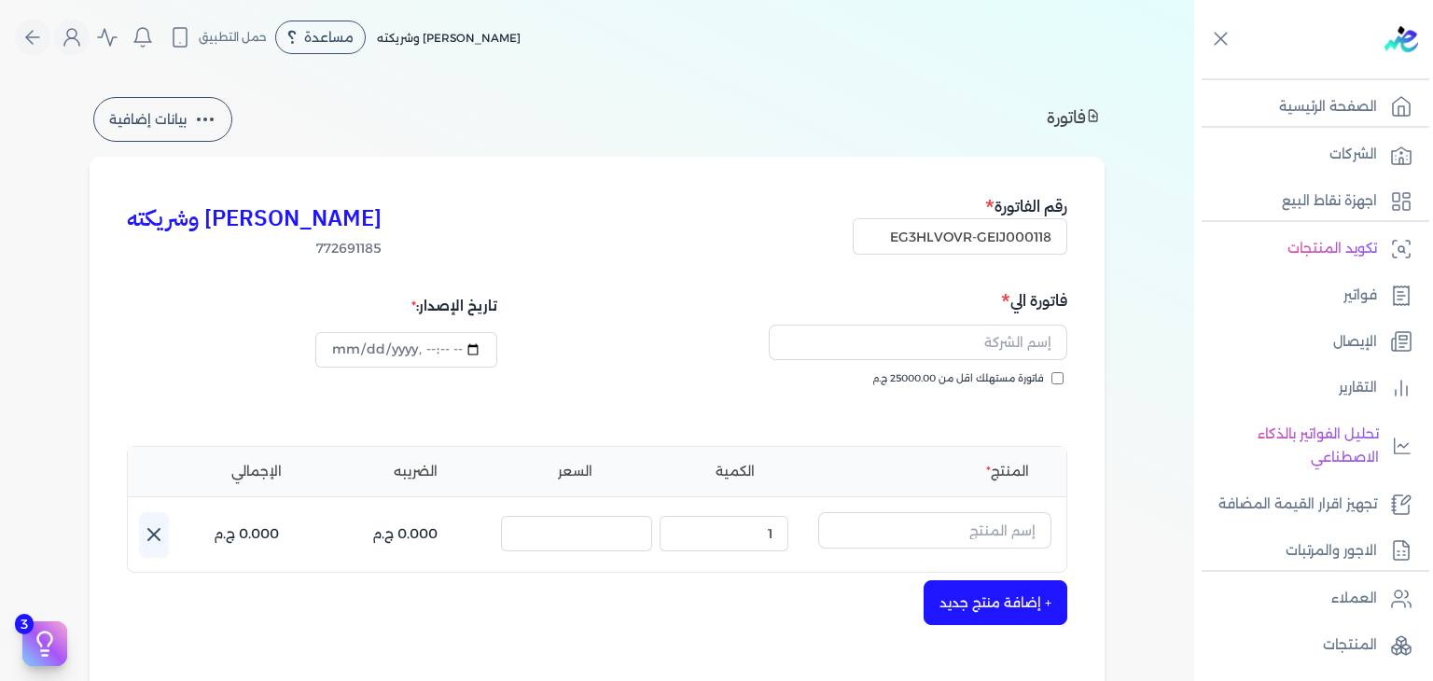
click at [1060, 378] on input "فاتورة مستهلك اقل من 25000.00 ج.م" at bounding box center [1057, 378] width 12 height 12
checkbox input "true"
drag, startPoint x: 1052, startPoint y: 352, endPoint x: 1061, endPoint y: 395, distance: 44.8
click at [1052, 352] on input "text" at bounding box center [918, 342] width 298 height 35
paste input "[PERSON_NAME]"
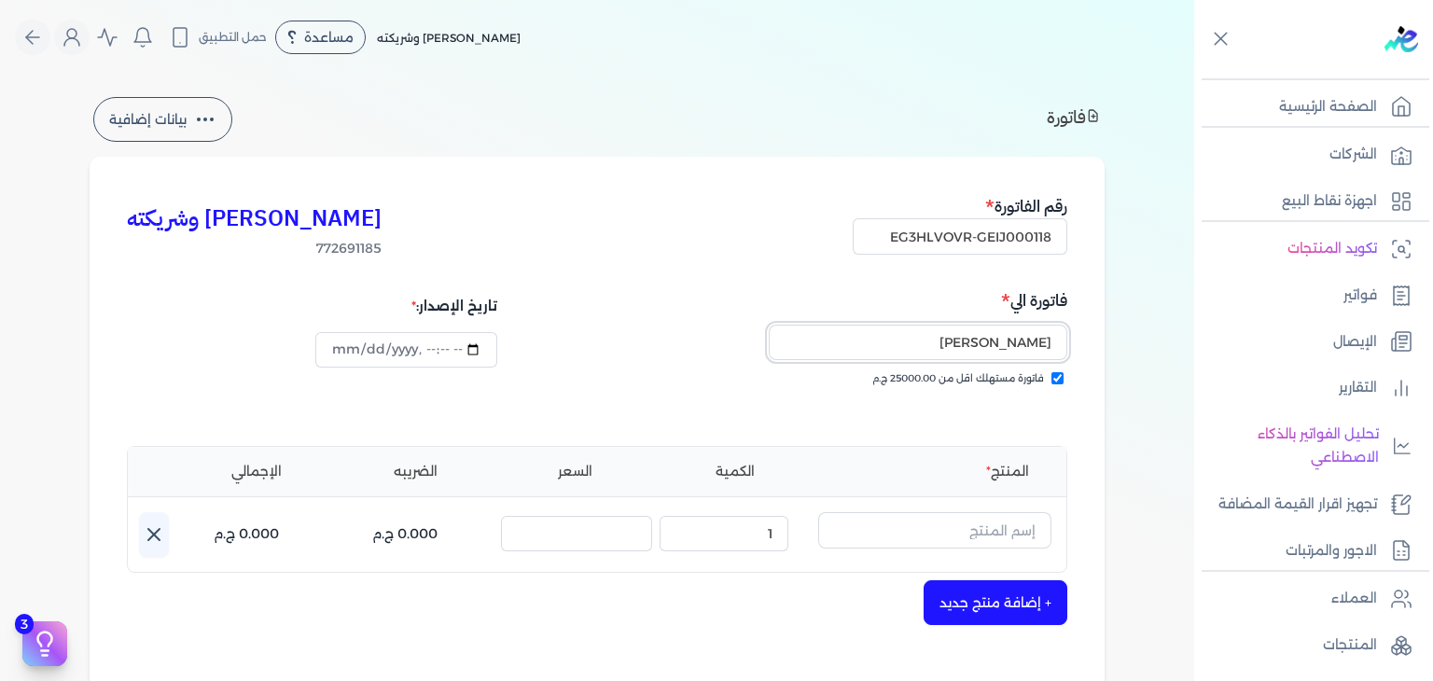
type input "[PERSON_NAME]"
click at [351, 356] on input "datetime-local" at bounding box center [405, 349] width 181 height 35
type input "[DATE]T17:05:46"
click at [957, 521] on input "text" at bounding box center [934, 529] width 233 height 35
paste input "جرانديور إكسترا مان او دي بيرفيوم رجالي - 100 مللي"
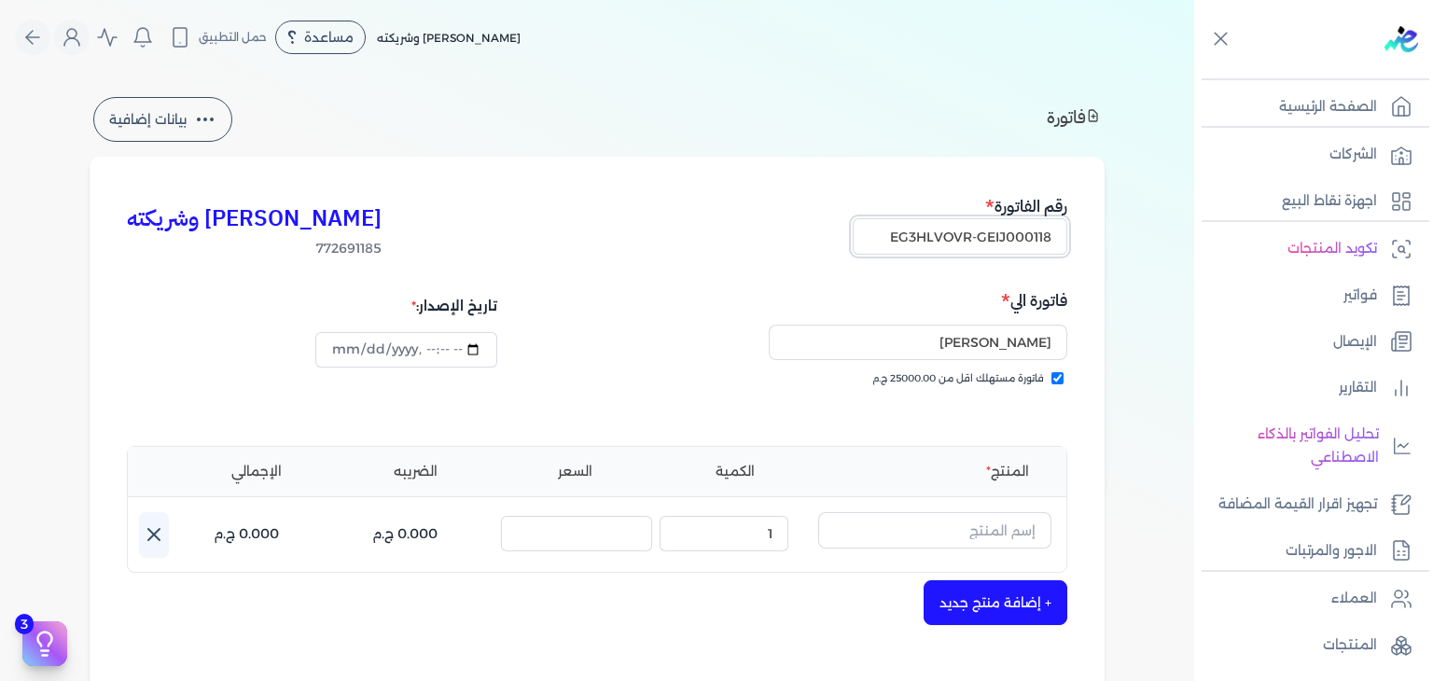
click at [1027, 252] on input "EG3HLVOVR-GEIJ000118" at bounding box center [959, 235] width 215 height 35
paste input "9"
click at [989, 337] on input "[PERSON_NAME]" at bounding box center [918, 342] width 298 height 35
paste input "البوب البوب"
click at [347, 348] on input "datetime-local" at bounding box center [405, 349] width 181 height 35
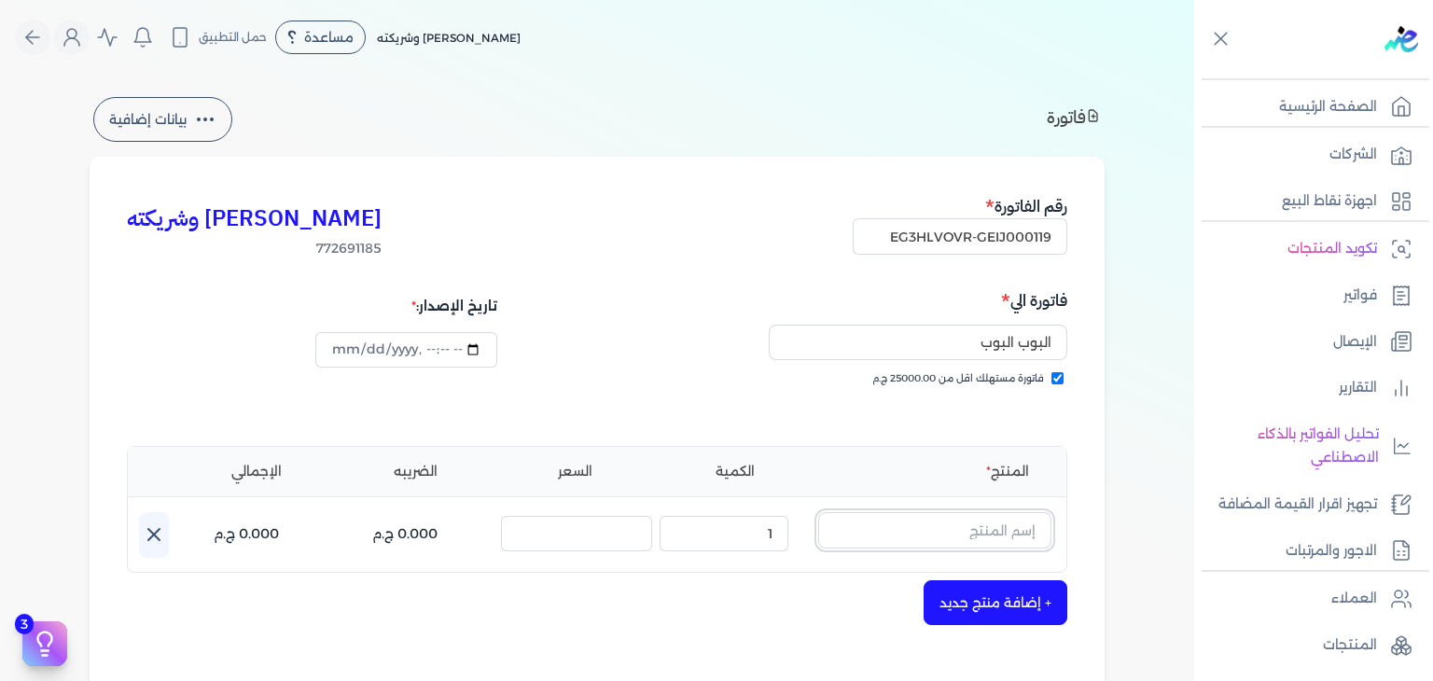
click at [969, 540] on input "text" at bounding box center [934, 529] width 233 height 35
paste input "خمرة رذاذ عطري منعش نسائي - 250 مللي"
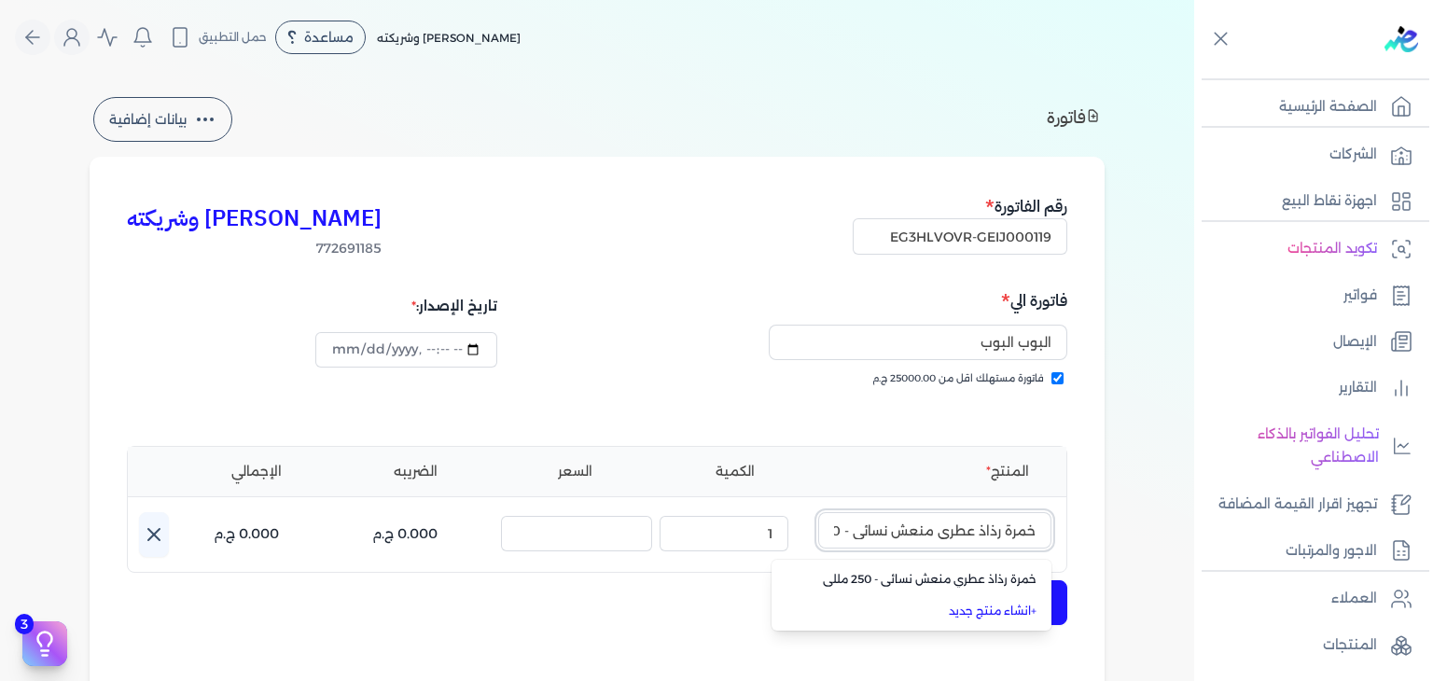
scroll to position [0, -49]
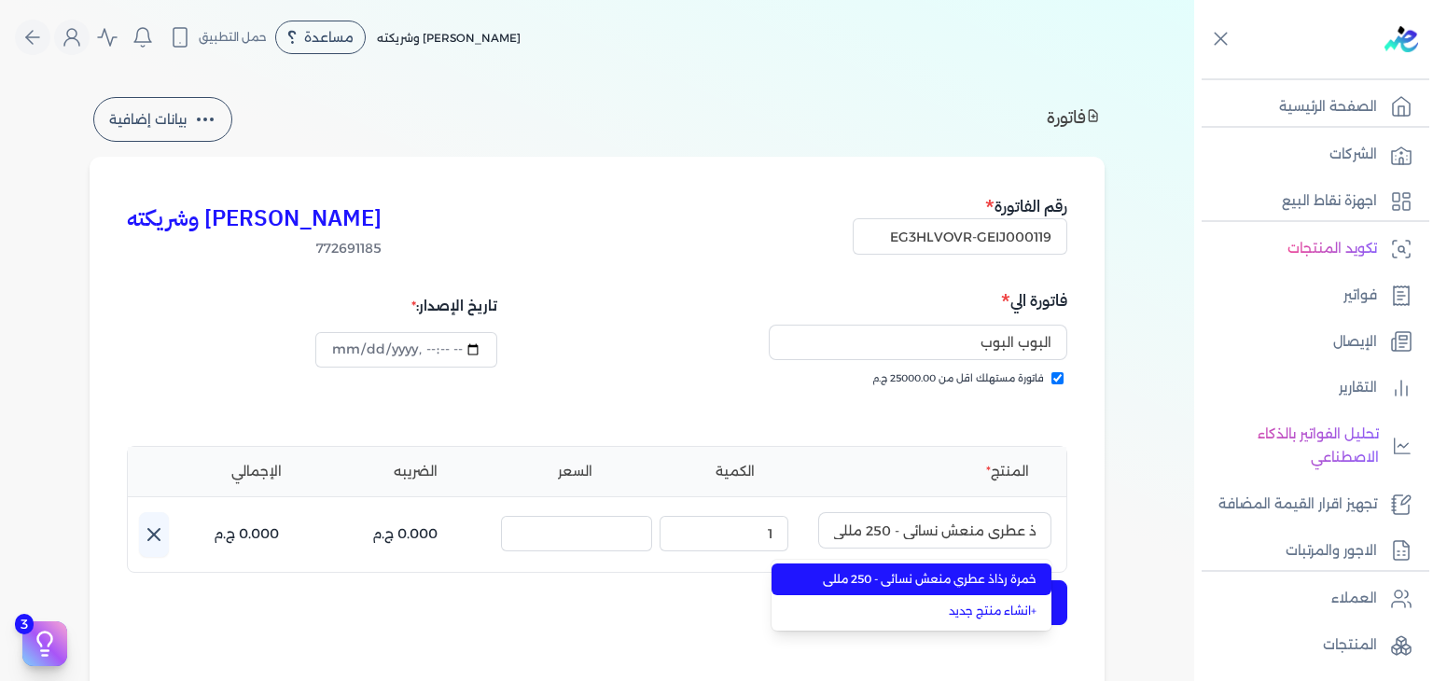
click at [969, 578] on span "خمرة رذاذ عطري منعش نسائي - 250 مللي" at bounding box center [923, 579] width 228 height 17
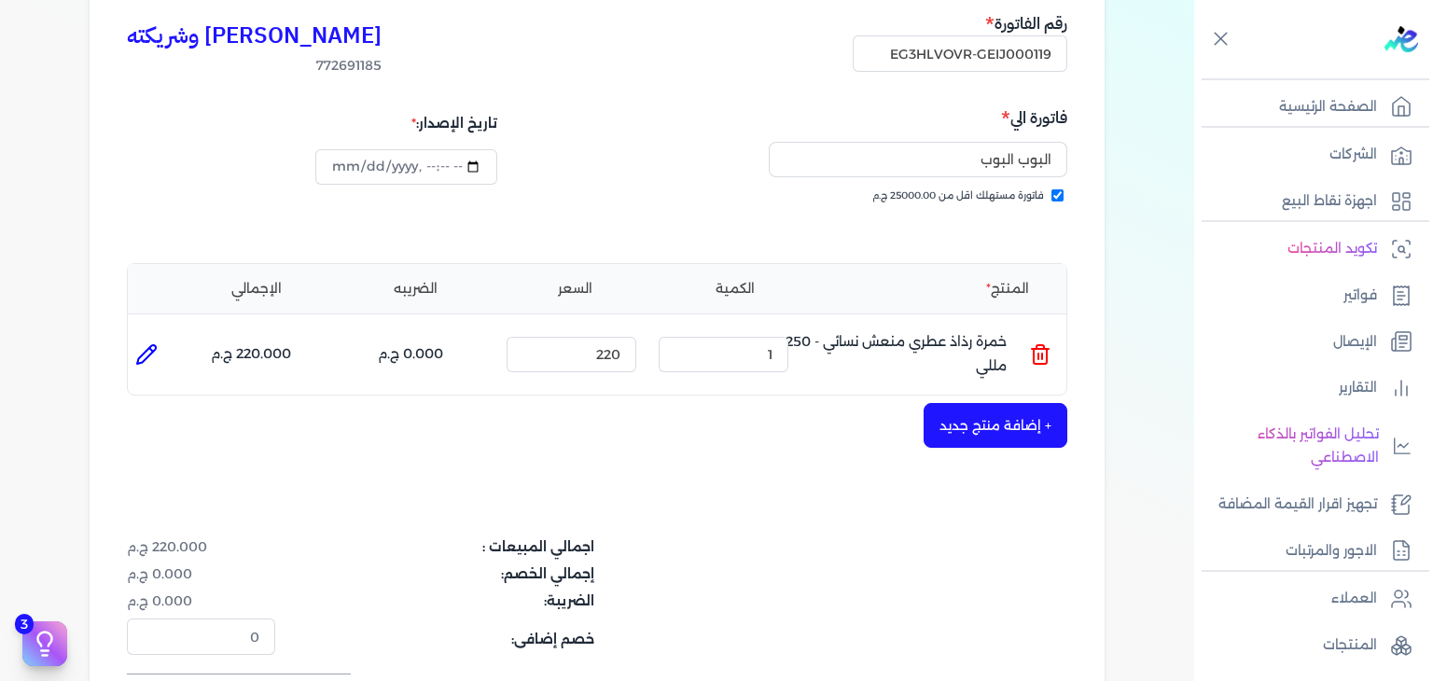
scroll to position [466, 0]
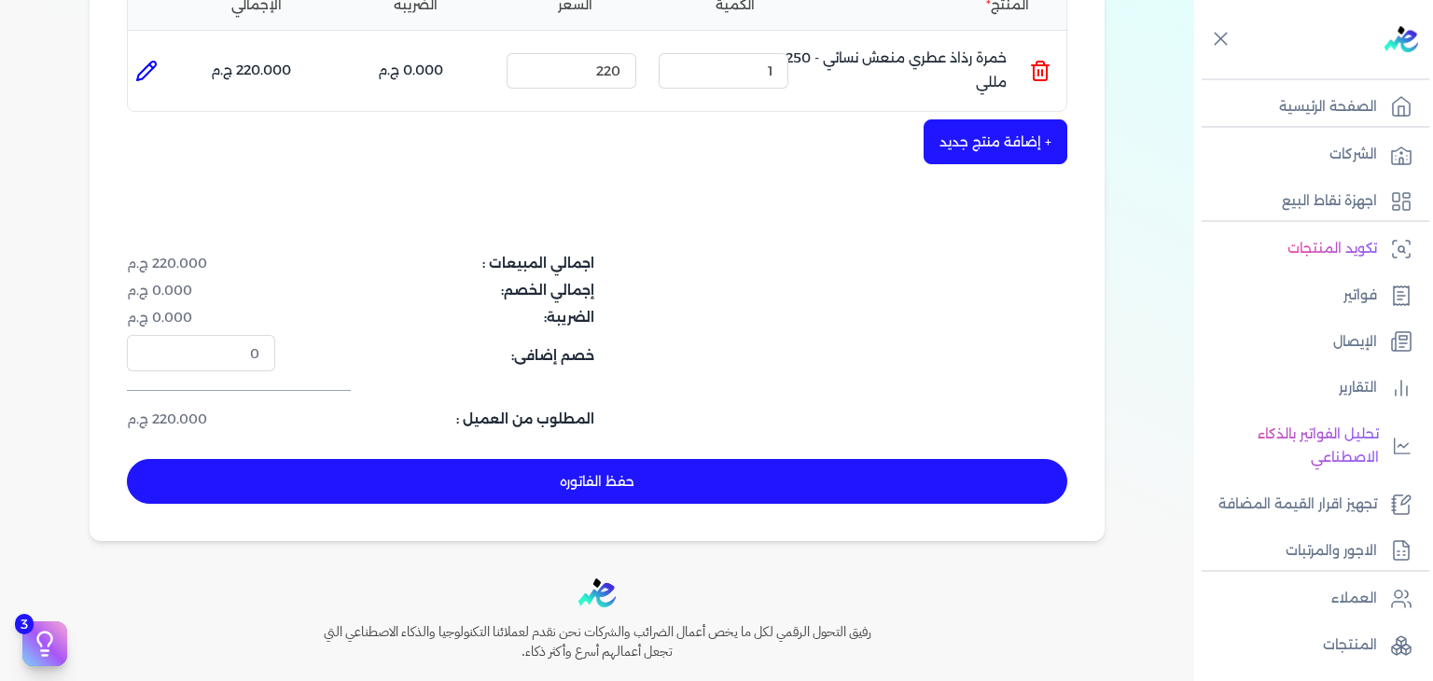
click at [759, 488] on button "حفظ الفاتوره" at bounding box center [597, 481] width 940 height 45
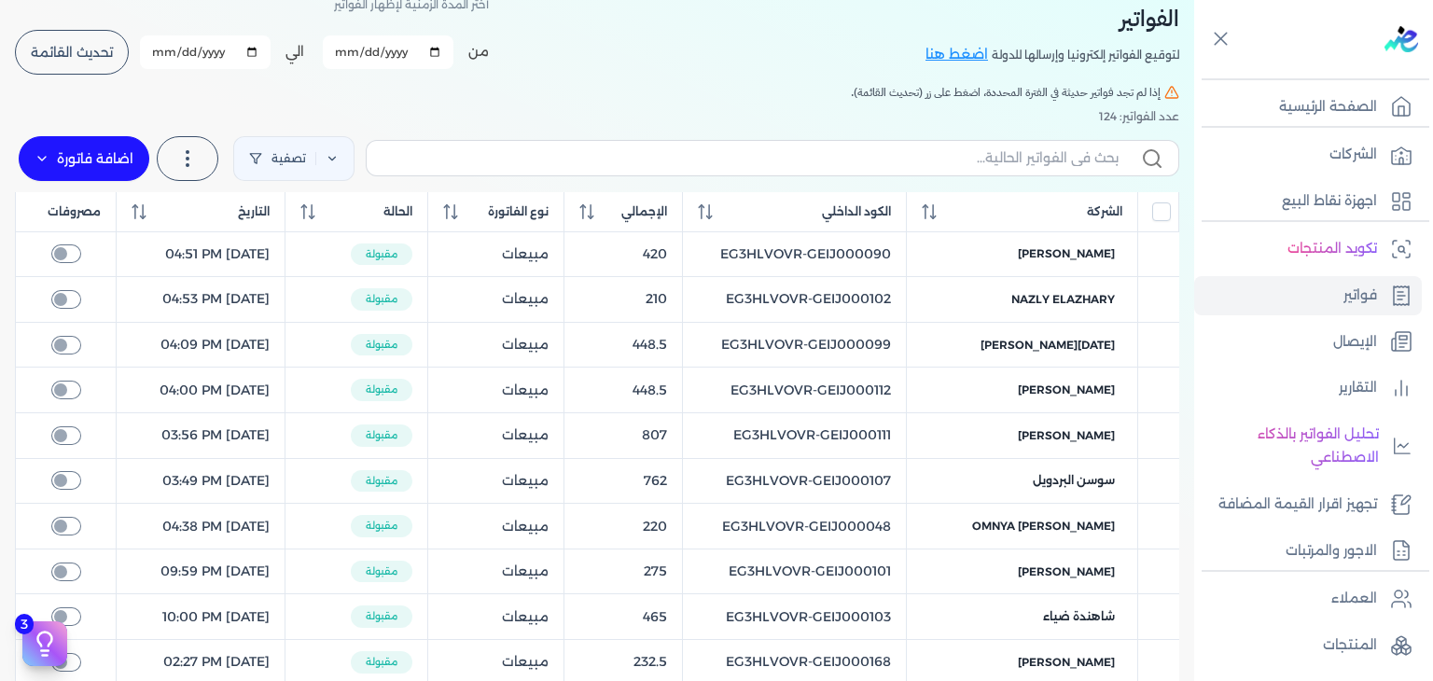
scroll to position [75, 0]
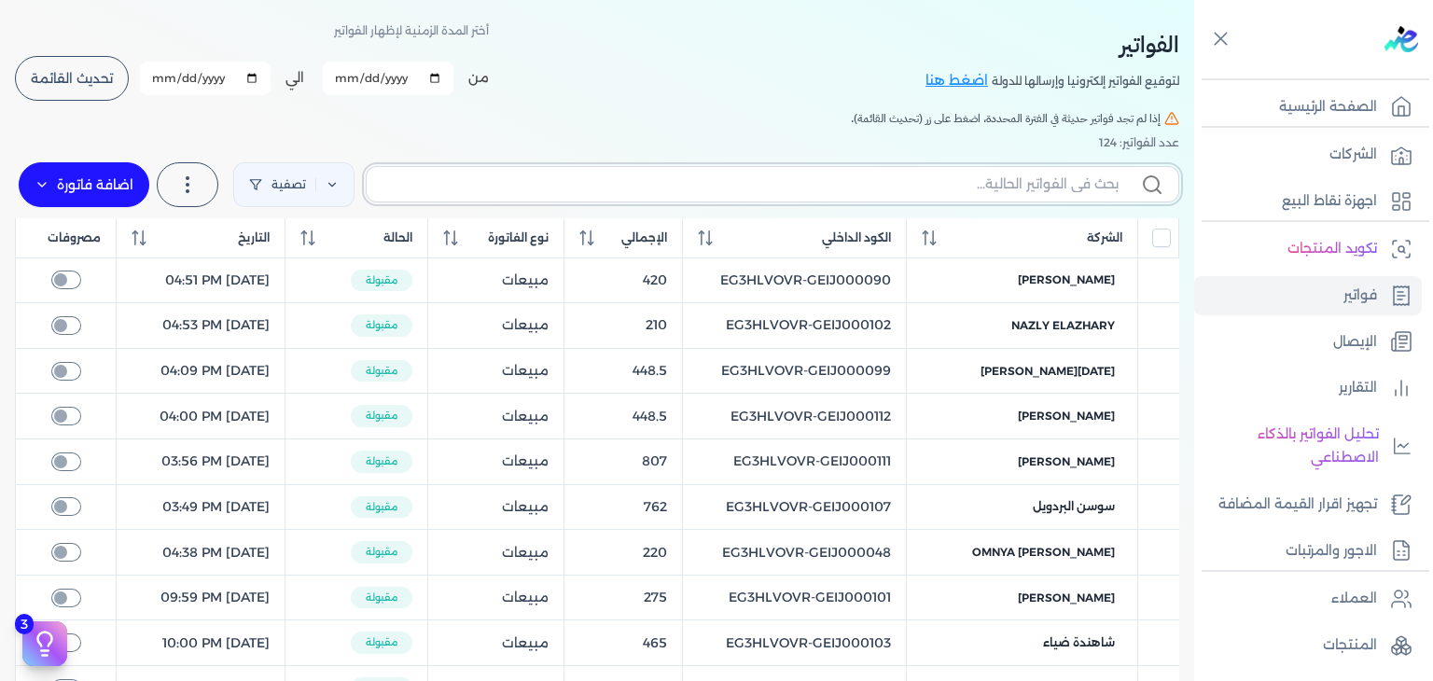
click at [977, 184] on input "text" at bounding box center [749, 184] width 737 height 20
paste input "EG3HLVOVR-GEIJ000119"
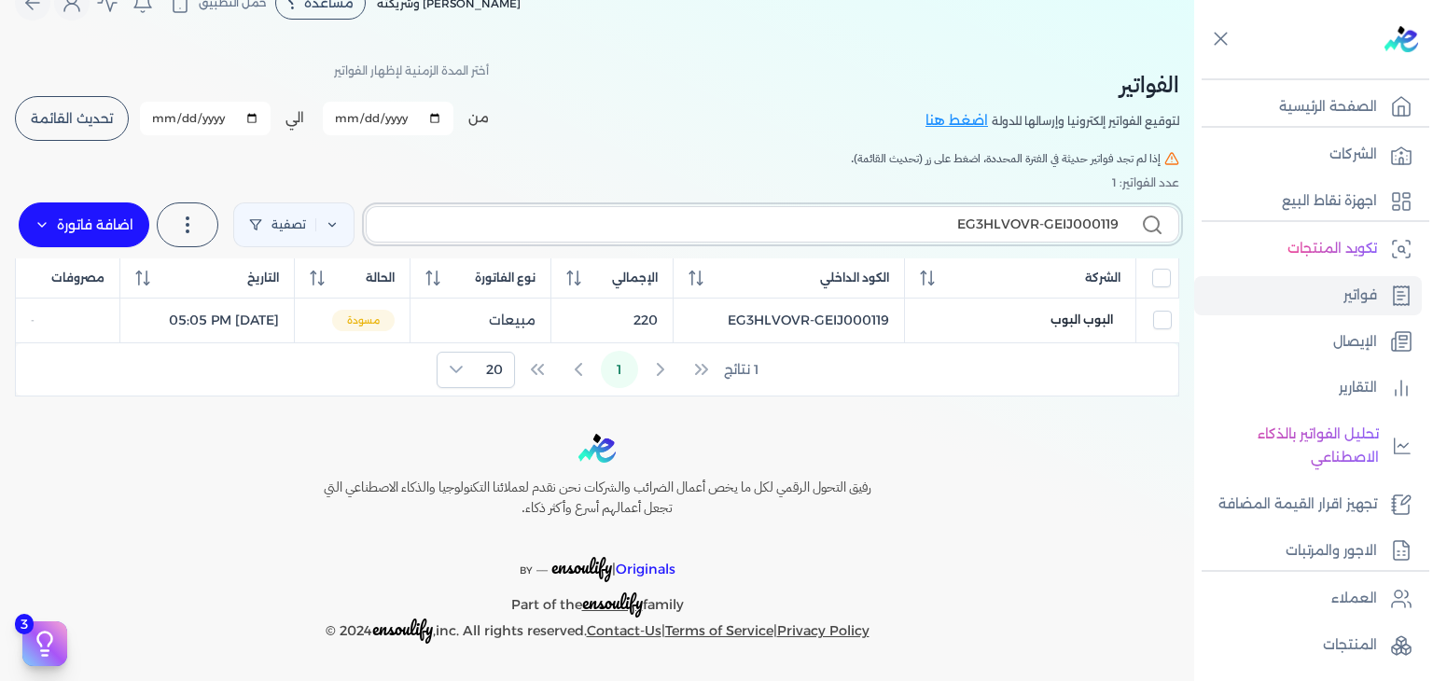
scroll to position [32, 0]
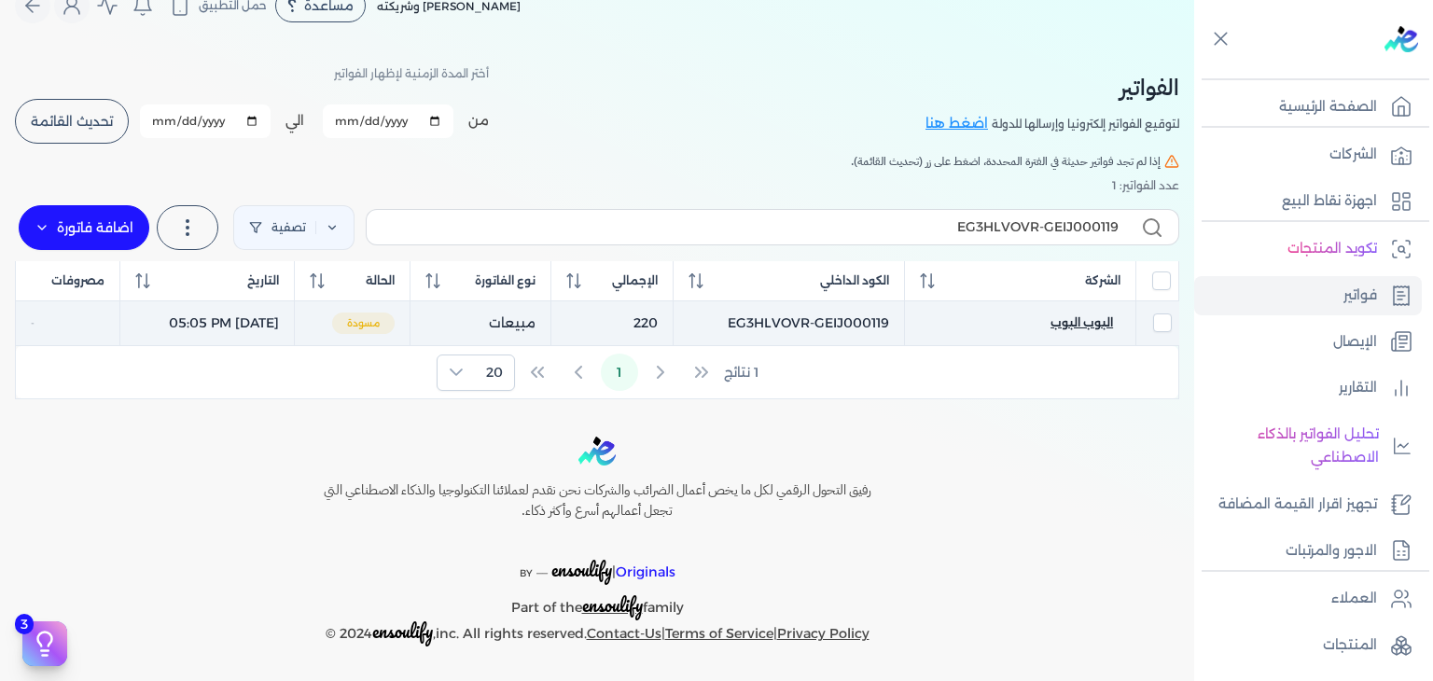
click at [1077, 322] on span "البوب البوب" at bounding box center [1081, 322] width 62 height 17
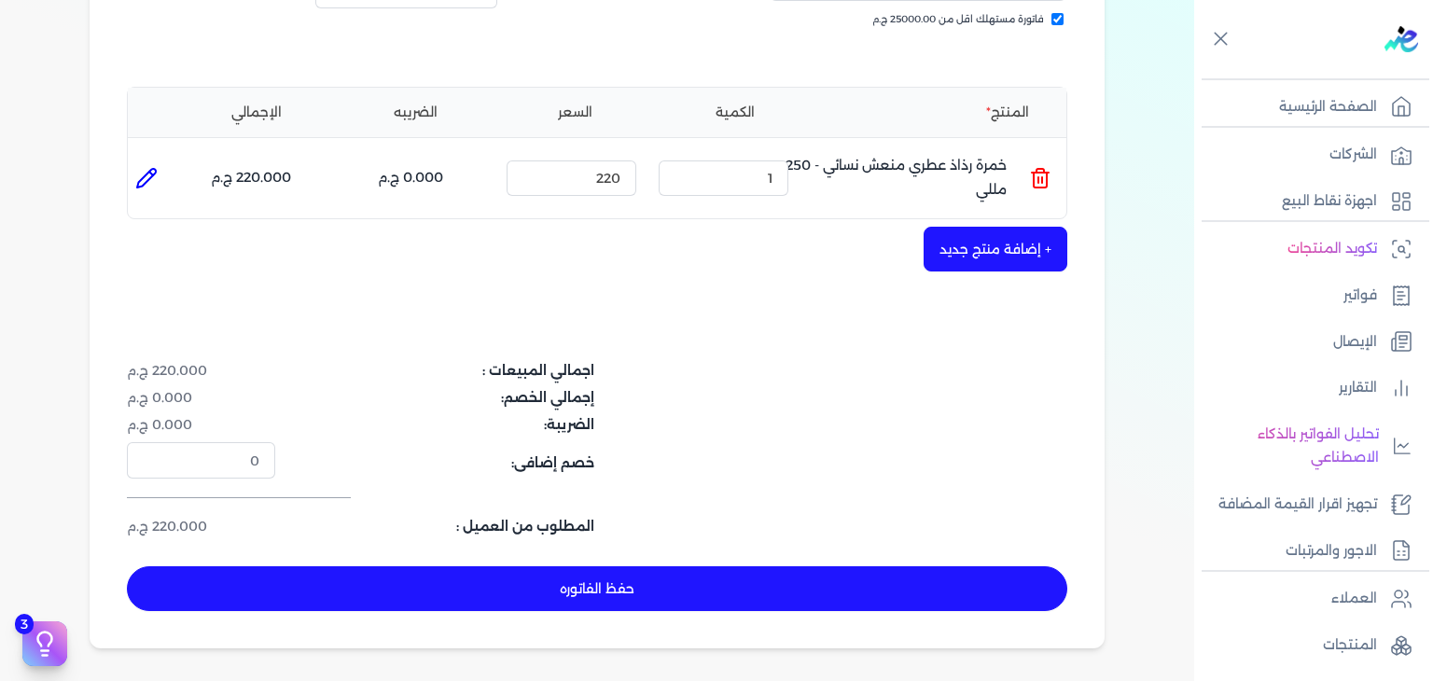
scroll to position [591, 0]
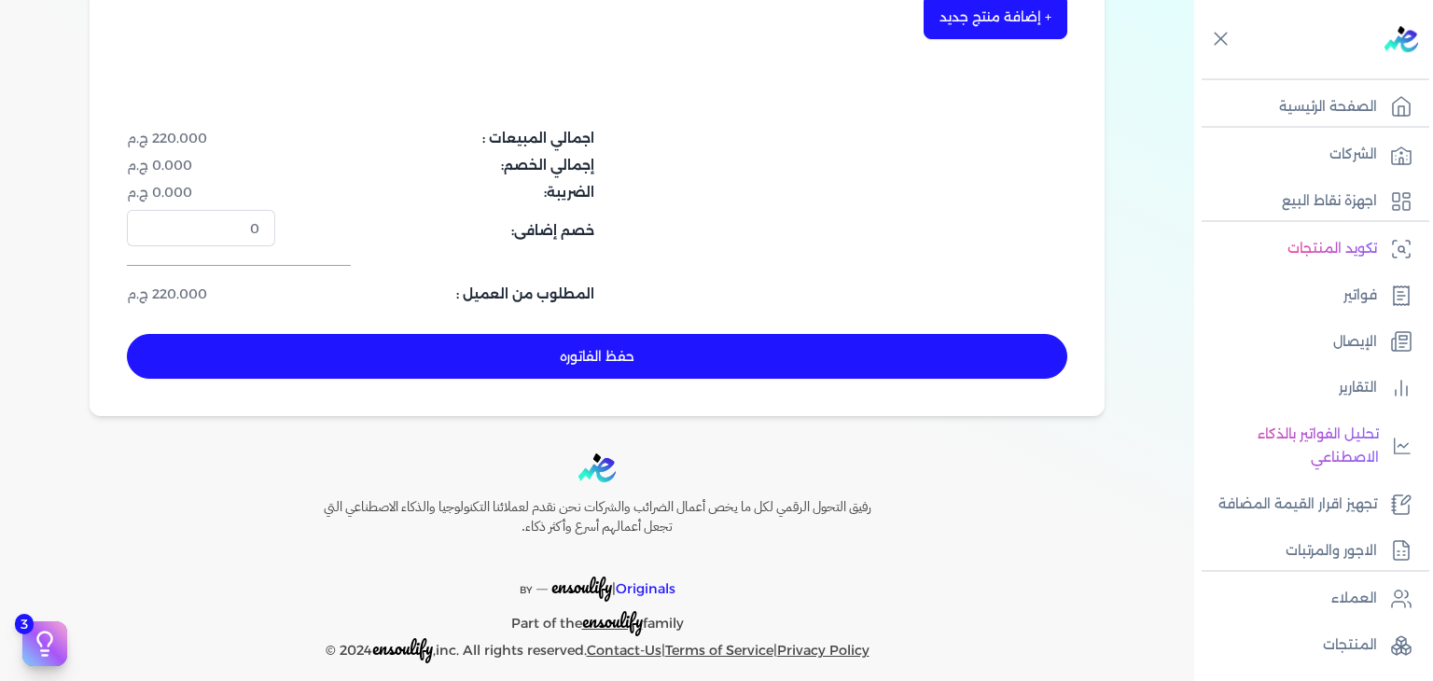
drag, startPoint x: 901, startPoint y: 342, endPoint x: 1046, endPoint y: 374, distance: 148.9
click at [902, 342] on button "حفظ الفاتوره" at bounding box center [597, 356] width 940 height 45
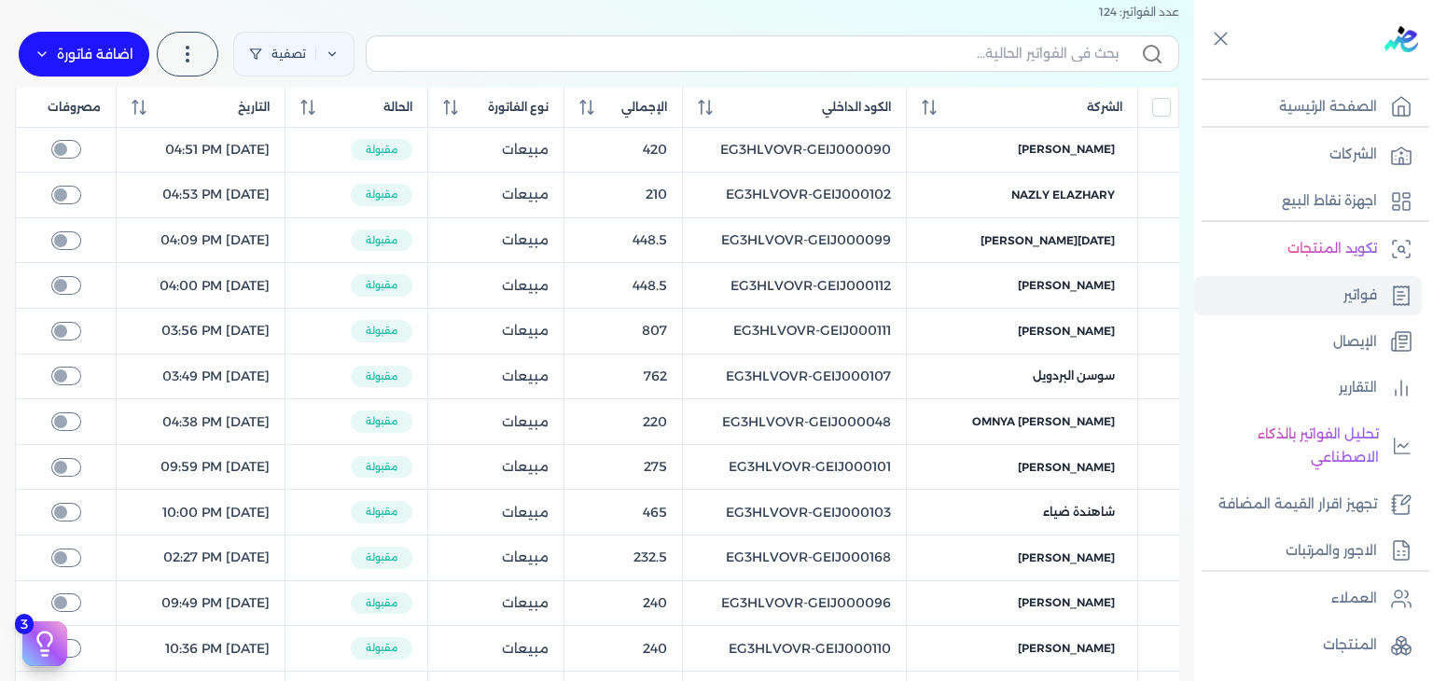
scroll to position [106, 0]
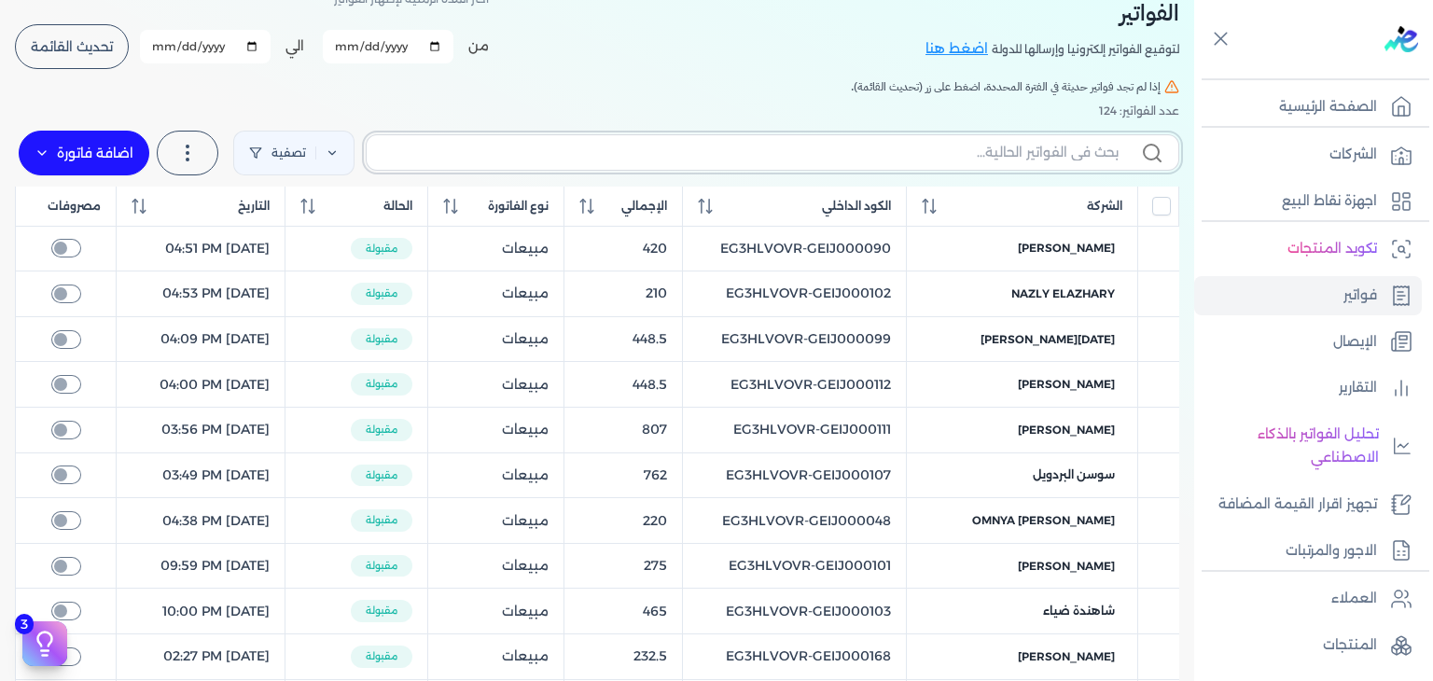
click at [975, 143] on input "text" at bounding box center [749, 153] width 737 height 20
paste input "EG3HLVOVR-GEIJ000120"
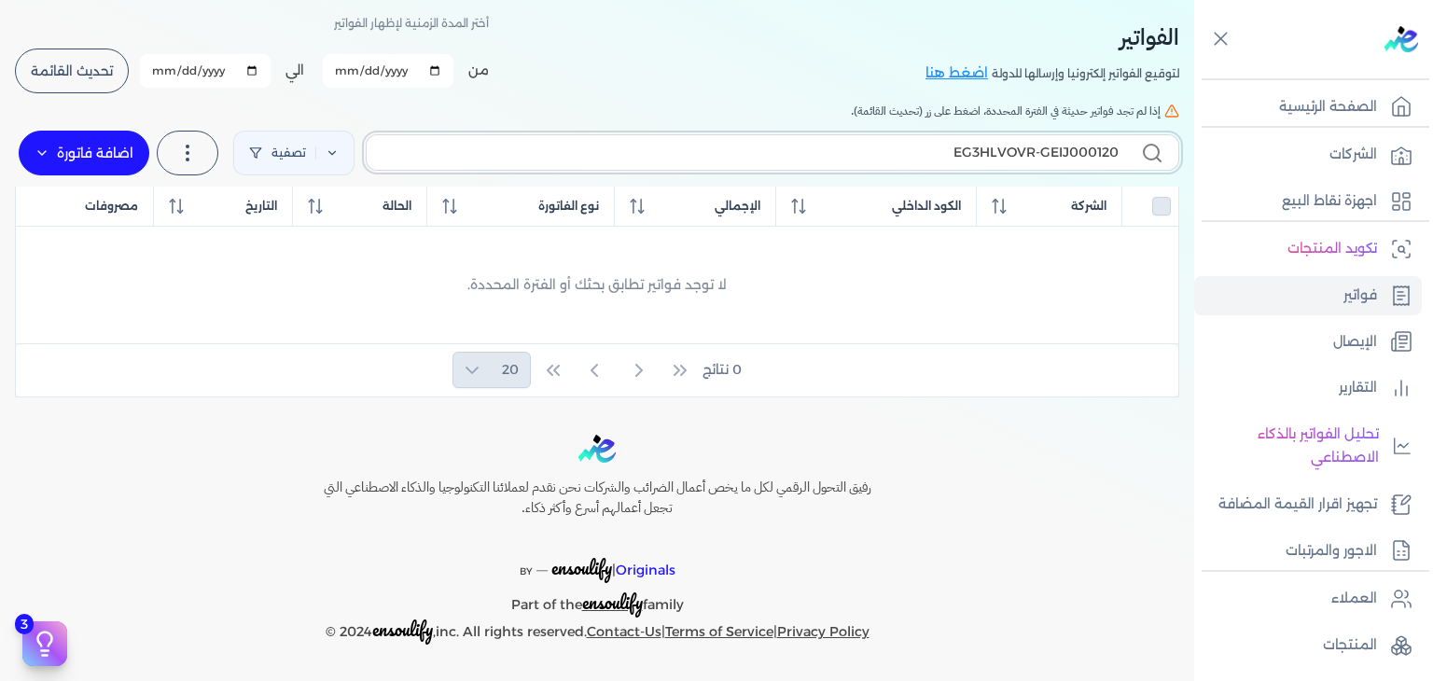
scroll to position [80, 0]
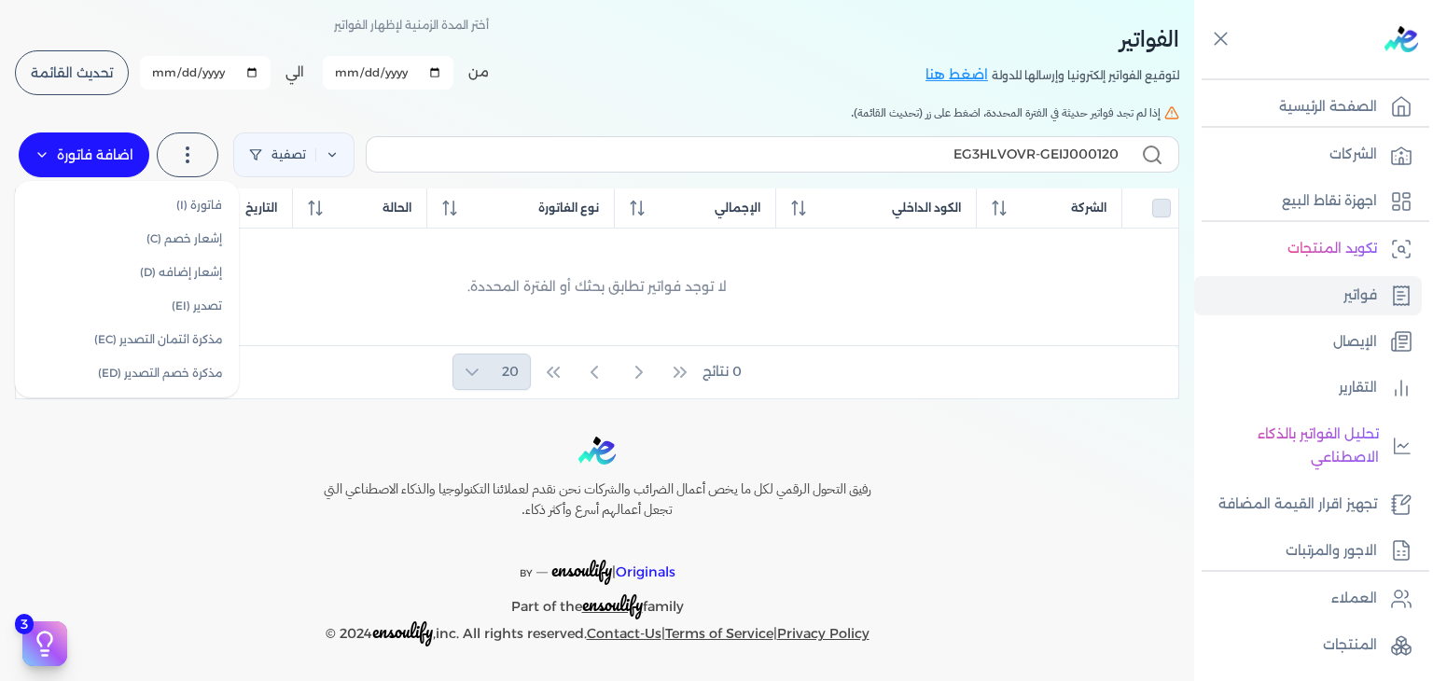
click at [114, 159] on label "اضافة فاتورة" at bounding box center [84, 154] width 131 height 45
click at [204, 213] on link "فاتورة (I)" at bounding box center [126, 205] width 209 height 34
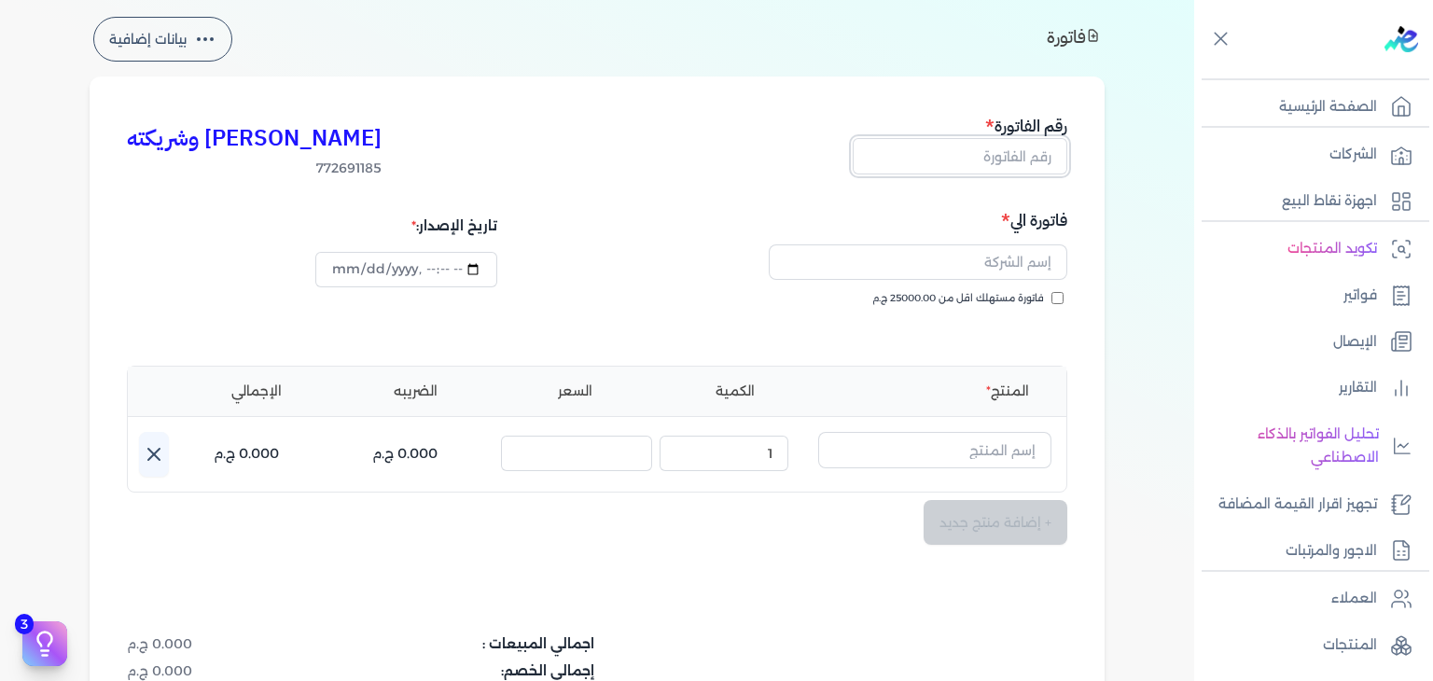
click at [1011, 156] on input "text" at bounding box center [959, 155] width 215 height 35
paste input "EG3HLVOVR-GEIJ000120"
click at [1062, 303] on input "فاتورة مستهلك اقل من 25000.00 ج.م" at bounding box center [1057, 298] width 12 height 12
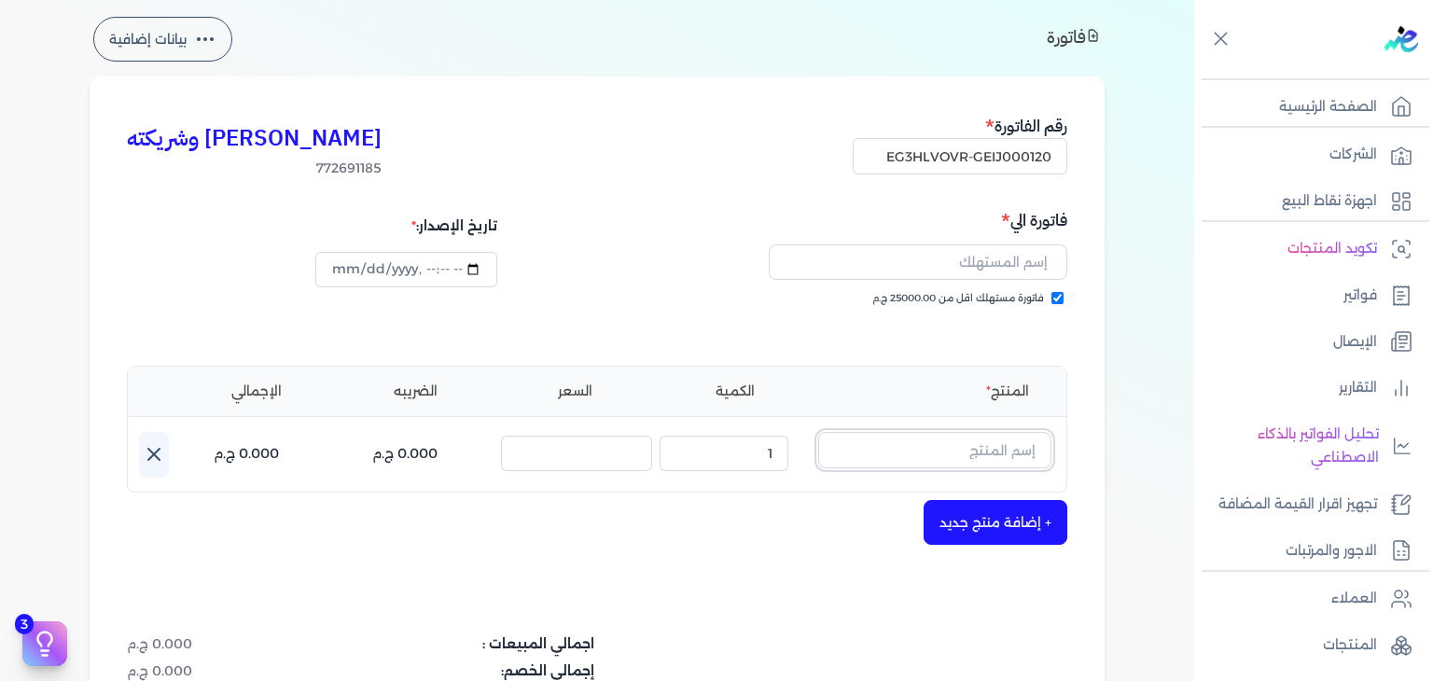
click at [949, 445] on input "text" at bounding box center [934, 449] width 233 height 35
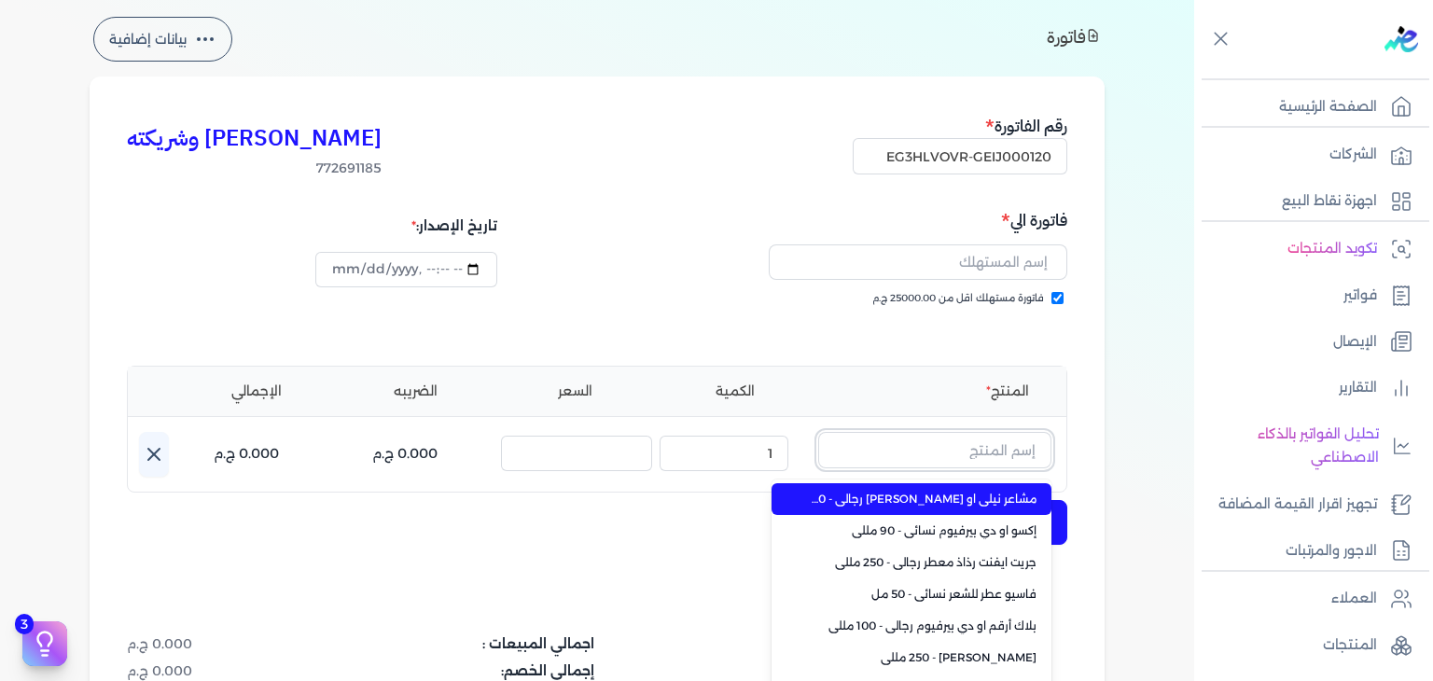
paste input "موج آيس آيج او دي بيرفيوم نسائي - 95 مللي"
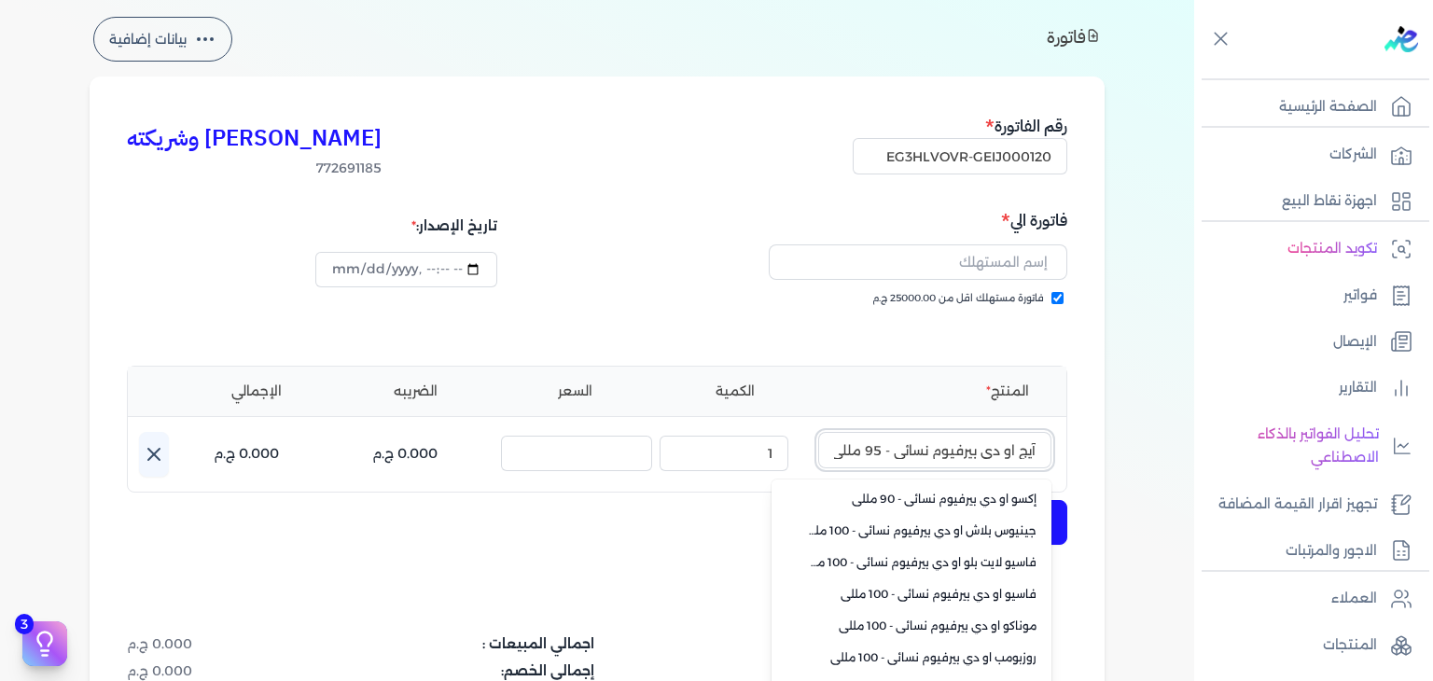
click at [1011, 452] on input "موج آيس آيج او دي بيرفيوم نسائي - 95 مللي" at bounding box center [934, 449] width 233 height 35
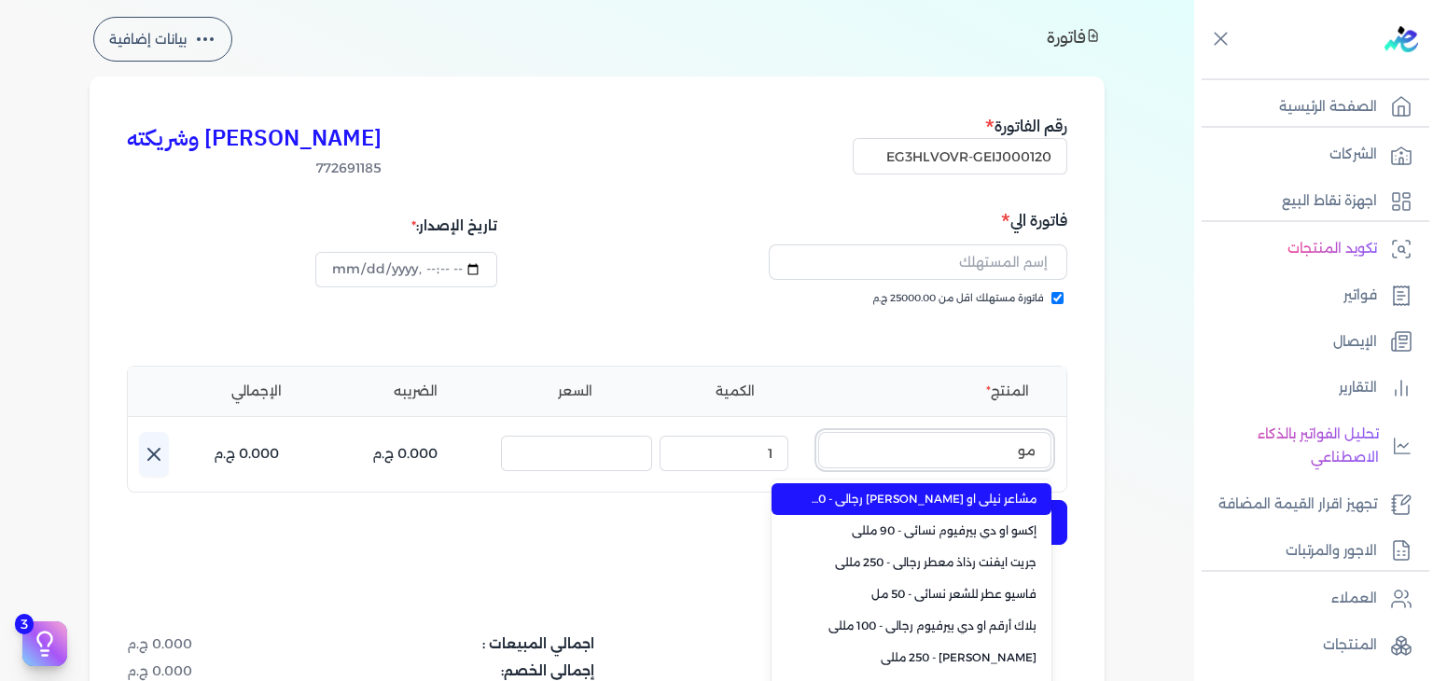
scroll to position [0, 0]
